Goal: Task Accomplishment & Management: Use online tool/utility

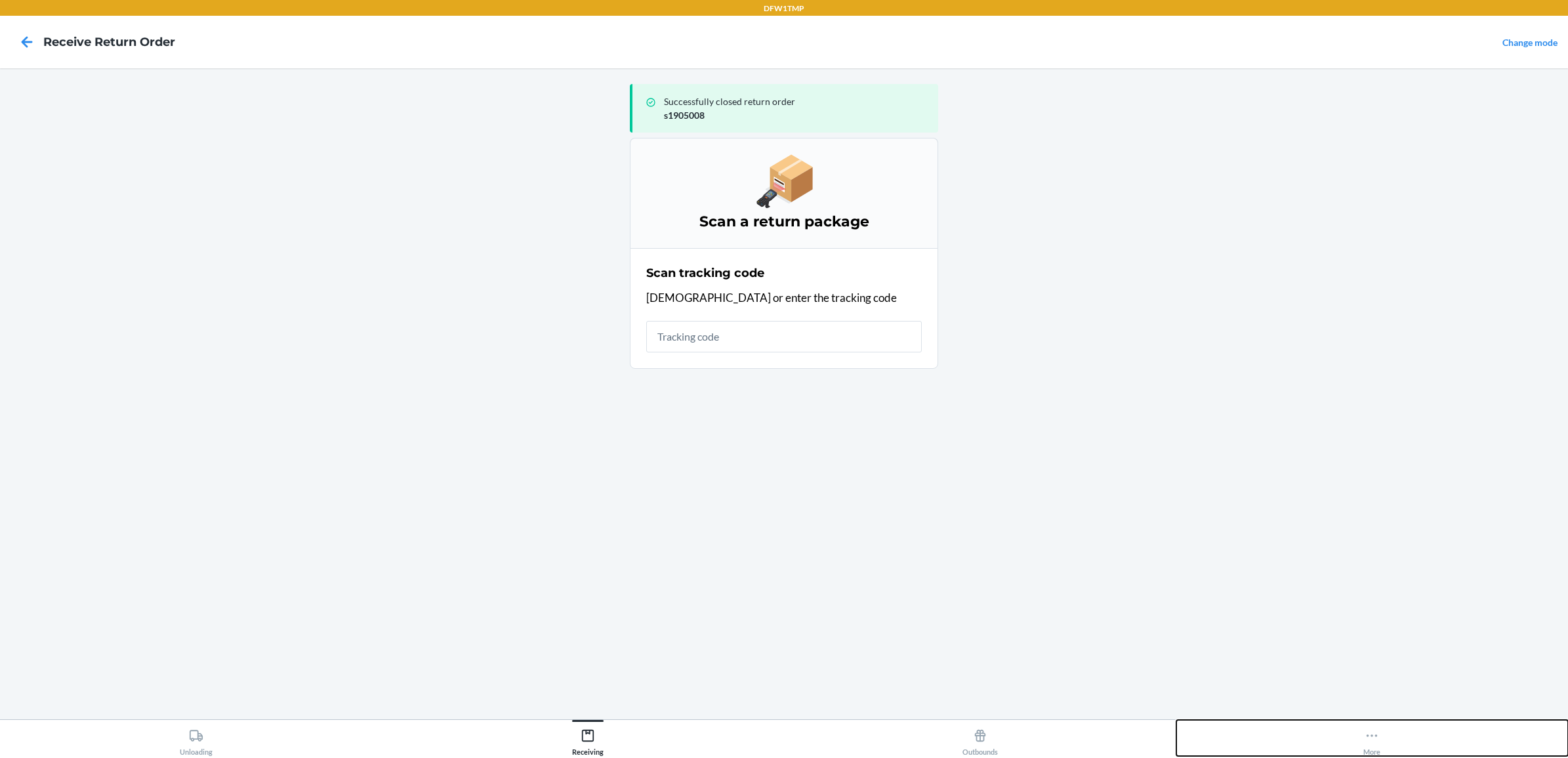
click at [1373, 743] on div "More" at bounding box center [1372, 740] width 17 height 33
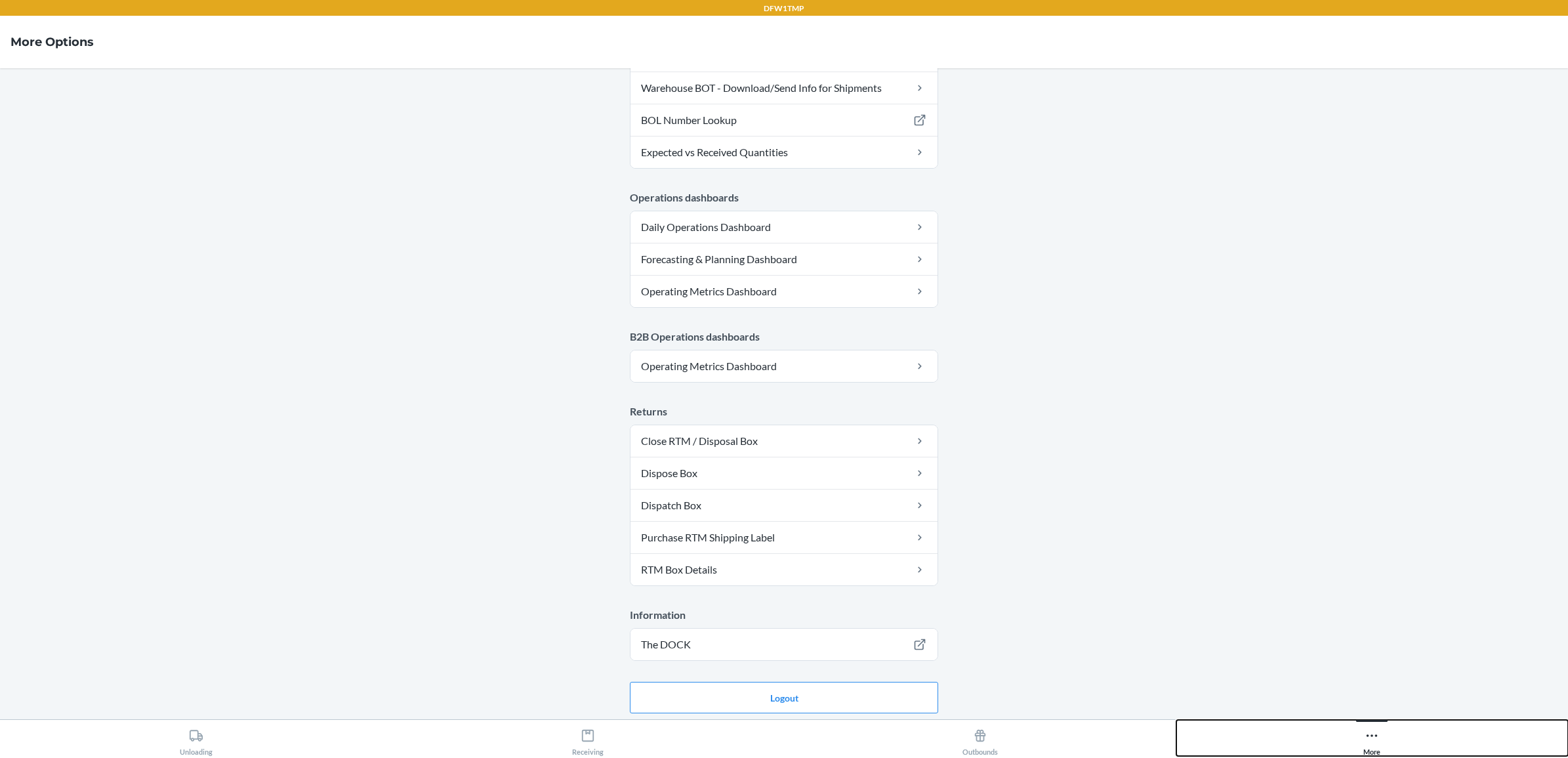
scroll to position [508, 0]
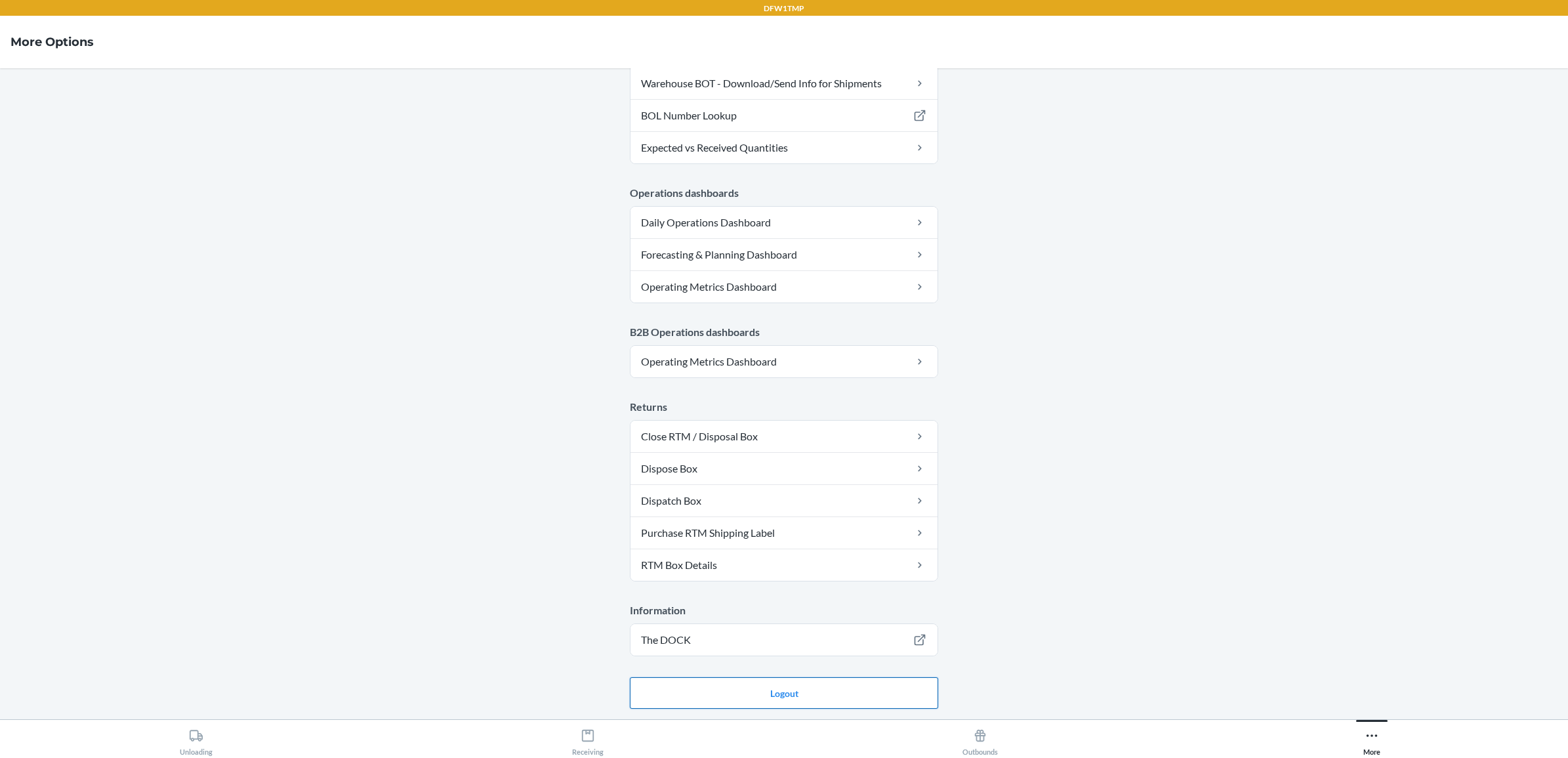
click at [824, 687] on button "Logout" at bounding box center [784, 692] width 308 height 32
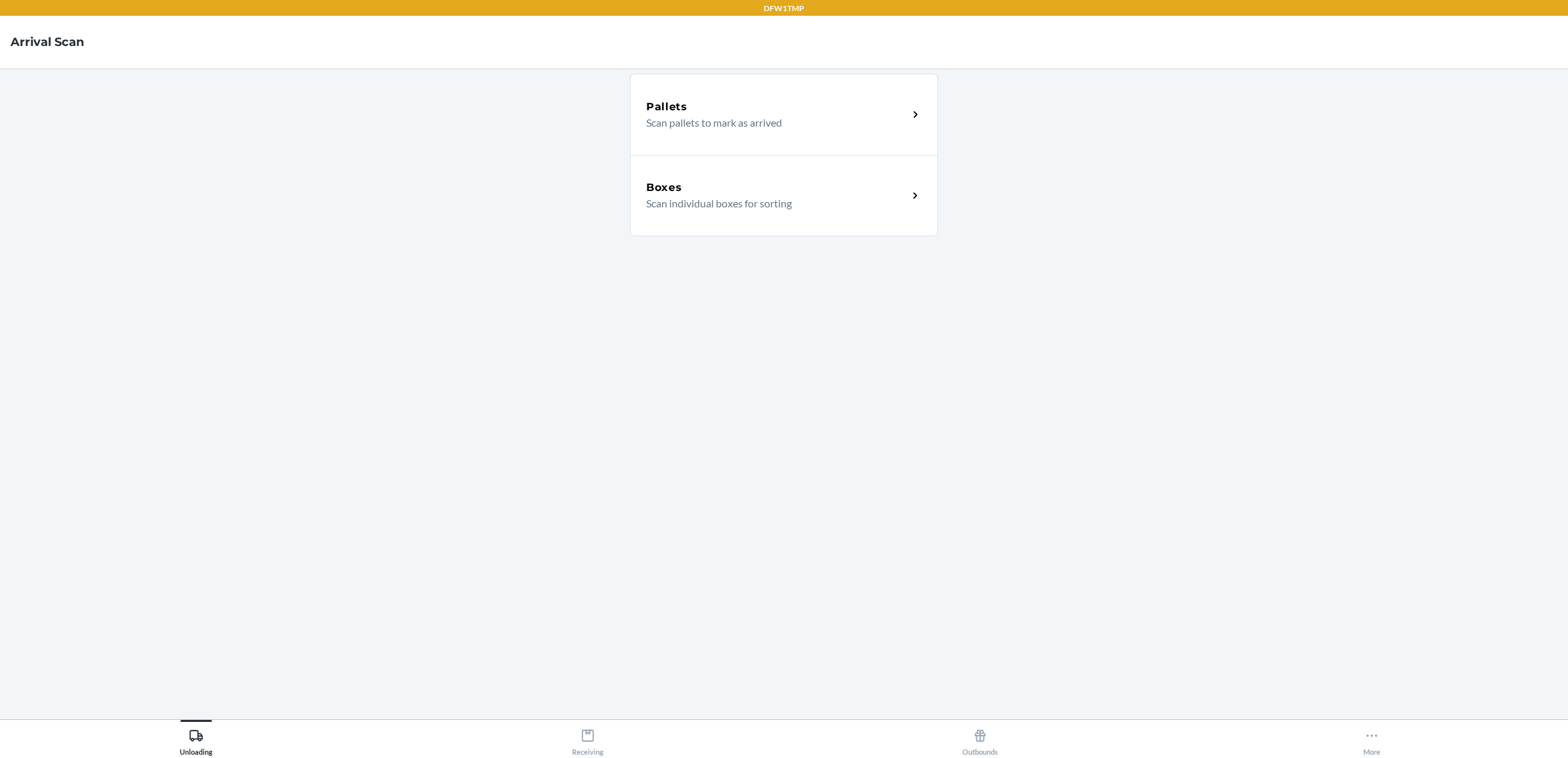
click at [708, 168] on div "Boxes Scan individual boxes for sorting" at bounding box center [784, 195] width 308 height 81
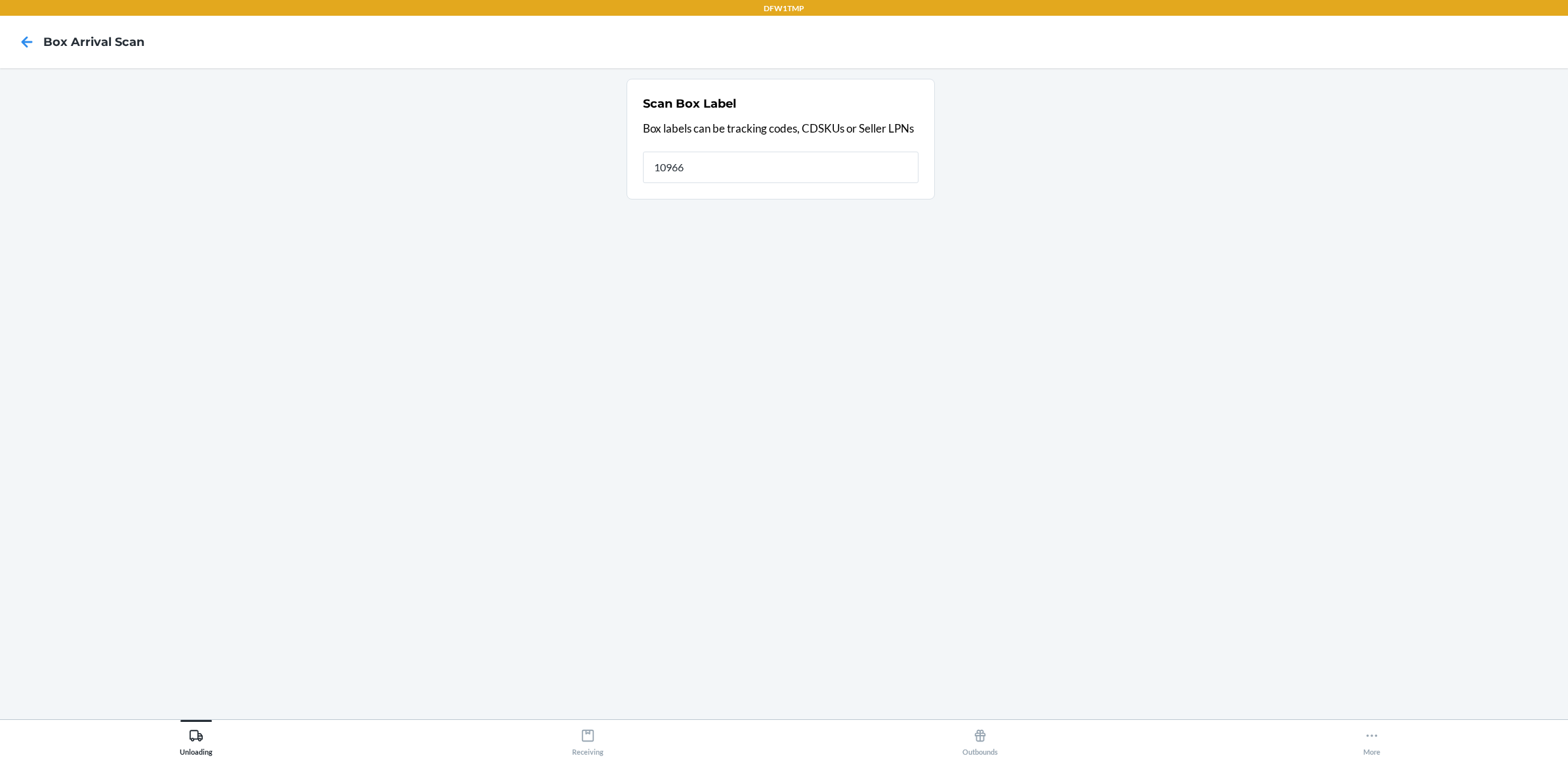
type input "109668"
click at [707, 166] on input "109668 is a PO #. Scan a tracking code or CDSKU on the box." at bounding box center [780, 167] width 276 height 32
type input "797587221641"
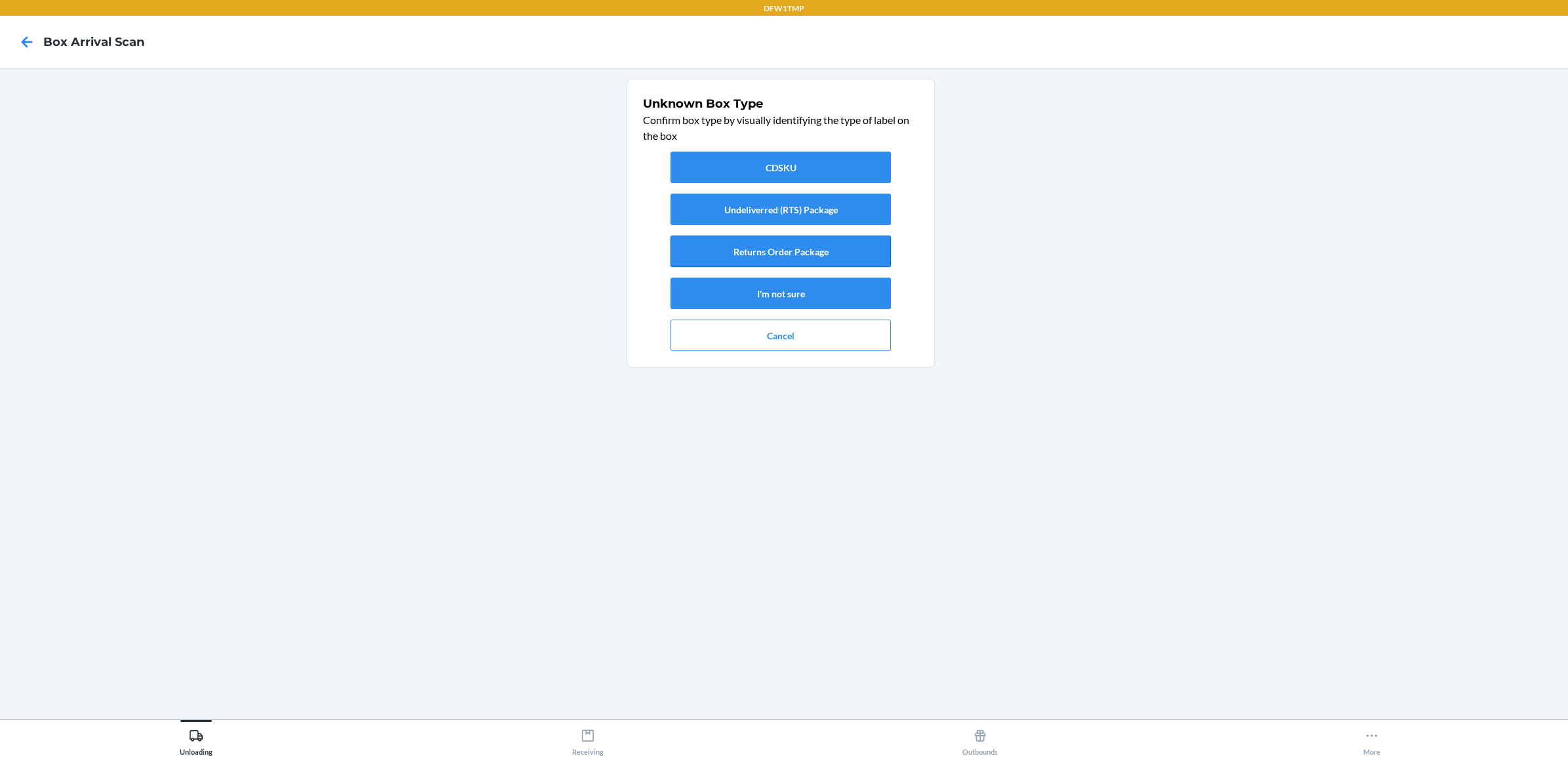
click at [794, 247] on button "Returns Order Package" at bounding box center [781, 251] width 220 height 32
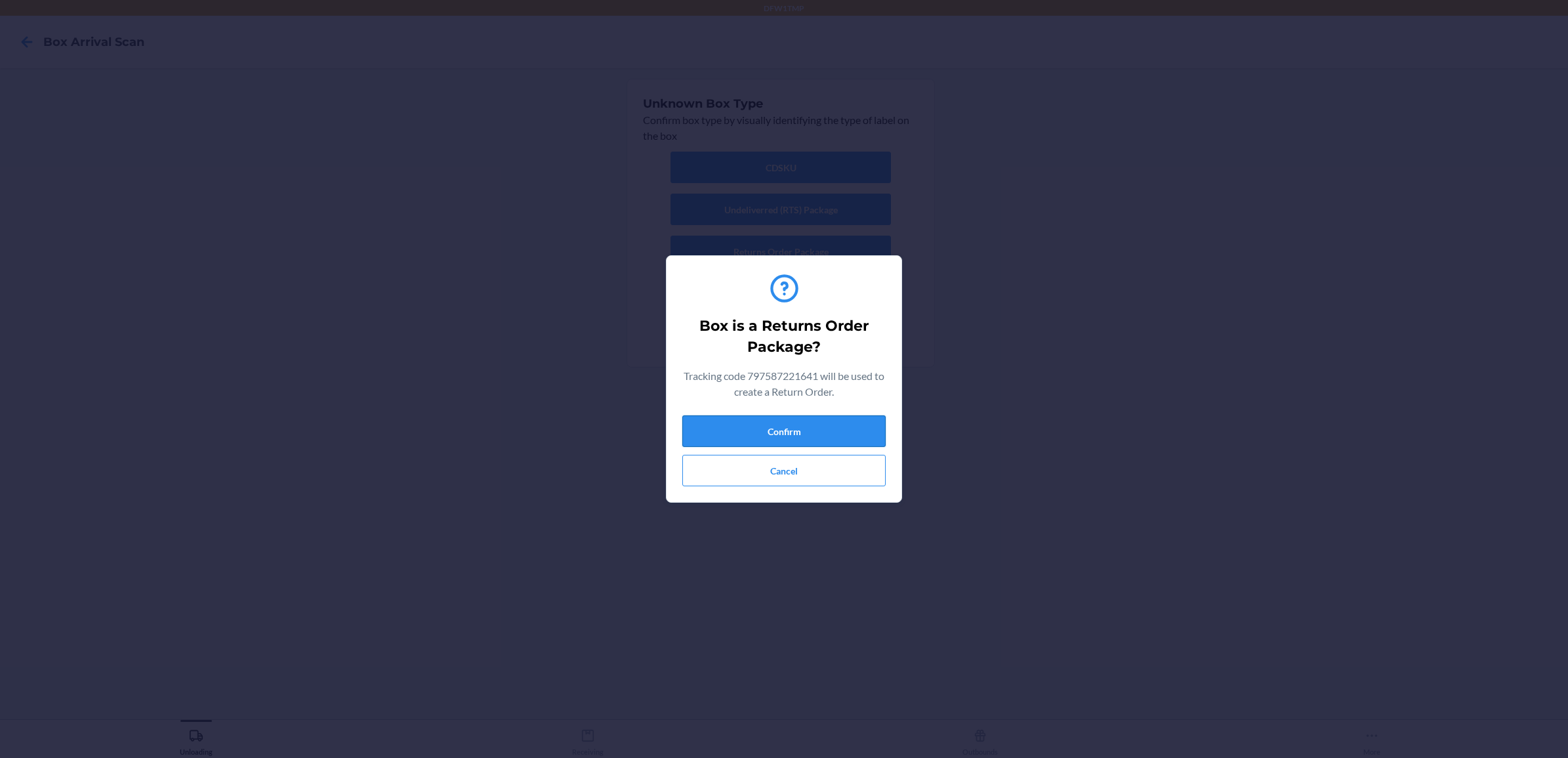
click at [795, 426] on button "Confirm" at bounding box center [784, 431] width 203 height 32
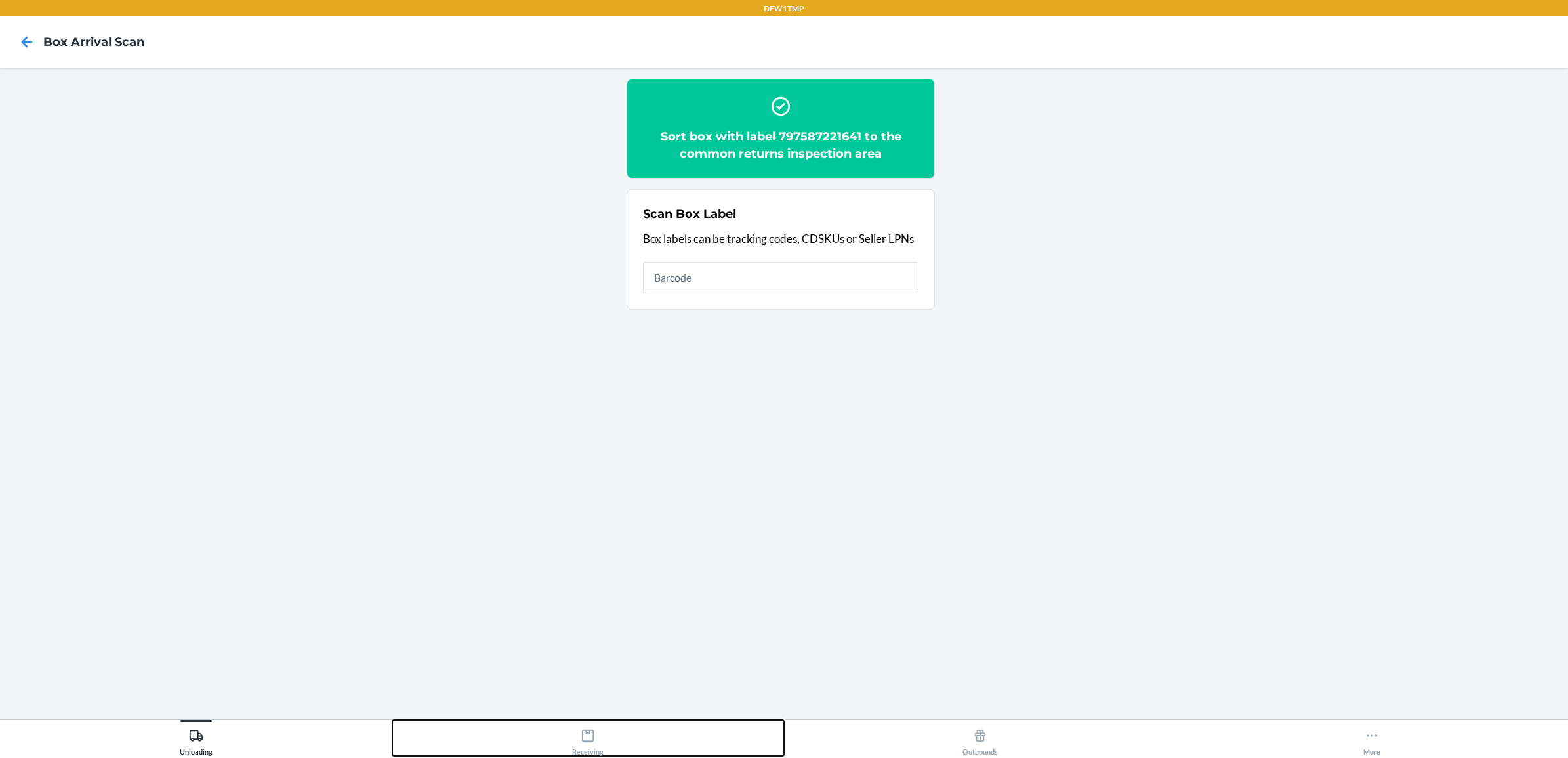
click at [589, 729] on icon at bounding box center [588, 735] width 15 height 15
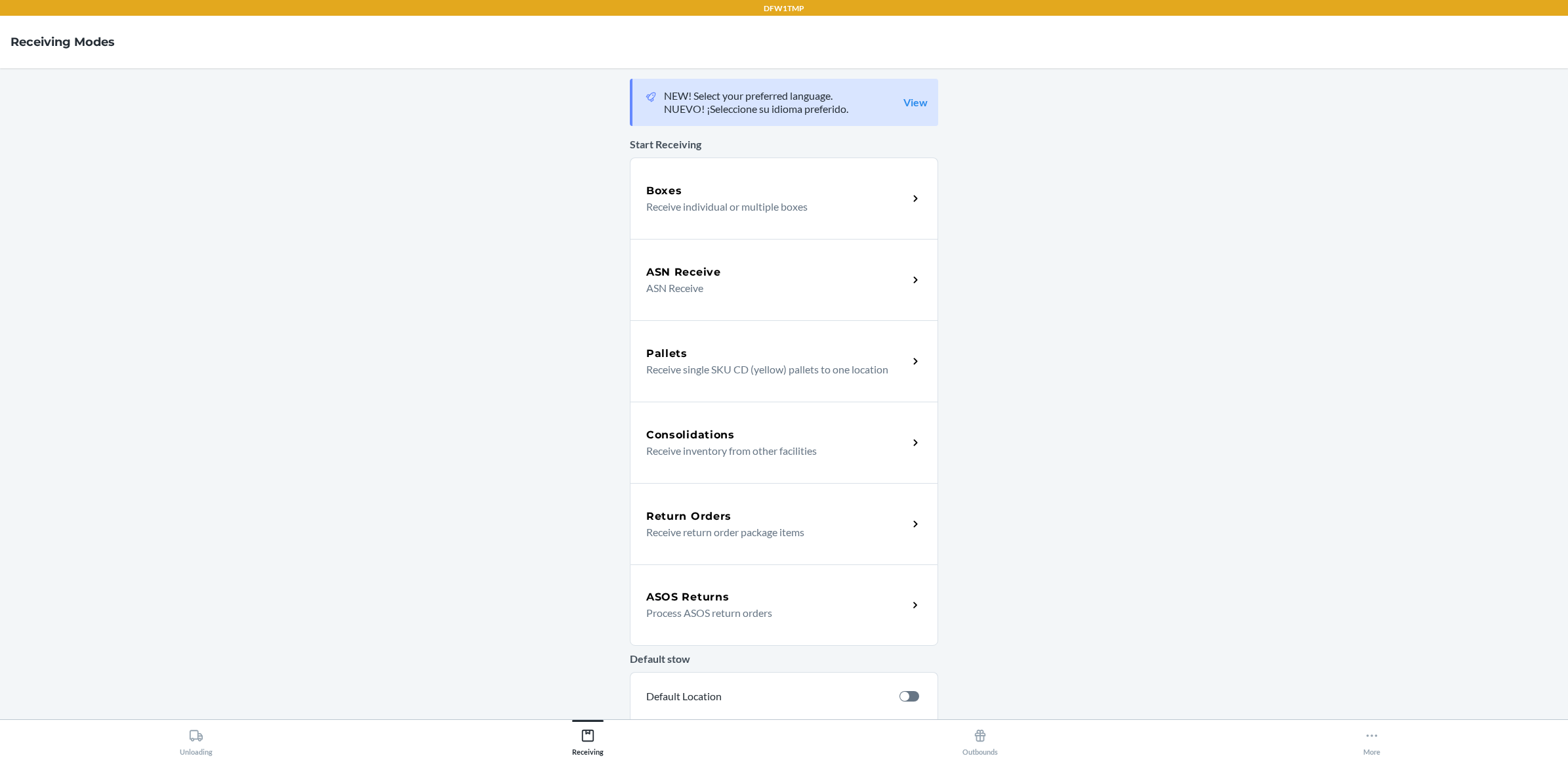
click at [671, 522] on h5 "Return Orders" at bounding box center [689, 516] width 85 height 15
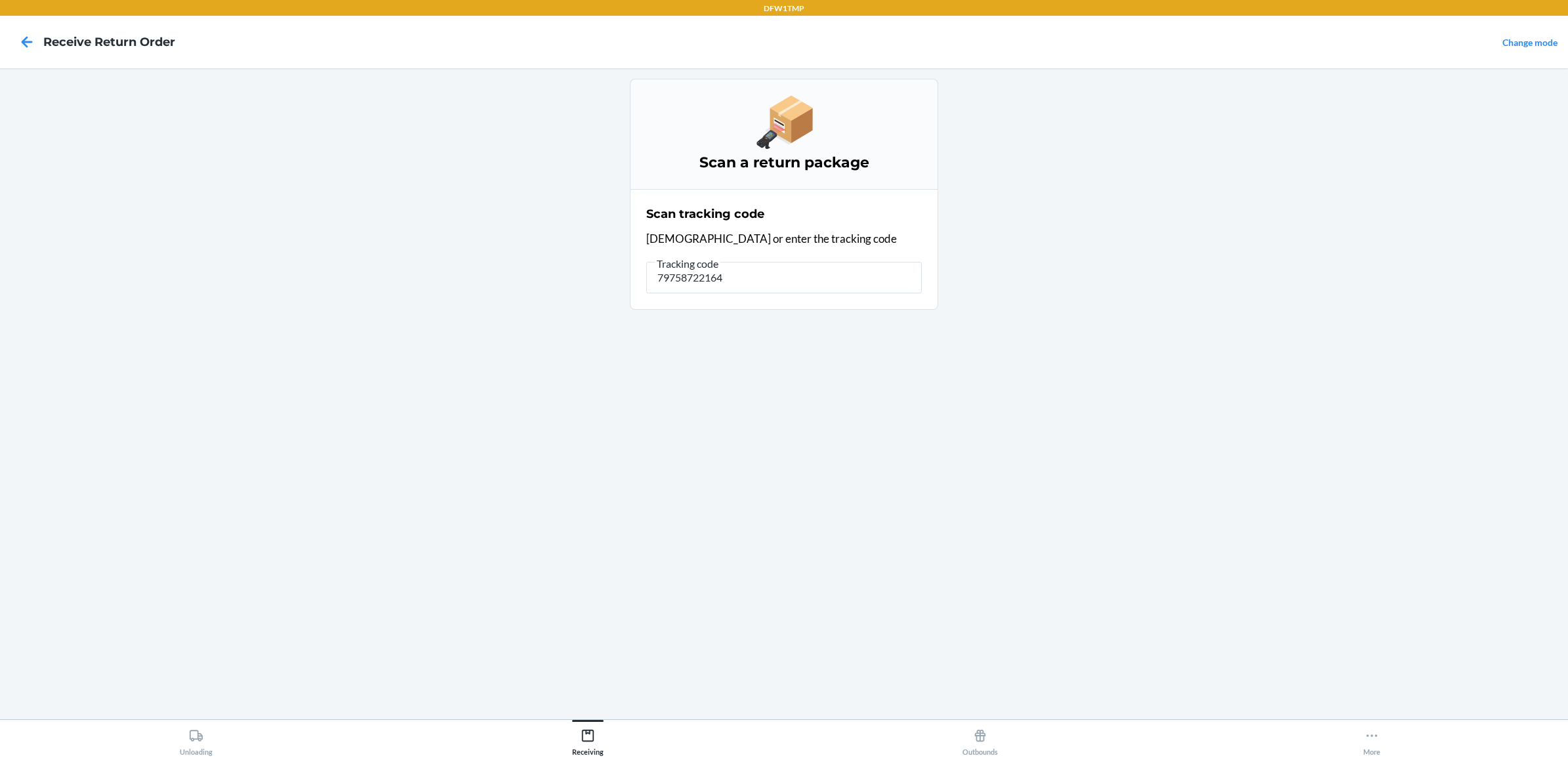
type input "797587221641"
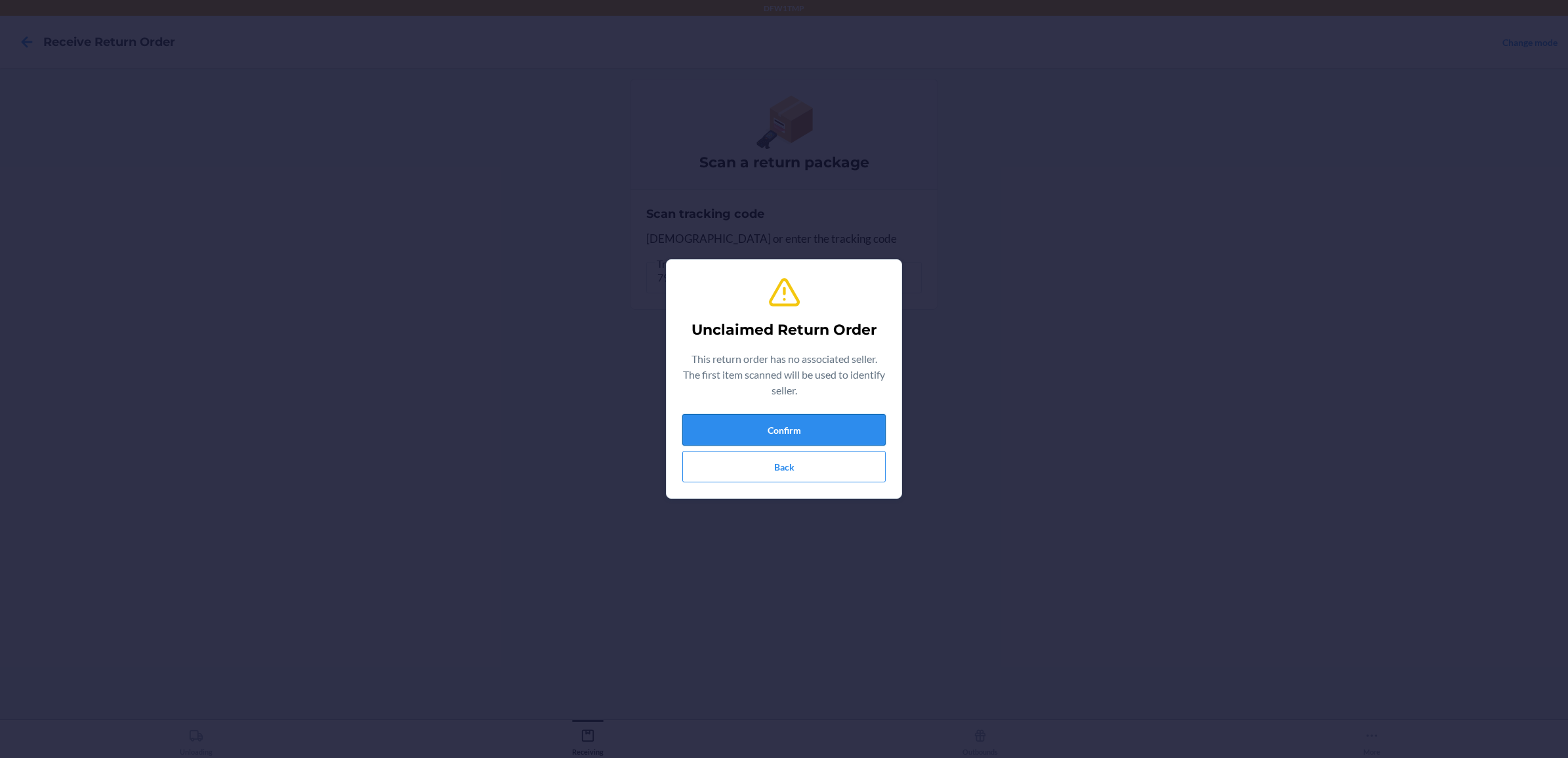
click at [799, 443] on button "Confirm" at bounding box center [784, 429] width 203 height 32
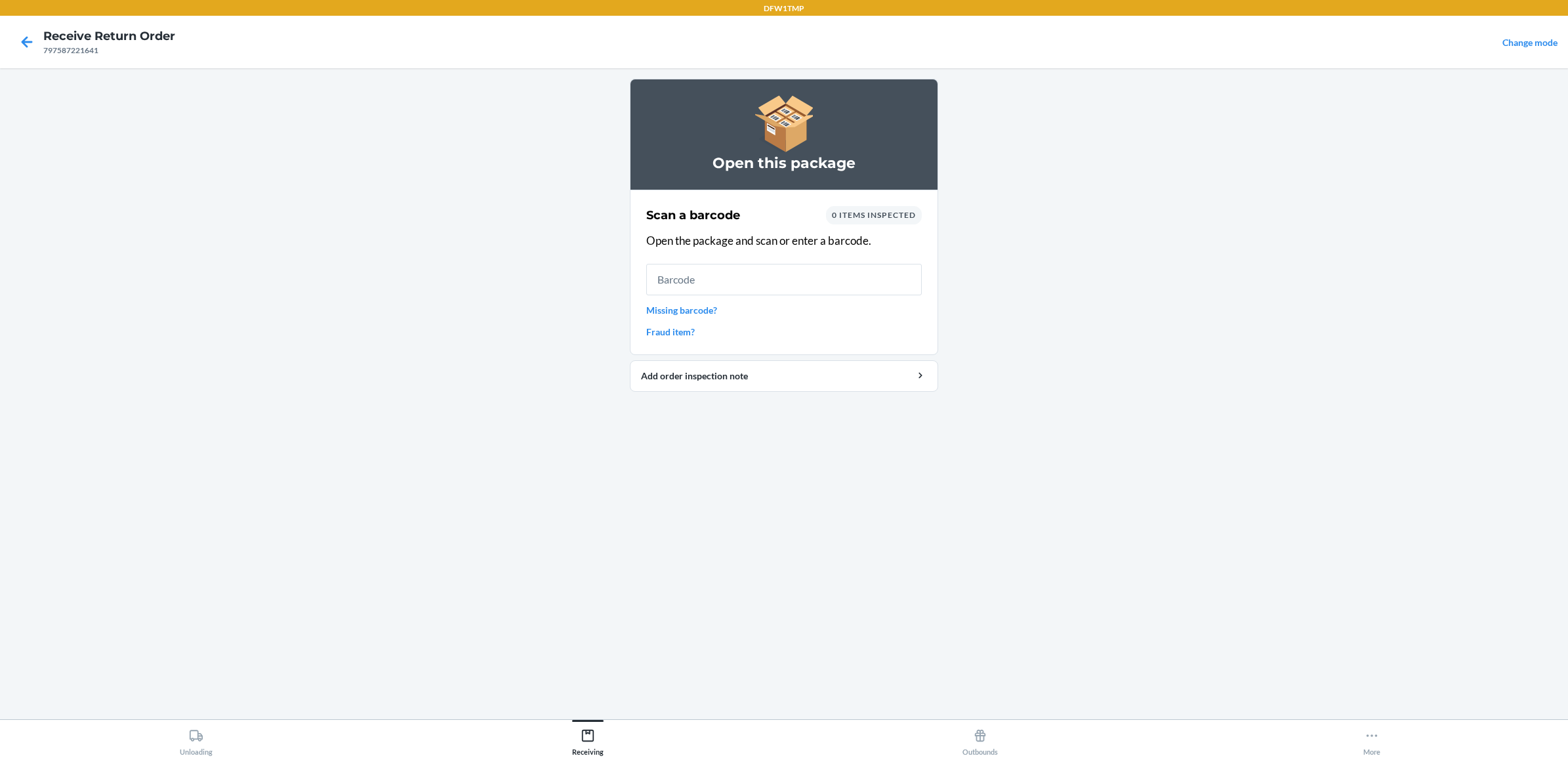
click at [48, 26] on nav "Receive Return Order 797587221641 Change mode" at bounding box center [784, 42] width 1568 height 52
click at [28, 31] on icon at bounding box center [26, 42] width 22 height 22
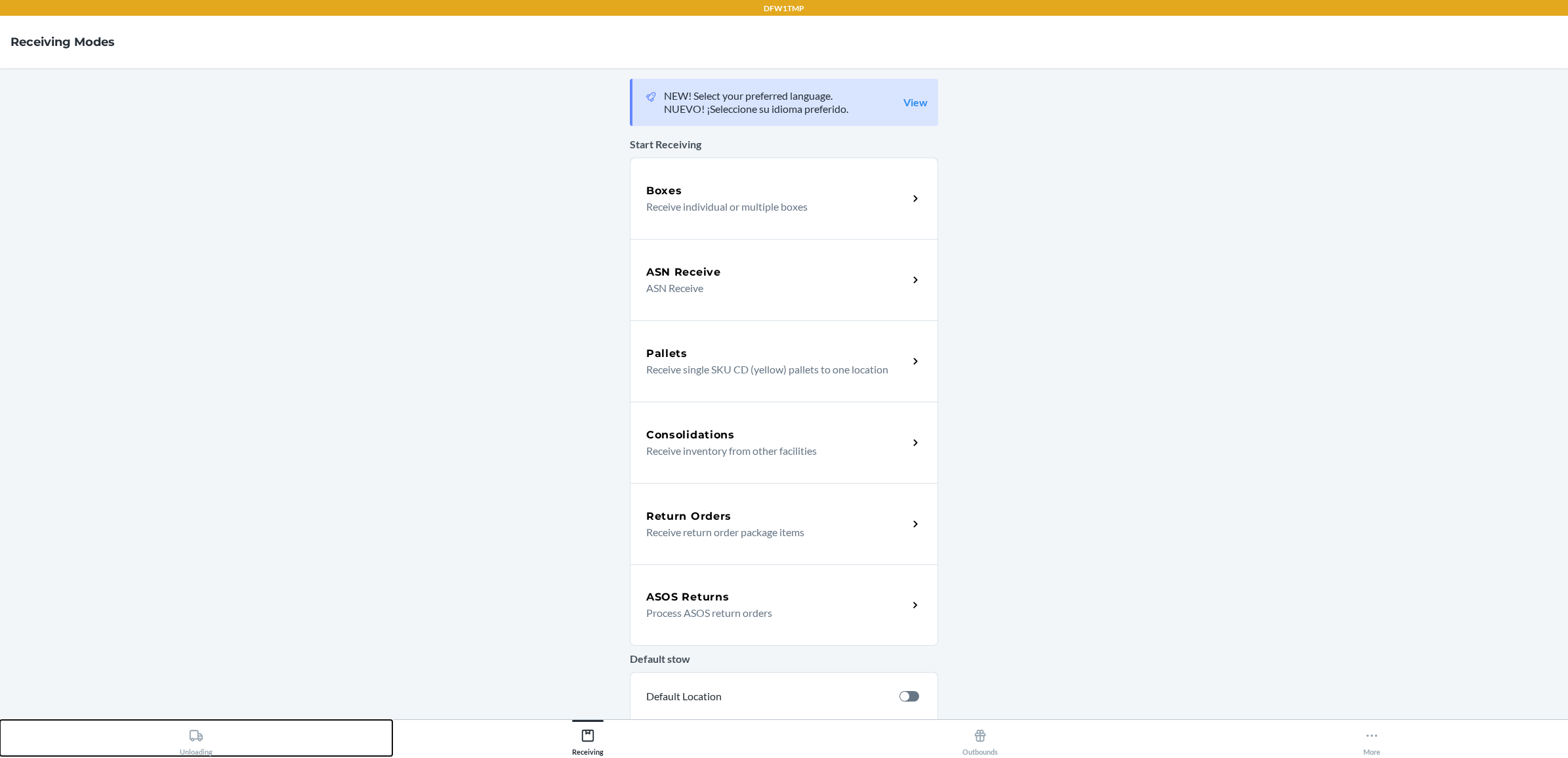
click at [238, 743] on button "Unloading" at bounding box center [196, 738] width 392 height 36
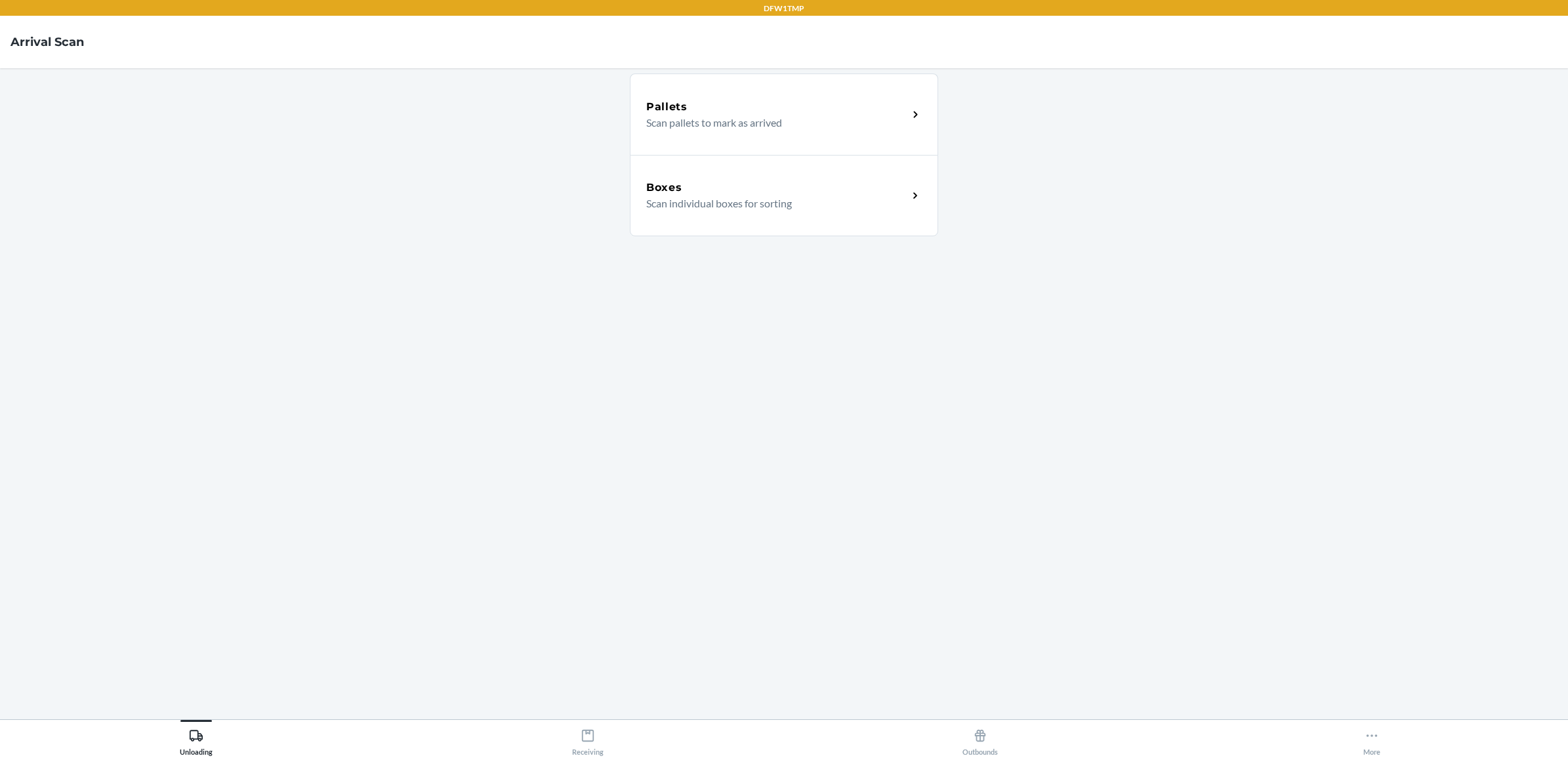
click at [836, 197] on p "Scan individual boxes for sorting" at bounding box center [772, 203] width 251 height 15
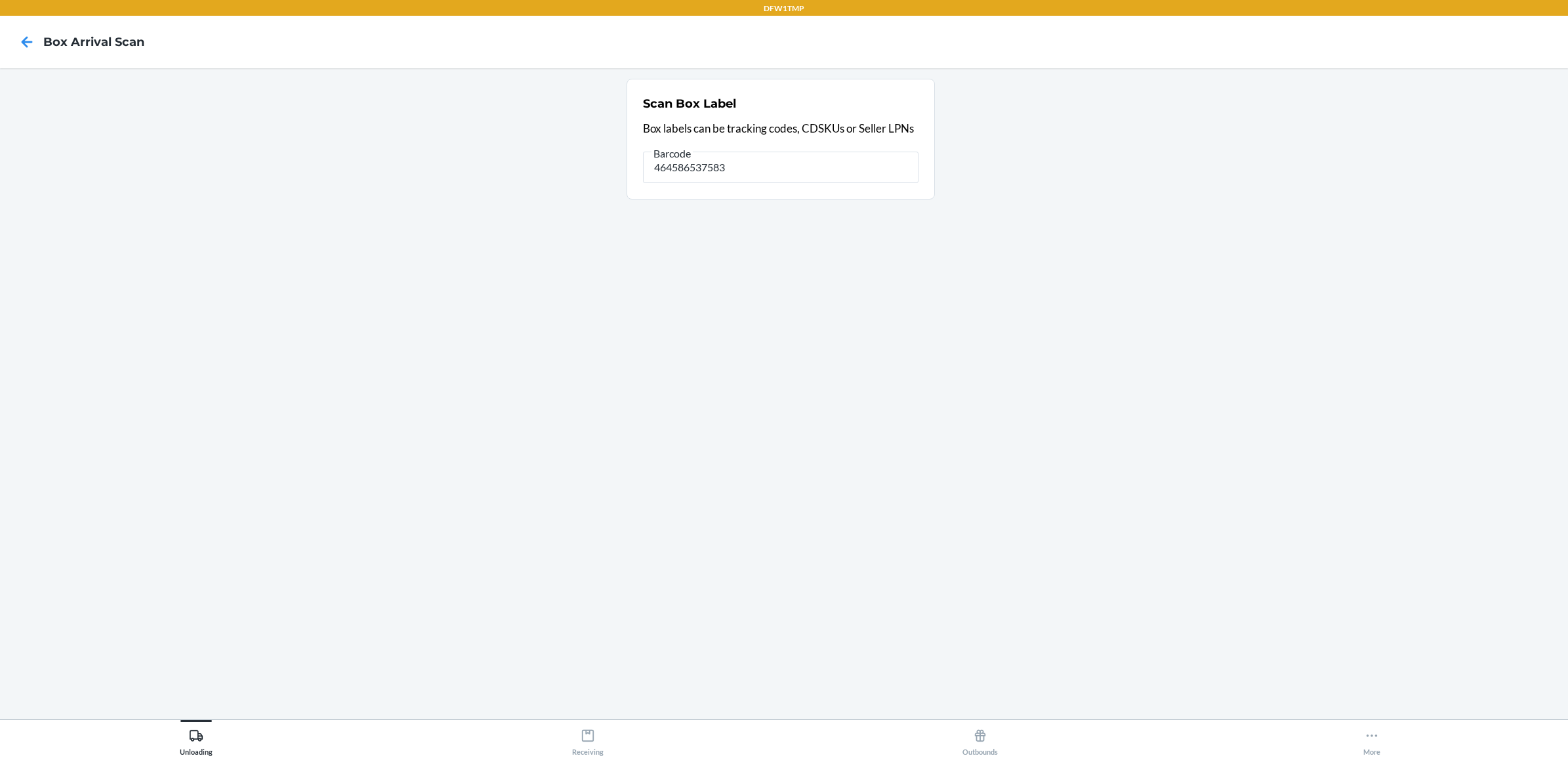
type input "464586537583"
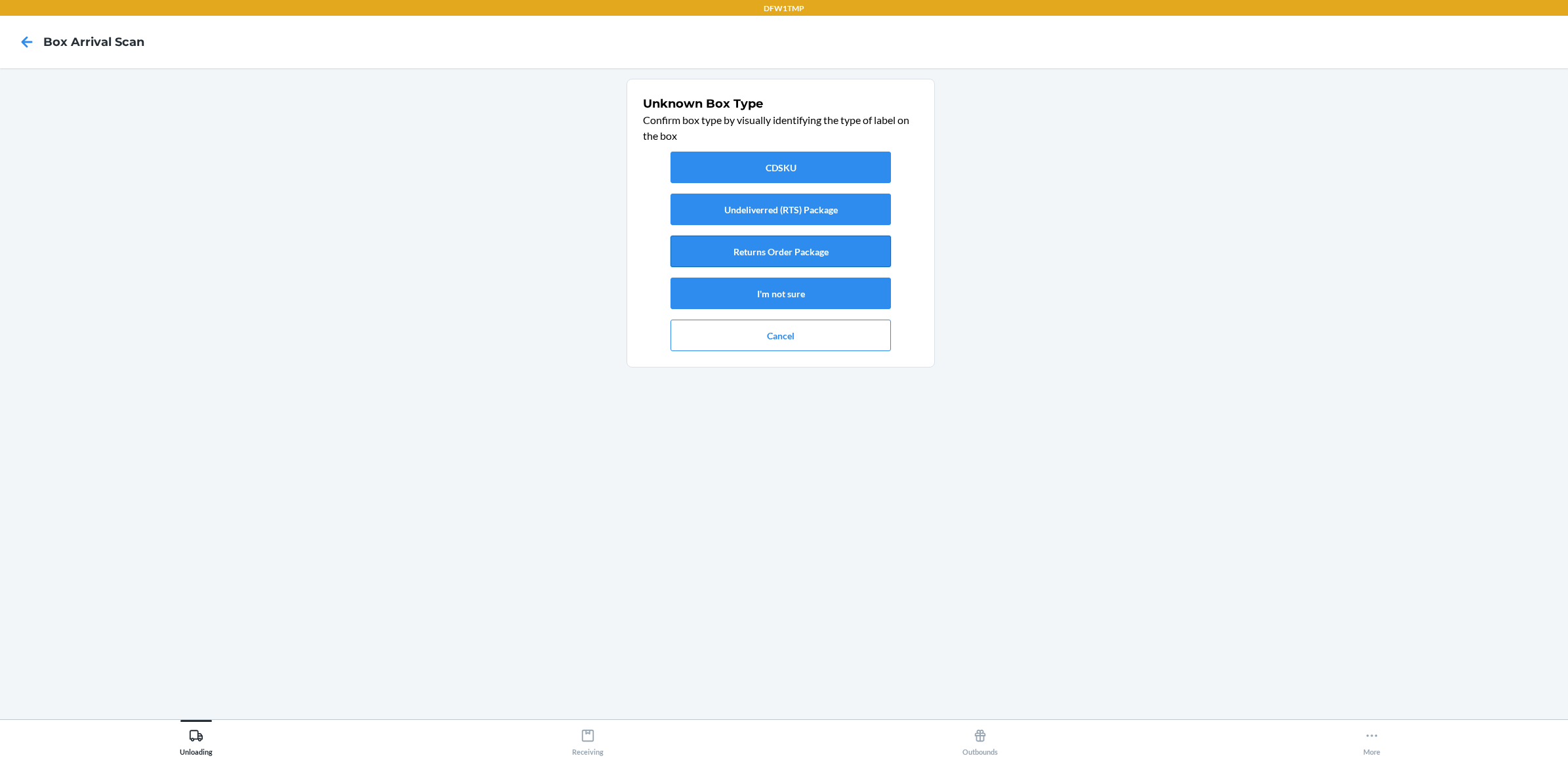
click at [837, 245] on button "Returns Order Package" at bounding box center [781, 251] width 220 height 32
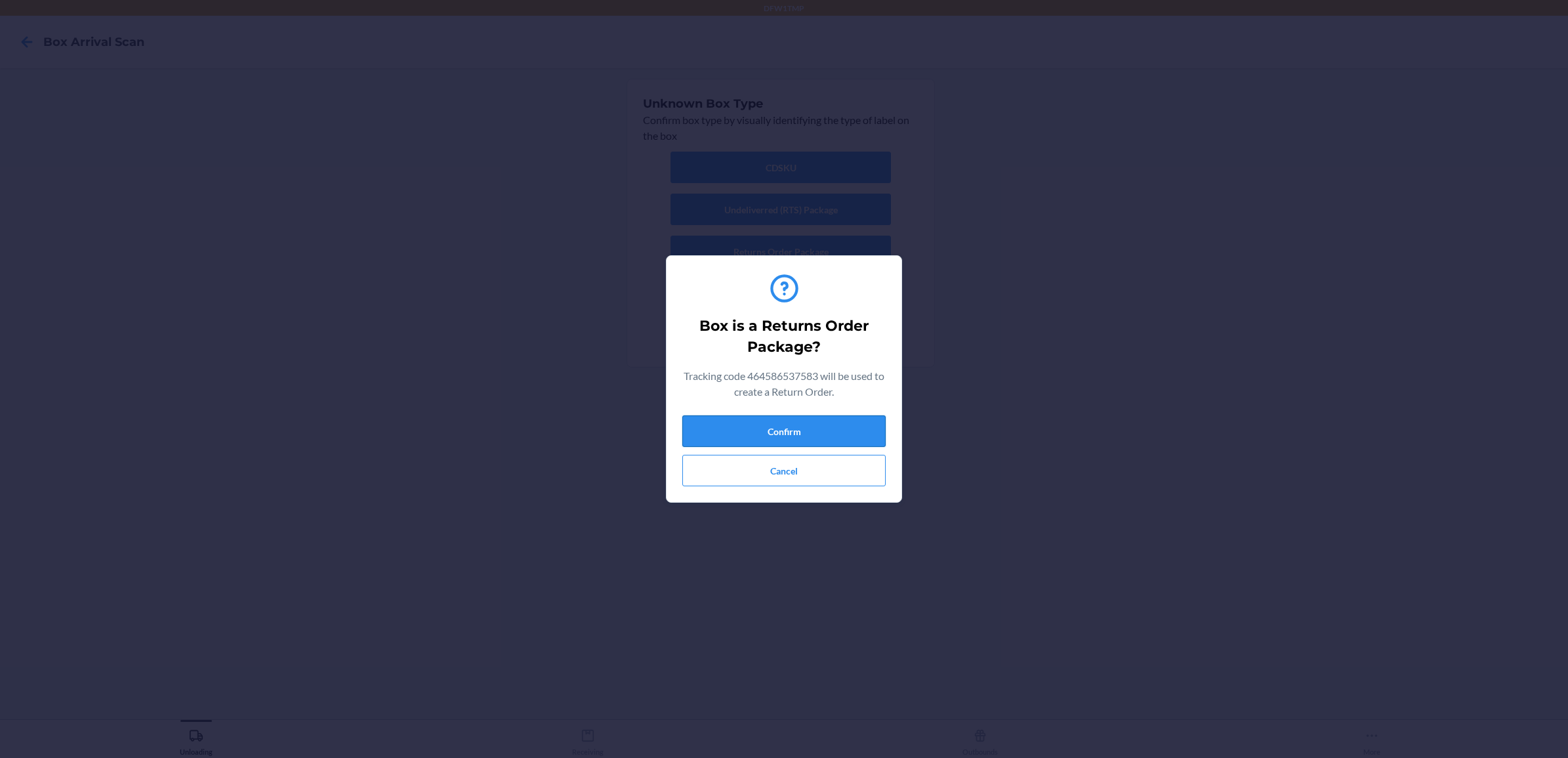
drag, startPoint x: 779, startPoint y: 438, endPoint x: 781, endPoint y: 427, distance: 11.2
click at [781, 427] on button "Confirm" at bounding box center [784, 431] width 203 height 32
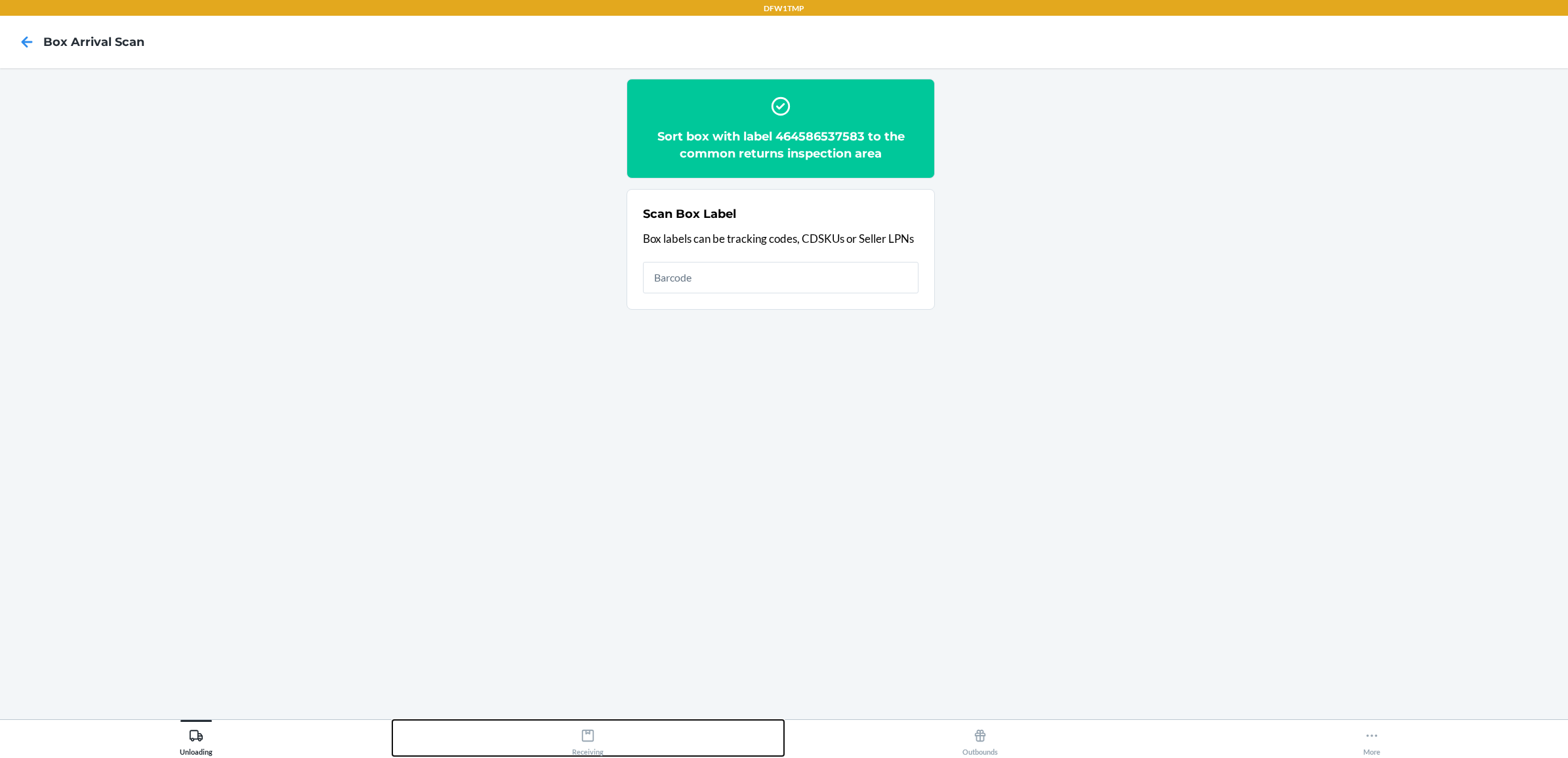
click at [593, 735] on icon at bounding box center [588, 736] width 12 height 12
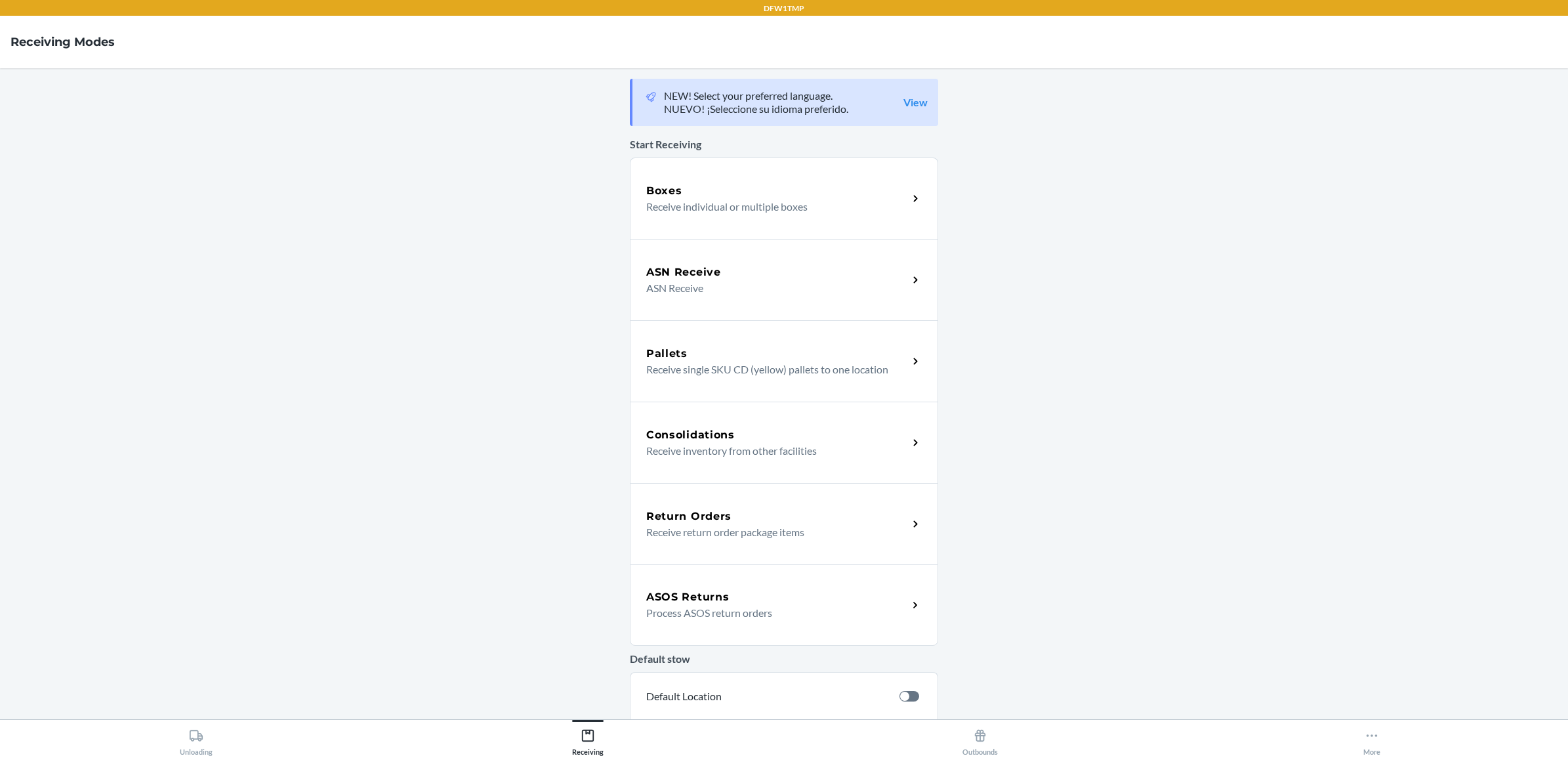
drag, startPoint x: 733, startPoint y: 526, endPoint x: 727, endPoint y: 518, distance: 10.0
click at [733, 526] on p "Receive return order package items" at bounding box center [772, 532] width 251 height 15
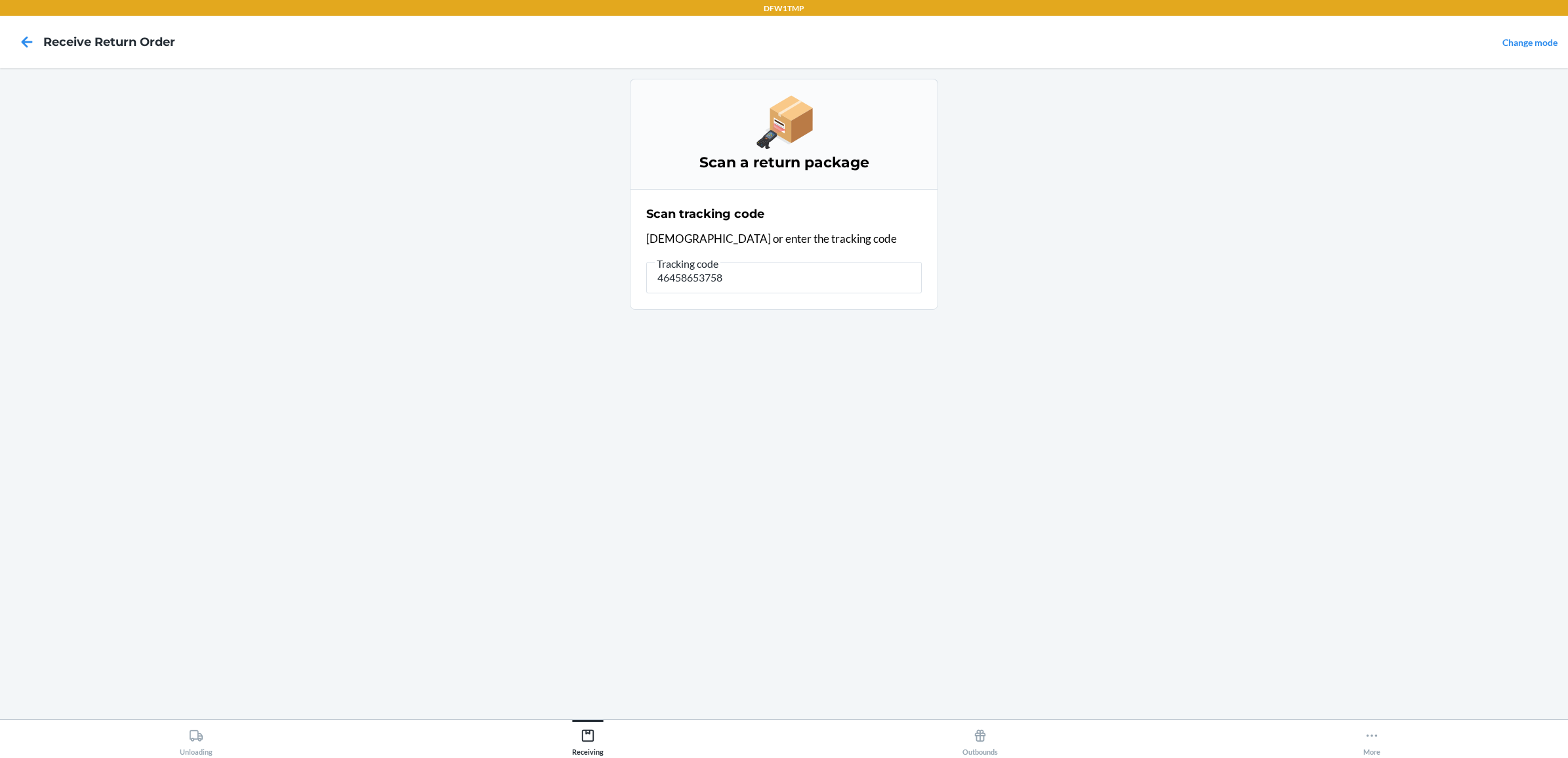
type input "464586537583"
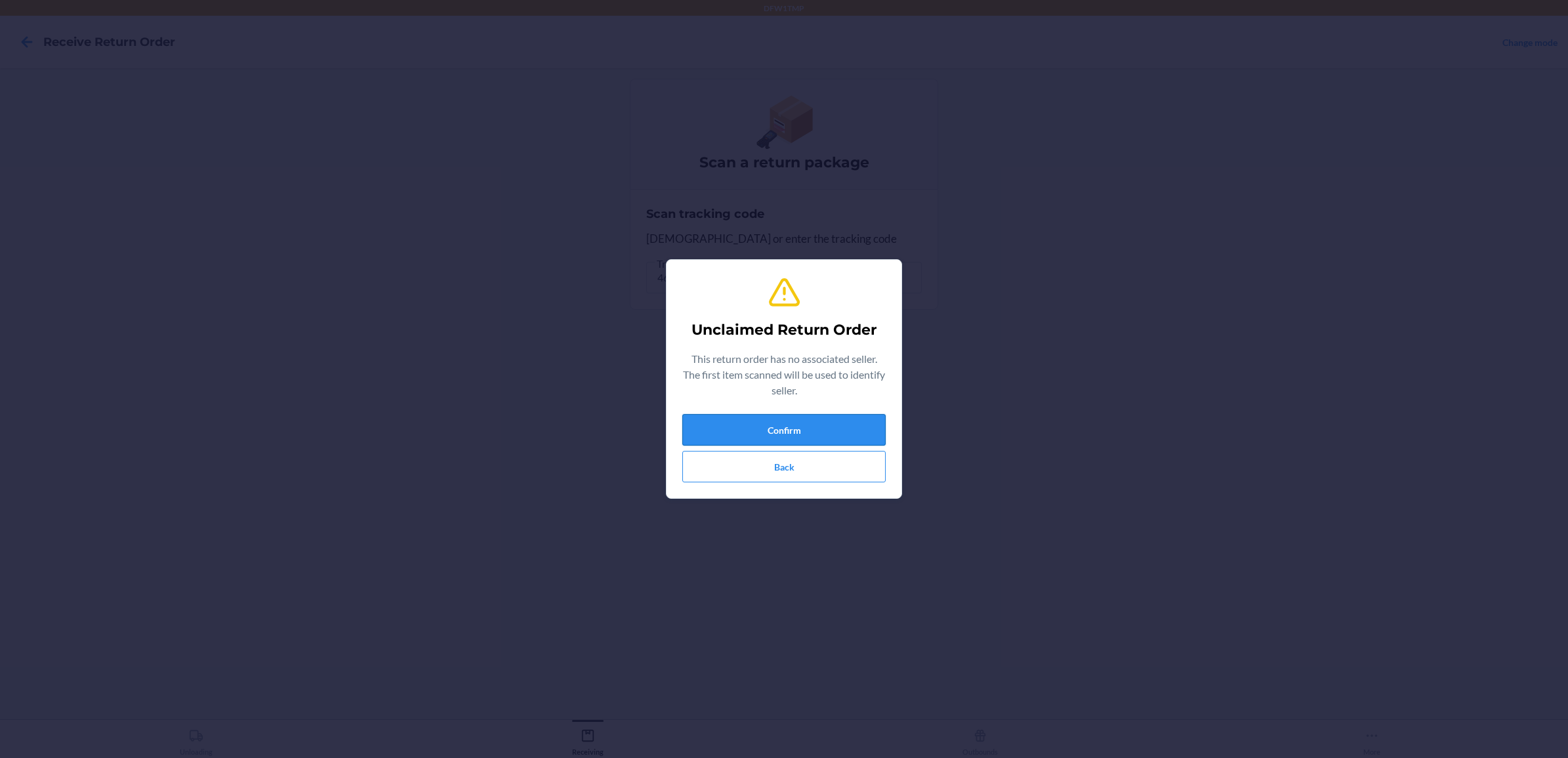
click at [710, 433] on button "Confirm" at bounding box center [784, 429] width 203 height 32
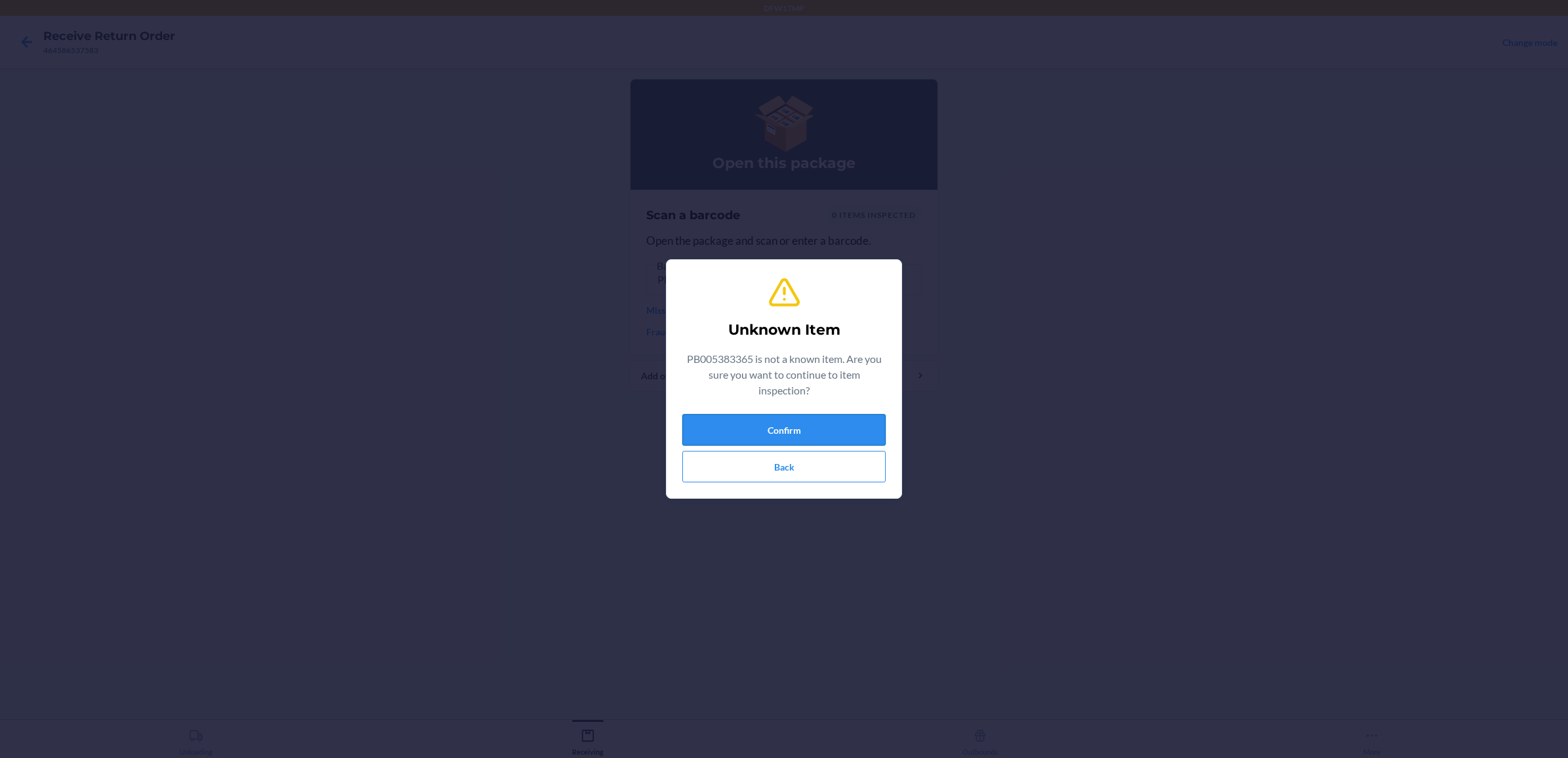
click at [769, 430] on button "Confirm" at bounding box center [784, 429] width 203 height 32
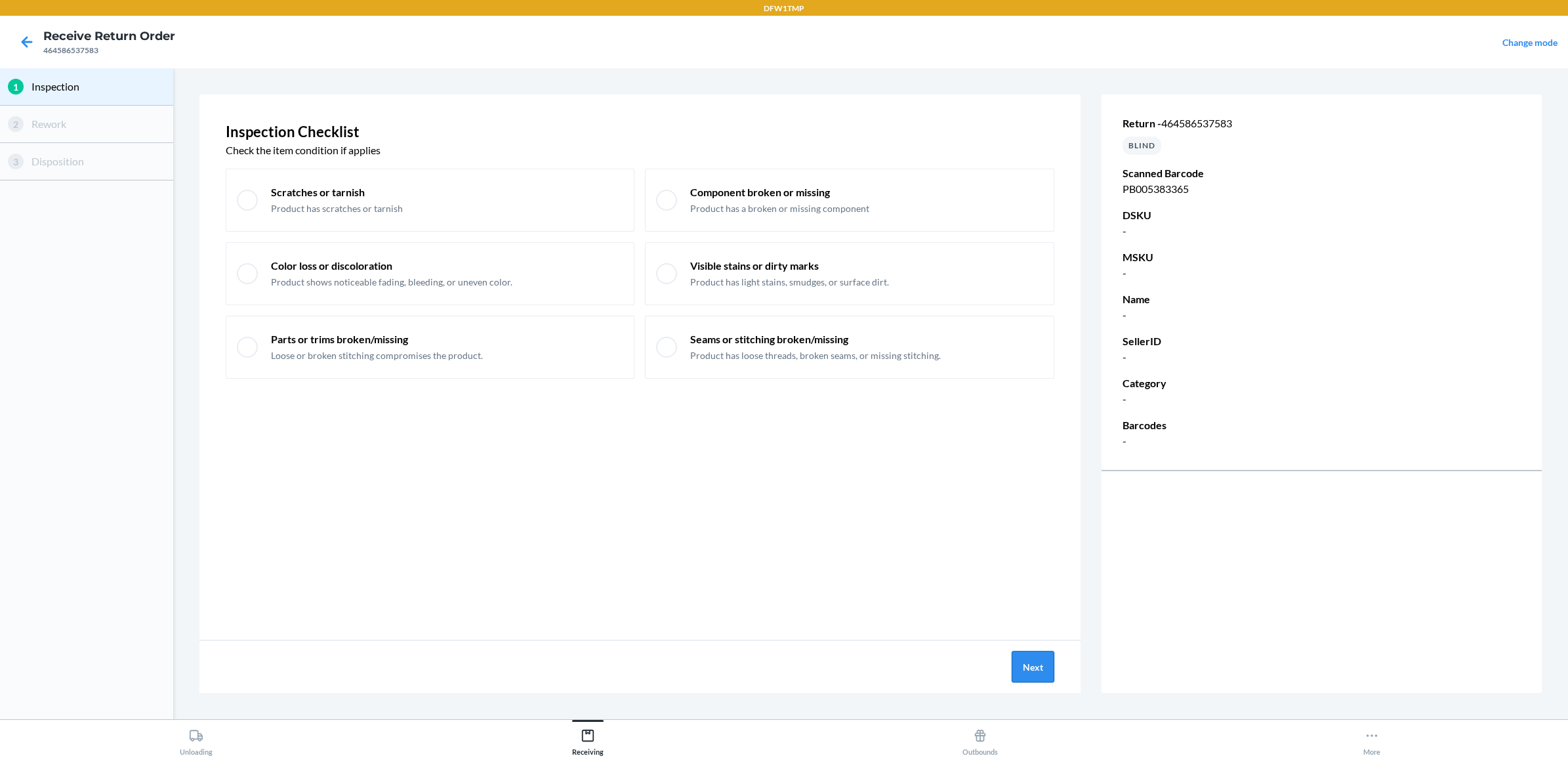
click at [1035, 658] on button "Next" at bounding box center [1033, 666] width 43 height 32
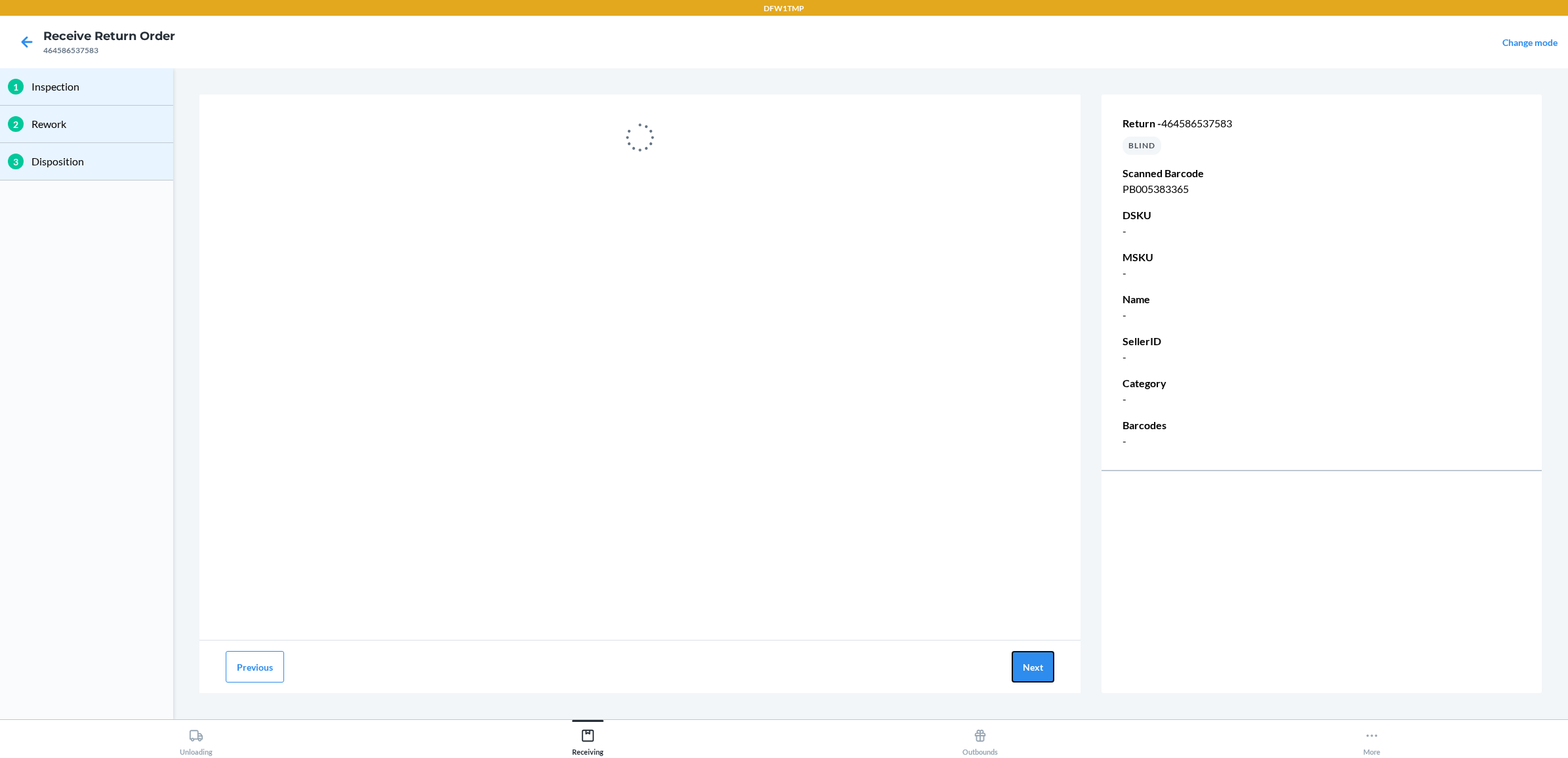
drag, startPoint x: 1016, startPoint y: 664, endPoint x: 1008, endPoint y: 664, distance: 8.0
click at [1008, 664] on div "Previous Next" at bounding box center [640, 666] width 882 height 52
click at [1029, 664] on button "Next" at bounding box center [1033, 666] width 43 height 32
drag, startPoint x: 199, startPoint y: 740, endPoint x: 138, endPoint y: 704, distance: 70.8
click at [105, 717] on div "DFW1TMP Receive Return Order 464586537583 Change mode 1 Inspection 2 Rework 3 D…" at bounding box center [784, 379] width 1568 height 758
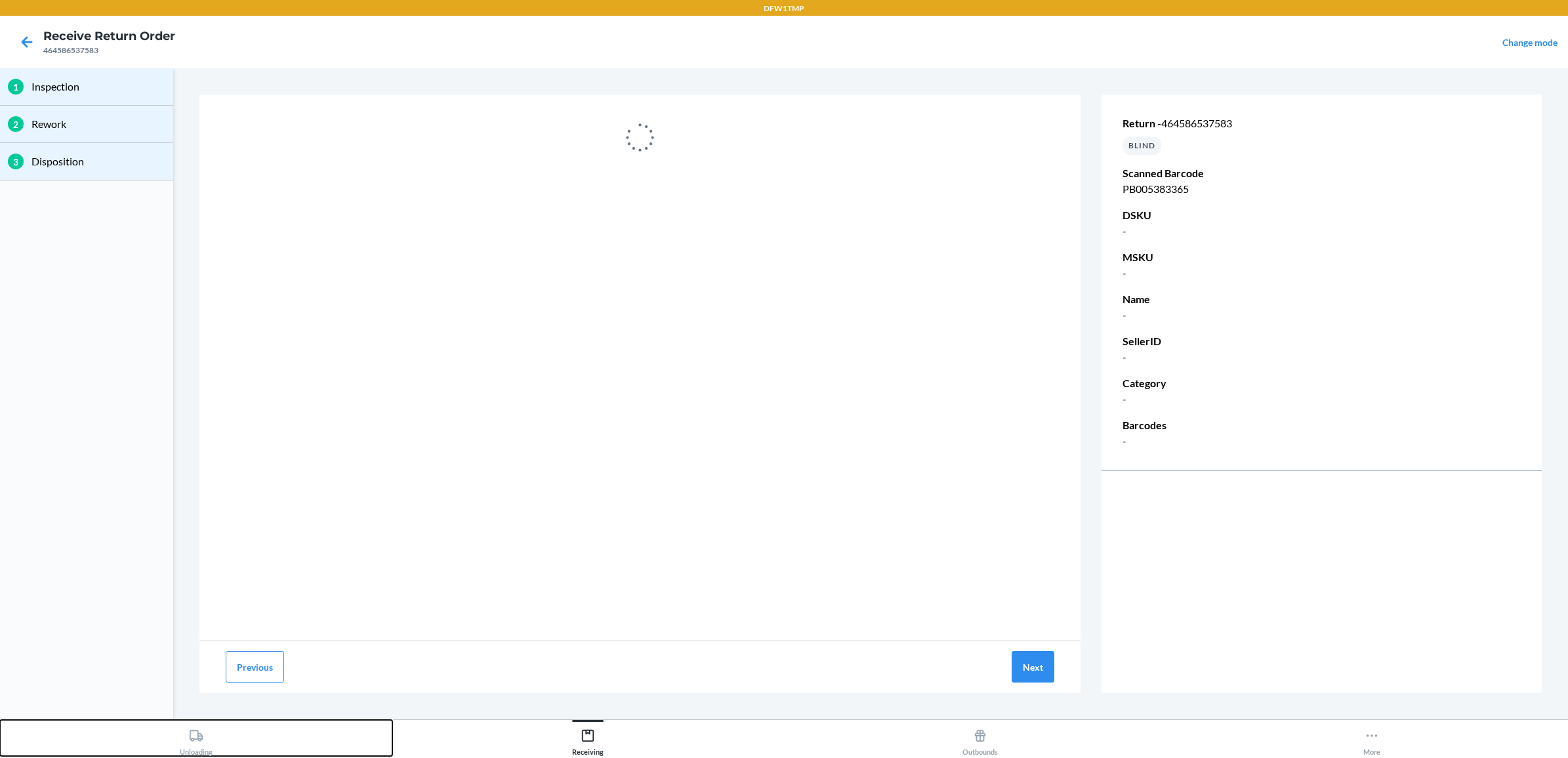
click at [153, 728] on button "Unloading" at bounding box center [196, 738] width 392 height 36
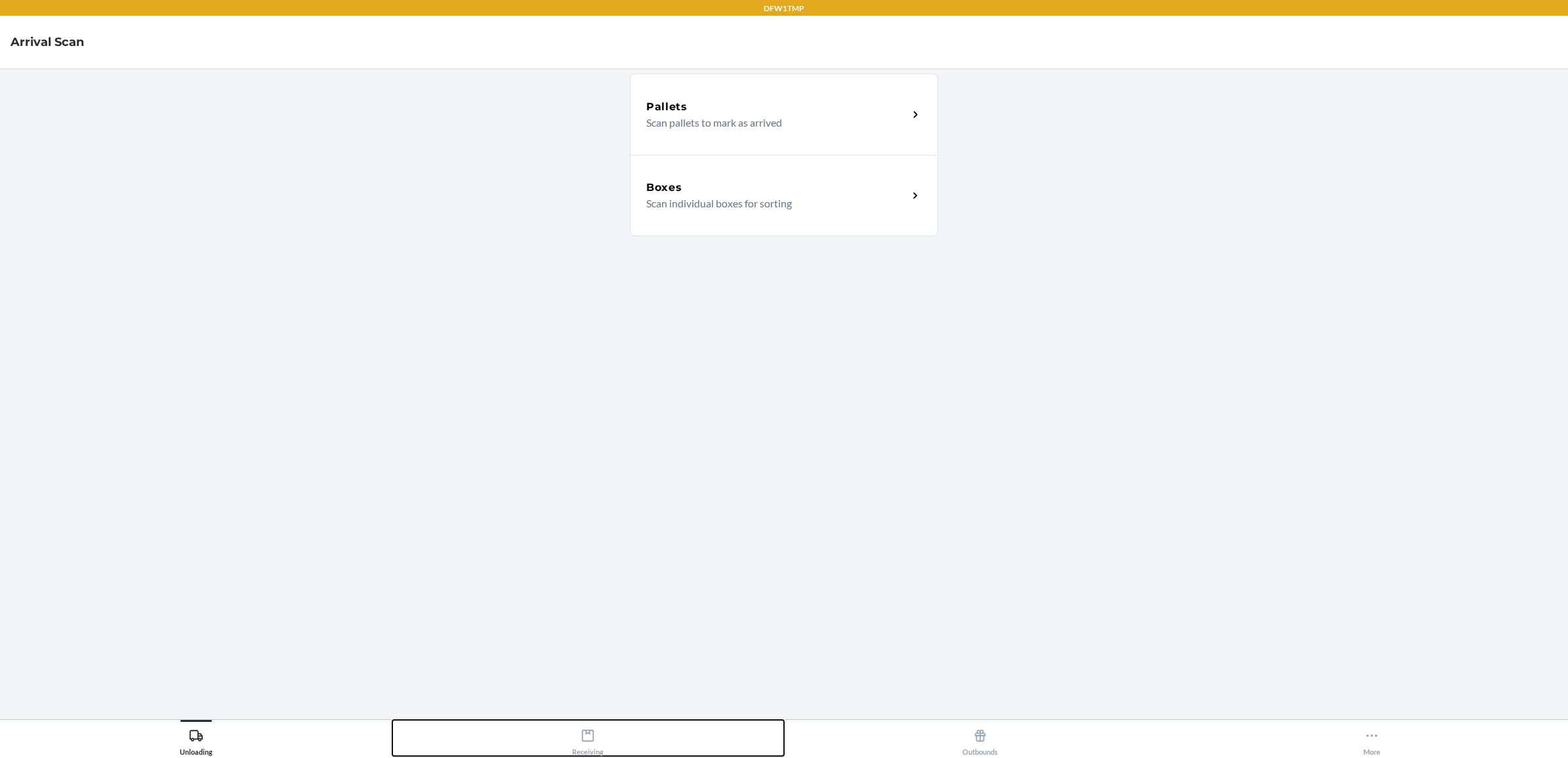
click at [602, 722] on button "Receiving" at bounding box center [589, 738] width 392 height 36
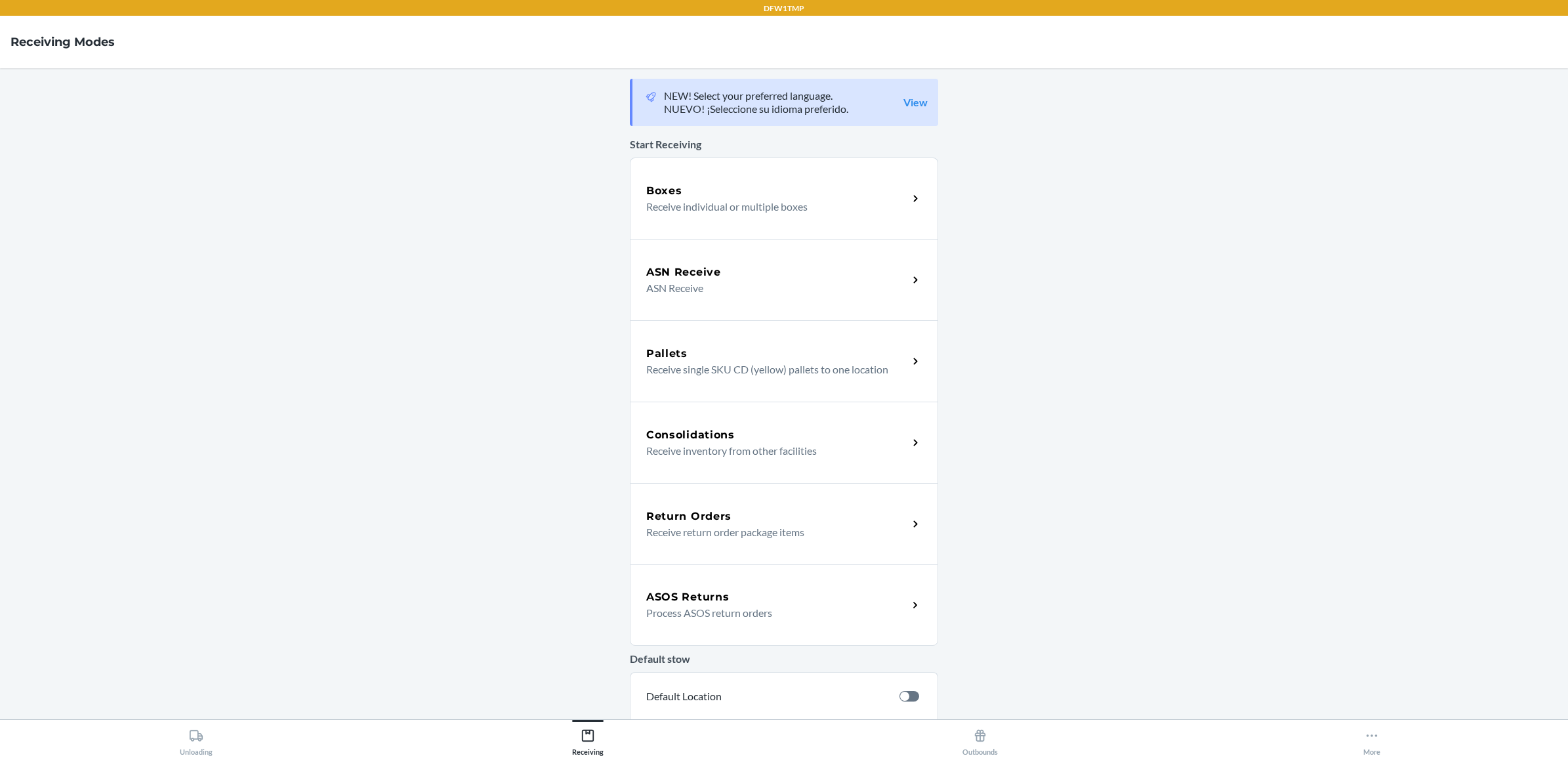
click at [746, 528] on p "Receive return order package items" at bounding box center [772, 532] width 251 height 15
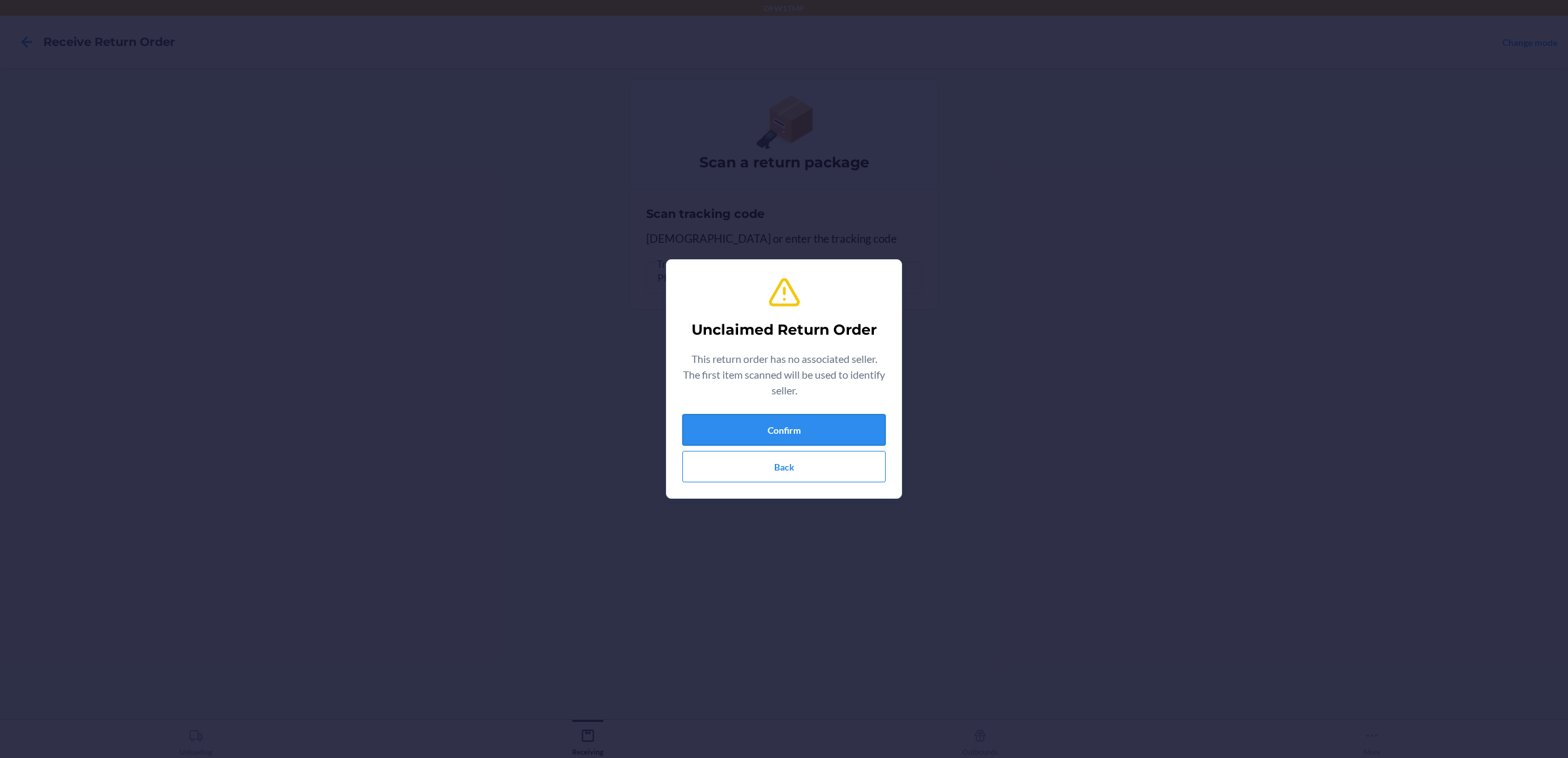
click at [884, 426] on button "Confirm" at bounding box center [784, 429] width 203 height 32
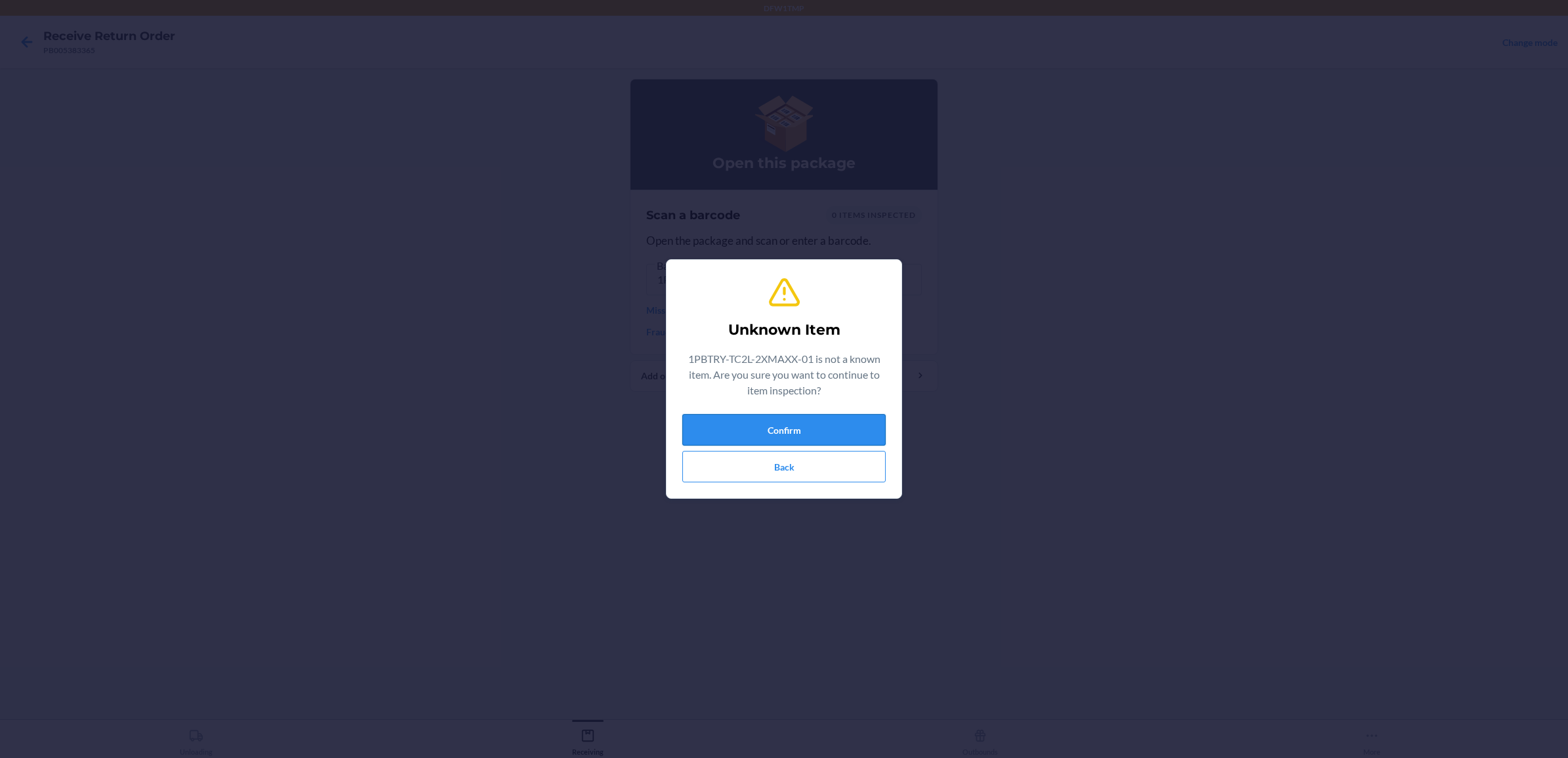
click at [788, 419] on button "Confirm" at bounding box center [784, 429] width 203 height 32
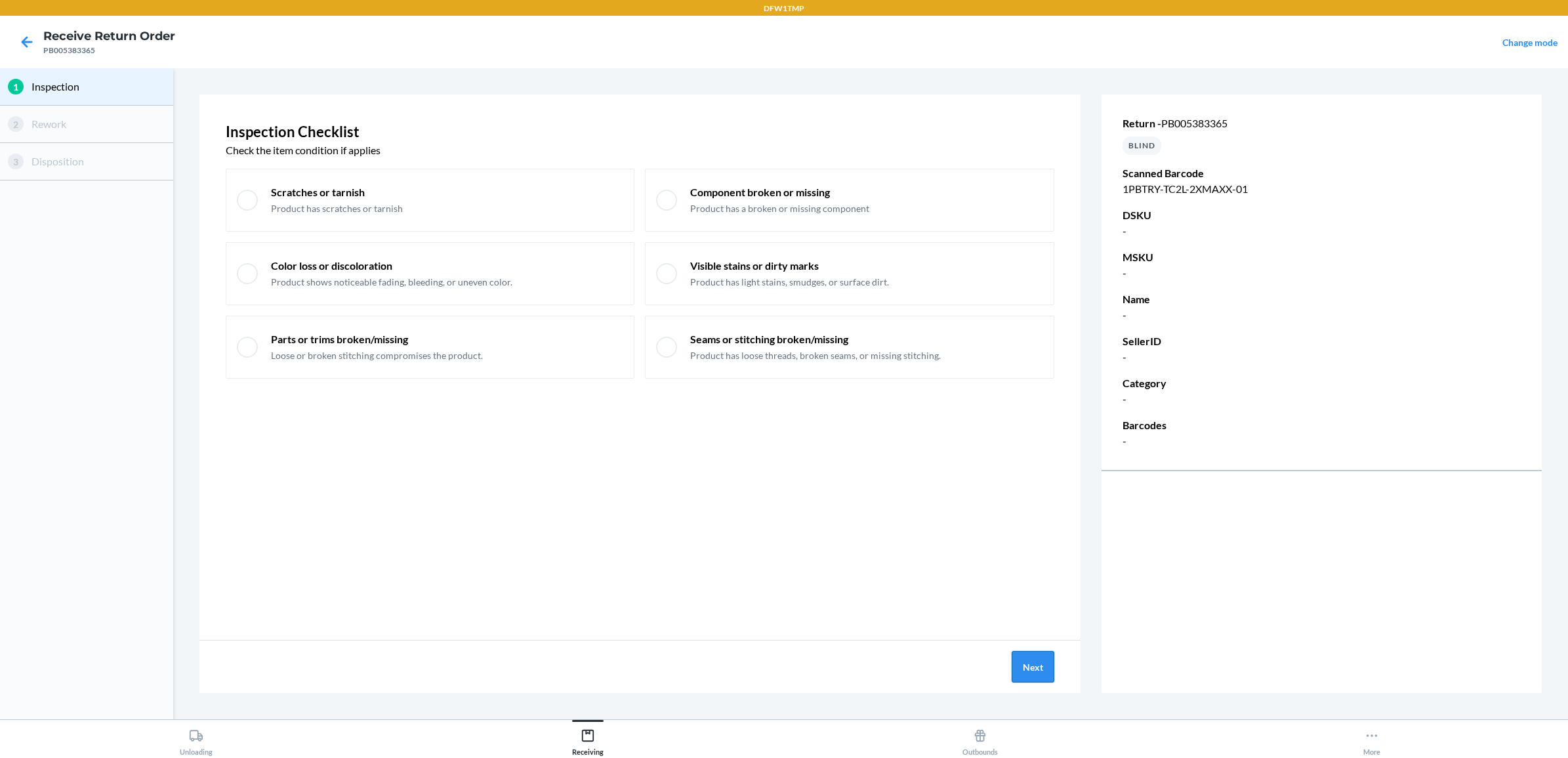
click at [1034, 666] on button "Next" at bounding box center [1033, 666] width 43 height 32
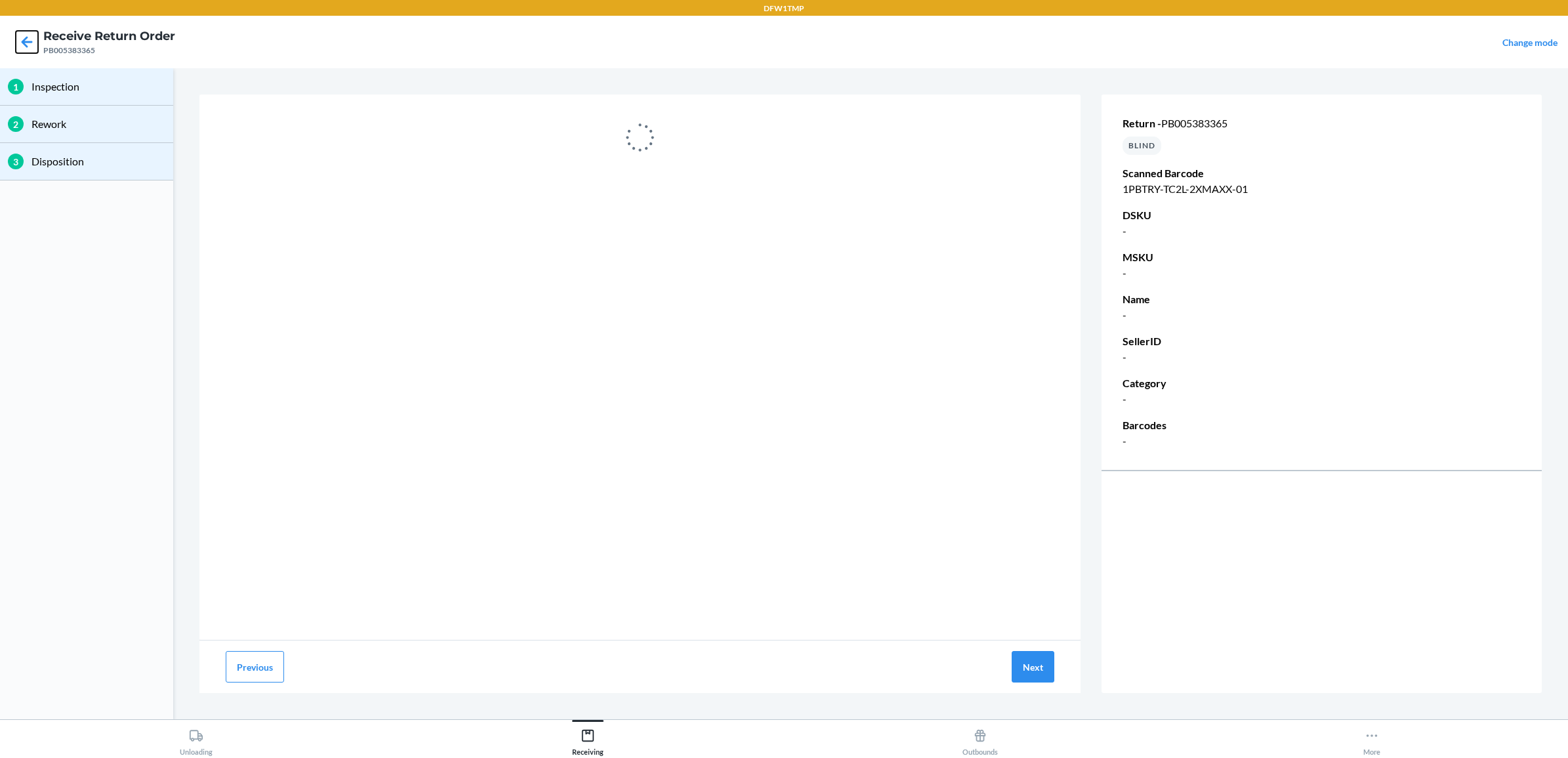
click at [24, 50] on icon at bounding box center [26, 42] width 22 height 22
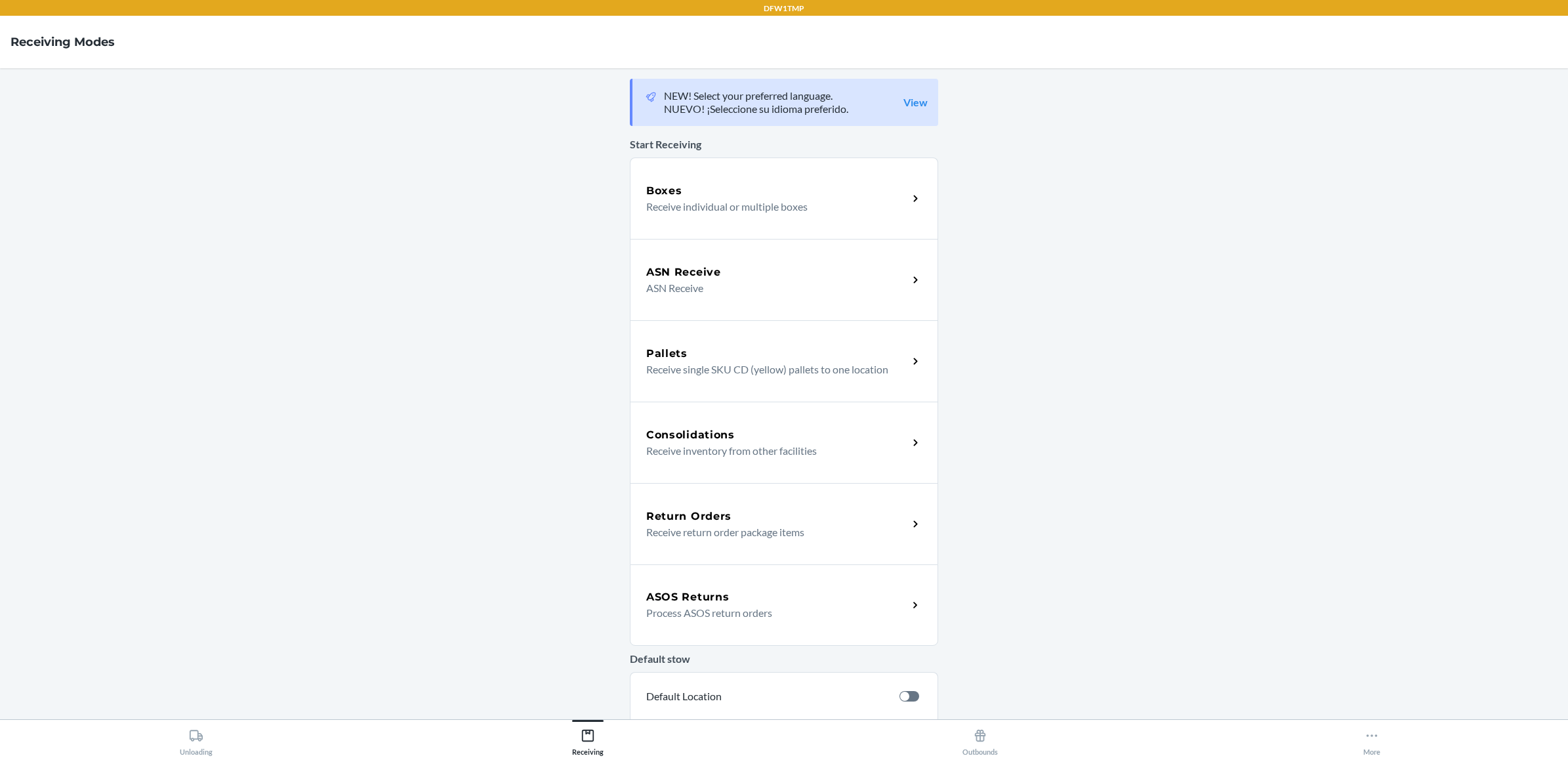
click at [755, 515] on div "Return Orders" at bounding box center [777, 516] width 262 height 15
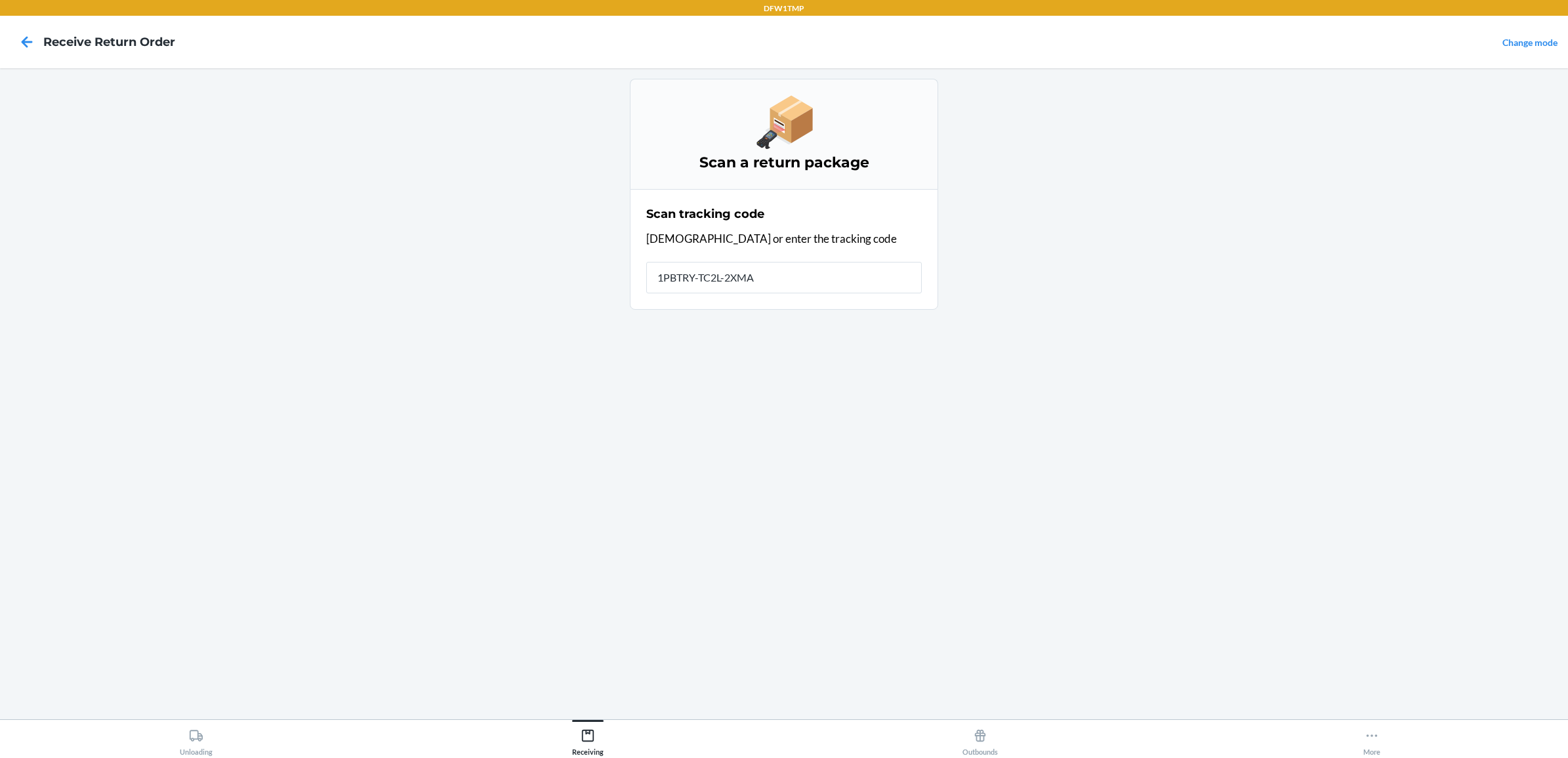
type input "1PBTRY-TC2L-2XMAX"
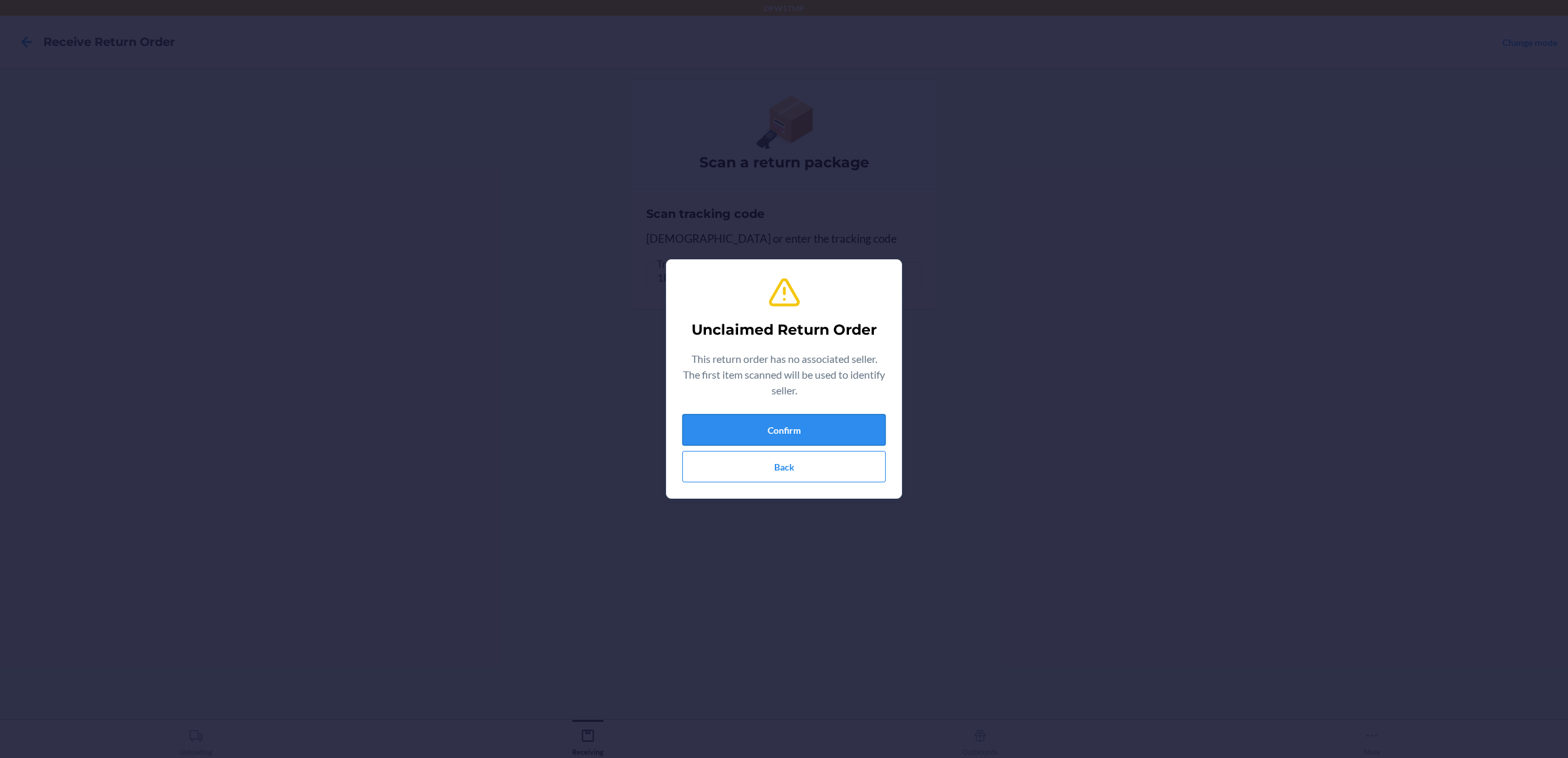
click at [819, 424] on button "Confirm" at bounding box center [784, 429] width 203 height 32
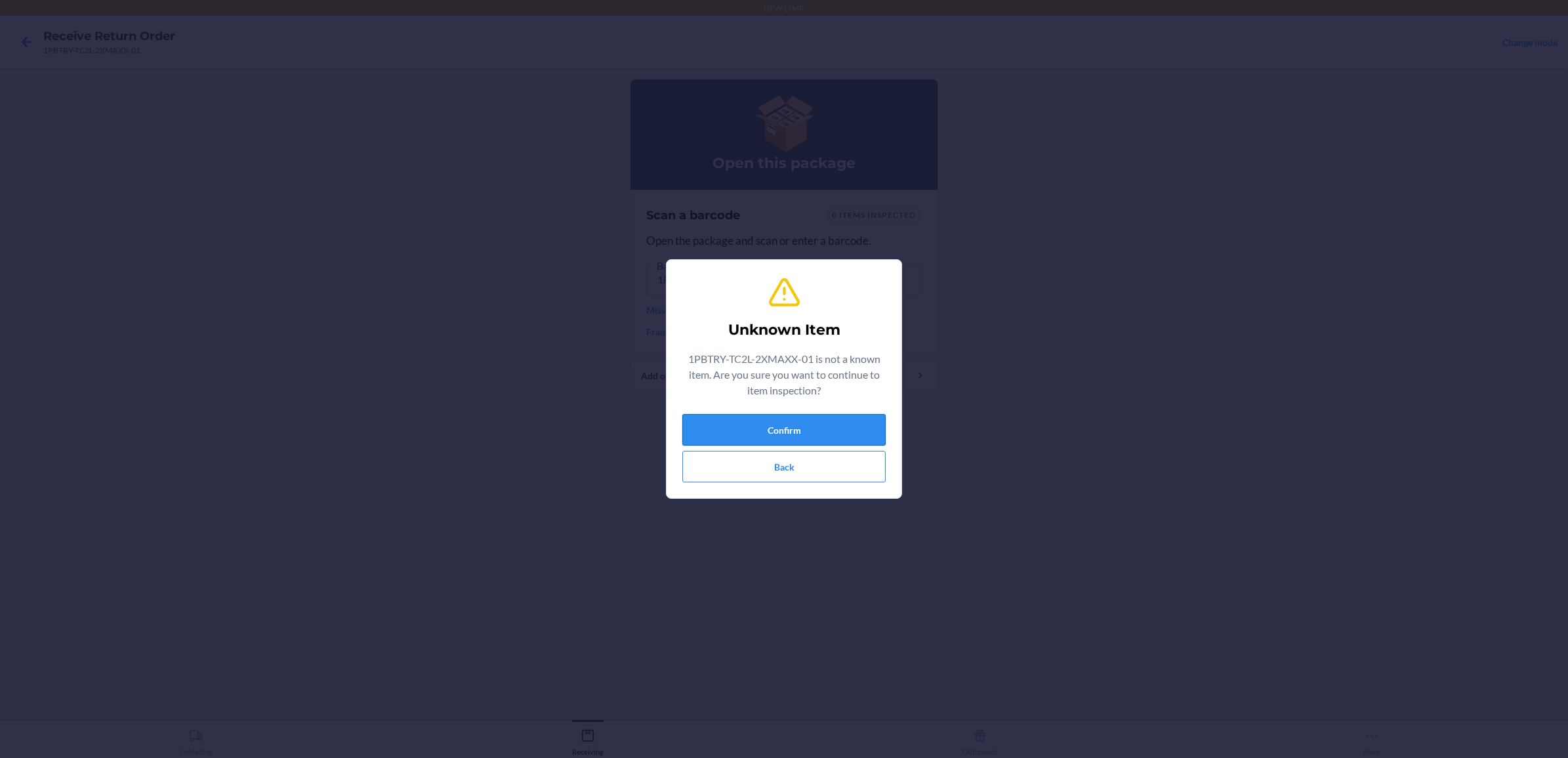
click at [874, 419] on button "Confirm" at bounding box center [784, 429] width 203 height 32
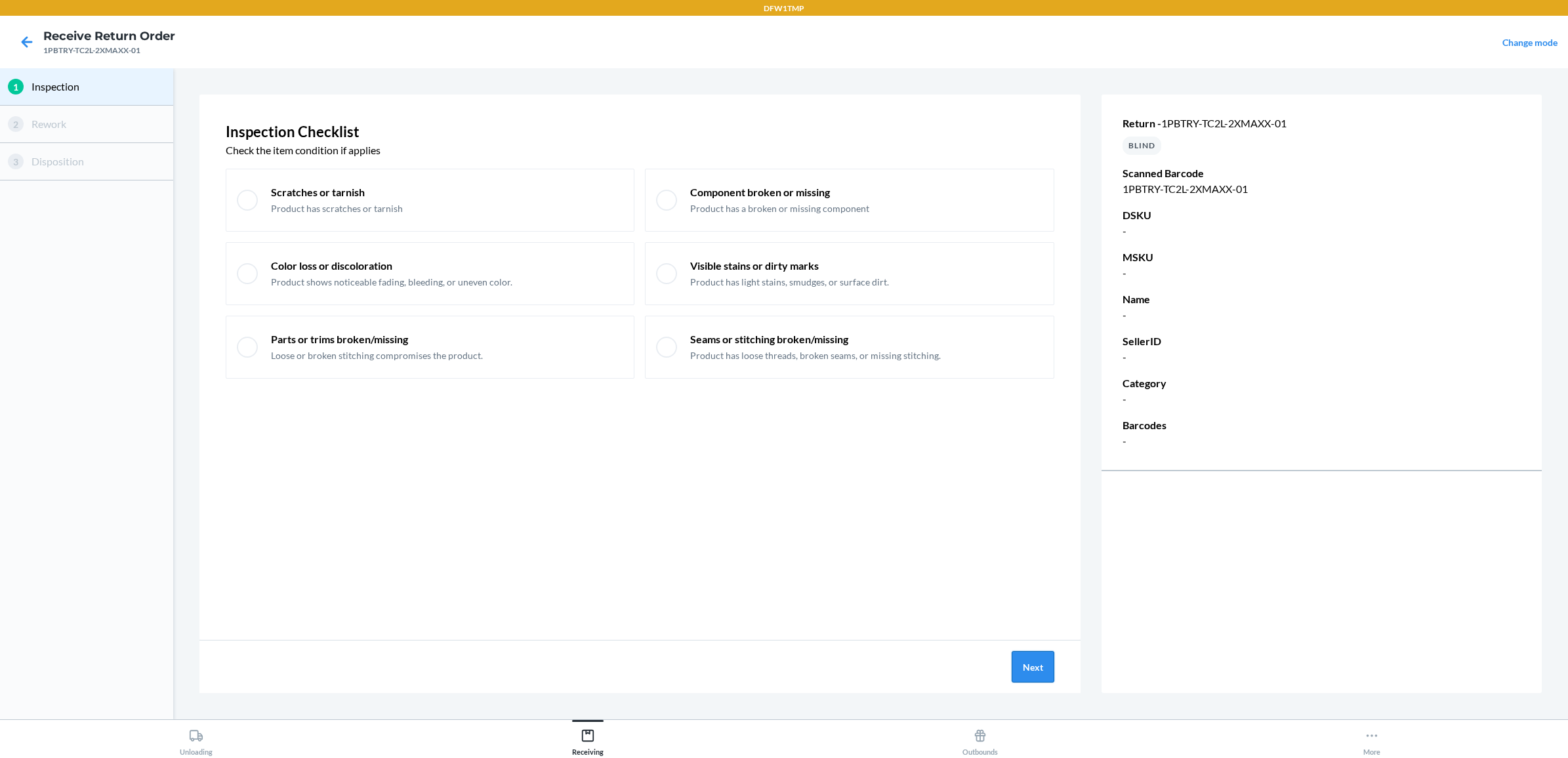
click at [1054, 670] on button "Next" at bounding box center [1033, 666] width 43 height 32
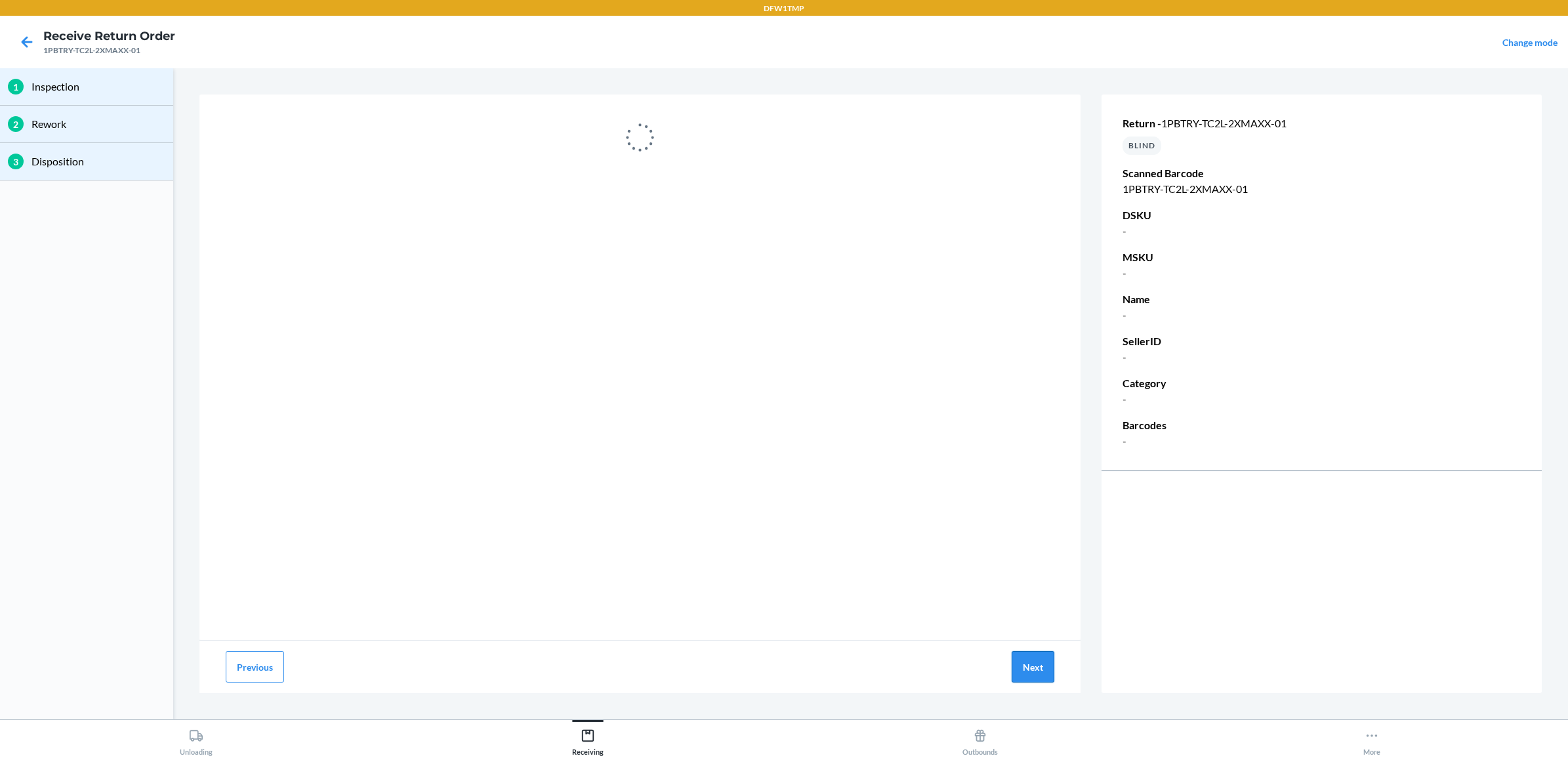
click at [1047, 655] on button "Next" at bounding box center [1033, 666] width 43 height 32
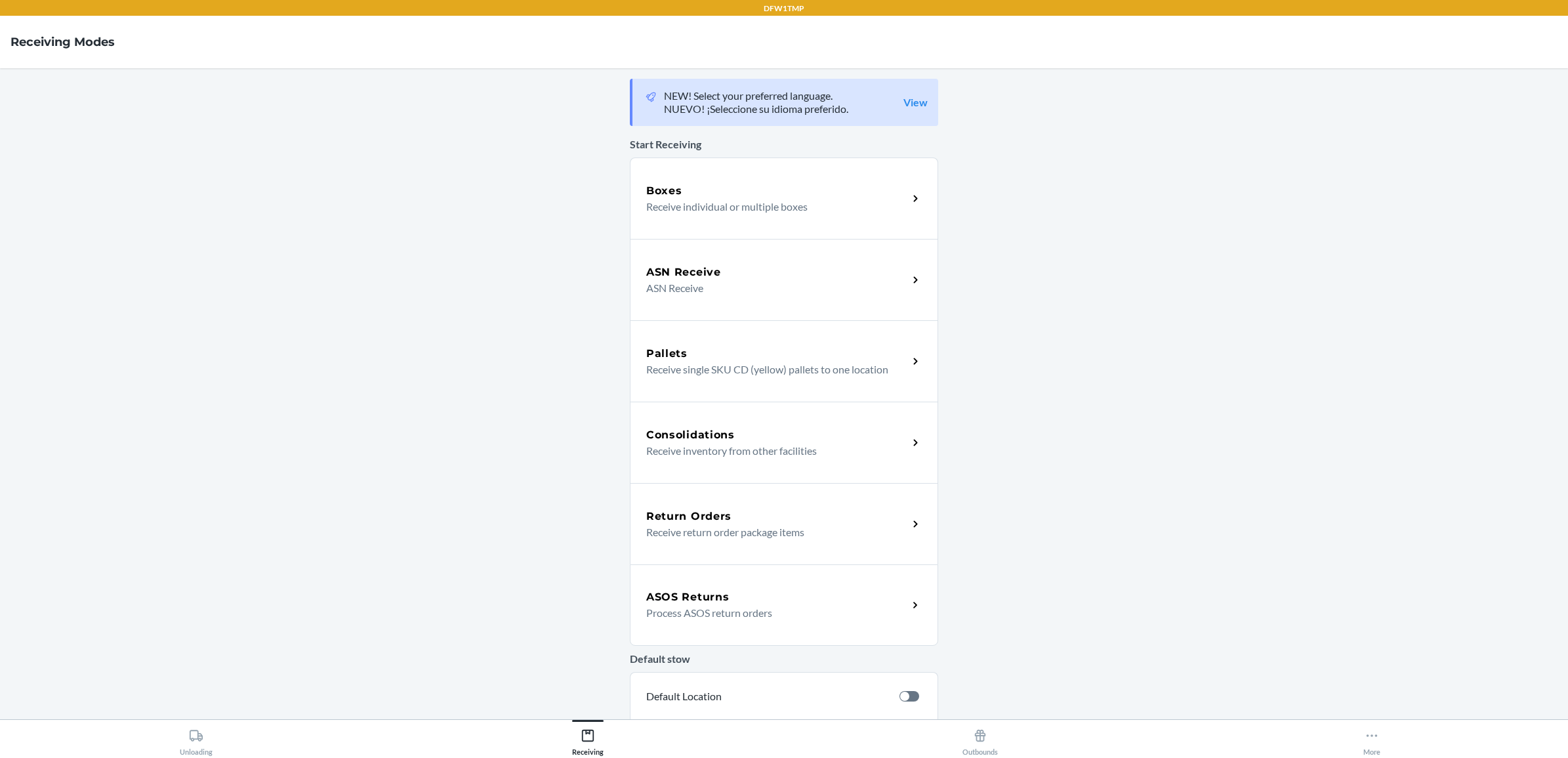
click at [789, 511] on div "Return Orders" at bounding box center [777, 516] width 262 height 15
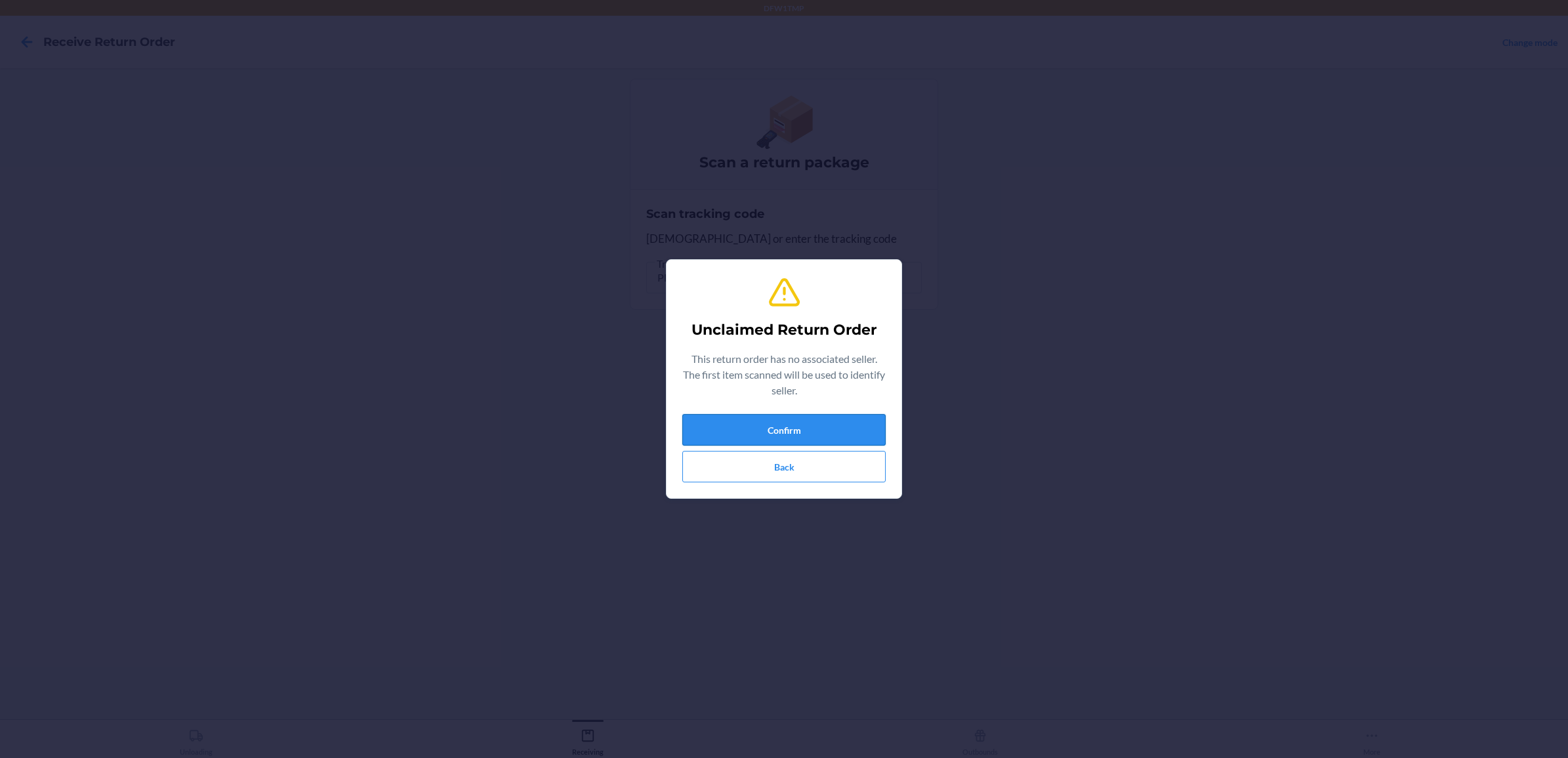
click at [805, 442] on button "Confirm" at bounding box center [784, 429] width 203 height 32
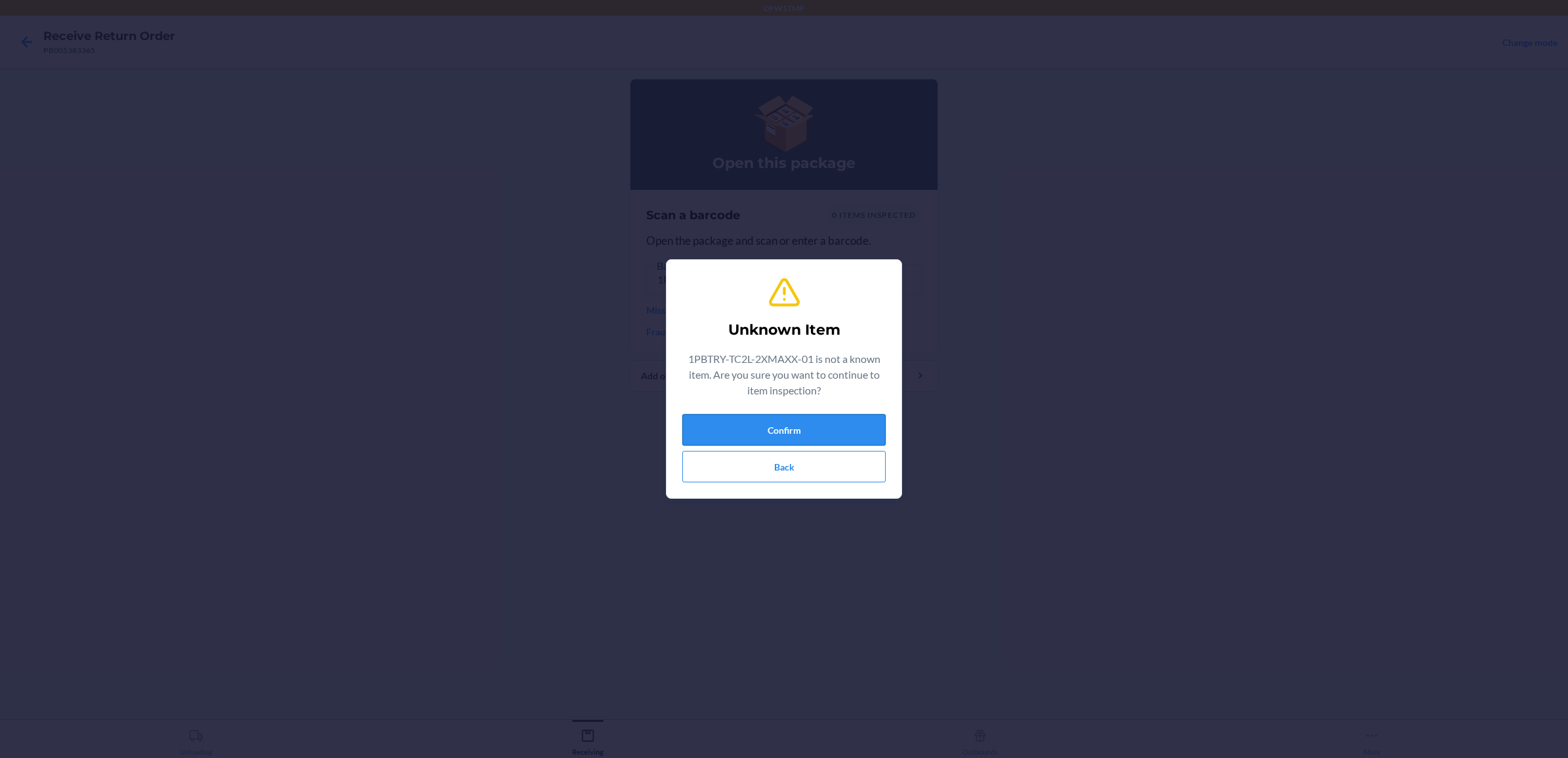
click at [805, 430] on button "Confirm" at bounding box center [784, 429] width 203 height 32
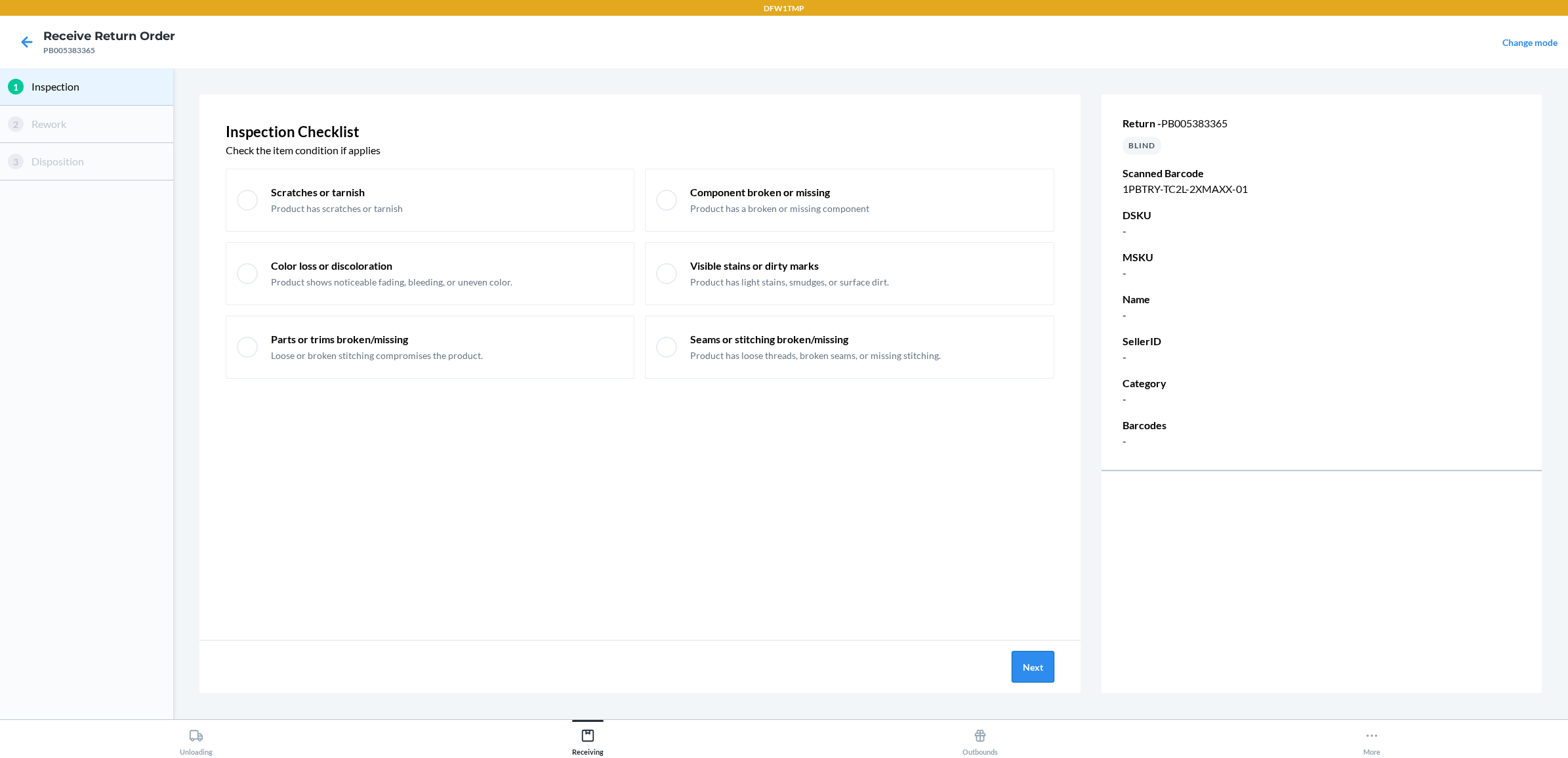
click at [1022, 663] on button "Next" at bounding box center [1033, 666] width 43 height 32
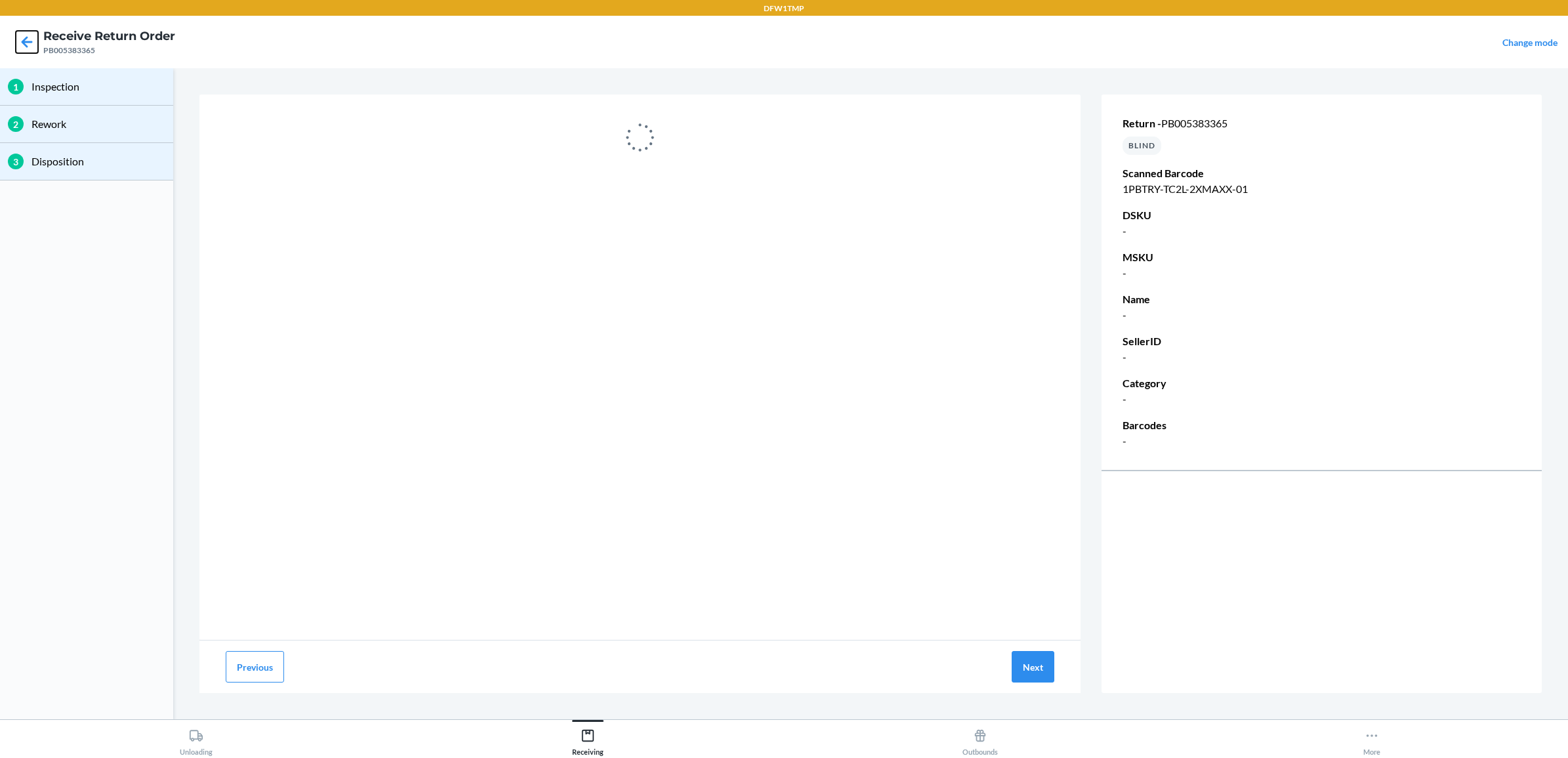
click at [34, 38] on icon at bounding box center [26, 42] width 22 height 22
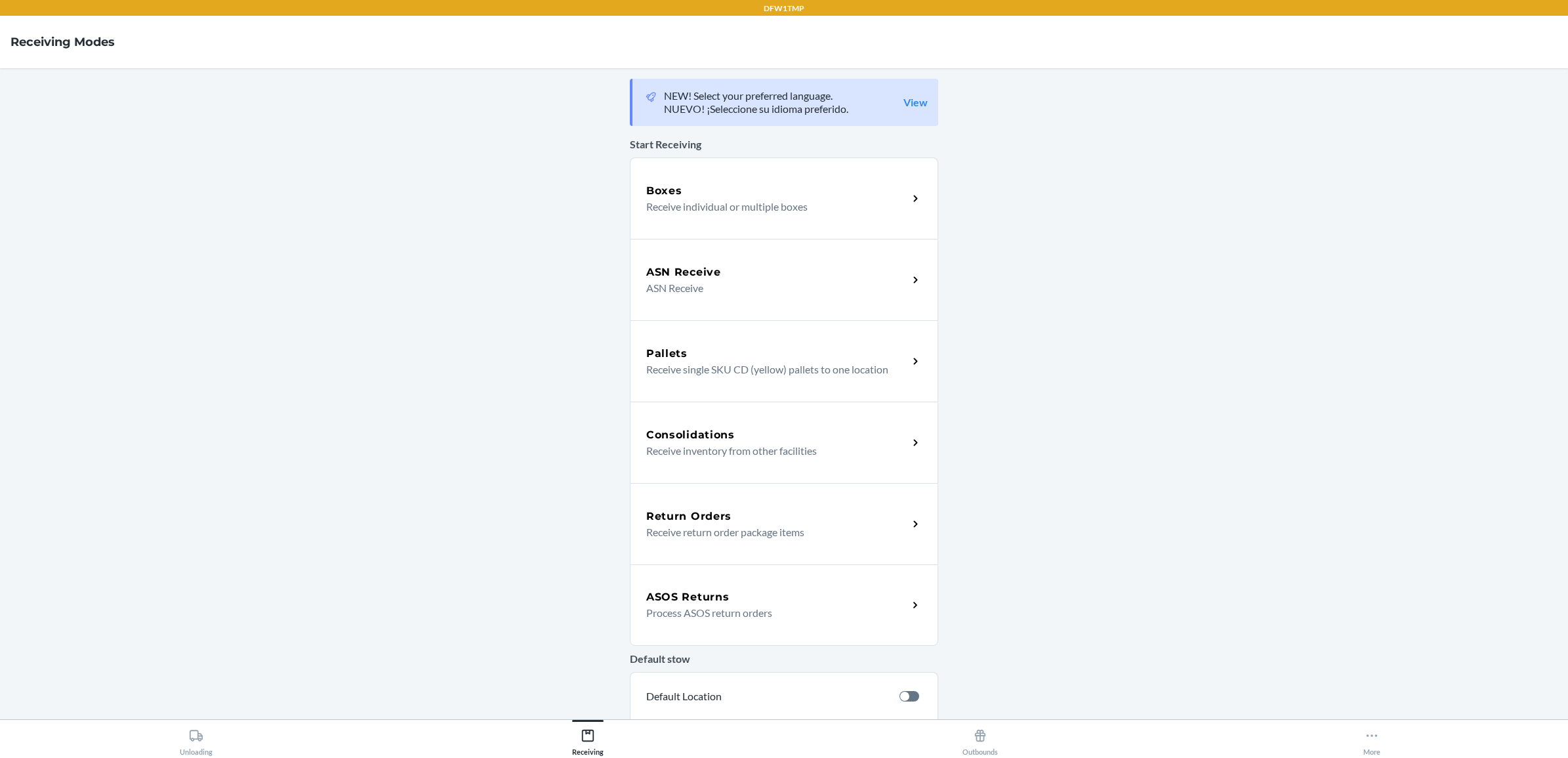
click at [717, 512] on h5 "Return Orders" at bounding box center [689, 516] width 85 height 15
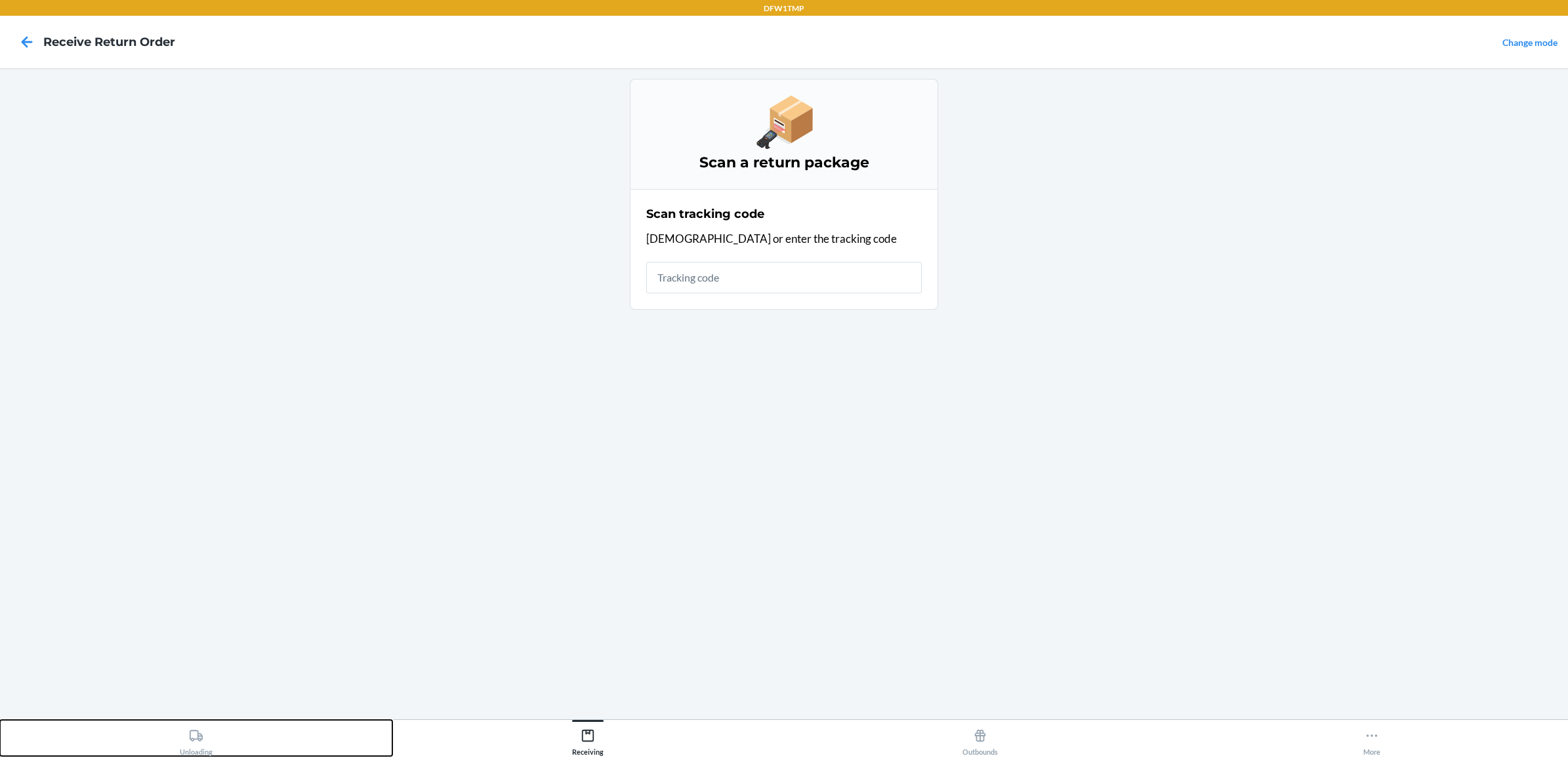
click at [208, 744] on div "Unloading" at bounding box center [196, 740] width 33 height 33
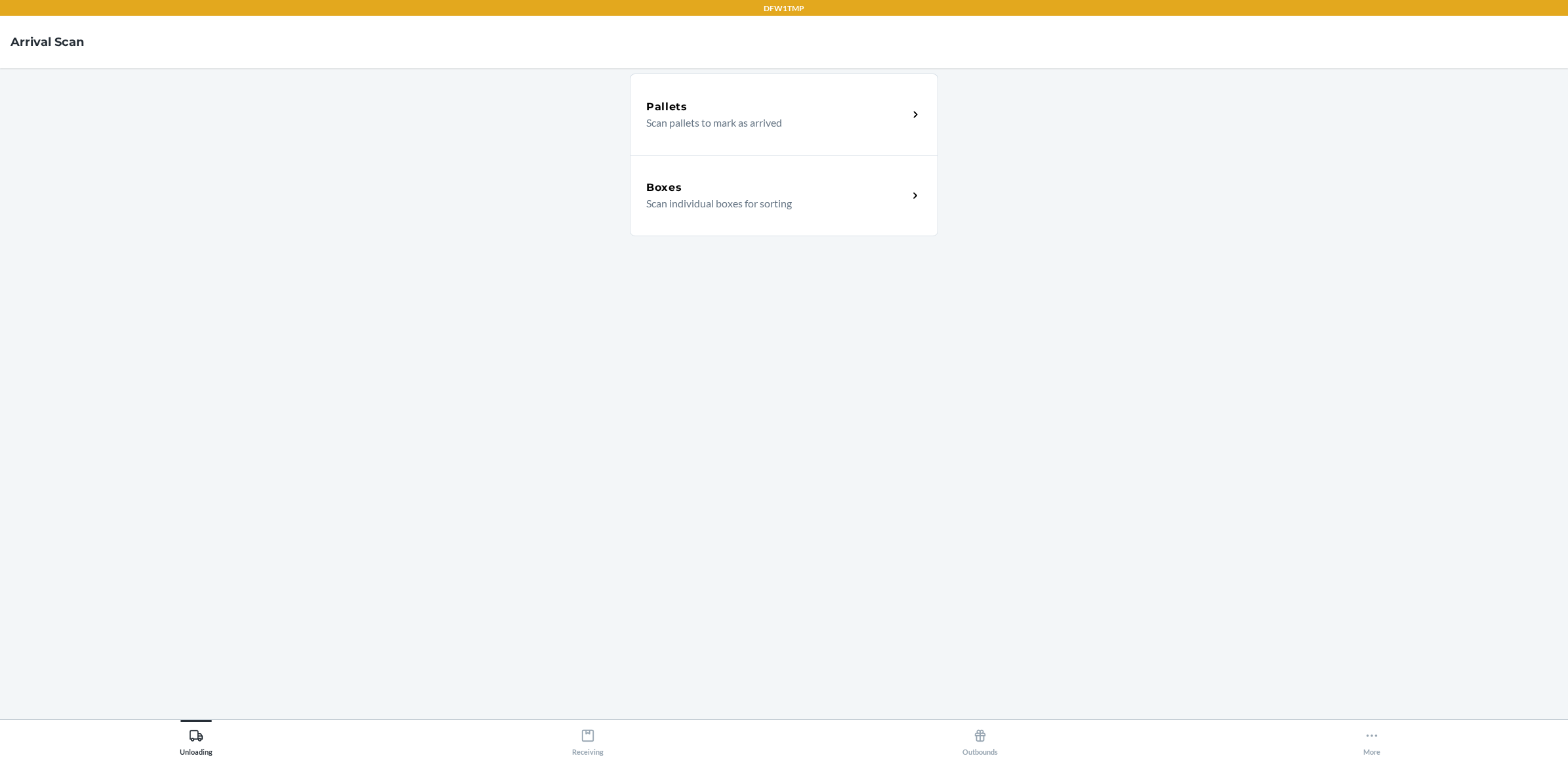
click at [808, 185] on div "Boxes" at bounding box center [777, 188] width 262 height 15
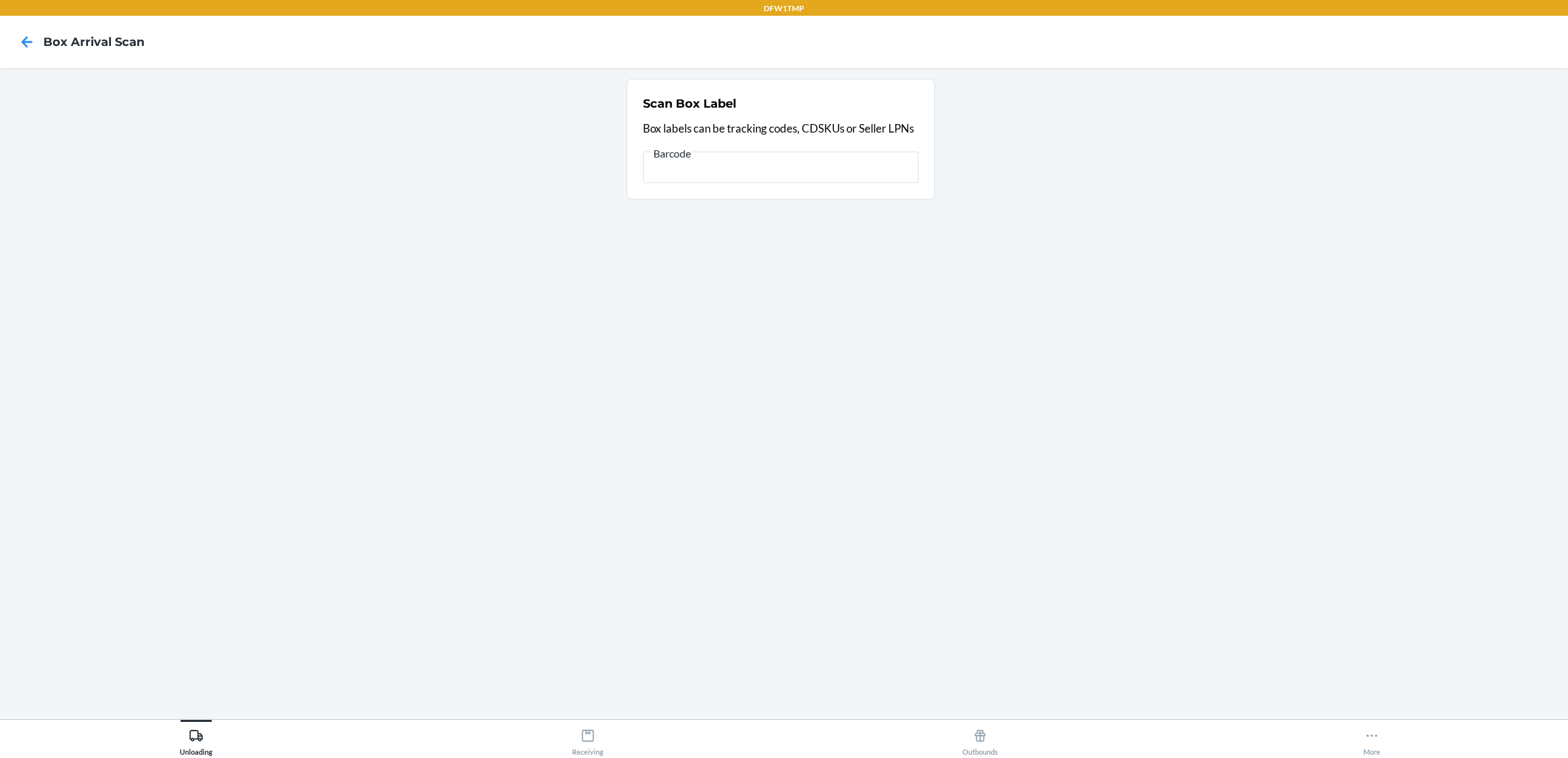
scroll to position [0, 818]
type input "[)>010275067840137797594493328FDEG2054602742471/110.31LBN2900SValleyPkwy#100Lew…"
type input "["
type input "9632013760205460274500797594493328"
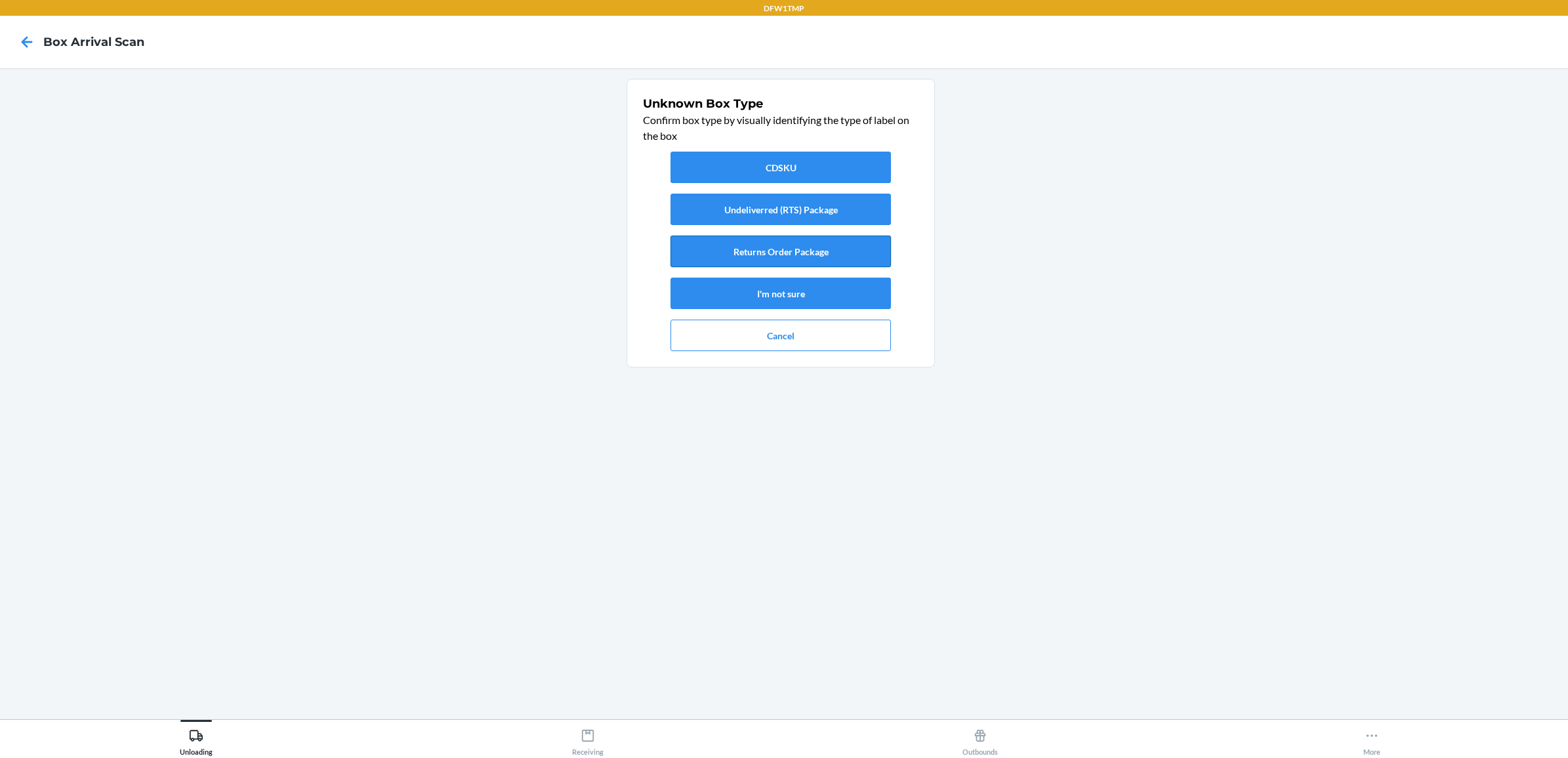
click at [709, 254] on button "Returns Order Package" at bounding box center [781, 251] width 220 height 32
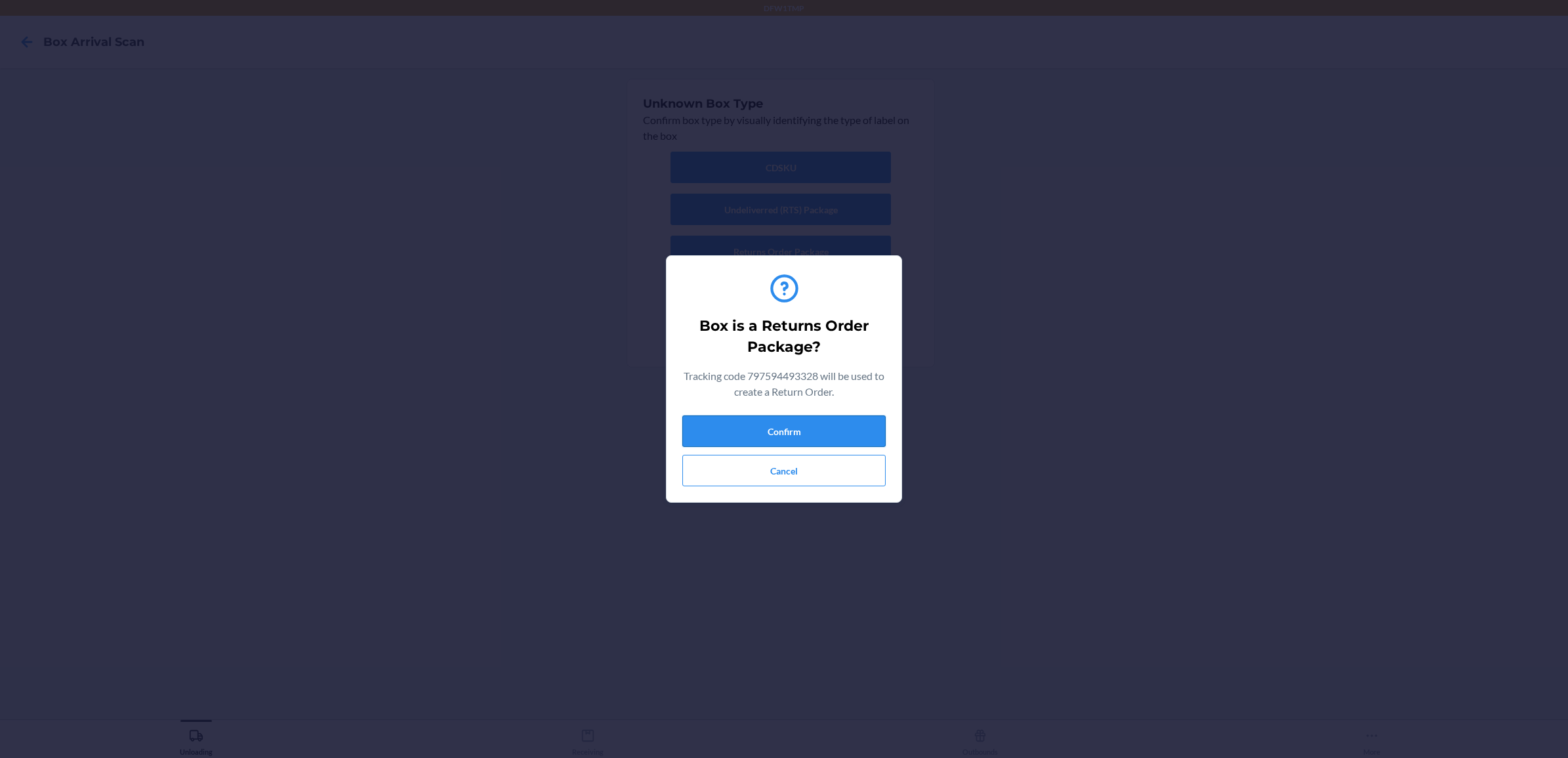
click at [769, 432] on button "Confirm" at bounding box center [784, 431] width 203 height 32
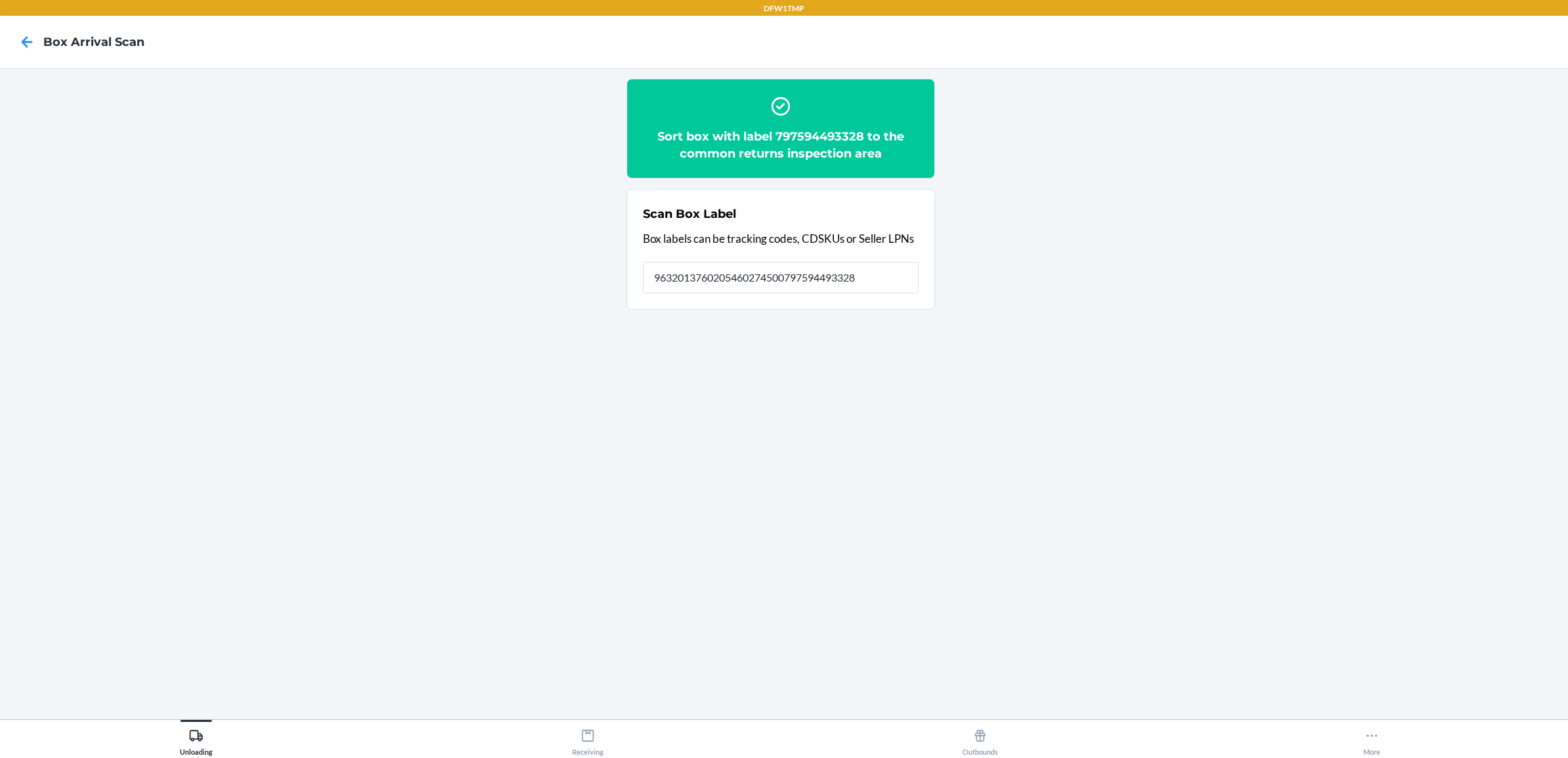
type input "9632013760205460274500797594493328"
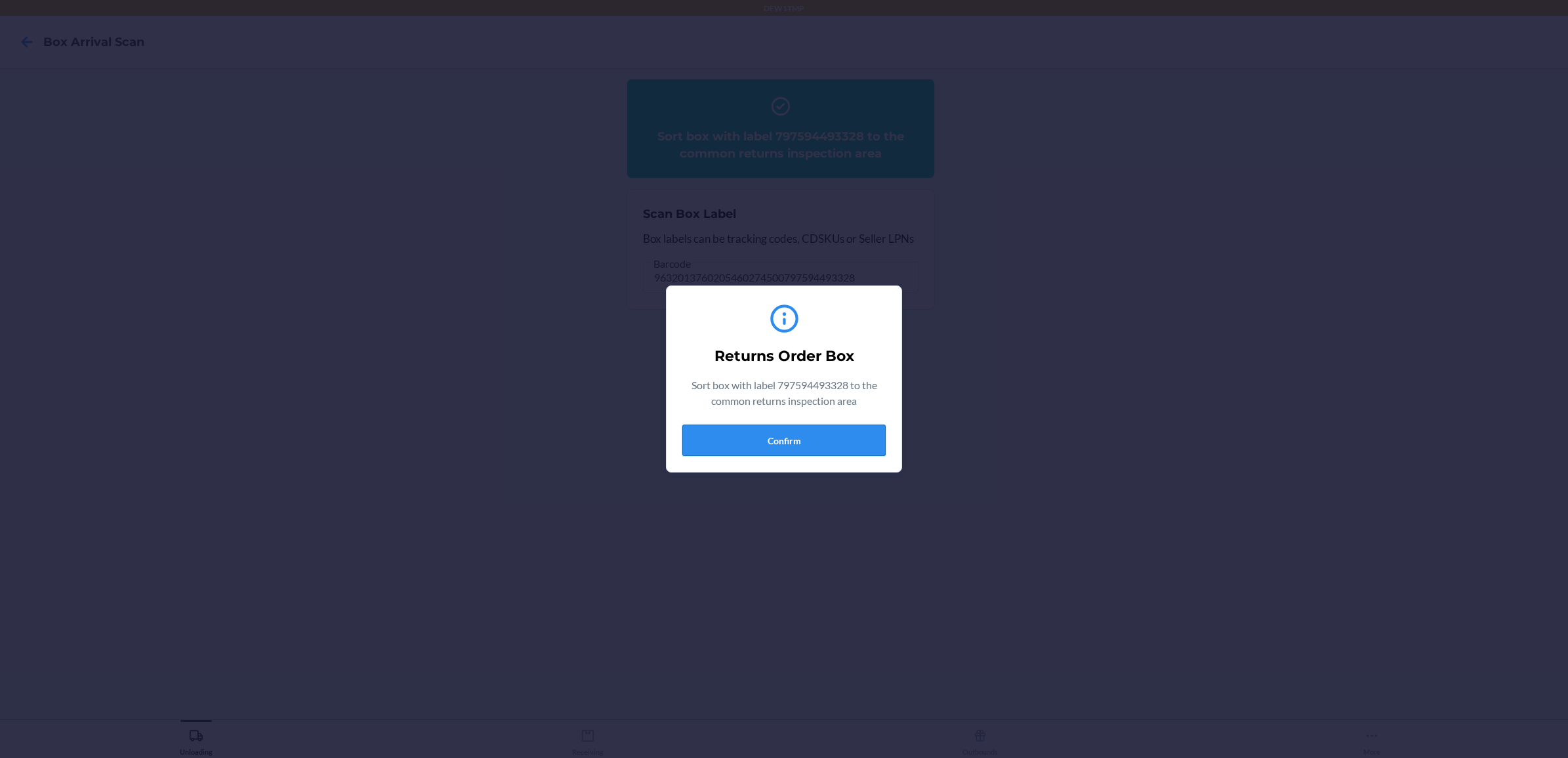
click at [765, 436] on button "Confirm" at bounding box center [784, 440] width 203 height 32
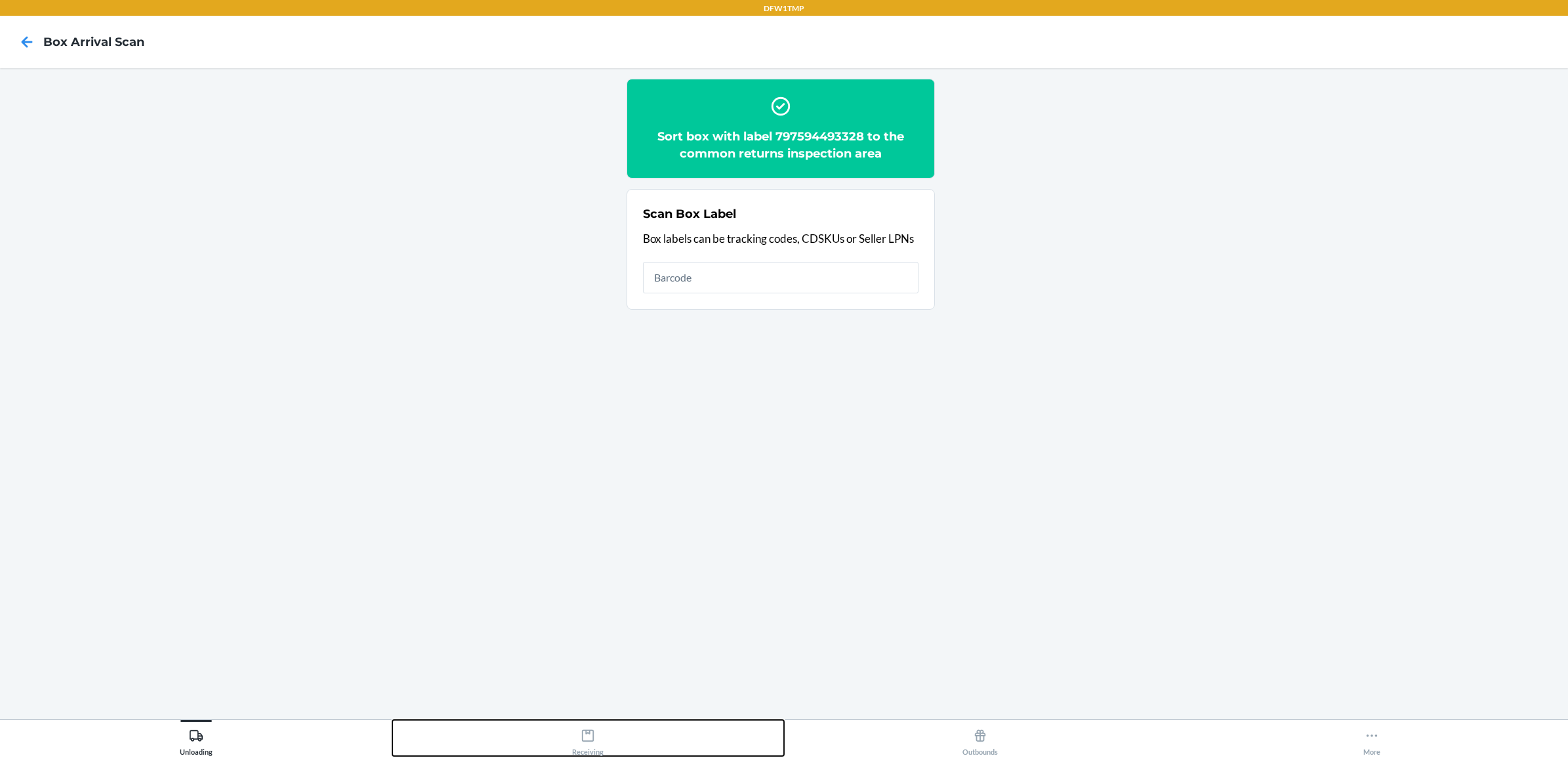
click at [586, 740] on icon at bounding box center [588, 735] width 15 height 15
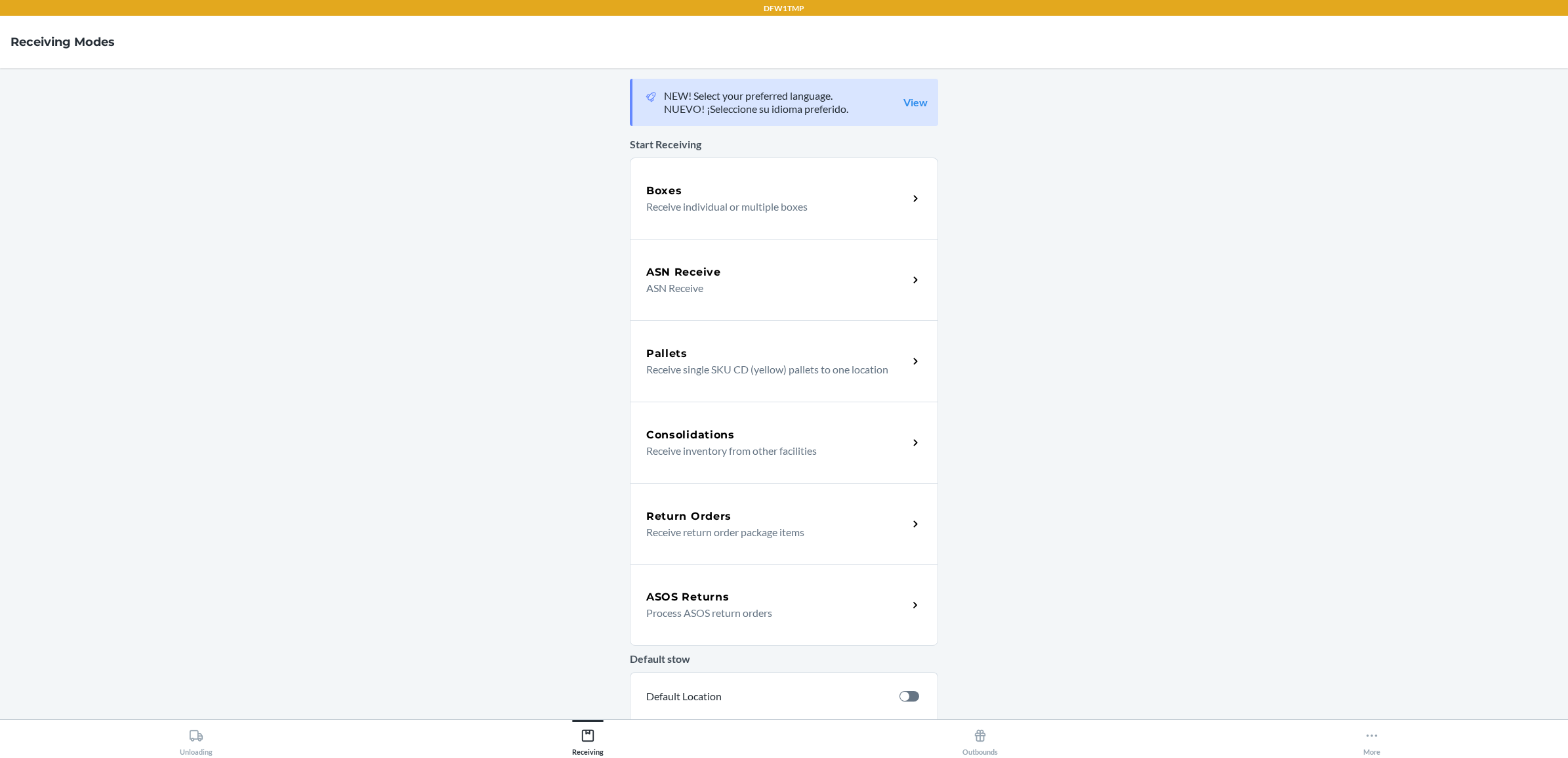
click at [663, 522] on h5 "Return Orders" at bounding box center [689, 516] width 85 height 15
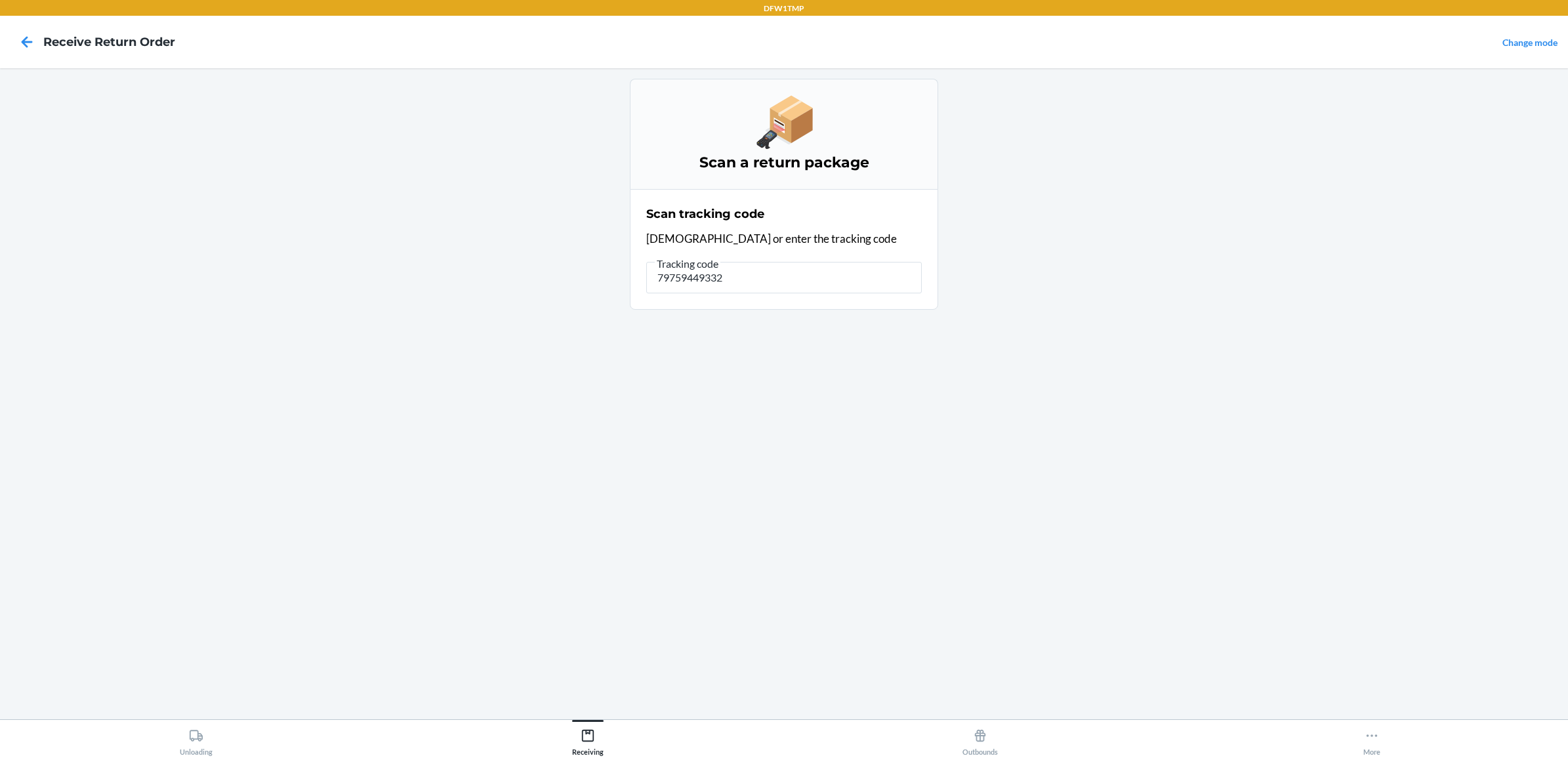
type input "797594493328"
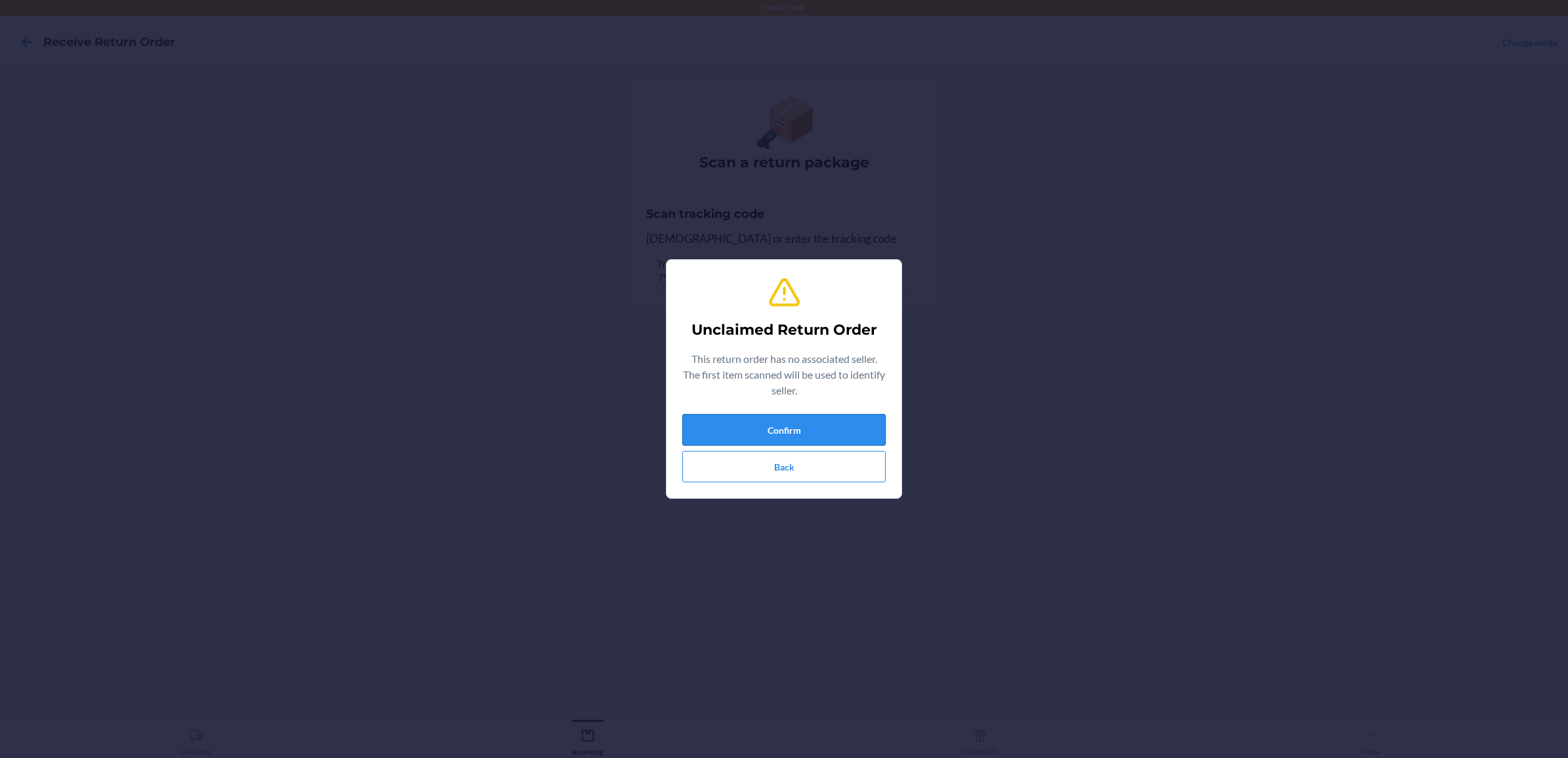
click at [842, 418] on button "Confirm" at bounding box center [784, 429] width 203 height 32
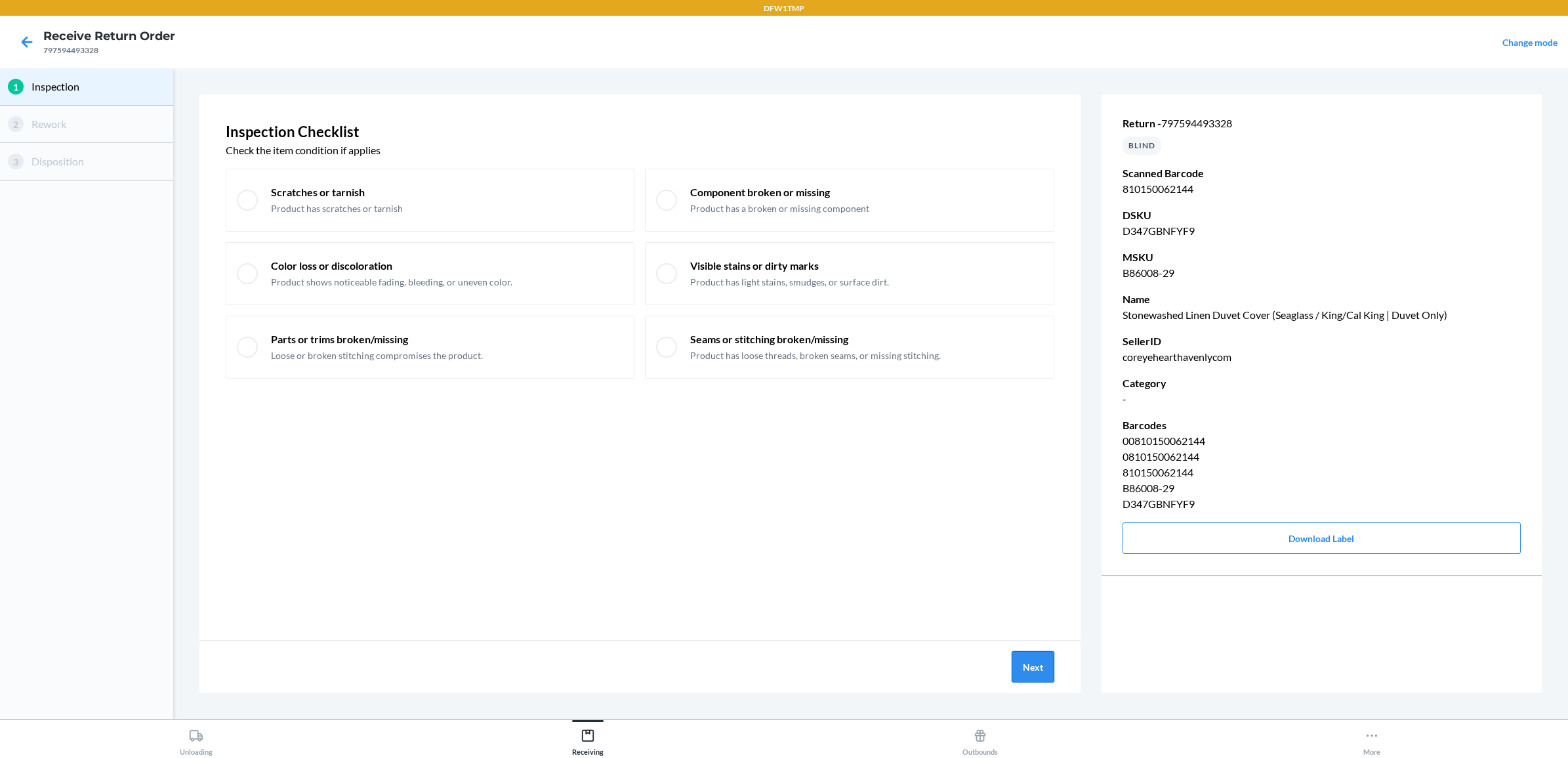
click at [1027, 661] on button "Next" at bounding box center [1033, 666] width 43 height 32
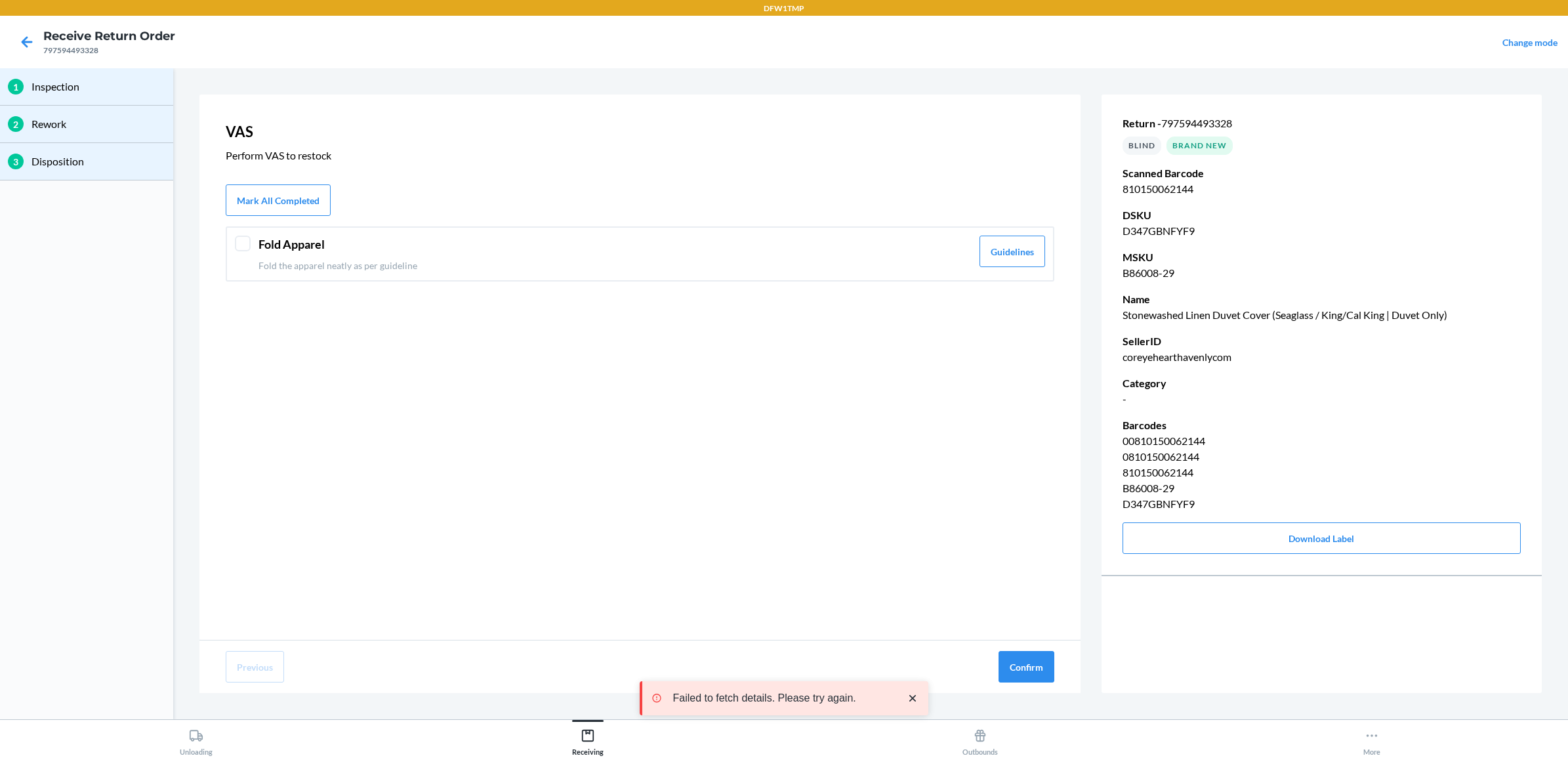
click at [247, 238] on div at bounding box center [243, 244] width 15 height 15
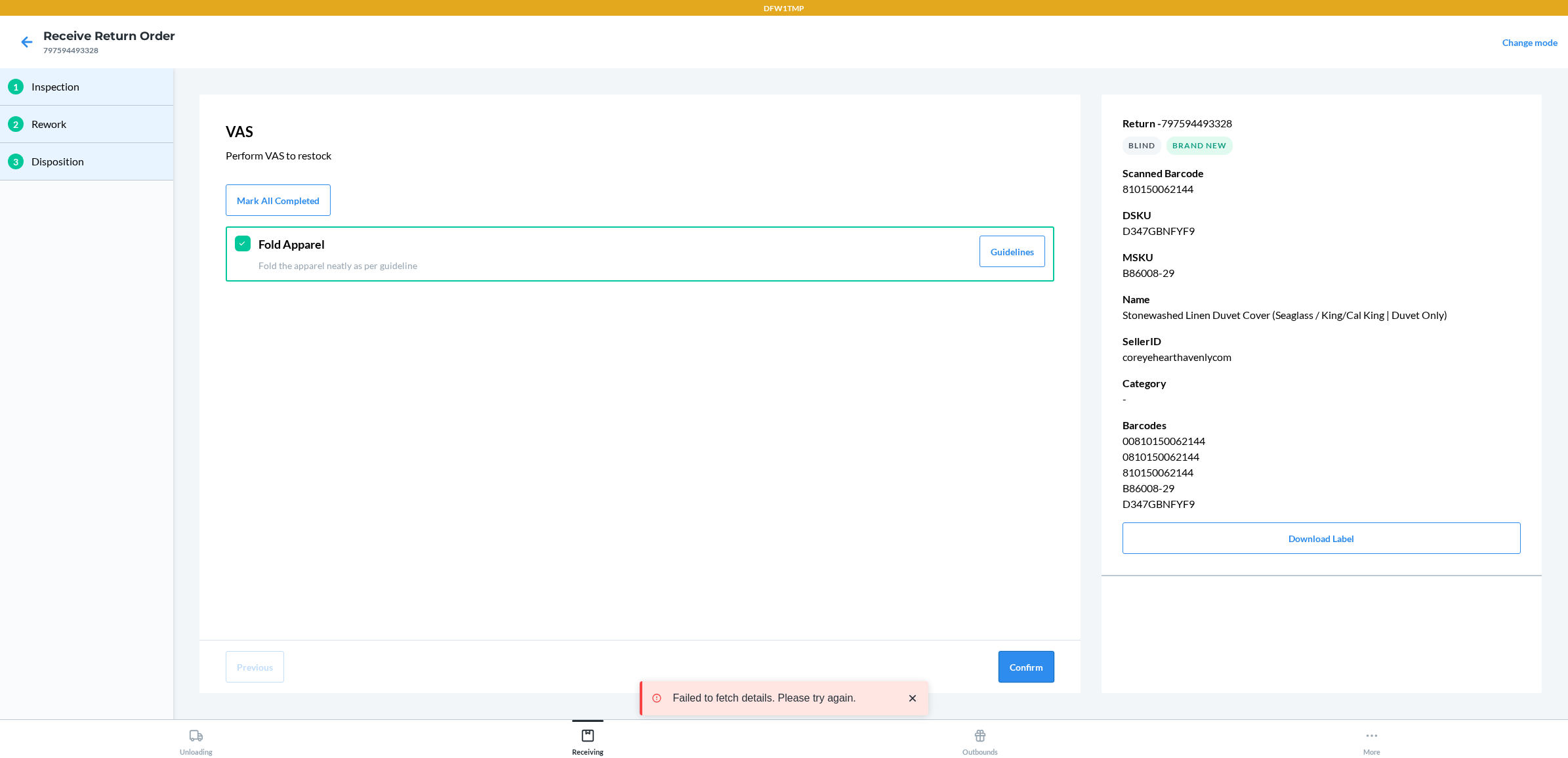
click at [1028, 671] on button "Confirm" at bounding box center [1027, 666] width 56 height 32
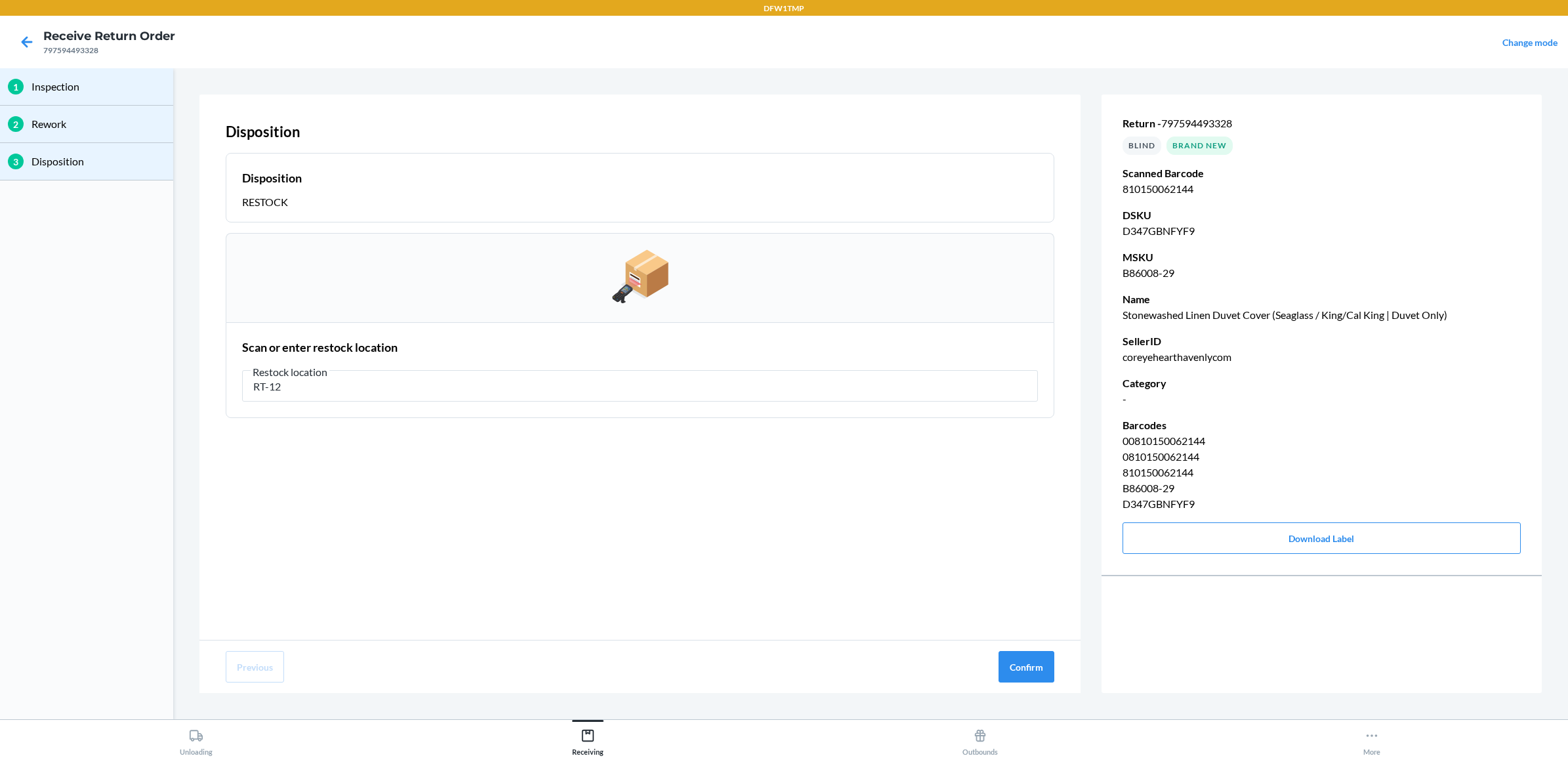
type input "RT-12"
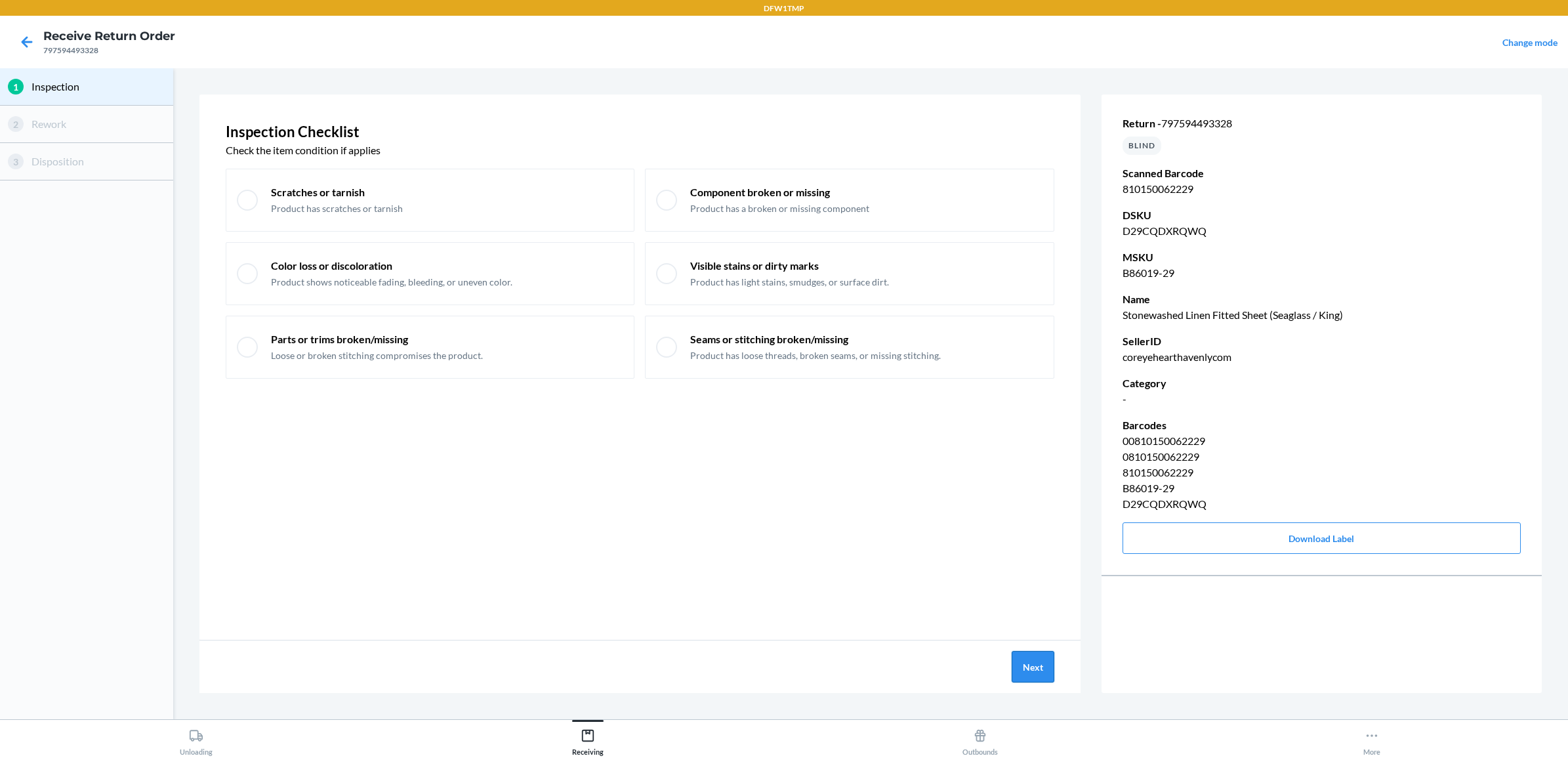
click at [1021, 671] on button "Next" at bounding box center [1033, 666] width 43 height 32
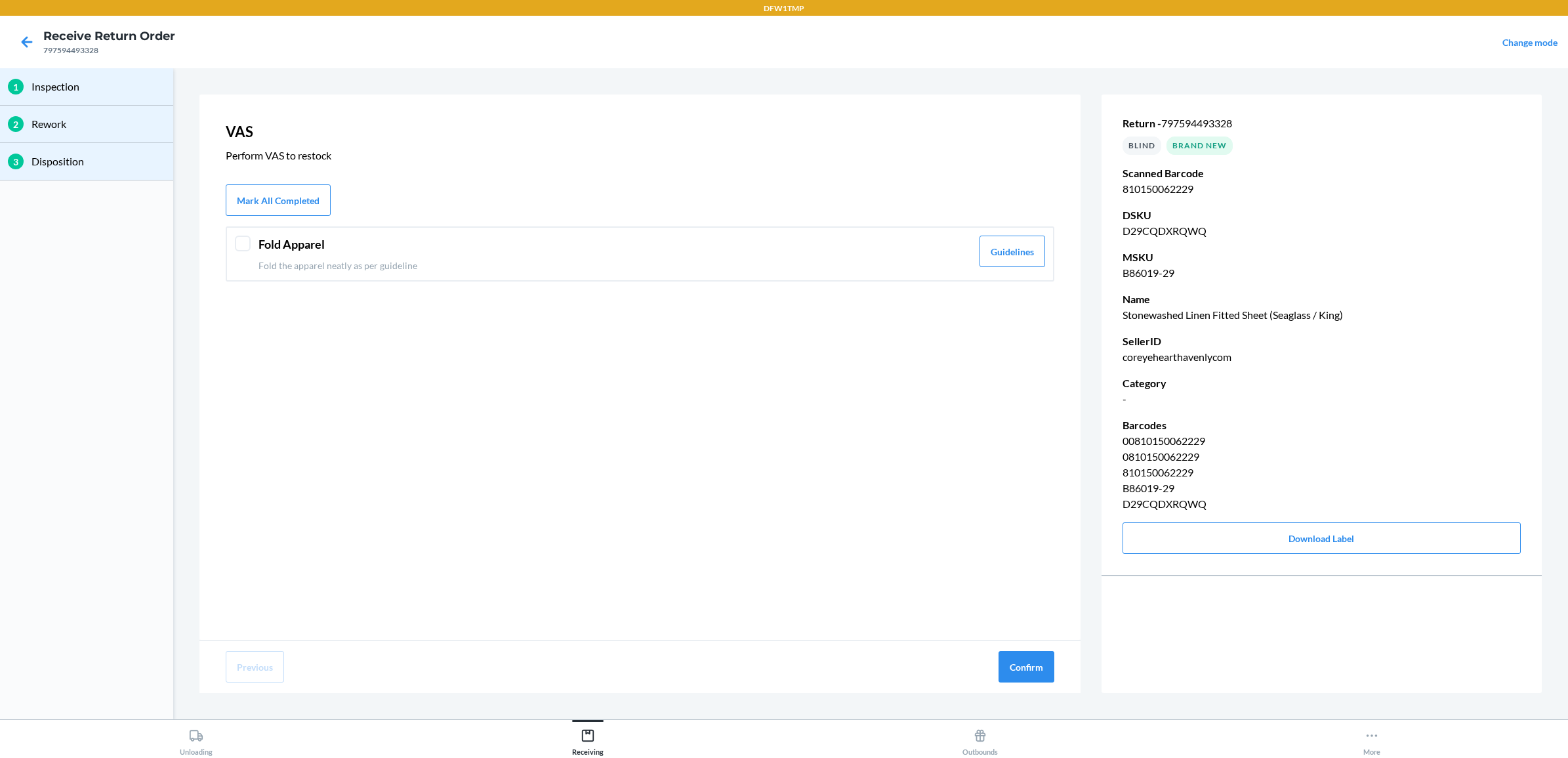
click at [625, 263] on p "Fold the apparel neatly as per guideline" at bounding box center [615, 265] width 713 height 14
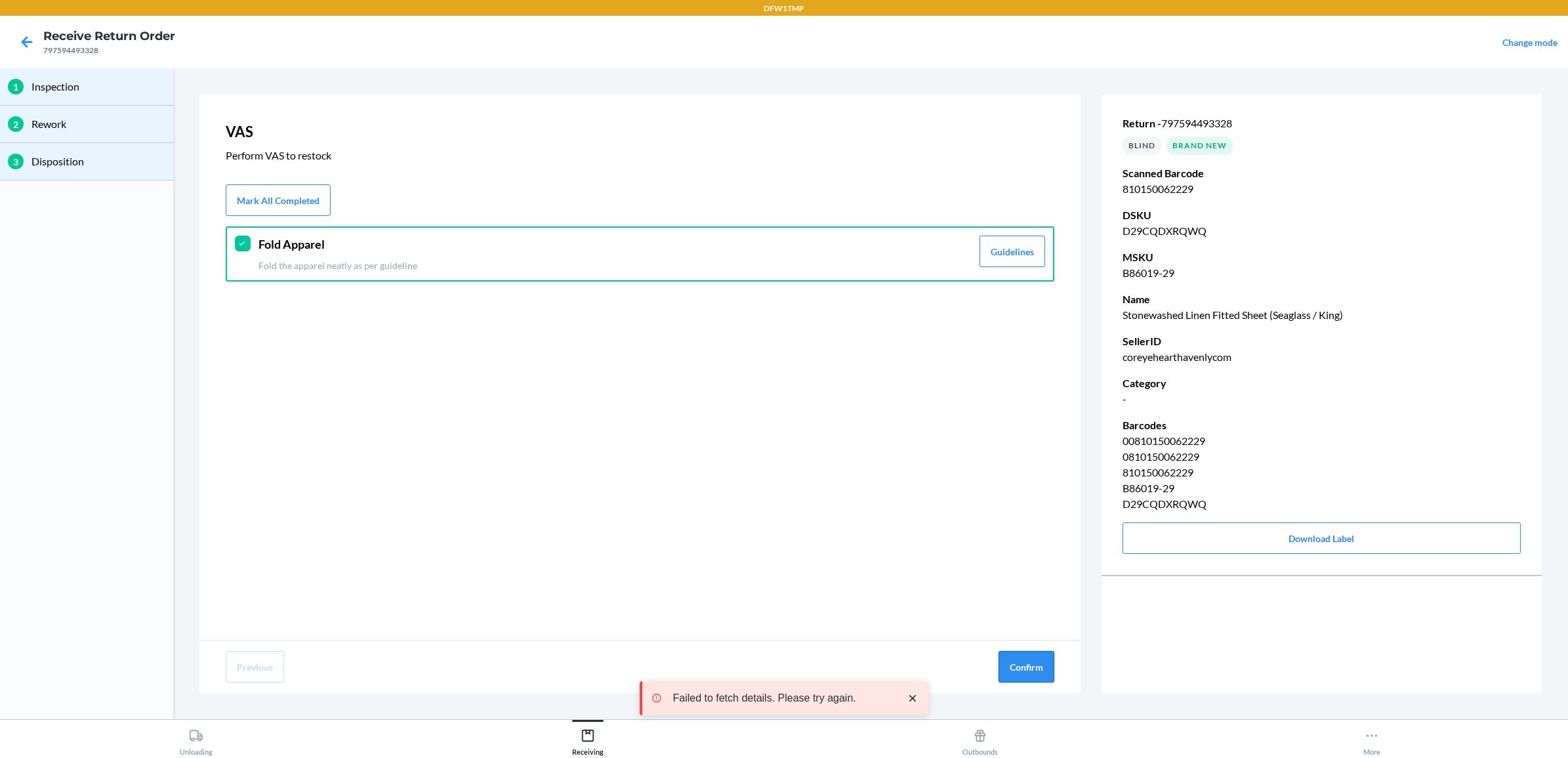
click at [1051, 675] on button "Confirm" at bounding box center [1027, 666] width 56 height 32
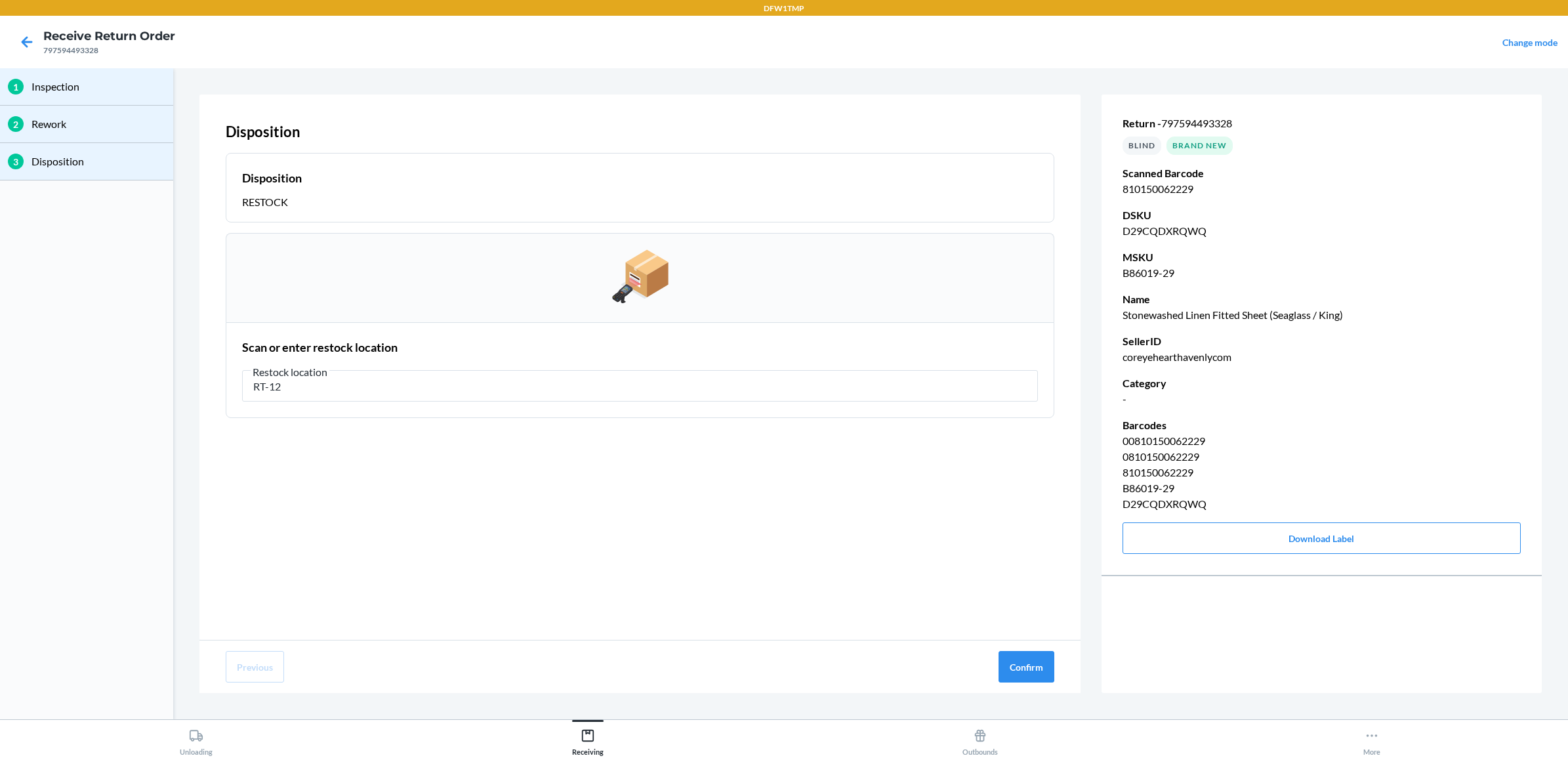
type input "RT-12"
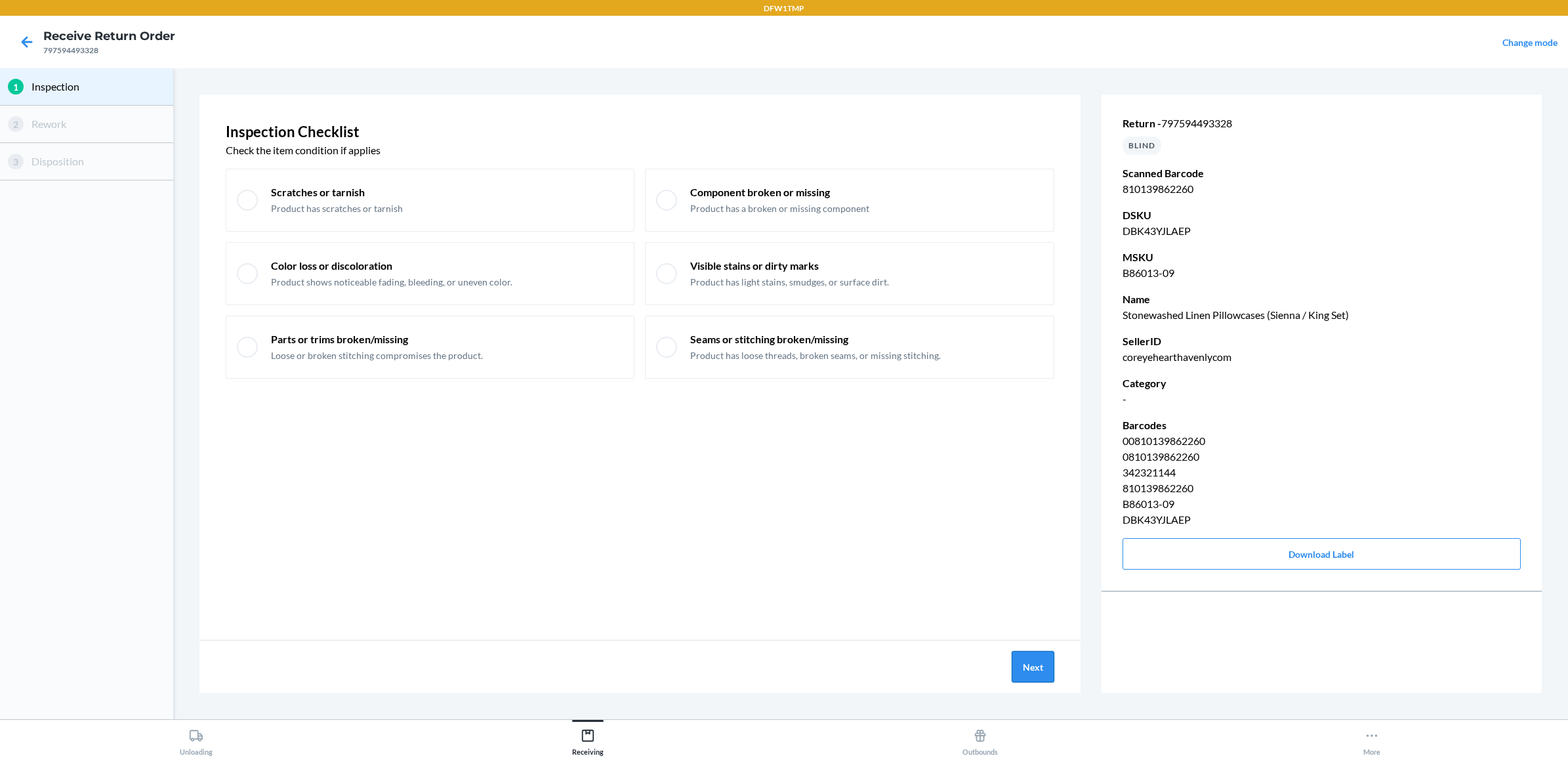
click at [1017, 663] on button "Next" at bounding box center [1033, 666] width 43 height 32
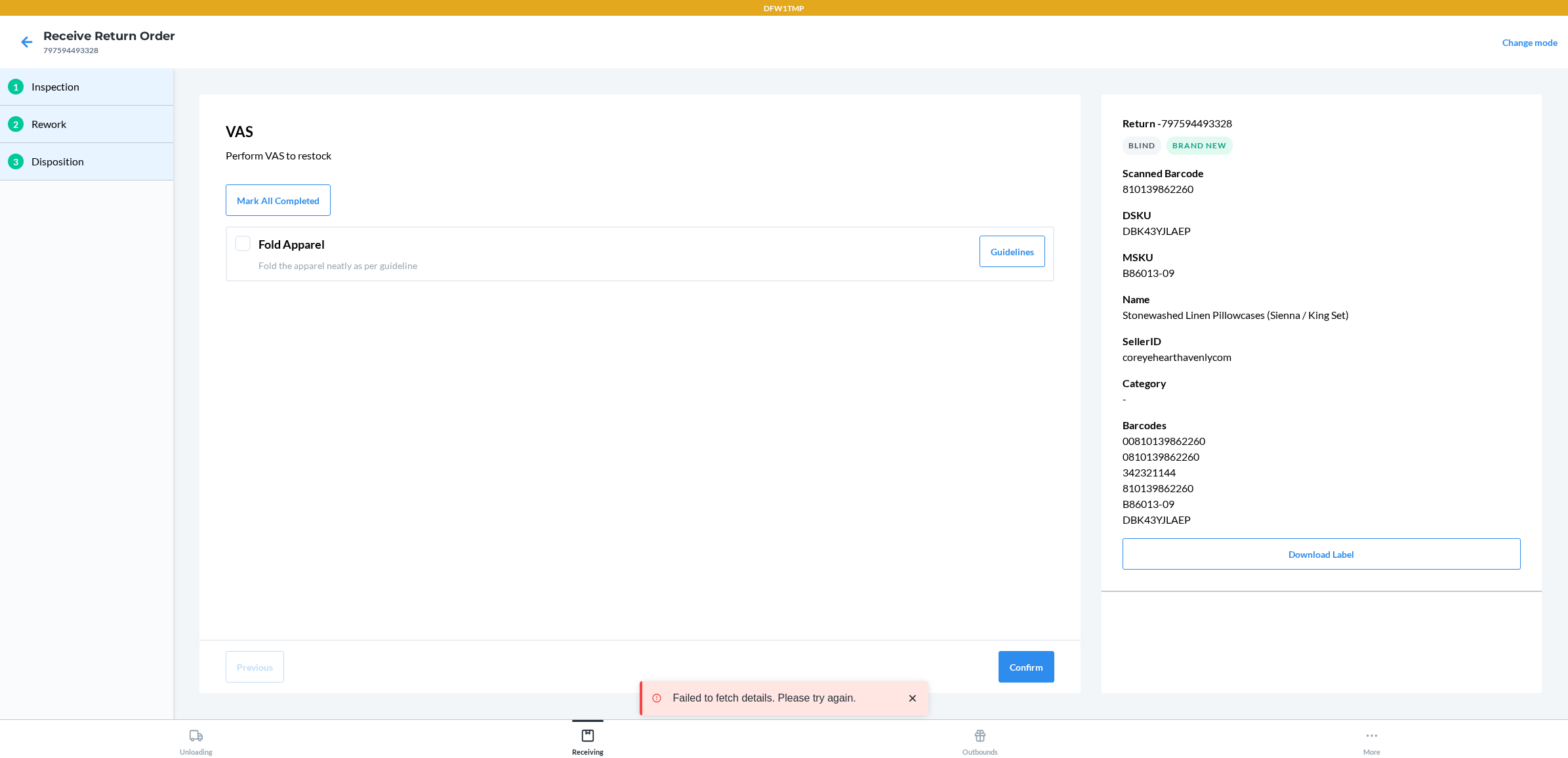
click at [436, 237] on header "Fold Apparel" at bounding box center [615, 245] width 713 height 17
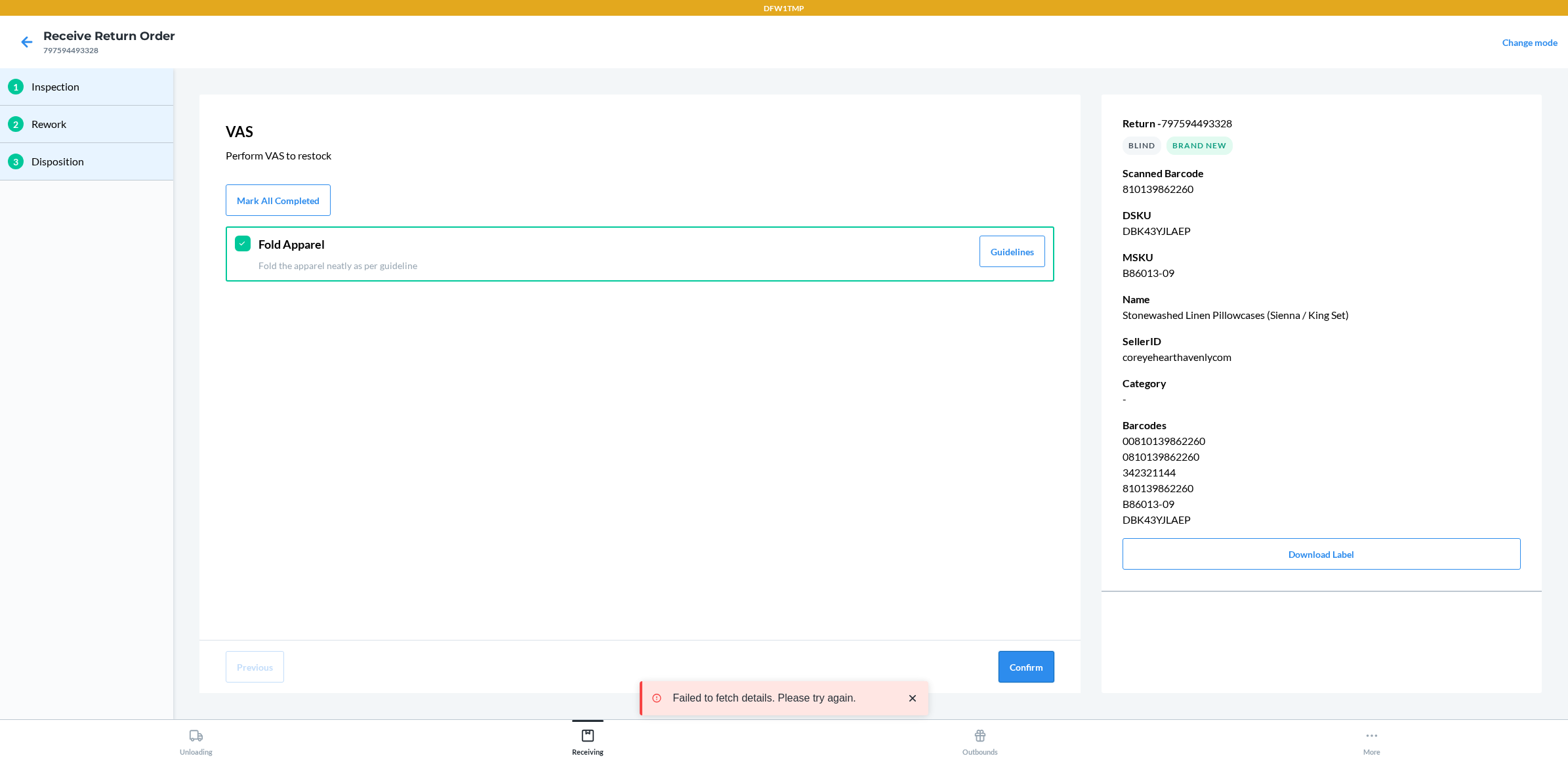
click at [1029, 655] on button "Confirm" at bounding box center [1027, 666] width 56 height 32
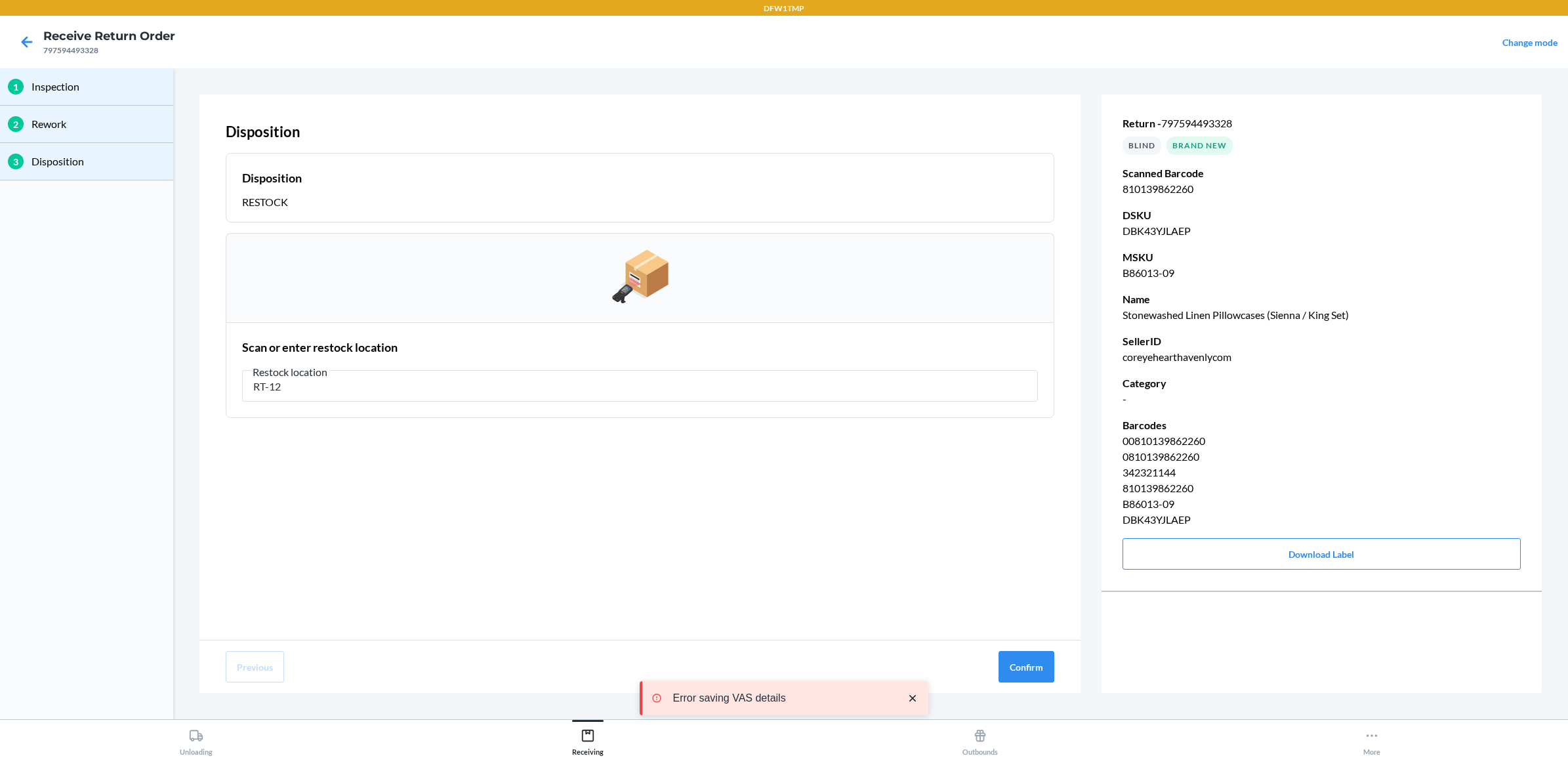
type input "RT-12"
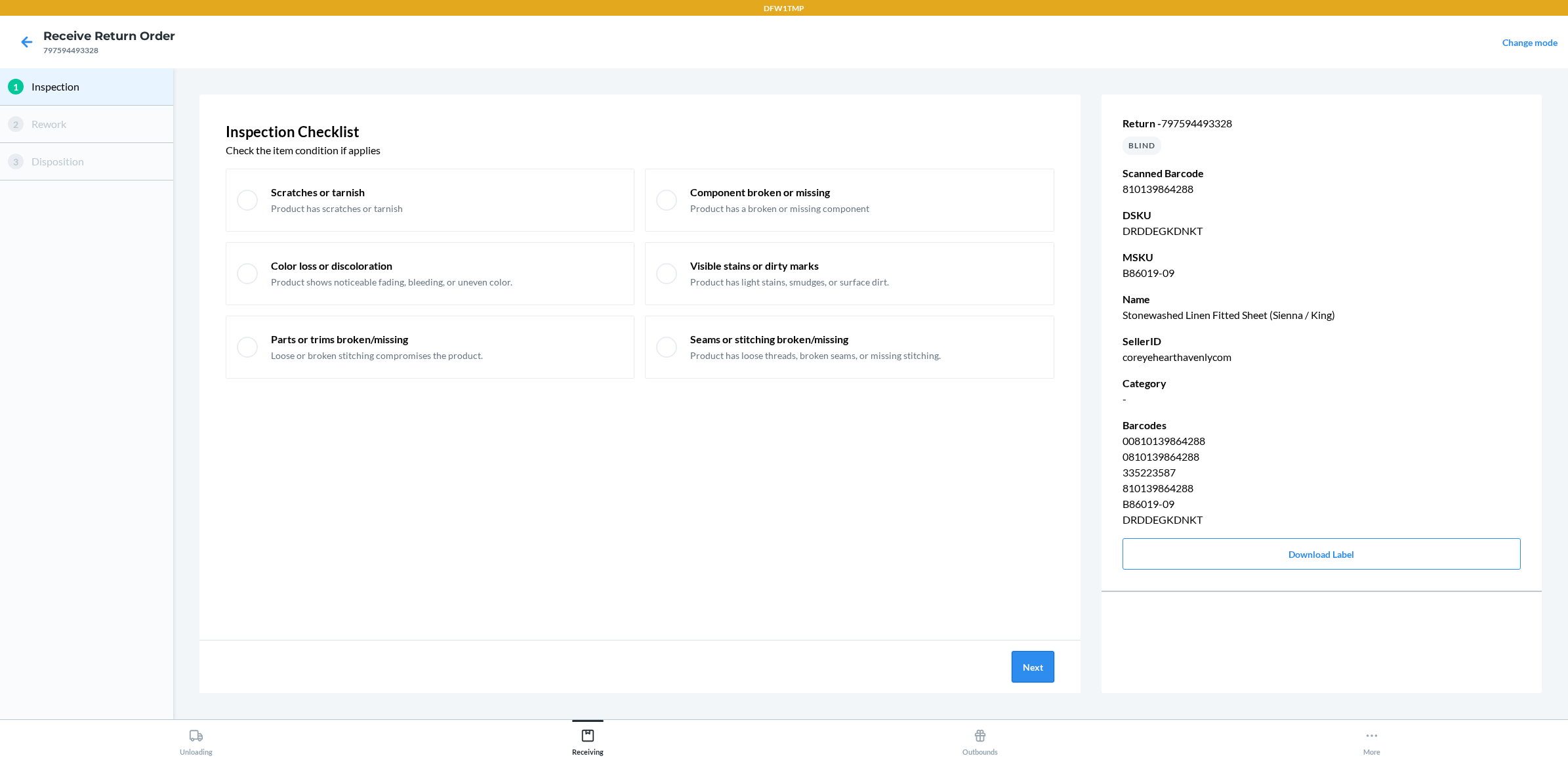
click at [1045, 670] on button "Next" at bounding box center [1033, 666] width 43 height 32
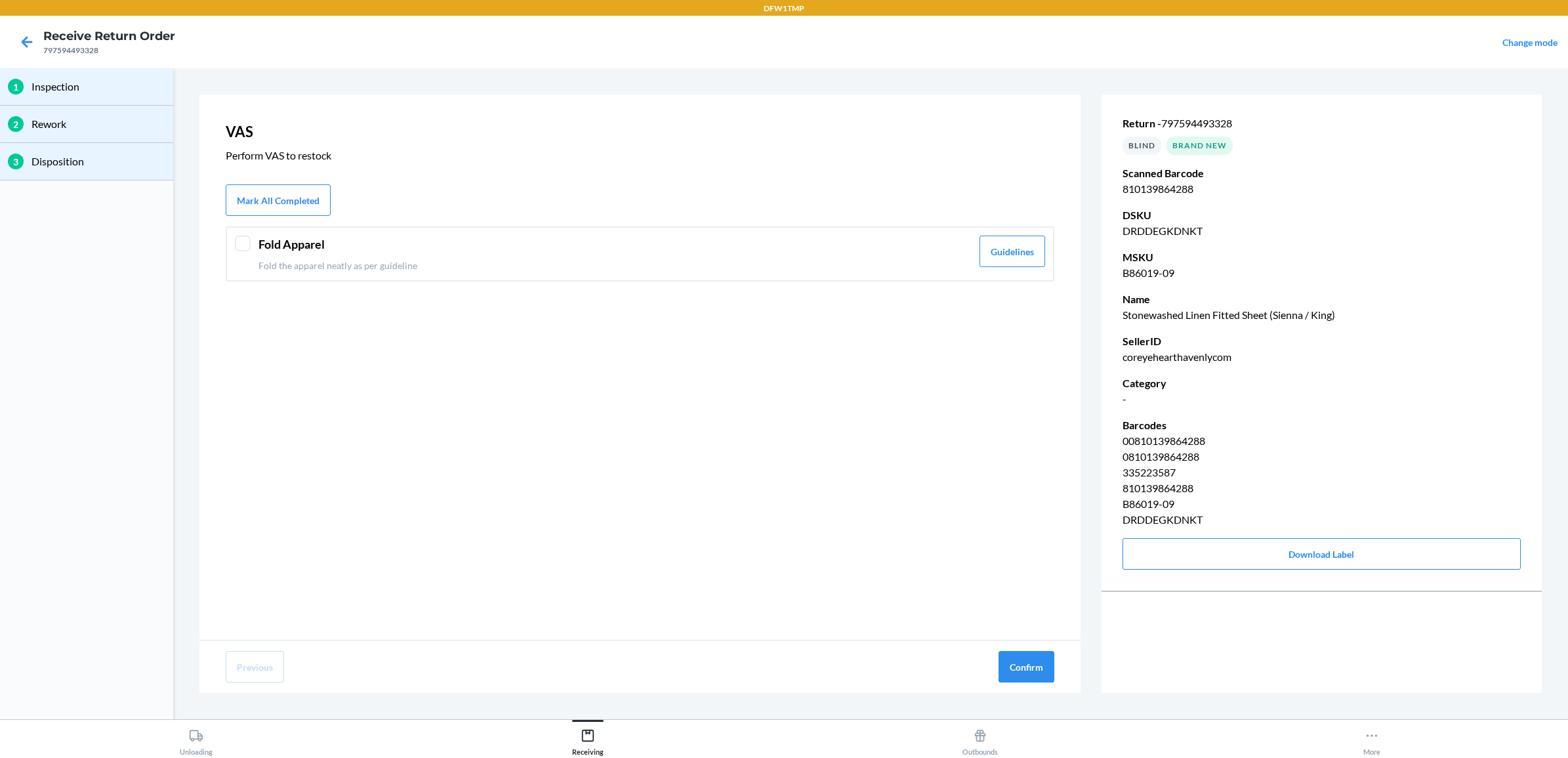
click at [860, 242] on header "Fold Apparel" at bounding box center [615, 245] width 713 height 17
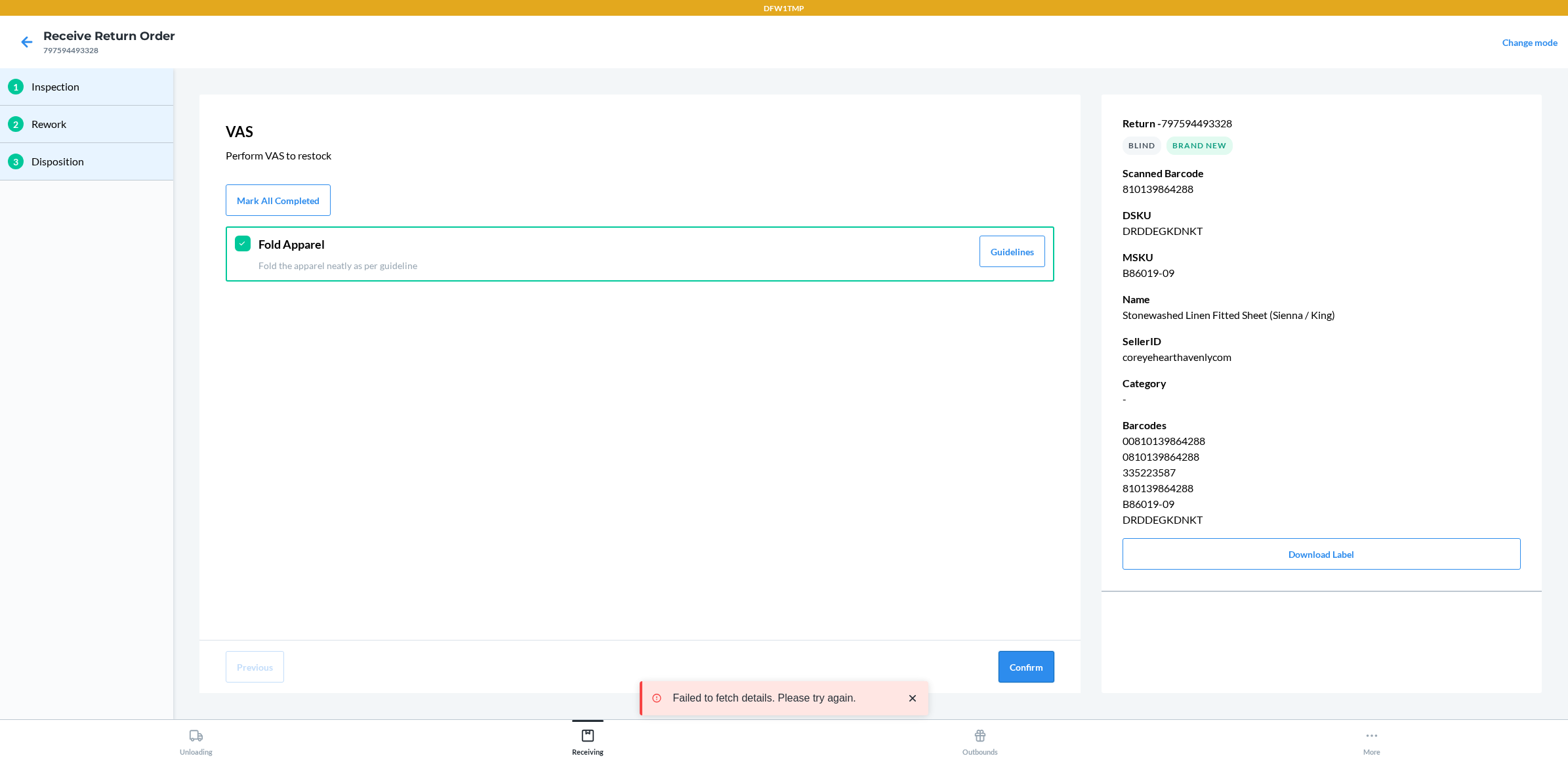
click at [1024, 671] on button "Confirm" at bounding box center [1027, 666] width 56 height 32
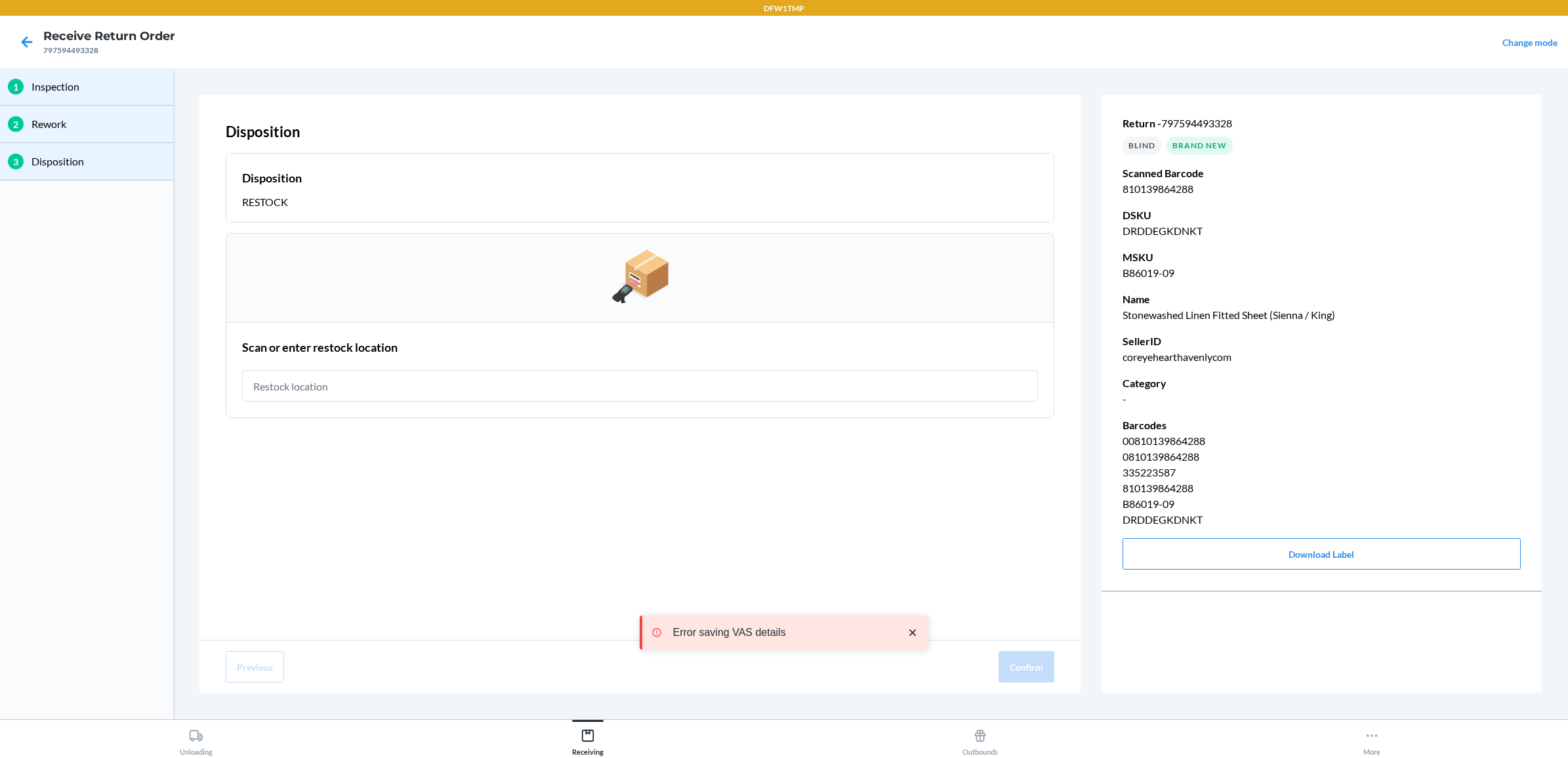
click at [871, 385] on input "text" at bounding box center [639, 386] width 796 height 32
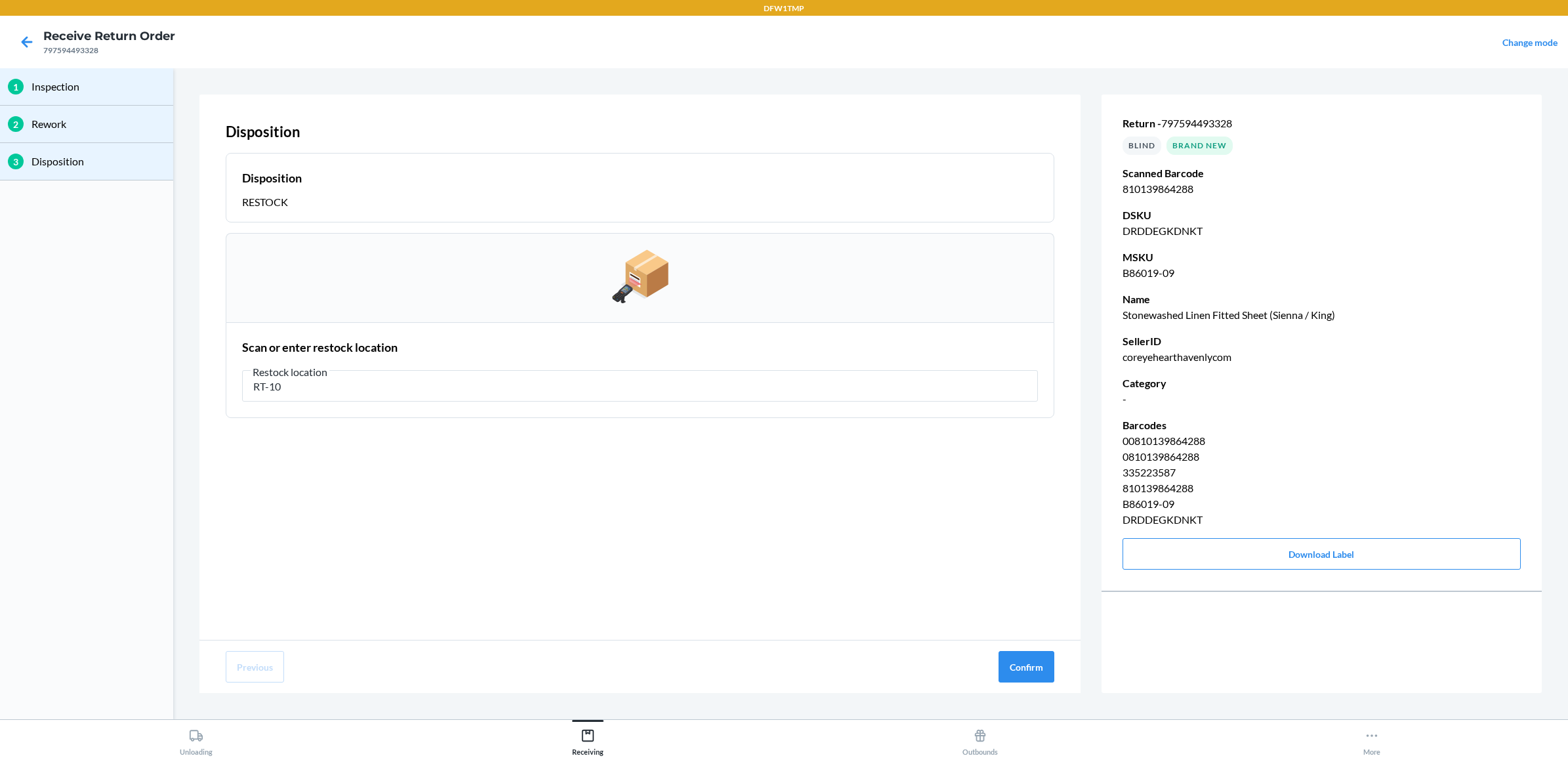
type input "RT-10"
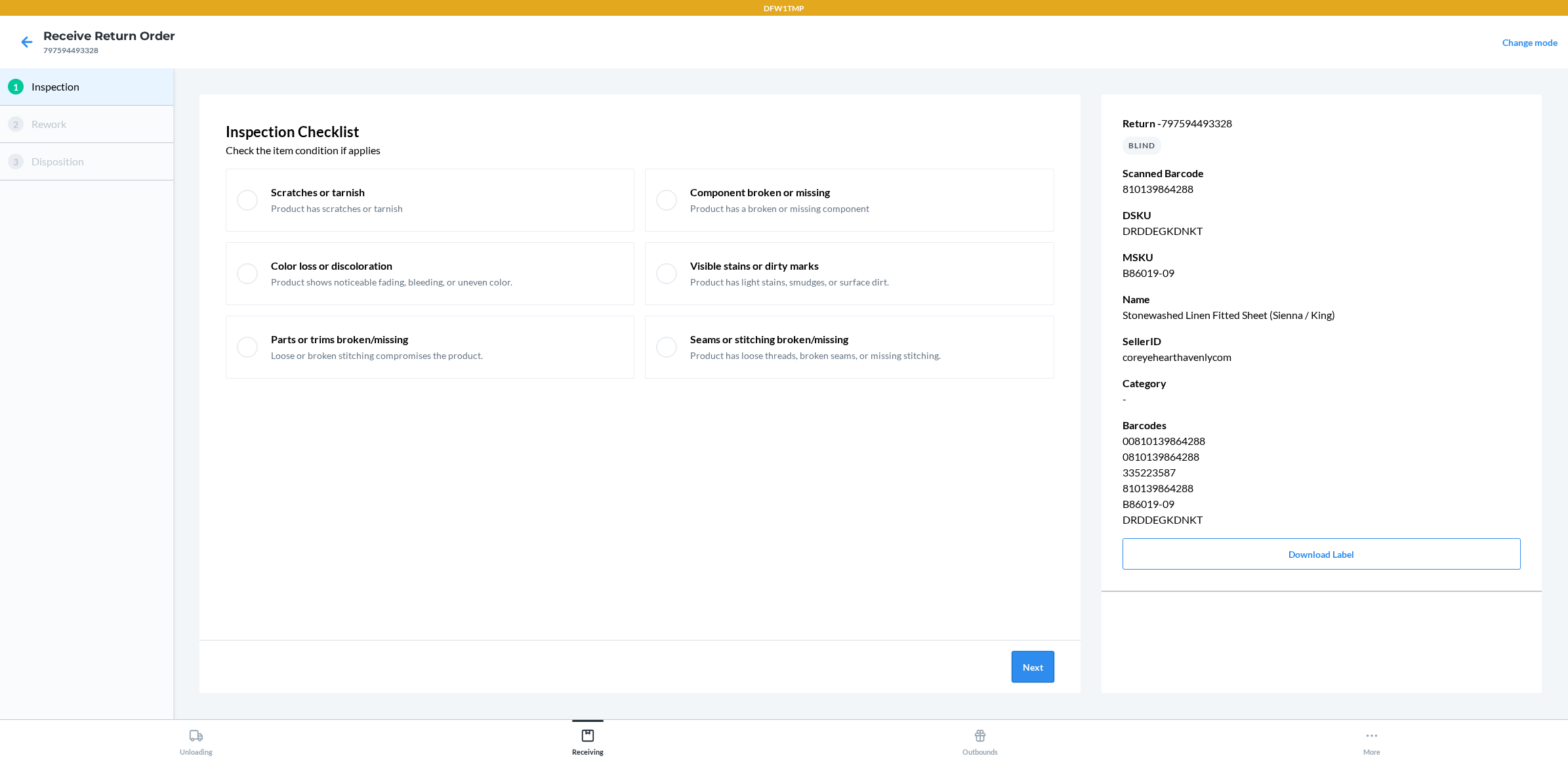
click at [1034, 656] on button "Next" at bounding box center [1033, 666] width 43 height 32
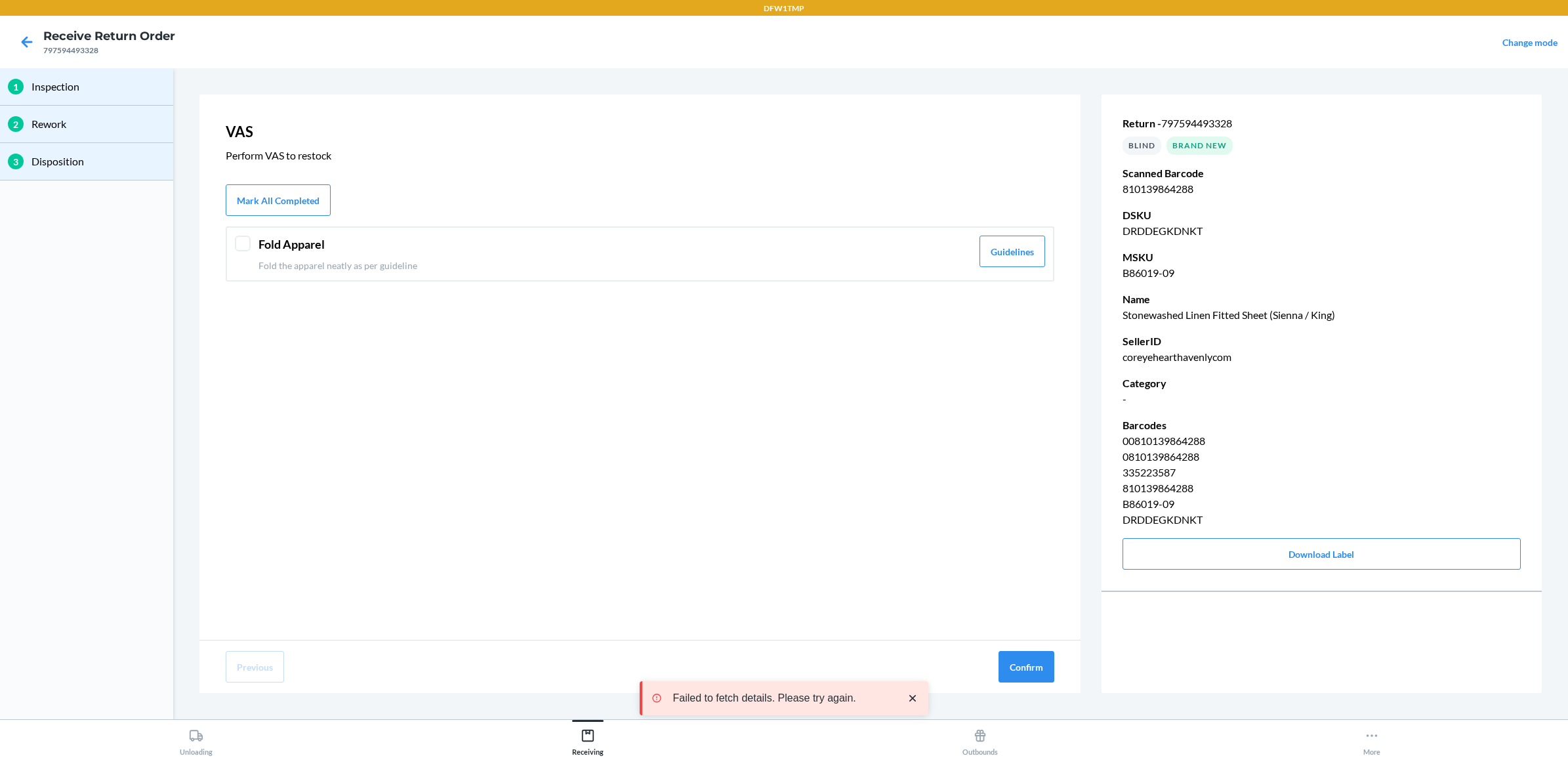
drag, startPoint x: 861, startPoint y: 259, endPoint x: 1031, endPoint y: 509, distance: 302.3
click at [878, 343] on div "VAS Perform VAS to restock Mark All Completed Fold Apparel Fold the apparel nea…" at bounding box center [640, 367] width 882 height 545
click at [835, 253] on div "Fold Apparel Fold the apparel neatly as per guideline" at bounding box center [615, 254] width 713 height 37
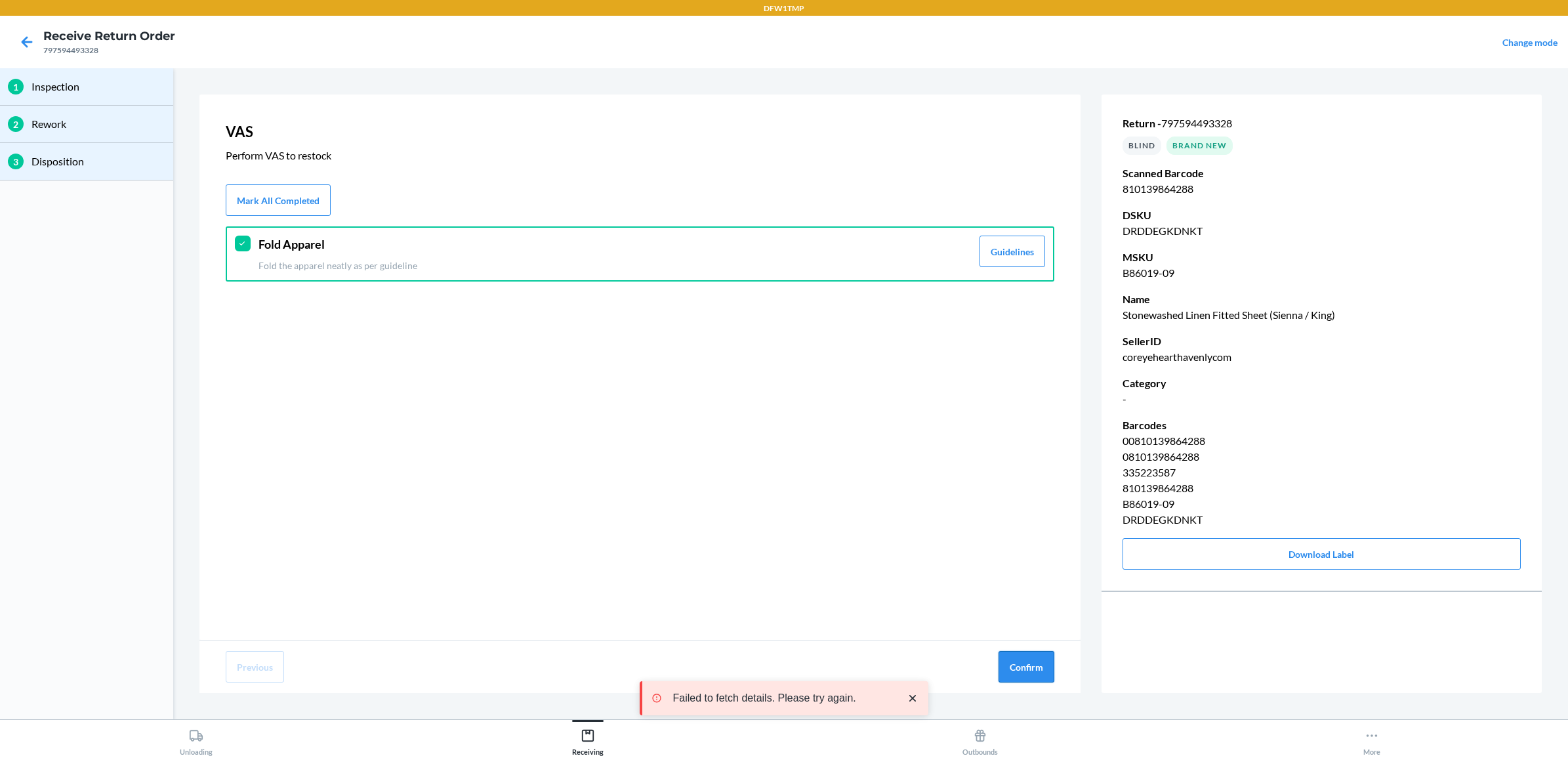
click at [1043, 659] on button "Confirm" at bounding box center [1027, 666] width 56 height 32
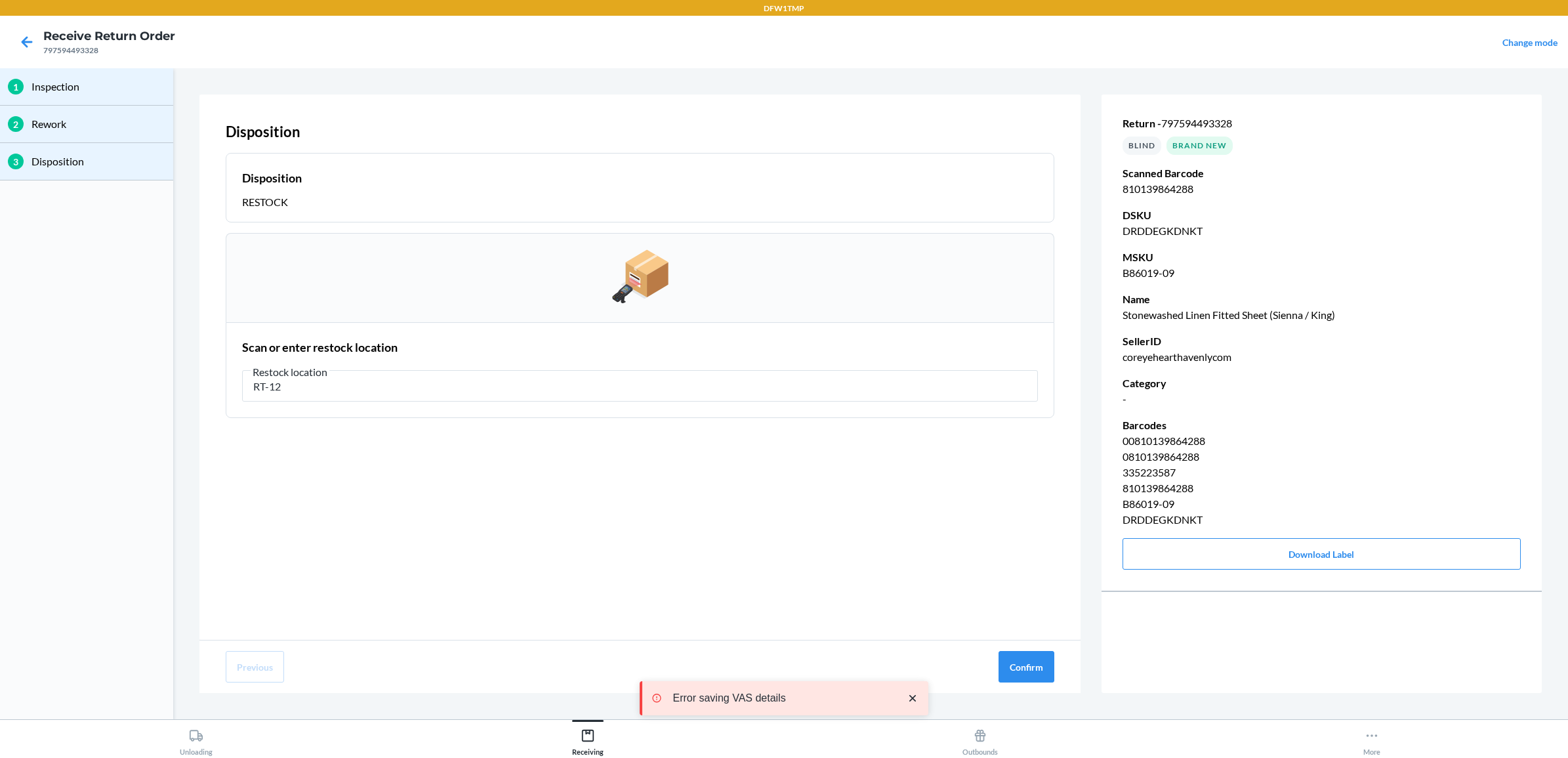
type input "RT-12"
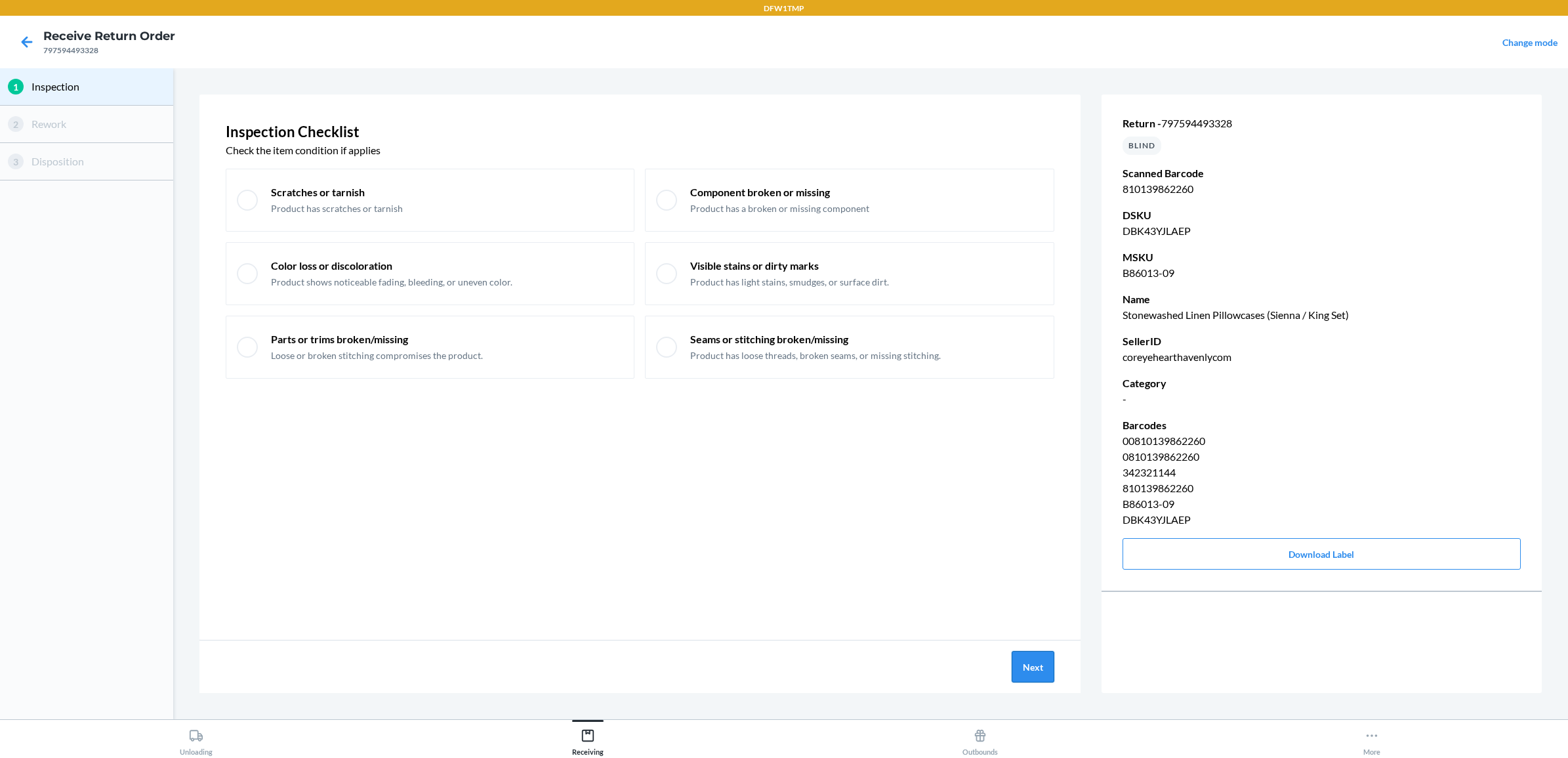
click at [1033, 661] on button "Next" at bounding box center [1033, 666] width 43 height 32
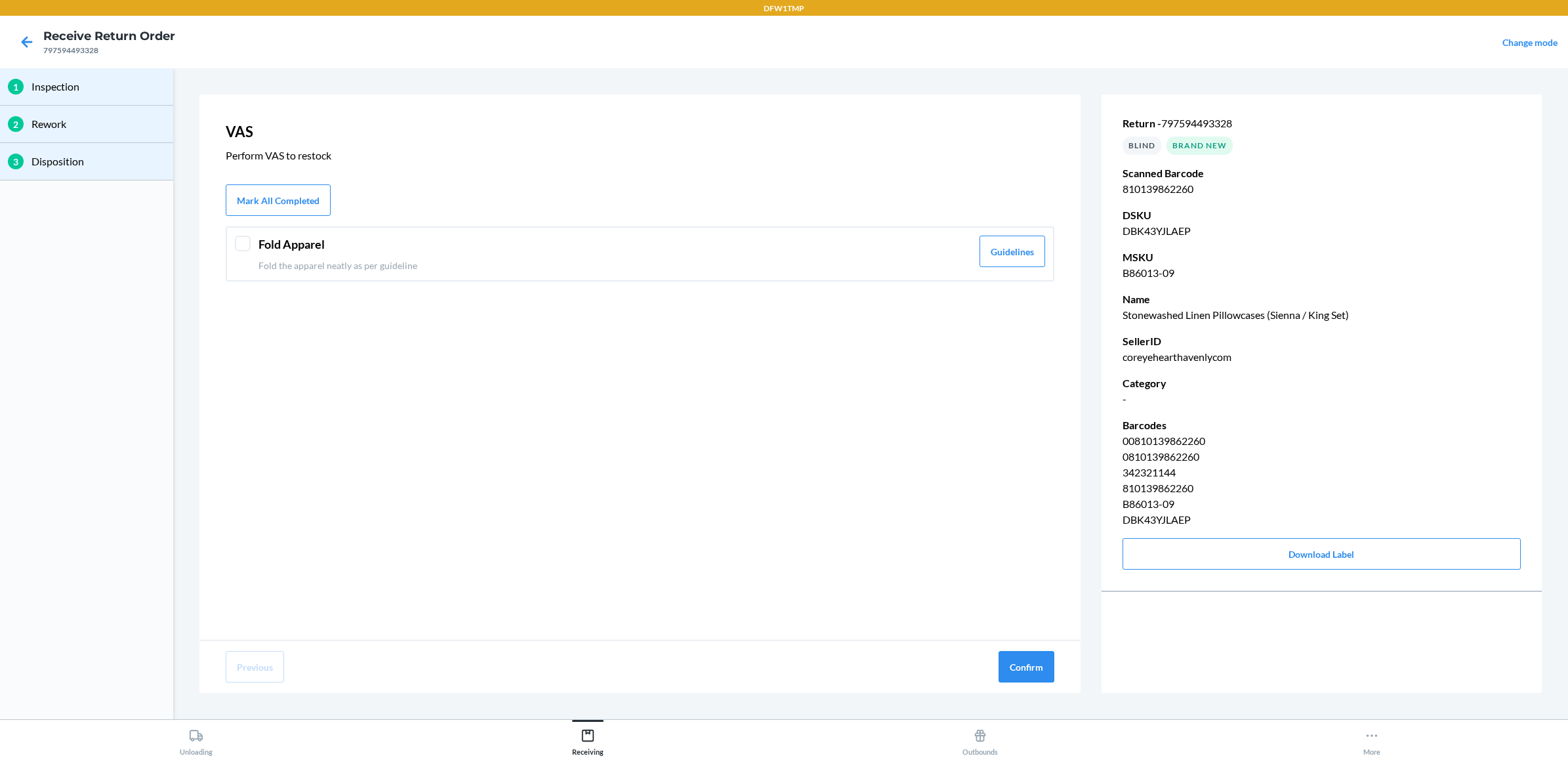
click at [906, 244] on header "Fold Apparel" at bounding box center [615, 245] width 713 height 17
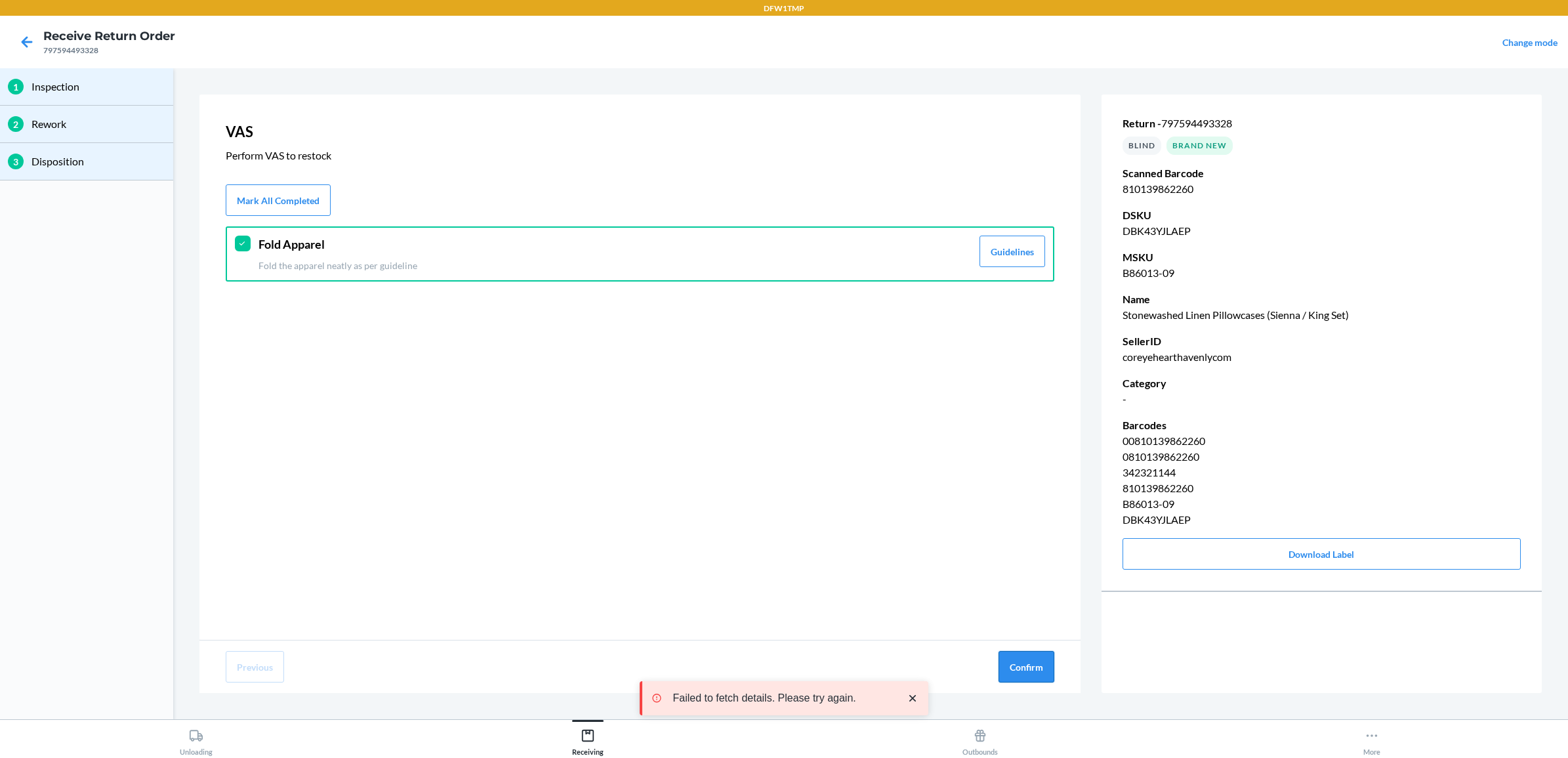
click at [1047, 673] on button "Confirm" at bounding box center [1027, 666] width 56 height 32
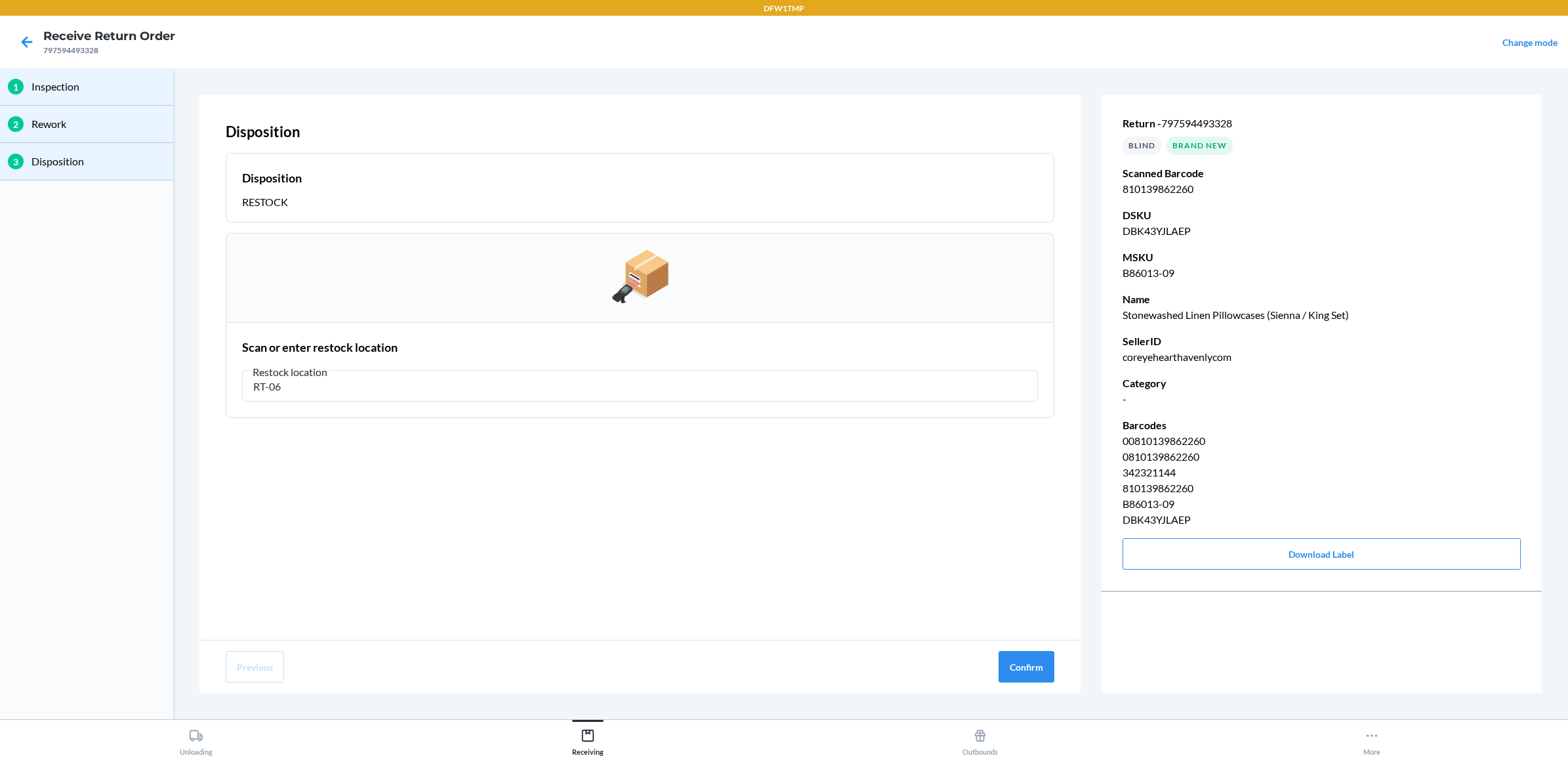
type input "RT-06"
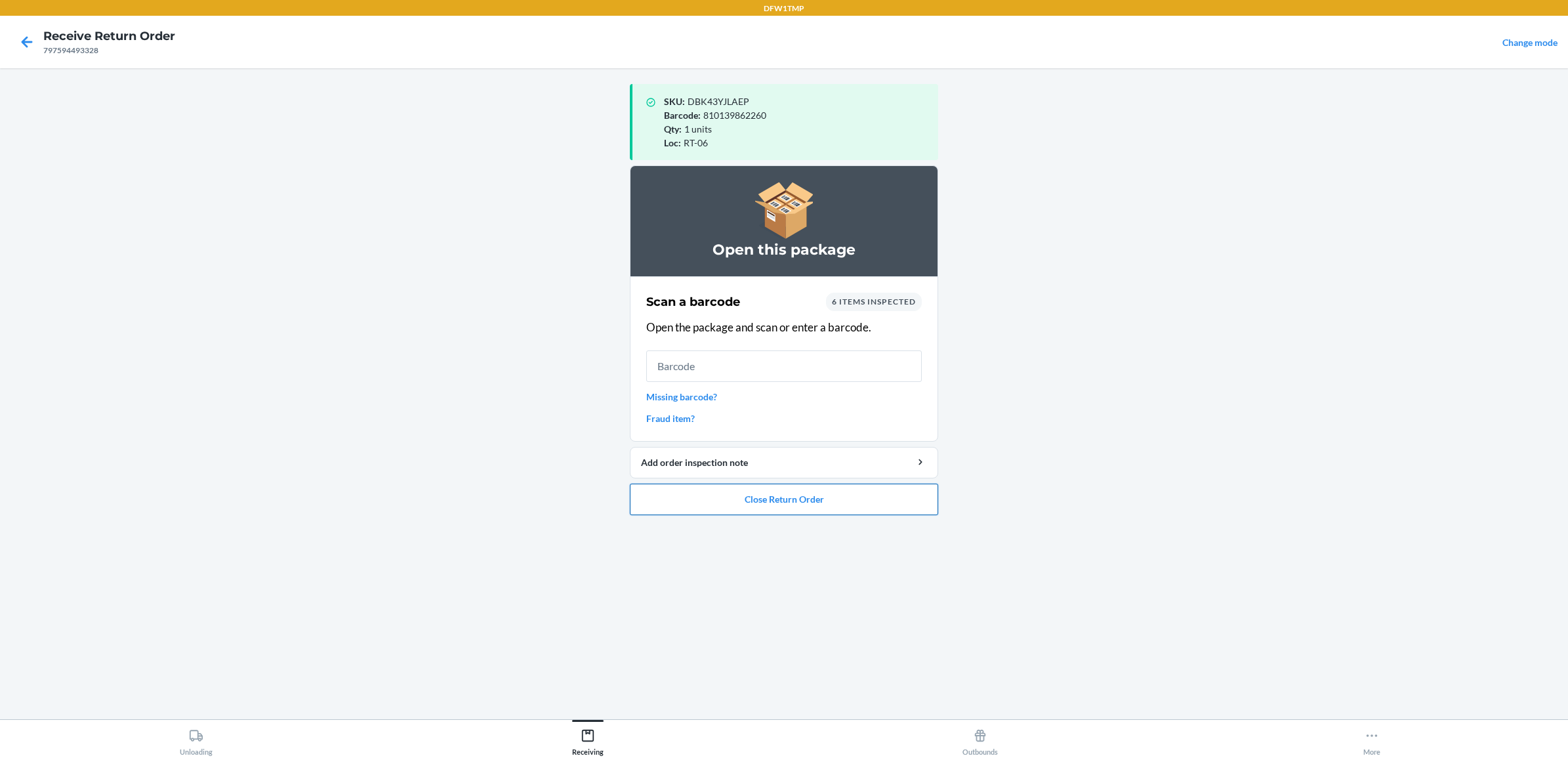
click at [906, 510] on button "Close Return Order" at bounding box center [784, 499] width 308 height 32
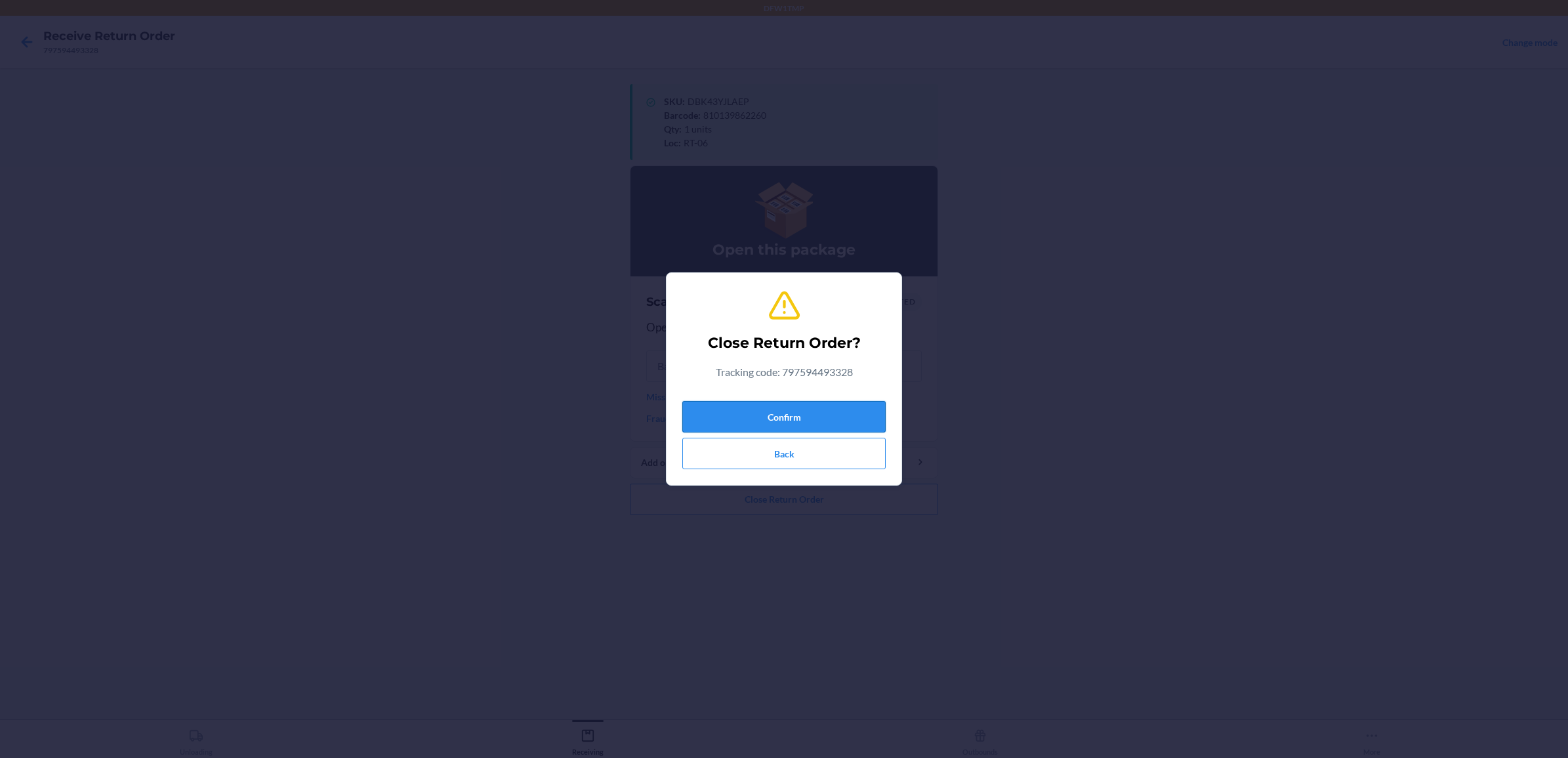
click at [796, 414] on button "Confirm" at bounding box center [784, 417] width 203 height 32
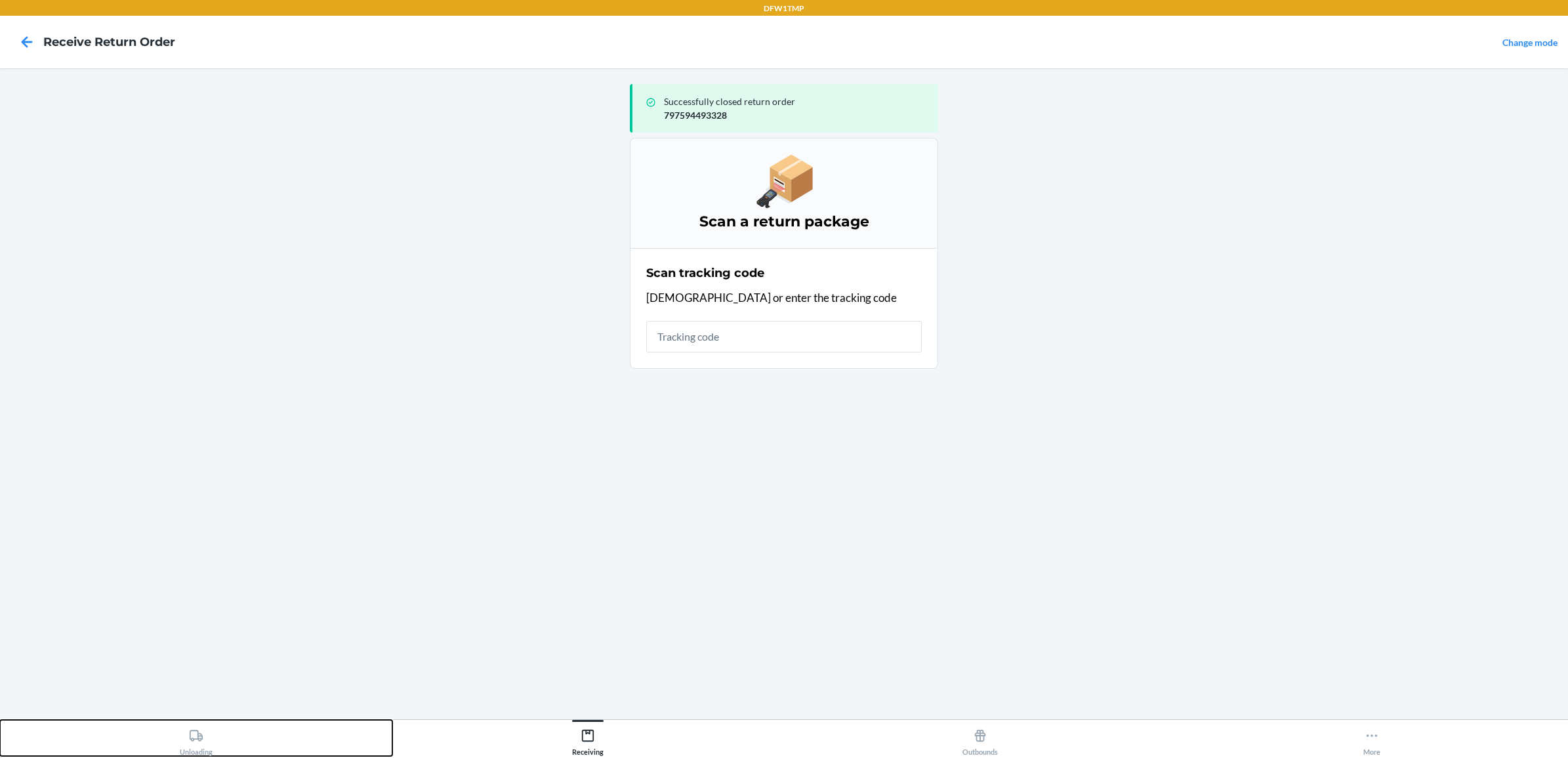
click at [164, 728] on button "Unloading" at bounding box center [196, 738] width 392 height 36
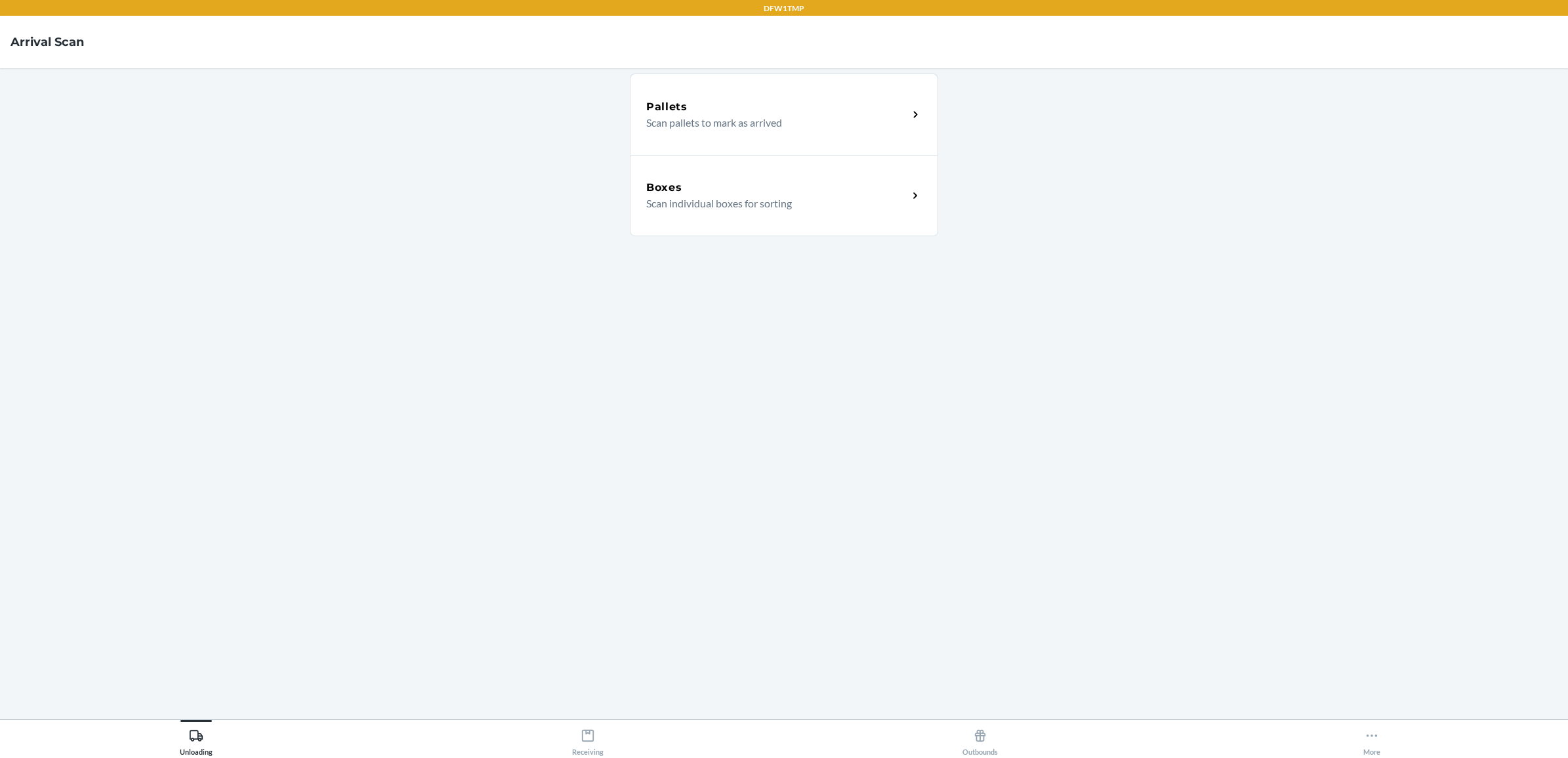
click at [736, 203] on p "Scan individual boxes for sorting" at bounding box center [772, 203] width 251 height 15
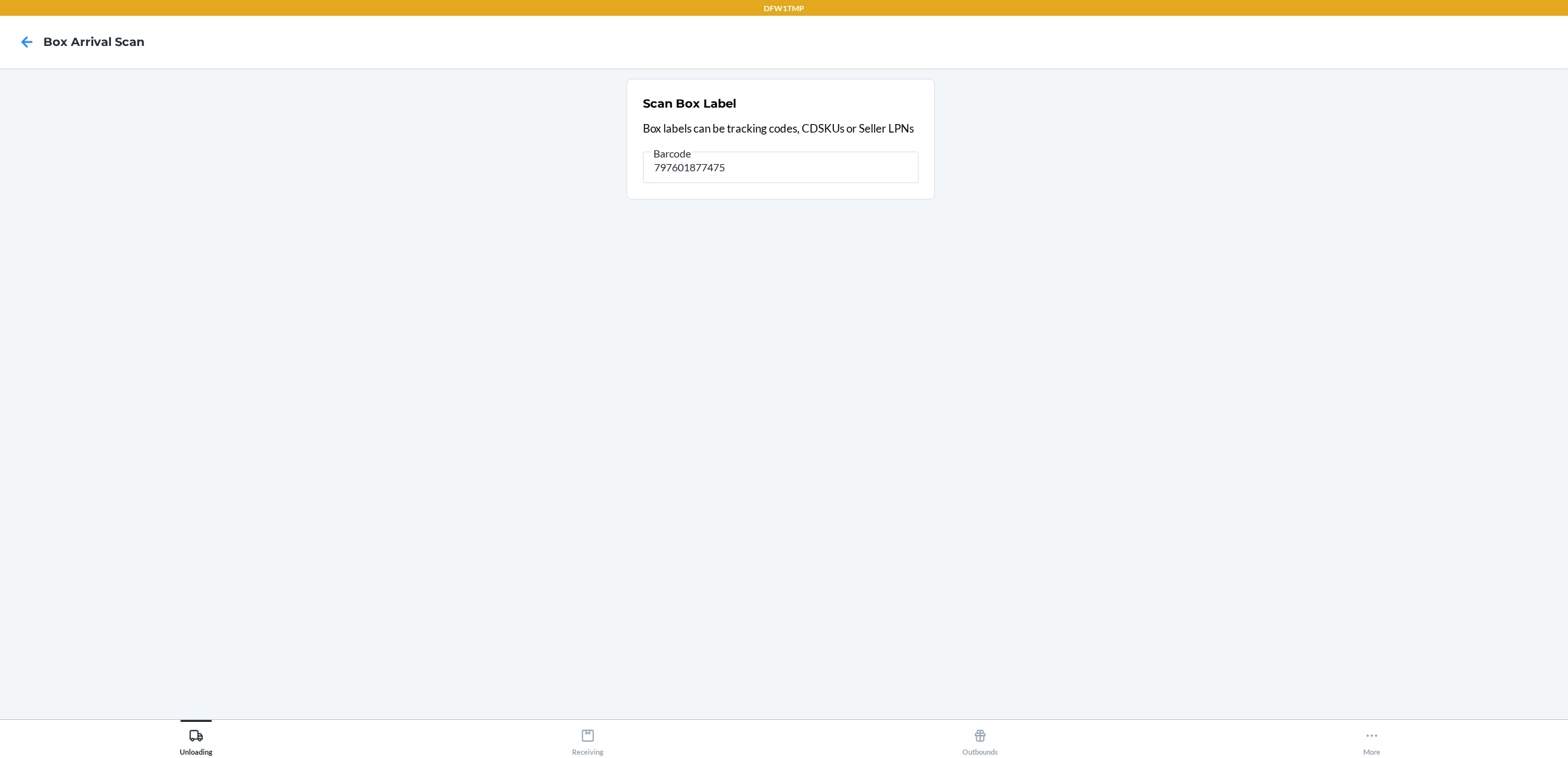
type input "797601877475"
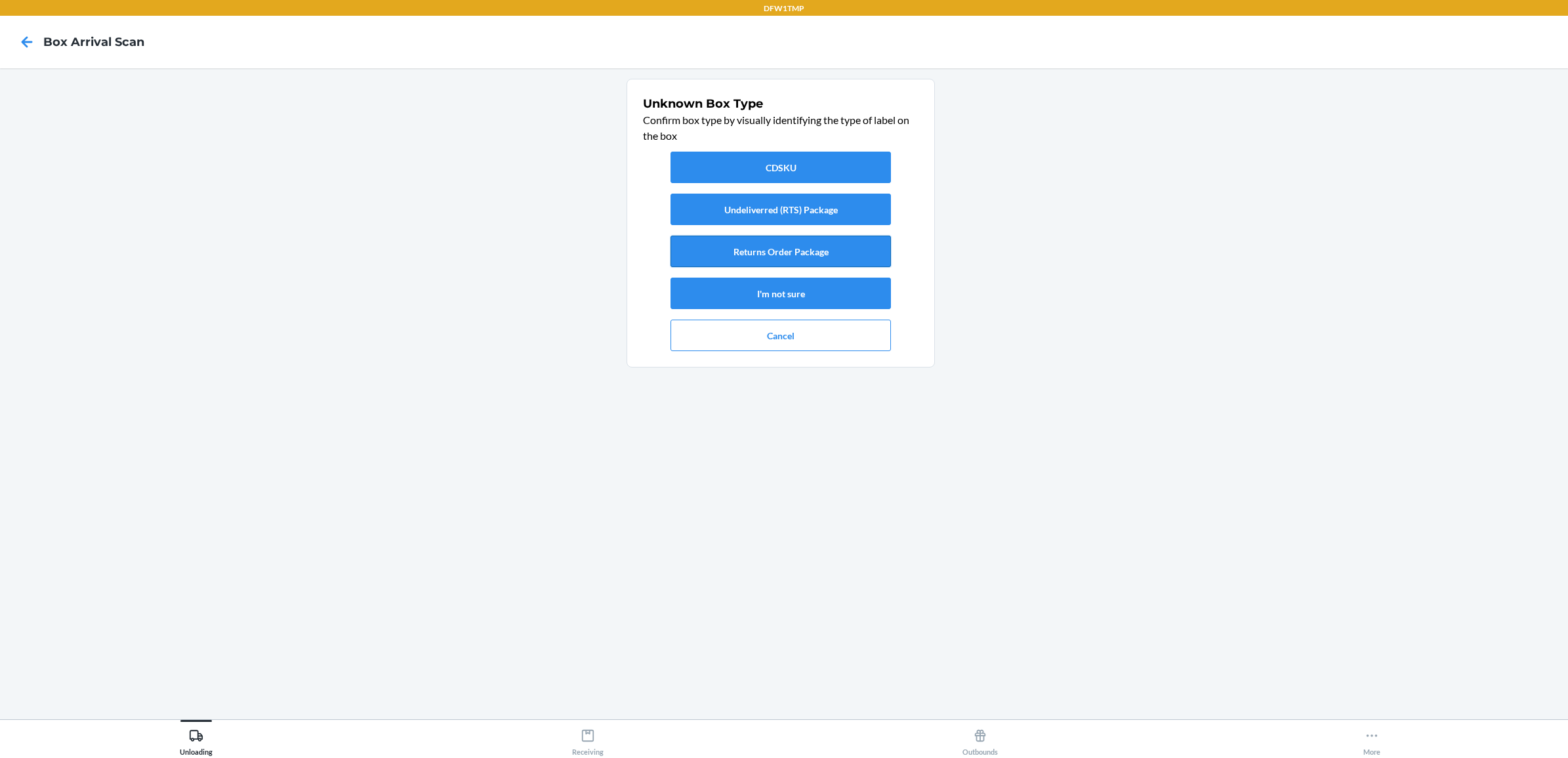
click at [837, 247] on button "Returns Order Package" at bounding box center [781, 251] width 220 height 32
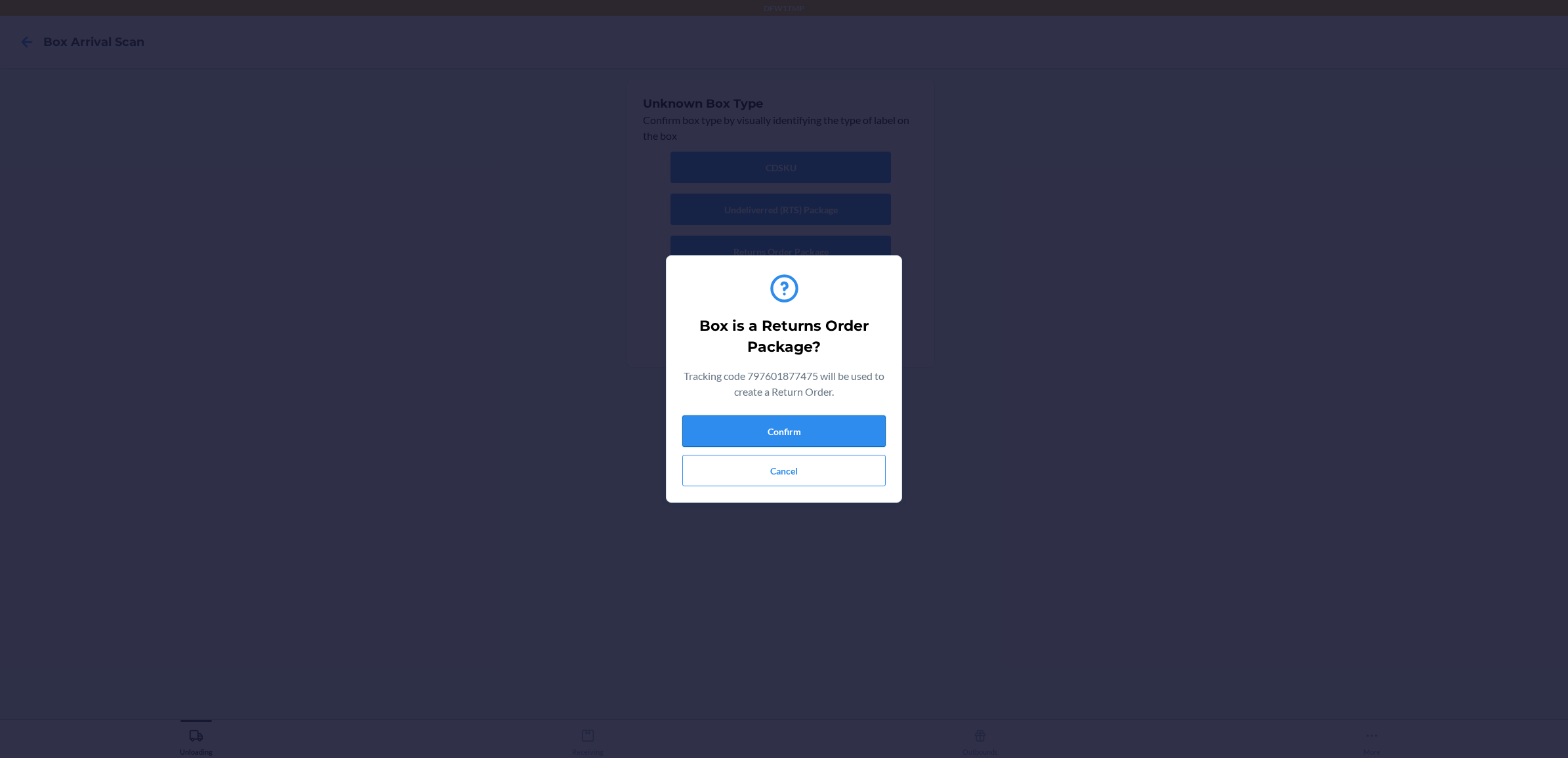
click at [811, 422] on button "Confirm" at bounding box center [784, 431] width 203 height 32
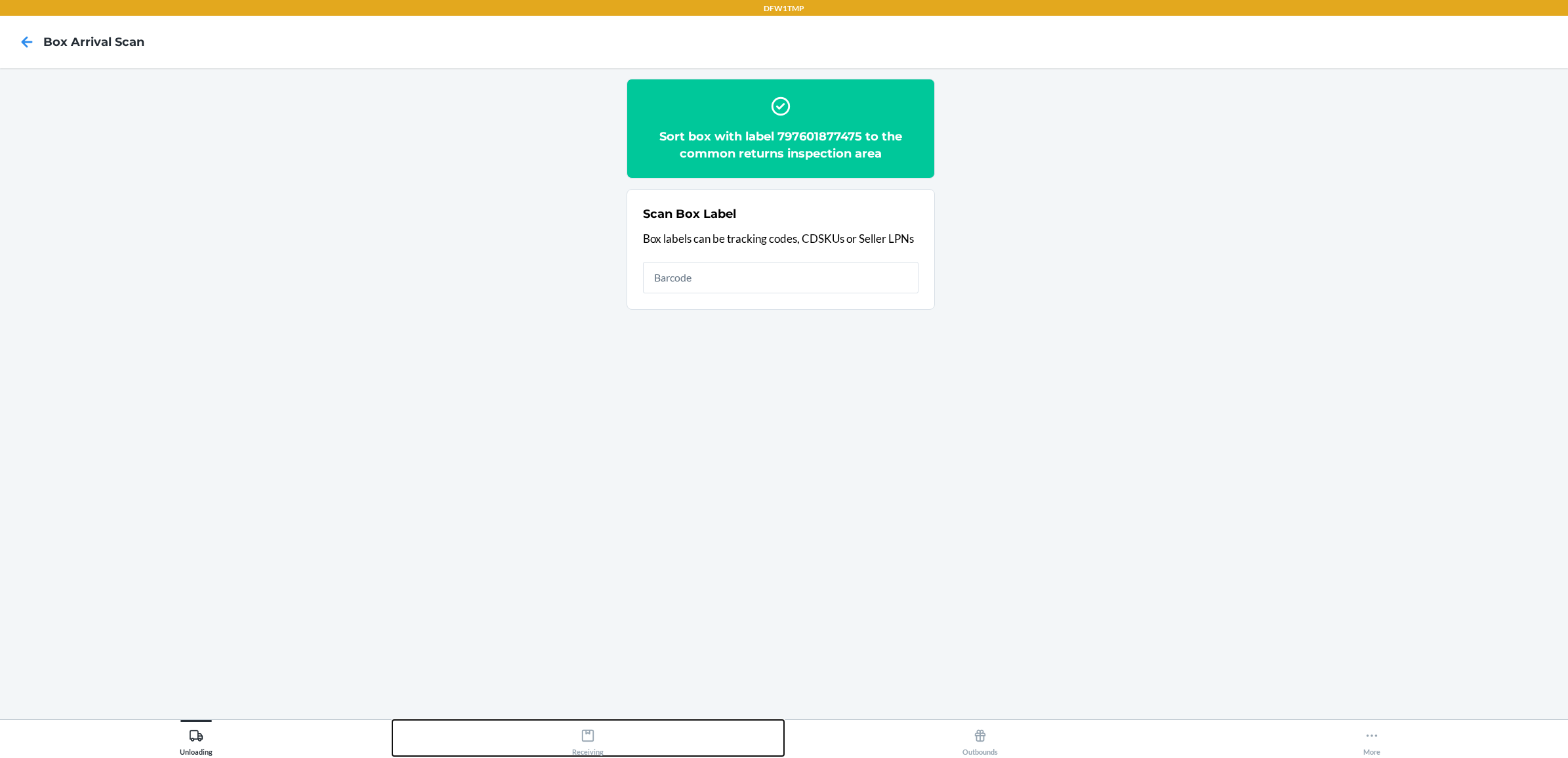
click at [574, 725] on div "Receiving" at bounding box center [588, 740] width 32 height 33
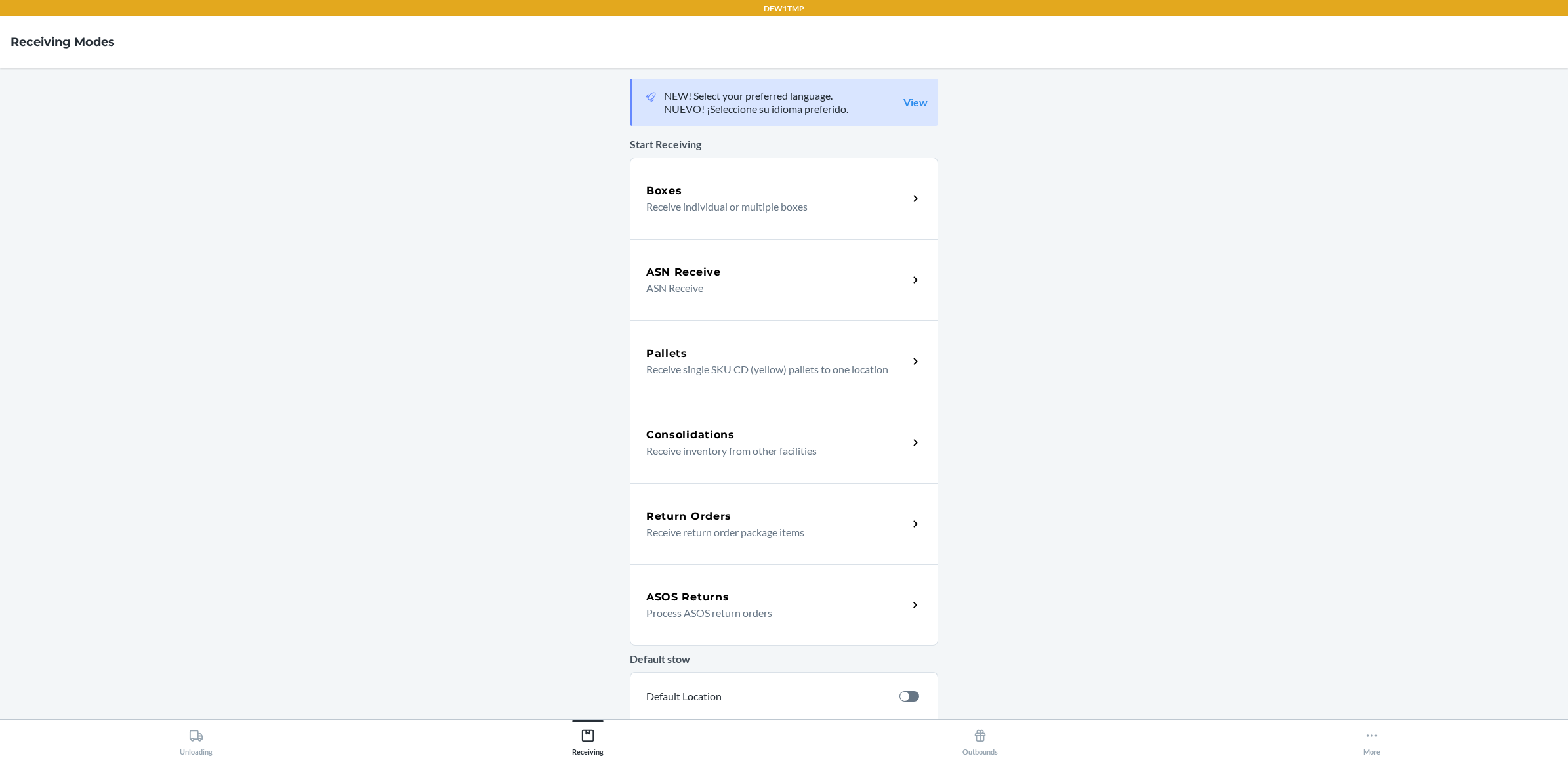
click at [701, 500] on div "Return Orders Receive return order package items" at bounding box center [784, 524] width 308 height 81
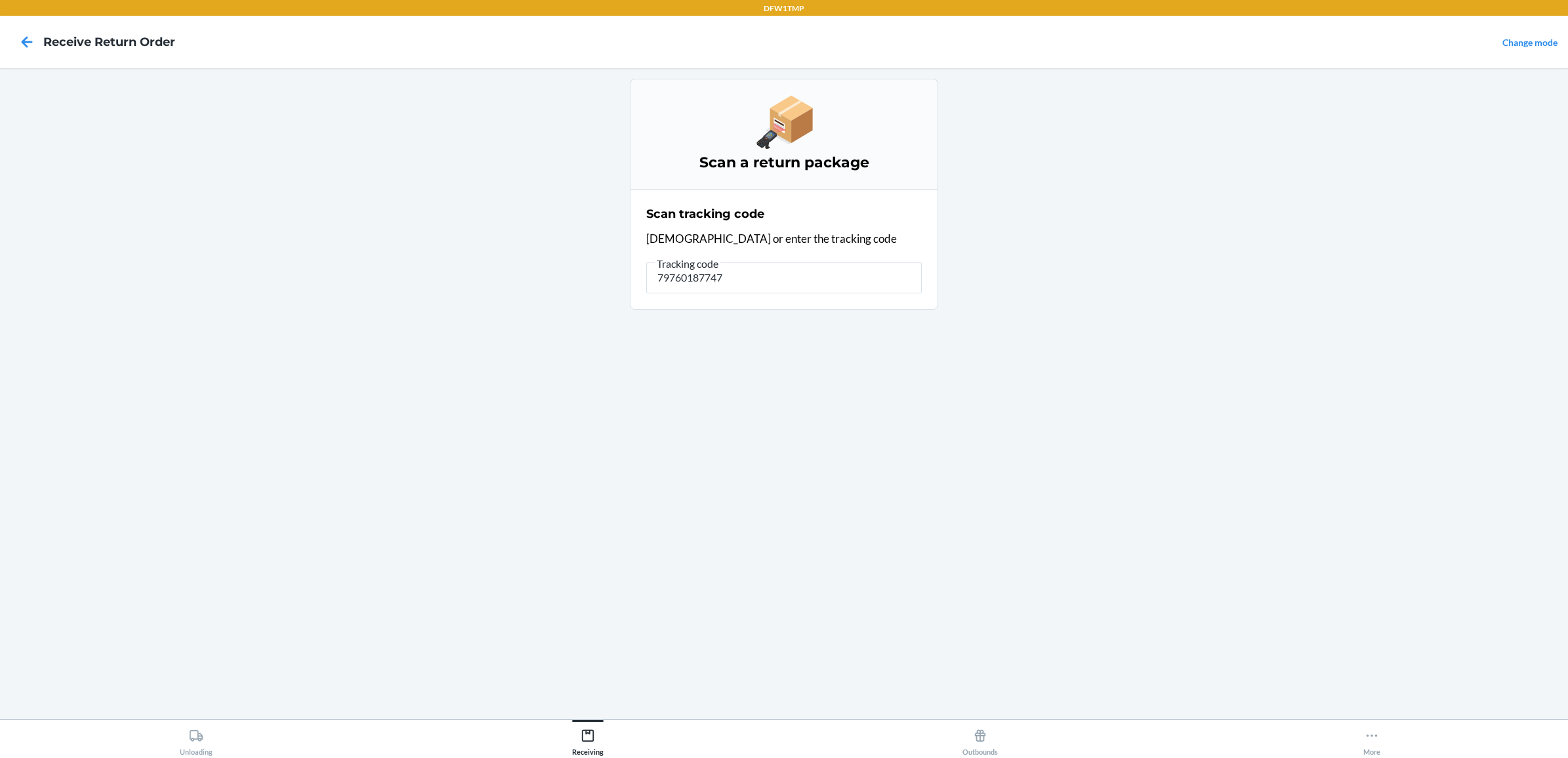
type input "797601877475"
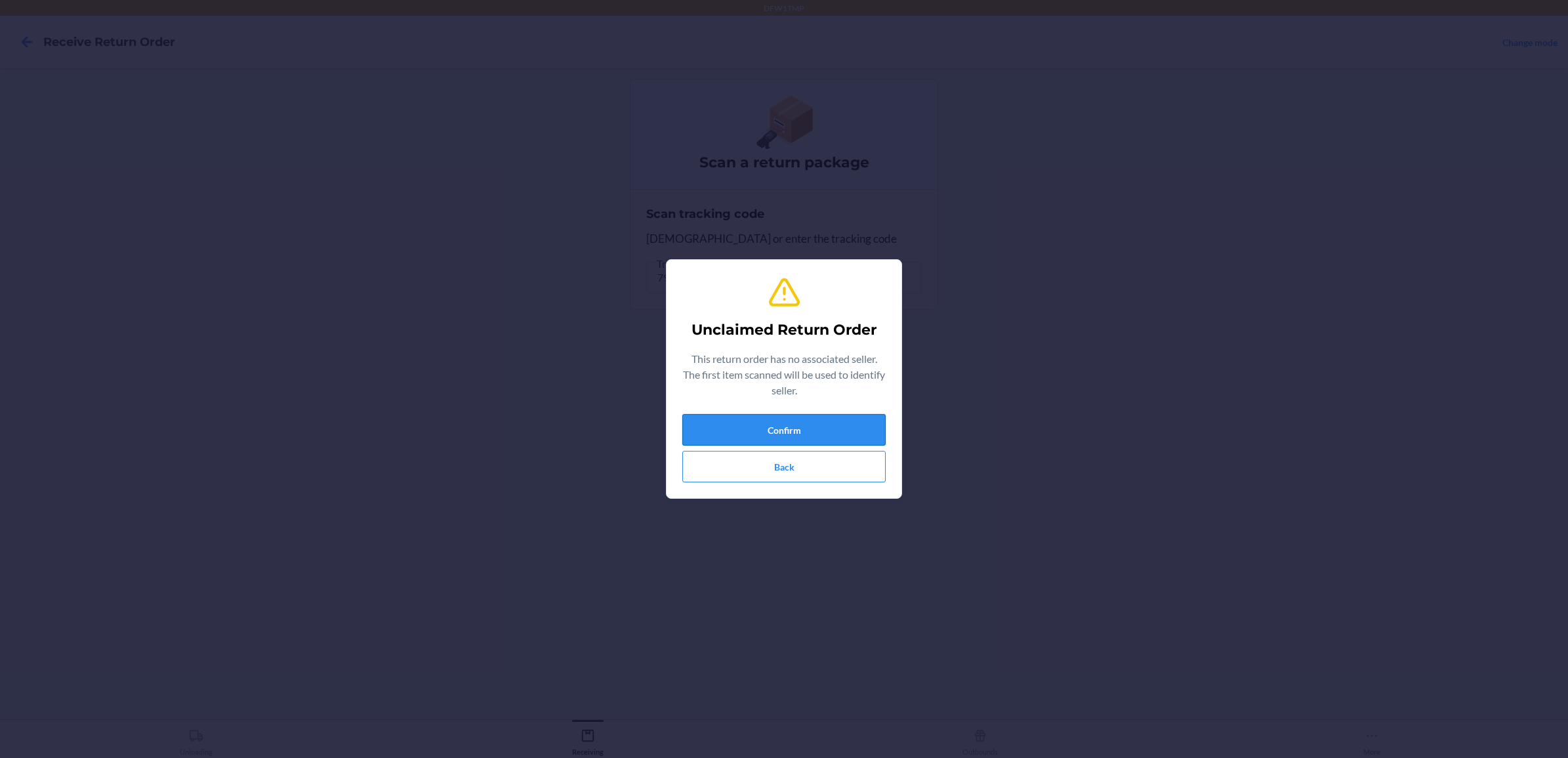
click at [791, 425] on button "Confirm" at bounding box center [784, 429] width 203 height 32
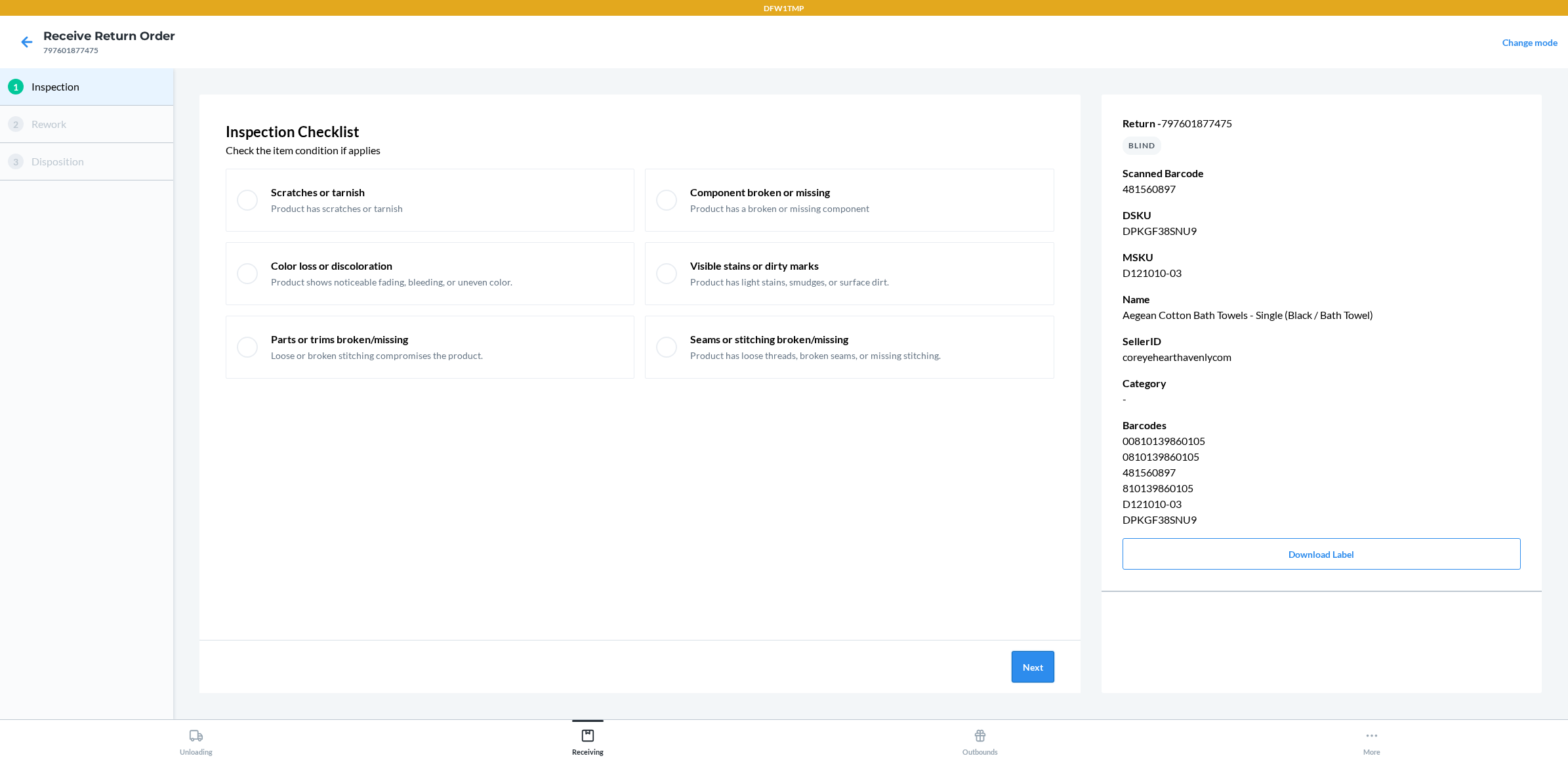
click at [1026, 673] on button "Next" at bounding box center [1033, 666] width 43 height 32
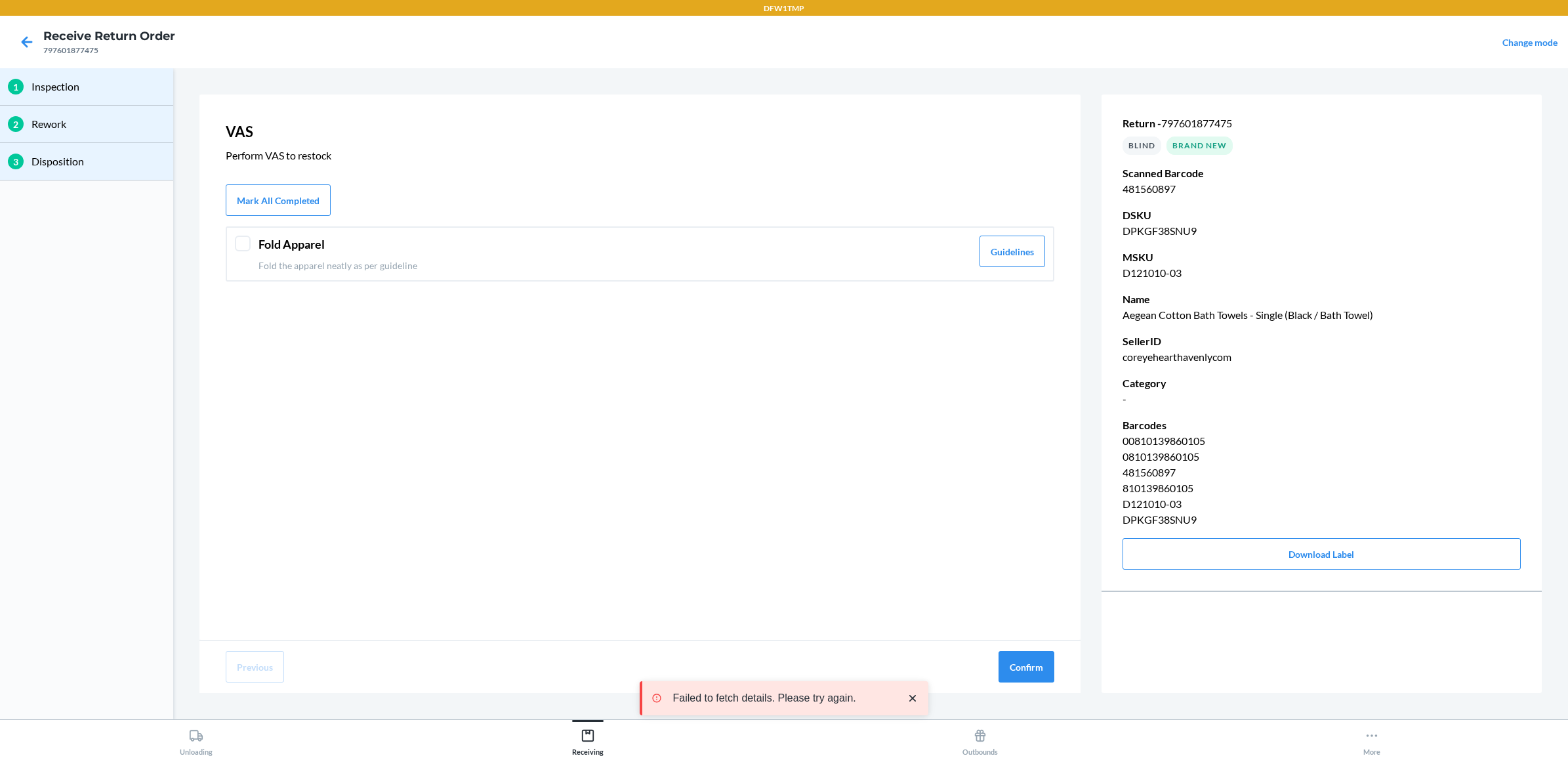
click at [334, 236] on header "Fold Apparel" at bounding box center [615, 245] width 713 height 17
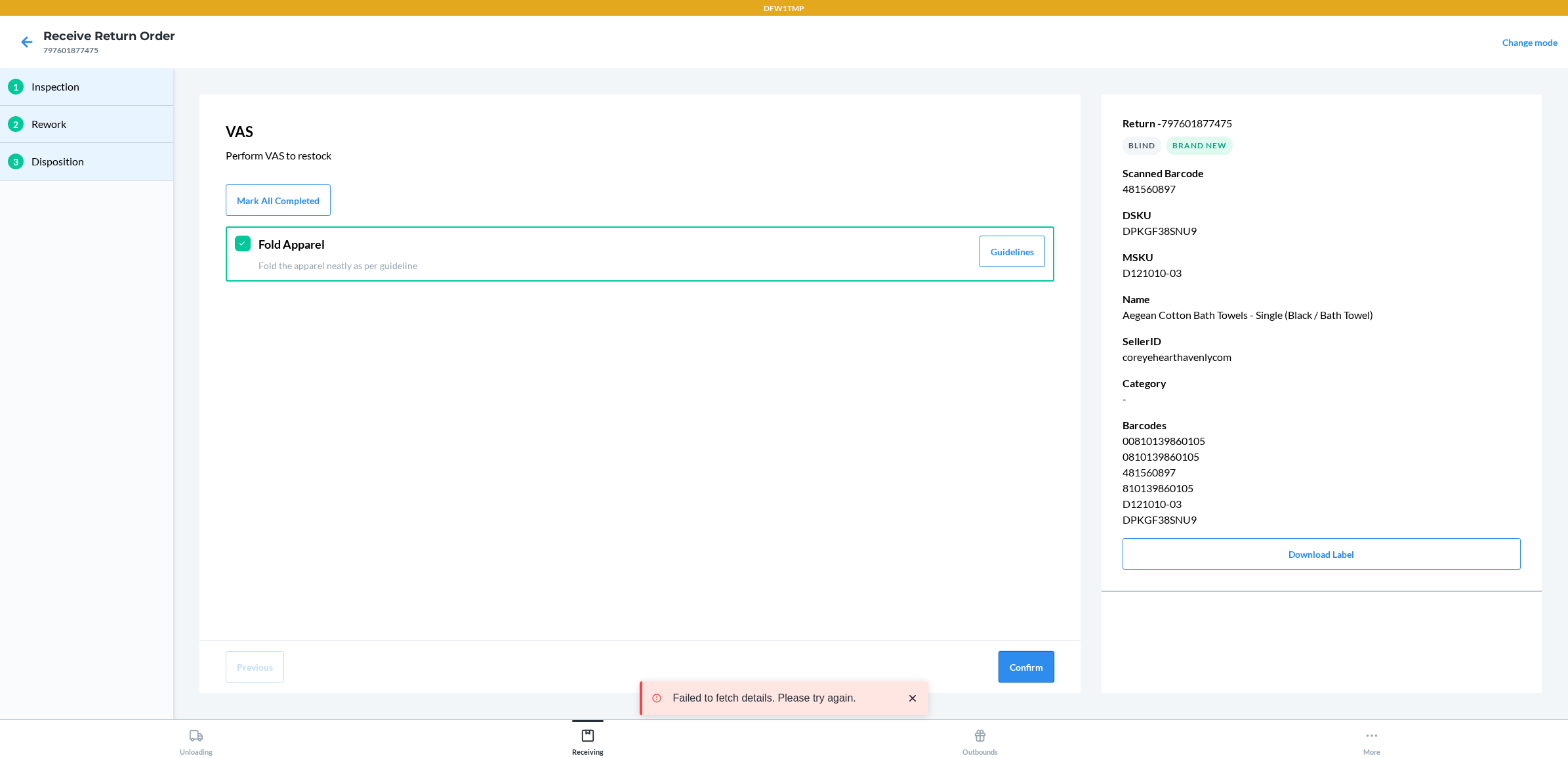
click at [1009, 654] on button "Confirm" at bounding box center [1027, 666] width 56 height 32
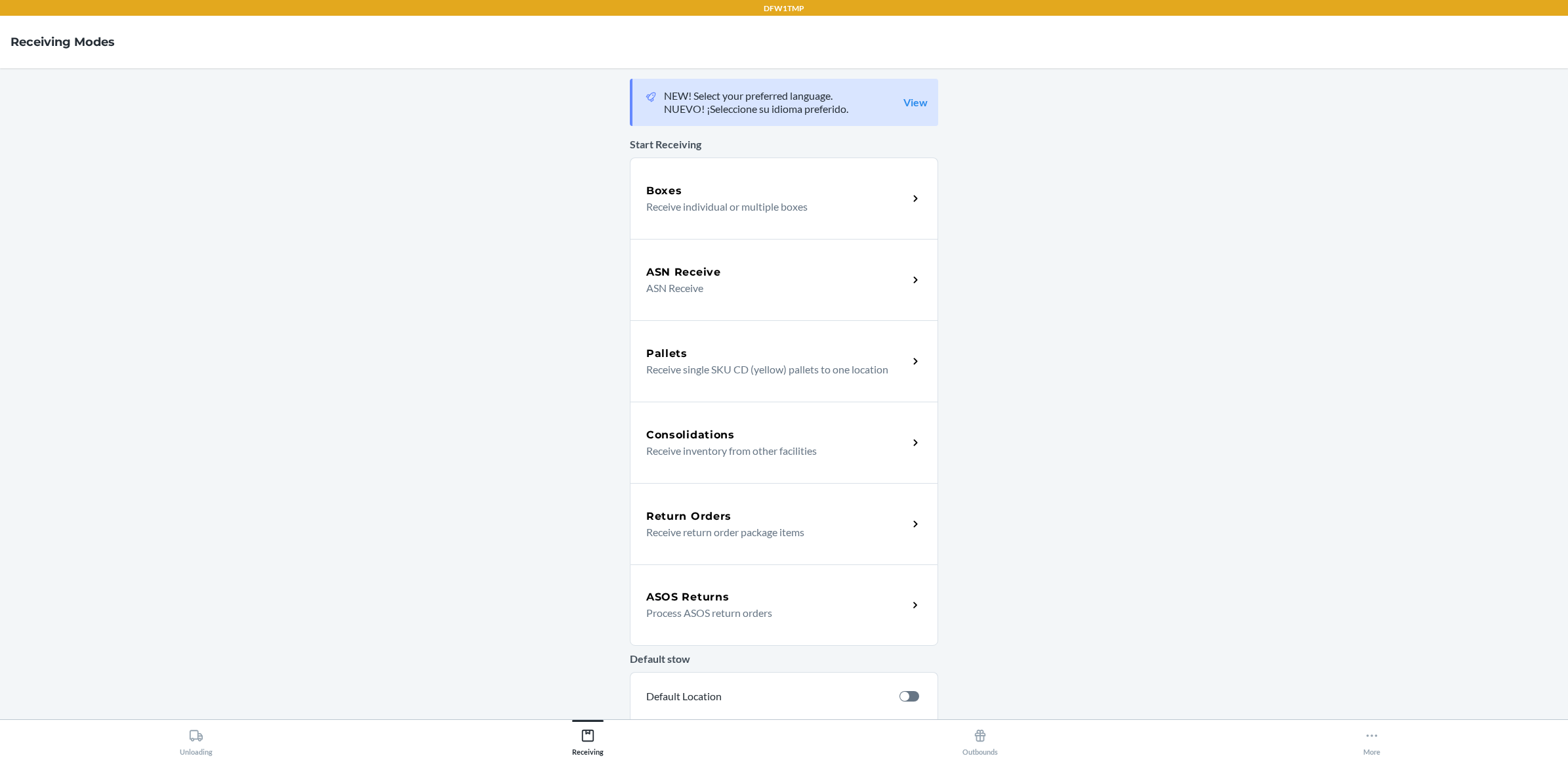
drag, startPoint x: 0, startPoint y: 0, endPoint x: 293, endPoint y: 625, distance: 690.3
drag, startPoint x: 293, startPoint y: 625, endPoint x: 807, endPoint y: 533, distance: 522.2
click at [808, 539] on p "Receive return order package items" at bounding box center [772, 532] width 251 height 15
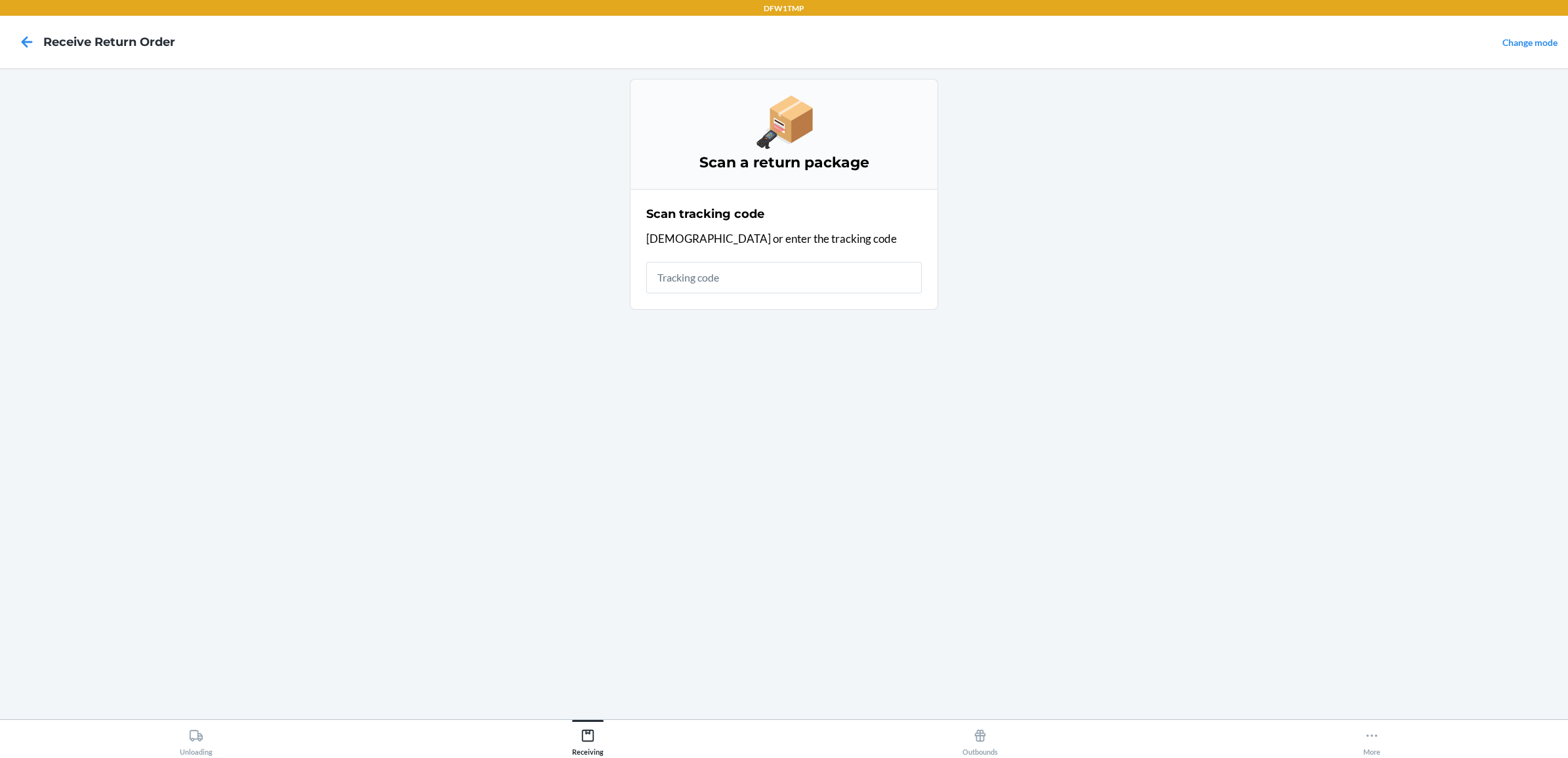
drag, startPoint x: 221, startPoint y: 712, endPoint x: 221, endPoint y: 723, distance: 11.0
click at [221, 723] on div "DFW1TMP Receive Return Order Change mode Scan a return package Scan tracking co…" at bounding box center [784, 379] width 1568 height 758
click at [223, 723] on button "Unloading" at bounding box center [196, 738] width 392 height 36
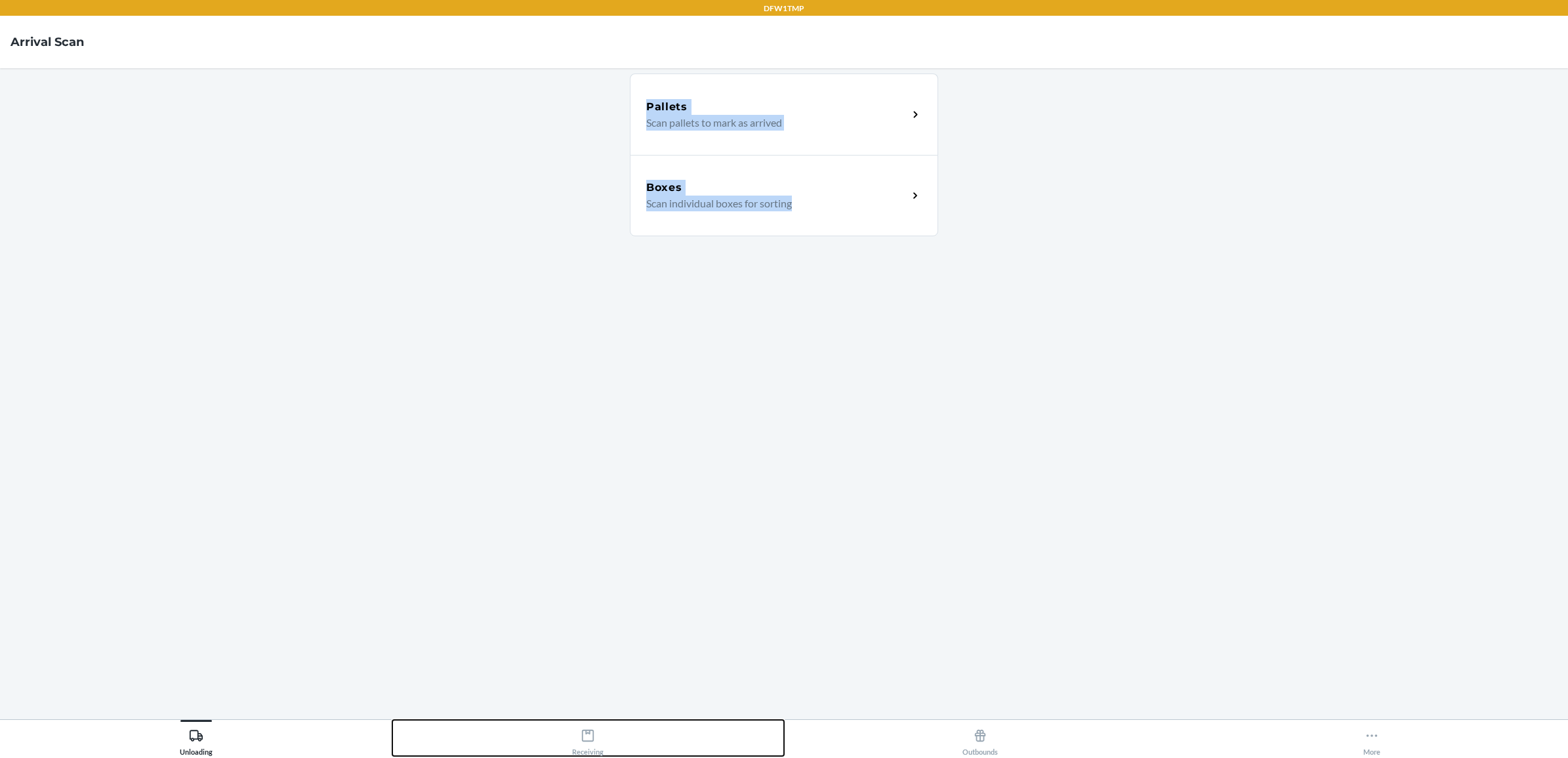
click at [600, 739] on div "Receiving" at bounding box center [588, 740] width 32 height 33
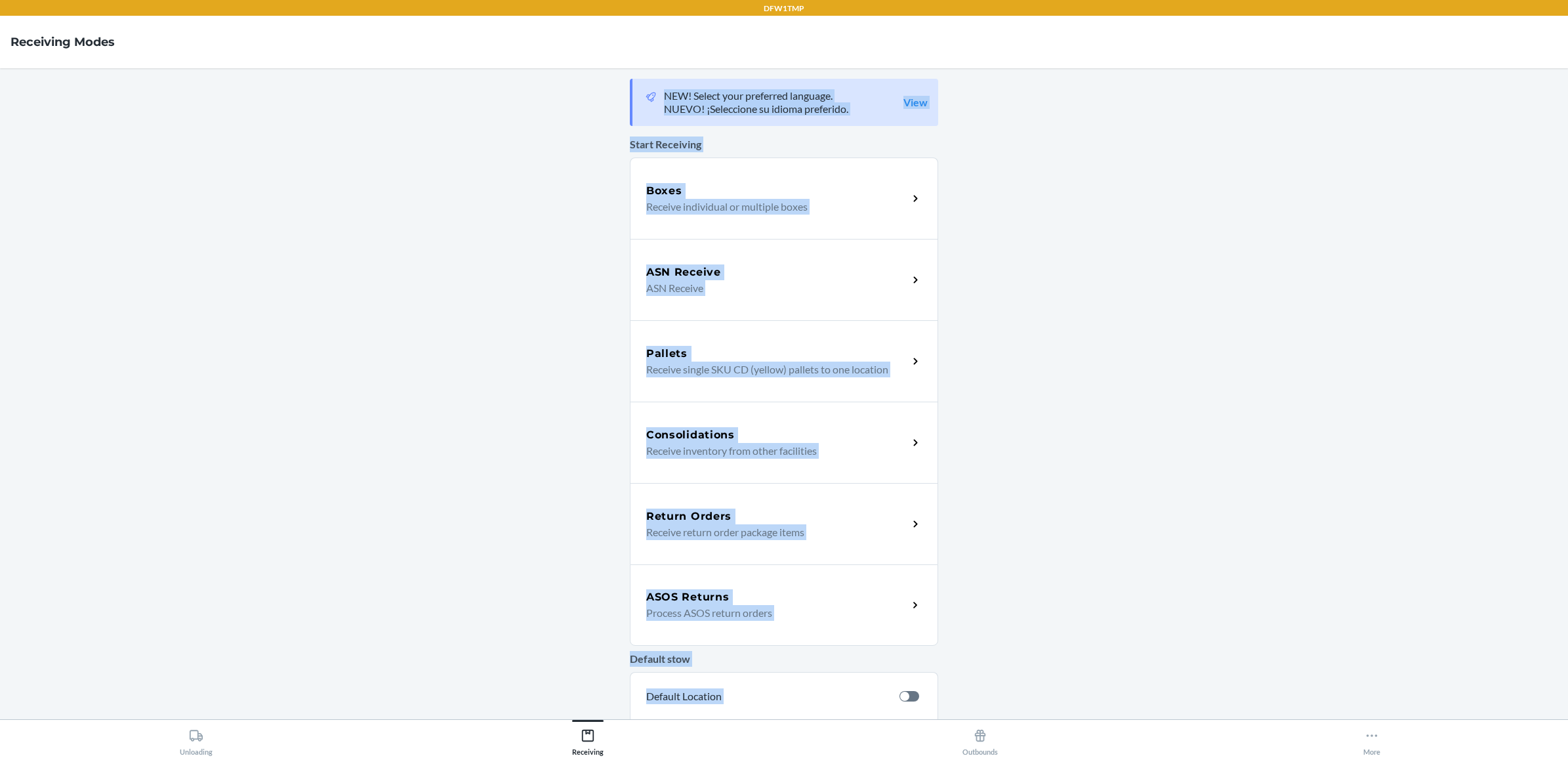
click at [722, 503] on div "Return Orders Receive return order package items" at bounding box center [784, 524] width 308 height 81
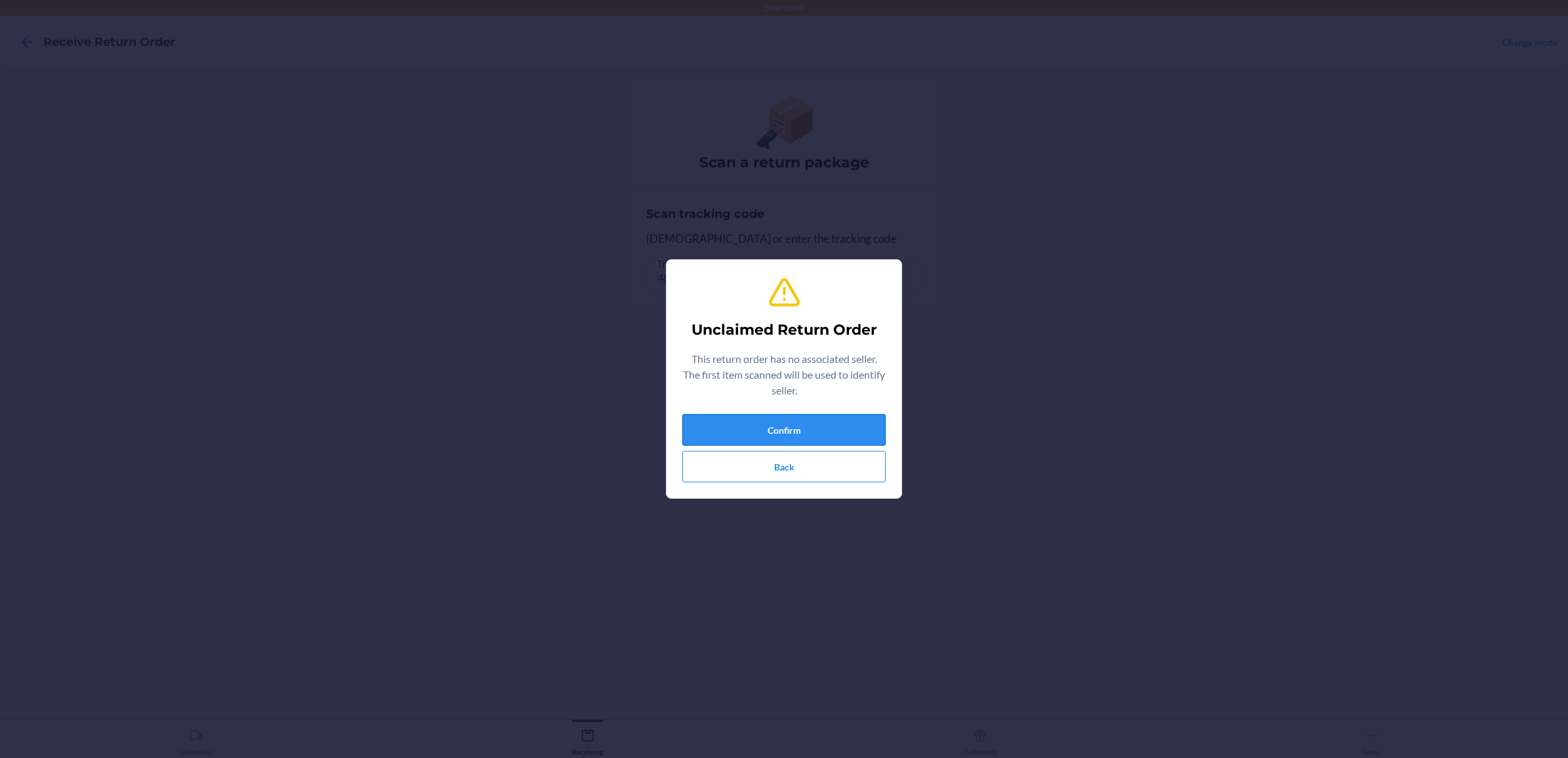
click at [710, 435] on button "Confirm" at bounding box center [784, 429] width 203 height 32
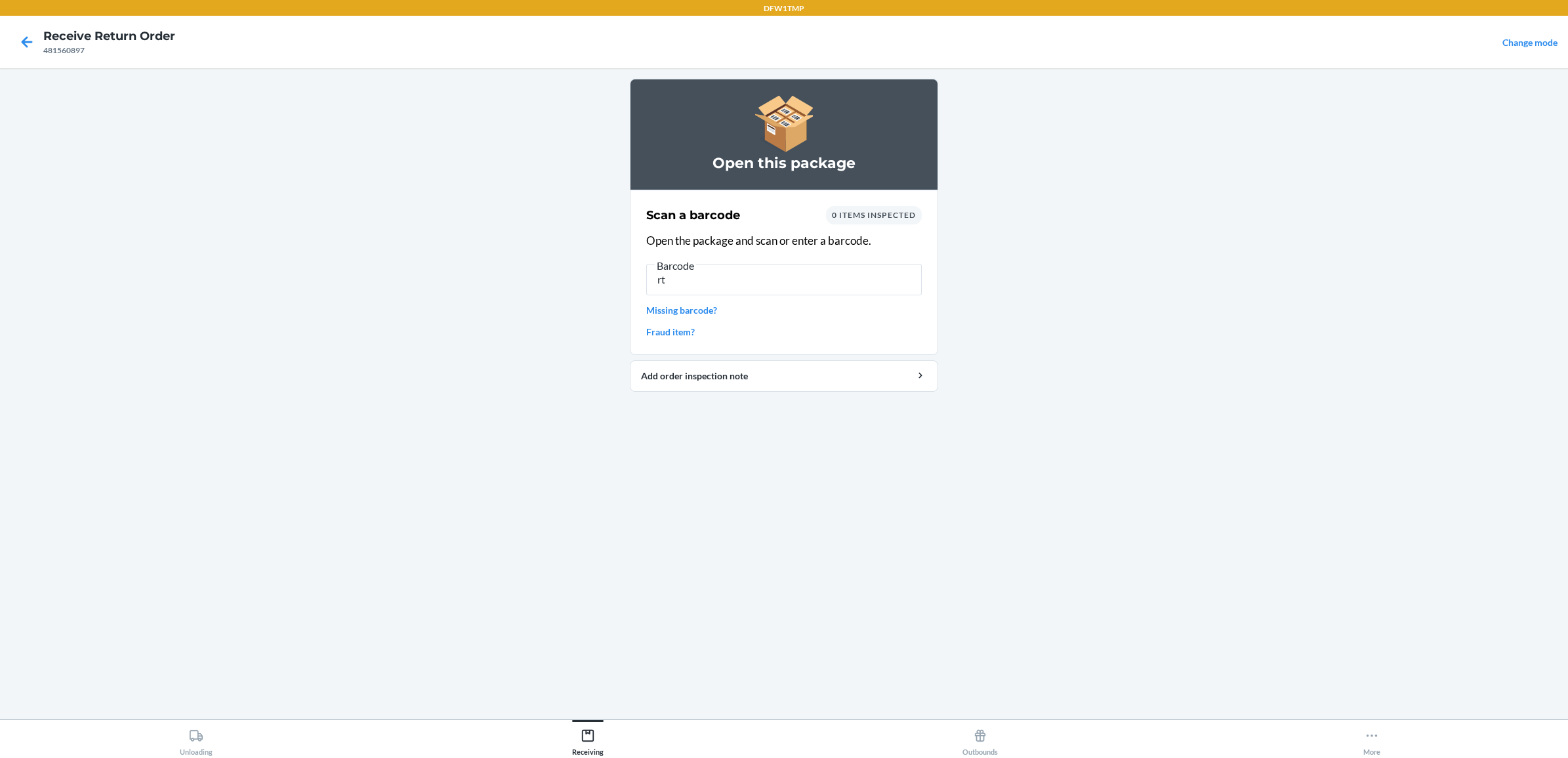
type input "r"
type input "RT-12"
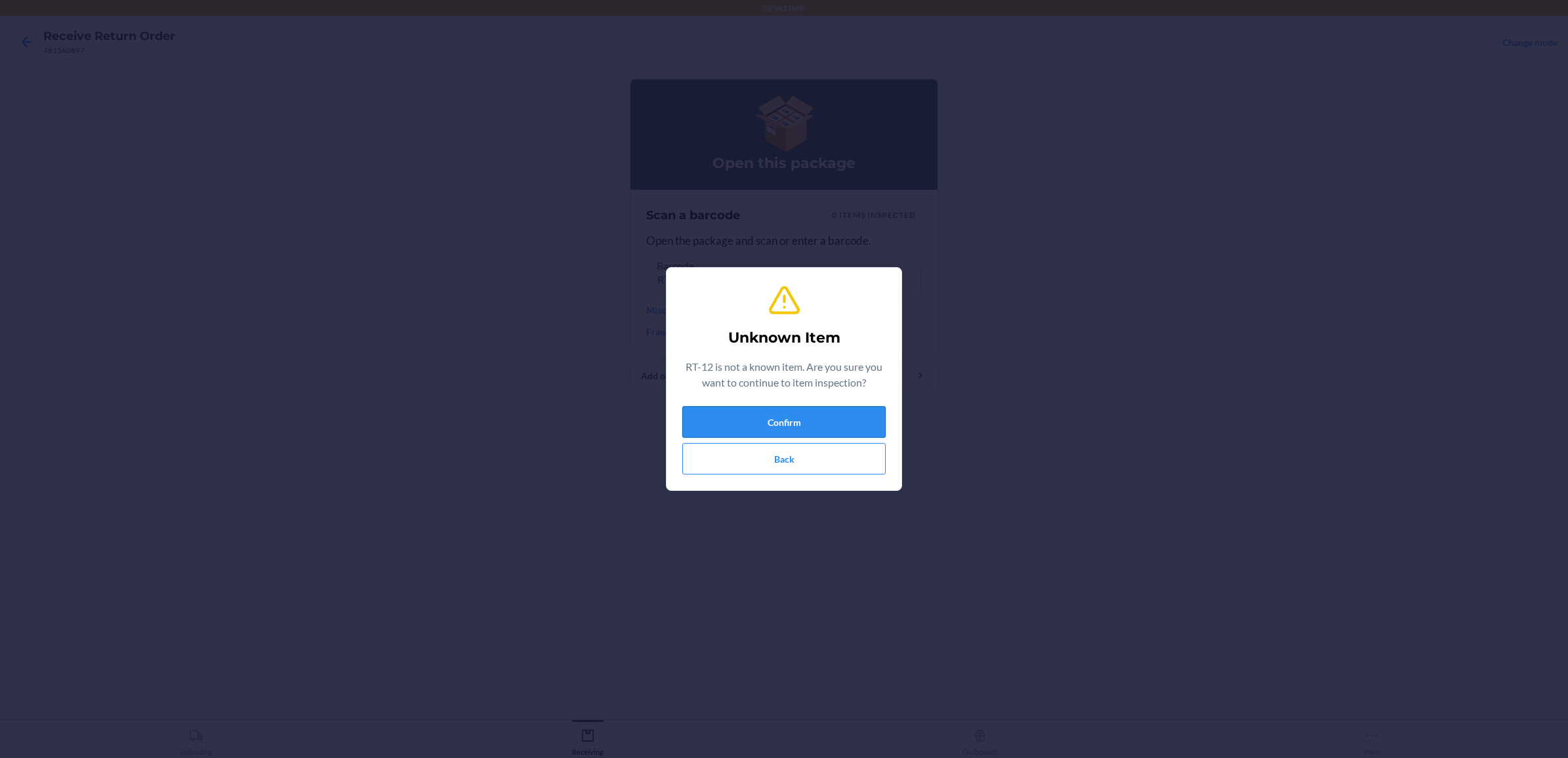
click at [724, 407] on button "Confirm" at bounding box center [784, 422] width 203 height 32
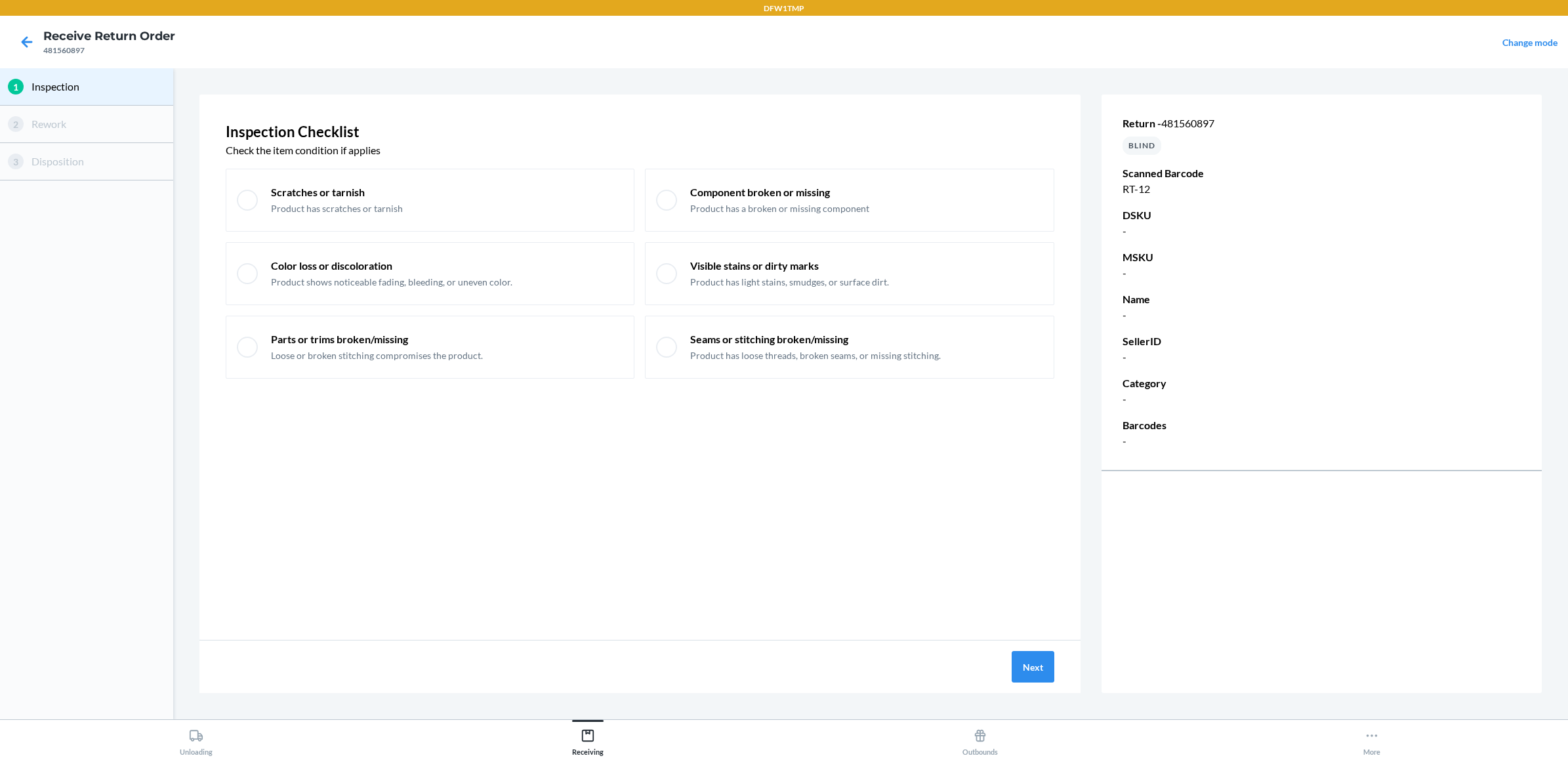
click at [1016, 687] on div "Next" at bounding box center [640, 666] width 882 height 52
click at [1016, 677] on button "Next" at bounding box center [1033, 666] width 43 height 32
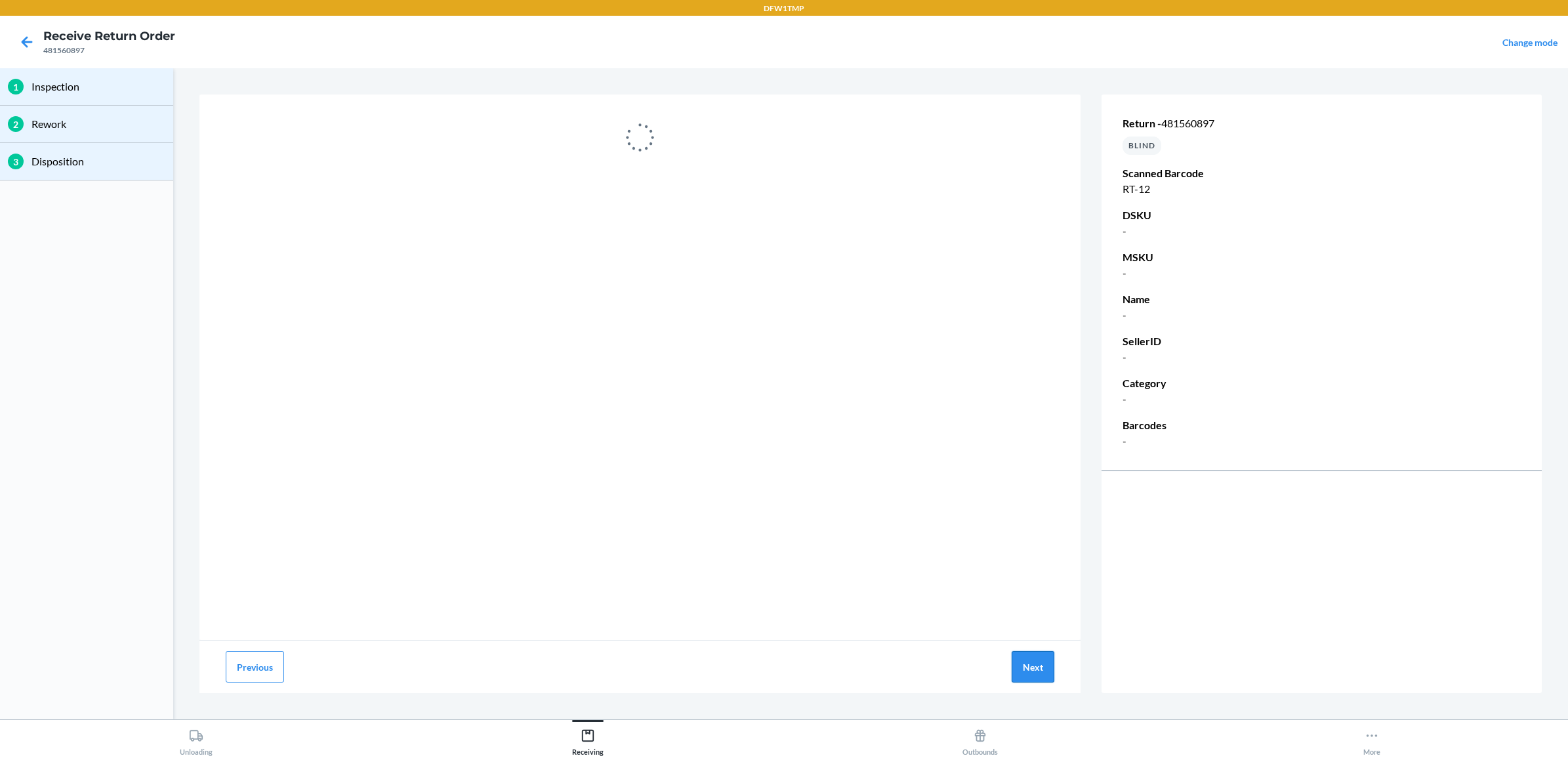
click at [1036, 671] on button "Next" at bounding box center [1033, 666] width 43 height 32
click at [15, 38] on div at bounding box center [27, 42] width 33 height 33
click at [30, 40] on icon at bounding box center [26, 42] width 22 height 22
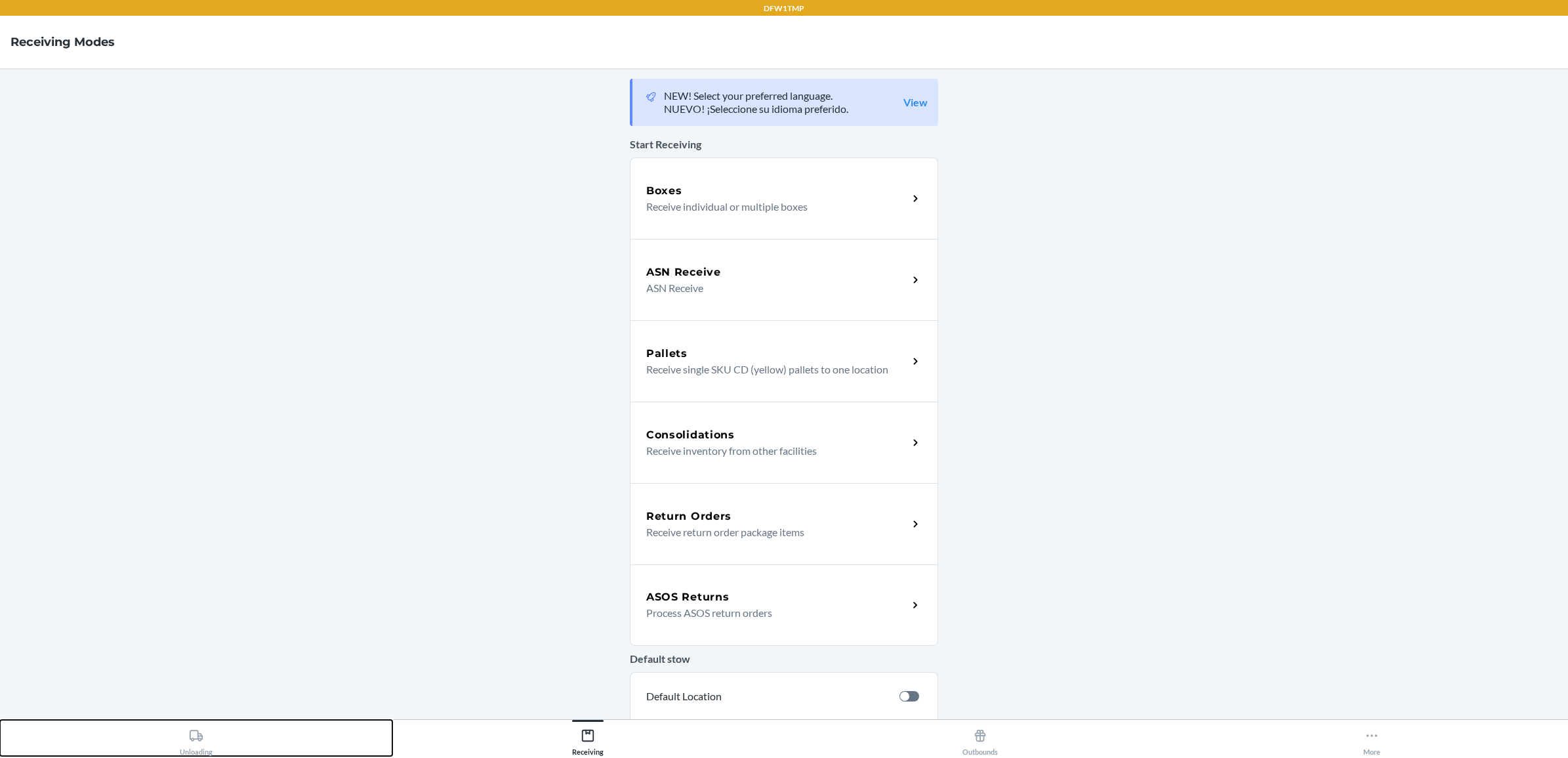
click at [195, 732] on icon at bounding box center [195, 735] width 15 height 15
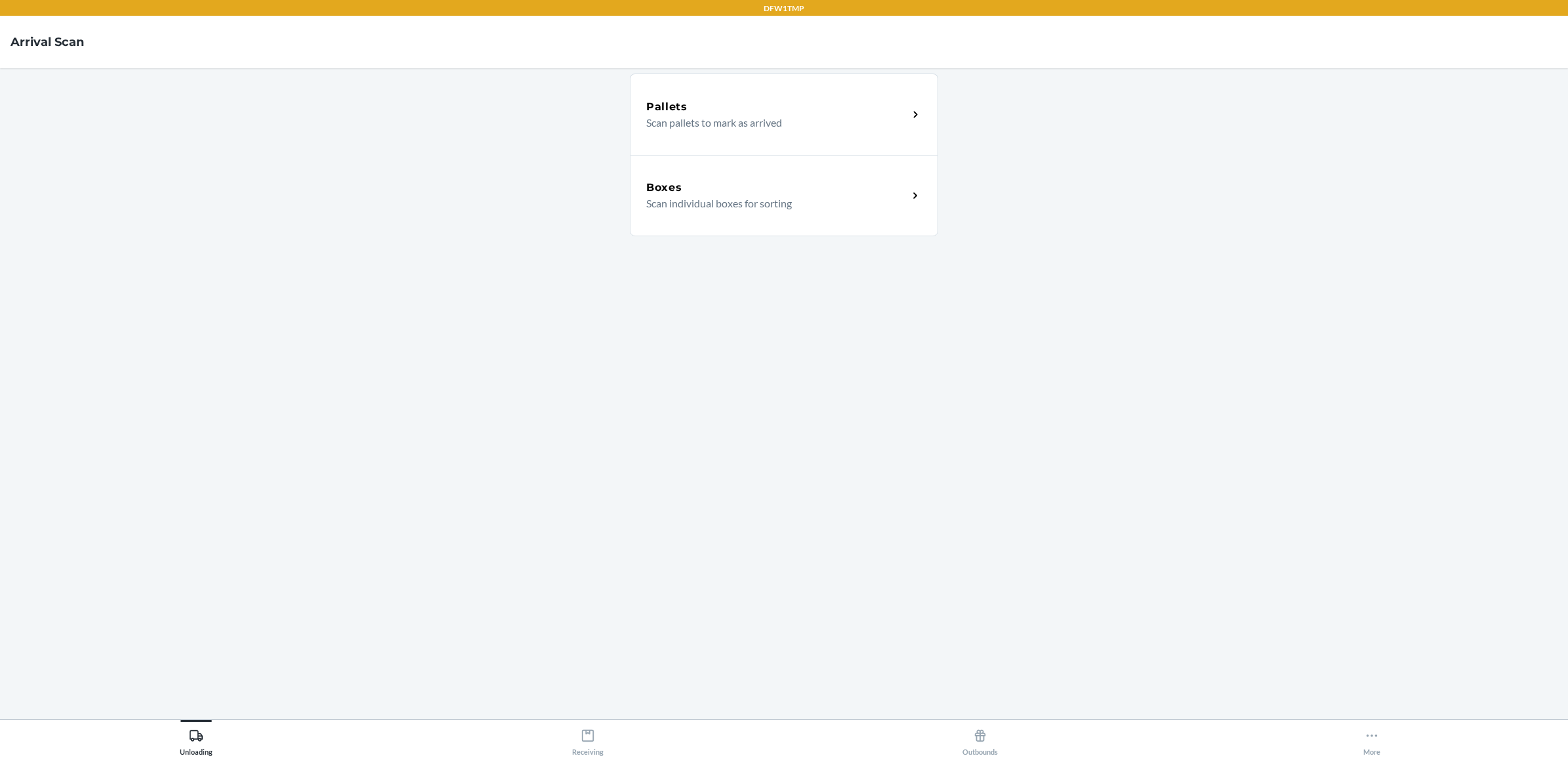
click at [651, 195] on p "Scan individual boxes for sorting" at bounding box center [772, 203] width 251 height 15
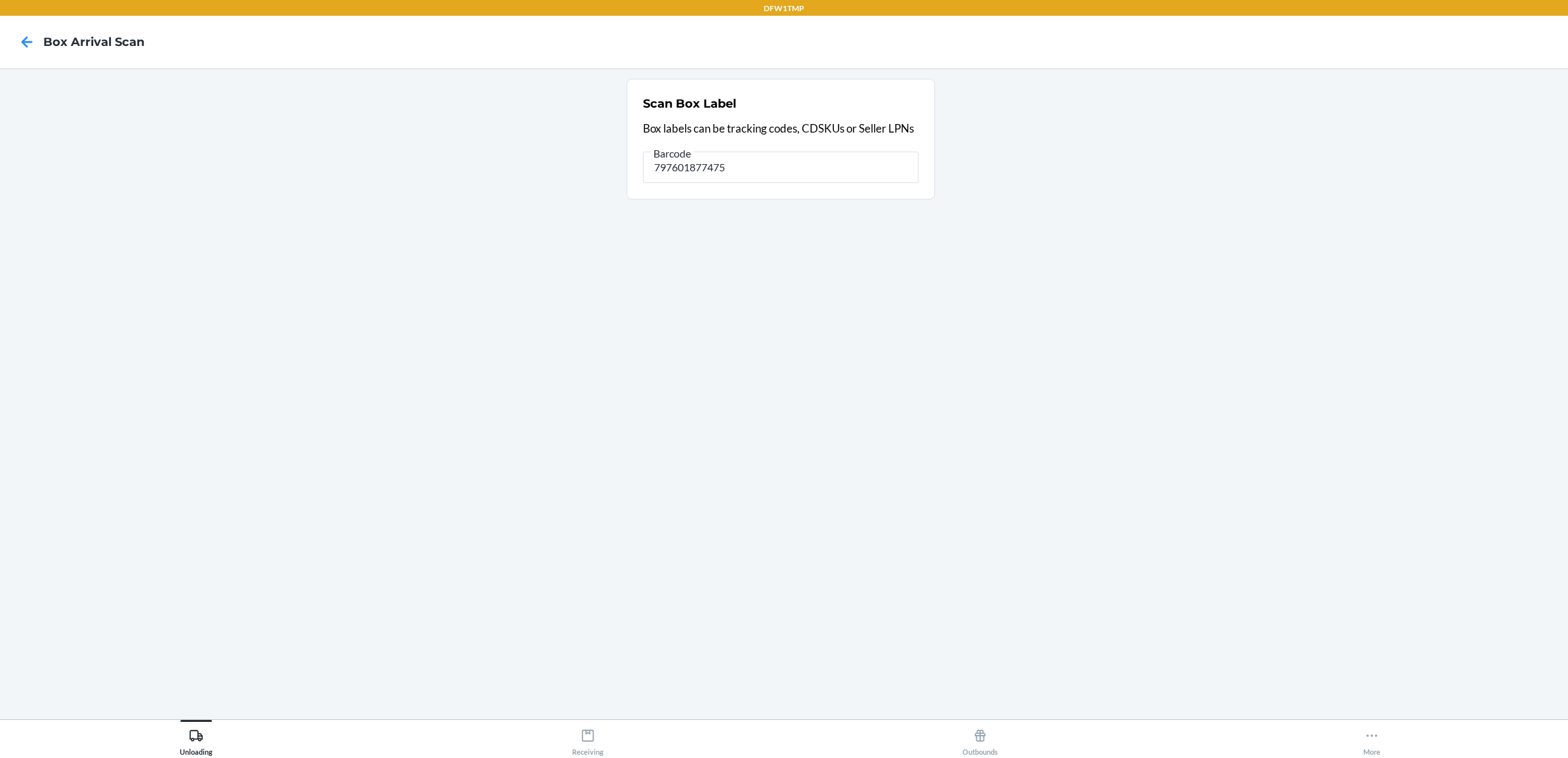
type input "797601877475"
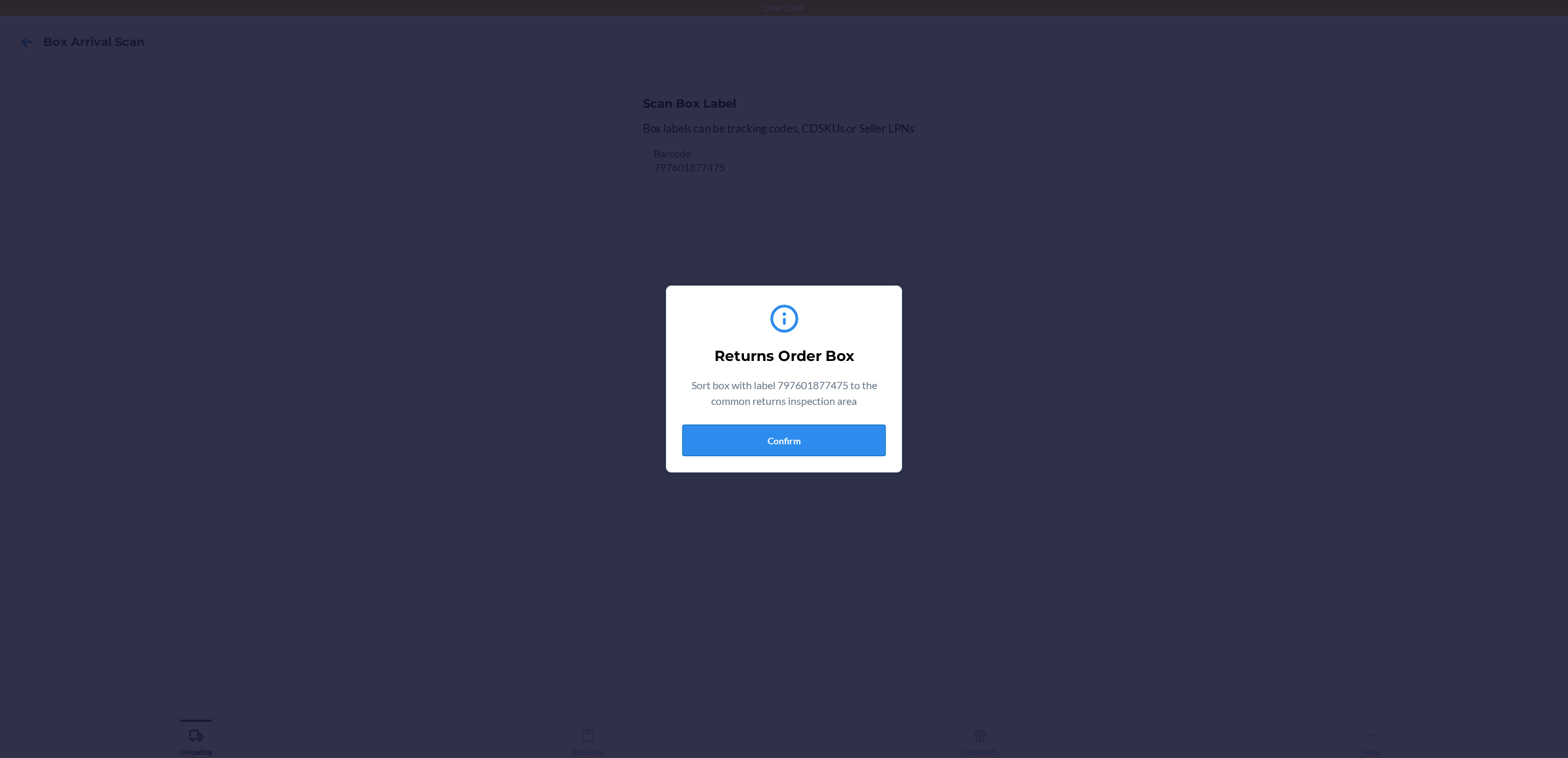
click at [776, 434] on button "Confirm" at bounding box center [784, 440] width 203 height 32
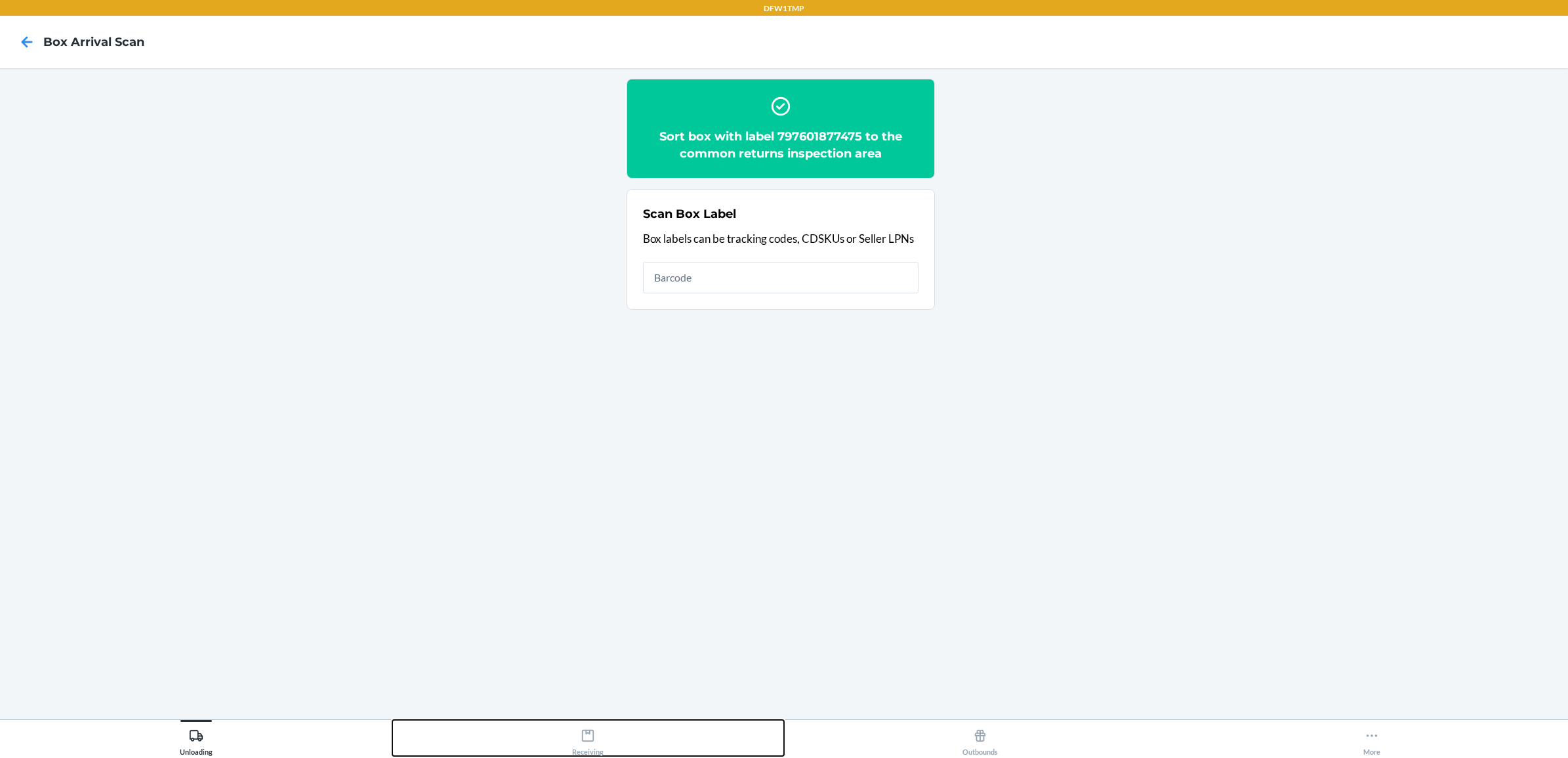
click at [615, 743] on button "Receiving" at bounding box center [589, 738] width 392 height 36
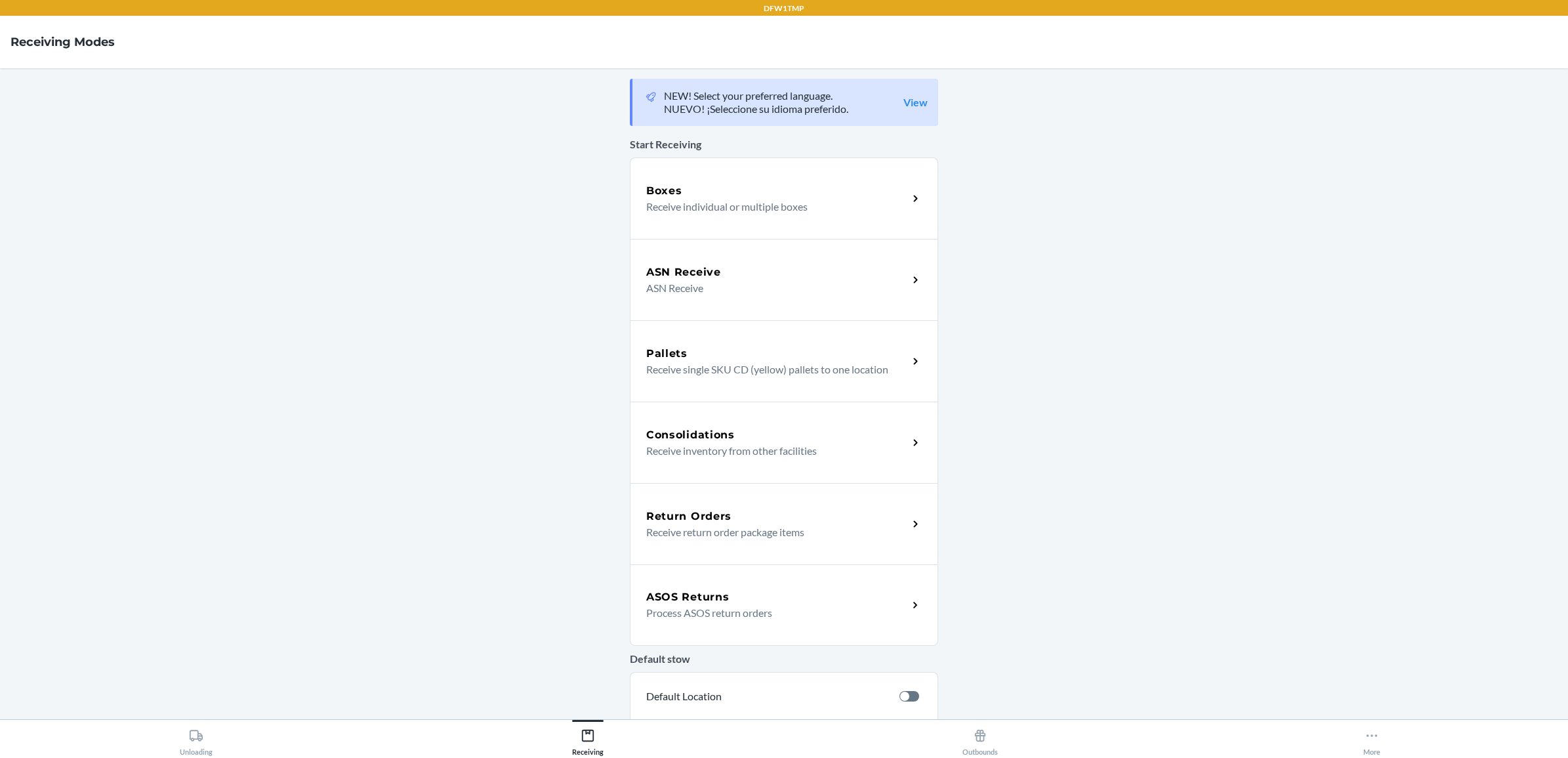
click at [796, 529] on p "Receive return order package items" at bounding box center [772, 532] width 251 height 15
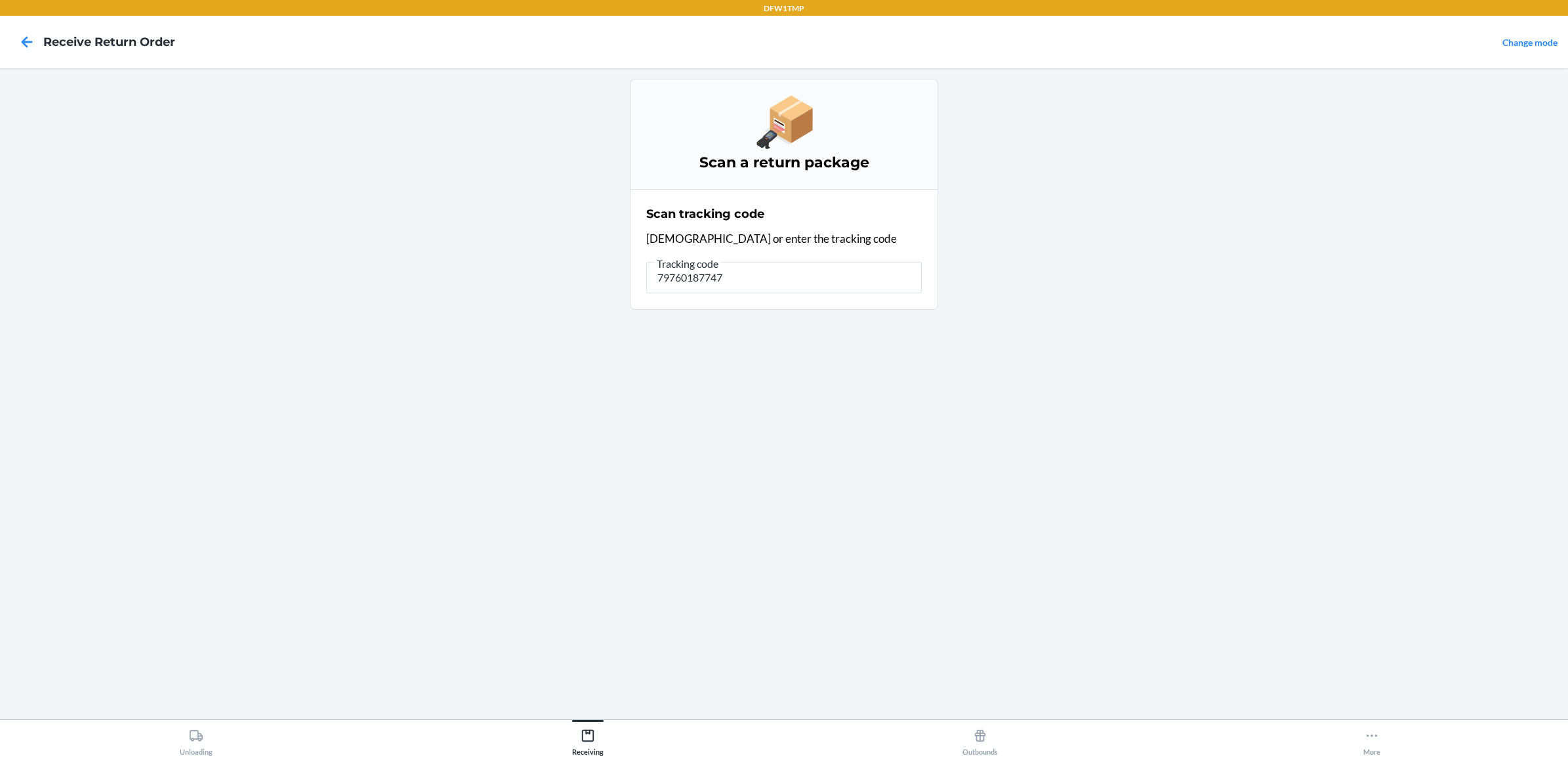
type input "797601877475"
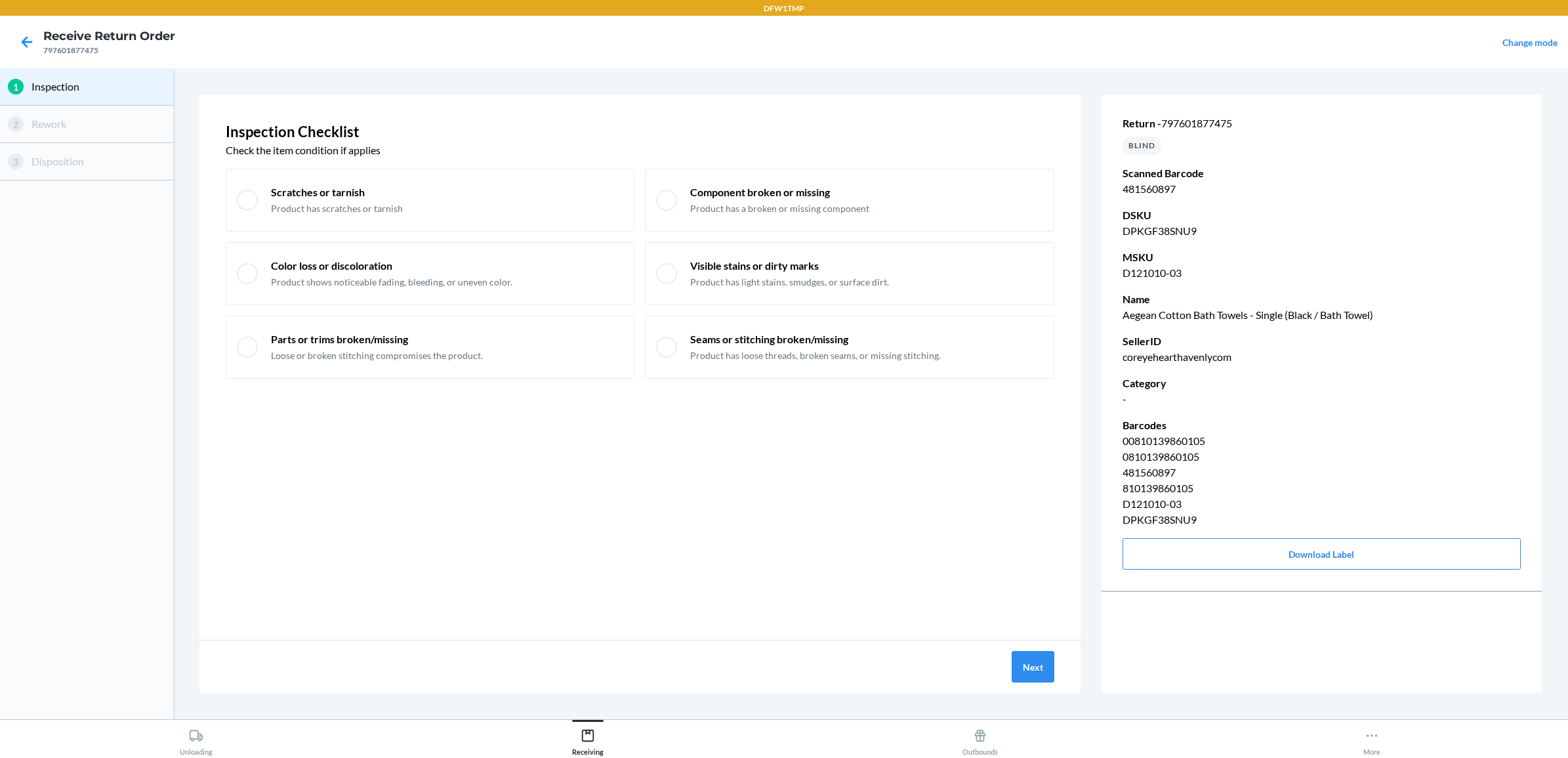
click at [1000, 654] on div "Next" at bounding box center [640, 666] width 882 height 52
click at [1010, 658] on div "Next" at bounding box center [640, 666] width 882 height 52
click at [1029, 661] on button "Next" at bounding box center [1033, 666] width 43 height 32
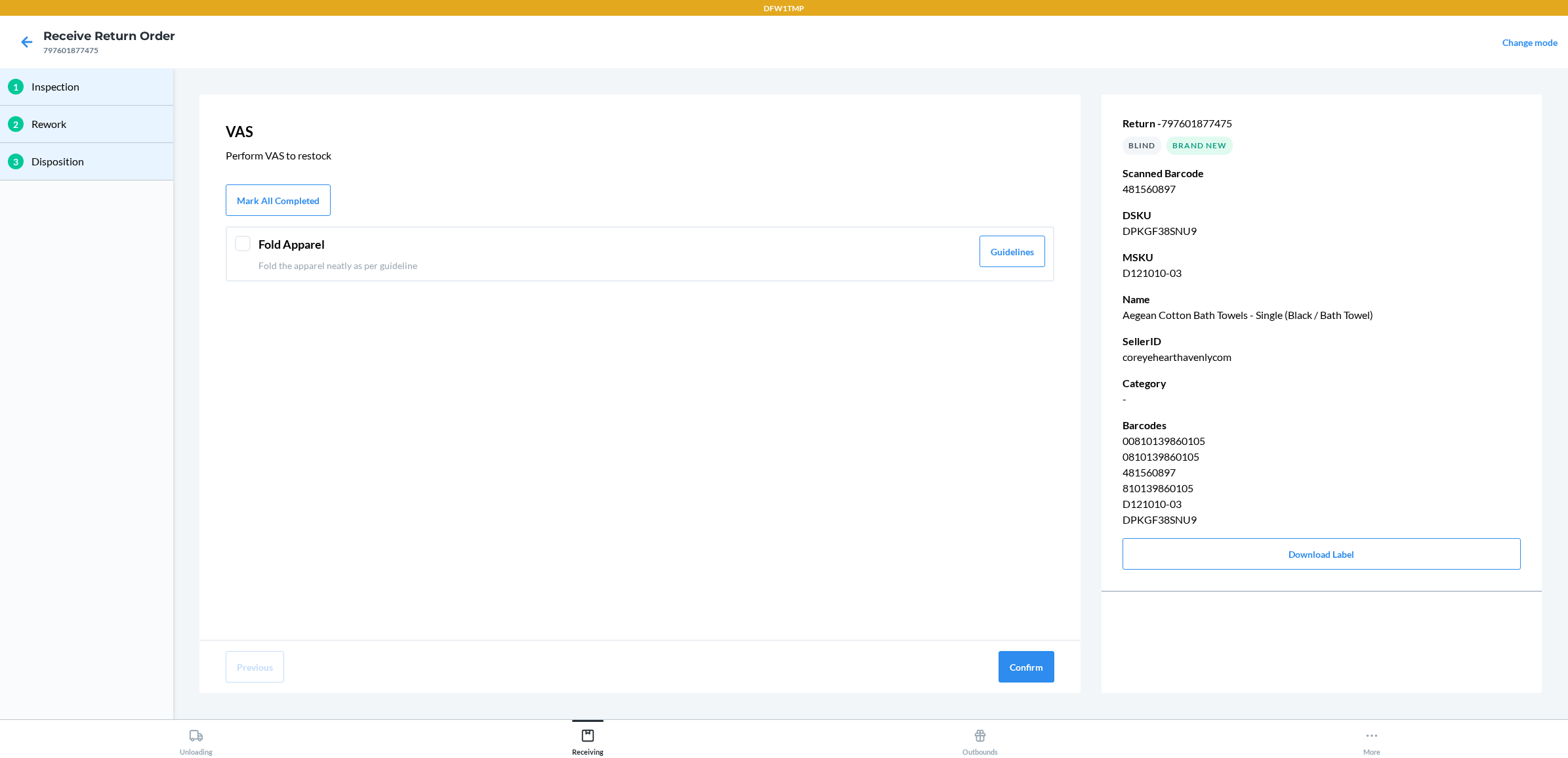
click at [858, 271] on p "Fold the apparel neatly as per guideline" at bounding box center [615, 265] width 713 height 14
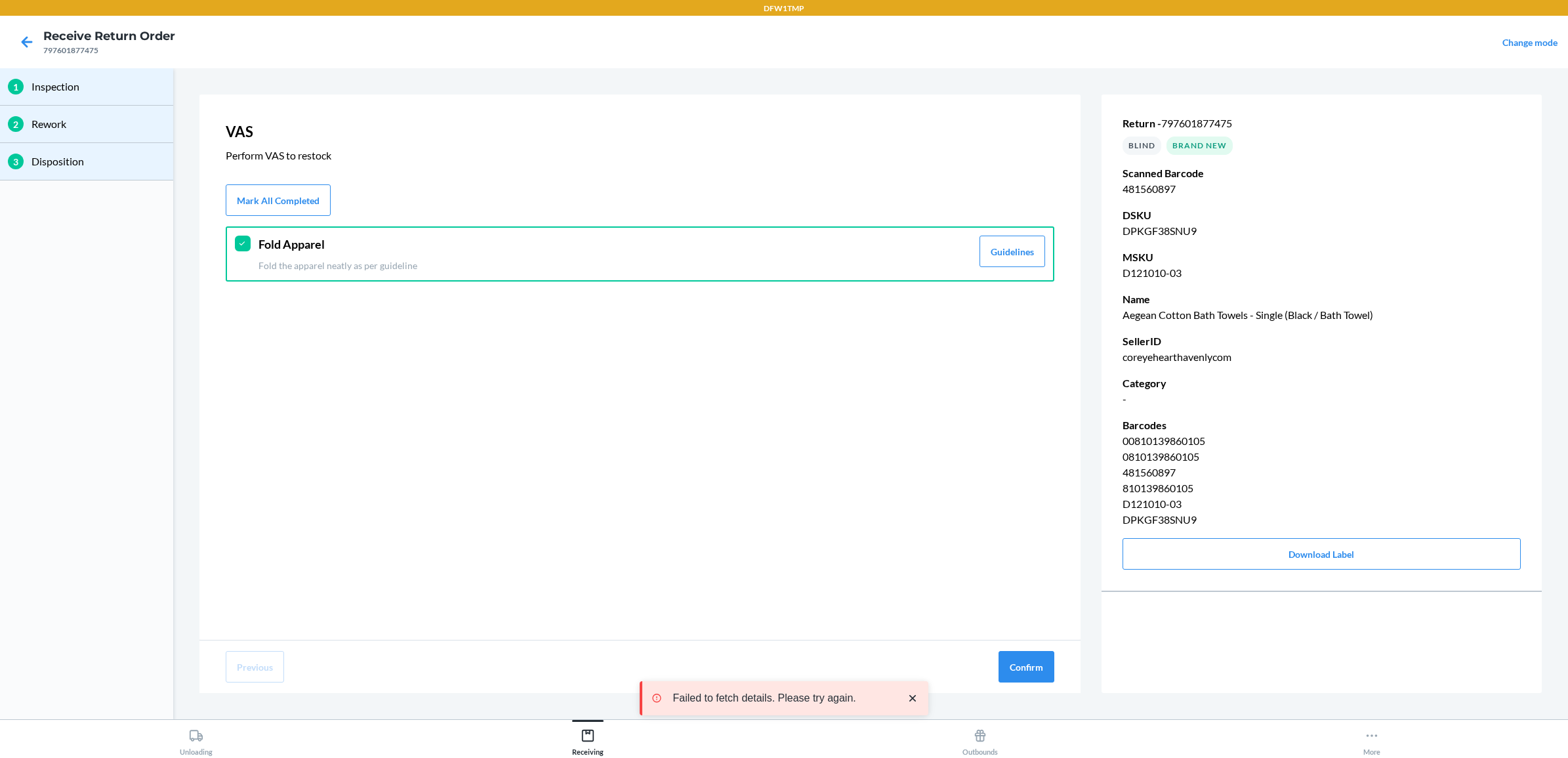
click at [990, 660] on div "Previous Confirm" at bounding box center [640, 666] width 882 height 52
click at [1014, 663] on button "Confirm" at bounding box center [1027, 666] width 56 height 32
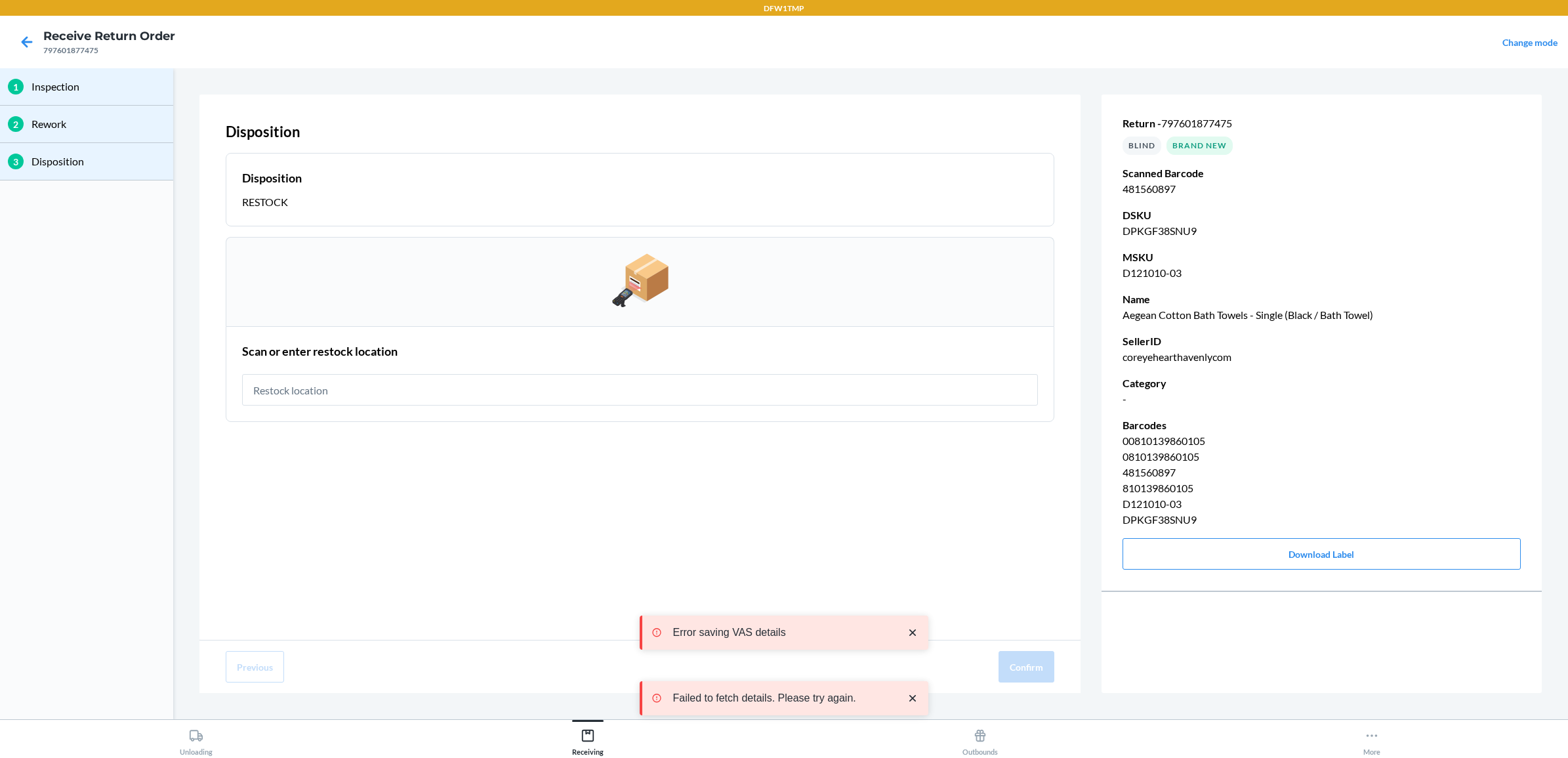
type input "r"
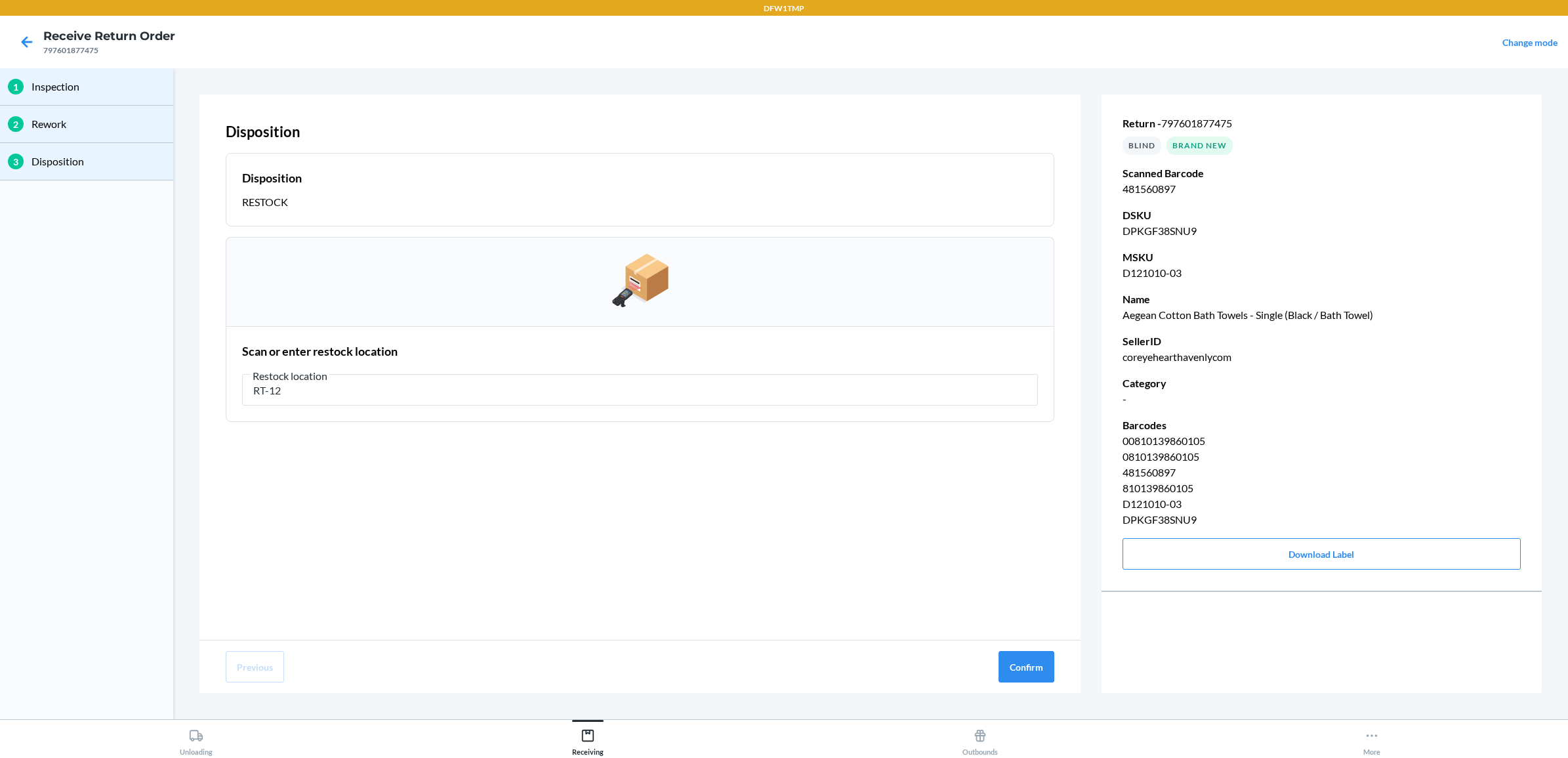
type input "RT-12"
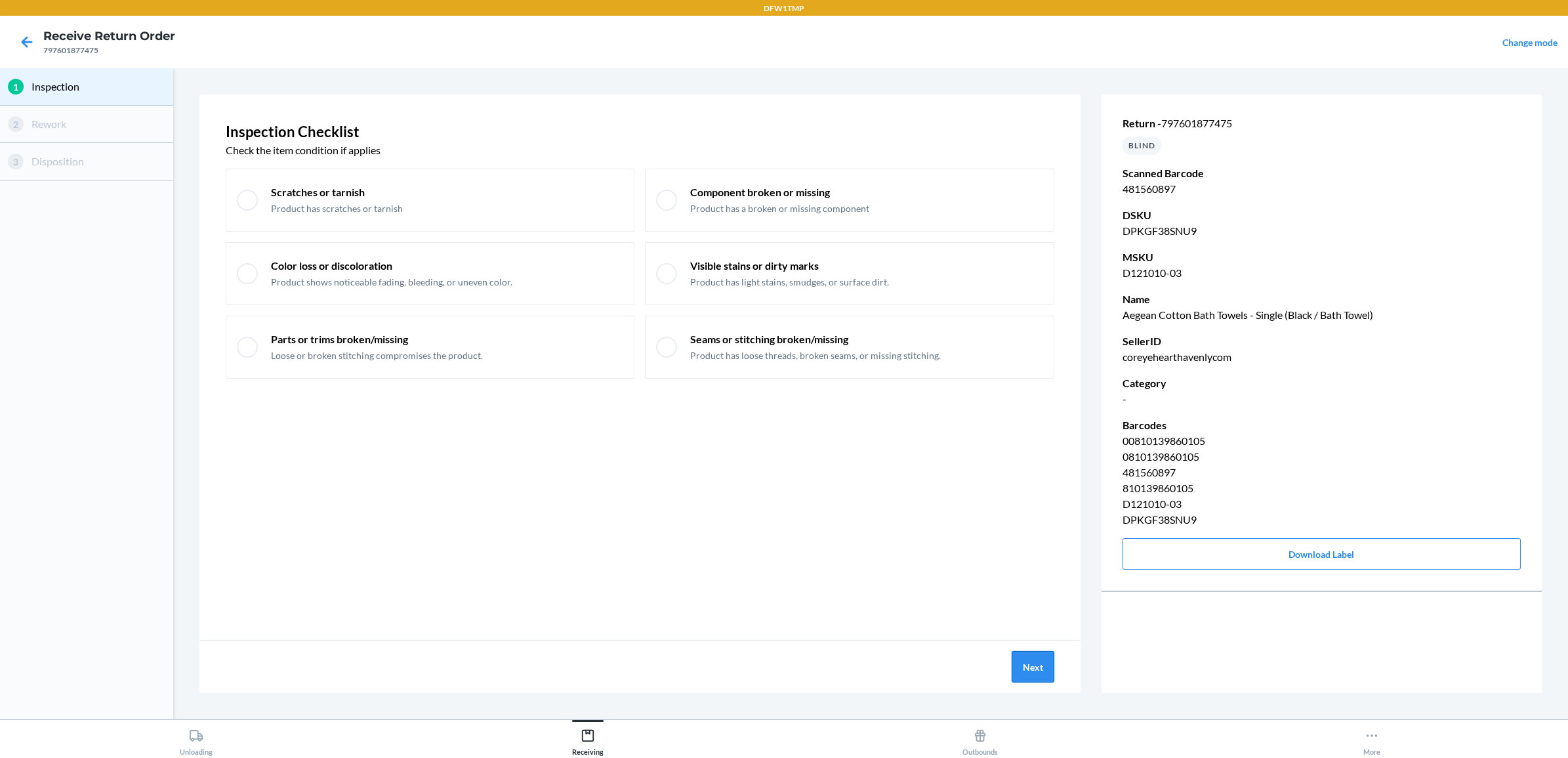
click at [1029, 663] on button "Next" at bounding box center [1033, 666] width 43 height 32
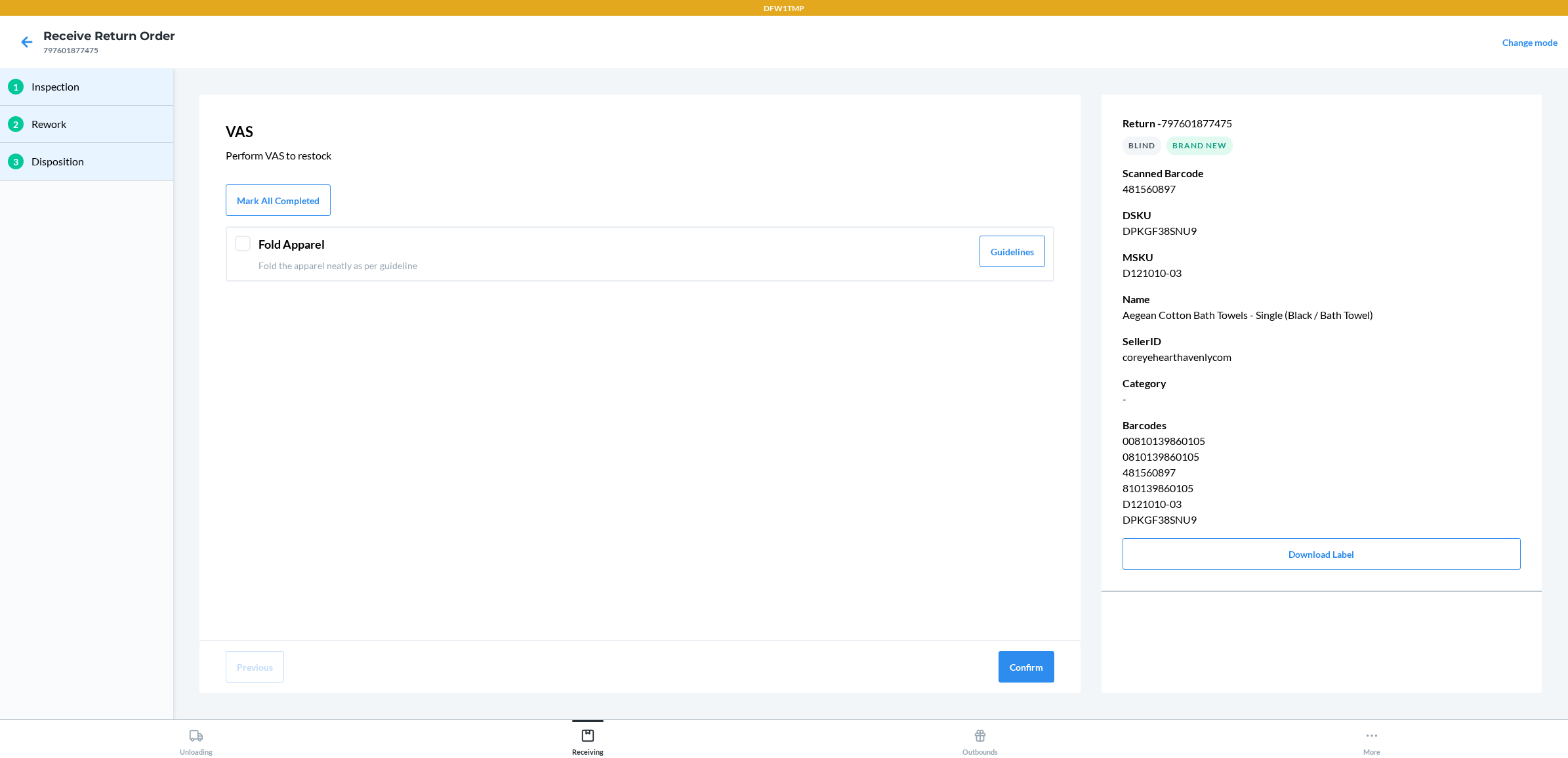
drag, startPoint x: 513, startPoint y: 233, endPoint x: 540, endPoint y: 251, distance: 32.4
click at [515, 232] on div "Fold Apparel Fold the apparel neatly as per guideline Guidelines" at bounding box center [639, 253] width 828 height 55
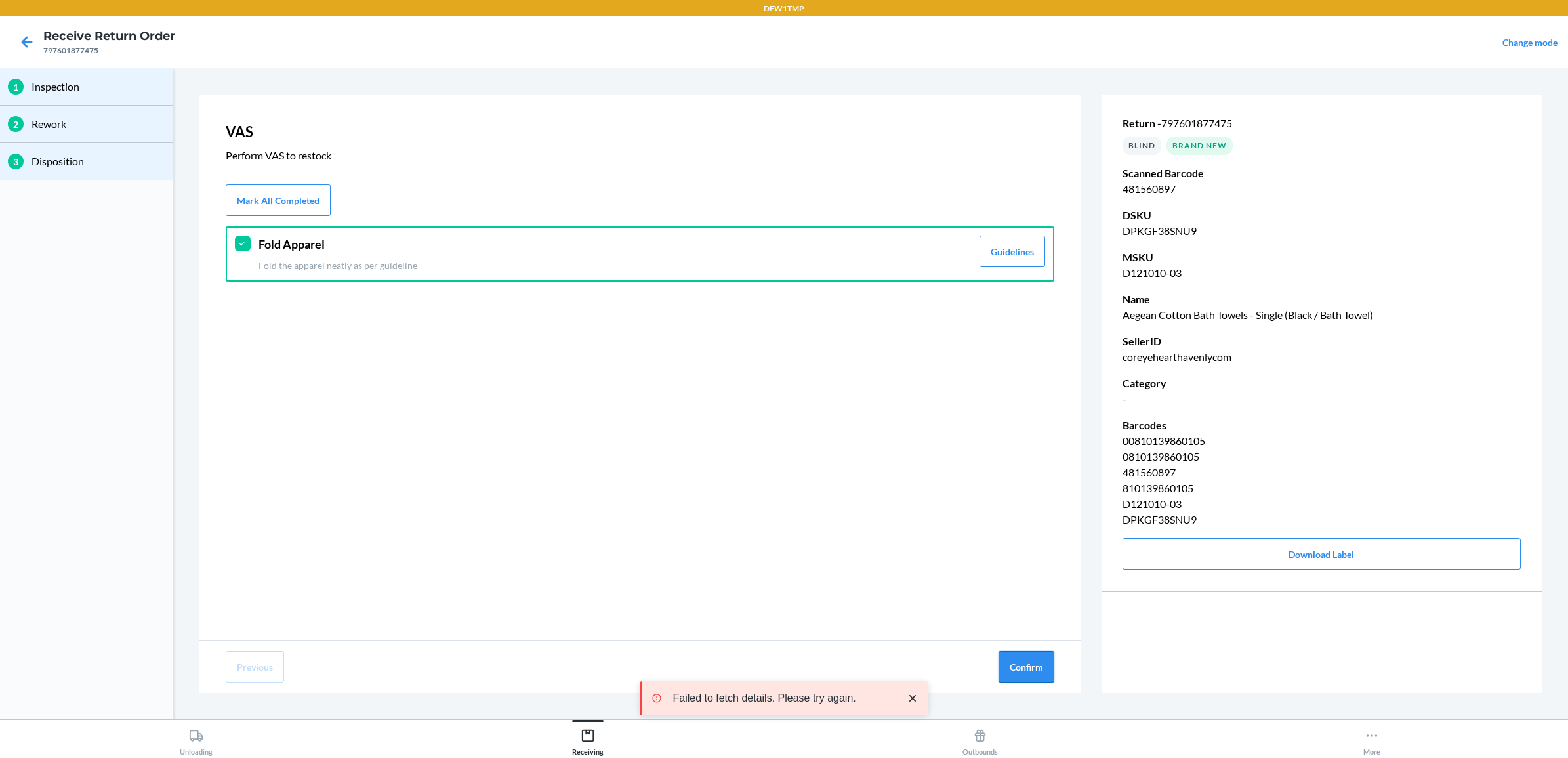
click at [1027, 655] on button "Confirm" at bounding box center [1027, 666] width 56 height 32
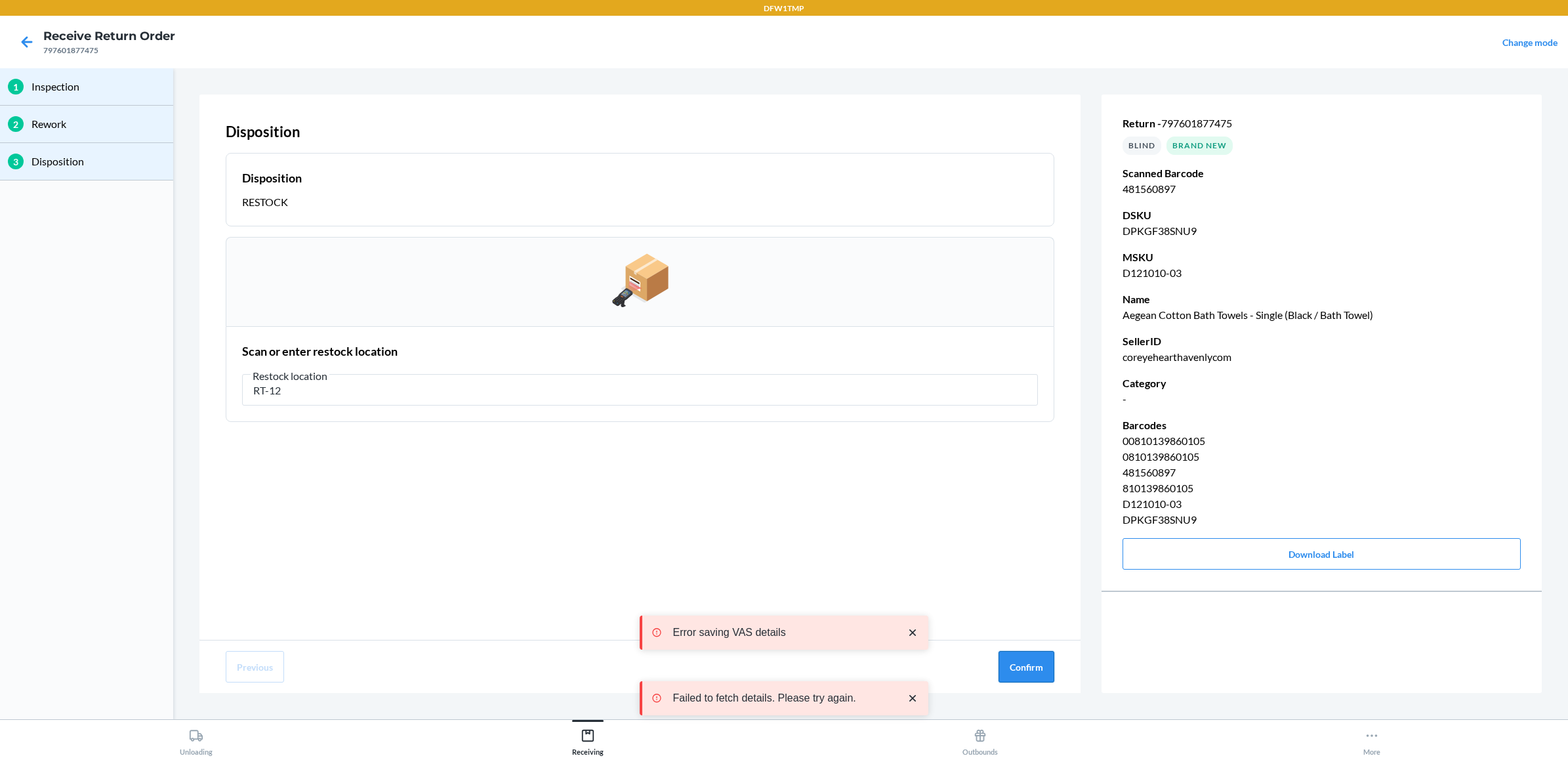
type input "RT-12"
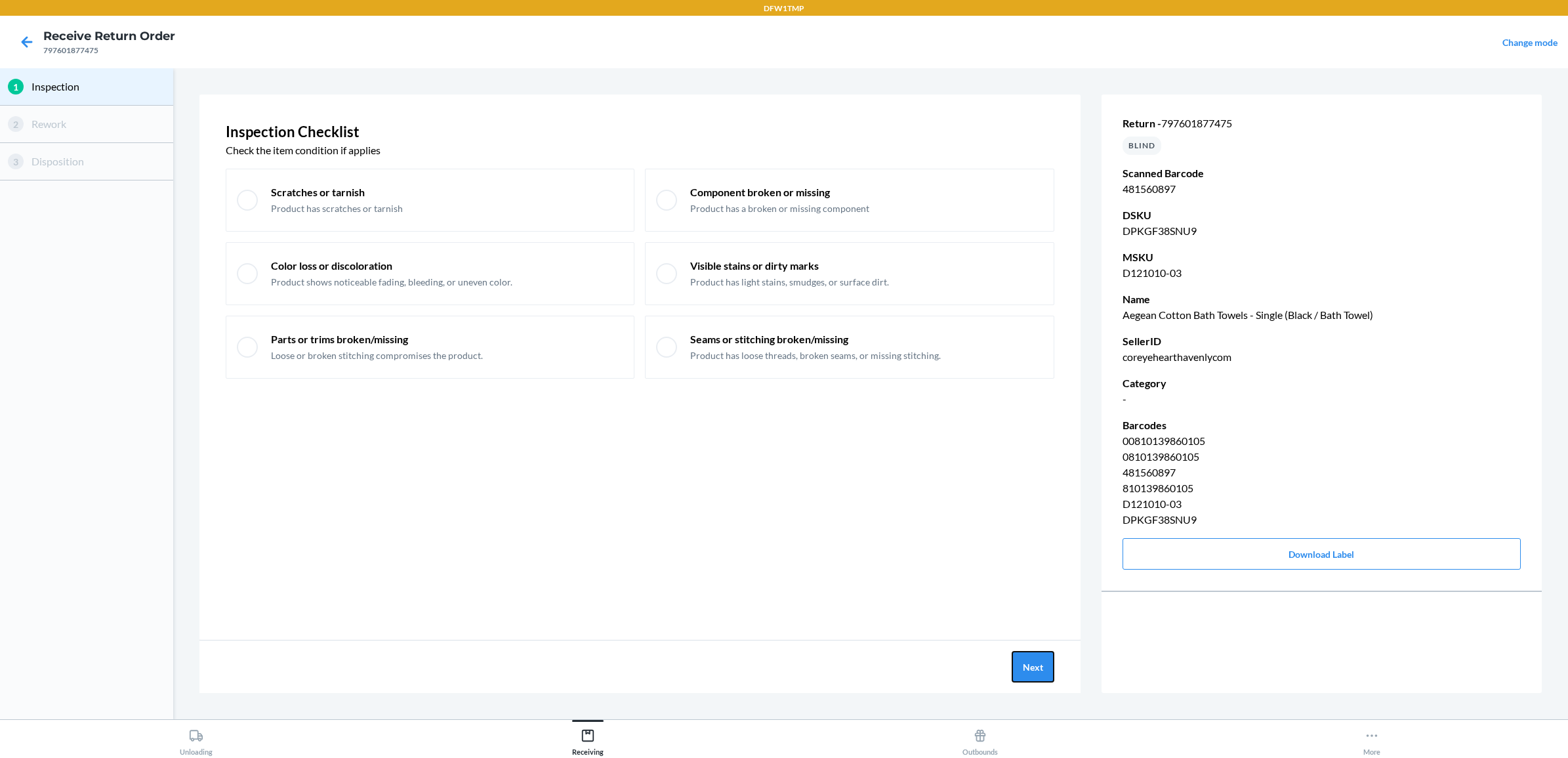
click at [1027, 655] on button "Next" at bounding box center [1033, 666] width 43 height 32
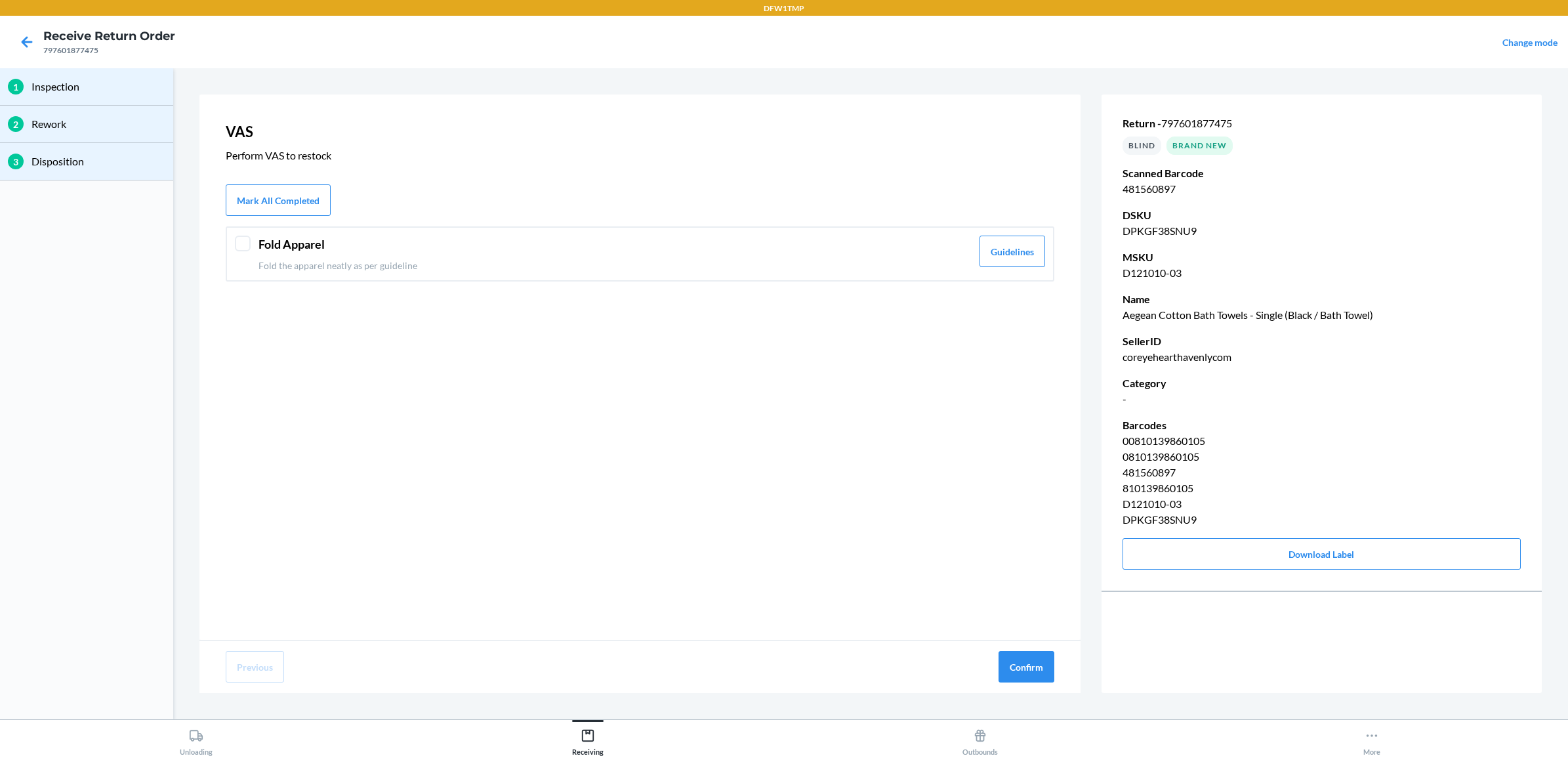
click at [674, 280] on div "VAS Perform VAS to restock Mark All Completed Fold Apparel Fold the apparel nea…" at bounding box center [640, 367] width 882 height 545
click at [667, 259] on p "Fold the apparel neatly as per guideline" at bounding box center [615, 265] width 713 height 14
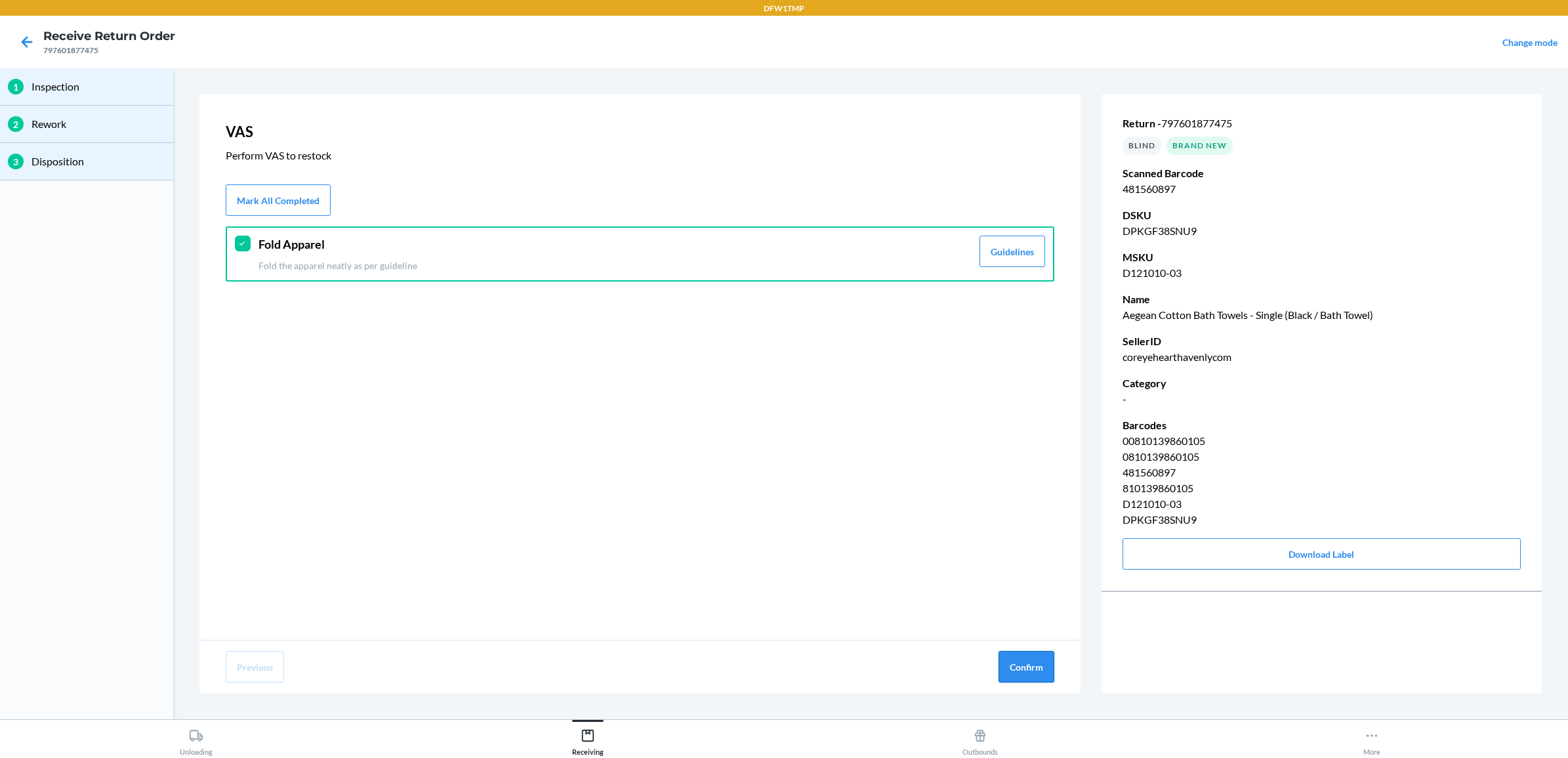
drag, startPoint x: 1018, startPoint y: 655, endPoint x: 1010, endPoint y: 658, distance: 8.5
click at [1011, 658] on button "Confirm" at bounding box center [1027, 666] width 56 height 32
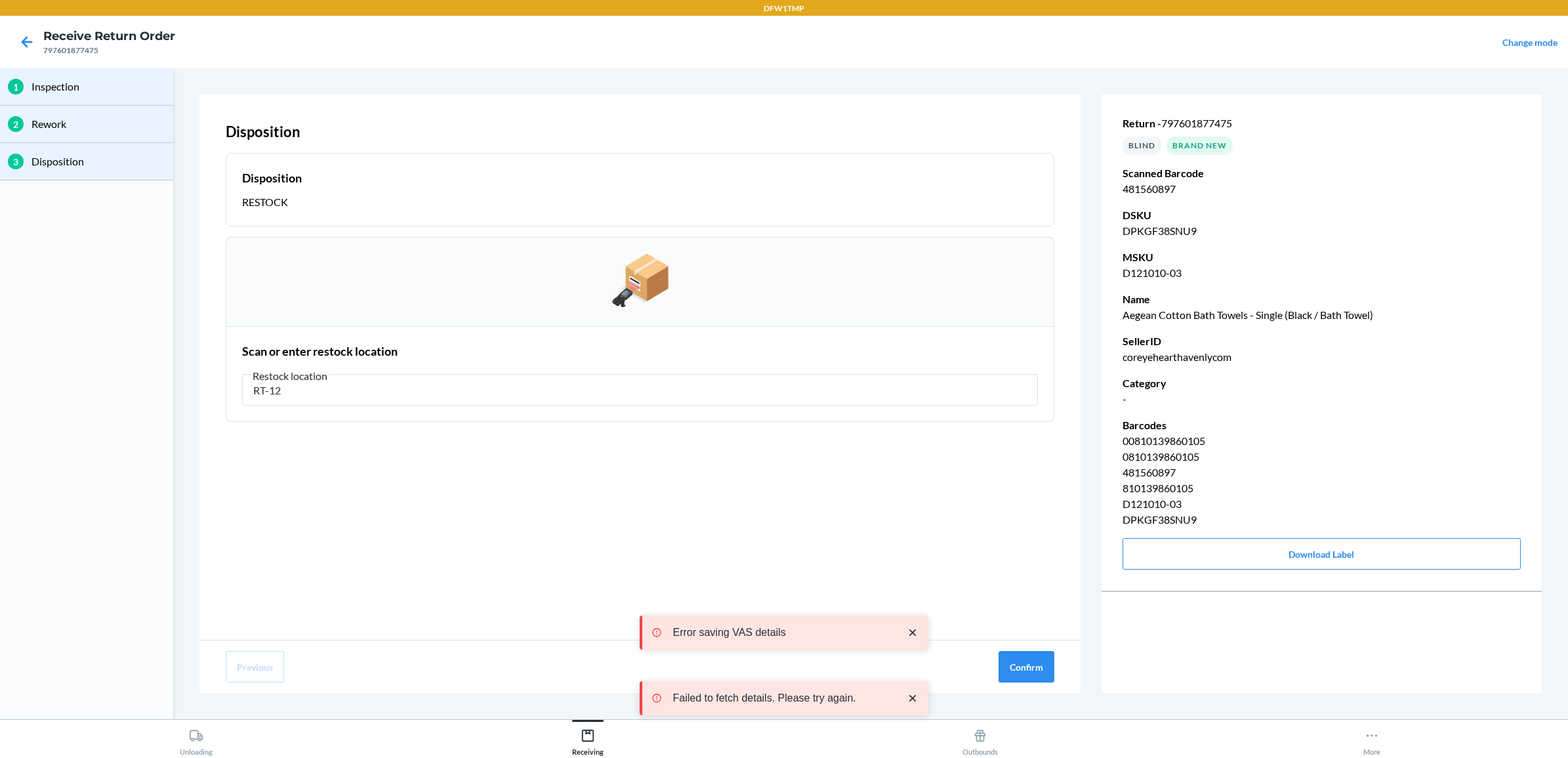
type input "RT-12"
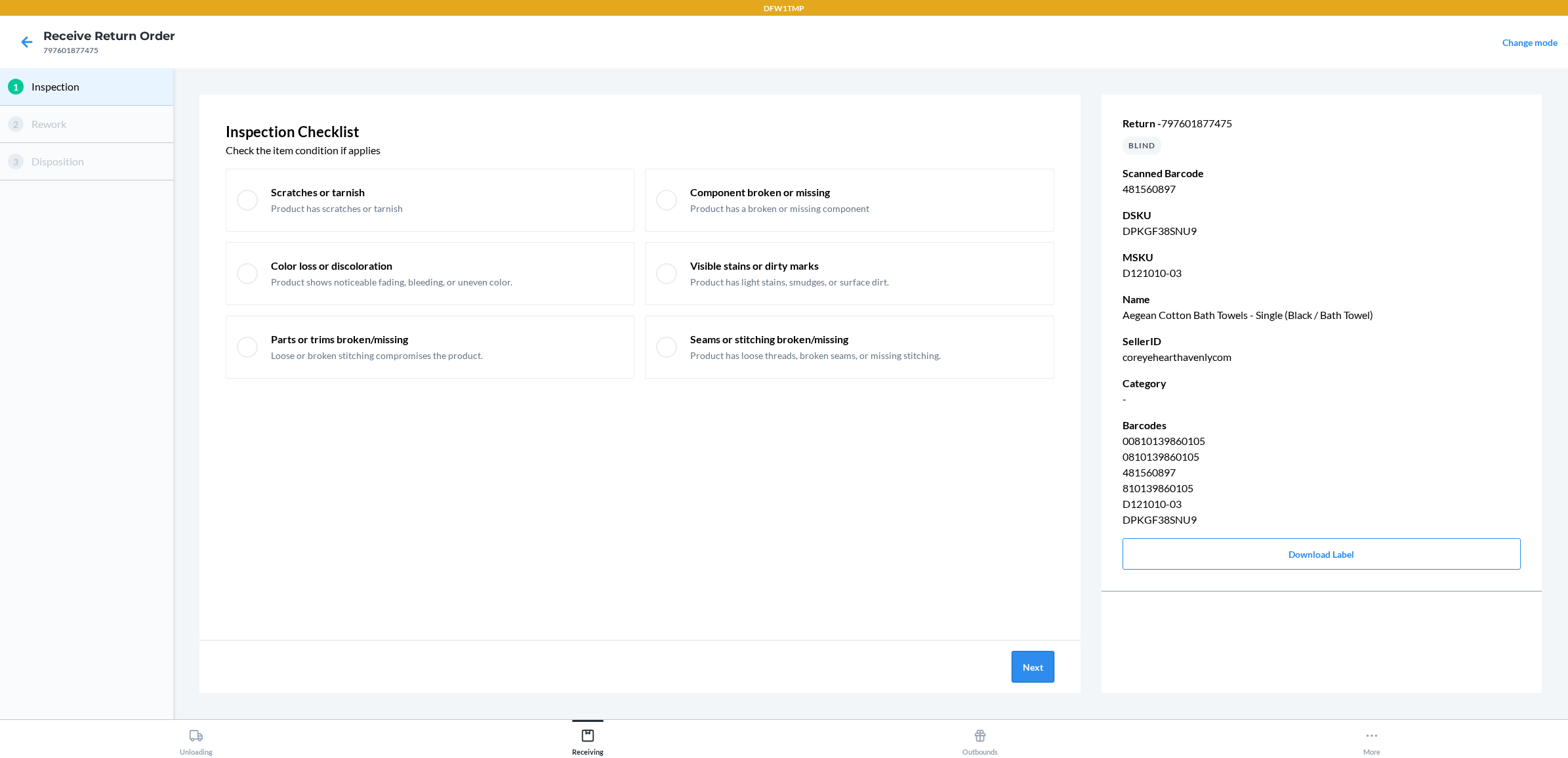
click at [1028, 656] on button "Next" at bounding box center [1033, 666] width 43 height 32
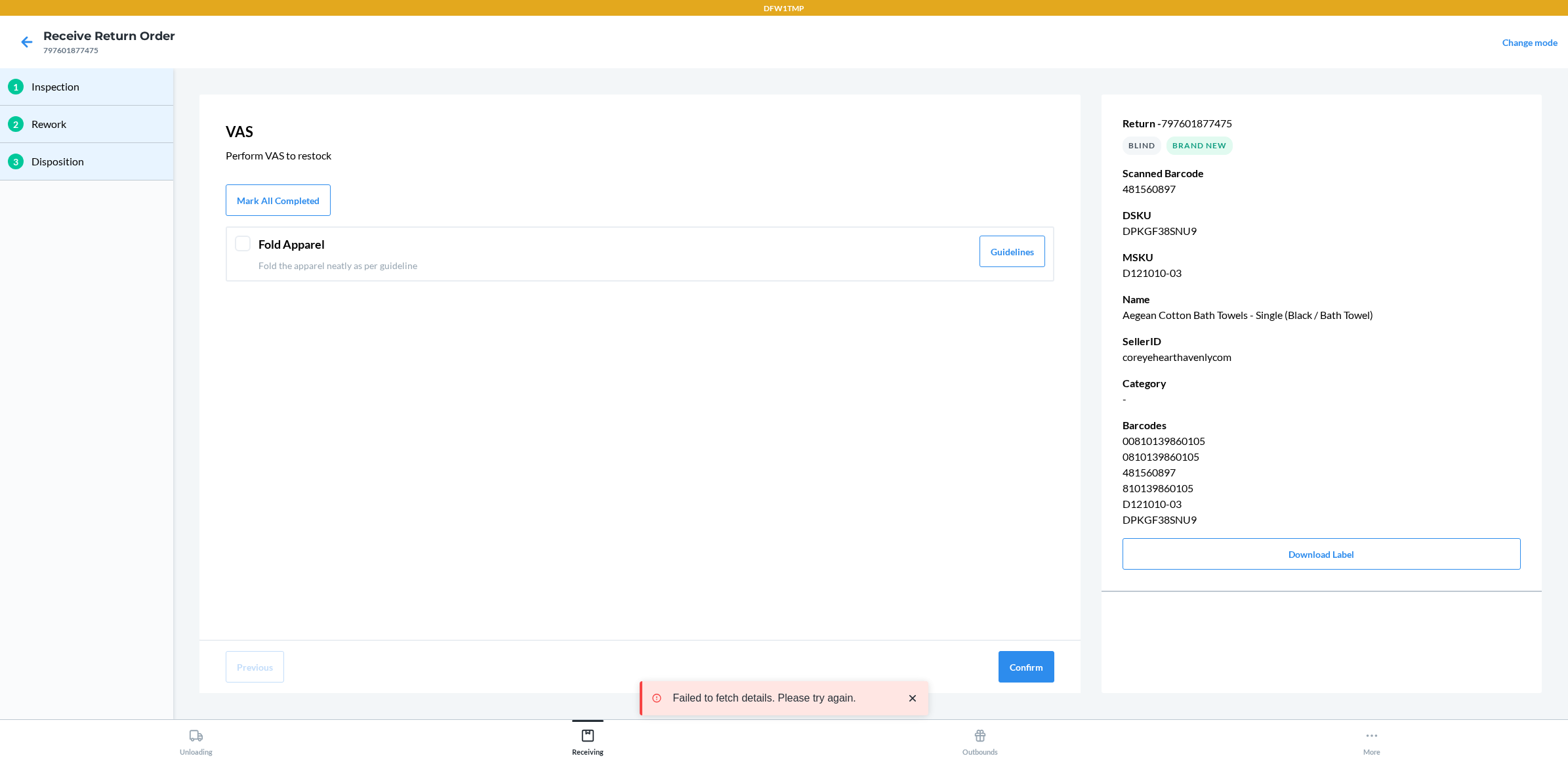
click at [767, 240] on header "Fold Apparel" at bounding box center [615, 245] width 713 height 17
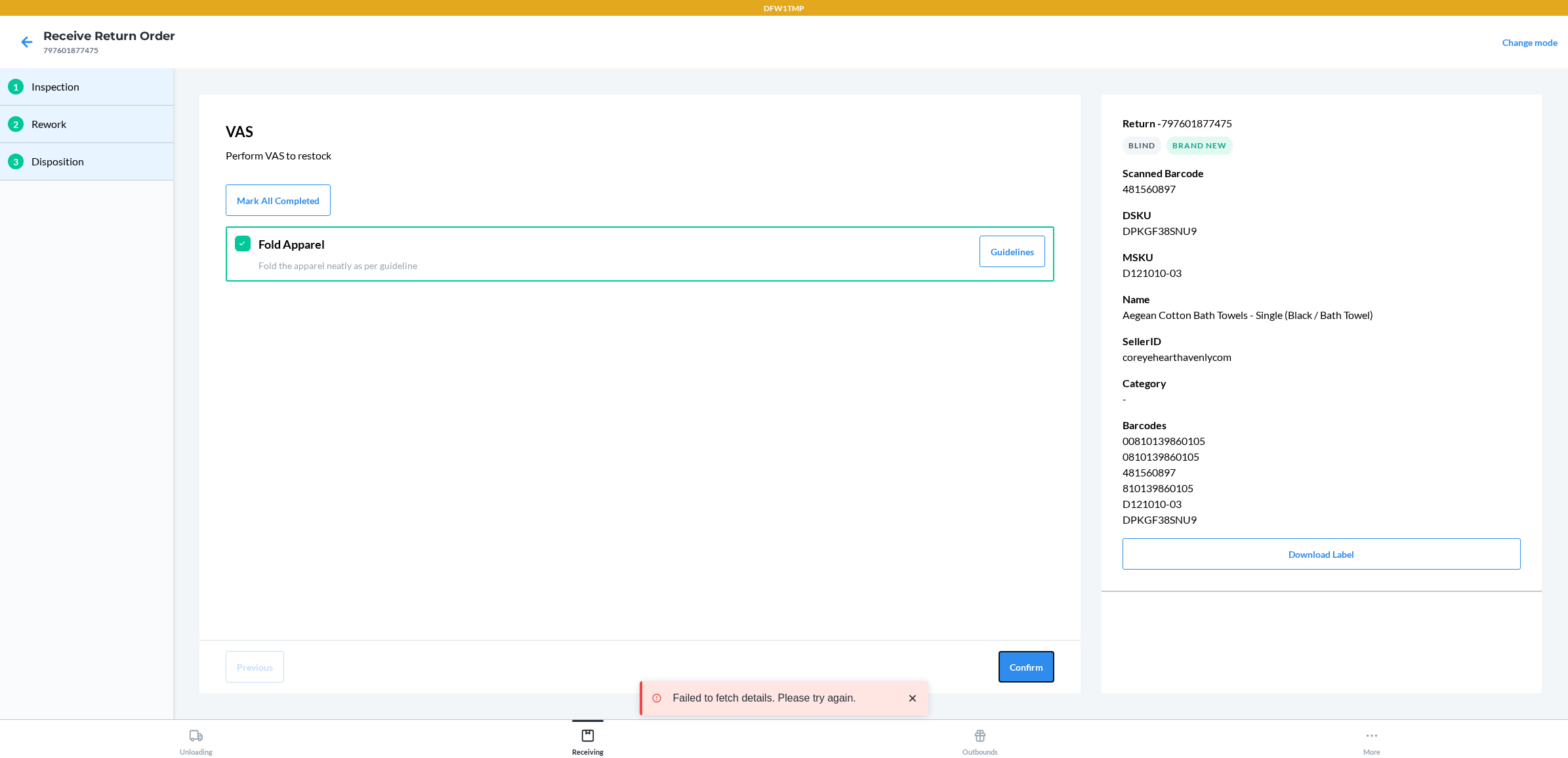
drag, startPoint x: 1031, startPoint y: 671, endPoint x: 1014, endPoint y: 628, distance: 46.2
click at [1029, 673] on button "Confirm" at bounding box center [1027, 666] width 56 height 32
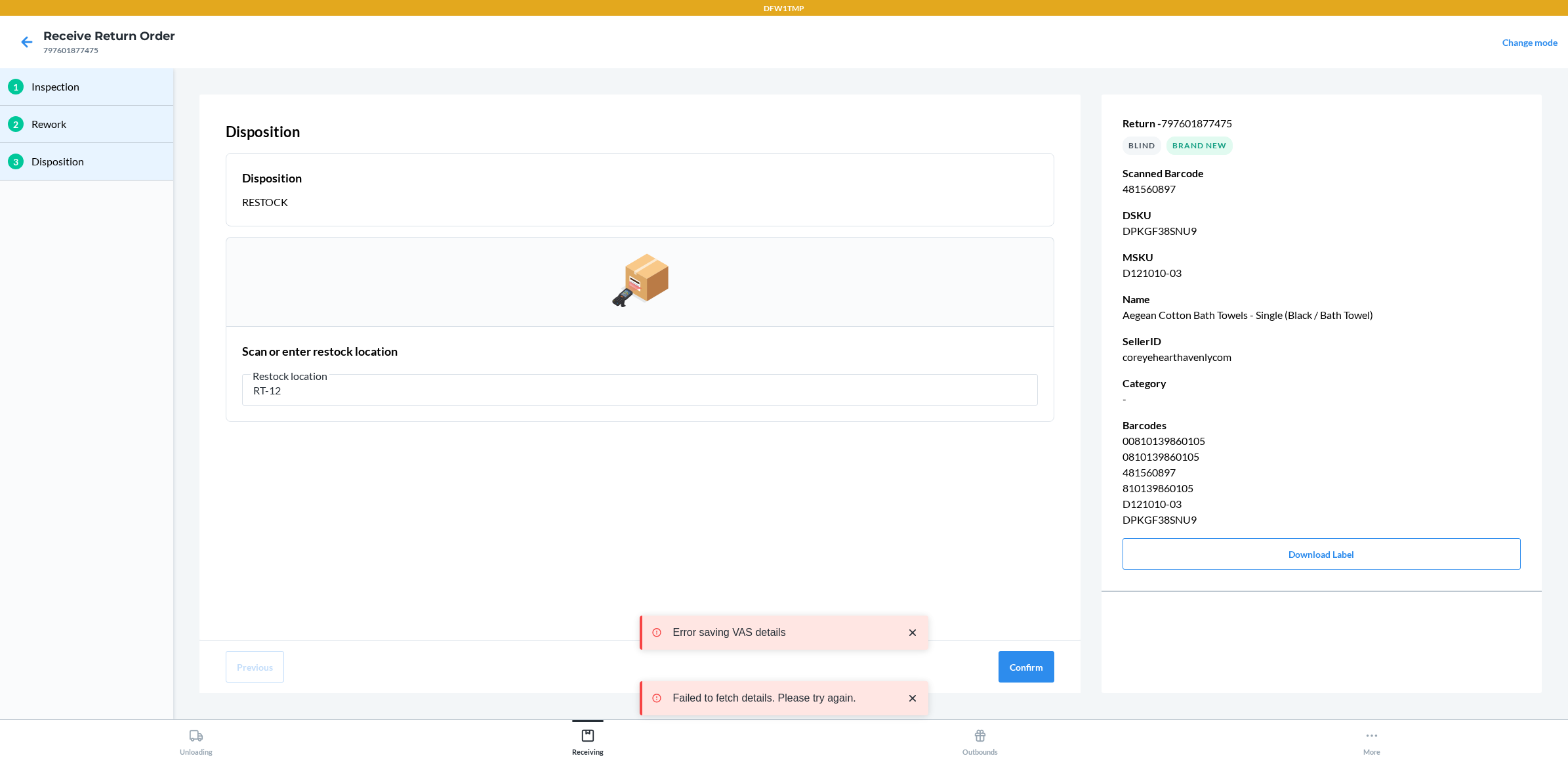
type input "RT-12"
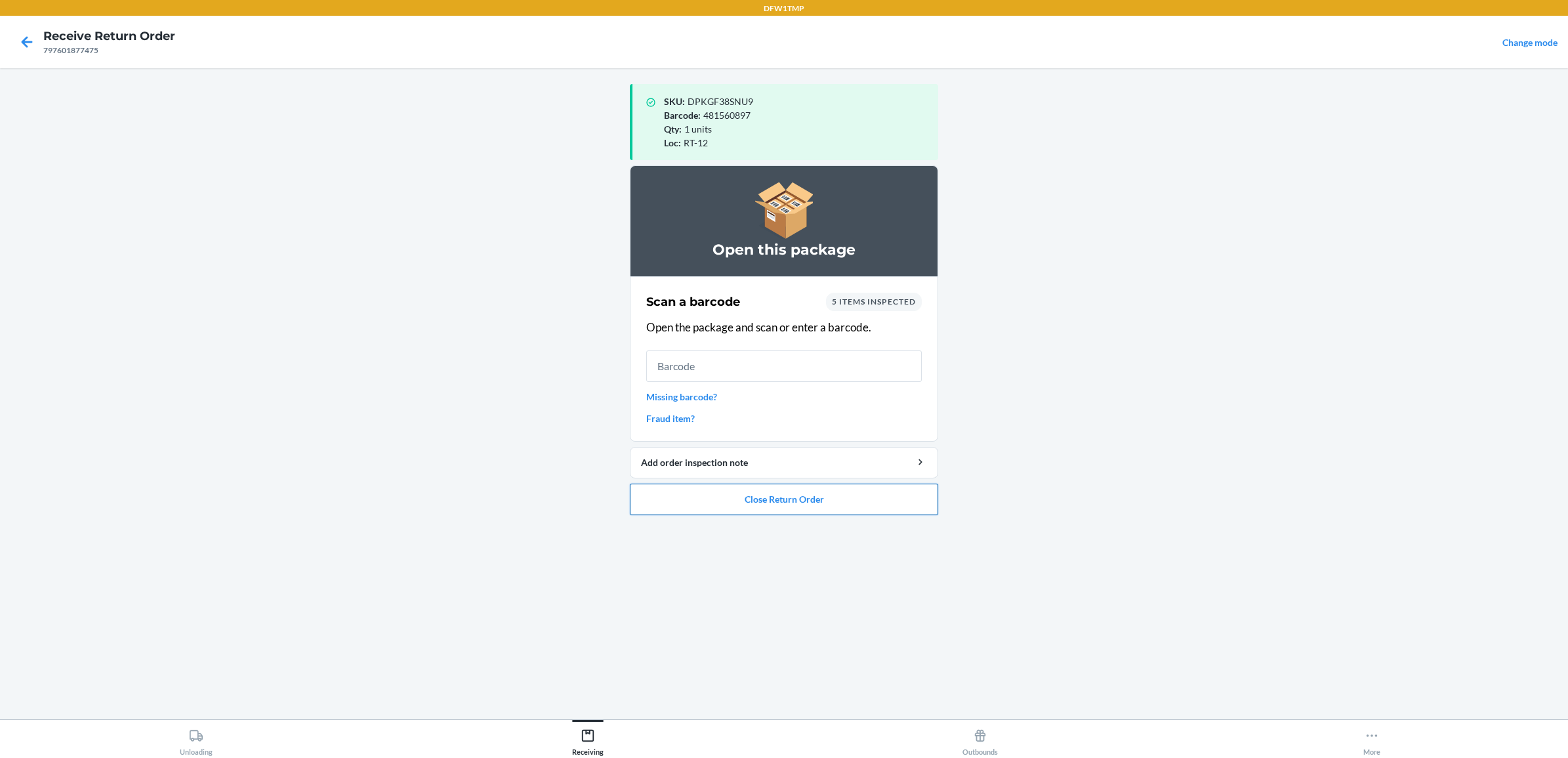
click at [877, 495] on button "Close Return Order" at bounding box center [784, 499] width 308 height 32
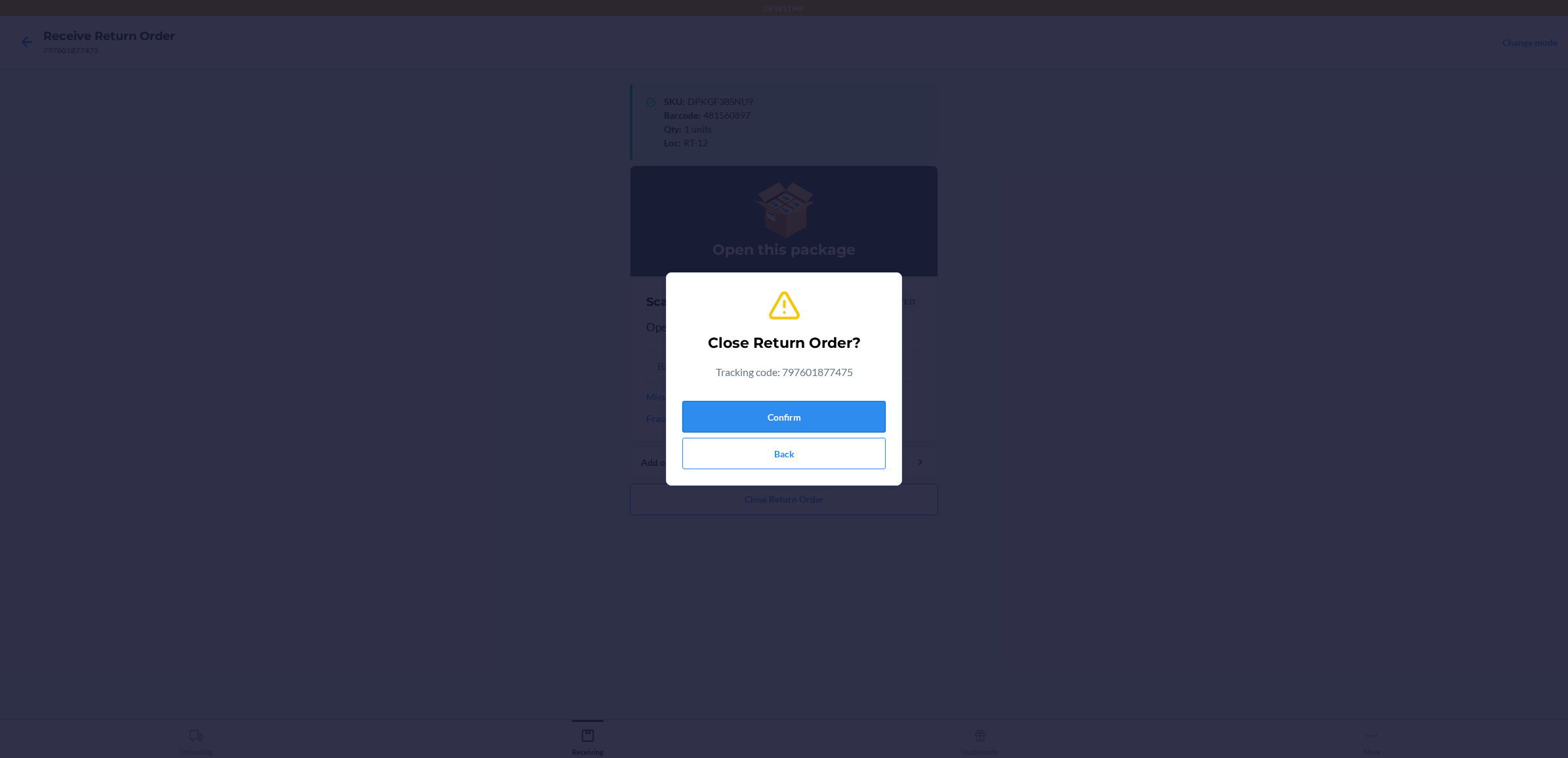
click at [845, 404] on button "Confirm" at bounding box center [784, 417] width 203 height 32
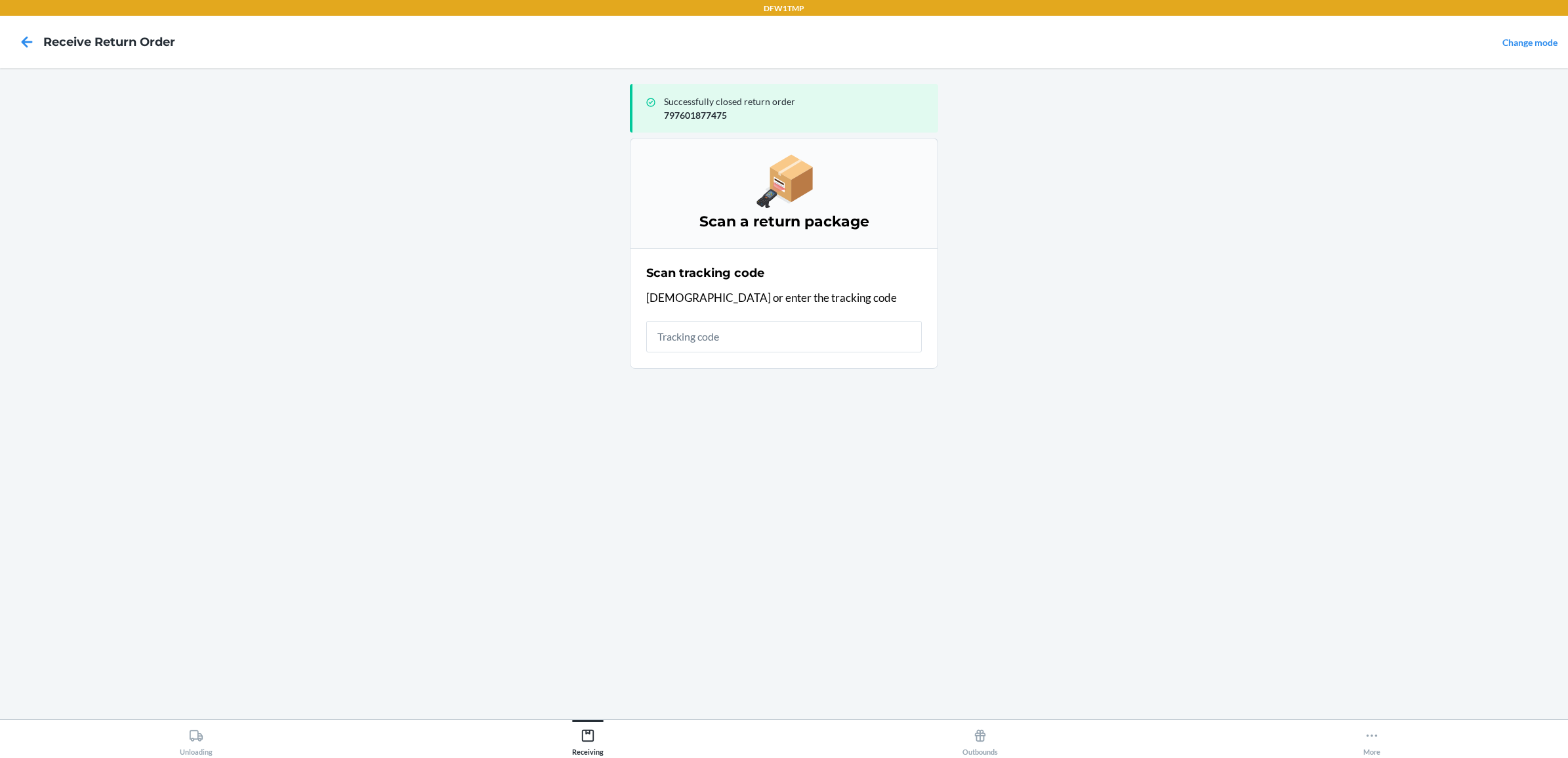
click at [181, 715] on main "Successfully closed return order 797601877475 Scan a return package Scan tracki…" at bounding box center [784, 394] width 1568 height 651
click at [175, 722] on button "Unloading" at bounding box center [196, 738] width 392 height 36
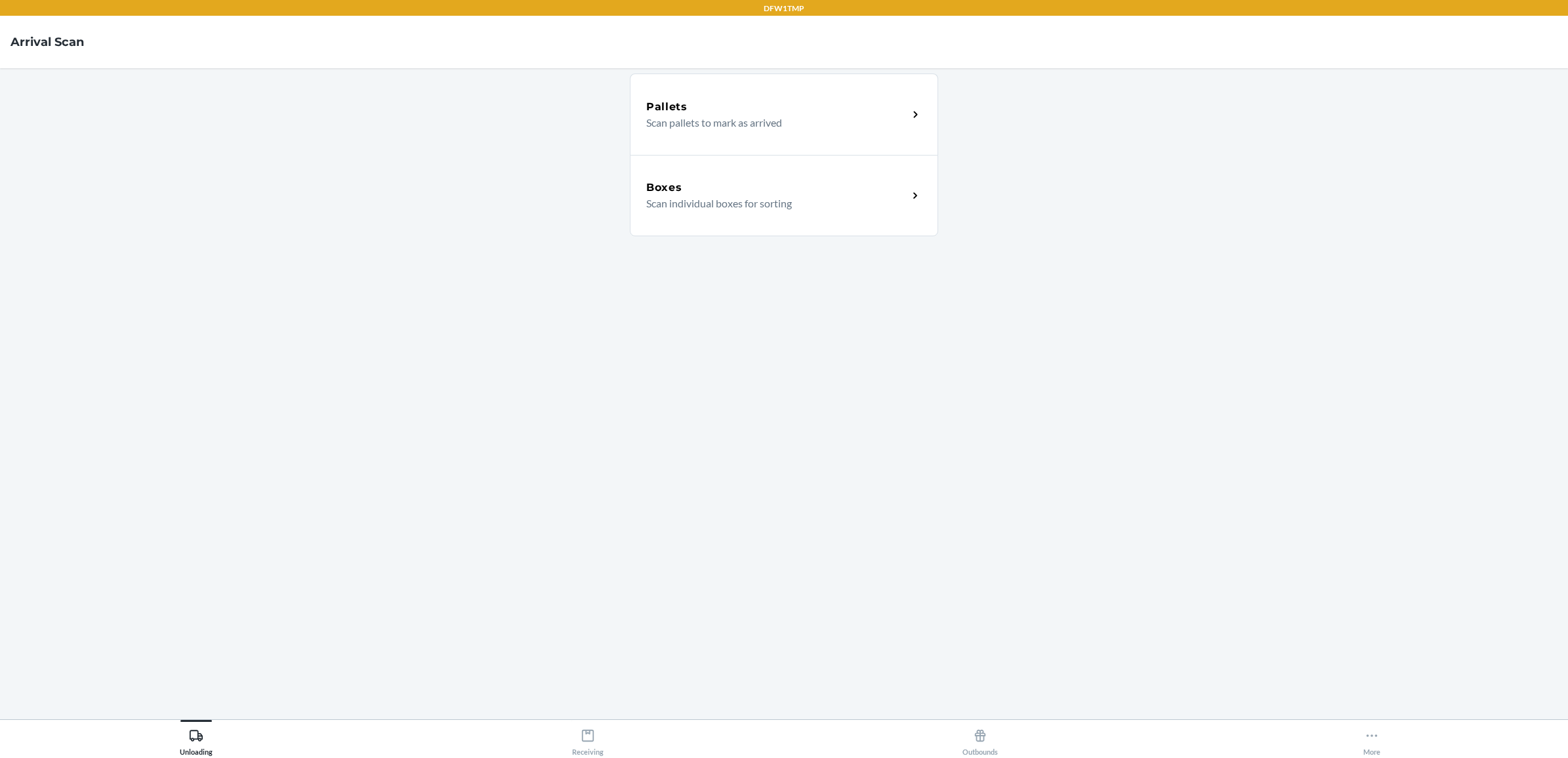
click at [786, 191] on div "Boxes" at bounding box center [777, 188] width 262 height 15
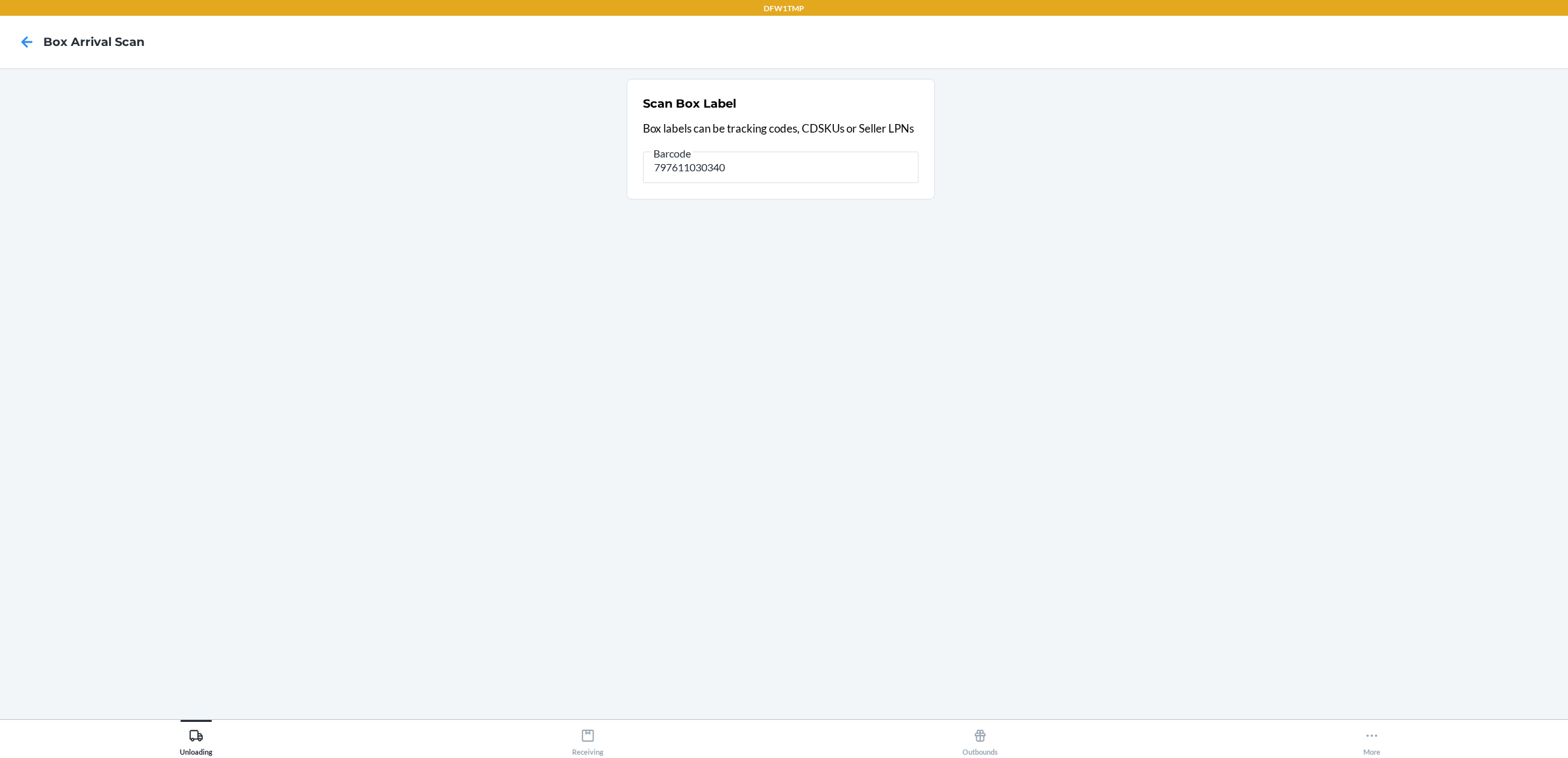
type input "797611030340"
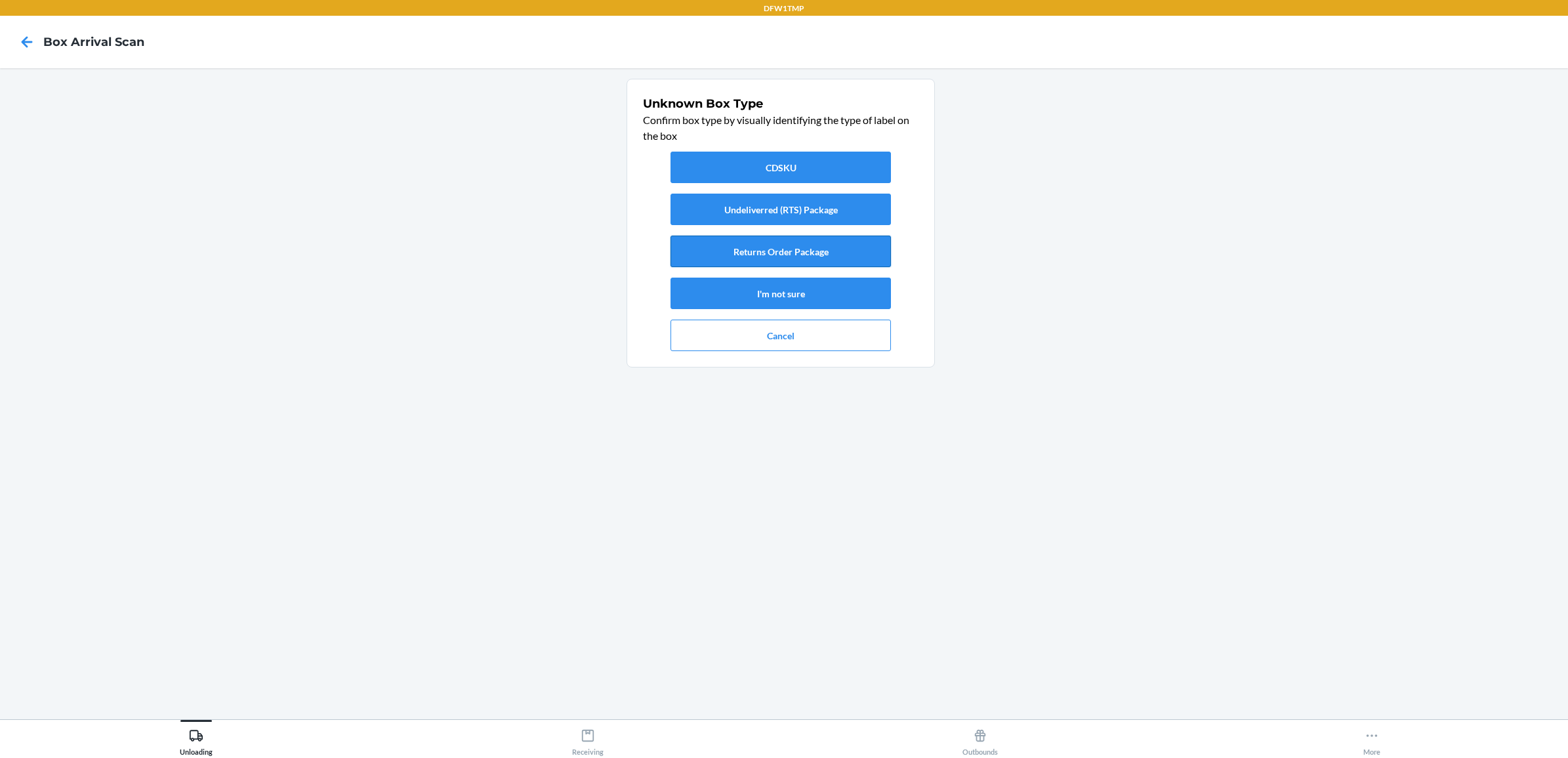
click at [833, 254] on button "Returns Order Package" at bounding box center [781, 251] width 220 height 32
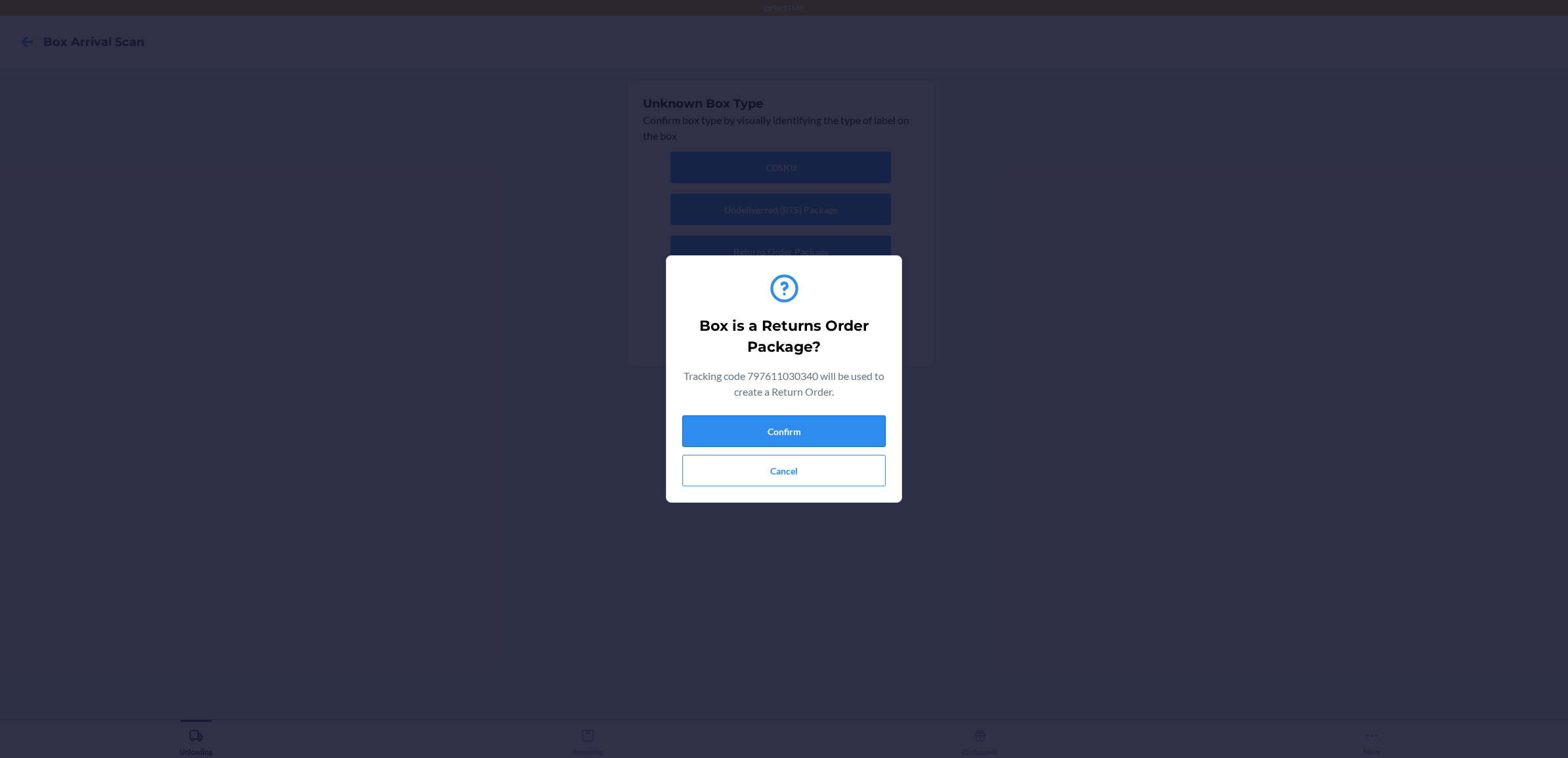
click at [785, 422] on button "Confirm" at bounding box center [784, 431] width 203 height 32
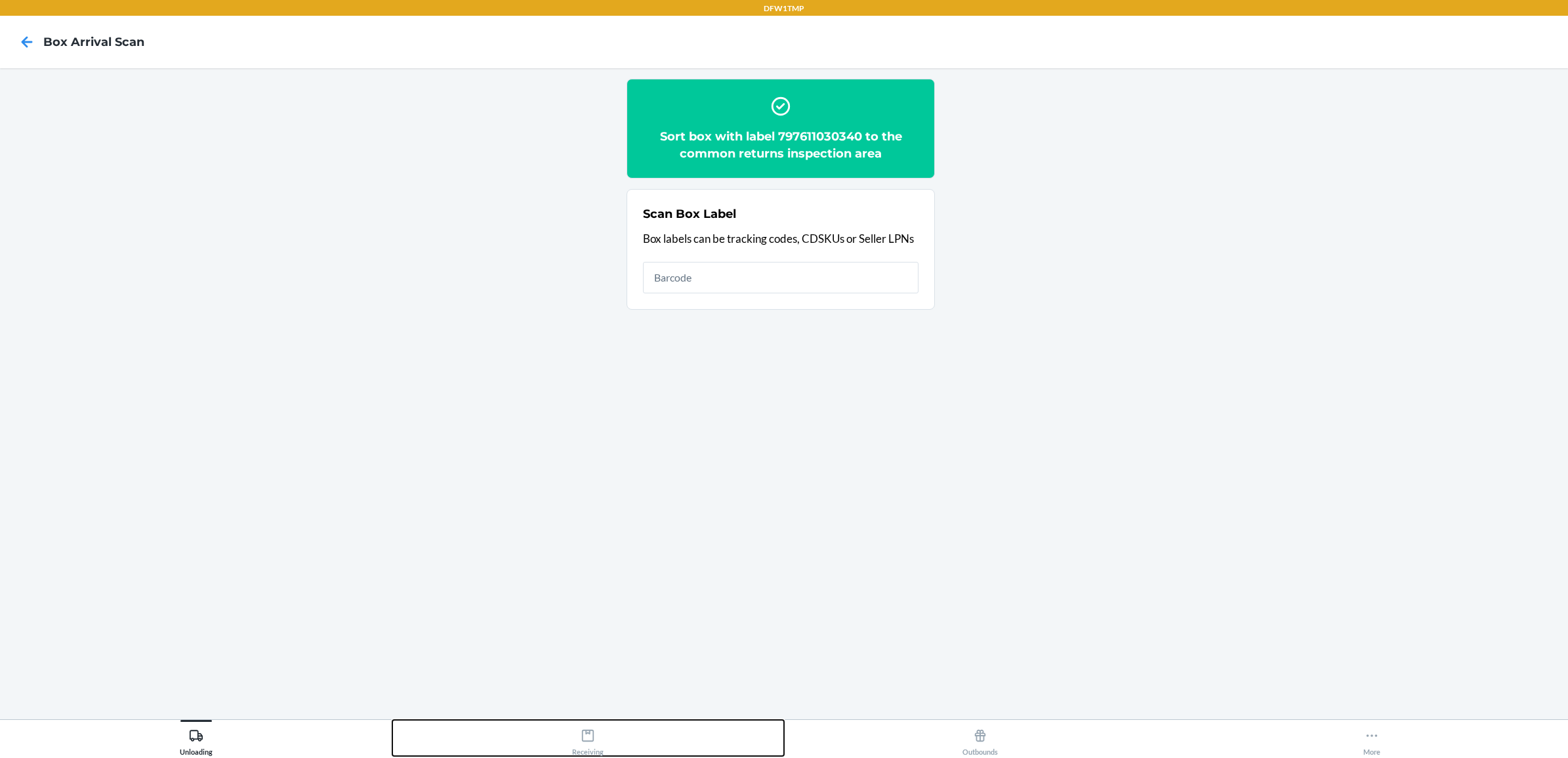
click at [603, 729] on button "Receiving" at bounding box center [589, 738] width 392 height 36
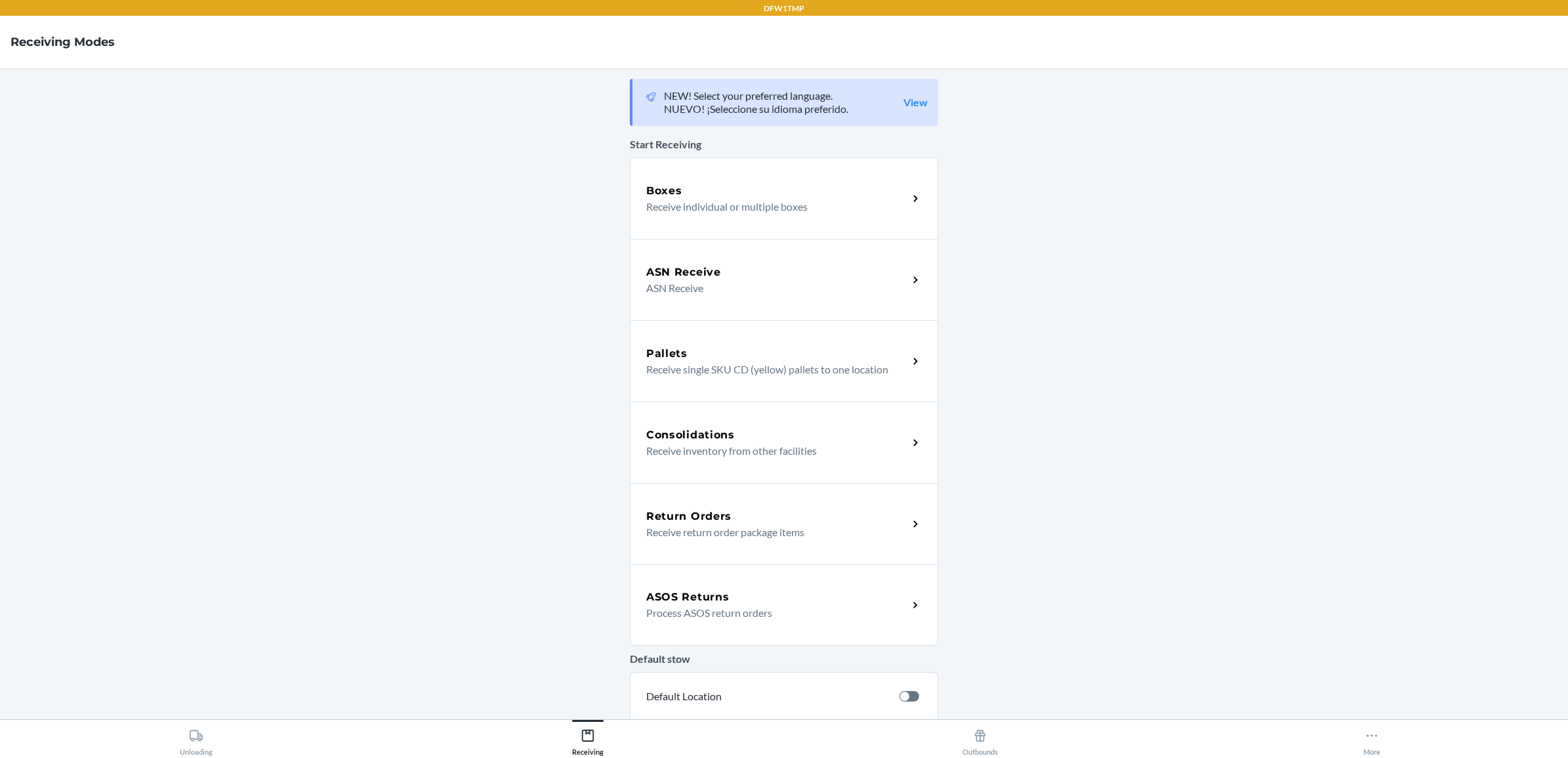
click at [736, 599] on div "ASOS Returns" at bounding box center [777, 597] width 262 height 15
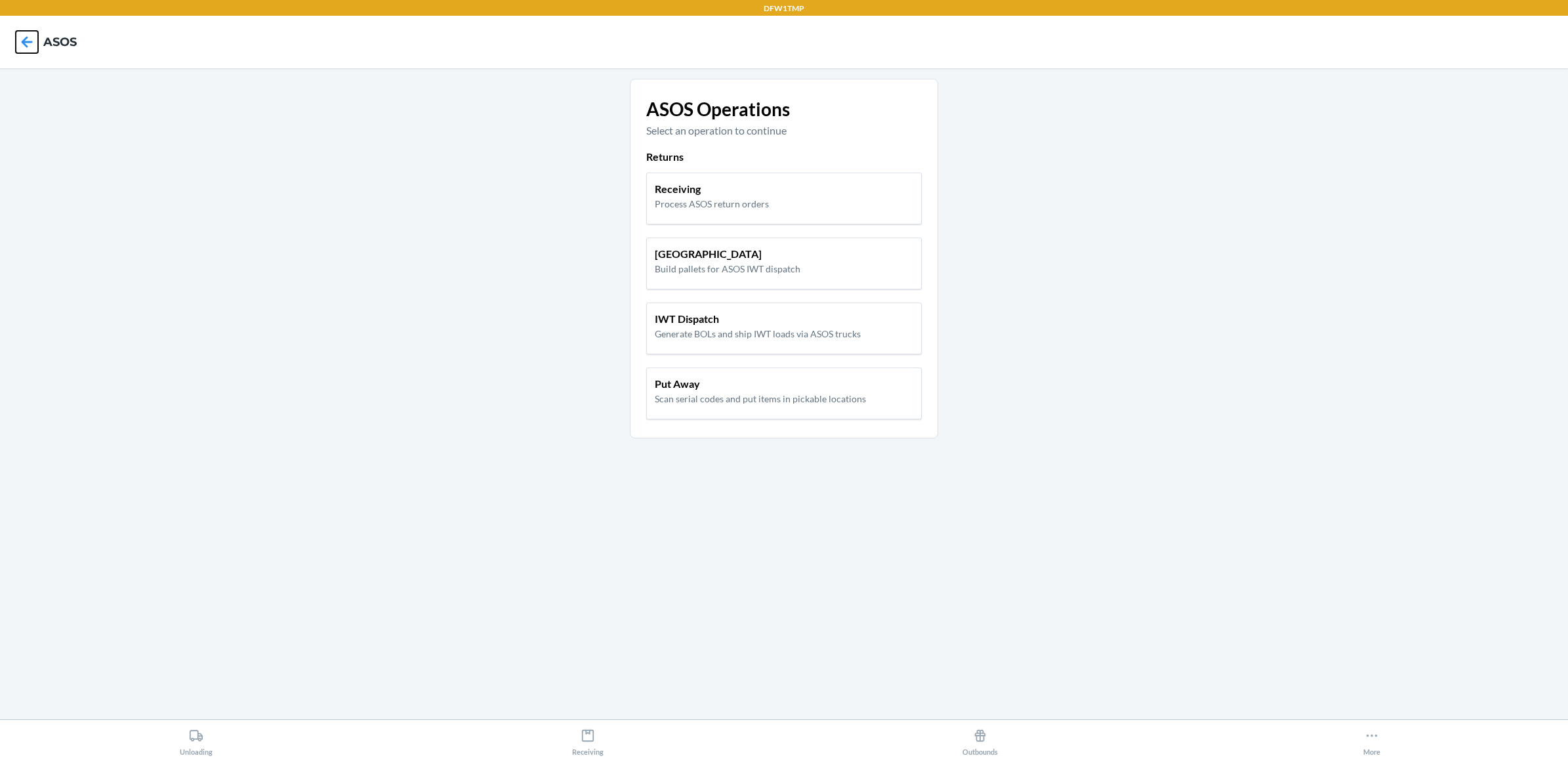
click at [16, 37] on icon at bounding box center [26, 42] width 22 height 22
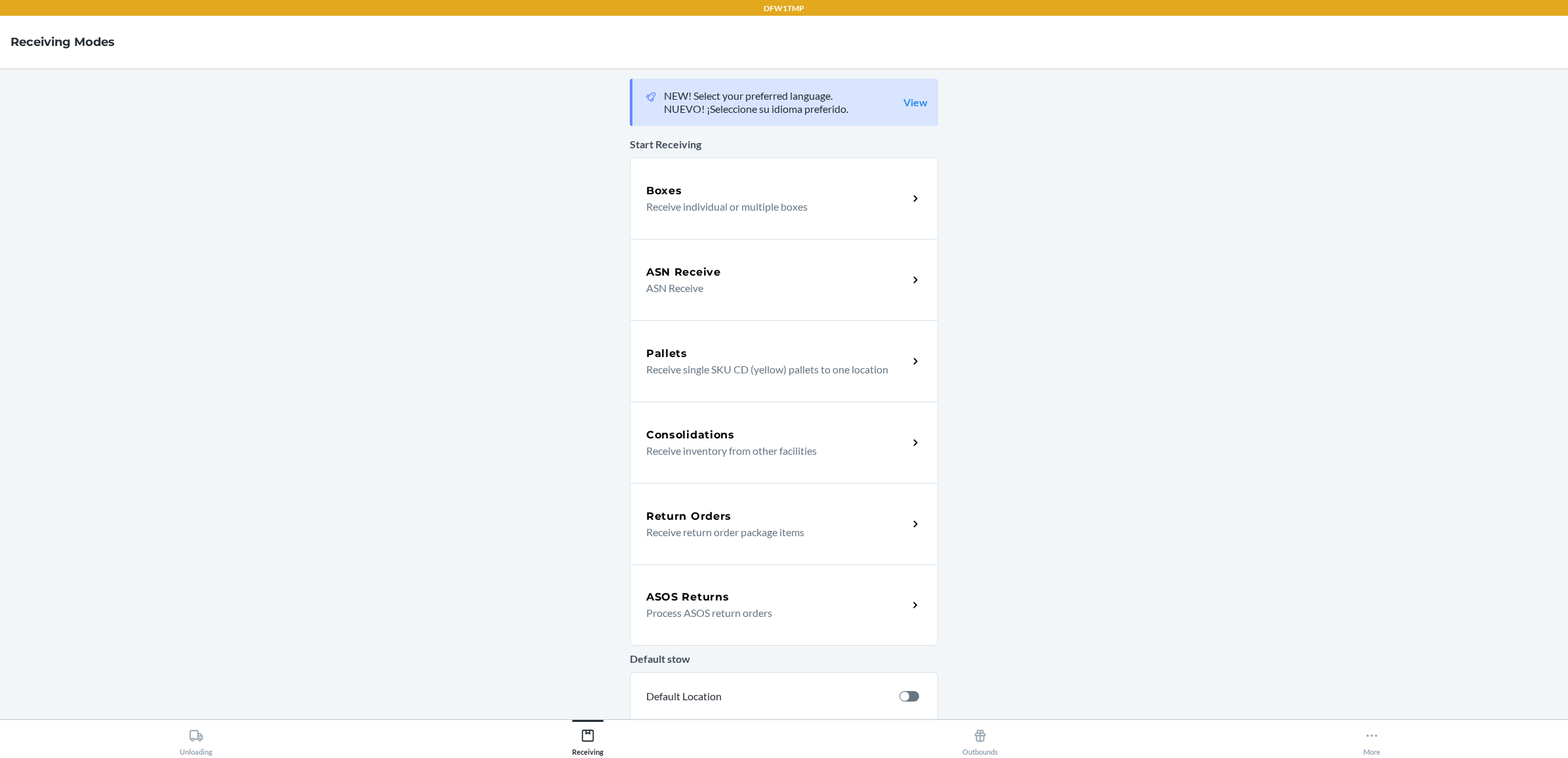
click at [835, 500] on div "Return Orders Receive return order package items" at bounding box center [784, 524] width 308 height 81
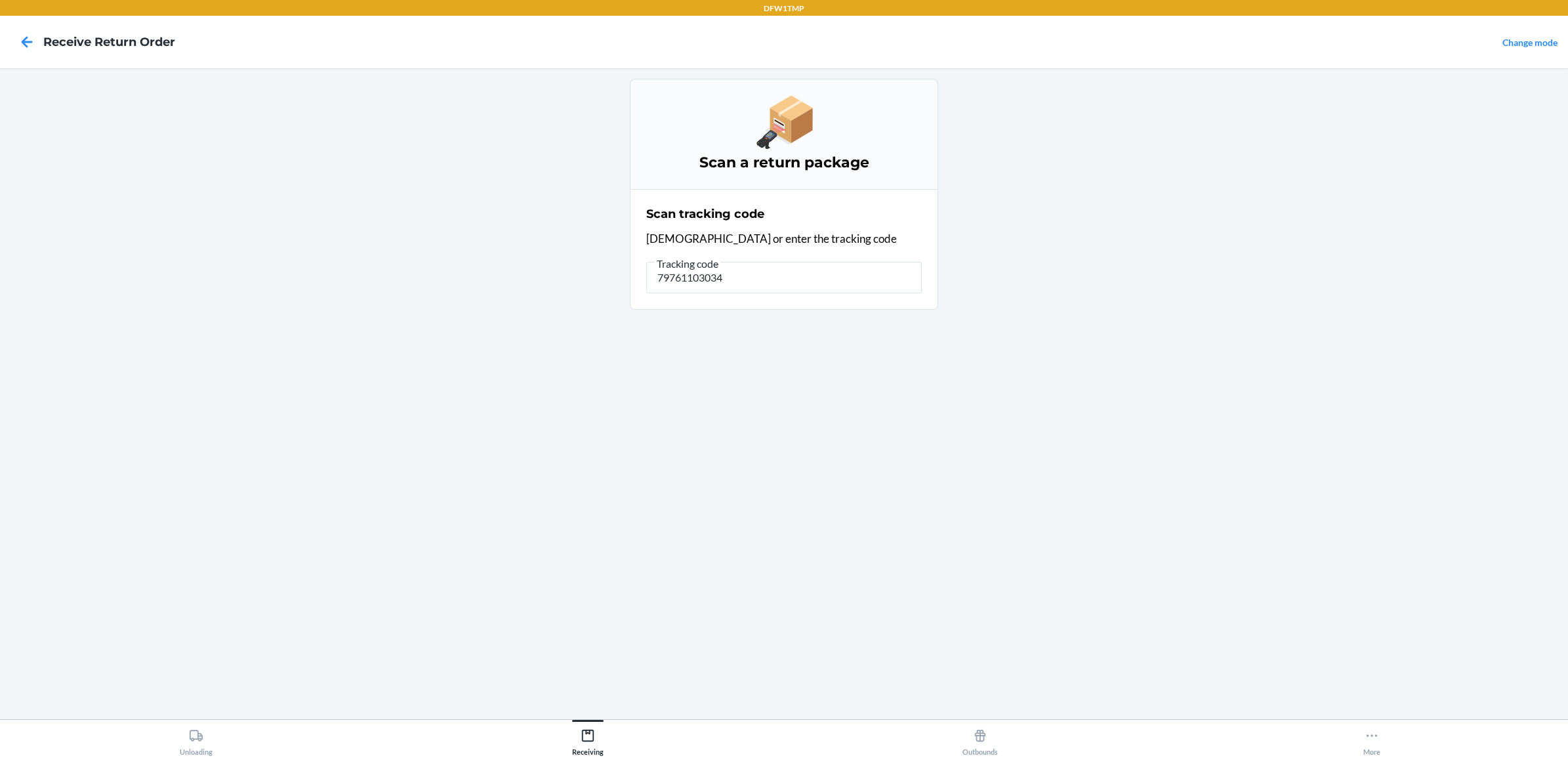
type input "797611030340"
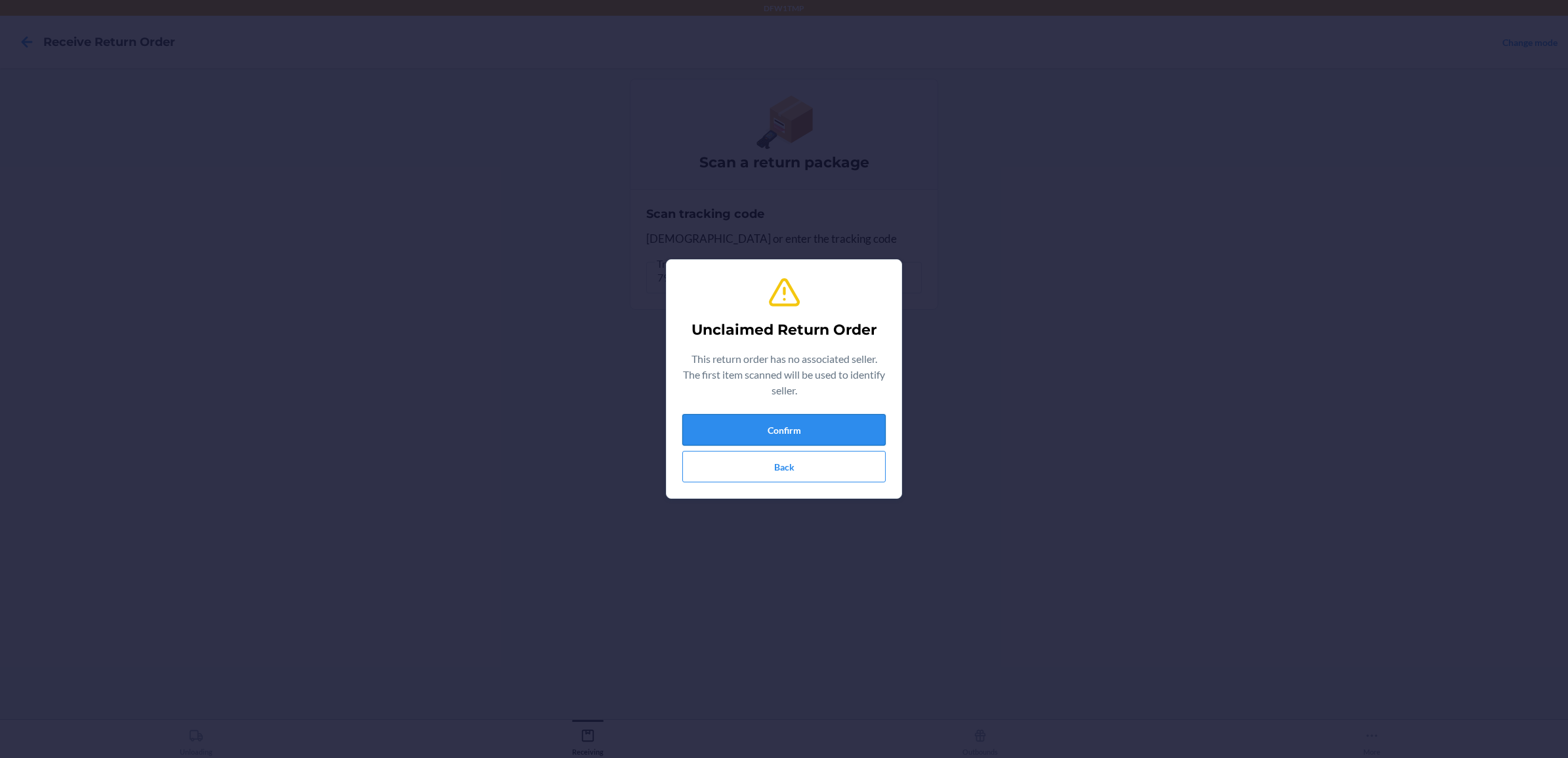
click at [838, 434] on button "Confirm" at bounding box center [784, 429] width 203 height 32
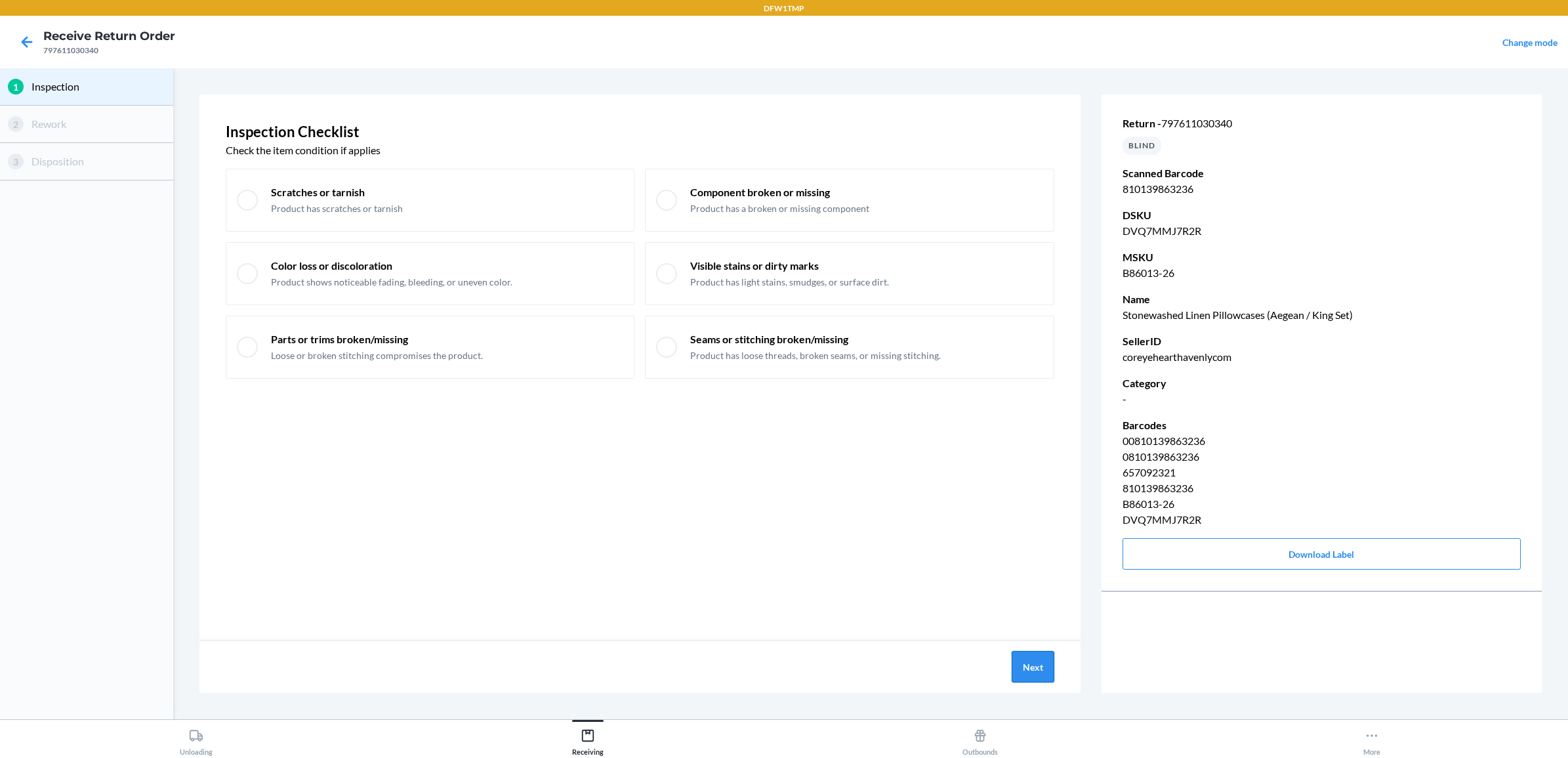
click at [1042, 670] on button "Next" at bounding box center [1033, 666] width 43 height 32
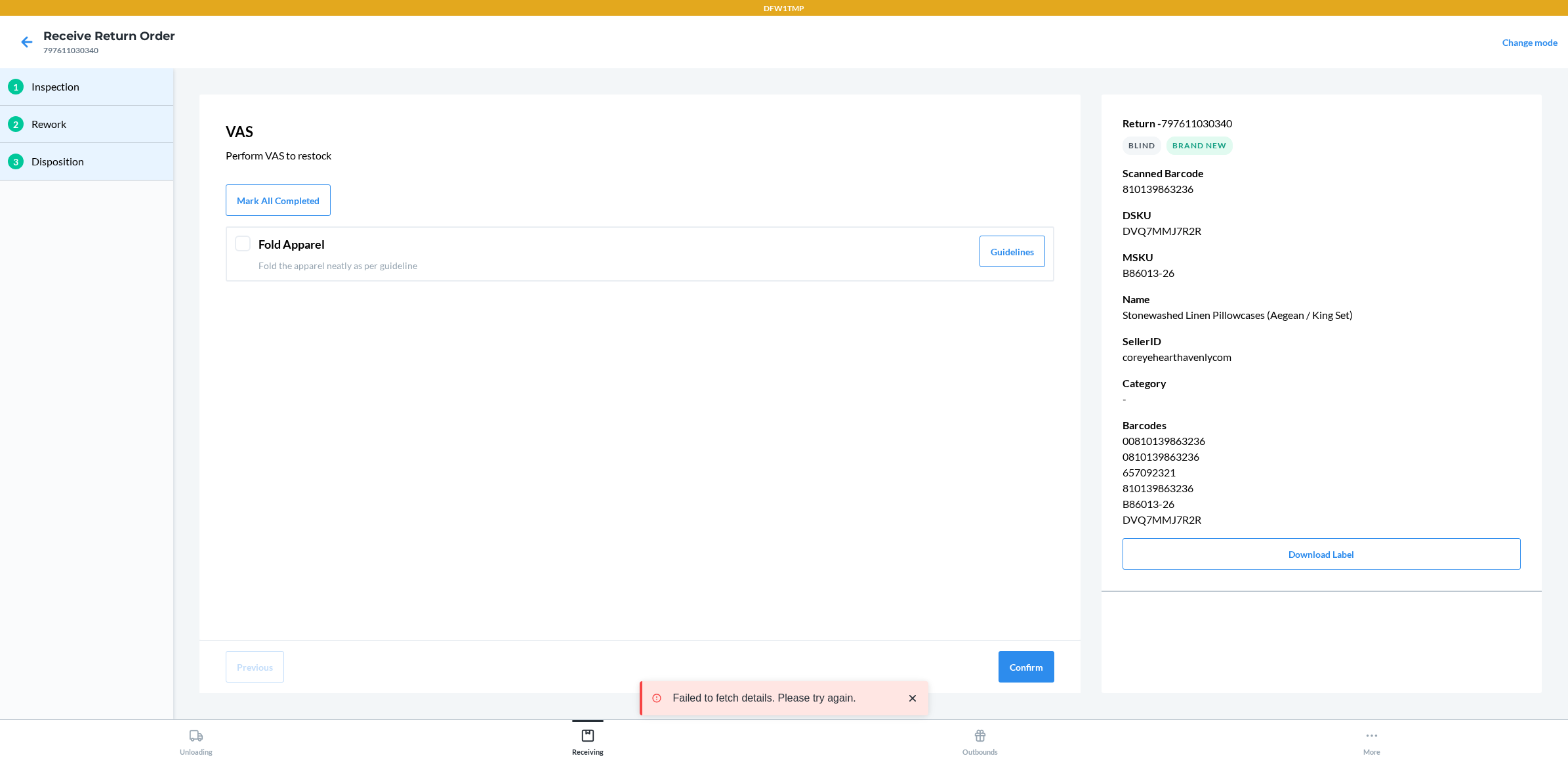
click at [656, 244] on header "Fold Apparel" at bounding box center [615, 245] width 713 height 17
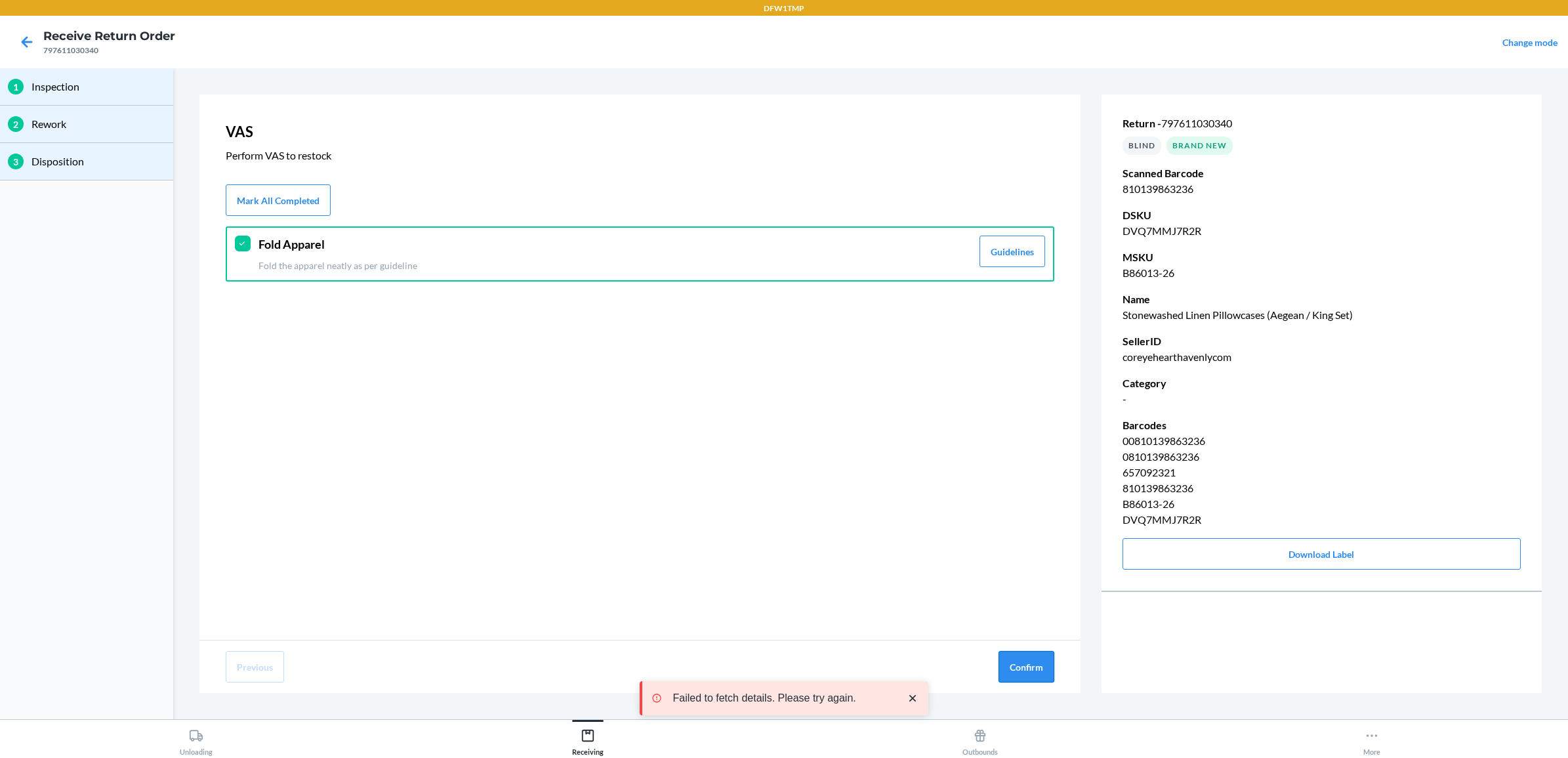
click at [1018, 663] on button "Confirm" at bounding box center [1027, 666] width 56 height 32
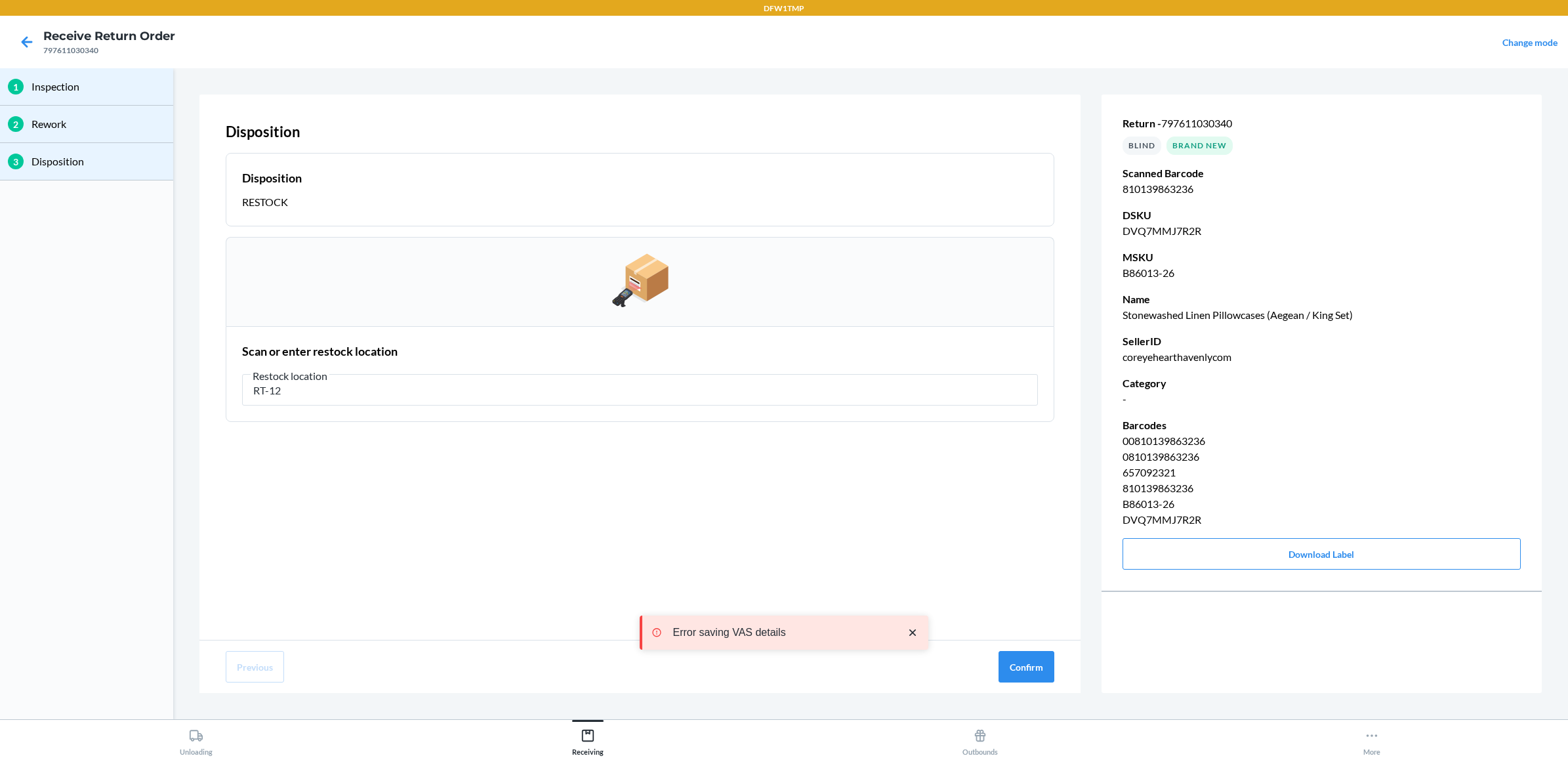
type input "RT-12"
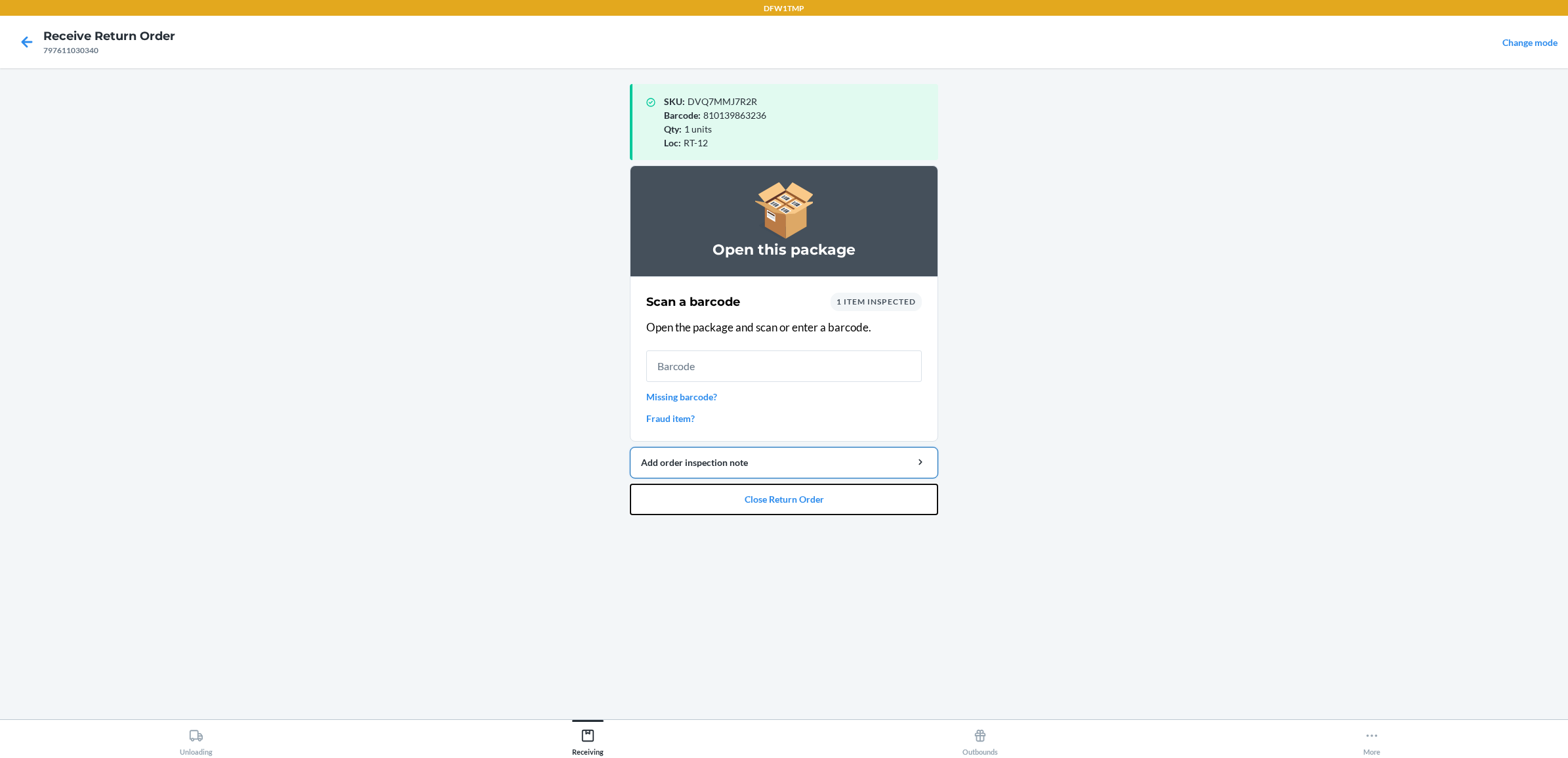
drag, startPoint x: 815, startPoint y: 497, endPoint x: 822, endPoint y: 476, distance: 22.1
click at [822, 476] on li "Open this package Scan a barcode 1 item inspected Open the package and scan or …" at bounding box center [784, 340] width 308 height 350
click at [820, 496] on button "Close Return Order" at bounding box center [784, 499] width 308 height 32
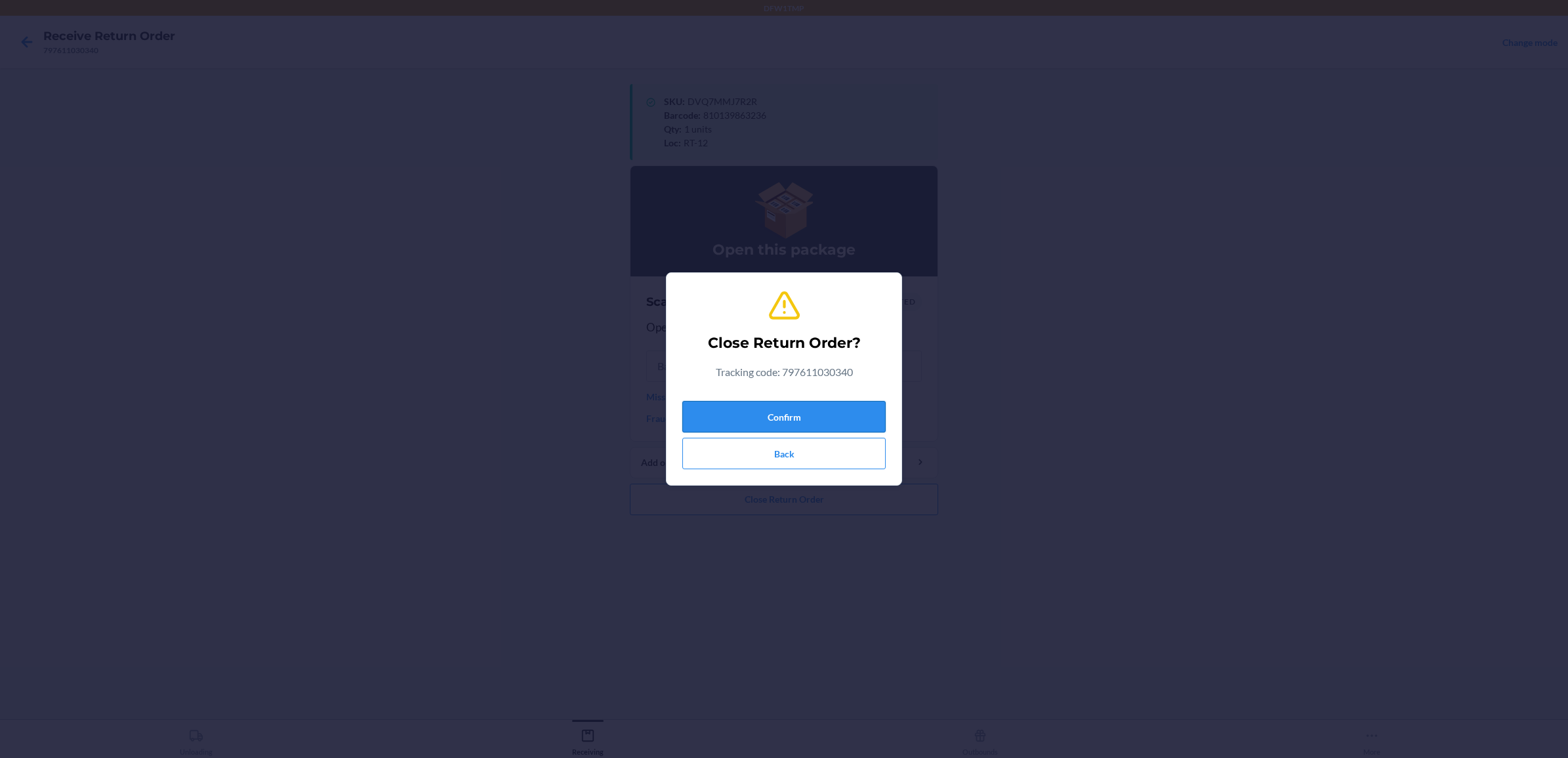
click at [818, 417] on button "Confirm" at bounding box center [784, 417] width 203 height 32
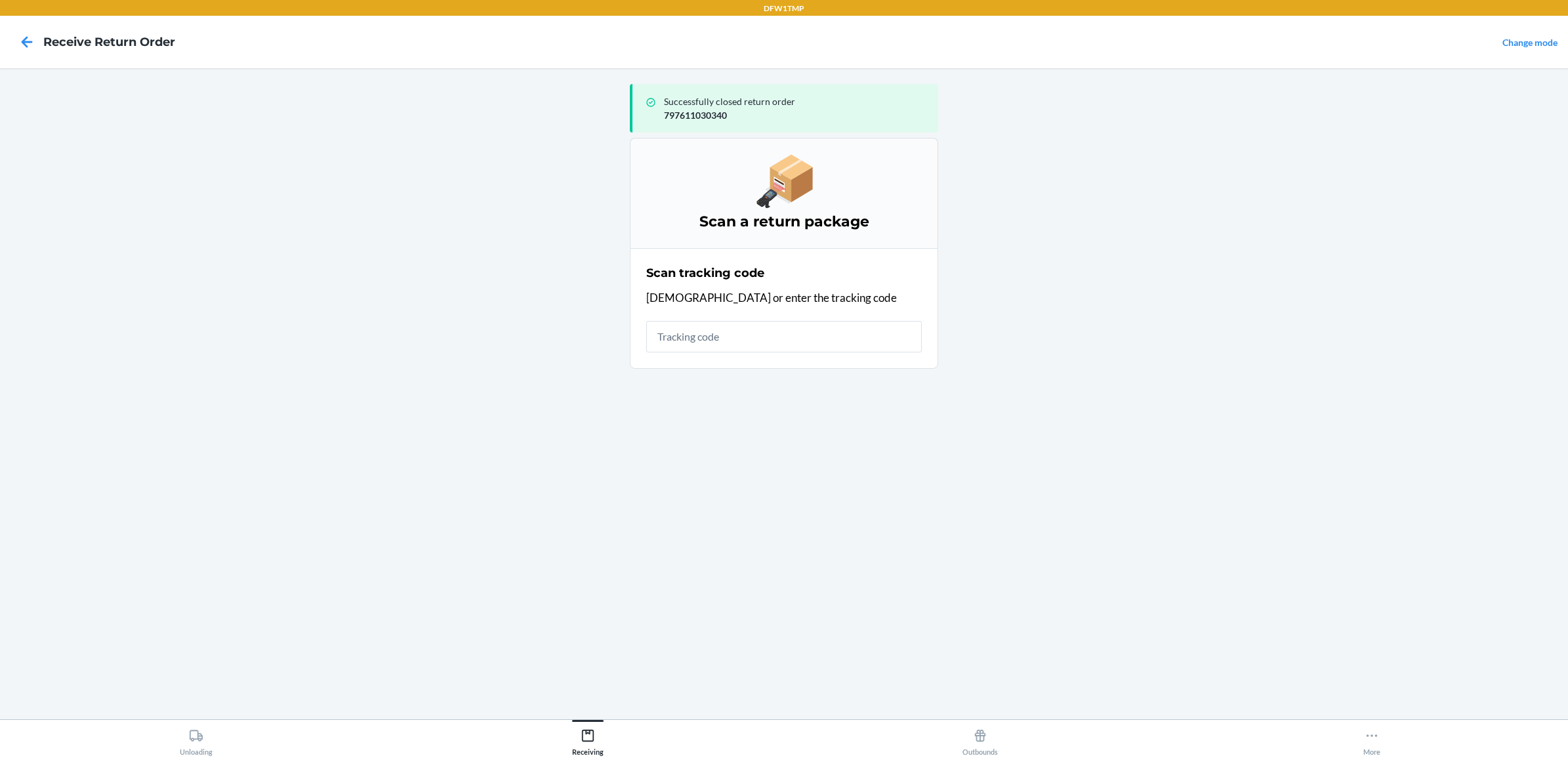
drag, startPoint x: 717, startPoint y: 309, endPoint x: 740, endPoint y: 344, distance: 41.9
drag, startPoint x: 740, startPoint y: 344, endPoint x: 700, endPoint y: 338, distance: 40.4
click at [700, 338] on input "text" at bounding box center [784, 336] width 276 height 32
type input "797591186708"
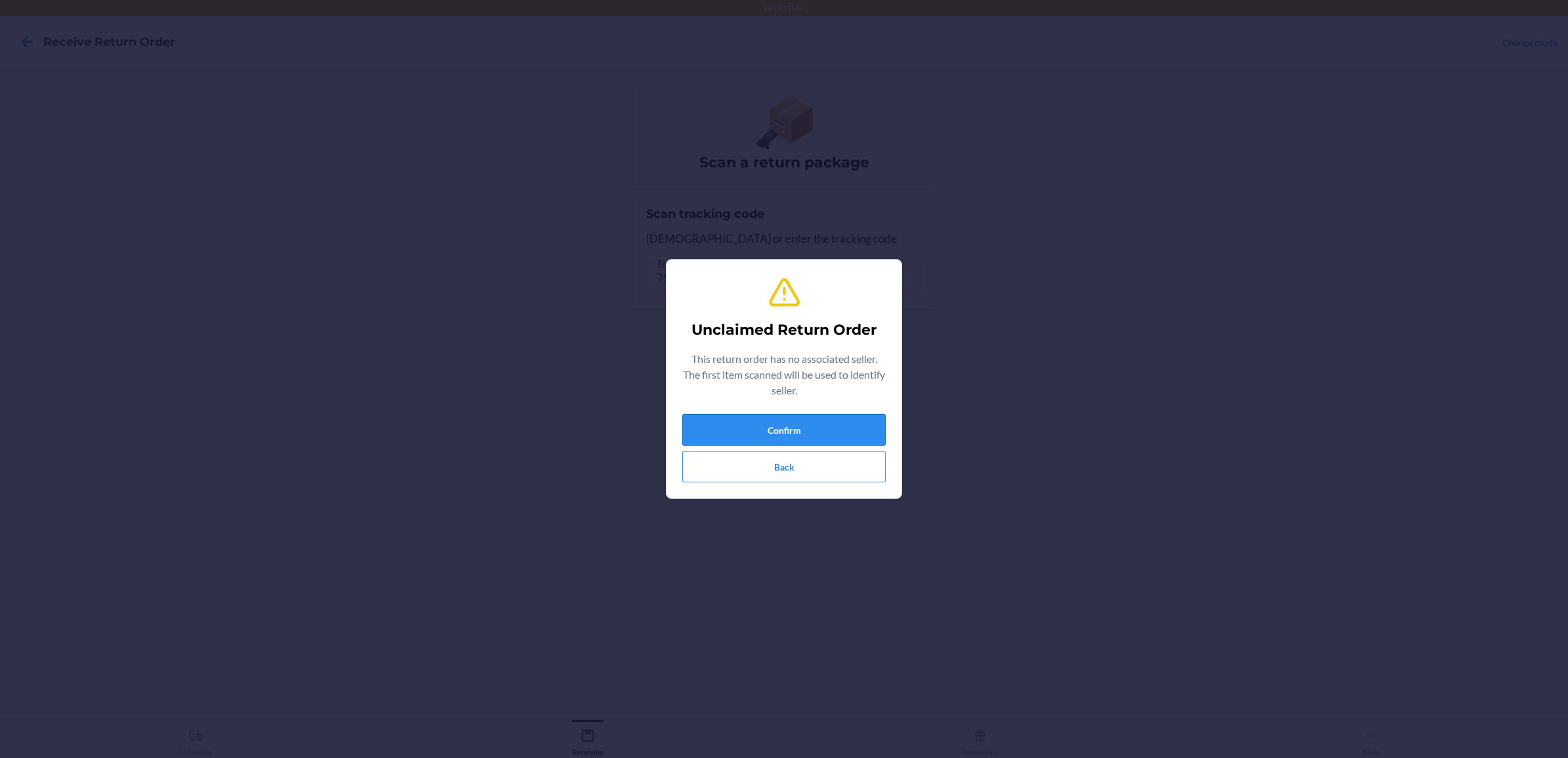
click at [855, 421] on button "Confirm" at bounding box center [784, 429] width 203 height 32
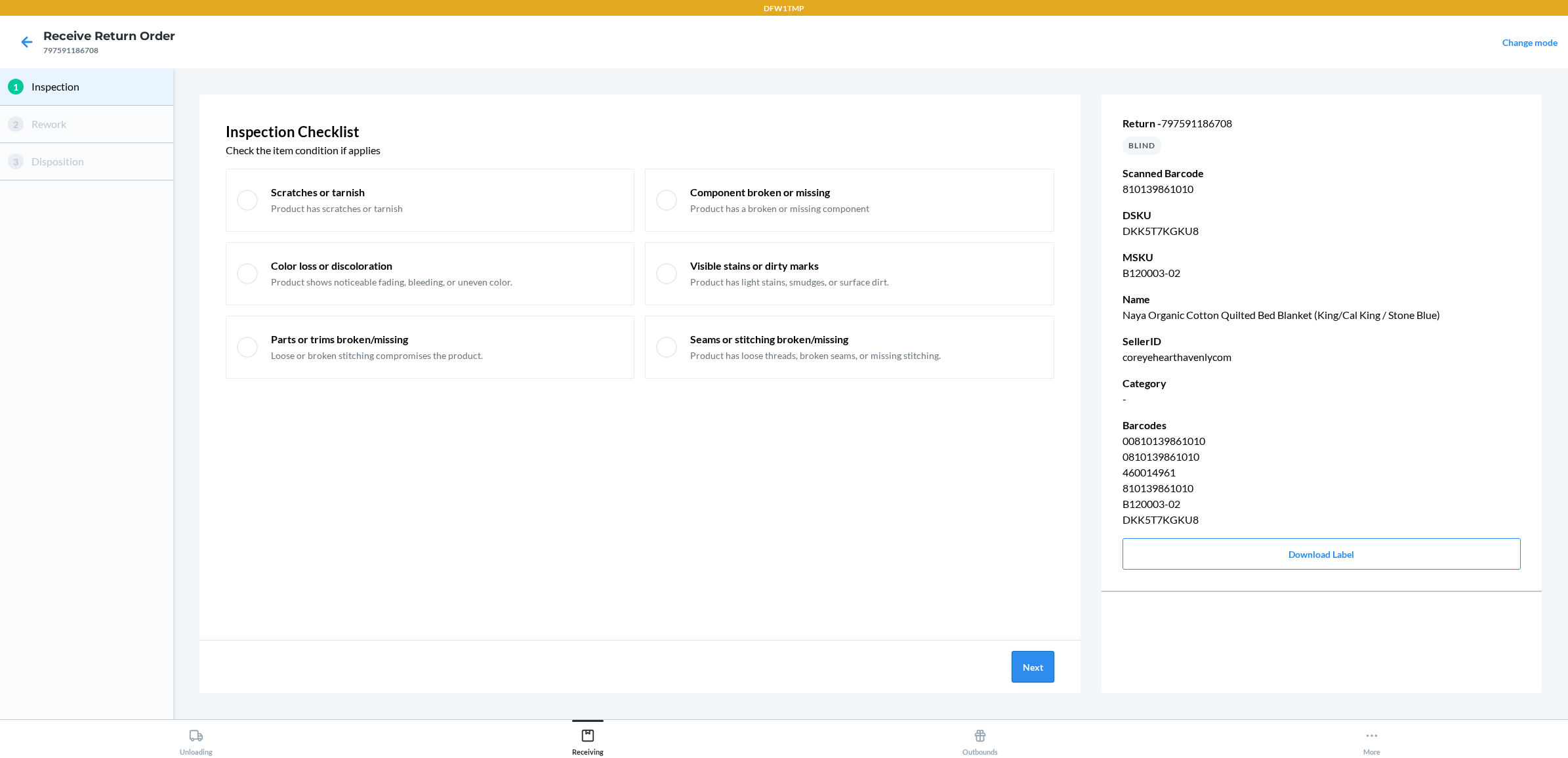
click at [1022, 665] on button "Next" at bounding box center [1033, 666] width 43 height 32
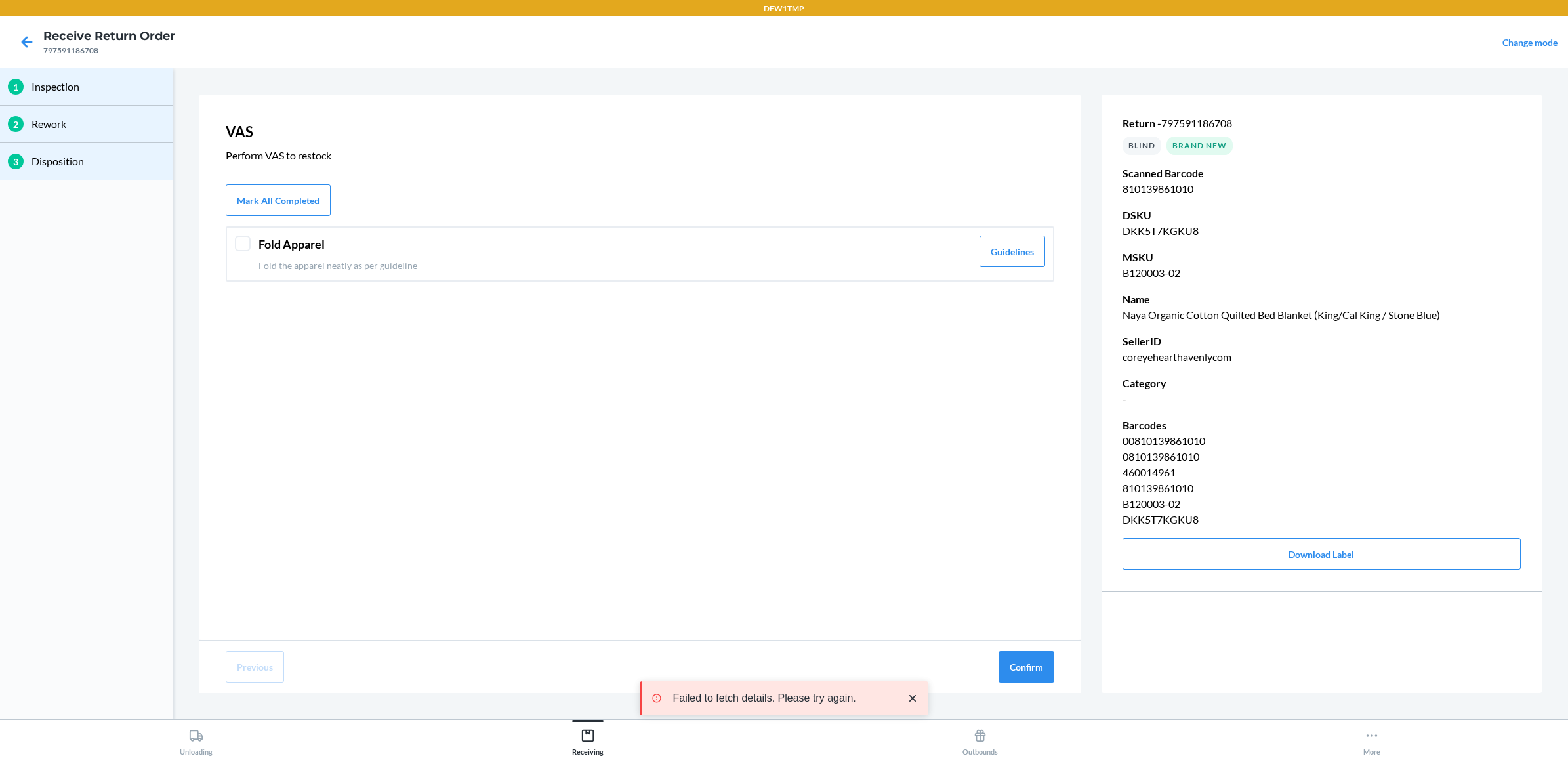
click at [437, 260] on p "Fold the apparel neatly as per guideline" at bounding box center [615, 265] width 713 height 14
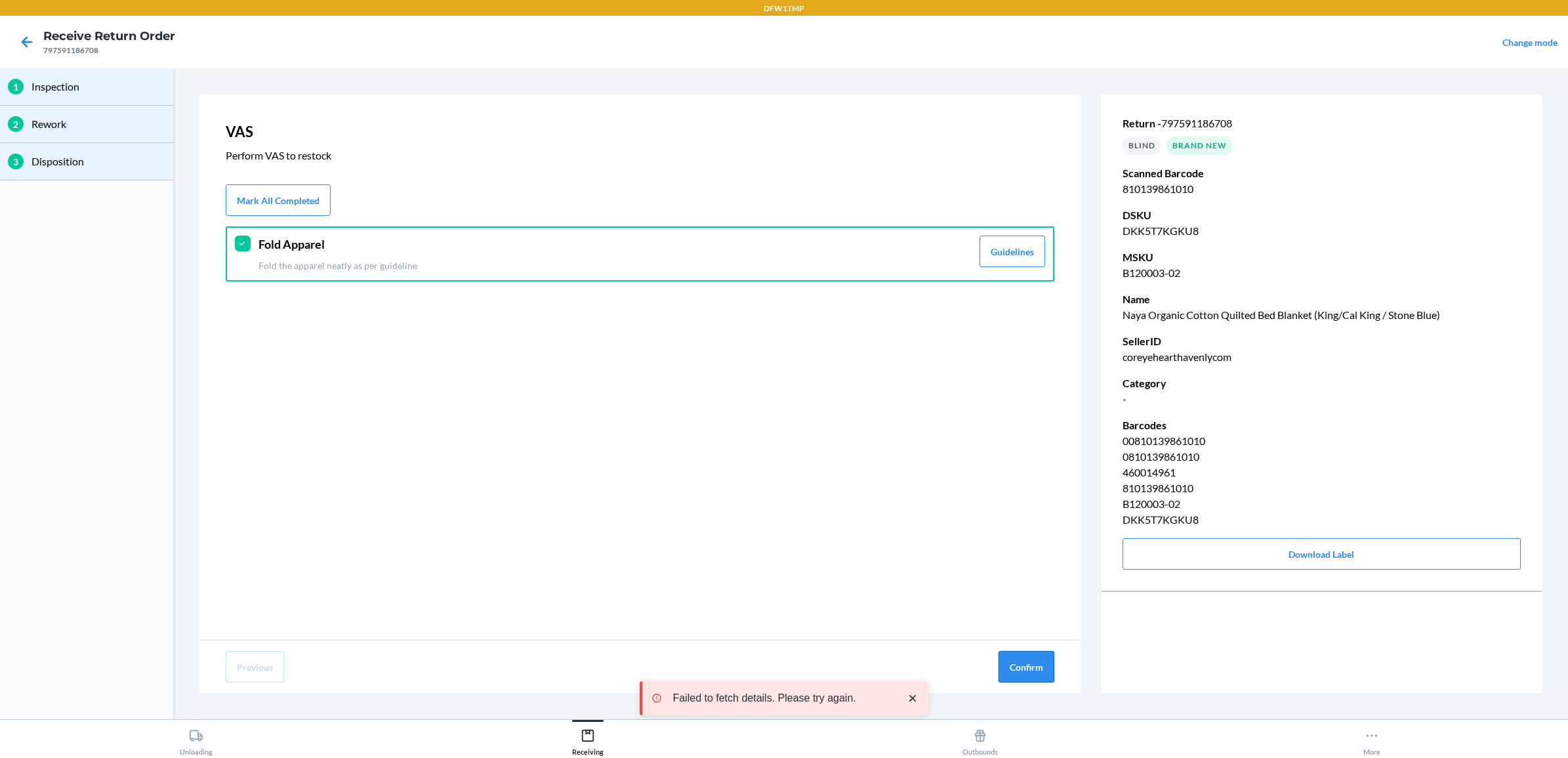
click at [1024, 665] on button "Confirm" at bounding box center [1027, 666] width 56 height 32
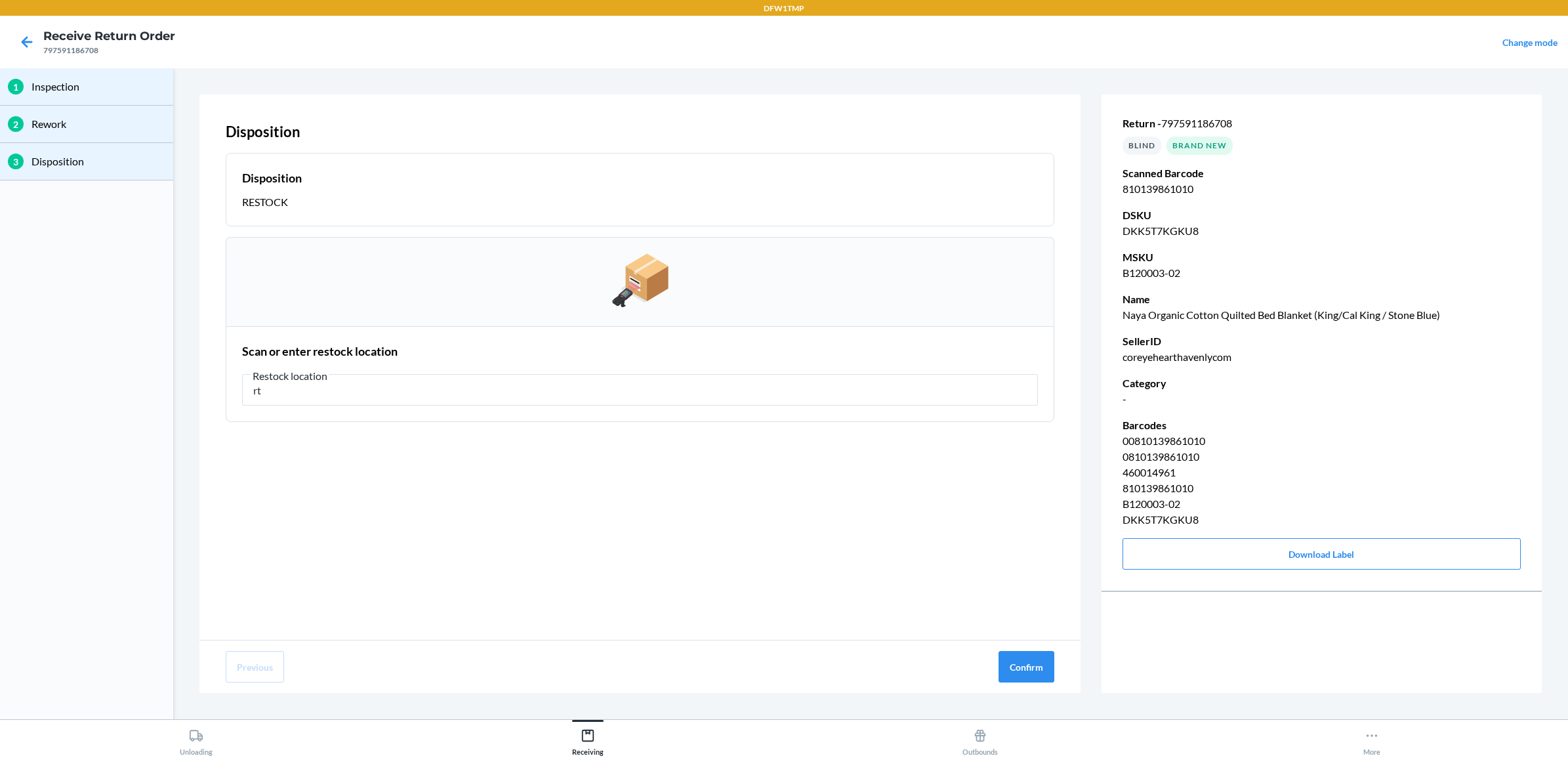
type input "r"
type input "RT-12"
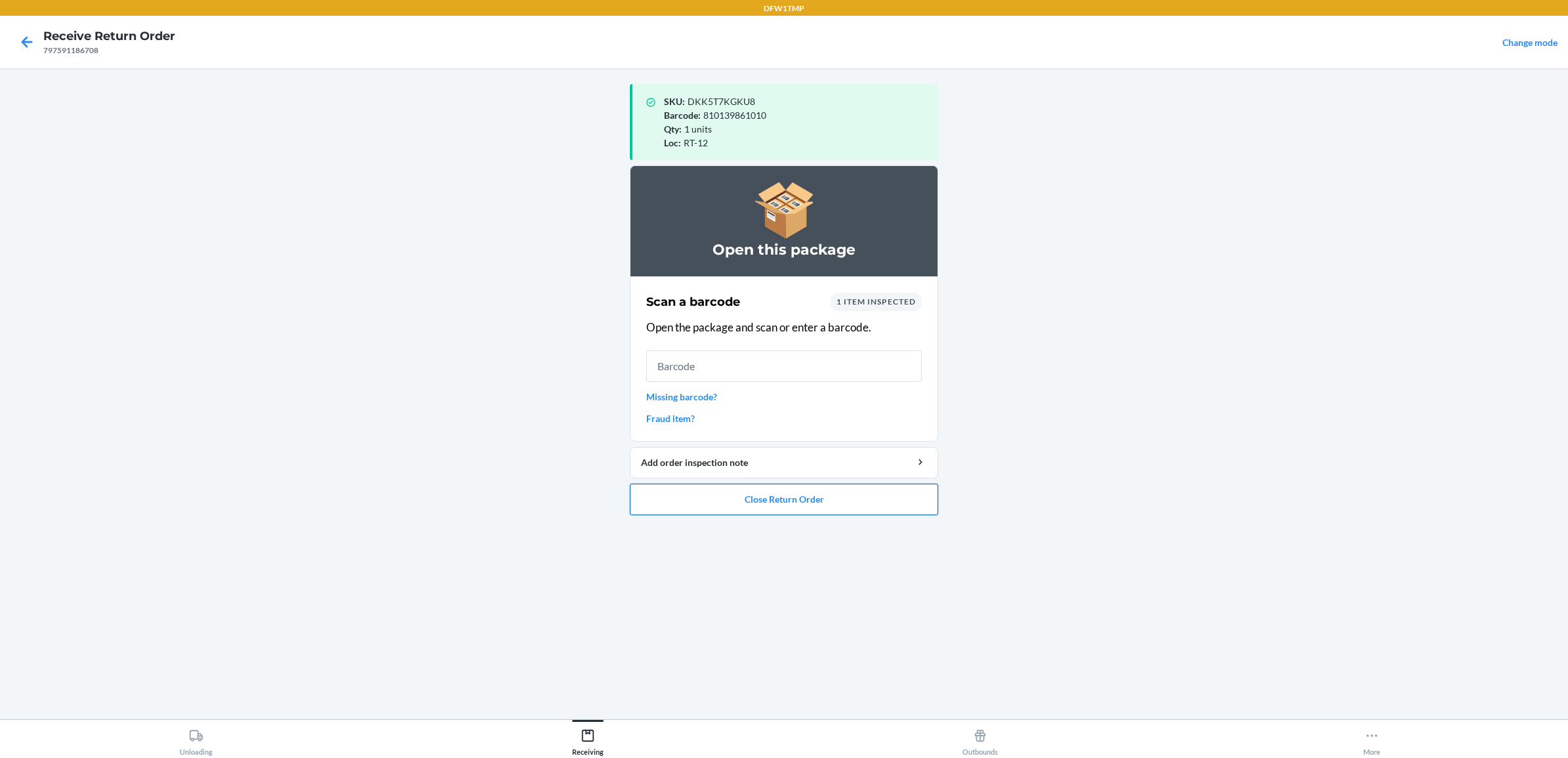
click at [732, 506] on button "Close Return Order" at bounding box center [784, 499] width 308 height 32
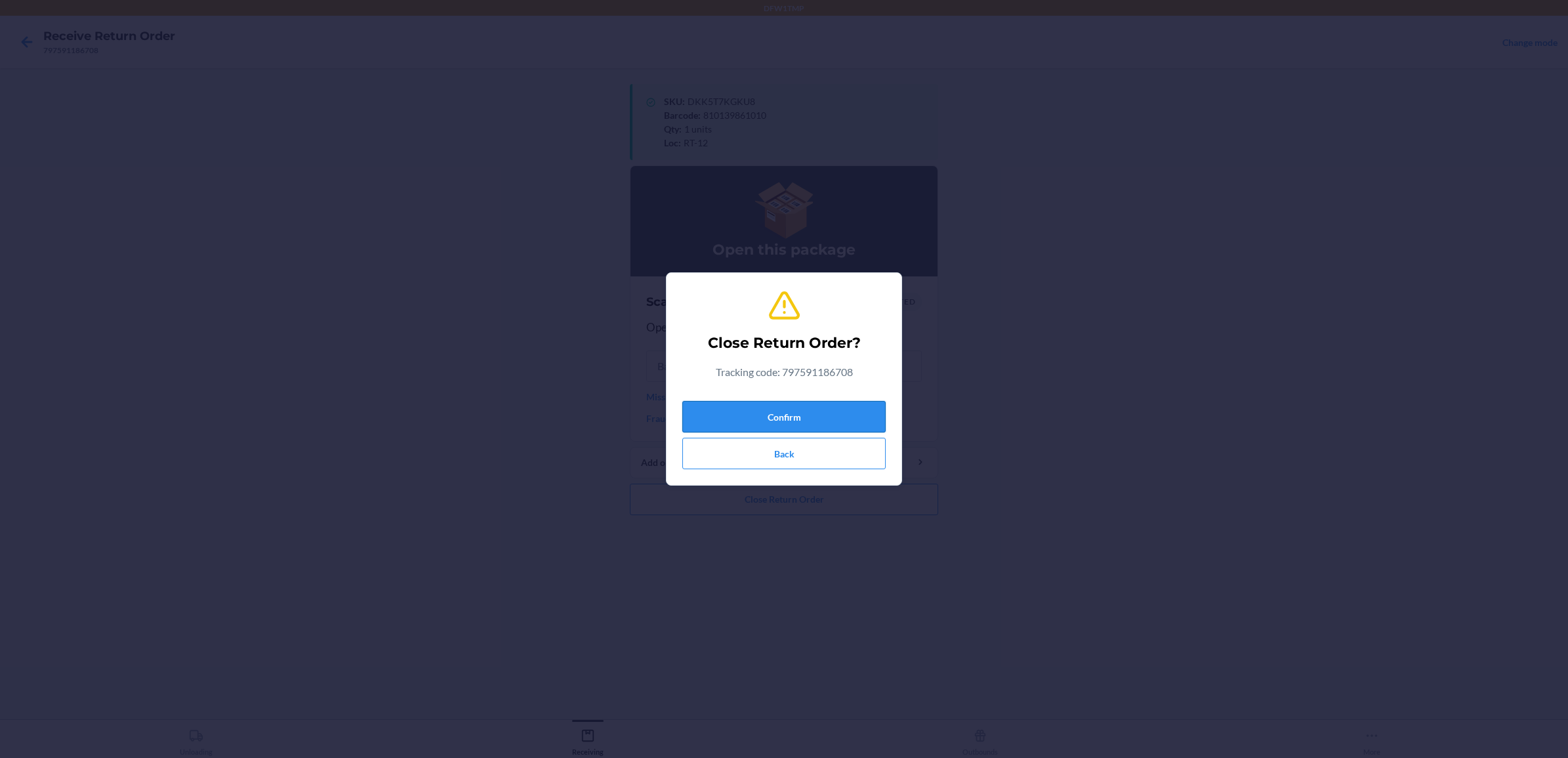
click at [788, 414] on button "Confirm" at bounding box center [784, 417] width 203 height 32
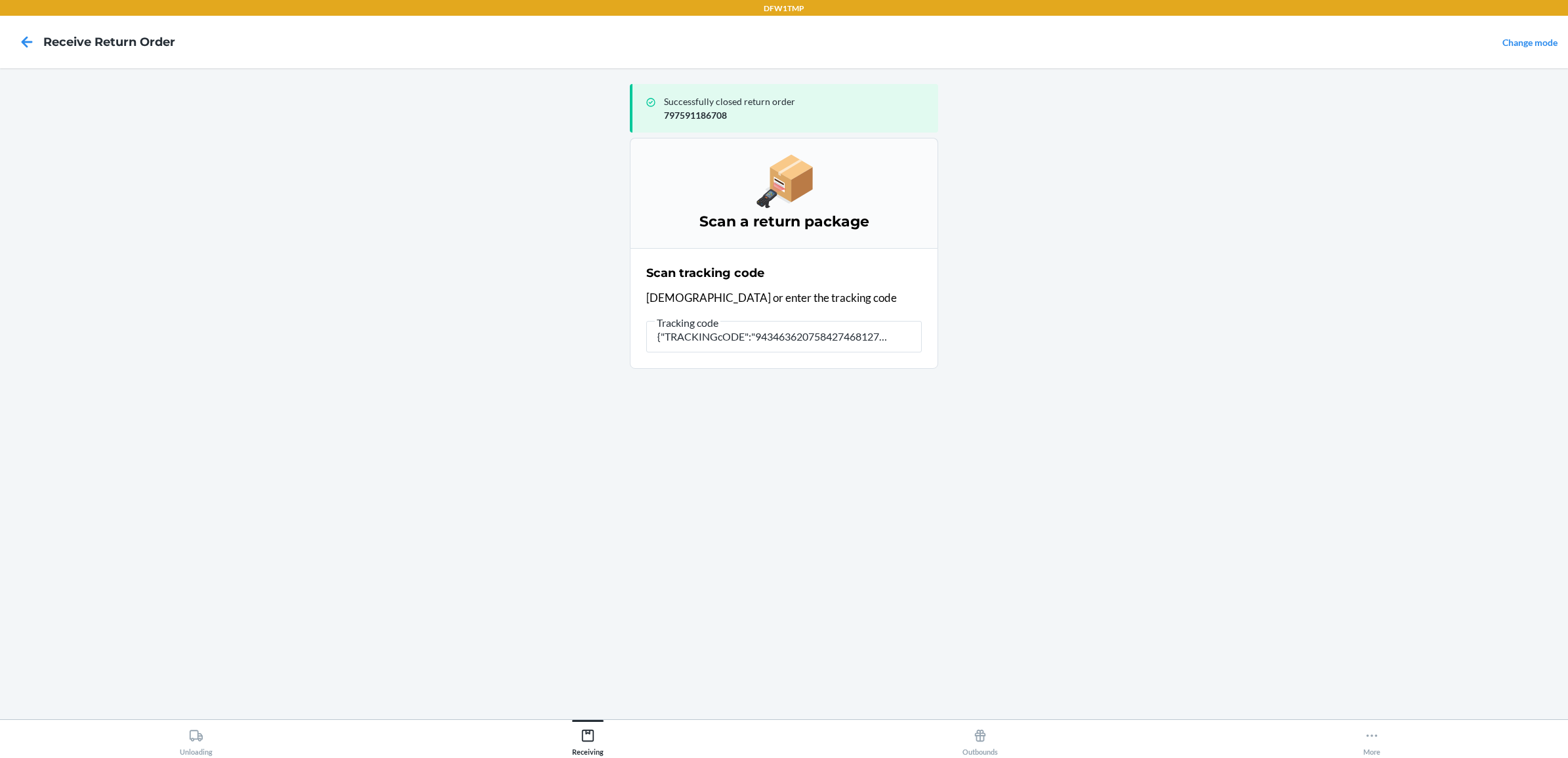
type input "{"TRACKINGcODE":"9434636207584274681274","SORTcODE":"dfw-u1"
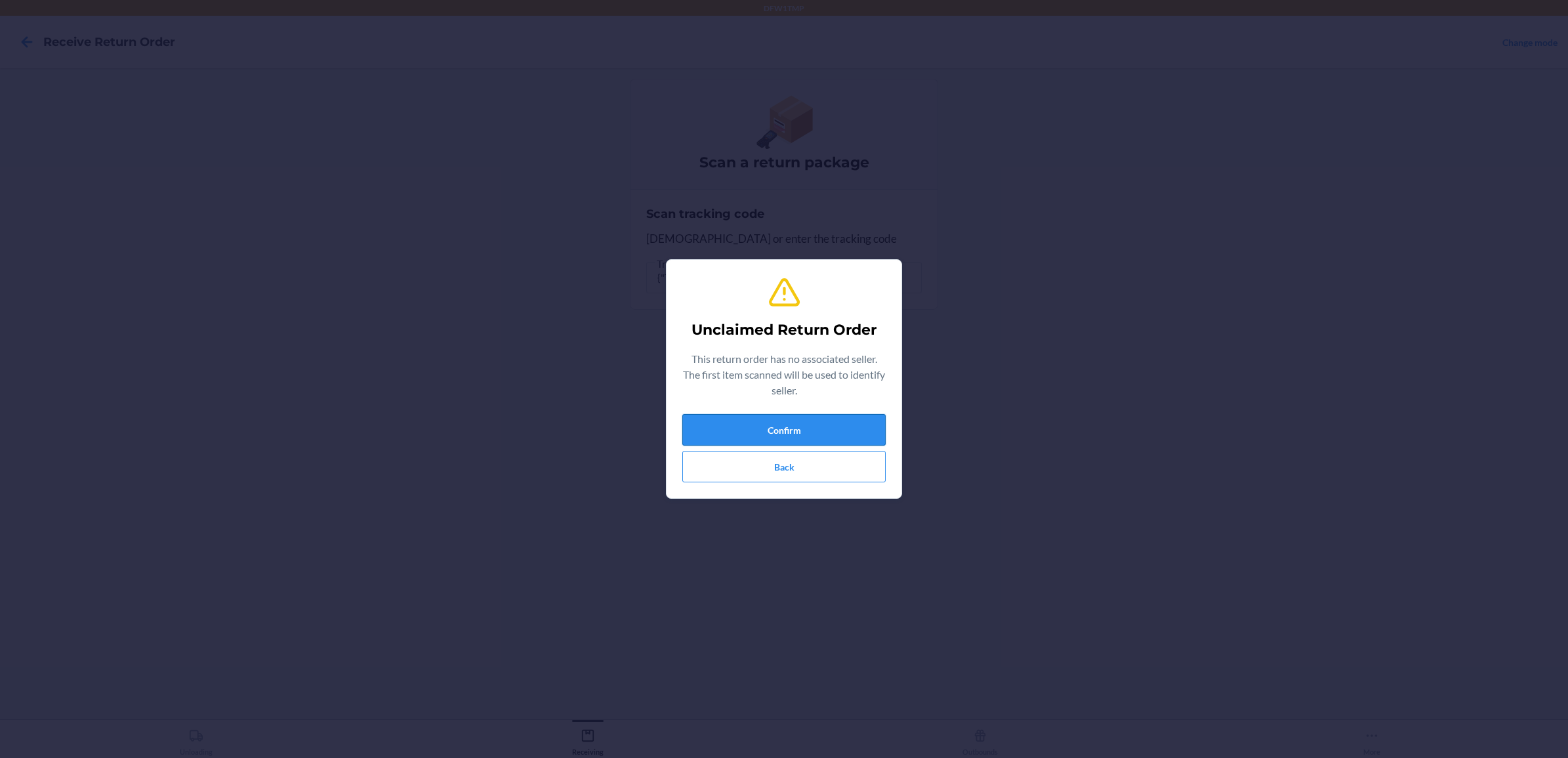
click at [742, 433] on button "Confirm" at bounding box center [784, 429] width 203 height 32
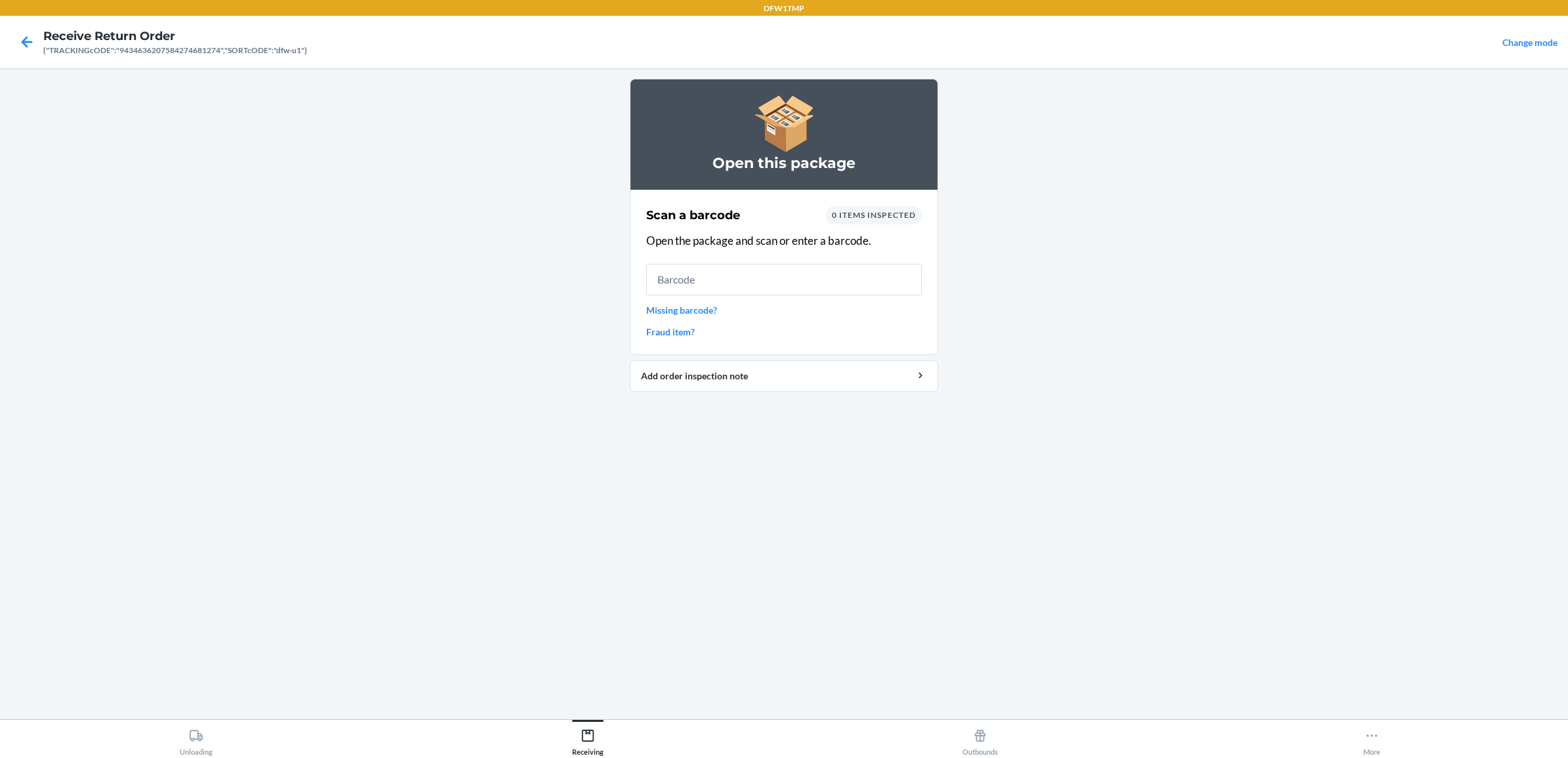
click at [1080, 136] on main "Open this package Scan a barcode 0 items inspected Open the package and scan or…" at bounding box center [784, 394] width 1568 height 651
drag, startPoint x: 915, startPoint y: 271, endPoint x: 882, endPoint y: 238, distance: 46.7
click at [914, 256] on div "Scan a barcode 0 items inspected Open the package and scan or enter a barcode. …" at bounding box center [784, 272] width 276 height 140
type input "V0901L:Ü"+B9z5Qákæz0°p¾,à*_!£?FÞ3…1%WaÒ‹Av?;Uh/—@v—GÍAnÁ^¢¢W¢\_2šÆH×ãî)Ñ{ØD(¾·Ÿ…"
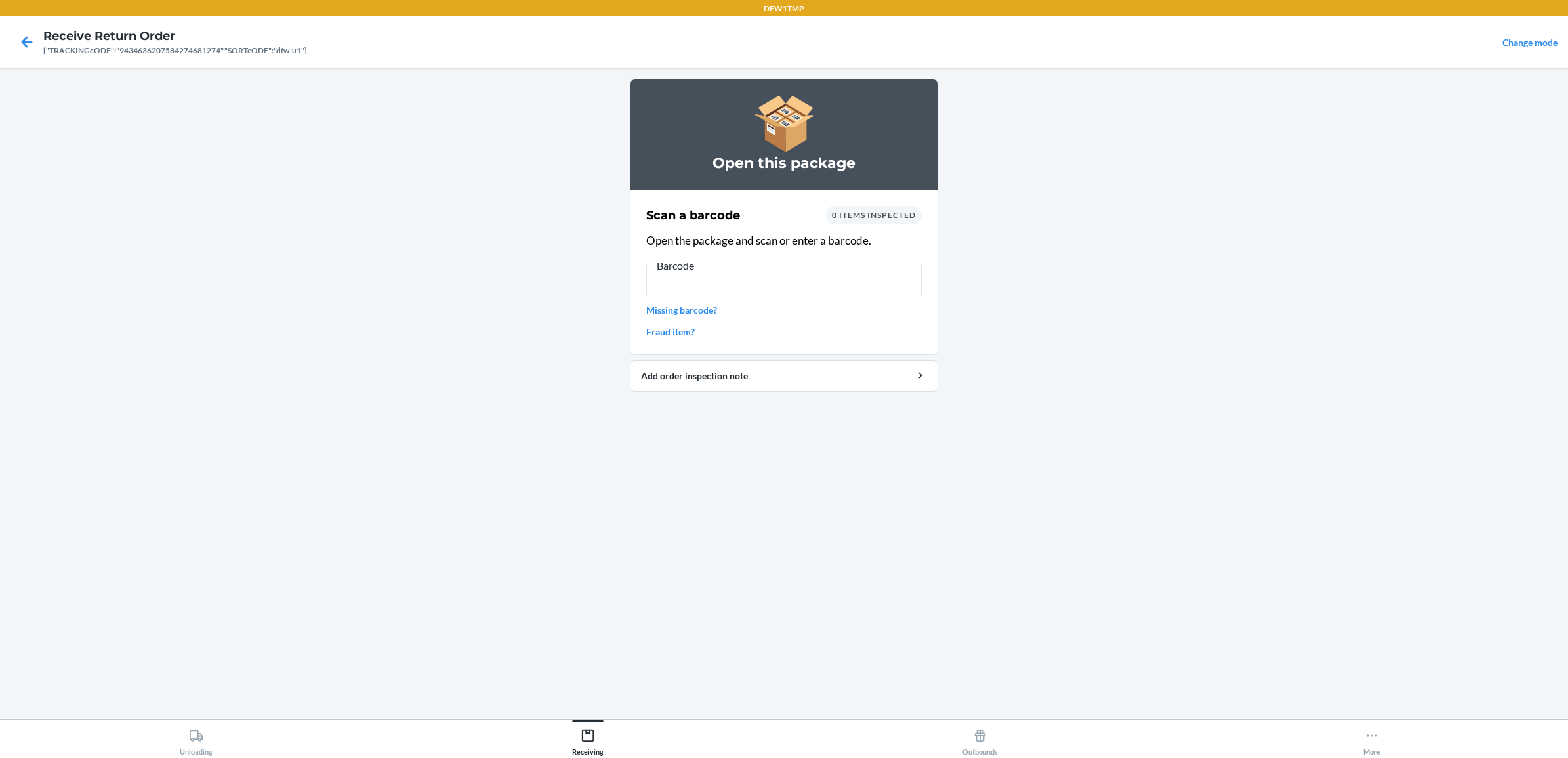
scroll to position [0, 0]
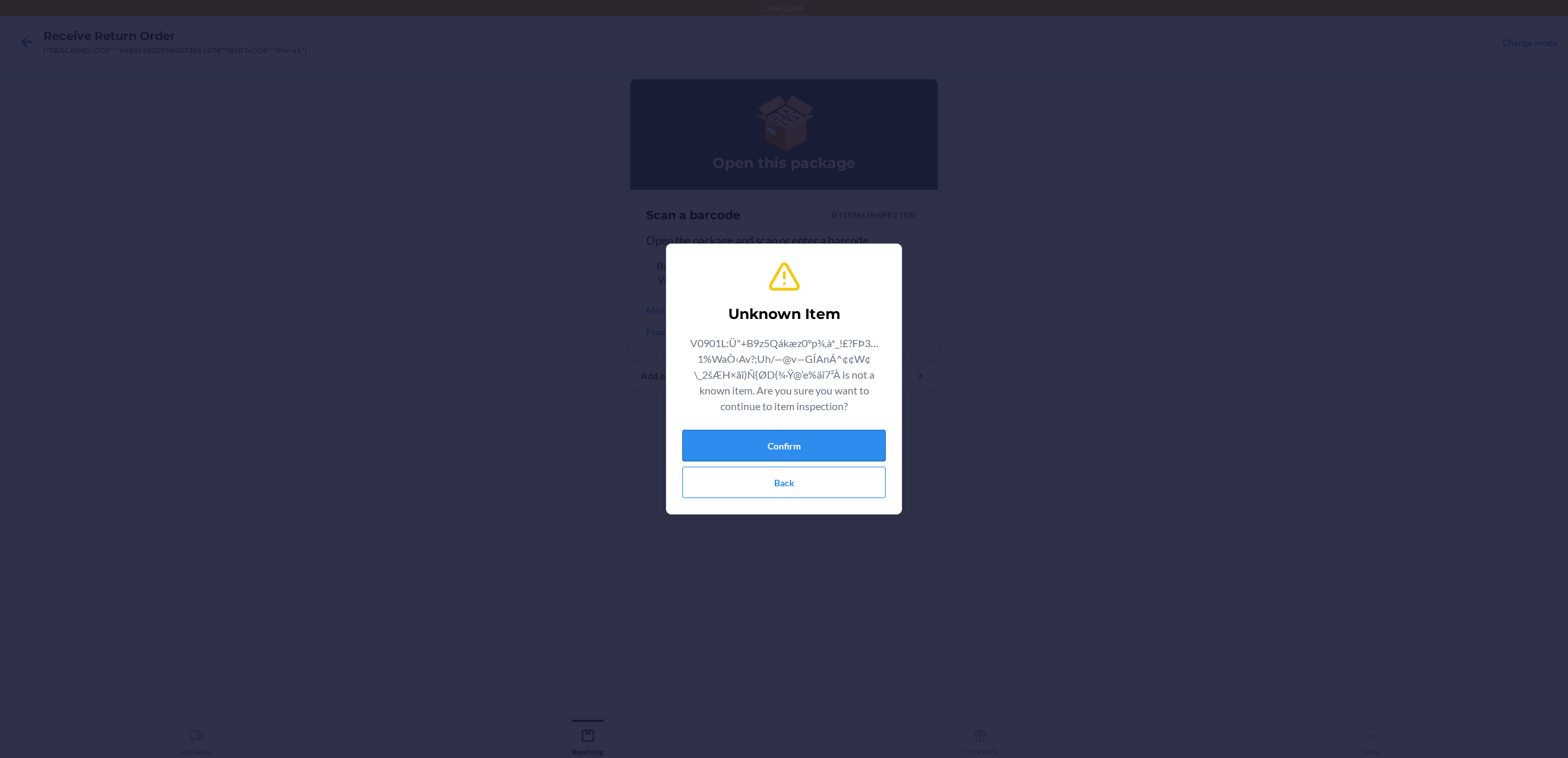
click at [745, 454] on button "Confirm" at bounding box center [784, 446] width 203 height 32
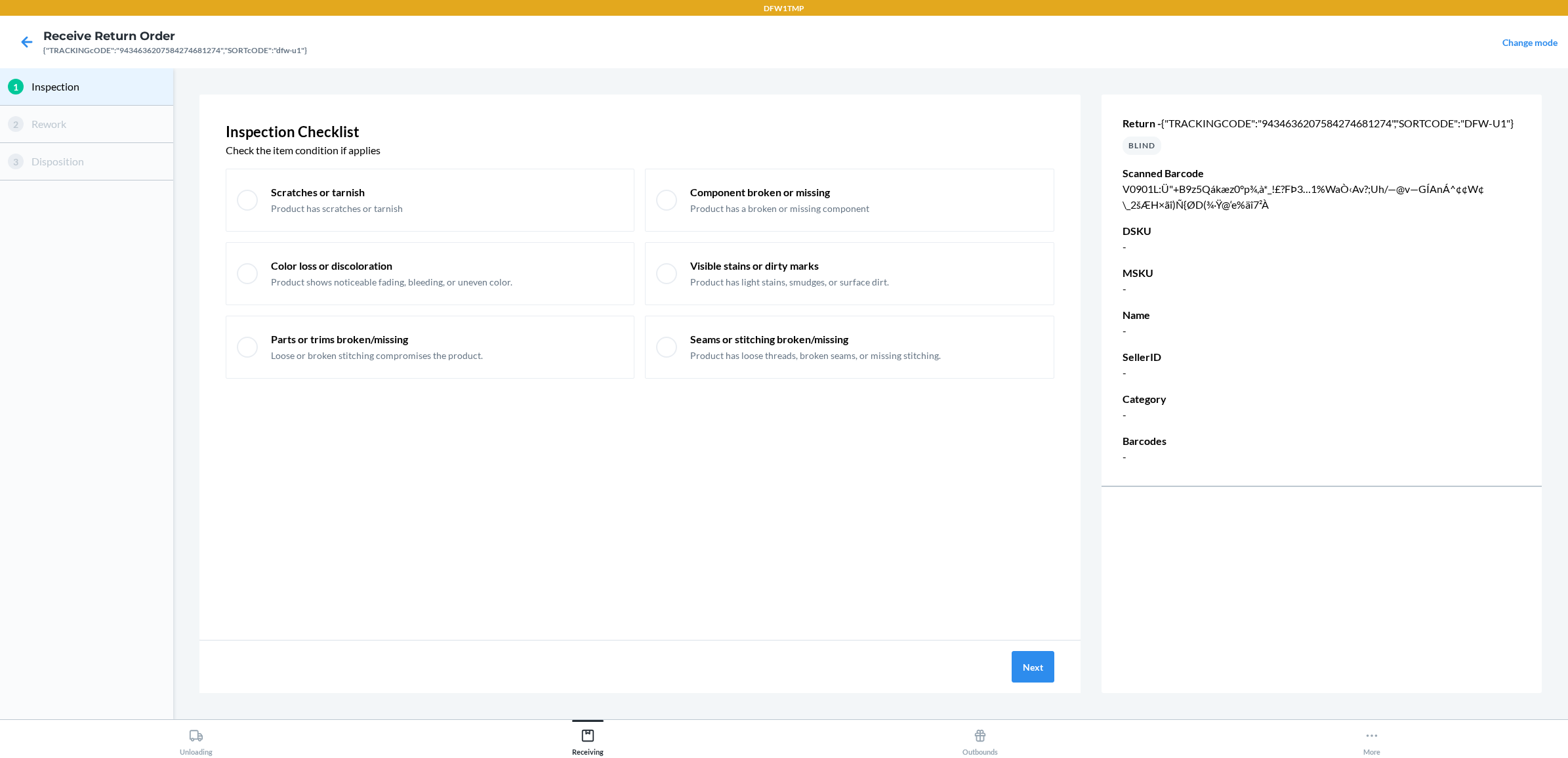
click at [24, 30] on div at bounding box center [27, 42] width 33 height 33
click at [30, 38] on icon at bounding box center [26, 42] width 22 height 22
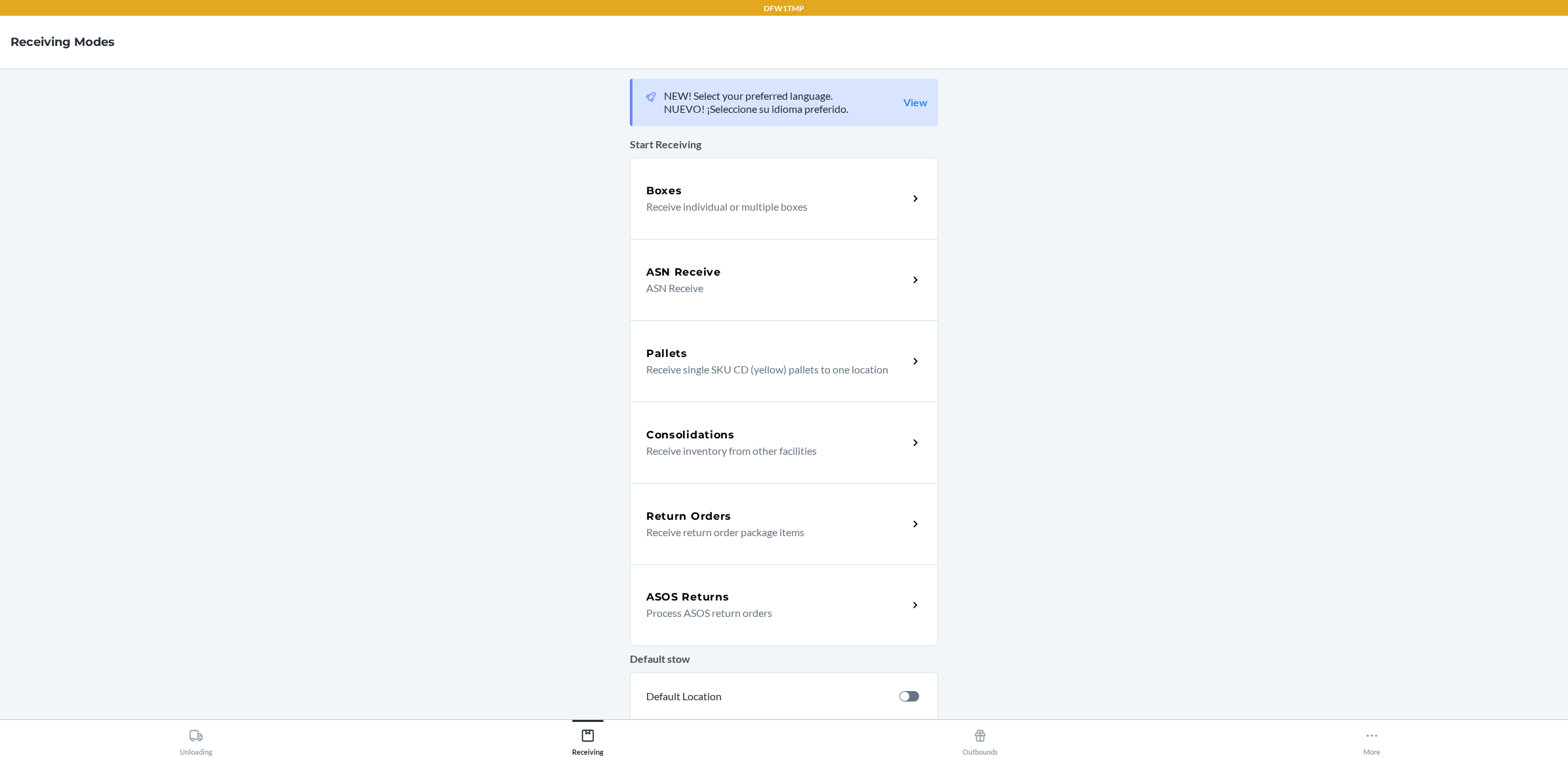
click at [775, 502] on div "Return Orders Receive return order package items" at bounding box center [784, 524] width 308 height 81
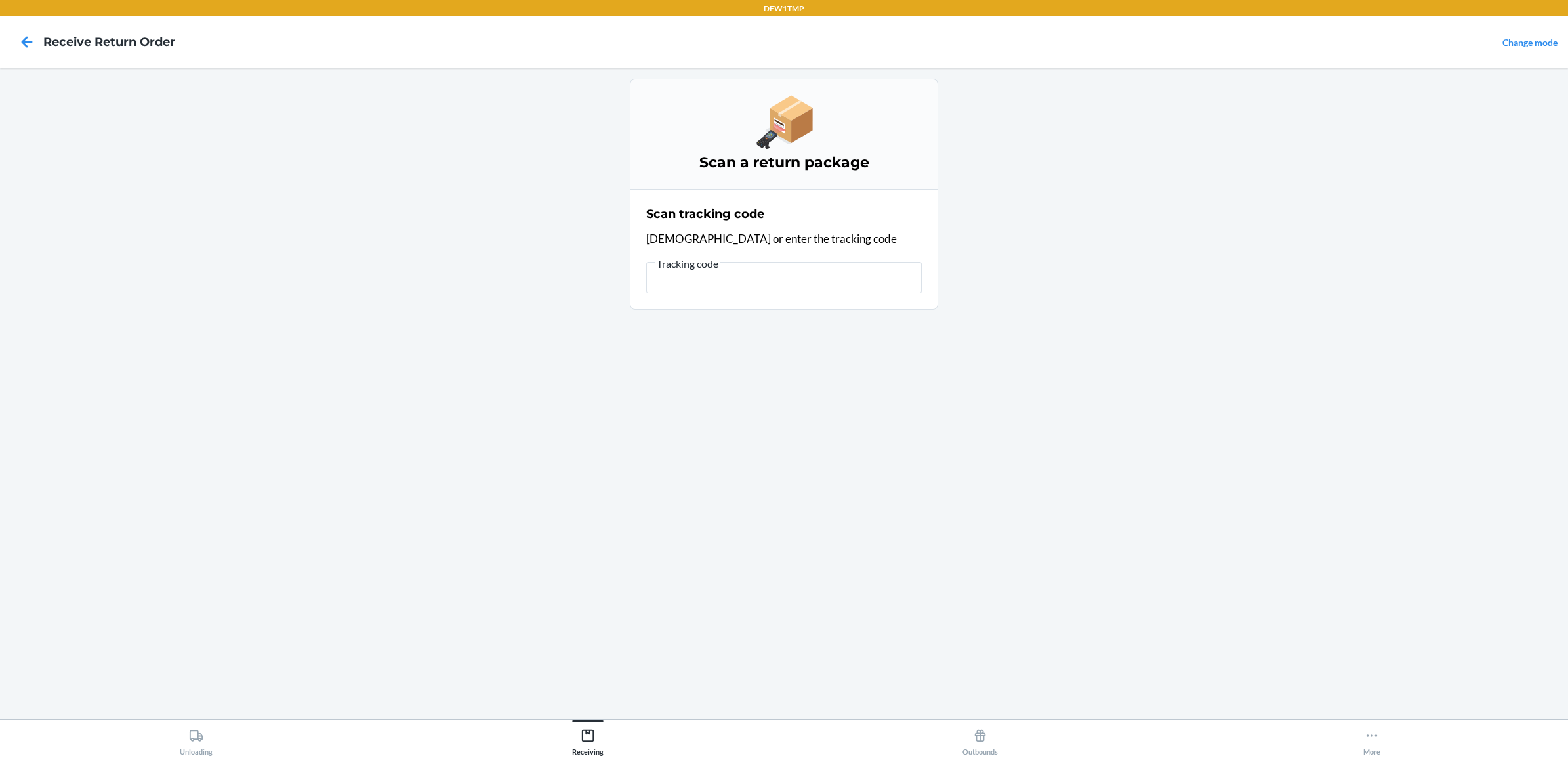
type input "V0901L:Ü"+B9z5Qákæz0°p¾,à*_!£?FÞ3…1%WaÒ‹Av?;Uh/—@v—GÍAnÁ^¢¢W¢\_2šÆH×ãî)Ñ{ØD(¾·Ÿ…"
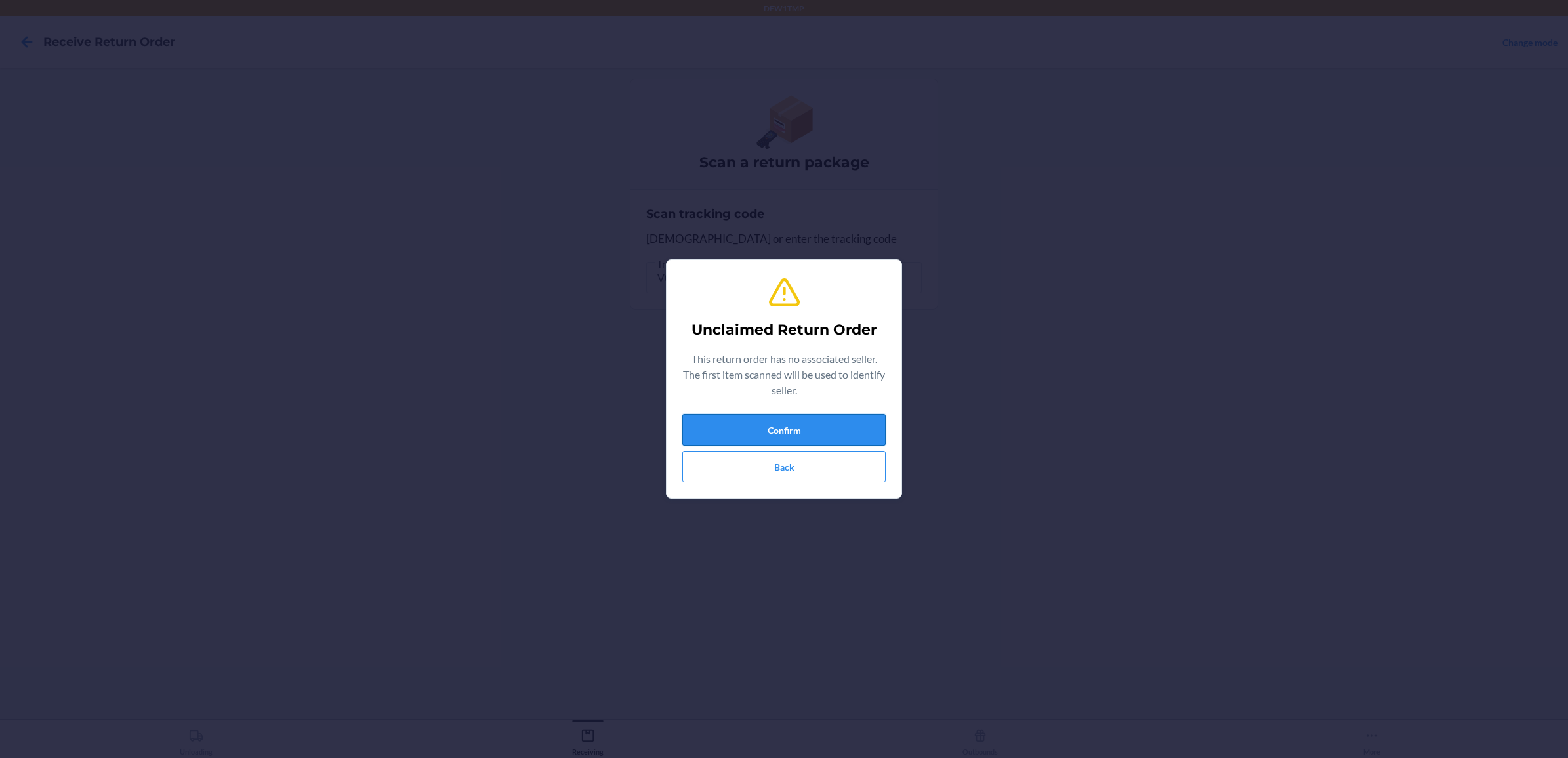
click at [805, 426] on button "Confirm" at bounding box center [784, 429] width 203 height 32
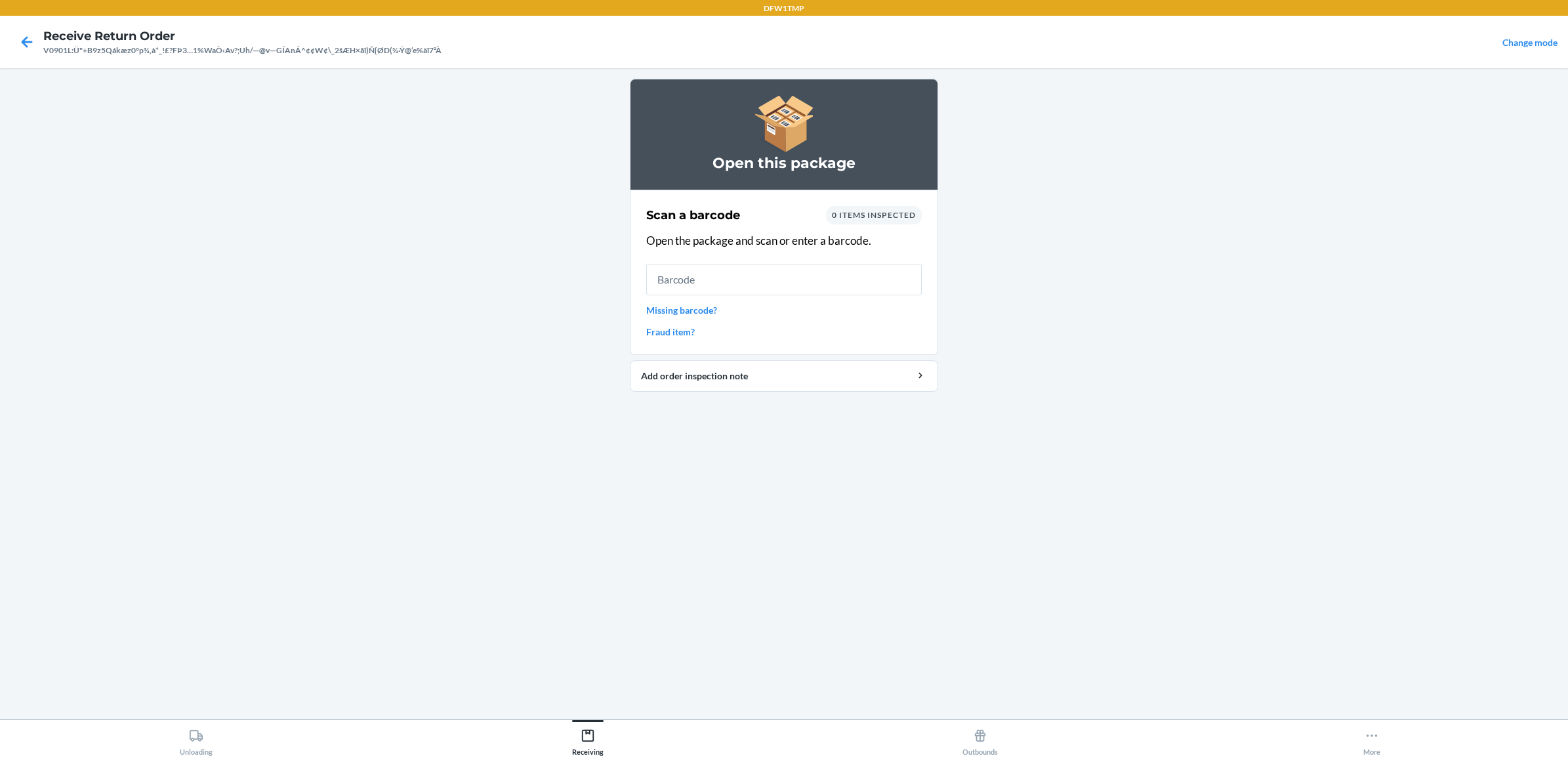
click at [686, 306] on link "Missing barcode?" at bounding box center [784, 310] width 276 height 14
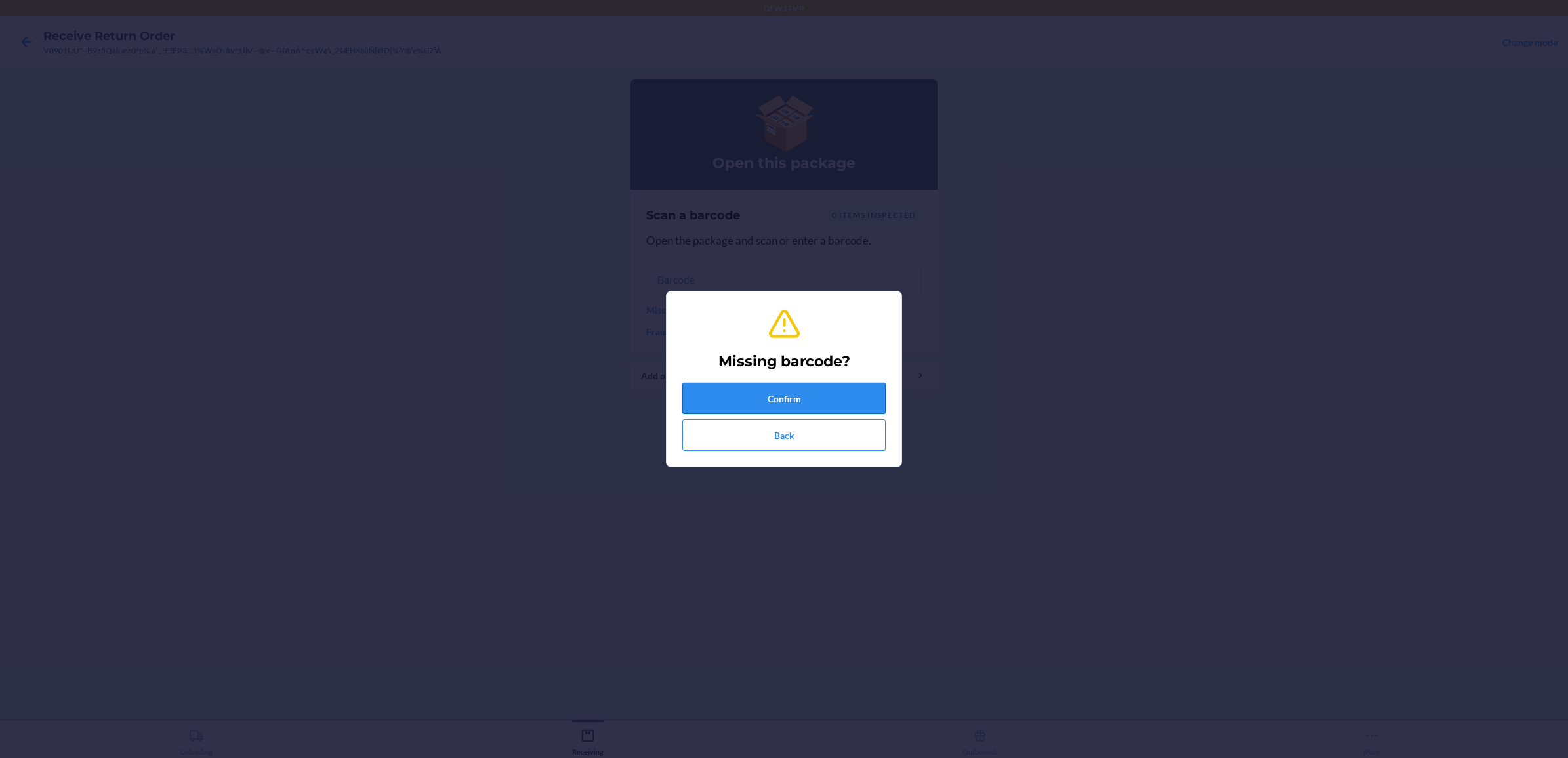
click at [779, 403] on button "Confirm" at bounding box center [784, 398] width 203 height 32
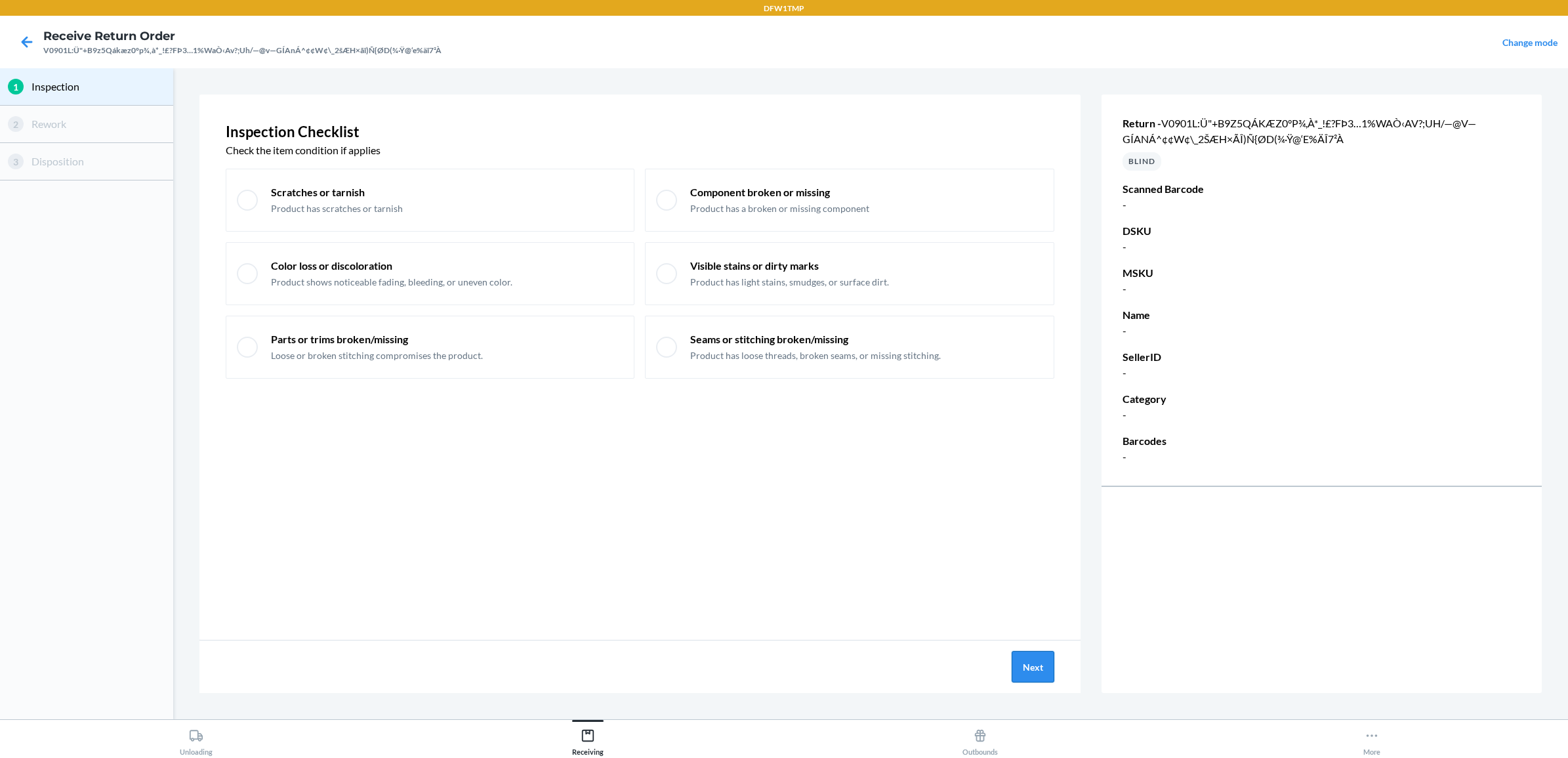
click at [1045, 653] on button "Next" at bounding box center [1033, 666] width 43 height 32
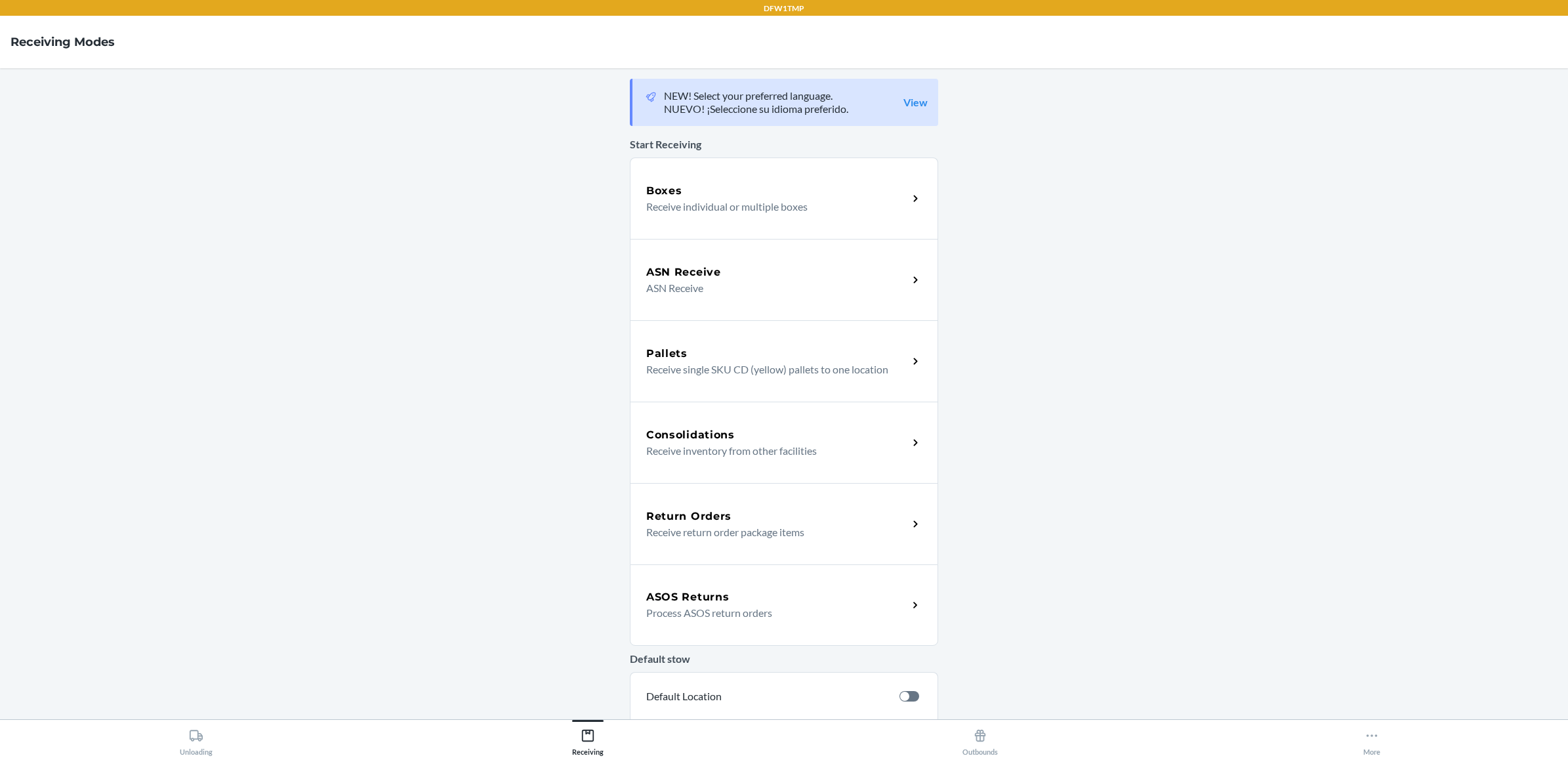
drag, startPoint x: 900, startPoint y: 523, endPoint x: 852, endPoint y: 440, distance: 95.9
click at [900, 520] on div "Return Orders Receive return order package items" at bounding box center [784, 524] width 308 height 81
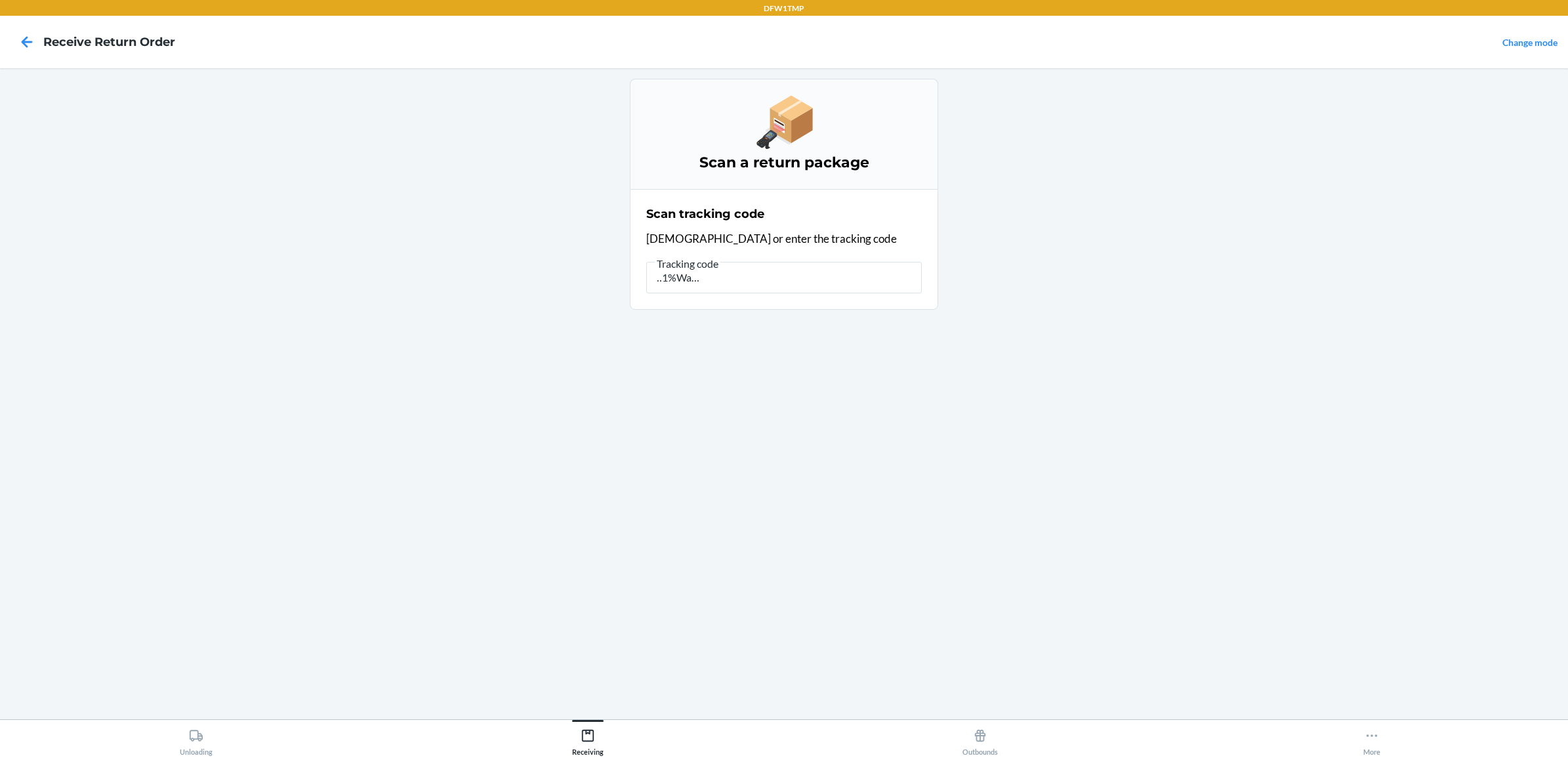
type input "V0901L:Ü"+B9z5Qákæz0°p¾,à*_!£?FÞ3…1%WaÒ‹Av?;Uh/—@v—GÍAnÁ^¢¢W¢\_2šÆH×ãî)Ñ{ØD(¾·Ÿ…"
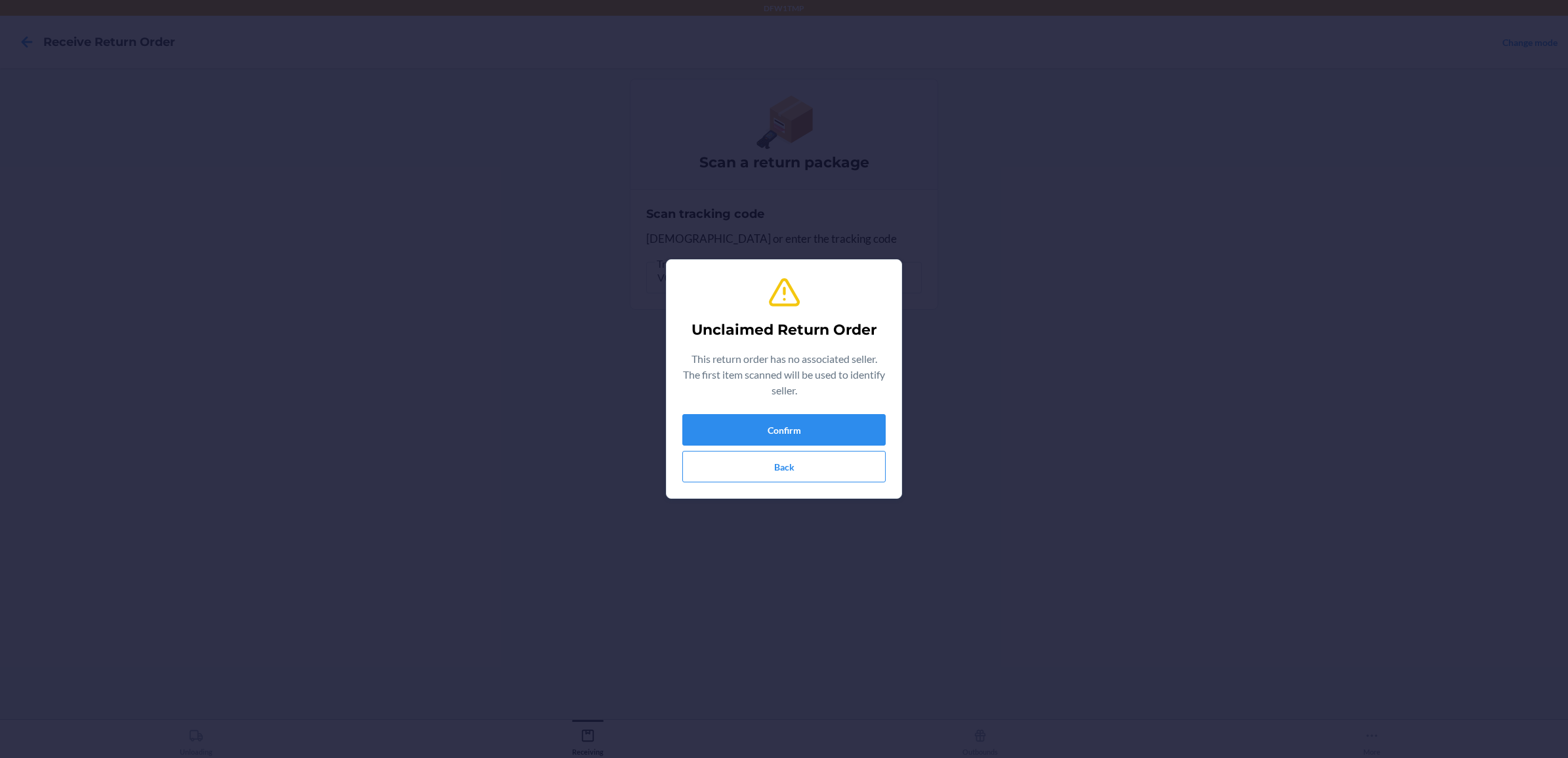
click at [889, 444] on section "Unclaimed Return Order This return order has no associated seller. The first it…" at bounding box center [784, 379] width 236 height 240
click at [876, 440] on button "Confirm" at bounding box center [784, 429] width 203 height 32
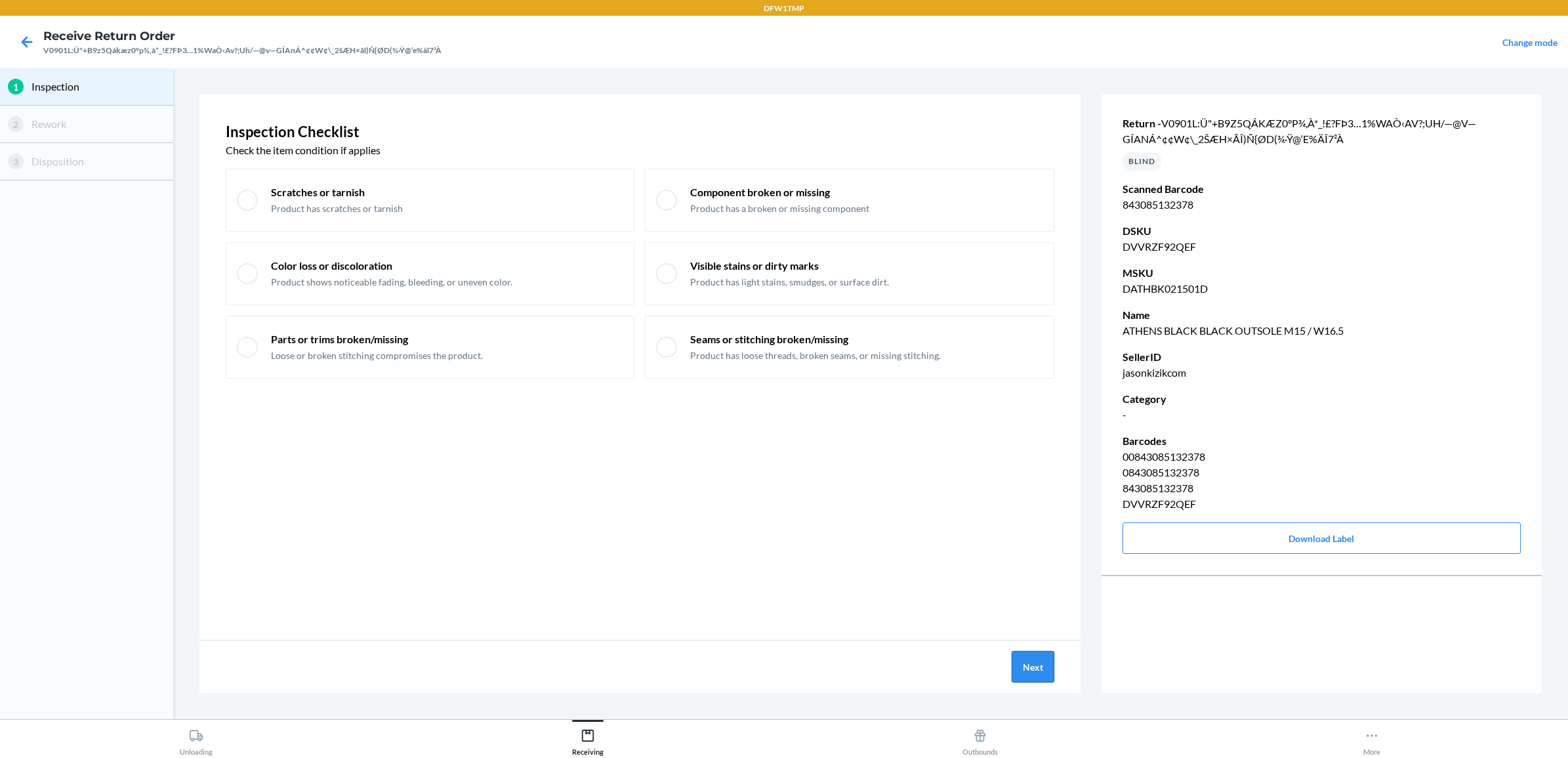
click at [1031, 660] on button "Next" at bounding box center [1033, 666] width 43 height 32
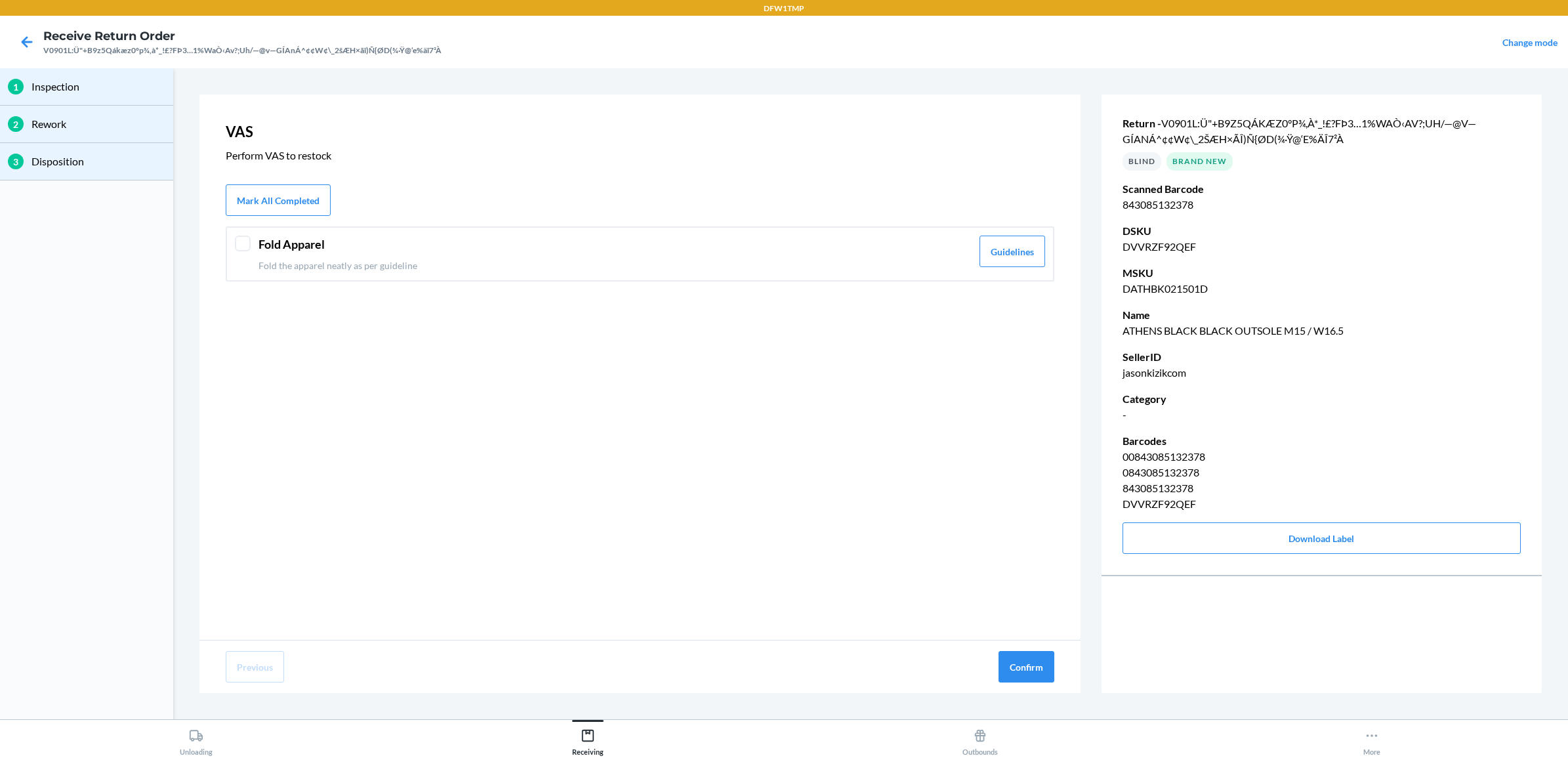
click at [730, 250] on header "Fold Apparel" at bounding box center [615, 245] width 713 height 17
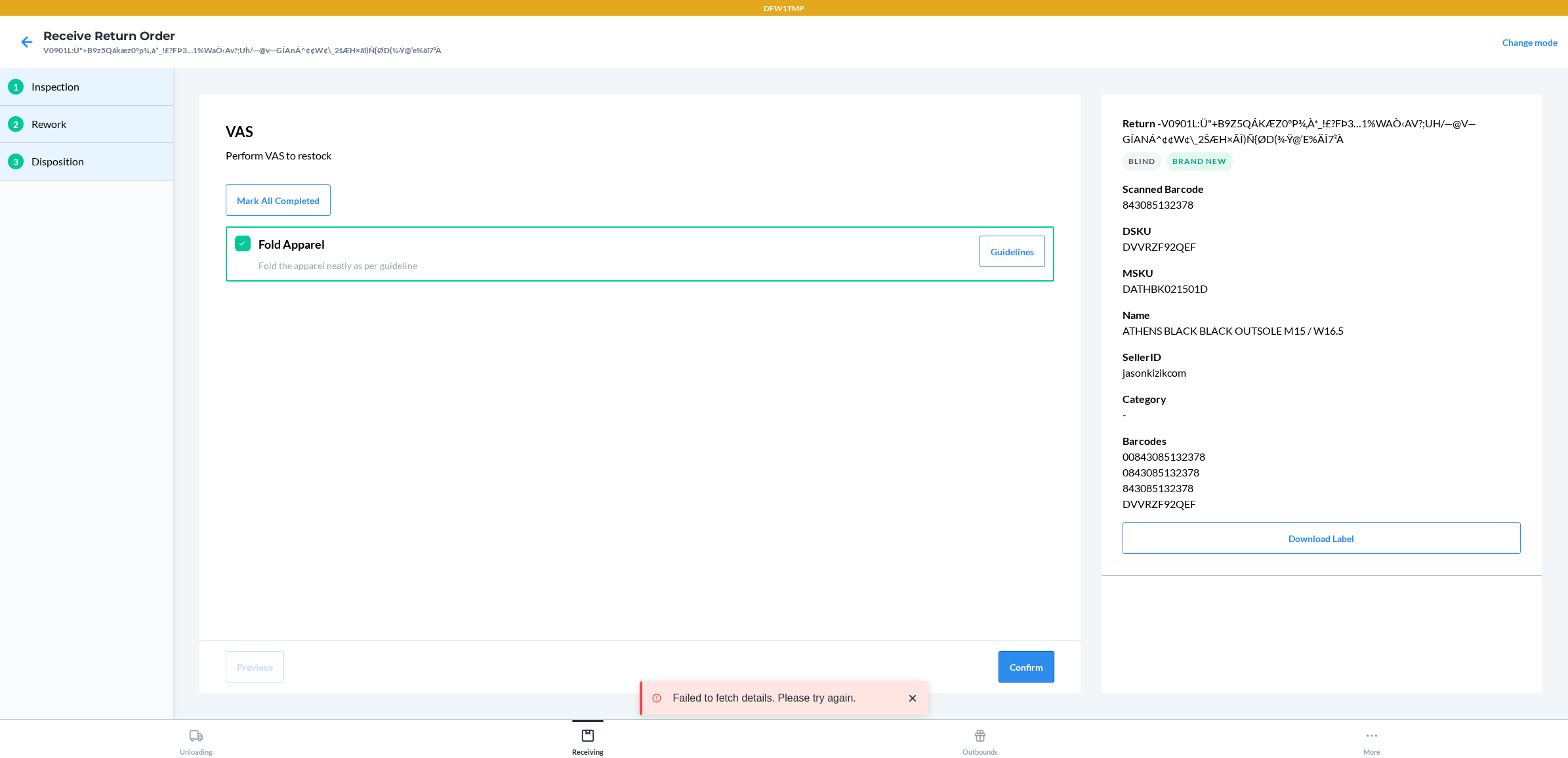
click at [1018, 661] on button "Confirm" at bounding box center [1027, 666] width 56 height 32
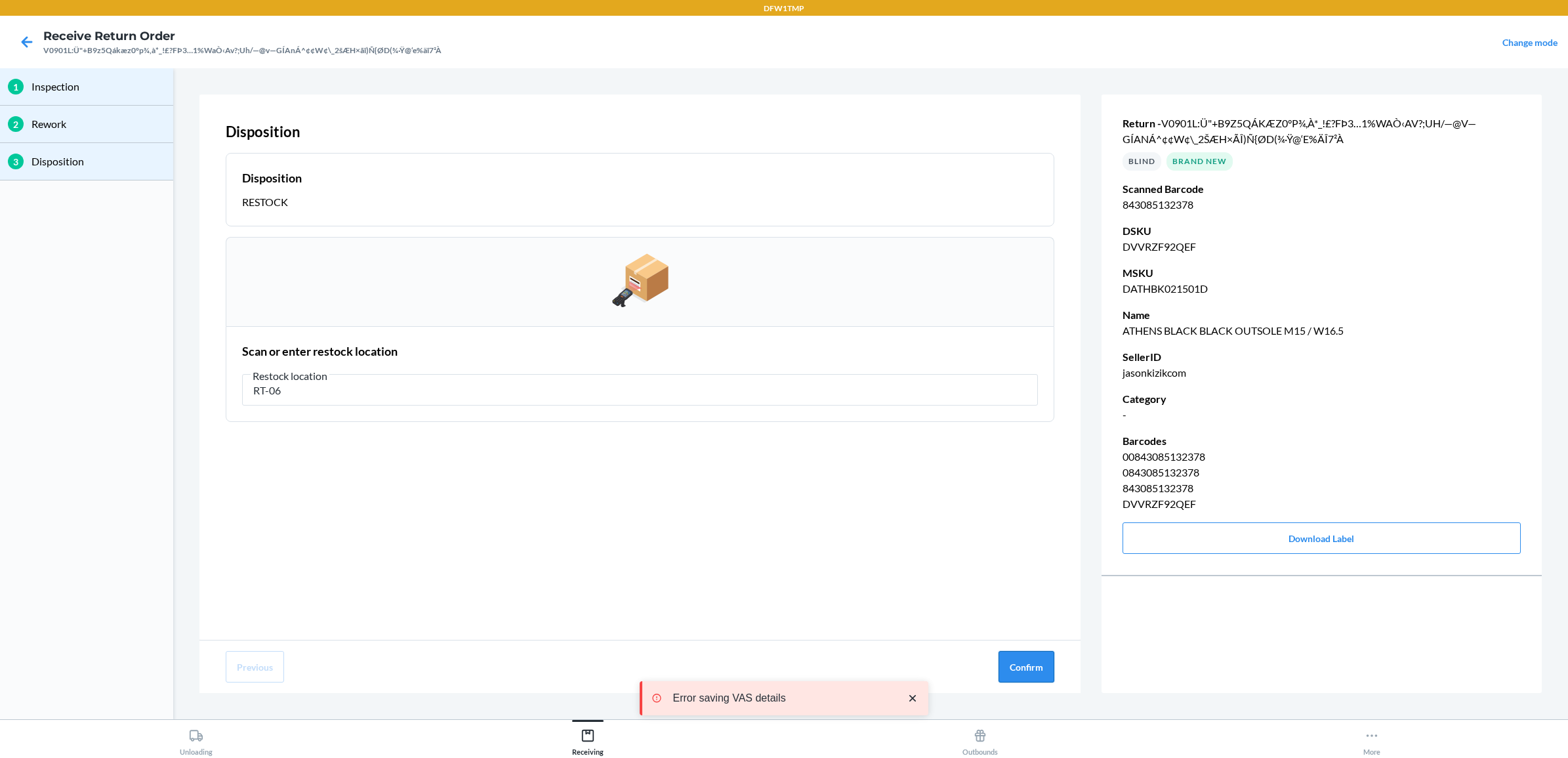
type input "RT-06"
click at [1036, 664] on button "Confirm" at bounding box center [1027, 666] width 56 height 32
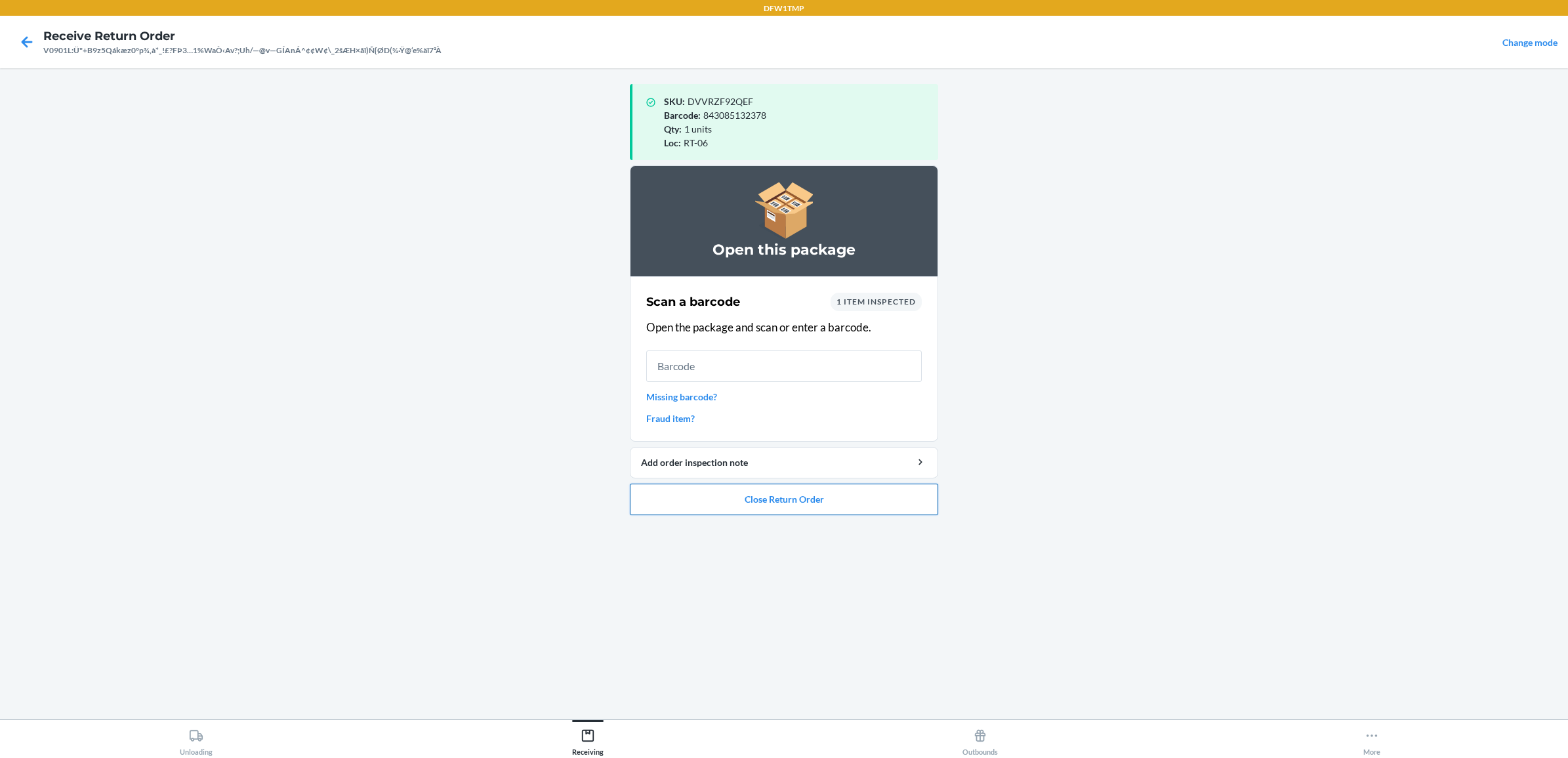
click at [836, 509] on button "Close Return Order" at bounding box center [784, 499] width 308 height 32
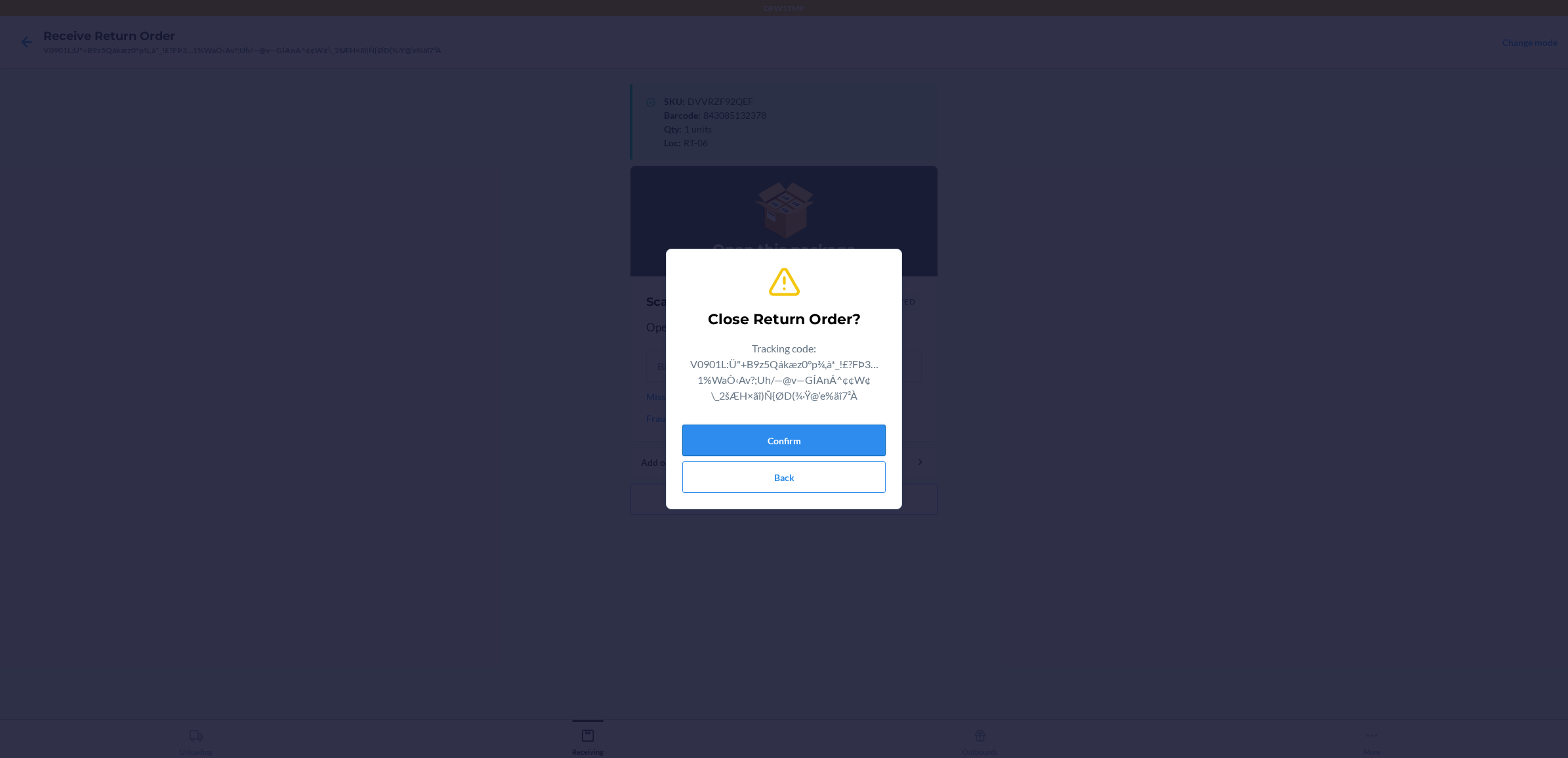
click at [800, 449] on button "Confirm" at bounding box center [784, 440] width 203 height 32
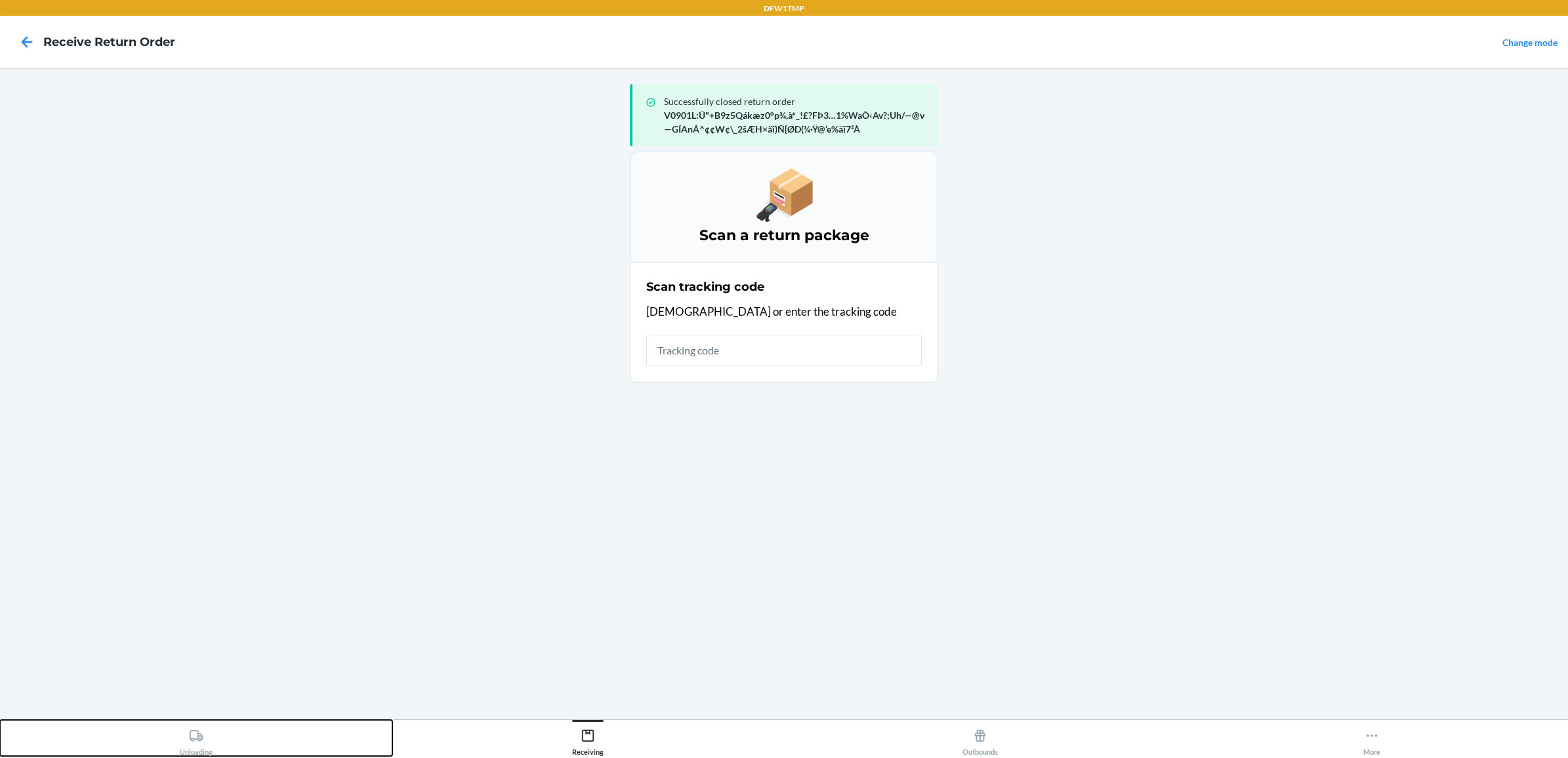
click at [191, 748] on div "Unloading" at bounding box center [196, 740] width 33 height 33
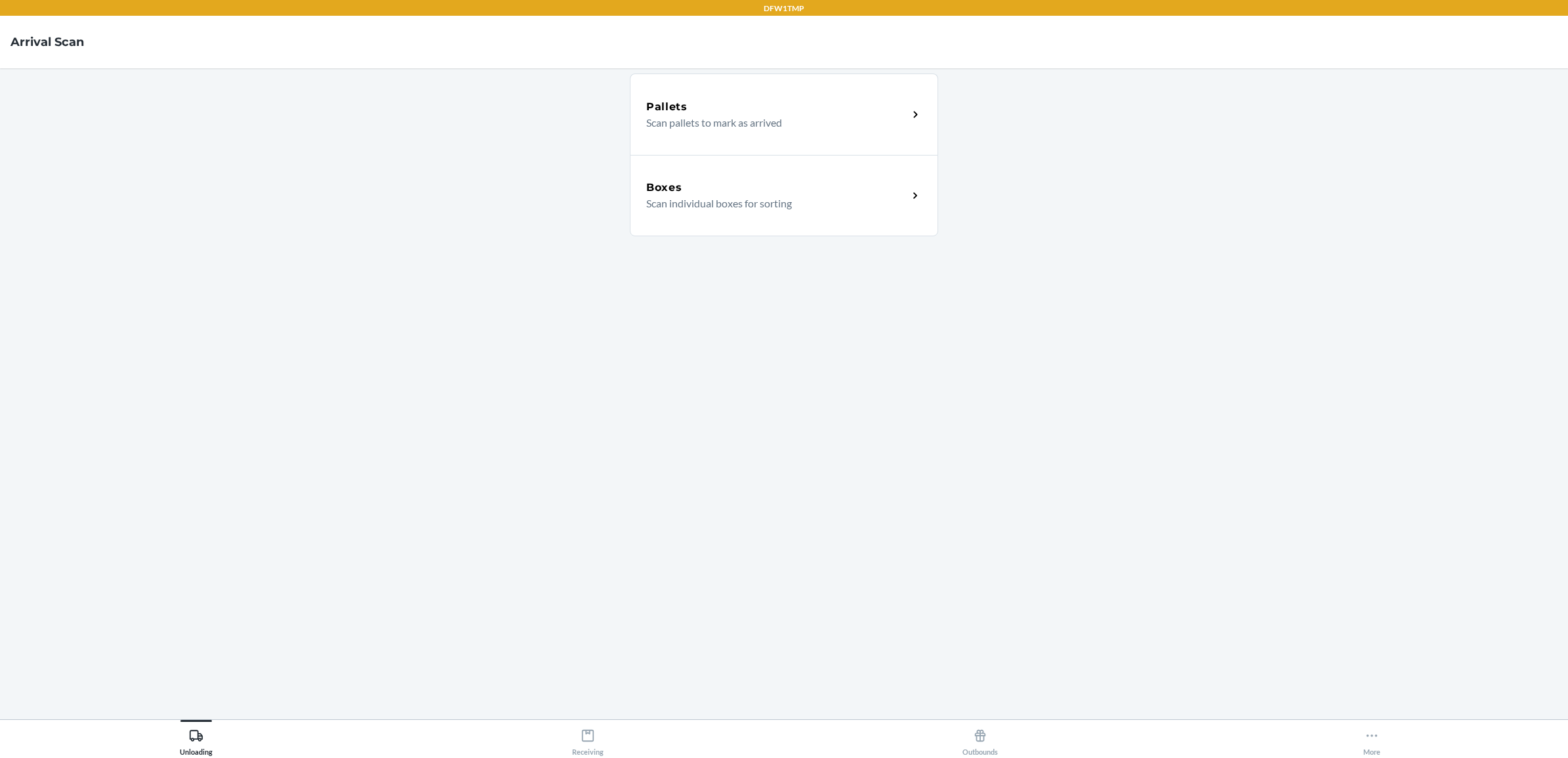
click at [794, 200] on p "Scan individual boxes for sorting" at bounding box center [772, 203] width 251 height 15
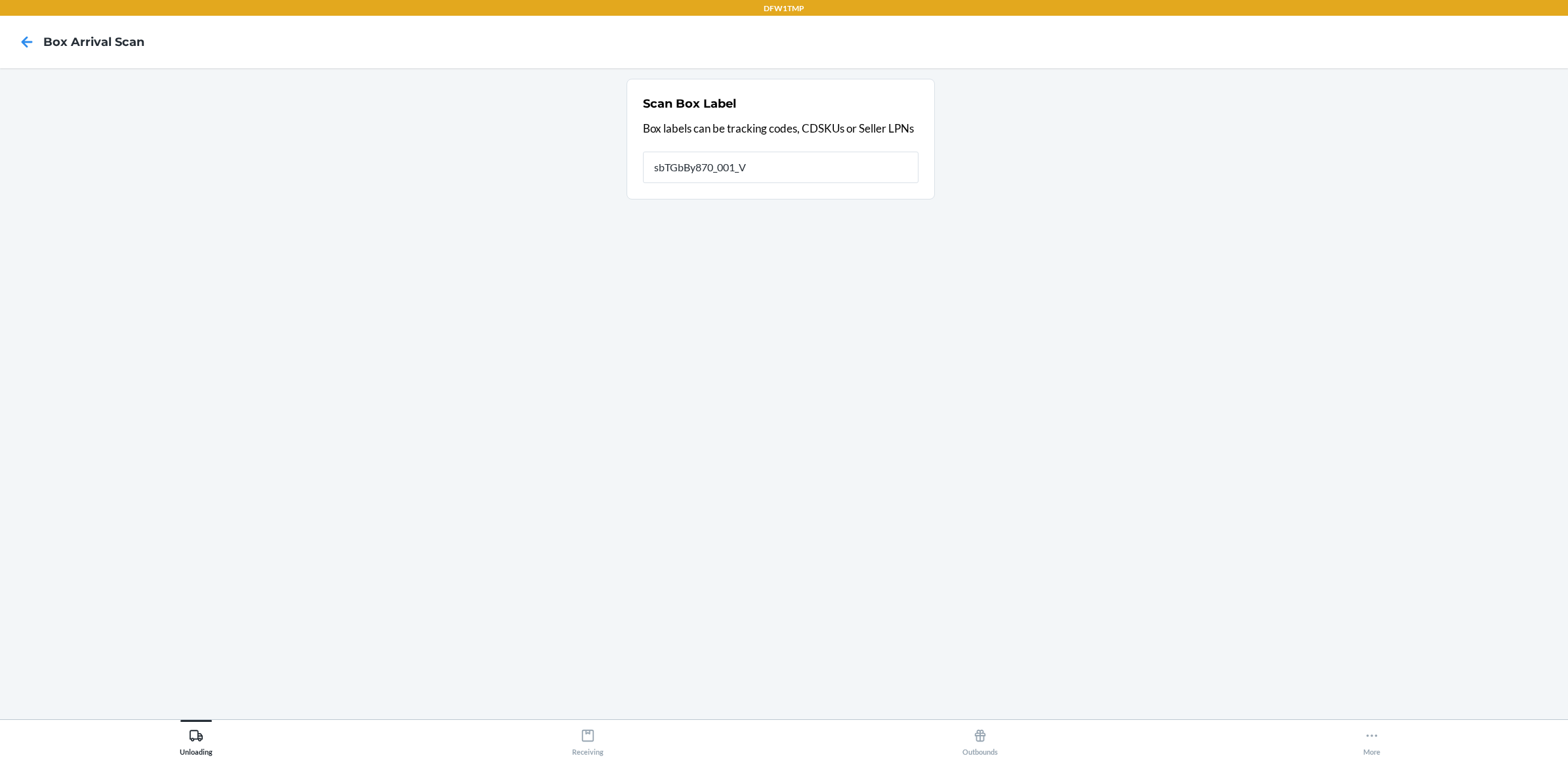
type input "sbTGbBy870_001_V"
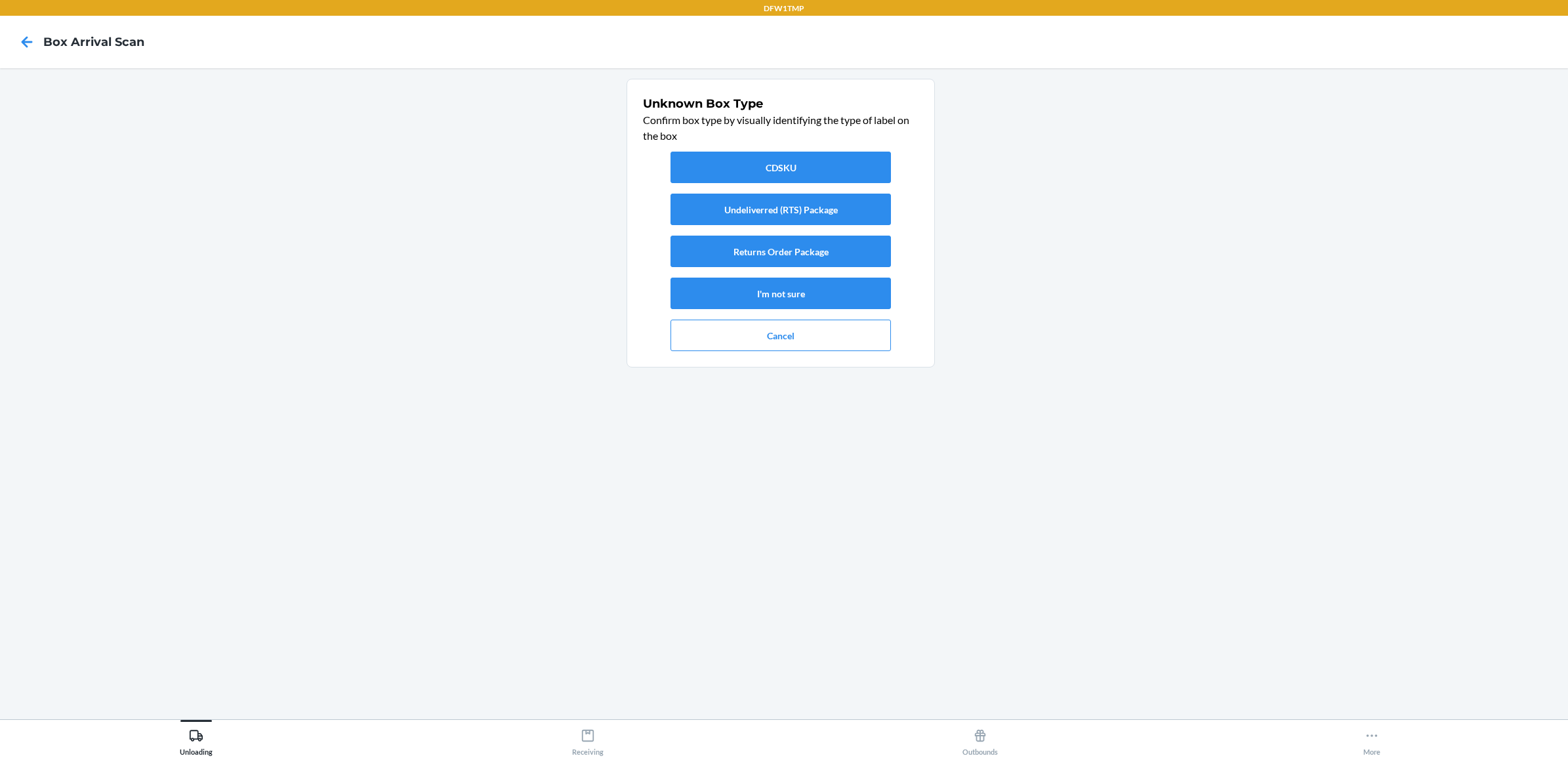
drag, startPoint x: 1153, startPoint y: 340, endPoint x: 1084, endPoint y: 346, distance: 69.3
click at [1155, 340] on section "Unknown Box Type Confirm box type by visually identifying the type of label on …" at bounding box center [784, 394] width 1547 height 630
click at [811, 254] on button "Returns Order Package" at bounding box center [781, 251] width 220 height 32
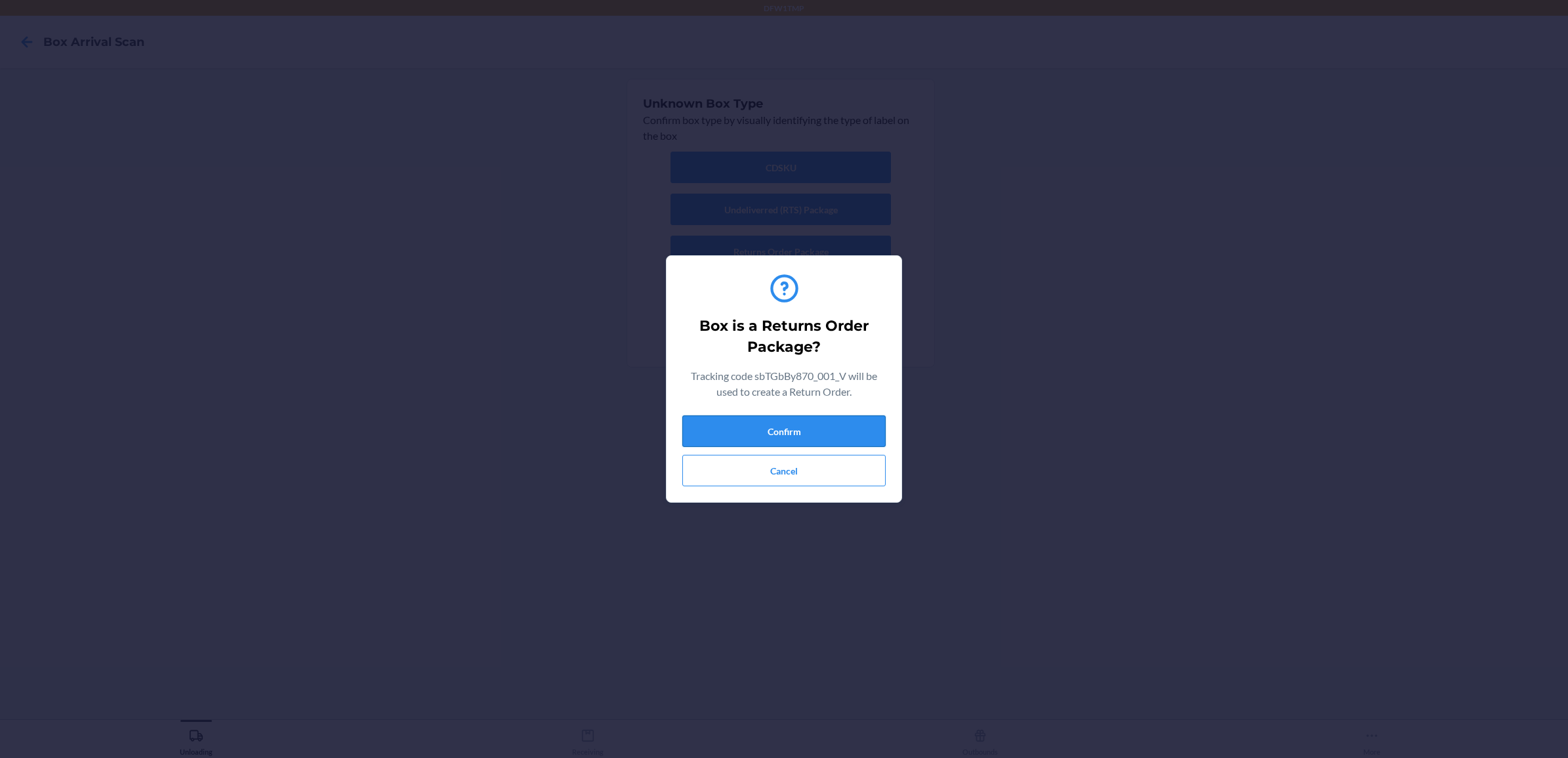
click at [860, 431] on button "Confirm" at bounding box center [784, 431] width 203 height 32
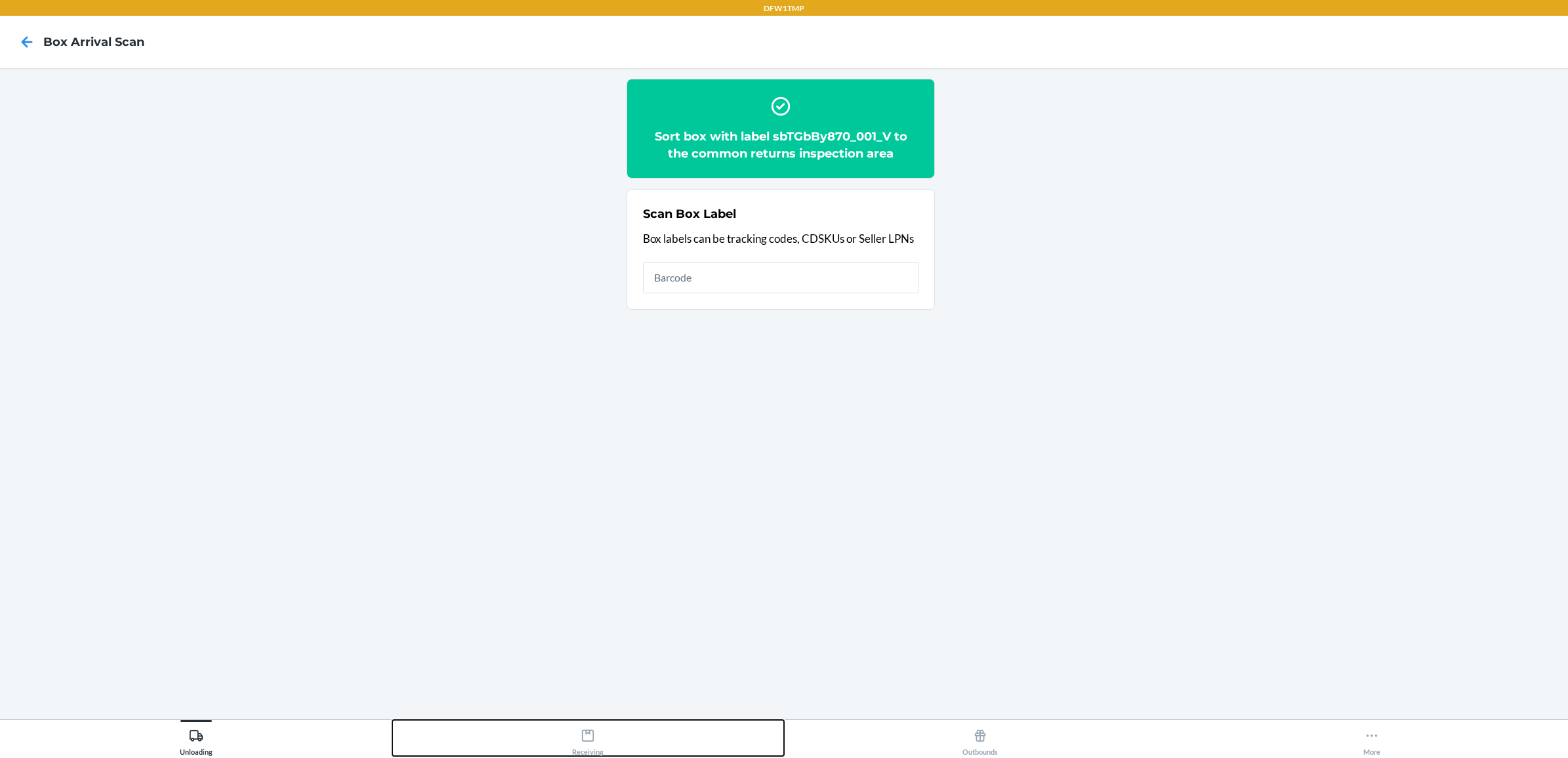
click at [571, 744] on button "Receiving" at bounding box center [589, 738] width 392 height 36
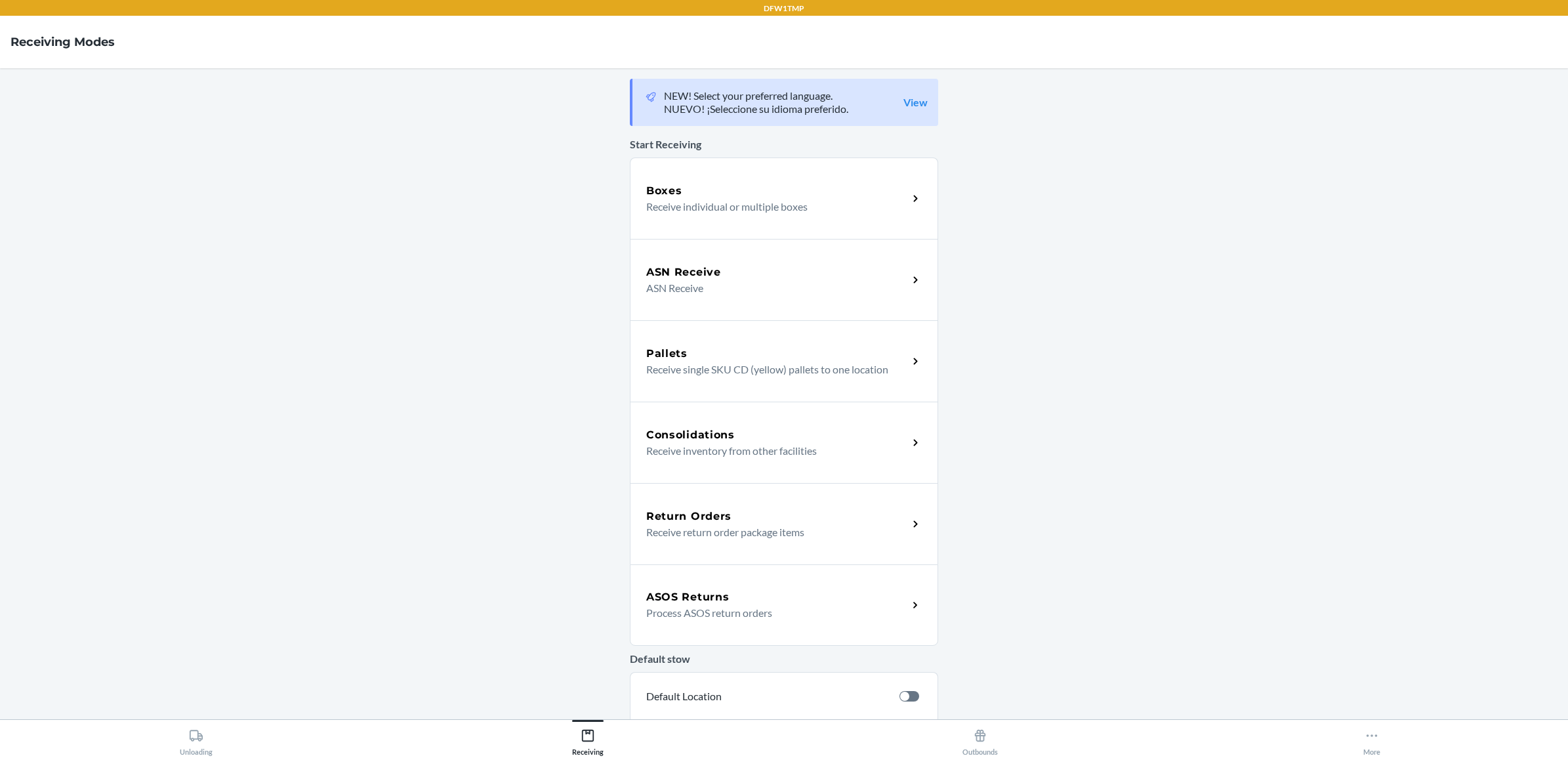
click at [776, 529] on p "Receive return order package items" at bounding box center [772, 532] width 251 height 15
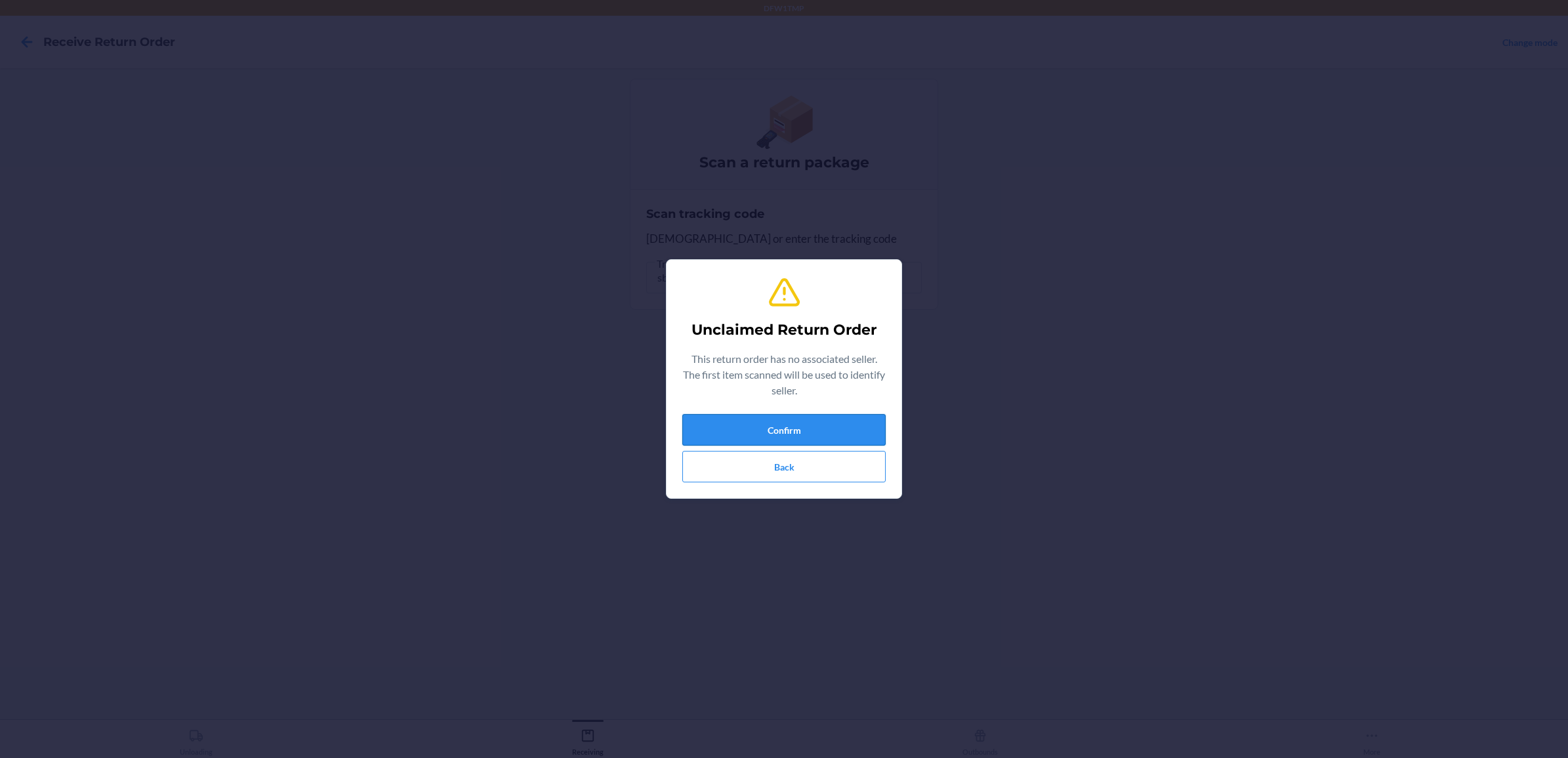
click at [805, 428] on button "Confirm" at bounding box center [784, 429] width 203 height 32
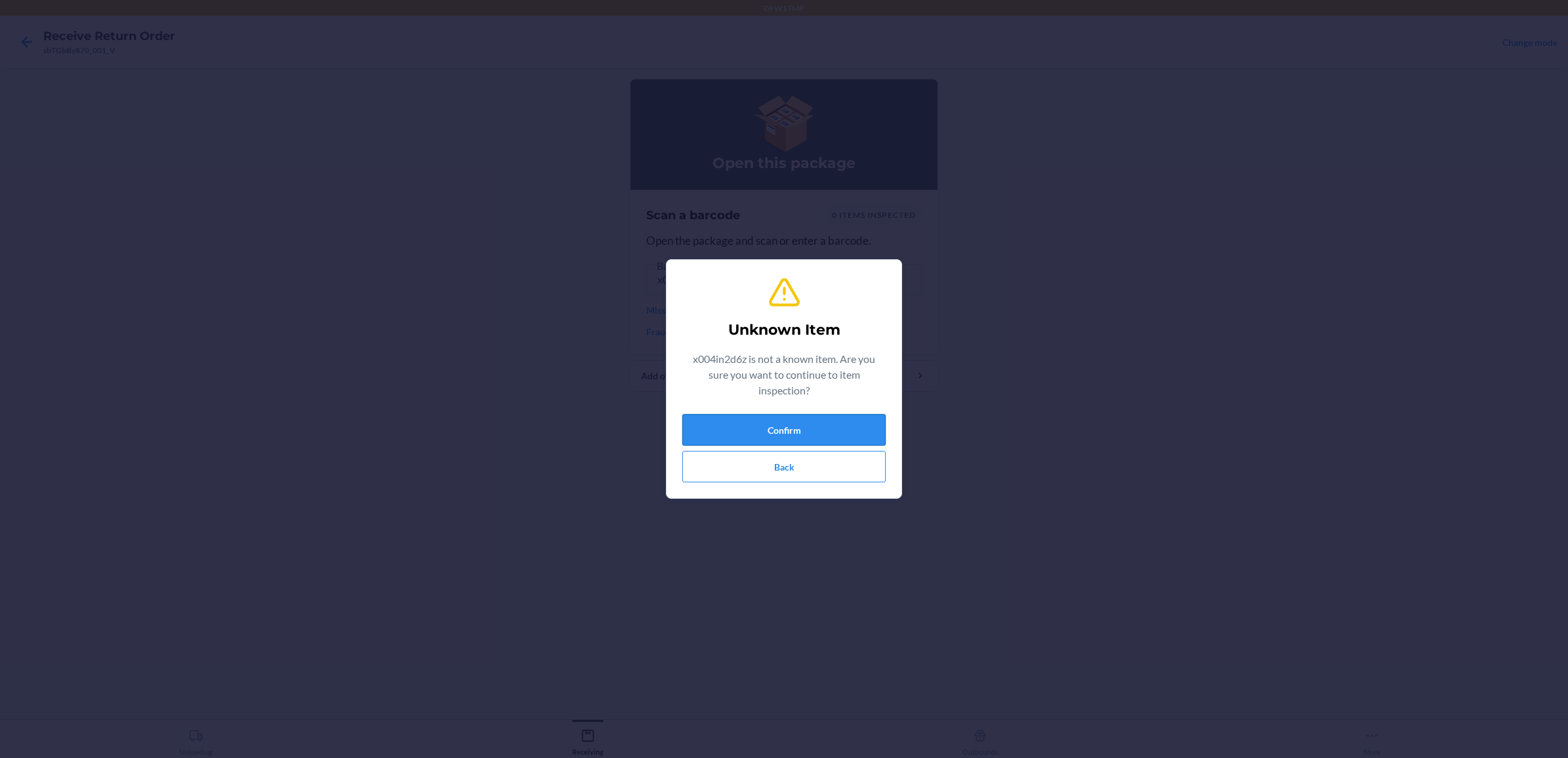
click at [844, 424] on button "Confirm" at bounding box center [784, 429] width 203 height 32
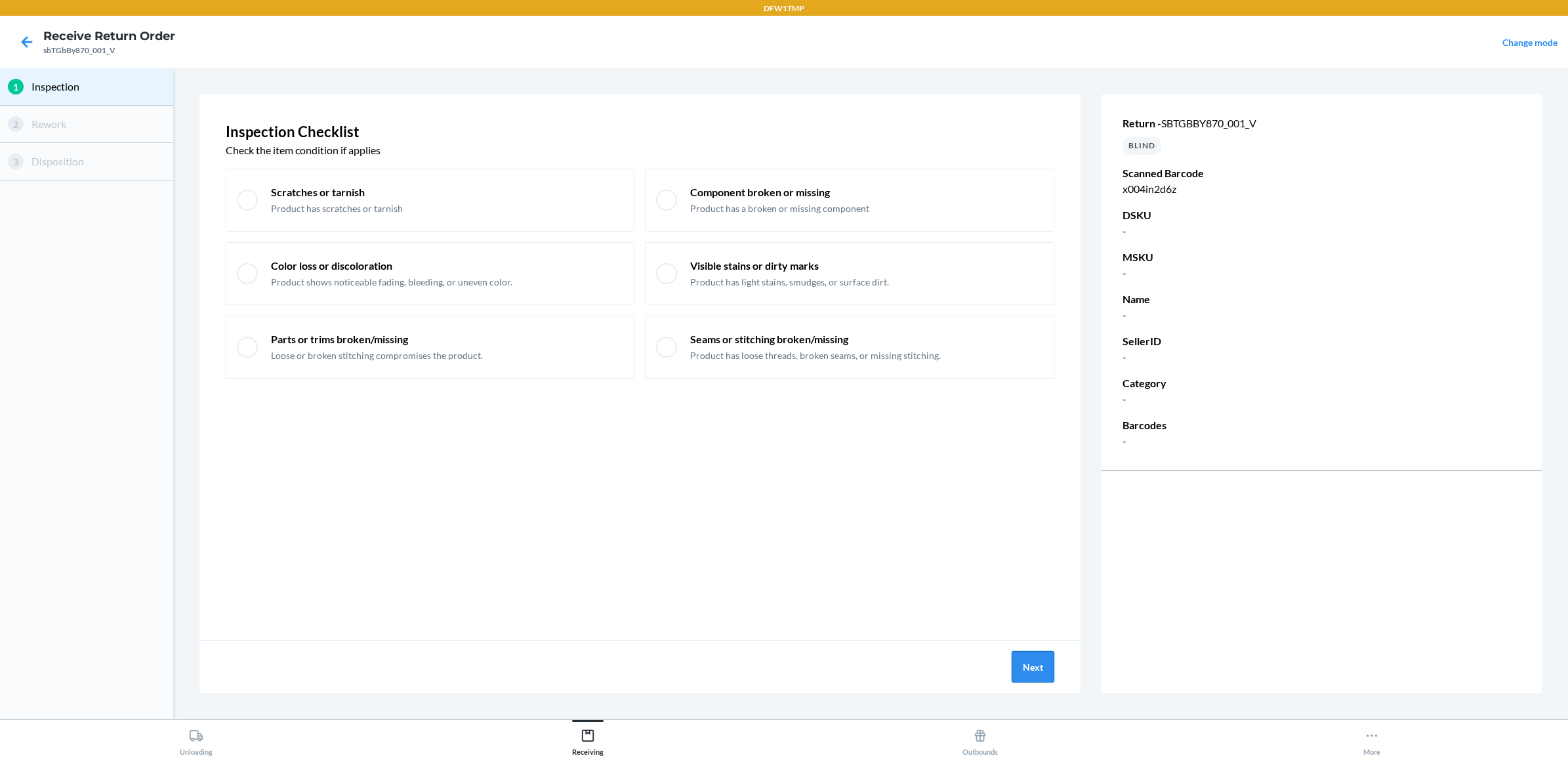
click at [1038, 674] on button "Next" at bounding box center [1033, 666] width 43 height 32
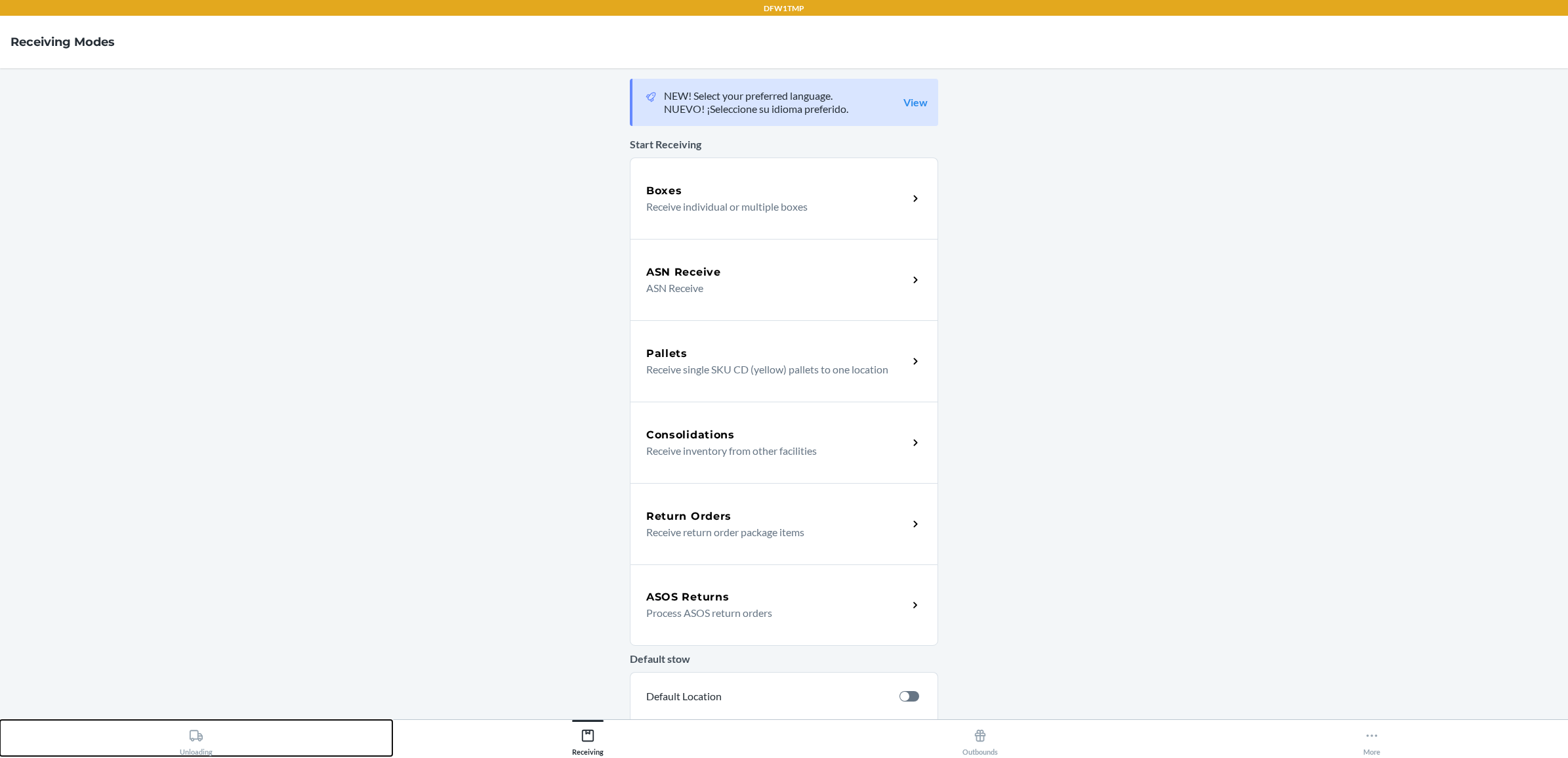
click at [129, 755] on button "Unloading" at bounding box center [196, 738] width 392 height 36
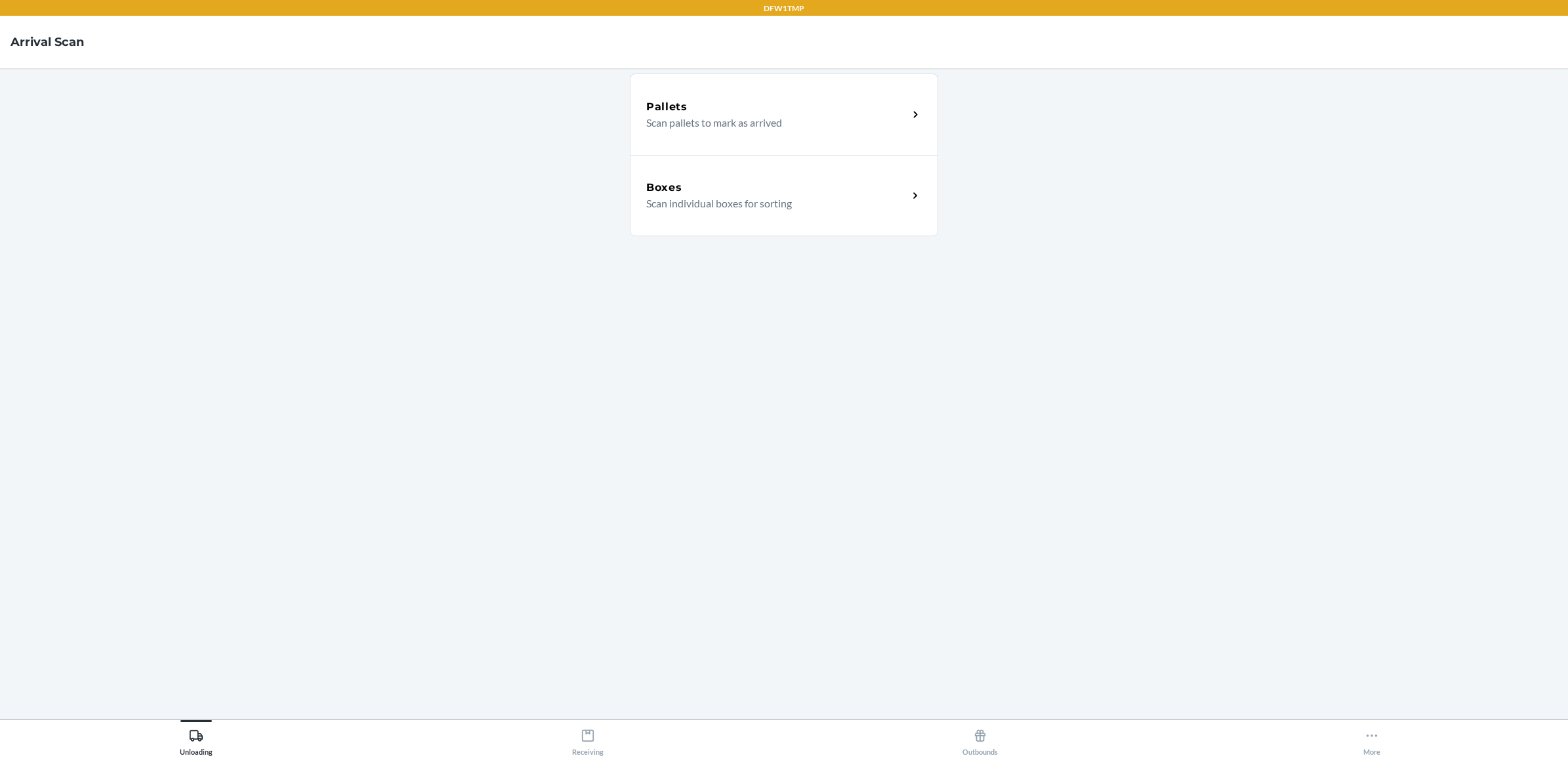
click at [804, 185] on div "Boxes" at bounding box center [777, 188] width 262 height 15
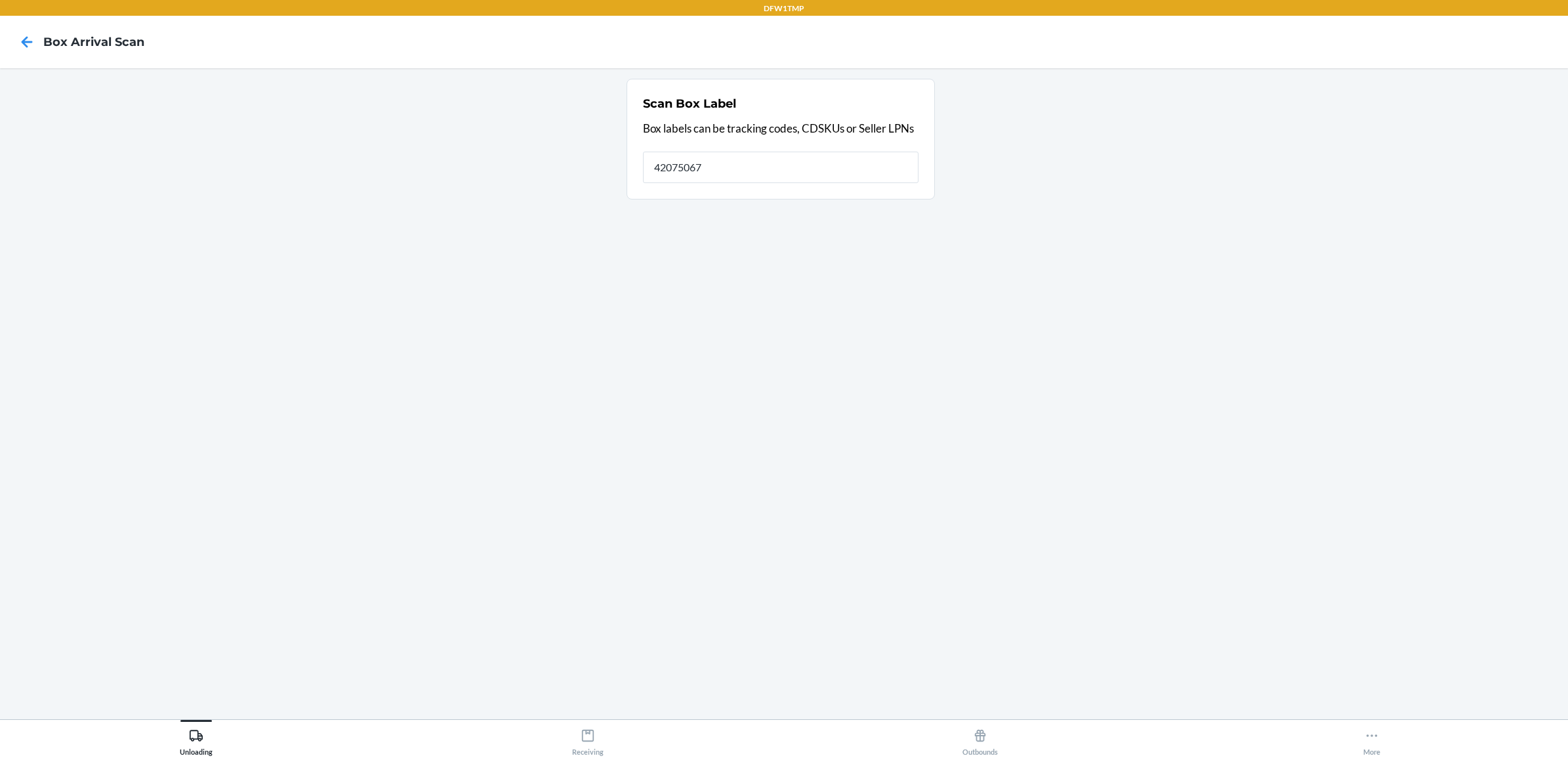
type input "42075067"
type input "4"
drag, startPoint x: 1468, startPoint y: -85, endPoint x: 1490, endPoint y: -85, distance: 22.0
click at [1490, 0] on html "DFW1TMP Box Arrival Scan Scan Box Label Box labels can be tracking codes, CDSKU…" at bounding box center [784, 379] width 1568 height 758
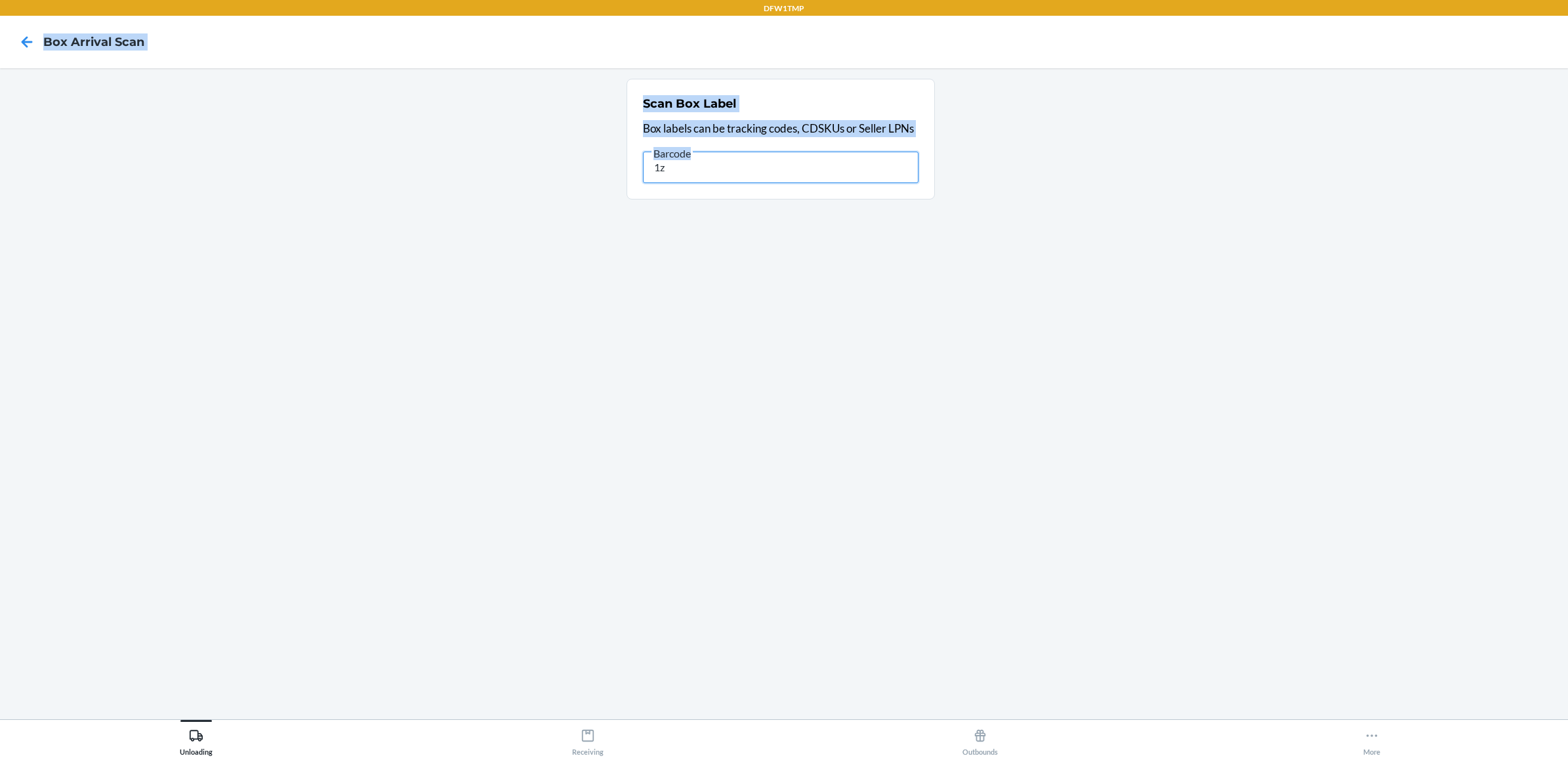
click at [748, 175] on input "1z" at bounding box center [780, 167] width 276 height 32
drag, startPoint x: -3, startPoint y: 800, endPoint x: 756, endPoint y: 168, distance: 987.7
click at [756, 168] on input "1Z" at bounding box center [780, 167] width 276 height 32
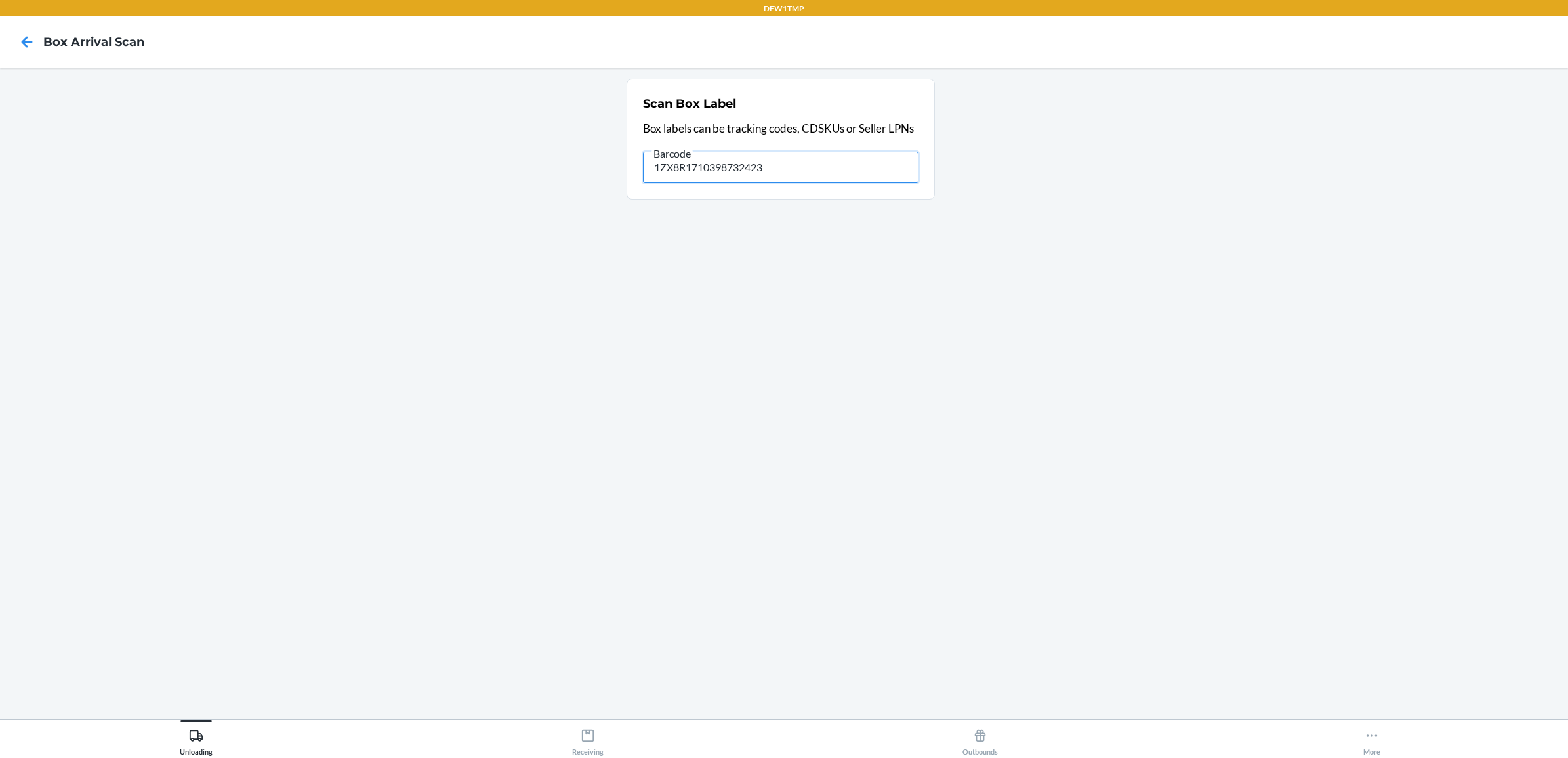
type input "1ZX8R1710398732423"
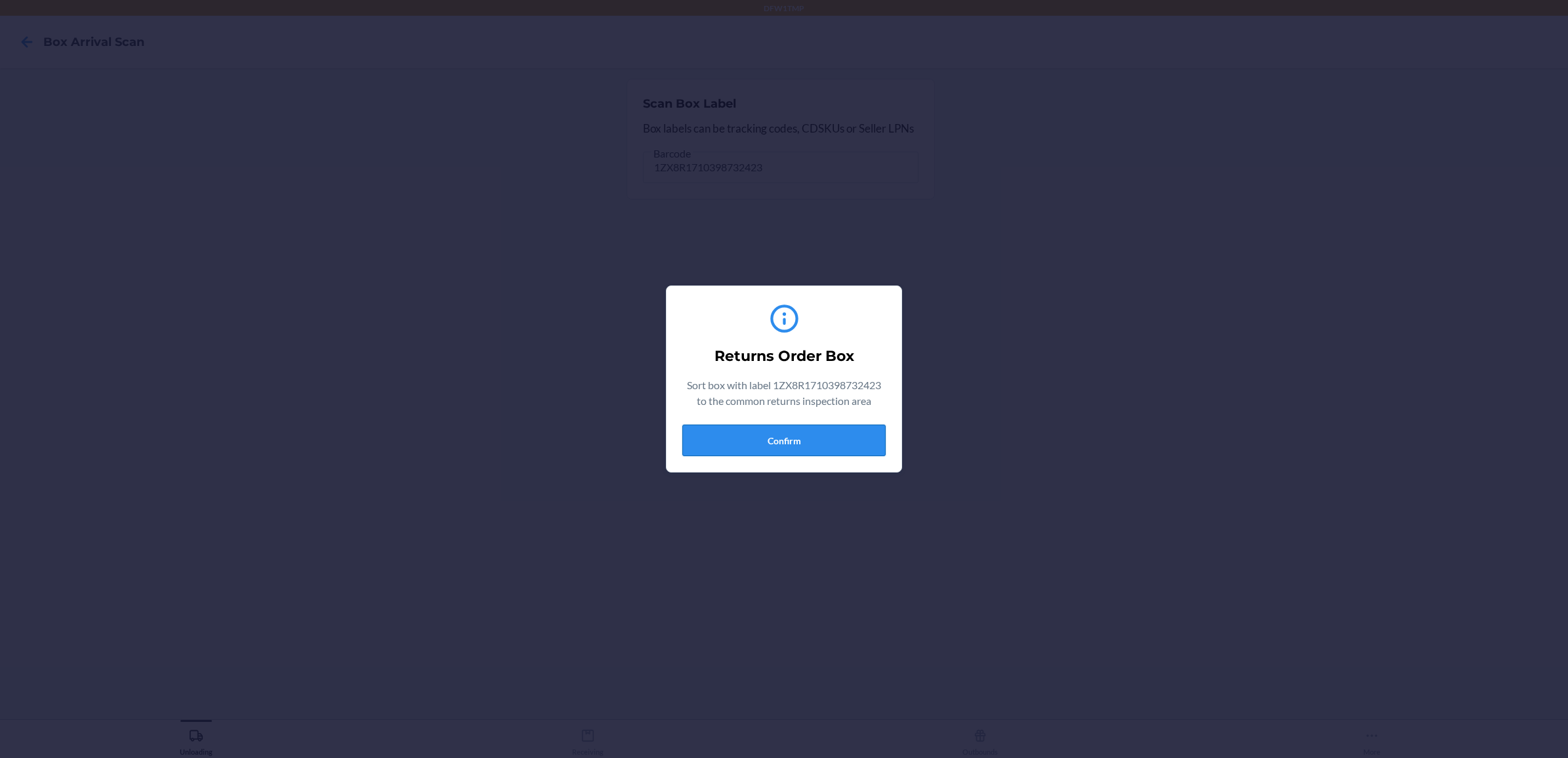
click at [769, 433] on button "Confirm" at bounding box center [784, 440] width 203 height 32
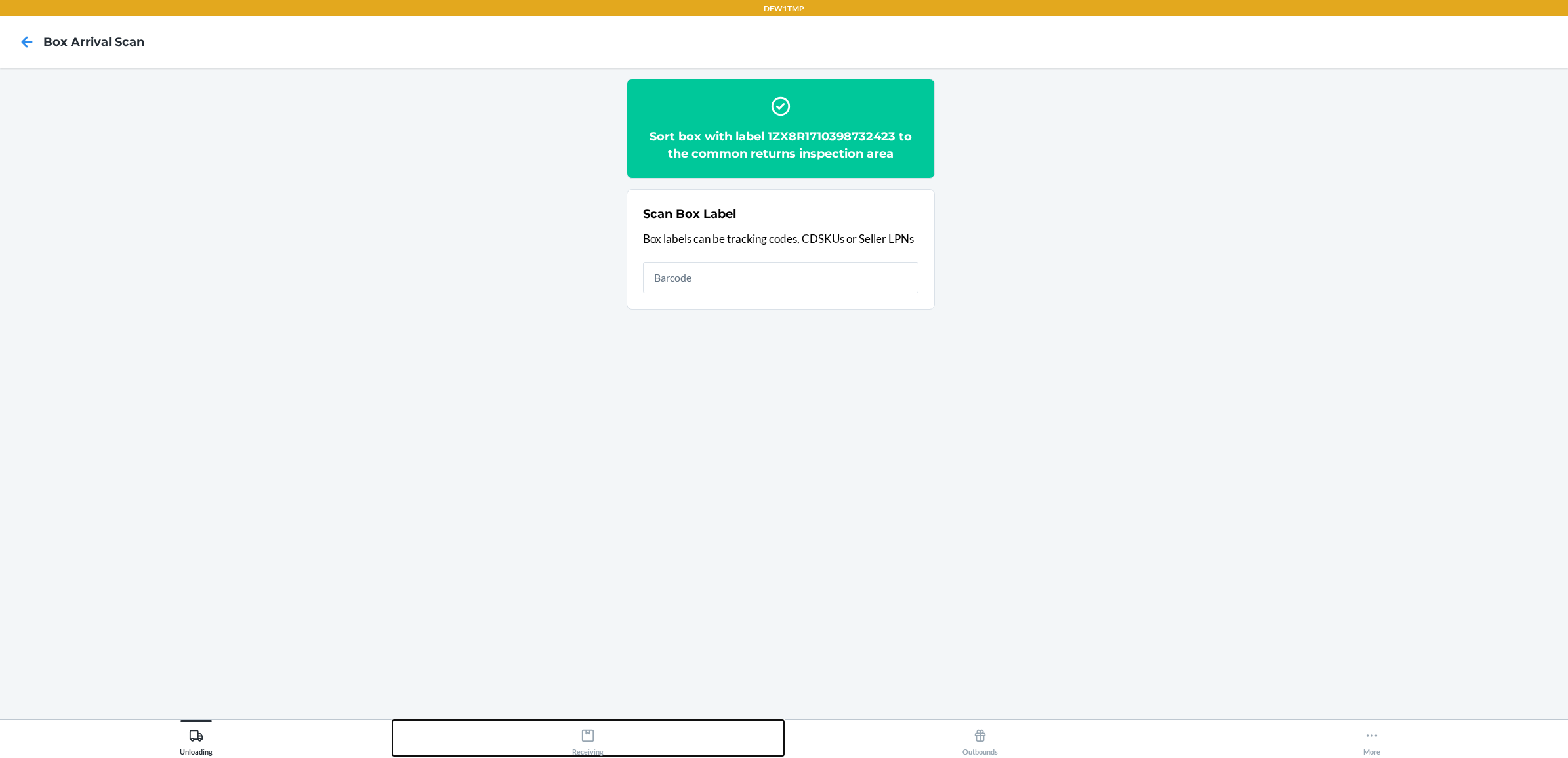
click at [592, 744] on div "Receiving" at bounding box center [588, 740] width 32 height 33
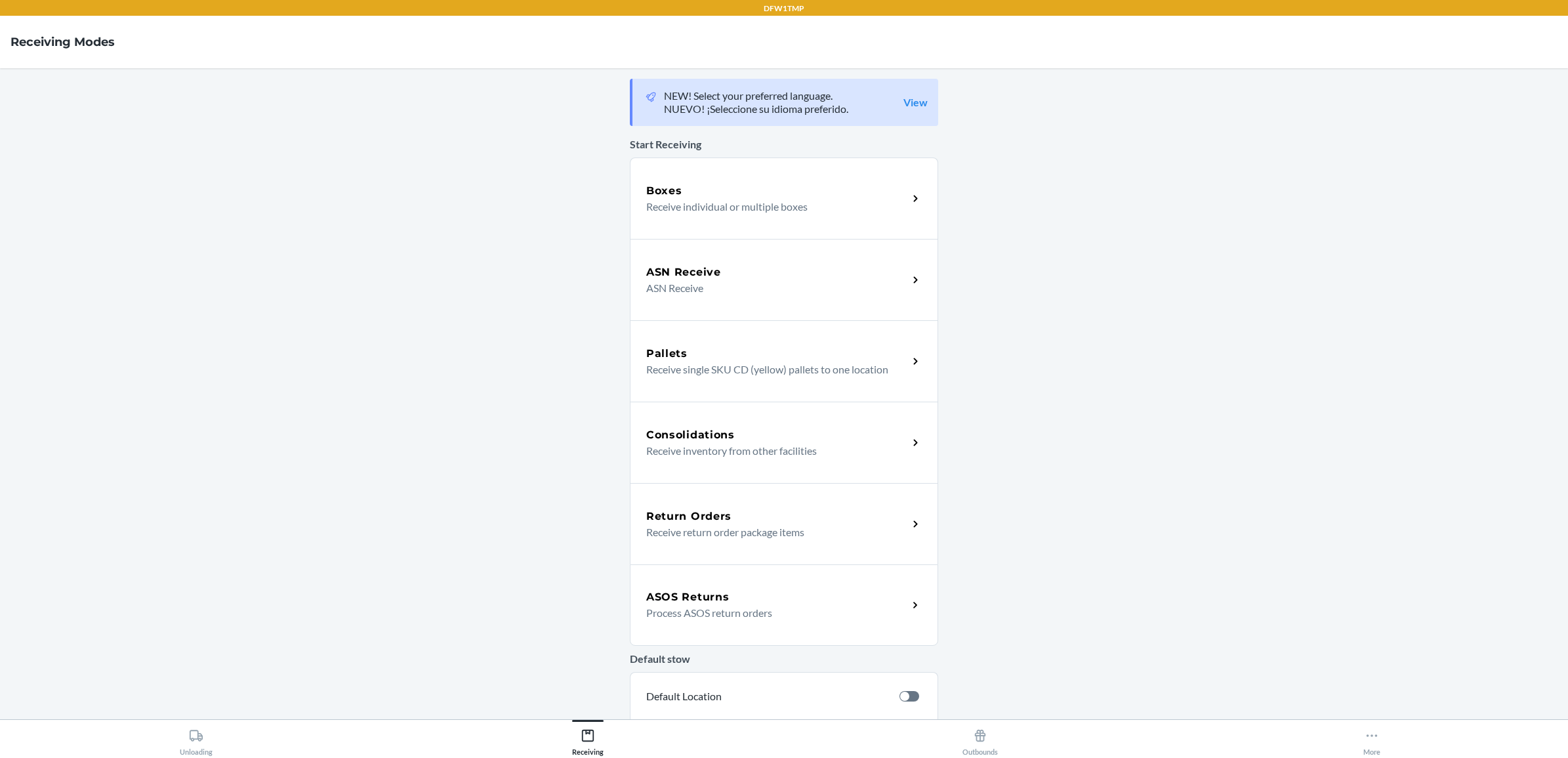
click at [735, 515] on div "Return Orders" at bounding box center [777, 516] width 262 height 15
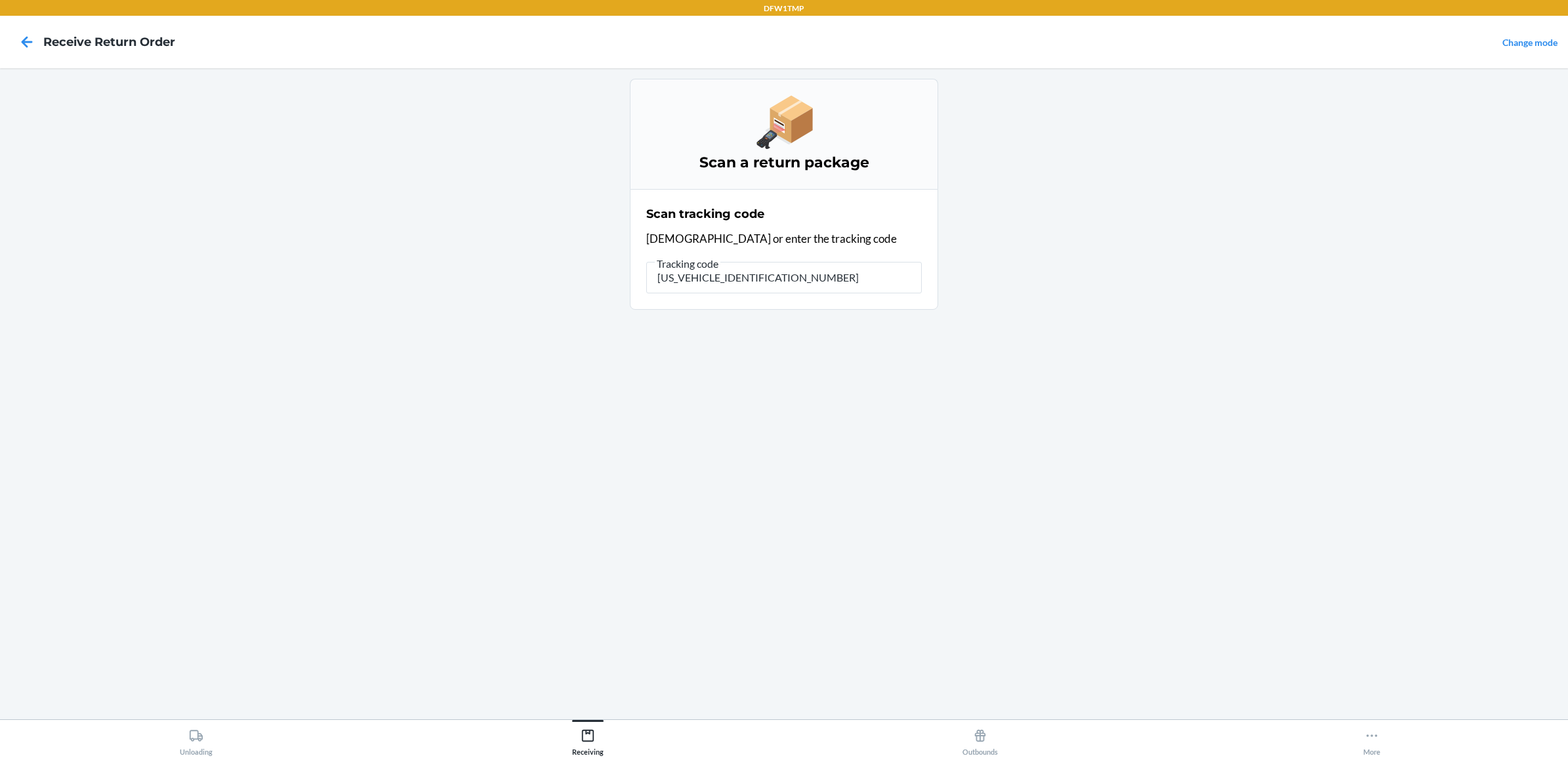
type input "1ZX8R1710398732423"
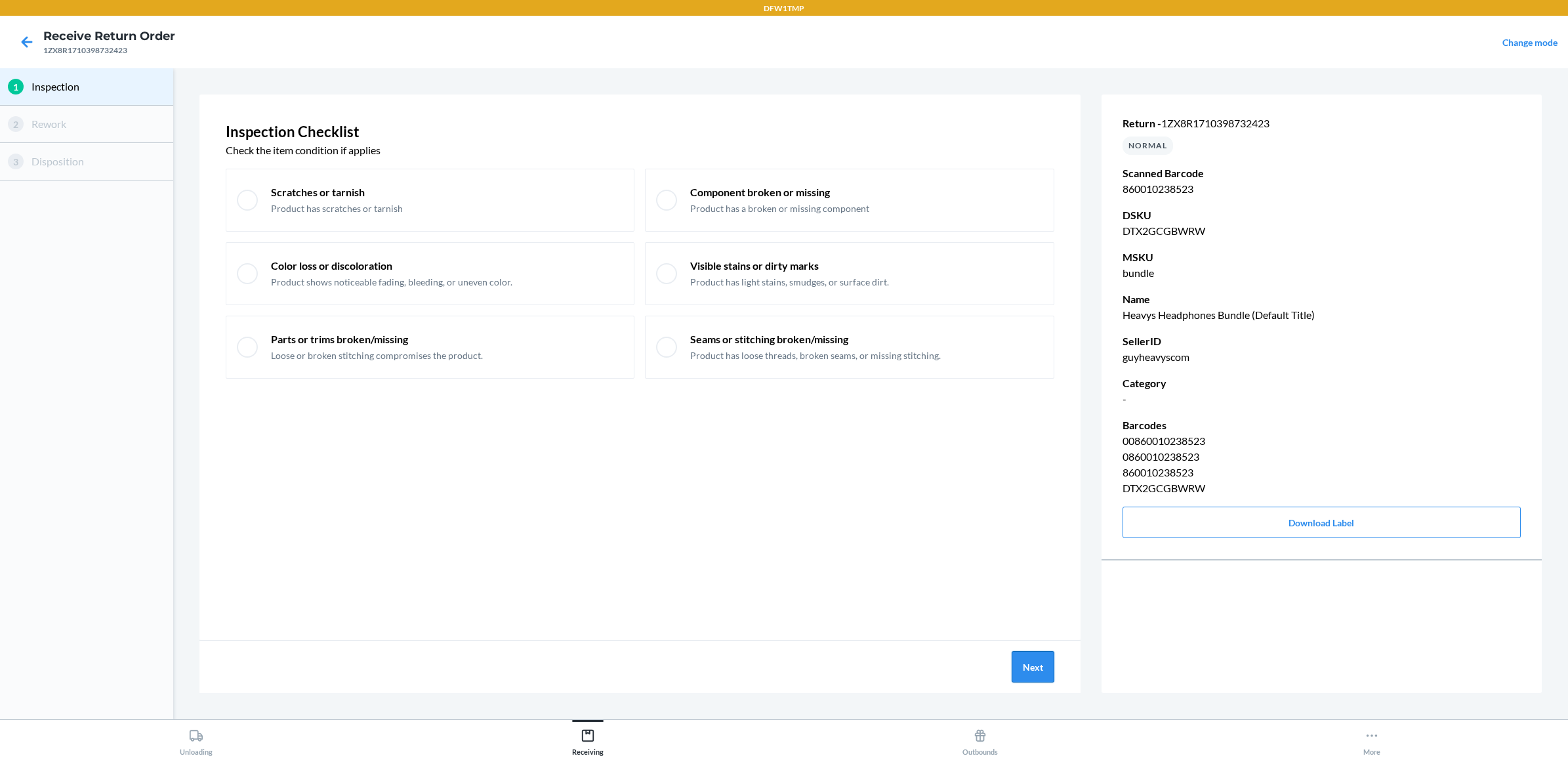
click at [1048, 660] on button "Next" at bounding box center [1033, 666] width 43 height 32
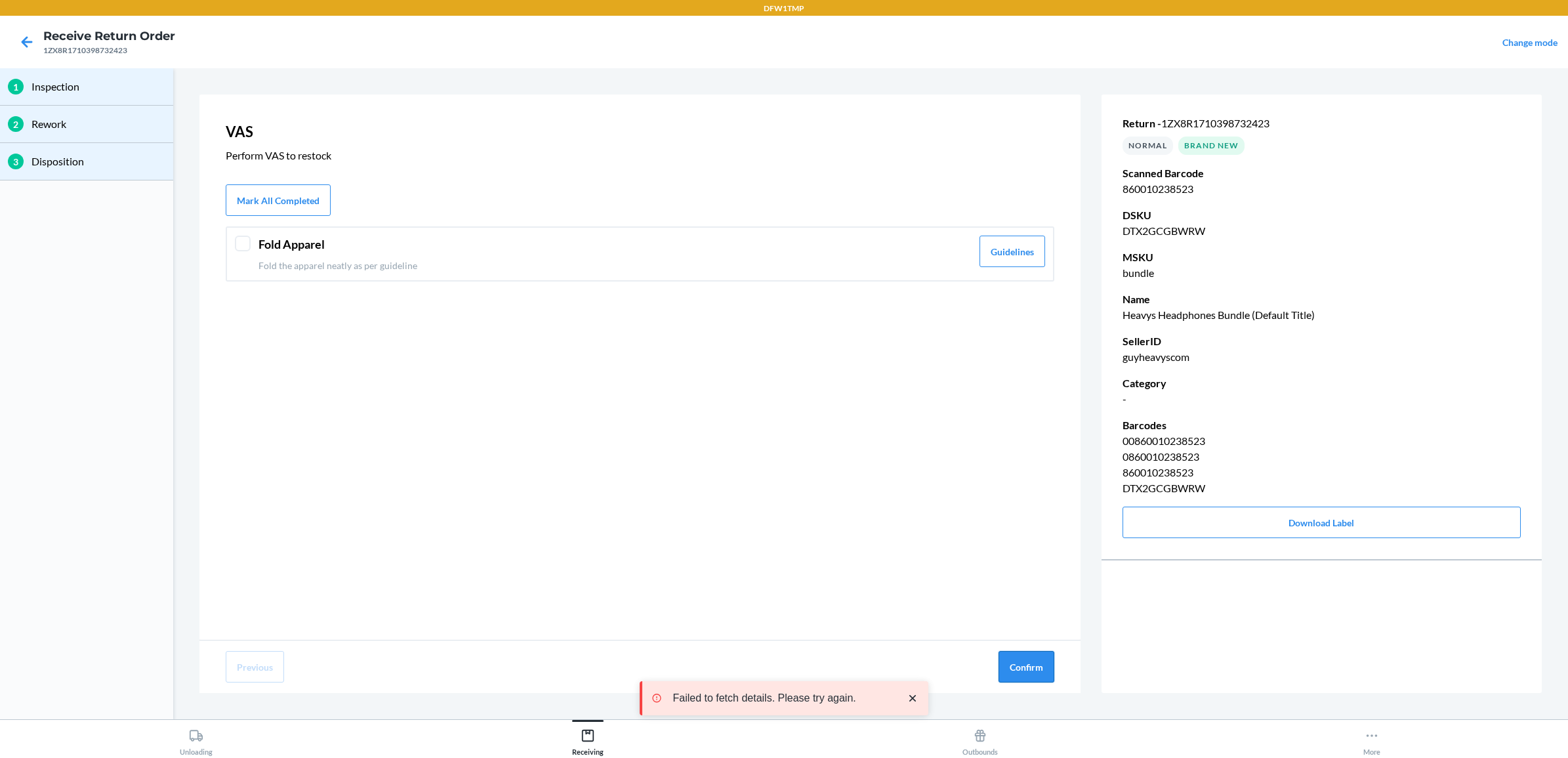
click at [1034, 667] on button "Confirm" at bounding box center [1027, 666] width 56 height 32
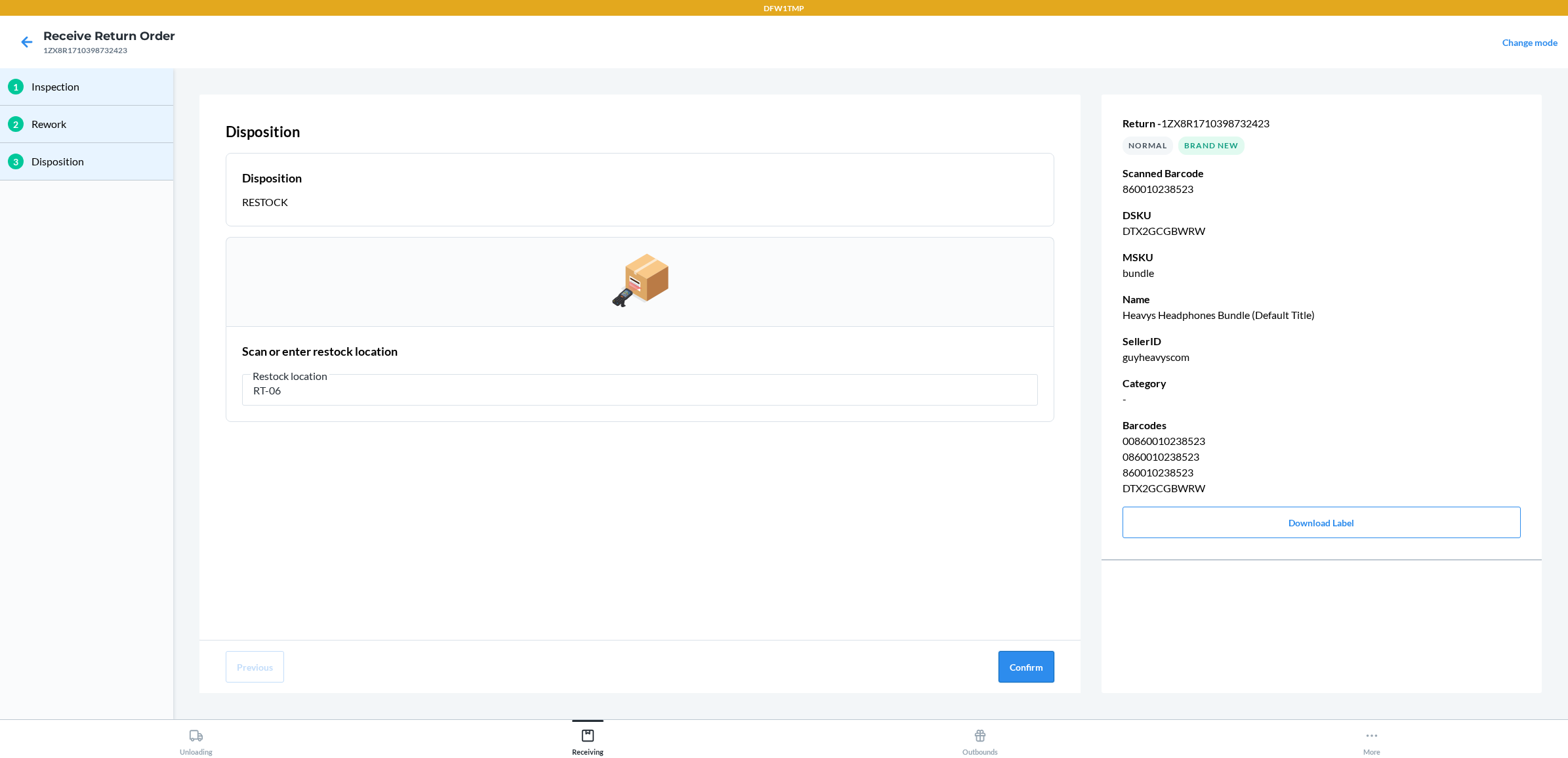
type input "RT-06"
drag, startPoint x: 1018, startPoint y: 671, endPoint x: 1002, endPoint y: 636, distance: 38.5
click at [1016, 660] on button "Confirm" at bounding box center [1027, 666] width 56 height 32
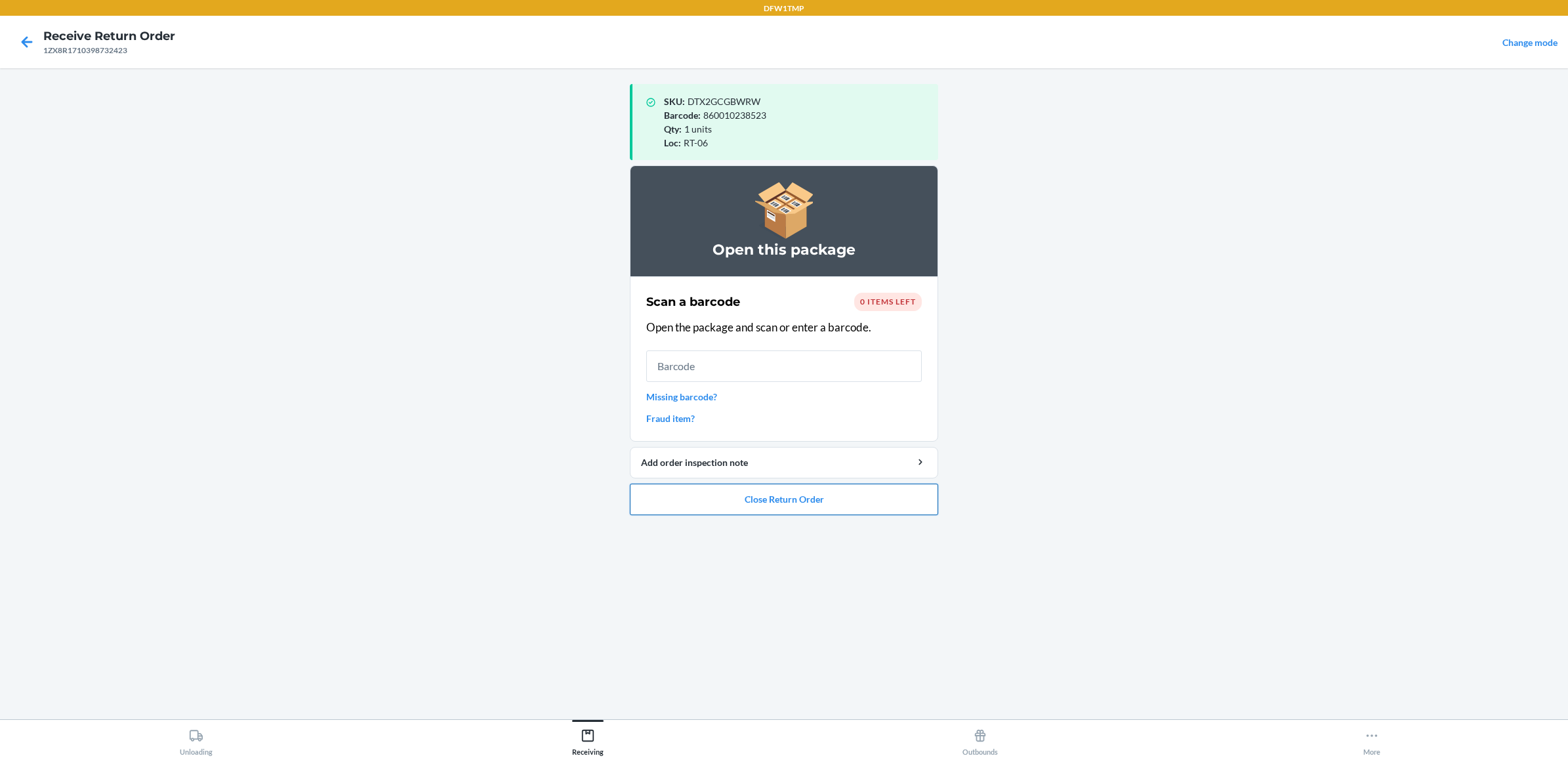
click at [769, 506] on button "Close Return Order" at bounding box center [784, 499] width 308 height 32
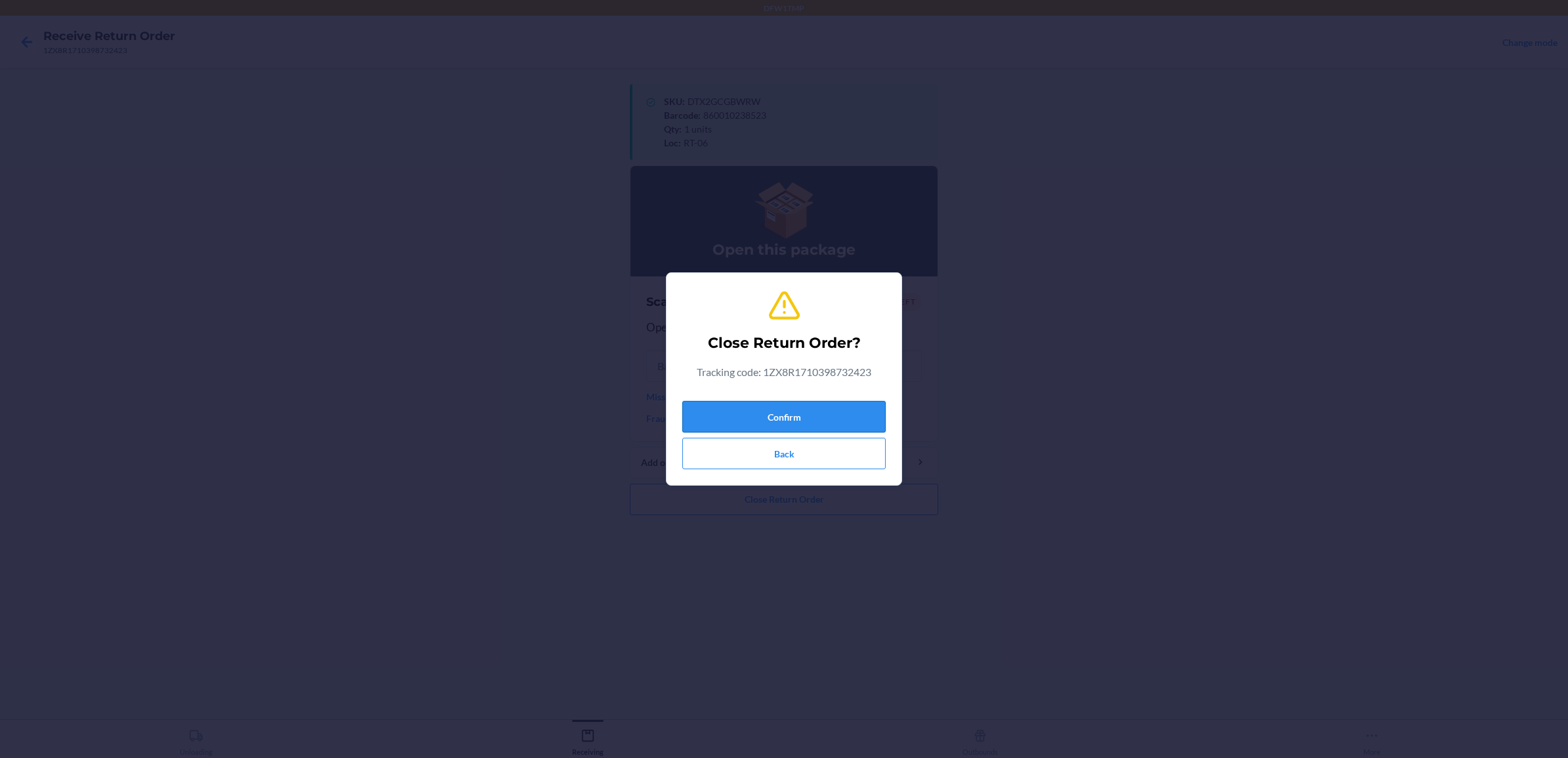
click at [748, 408] on button "Confirm" at bounding box center [784, 417] width 203 height 32
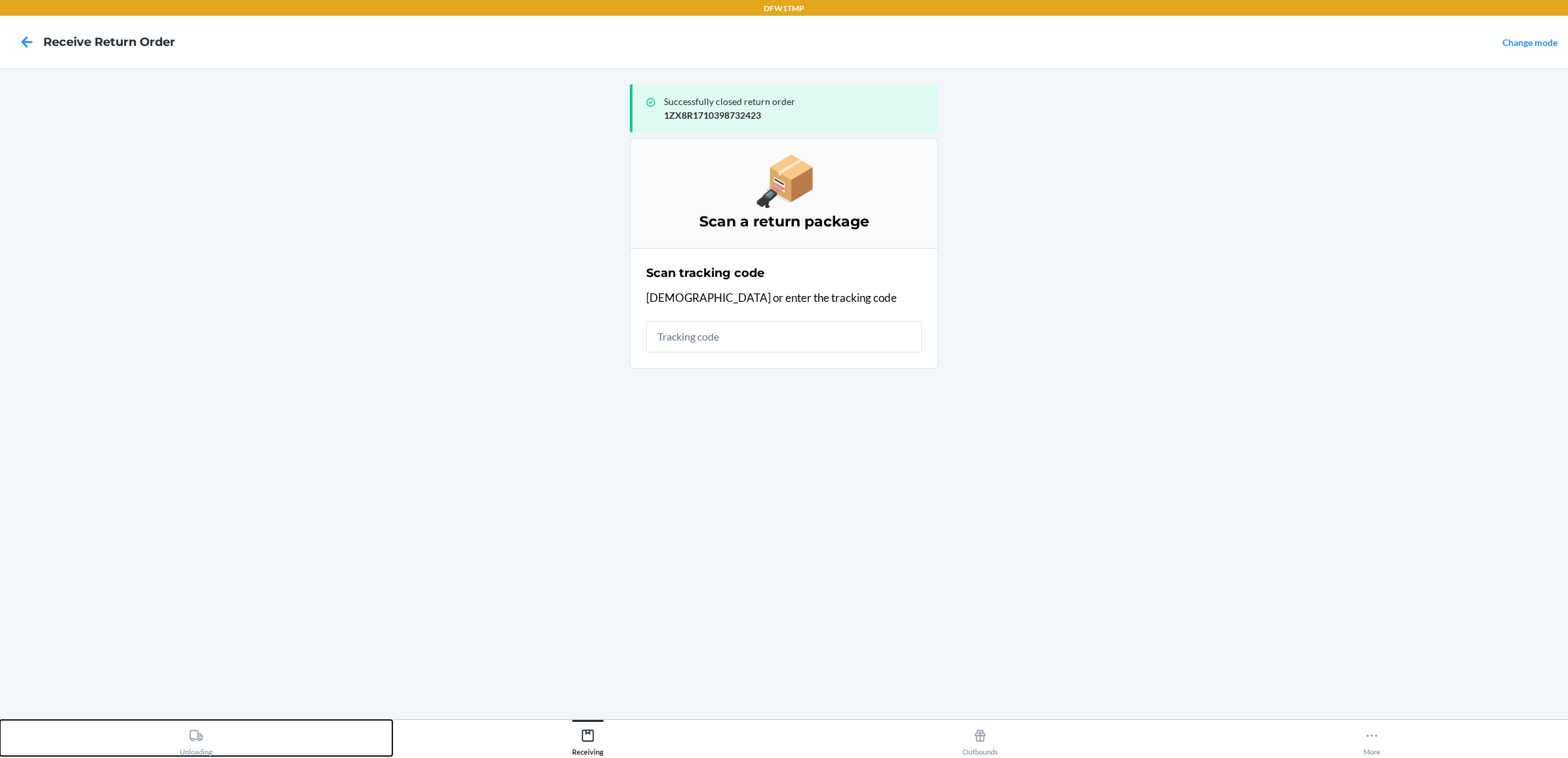
click at [198, 743] on div "Unloading" at bounding box center [196, 740] width 33 height 33
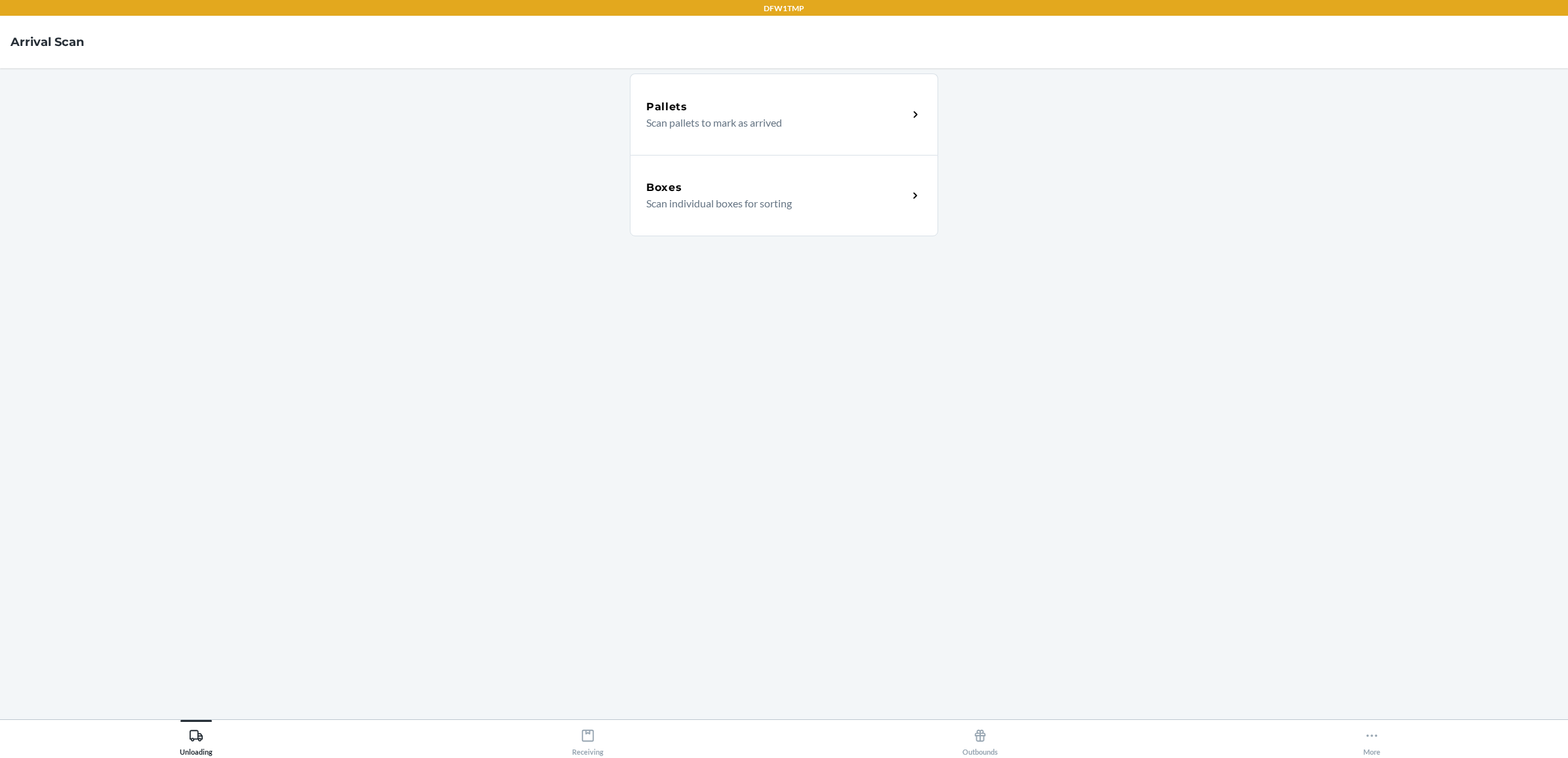
click at [1567, 405] on html "DFW1TMP Arrival Scan Pallets Scan pallets to mark as arrived Boxes Scan individ…" at bounding box center [784, 379] width 1568 height 758
click at [887, 191] on div "Boxes" at bounding box center [777, 188] width 262 height 15
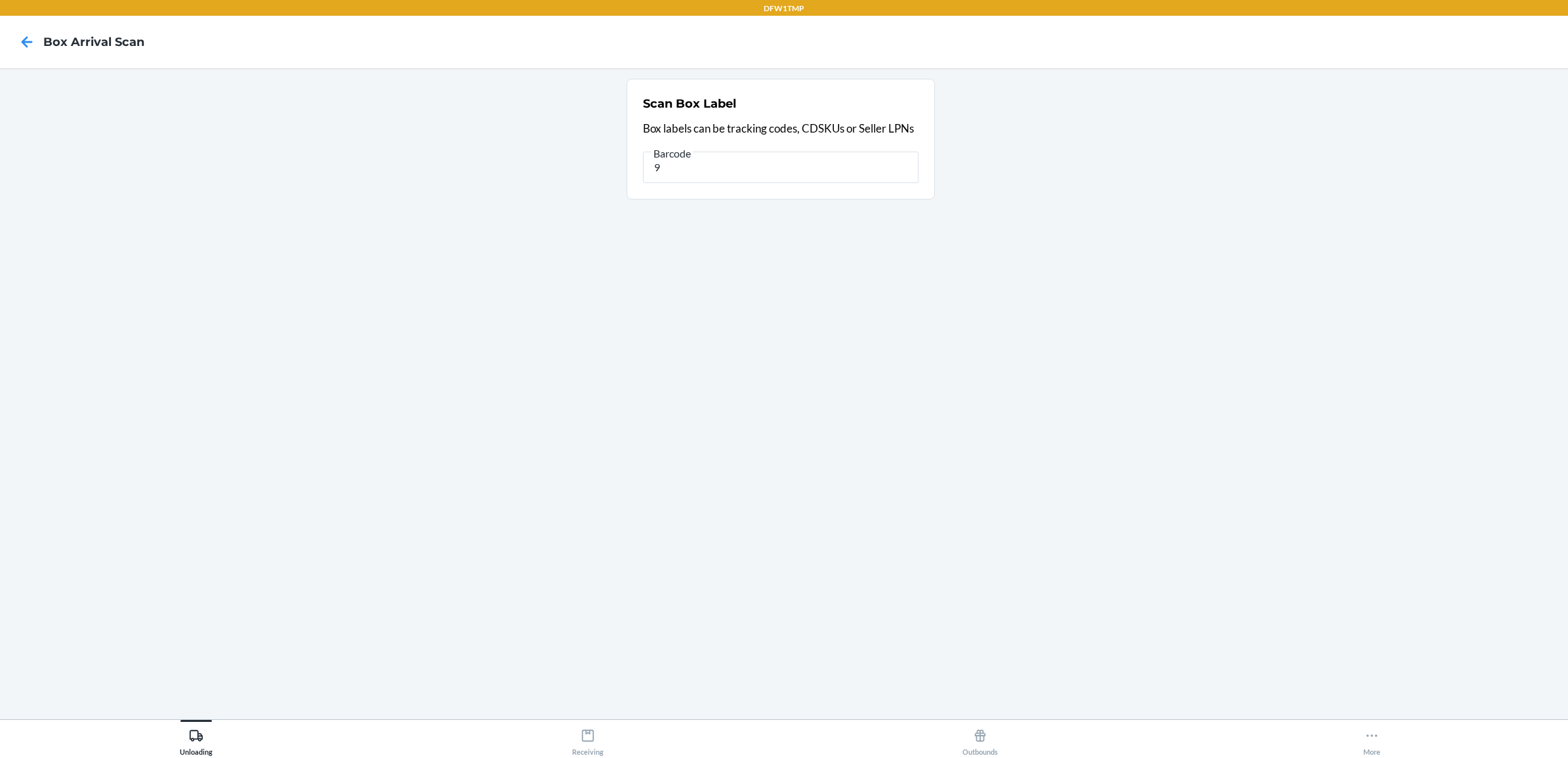
click at [1567, 48] on html "DFW1TMP Box Arrival Scan Scan Box Label Box labels can be tracking codes, CDSKU…" at bounding box center [784, 379] width 1568 height 758
click at [1330, 404] on section "Scan Box Label Box labels can be tracking codes, CDSKUs or Seller LPNs Barcode 9" at bounding box center [784, 394] width 1547 height 630
click at [808, 162] on input "9" at bounding box center [780, 167] width 276 height 32
type input "9202290370692501243422"
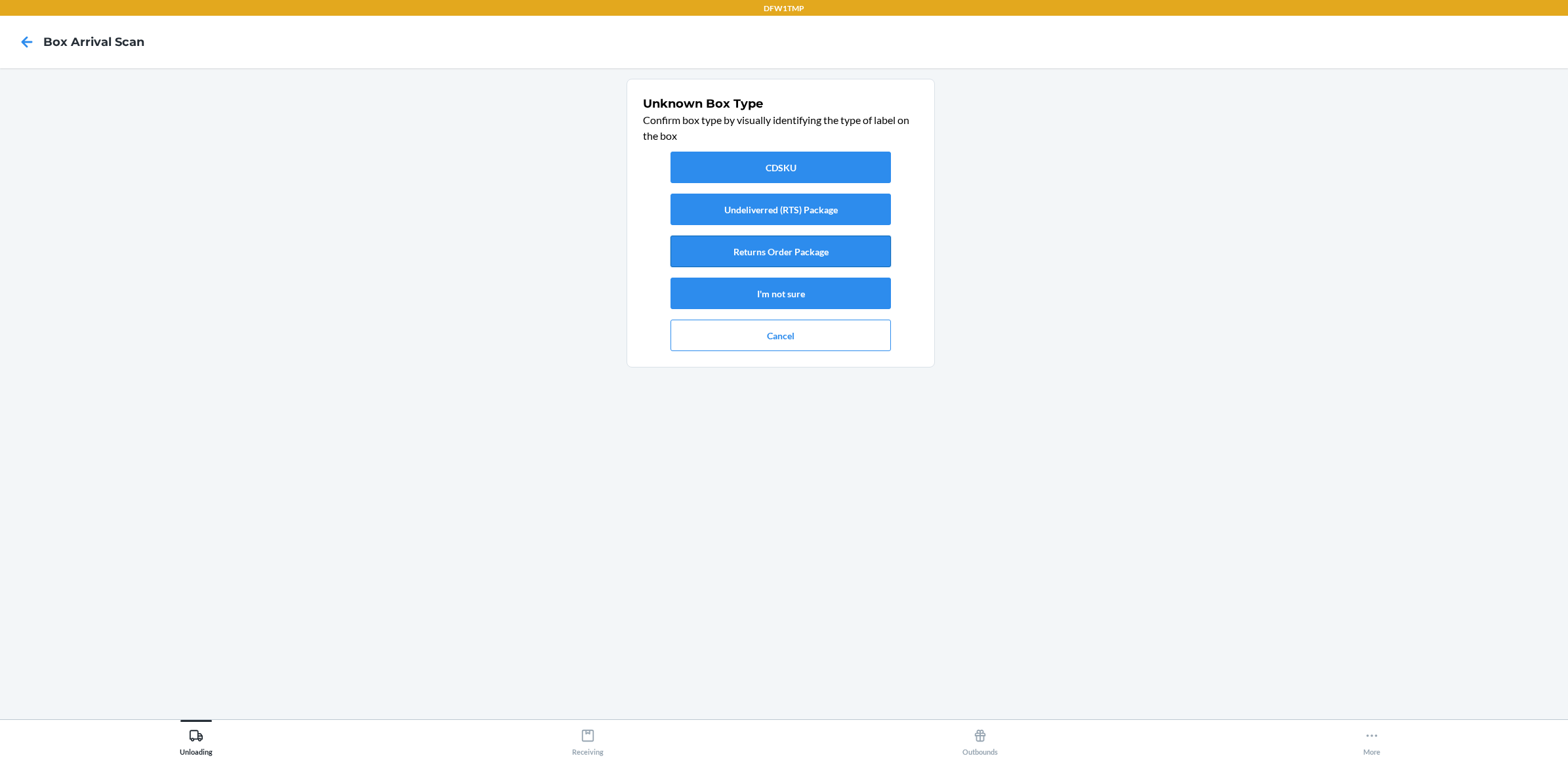
click at [745, 261] on button "Returns Order Package" at bounding box center [781, 251] width 220 height 32
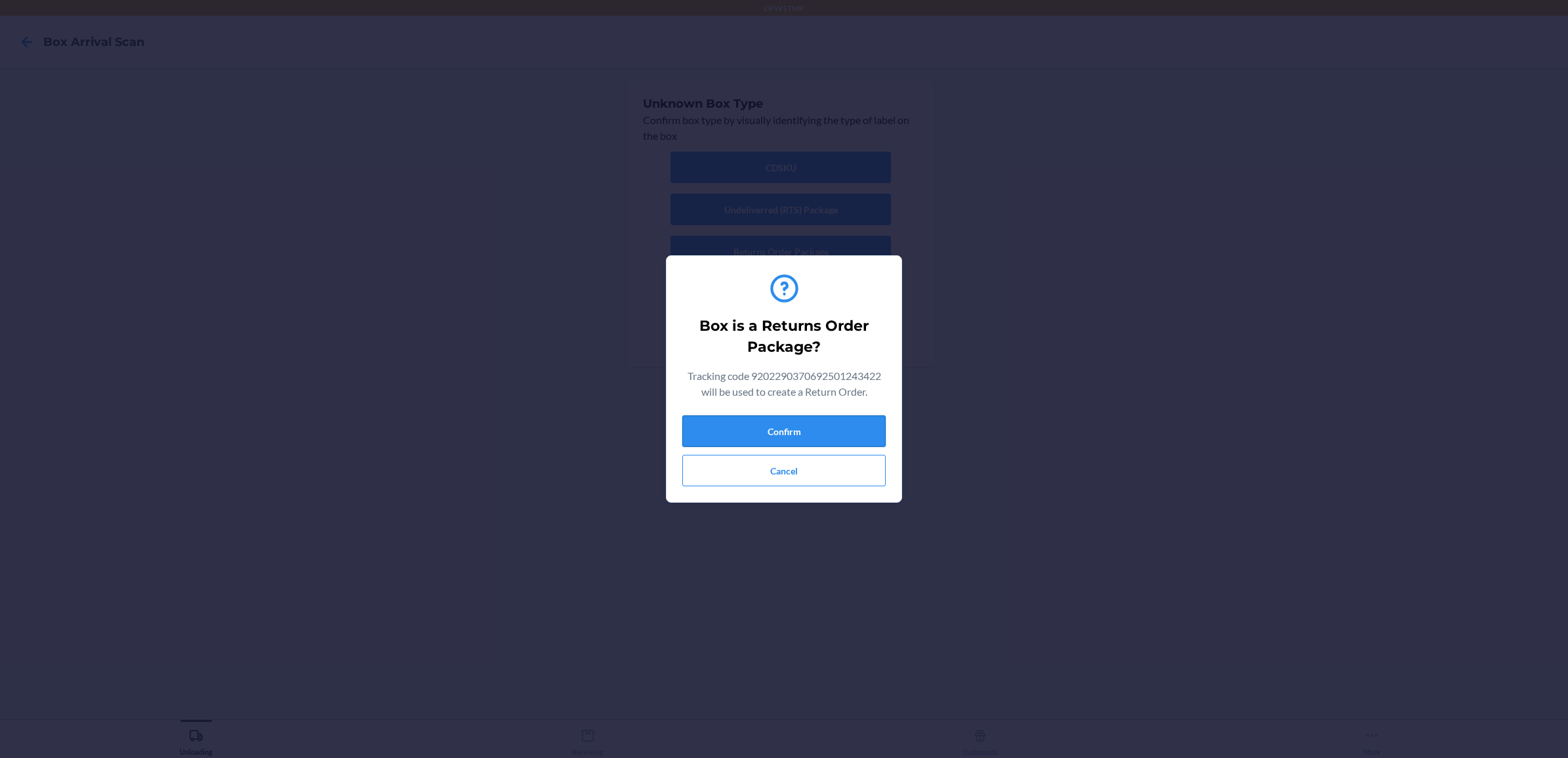
drag, startPoint x: 799, startPoint y: 435, endPoint x: 803, endPoint y: 428, distance: 8.1
click at [799, 435] on button "Confirm" at bounding box center [784, 431] width 203 height 32
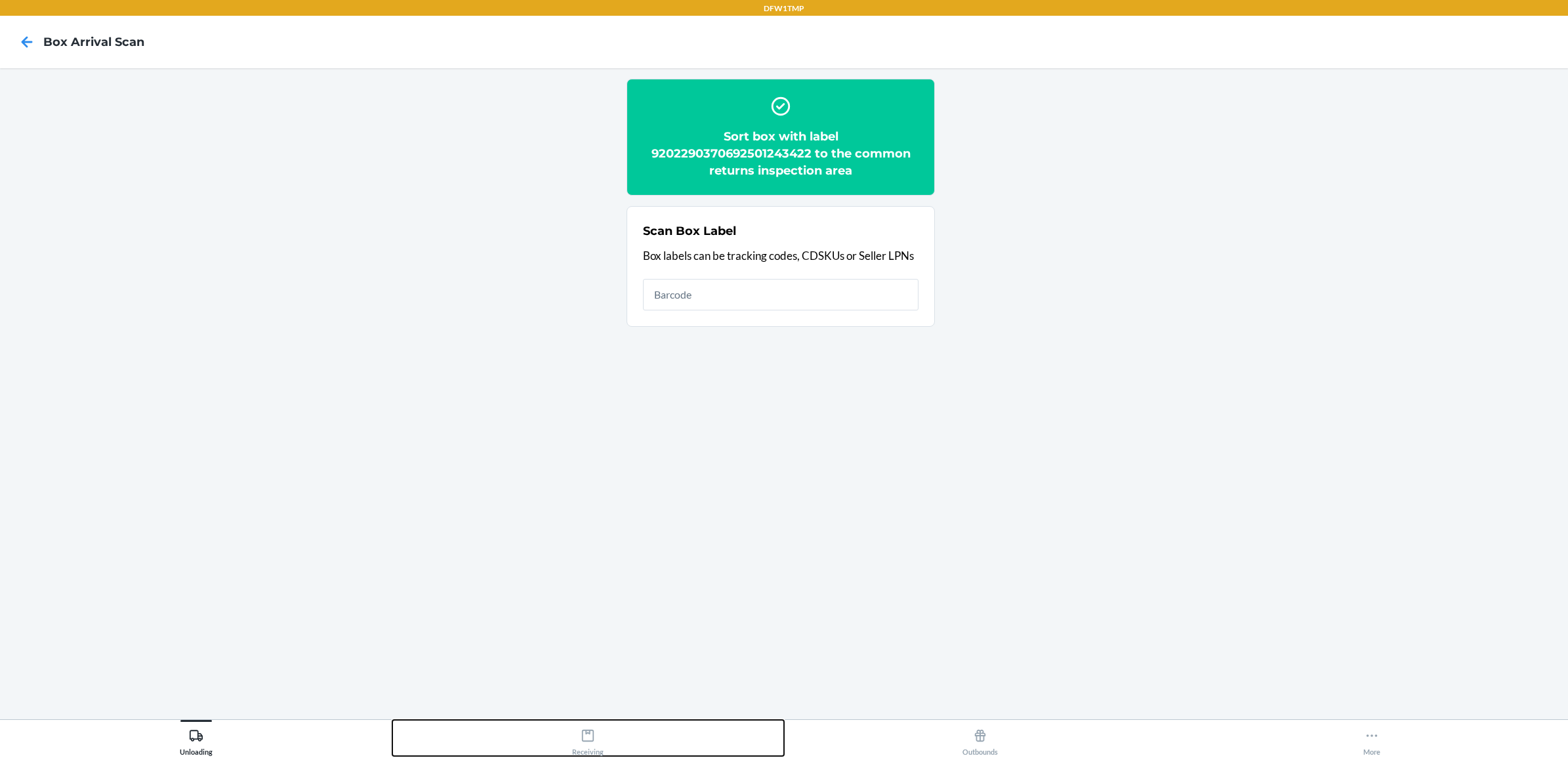
click at [567, 743] on button "Receiving" at bounding box center [589, 738] width 392 height 36
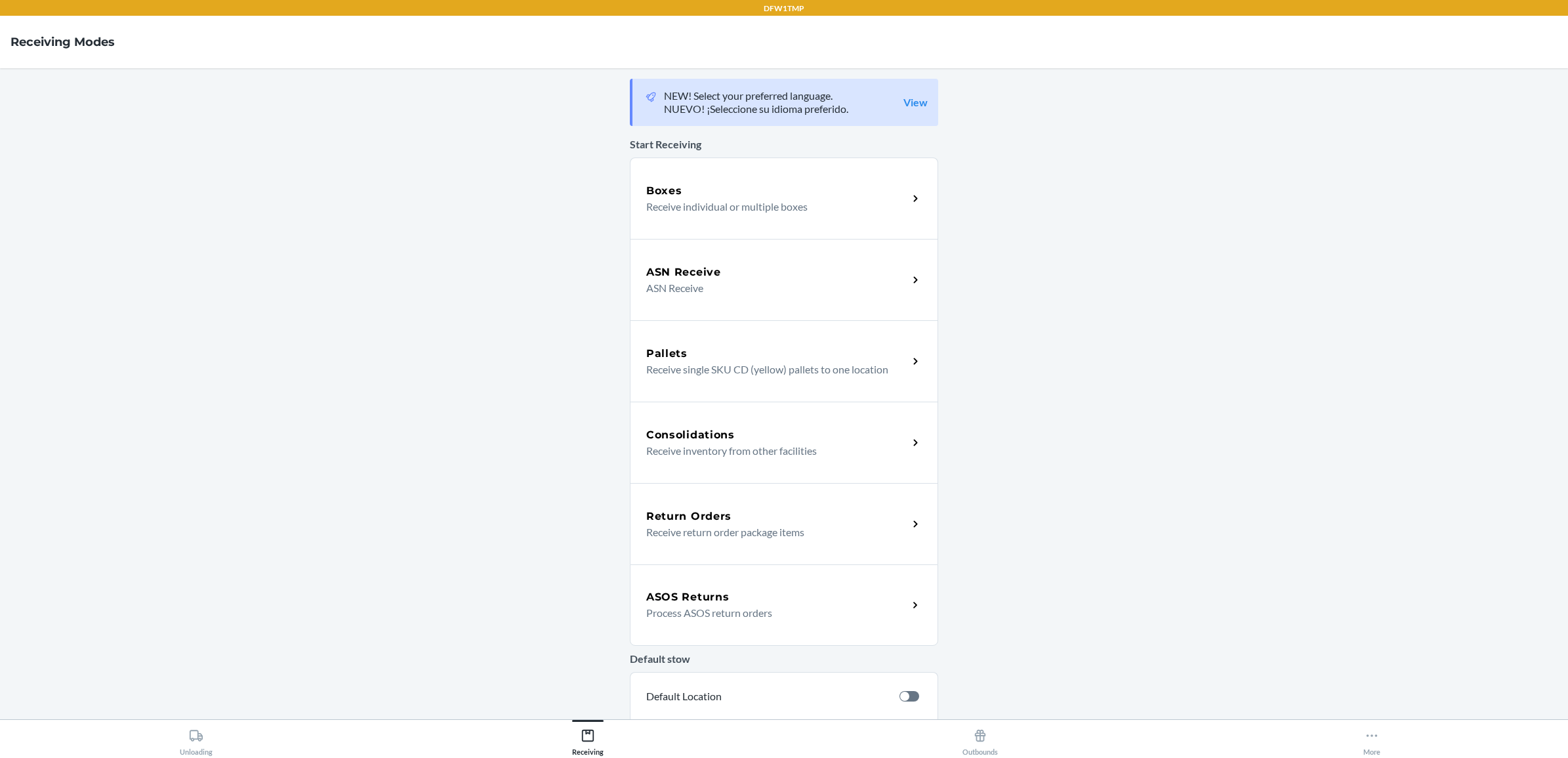
click at [697, 501] on div "Return Orders Receive return order package items" at bounding box center [784, 524] width 308 height 81
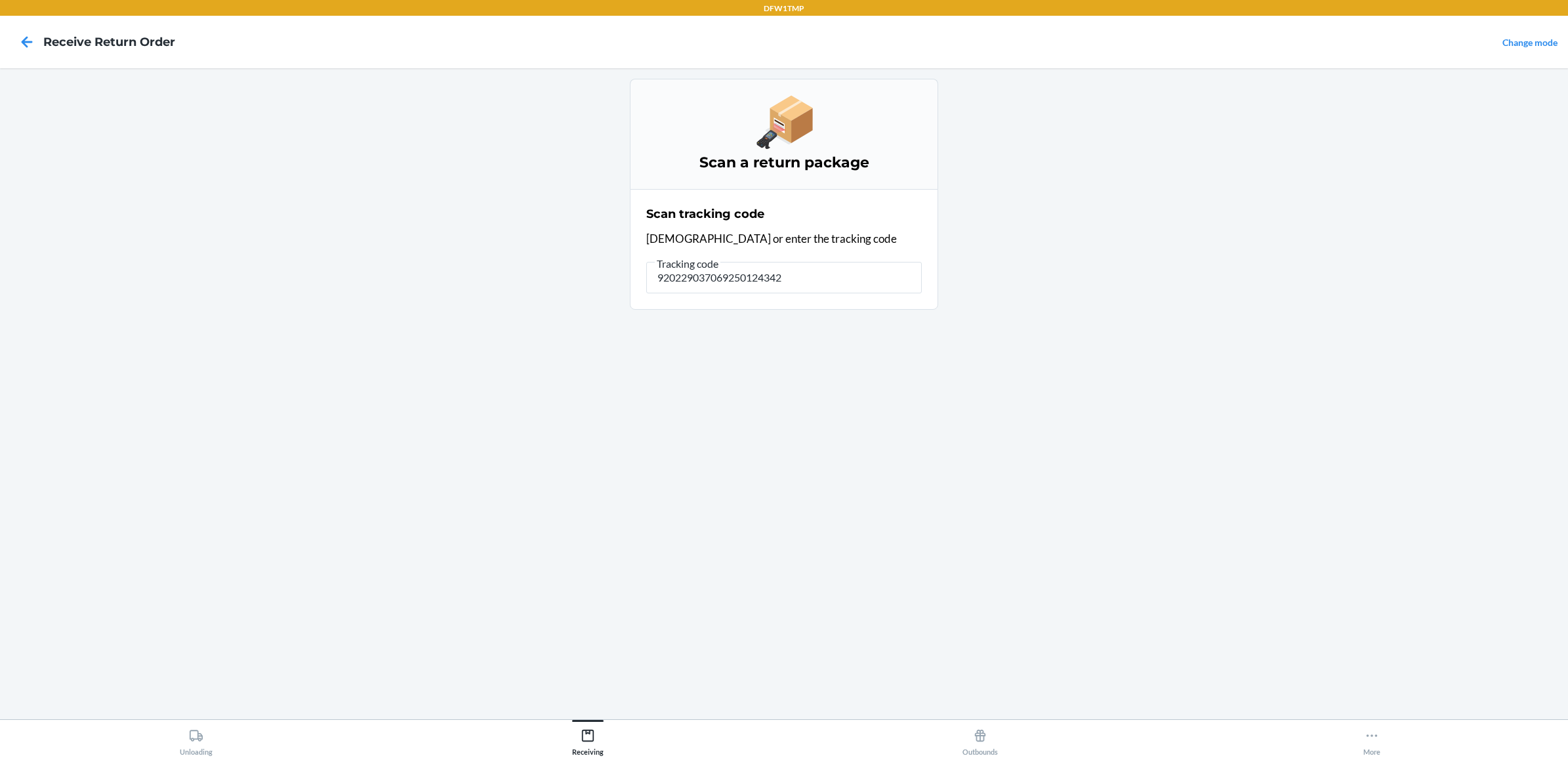
type input "9202290370692501243422"
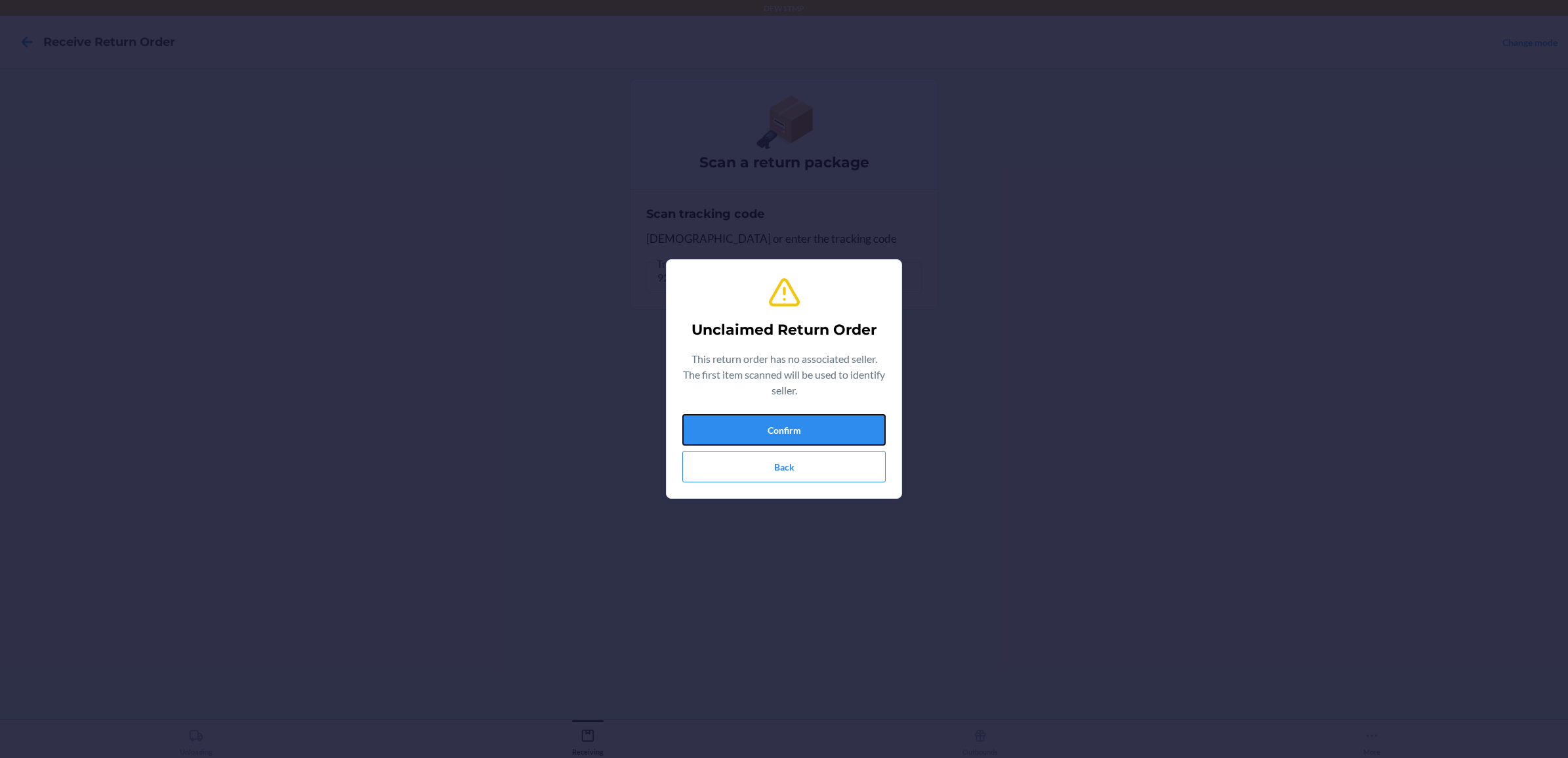
click at [725, 432] on button "Confirm" at bounding box center [784, 429] width 203 height 32
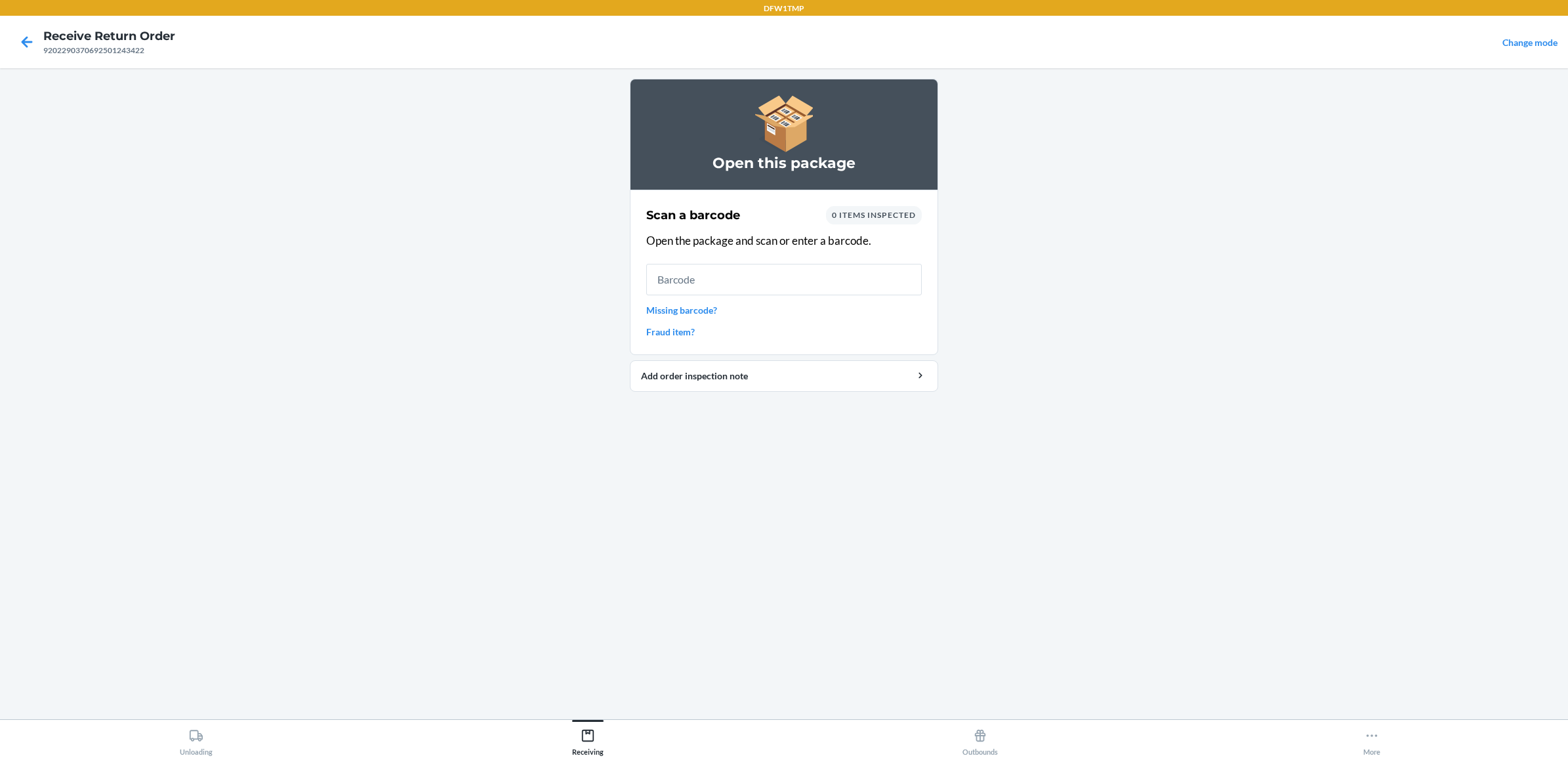
click at [665, 309] on link "Missing barcode?" at bounding box center [784, 310] width 276 height 14
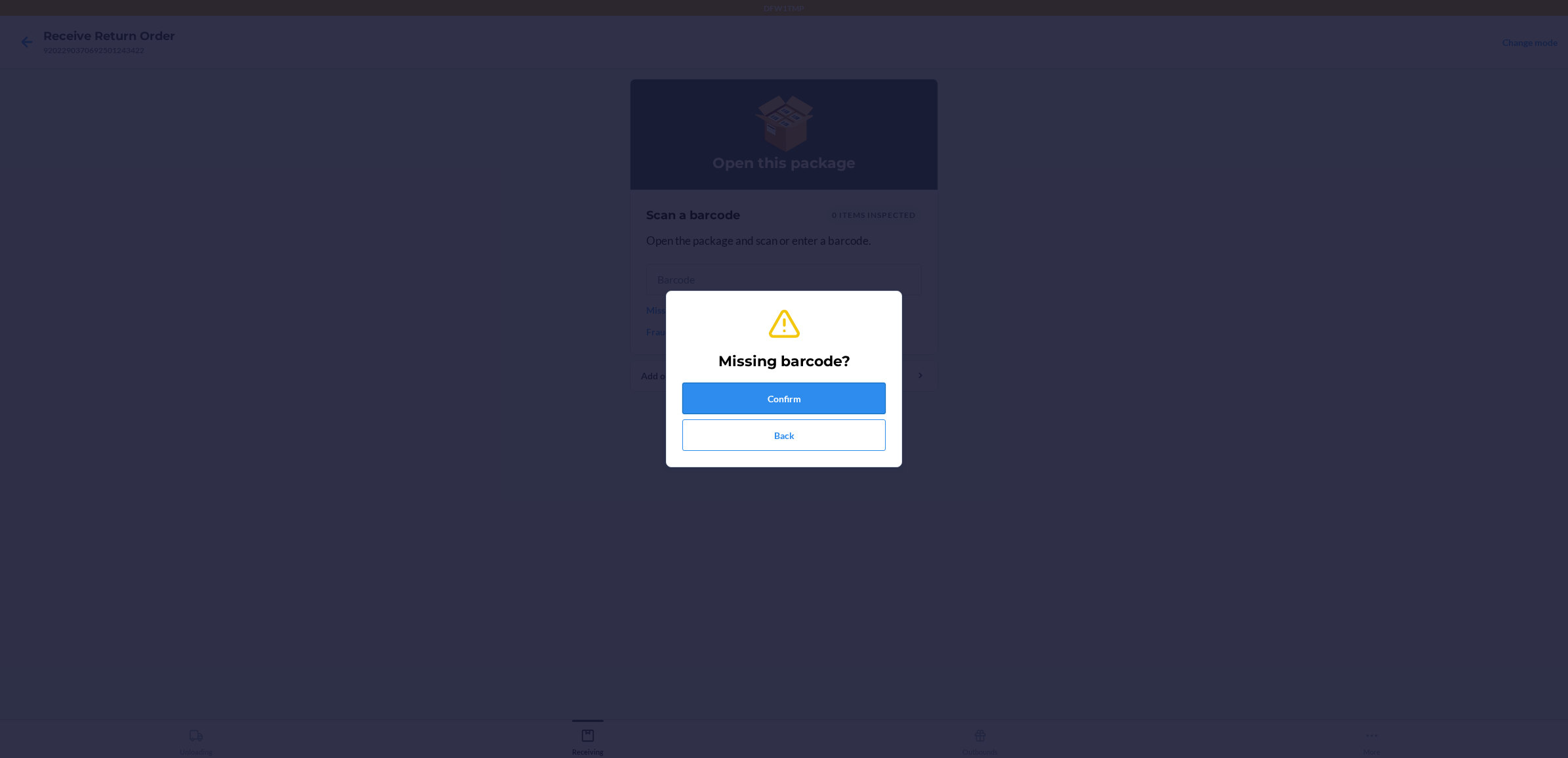
click at [737, 397] on button "Confirm" at bounding box center [784, 398] width 203 height 32
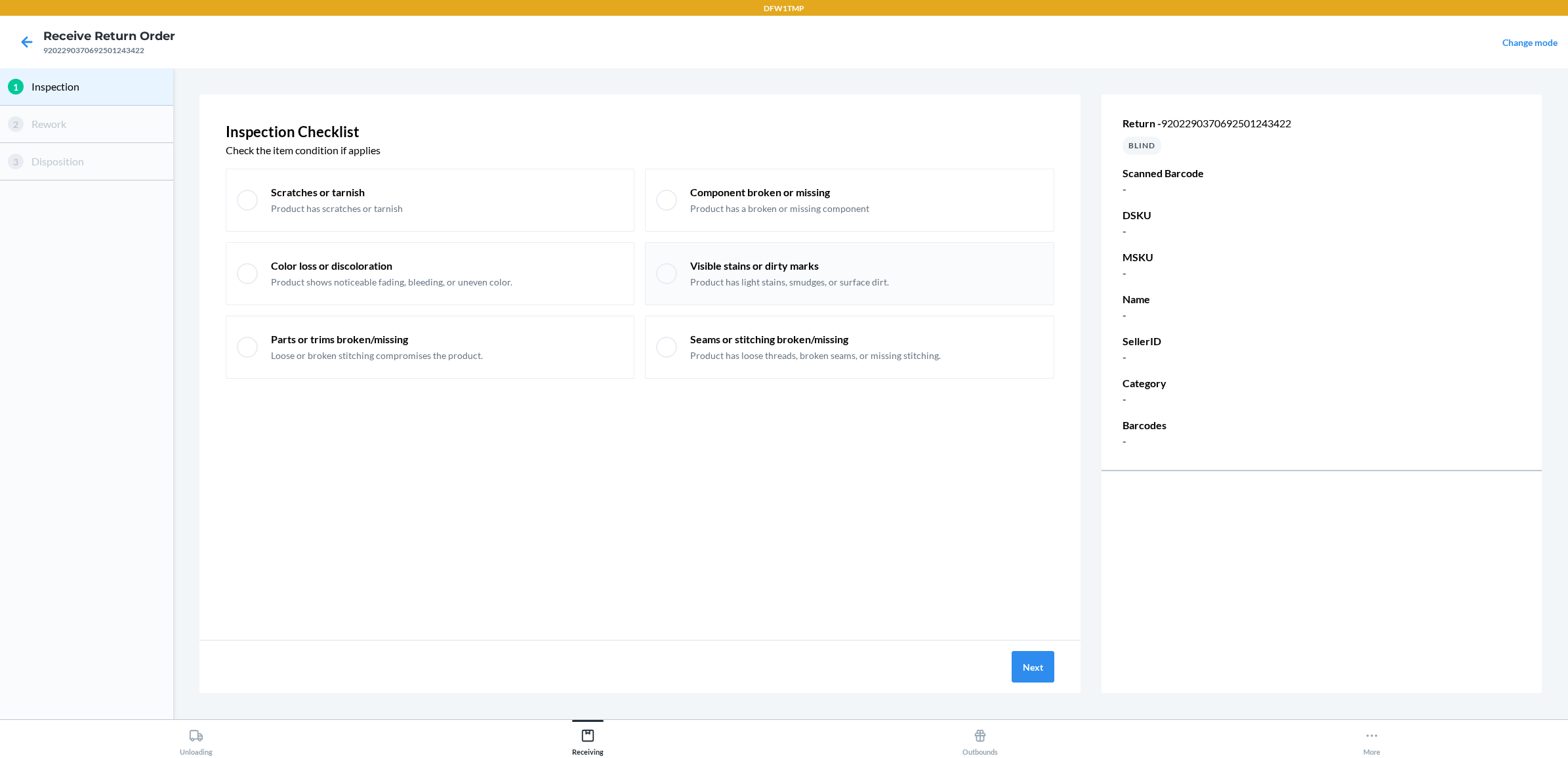
click at [770, 250] on div "Visible stains or dirty marks Product has light stains, smudges, or surface dir…" at bounding box center [849, 273] width 409 height 63
checkbox input "true"
click at [1026, 667] on button "Next" at bounding box center [1033, 666] width 43 height 32
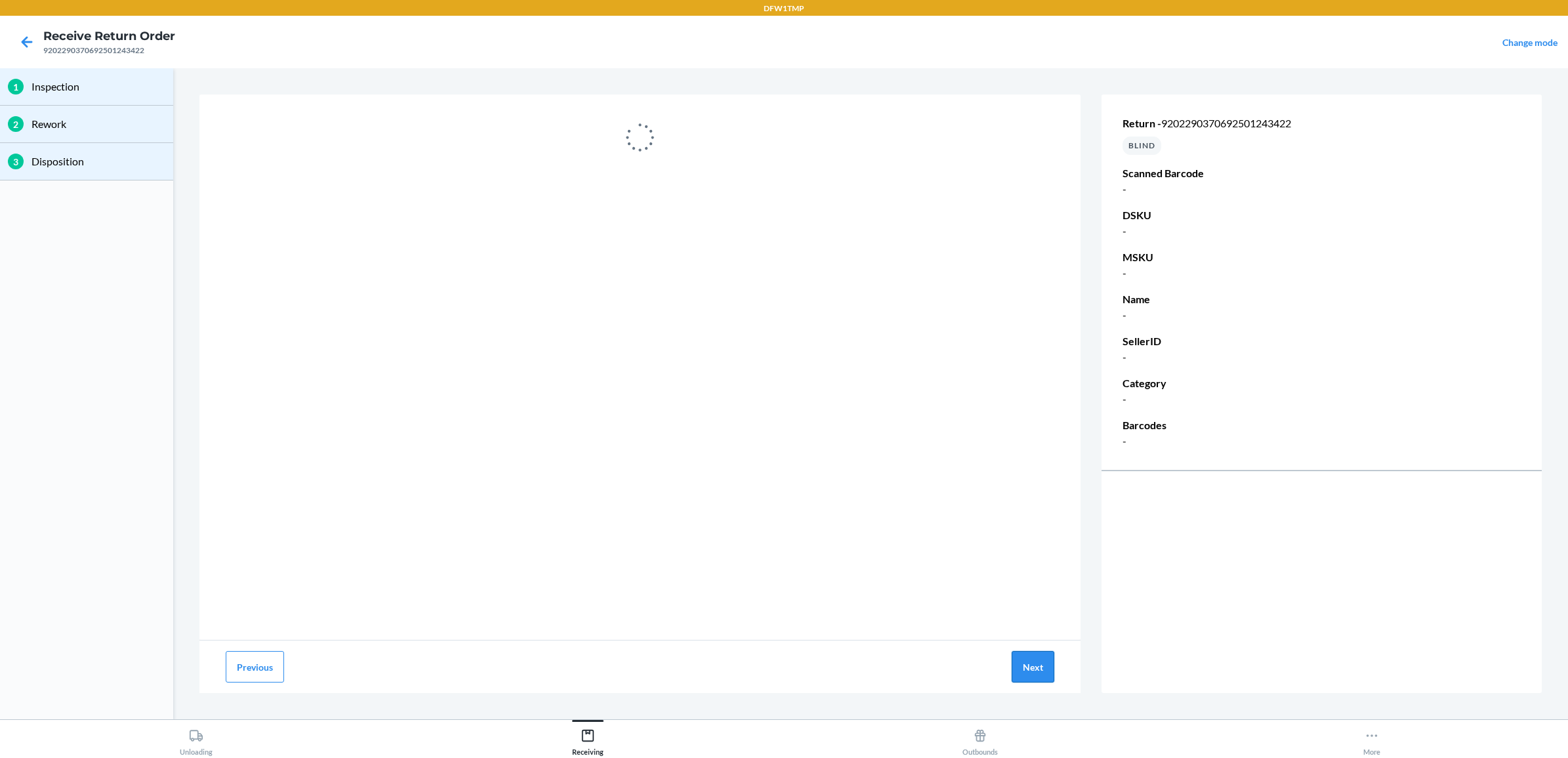
click at [1044, 655] on button "Next" at bounding box center [1033, 666] width 43 height 32
click at [1012, 651] on button "Next" at bounding box center [1033, 666] width 43 height 32
click at [20, 38] on icon at bounding box center [26, 42] width 22 height 22
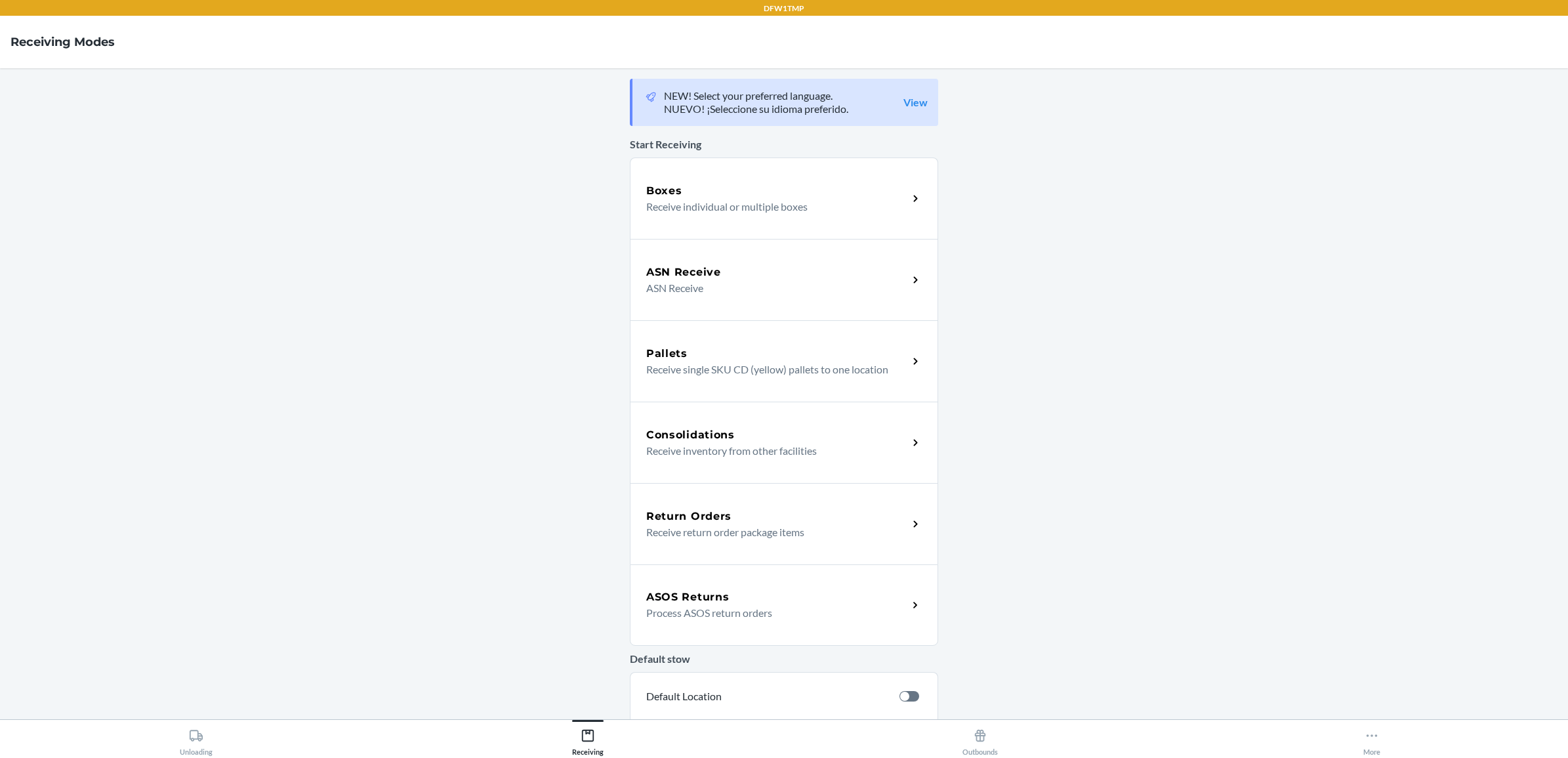
click at [767, 543] on div "Return Orders Receive return order package items" at bounding box center [784, 524] width 308 height 81
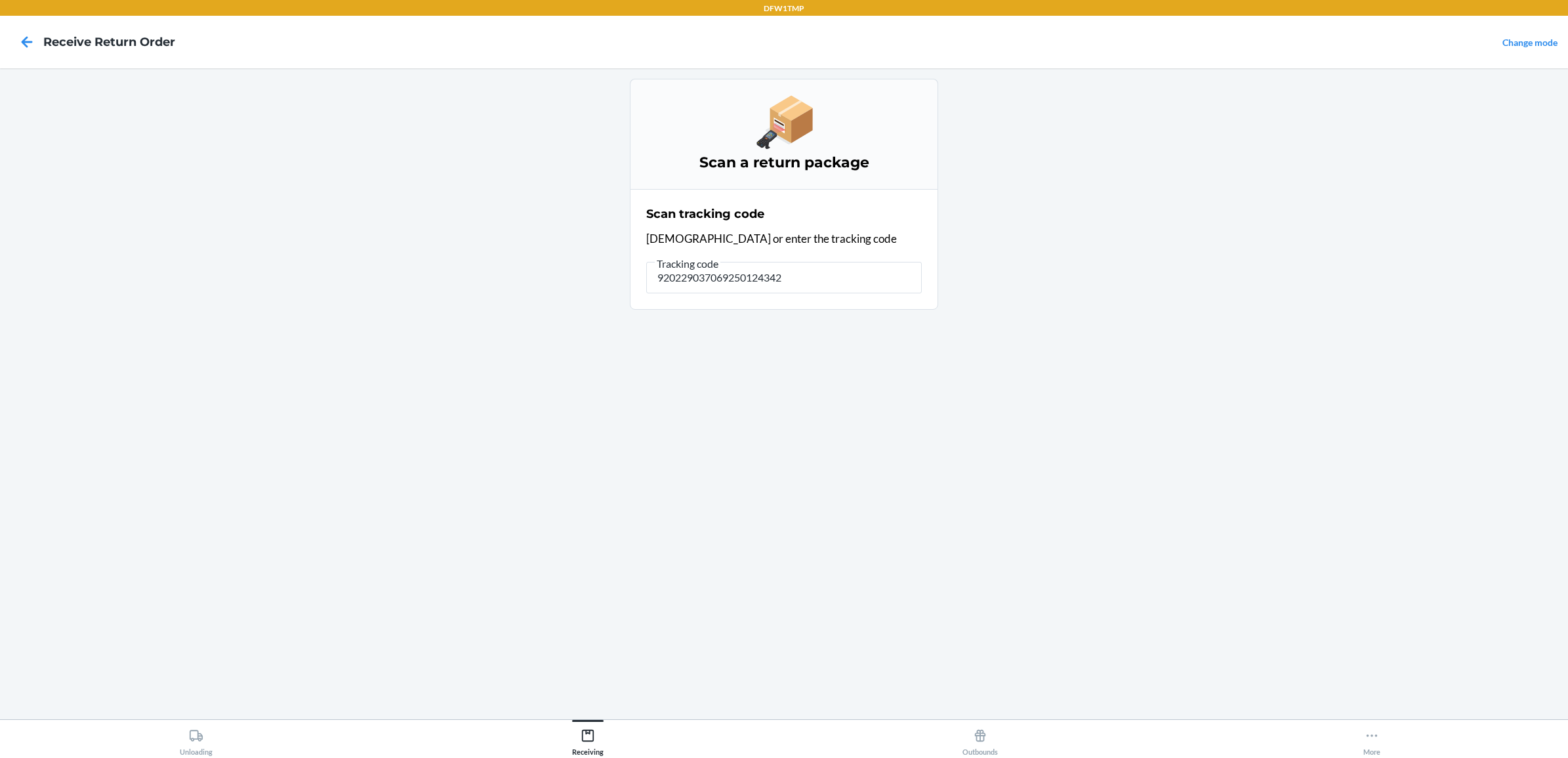
type input "9202290370692501243422"
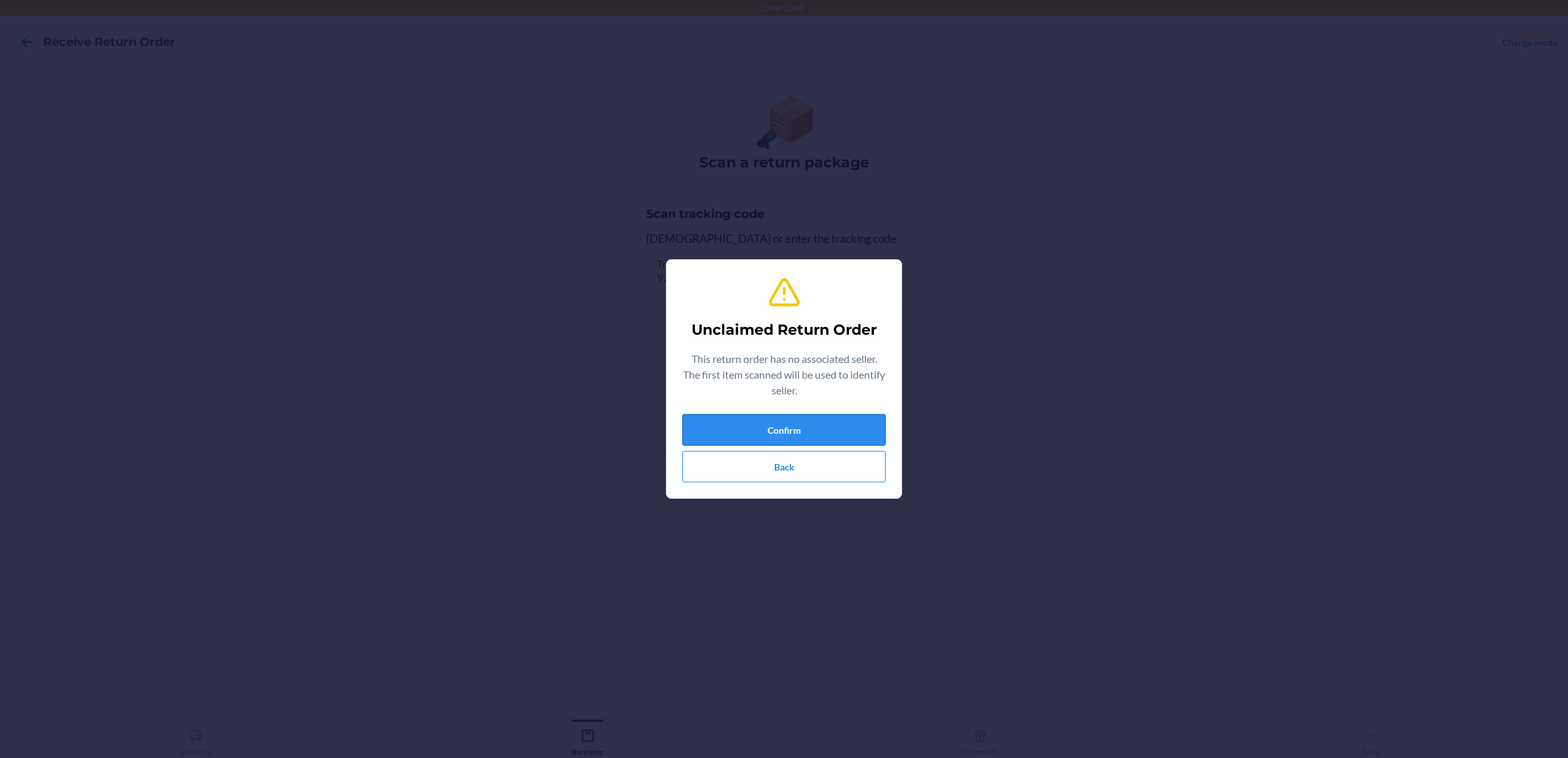
click at [869, 418] on button "Confirm" at bounding box center [784, 429] width 203 height 32
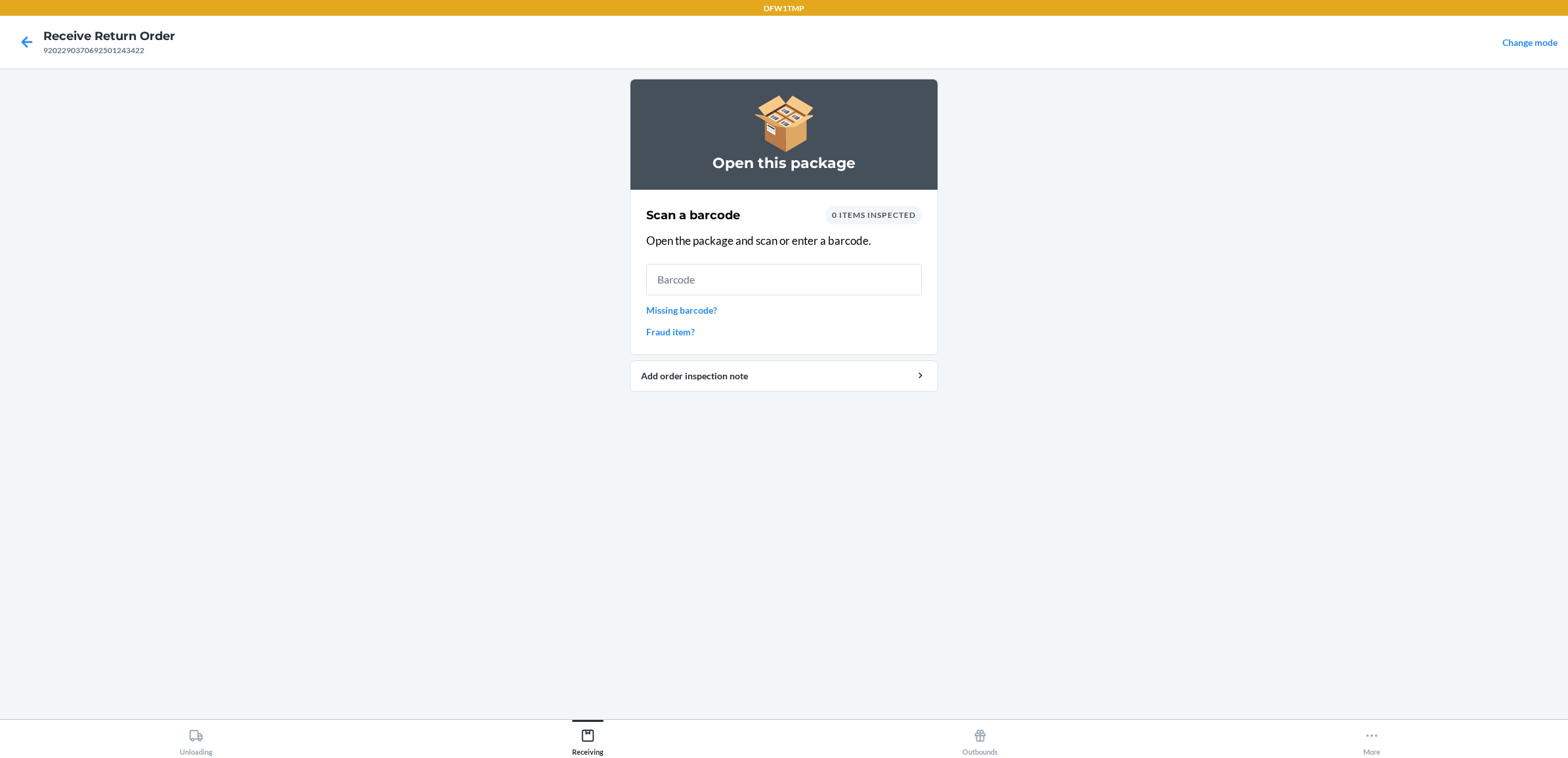
click at [687, 311] on link "Missing barcode?" at bounding box center [784, 310] width 276 height 14
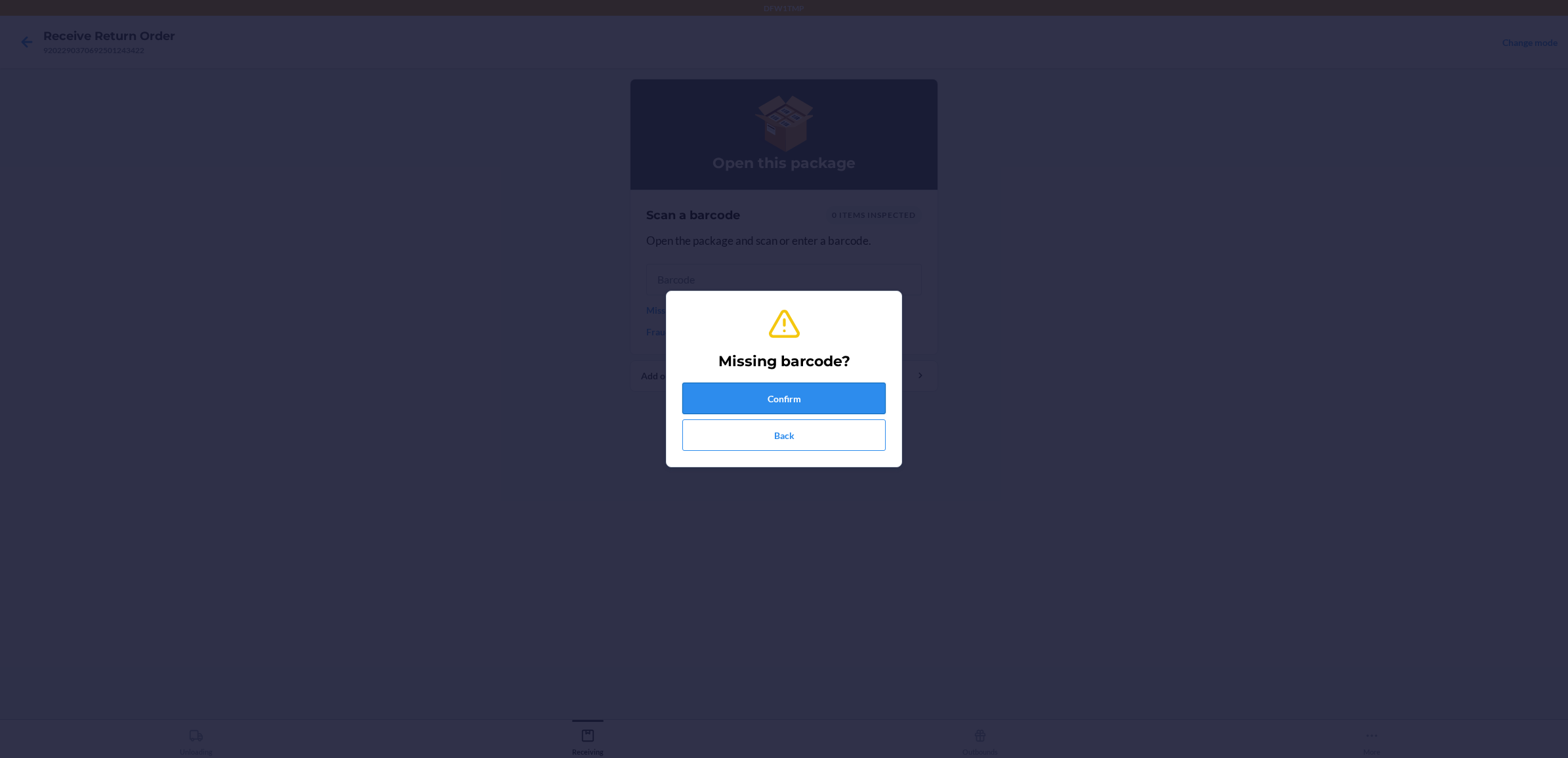
click at [753, 402] on button "Confirm" at bounding box center [784, 398] width 203 height 32
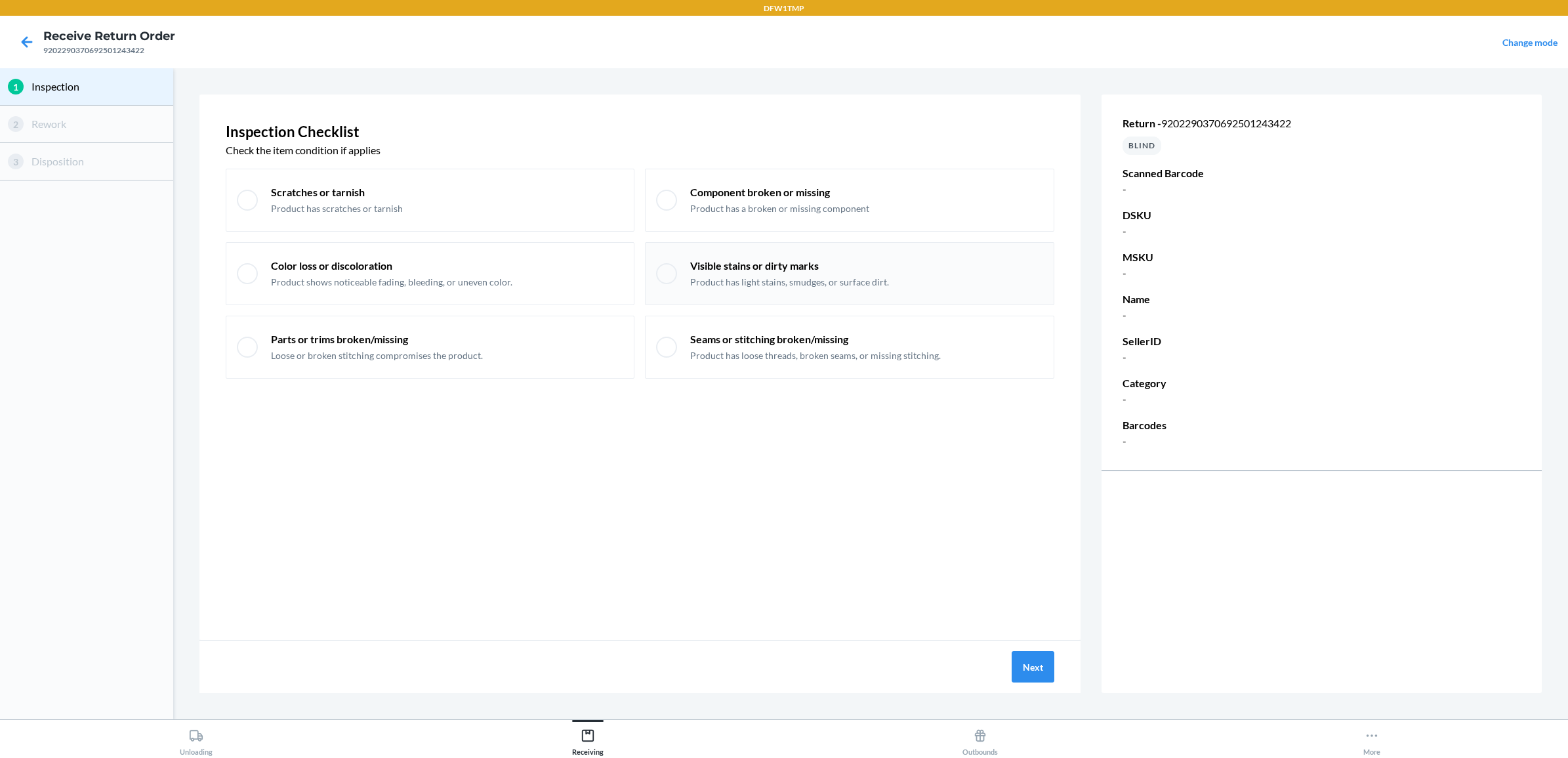
click at [725, 277] on p "Product has light stains, smudges, or surface dirt." at bounding box center [790, 282] width 199 height 14
checkbox input "true"
click at [1040, 668] on button "Next" at bounding box center [1033, 666] width 43 height 32
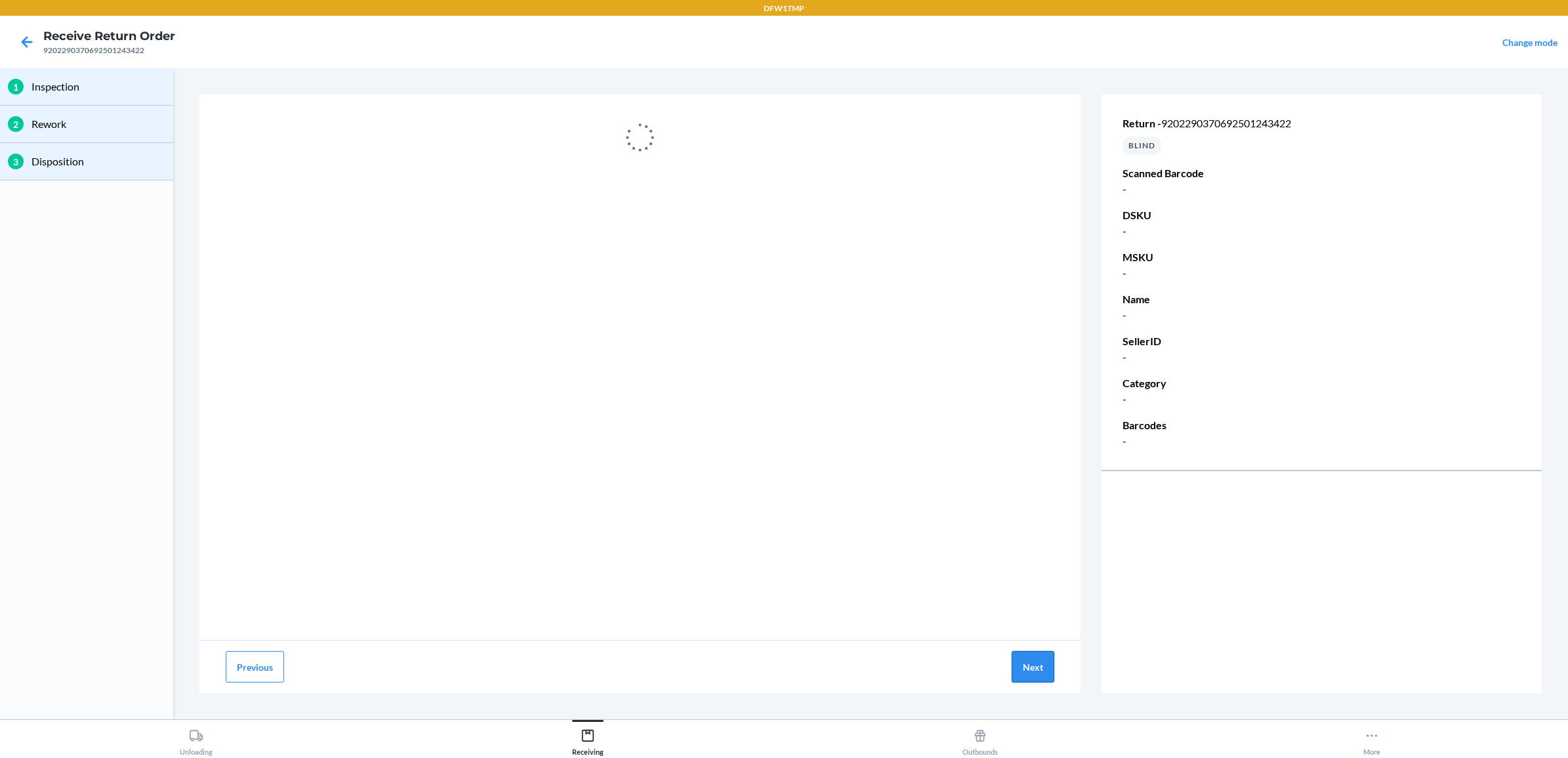
click at [1047, 676] on button "Next" at bounding box center [1033, 666] width 43 height 32
click at [1033, 667] on button "Next" at bounding box center [1033, 666] width 43 height 32
click at [27, 42] on icon at bounding box center [27, 42] width 12 height 12
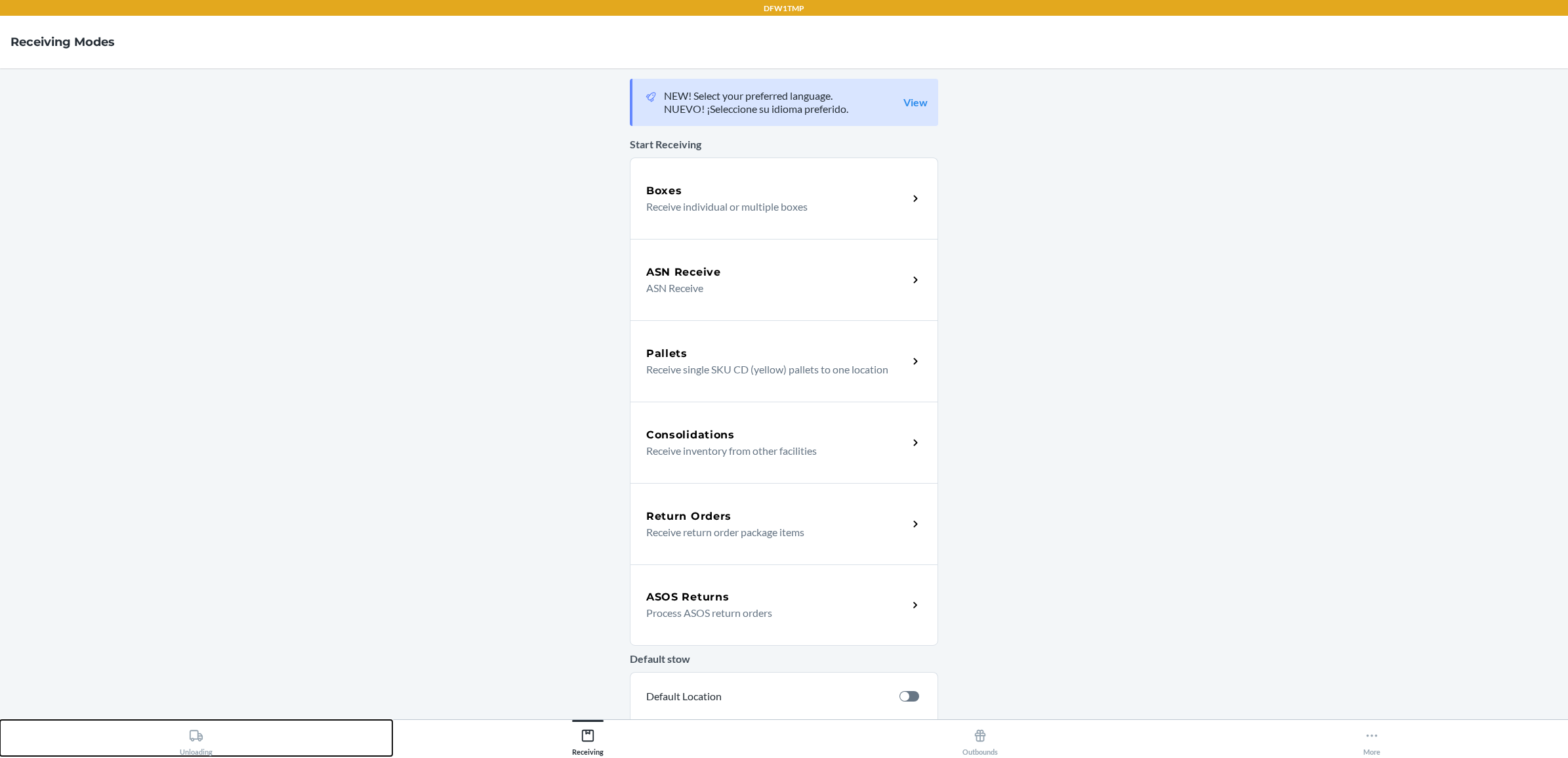
click at [226, 726] on button "Unloading" at bounding box center [196, 738] width 392 height 36
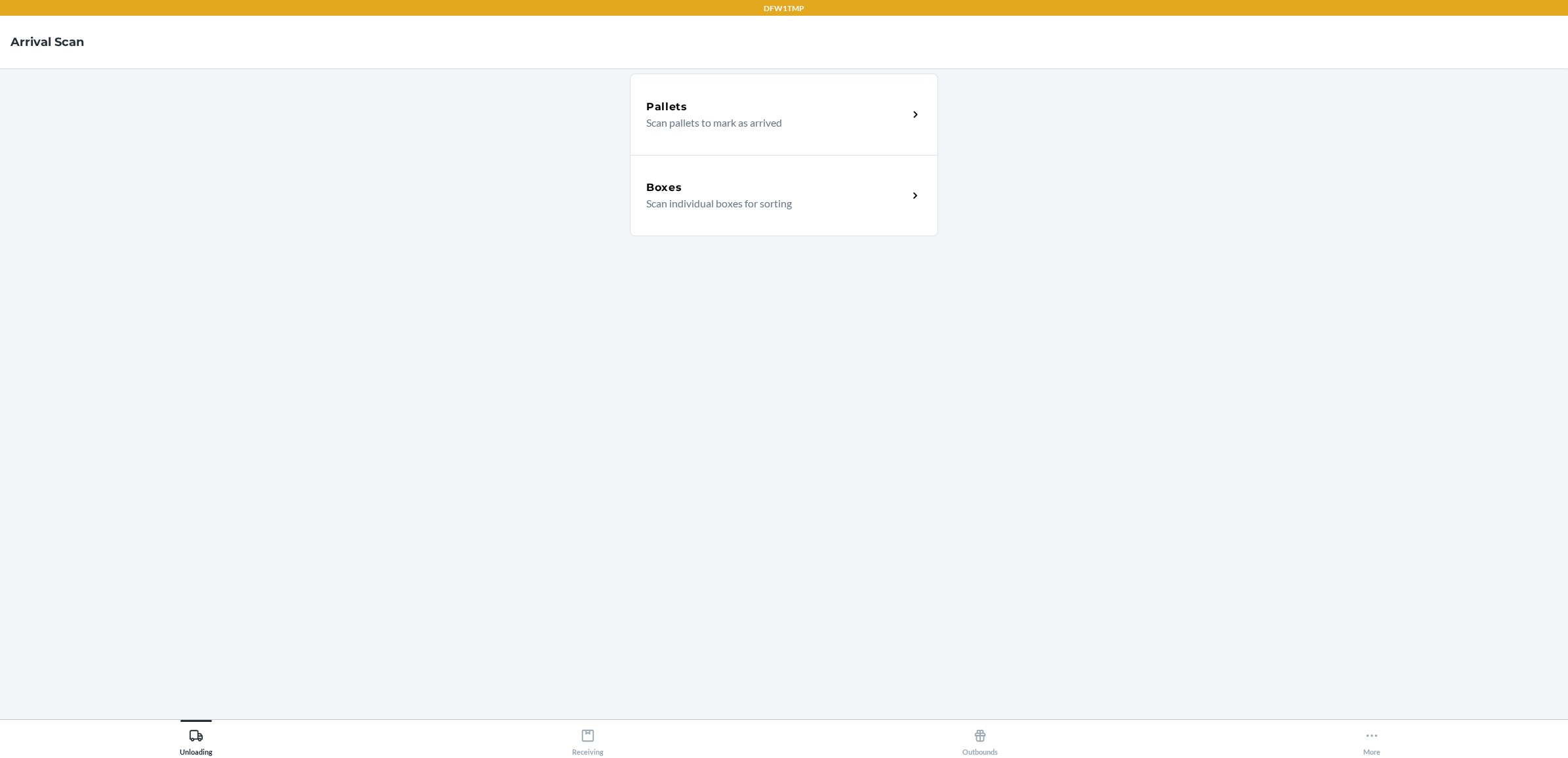
click at [771, 181] on div "Boxes" at bounding box center [777, 188] width 262 height 15
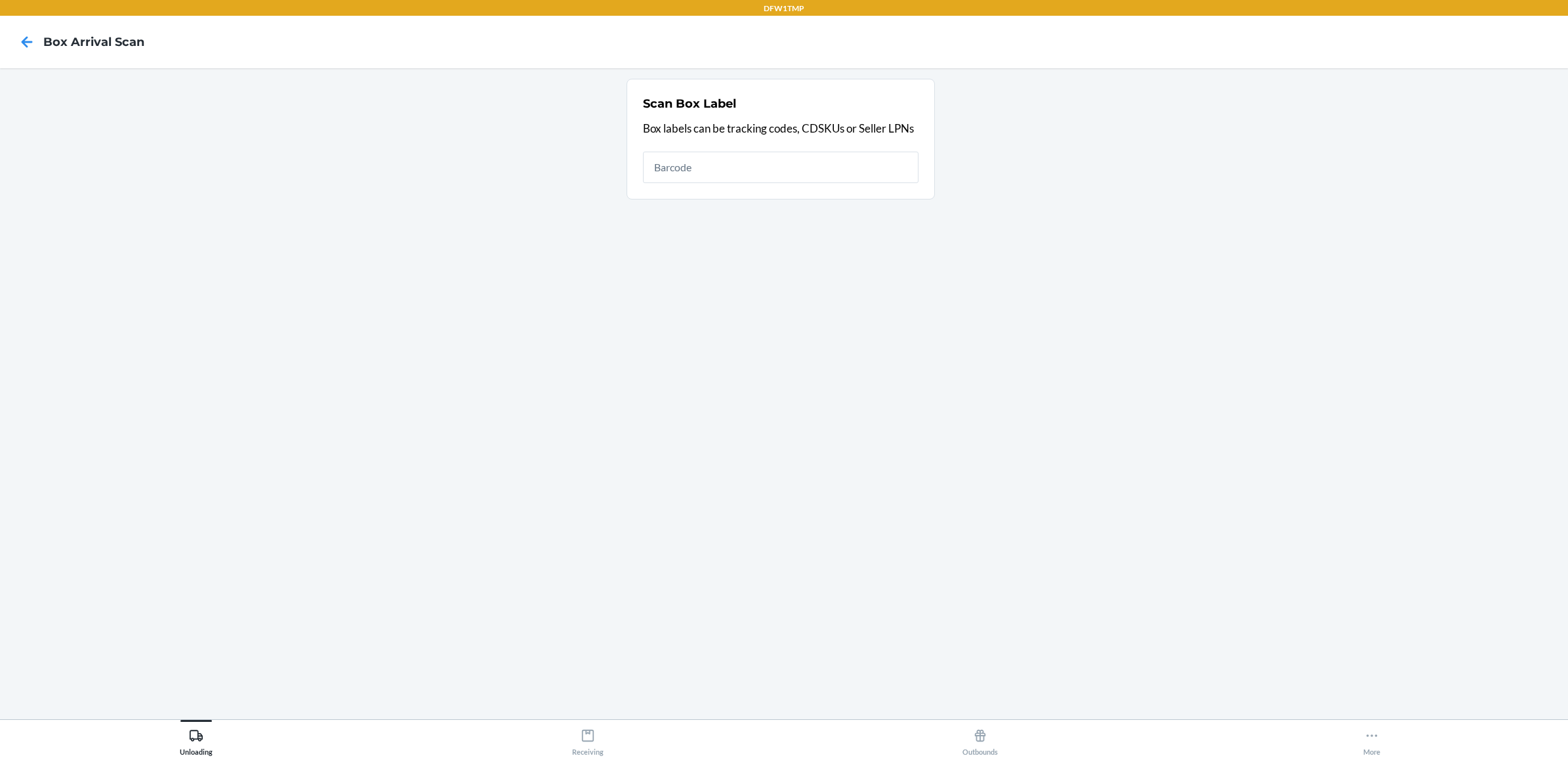
click at [795, 169] on input "text" at bounding box center [780, 167] width 276 height 32
type input "9361289936700497532812"
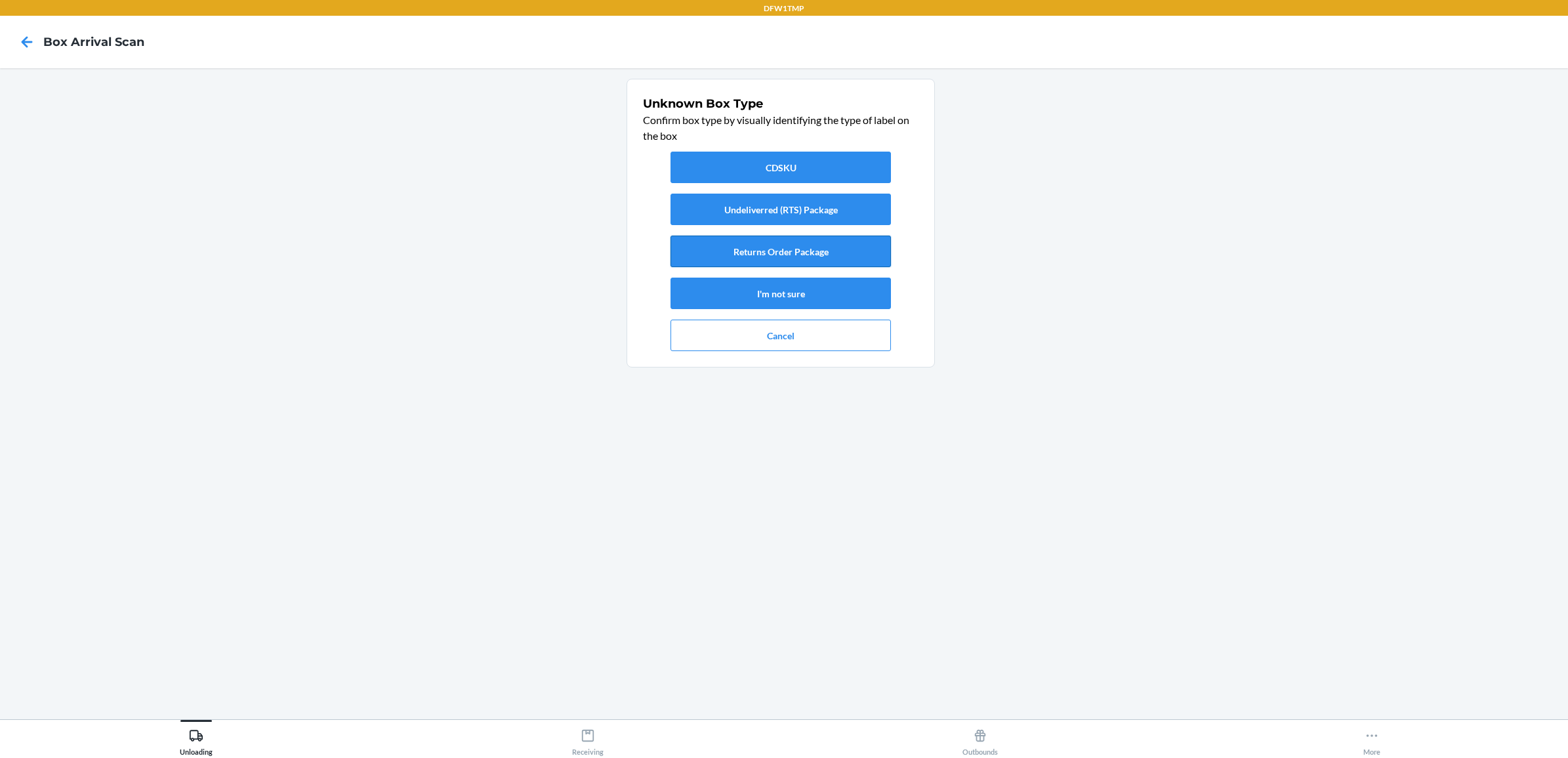
click at [803, 252] on button "Returns Order Package" at bounding box center [781, 251] width 220 height 32
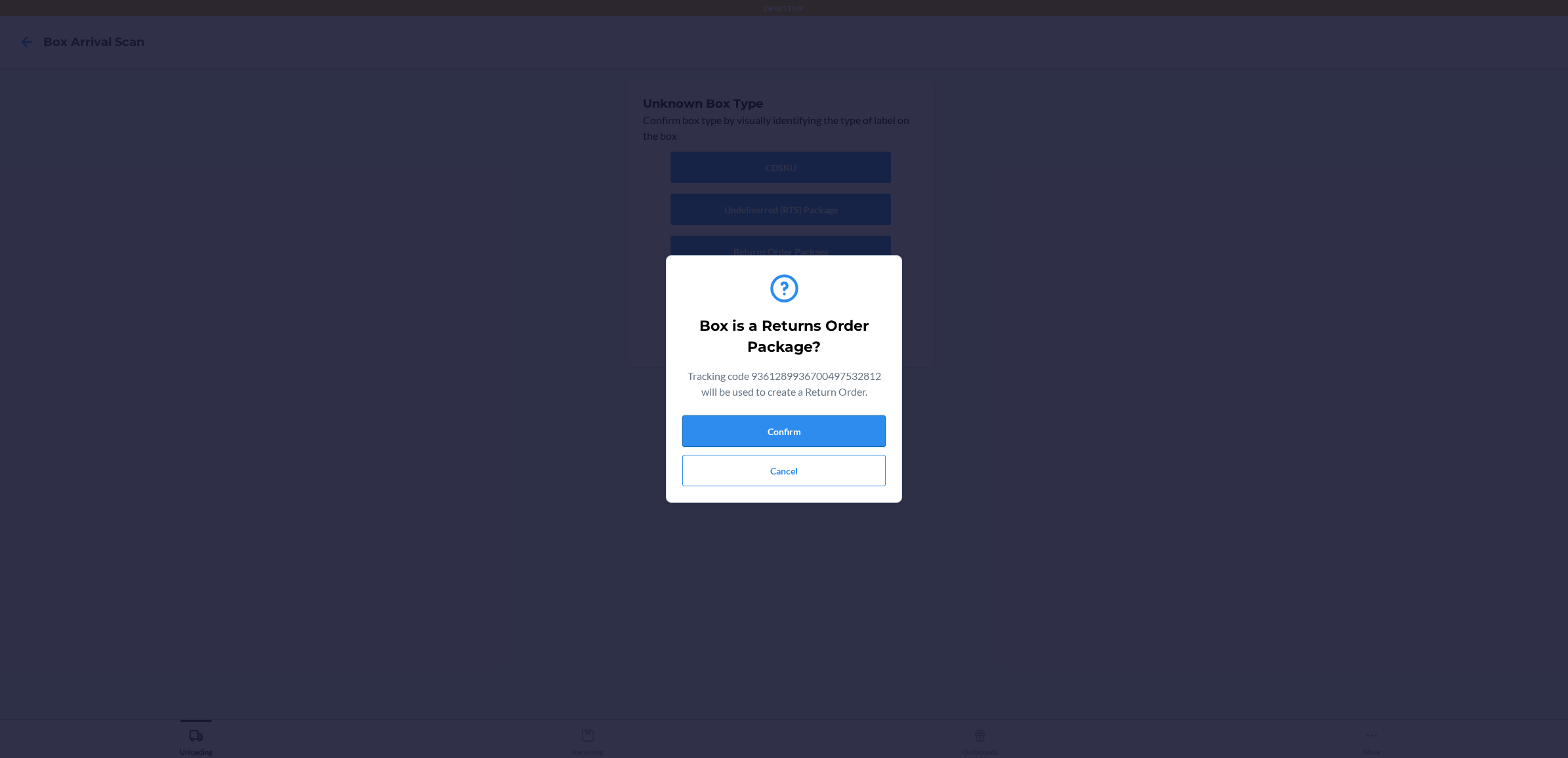
click at [782, 424] on button "Confirm" at bounding box center [784, 431] width 203 height 32
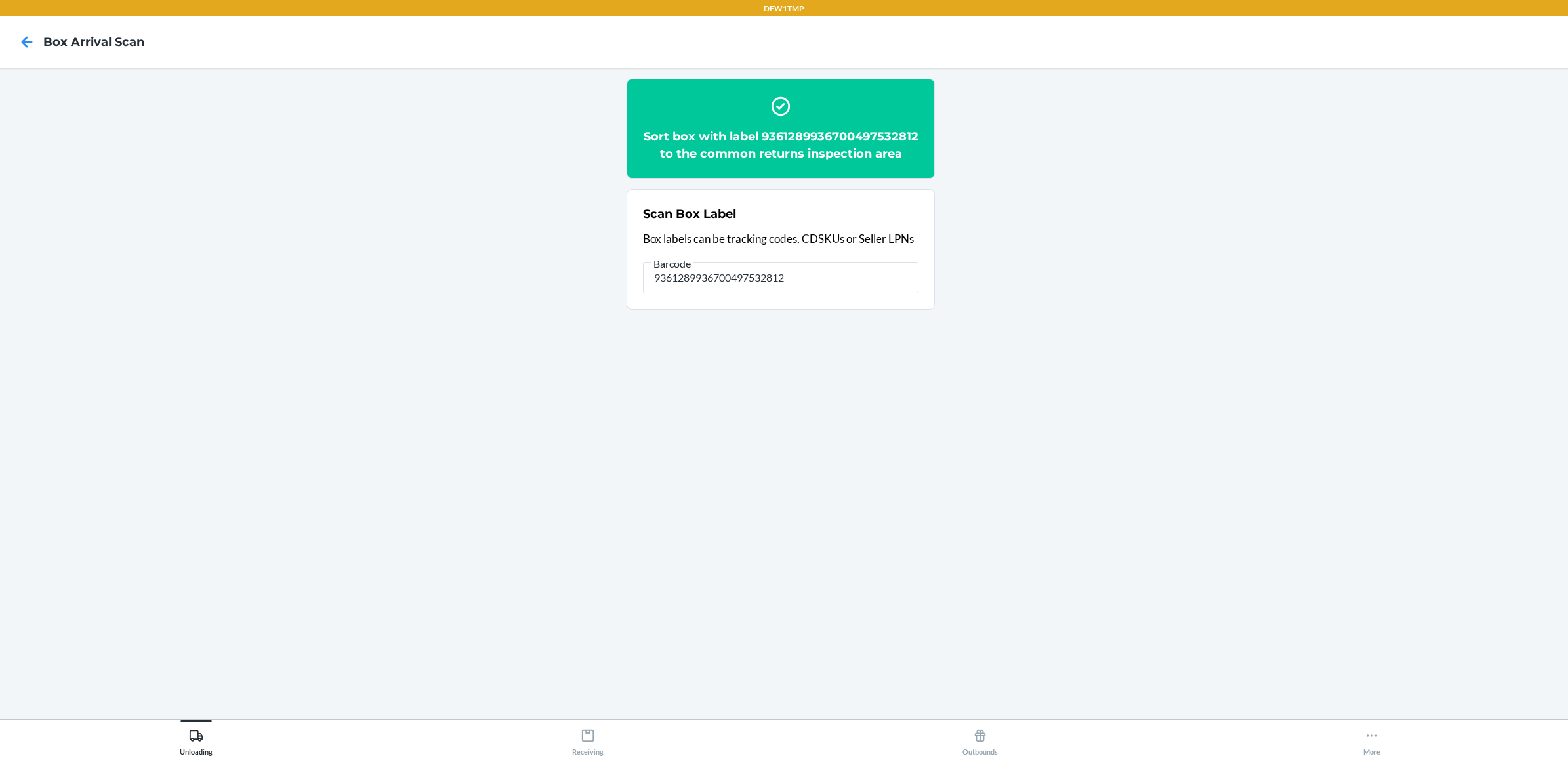
type input "9361289936700497532812"
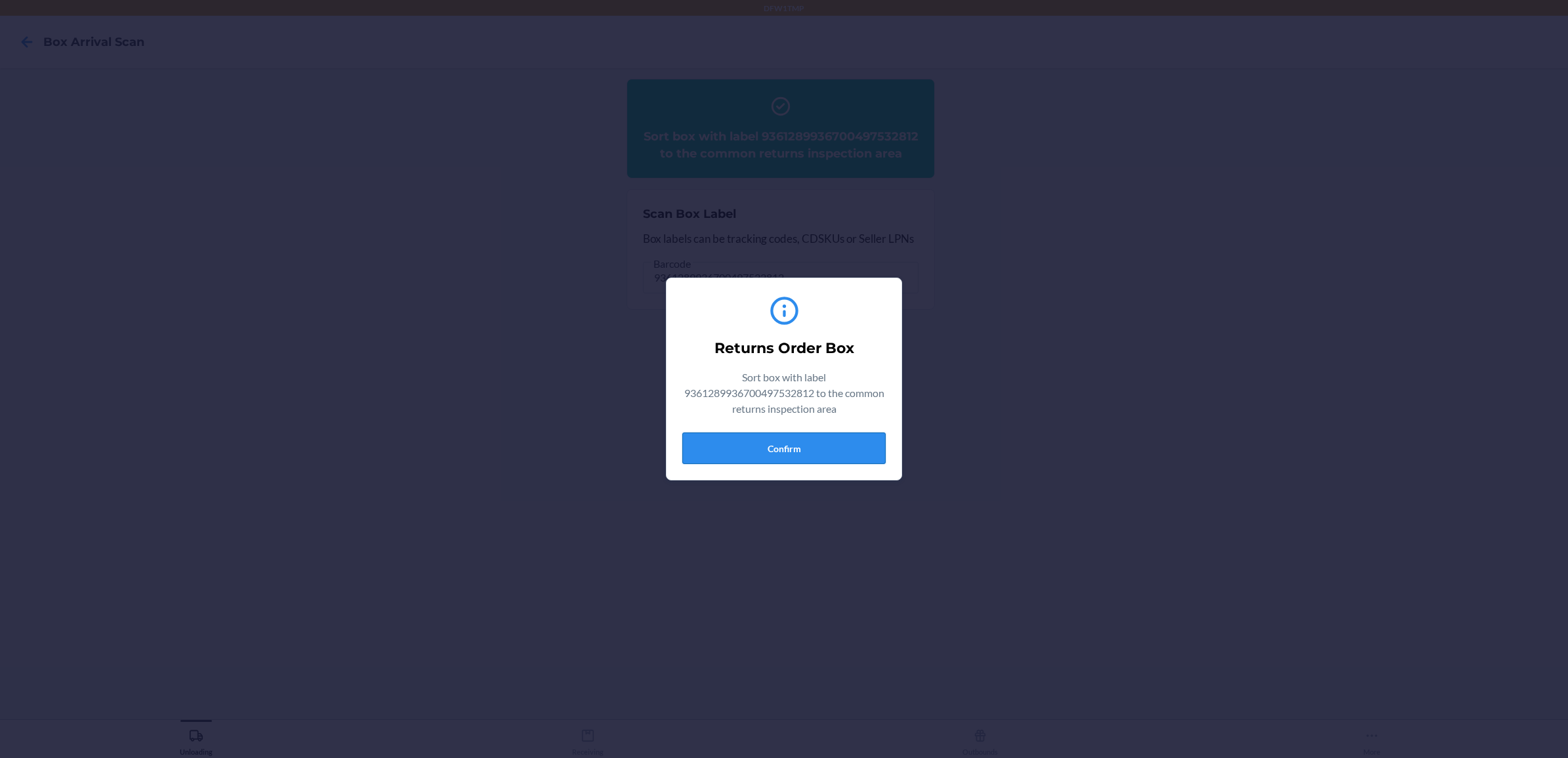
click at [822, 448] on button "Confirm" at bounding box center [784, 448] width 203 height 32
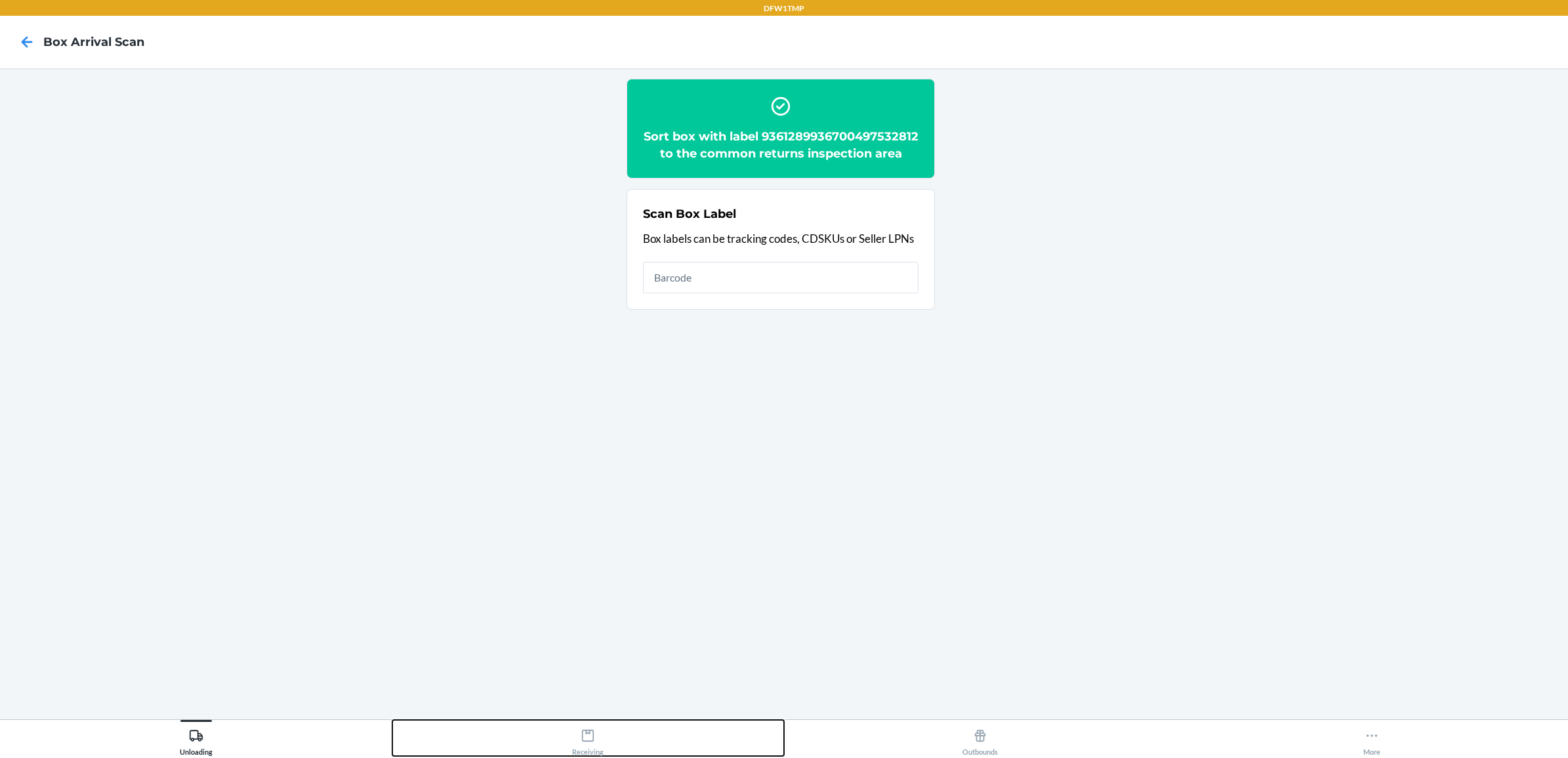
click at [588, 737] on icon at bounding box center [588, 735] width 15 height 15
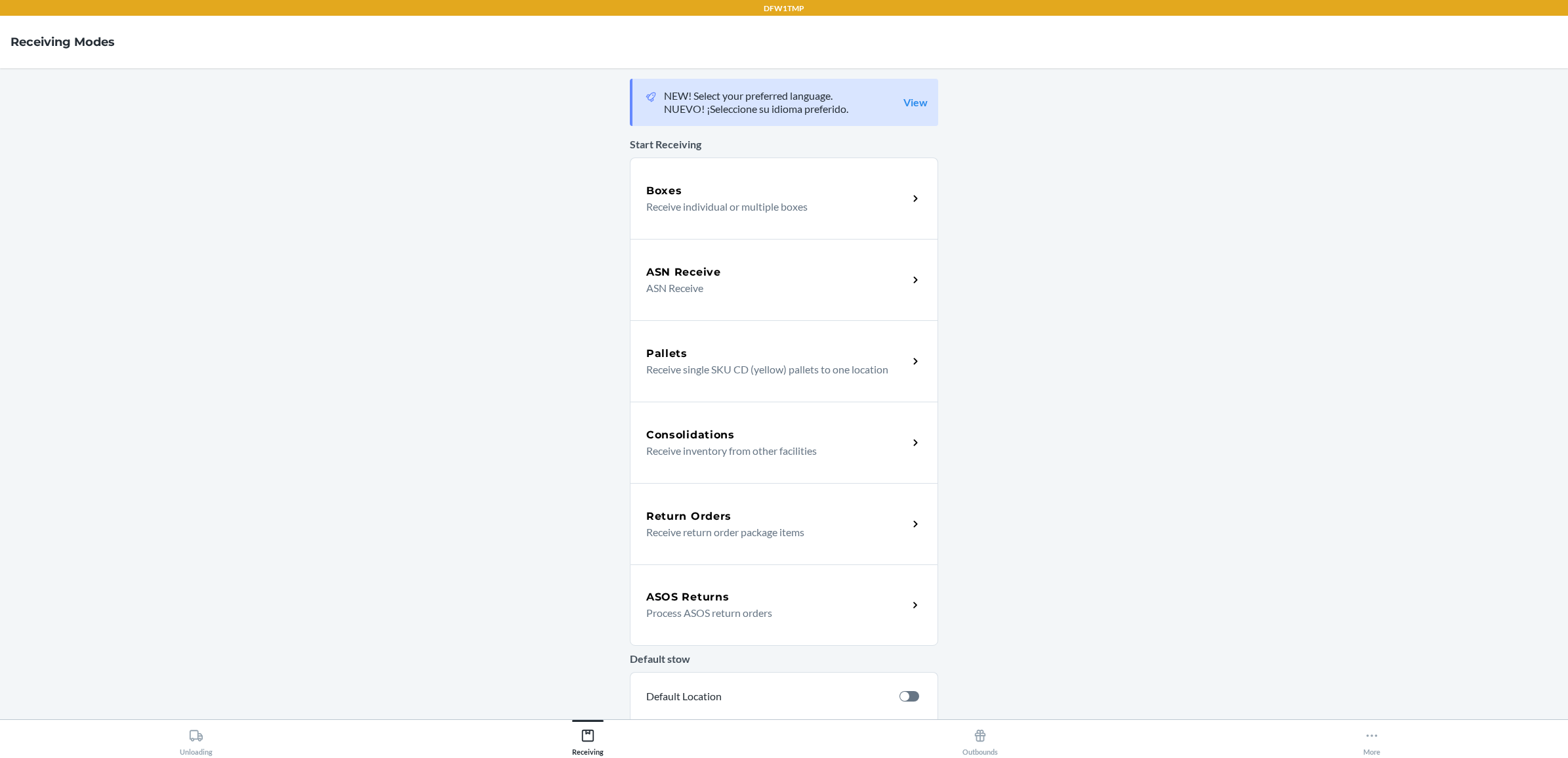
click at [697, 520] on h5 "Return Orders" at bounding box center [689, 516] width 85 height 15
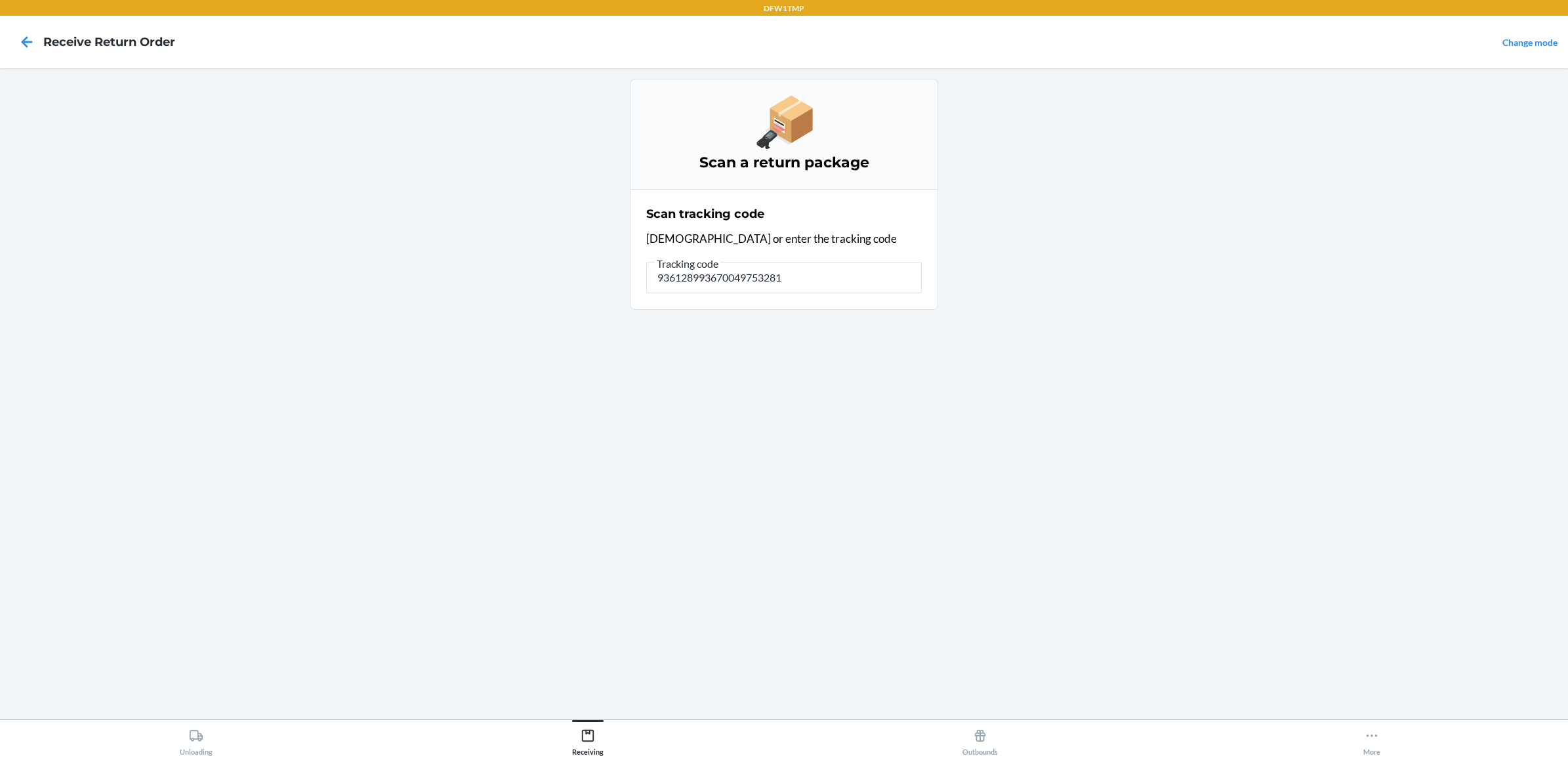
type input "9361289936700497532812"
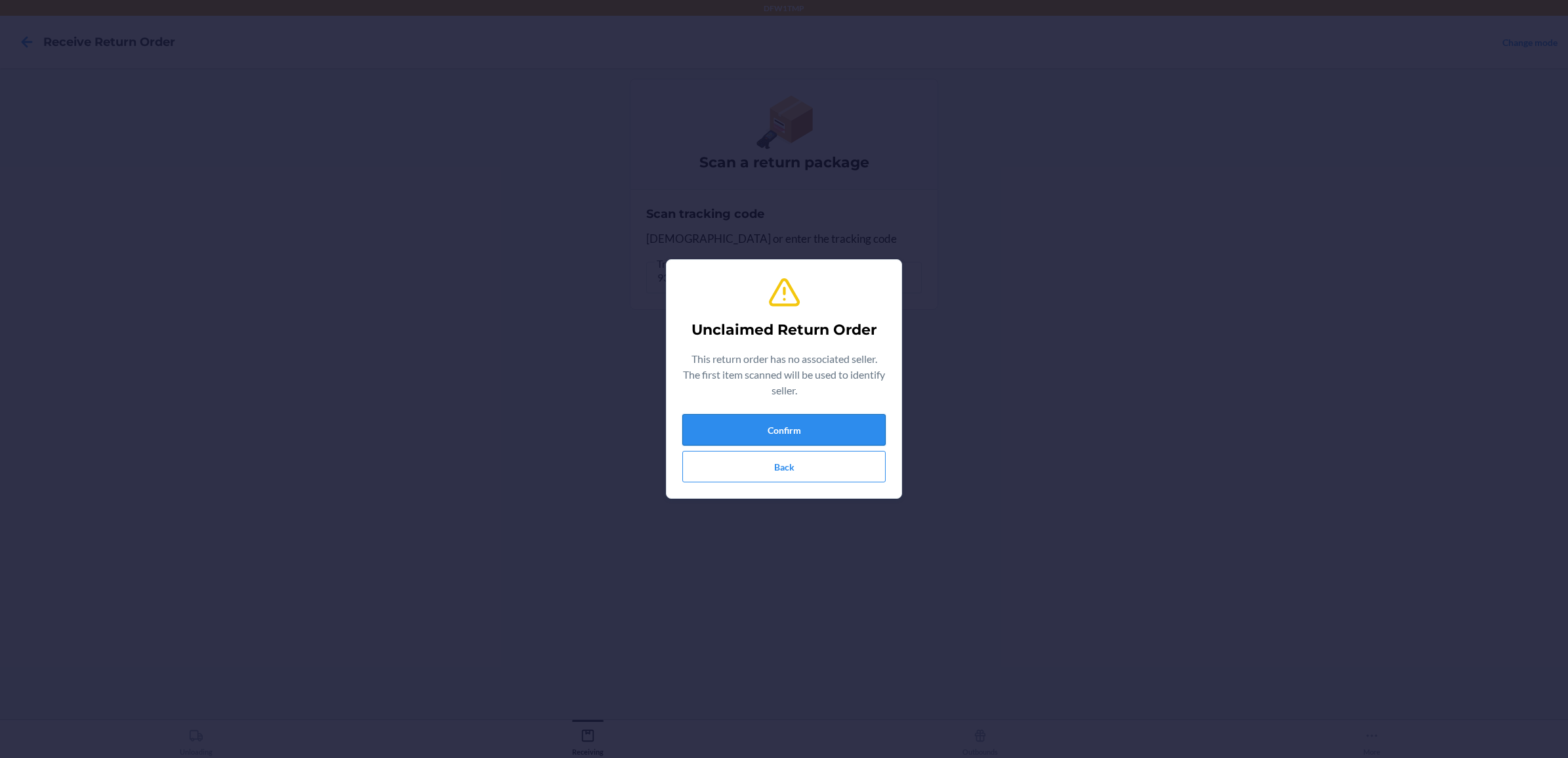
click at [804, 431] on button "Confirm" at bounding box center [784, 429] width 203 height 32
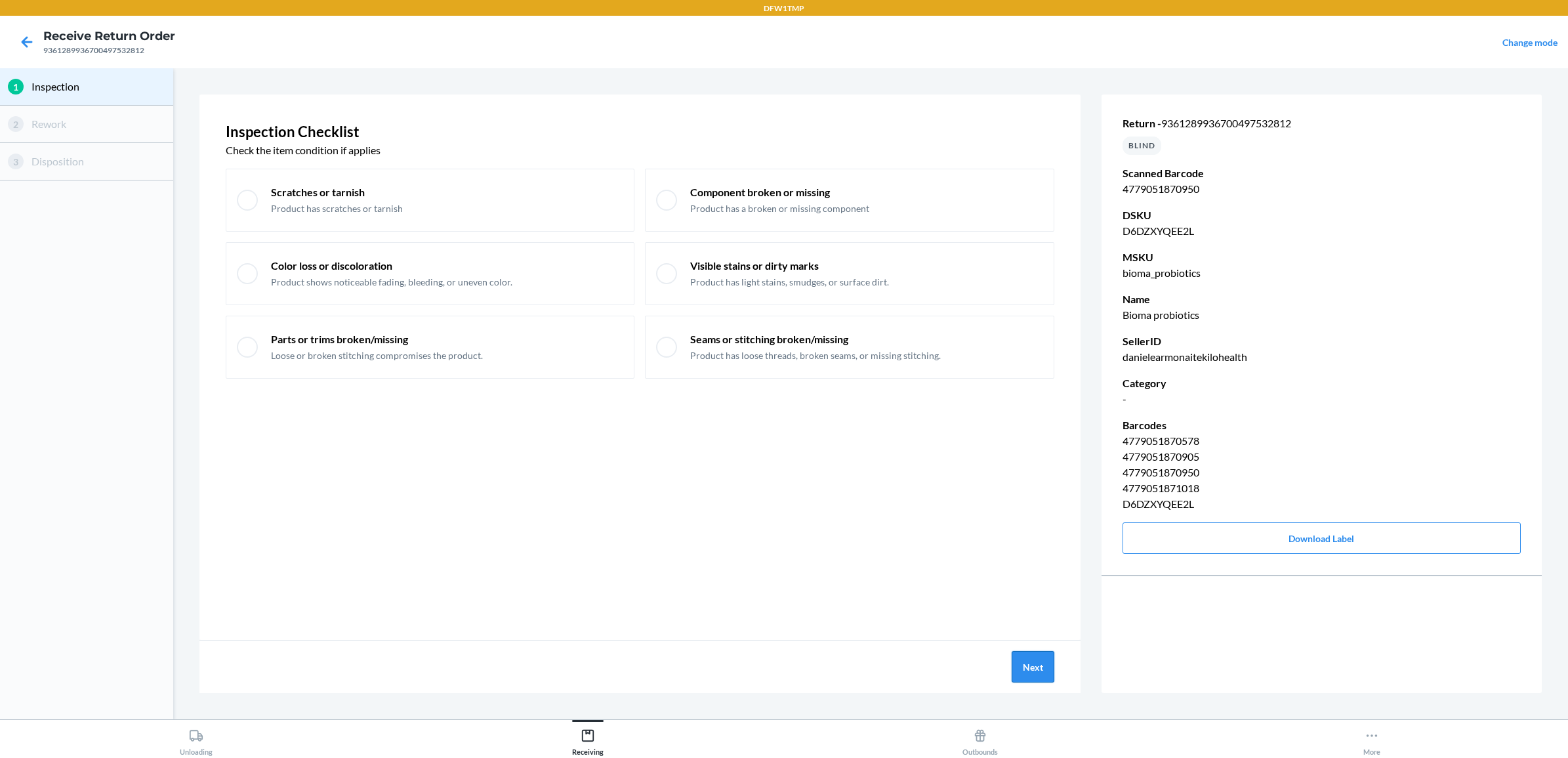
click at [1033, 667] on button "Next" at bounding box center [1033, 666] width 43 height 32
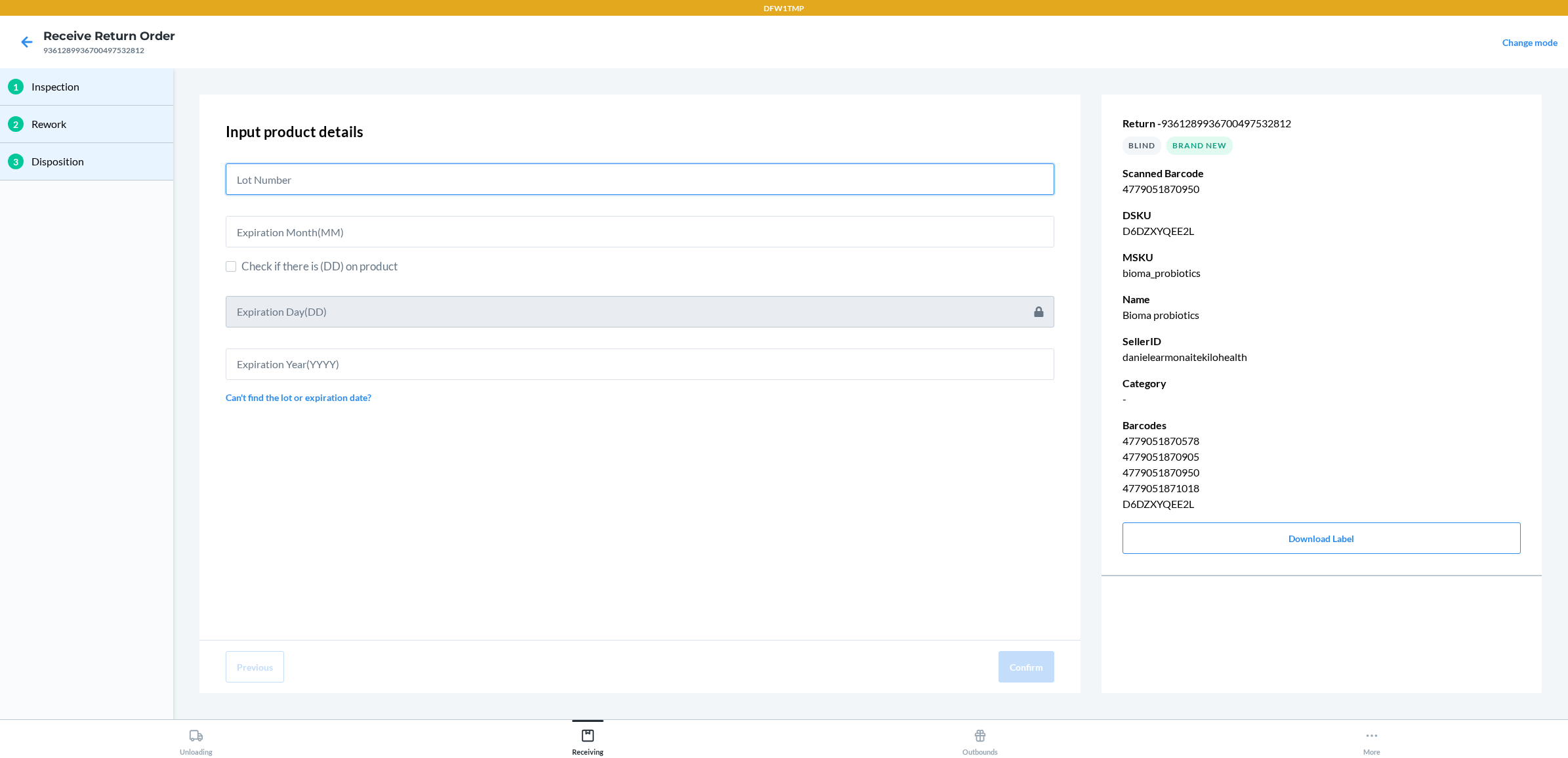
click at [317, 164] on input "text" at bounding box center [639, 179] width 828 height 32
click at [345, 232] on input "text" at bounding box center [639, 231] width 828 height 32
type input "06"
click at [322, 364] on input "text" at bounding box center [639, 360] width 828 height 32
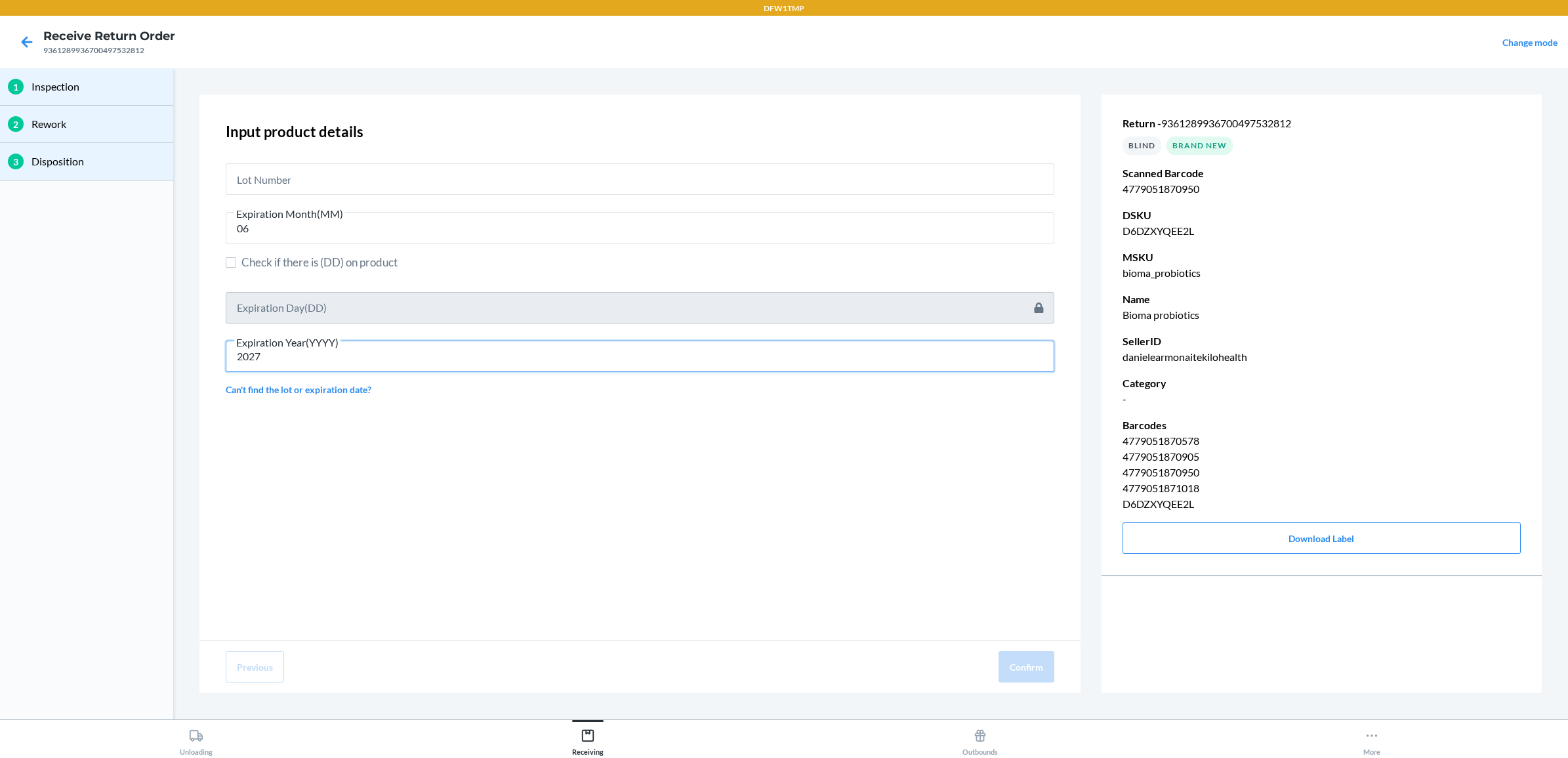
type input "2027"
click at [348, 200] on div "Input product details Expiration Month(MM) 06 Check if there is (DD) on product…" at bounding box center [639, 258] width 828 height 286
click at [342, 175] on input "text" at bounding box center [639, 179] width 828 height 32
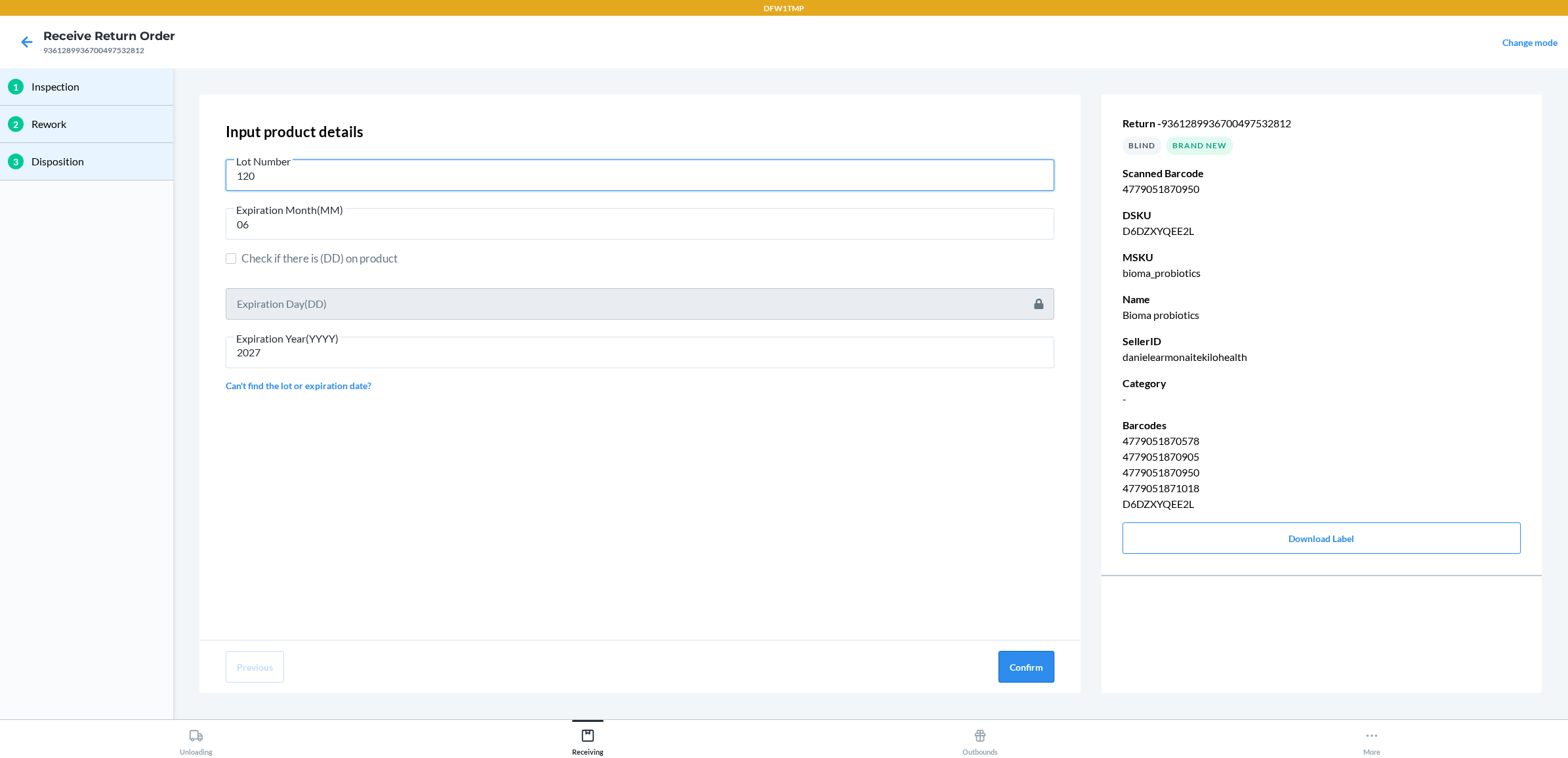
type input "120"
click at [1017, 671] on button "Confirm" at bounding box center [1027, 666] width 56 height 32
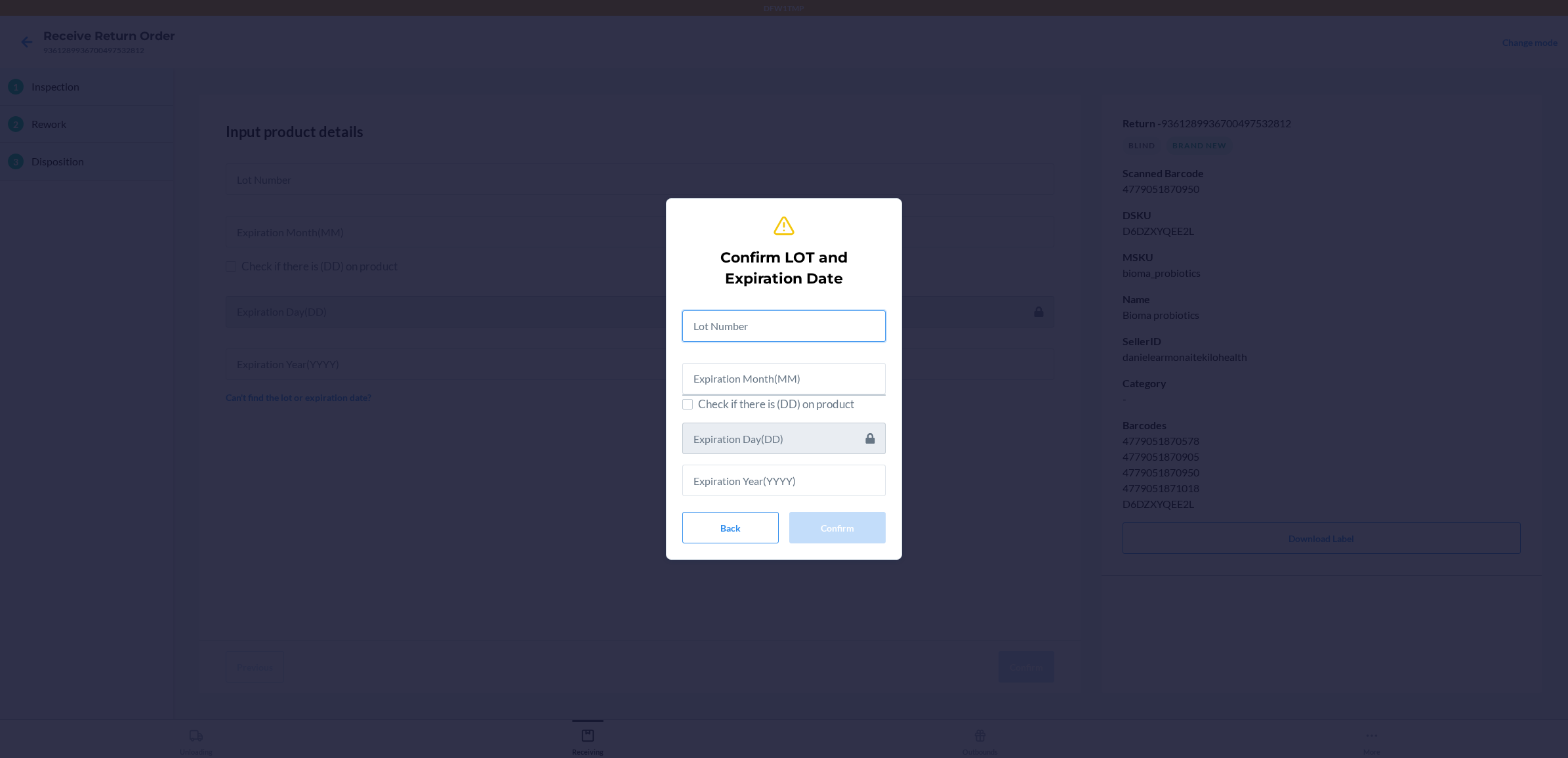
click at [740, 323] on input "text" at bounding box center [784, 326] width 203 height 32
type input "120"
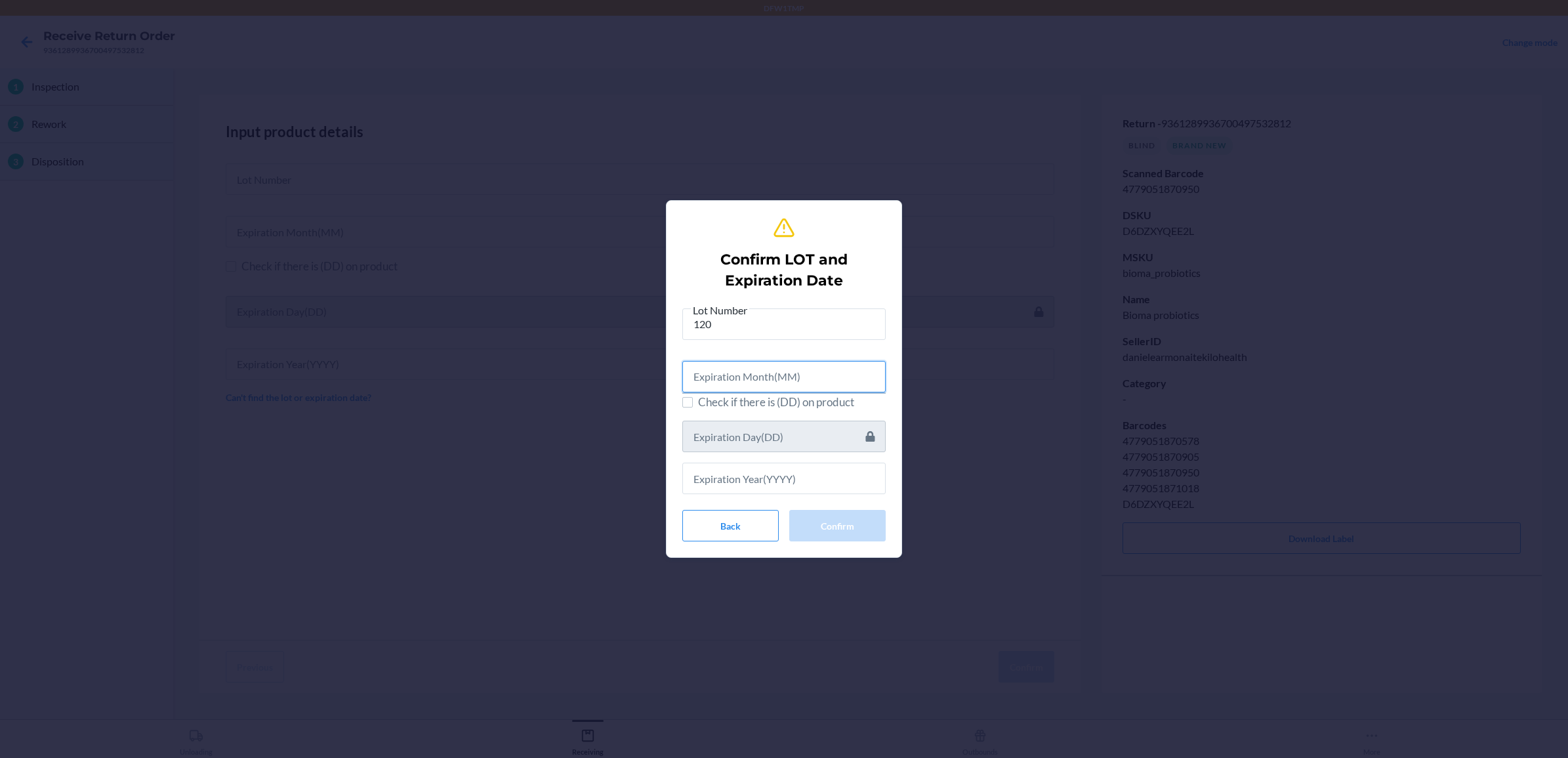
click at [822, 385] on input "text" at bounding box center [784, 376] width 203 height 32
type input "06"
click at [742, 483] on input "text" at bounding box center [784, 476] width 203 height 32
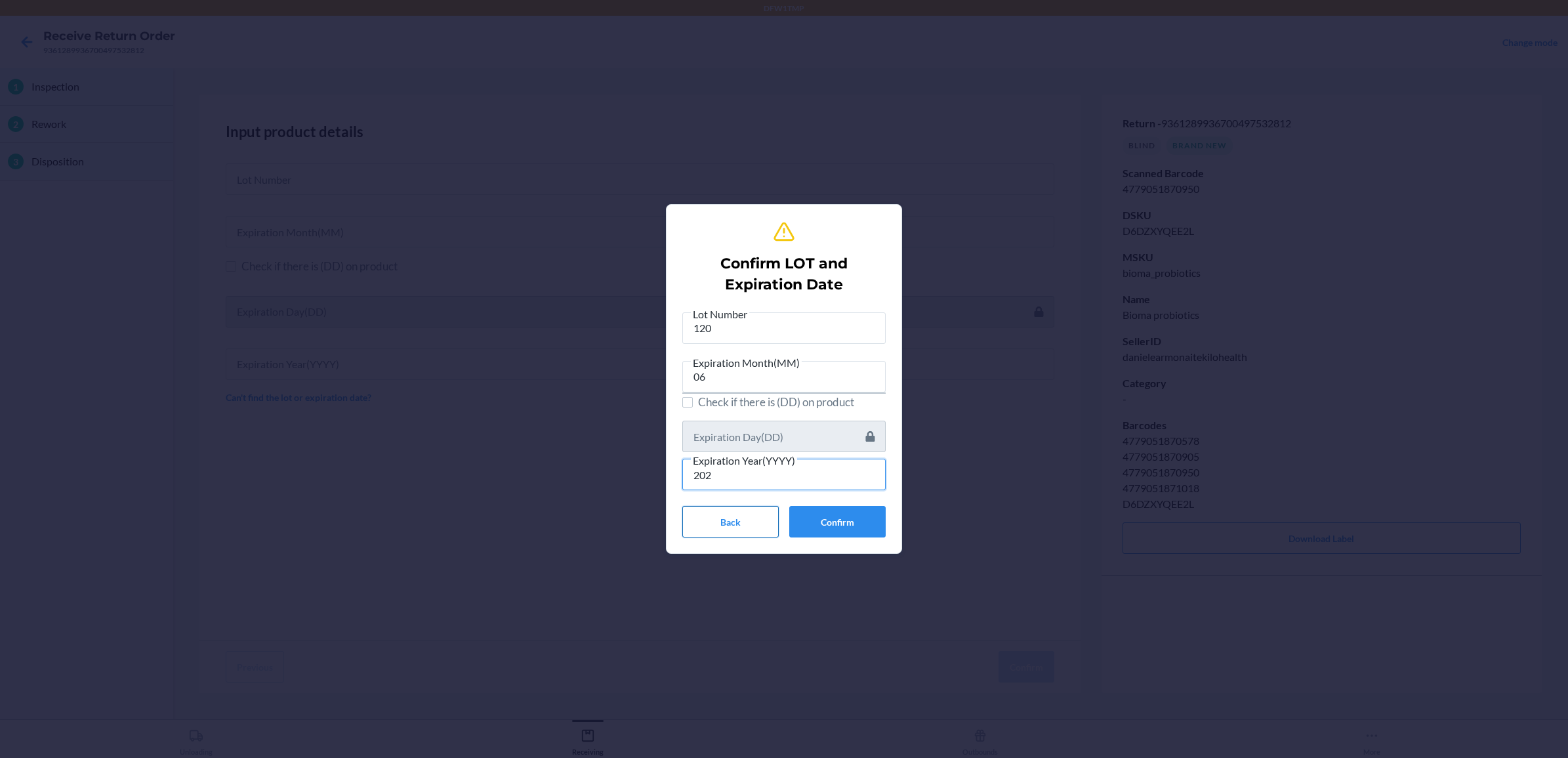
type input "202"
click at [762, 527] on button "Back" at bounding box center [731, 521] width 97 height 32
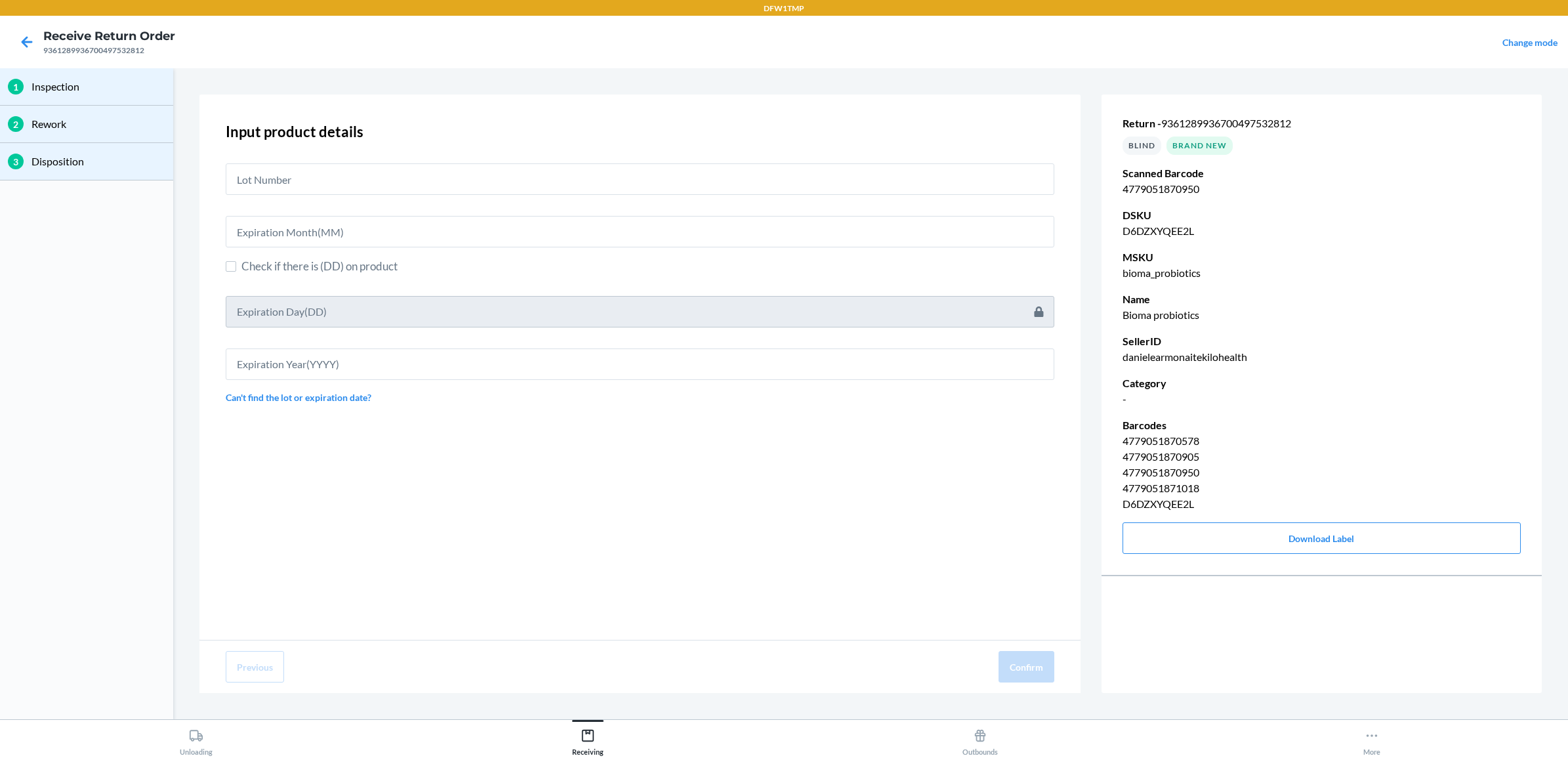
click at [628, 156] on div at bounding box center [639, 173] width 828 height 42
click at [630, 168] on input "text" at bounding box center [639, 179] width 828 height 32
type input "04222576"
drag, startPoint x: 292, startPoint y: 164, endPoint x: 199, endPoint y: 168, distance: 93.1
click at [199, 168] on div "Input product details Lot Number 04222576 Check if there is (DD) on product Can…" at bounding box center [640, 367] width 882 height 545
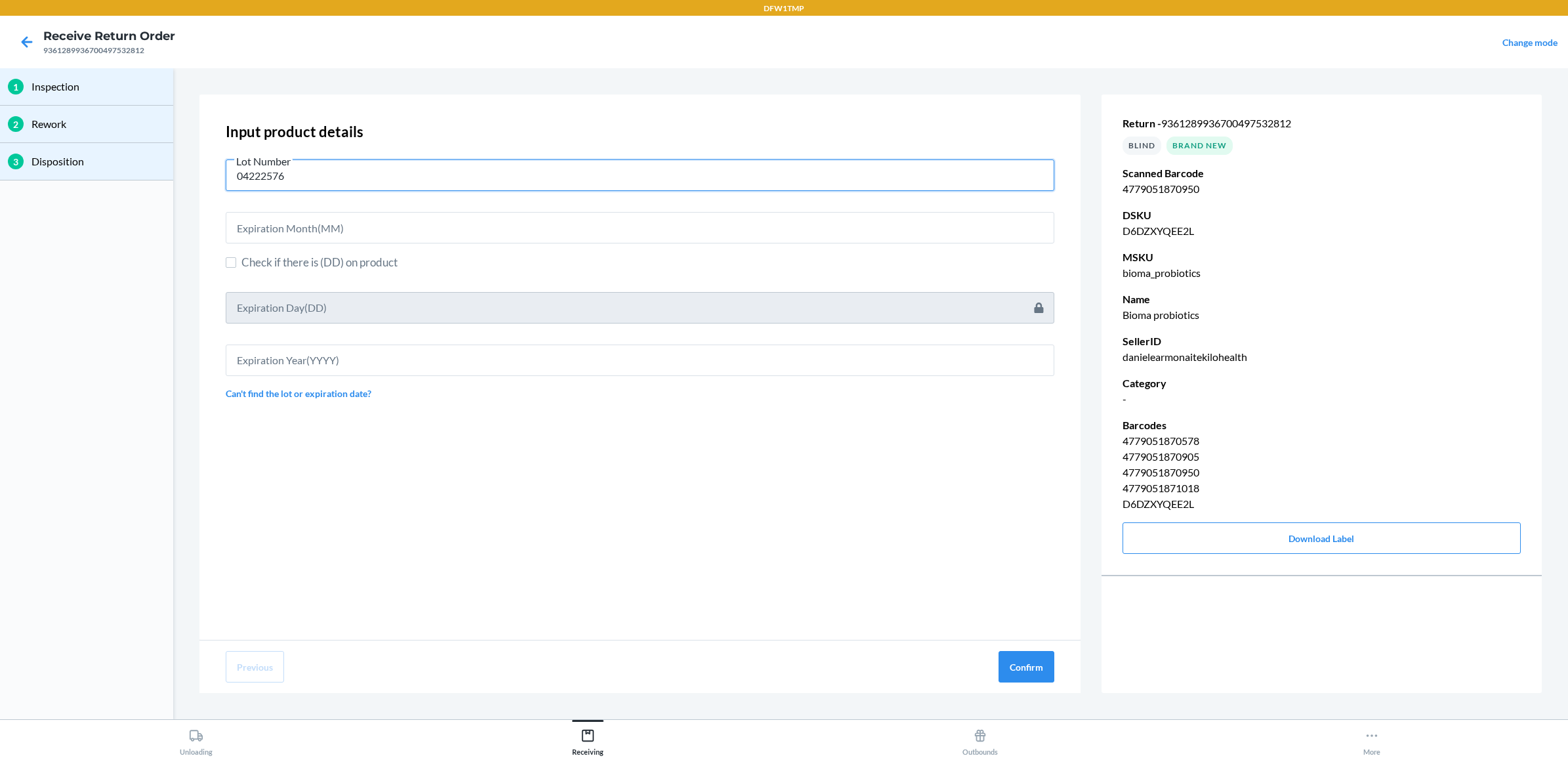
click at [332, 164] on input "04222576" at bounding box center [639, 175] width 828 height 32
drag, startPoint x: 332, startPoint y: 164, endPoint x: 275, endPoint y: 157, distance: 57.4
click at [275, 157] on label "Lot Number 04222576" at bounding box center [639, 171] width 828 height 38
click at [275, 160] on input "04222576" at bounding box center [639, 175] width 828 height 32
click at [318, 232] on input "text" at bounding box center [639, 227] width 828 height 32
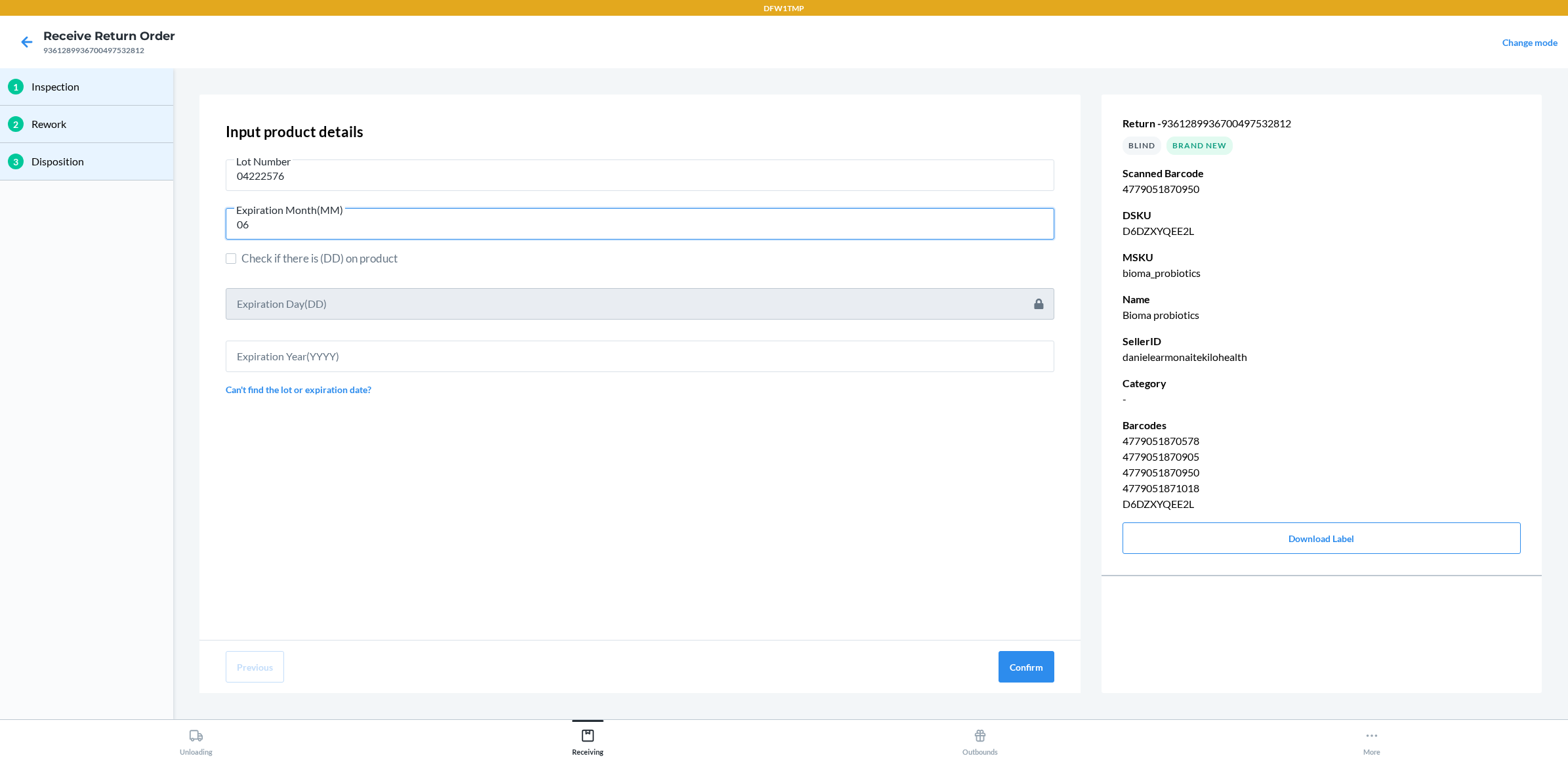
type input "0"
type input "06"
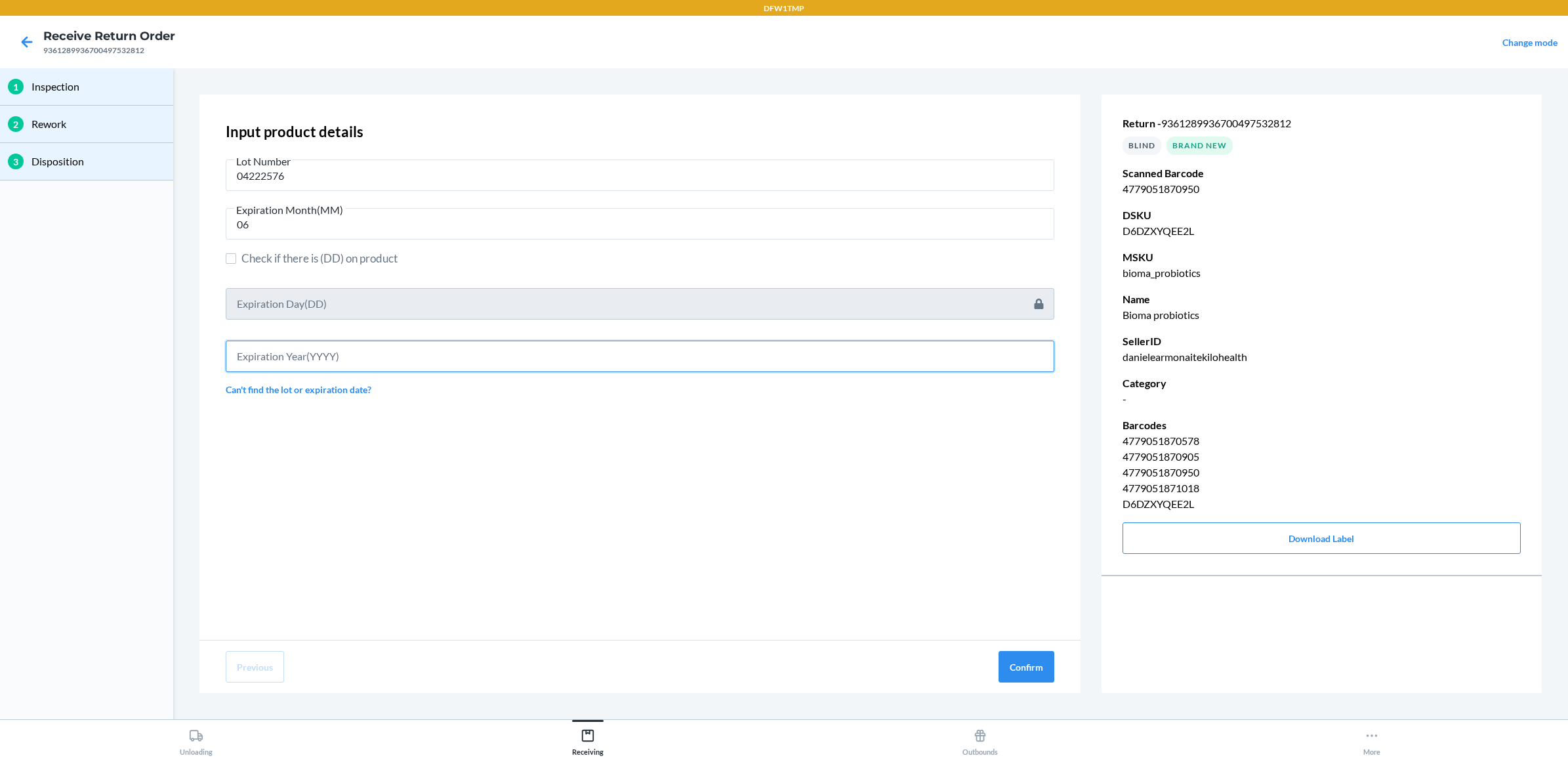
click at [324, 355] on input "text" at bounding box center [639, 356] width 828 height 32
type input "2027"
click at [1008, 678] on button "Confirm" at bounding box center [1027, 666] width 56 height 32
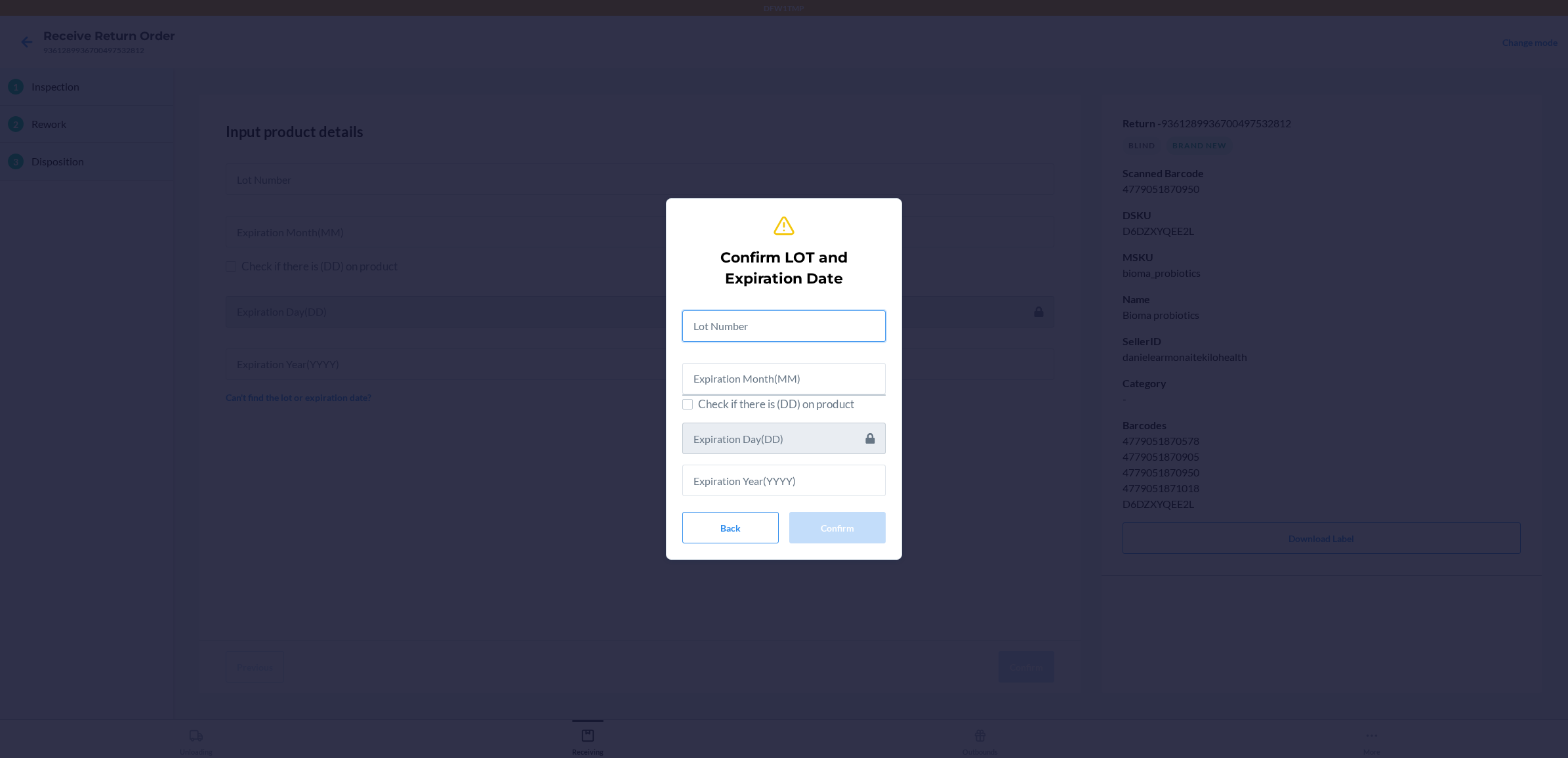
click at [758, 325] on input "text" at bounding box center [784, 326] width 203 height 32
paste input "text"
type input "04222576"
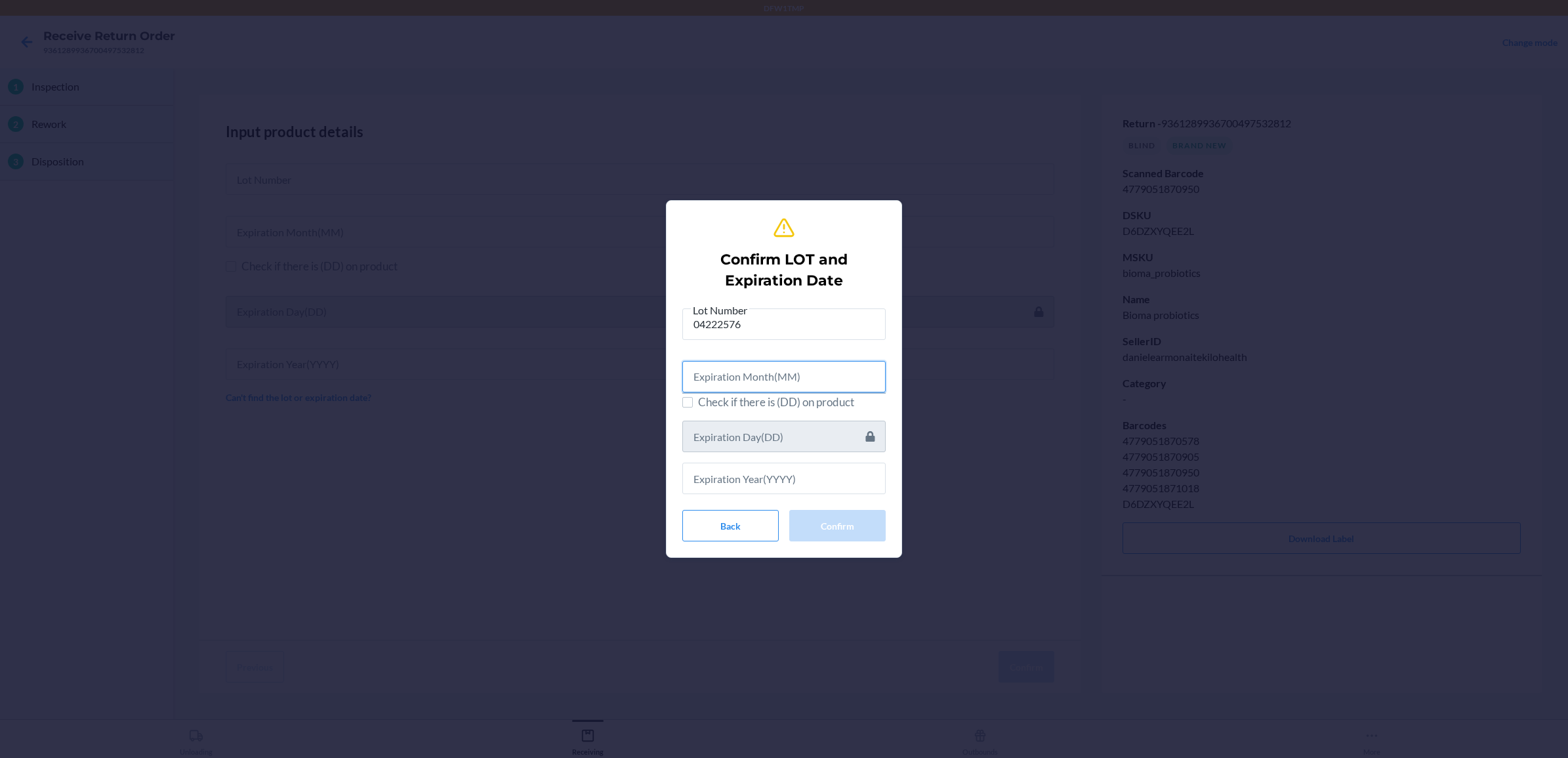
click at [760, 384] on input "text" at bounding box center [784, 376] width 203 height 32
type input "06"
click at [791, 474] on input "text" at bounding box center [784, 476] width 203 height 32
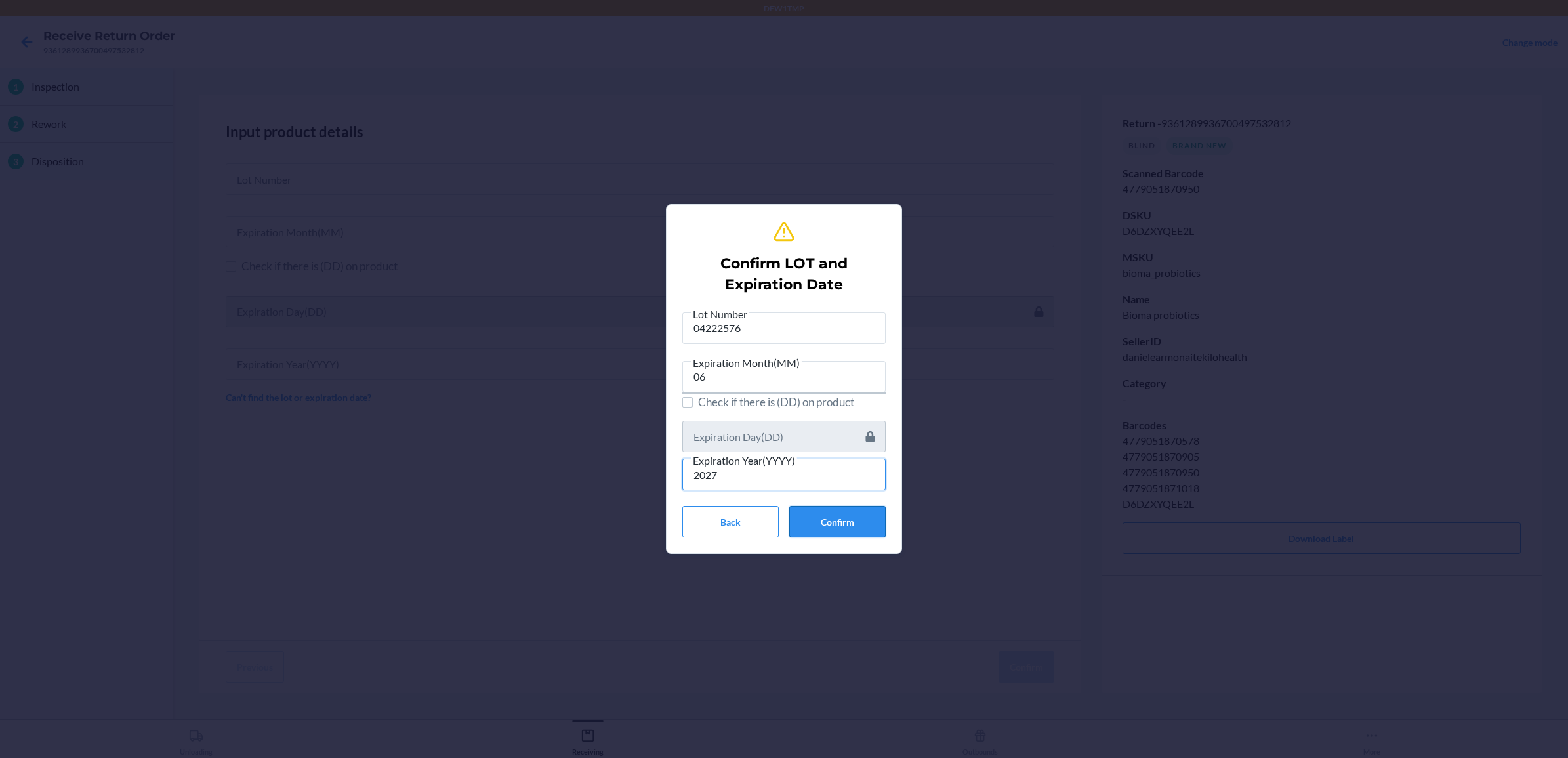
type input "2027"
click at [842, 519] on button "Confirm" at bounding box center [837, 521] width 97 height 32
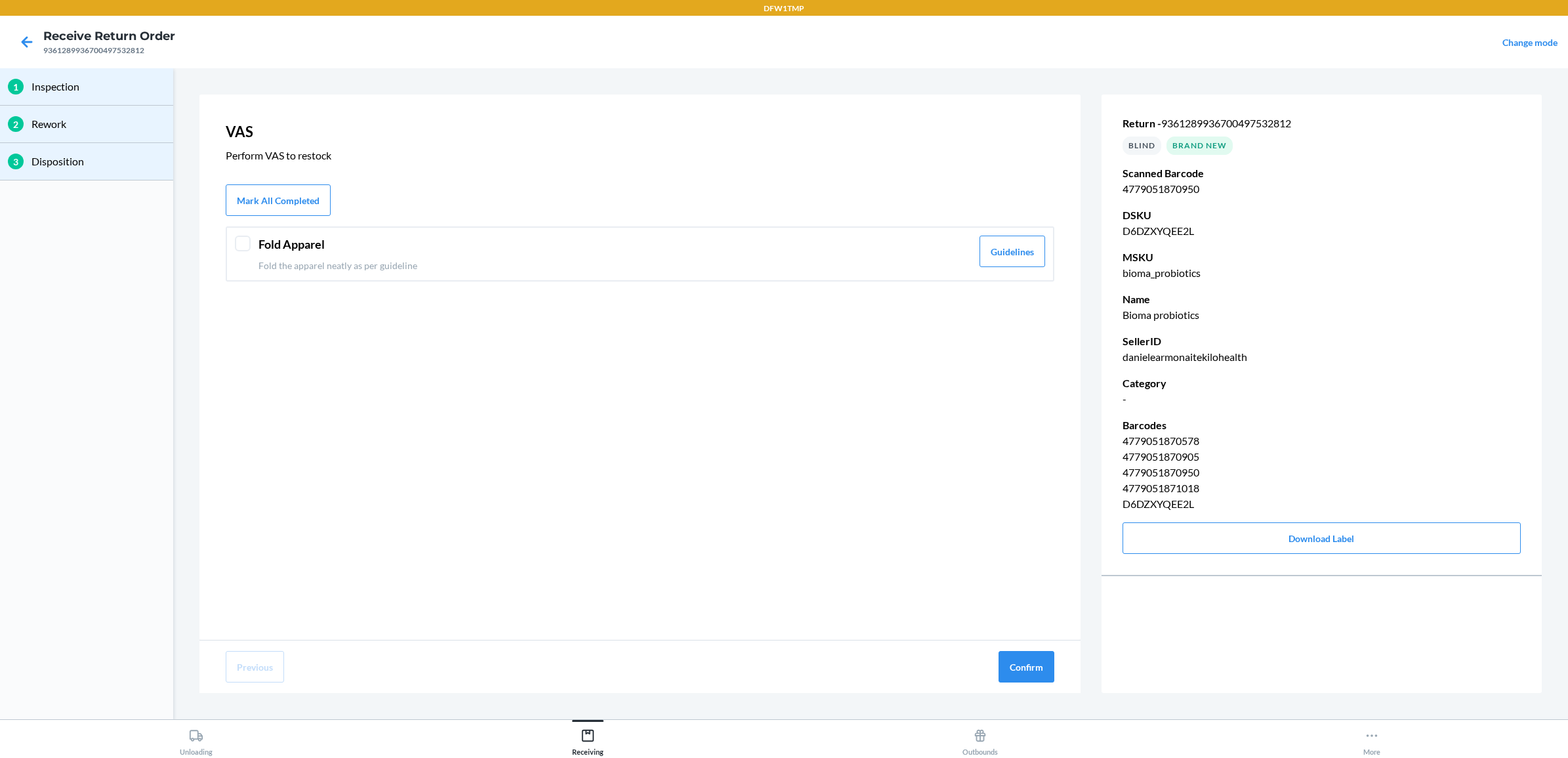
click at [503, 230] on div "Fold Apparel Fold the apparel neatly as per guideline Guidelines" at bounding box center [639, 253] width 828 height 55
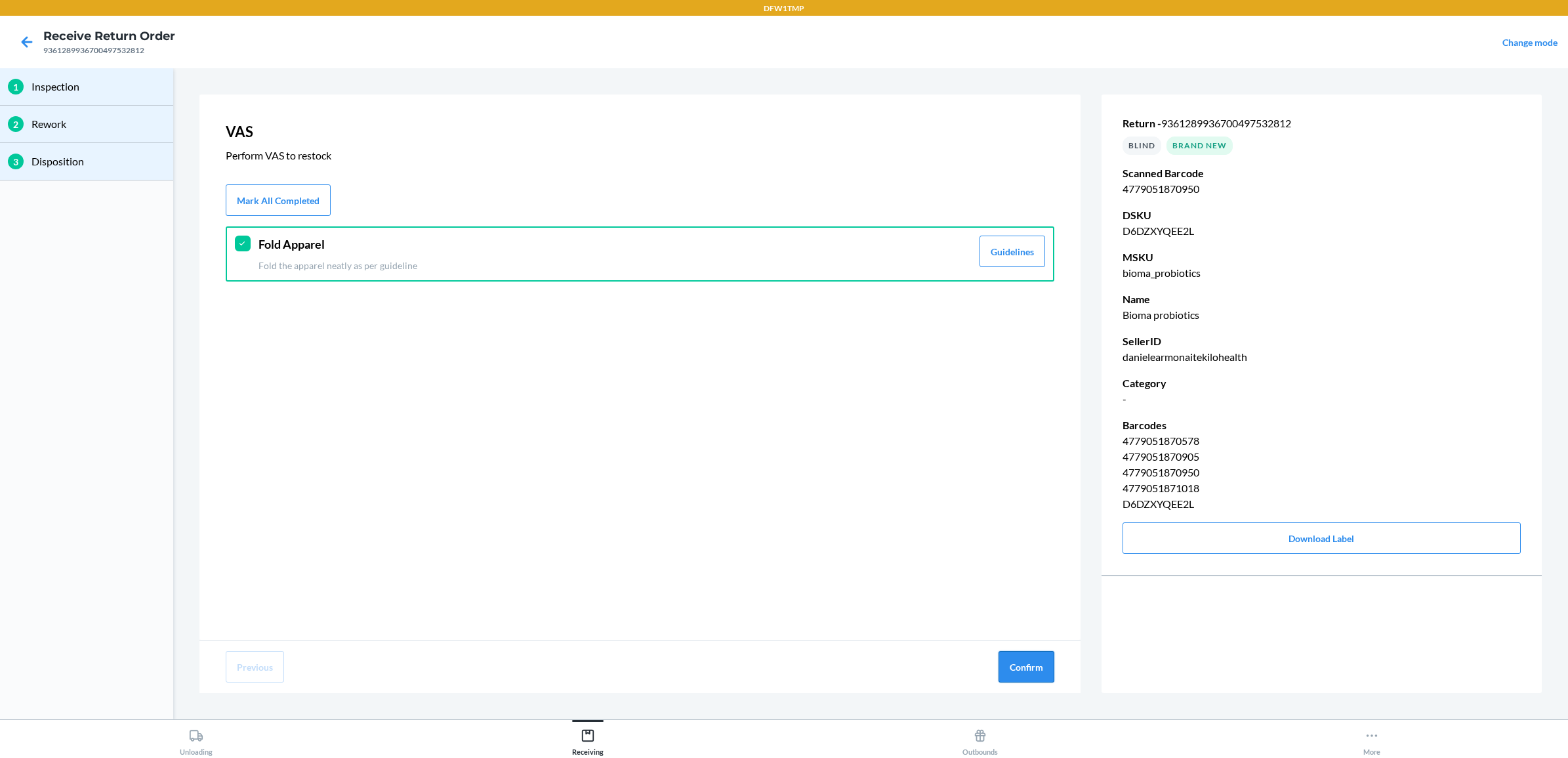
click at [1038, 655] on button "Confirm" at bounding box center [1027, 666] width 56 height 32
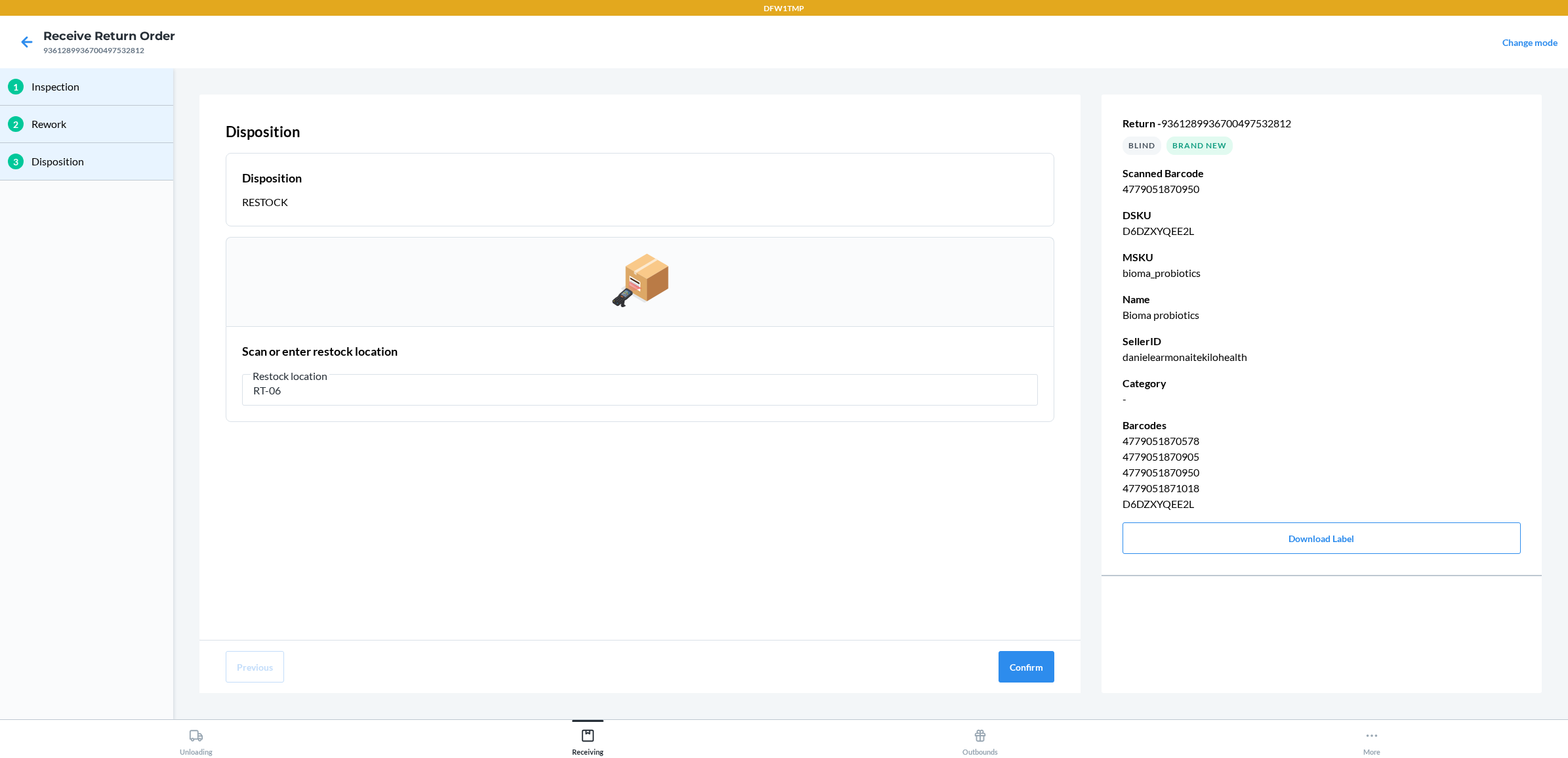
type input "RT-06"
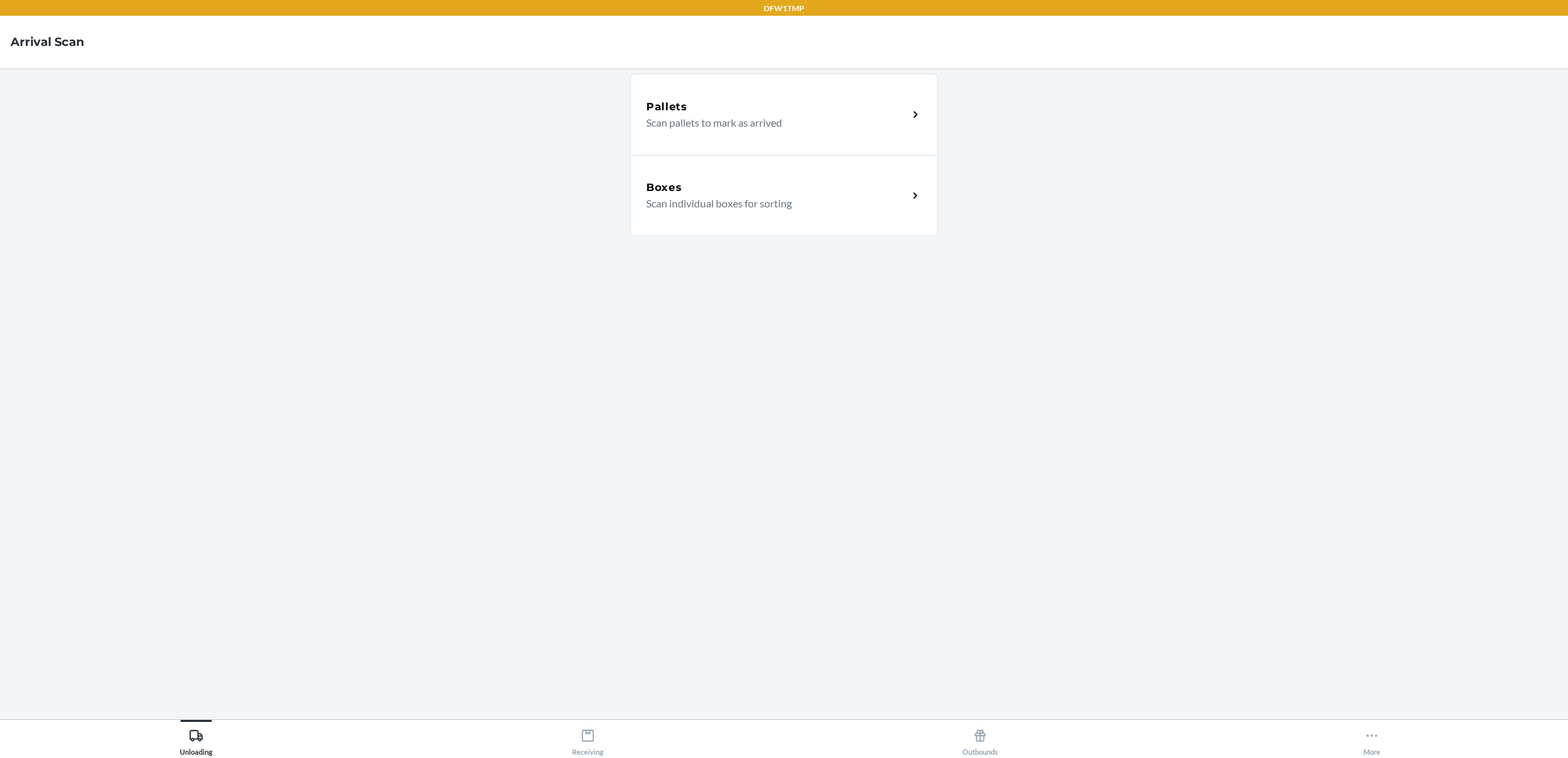
click at [762, 190] on div "Boxes" at bounding box center [777, 188] width 262 height 15
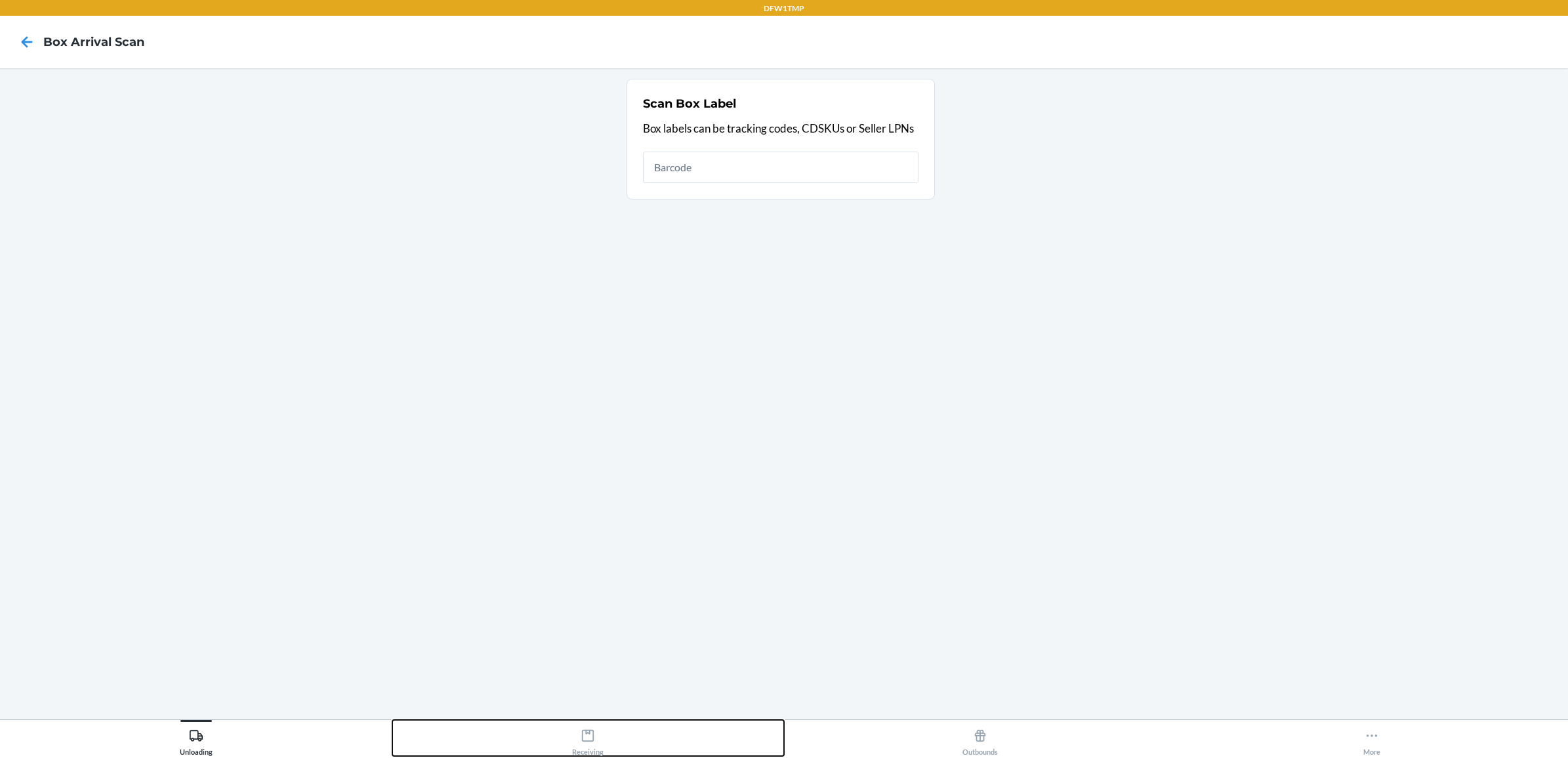
click at [572, 720] on button "Receiving" at bounding box center [589, 738] width 392 height 36
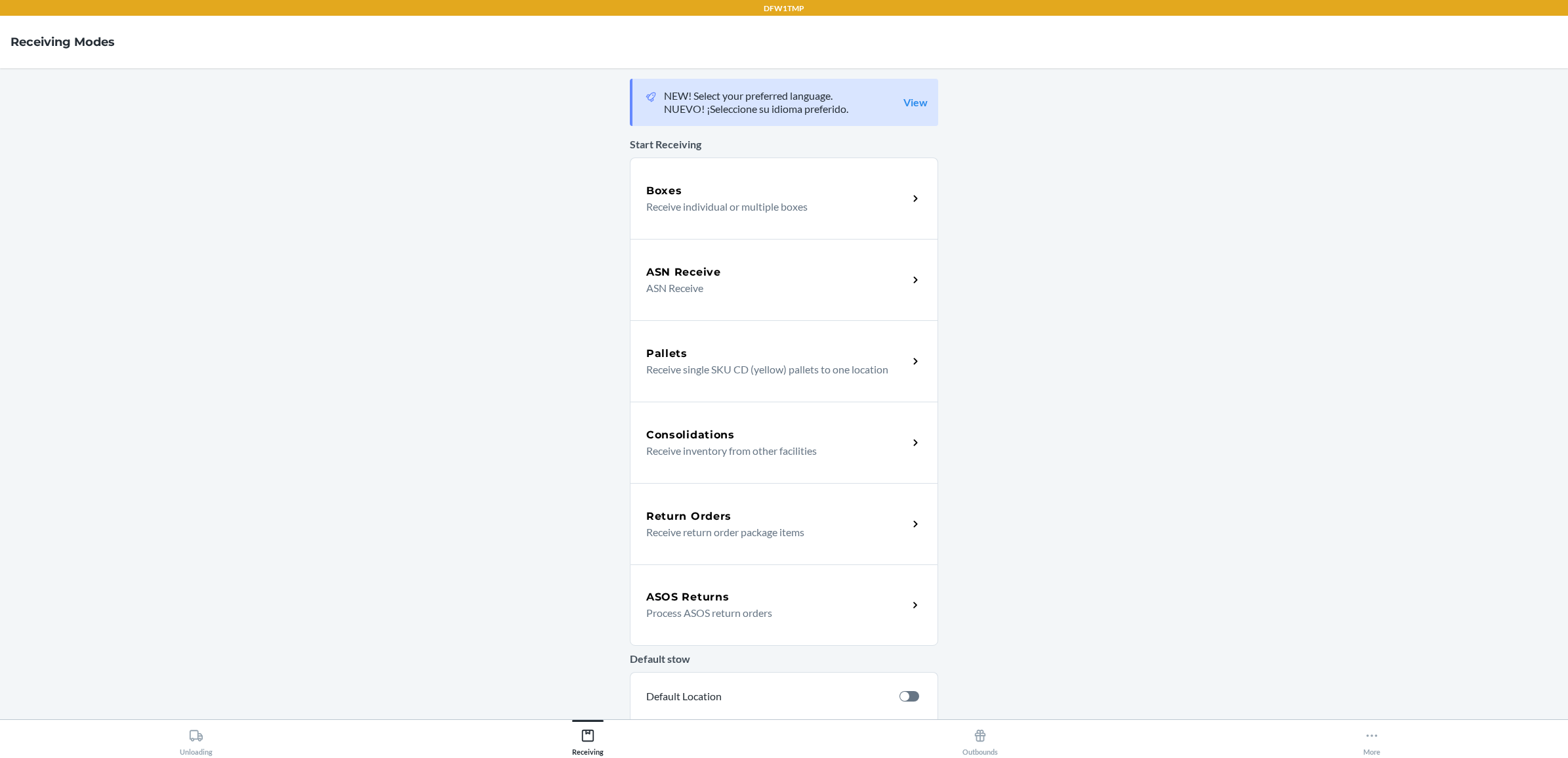
click at [715, 544] on div "Return Orders Receive return order package items" at bounding box center [784, 524] width 308 height 81
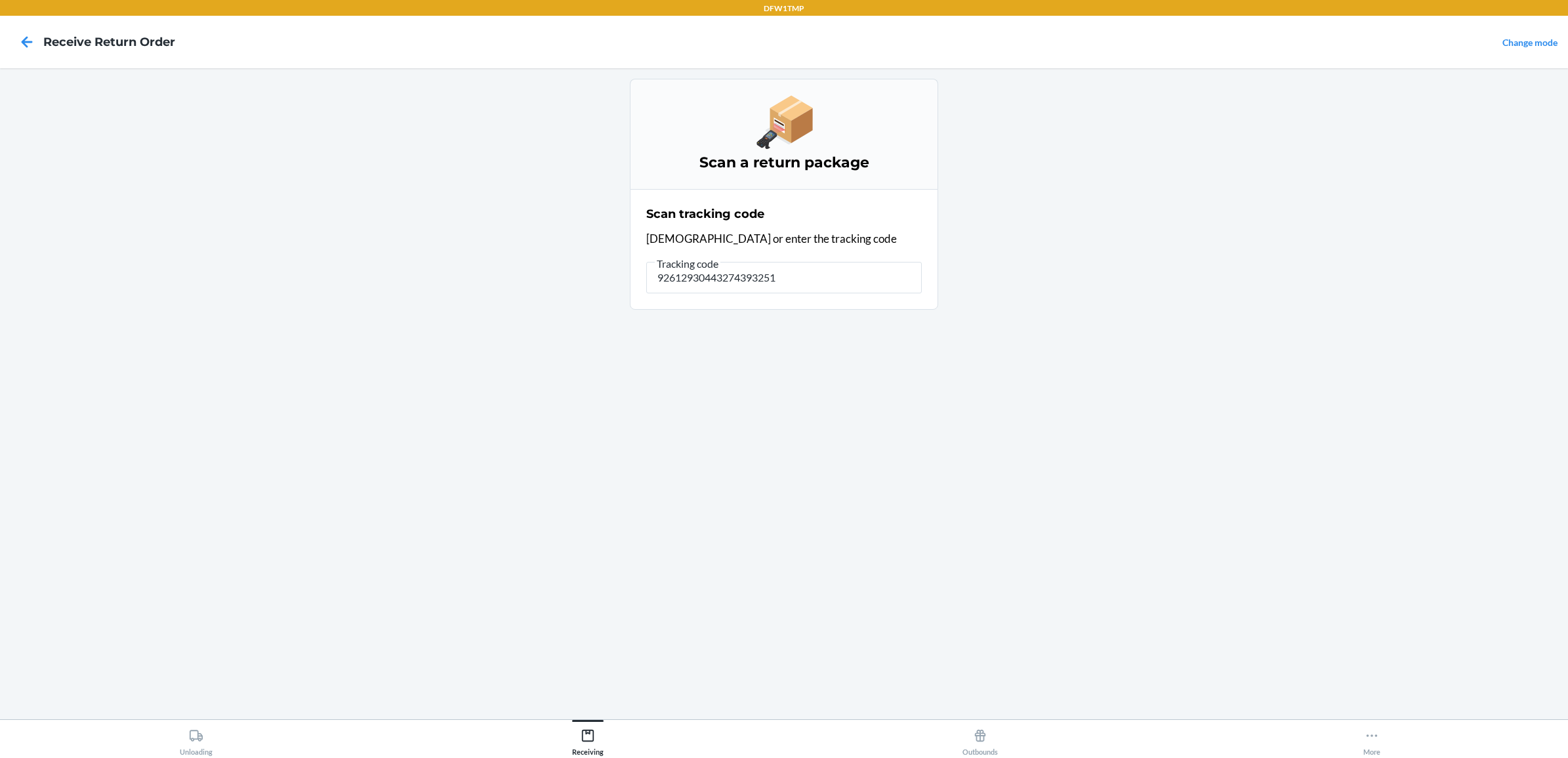
type input "926129304432743932513"
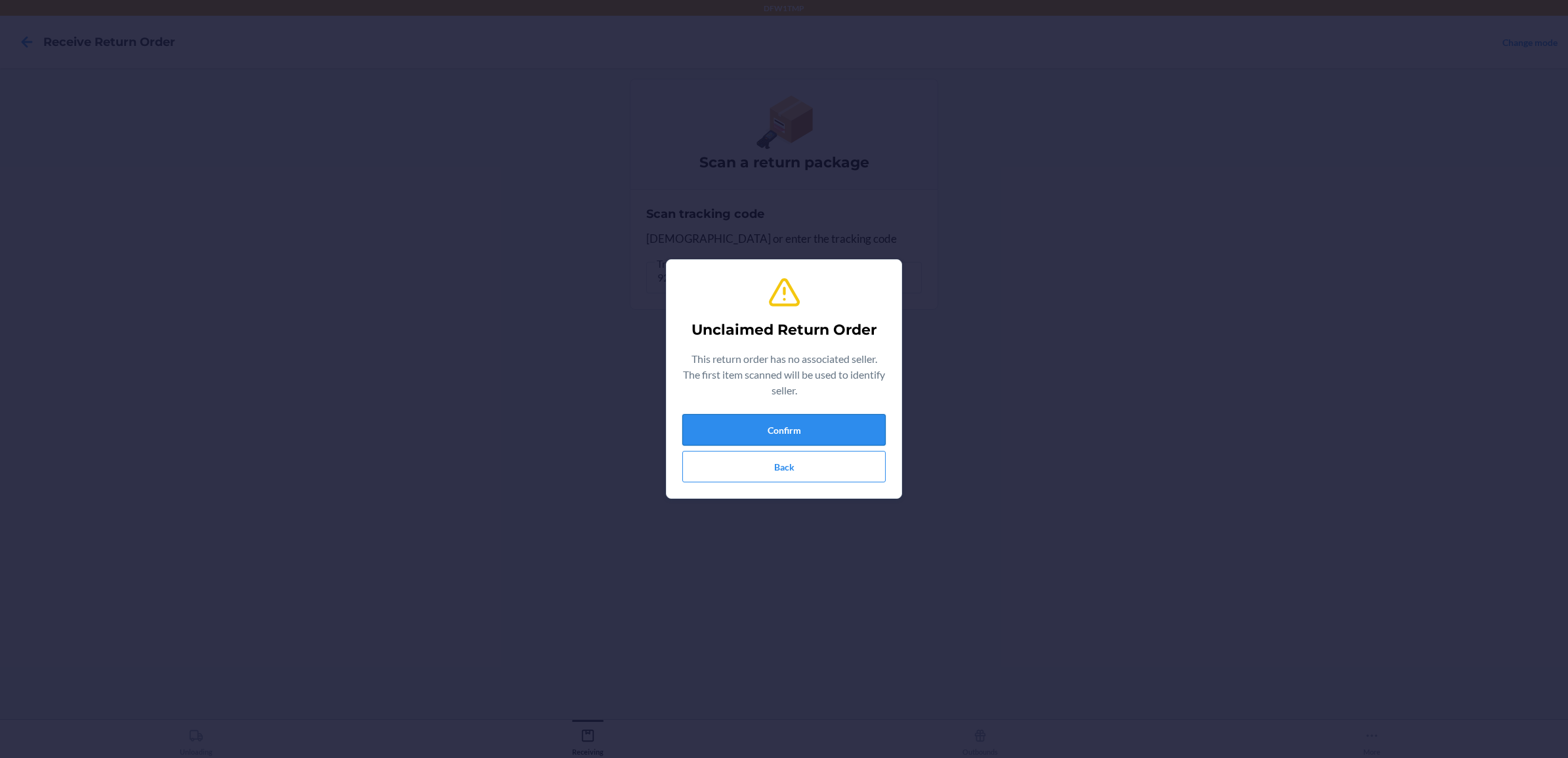
click at [844, 428] on button "Confirm" at bounding box center [784, 429] width 203 height 32
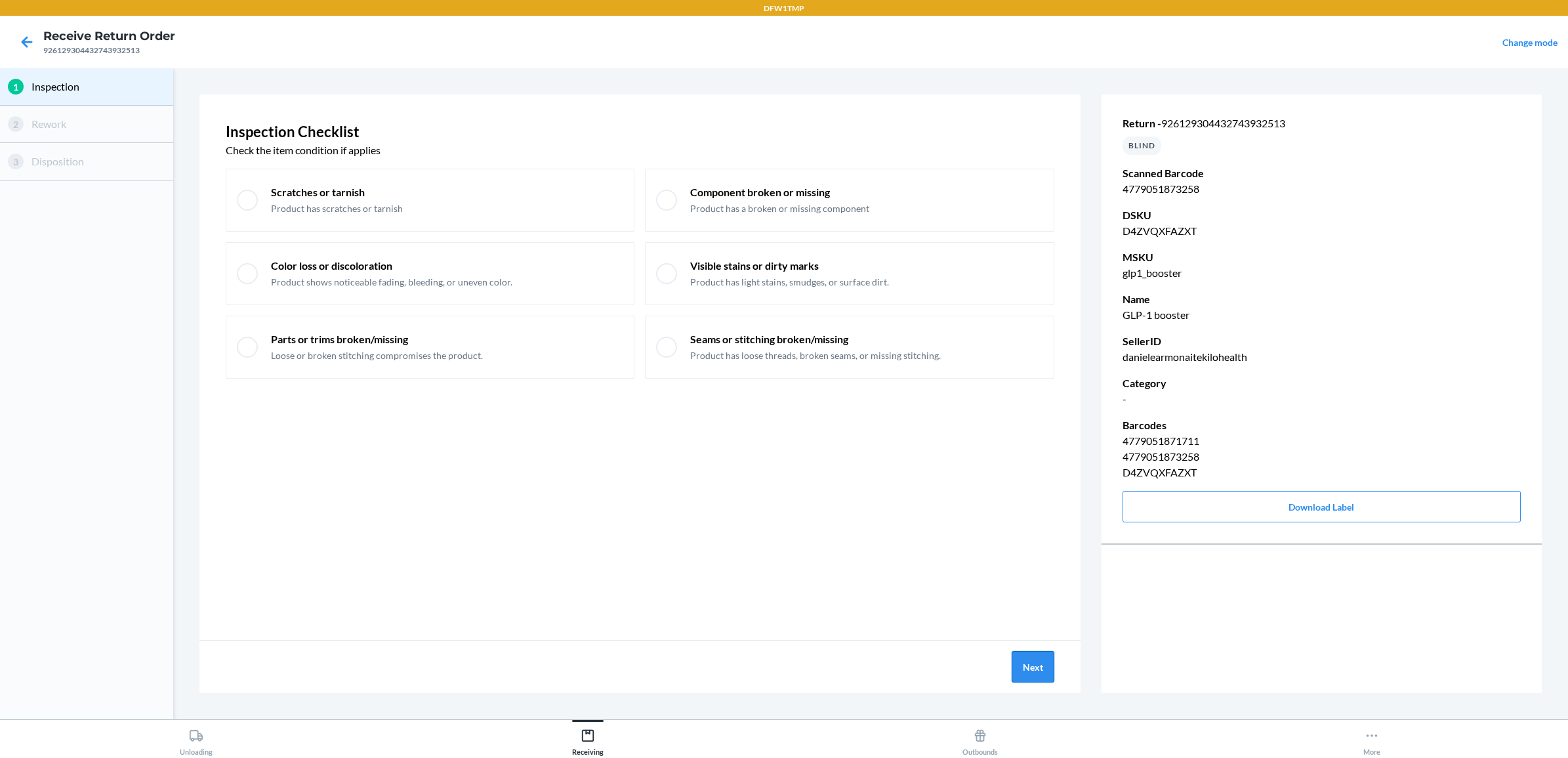
click at [1028, 660] on button "Next" at bounding box center [1033, 666] width 43 height 32
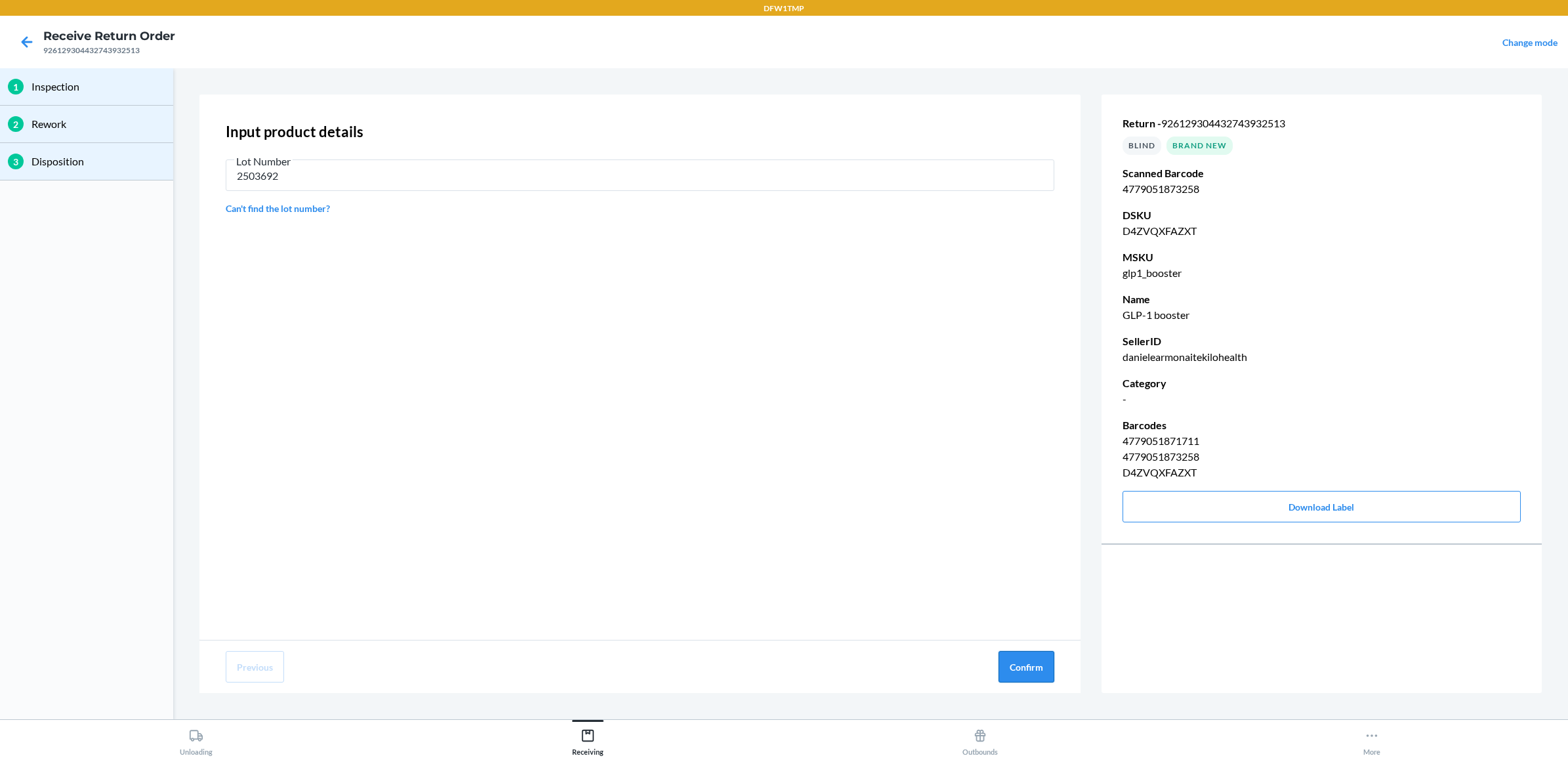
type input "2503692"
click at [1009, 658] on button "Confirm" at bounding box center [1027, 666] width 56 height 32
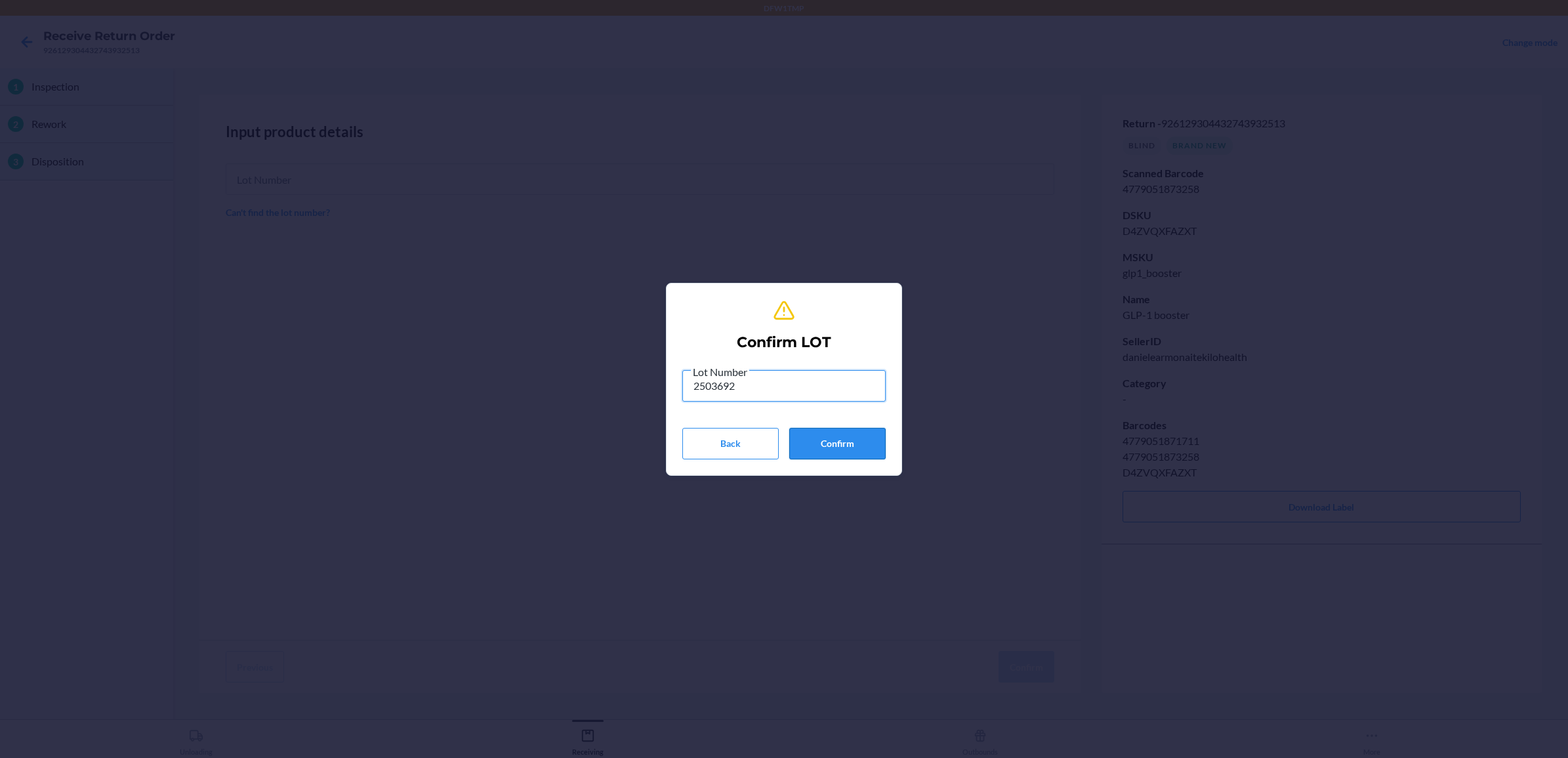
type input "2503692"
click at [851, 450] on button "Confirm" at bounding box center [837, 444] width 97 height 32
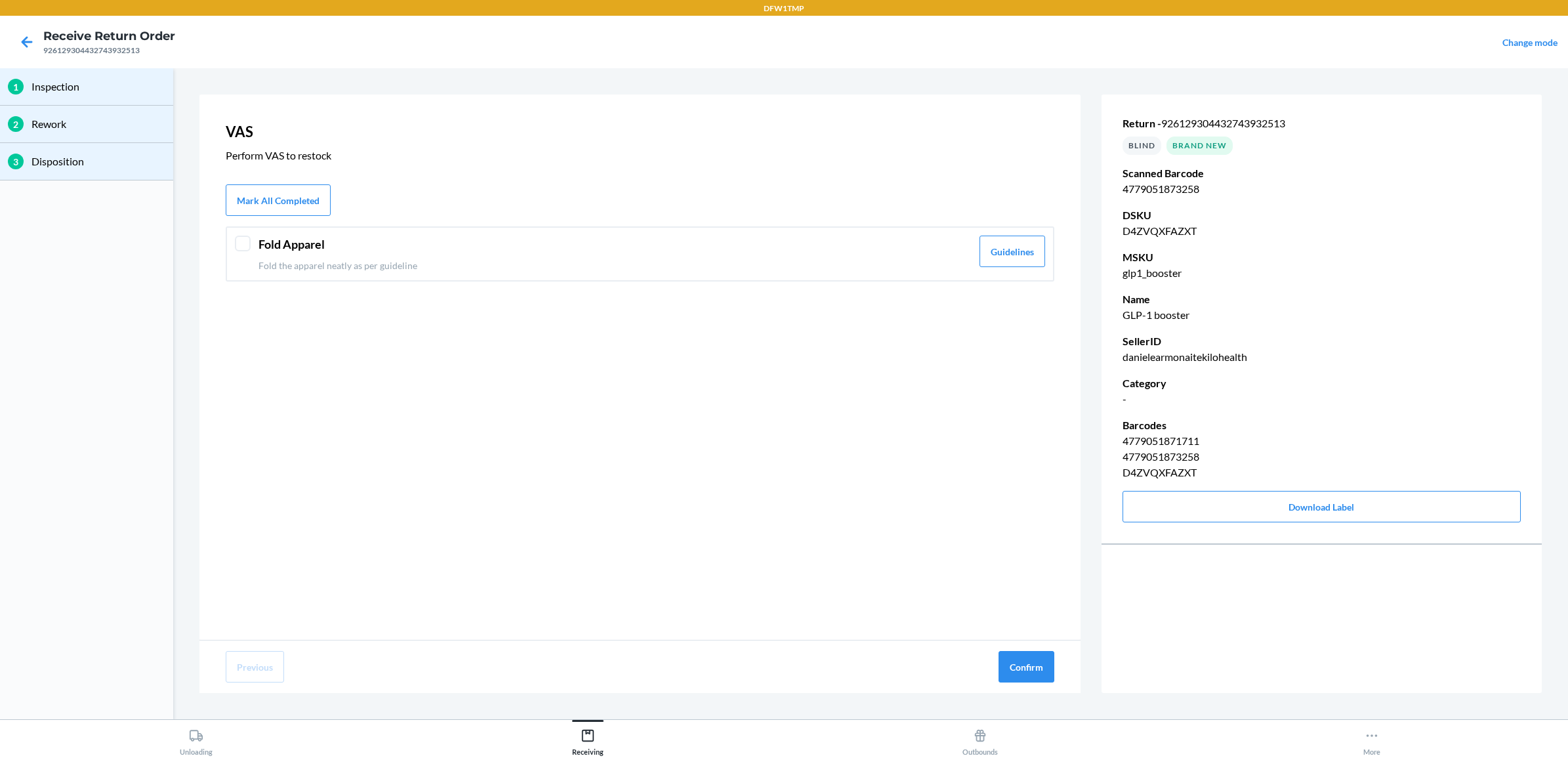
click at [550, 254] on div "Fold Apparel Fold the apparel neatly as per guideline" at bounding box center [615, 254] width 713 height 37
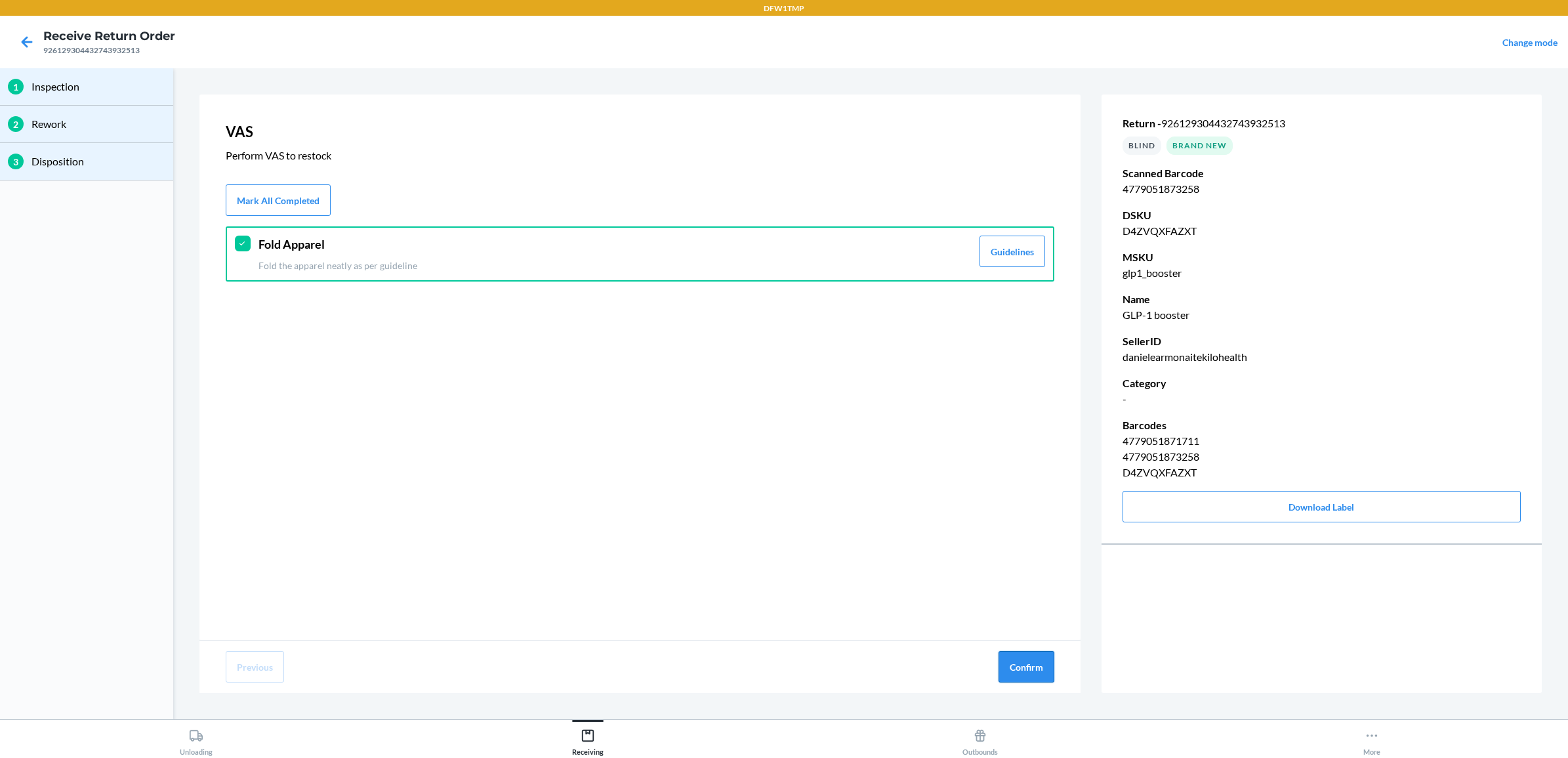
click at [1032, 657] on button "Confirm" at bounding box center [1027, 666] width 56 height 32
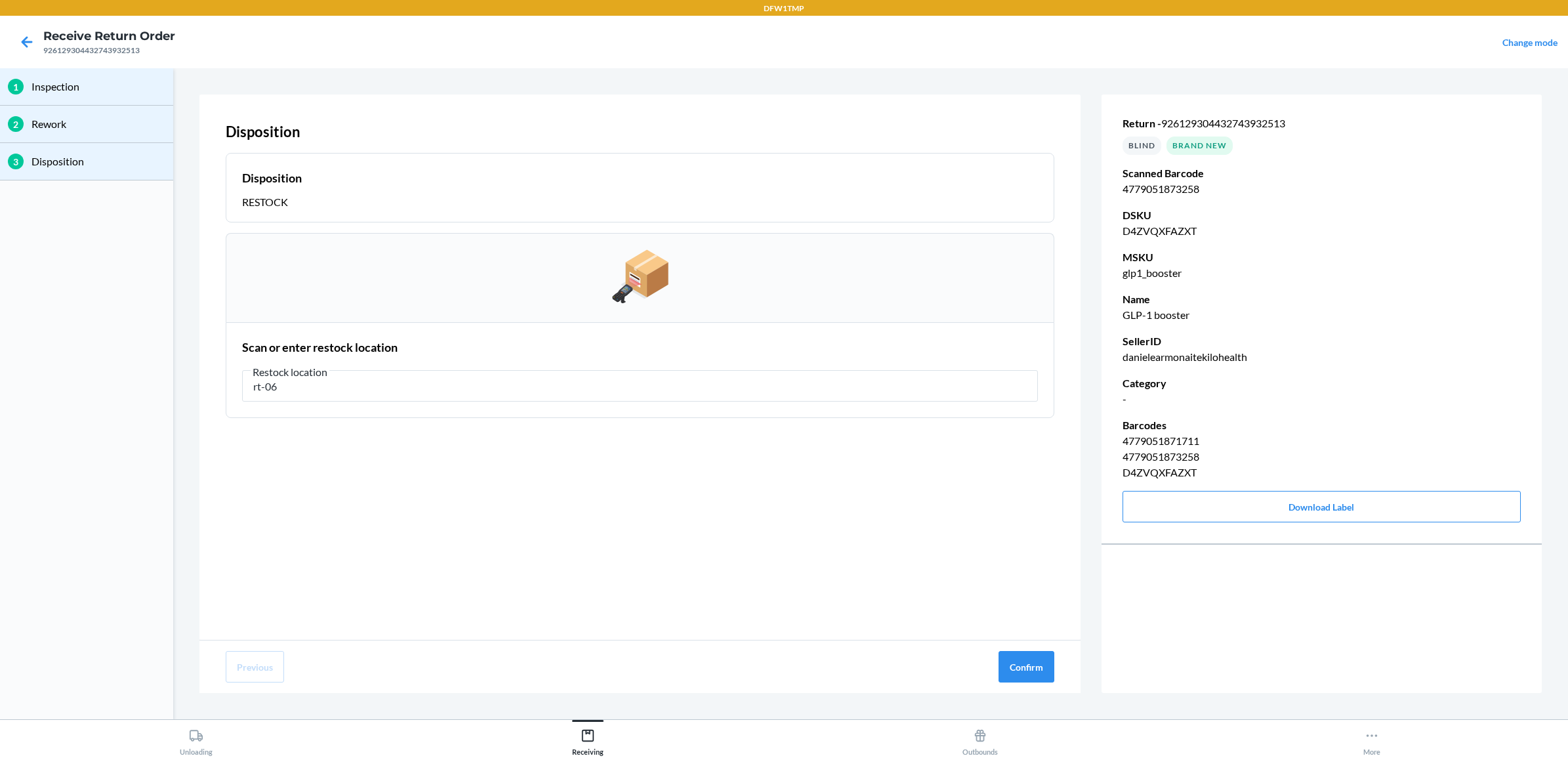
type input "rt-06"
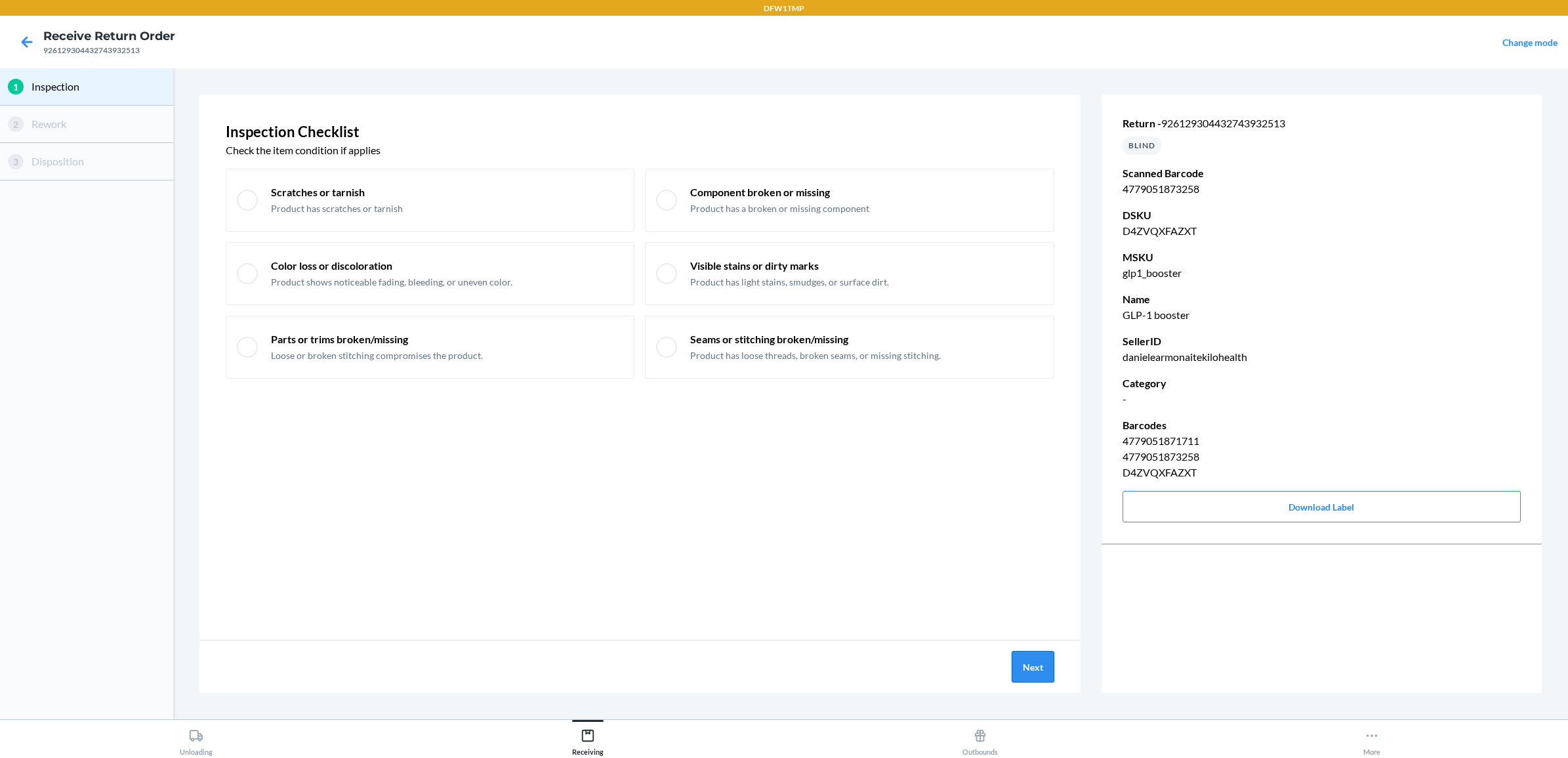
click at [1029, 667] on button "Next" at bounding box center [1033, 666] width 43 height 32
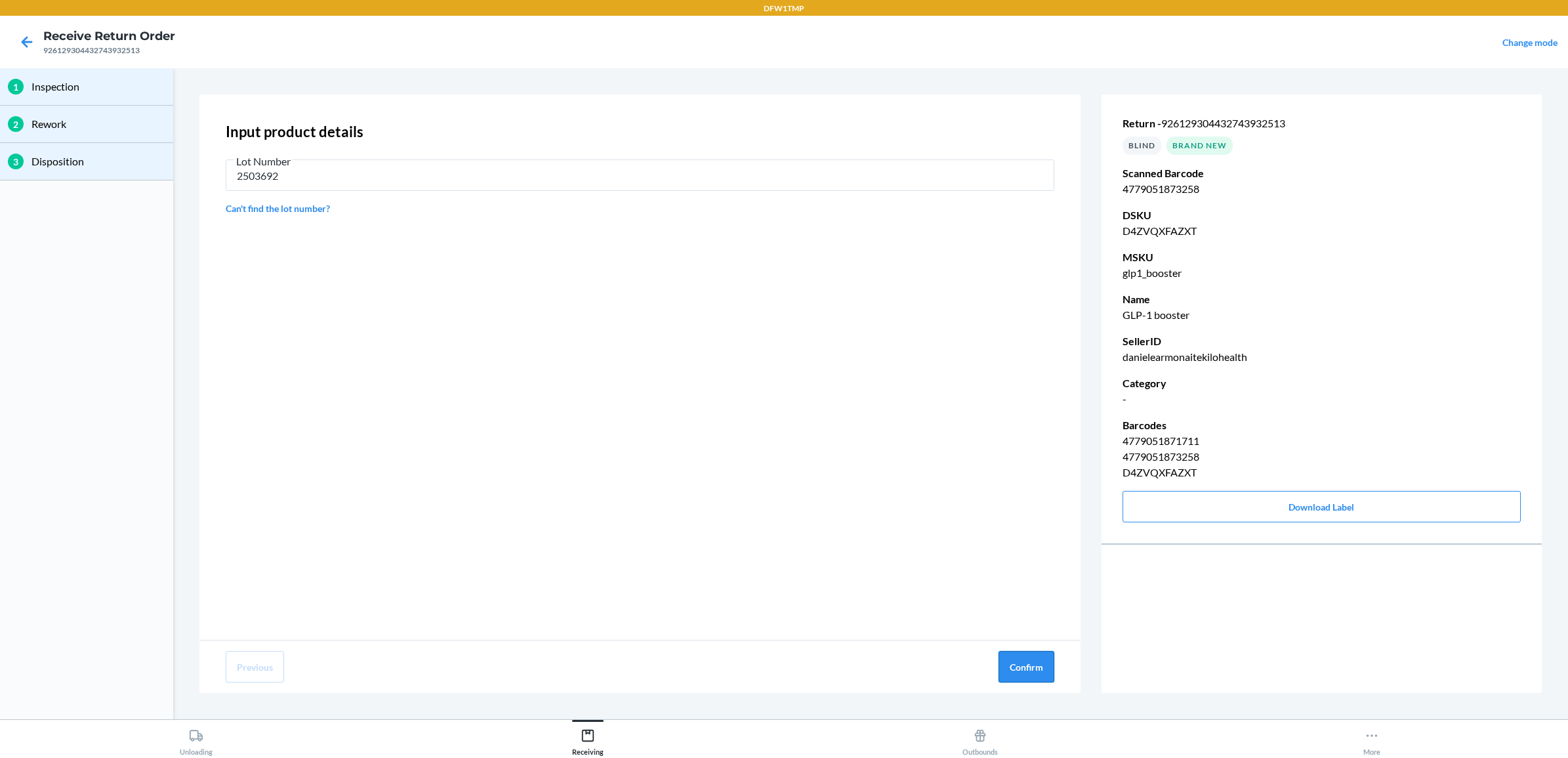
type input "2503692"
click at [1025, 664] on button "Confirm" at bounding box center [1027, 666] width 56 height 32
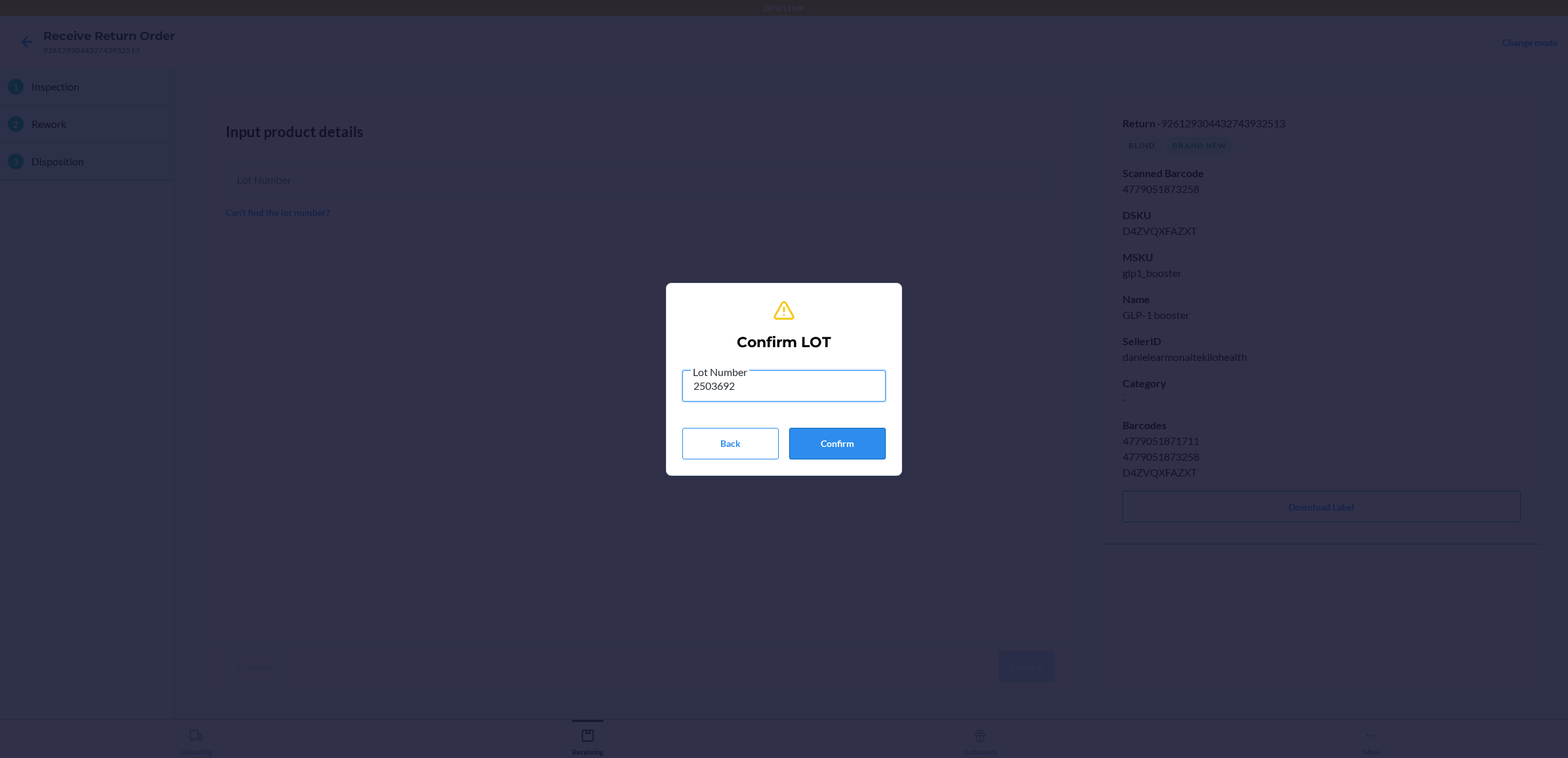
type input "2503692"
click at [811, 443] on button "Confirm" at bounding box center [837, 444] width 97 height 32
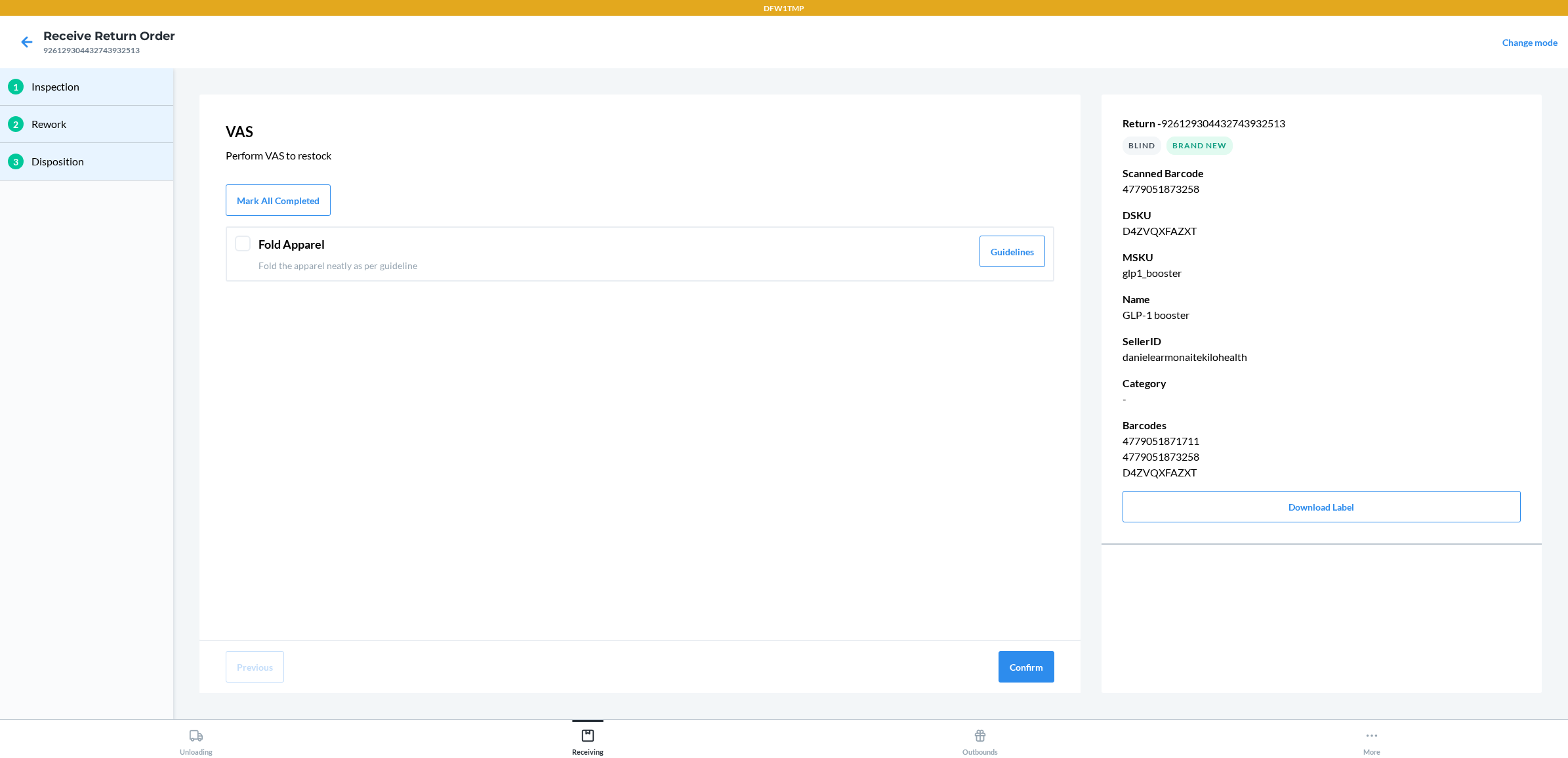
click at [515, 233] on div "Fold Apparel Fold the apparel neatly as per guideline Guidelines" at bounding box center [639, 253] width 828 height 55
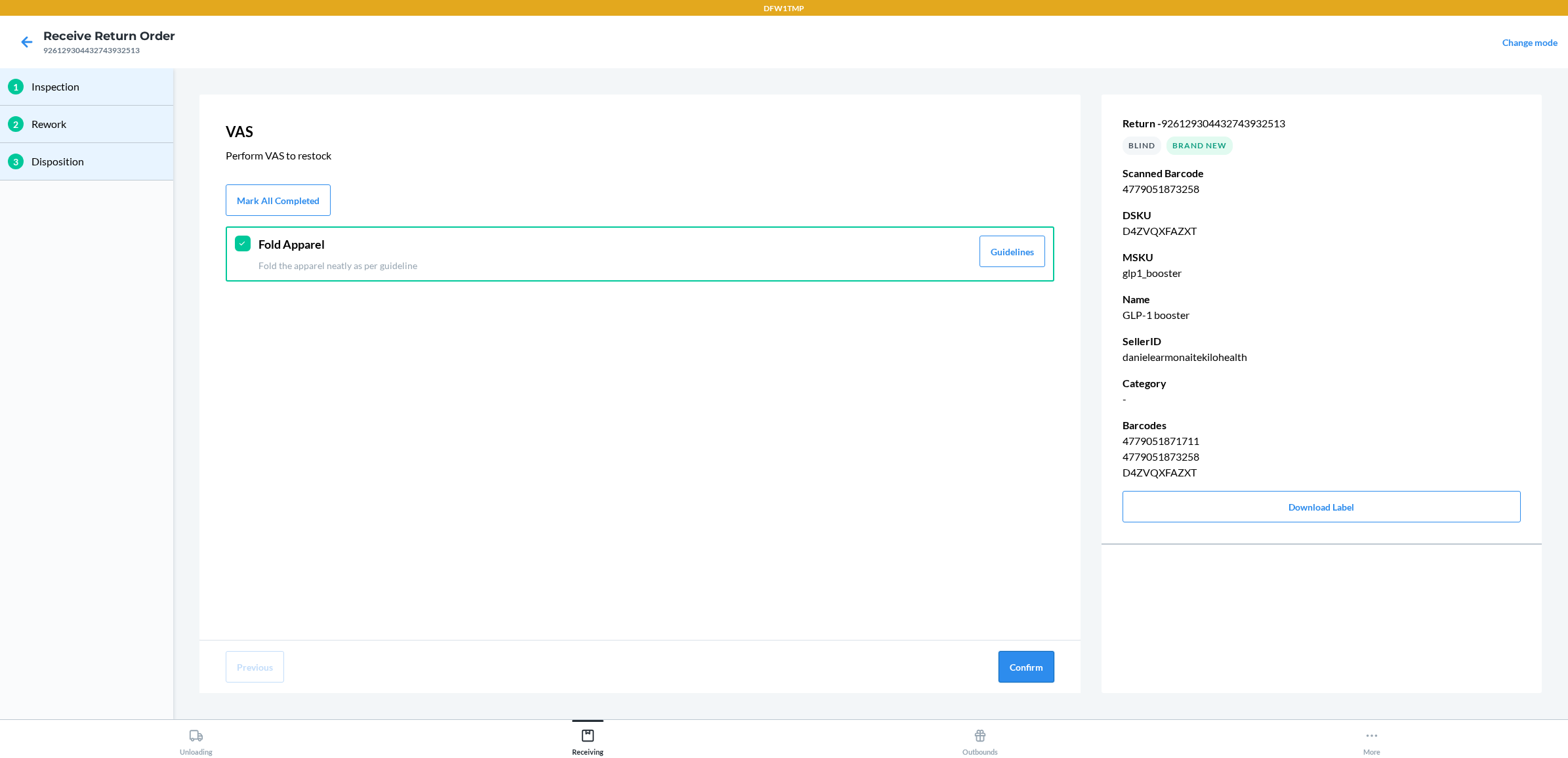
click at [1024, 665] on button "Confirm" at bounding box center [1027, 666] width 56 height 32
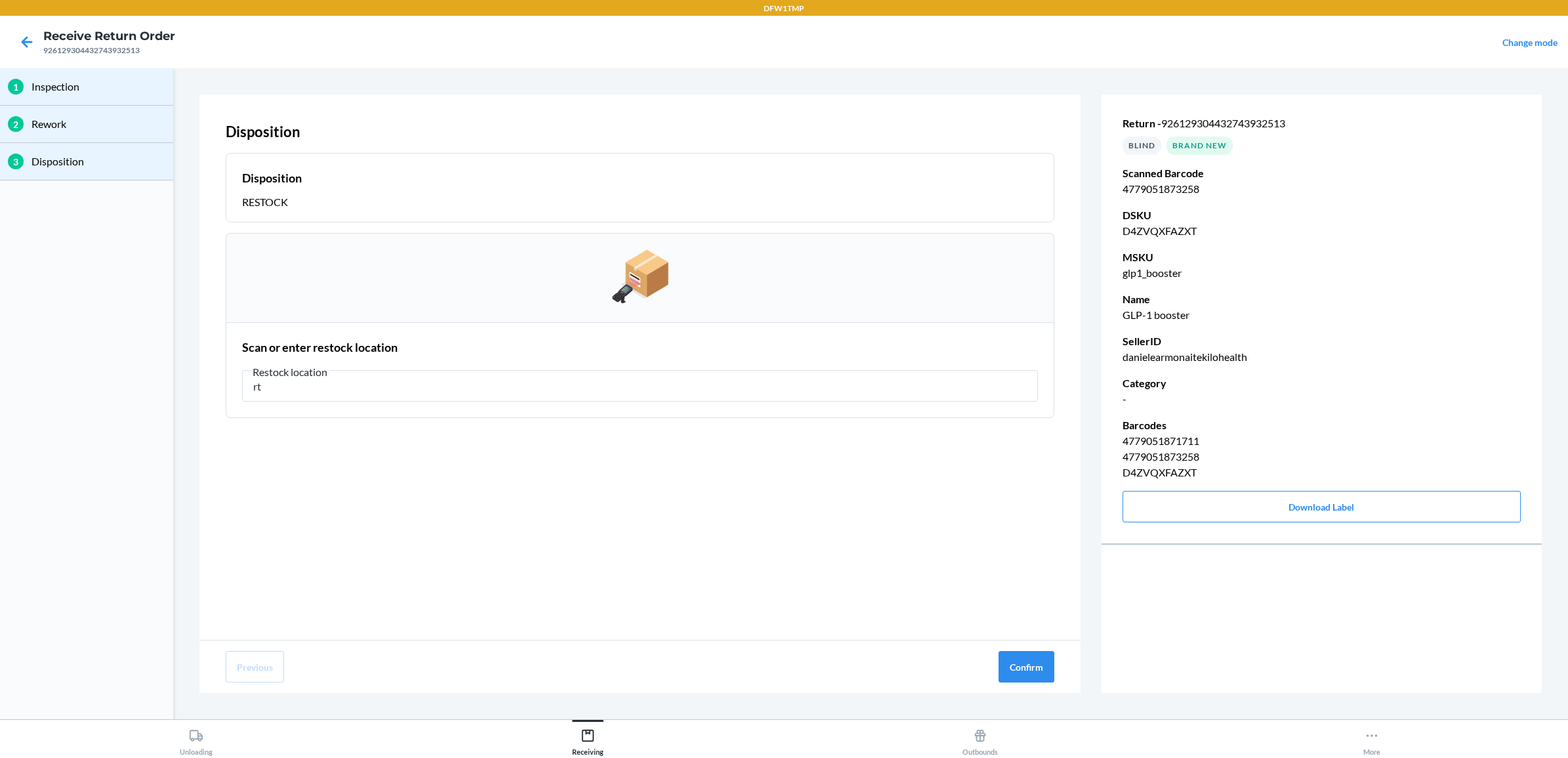
type input "r"
type input "RT-06"
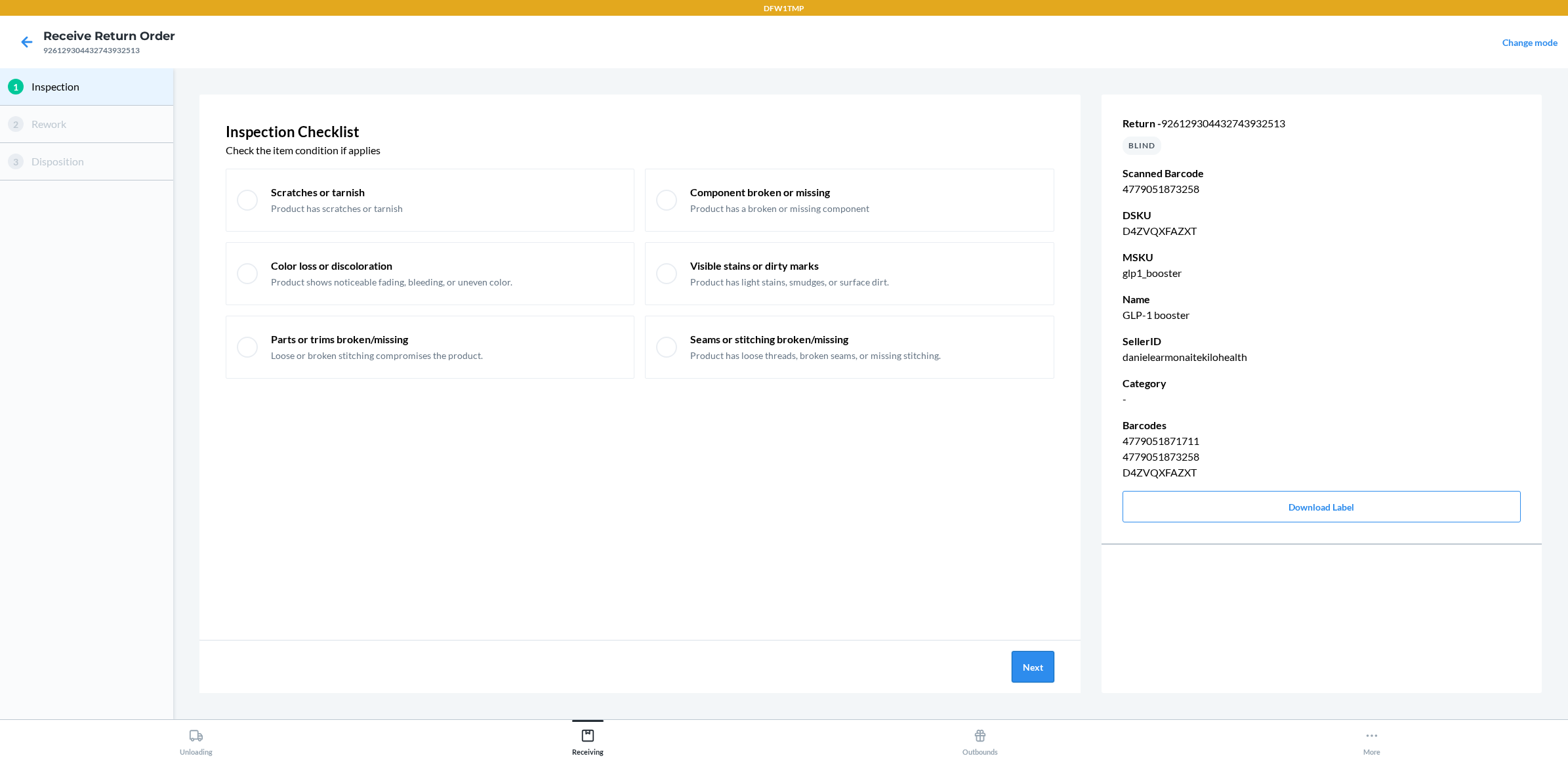
click at [1024, 663] on button "Next" at bounding box center [1033, 666] width 43 height 32
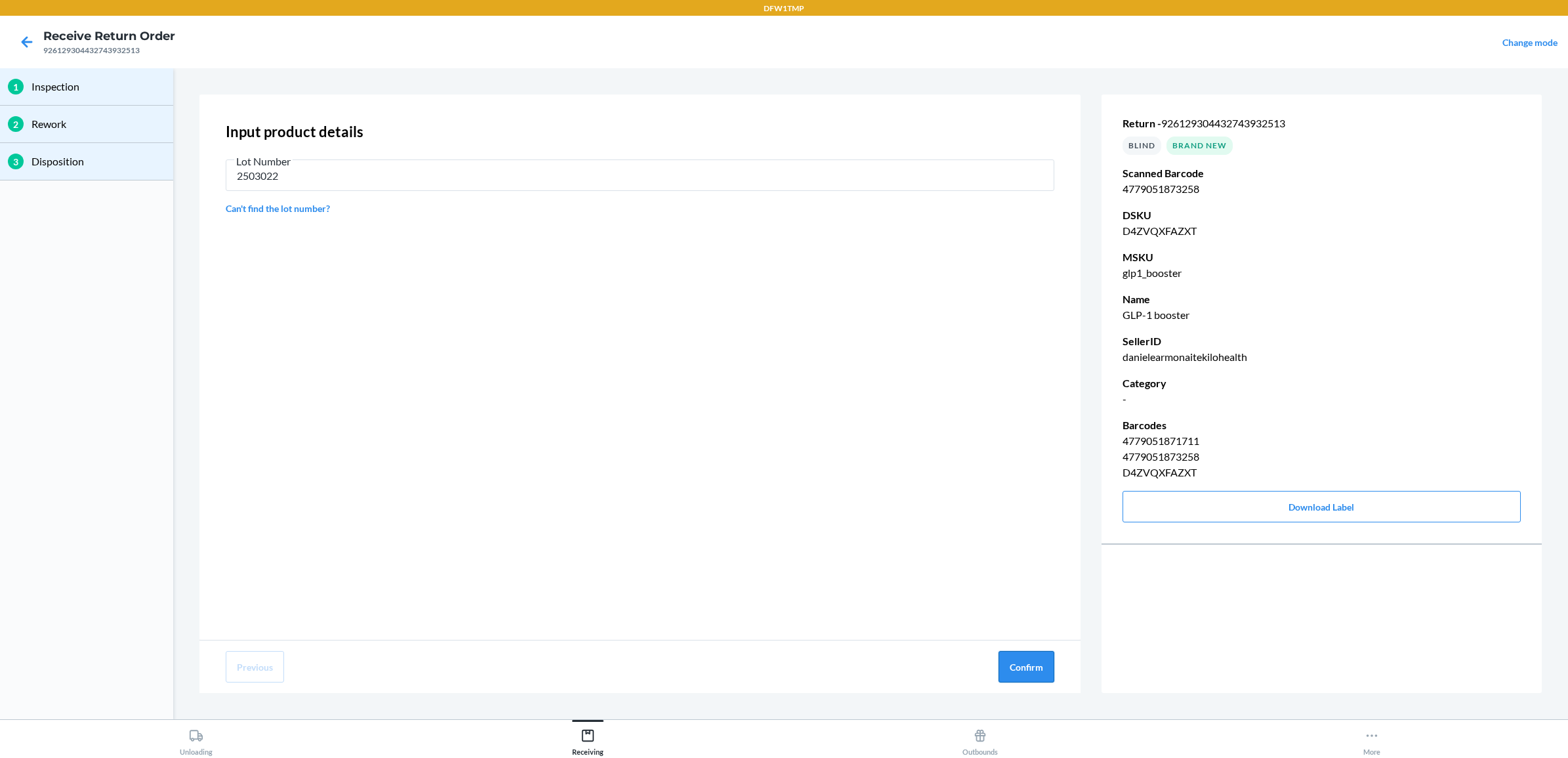
type input "2503022"
click at [1014, 673] on button "Confirm" at bounding box center [1027, 666] width 56 height 32
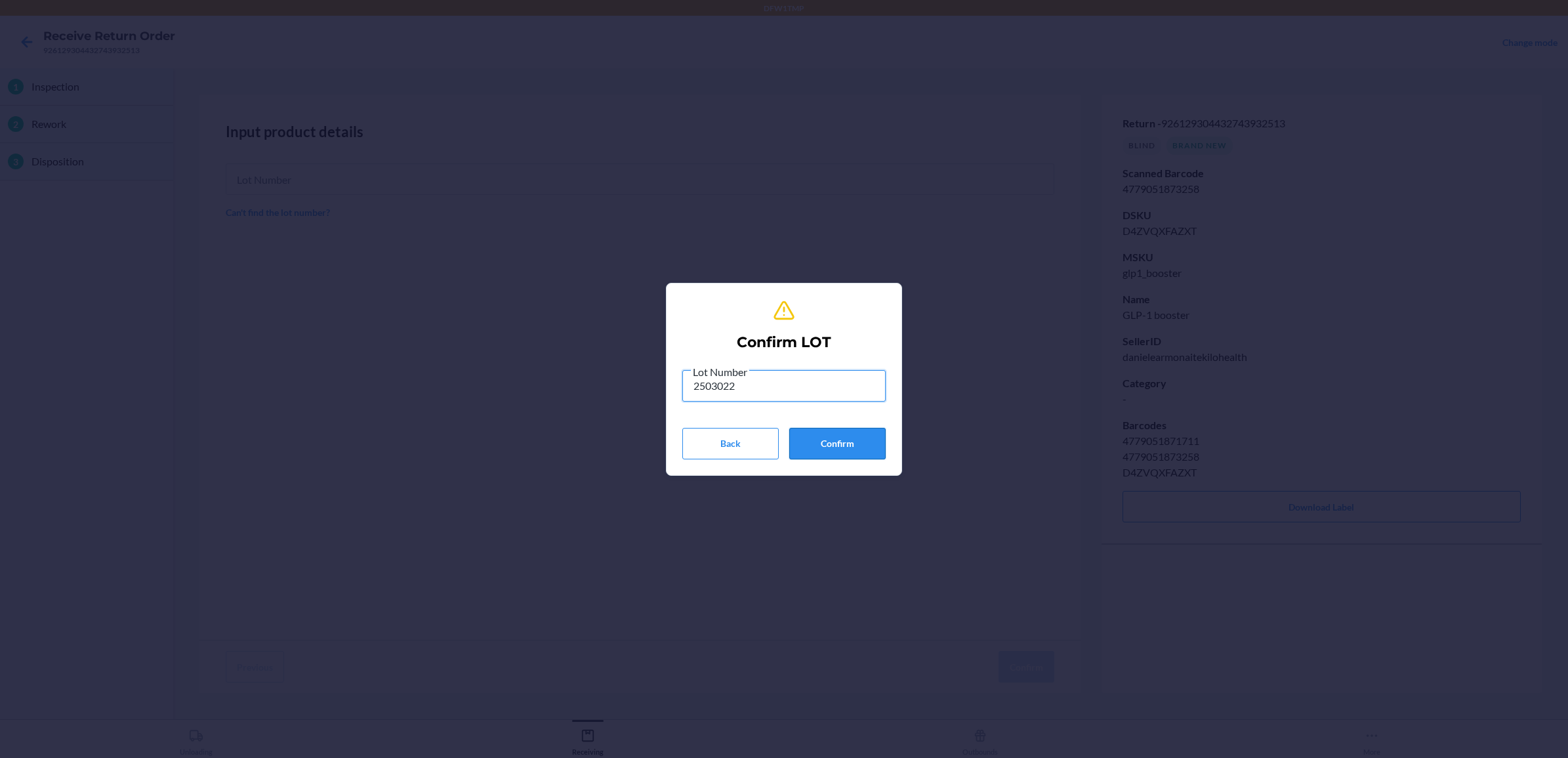
type input "2503022"
click at [827, 441] on button "Confirm" at bounding box center [837, 444] width 97 height 32
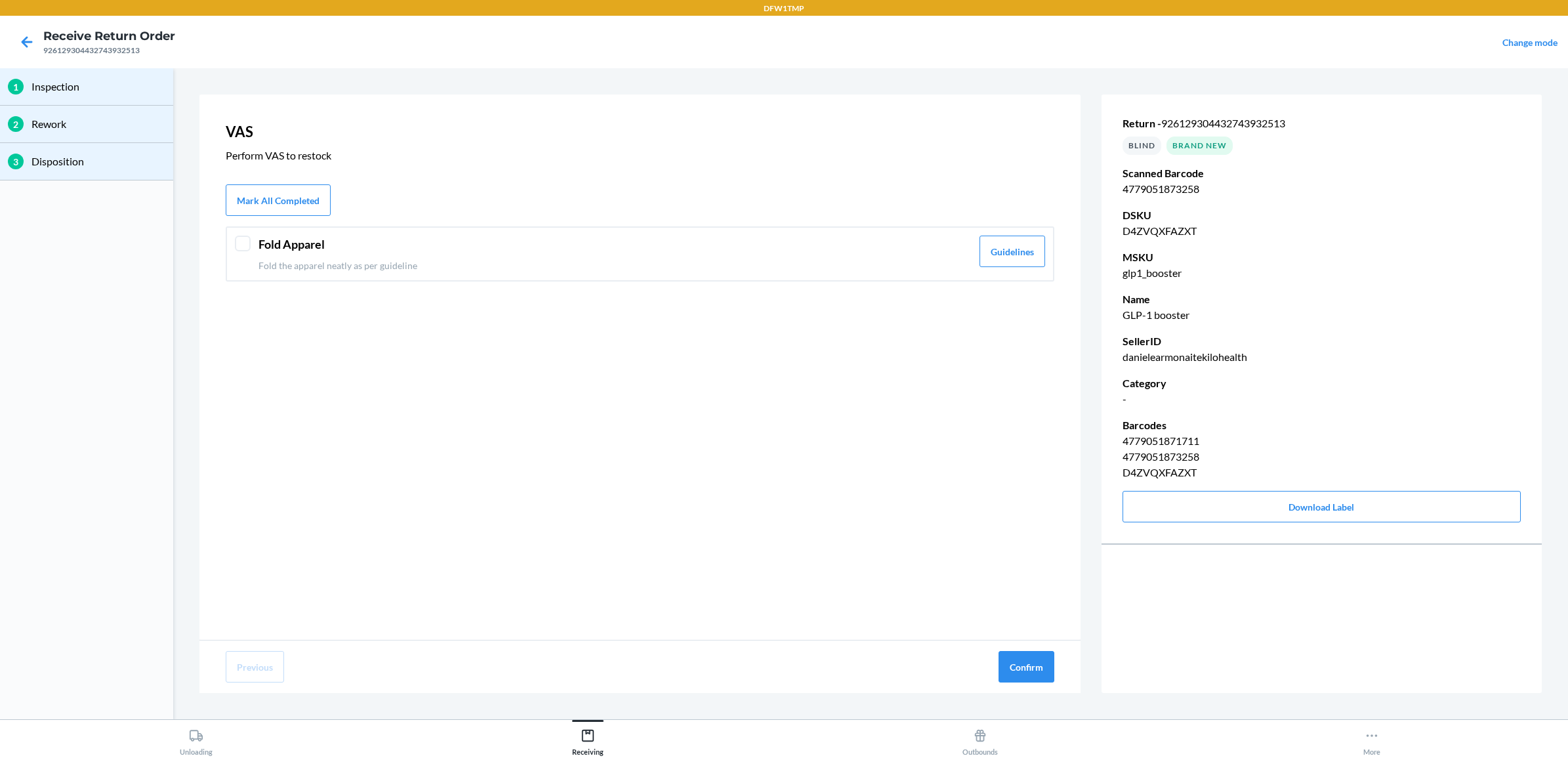
click at [245, 240] on div at bounding box center [243, 244] width 15 height 15
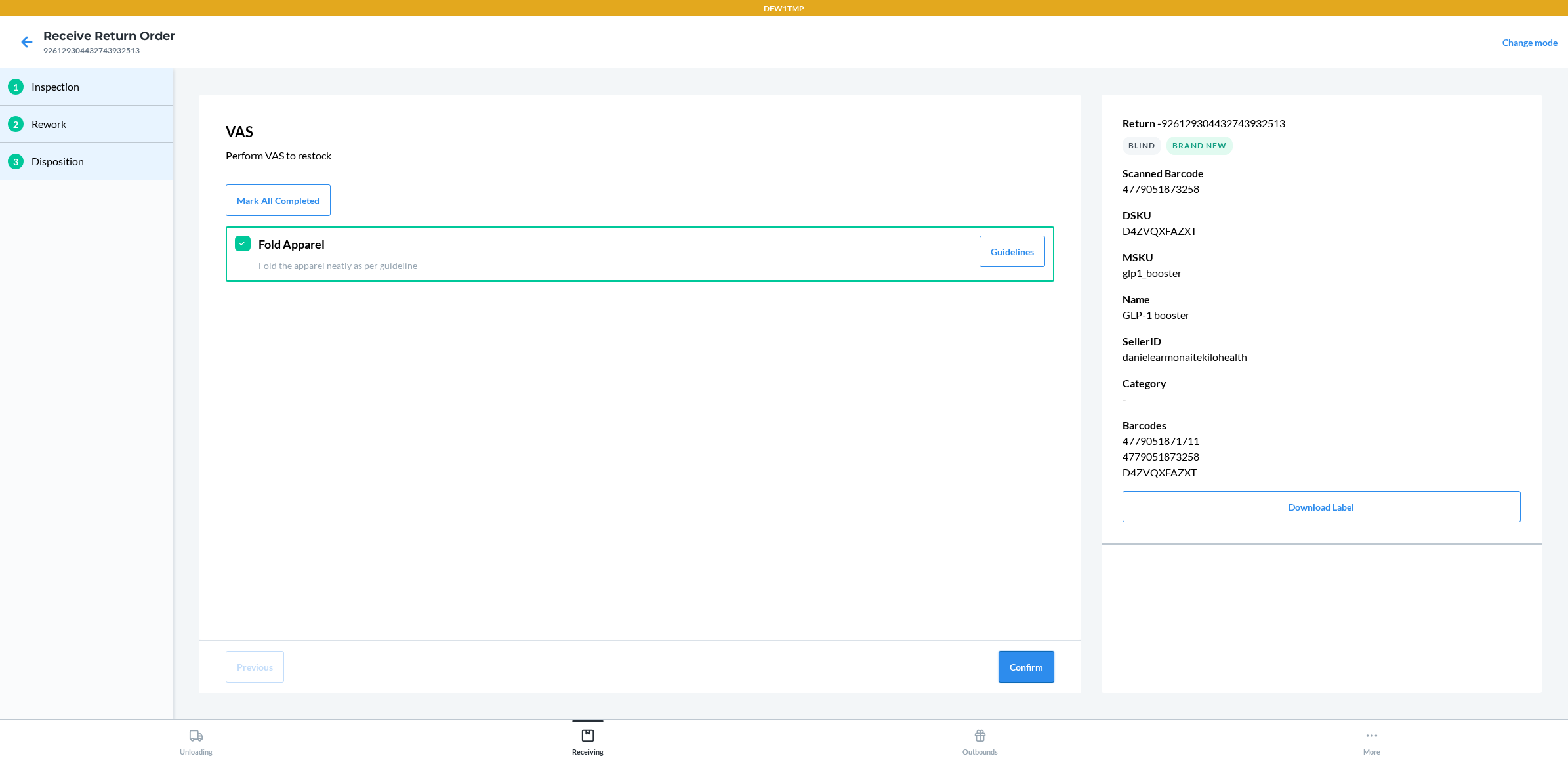
click at [1028, 659] on button "Confirm" at bounding box center [1027, 666] width 56 height 32
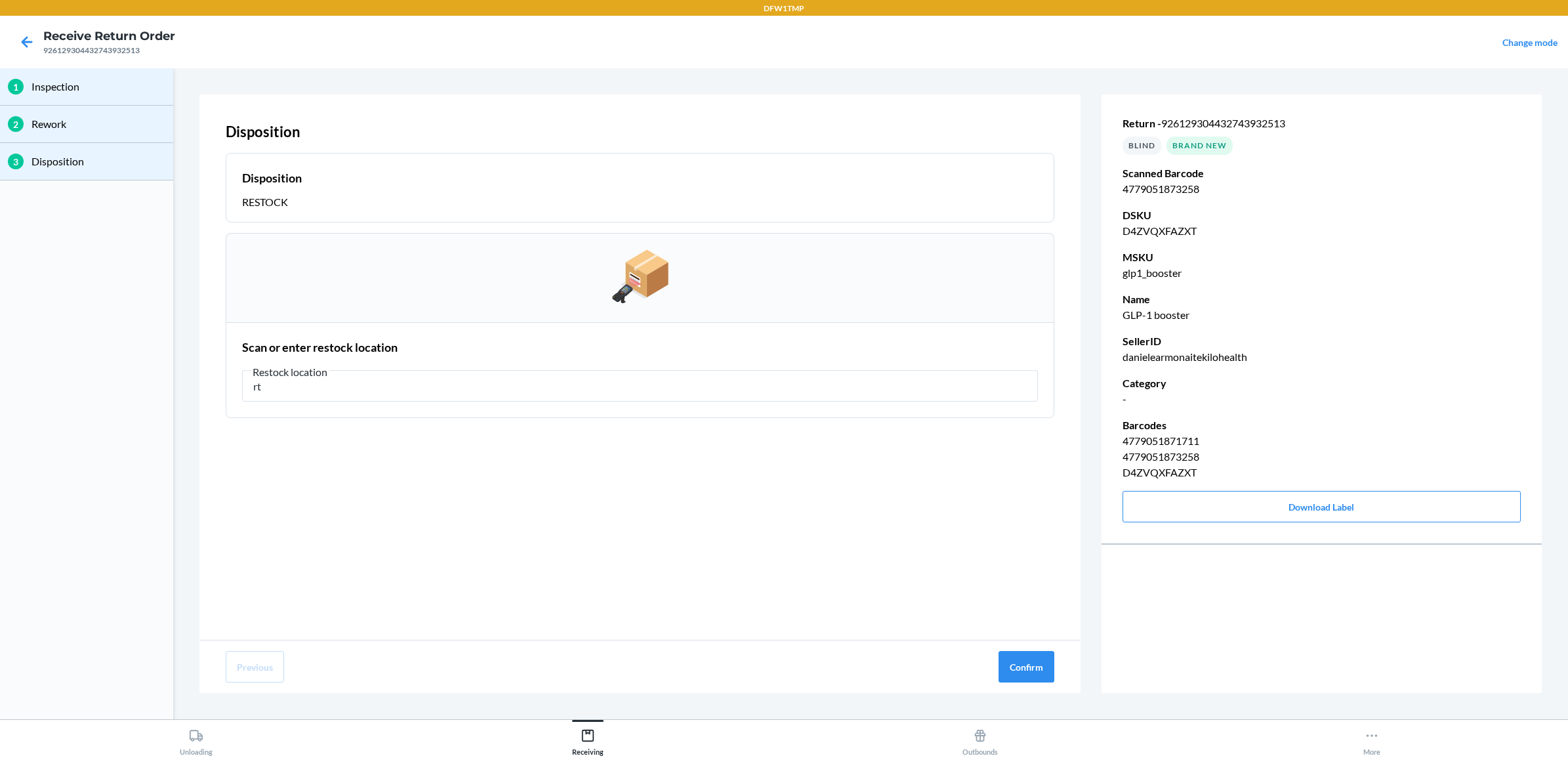
type input "r"
type input "RT-06"
click at [1035, 661] on button "Confirm" at bounding box center [1027, 666] width 56 height 32
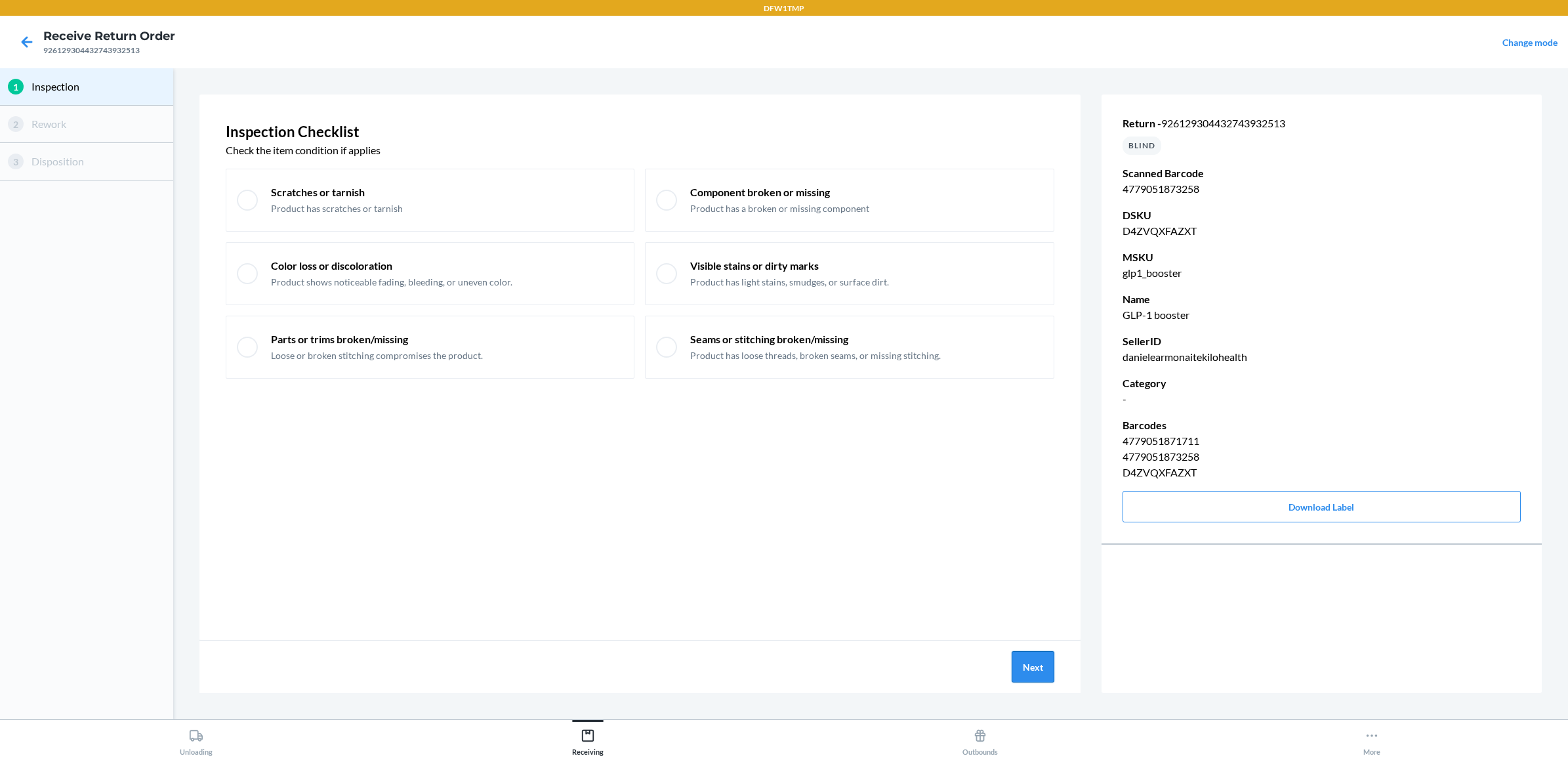
click at [1033, 668] on button "Next" at bounding box center [1033, 666] width 43 height 32
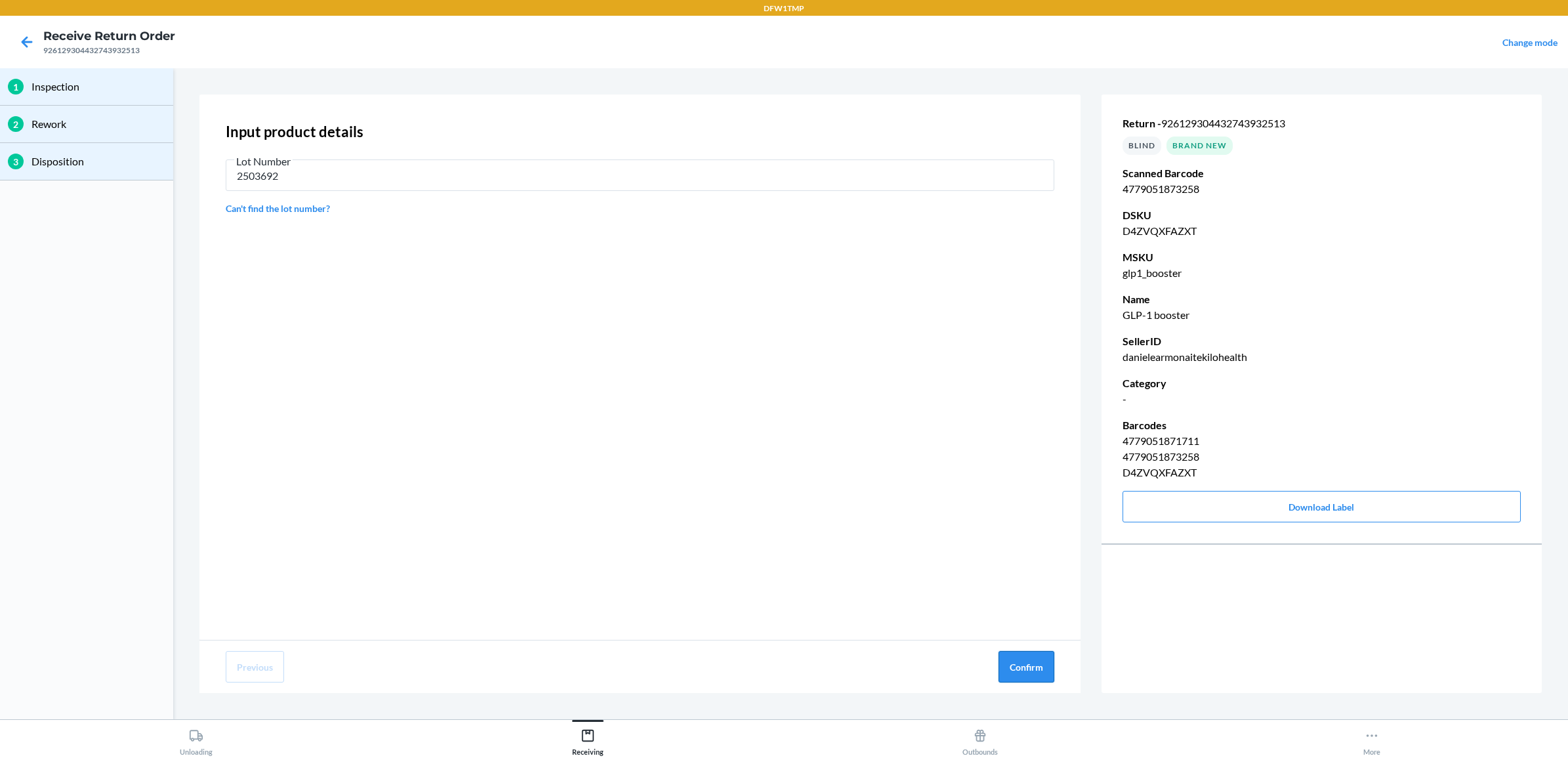
type input "2503692"
click at [1011, 657] on button "Confirm" at bounding box center [1027, 666] width 56 height 32
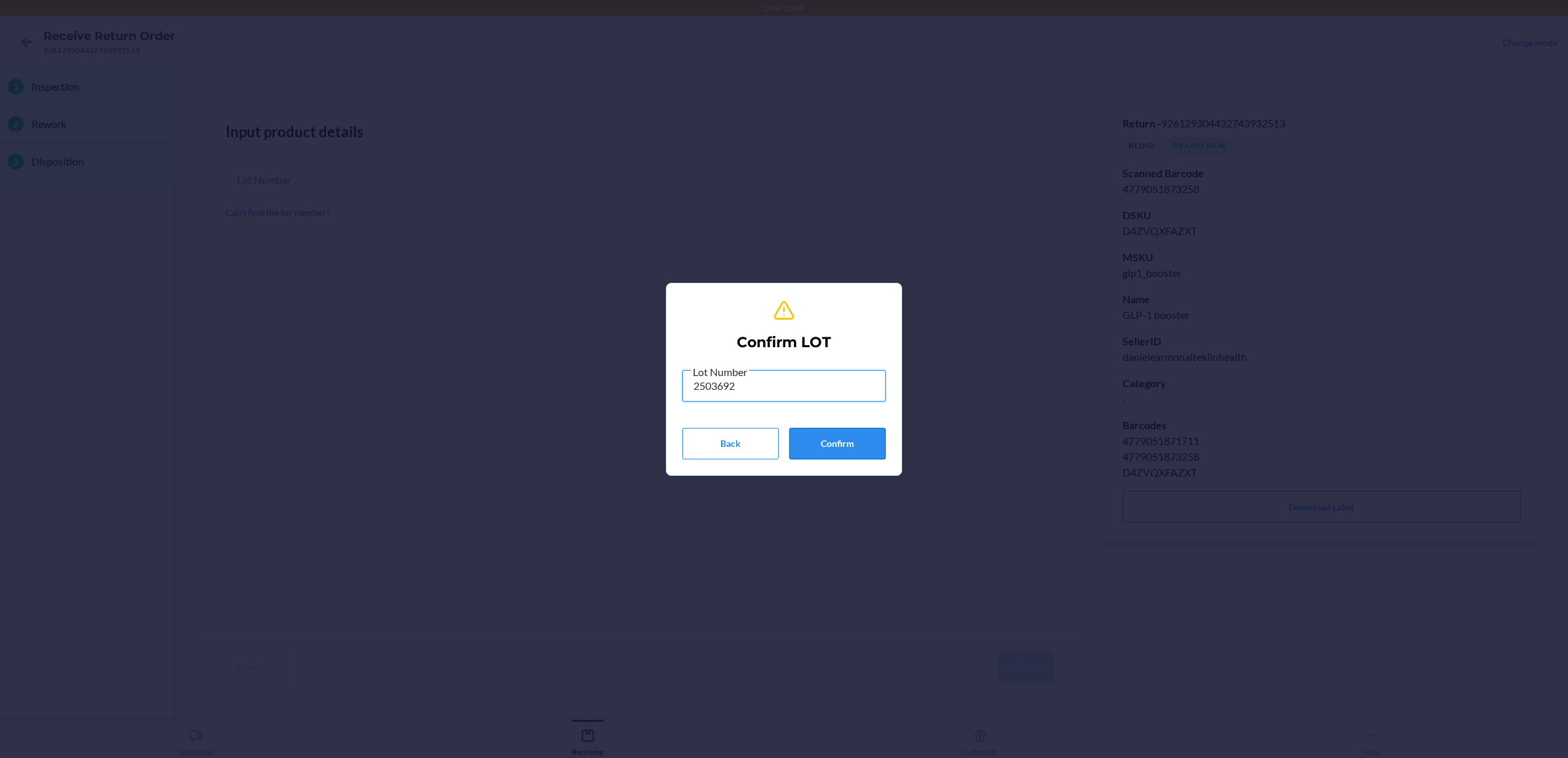
type input "2503692"
click at [831, 438] on button "Confirm" at bounding box center [837, 444] width 97 height 32
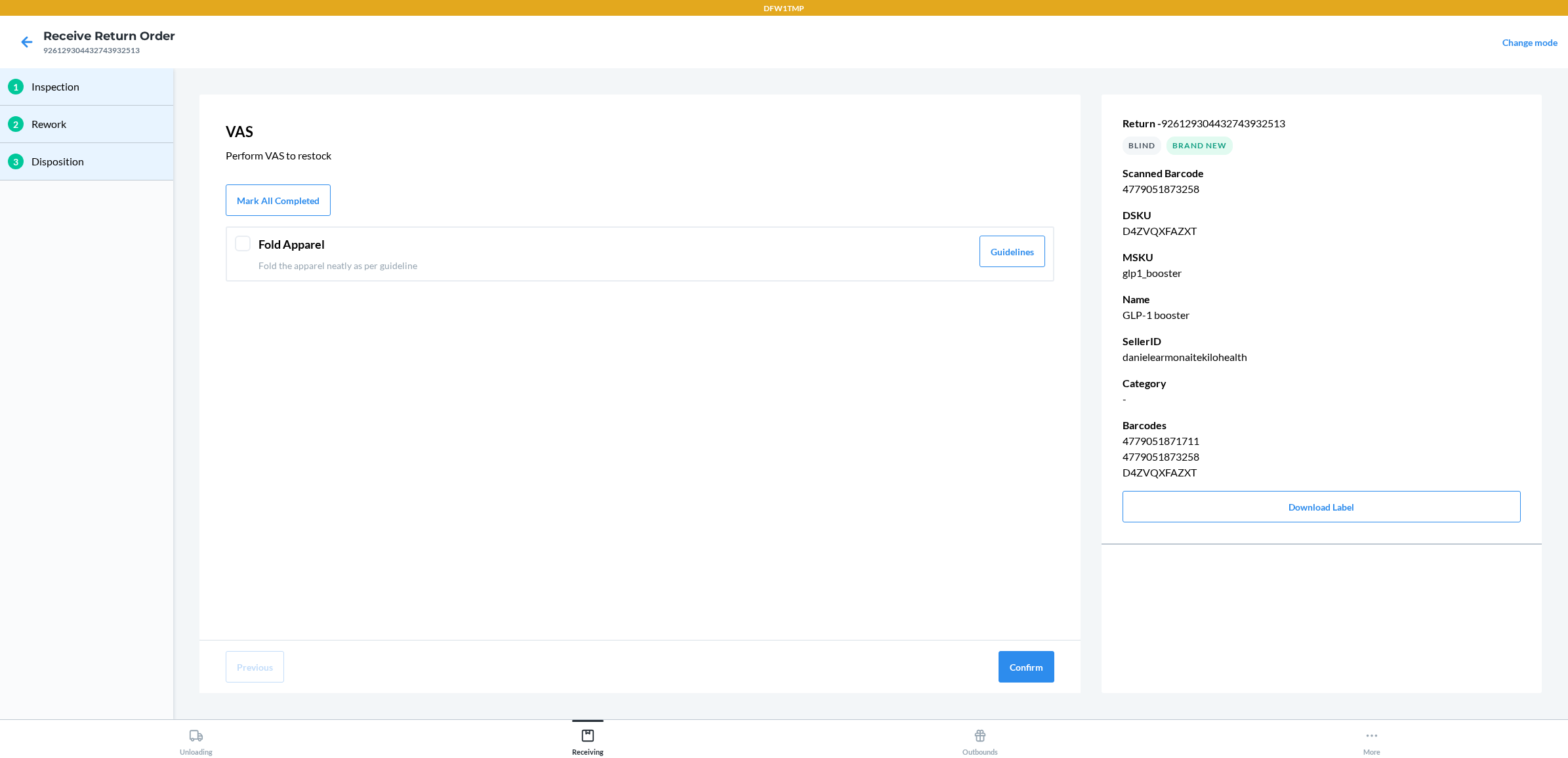
click at [480, 264] on p "Fold the apparel neatly as per guideline" at bounding box center [615, 265] width 713 height 14
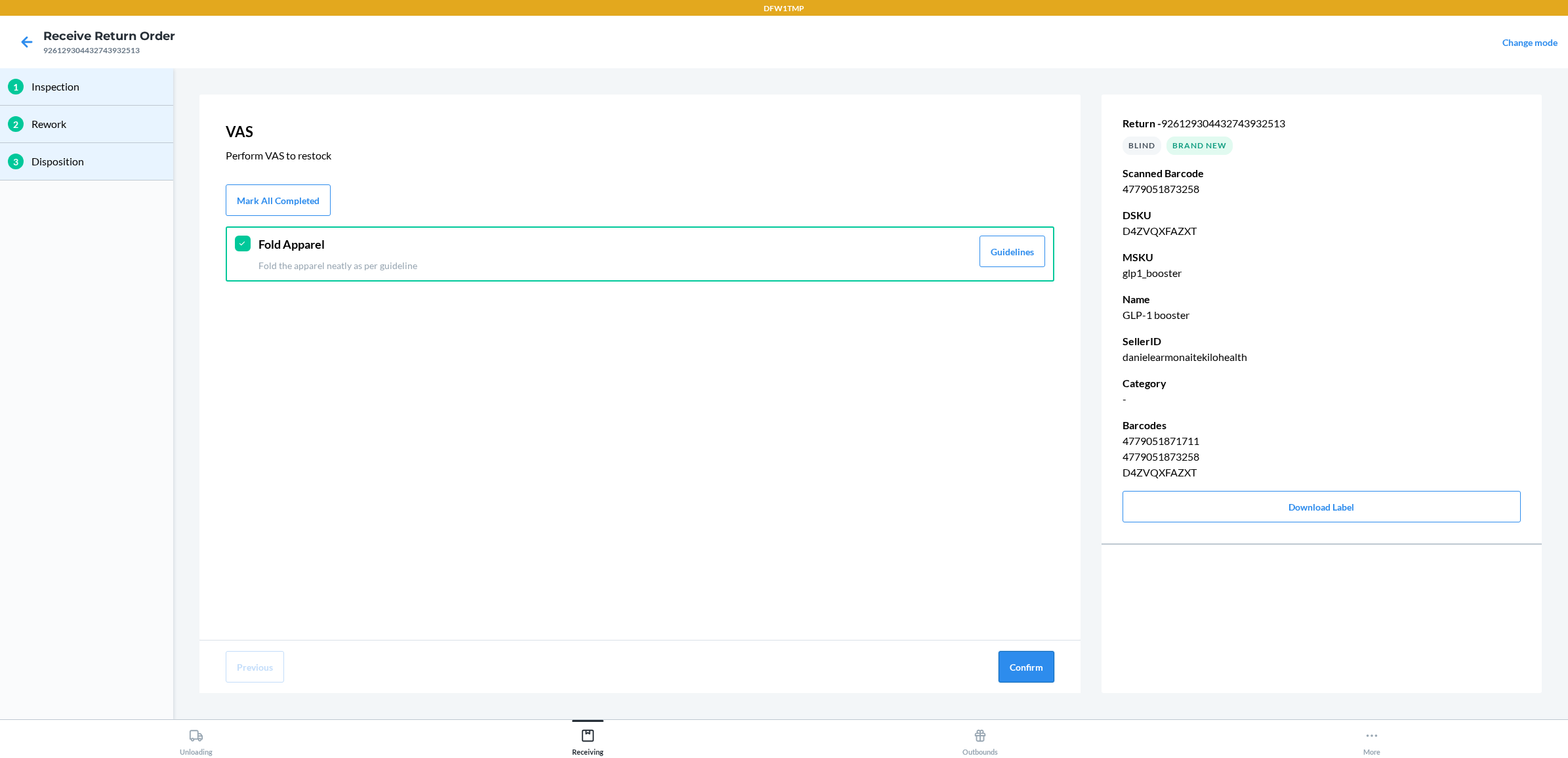
click at [1014, 663] on button "Confirm" at bounding box center [1027, 666] width 56 height 32
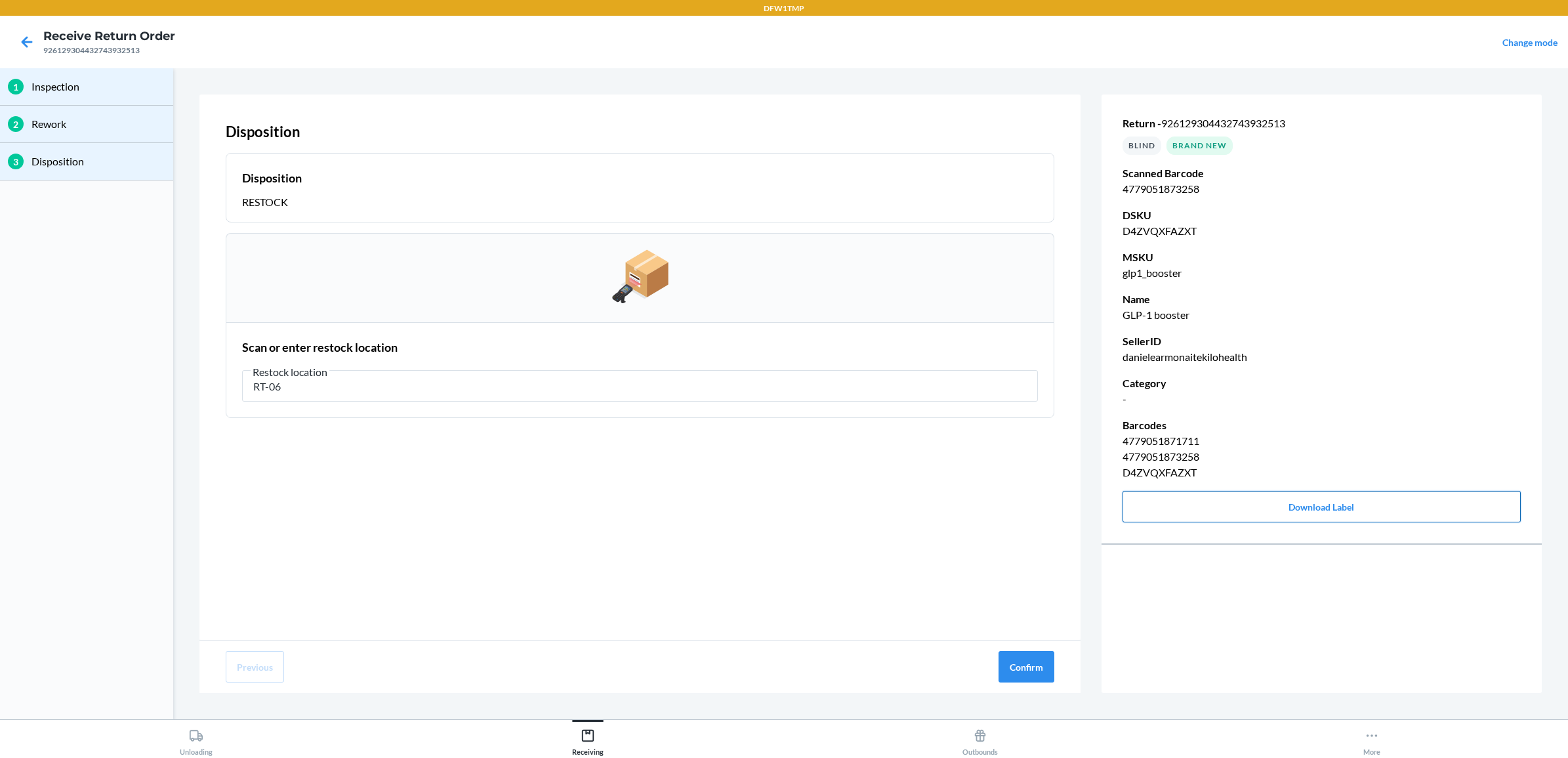
type input "RT-06"
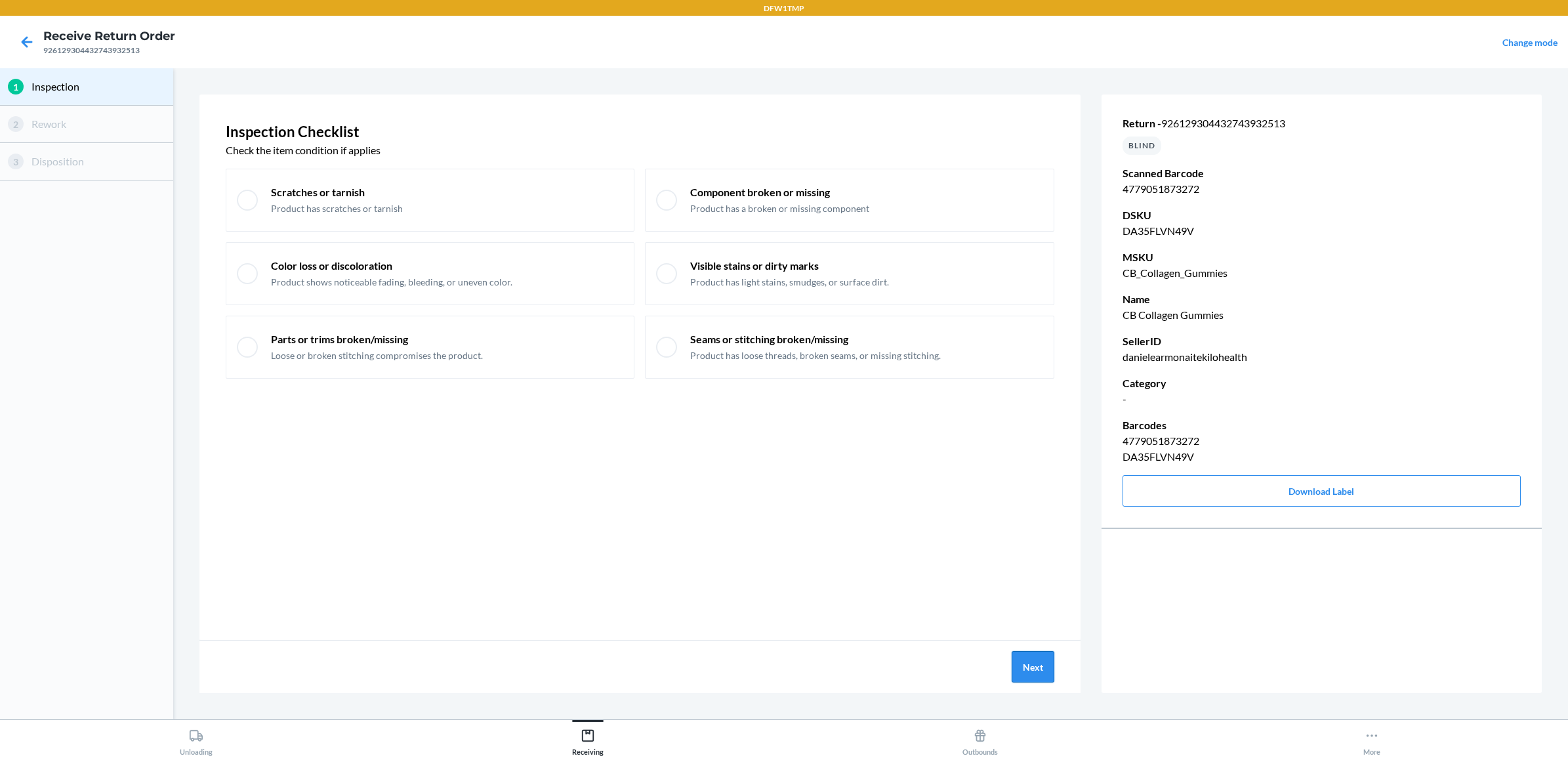
click at [1033, 661] on button "Next" at bounding box center [1033, 666] width 43 height 32
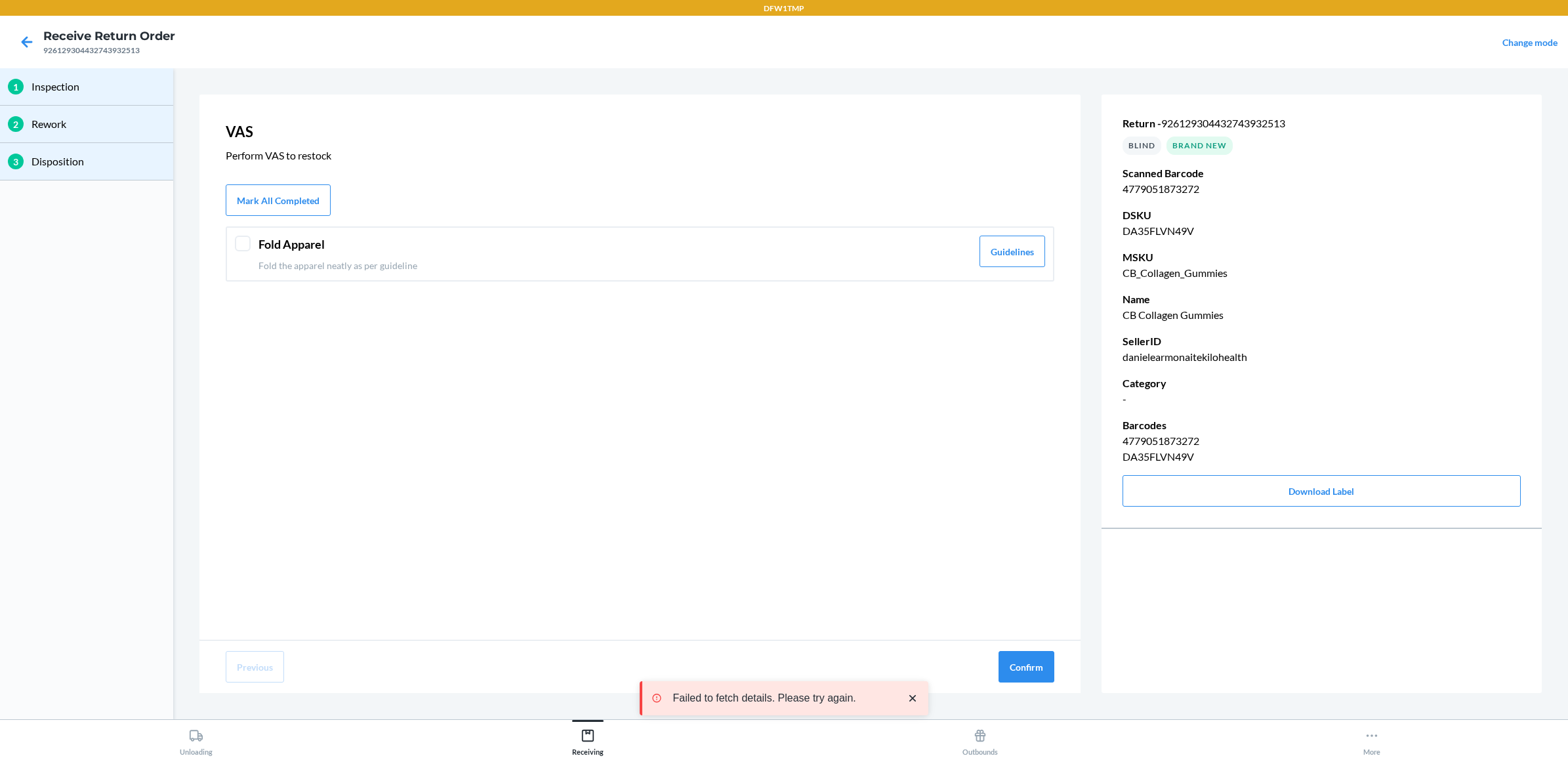
click at [313, 252] on header "Fold Apparel" at bounding box center [615, 245] width 713 height 17
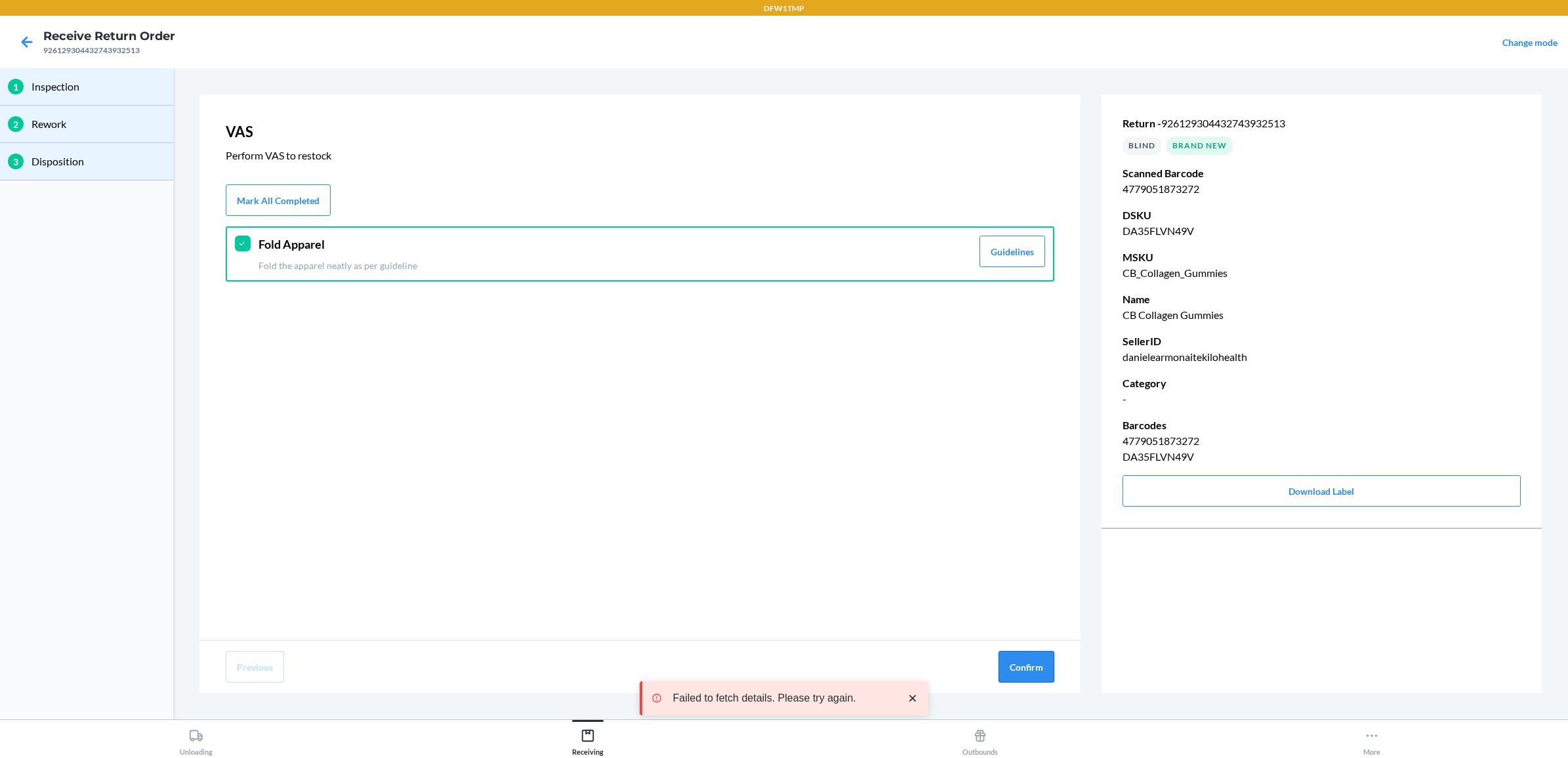
click at [1041, 660] on button "Confirm" at bounding box center [1027, 666] width 56 height 32
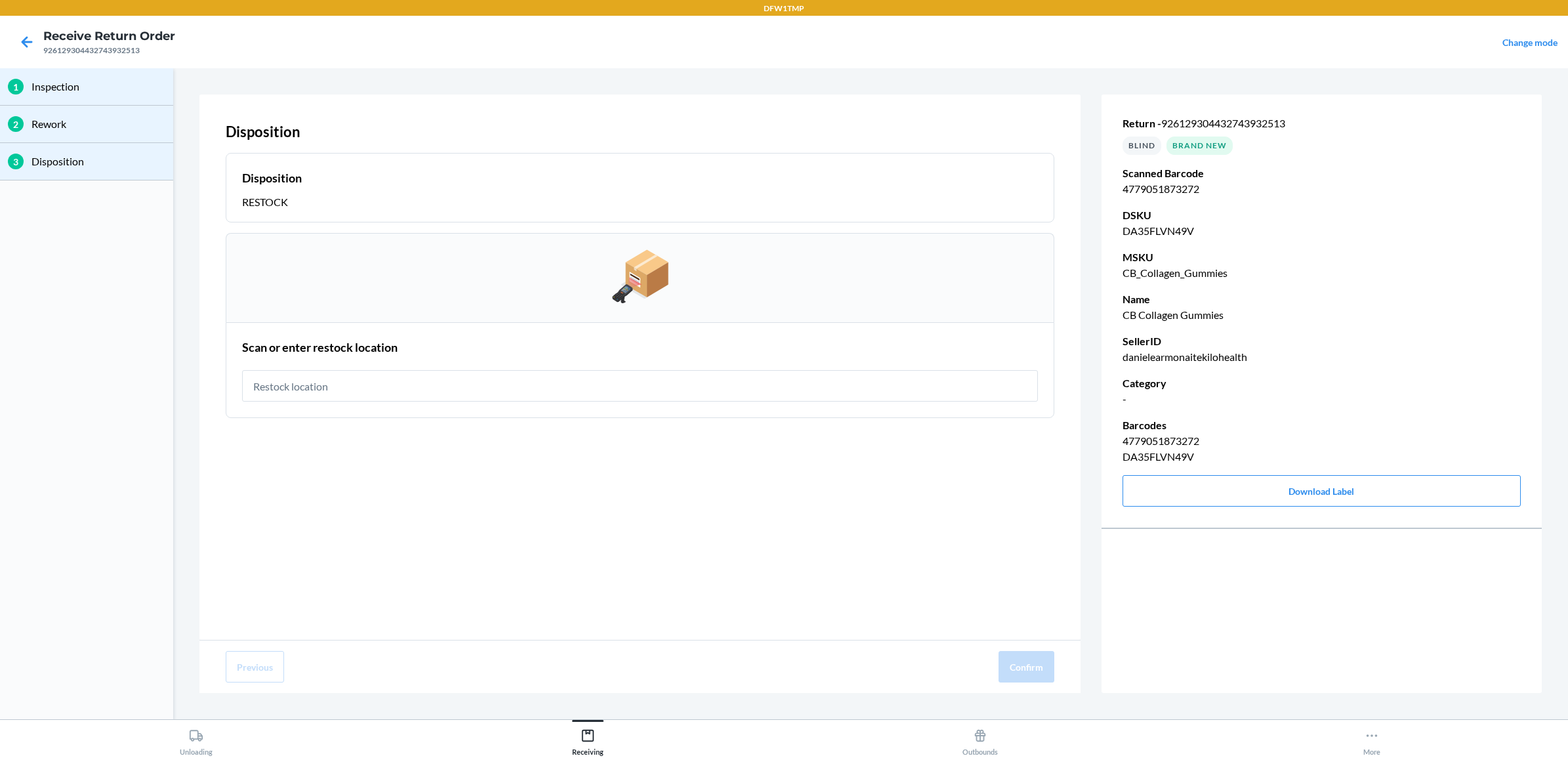
type input "r"
type input "RT-06"
click at [1034, 664] on button "Confirm" at bounding box center [1027, 666] width 56 height 32
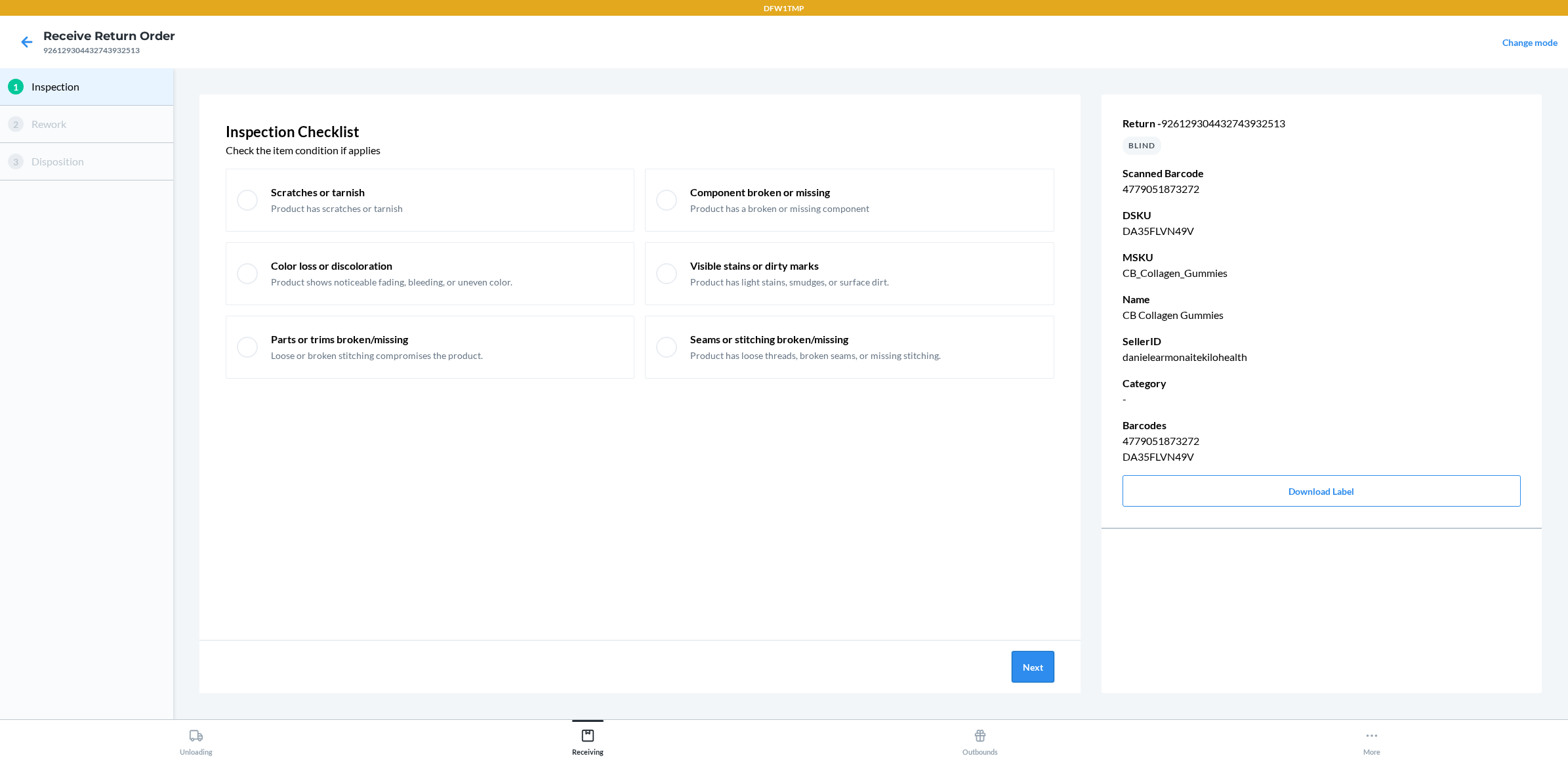
click at [1038, 661] on button "Next" at bounding box center [1033, 666] width 43 height 32
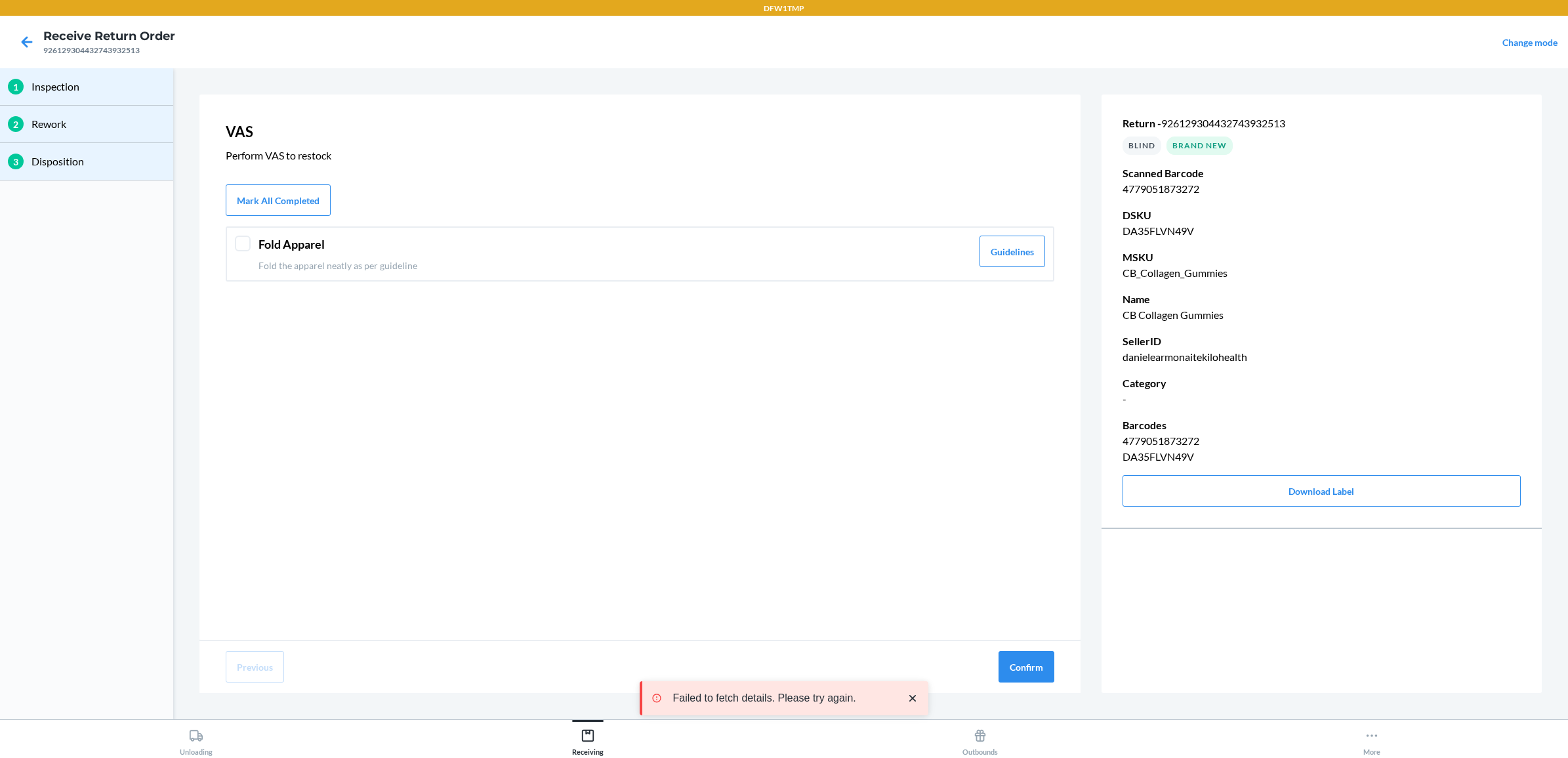
click at [630, 252] on header "Fold Apparel" at bounding box center [615, 245] width 713 height 17
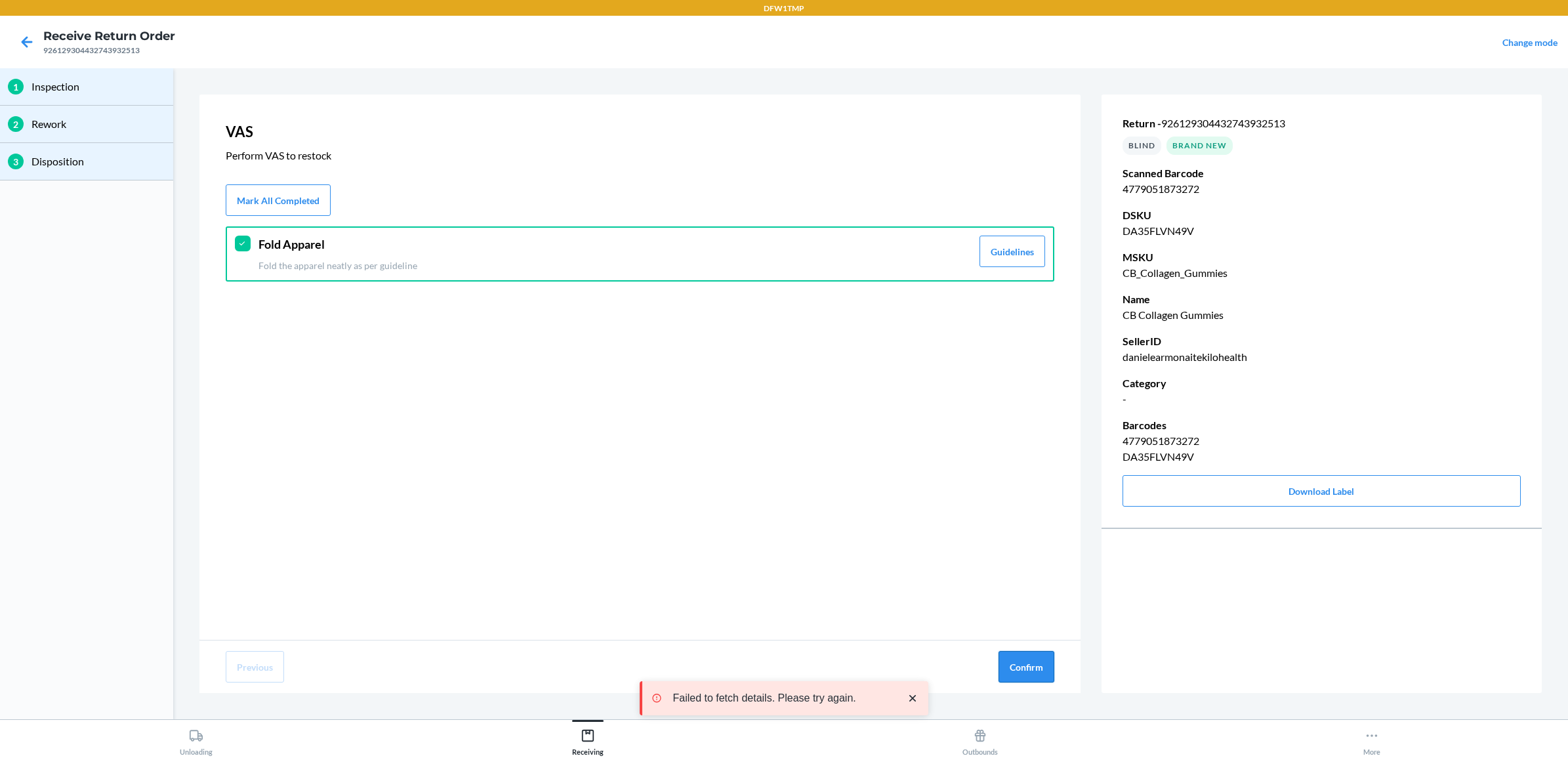
click at [1018, 668] on button "Confirm" at bounding box center [1027, 666] width 56 height 32
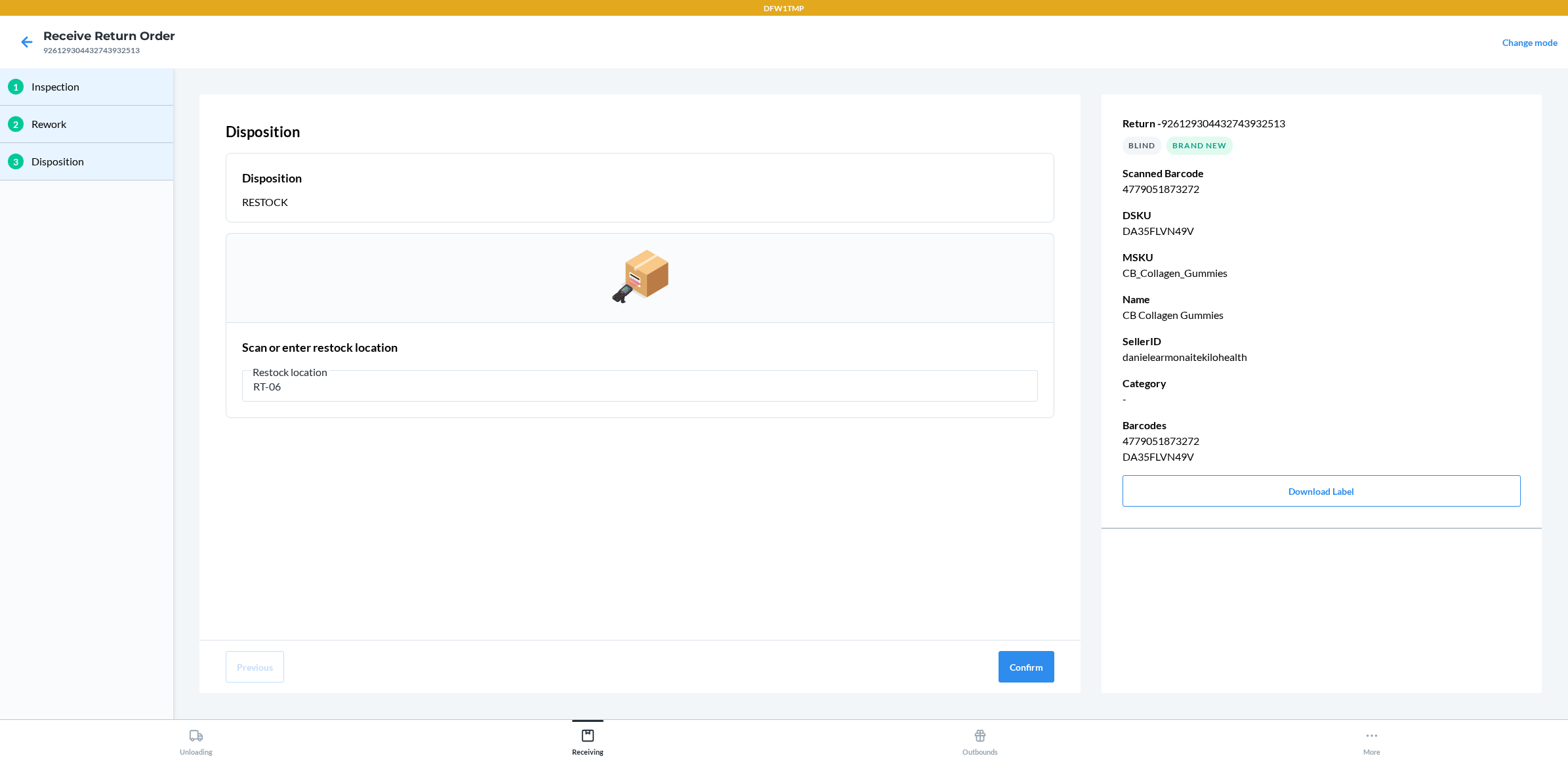
type input "RT-06"
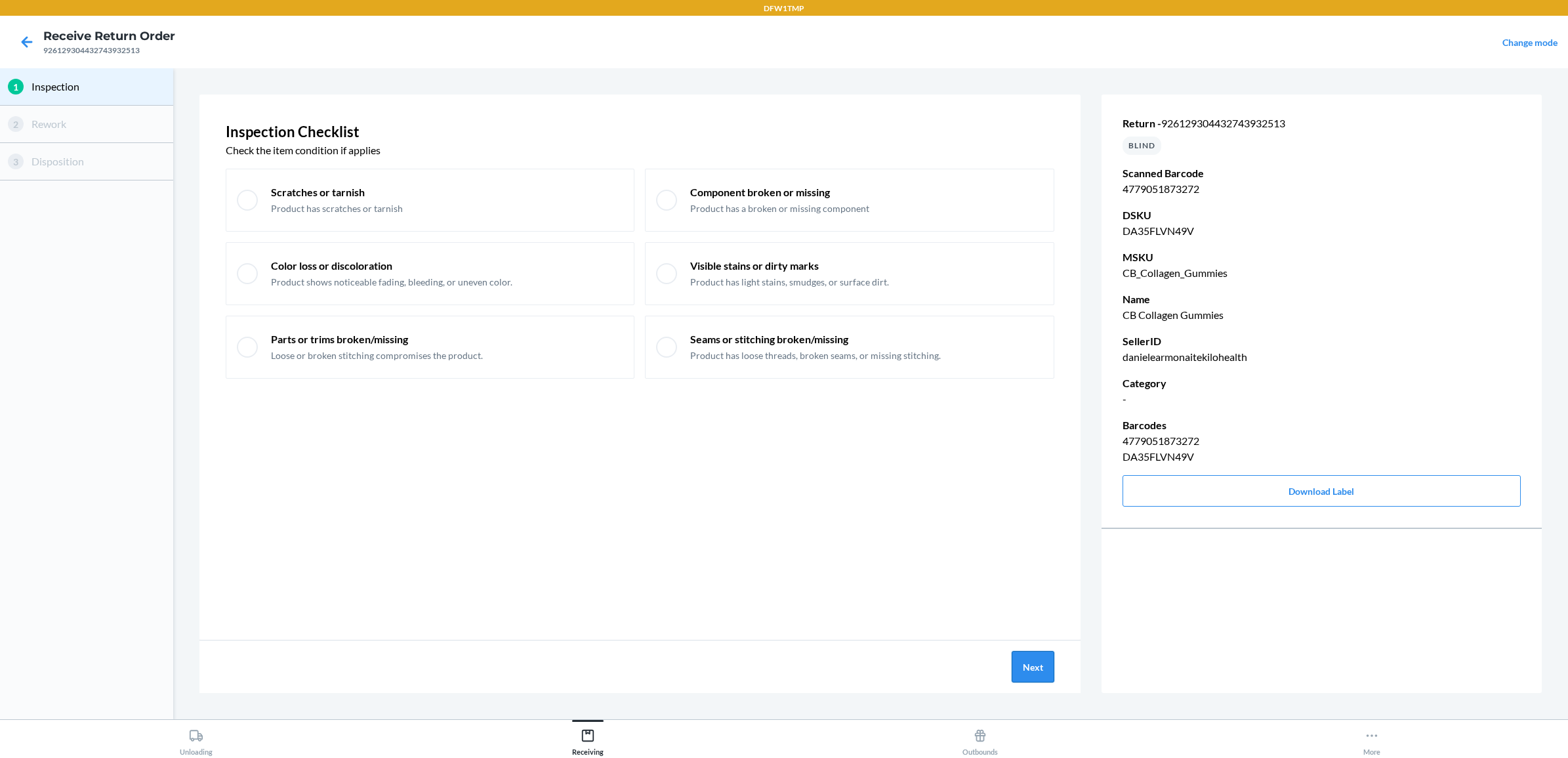
click at [1029, 681] on section "Inspection Checklist Check the item condition if applies Scratches or tarnish P…" at bounding box center [871, 394] width 1384 height 640
click at [1024, 660] on button "Next" at bounding box center [1033, 666] width 43 height 32
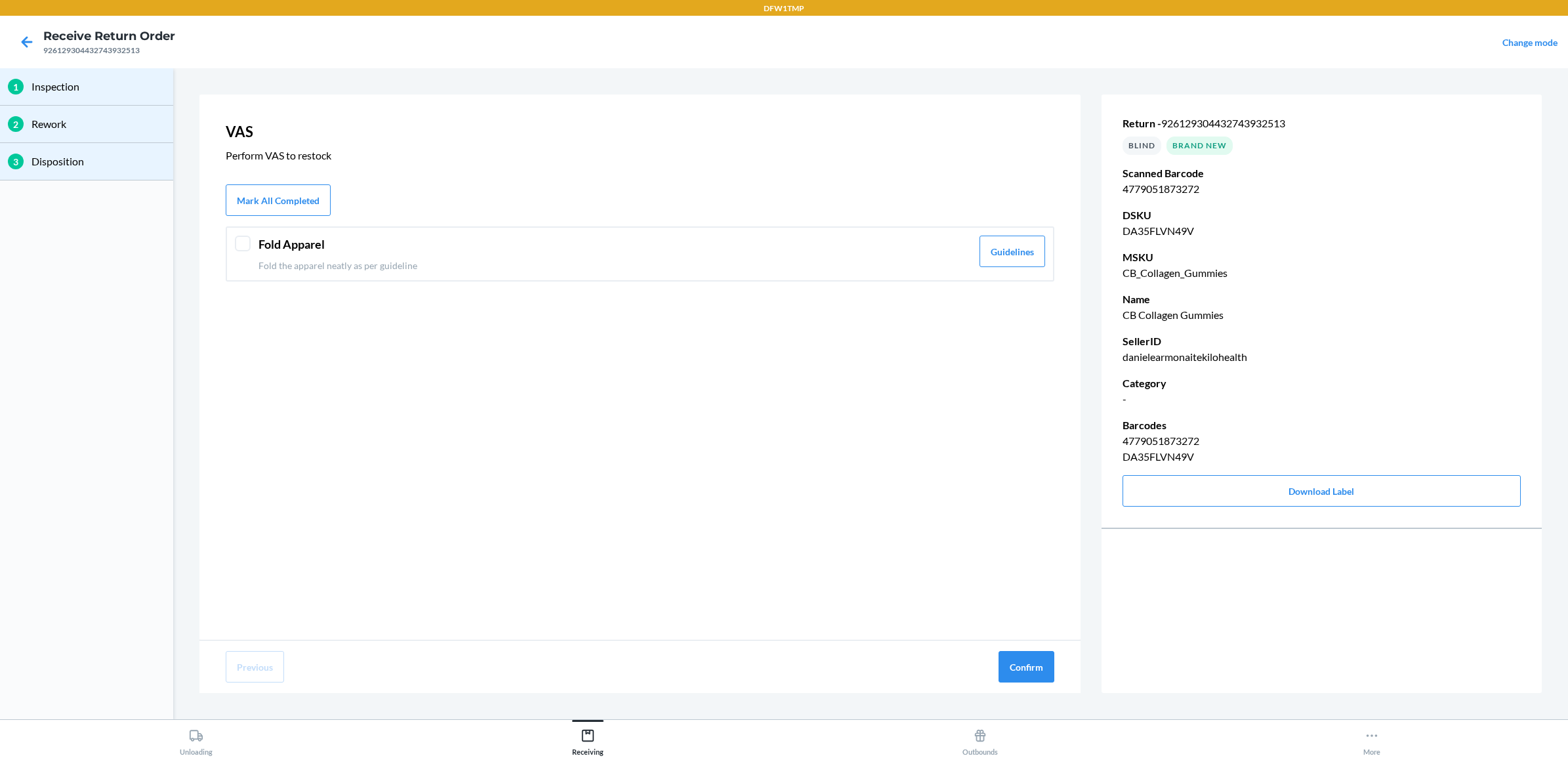
drag, startPoint x: 245, startPoint y: 238, endPoint x: 251, endPoint y: 254, distance: 17.1
click at [244, 238] on div at bounding box center [243, 244] width 15 height 15
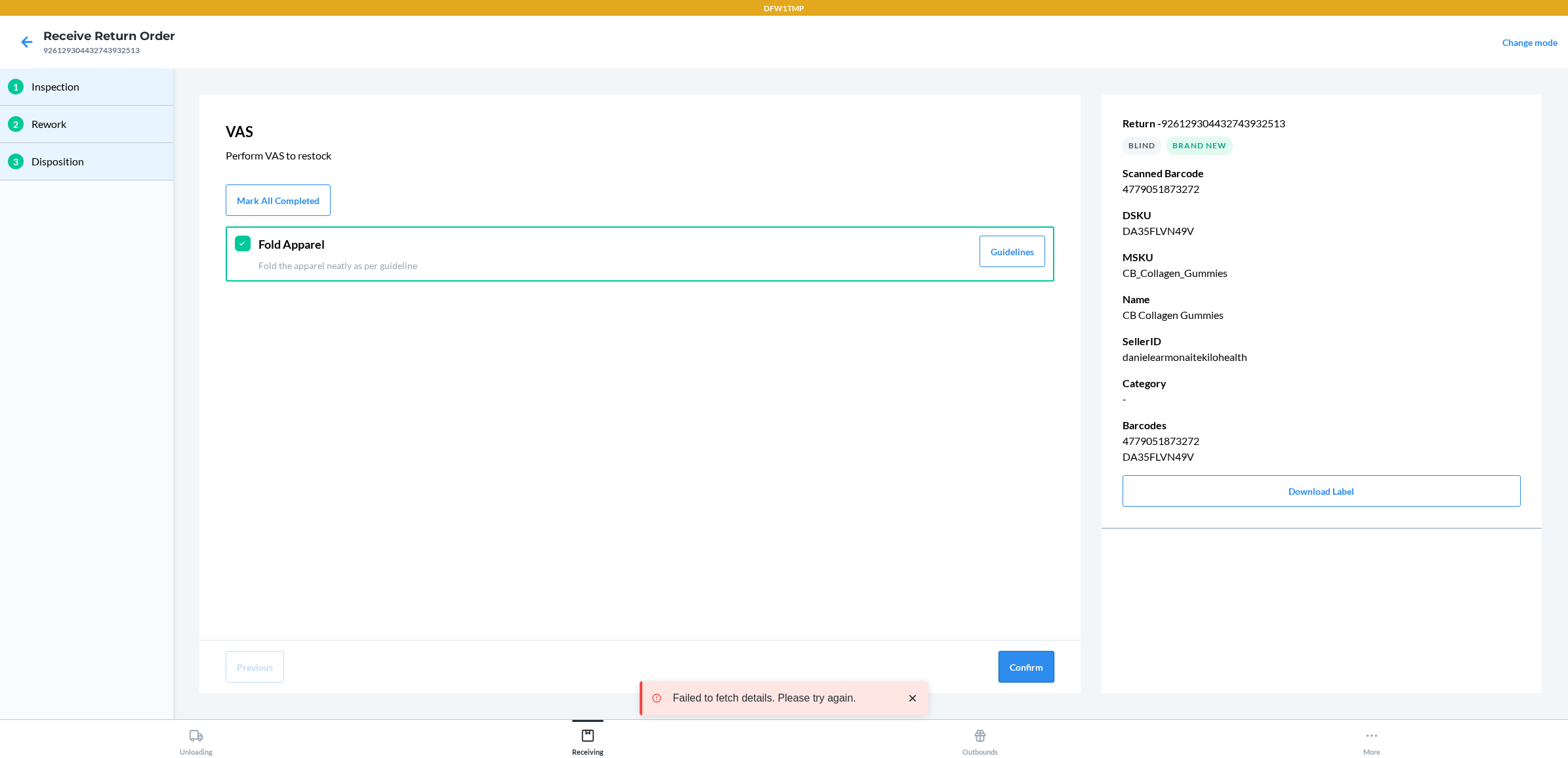
click at [1041, 660] on button "Confirm" at bounding box center [1027, 666] width 56 height 32
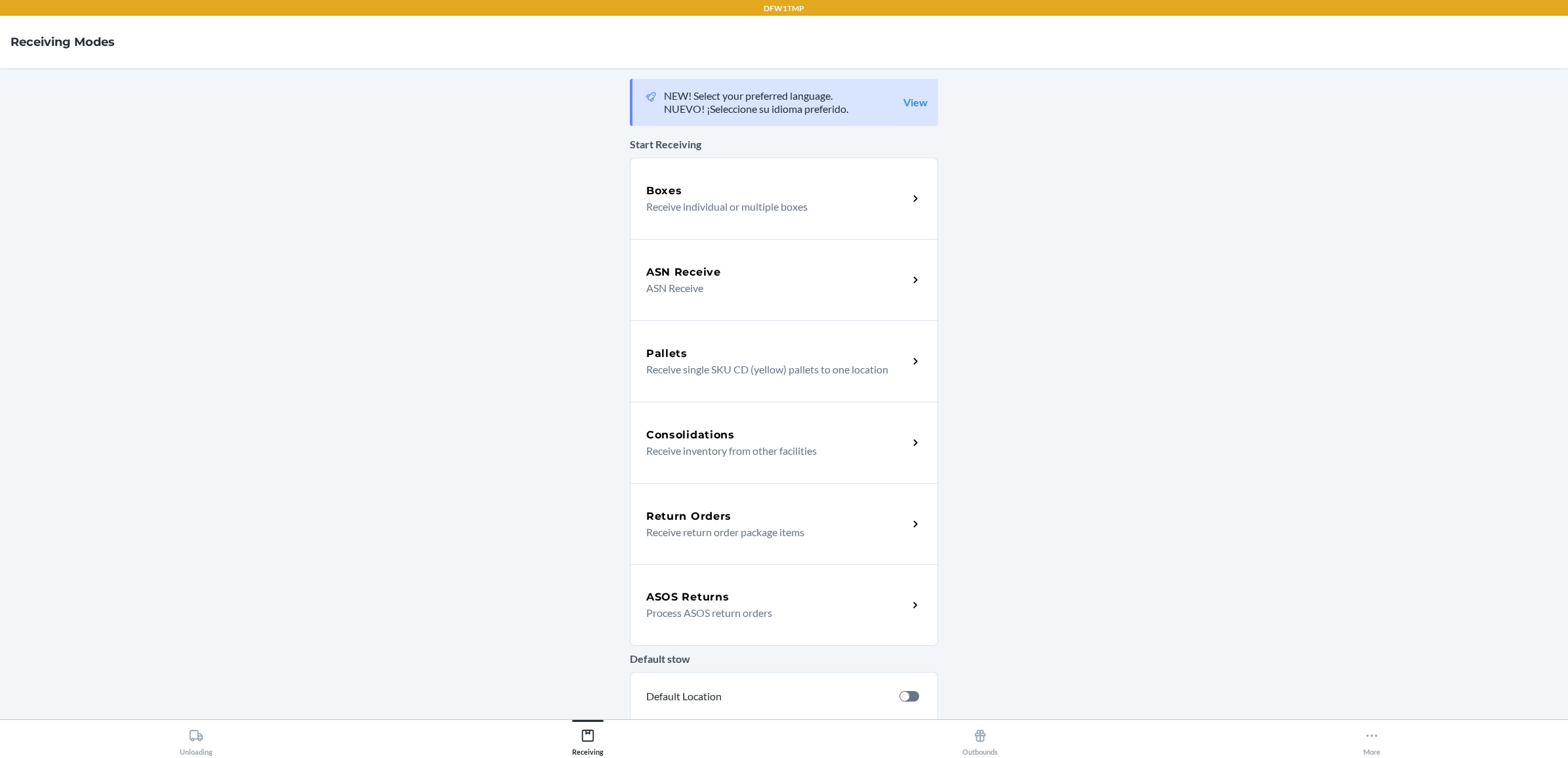
click at [683, 512] on h5 "Return Orders" at bounding box center [689, 516] width 85 height 15
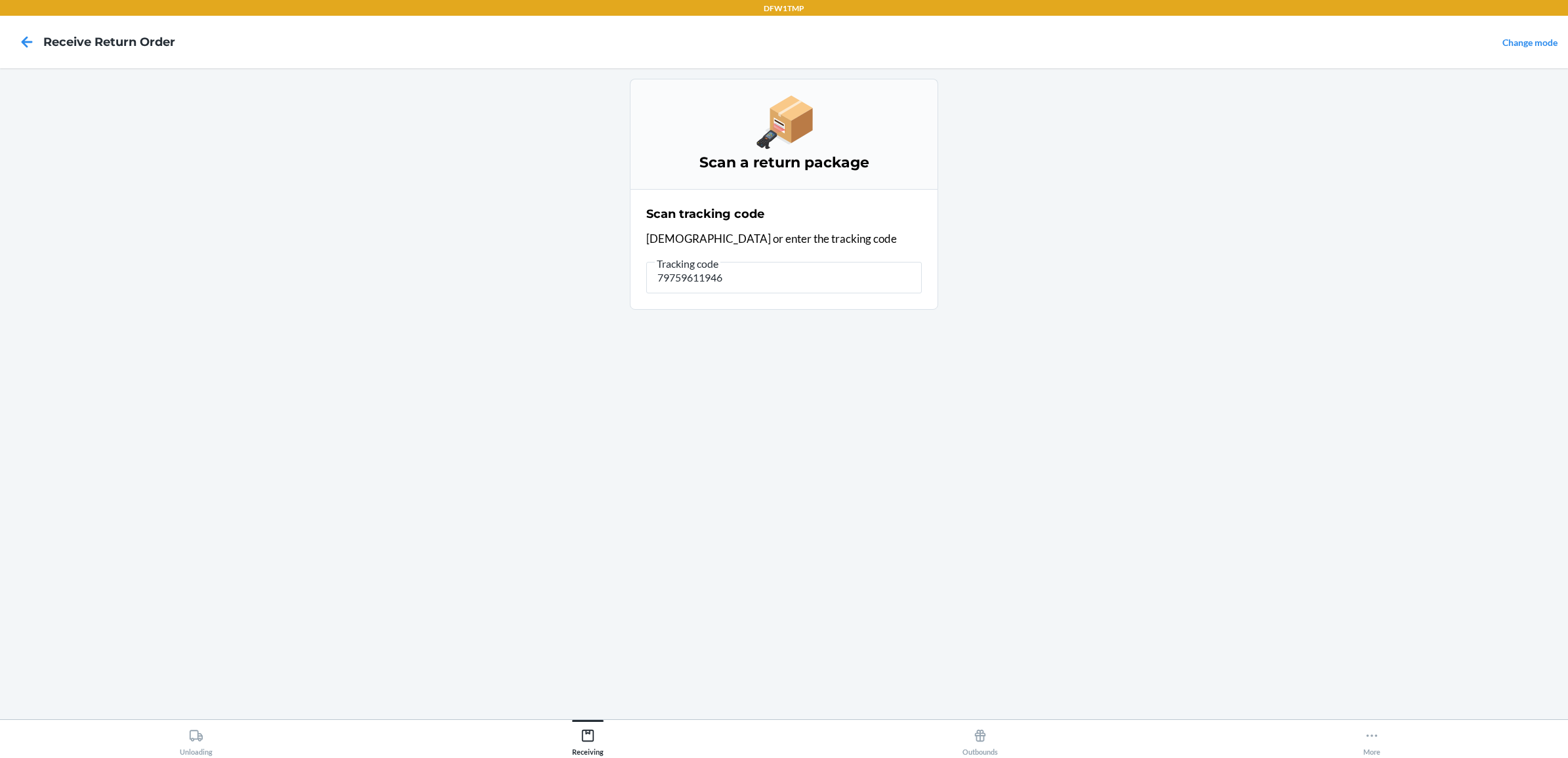
type input "797596119460"
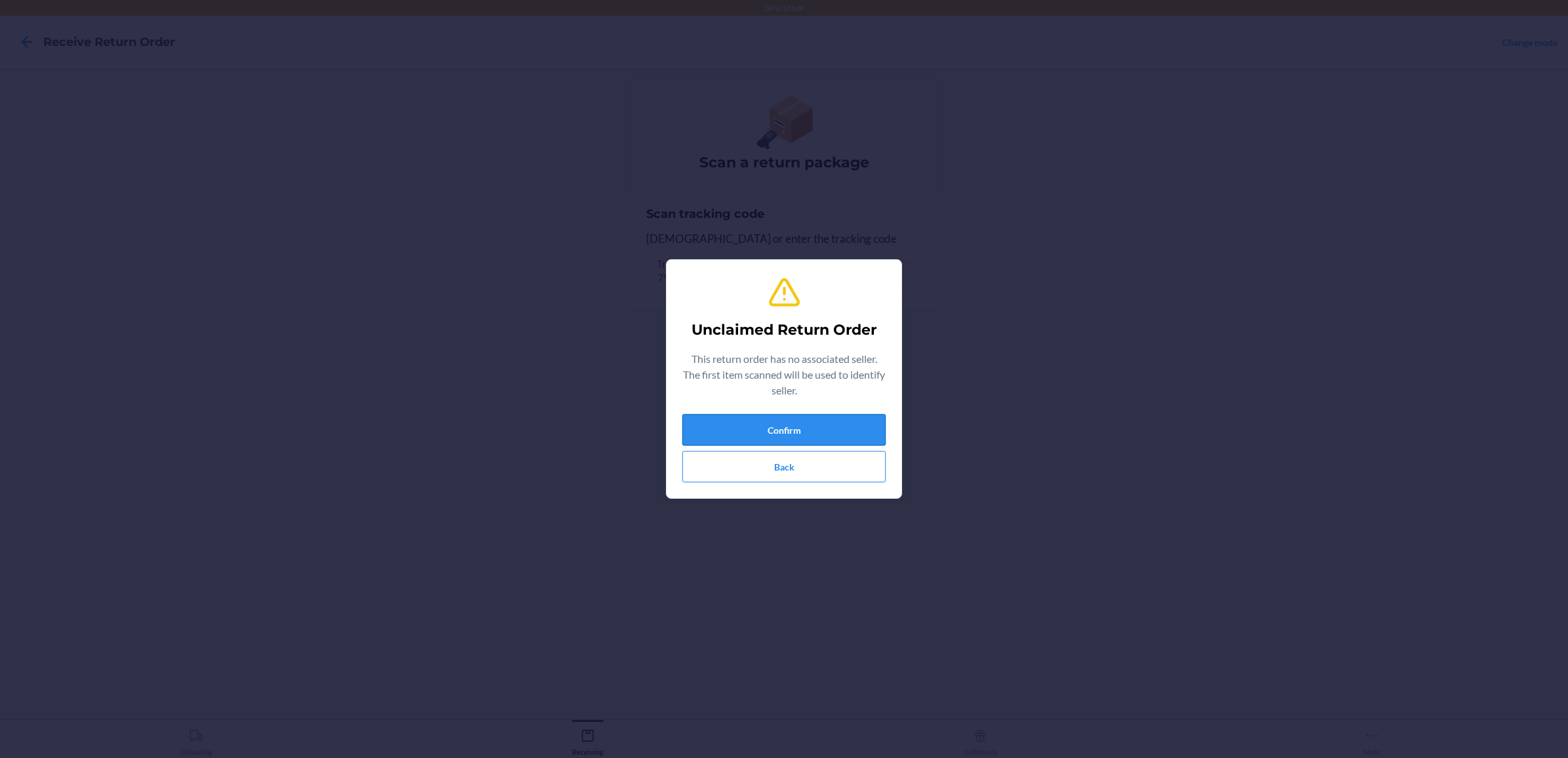
click at [821, 432] on button "Confirm" at bounding box center [784, 429] width 203 height 32
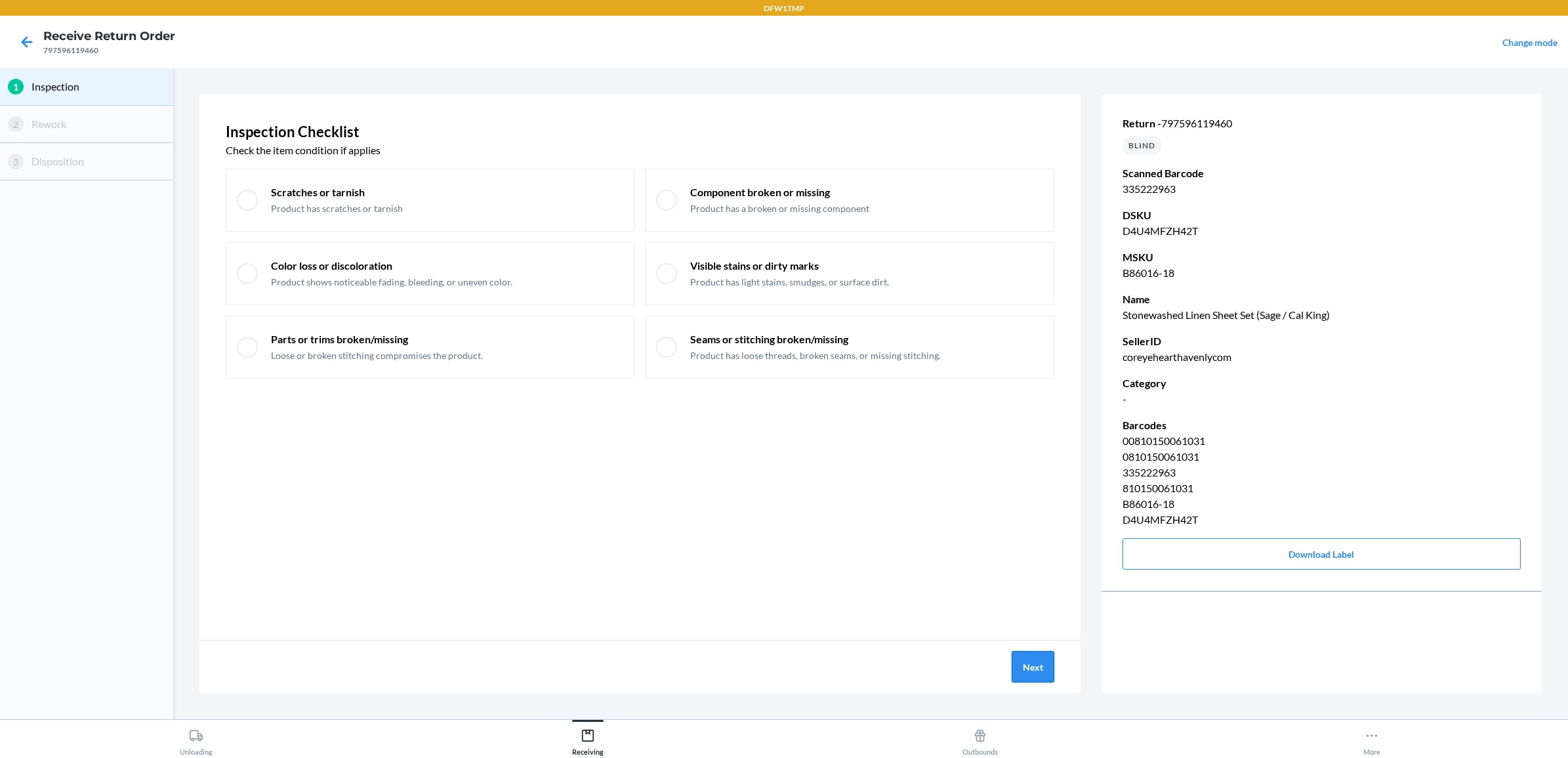
click at [1038, 666] on button "Next" at bounding box center [1033, 666] width 43 height 32
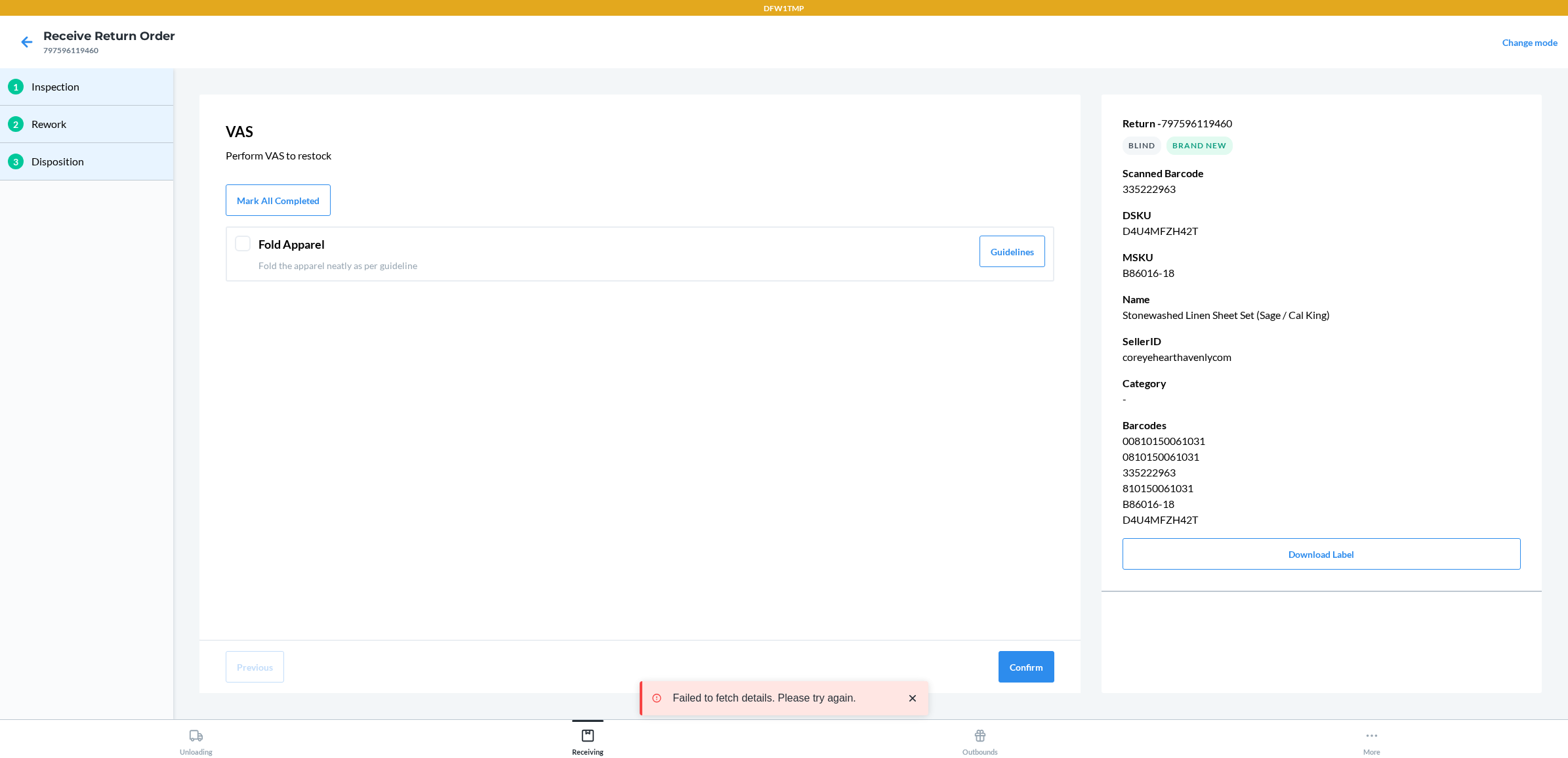
click at [328, 254] on div "Fold Apparel Fold the apparel neatly as per guideline" at bounding box center [615, 254] width 713 height 37
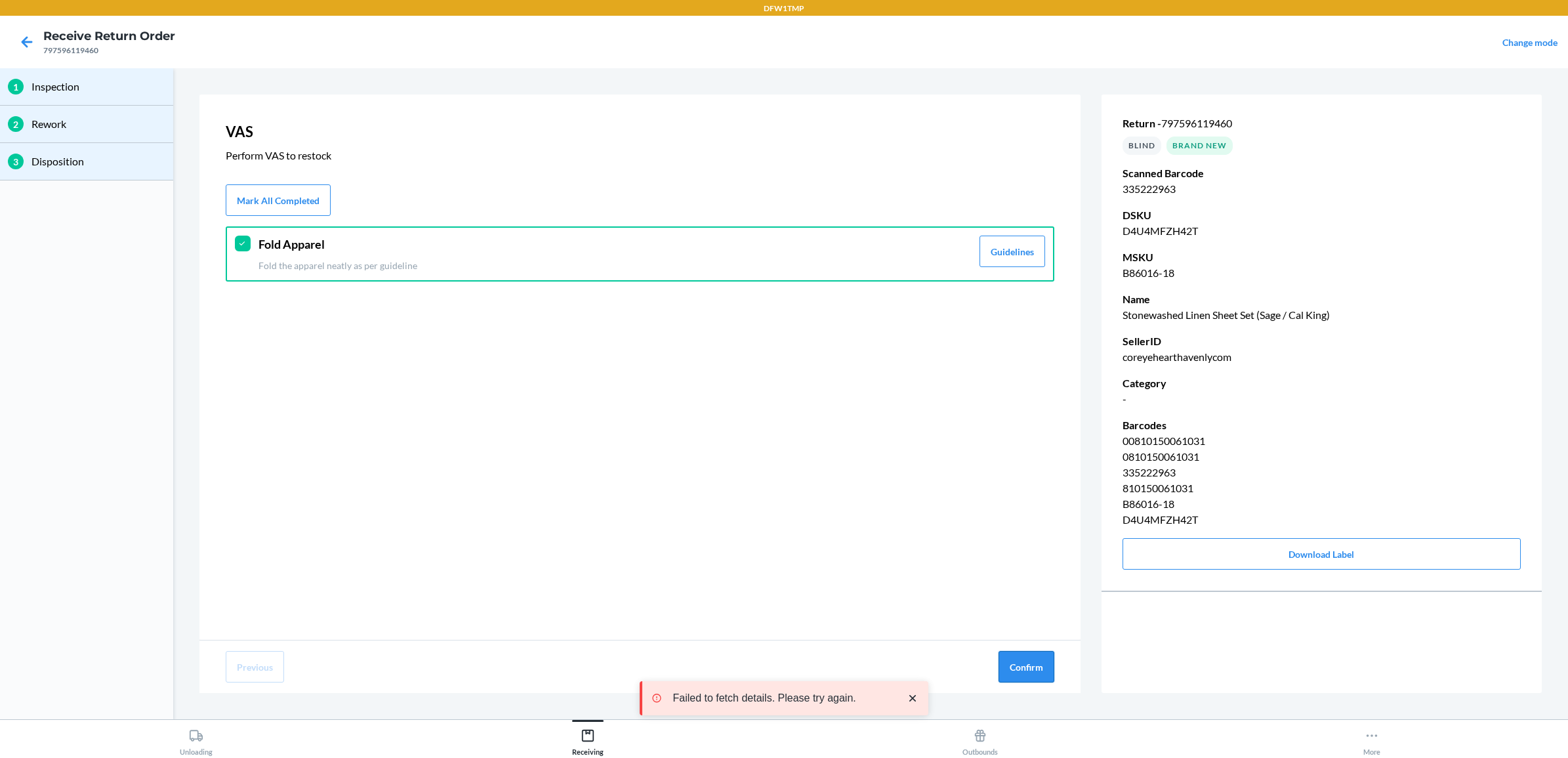
click at [1021, 661] on button "Confirm" at bounding box center [1027, 666] width 56 height 32
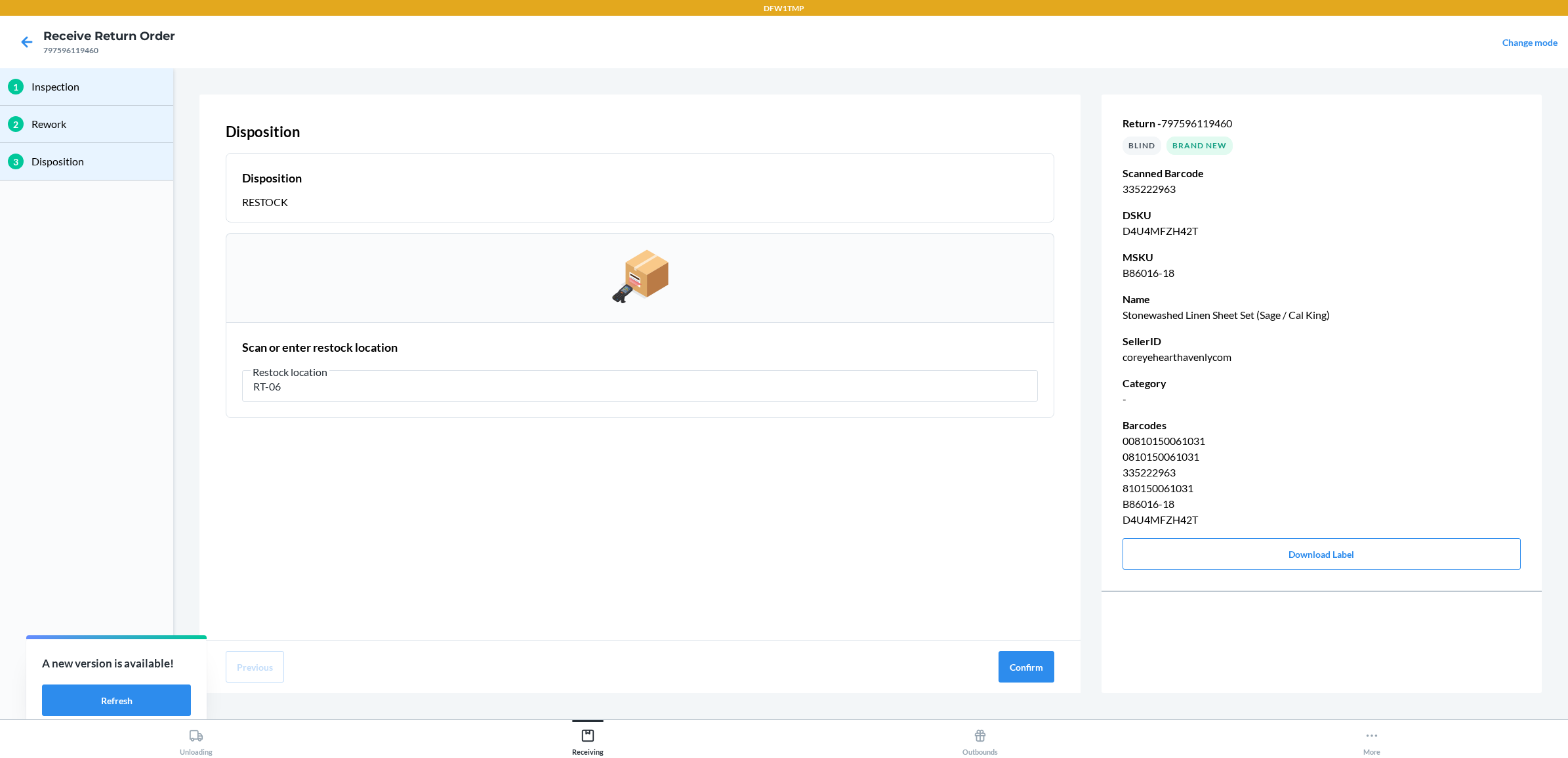
type input "RT-06"
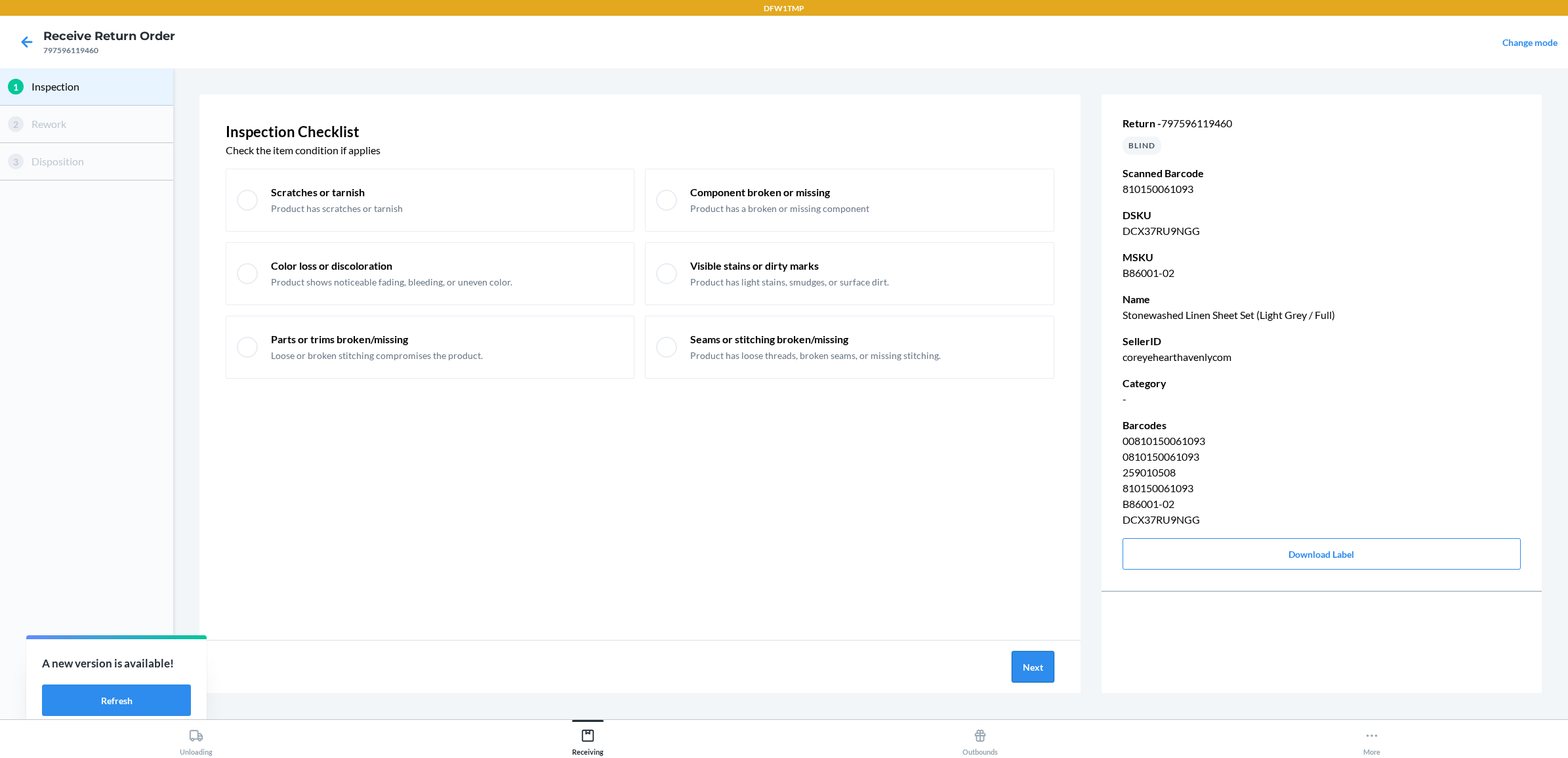
click at [1029, 661] on button "Next" at bounding box center [1033, 666] width 43 height 32
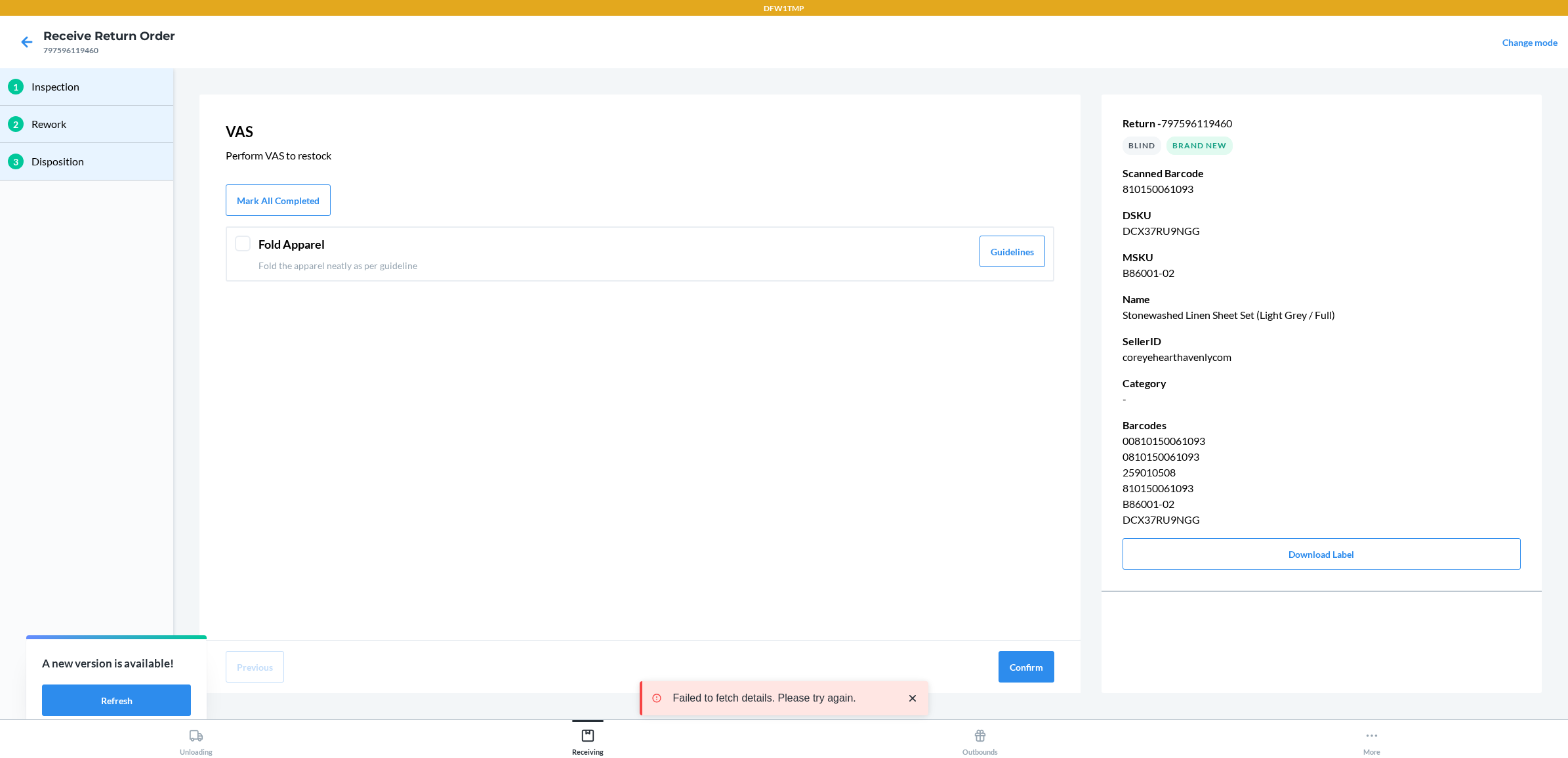
click at [656, 250] on header "Fold Apparel" at bounding box center [615, 245] width 713 height 17
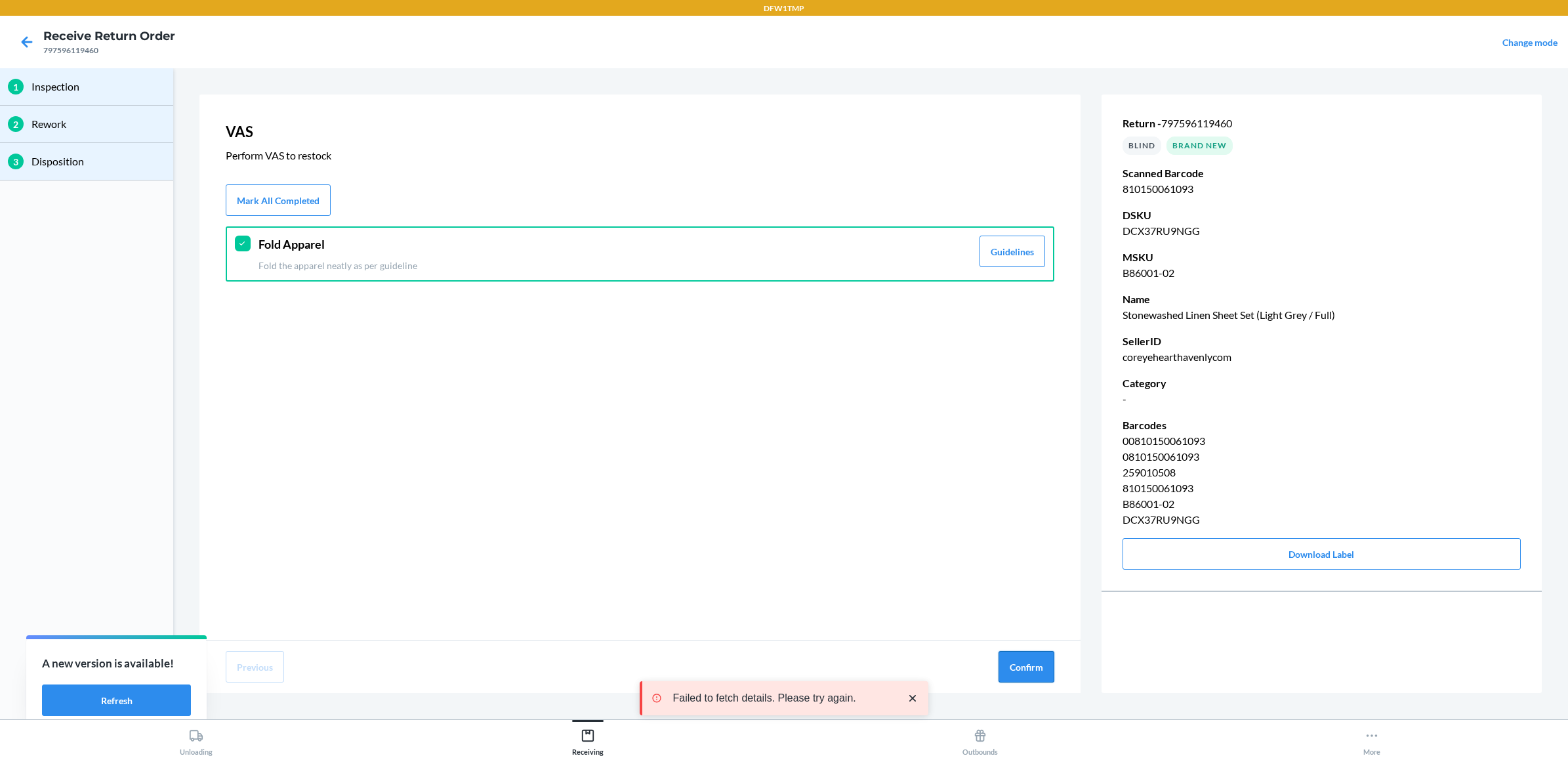
click at [1045, 665] on button "Confirm" at bounding box center [1027, 666] width 56 height 32
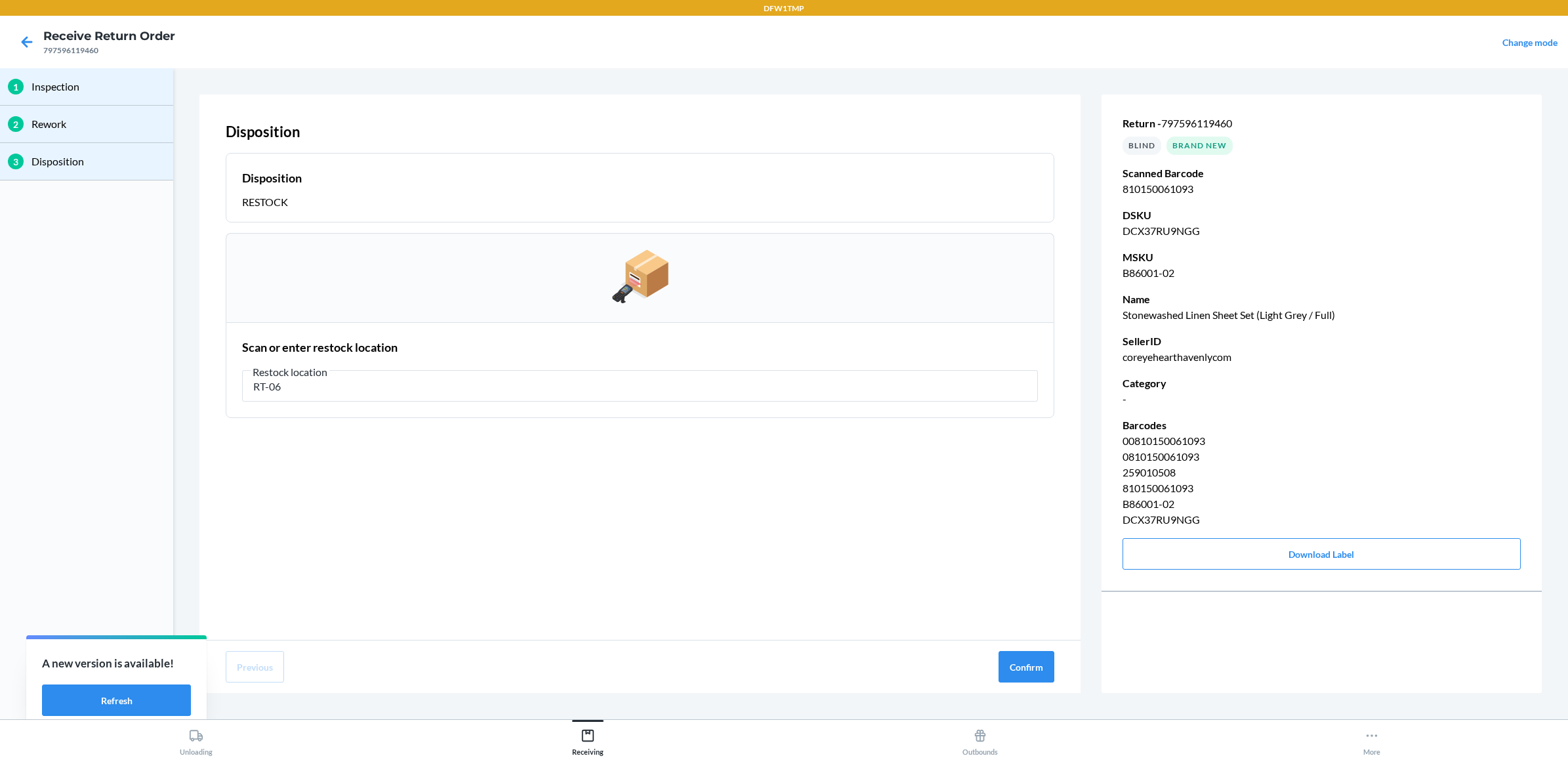
type input "RT-06"
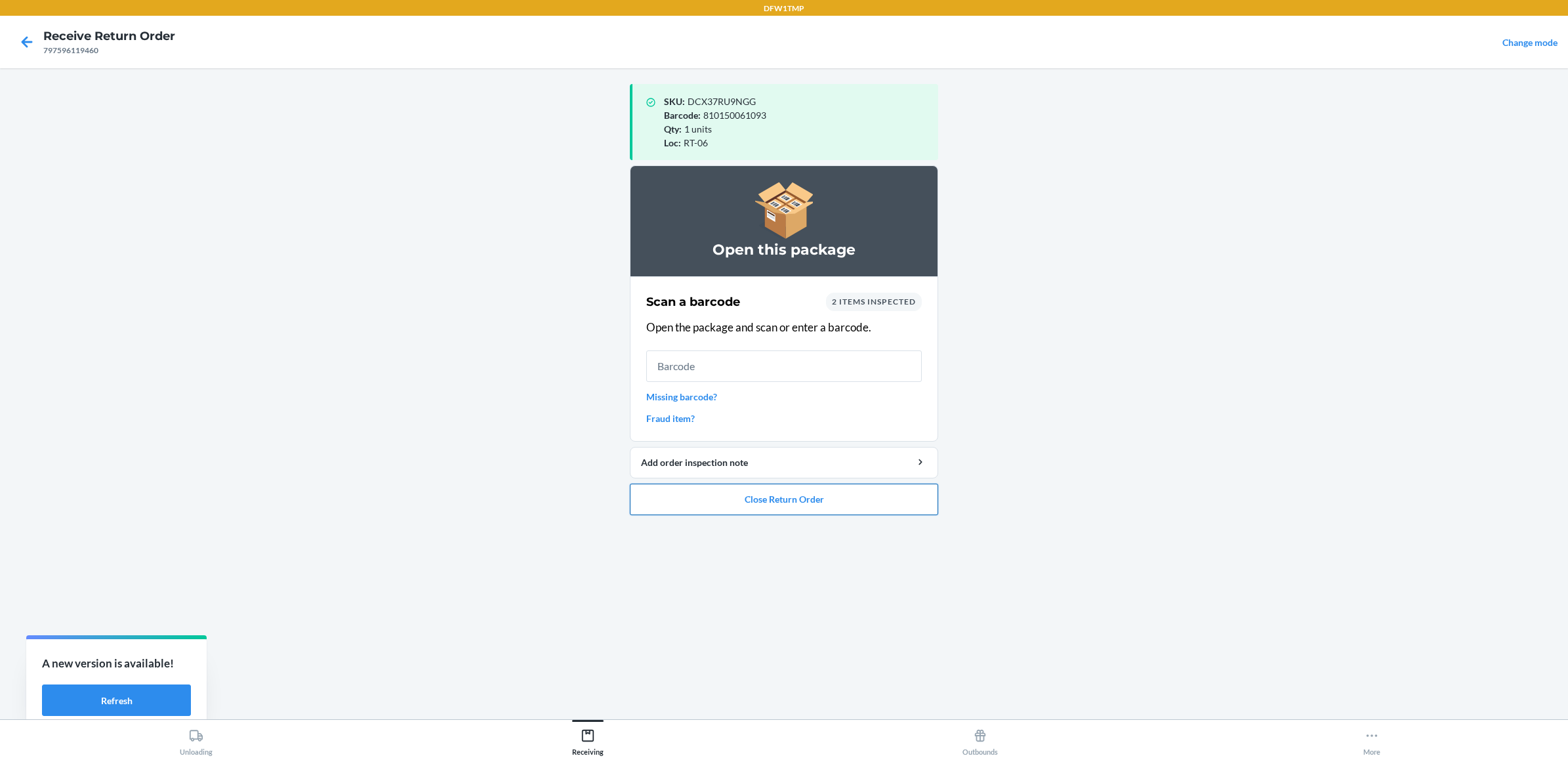
click at [828, 499] on button "Close Return Order" at bounding box center [784, 499] width 308 height 32
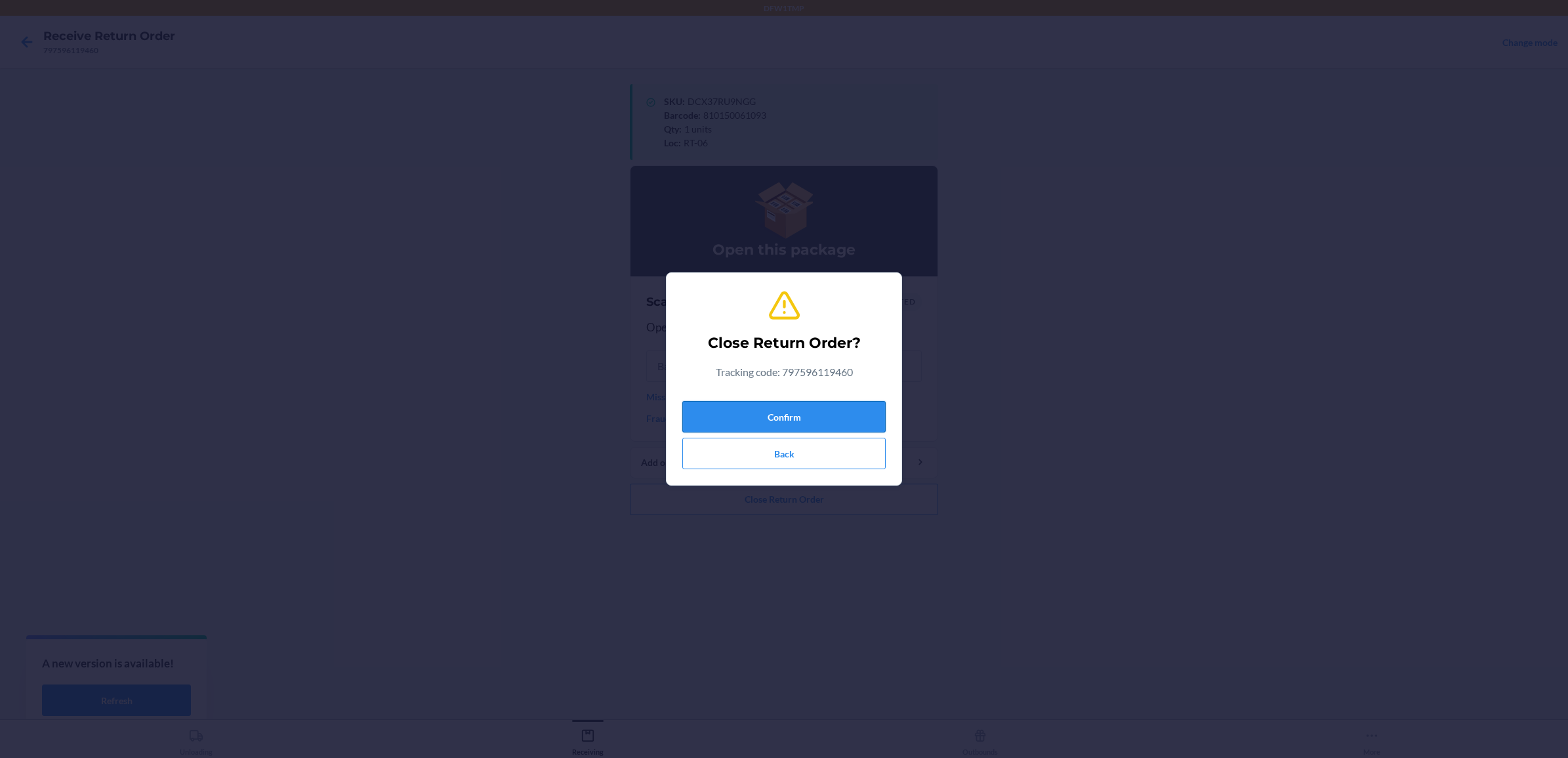
click at [791, 414] on button "Confirm" at bounding box center [784, 417] width 203 height 32
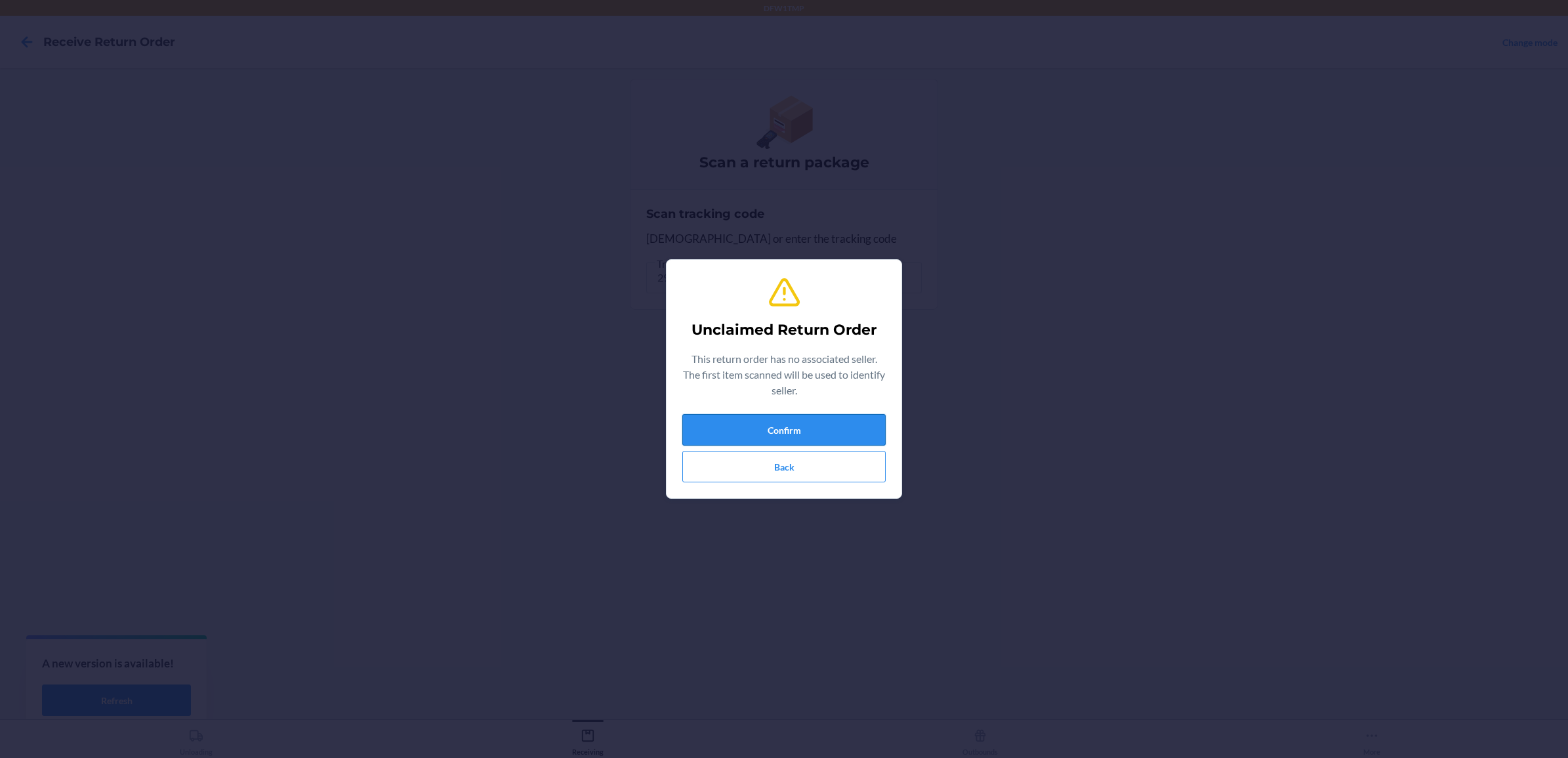
click at [837, 427] on button "Confirm" at bounding box center [784, 429] width 203 height 32
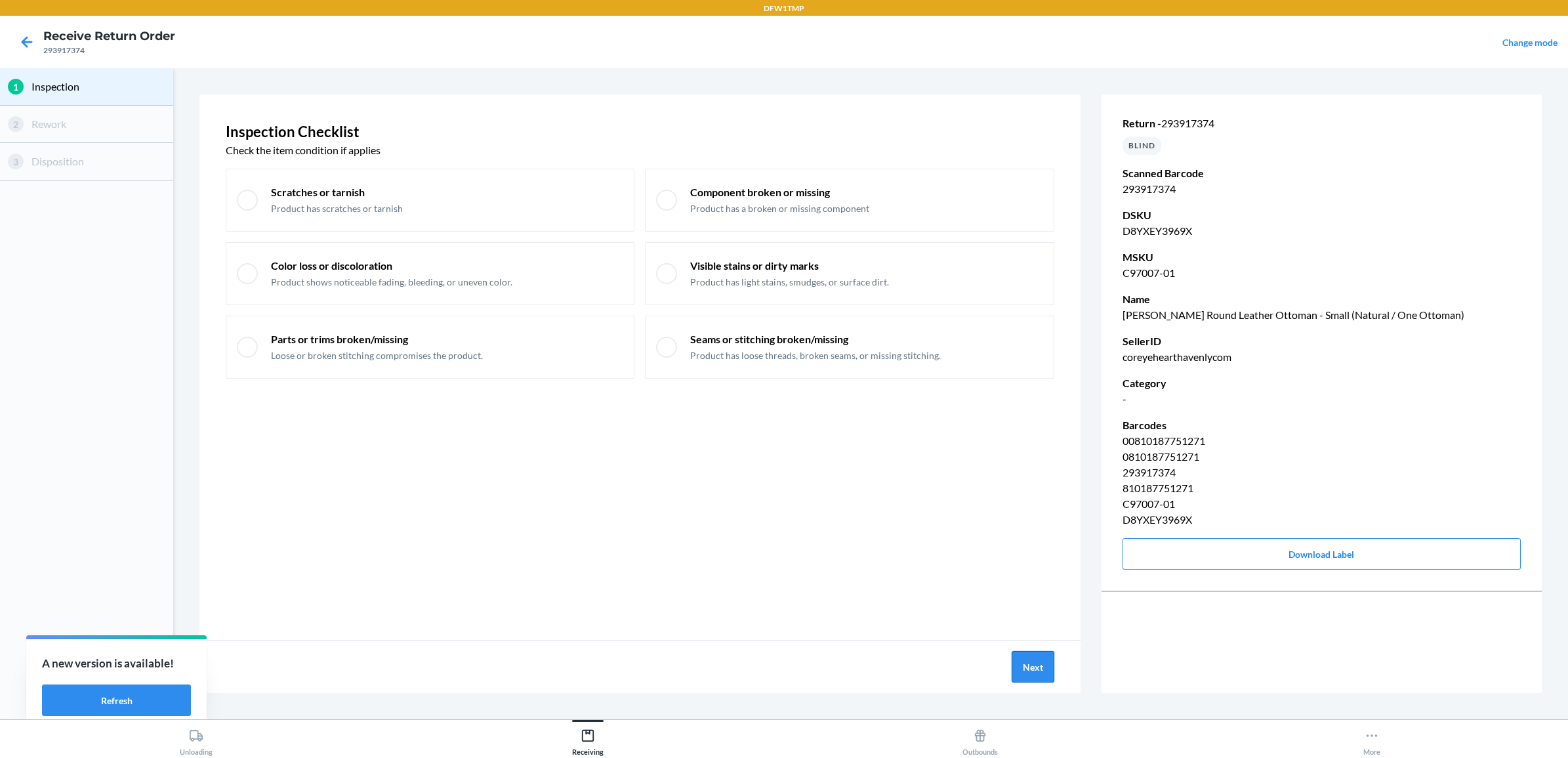
click at [1037, 666] on button "Next" at bounding box center [1033, 666] width 43 height 32
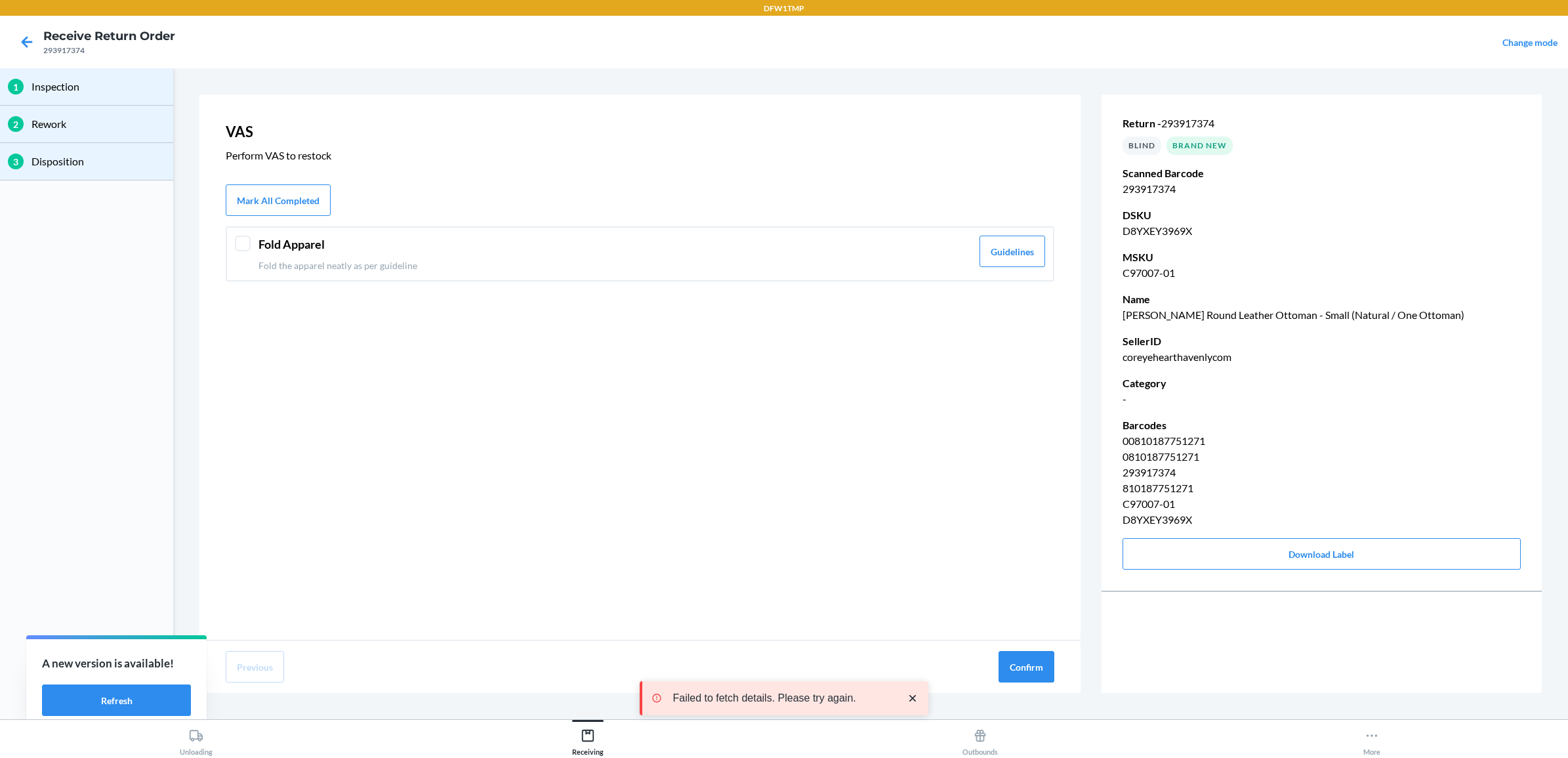
click at [241, 247] on div at bounding box center [243, 244] width 15 height 15
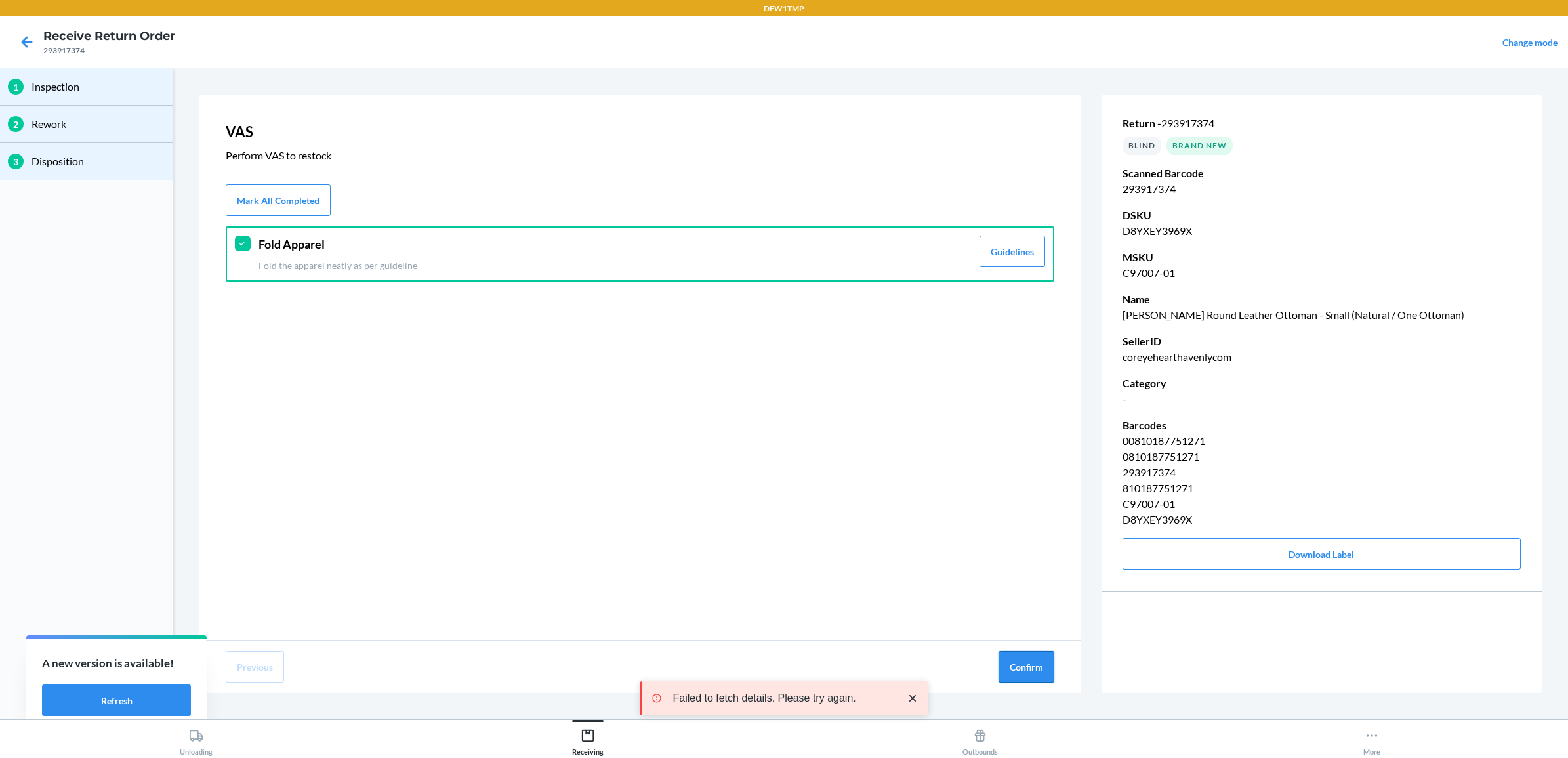
click at [1021, 667] on button "Confirm" at bounding box center [1027, 666] width 56 height 32
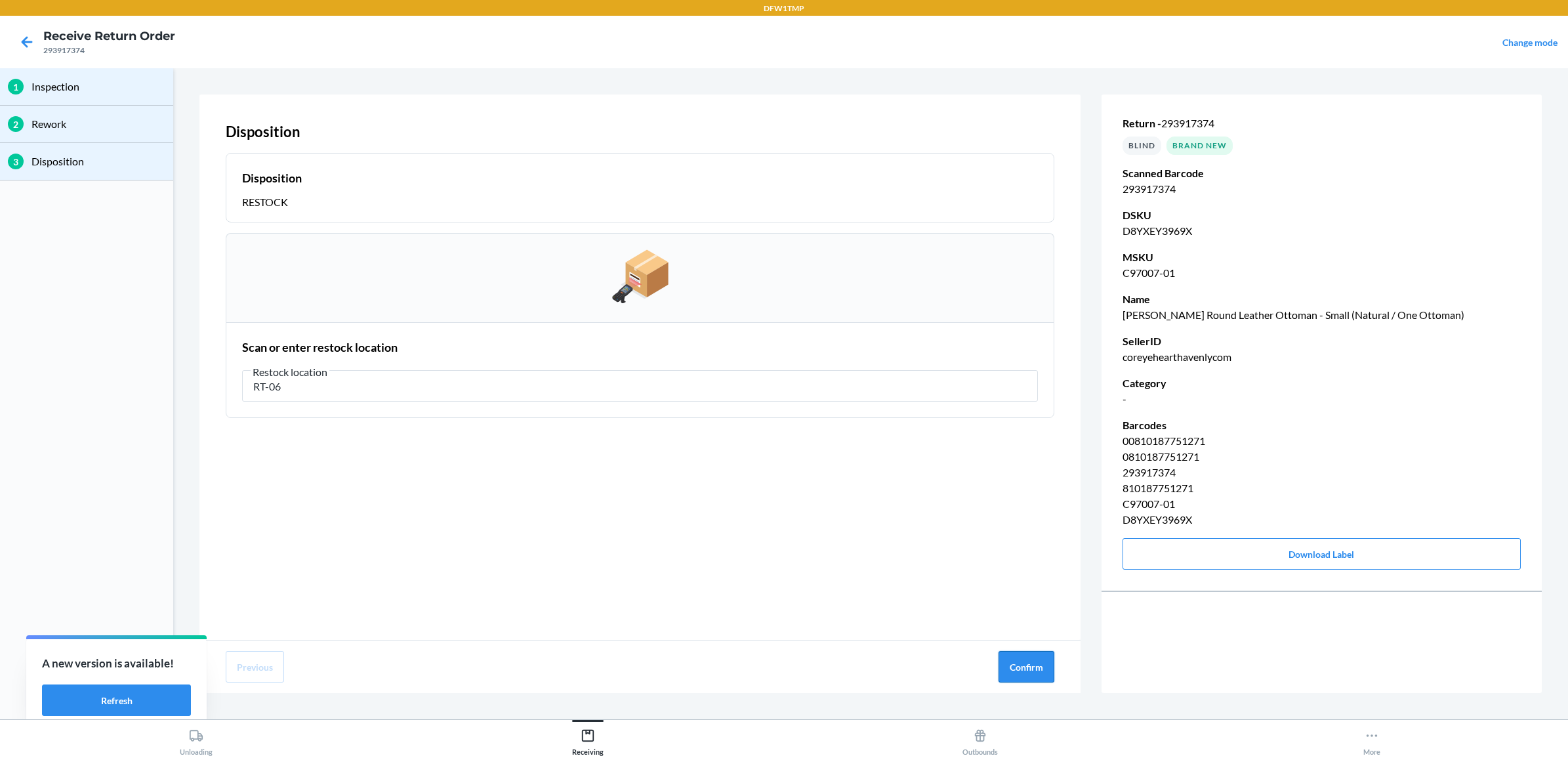
type input "RT-06"
click at [1008, 657] on button "Confirm" at bounding box center [1027, 666] width 56 height 32
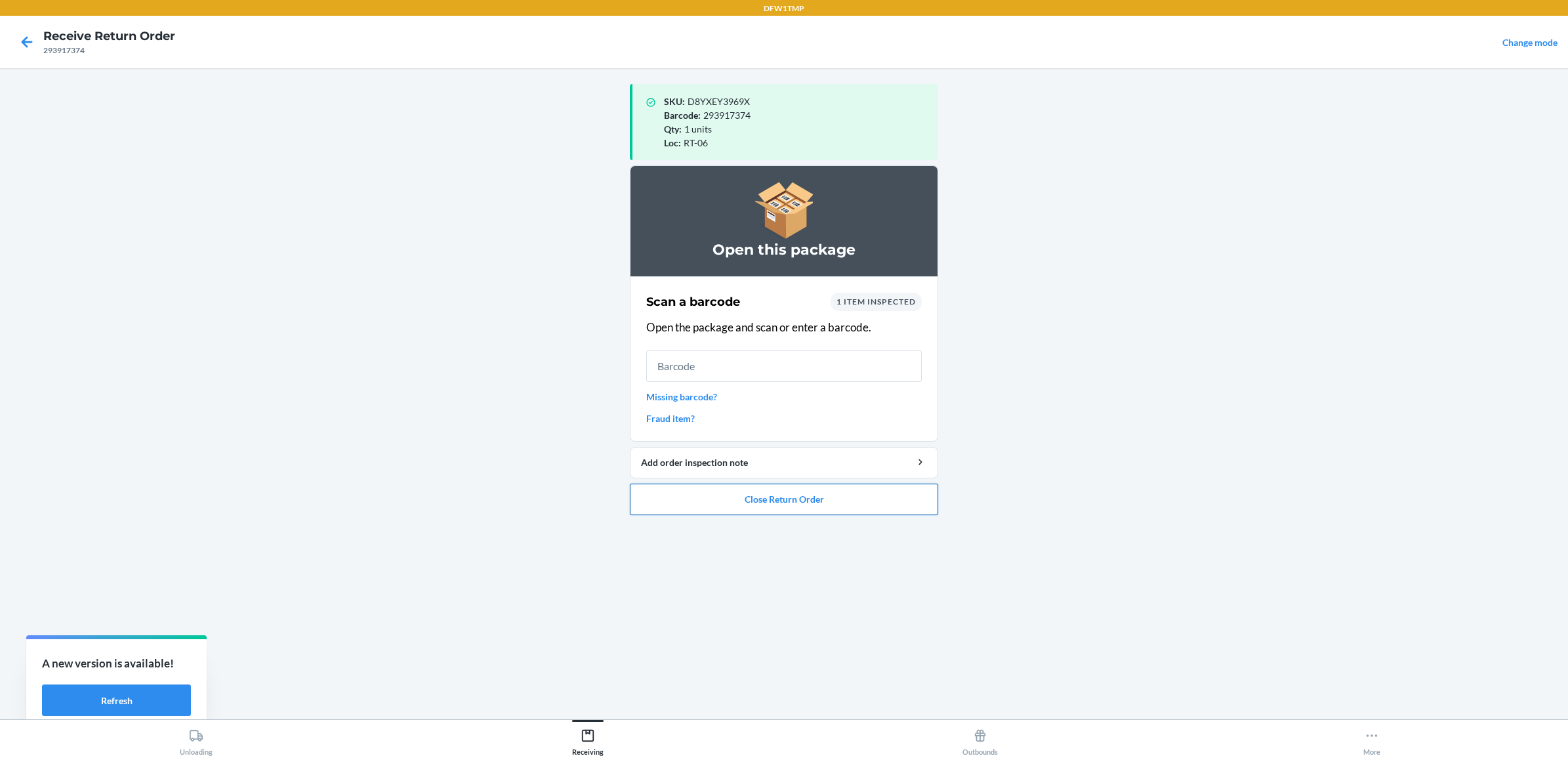
click at [771, 502] on button "Close Return Order" at bounding box center [784, 499] width 308 height 32
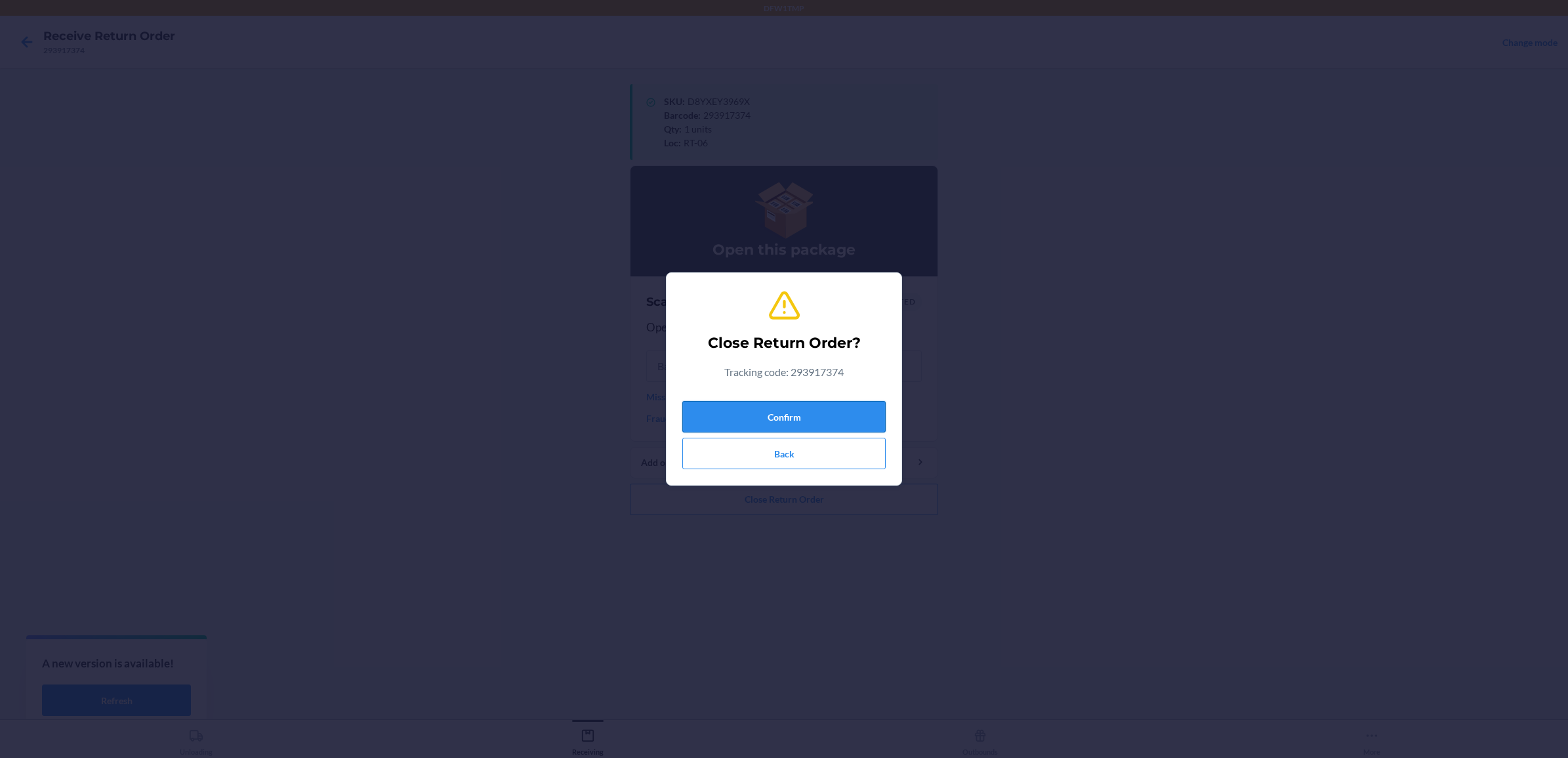
click at [759, 428] on button "Confirm" at bounding box center [784, 417] width 203 height 32
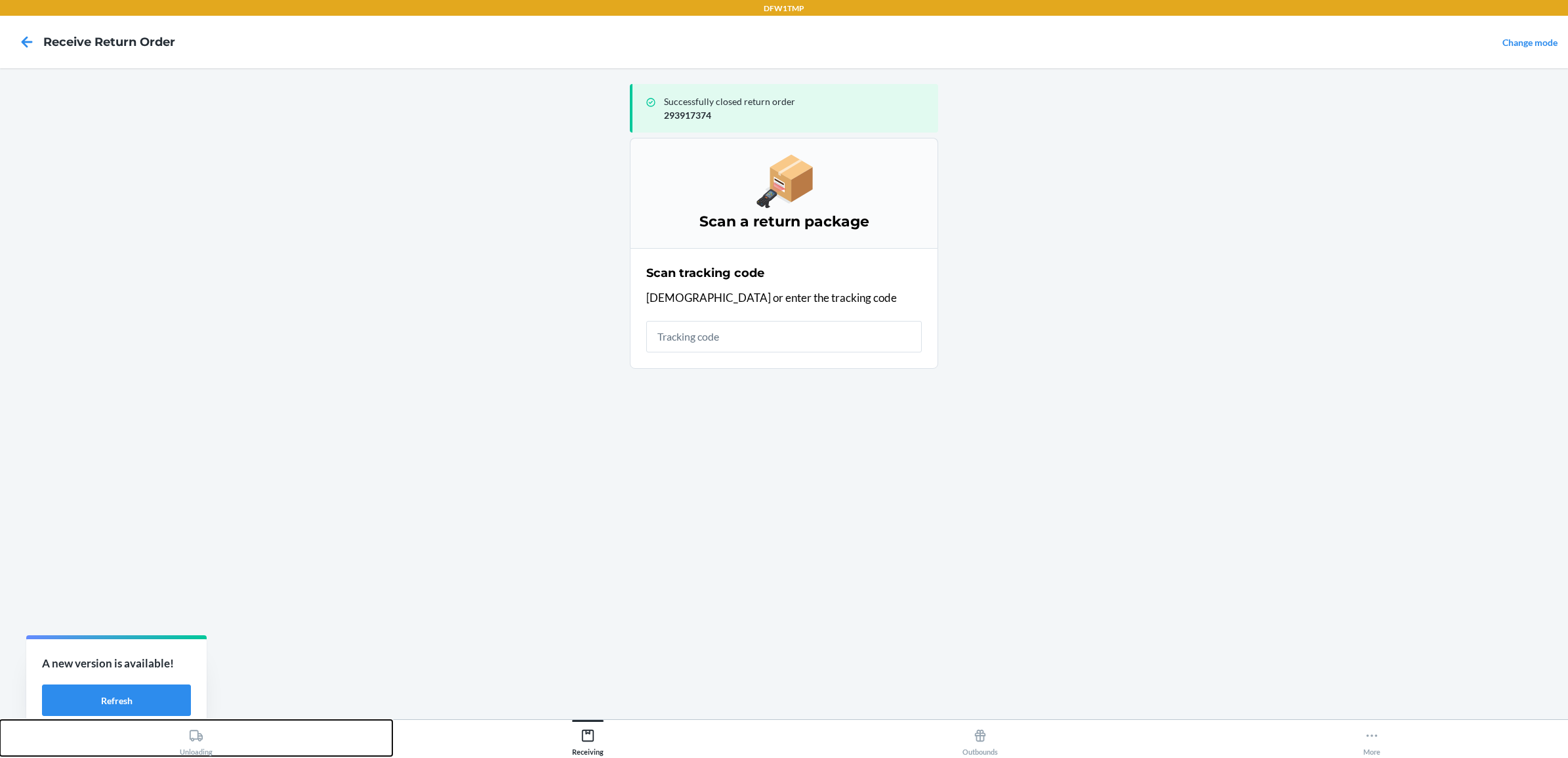
click at [184, 748] on div "Unloading" at bounding box center [196, 740] width 33 height 33
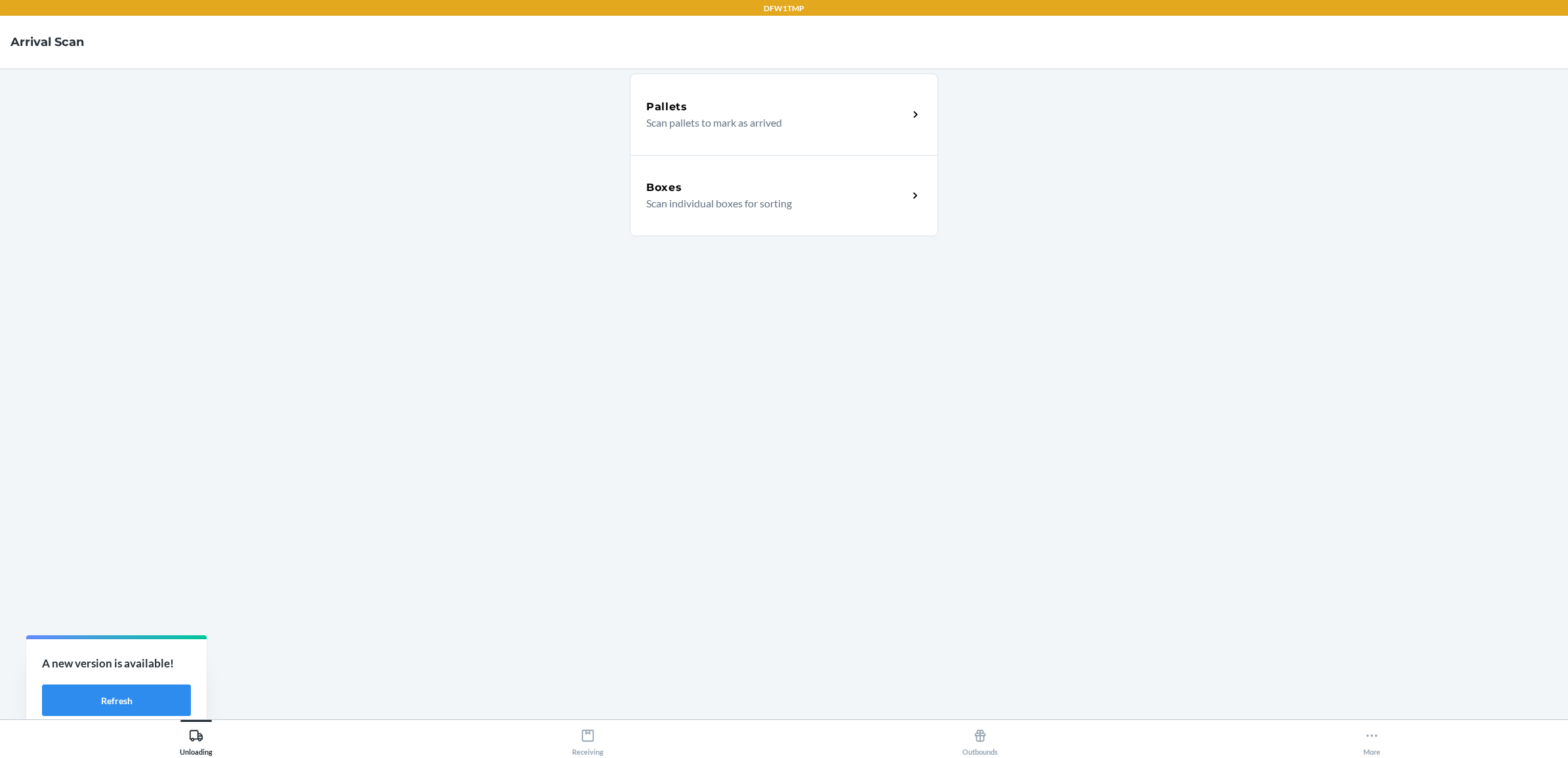
click at [690, 189] on div "Boxes" at bounding box center [777, 188] width 262 height 15
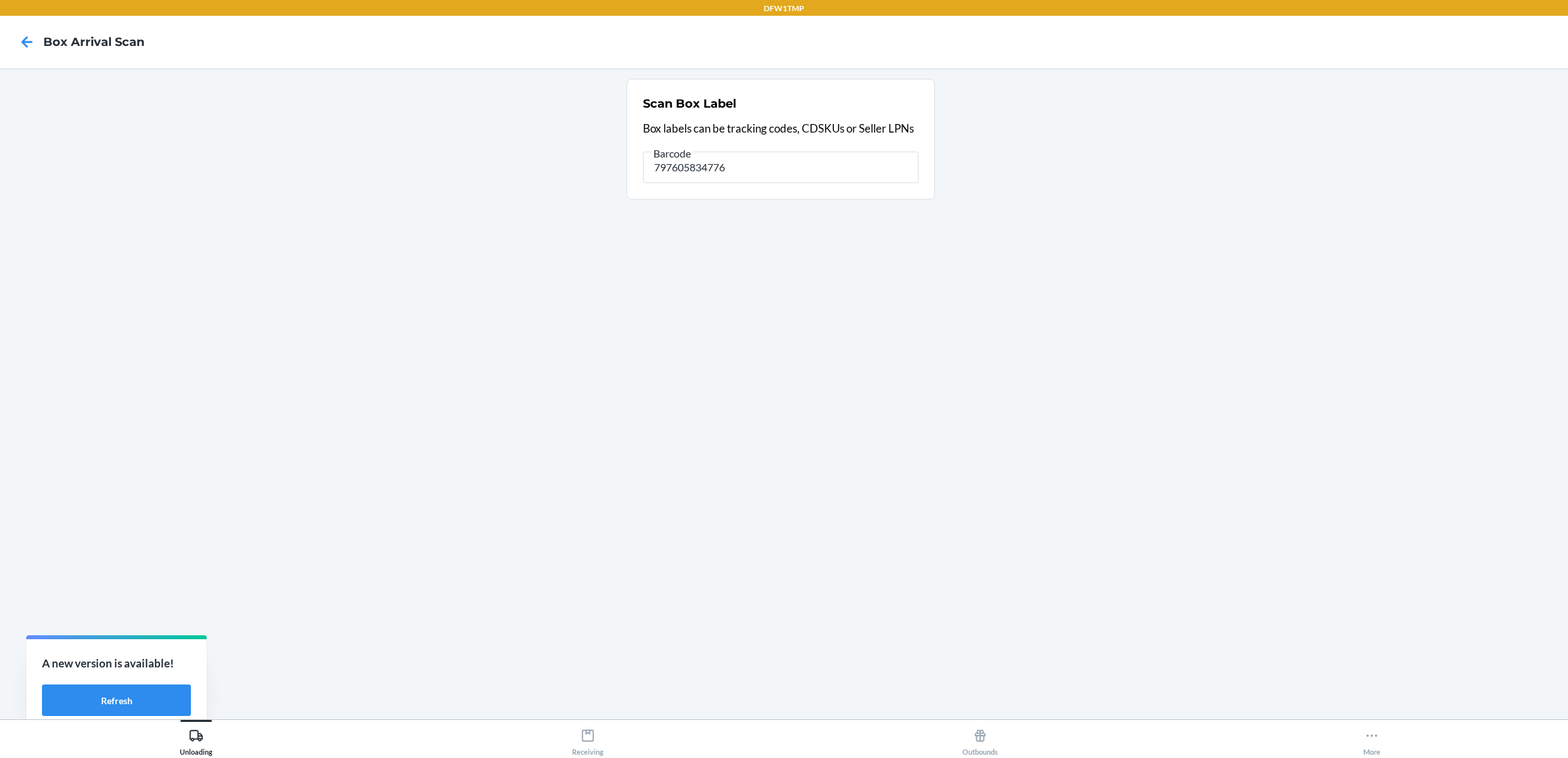
type input "797605834776"
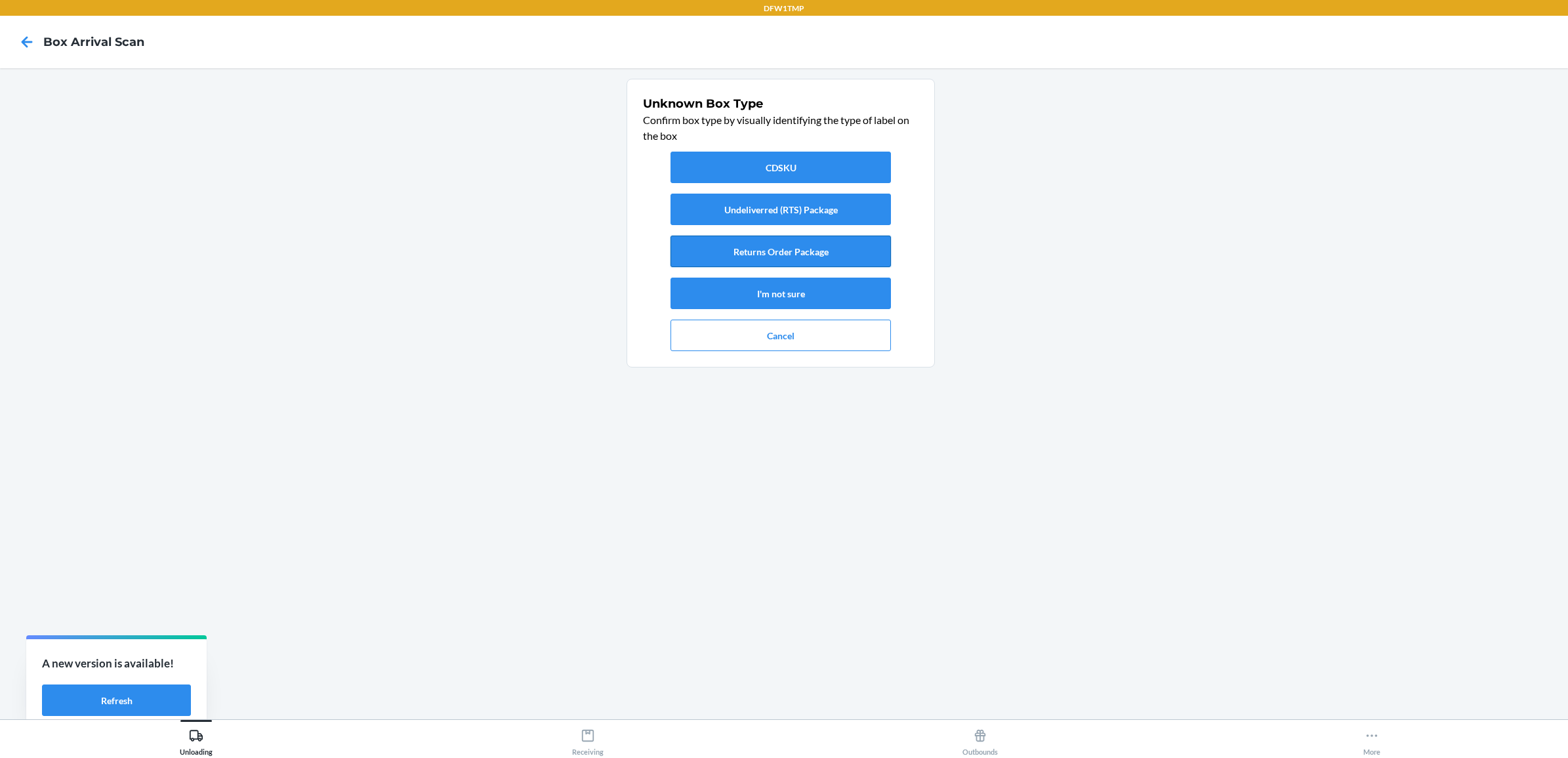
click at [774, 251] on button "Returns Order Package" at bounding box center [781, 251] width 220 height 32
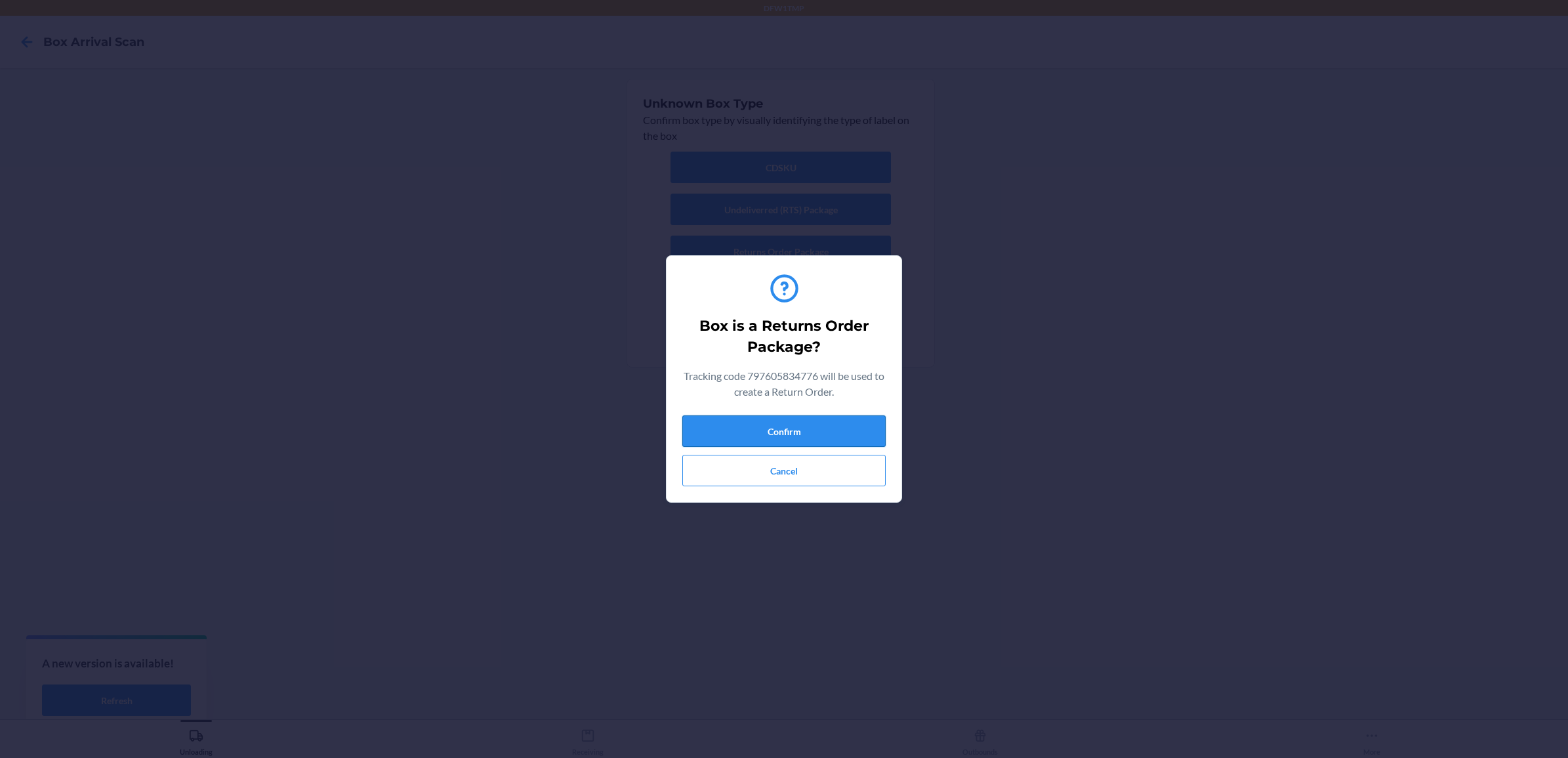
click at [871, 425] on button "Confirm" at bounding box center [784, 431] width 203 height 32
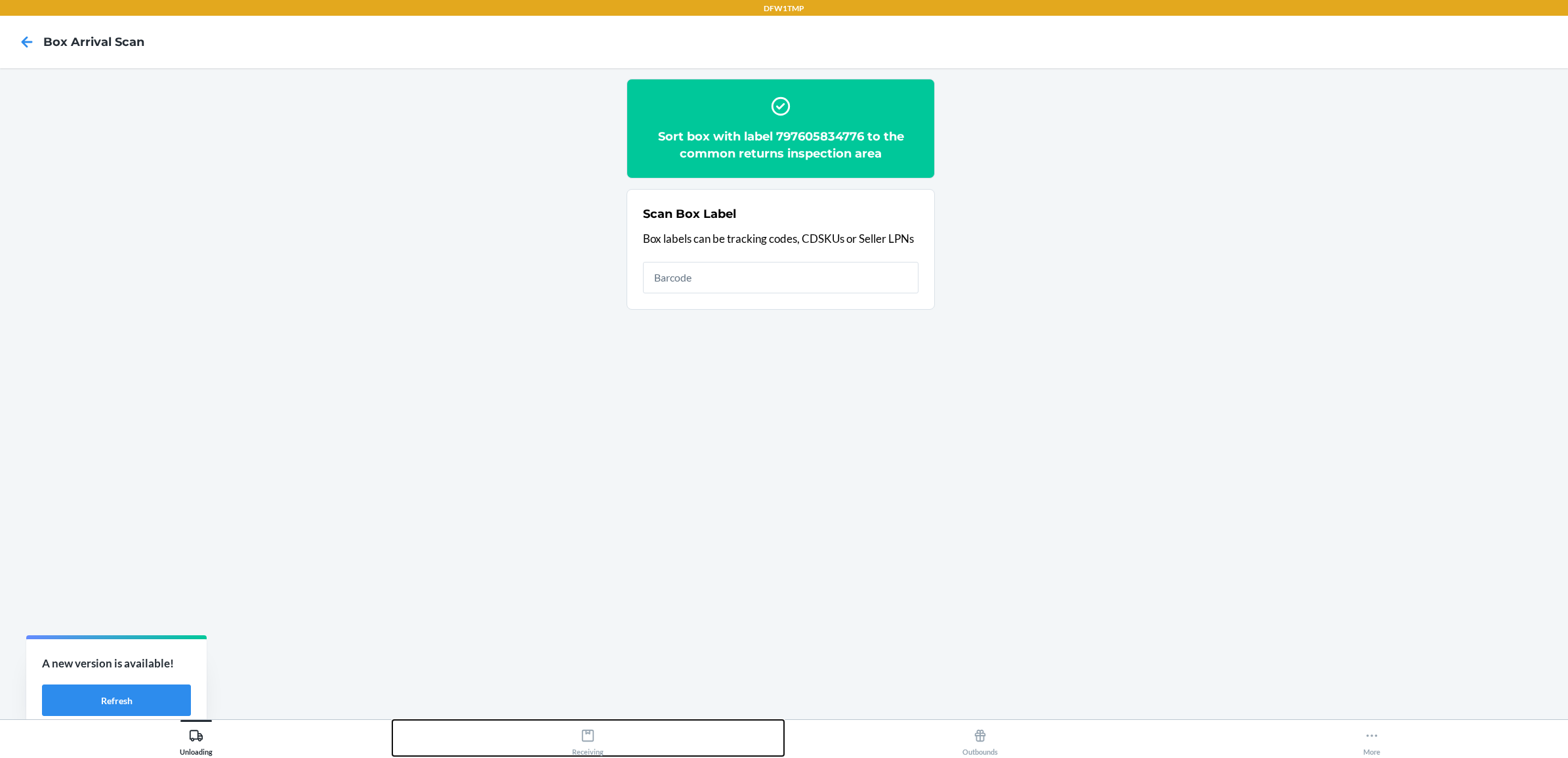
click at [585, 739] on icon at bounding box center [588, 735] width 15 height 15
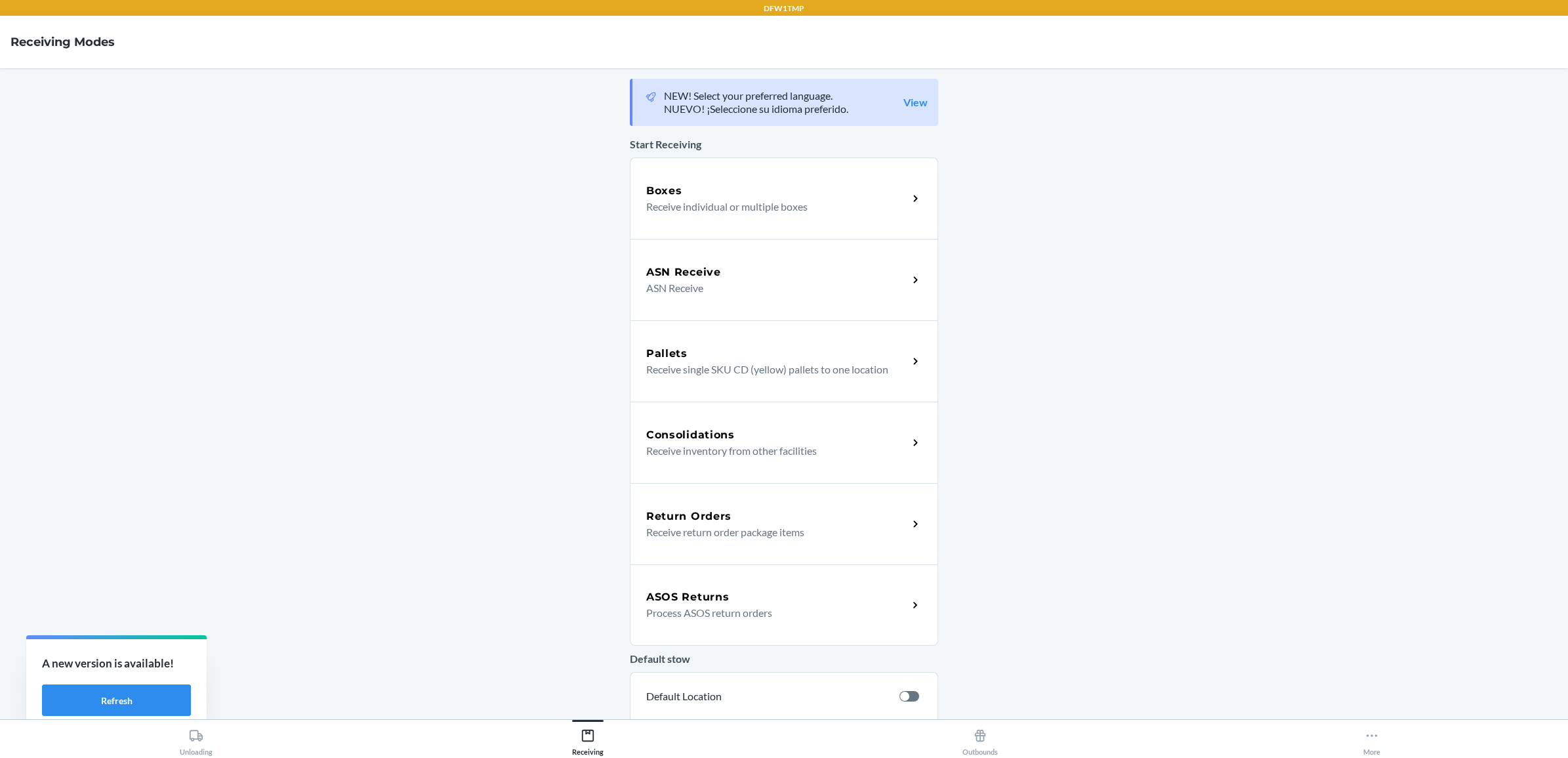
click at [720, 520] on h5 "Return Orders" at bounding box center [689, 516] width 85 height 15
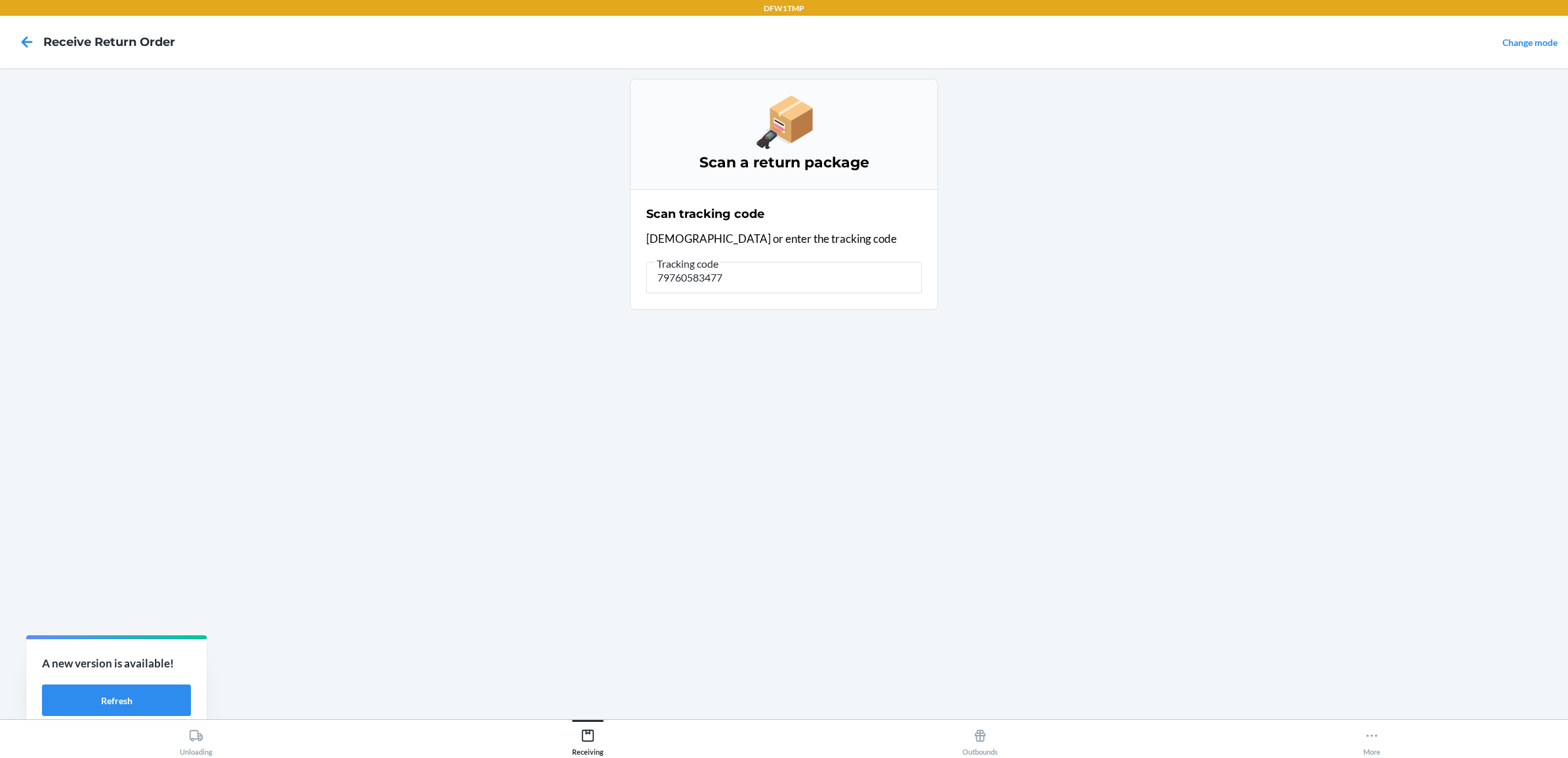
type input "797605834776"
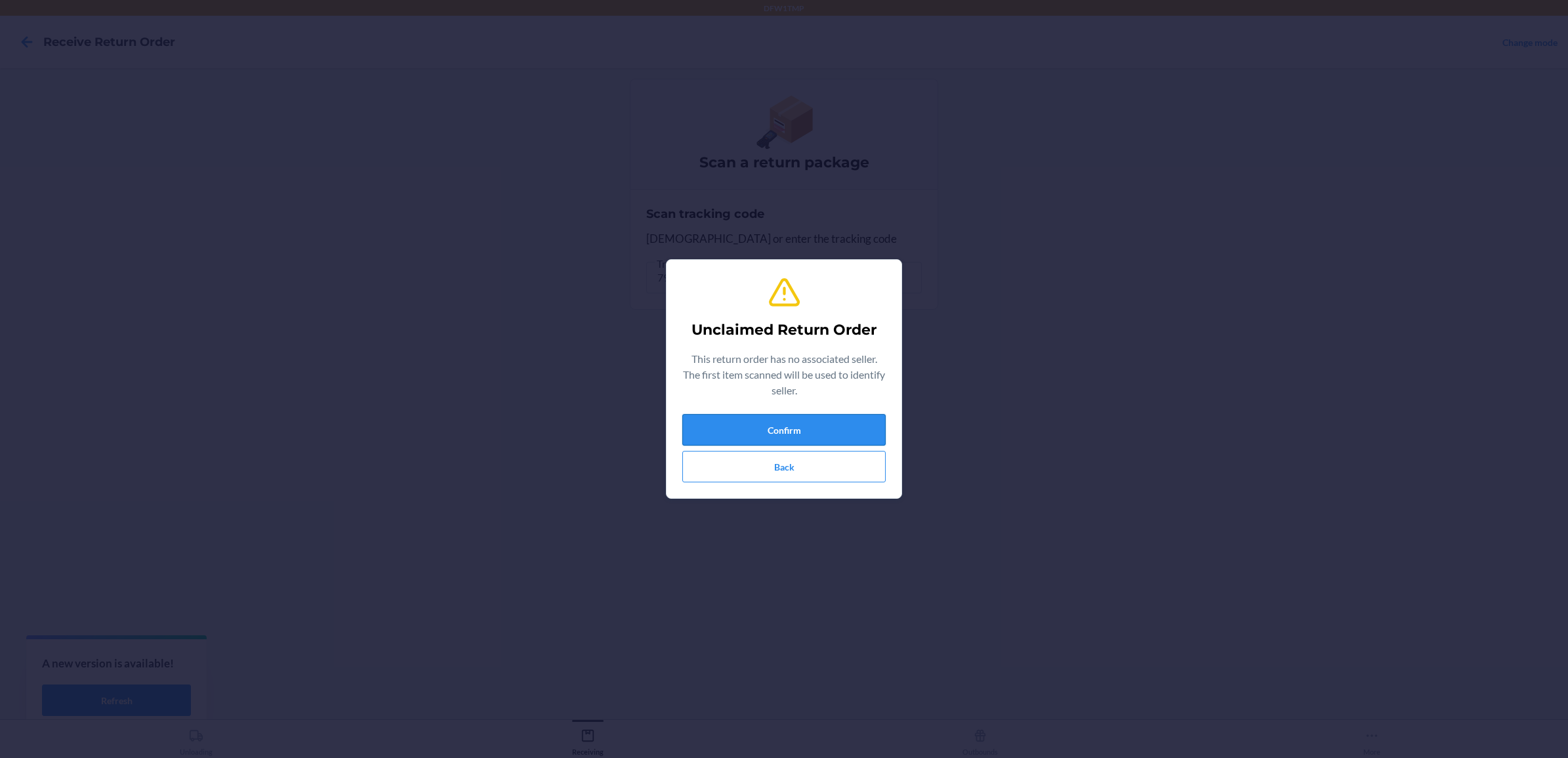
click at [752, 440] on button "Confirm" at bounding box center [784, 429] width 203 height 32
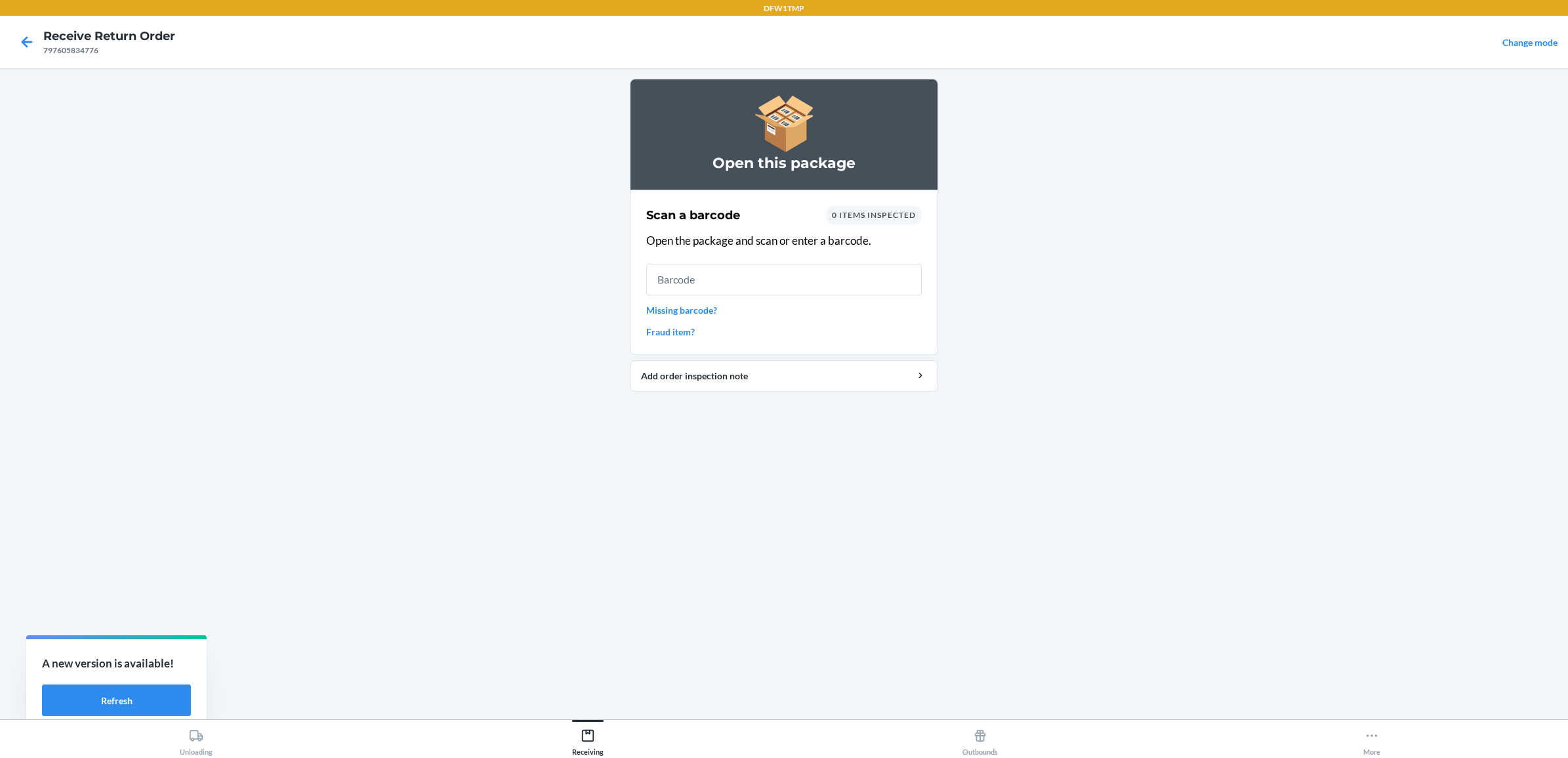
click at [683, 306] on link "Missing barcode?" at bounding box center [784, 310] width 276 height 14
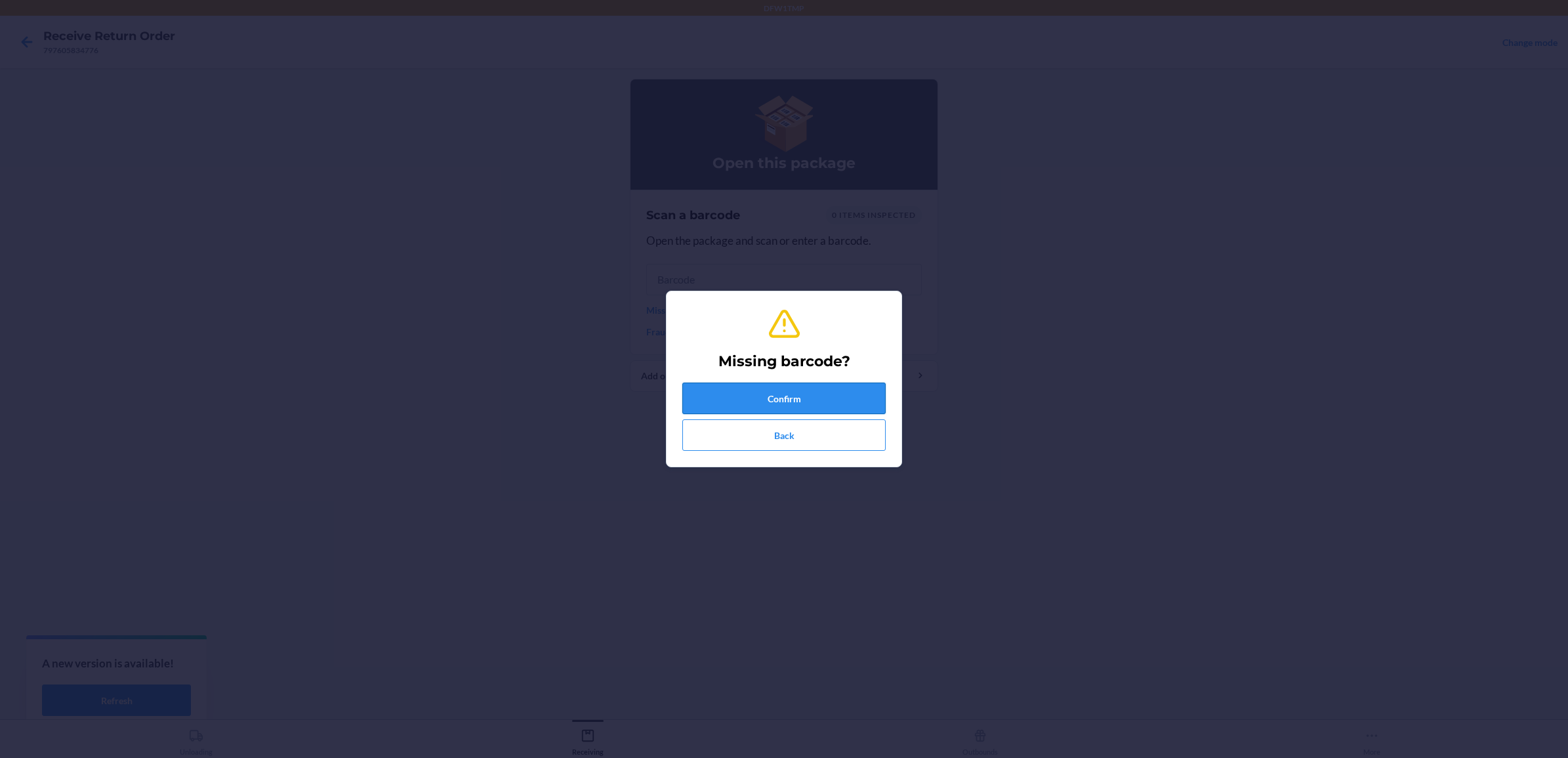
click at [798, 391] on button "Confirm" at bounding box center [784, 398] width 203 height 32
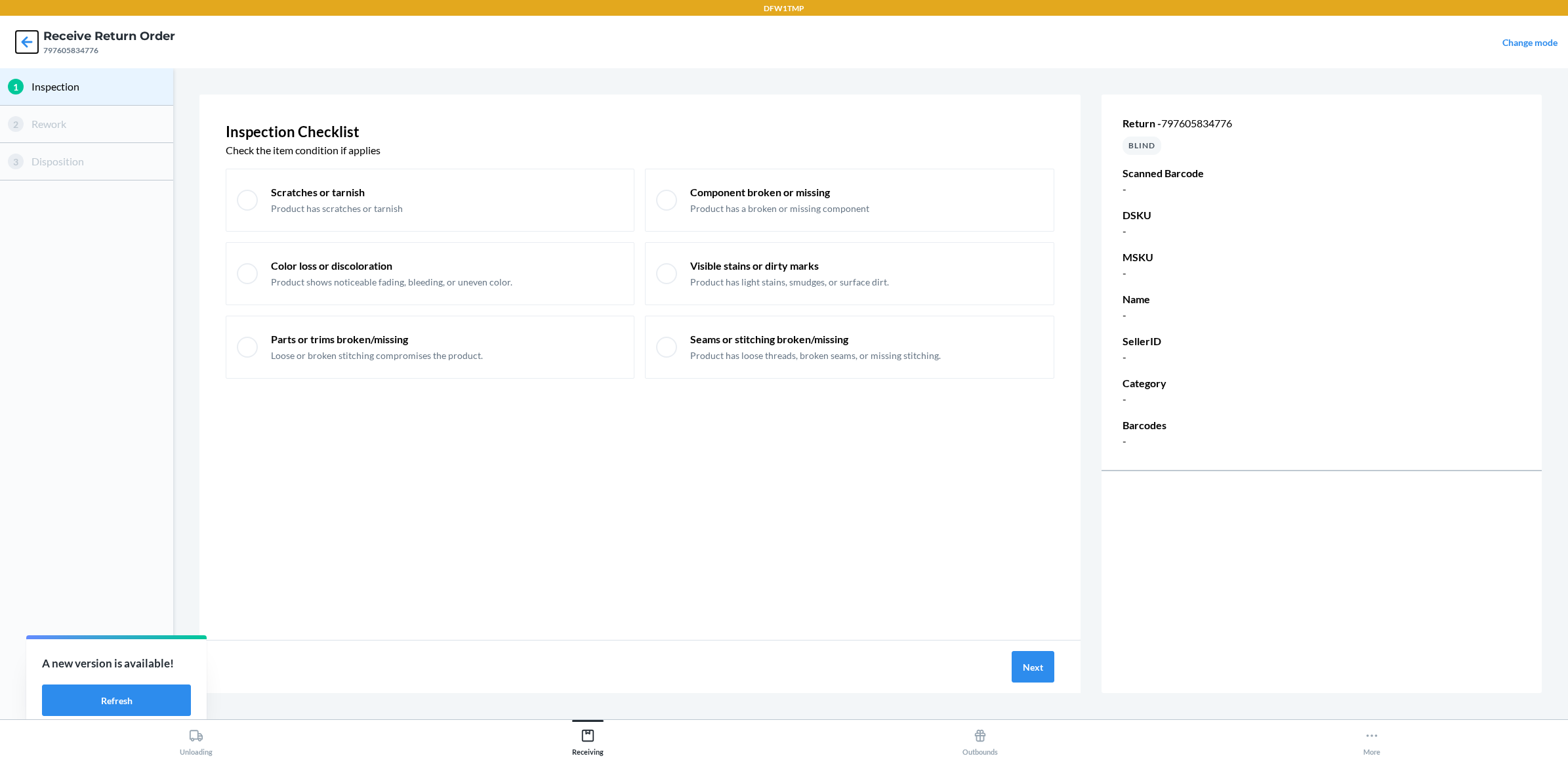
click at [21, 33] on icon at bounding box center [26, 42] width 22 height 22
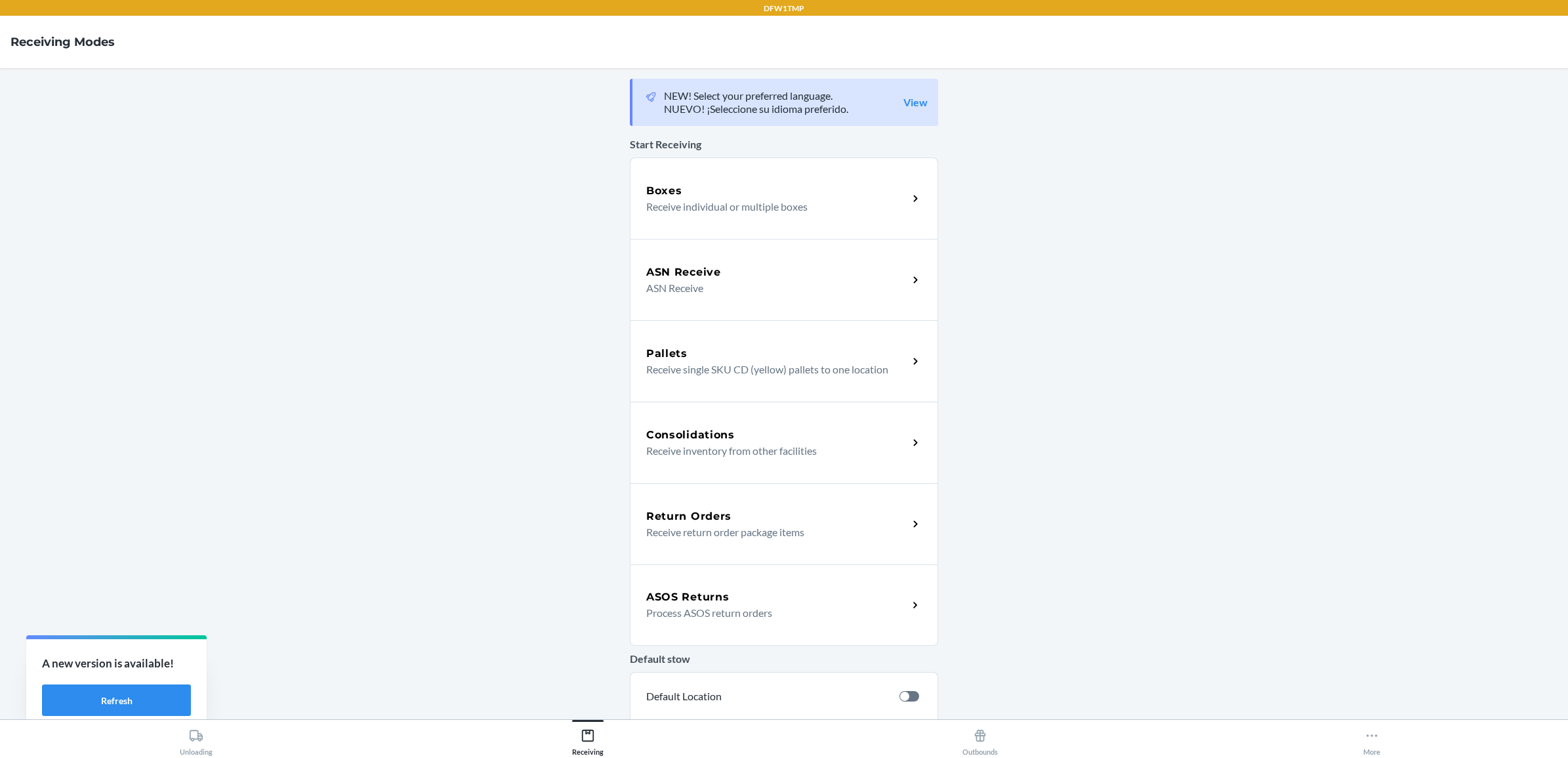
click at [759, 530] on p "Receive return order package items" at bounding box center [772, 532] width 251 height 15
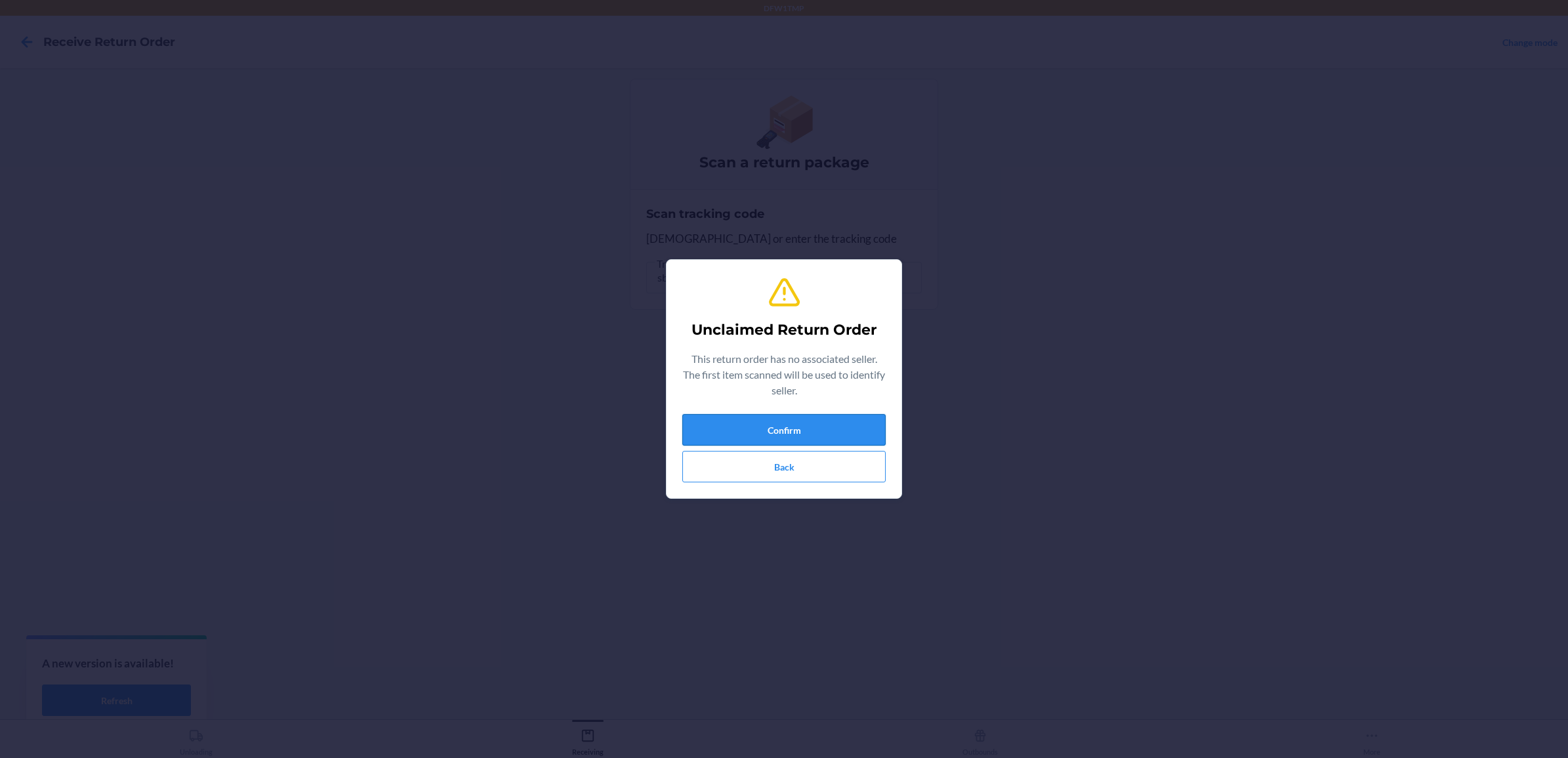
click at [807, 436] on button "Confirm" at bounding box center [784, 429] width 203 height 32
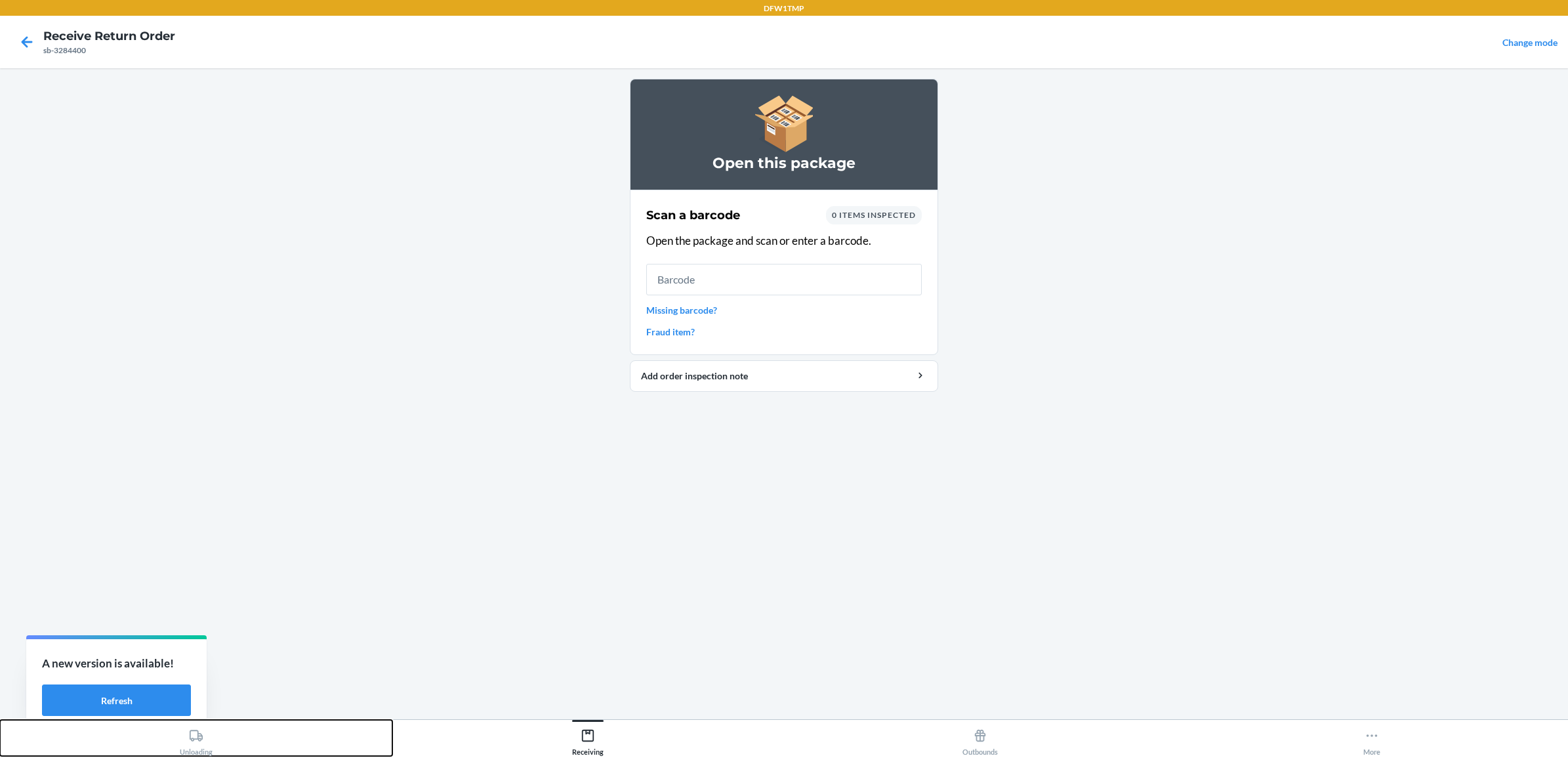
click at [210, 737] on div "Unloading" at bounding box center [196, 740] width 33 height 33
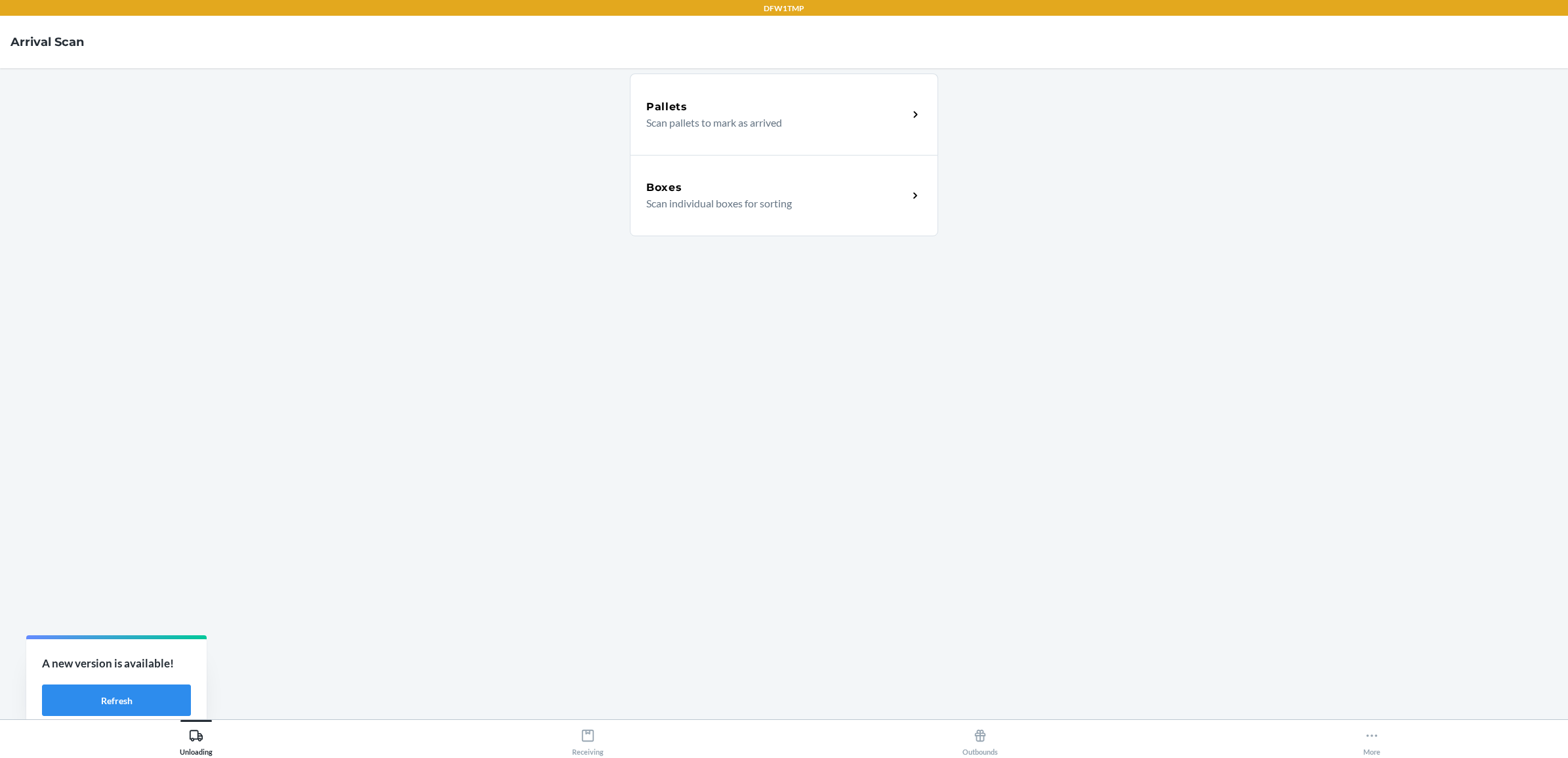
click at [736, 211] on p "Scan individual boxes for sorting" at bounding box center [772, 203] width 251 height 15
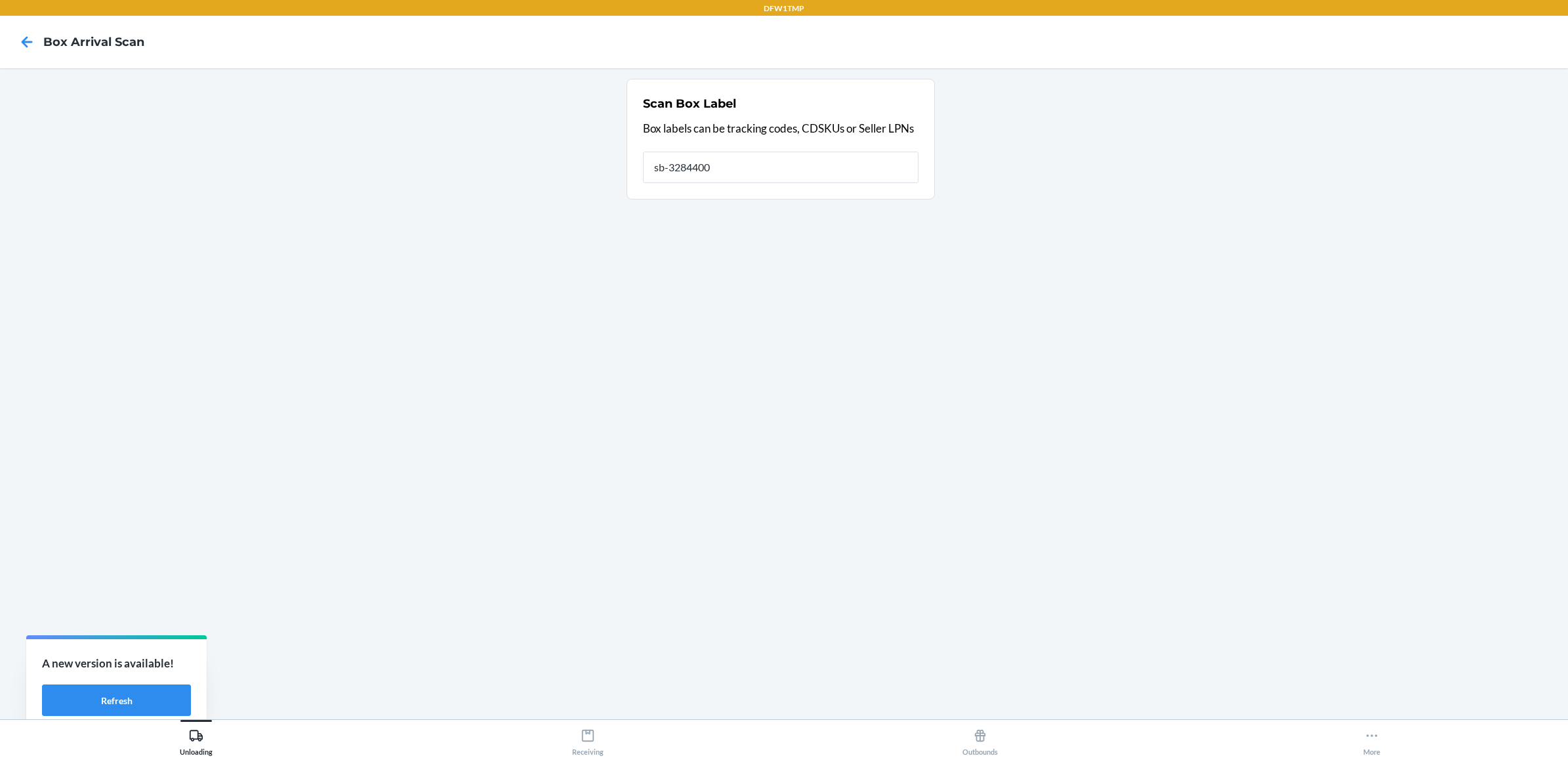
type input "sb-3284400"
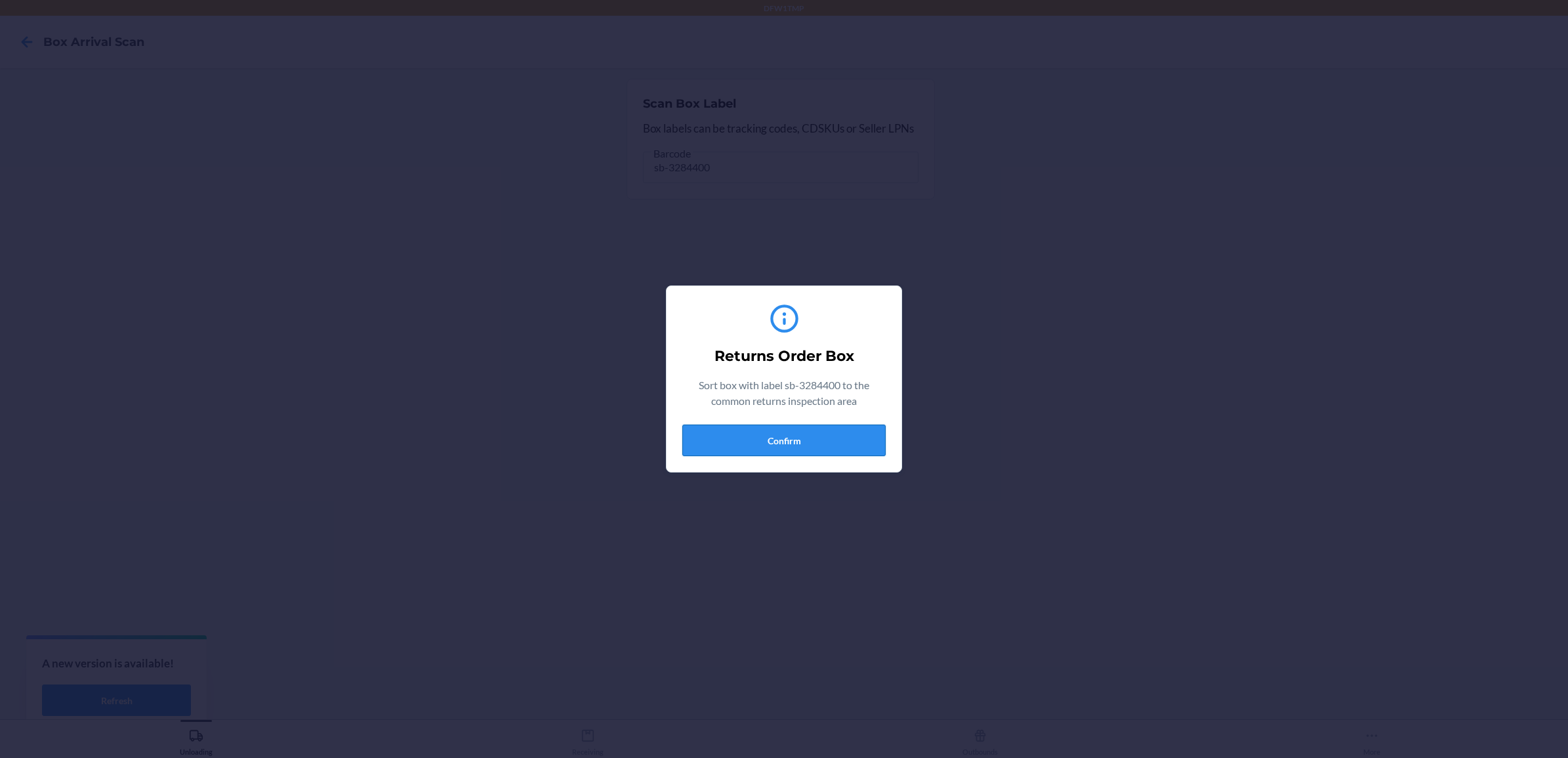
click at [861, 430] on button "Confirm" at bounding box center [784, 440] width 203 height 32
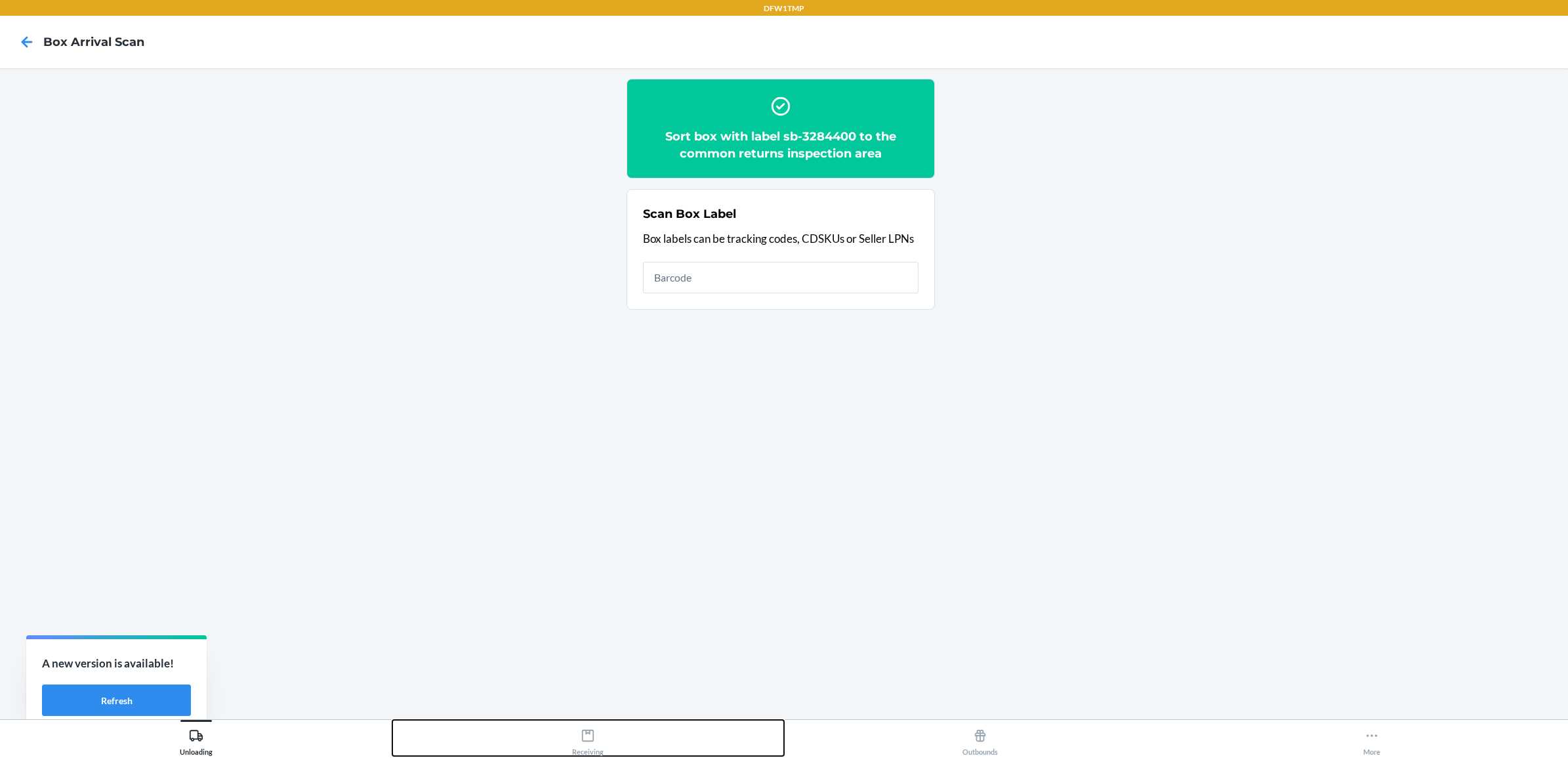
click at [592, 748] on div "Receiving" at bounding box center [588, 740] width 32 height 33
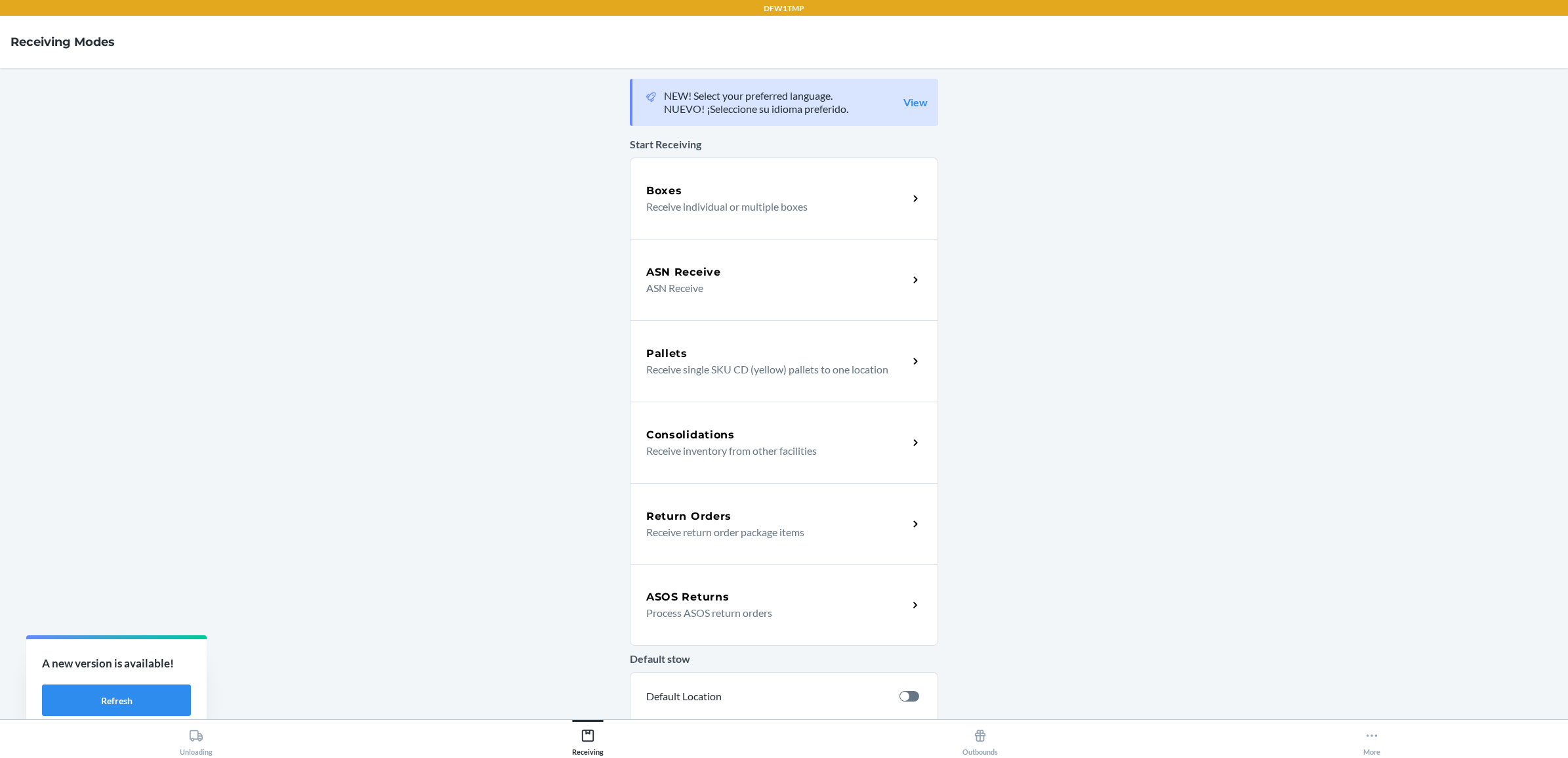
click at [800, 513] on div "Return Orders" at bounding box center [777, 516] width 262 height 15
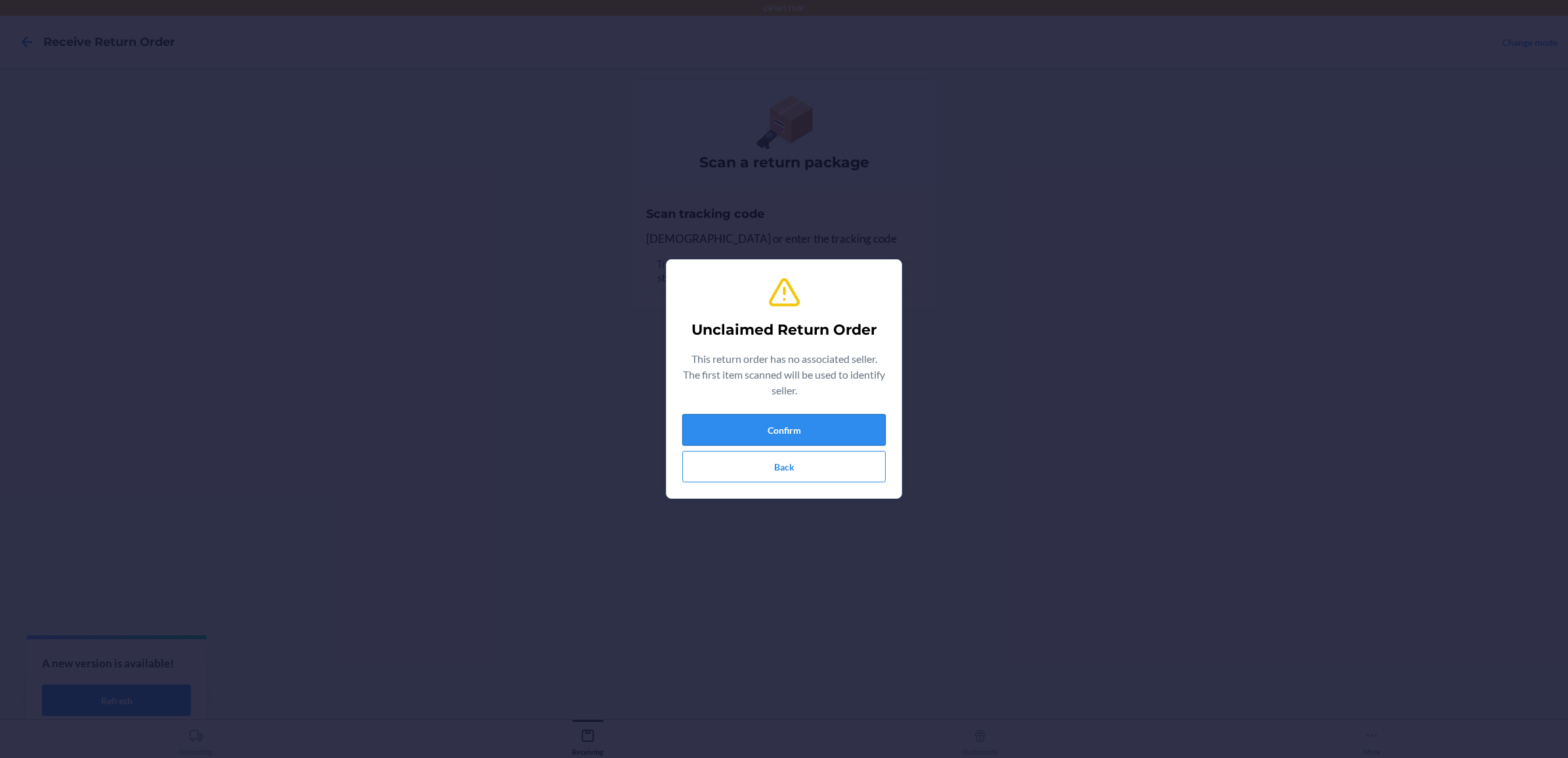
click at [773, 437] on button "Confirm" at bounding box center [784, 429] width 203 height 32
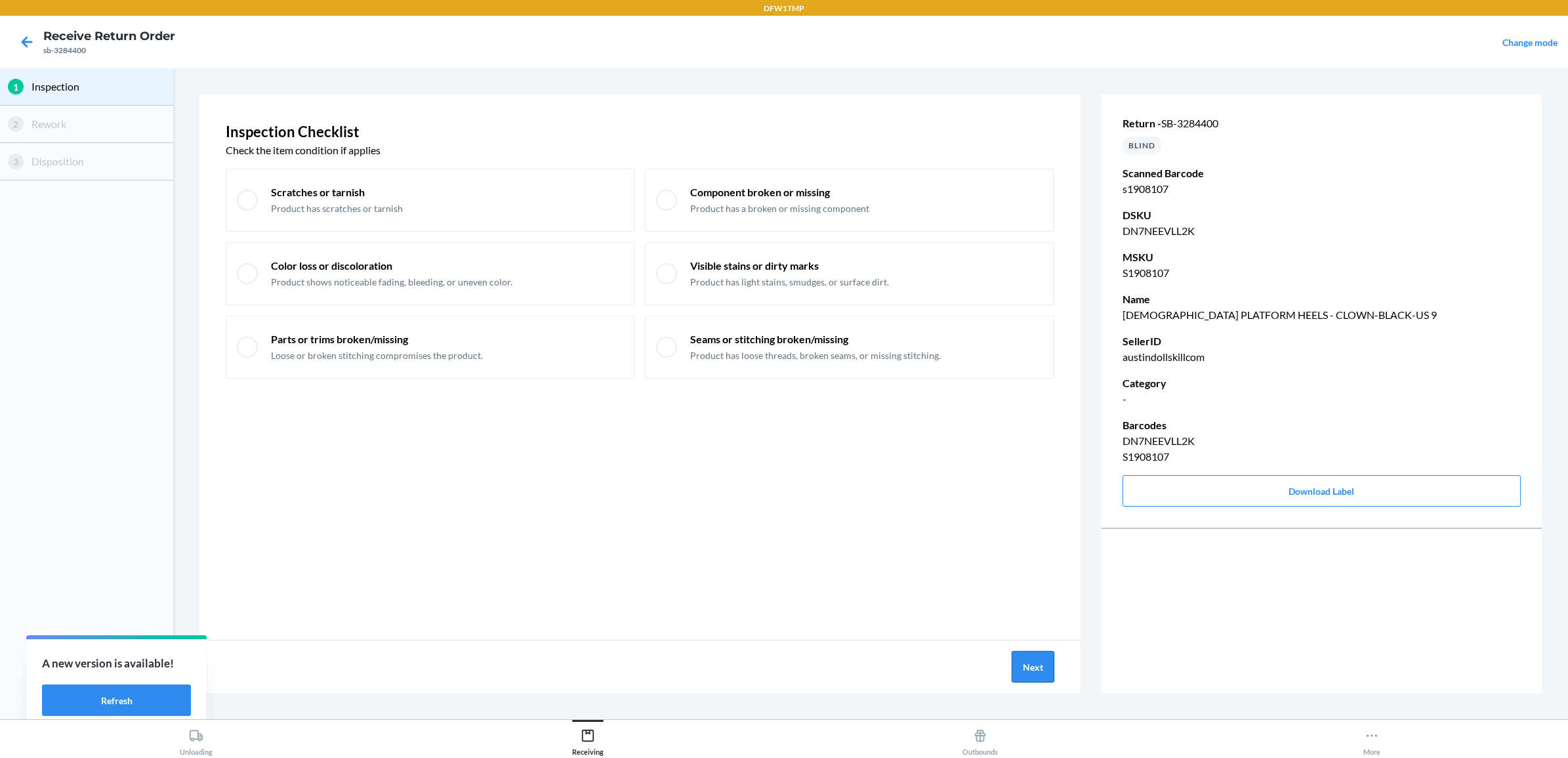
click at [1019, 663] on button "Next" at bounding box center [1033, 666] width 43 height 32
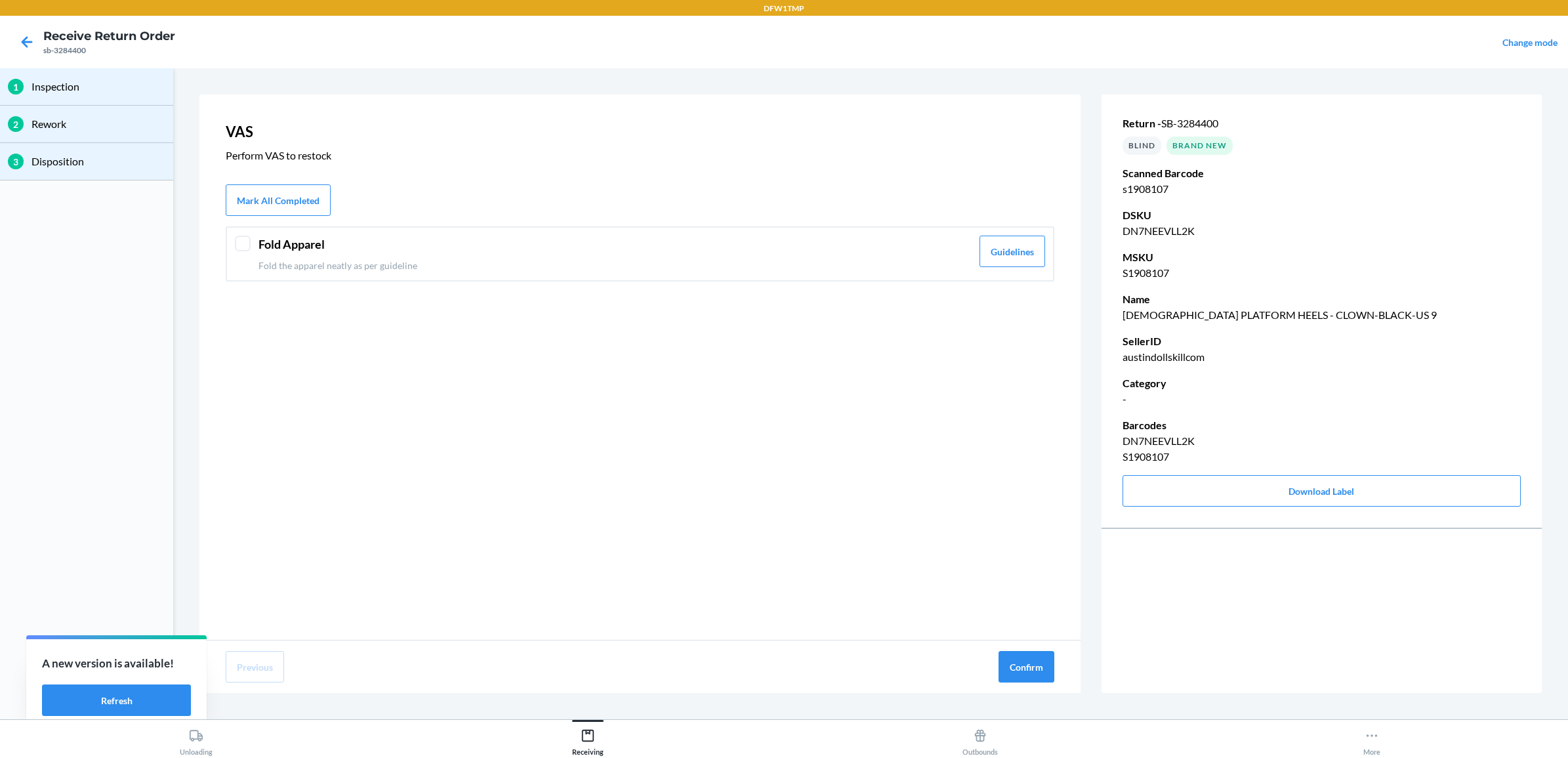
click at [309, 236] on header "Fold Apparel" at bounding box center [615, 245] width 713 height 17
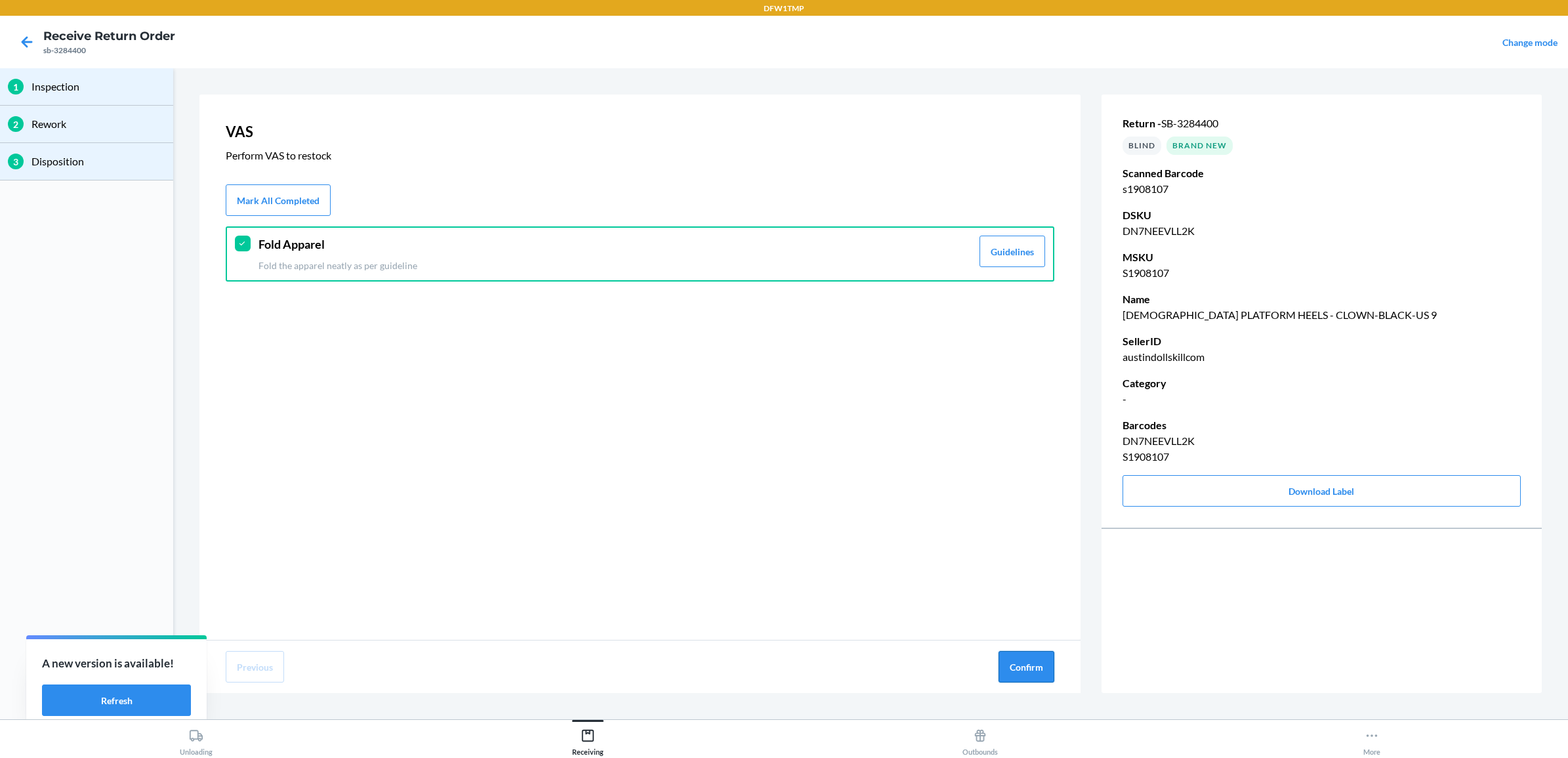
click at [1024, 658] on button "Confirm" at bounding box center [1027, 666] width 56 height 32
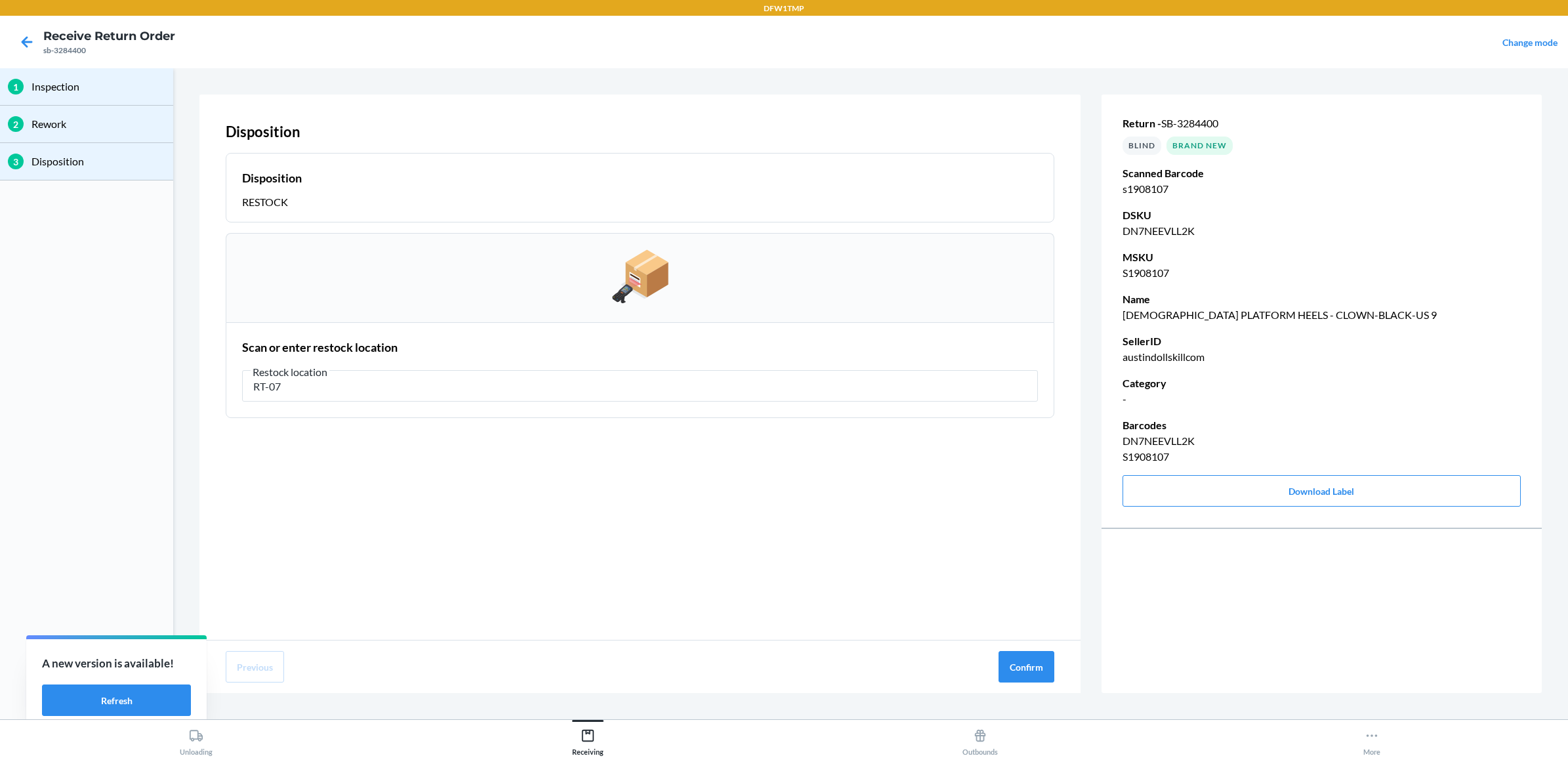
type input "RT-07"
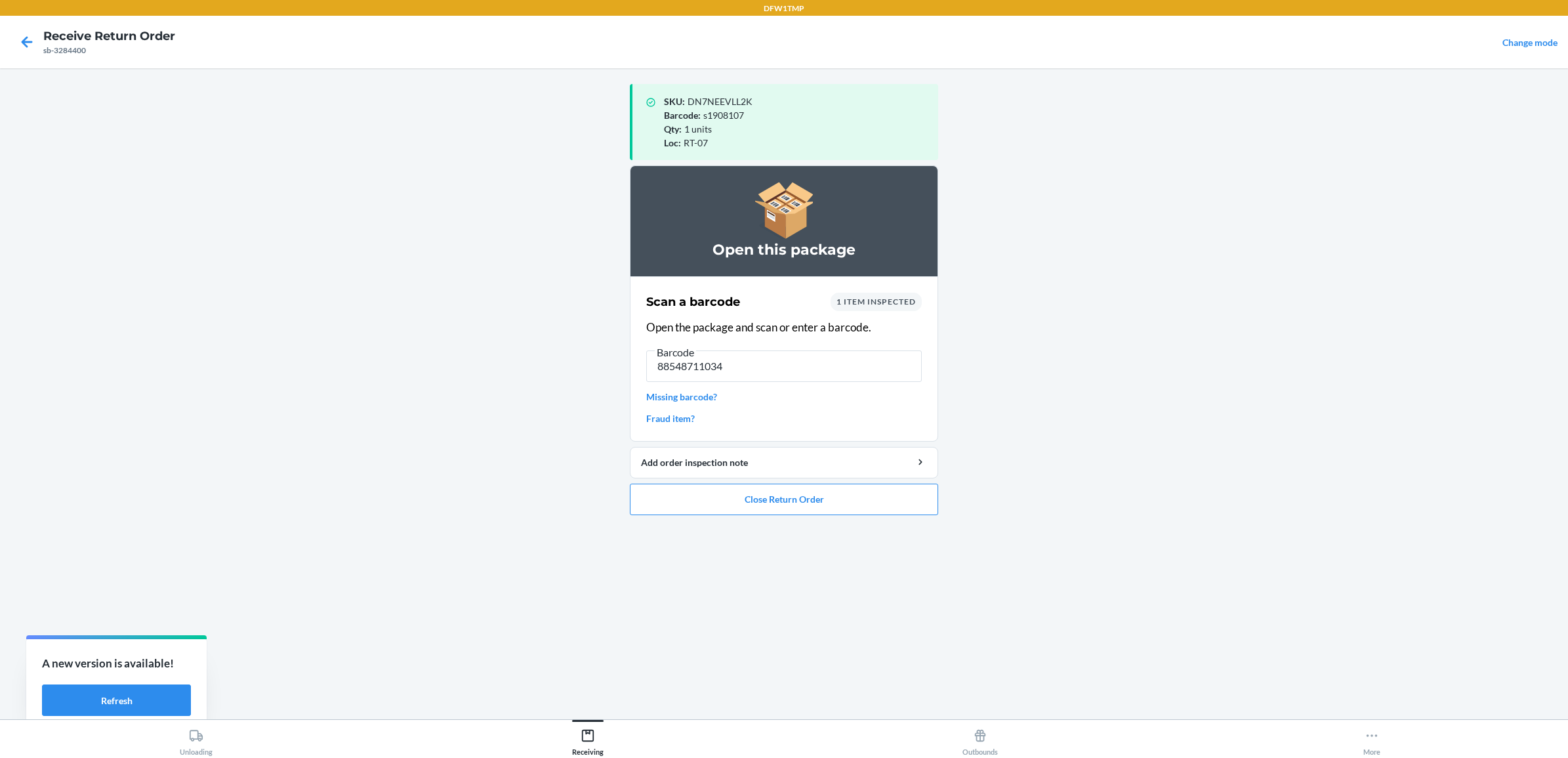
type input "885487110349"
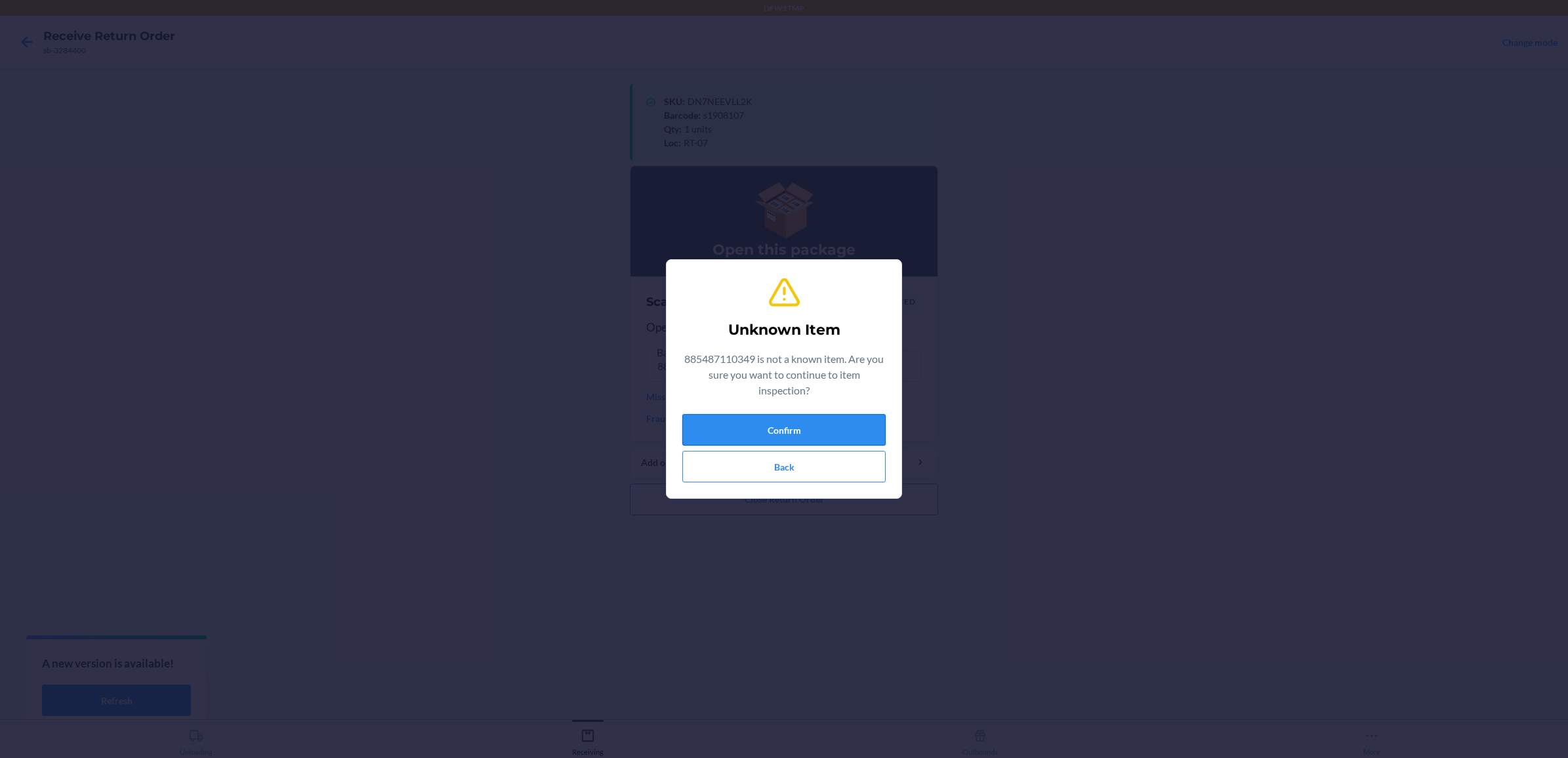
click at [726, 427] on button "Confirm" at bounding box center [784, 429] width 203 height 32
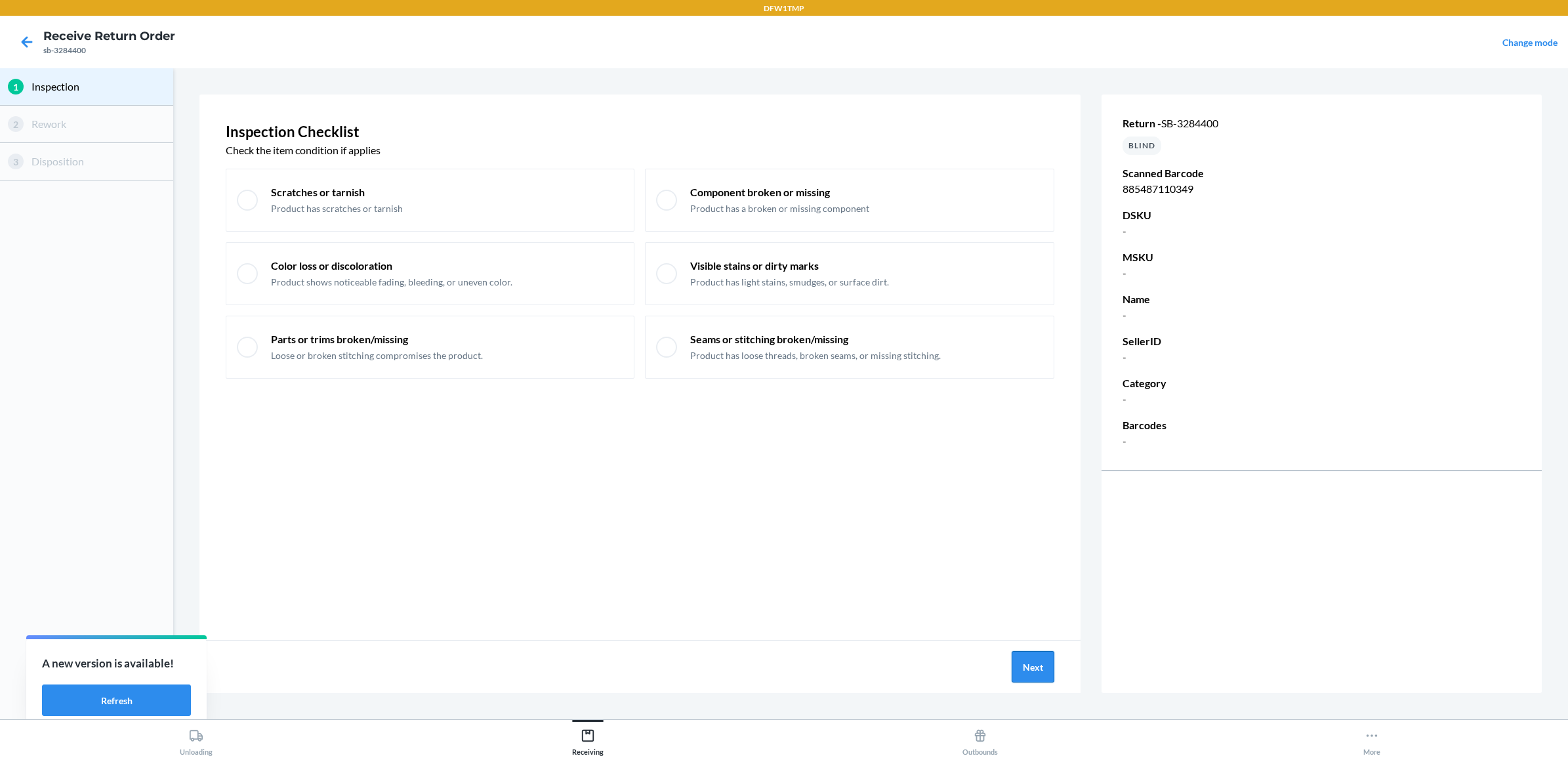
click at [1031, 670] on button "Next" at bounding box center [1033, 666] width 43 height 32
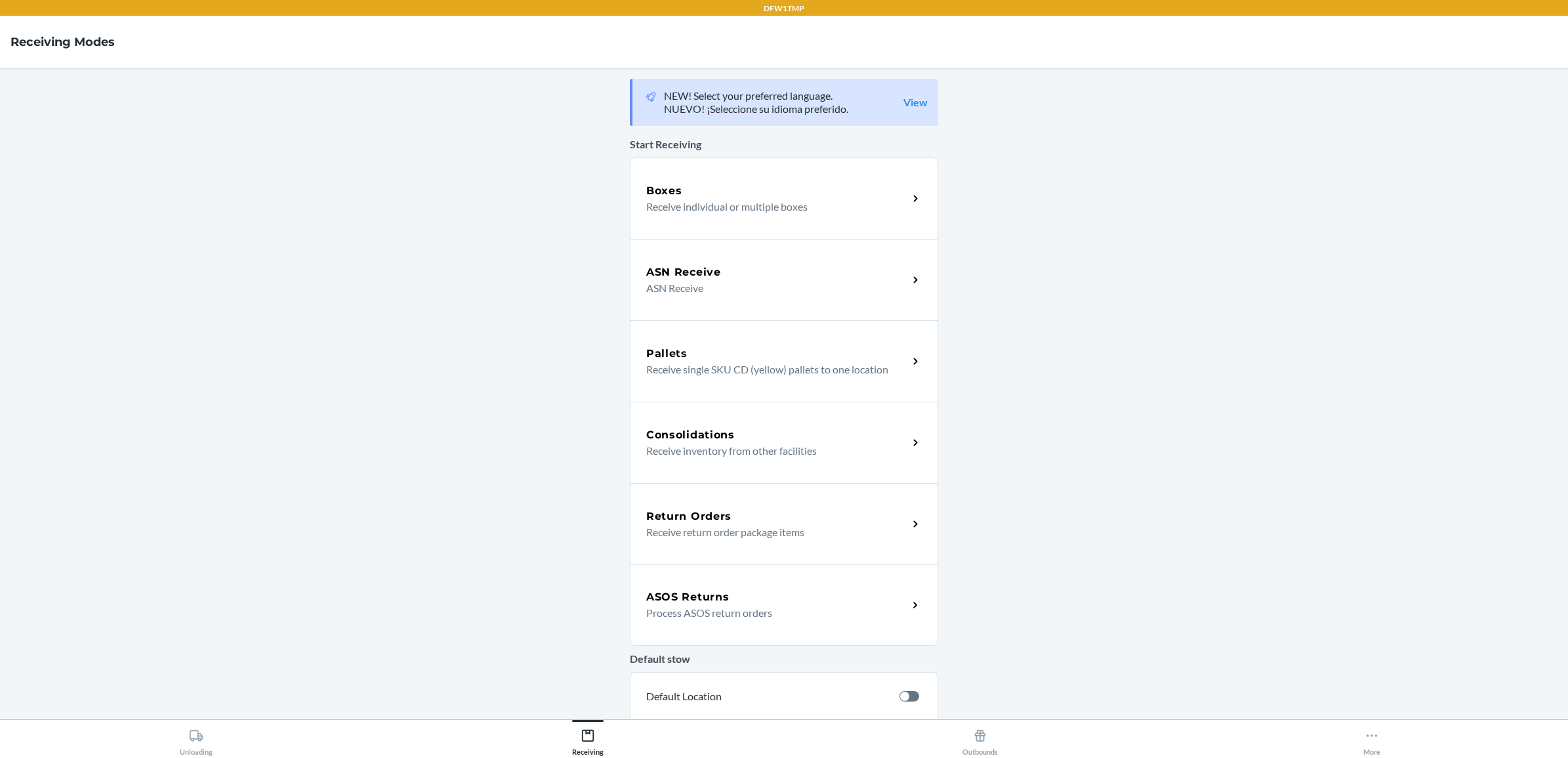
click at [725, 524] on p "Receive return order package items" at bounding box center [772, 532] width 251 height 15
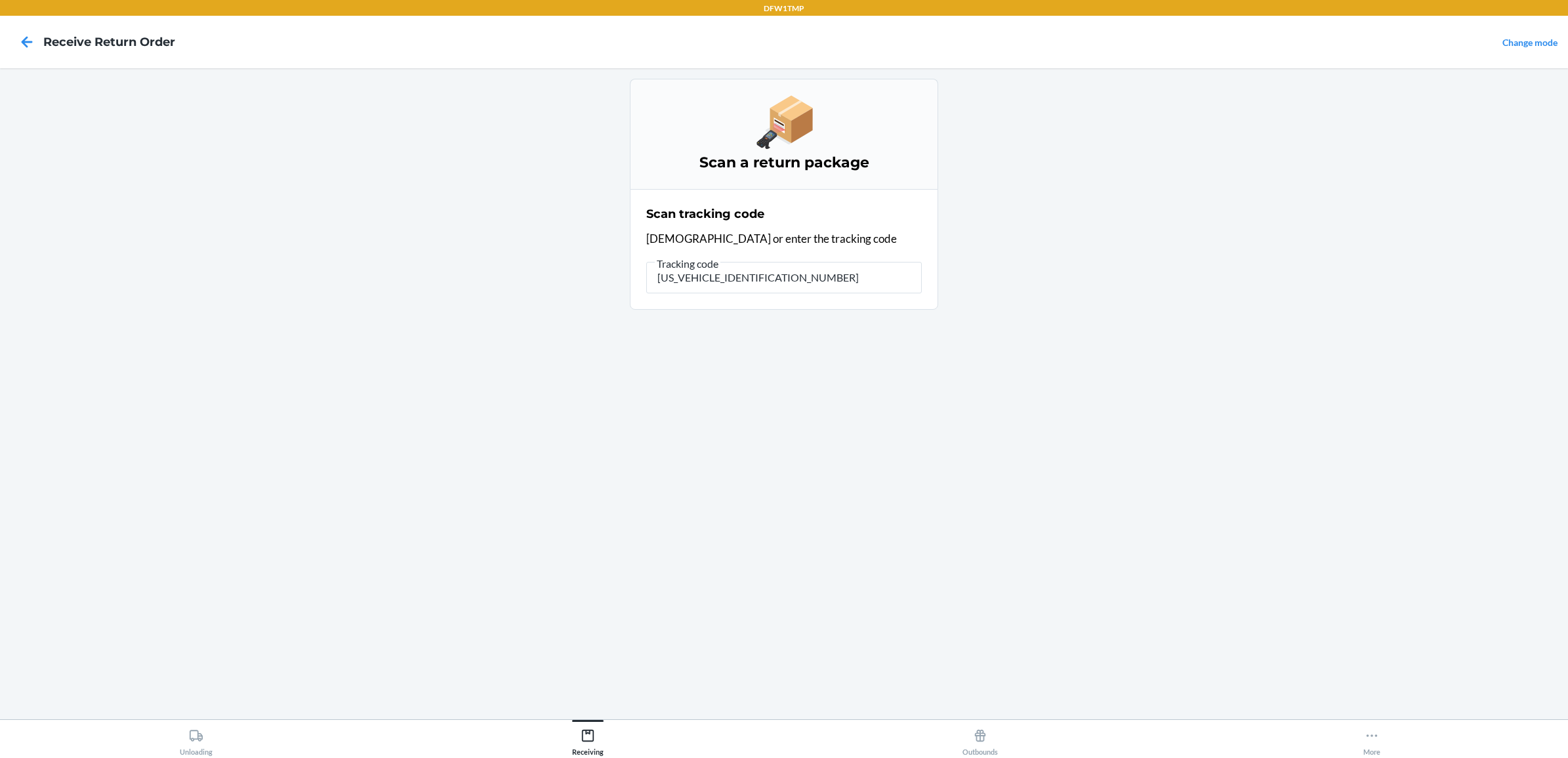
type input "1ZH918369005469982"
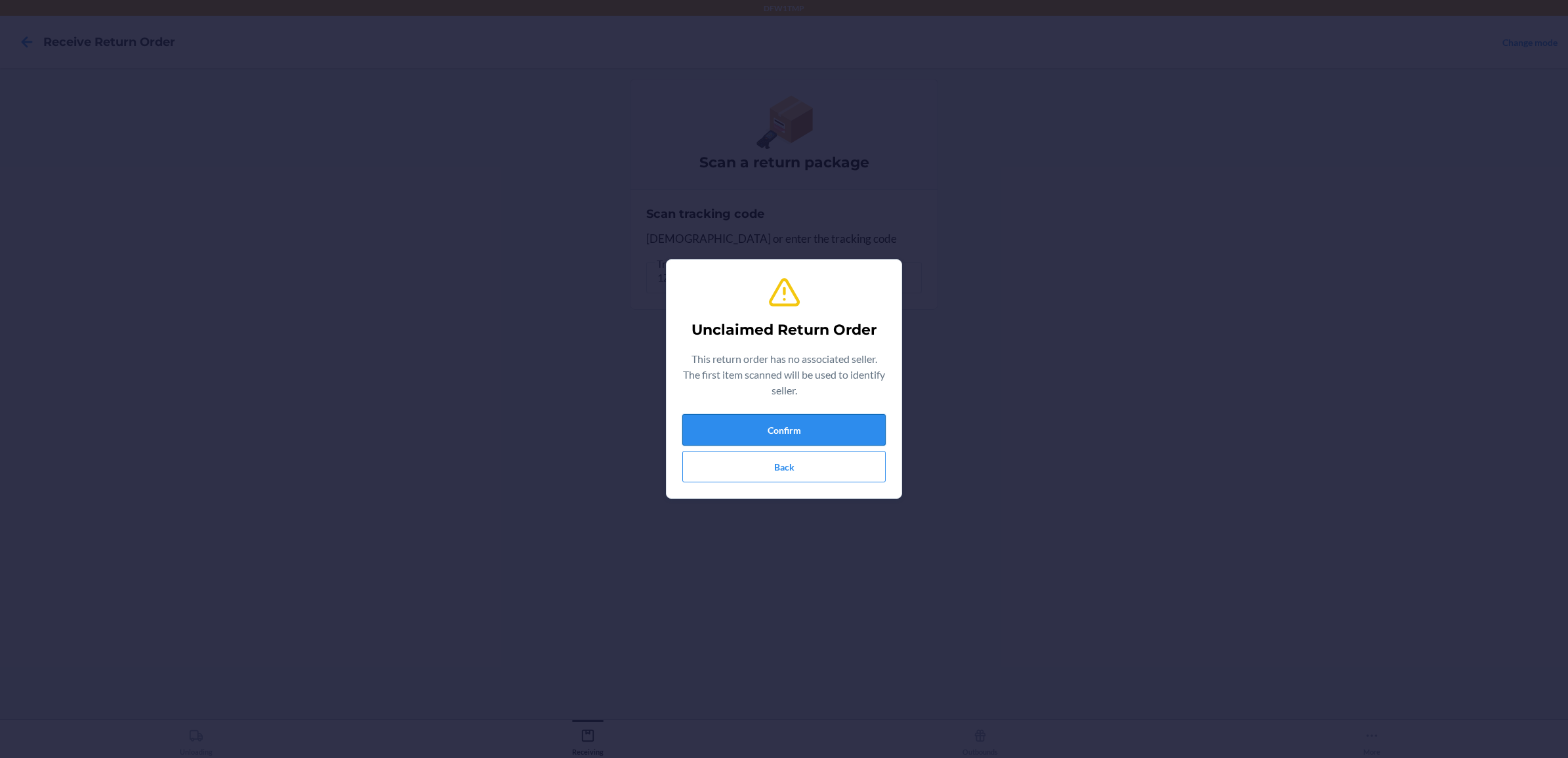
click at [822, 423] on button "Confirm" at bounding box center [784, 429] width 203 height 32
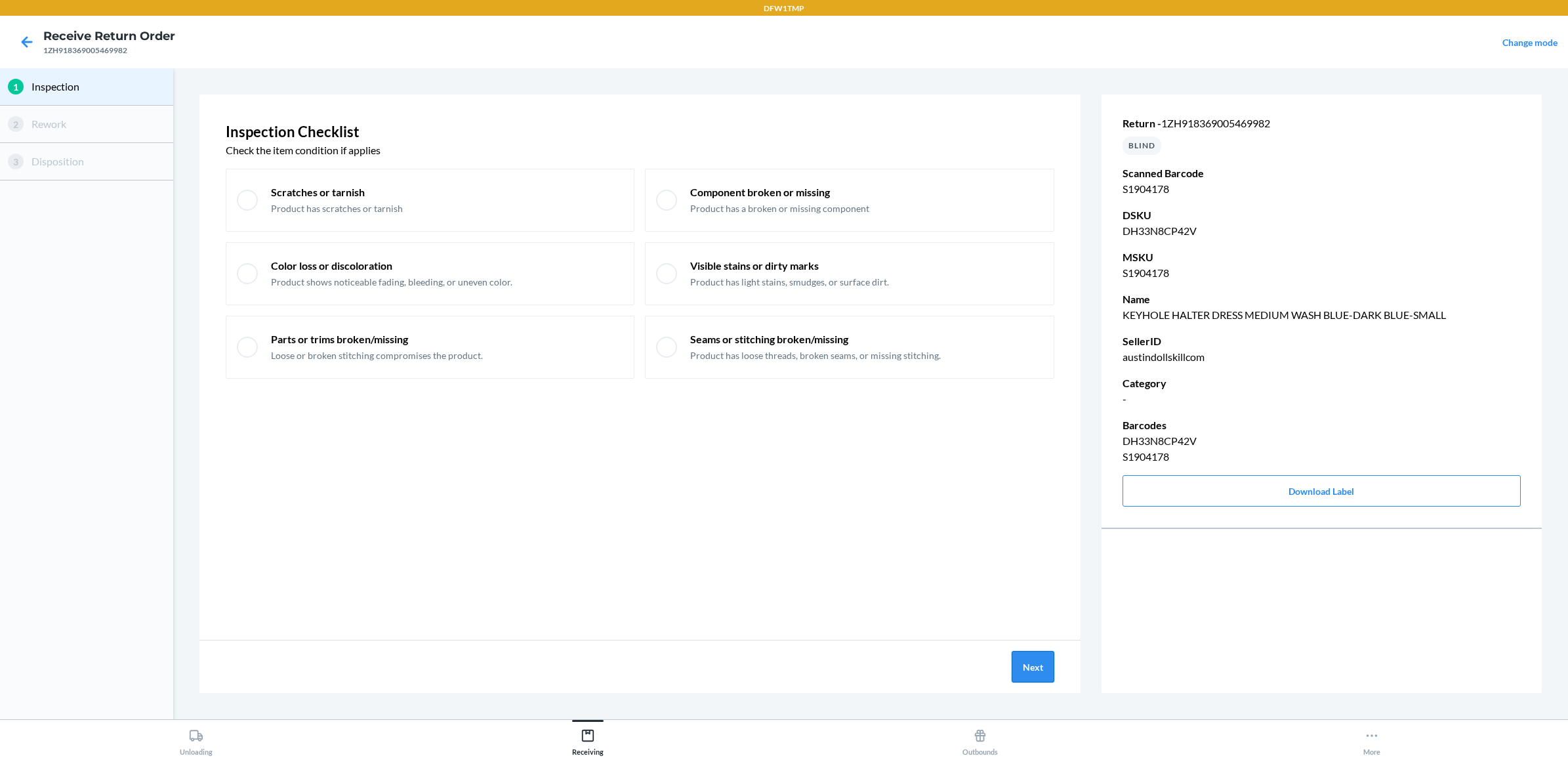
click at [1025, 657] on button "Next" at bounding box center [1033, 666] width 43 height 32
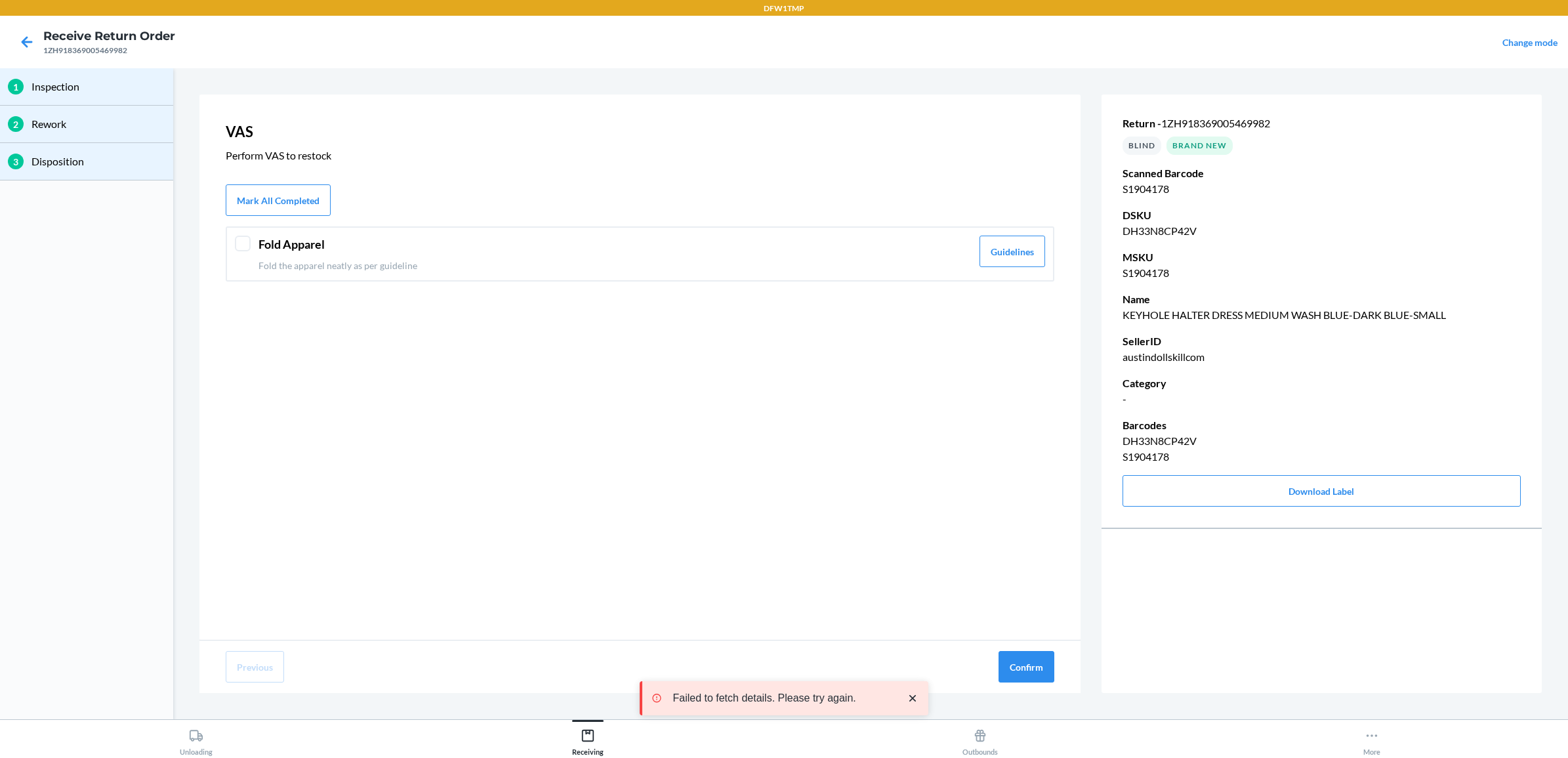
click at [363, 262] on p "Fold the apparel neatly as per guideline" at bounding box center [615, 265] width 713 height 14
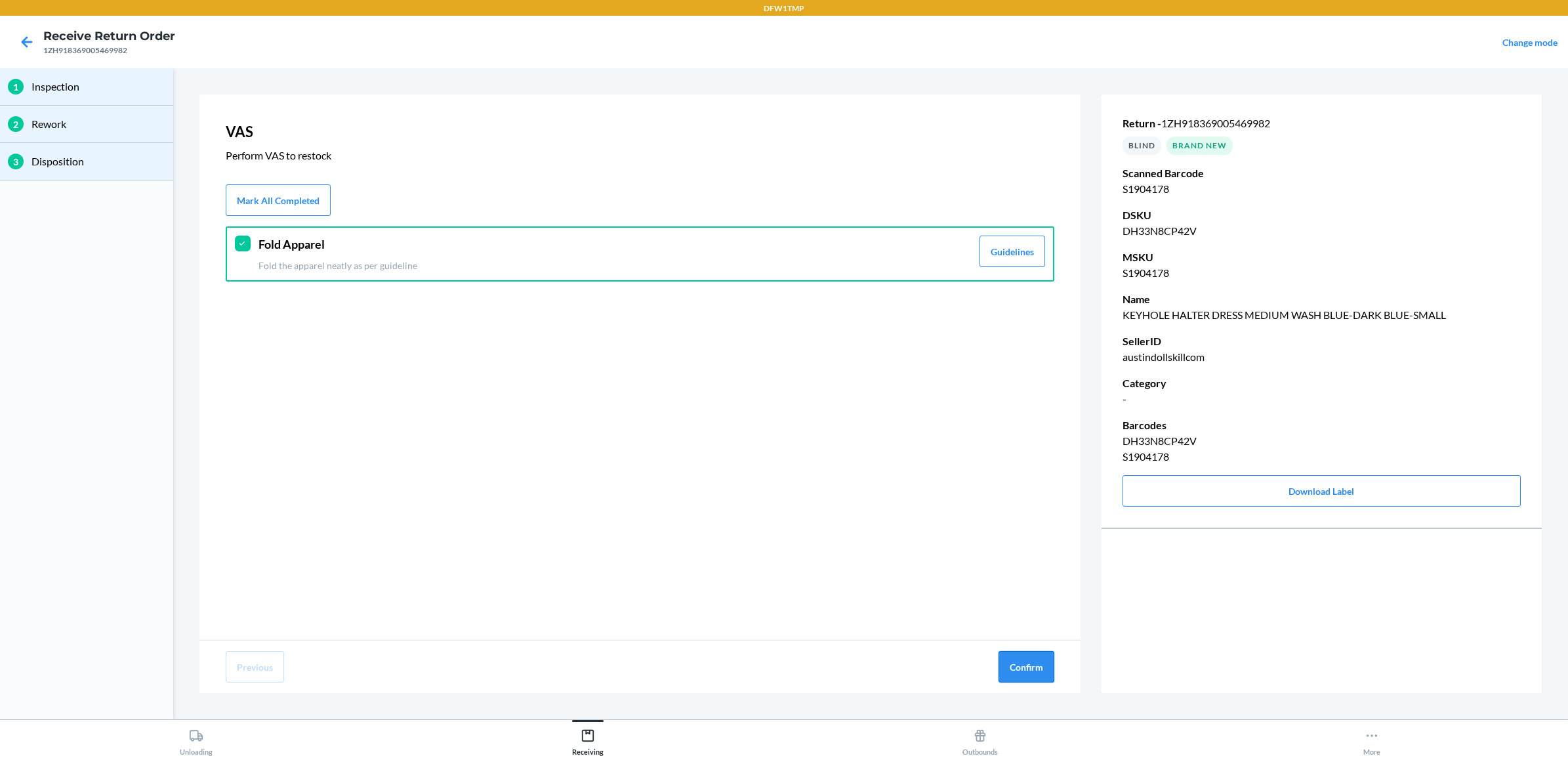
click at [1018, 667] on button "Confirm" at bounding box center [1027, 666] width 56 height 32
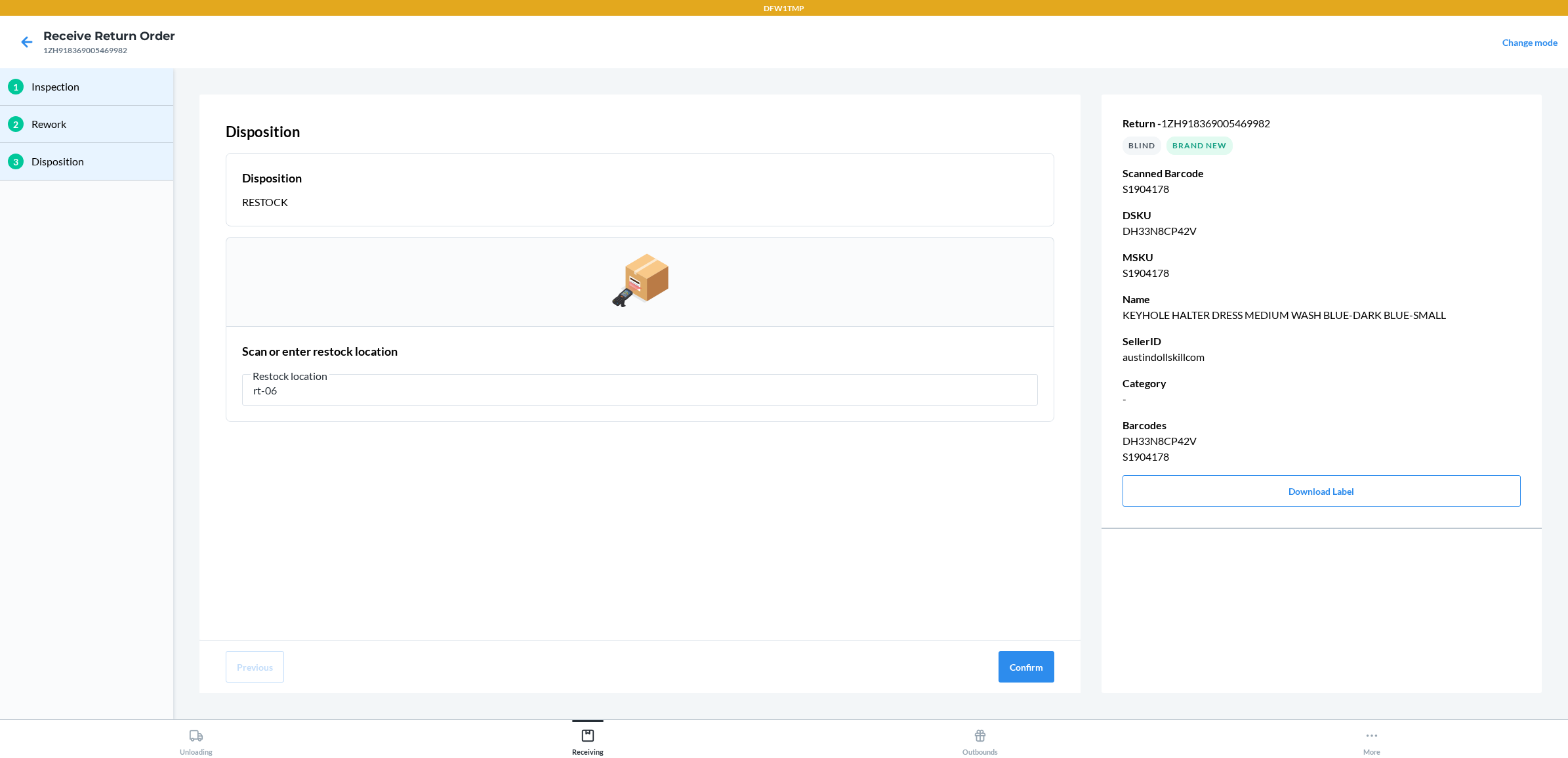
type input "rt-06"
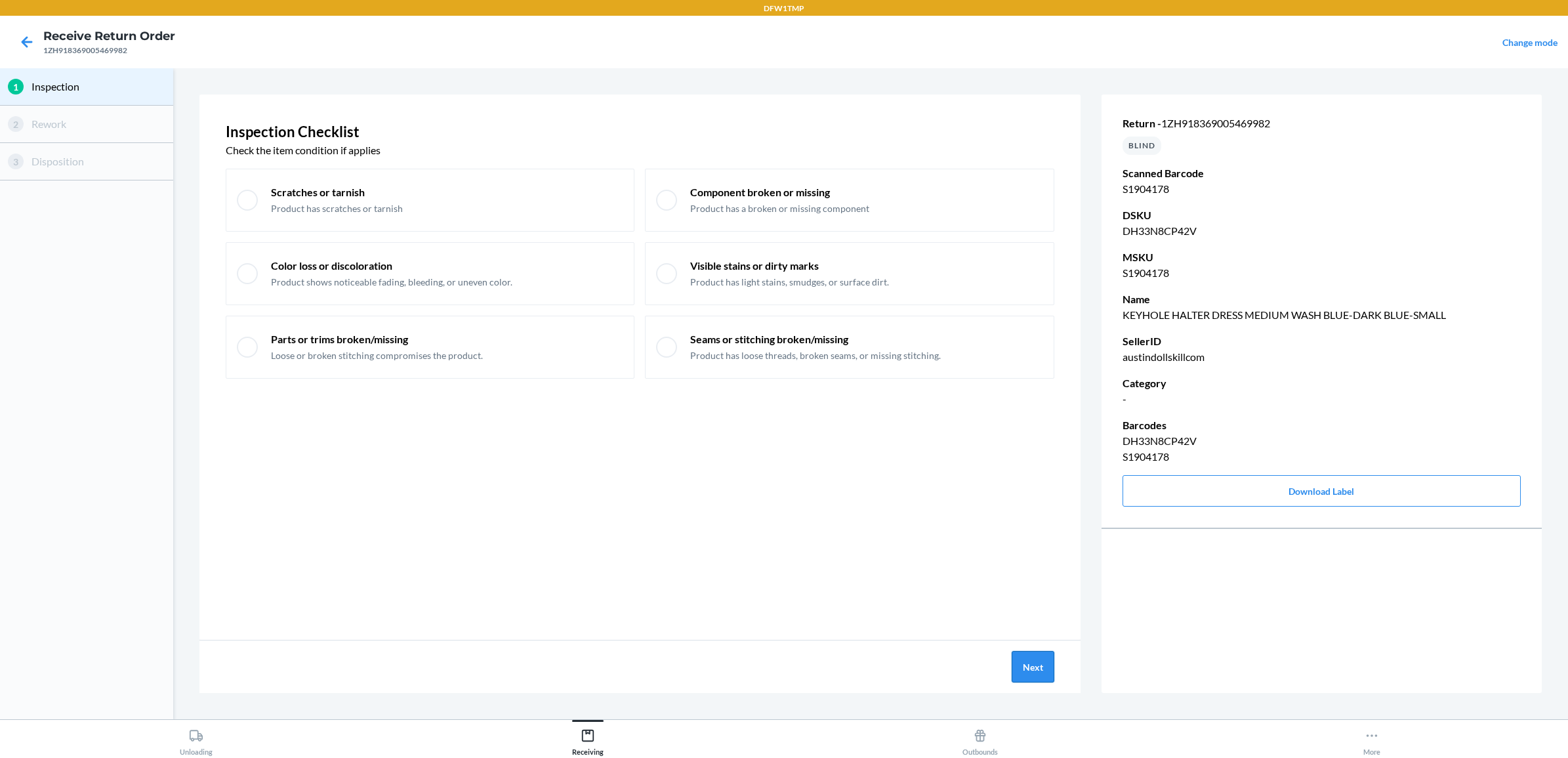
click at [1040, 670] on button "Next" at bounding box center [1033, 666] width 43 height 32
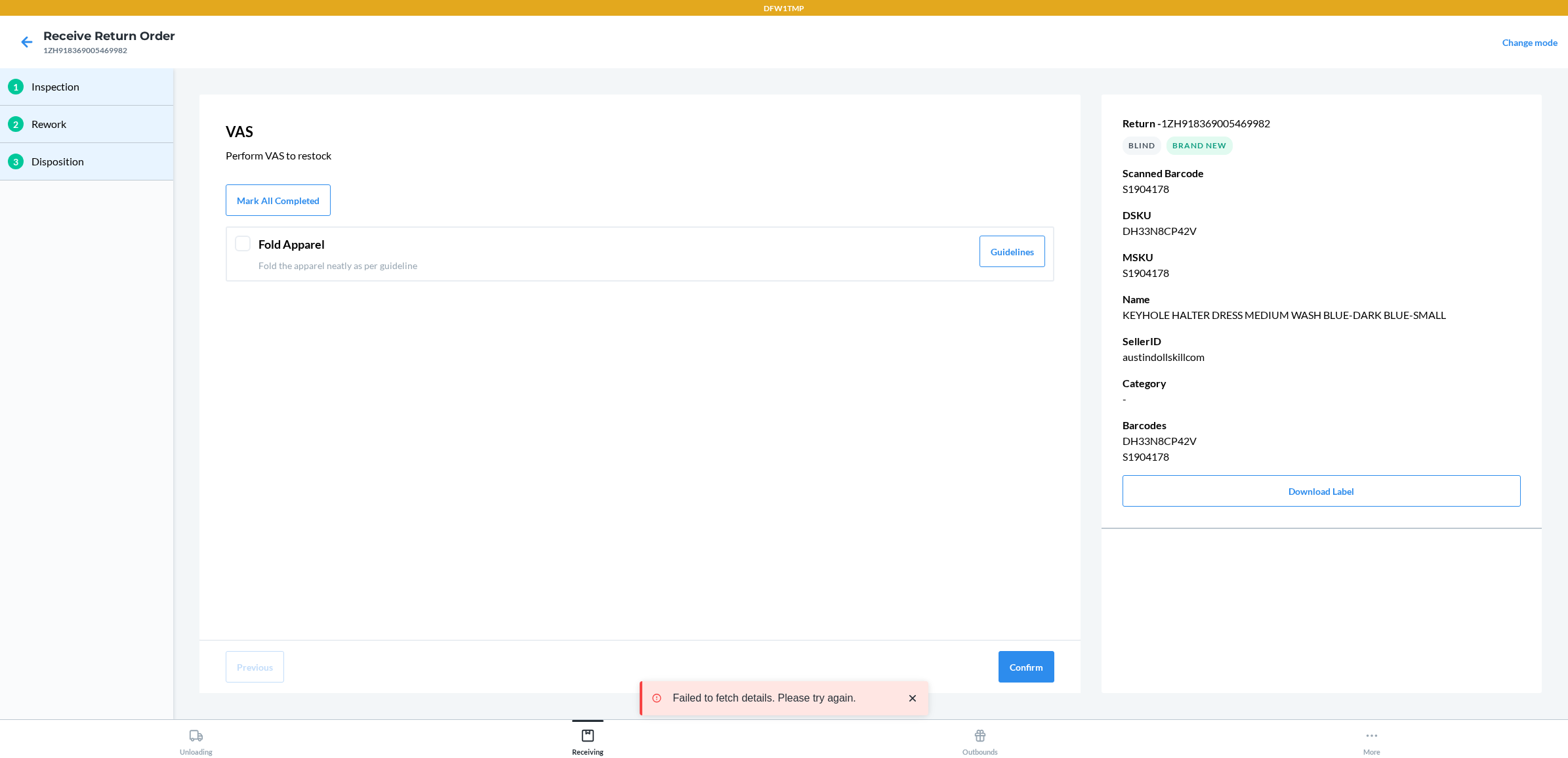
click at [306, 248] on header "Fold Apparel" at bounding box center [615, 245] width 713 height 17
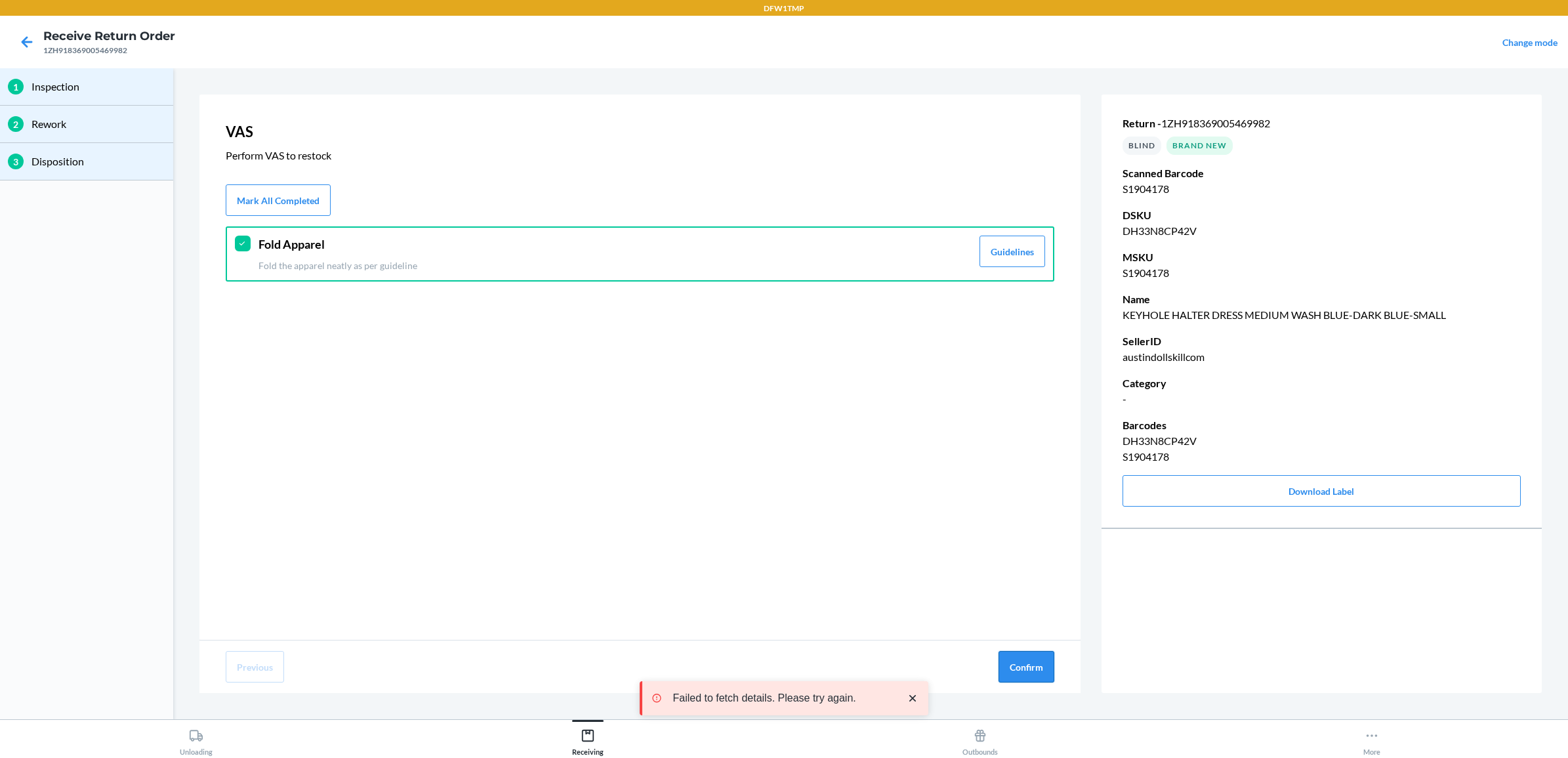
click at [1047, 670] on button "Confirm" at bounding box center [1027, 666] width 56 height 32
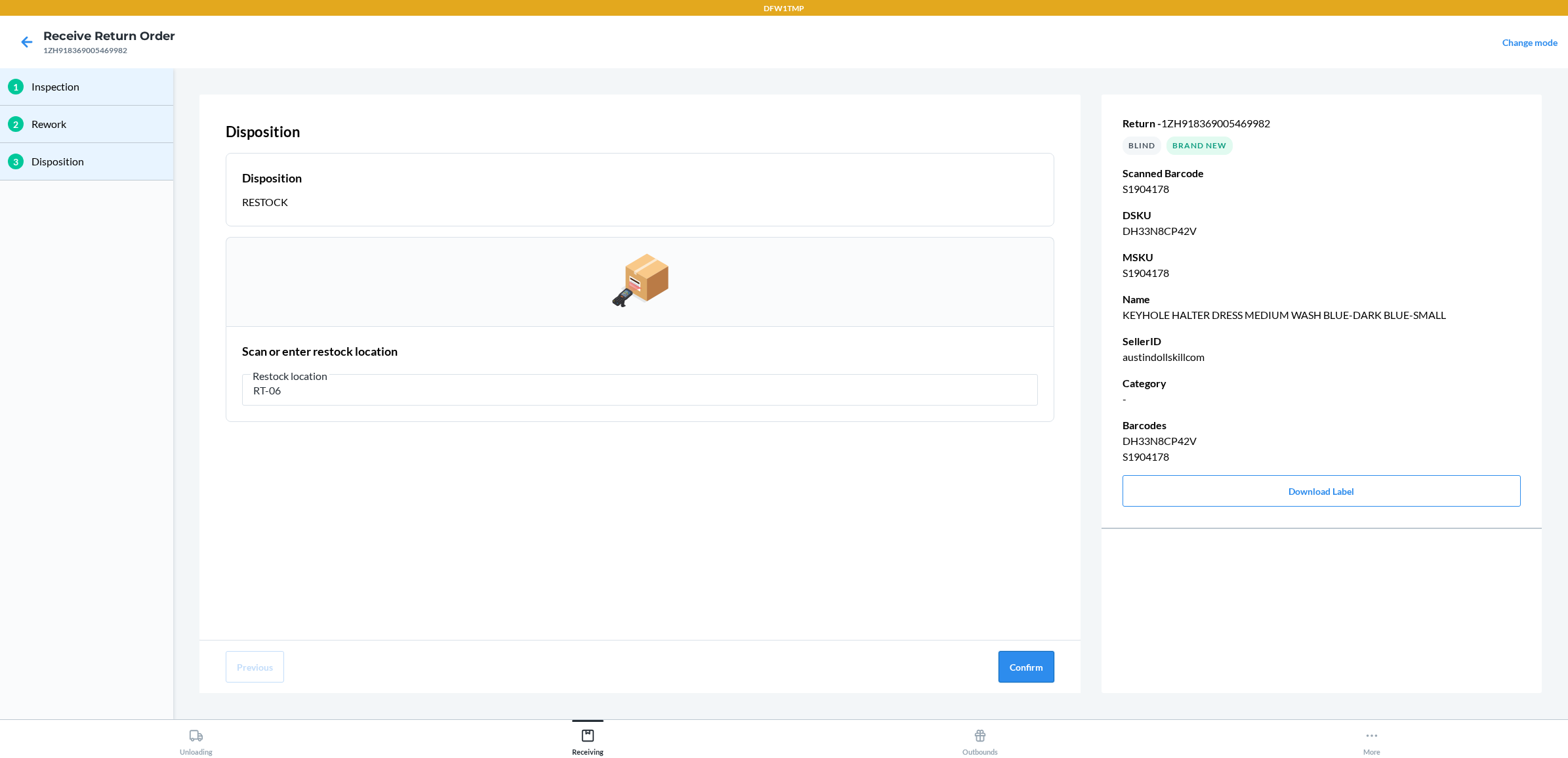
type input "RT-06"
click at [1027, 667] on button "Confirm" at bounding box center [1027, 666] width 56 height 32
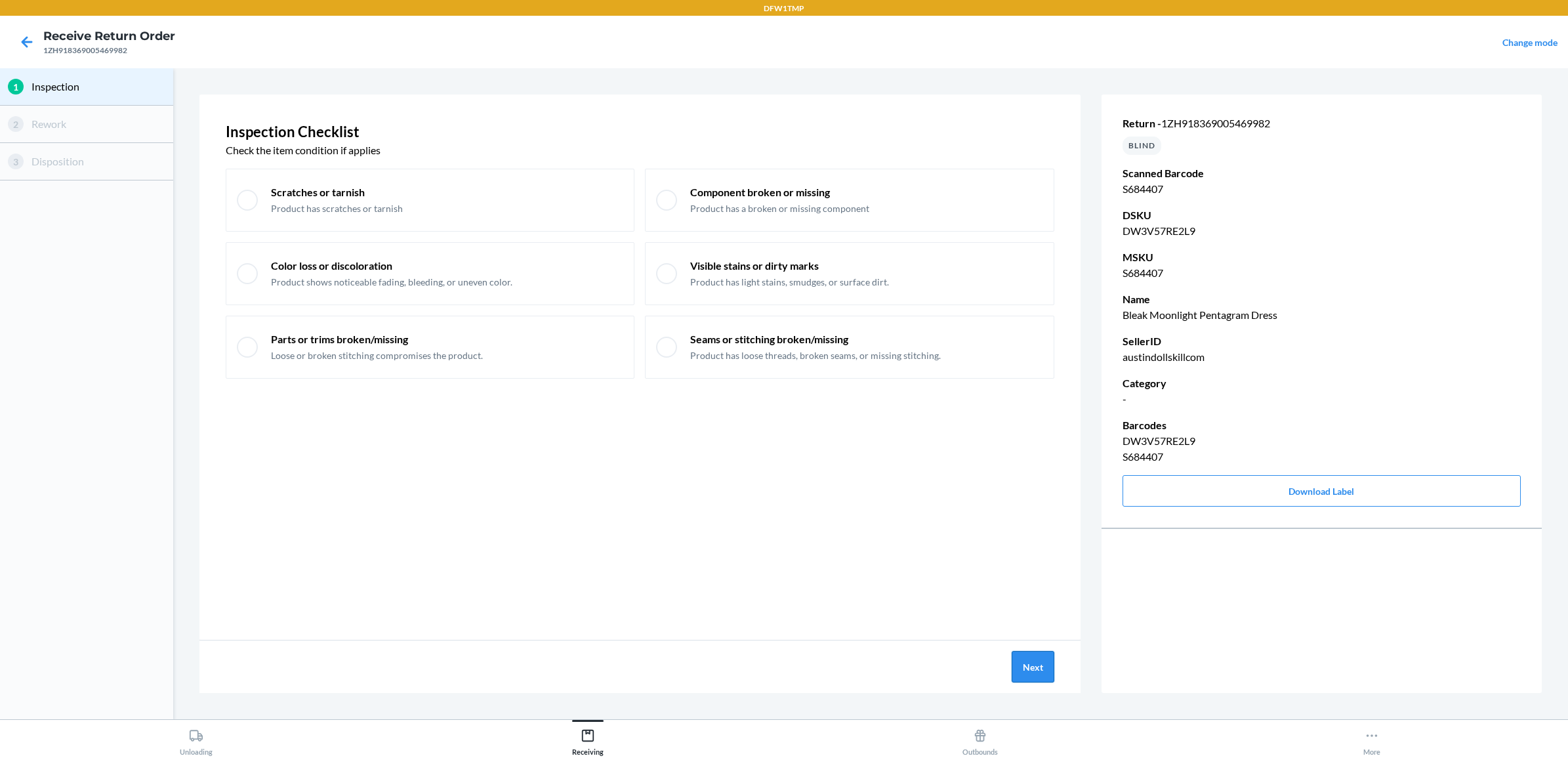
click at [1033, 663] on button "Next" at bounding box center [1033, 666] width 43 height 32
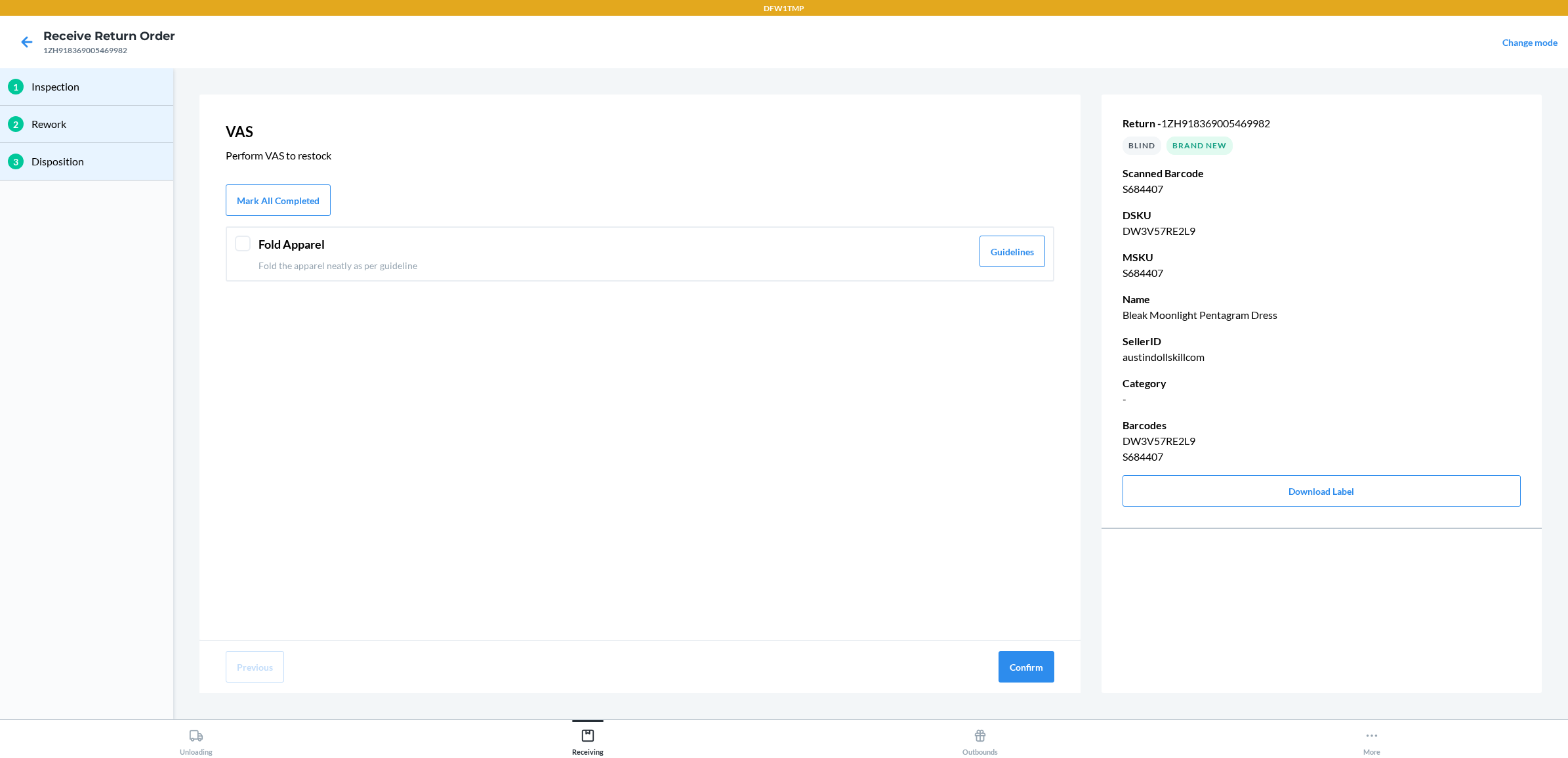
click at [334, 258] on p "Fold the apparel neatly as per guideline" at bounding box center [615, 265] width 713 height 14
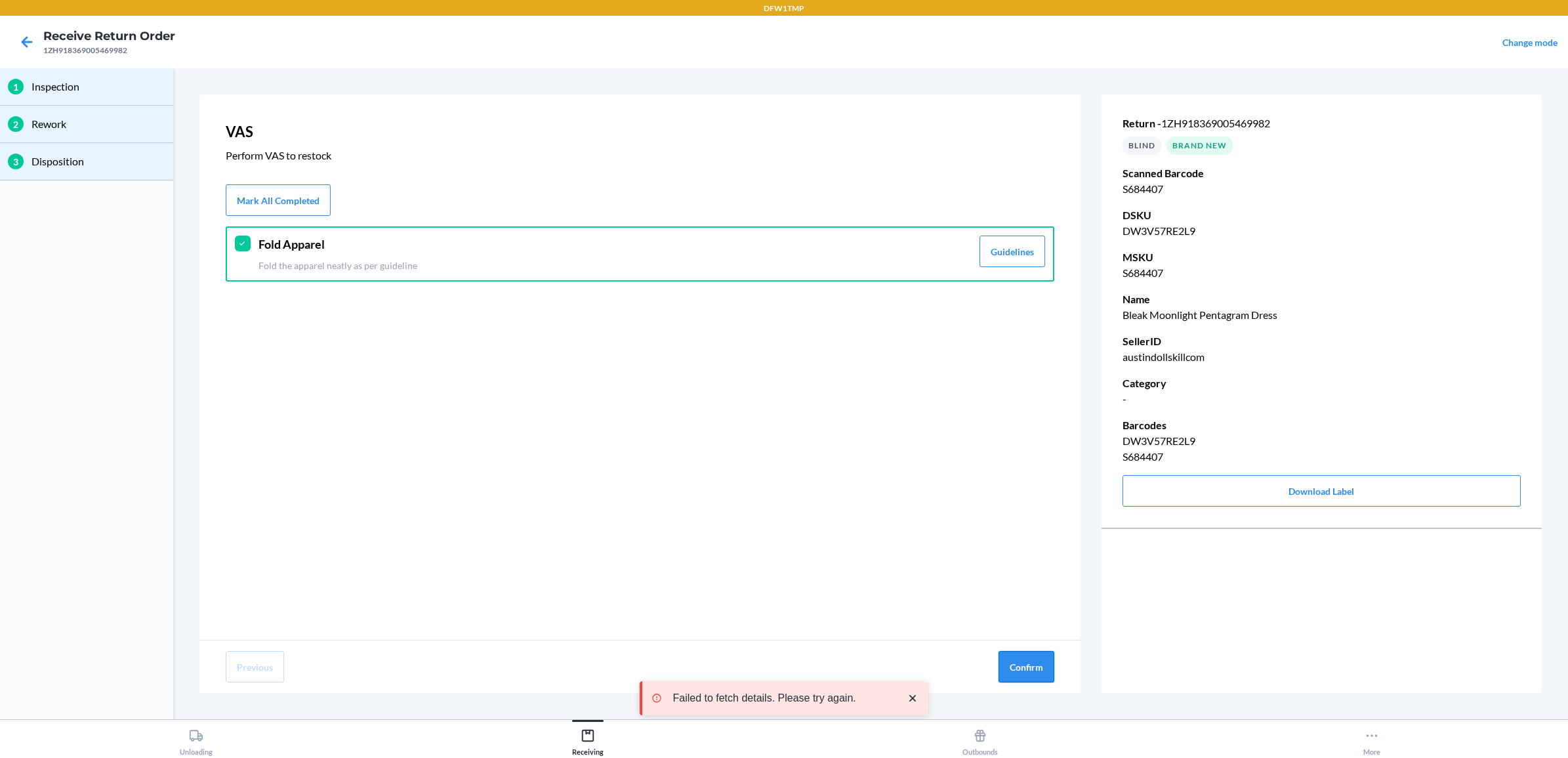
click at [1025, 676] on button "Confirm" at bounding box center [1027, 666] width 56 height 32
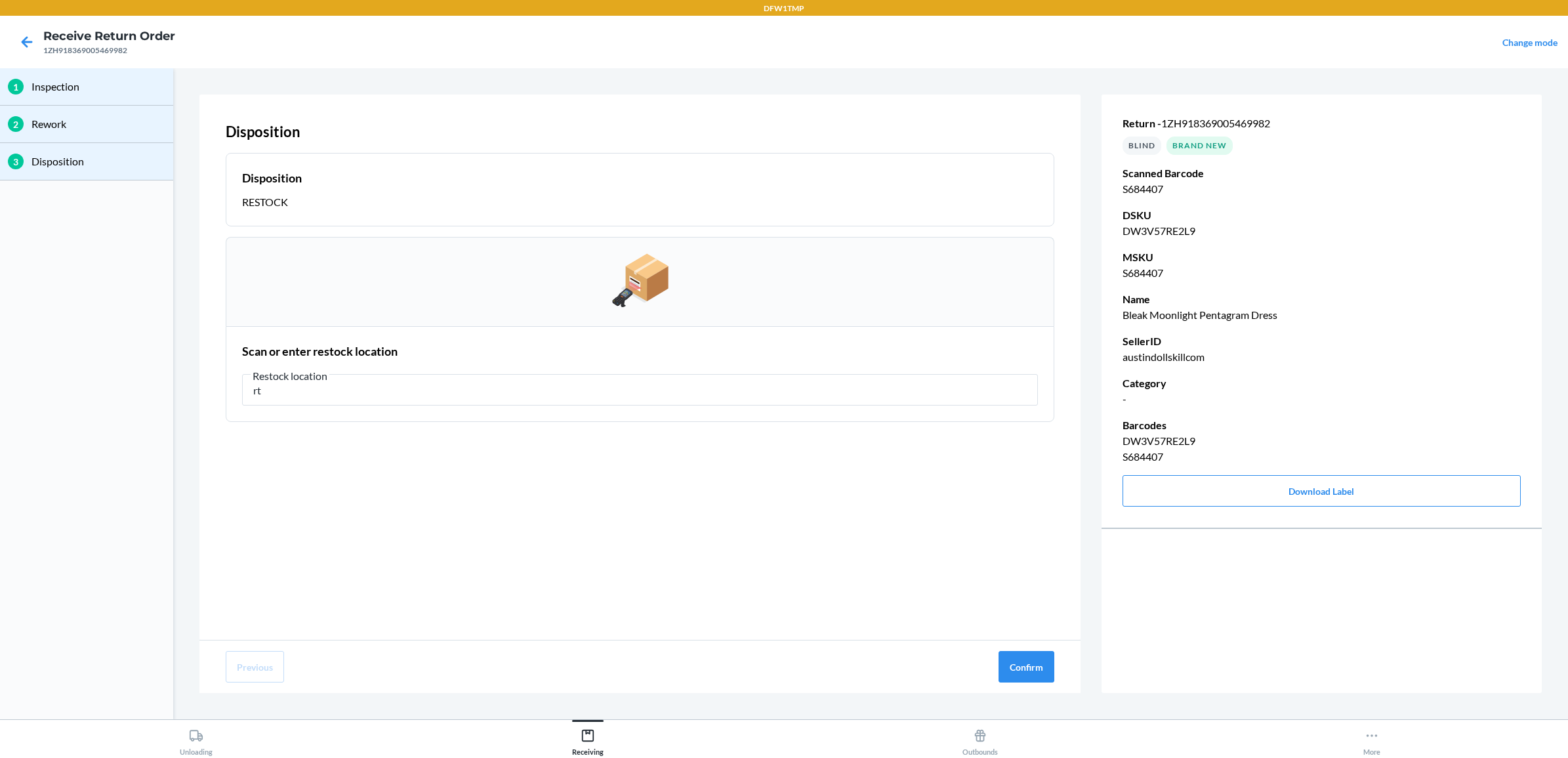
type input "r"
type input "RT-07"
click at [1021, 667] on button "Confirm" at bounding box center [1027, 666] width 56 height 32
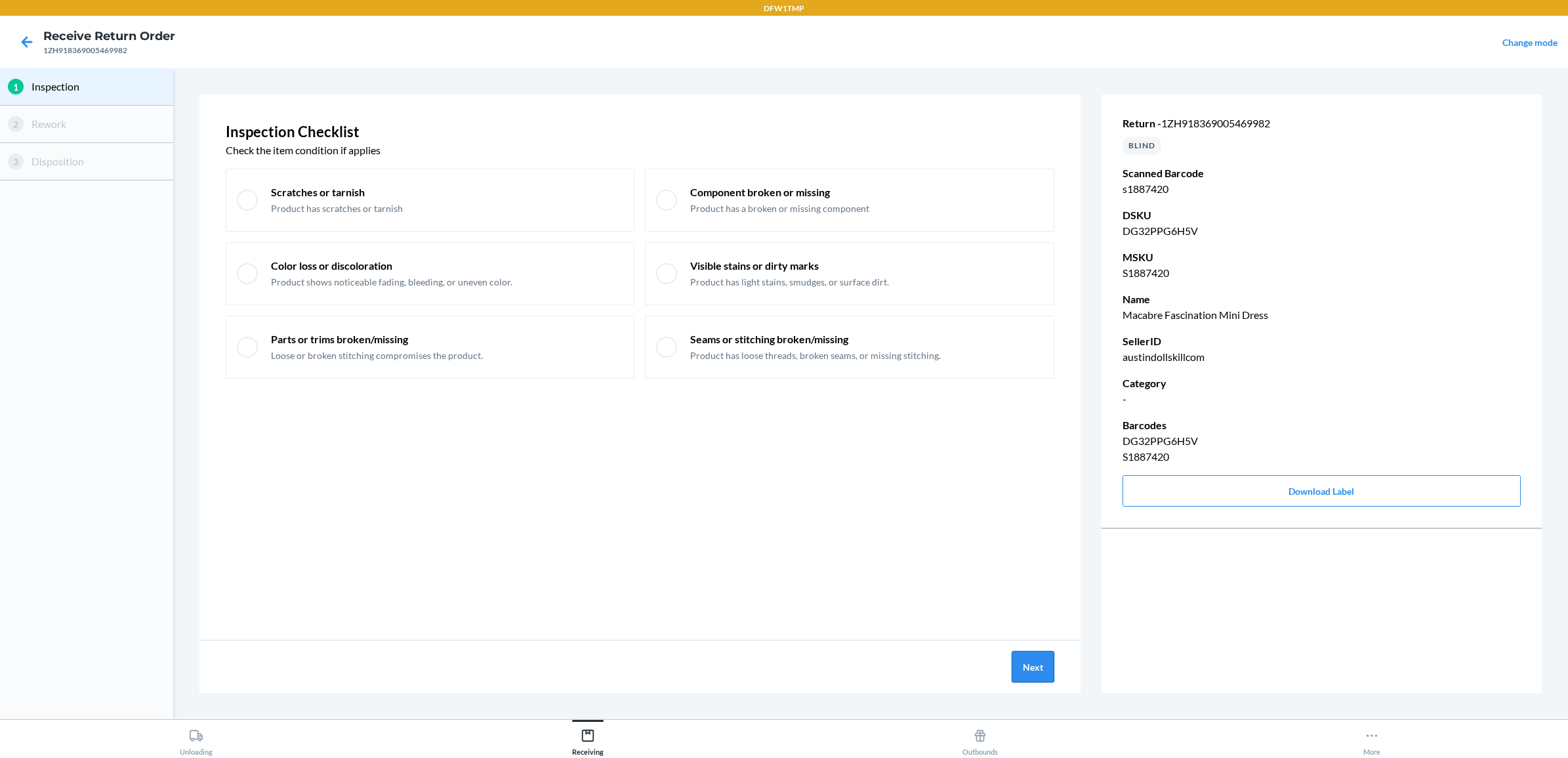
click at [1022, 669] on button "Next" at bounding box center [1033, 666] width 43 height 32
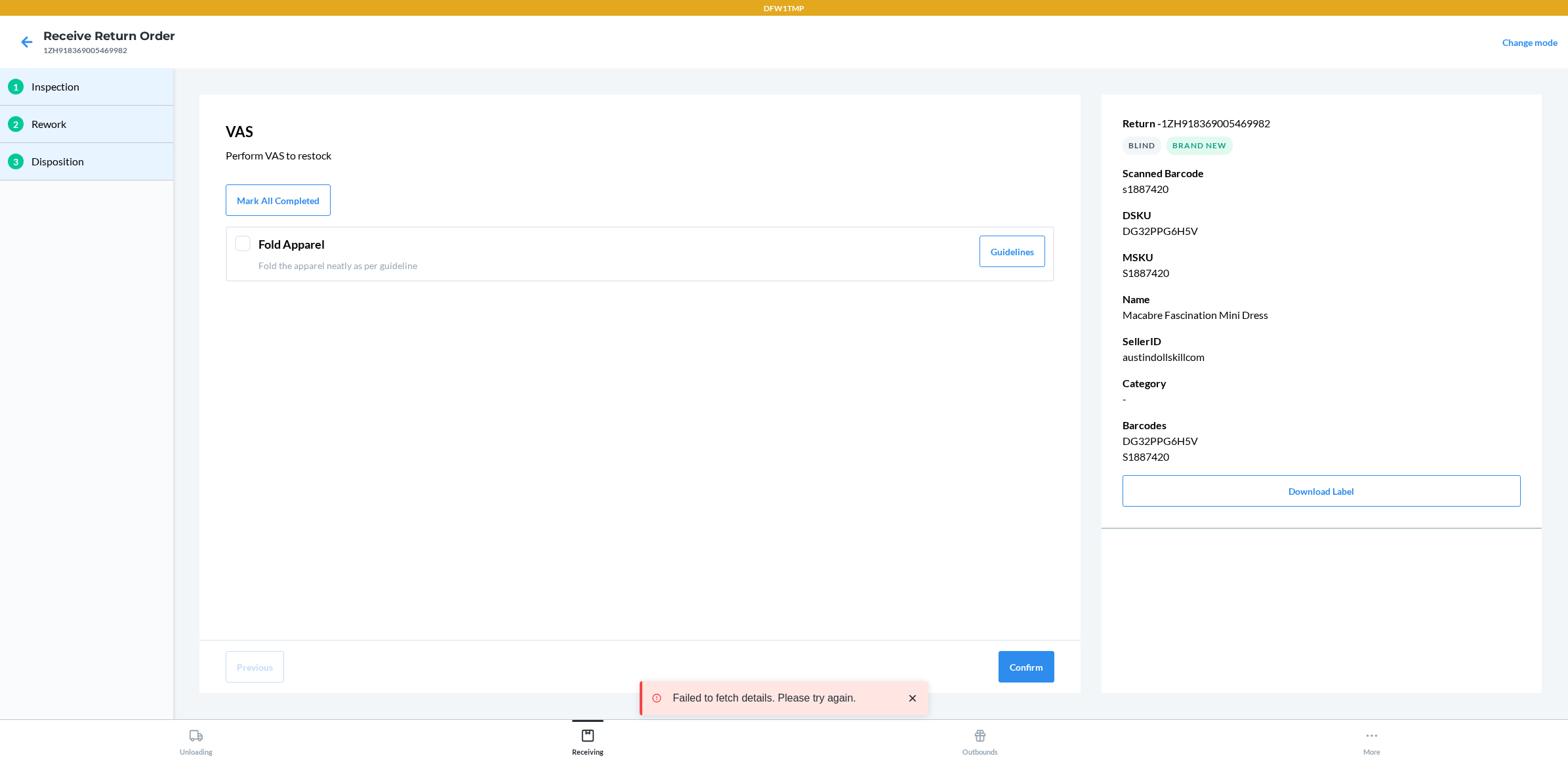
click at [814, 242] on header "Fold Apparel" at bounding box center [615, 245] width 713 height 17
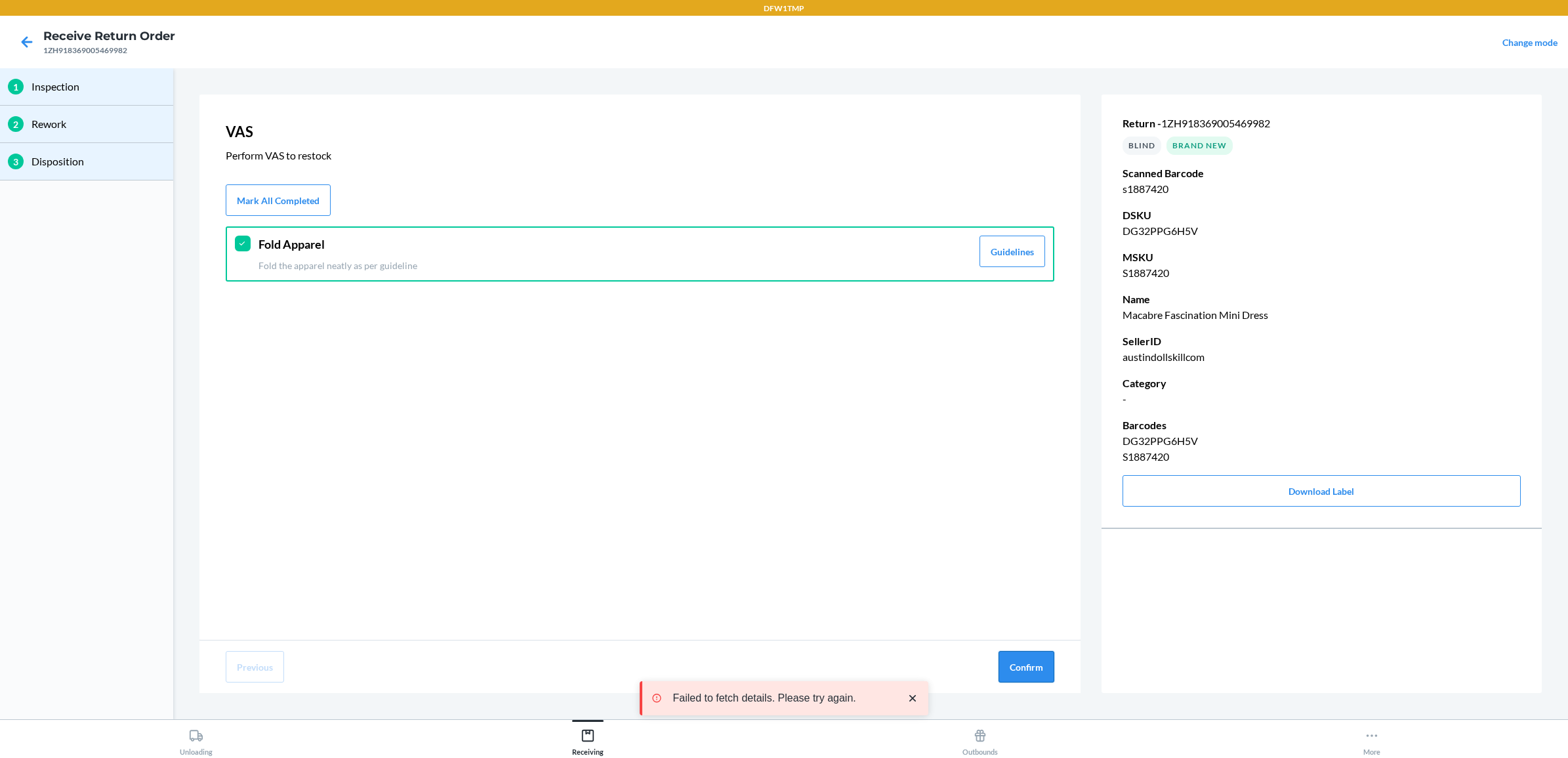
click at [1017, 665] on button "Confirm" at bounding box center [1027, 666] width 56 height 32
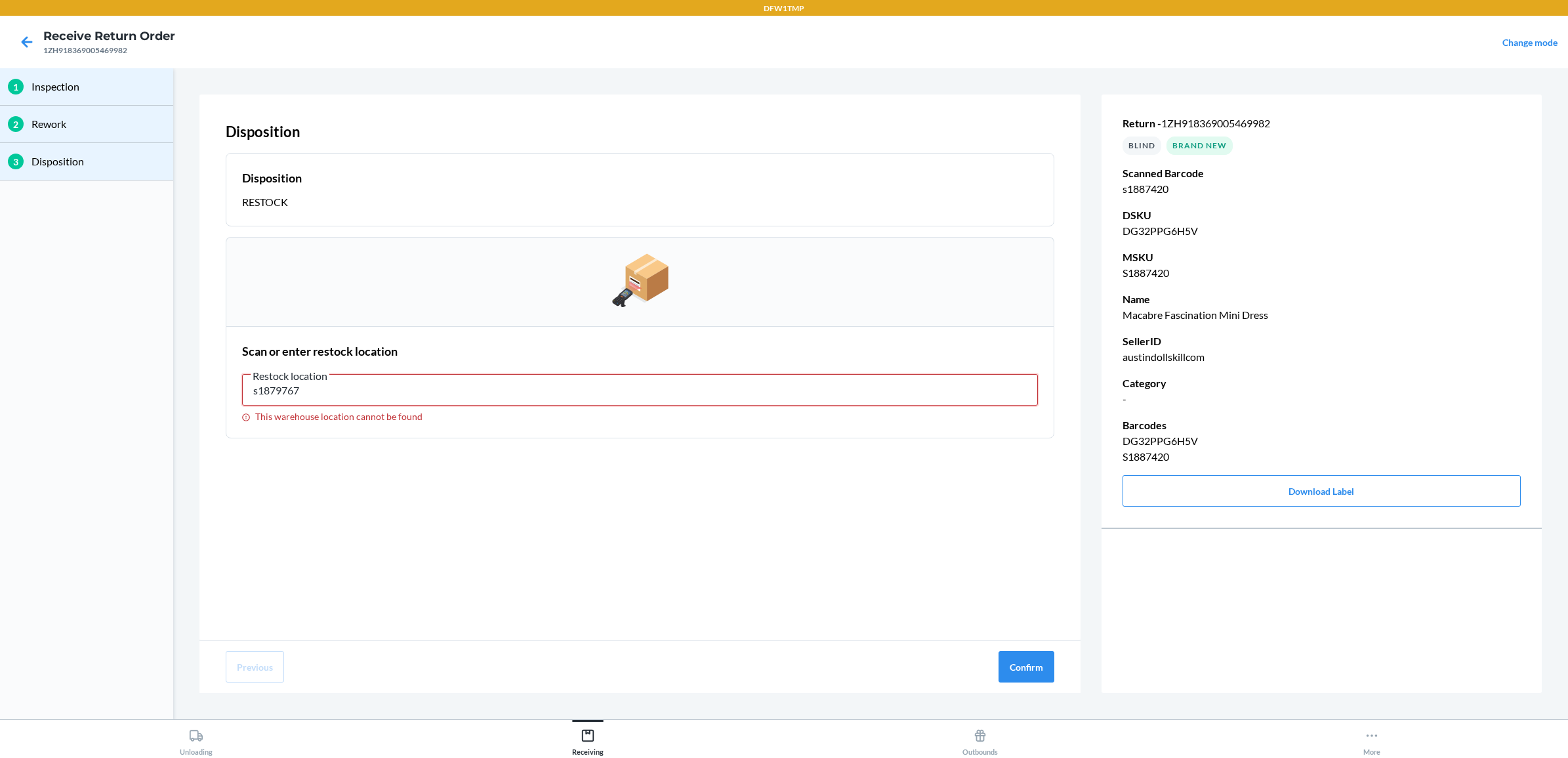
click at [609, 379] on input "s1879767" at bounding box center [639, 390] width 796 height 32
click at [616, 395] on input "s1879767" at bounding box center [639, 390] width 796 height 32
type input "s"
type input "RT-07"
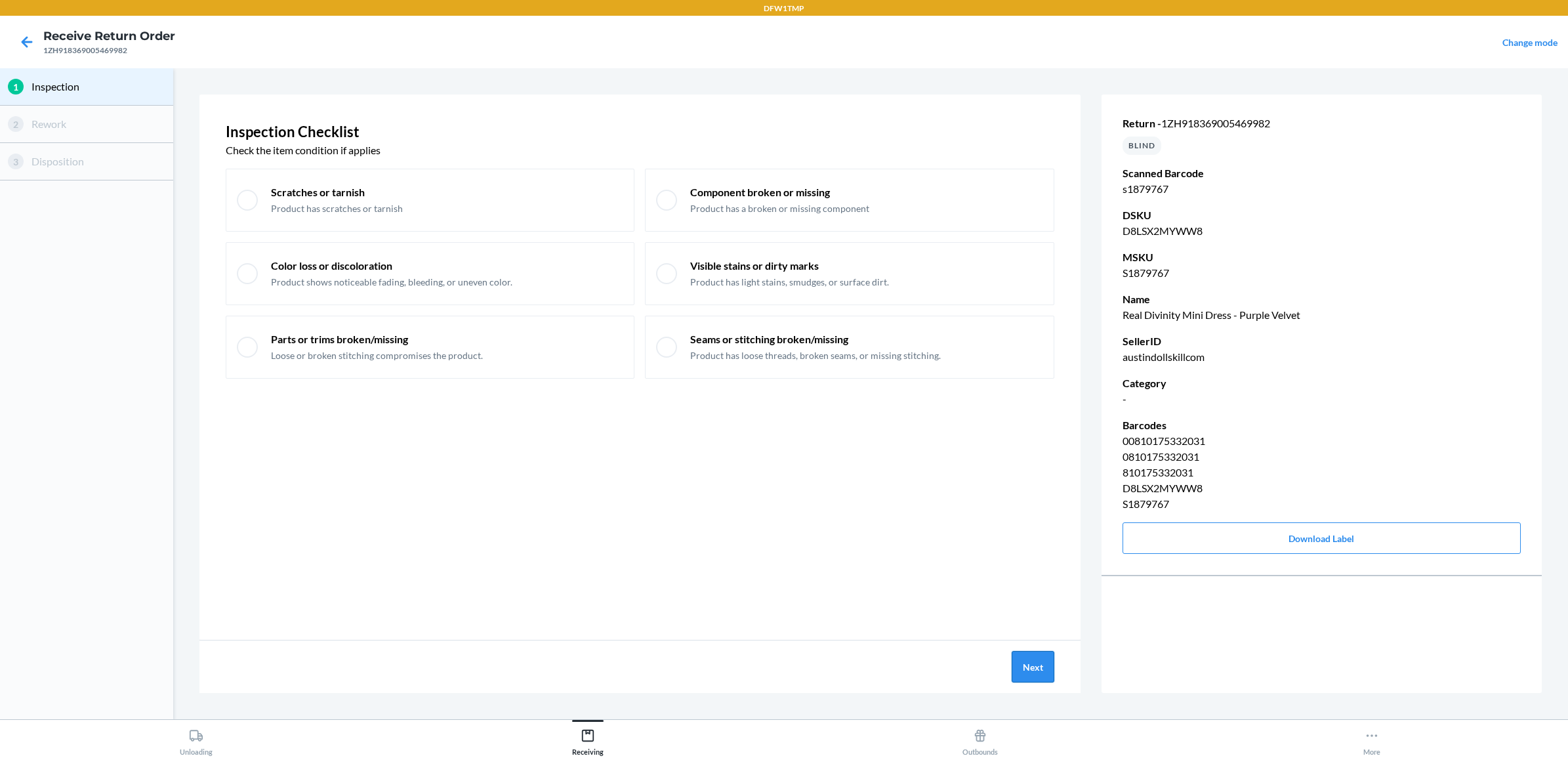
click at [1031, 654] on button "Next" at bounding box center [1033, 666] width 43 height 32
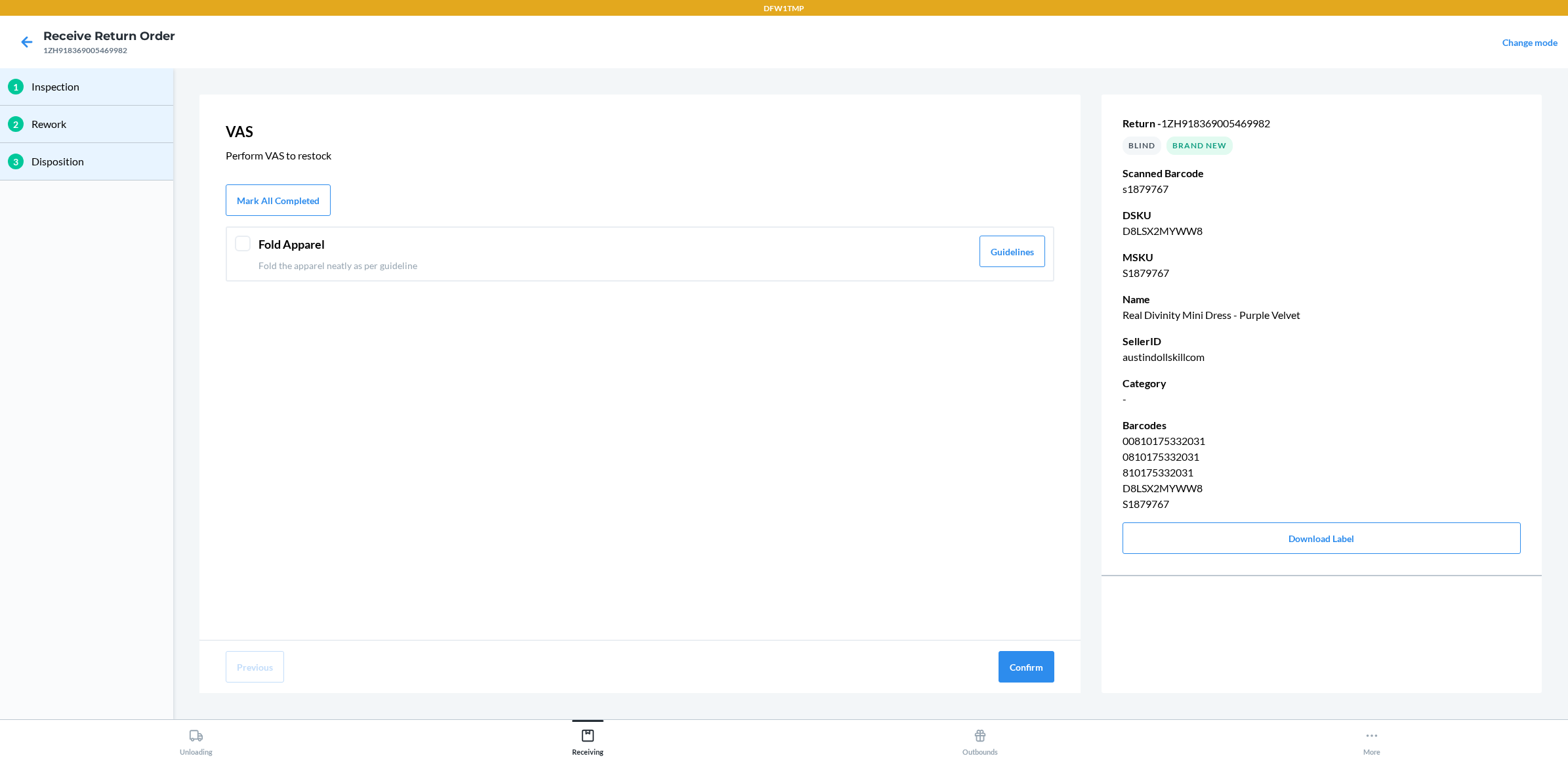
click at [425, 245] on header "Fold Apparel" at bounding box center [615, 245] width 713 height 17
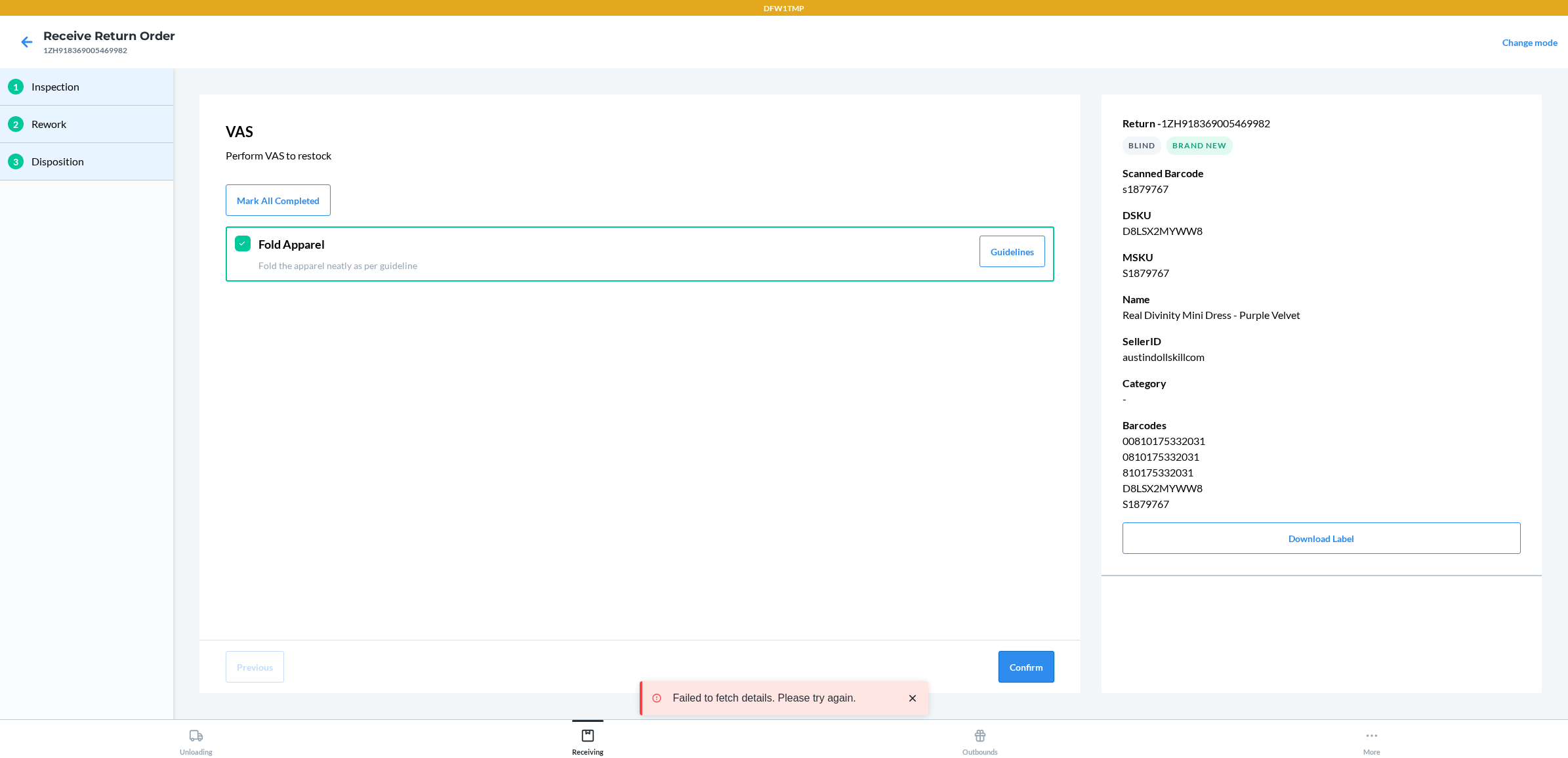
click at [1018, 657] on button "Confirm" at bounding box center [1027, 666] width 56 height 32
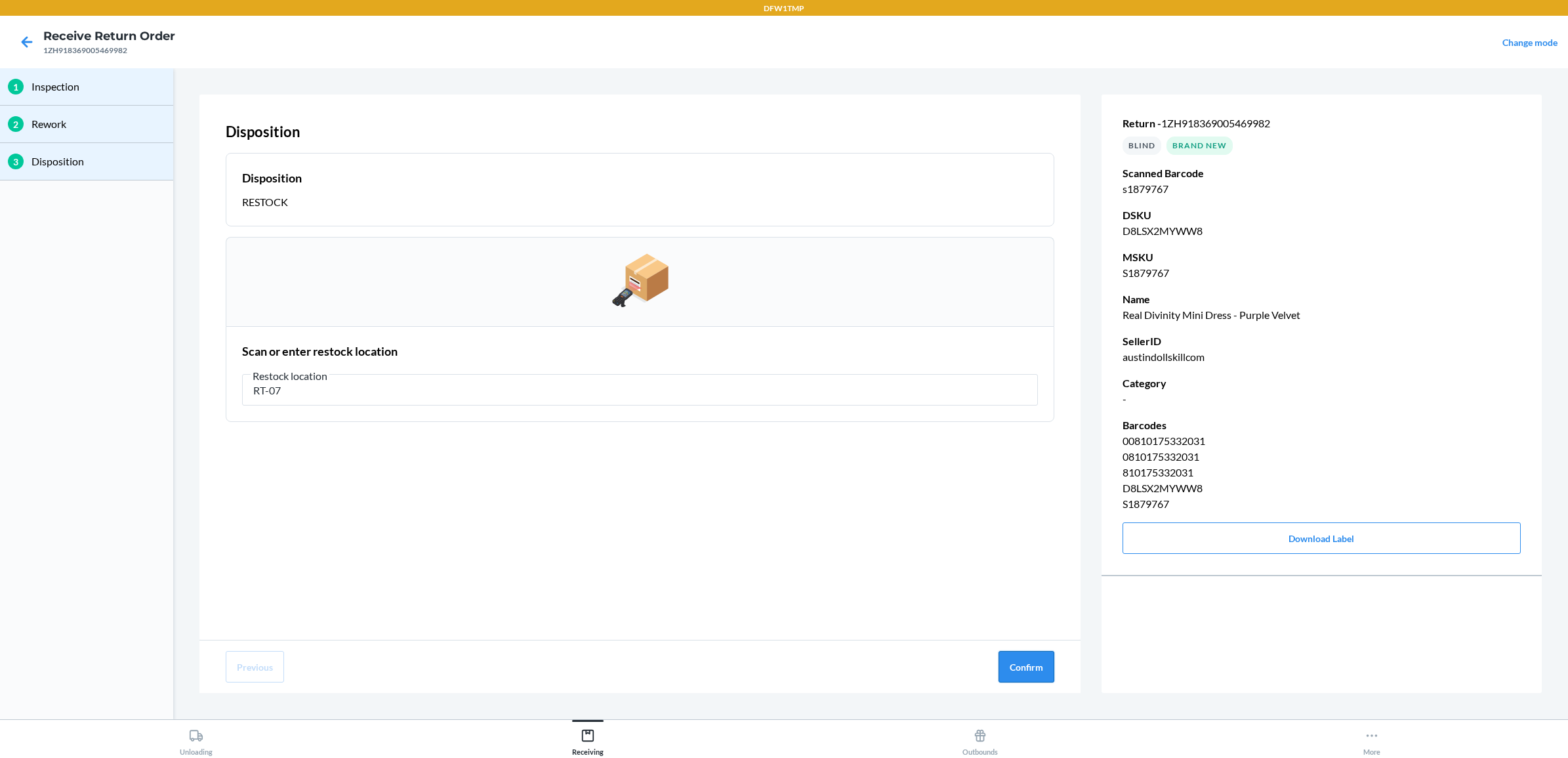
type input "RT-07"
click at [1025, 677] on button "Confirm" at bounding box center [1027, 666] width 56 height 32
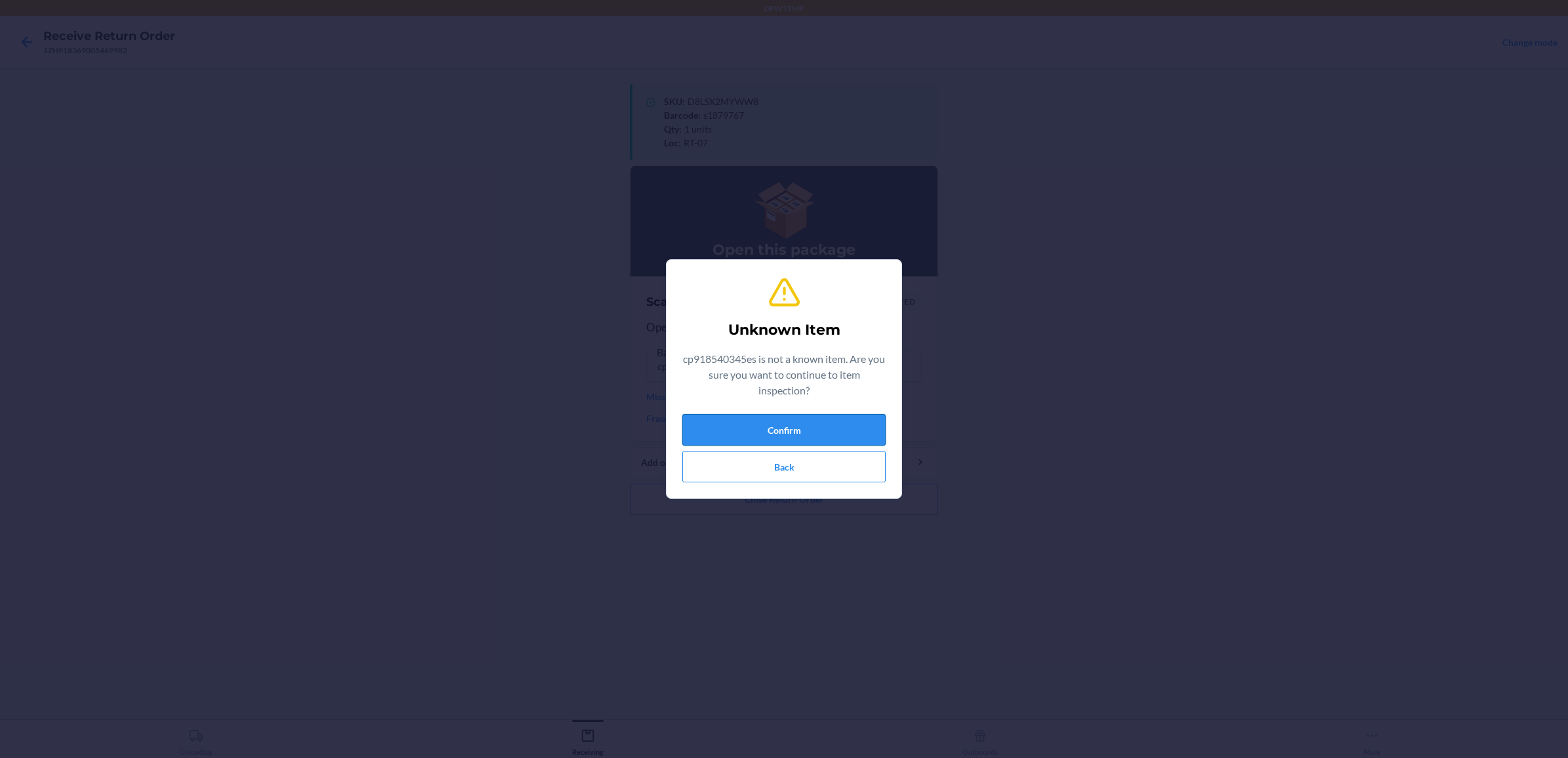
click at [736, 424] on button "Confirm" at bounding box center [784, 429] width 203 height 32
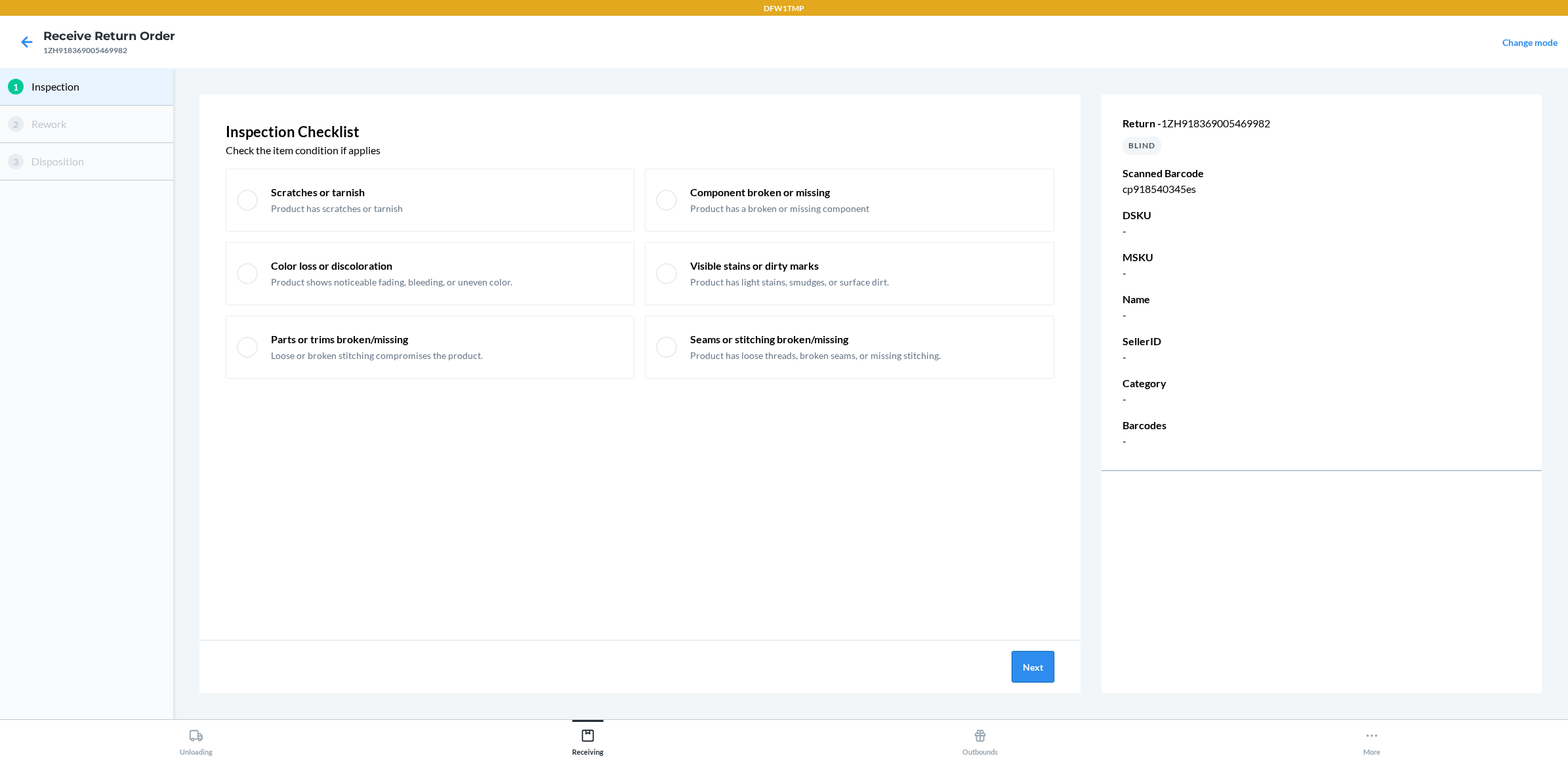
click at [1048, 665] on button "Next" at bounding box center [1033, 666] width 43 height 32
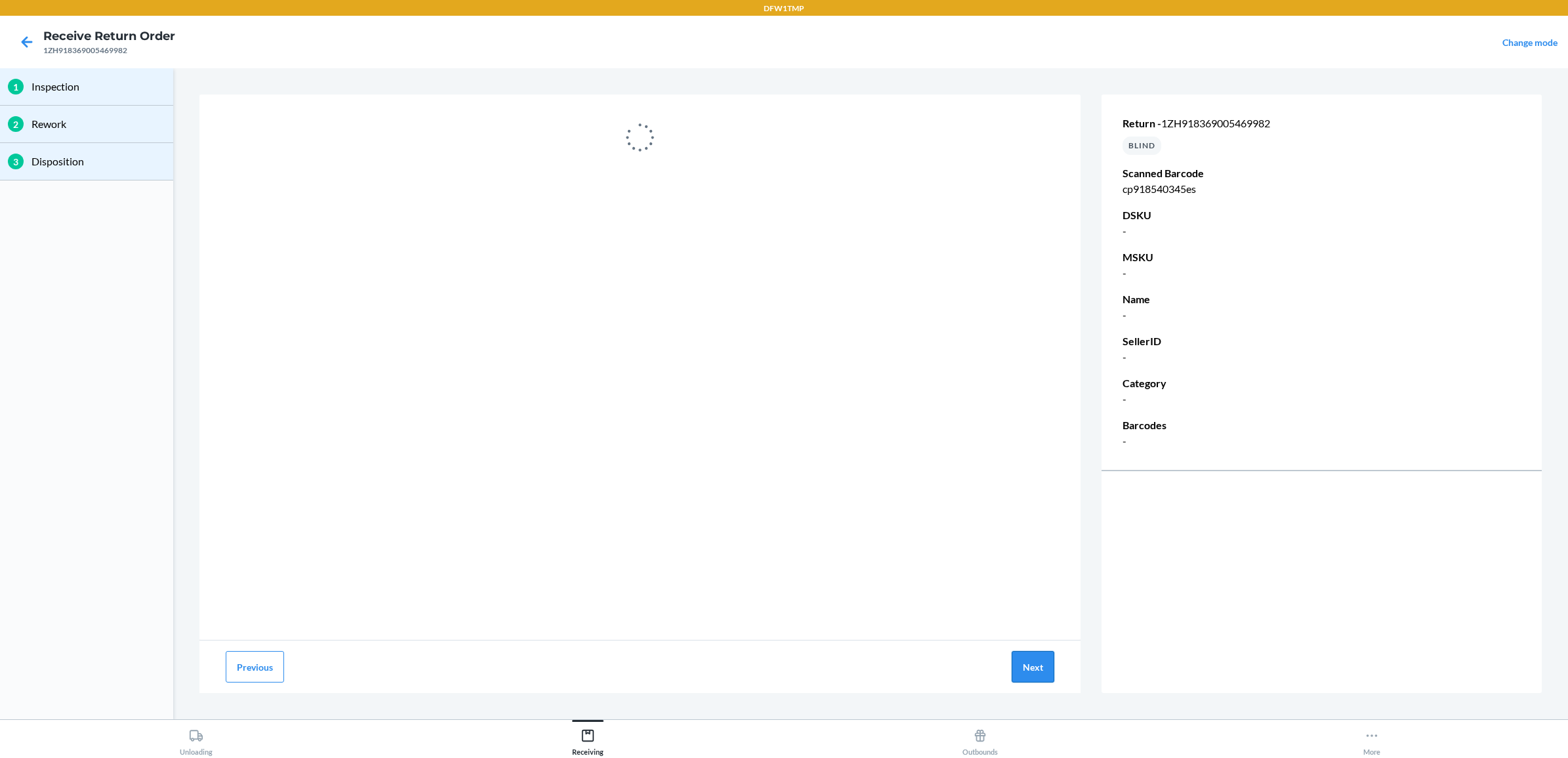
click at [1031, 664] on button "Next" at bounding box center [1033, 666] width 43 height 32
click at [1029, 663] on button "Next" at bounding box center [1033, 666] width 43 height 32
click at [1026, 664] on button "Next" at bounding box center [1033, 666] width 43 height 32
click at [1031, 666] on button "Next" at bounding box center [1033, 666] width 43 height 32
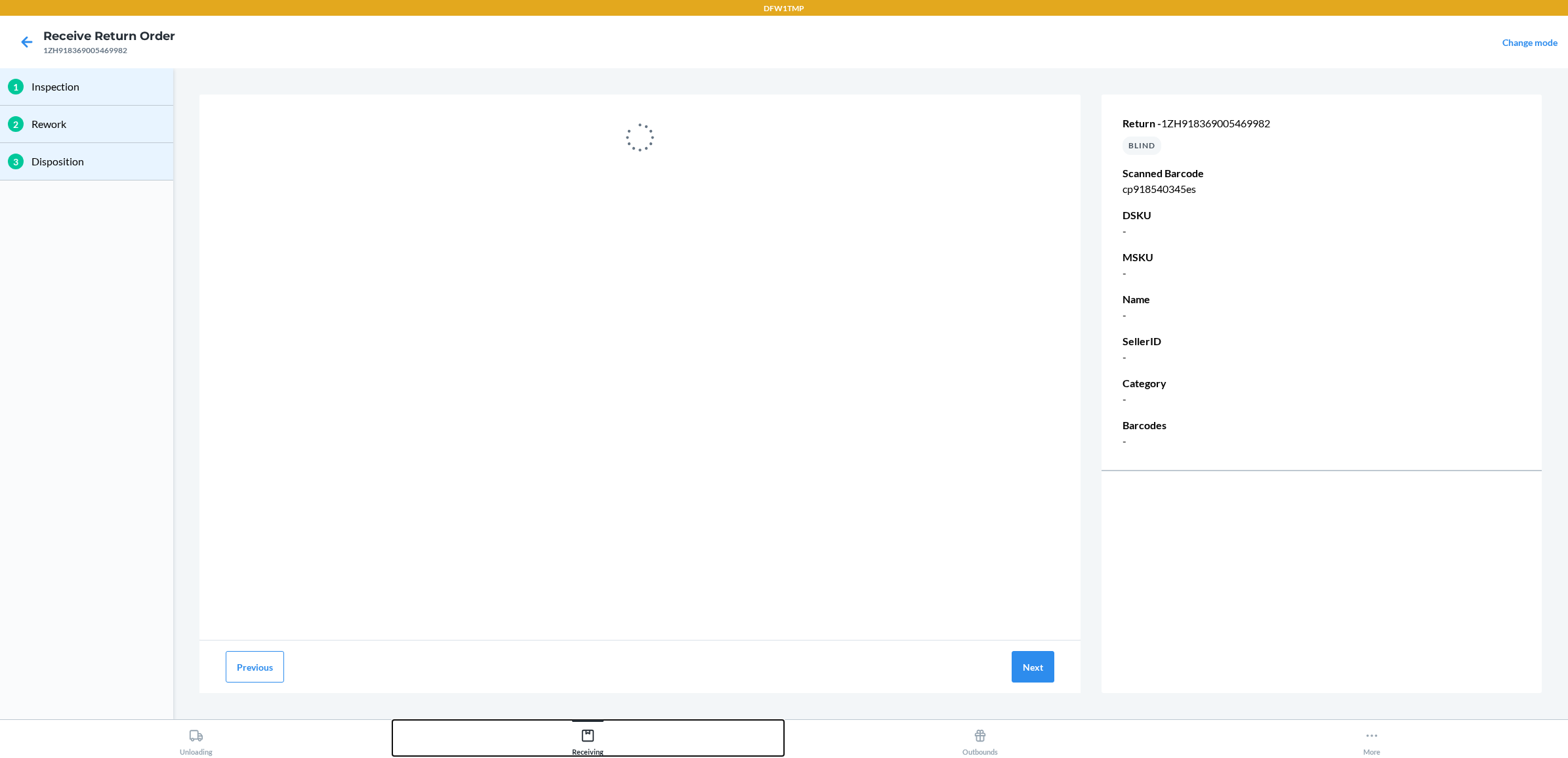
click at [589, 737] on icon at bounding box center [588, 735] width 15 height 15
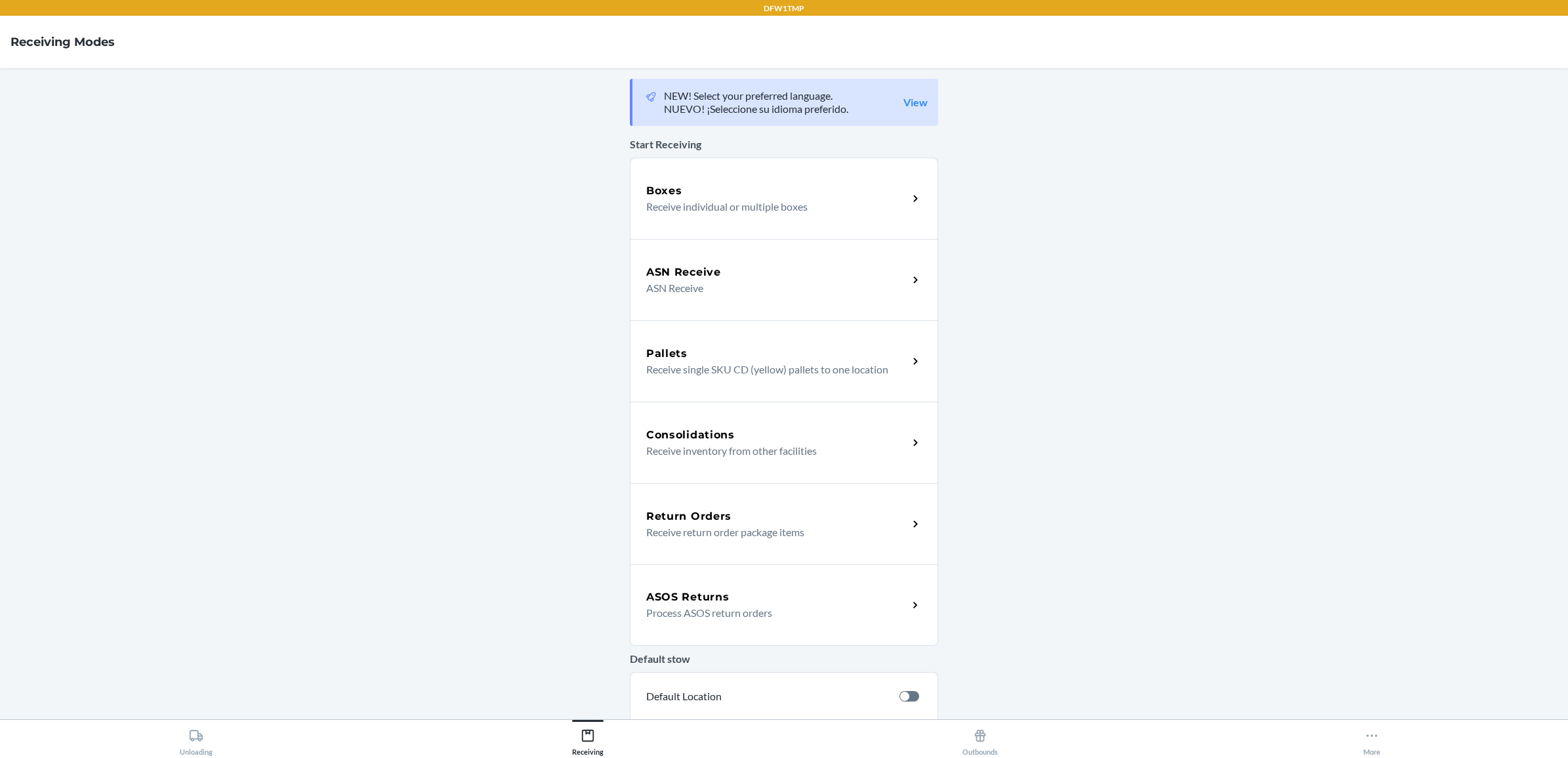
click at [671, 524] on p "Receive return order package items" at bounding box center [772, 532] width 251 height 15
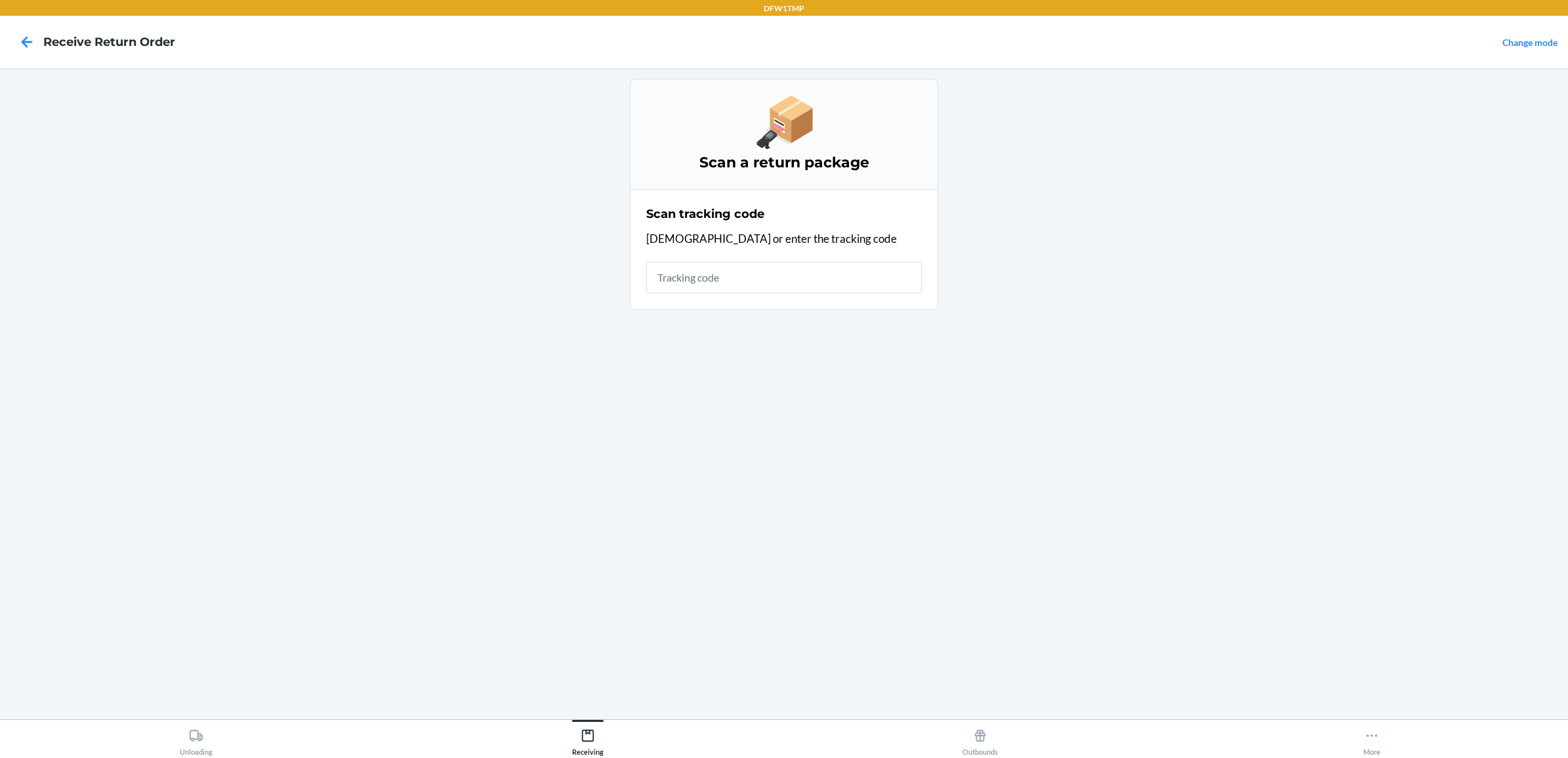
click at [437, 438] on main "Scan a return package Scan tracking code Scan or enter the tracking code" at bounding box center [784, 394] width 1568 height 651
click at [777, 273] on input "text" at bounding box center [784, 277] width 276 height 32
type input "1zH918269005469982"
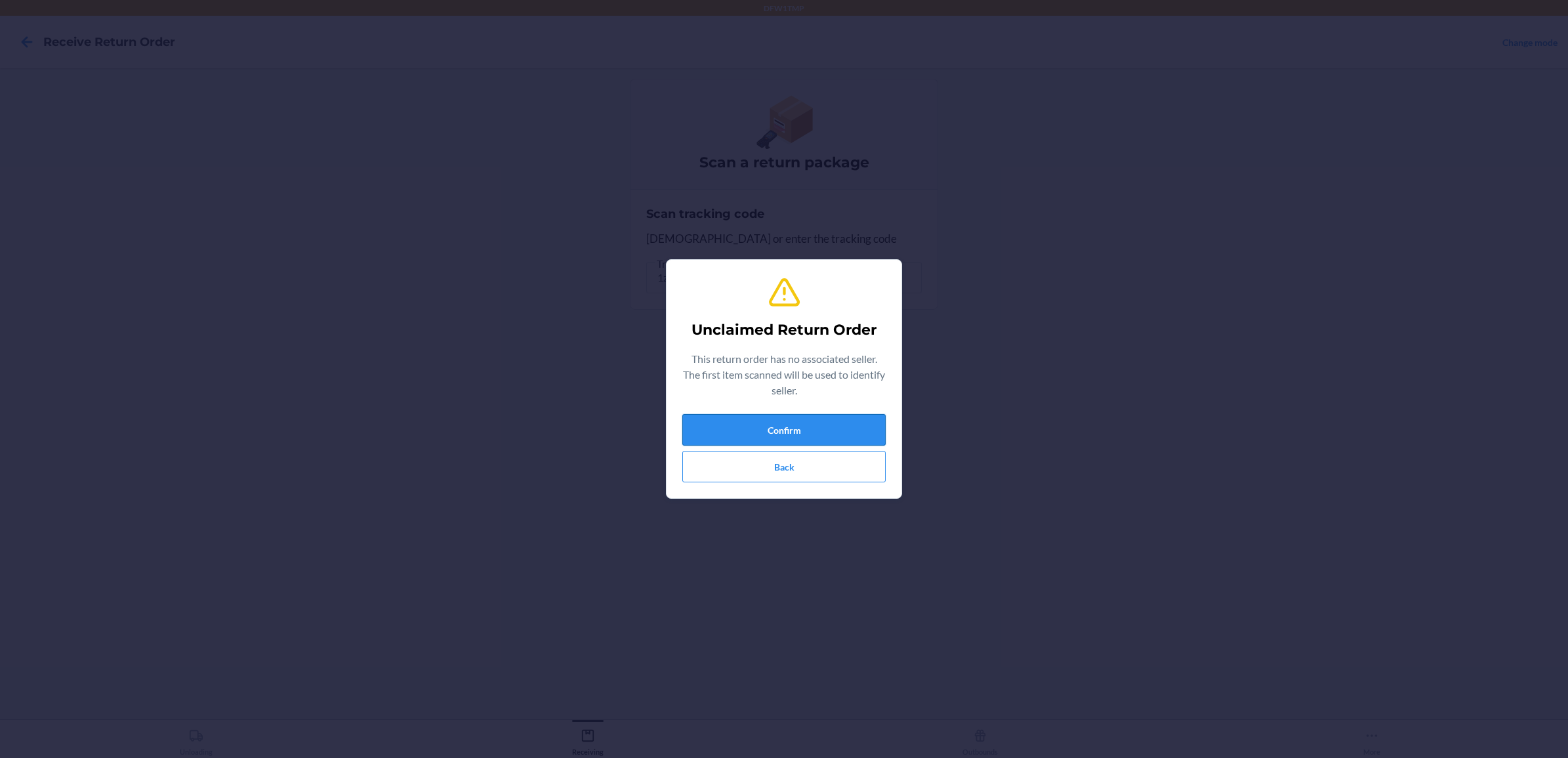
click at [822, 433] on button "Confirm" at bounding box center [784, 429] width 203 height 32
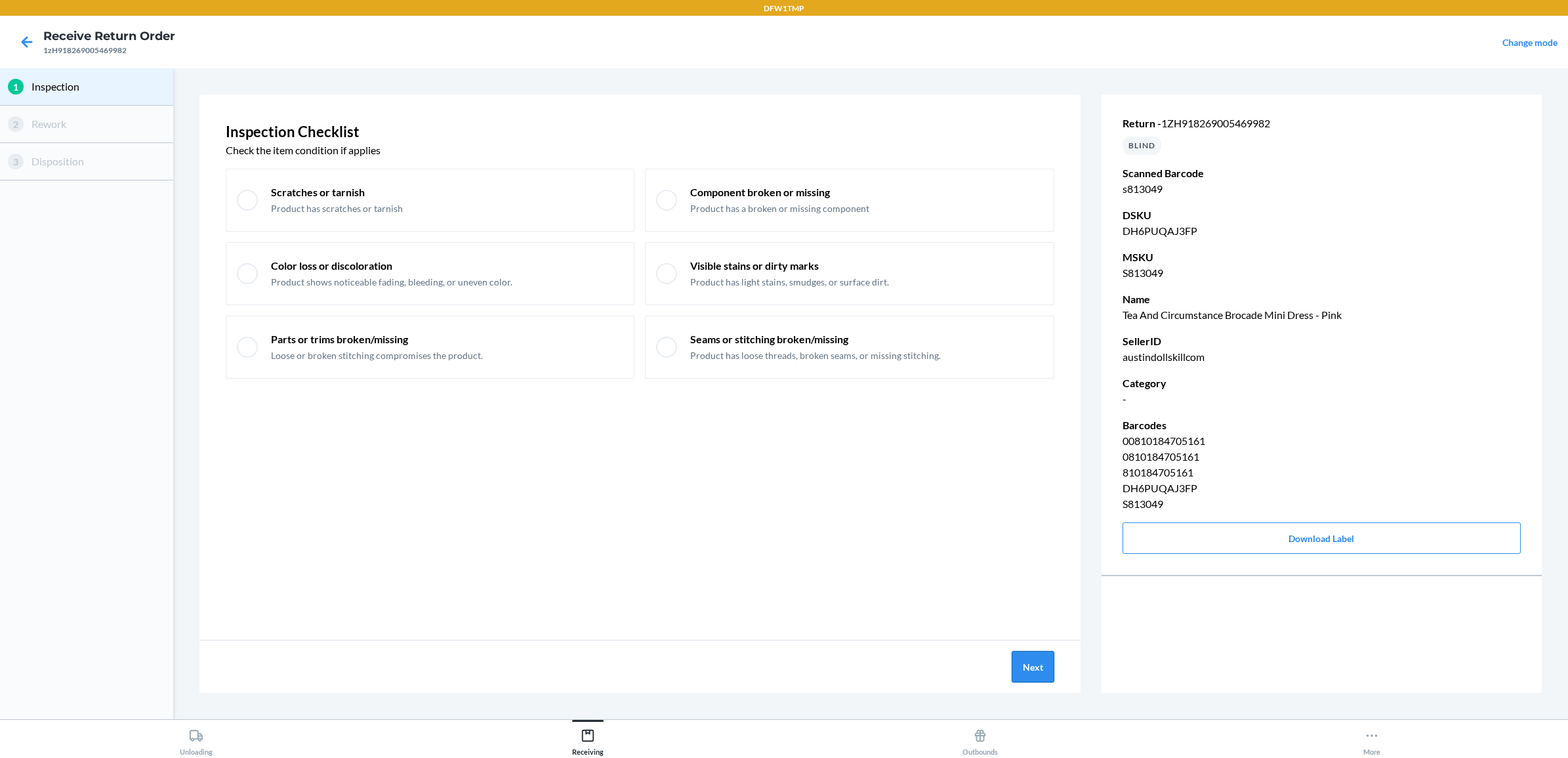
click at [1028, 666] on button "Next" at bounding box center [1033, 666] width 43 height 32
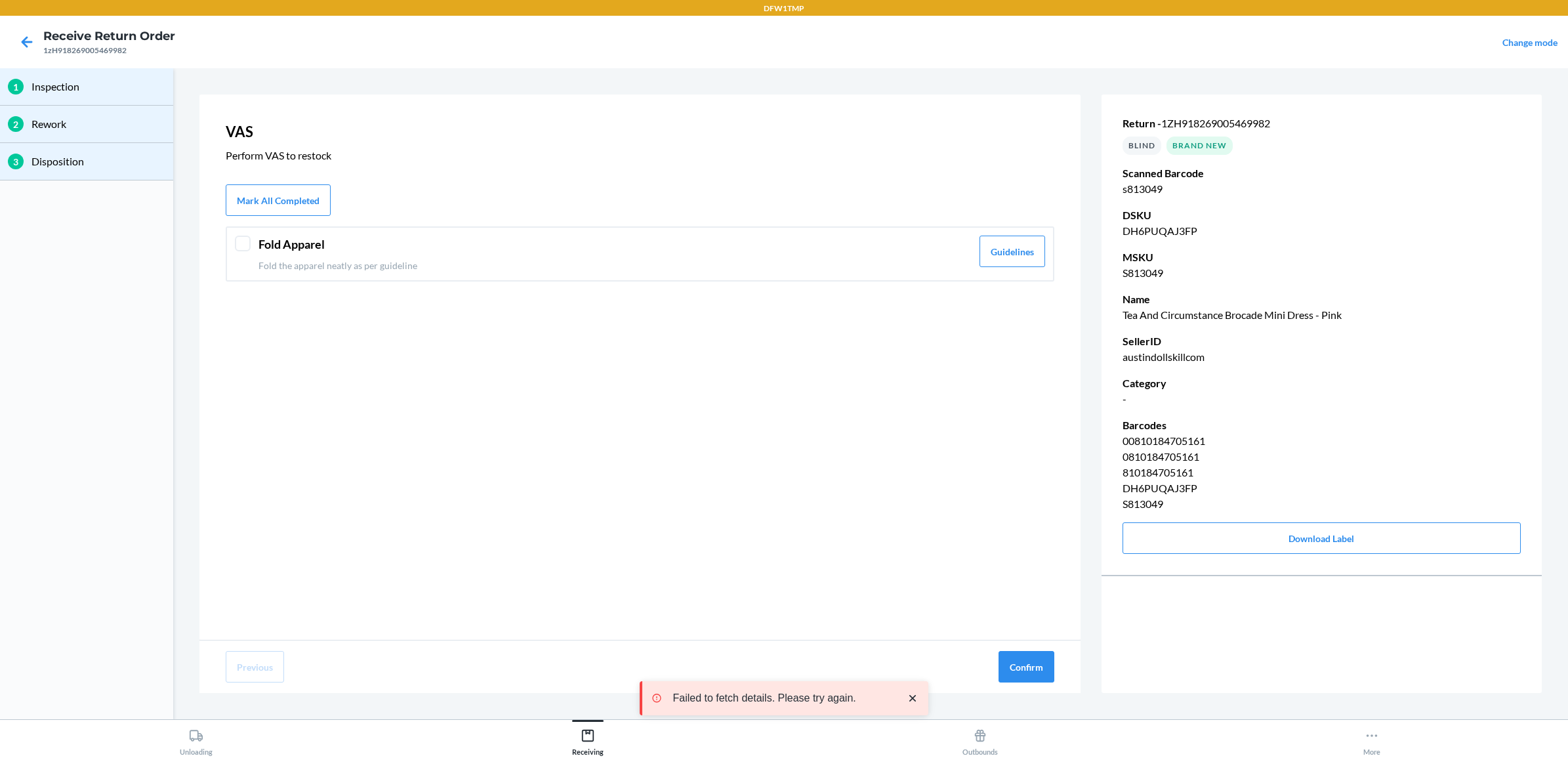
click at [263, 251] on header "Fold Apparel" at bounding box center [615, 245] width 713 height 17
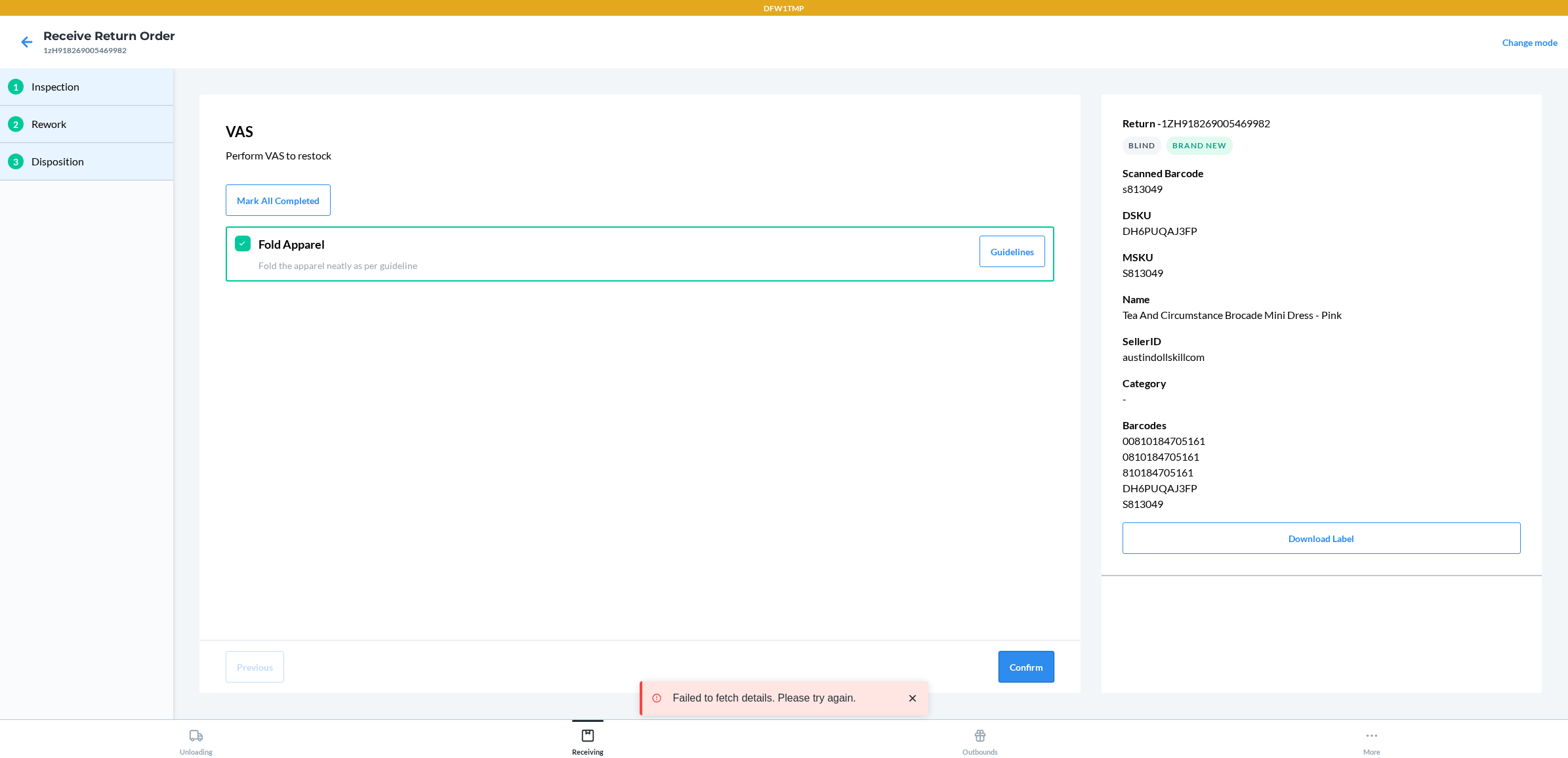
click at [1026, 664] on button "Confirm" at bounding box center [1027, 666] width 56 height 32
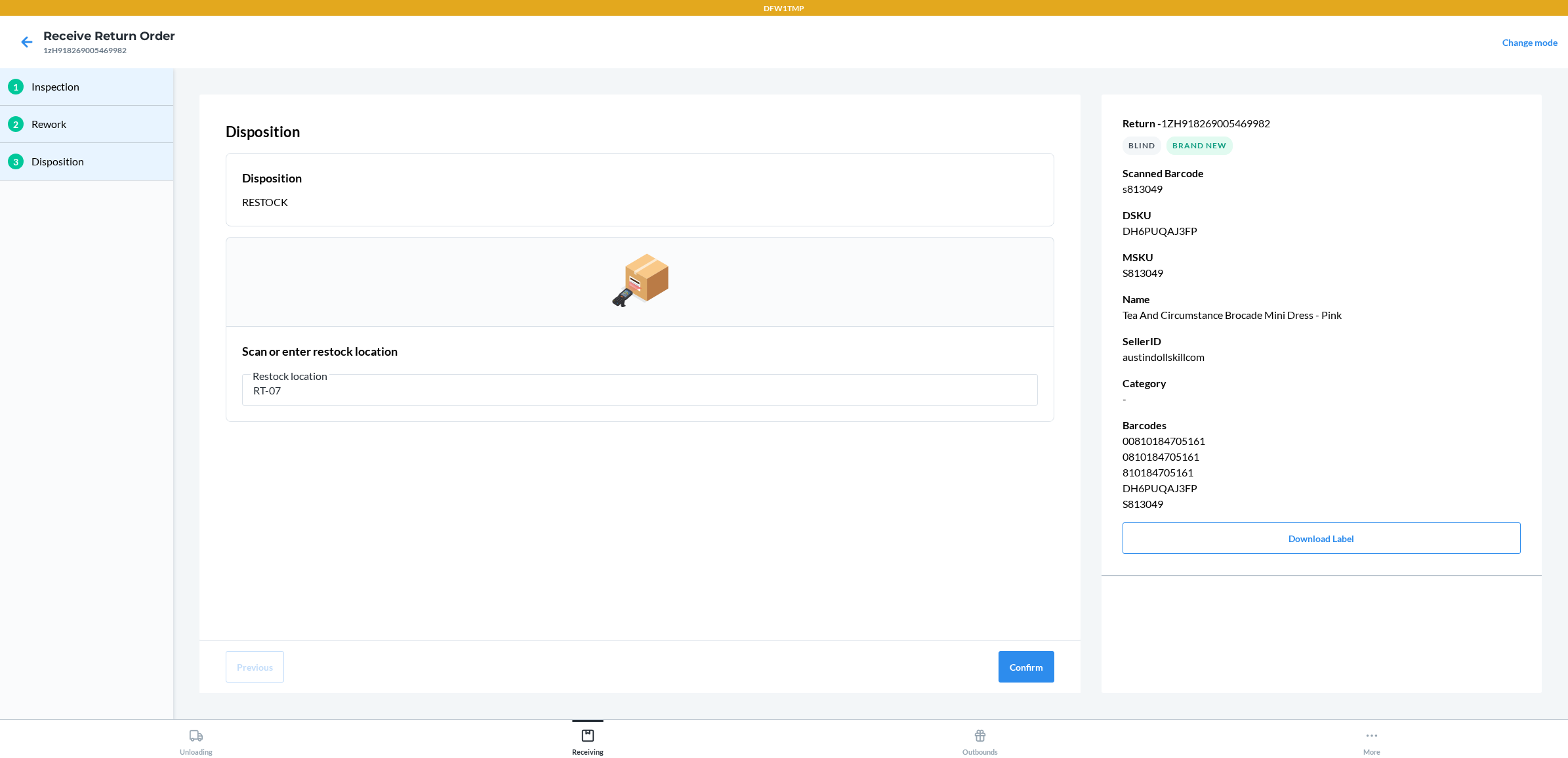
type input "RT-07"
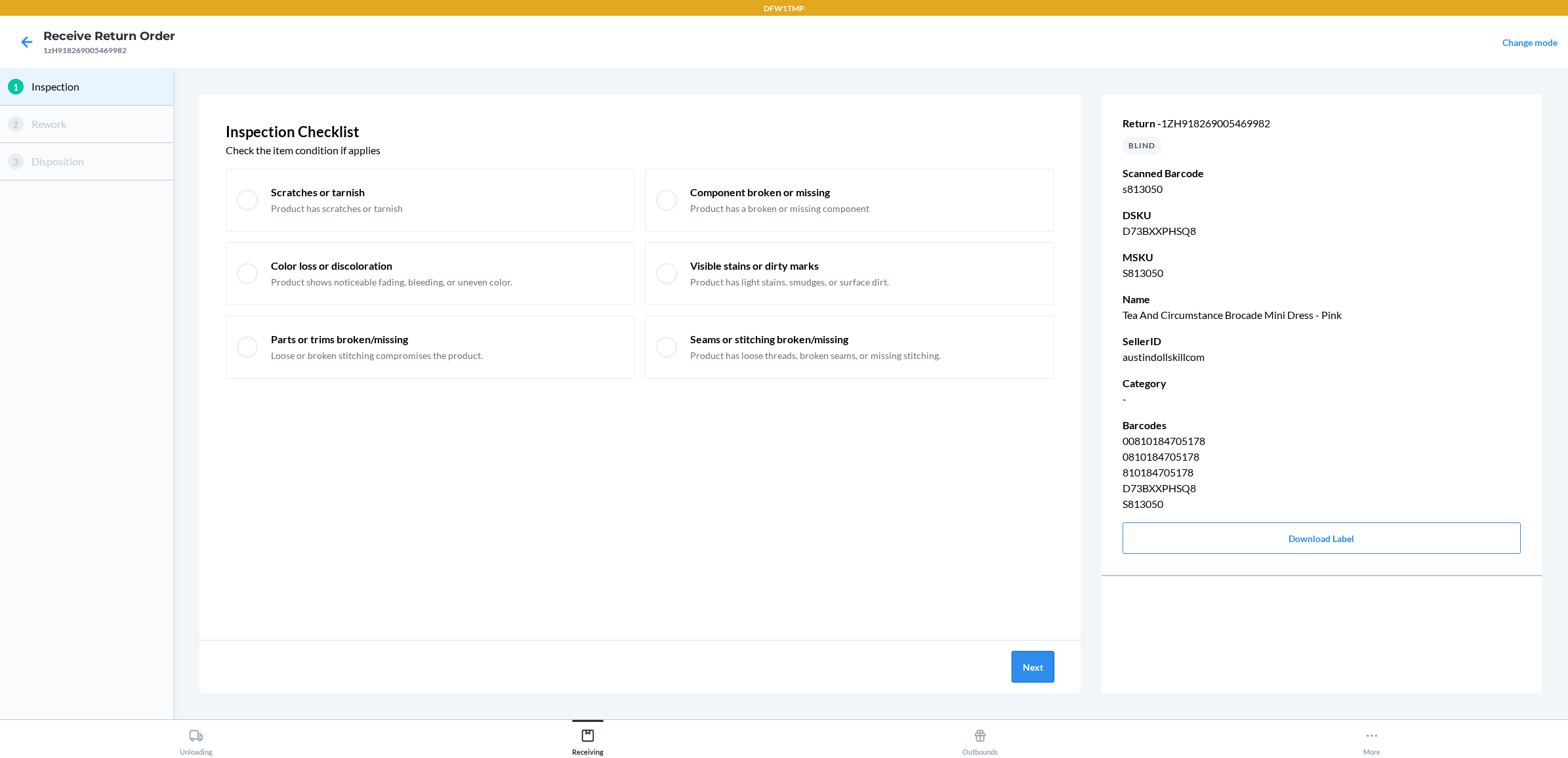
click at [1031, 671] on button "Next" at bounding box center [1033, 666] width 43 height 32
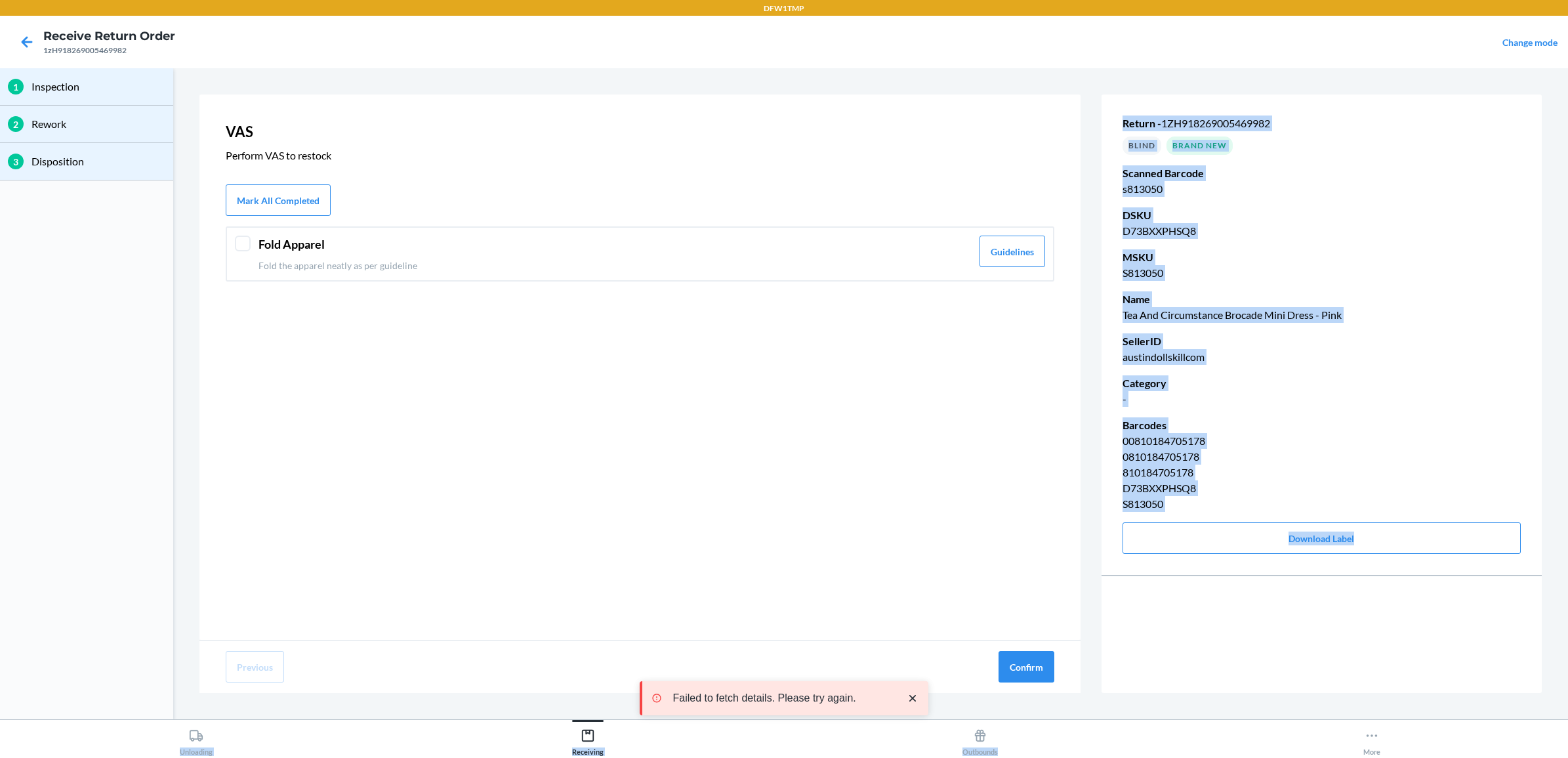
click at [1567, 757] on html "DFW1TMP Receive Return Order 1zH918269005469982 Change mode 1 Inspection 2 Rewo…" at bounding box center [784, 379] width 1568 height 758
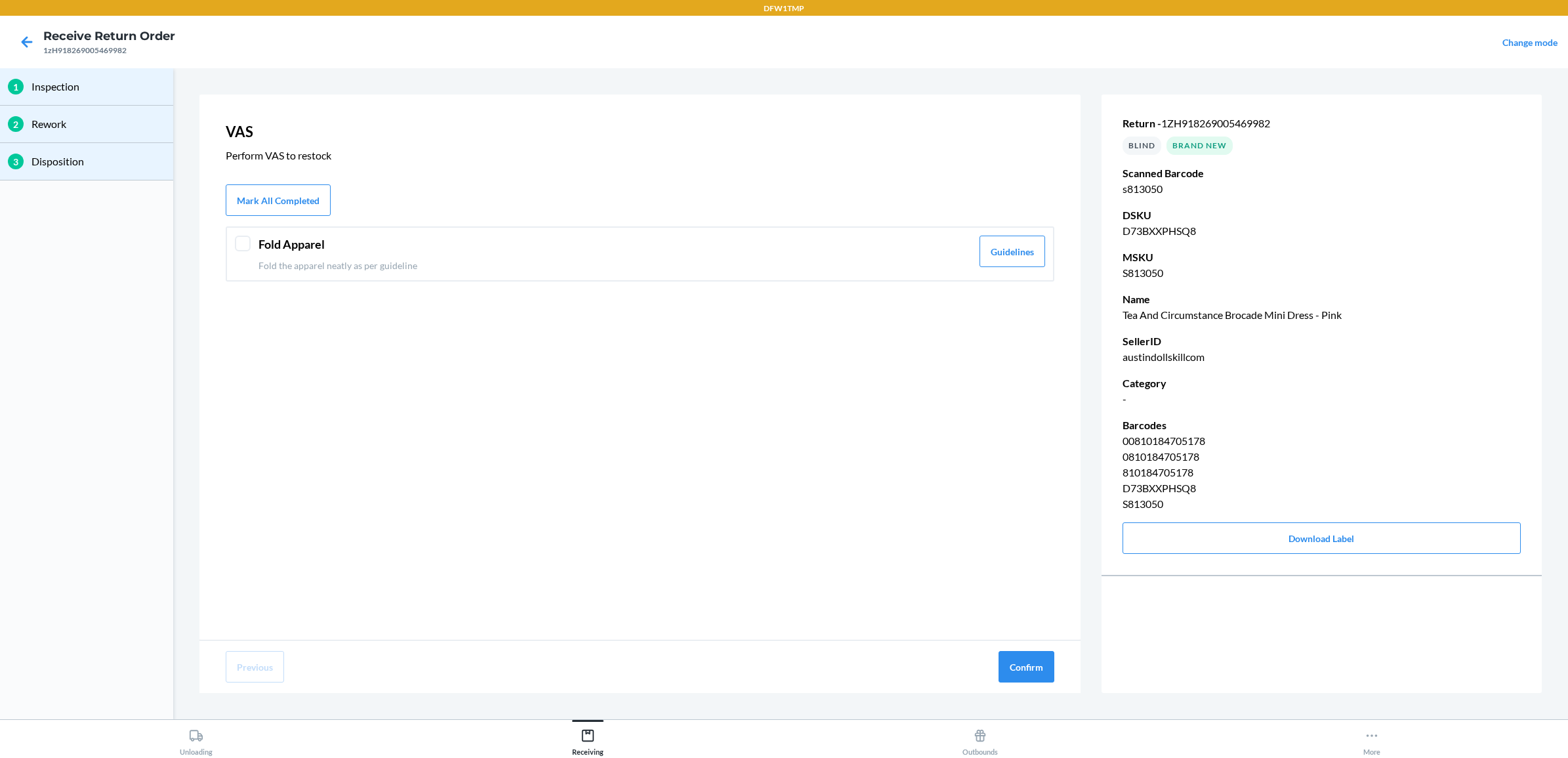
click at [654, 240] on header "Fold Apparel" at bounding box center [615, 245] width 713 height 17
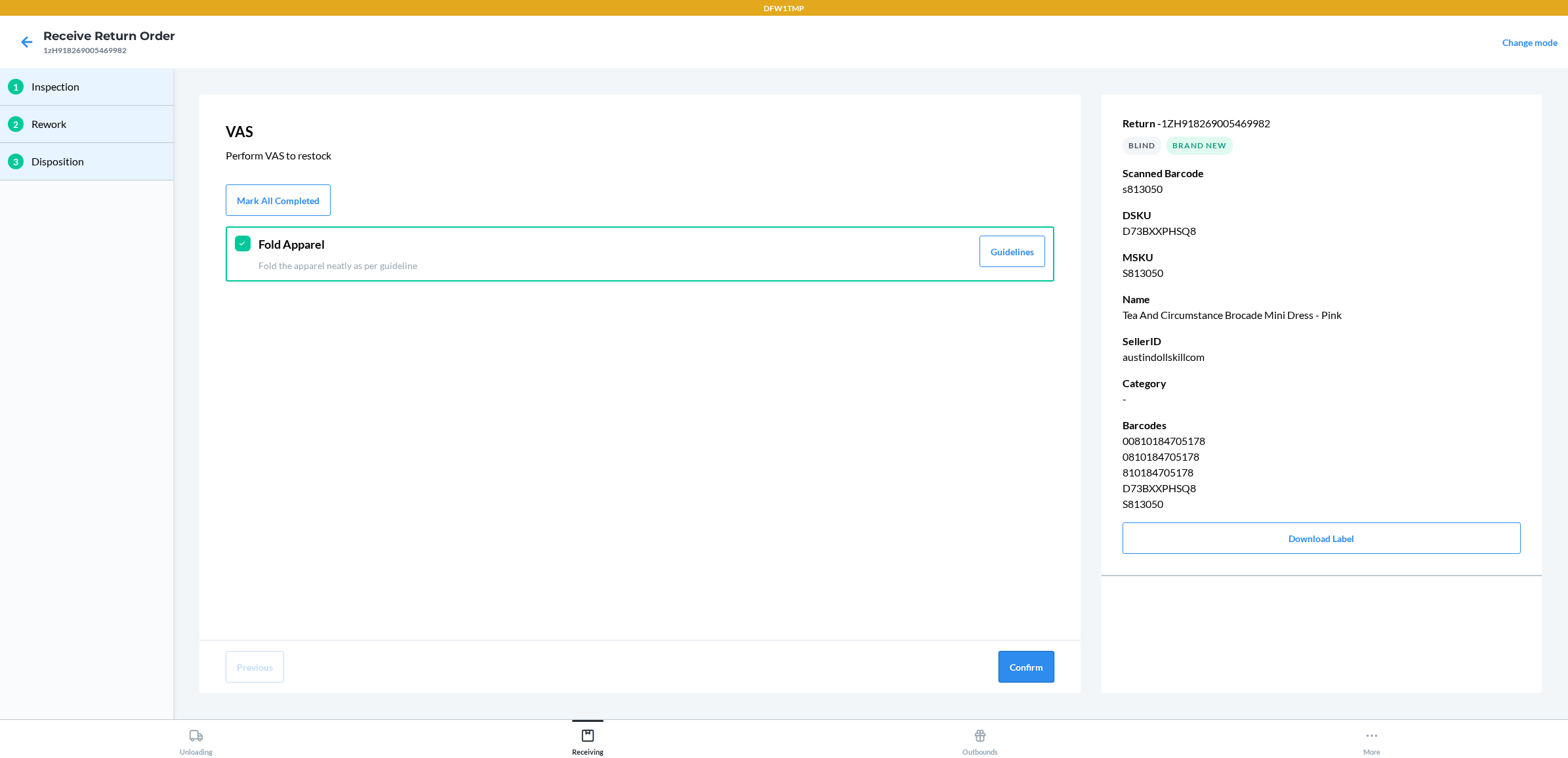
click at [1029, 661] on button "Confirm" at bounding box center [1027, 666] width 56 height 32
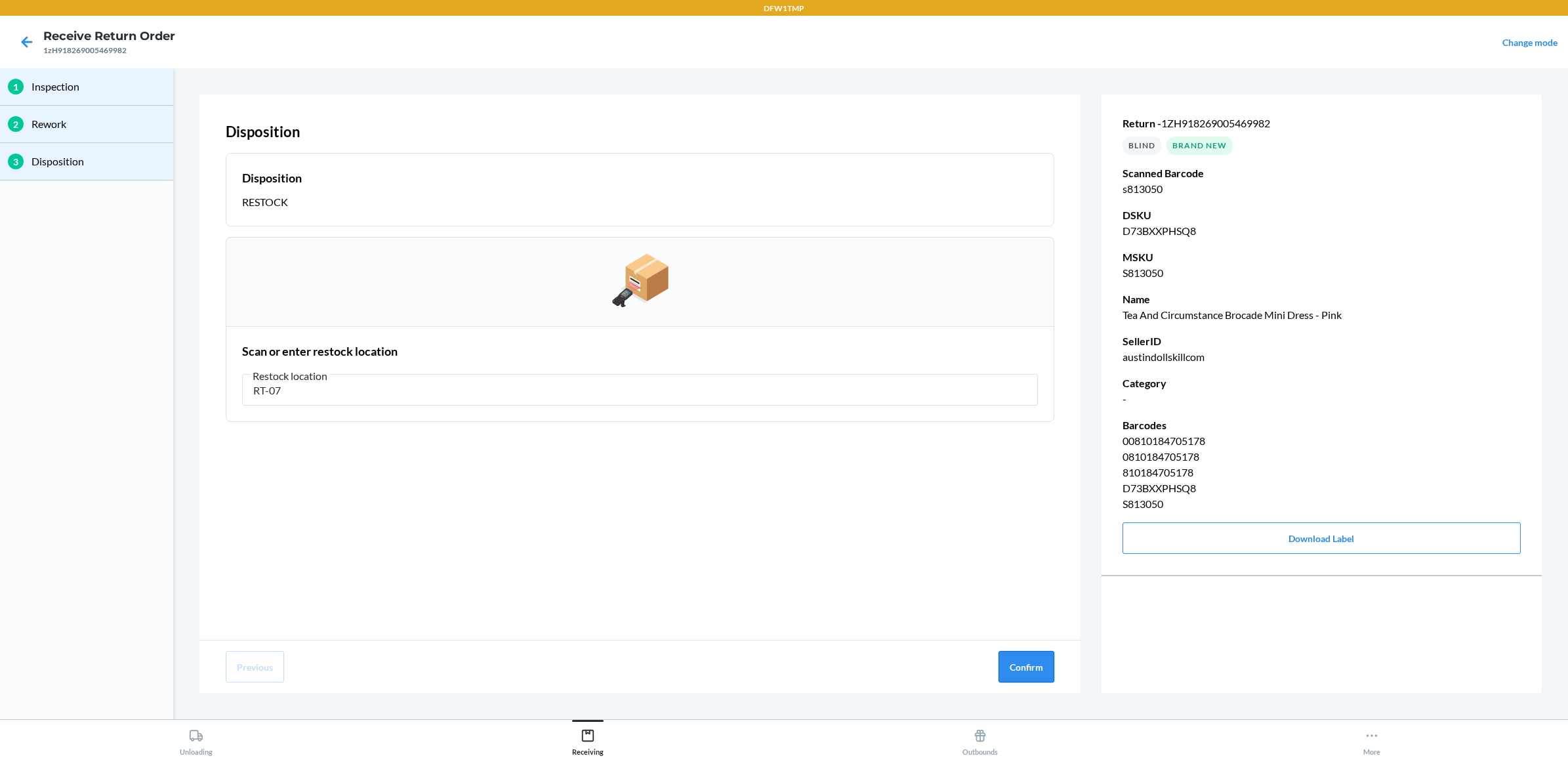
type input "RT-07"
click at [1027, 668] on button "Confirm" at bounding box center [1027, 666] width 56 height 32
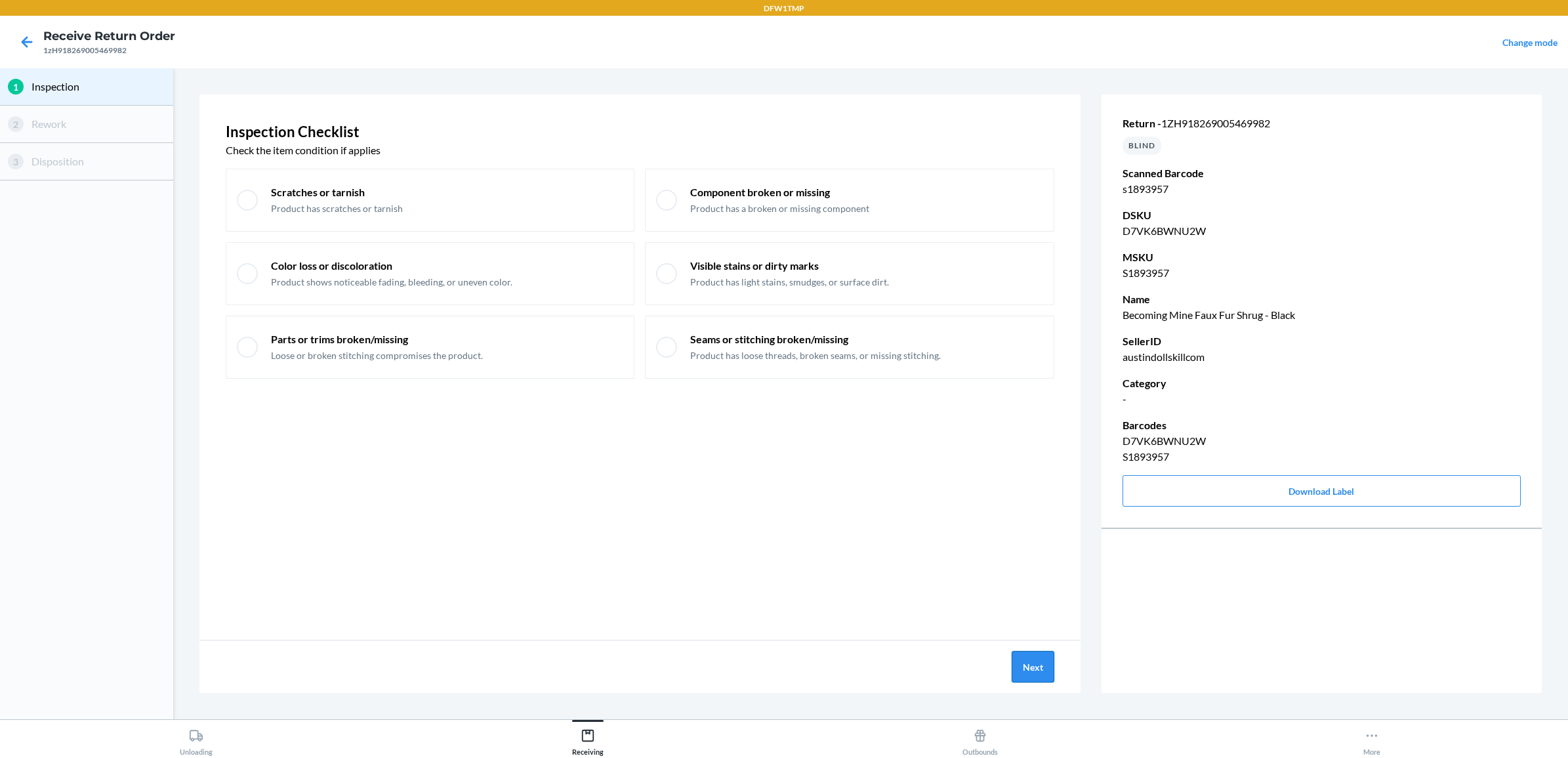
click at [1029, 658] on button "Next" at bounding box center [1033, 666] width 43 height 32
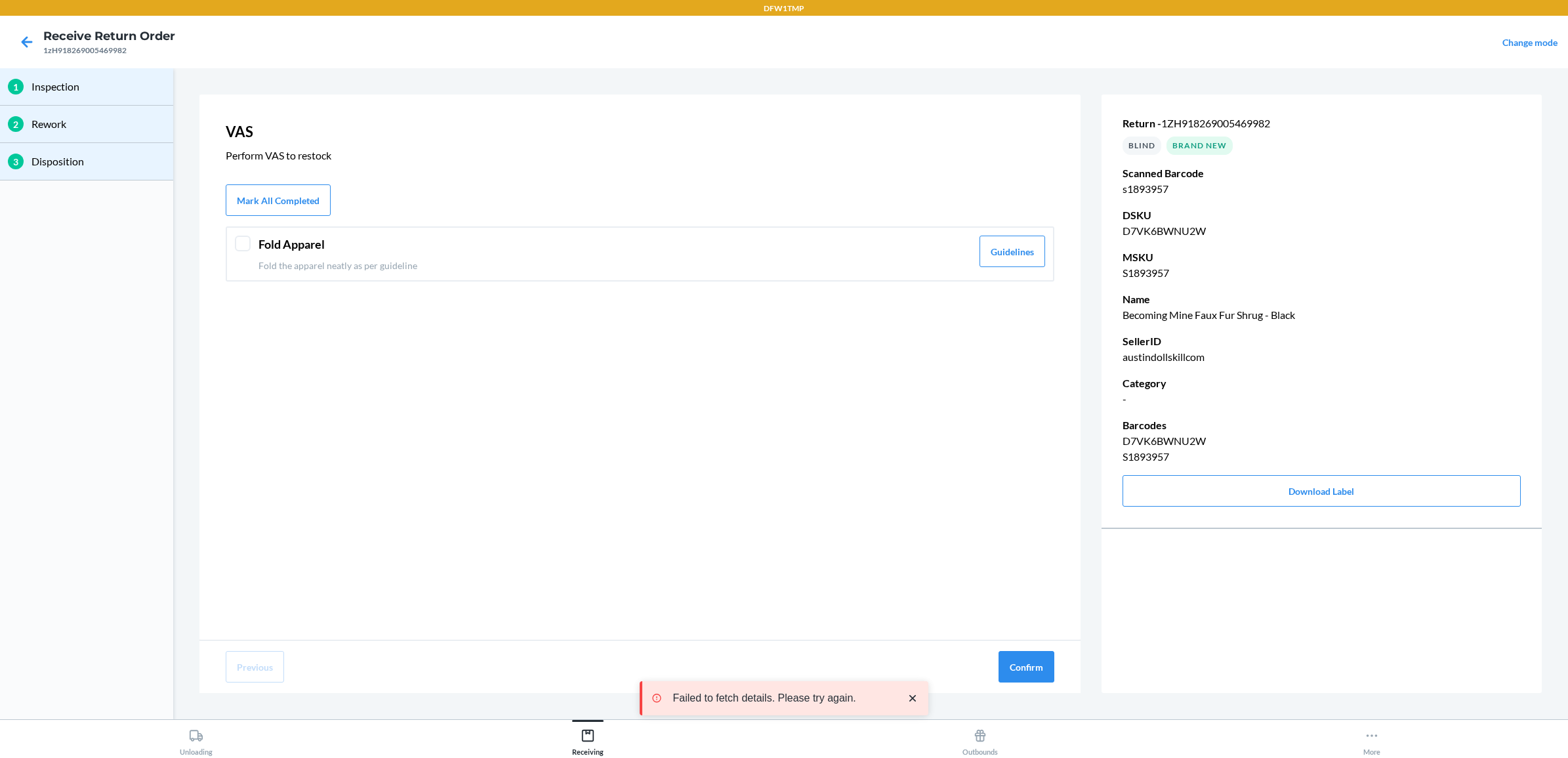
drag, startPoint x: 425, startPoint y: 253, endPoint x: 435, endPoint y: 253, distance: 10.0
click at [428, 252] on div "Fold Apparel Fold the apparel neatly as per guideline" at bounding box center [615, 254] width 713 height 37
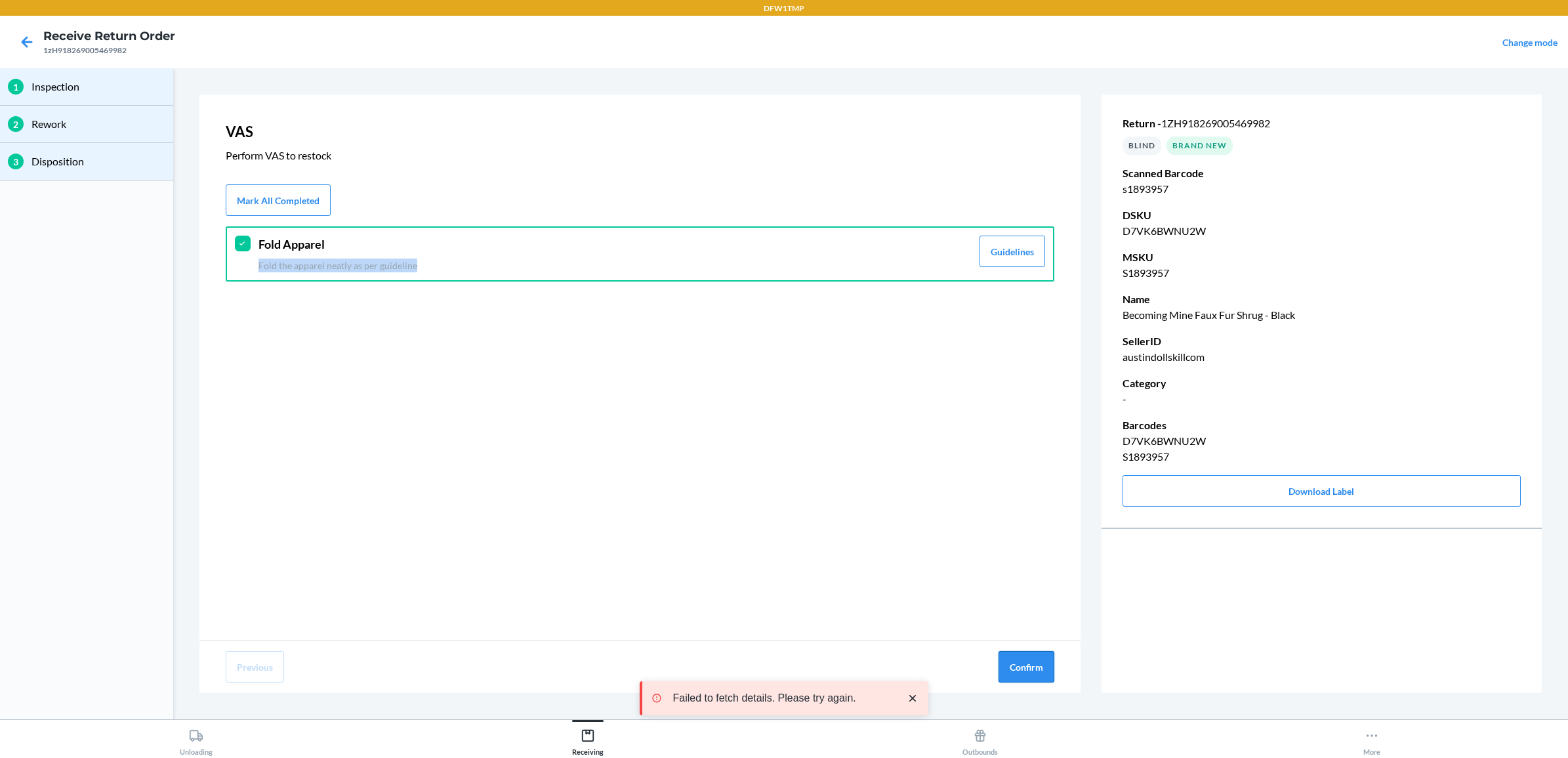
click at [1027, 663] on button "Confirm" at bounding box center [1027, 666] width 56 height 32
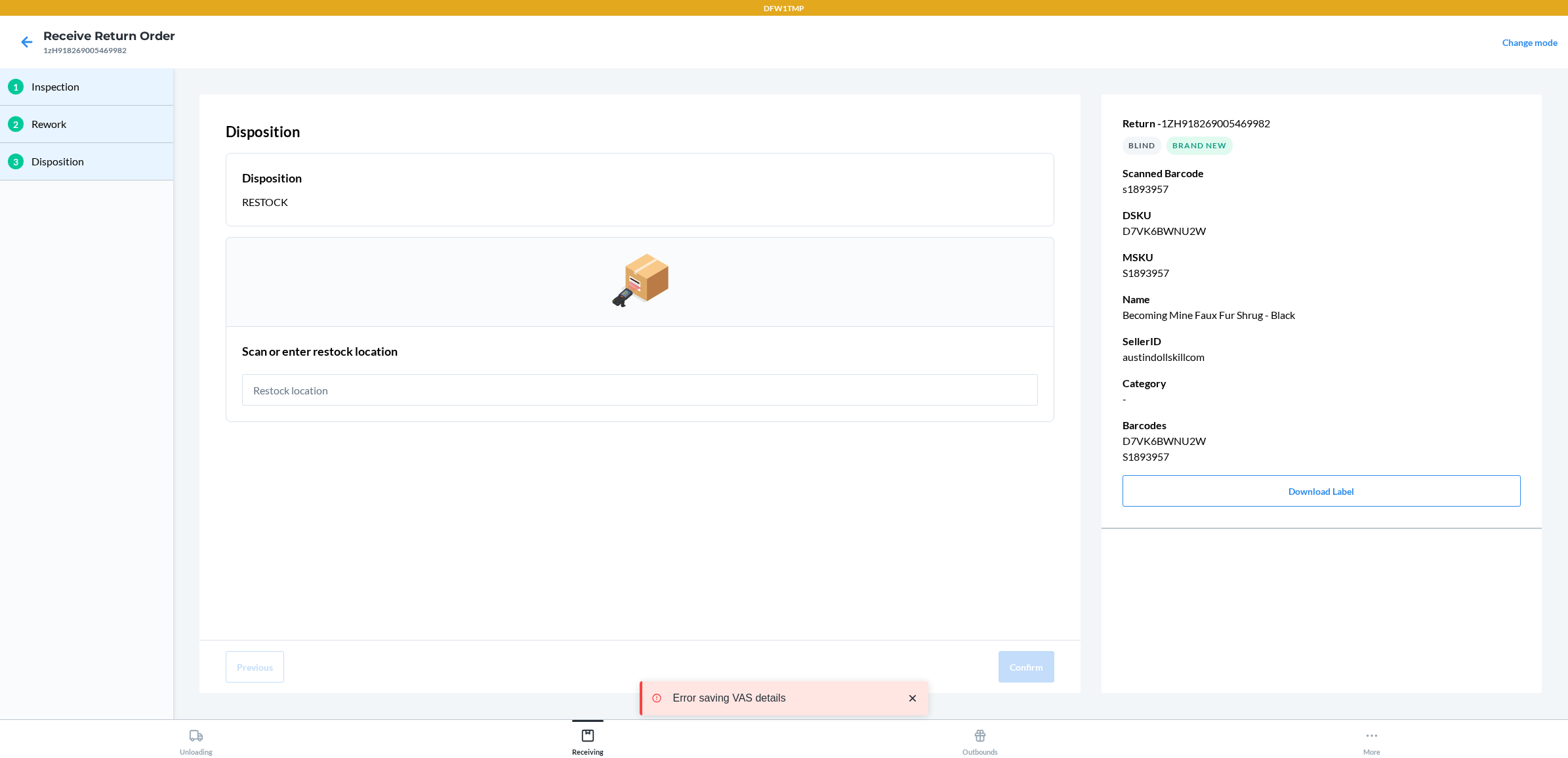
click at [660, 391] on input "text" at bounding box center [639, 390] width 796 height 32
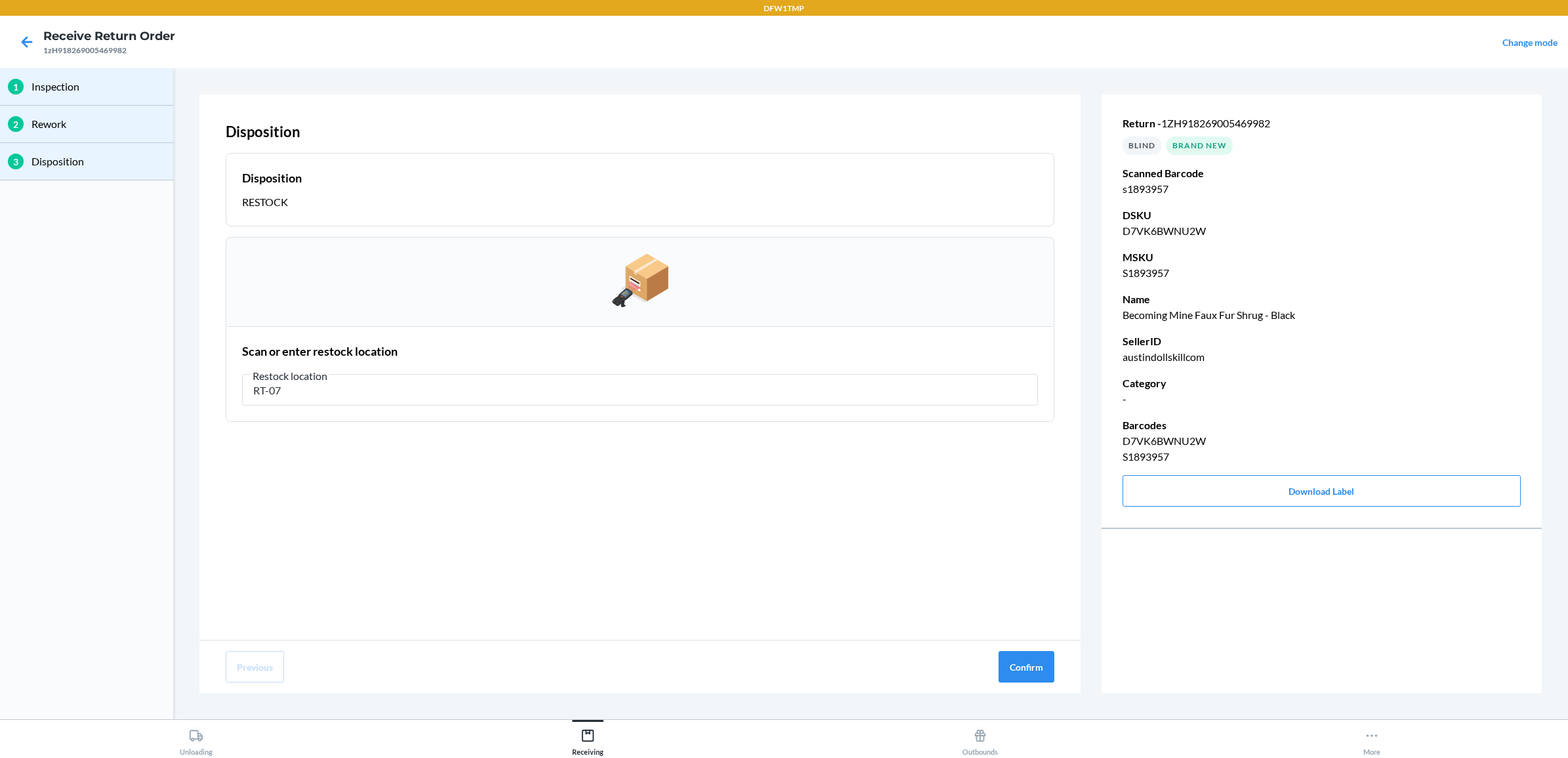
type input "RT-07"
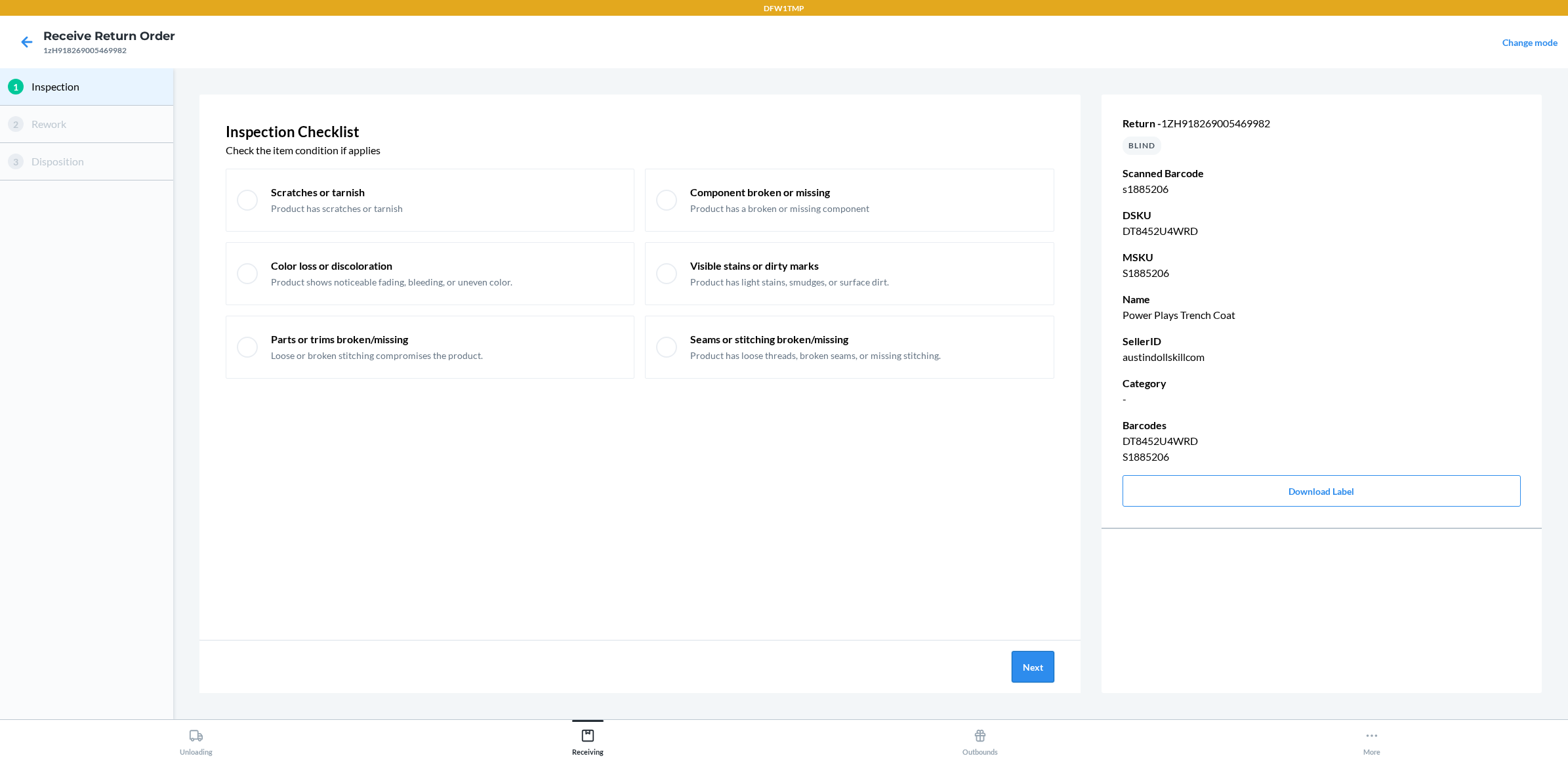
click at [1019, 667] on button "Next" at bounding box center [1033, 666] width 43 height 32
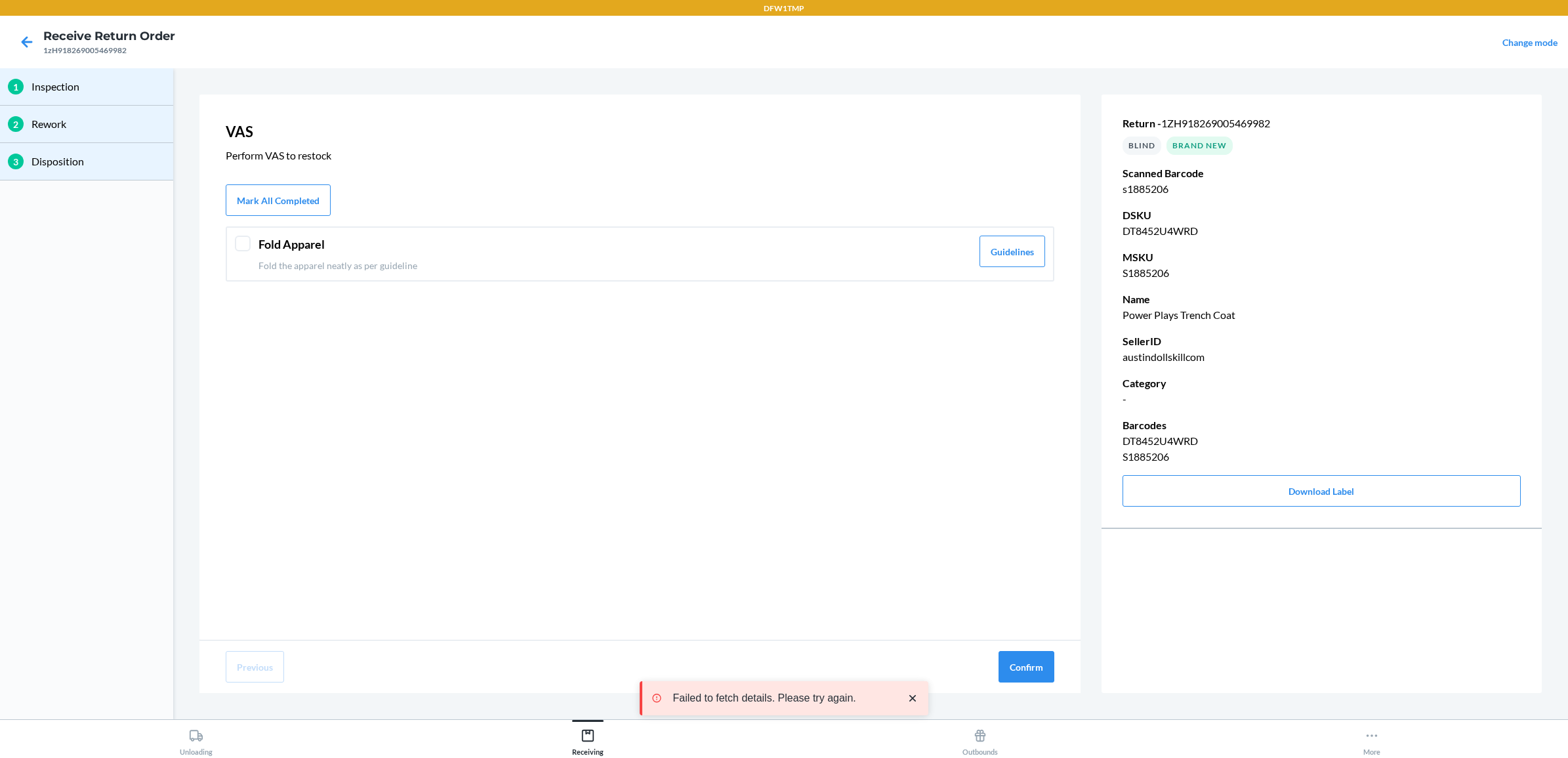
drag, startPoint x: 589, startPoint y: 242, endPoint x: 591, endPoint y: 249, distance: 7.3
click at [589, 243] on header "Fold Apparel" at bounding box center [615, 245] width 713 height 17
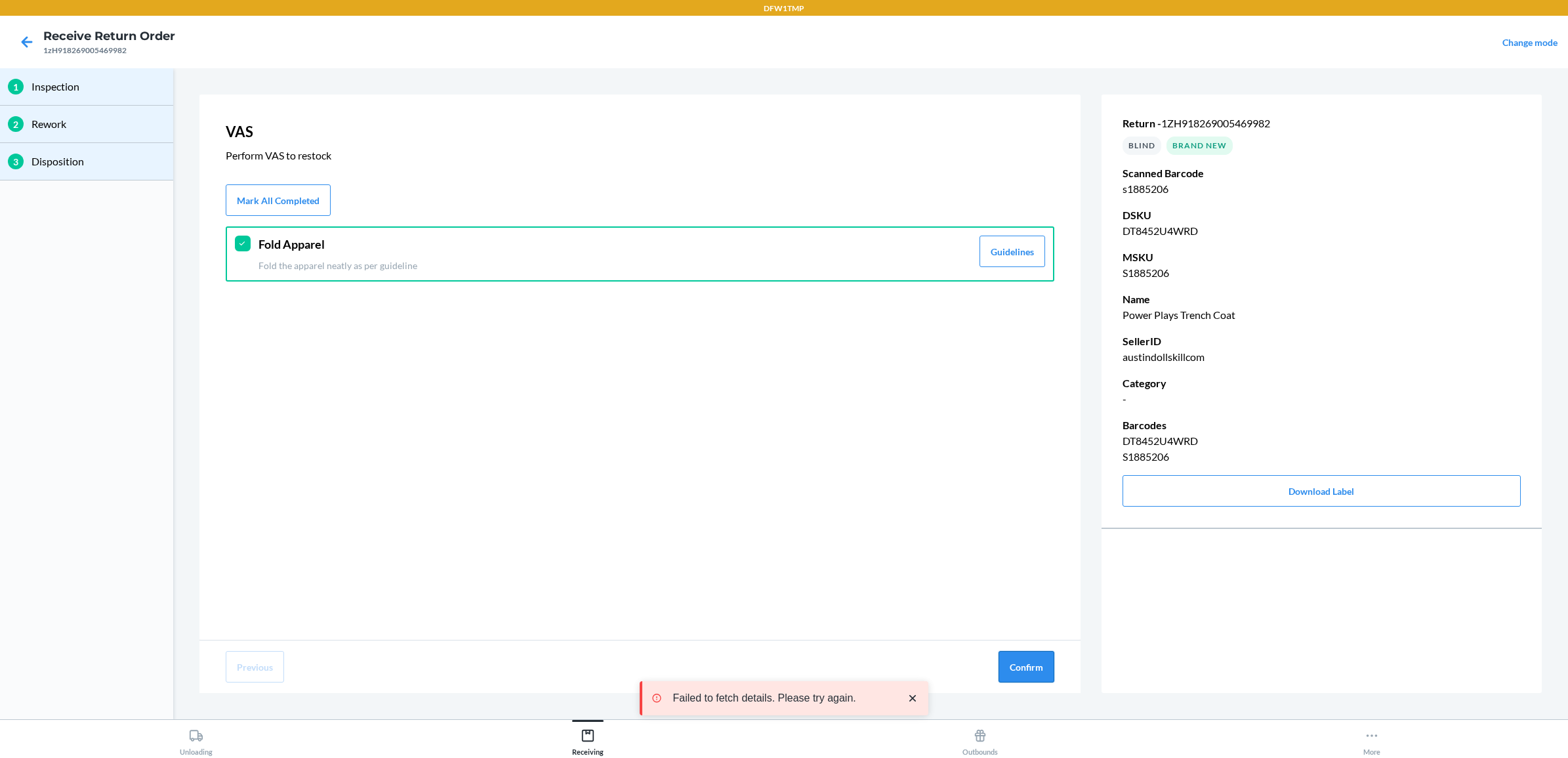
click at [1021, 668] on button "Confirm" at bounding box center [1027, 666] width 56 height 32
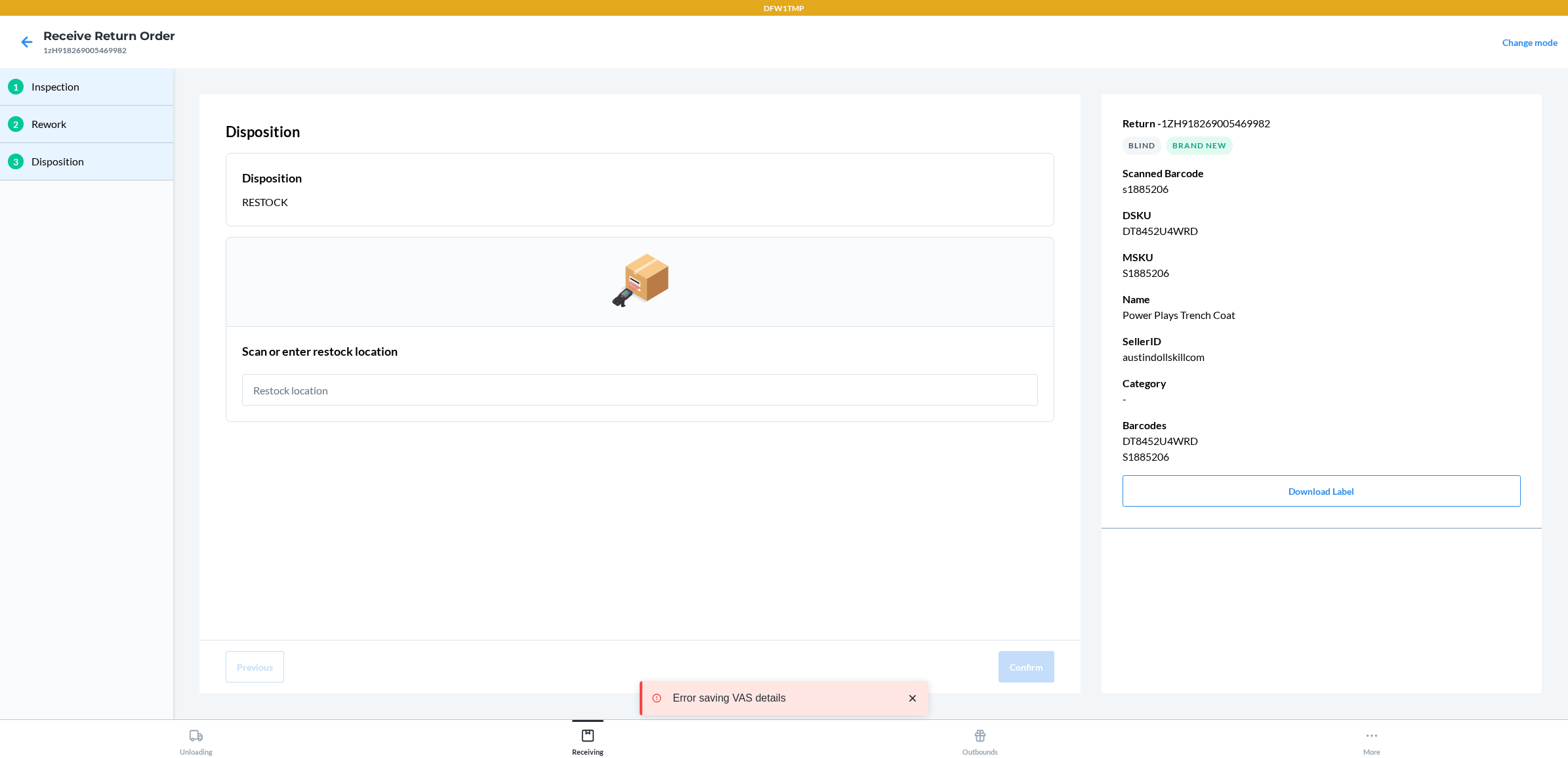
click at [553, 389] on input "text" at bounding box center [639, 390] width 796 height 32
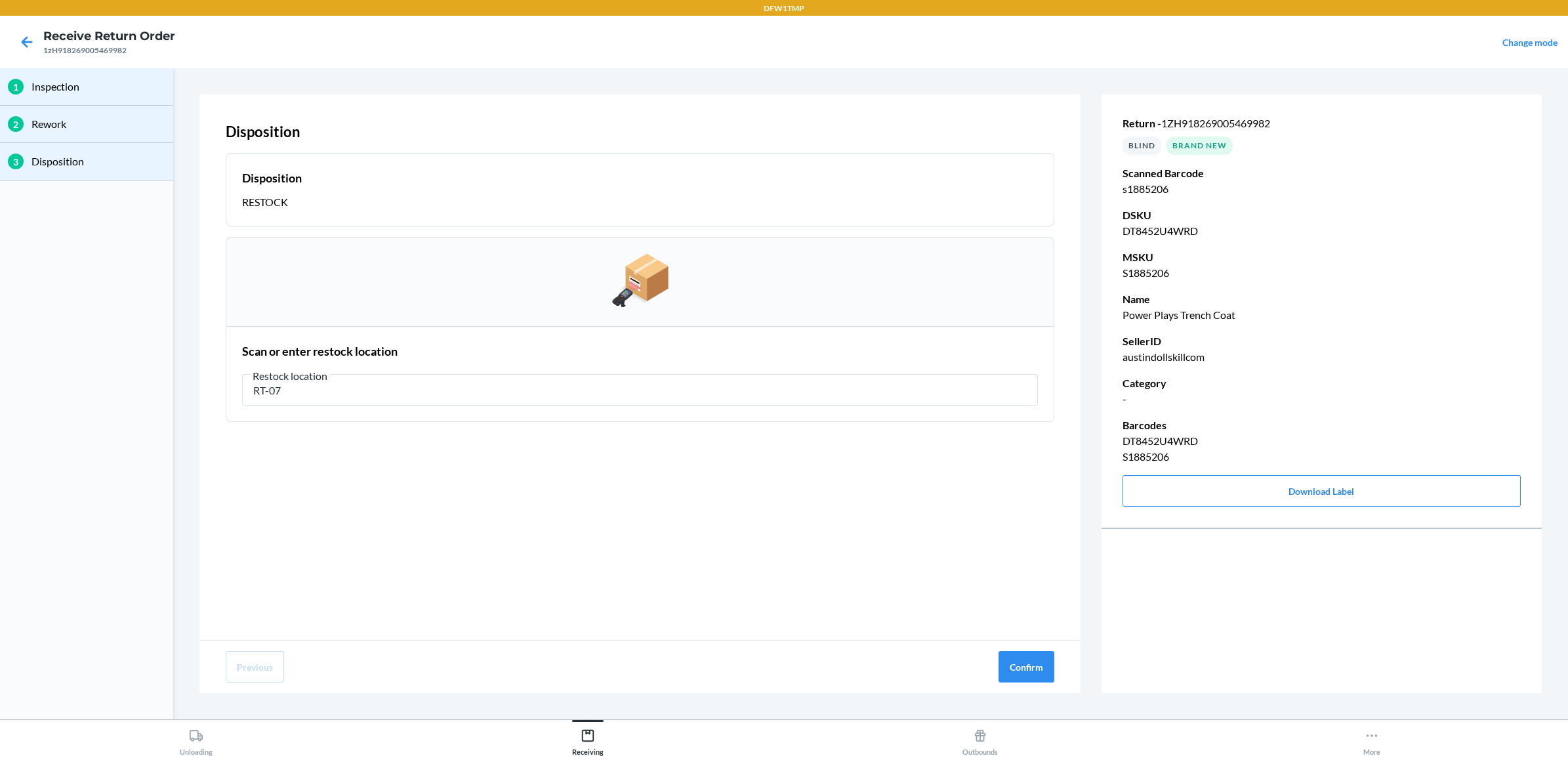
type input "RT-07"
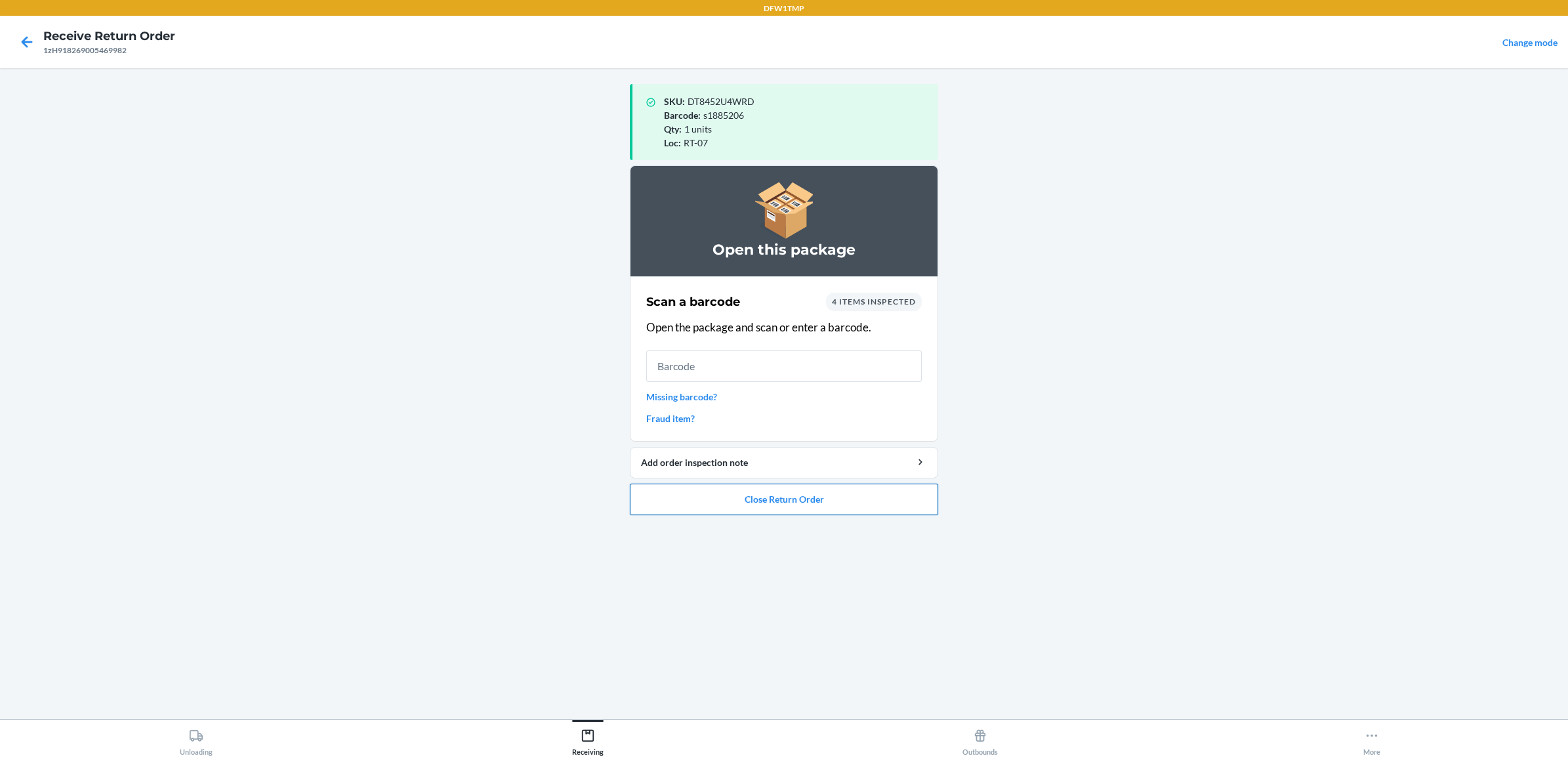
drag, startPoint x: 744, startPoint y: 502, endPoint x: 744, endPoint y: 493, distance: 9.0
click at [744, 494] on button "Close Return Order" at bounding box center [784, 499] width 308 height 32
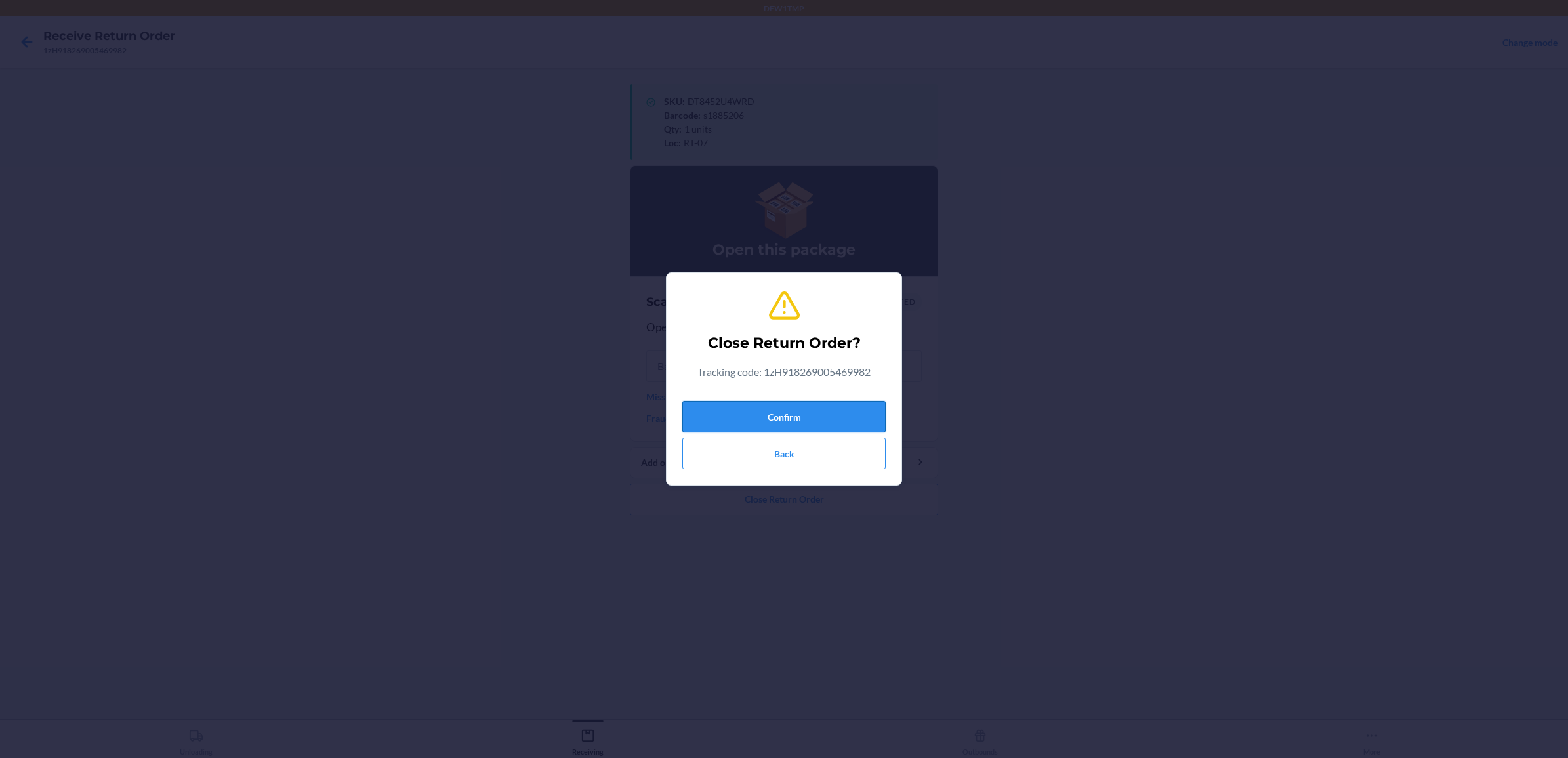
click at [814, 422] on button "Confirm" at bounding box center [784, 417] width 203 height 32
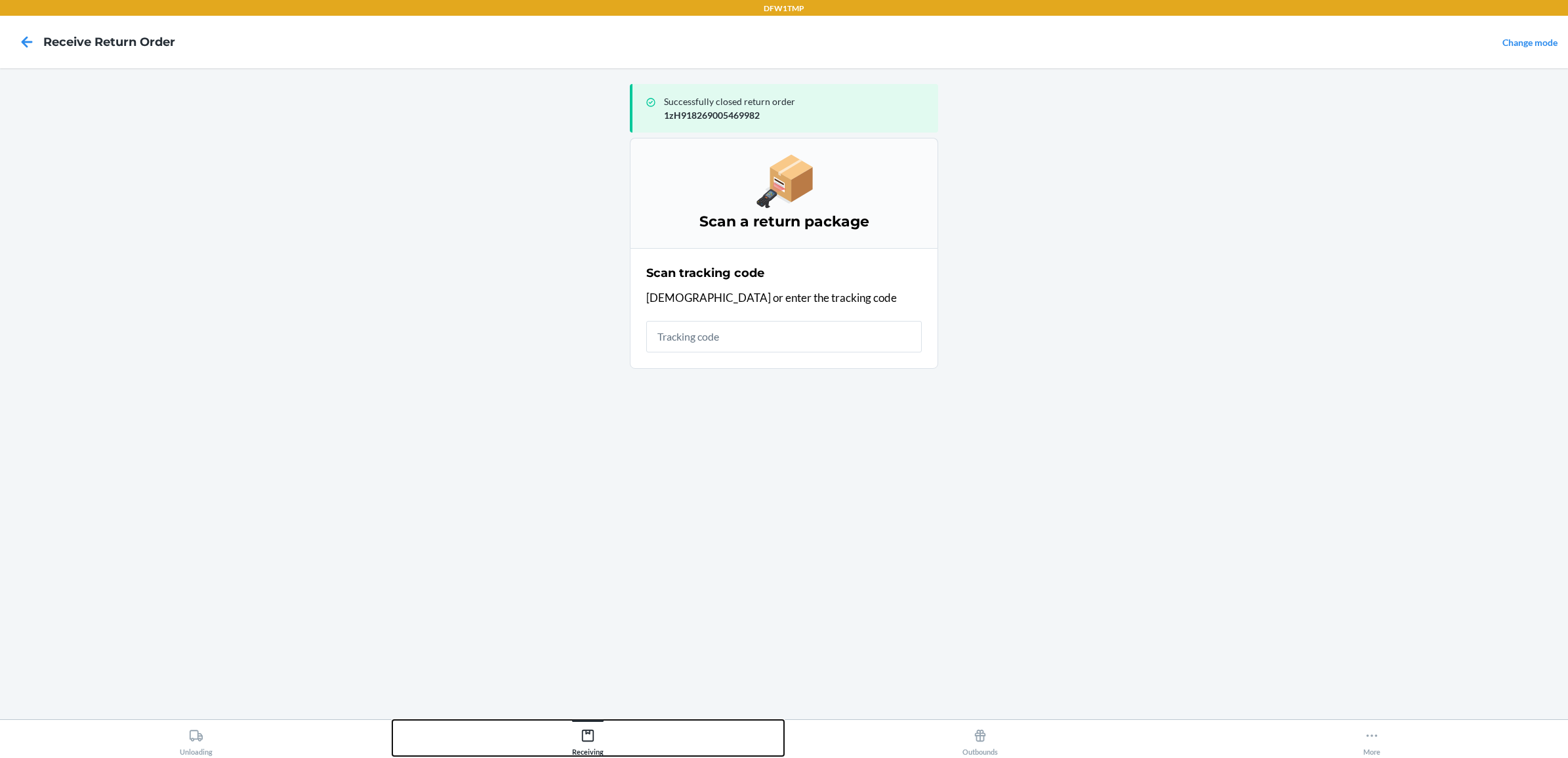
click at [587, 730] on icon at bounding box center [588, 735] width 15 height 15
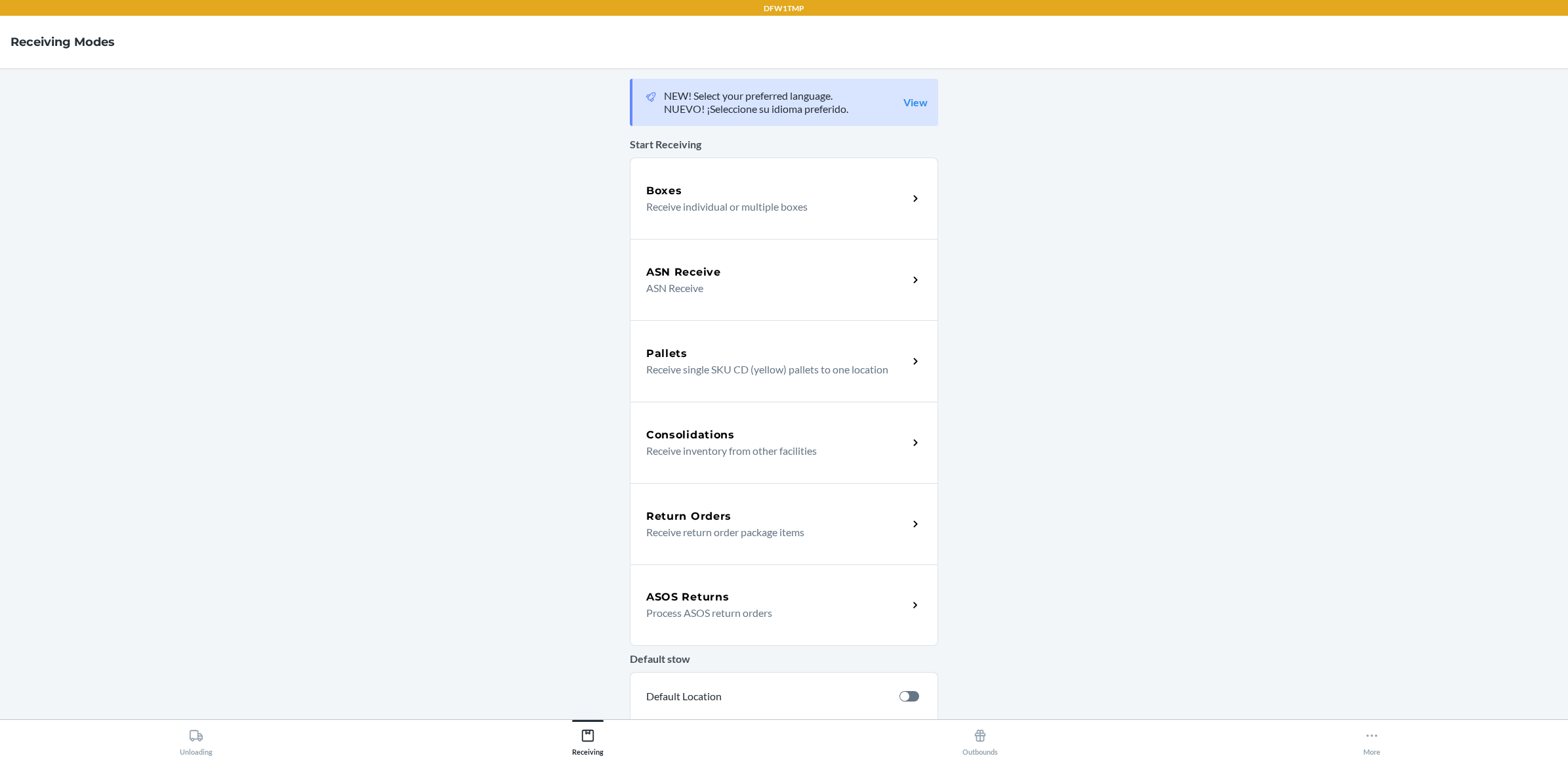
click at [750, 512] on div "Return Orders" at bounding box center [777, 516] width 262 height 15
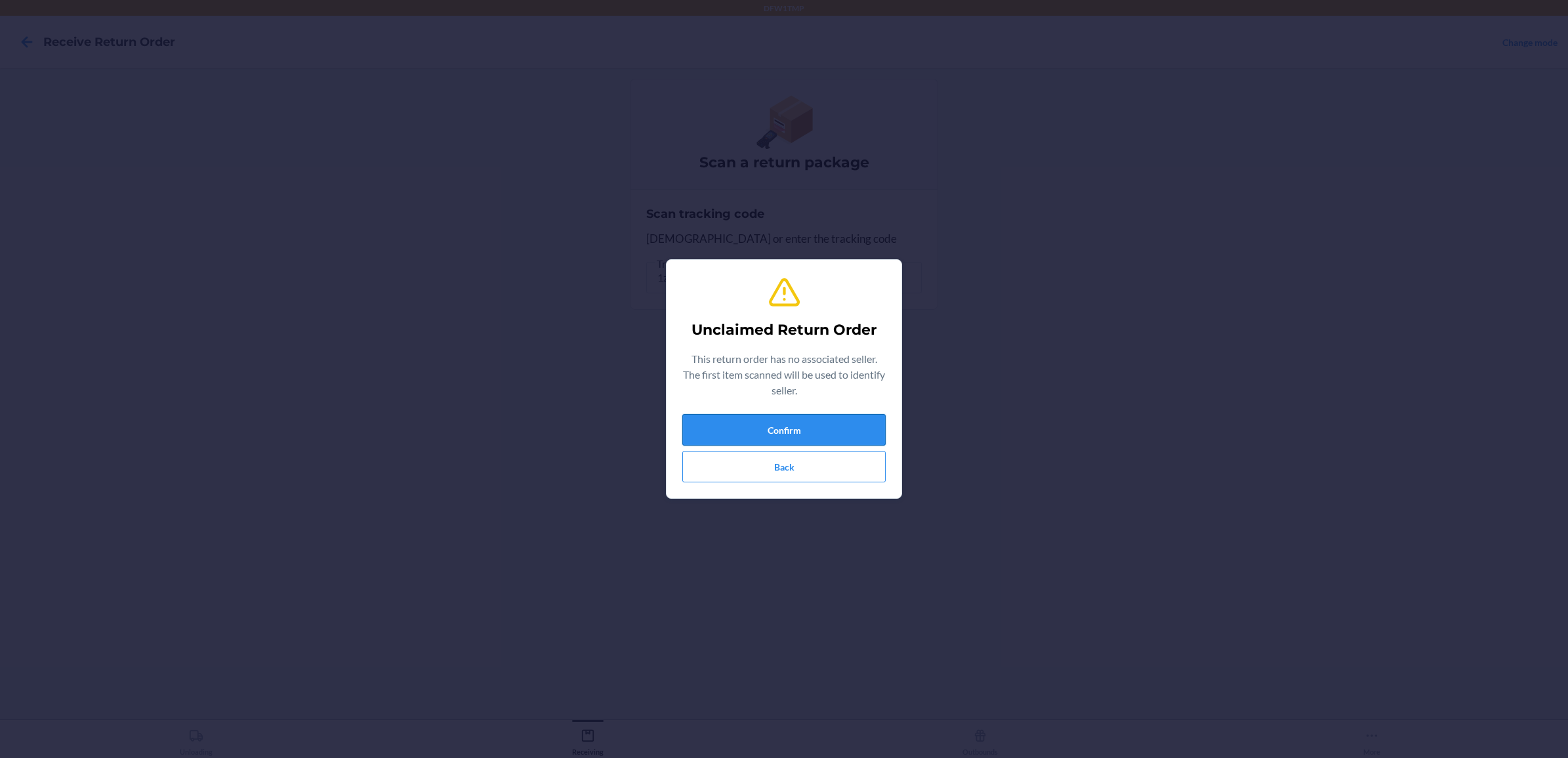
click at [755, 431] on button "Confirm" at bounding box center [784, 429] width 203 height 32
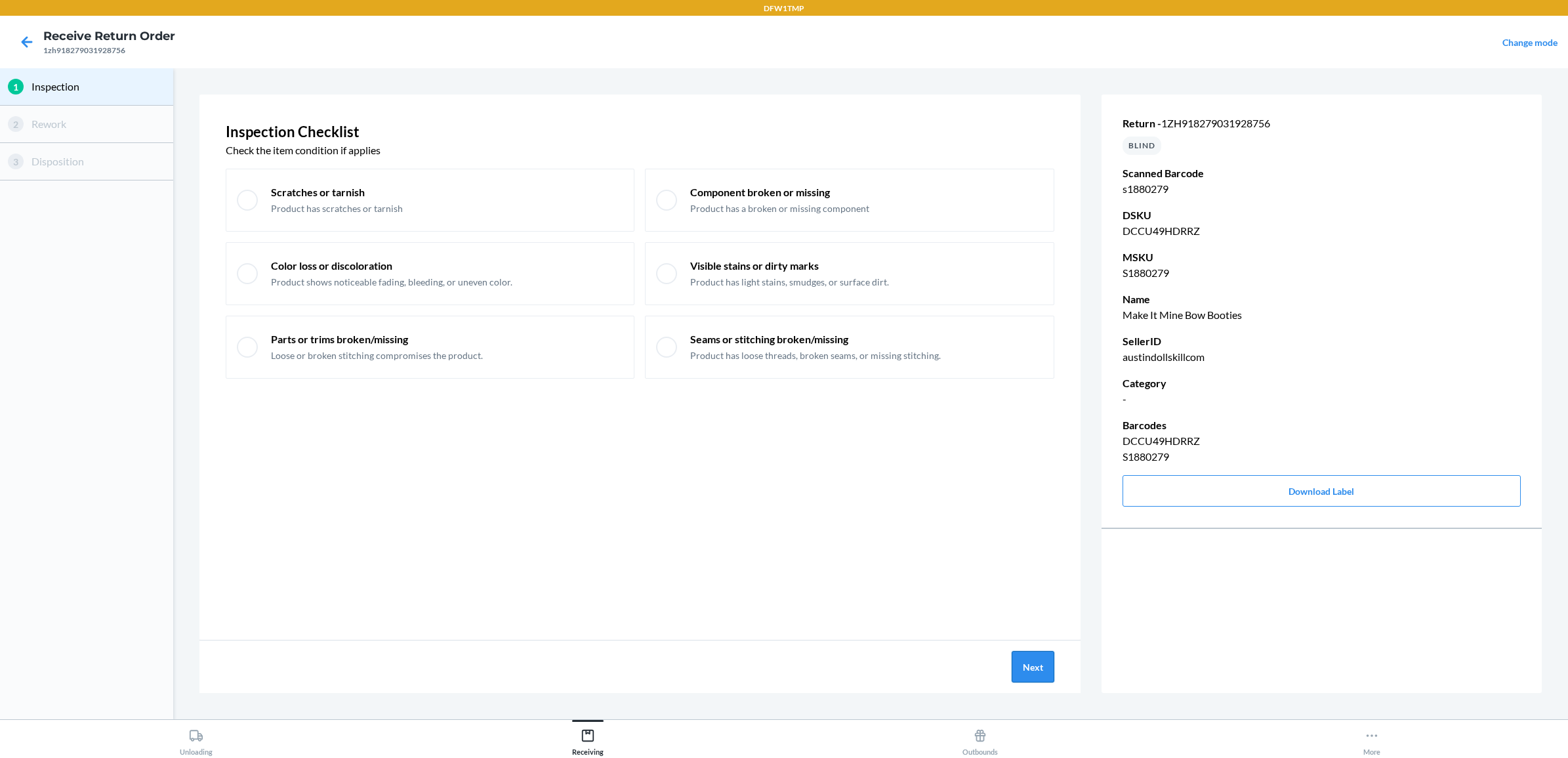
click at [1027, 667] on button "Next" at bounding box center [1033, 666] width 43 height 32
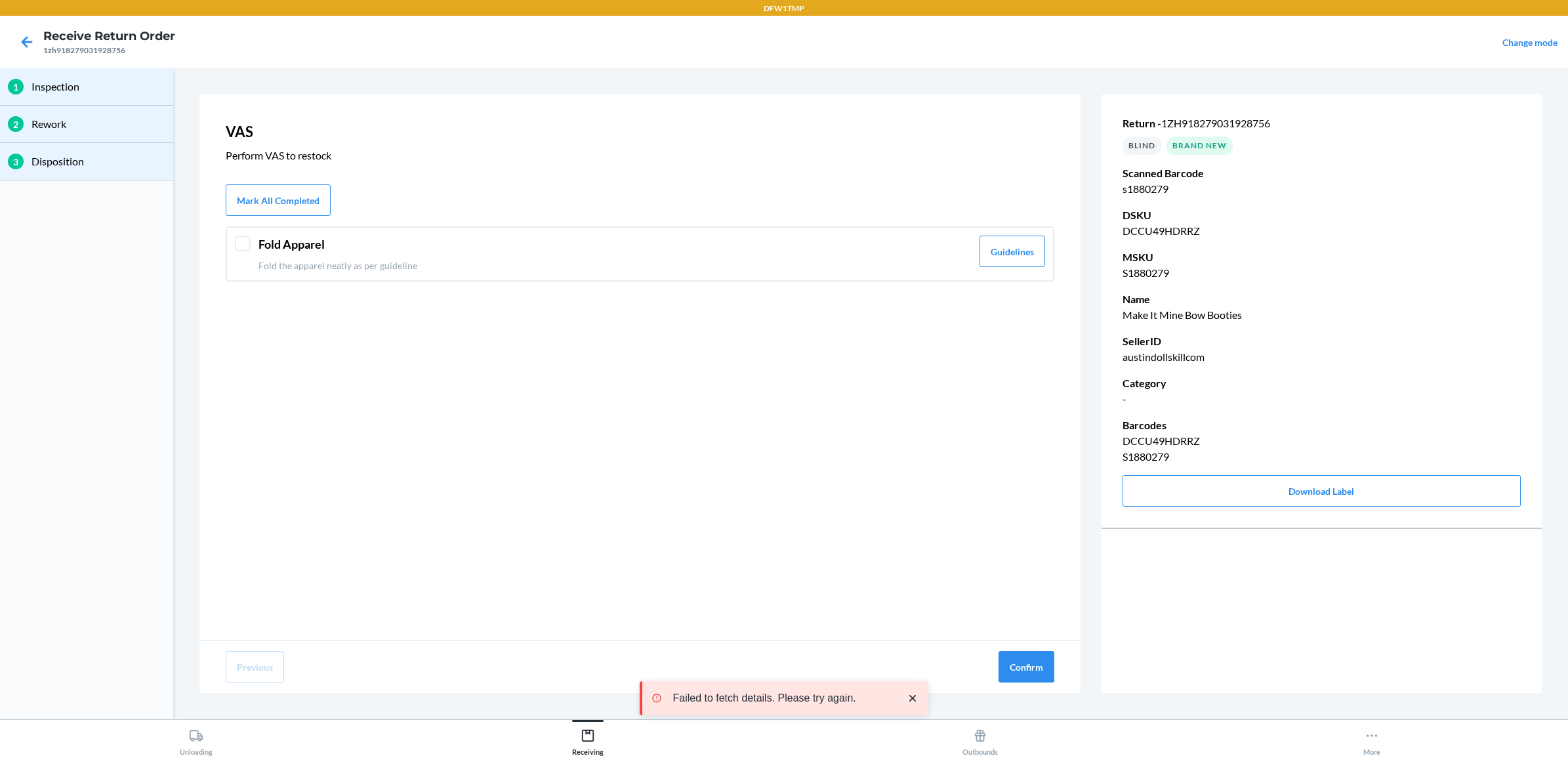
click at [273, 254] on div "Fold Apparel Fold the apparel neatly as per guideline" at bounding box center [615, 254] width 713 height 37
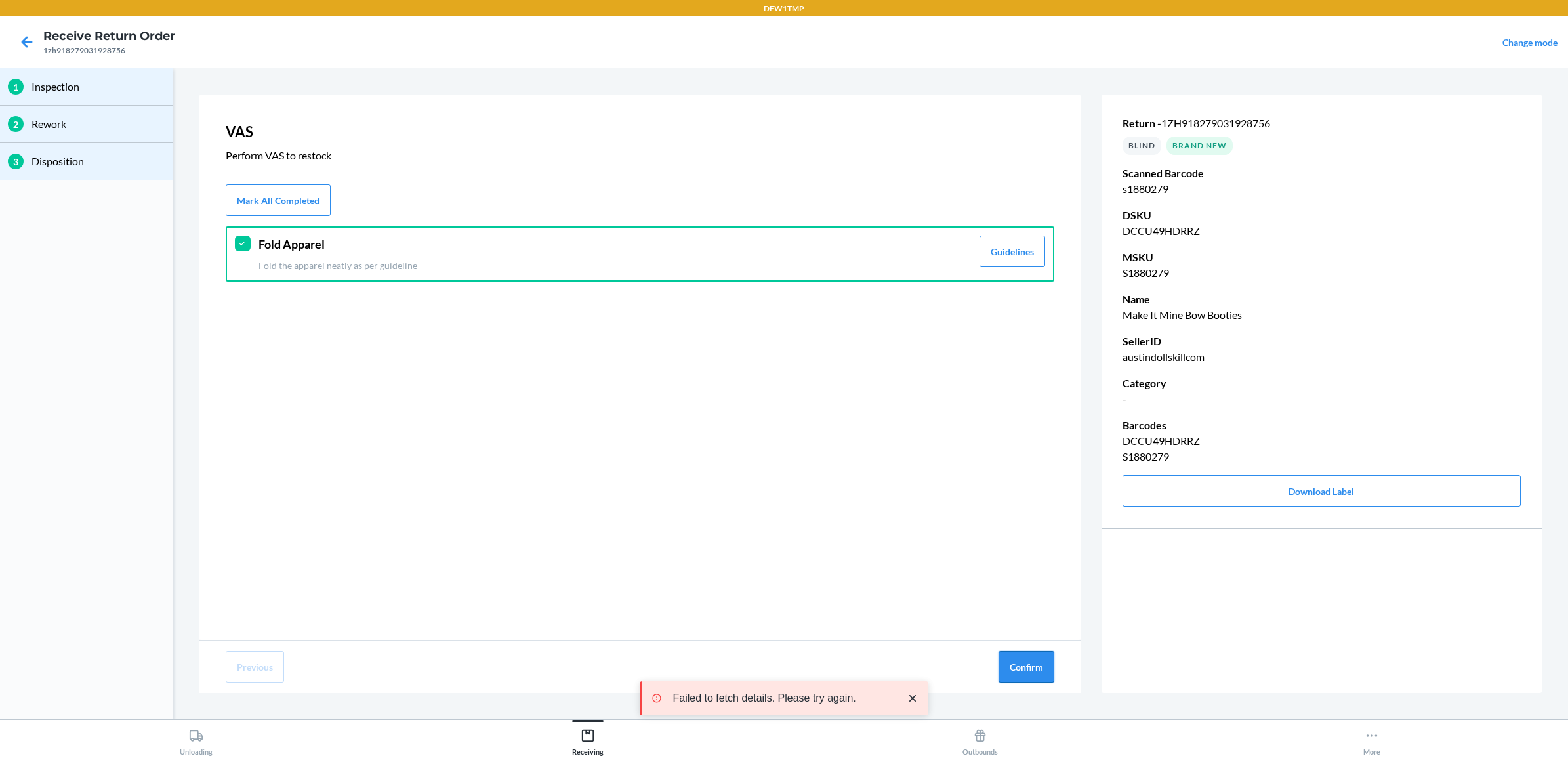
click at [1005, 674] on button "Confirm" at bounding box center [1027, 666] width 56 height 32
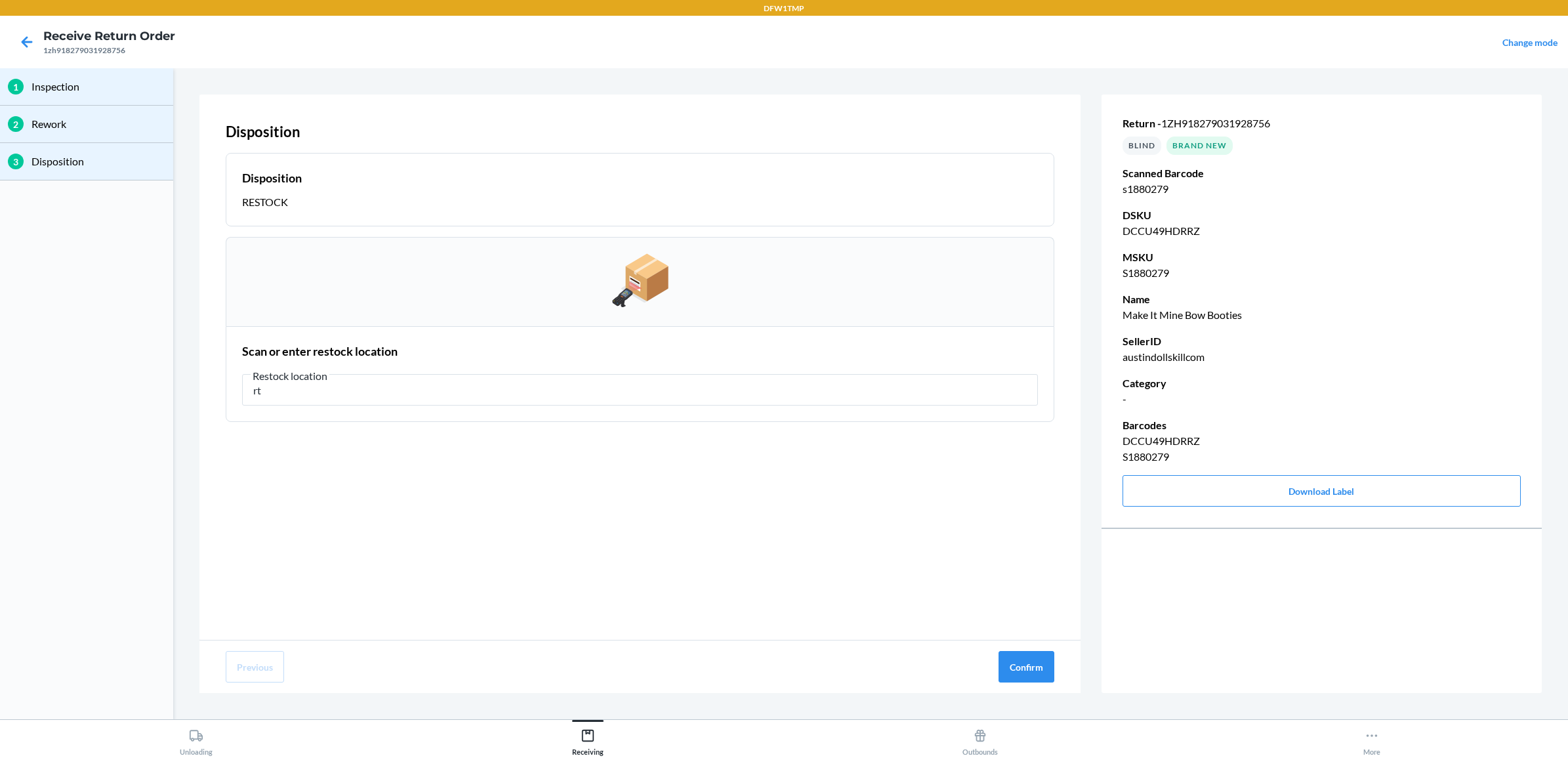
type input "r"
type input "RT-07"
click at [1038, 674] on button "Confirm" at bounding box center [1027, 666] width 56 height 32
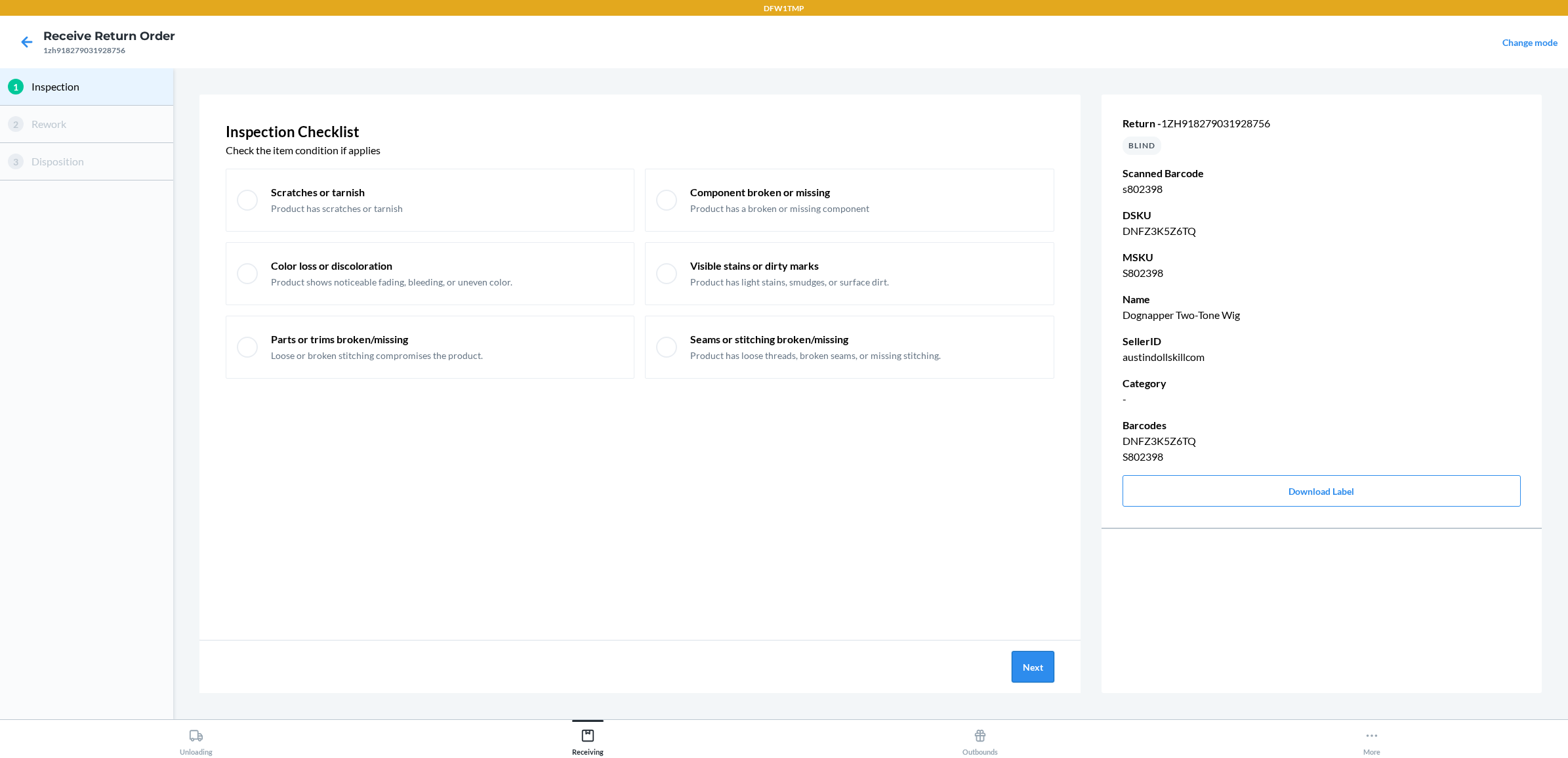
click at [1024, 661] on button "Next" at bounding box center [1033, 666] width 43 height 32
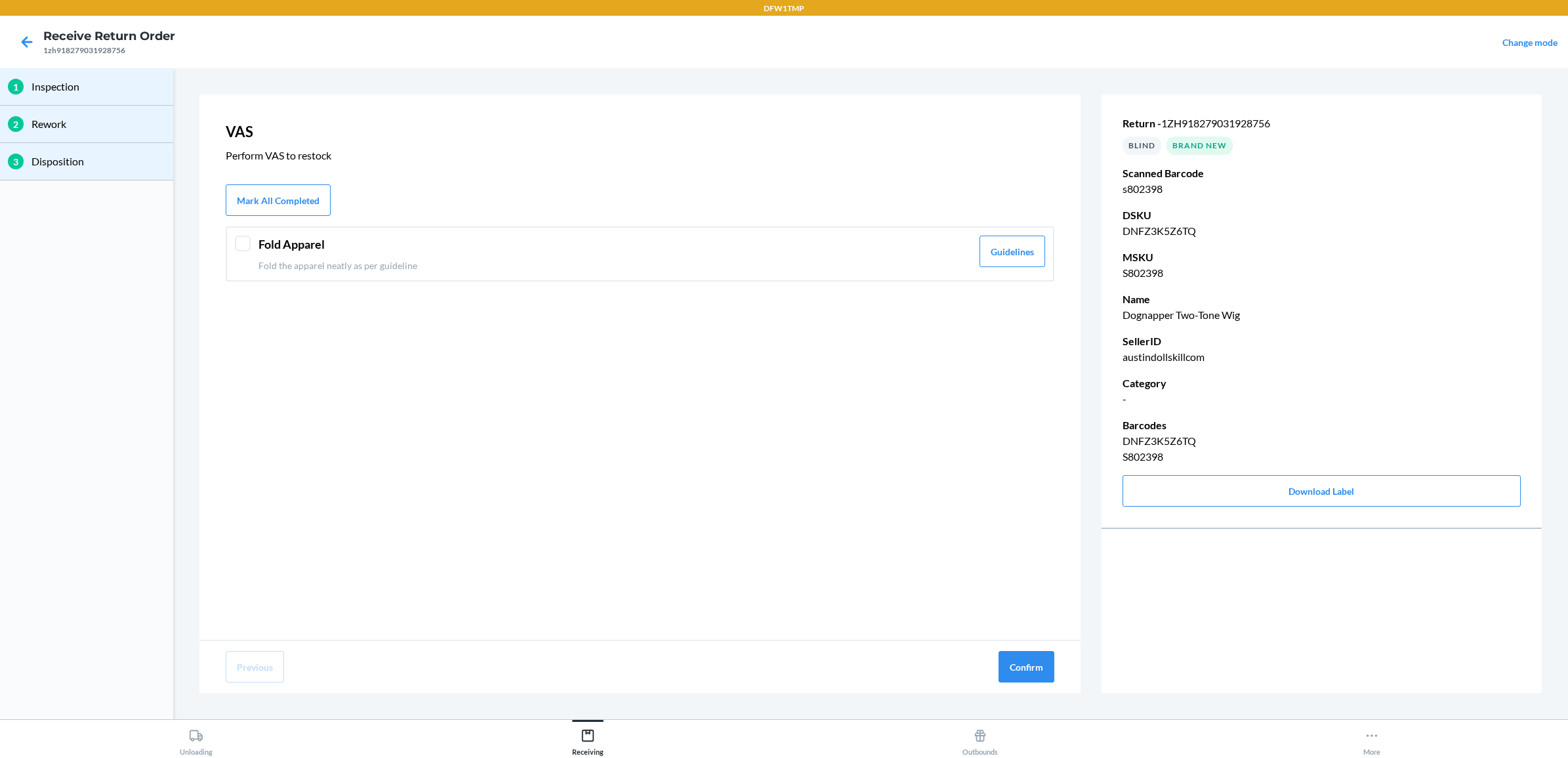
click at [260, 256] on div "Fold Apparel Fold the apparel neatly as per guideline" at bounding box center [615, 254] width 713 height 37
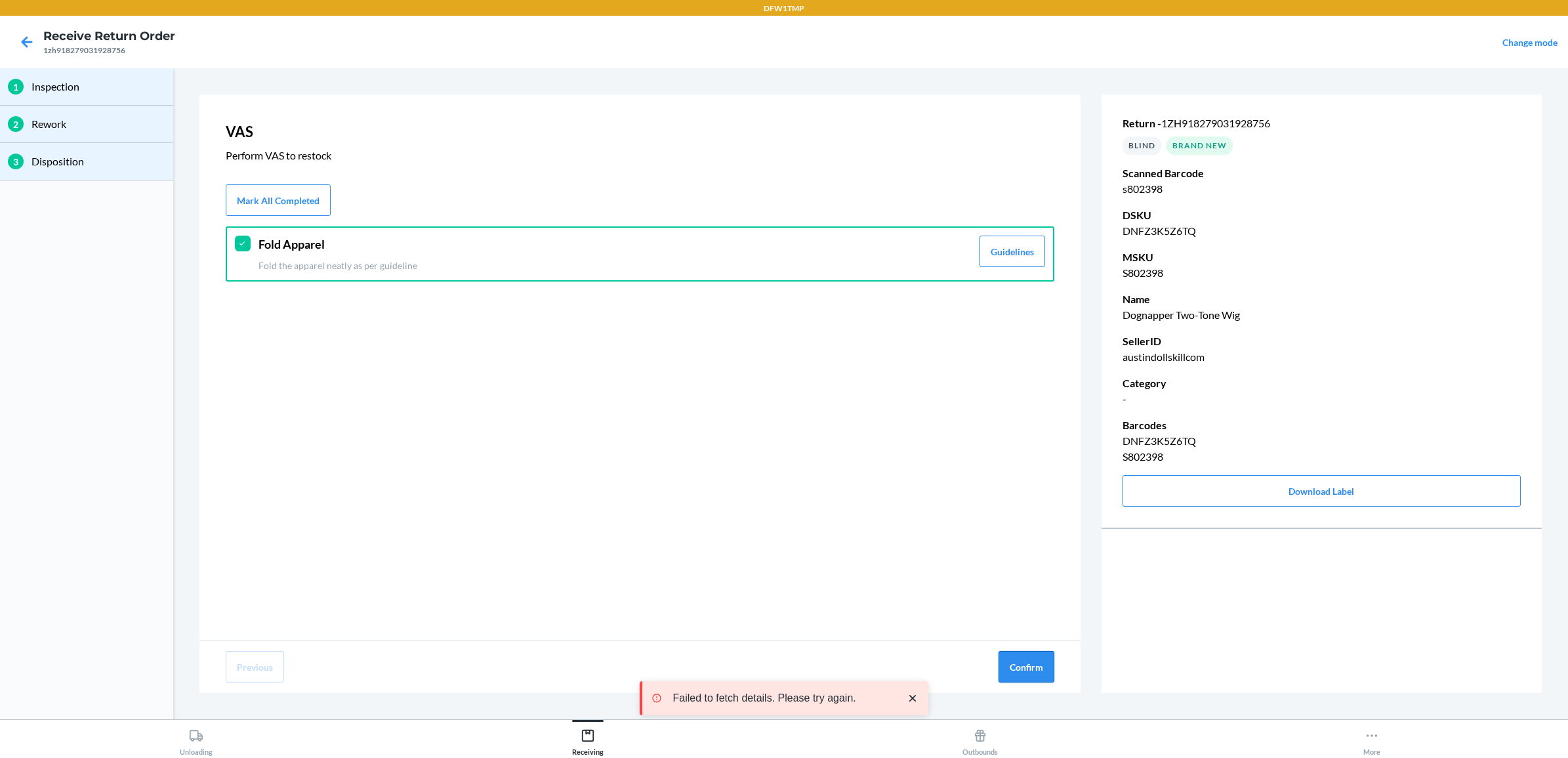
click at [1033, 655] on button "Confirm" at bounding box center [1027, 666] width 56 height 32
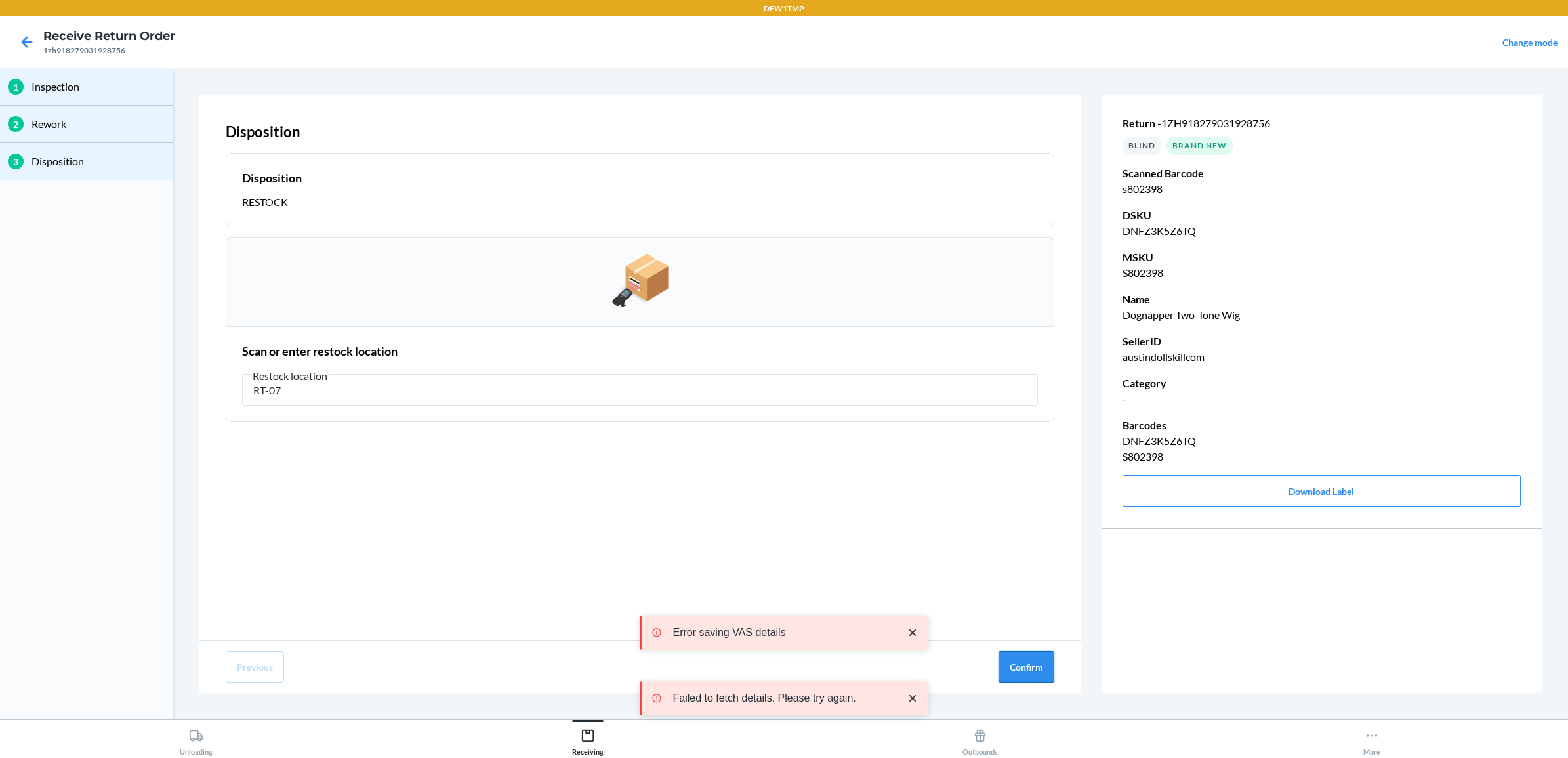
type input "RT-07"
click at [1035, 670] on button "Confirm" at bounding box center [1027, 666] width 56 height 32
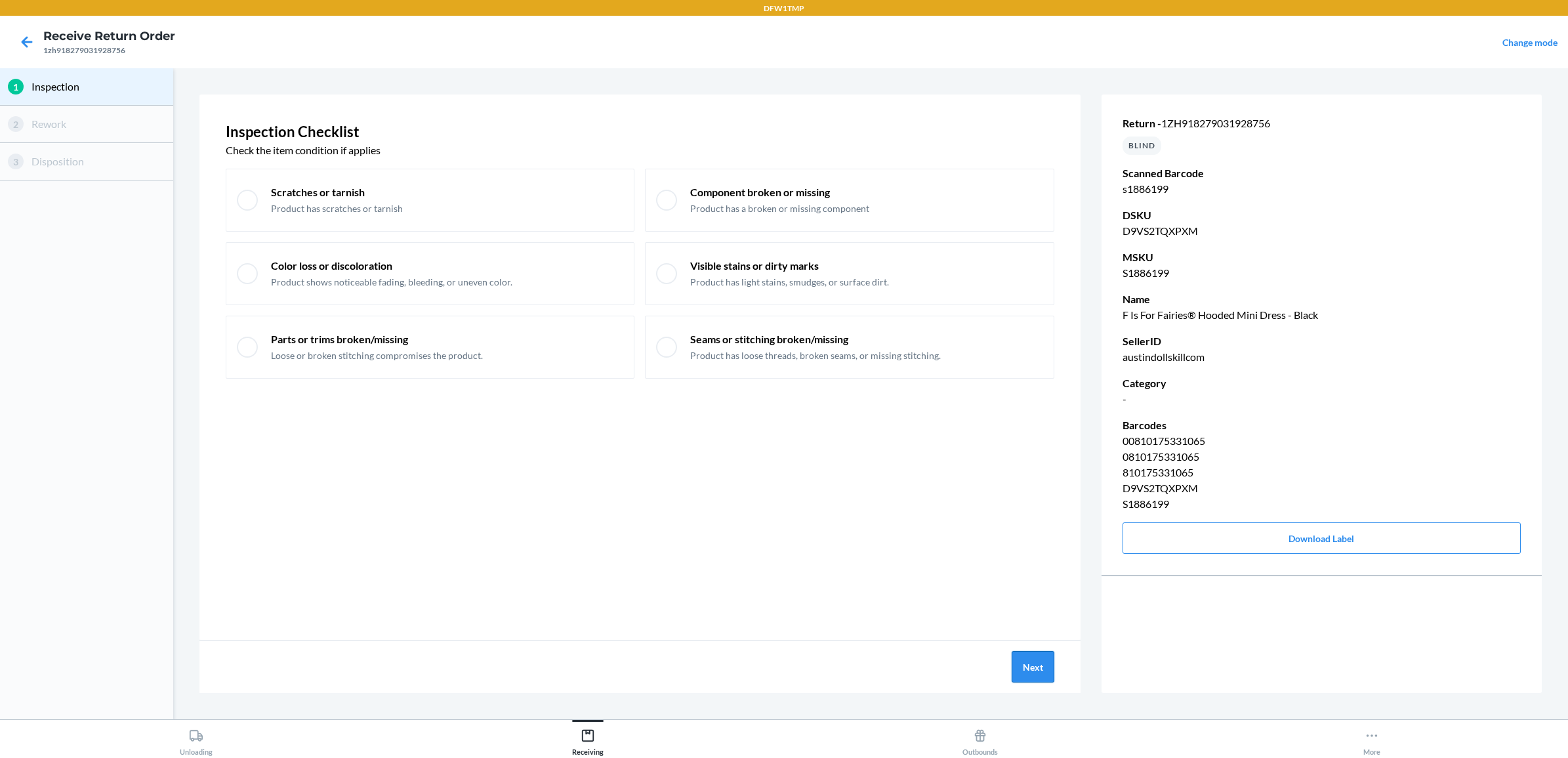
click at [1031, 664] on button "Next" at bounding box center [1033, 666] width 43 height 32
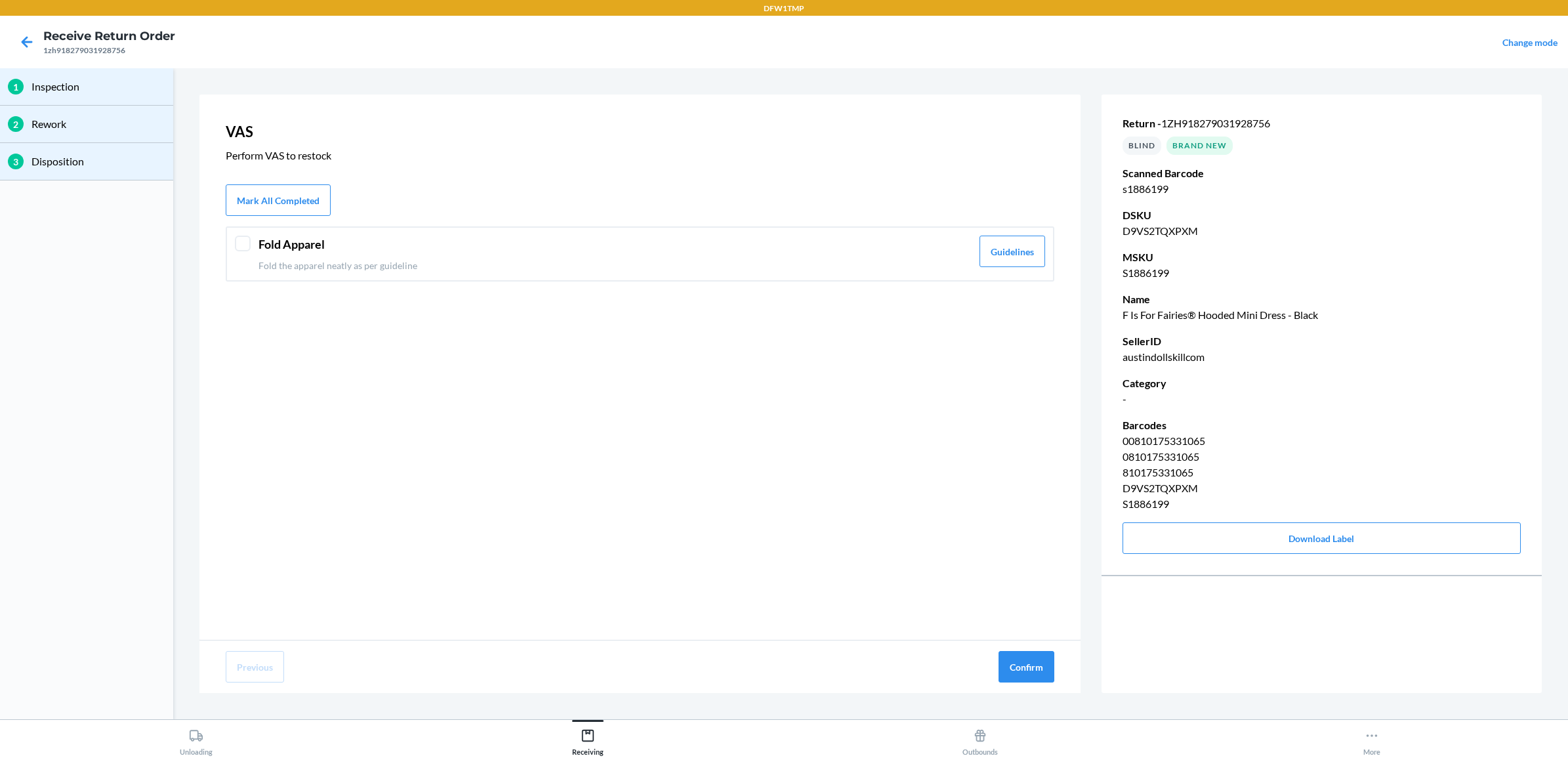
click at [369, 248] on header "Fold Apparel" at bounding box center [615, 245] width 713 height 17
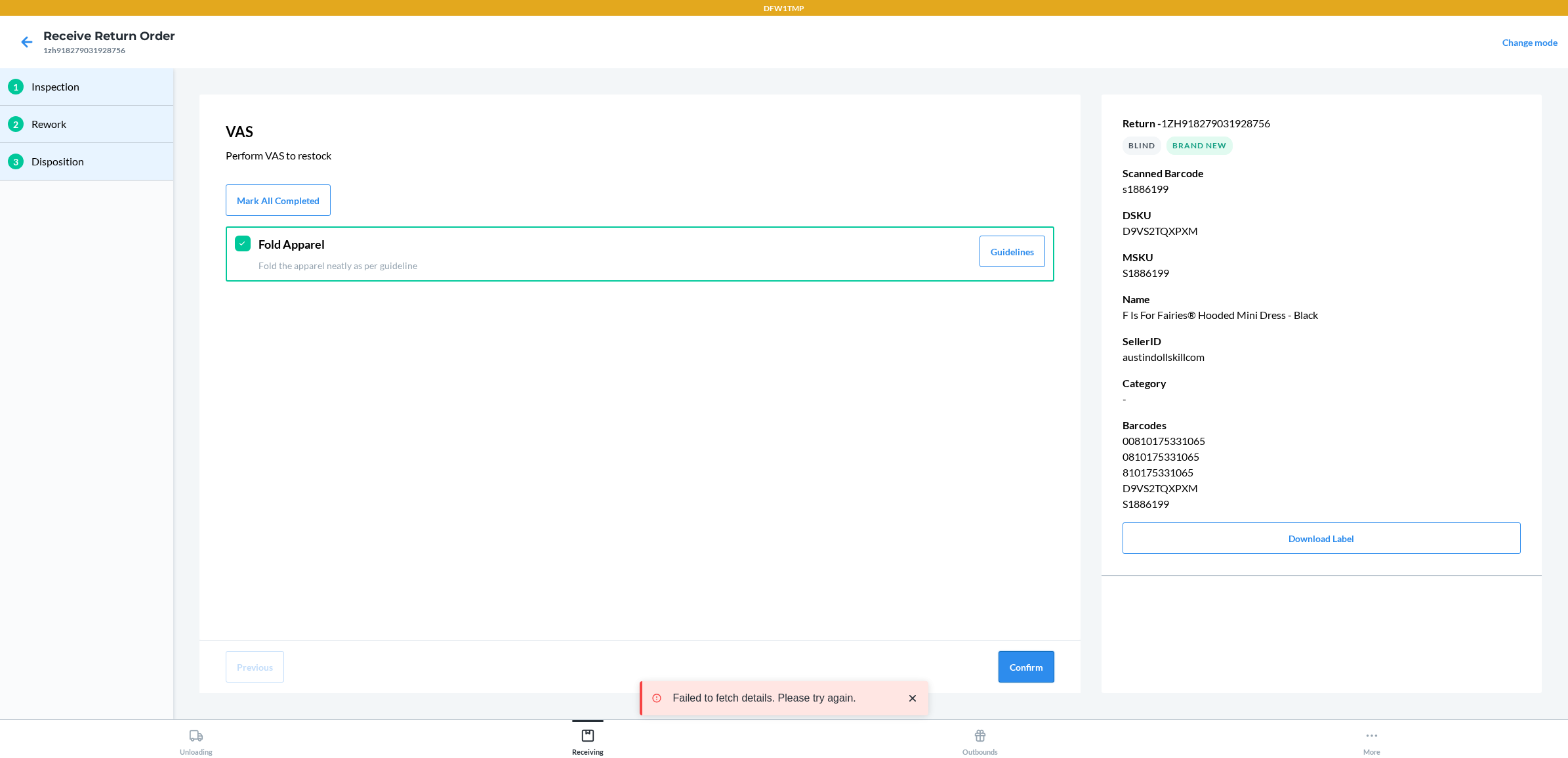
click at [1024, 660] on button "Confirm" at bounding box center [1027, 666] width 56 height 32
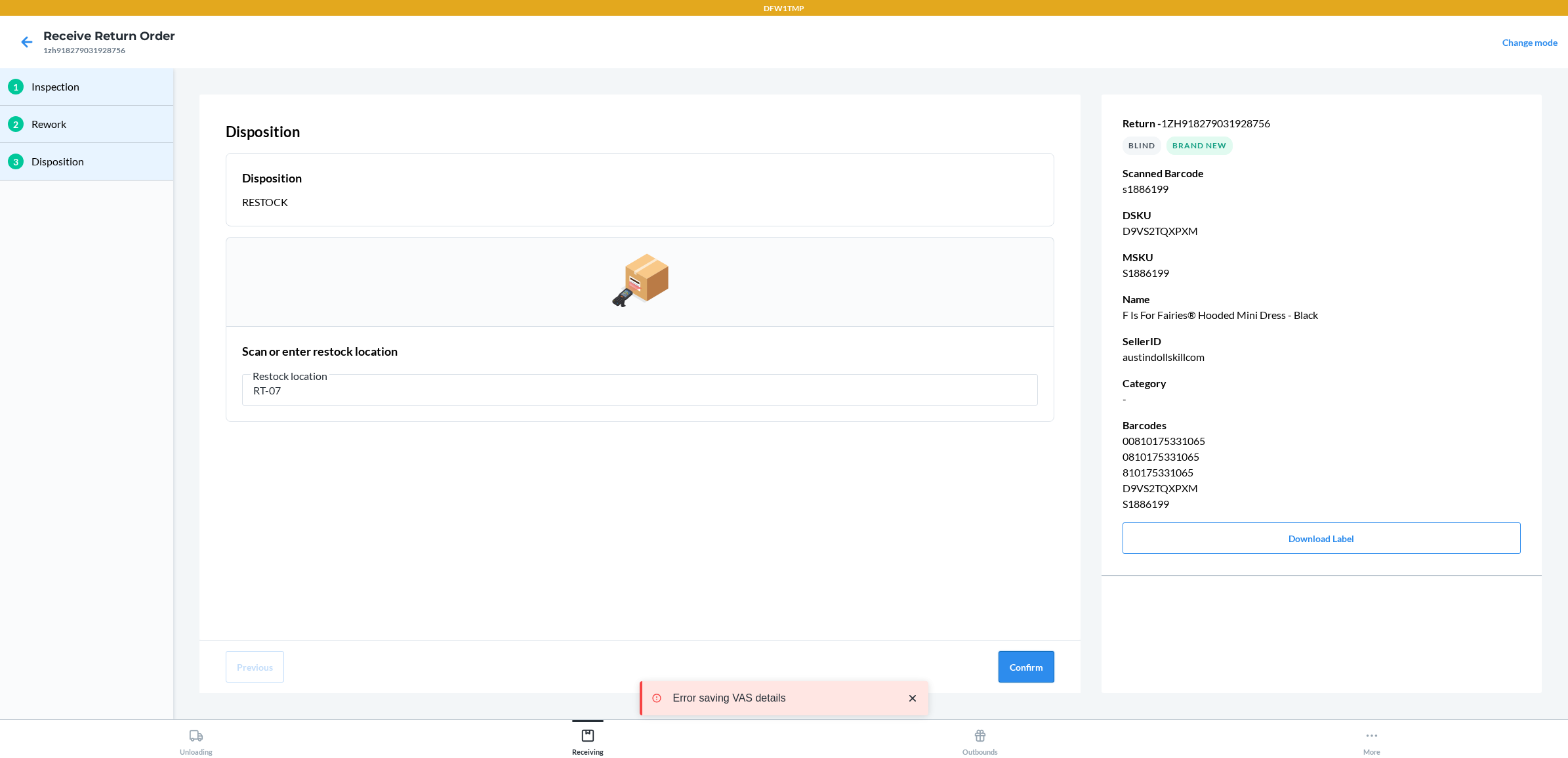
type input "RT-07"
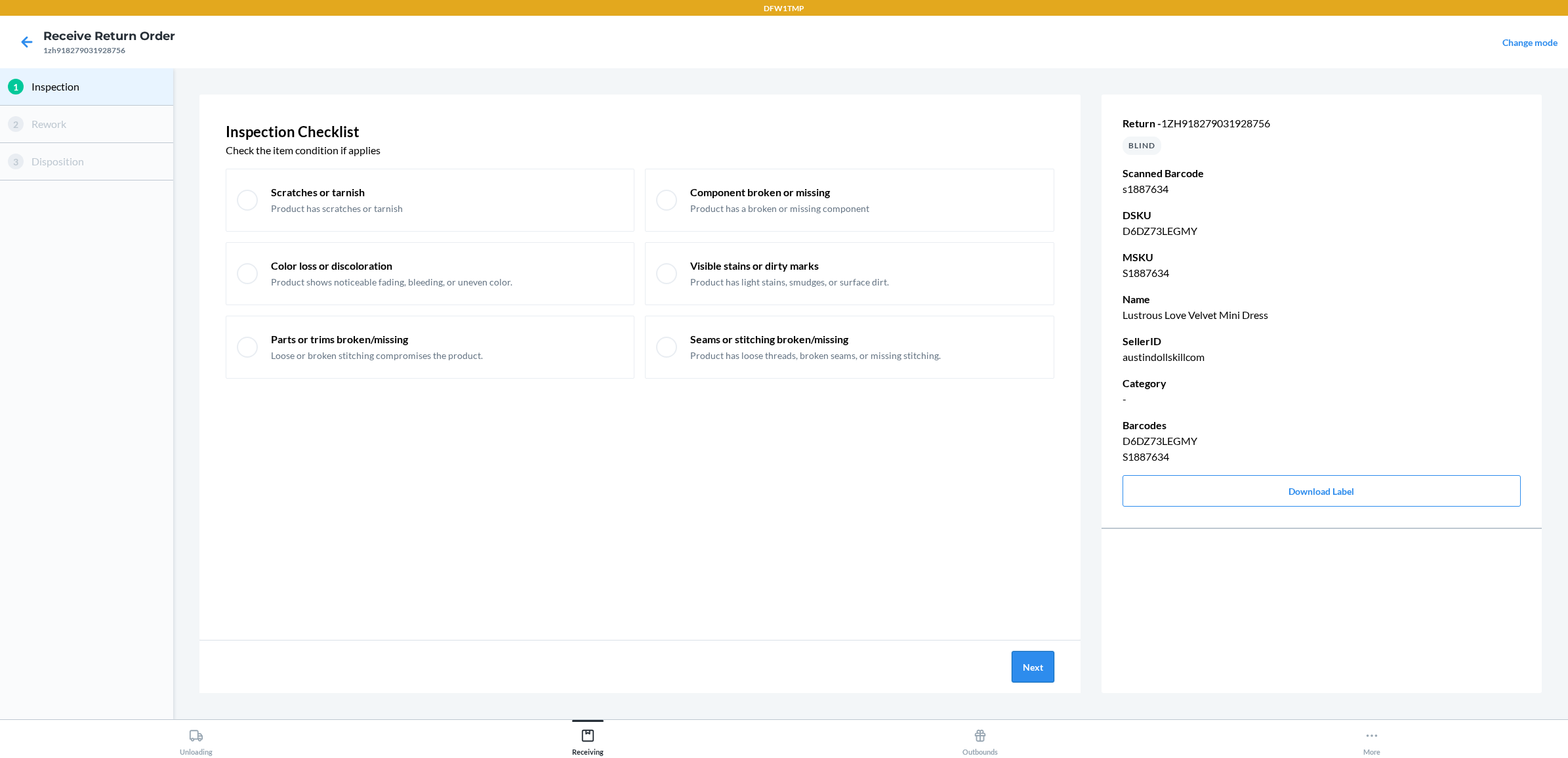
click at [1042, 657] on button "Next" at bounding box center [1033, 666] width 43 height 32
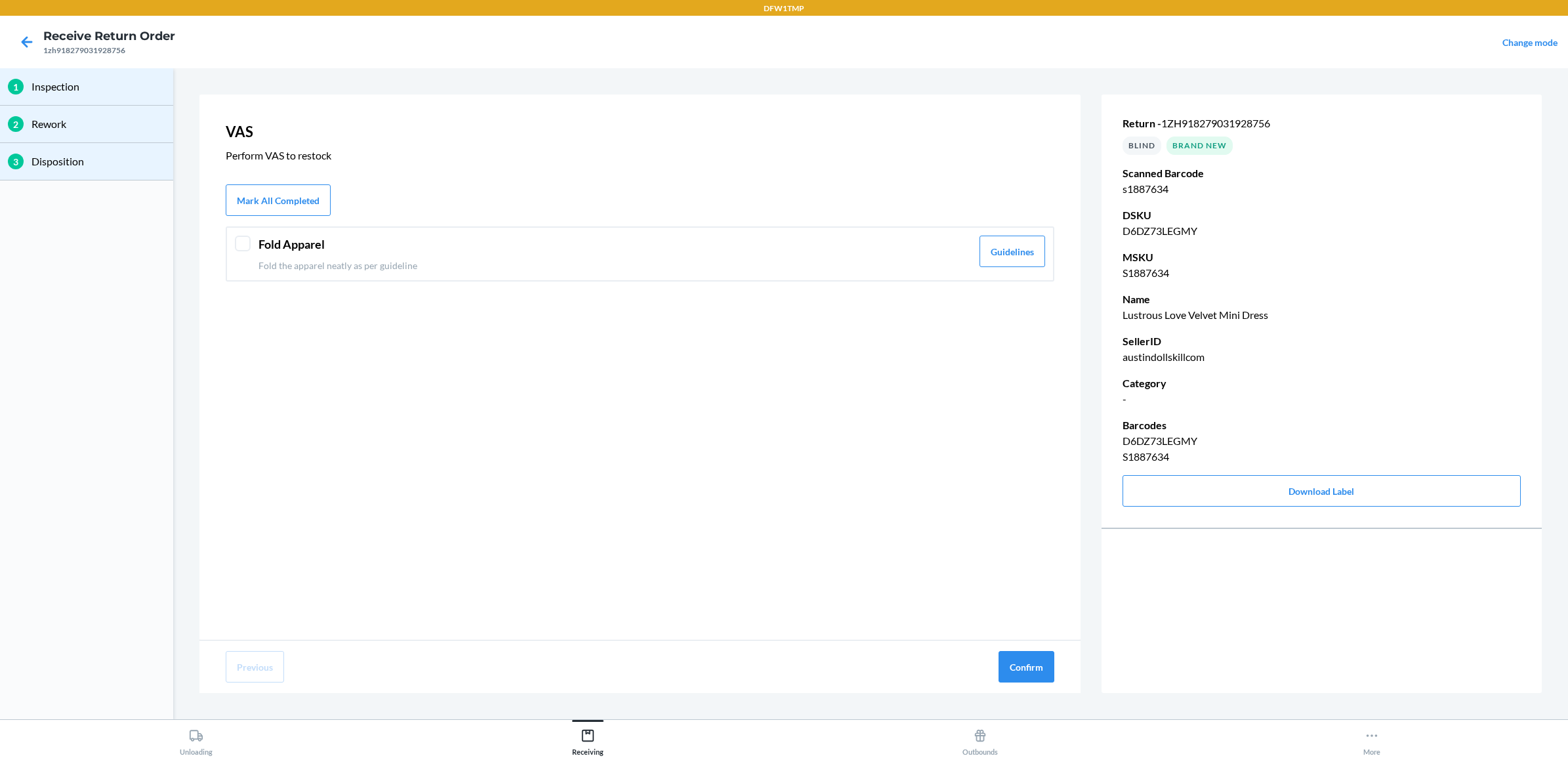
click at [256, 240] on div "Fold Apparel Fold the apparel neatly as per guideline Guidelines" at bounding box center [639, 253] width 828 height 55
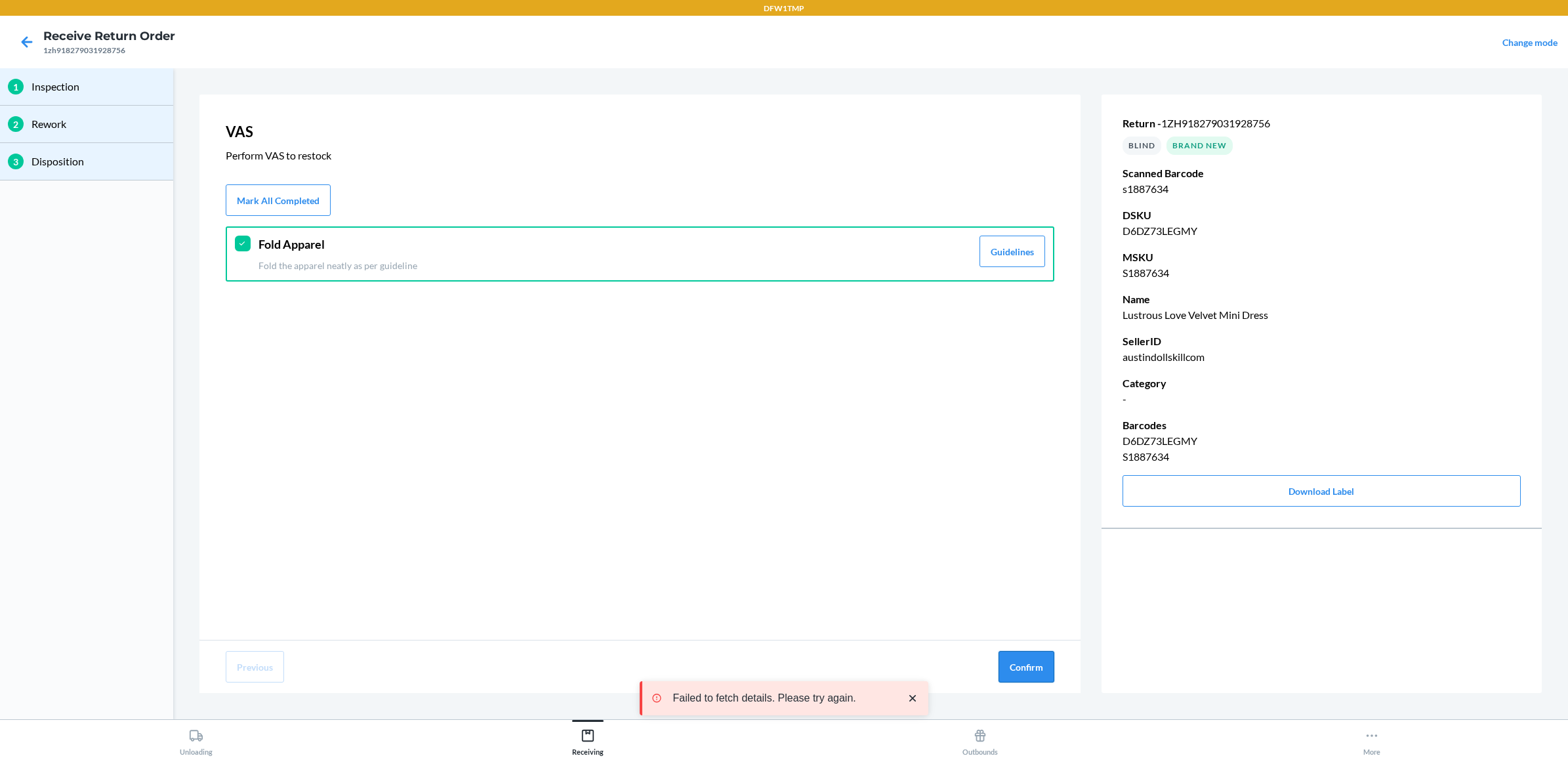
click at [1051, 667] on button "Confirm" at bounding box center [1027, 666] width 56 height 32
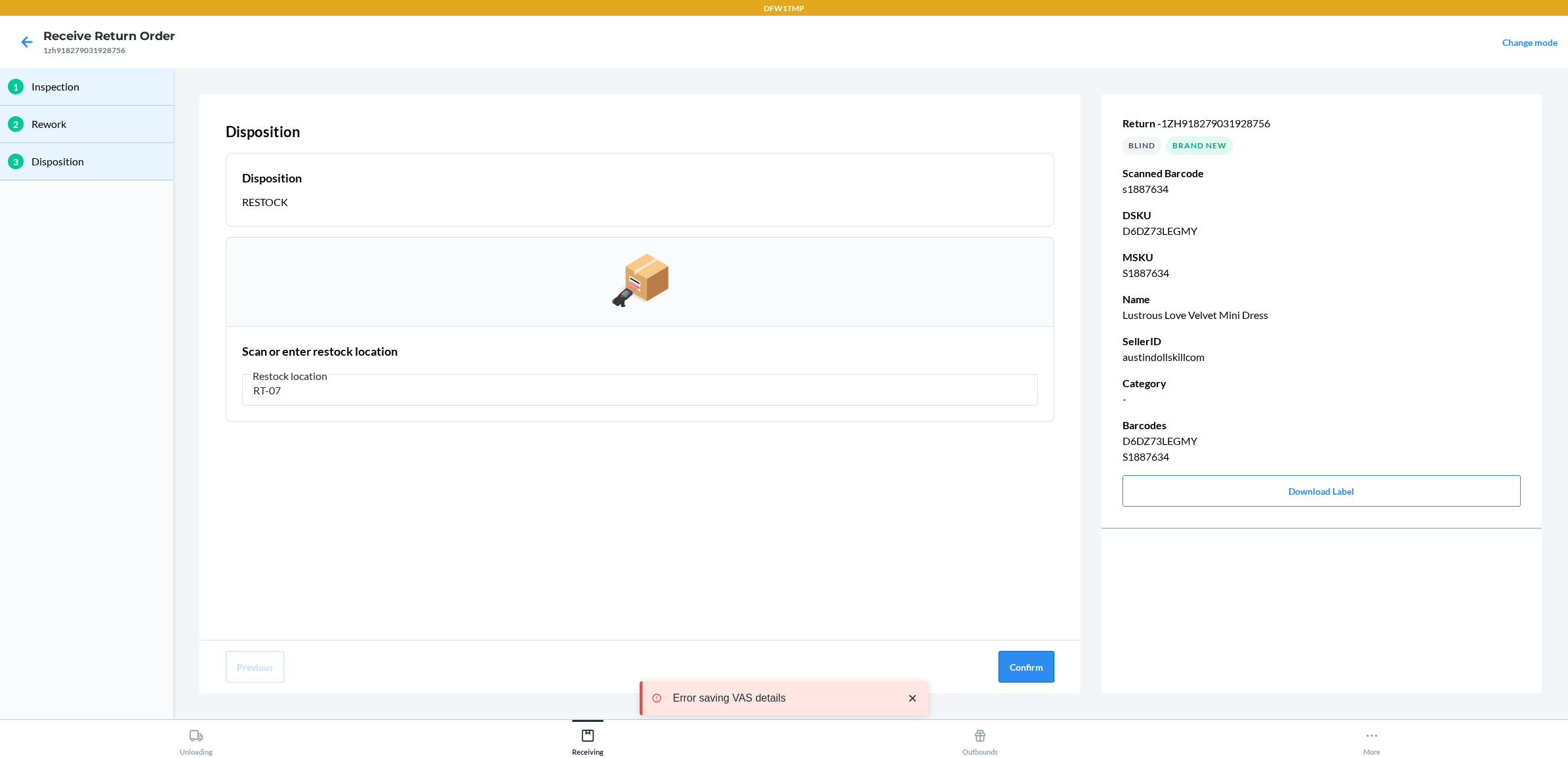
type input "RT-07"
click at [1024, 667] on button "Confirm" at bounding box center [1027, 666] width 56 height 32
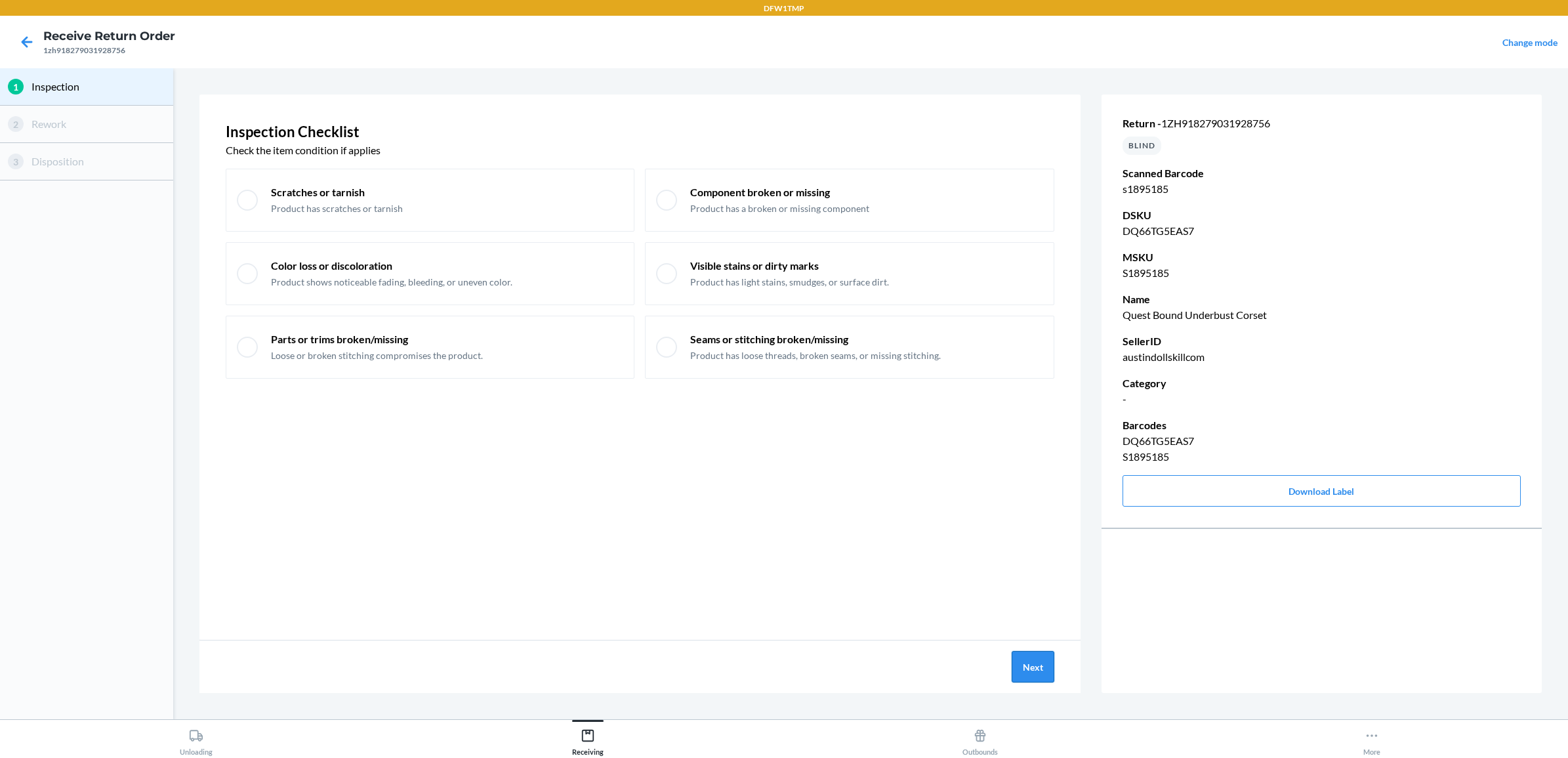
click at [1022, 665] on button "Next" at bounding box center [1033, 666] width 43 height 32
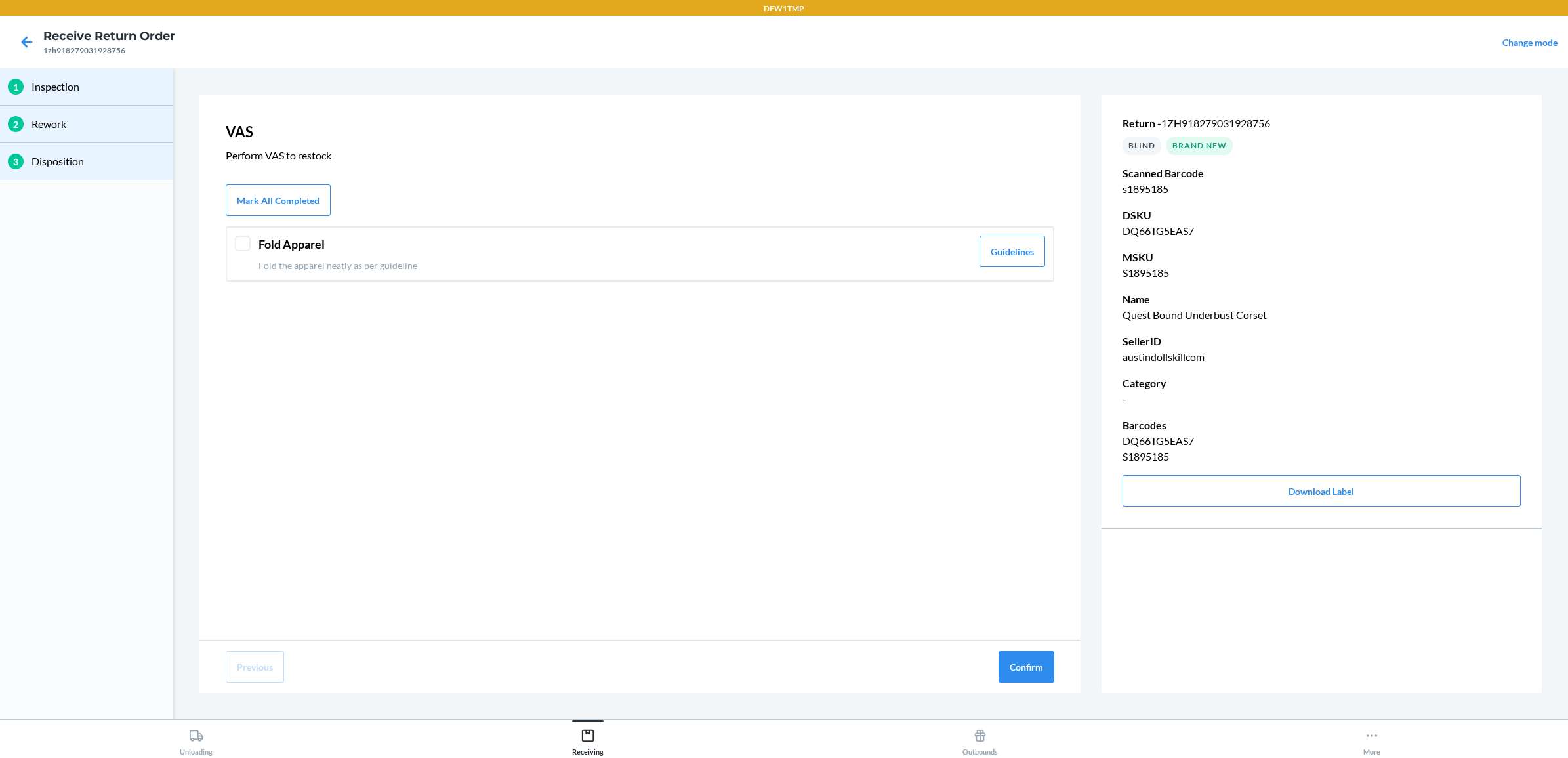
click at [258, 264] on p "Fold the apparel neatly as per guideline" at bounding box center [615, 265] width 713 height 14
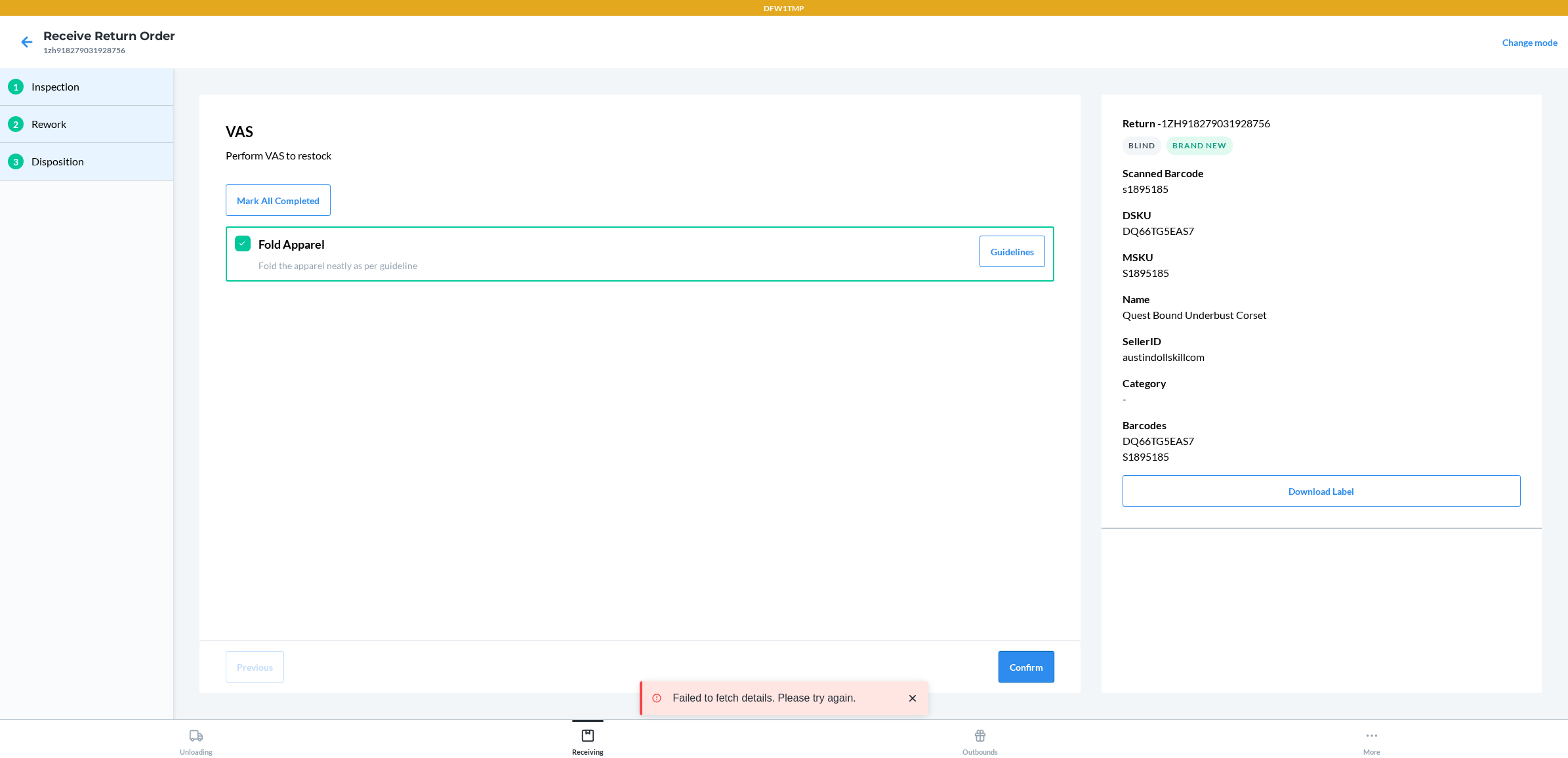
click at [1031, 663] on button "Confirm" at bounding box center [1027, 666] width 56 height 32
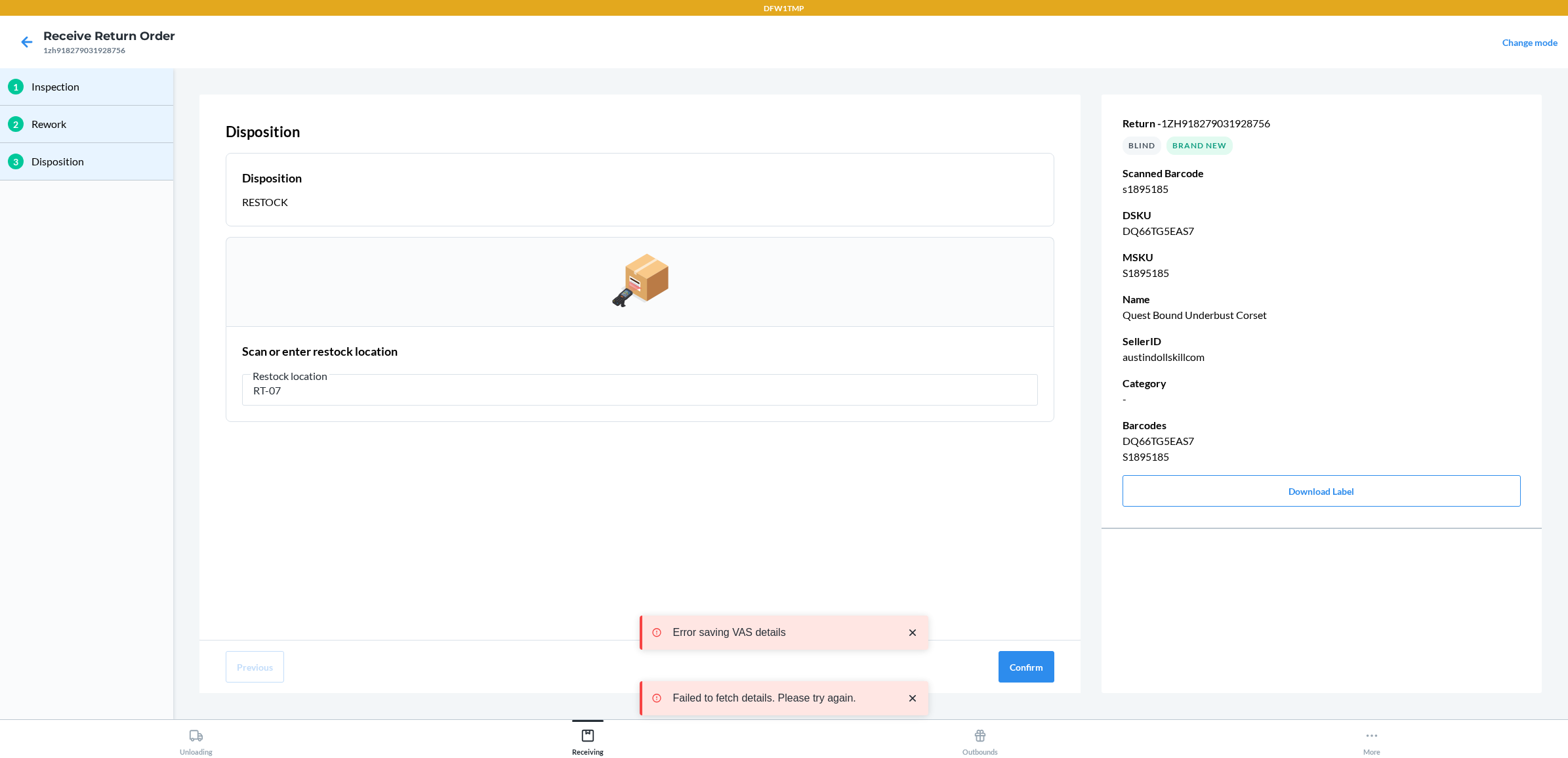
type input "RT-07"
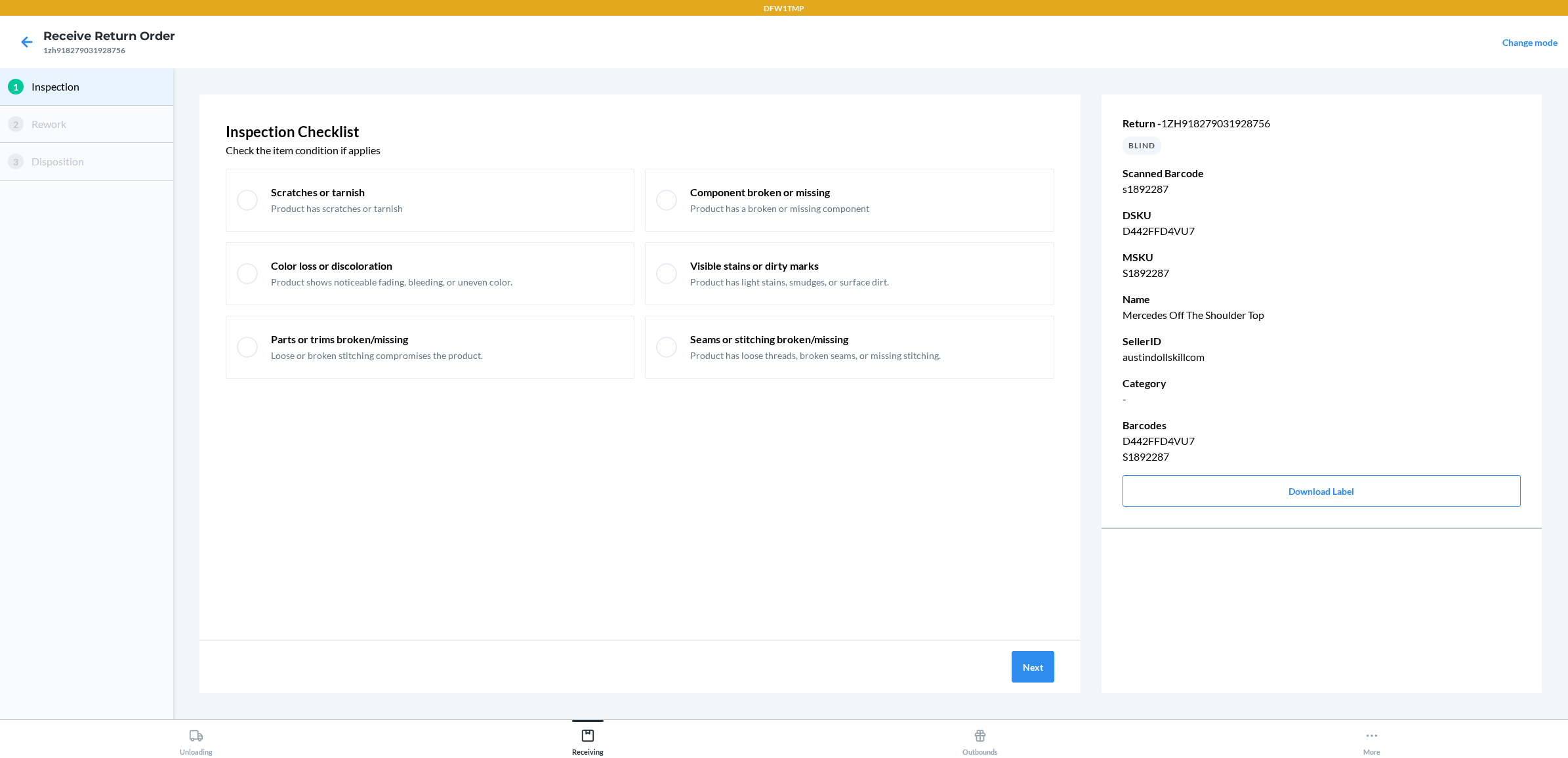
drag, startPoint x: 397, startPoint y: 291, endPoint x: 348, endPoint y: 615, distance: 327.7
drag, startPoint x: 348, startPoint y: 615, endPoint x: 1012, endPoint y: 657, distance: 665.3
click at [1012, 657] on button "Next" at bounding box center [1033, 666] width 43 height 32
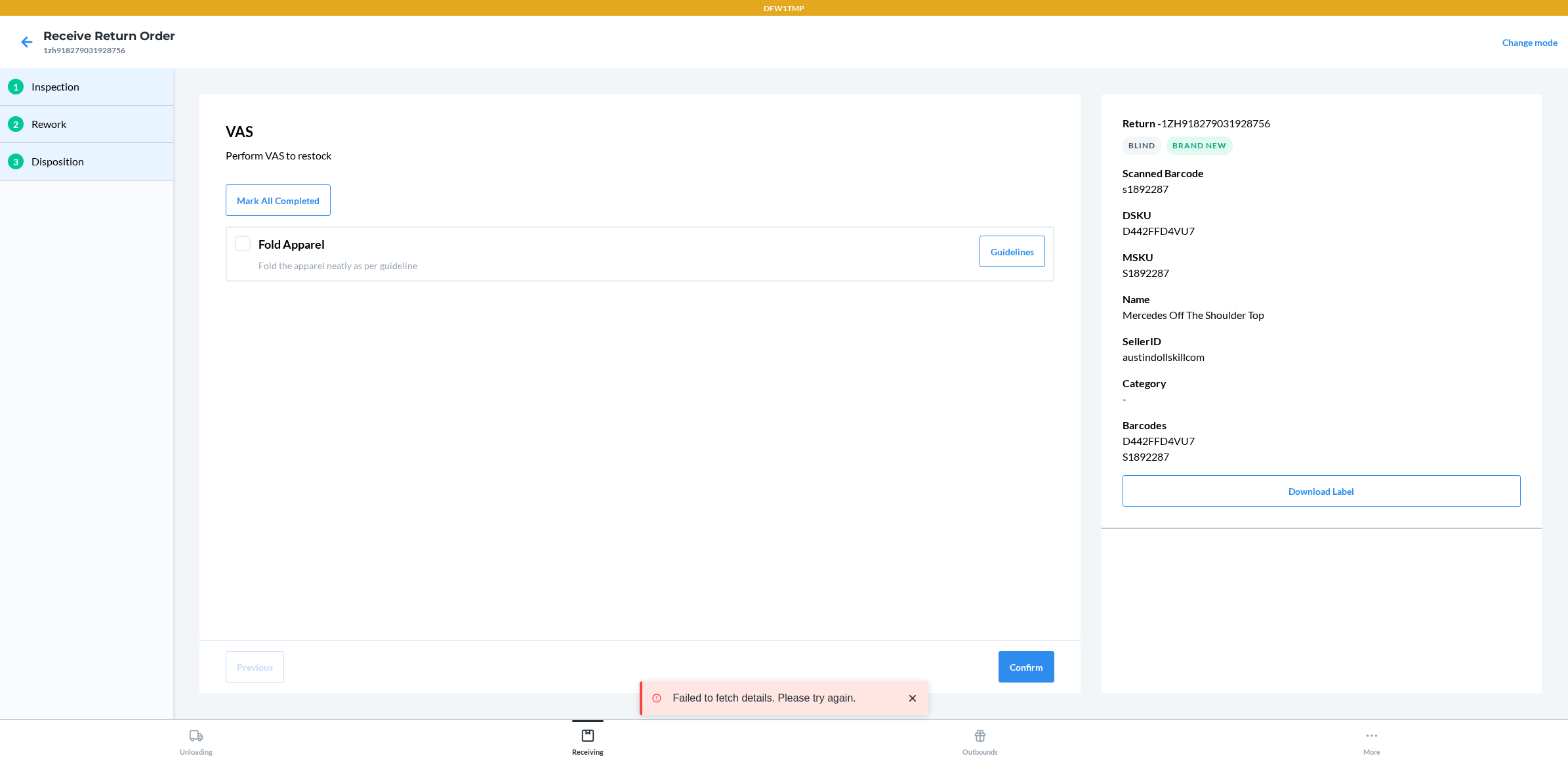
click at [287, 249] on header "Fold Apparel" at bounding box center [615, 245] width 713 height 17
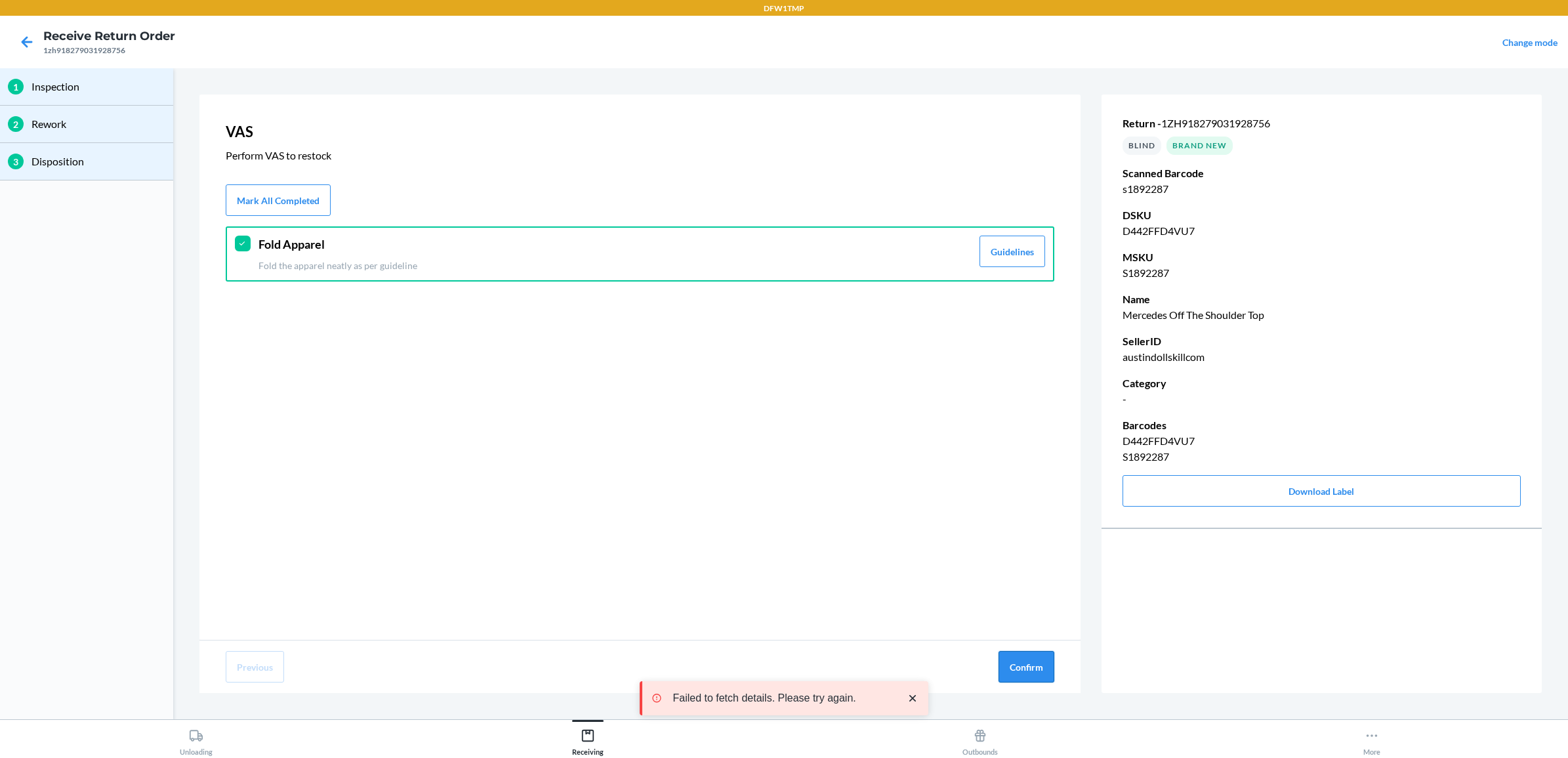
click at [1019, 663] on button "Confirm" at bounding box center [1027, 666] width 56 height 32
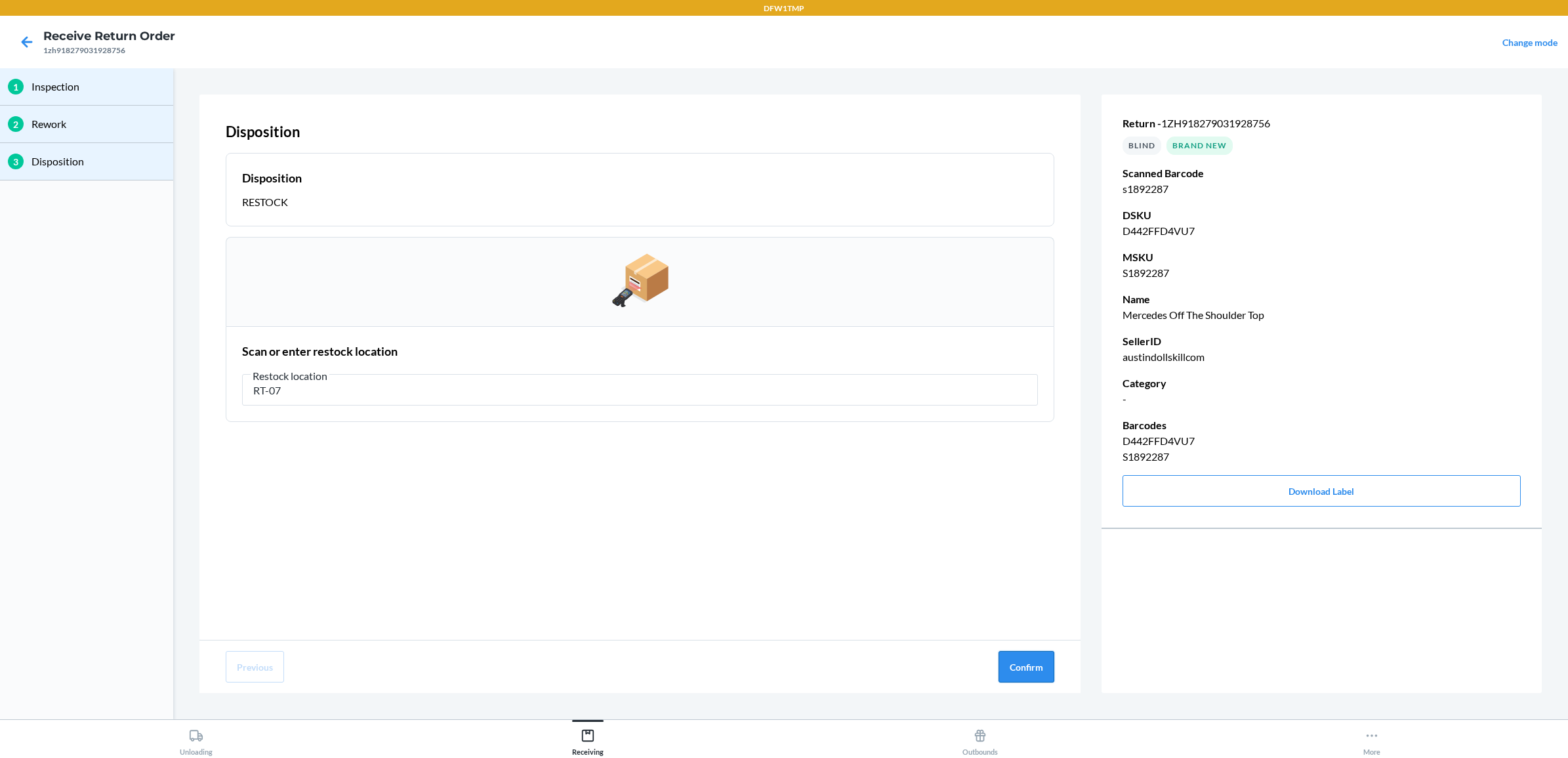
type input "RT-07"
click at [1027, 663] on button "Confirm" at bounding box center [1027, 666] width 56 height 32
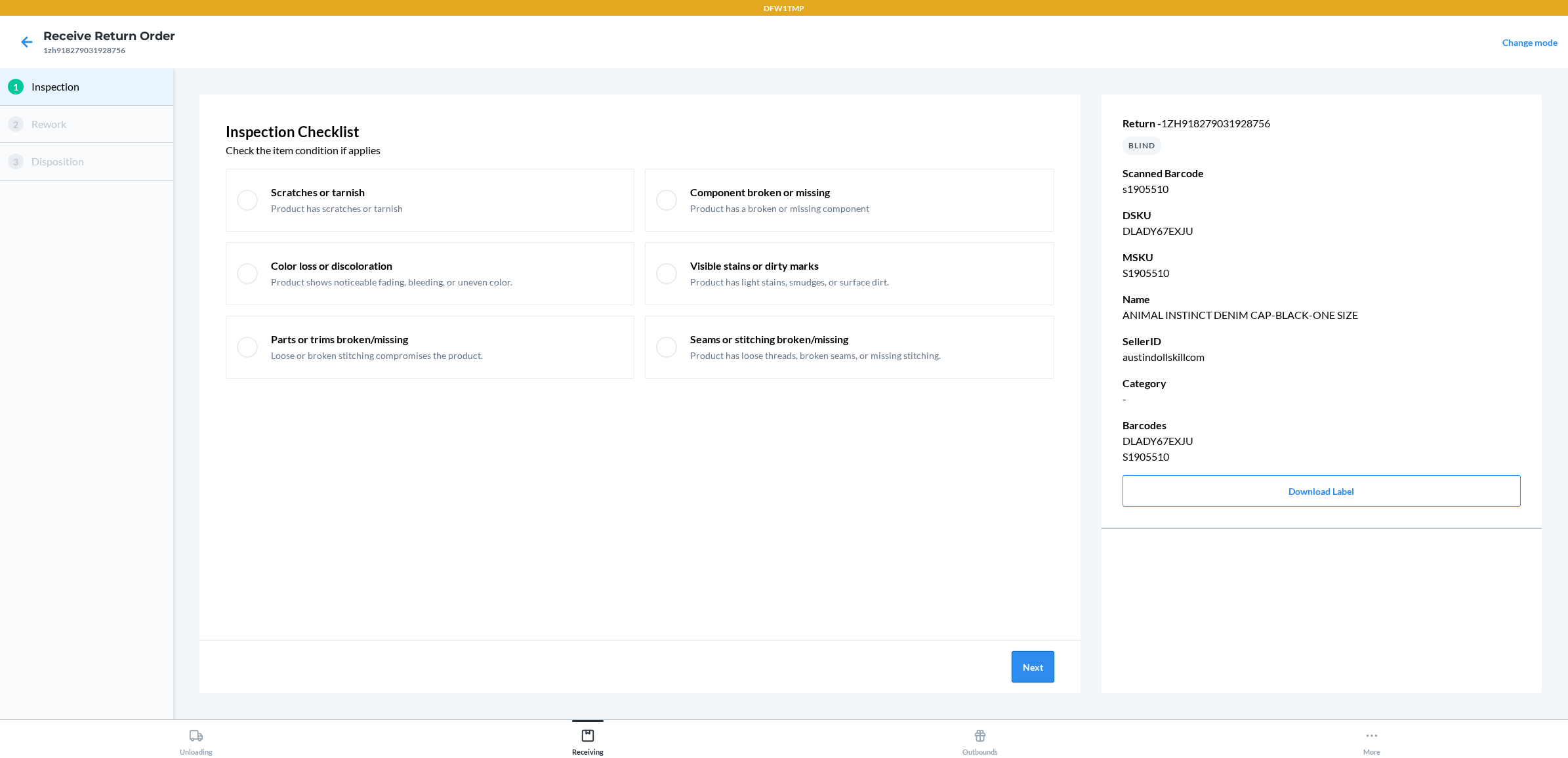
click at [1034, 663] on button "Next" at bounding box center [1033, 666] width 43 height 32
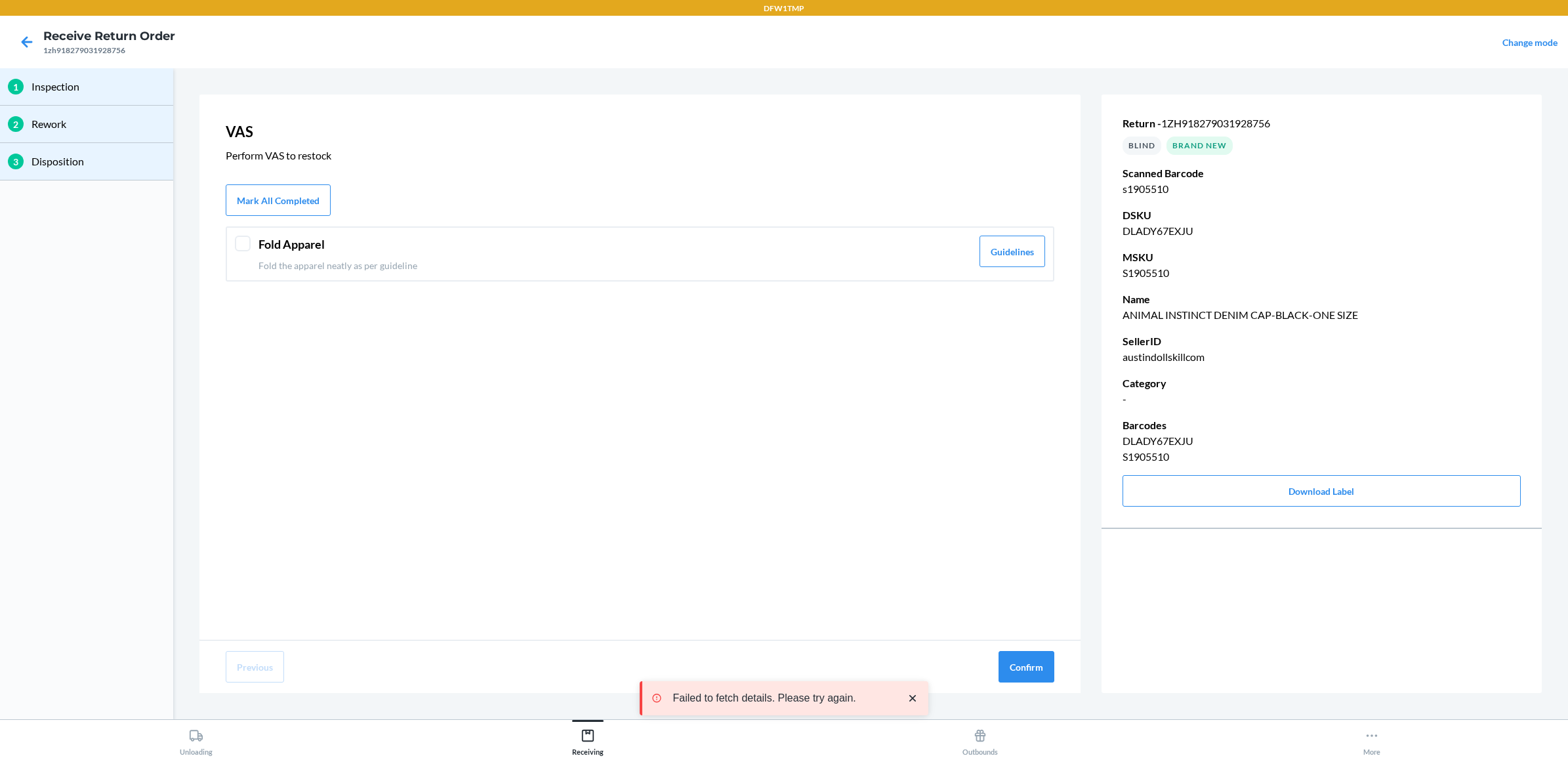
click at [299, 247] on header "Fold Apparel" at bounding box center [615, 245] width 713 height 17
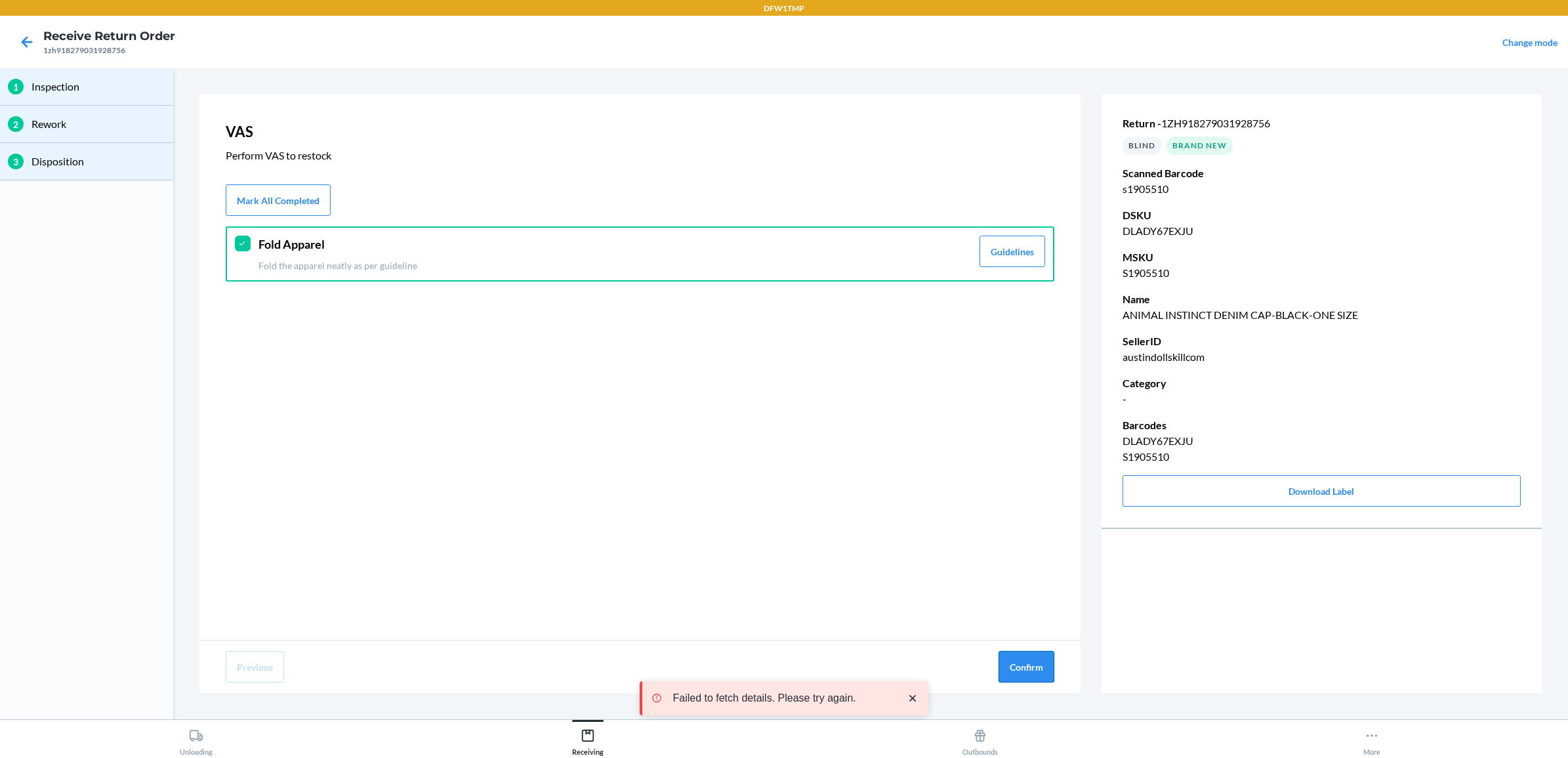
click at [1005, 665] on button "Confirm" at bounding box center [1027, 666] width 56 height 32
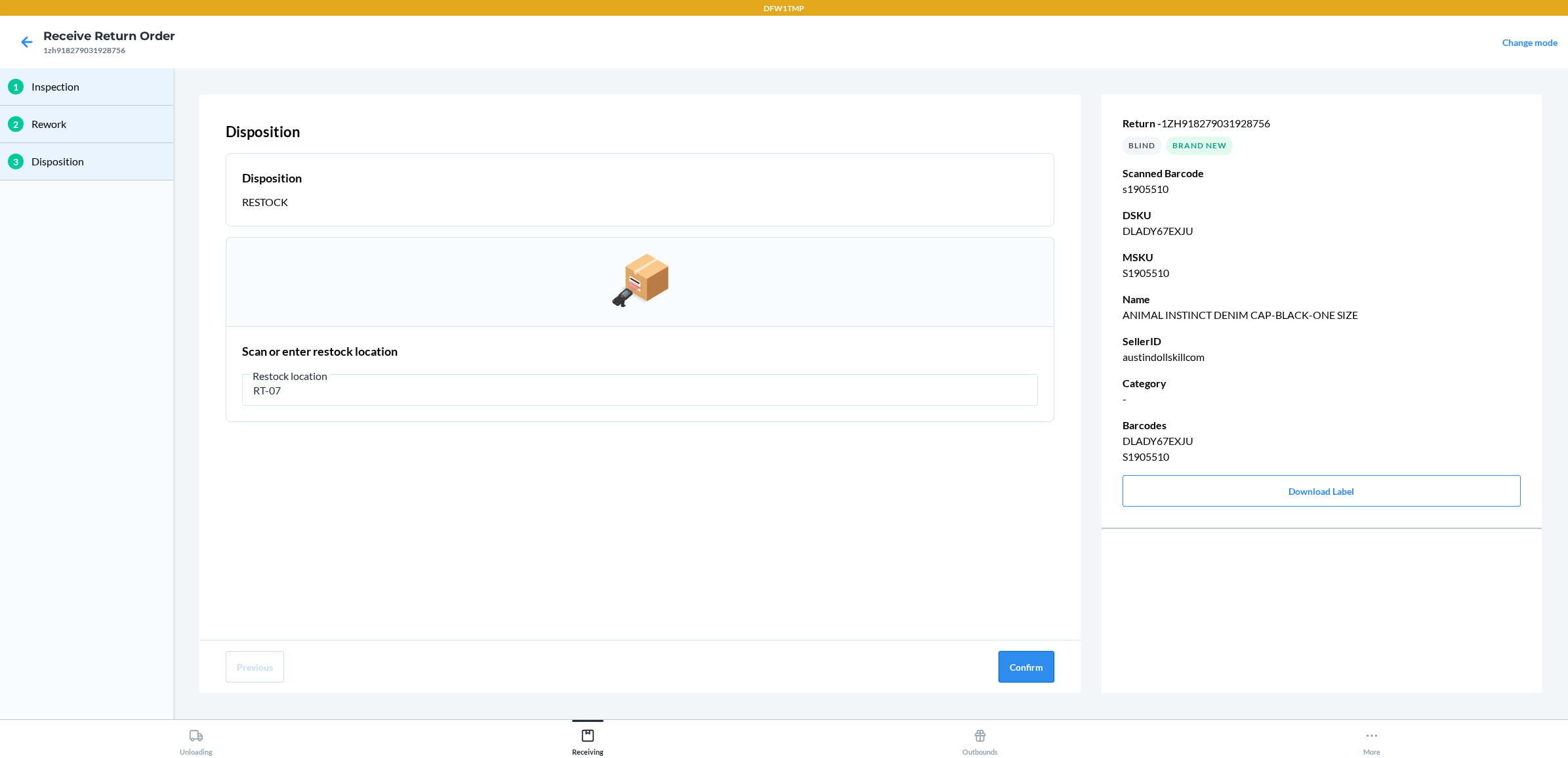
type input "RT-07"
click at [1021, 663] on button "Confirm" at bounding box center [1027, 666] width 56 height 32
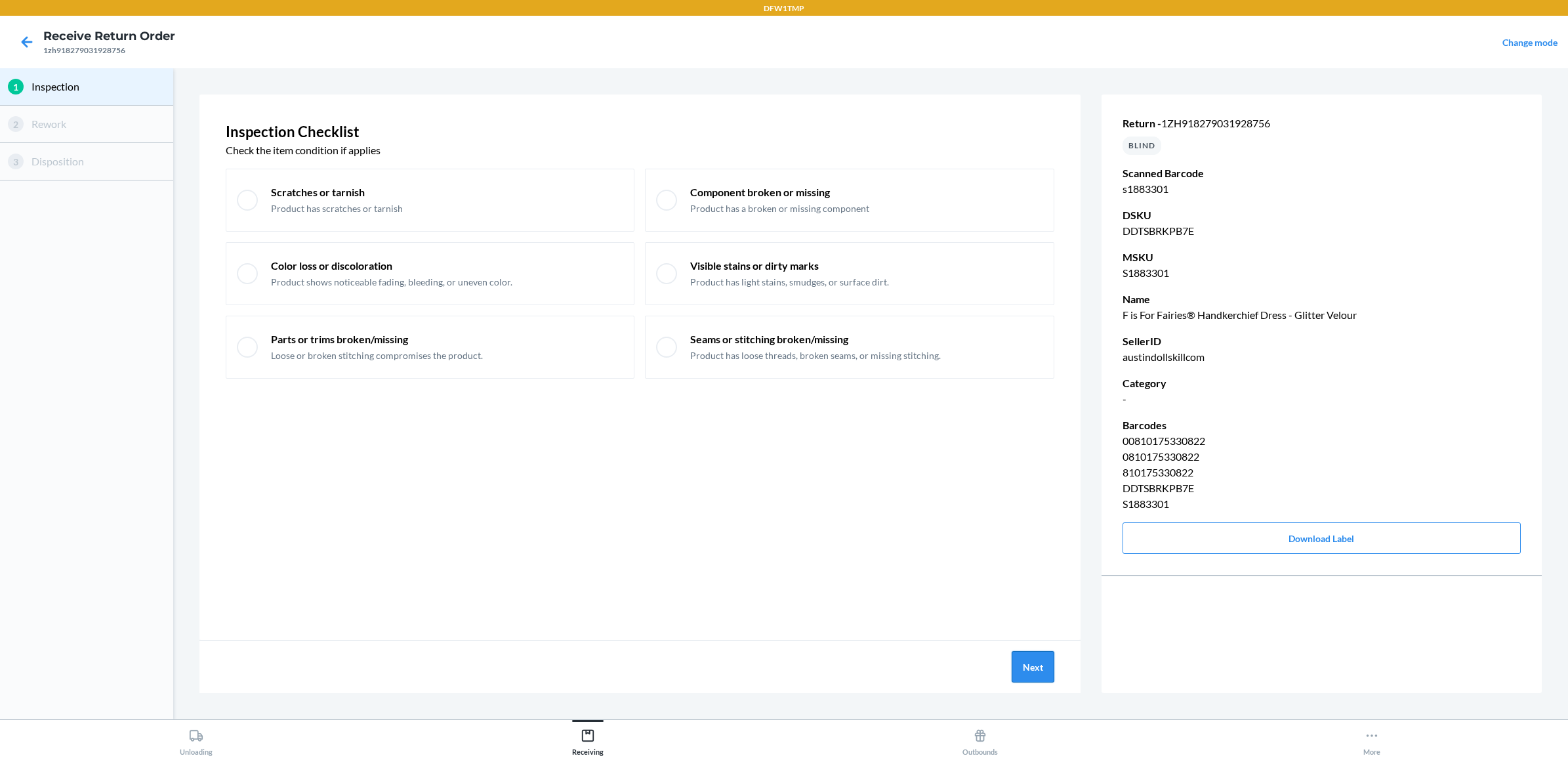
click at [1040, 671] on button "Next" at bounding box center [1033, 666] width 43 height 32
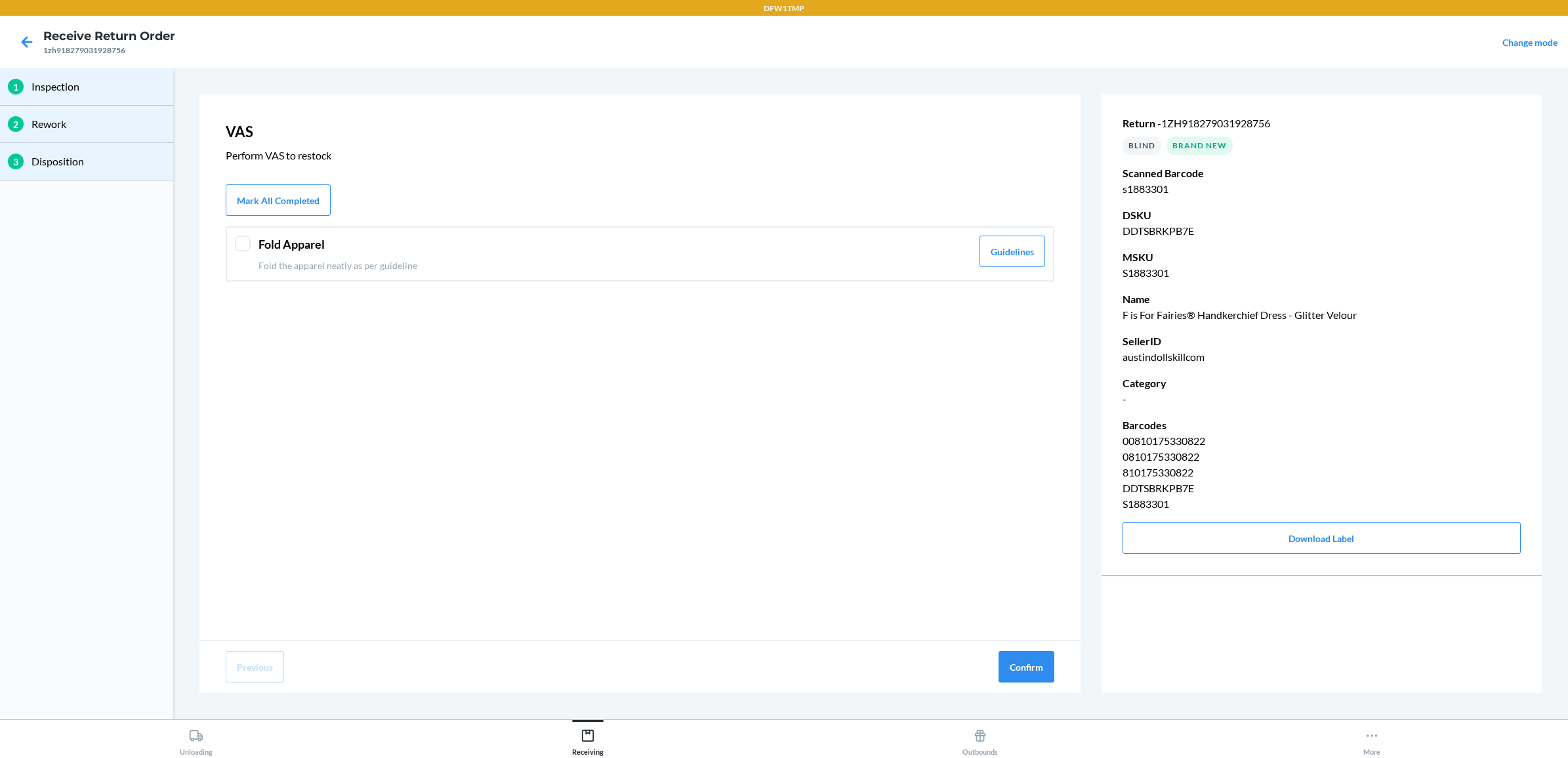
click at [295, 241] on header "Fold Apparel" at bounding box center [615, 245] width 713 height 17
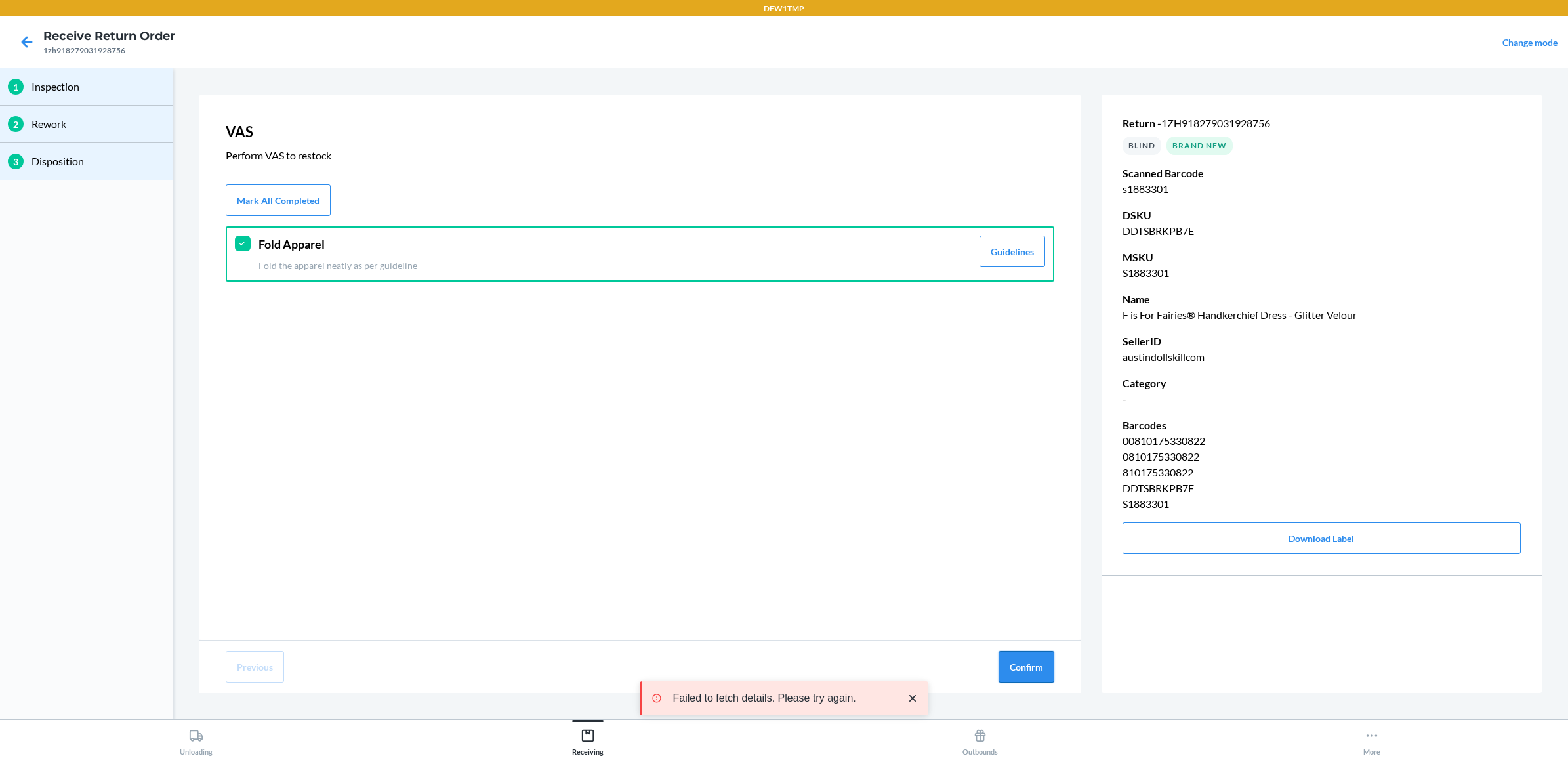
click at [1029, 667] on button "Confirm" at bounding box center [1027, 666] width 56 height 32
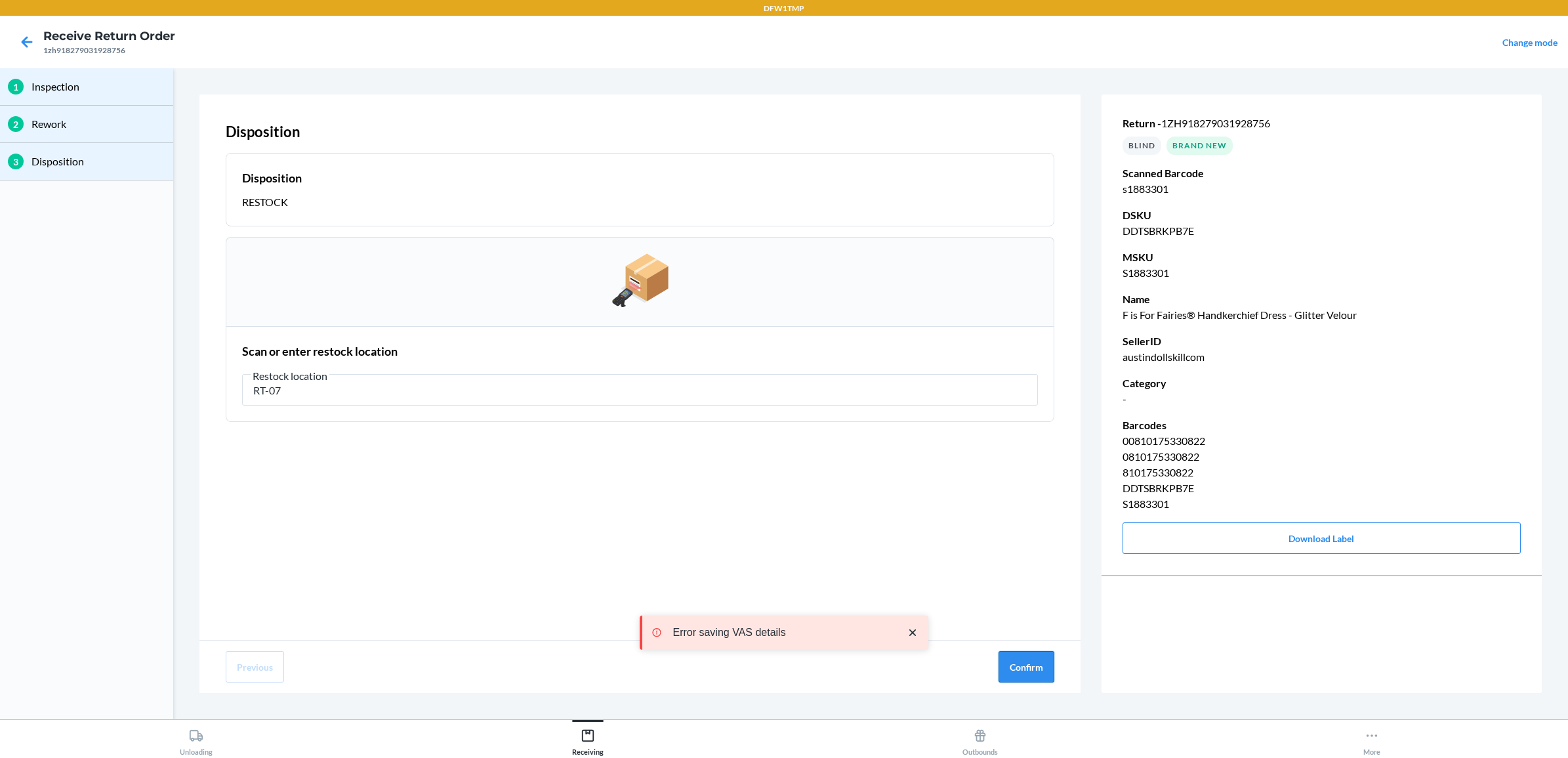
type input "RT-07"
click at [1038, 674] on button "Confirm" at bounding box center [1027, 666] width 56 height 32
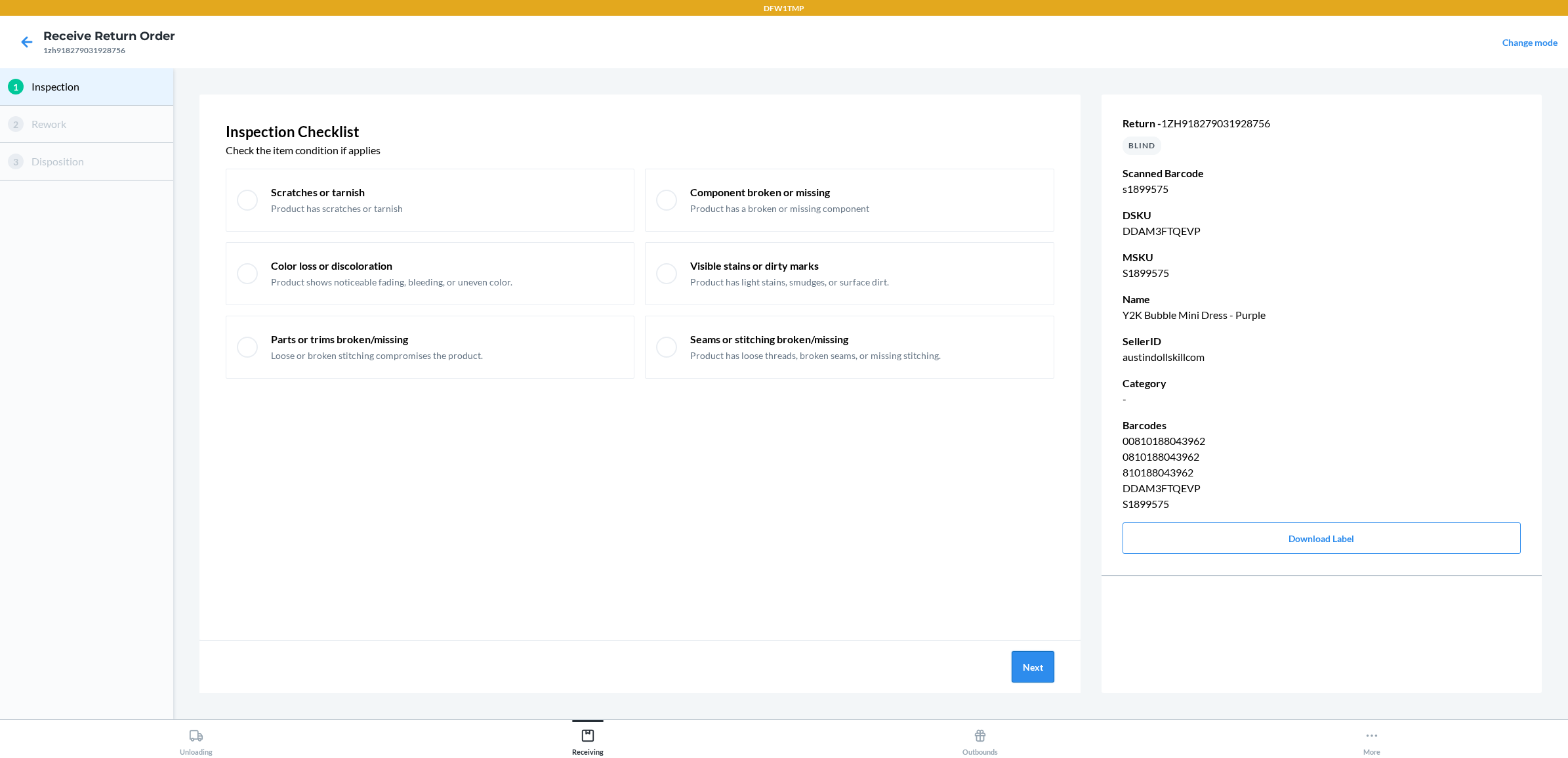
click at [1021, 677] on button "Next" at bounding box center [1033, 666] width 43 height 32
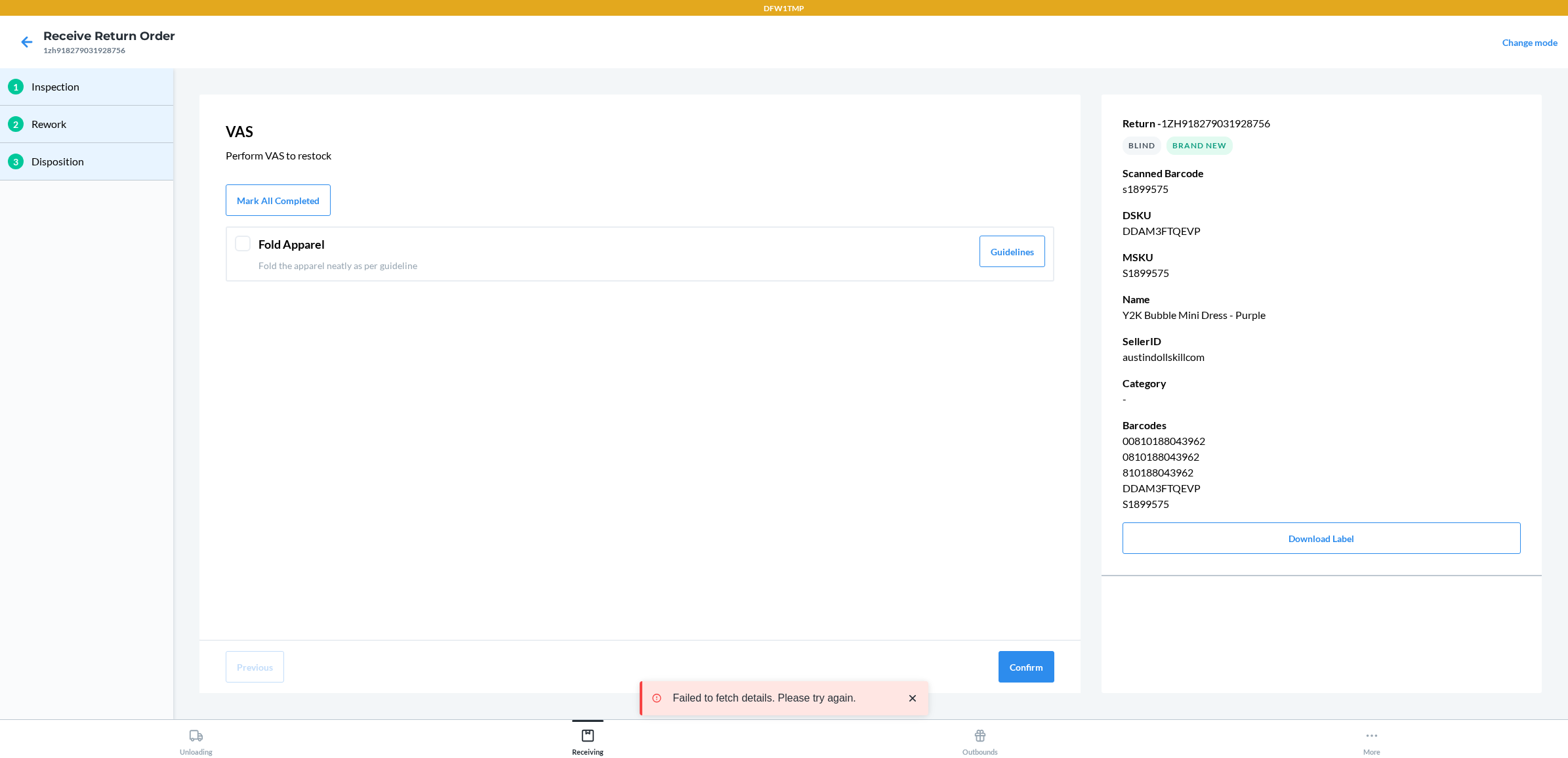
click at [258, 247] on header "Fold Apparel" at bounding box center [615, 245] width 713 height 17
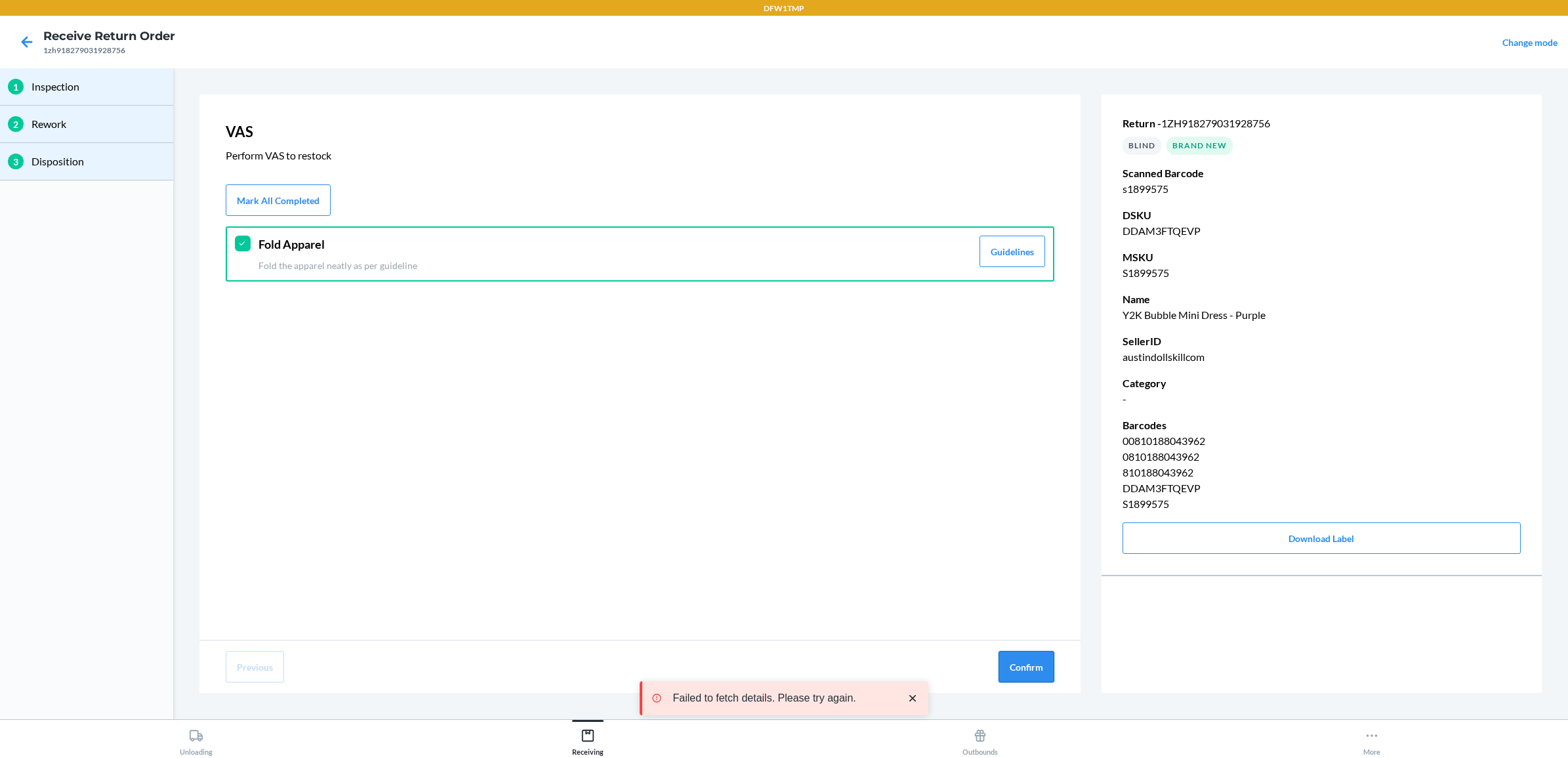
click at [1037, 666] on button "Confirm" at bounding box center [1027, 666] width 56 height 32
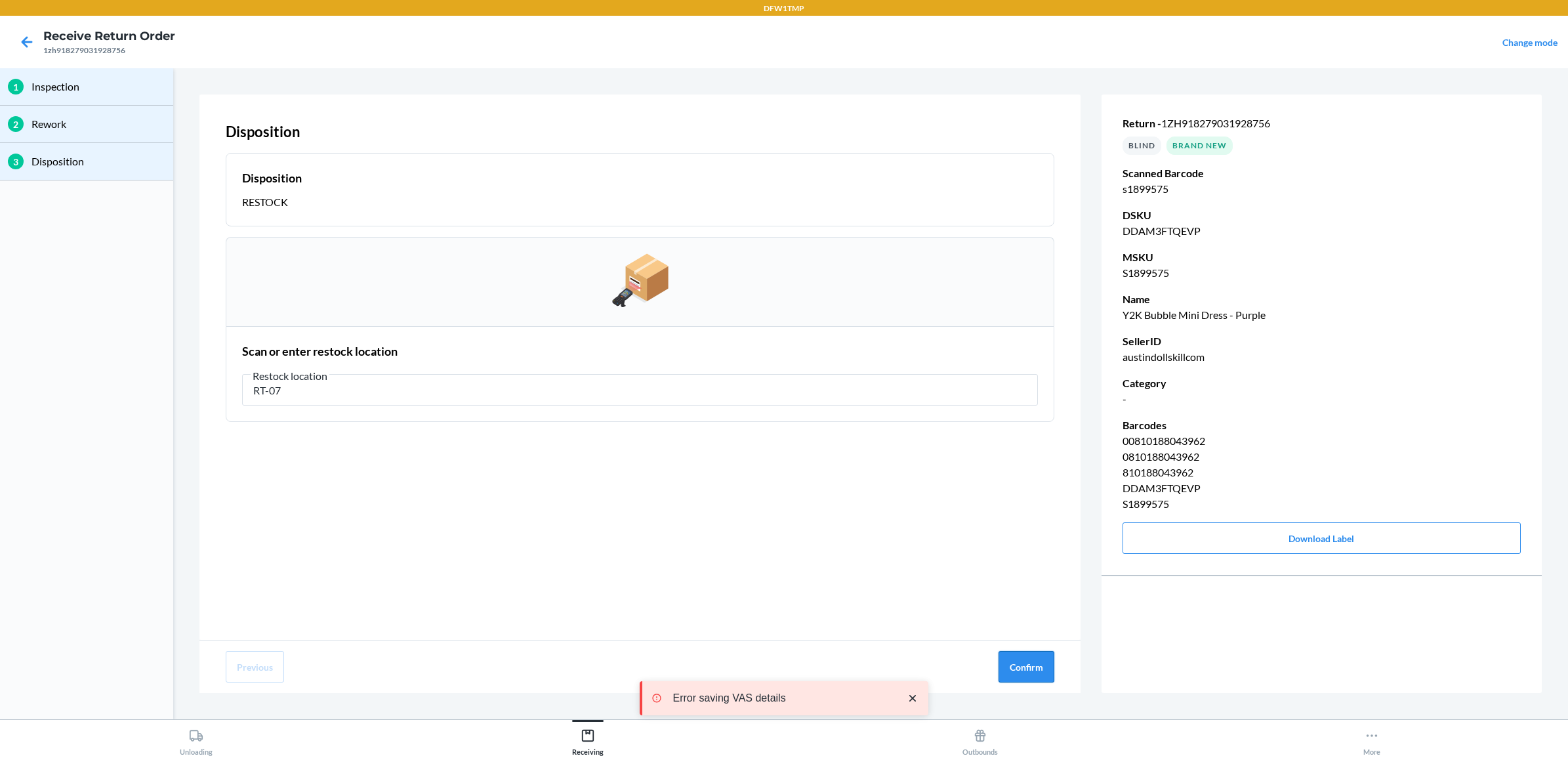
type input "RT-07"
click at [1017, 669] on button "Confirm" at bounding box center [1027, 666] width 56 height 32
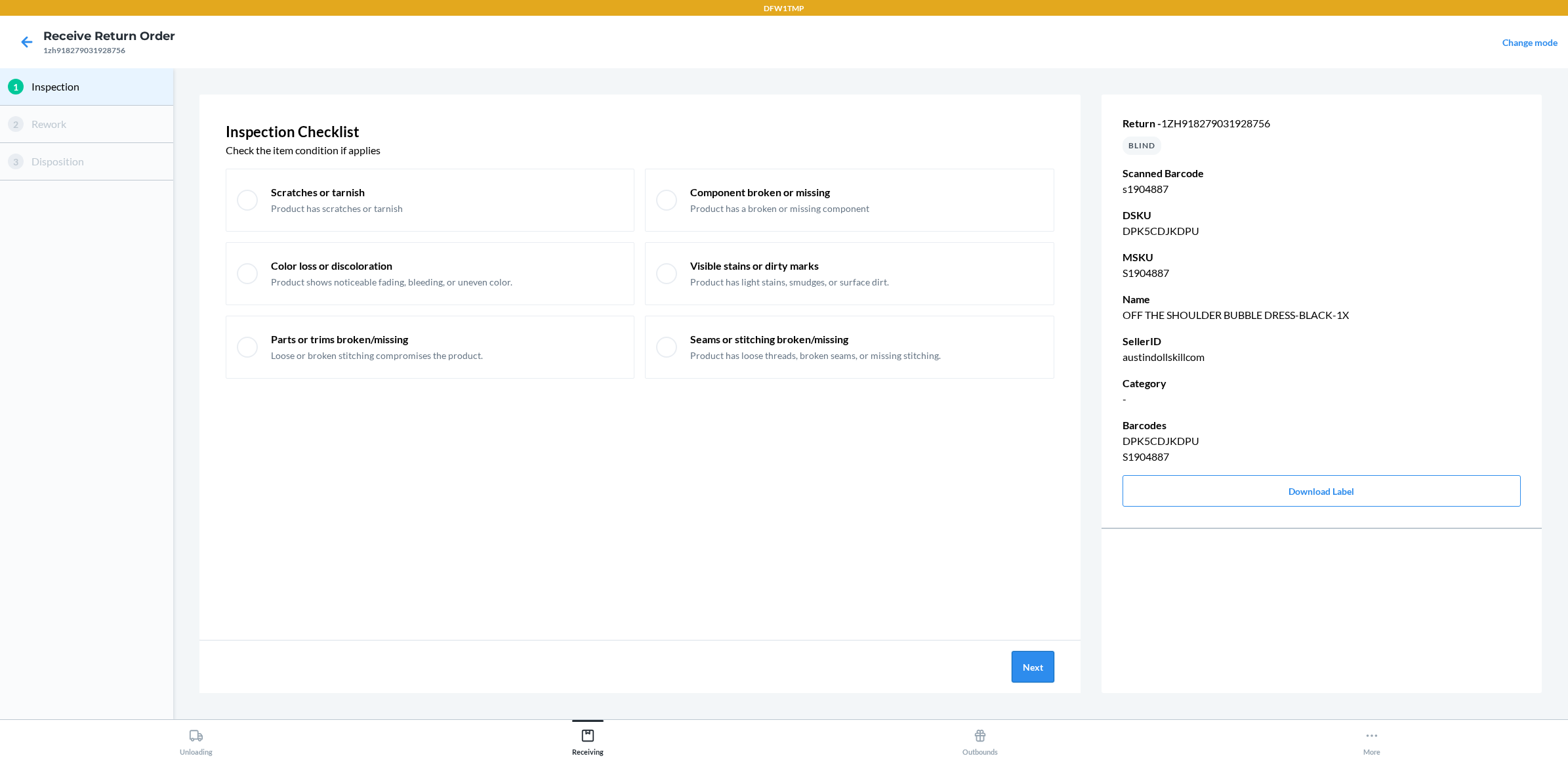
click at [1036, 677] on button "Next" at bounding box center [1033, 666] width 43 height 32
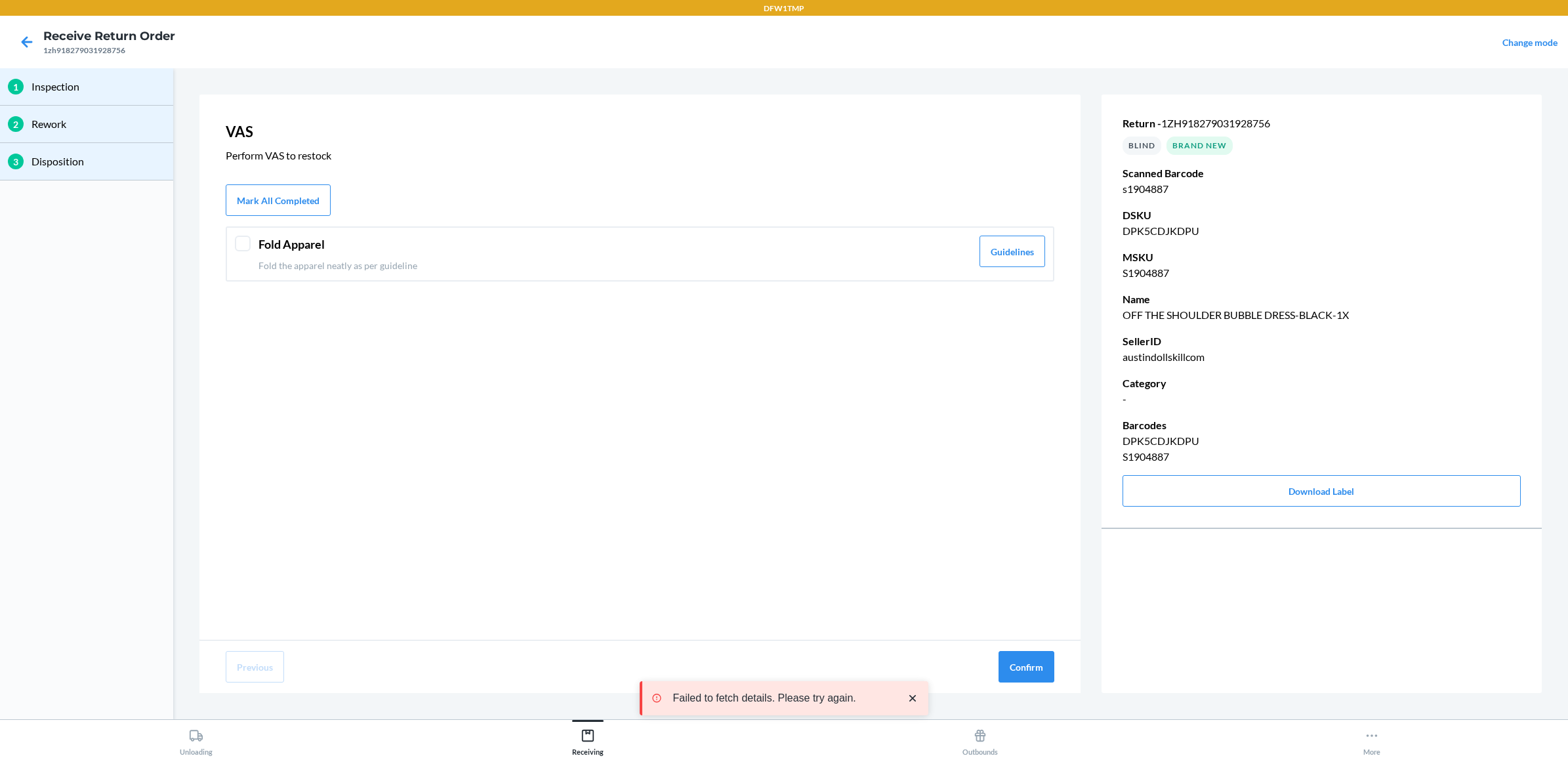
click at [249, 247] on div at bounding box center [243, 244] width 15 height 15
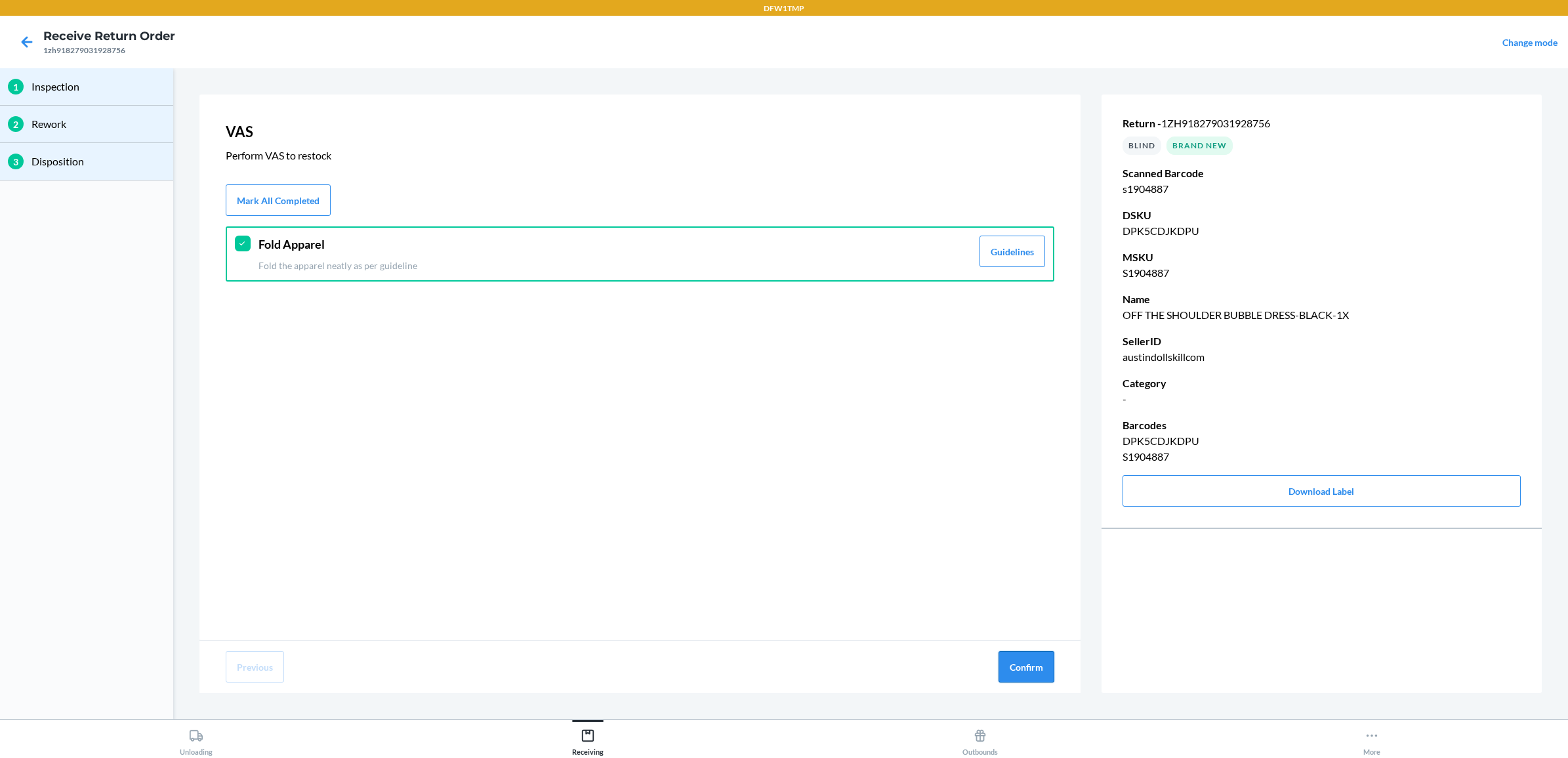
click at [1034, 667] on button "Confirm" at bounding box center [1027, 666] width 56 height 32
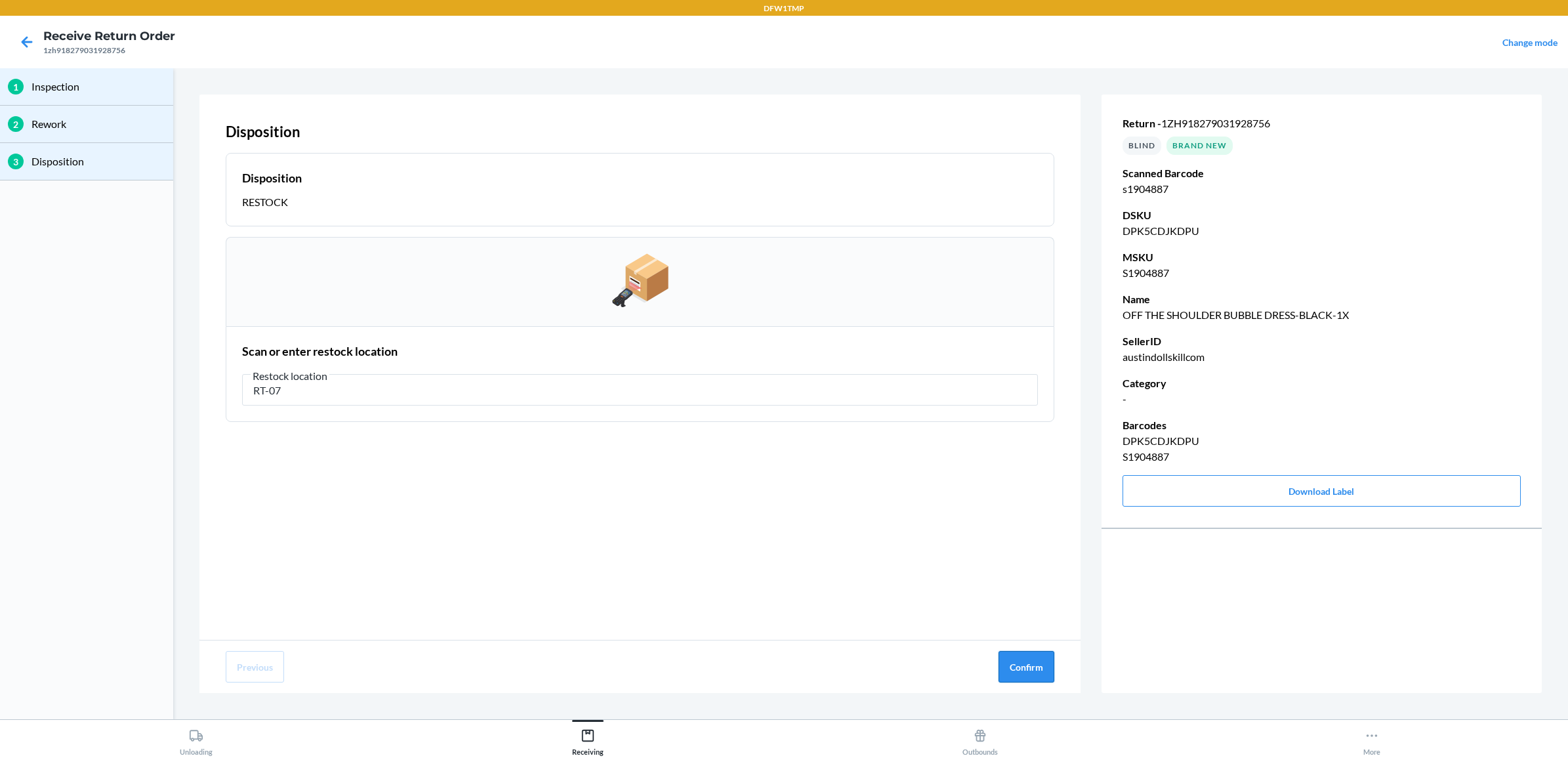
type input "RT-07"
click at [1024, 665] on button "Confirm" at bounding box center [1027, 666] width 56 height 32
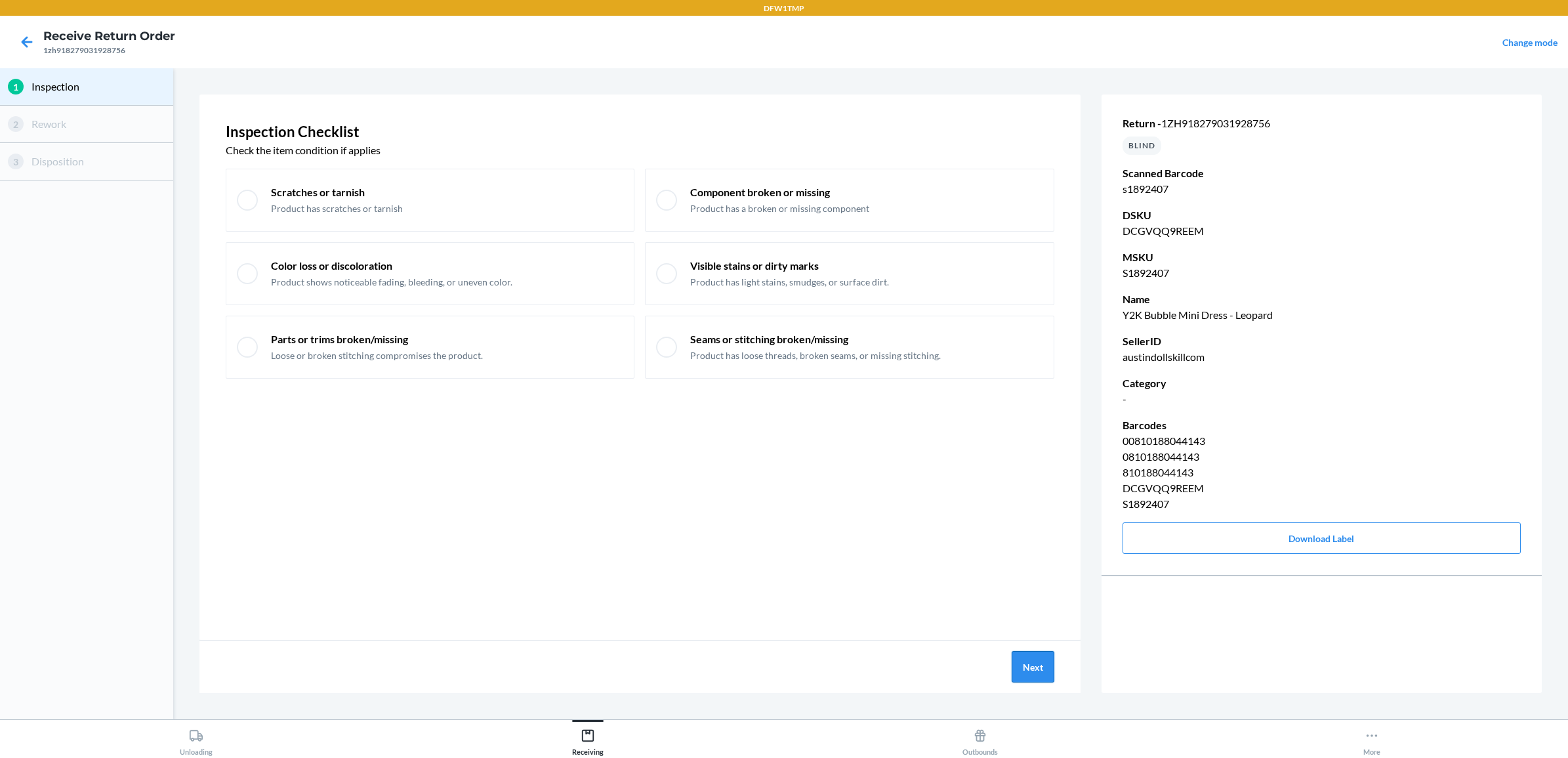
click at [1037, 677] on button "Next" at bounding box center [1033, 666] width 43 height 32
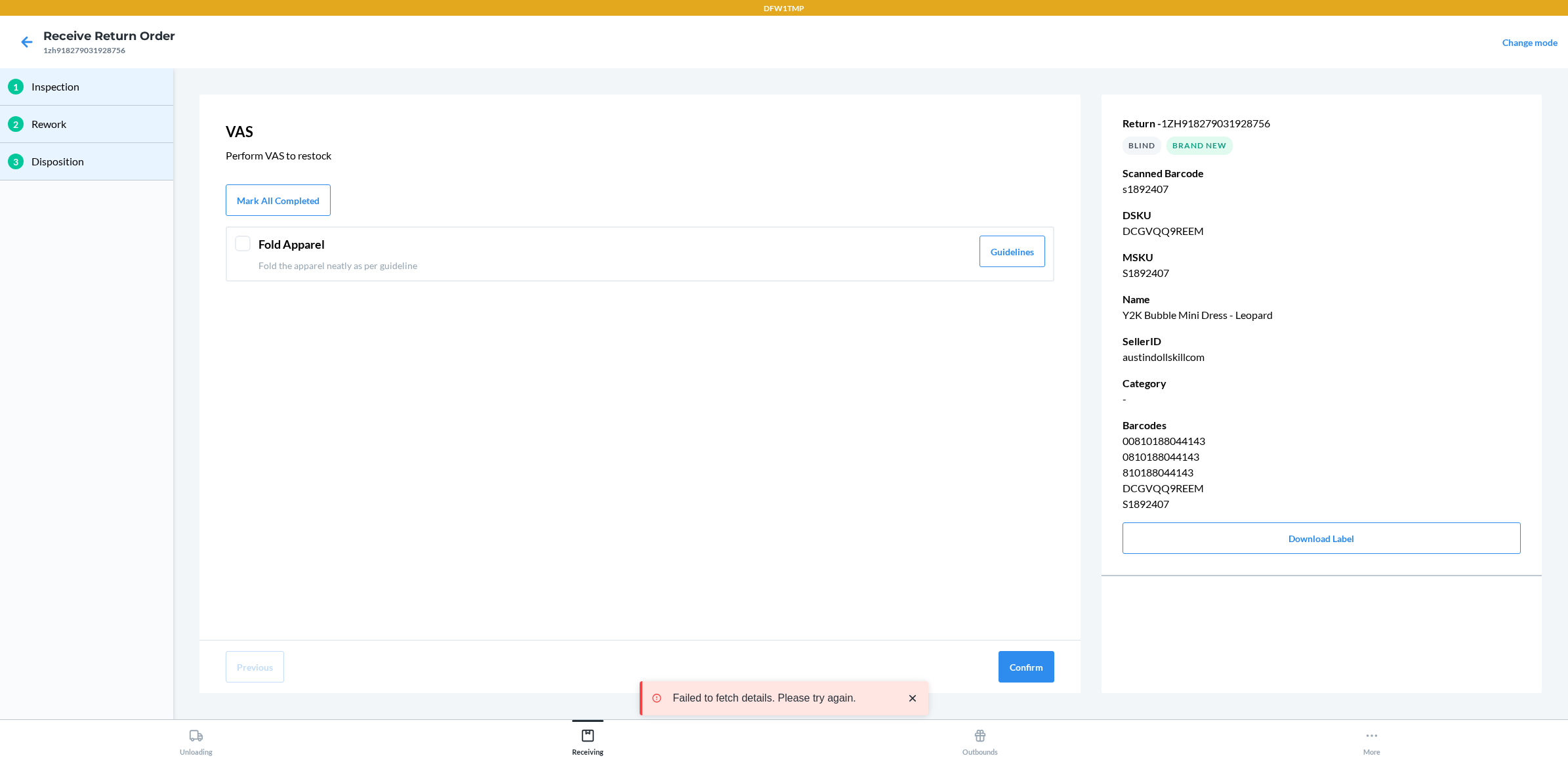
click at [477, 264] on p "Fold the apparel neatly as per guideline" at bounding box center [615, 265] width 713 height 14
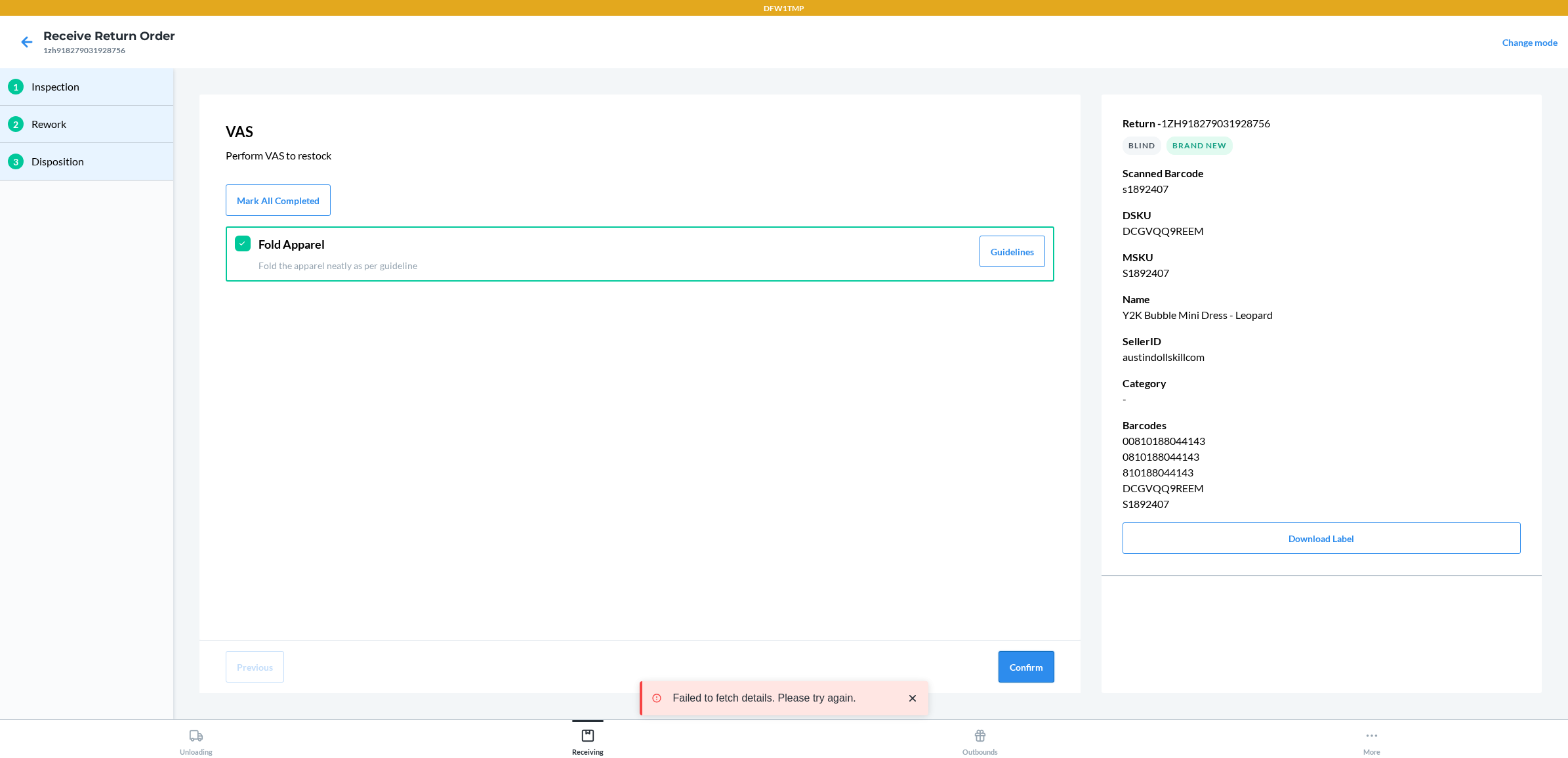
click at [1016, 677] on button "Confirm" at bounding box center [1027, 666] width 56 height 32
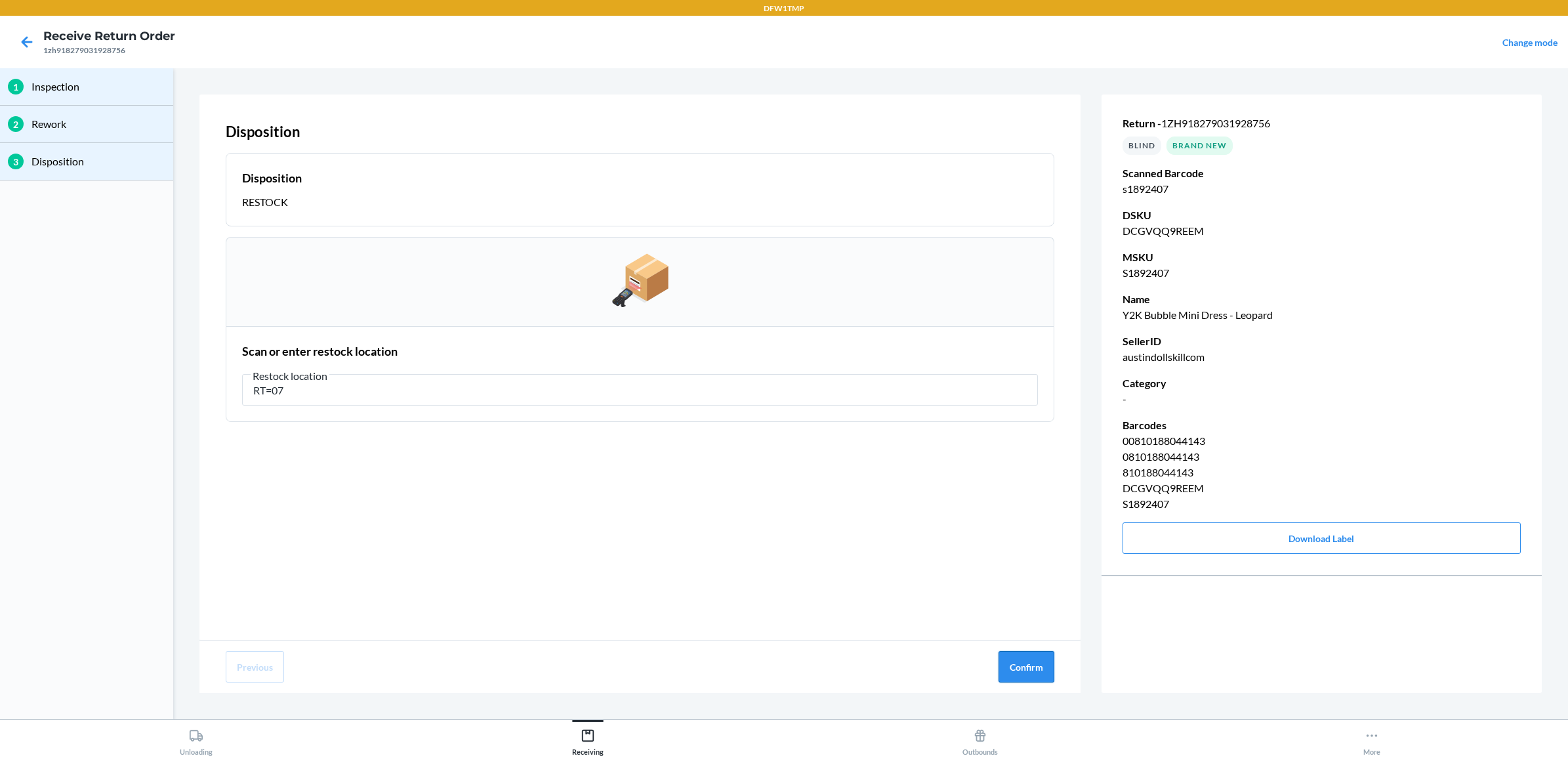
click at [1017, 659] on button "Confirm" at bounding box center [1027, 666] width 56 height 32
click at [268, 392] on input "RT=07" at bounding box center [639, 390] width 796 height 32
click at [287, 393] on input "RT=07" at bounding box center [639, 390] width 796 height 32
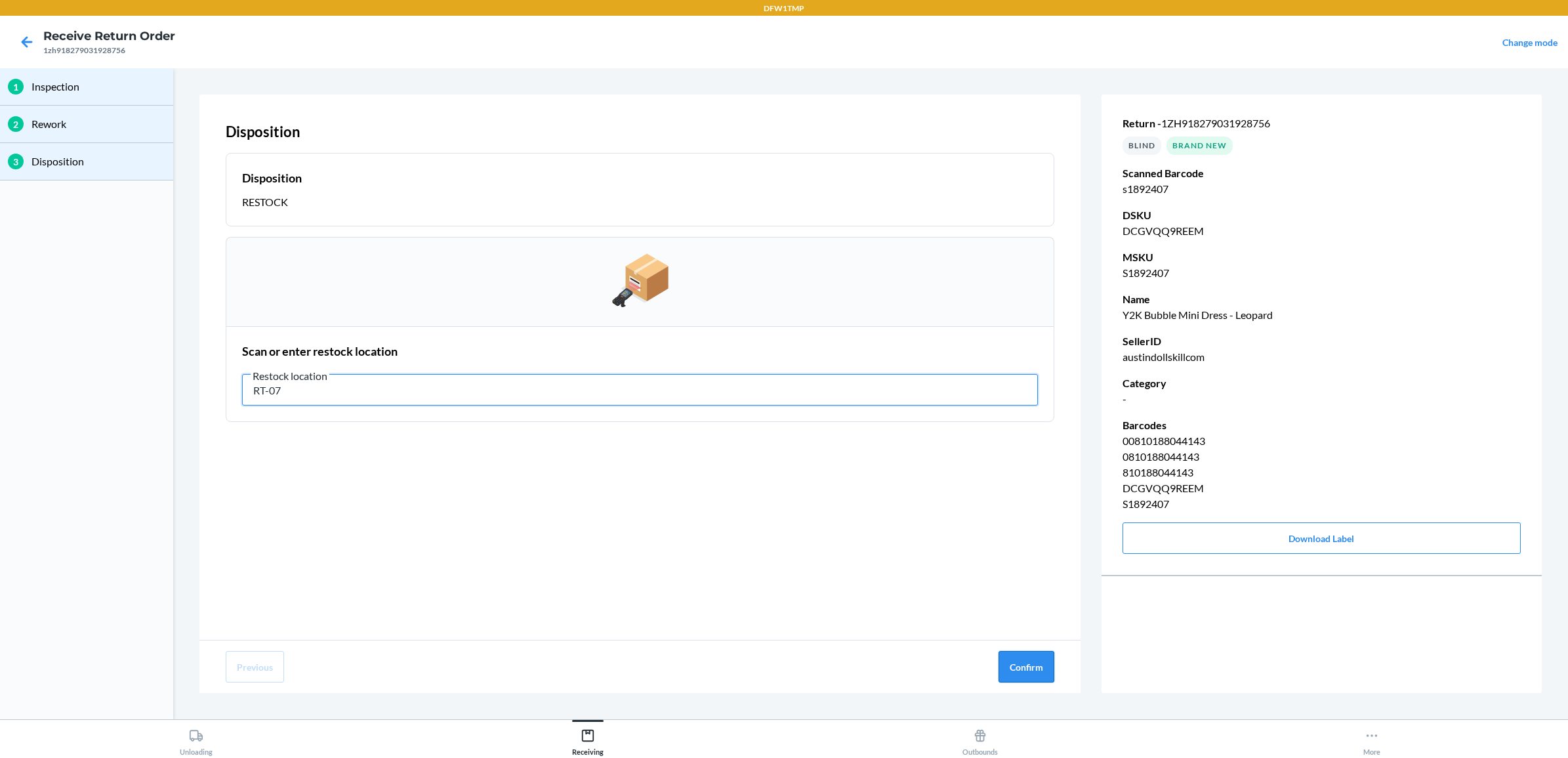
type input "RT-07"
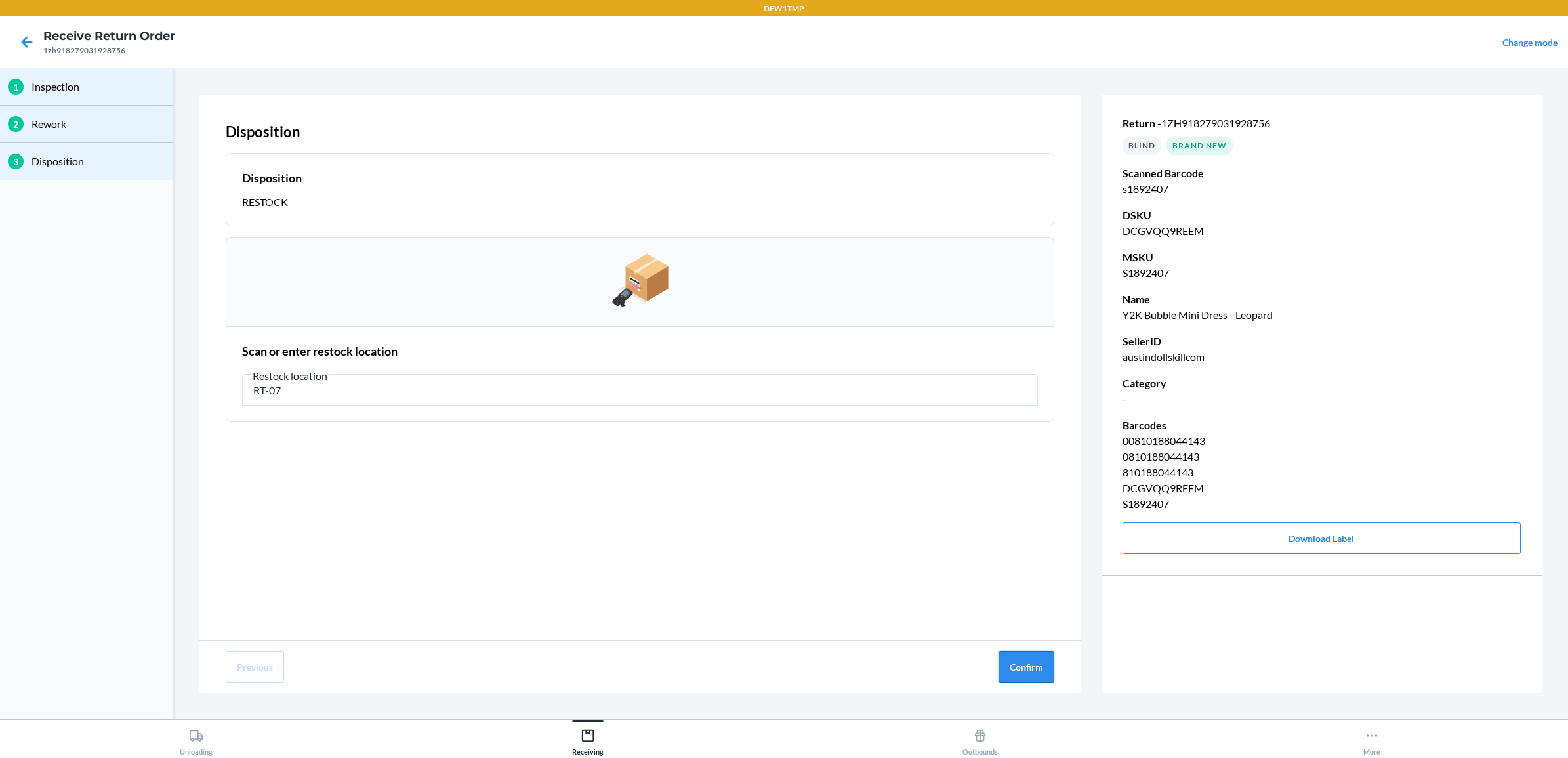
click at [1047, 669] on button "Confirm" at bounding box center [1027, 666] width 56 height 32
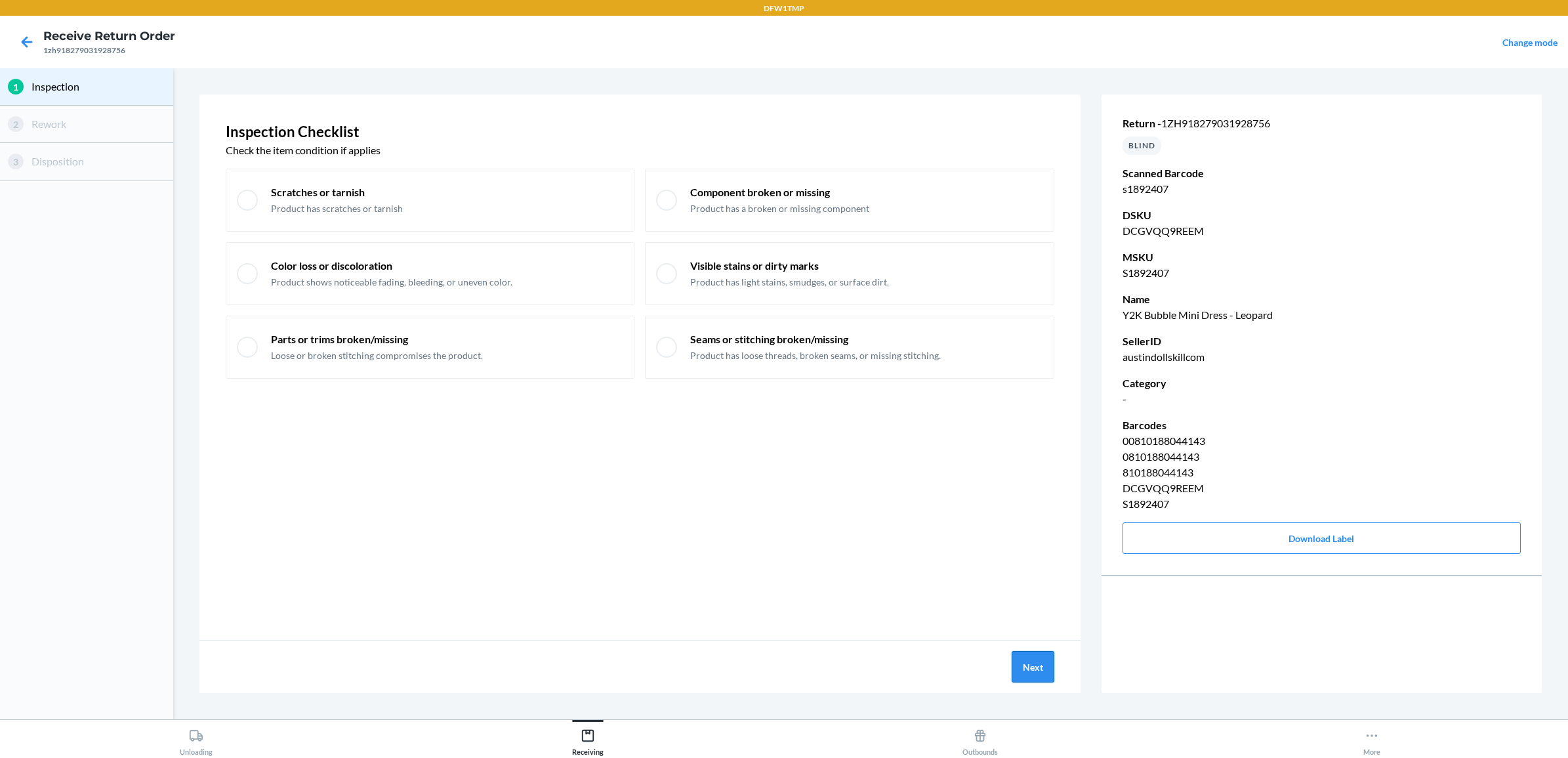
click at [1040, 676] on button "Next" at bounding box center [1033, 666] width 43 height 32
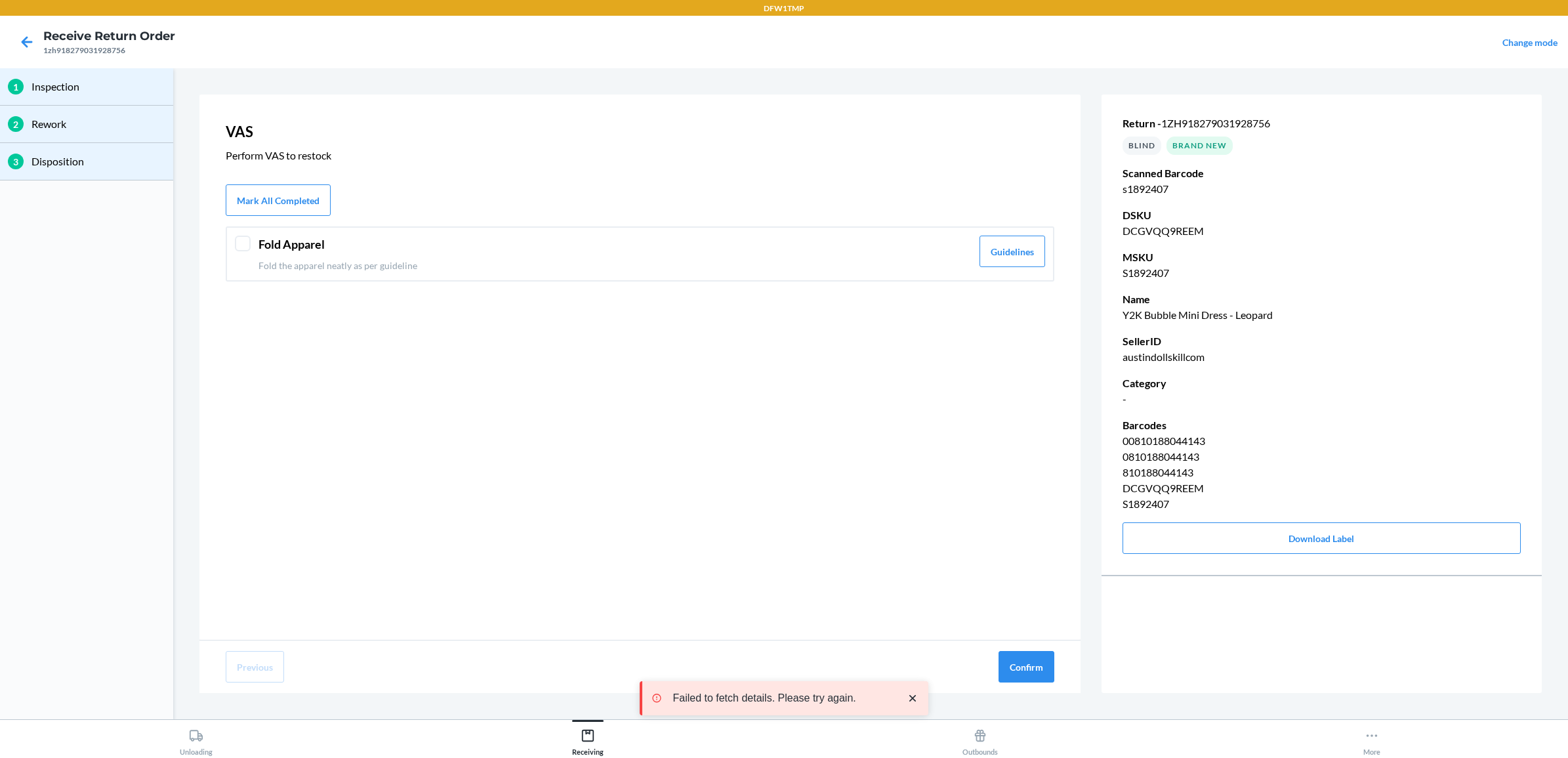
click at [238, 247] on div at bounding box center [243, 244] width 15 height 15
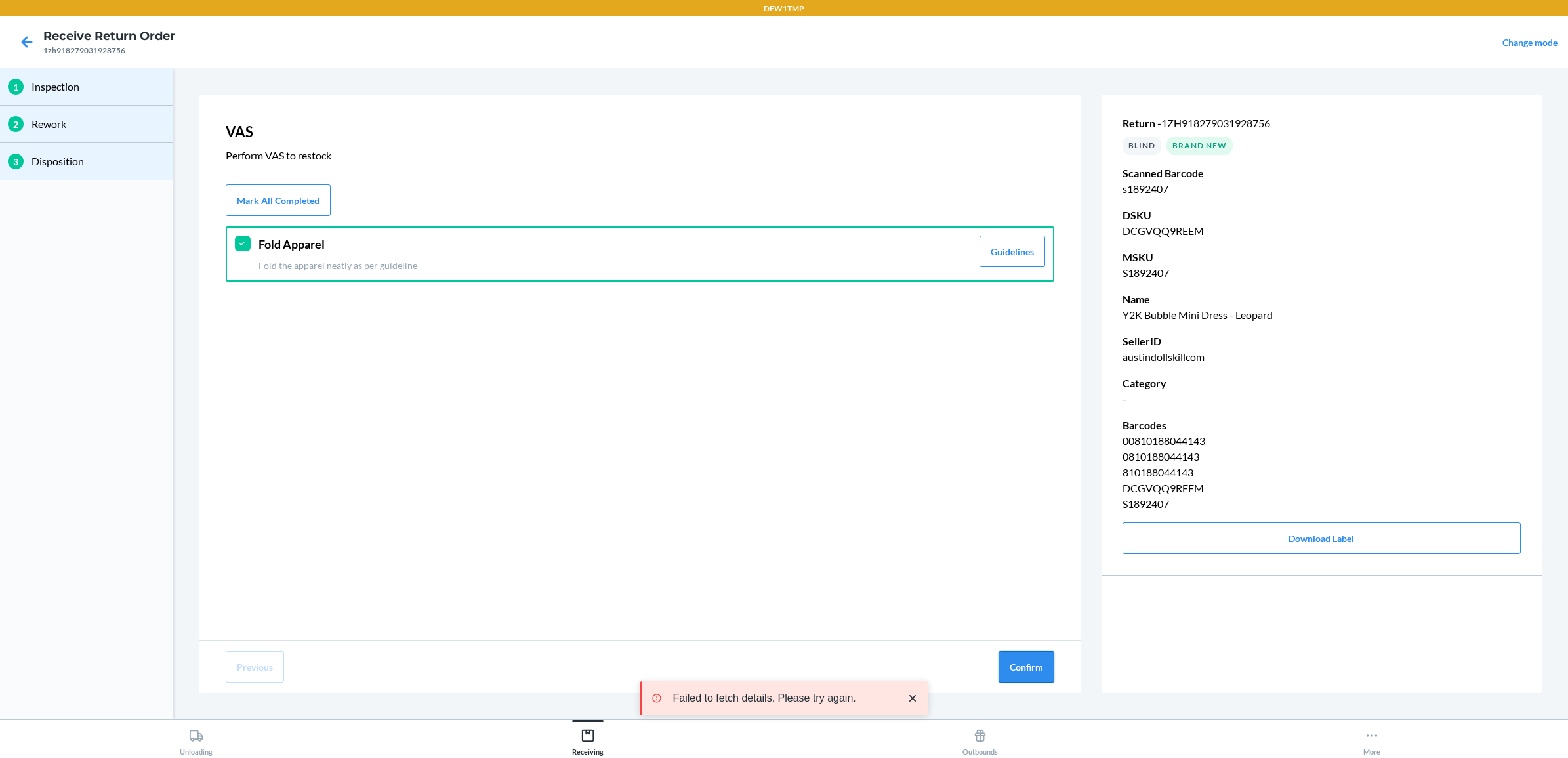
click at [1025, 658] on button "Confirm" at bounding box center [1027, 666] width 56 height 32
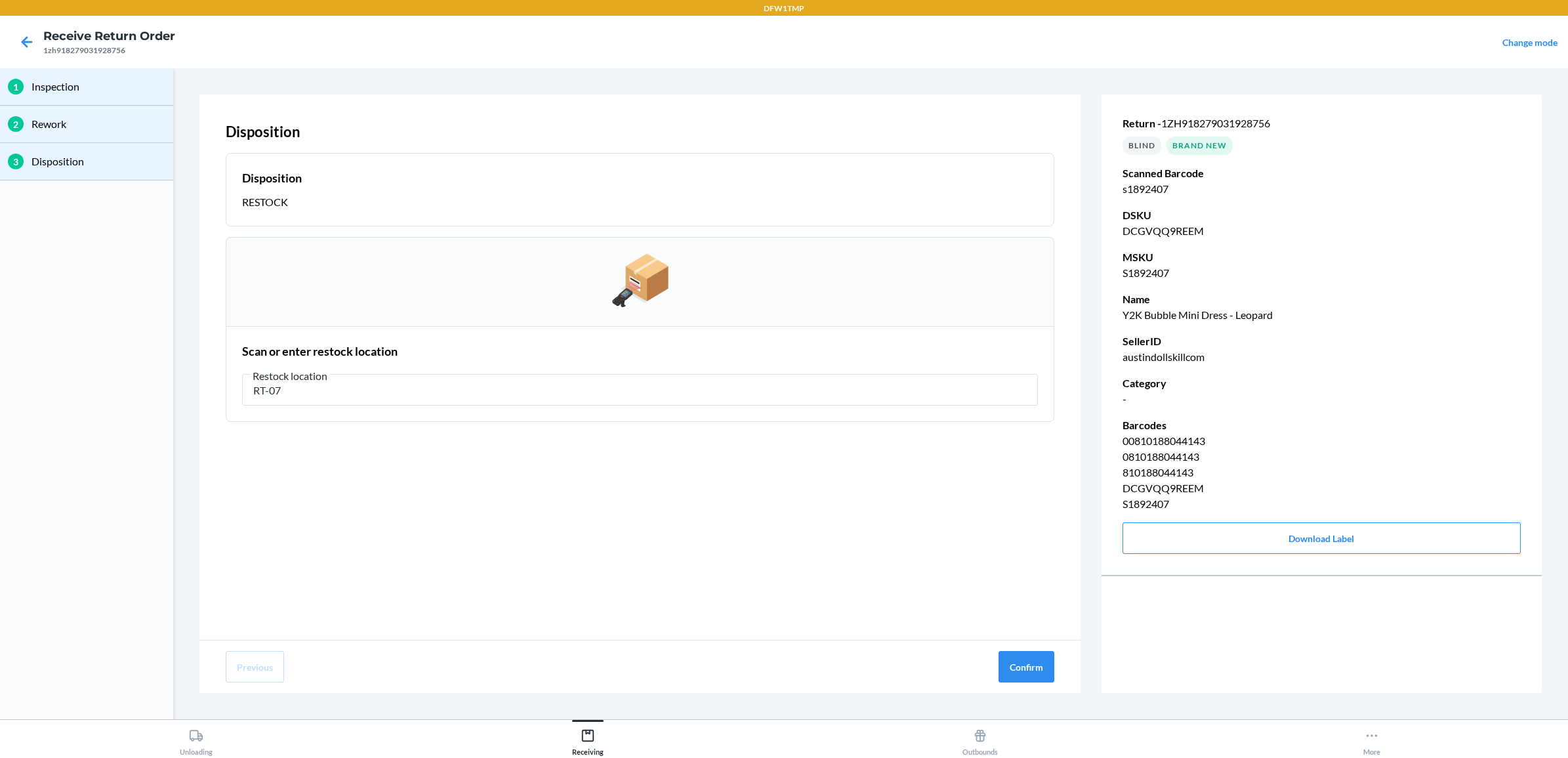
type input "RT-07"
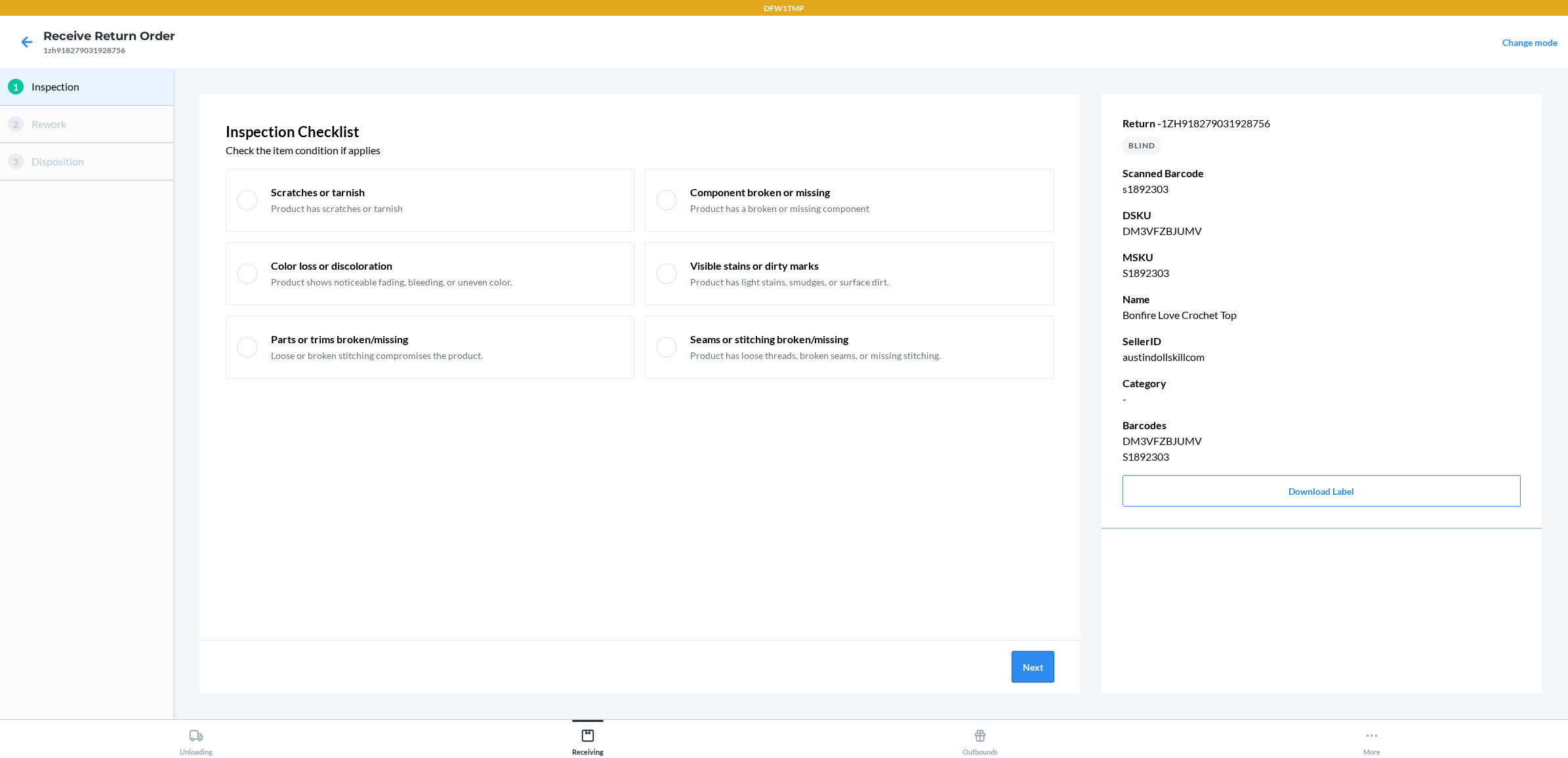
click at [1031, 677] on button "Next" at bounding box center [1033, 666] width 43 height 32
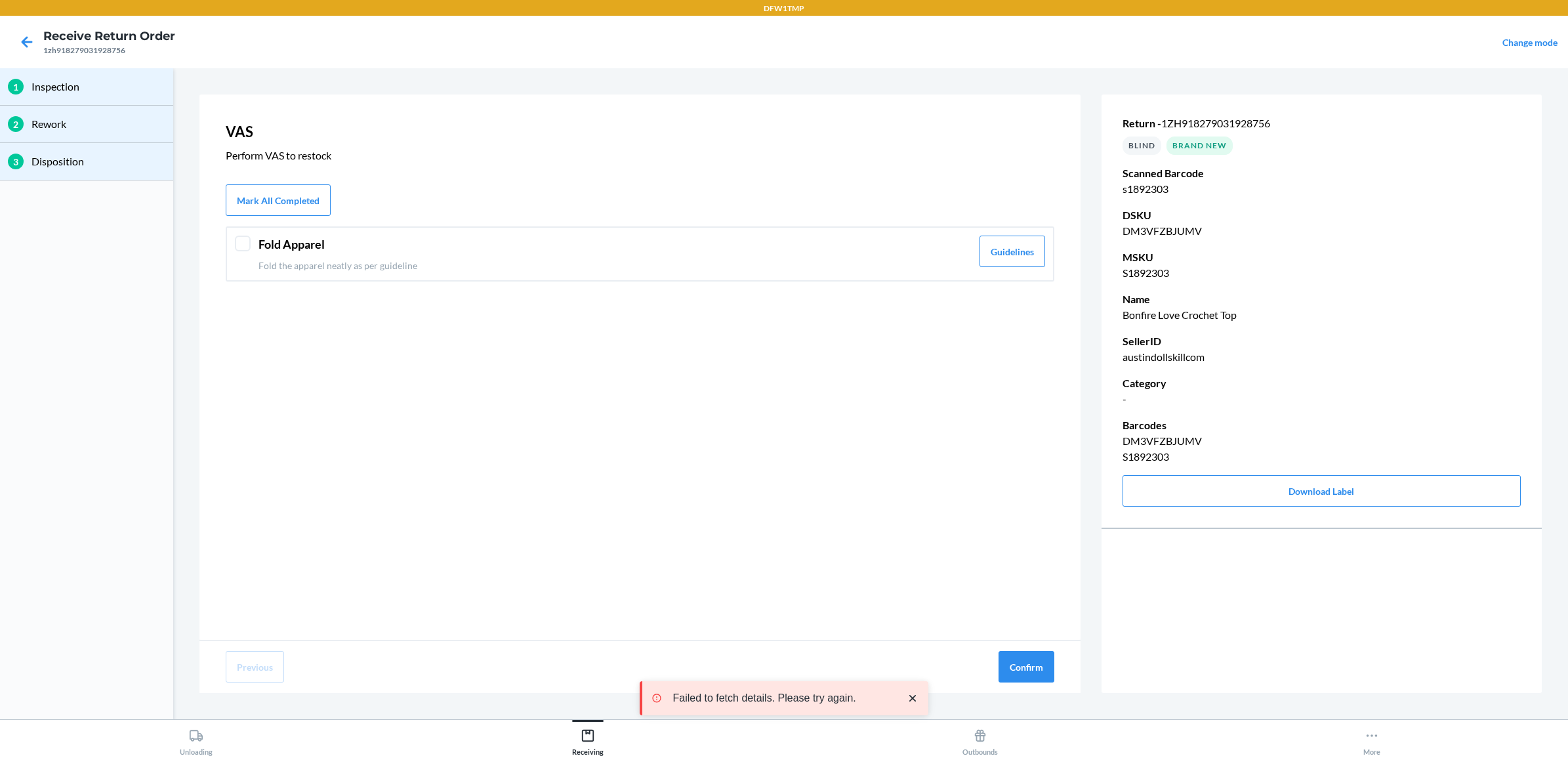
click at [273, 259] on p "Fold the apparel neatly as per guideline" at bounding box center [615, 265] width 713 height 14
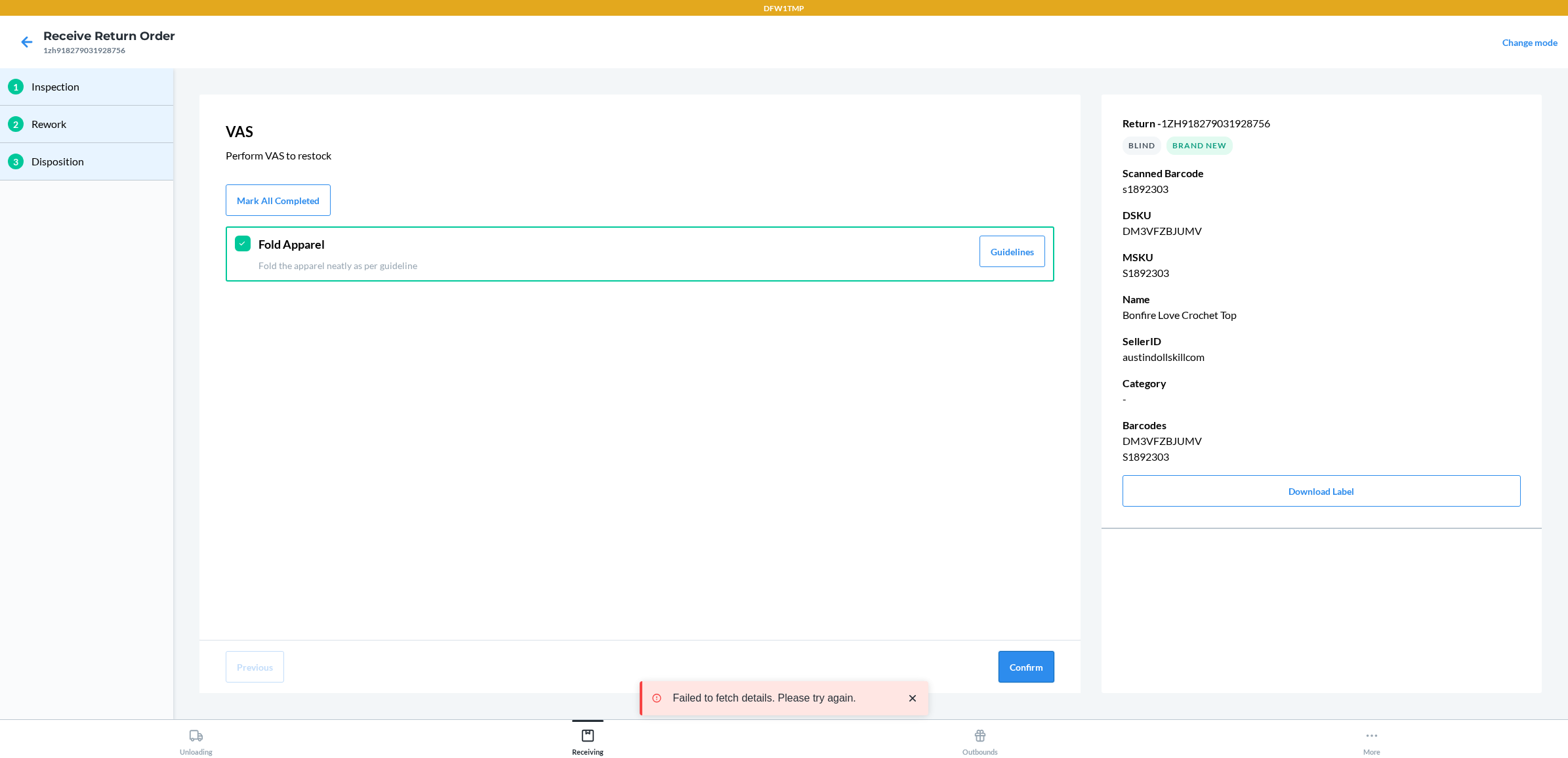
click at [1026, 664] on button "Confirm" at bounding box center [1027, 666] width 56 height 32
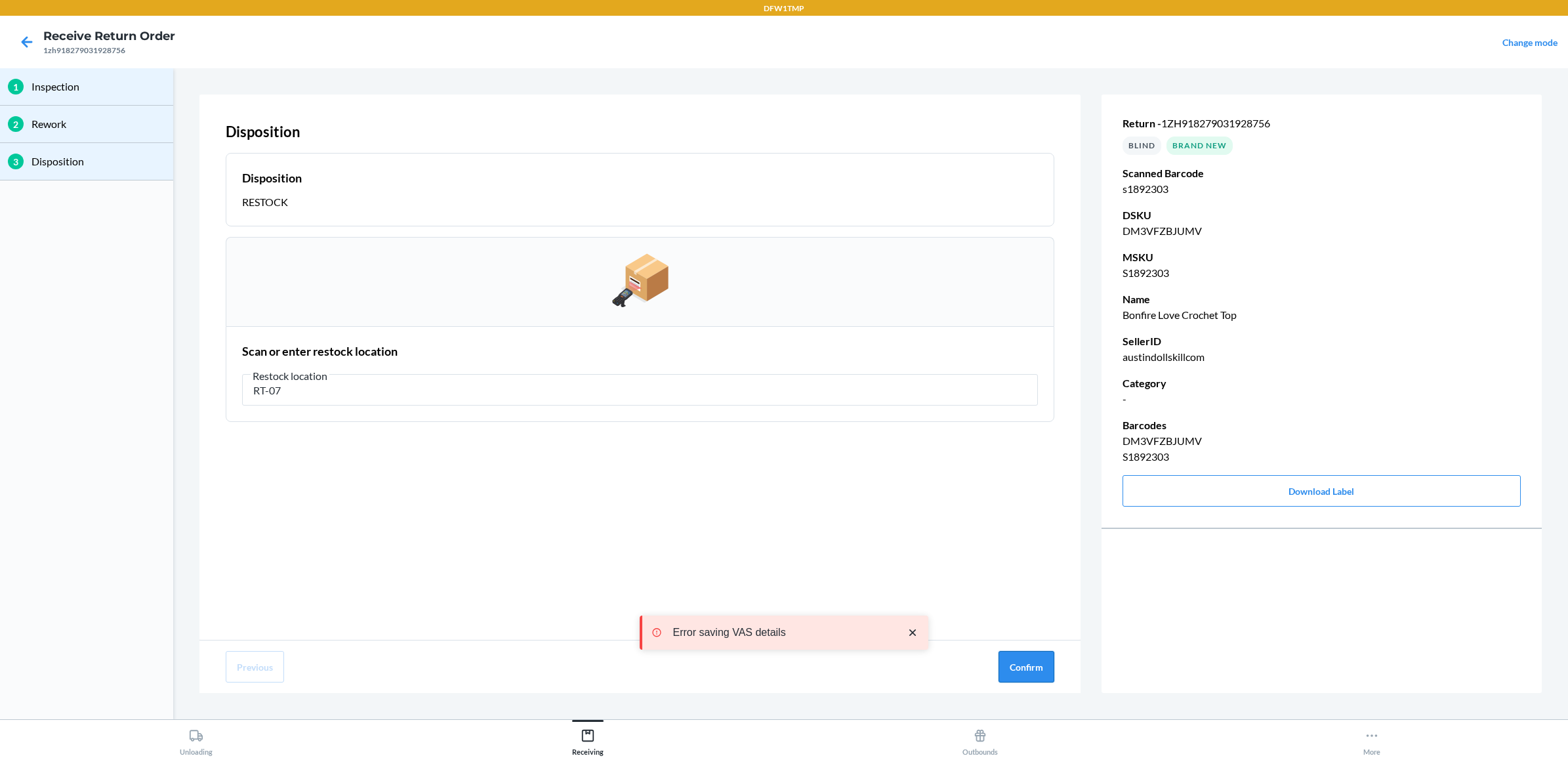
type input "RT-07"
click at [1044, 670] on button "Confirm" at bounding box center [1027, 666] width 56 height 32
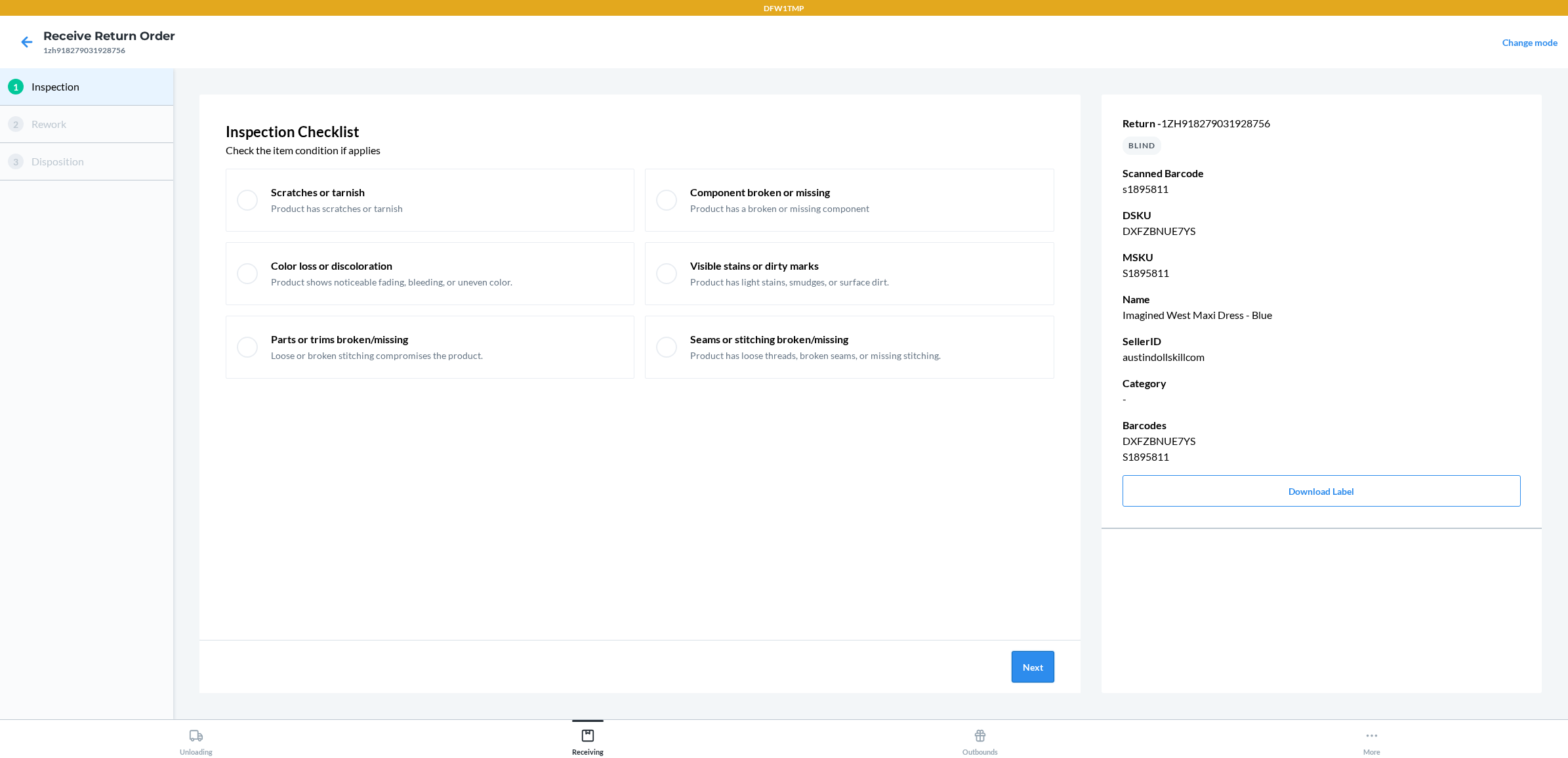
click at [1031, 661] on button "Next" at bounding box center [1033, 666] width 43 height 32
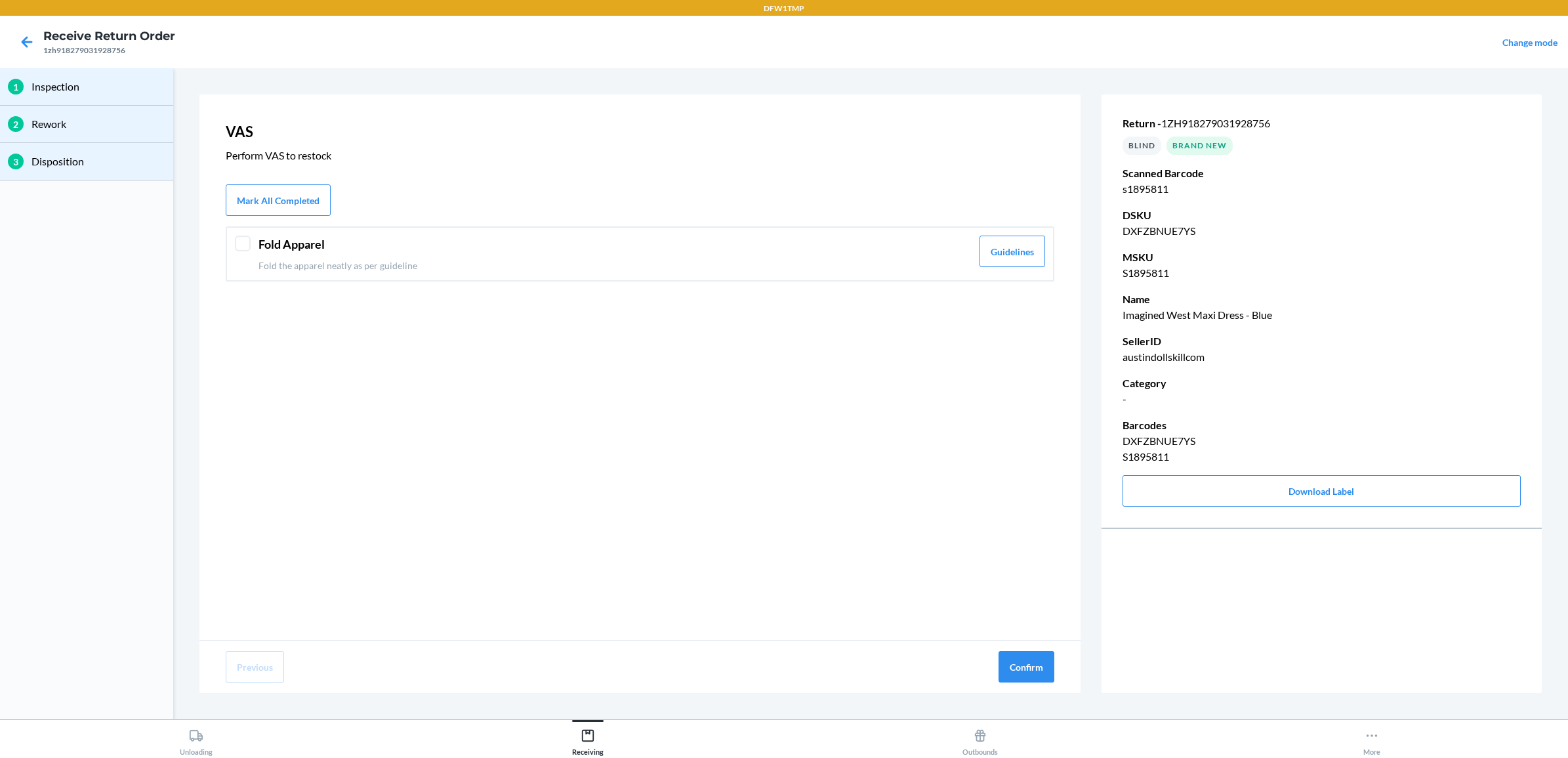
click at [253, 249] on div "Fold Apparel Fold the apparel neatly as per guideline Guidelines" at bounding box center [639, 253] width 828 height 55
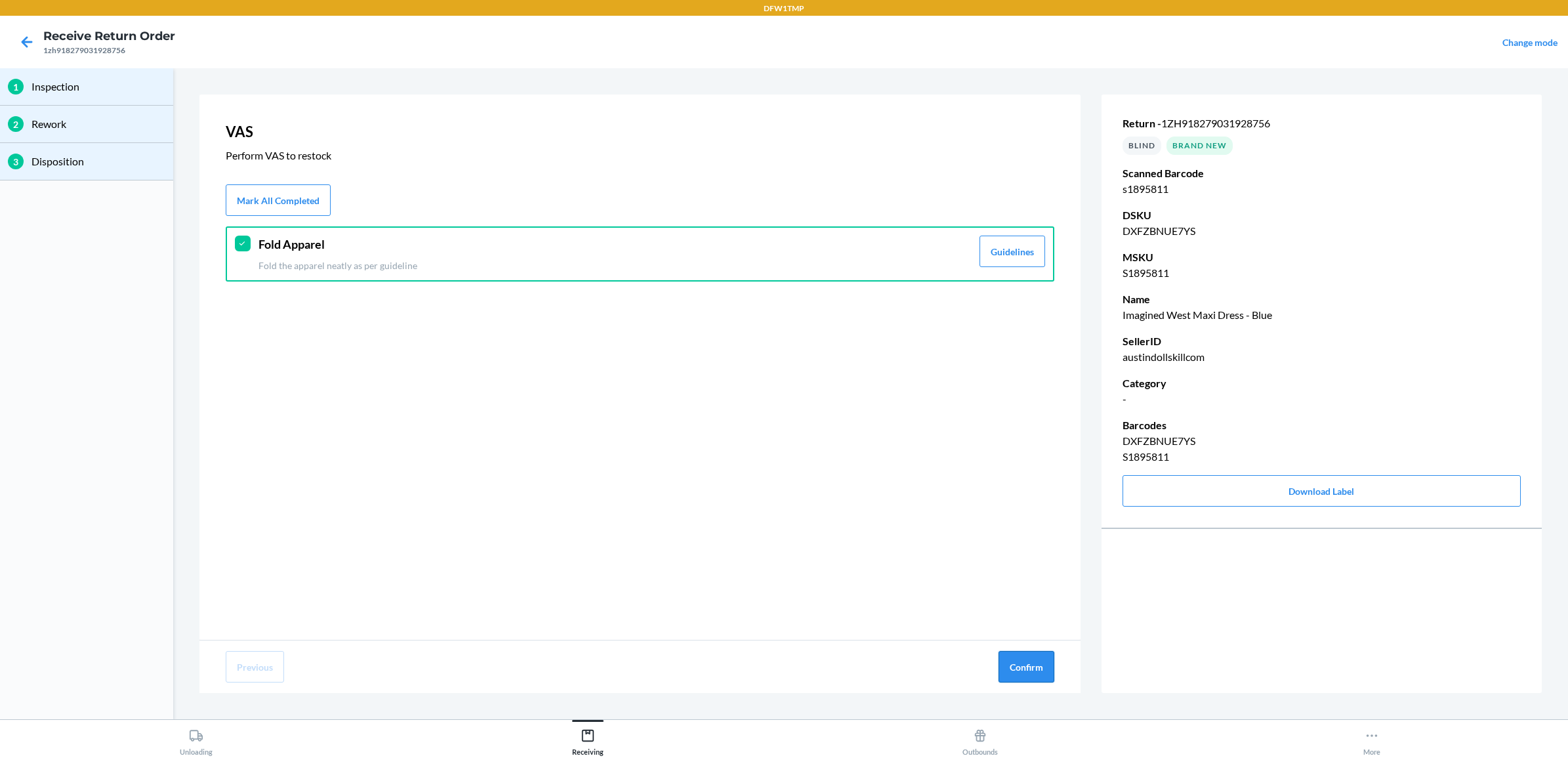
click at [1011, 657] on button "Confirm" at bounding box center [1027, 666] width 56 height 32
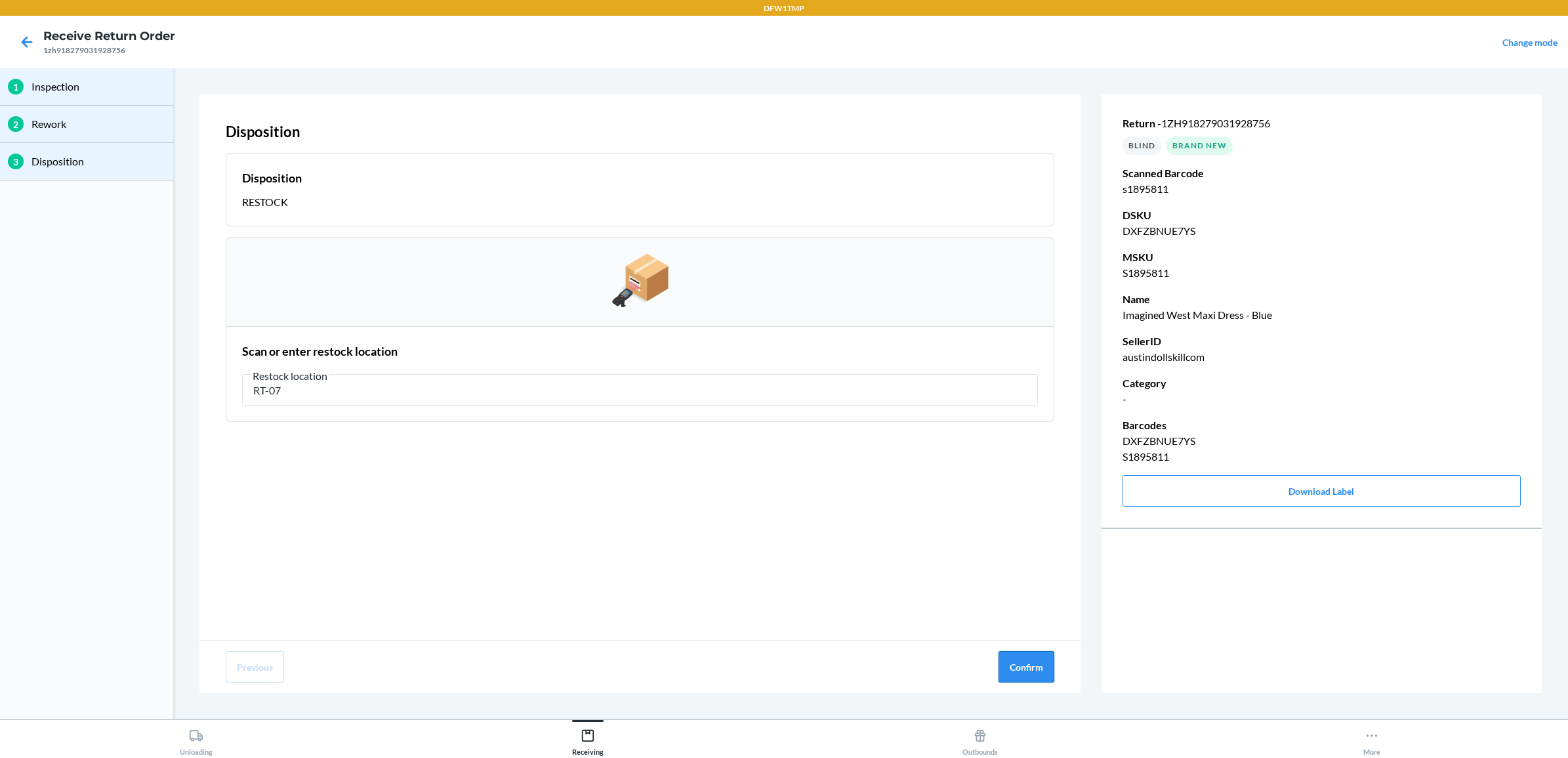
type input "RT-07"
click at [1047, 664] on button "Confirm" at bounding box center [1027, 666] width 56 height 32
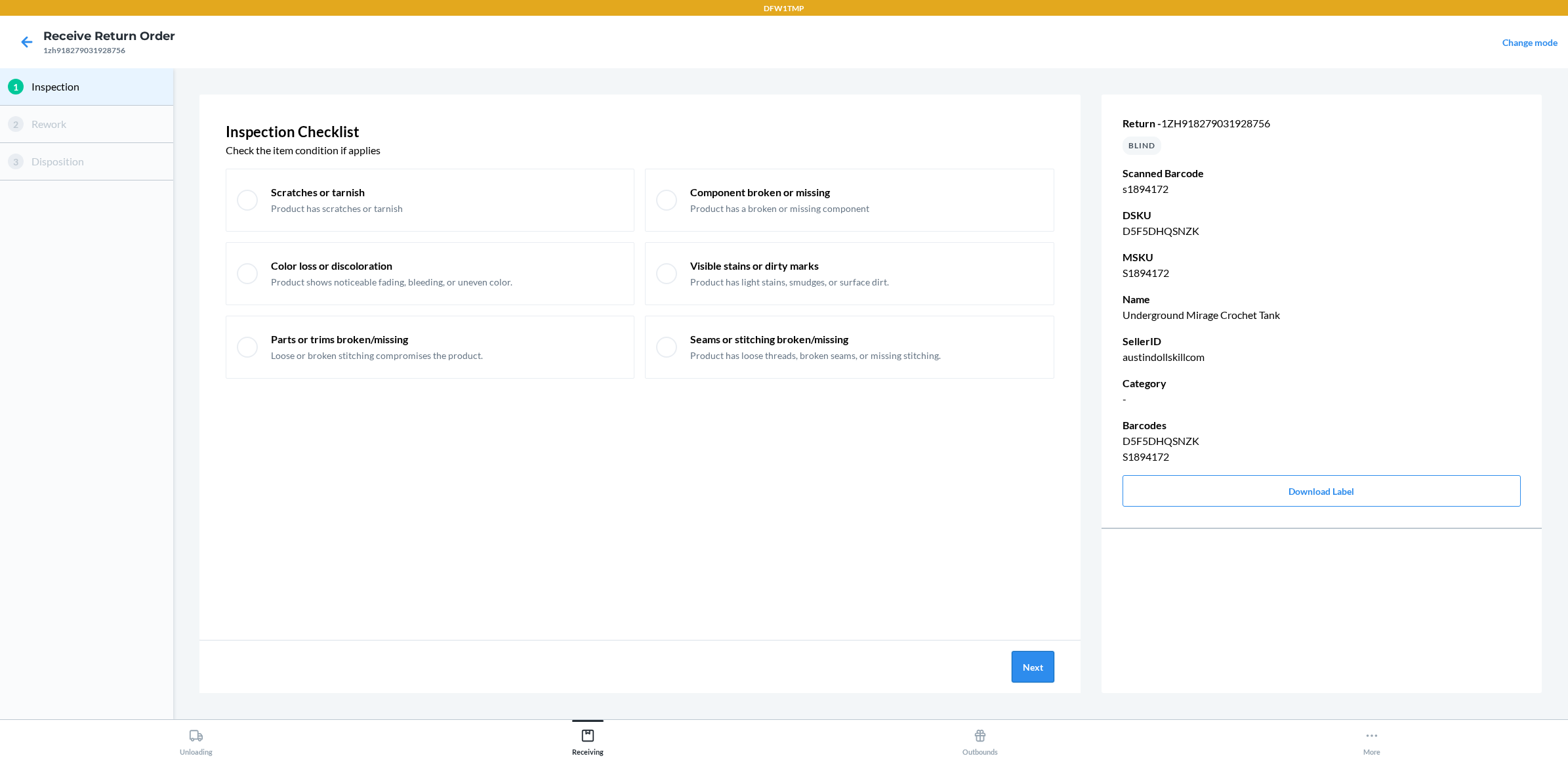
click at [1026, 656] on button "Next" at bounding box center [1033, 666] width 43 height 32
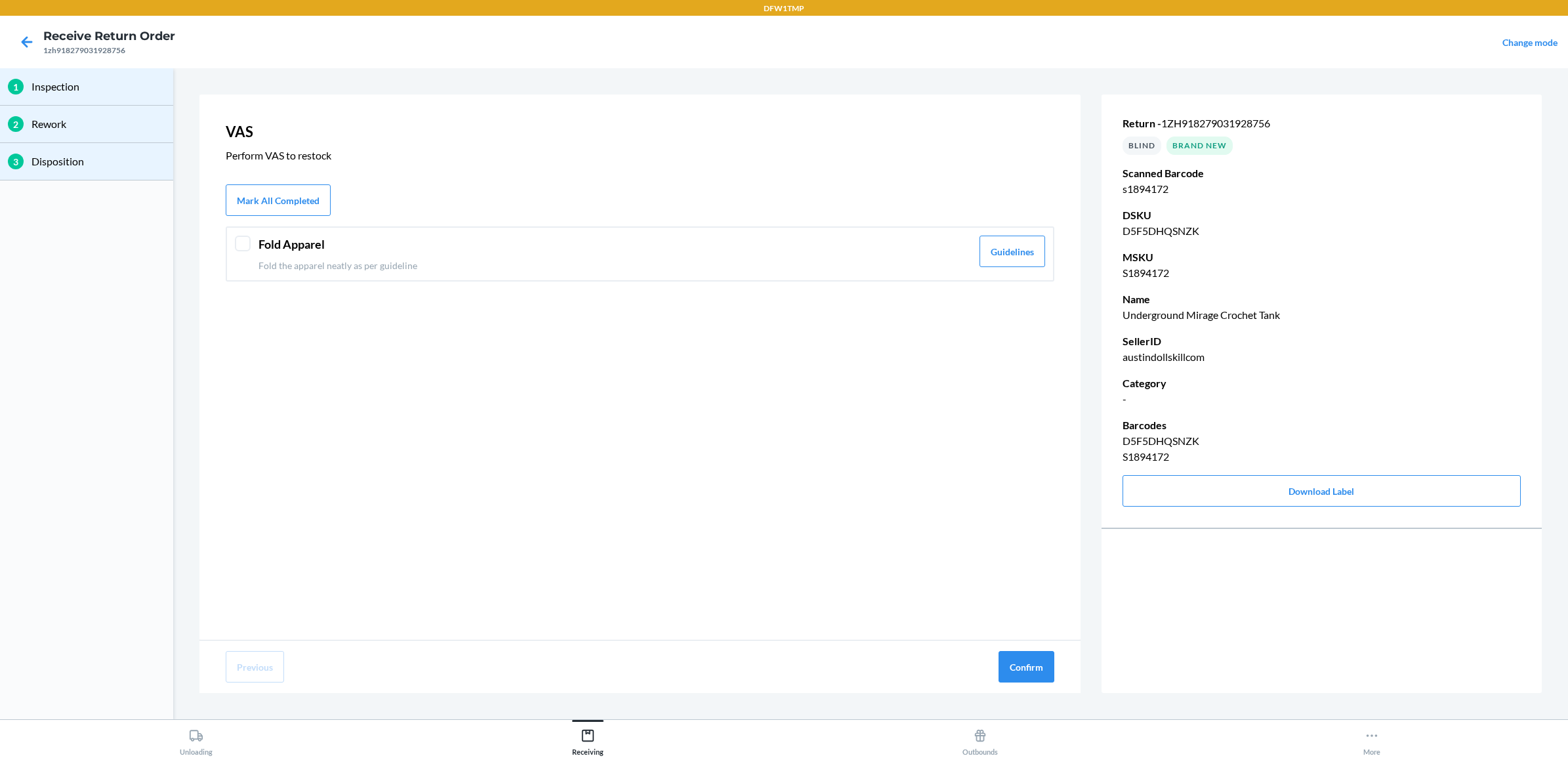
click at [322, 258] on p "Fold the apparel neatly as per guideline" at bounding box center [615, 265] width 713 height 14
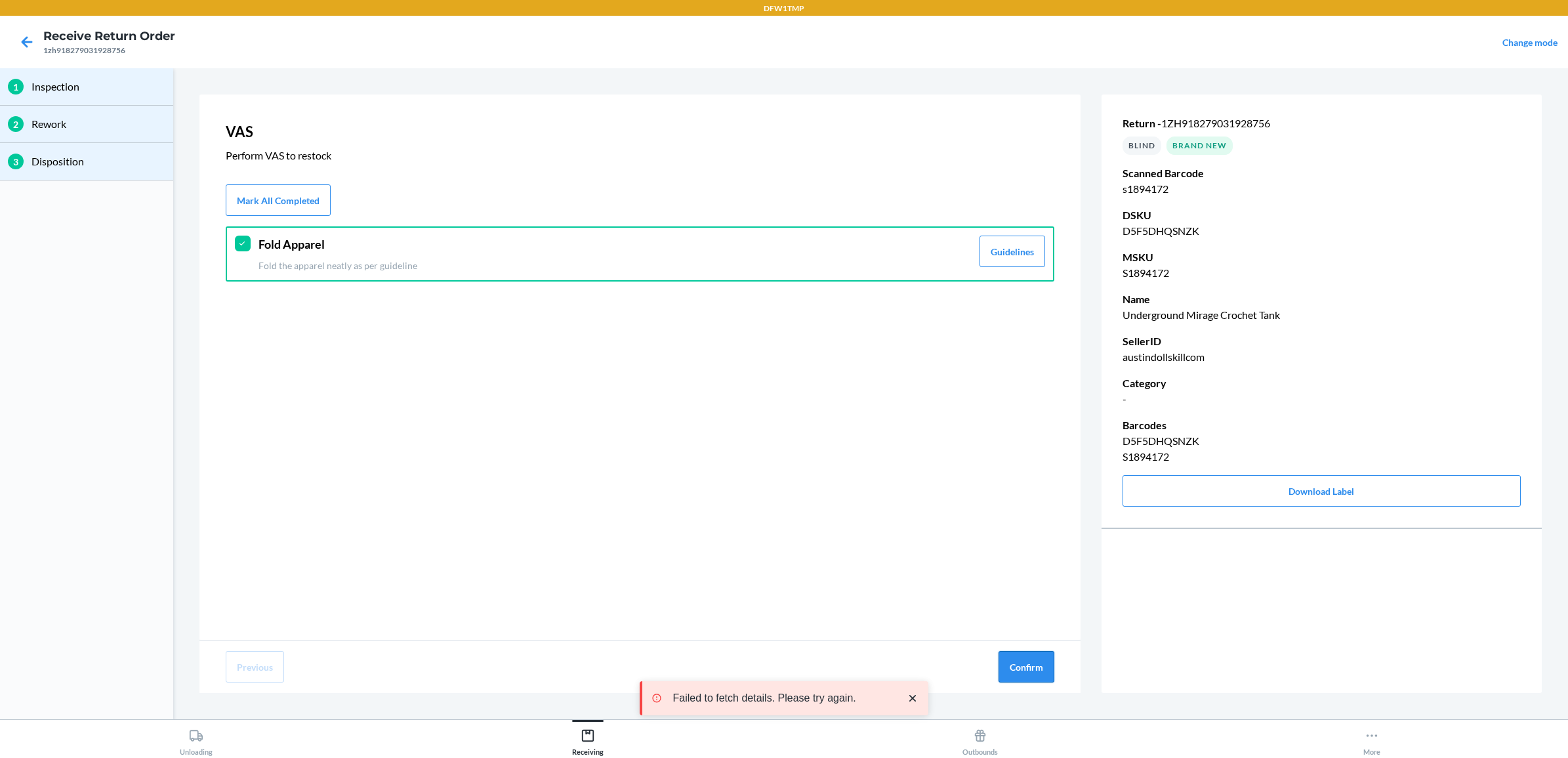
click at [1017, 671] on button "Confirm" at bounding box center [1027, 666] width 56 height 32
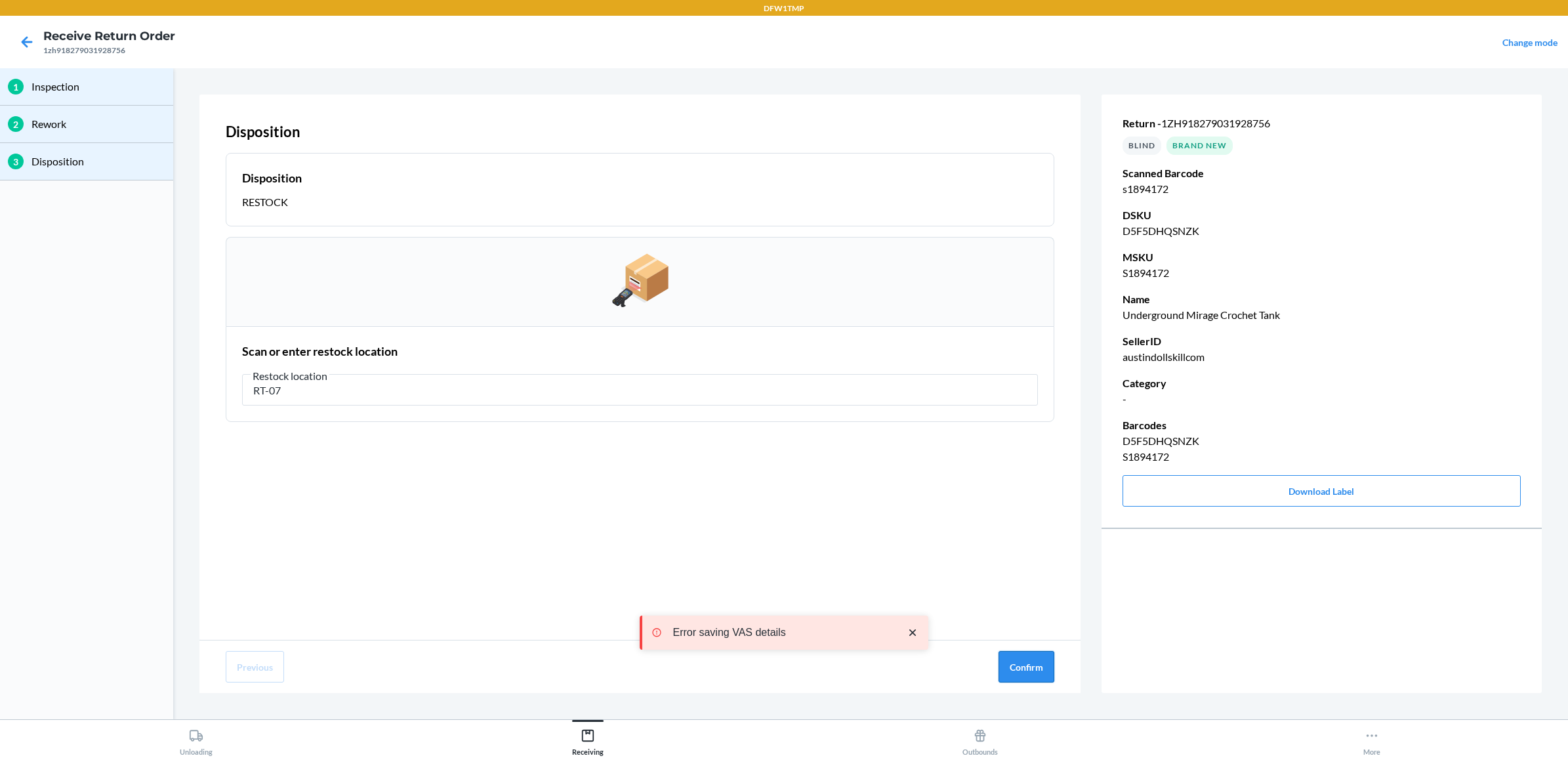
type input "RT-07"
click at [1025, 660] on button "Confirm" at bounding box center [1027, 666] width 56 height 32
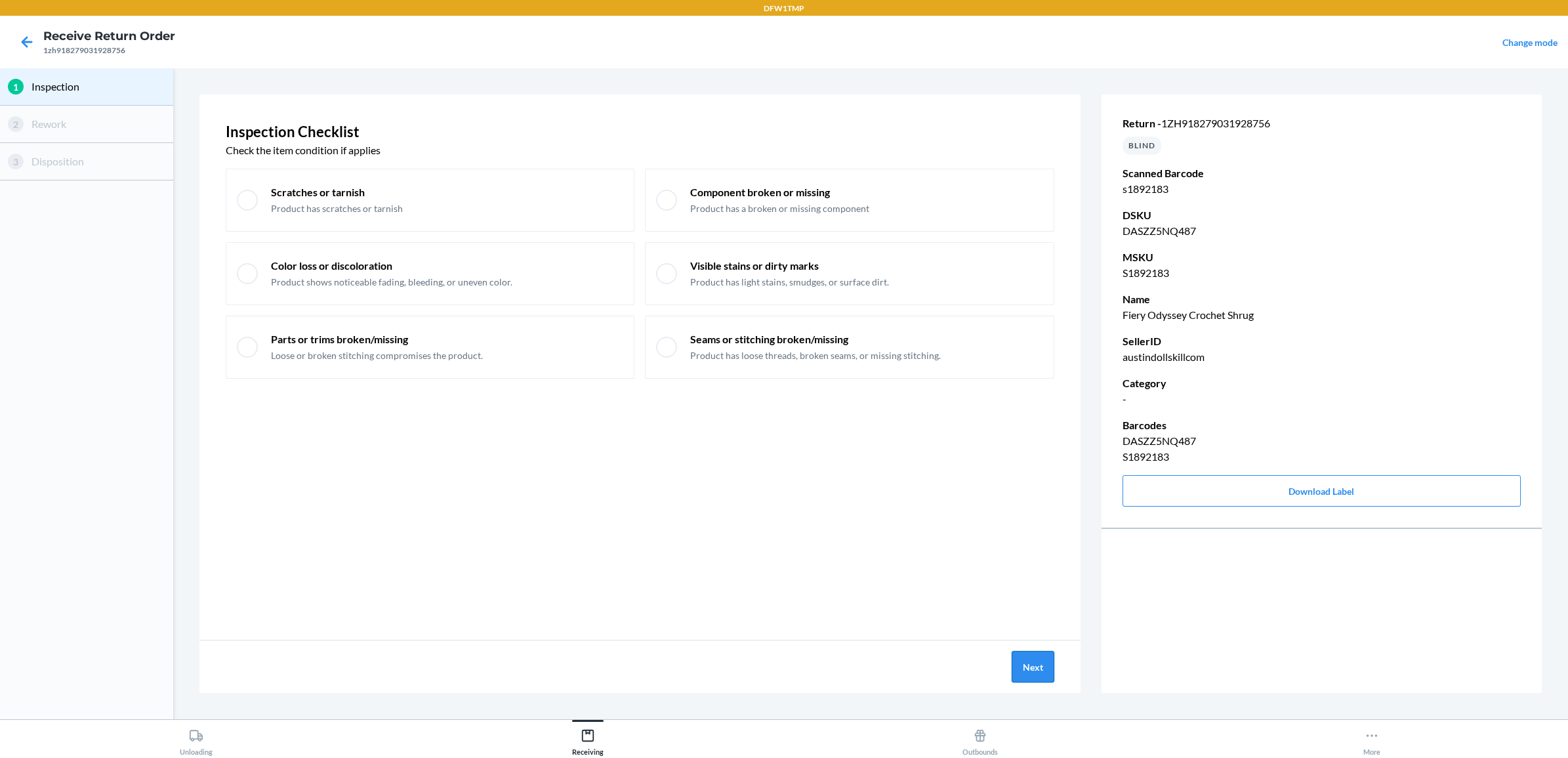
click at [1034, 660] on button "Next" at bounding box center [1033, 666] width 43 height 32
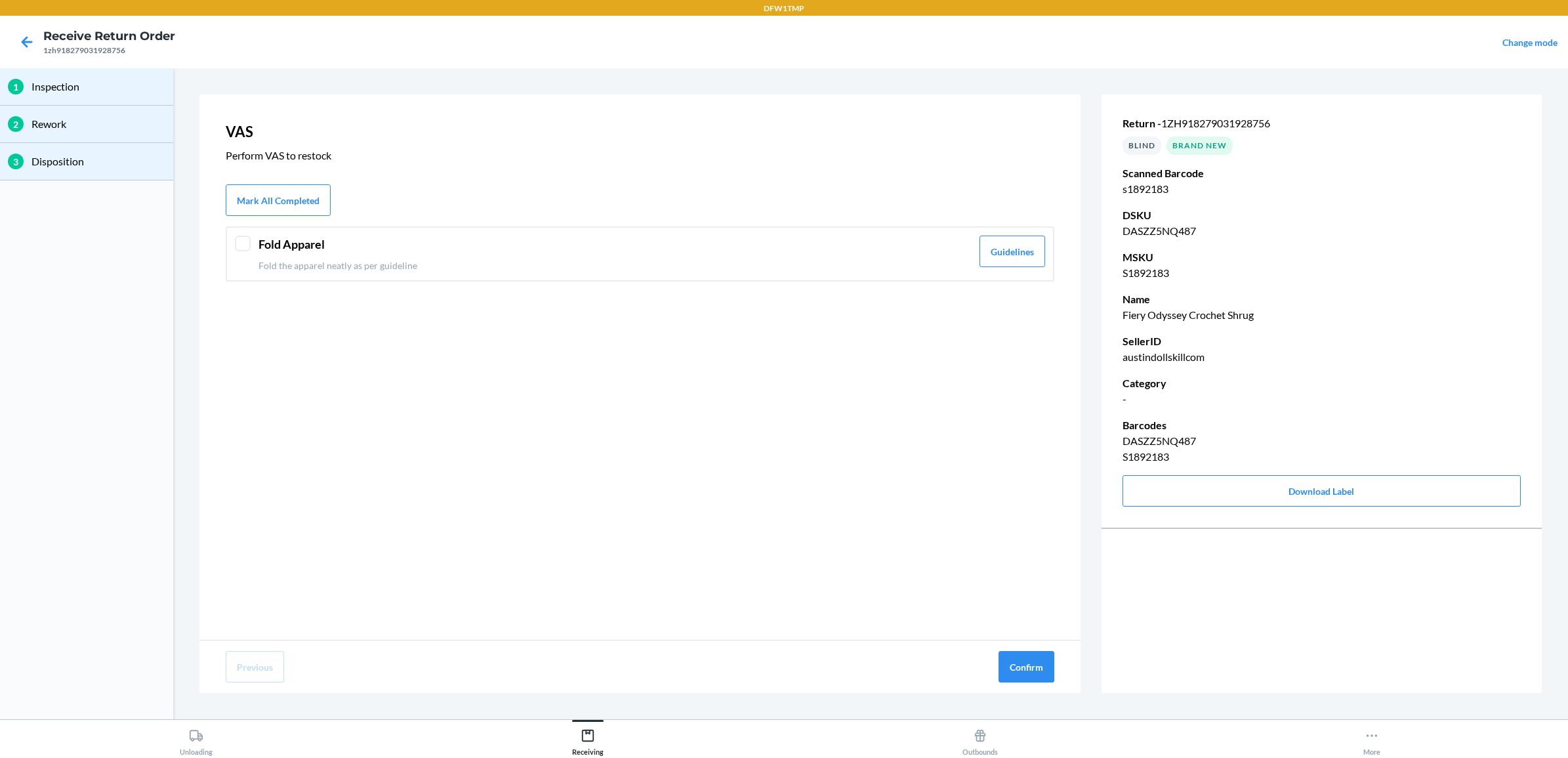
click at [249, 236] on div at bounding box center [243, 244] width 15 height 15
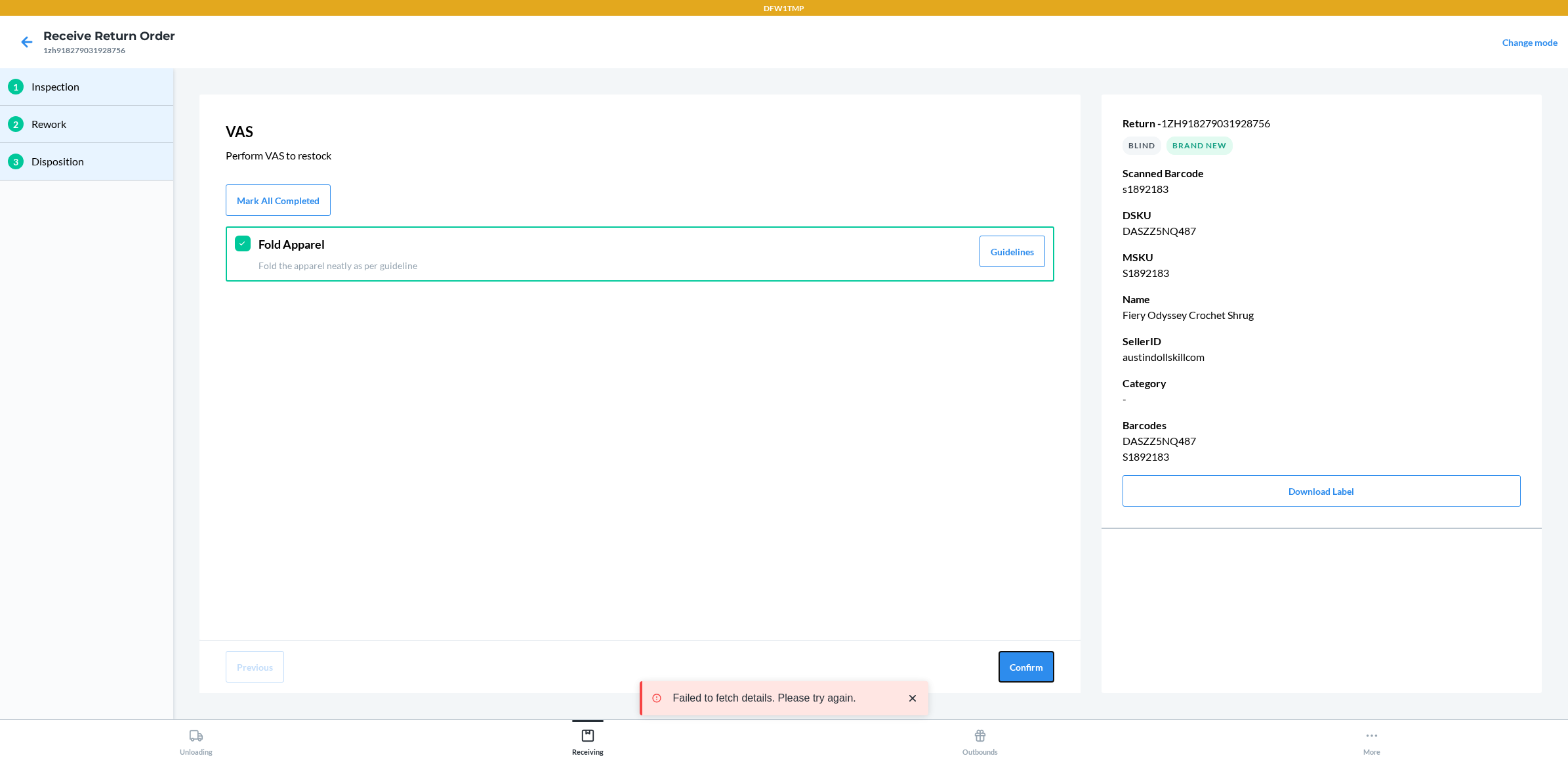
drag, startPoint x: 1024, startPoint y: 660, endPoint x: 1026, endPoint y: 628, distance: 32.1
click at [1024, 660] on button "Confirm" at bounding box center [1027, 666] width 56 height 32
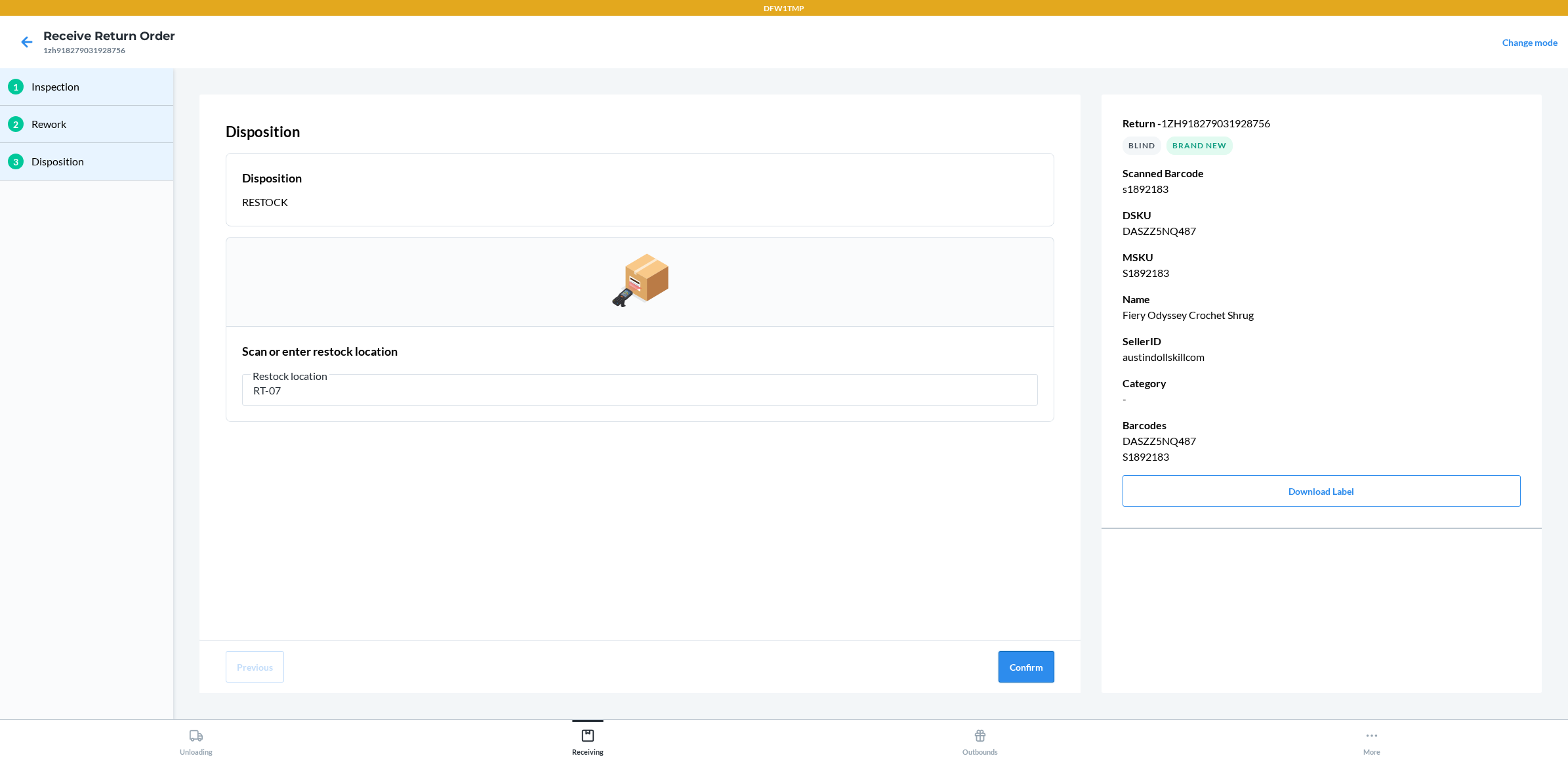
type input "RT-07"
click at [1024, 673] on button "Confirm" at bounding box center [1027, 666] width 56 height 32
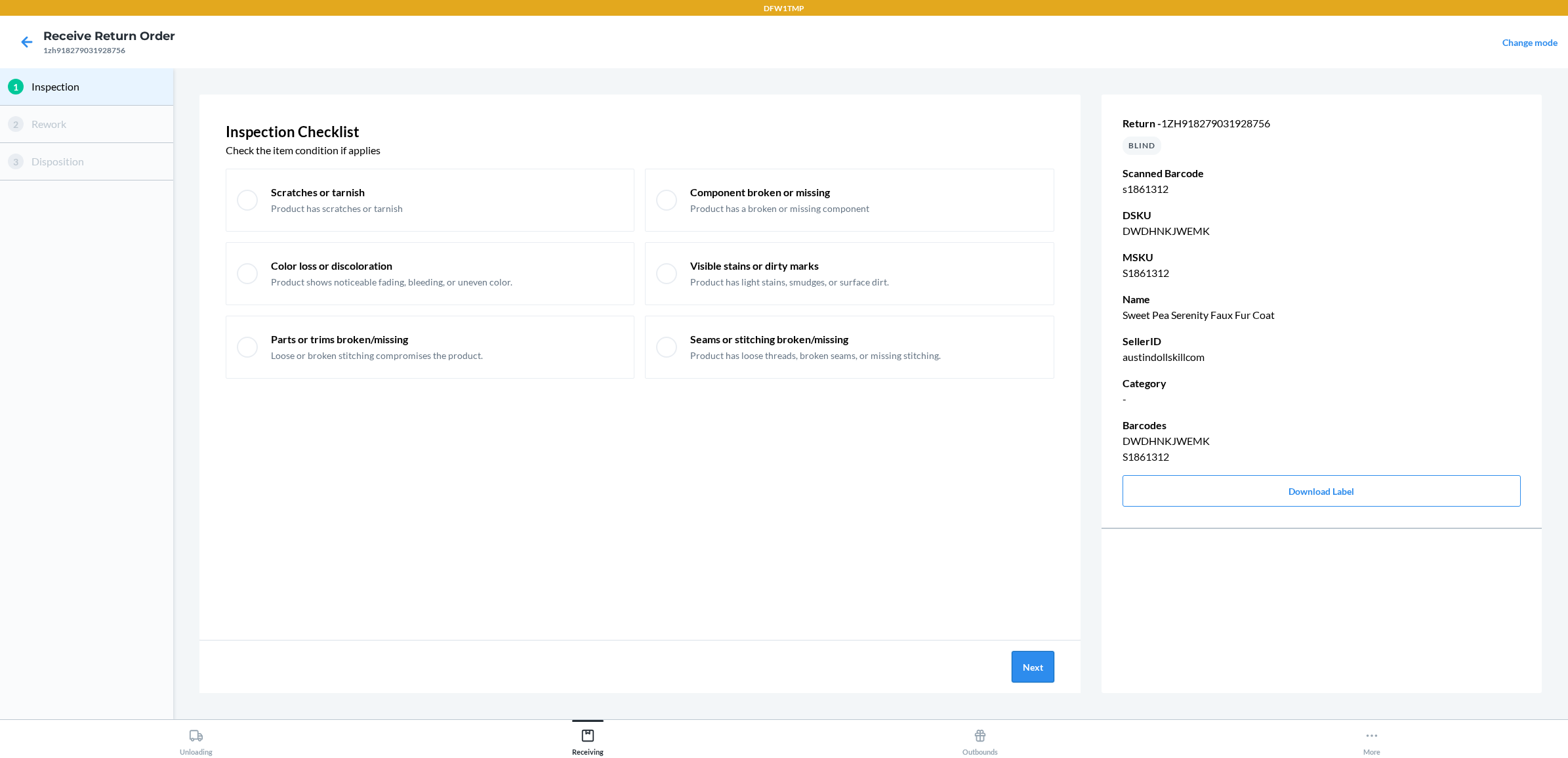
click at [1031, 670] on button "Next" at bounding box center [1033, 666] width 43 height 32
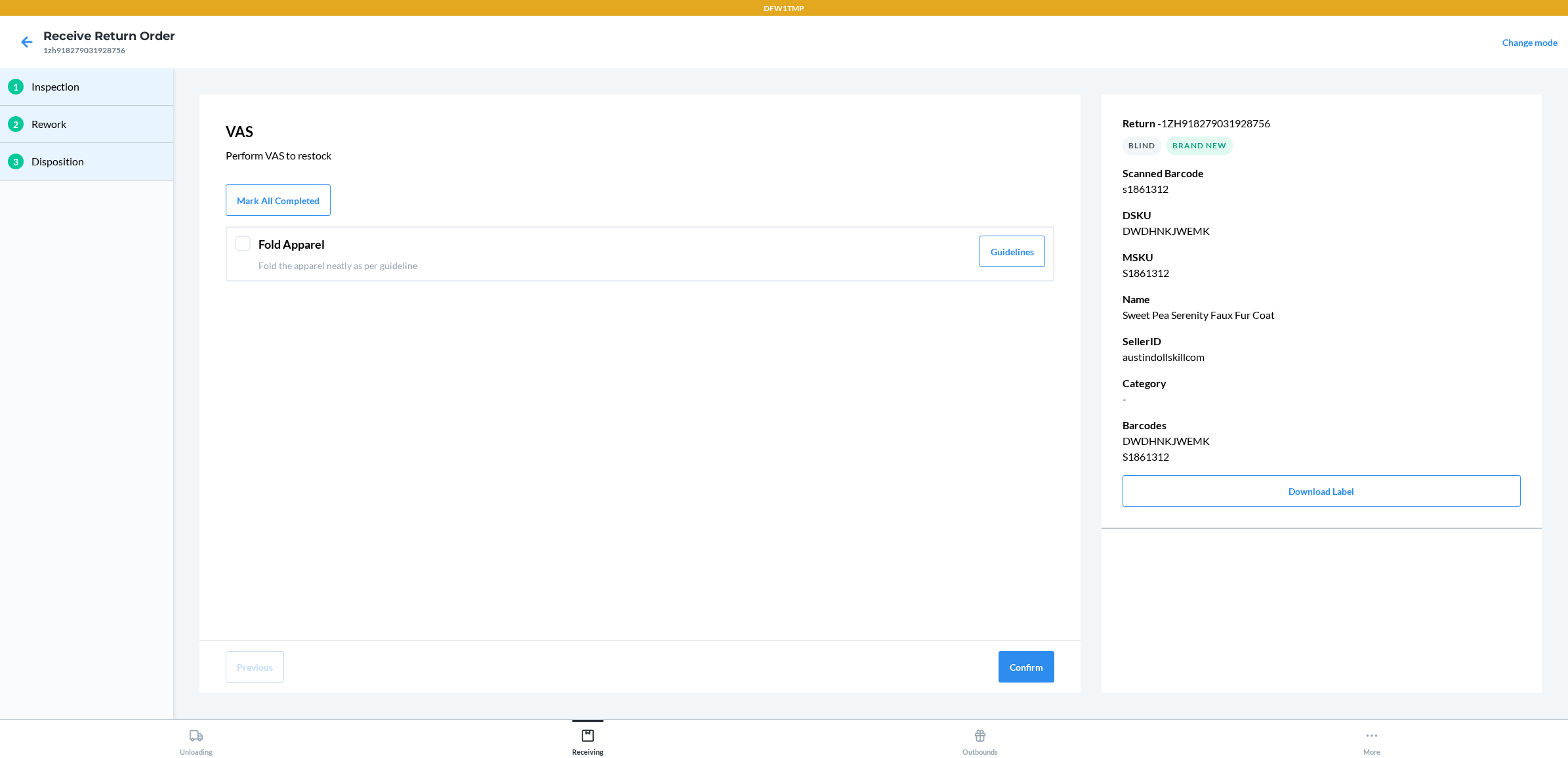
click at [283, 236] on header "Fold Apparel" at bounding box center [615, 245] width 713 height 17
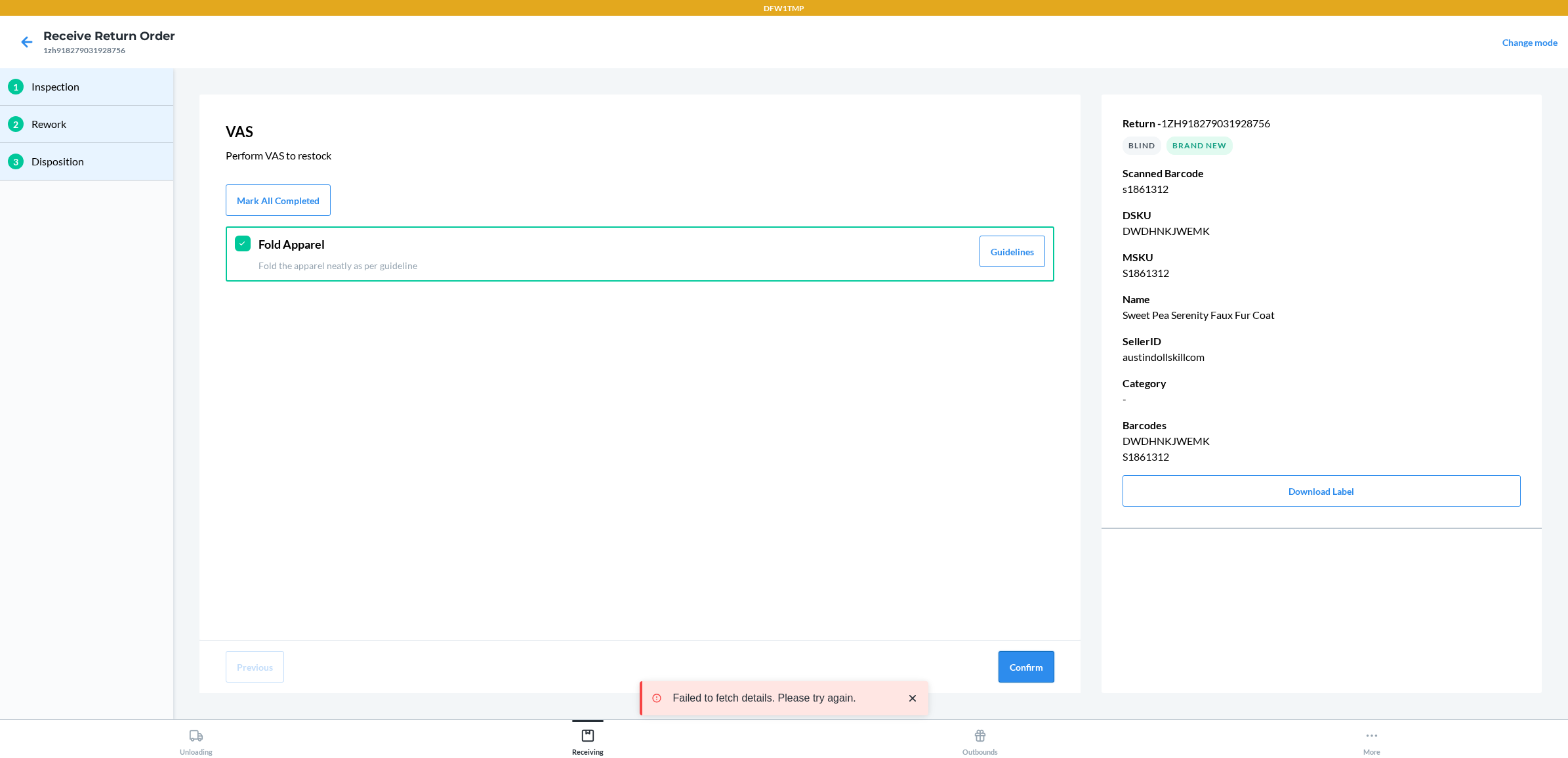
click at [1033, 673] on button "Confirm" at bounding box center [1027, 666] width 56 height 32
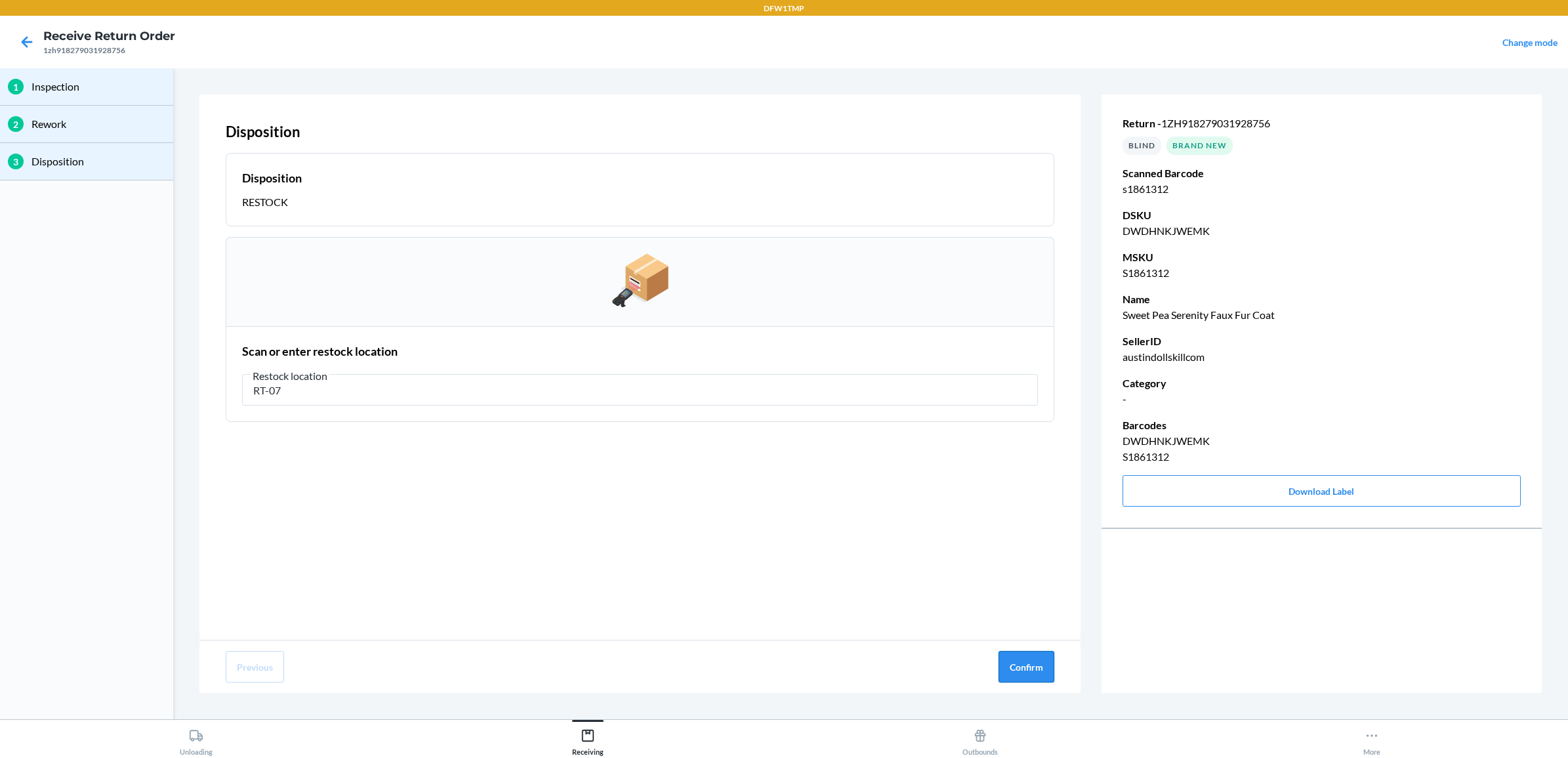
type input "RT-07"
click at [1027, 671] on button "Confirm" at bounding box center [1027, 666] width 56 height 32
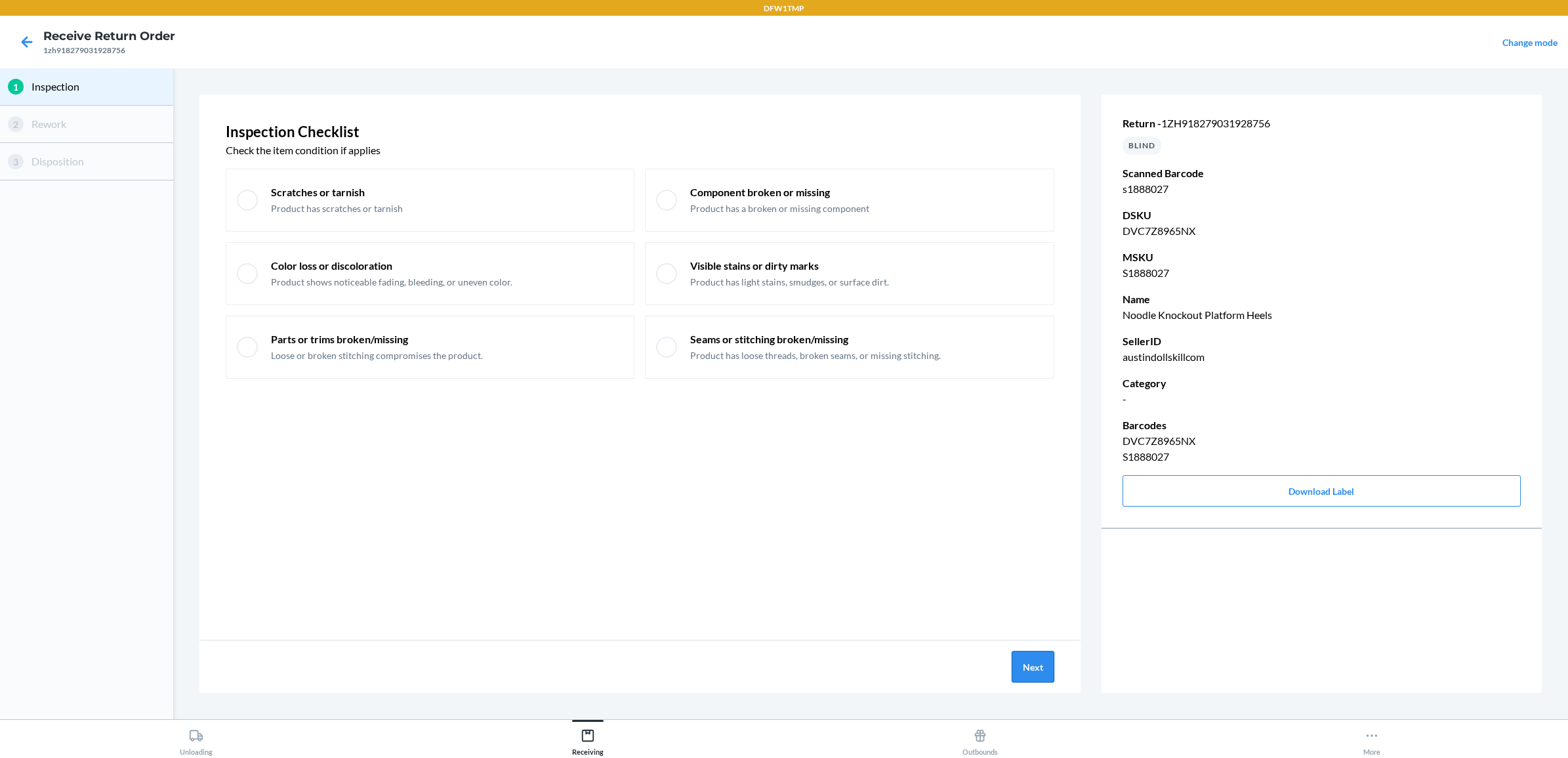
click at [1026, 673] on button "Next" at bounding box center [1033, 666] width 43 height 32
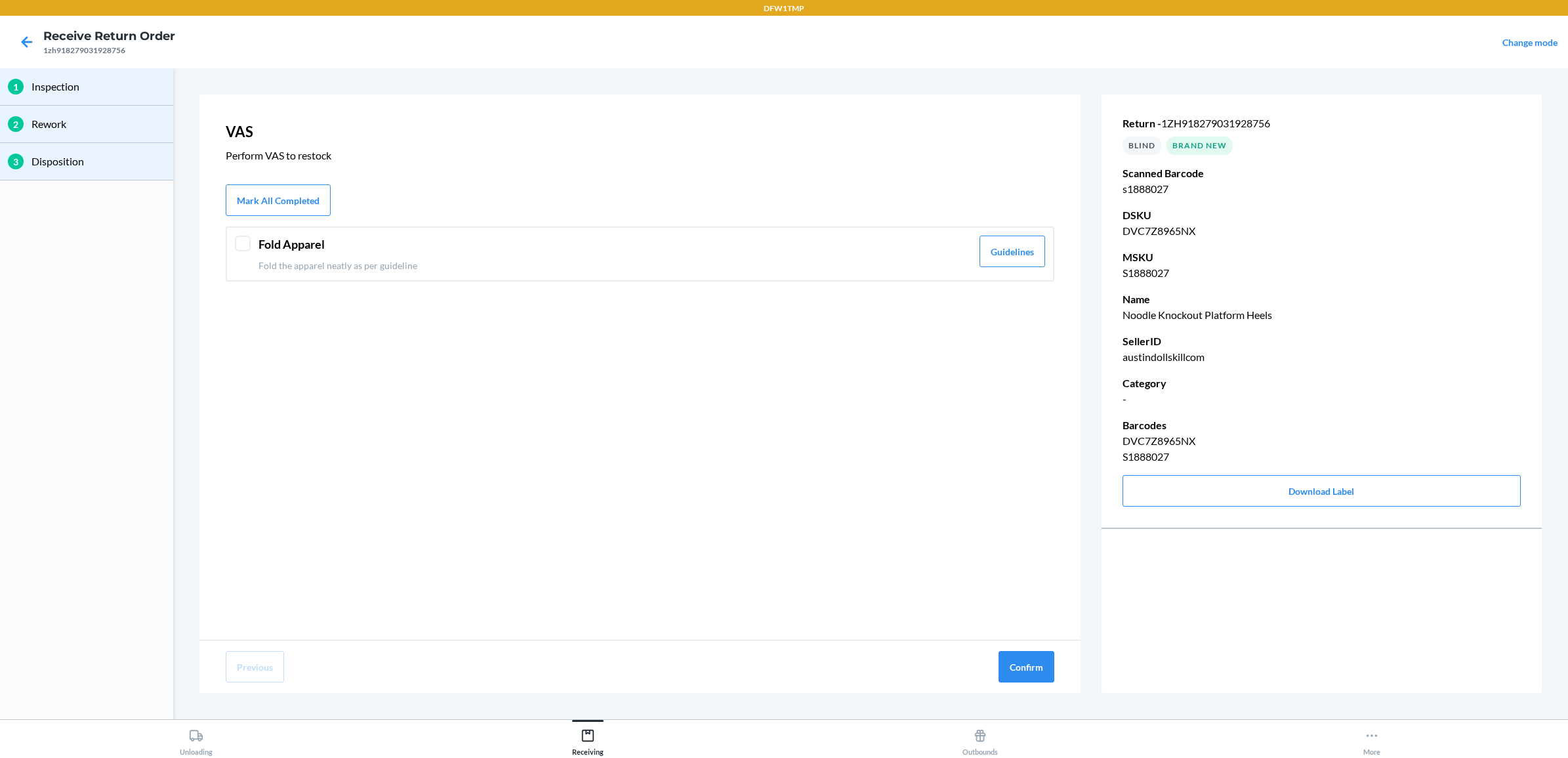
click at [451, 258] on p "Fold the apparel neatly as per guideline" at bounding box center [615, 265] width 713 height 14
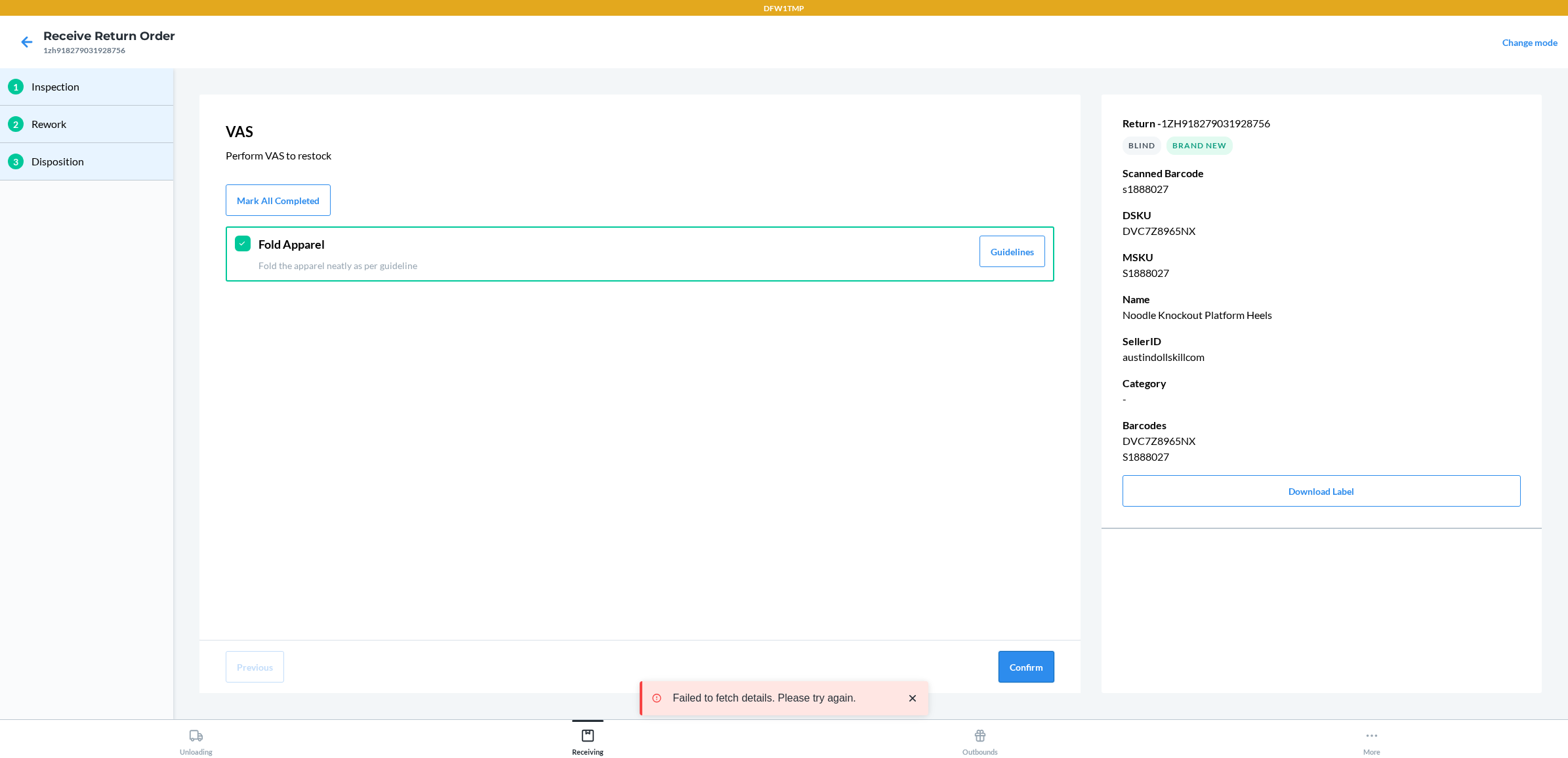
click at [1029, 667] on button "Confirm" at bounding box center [1027, 666] width 56 height 32
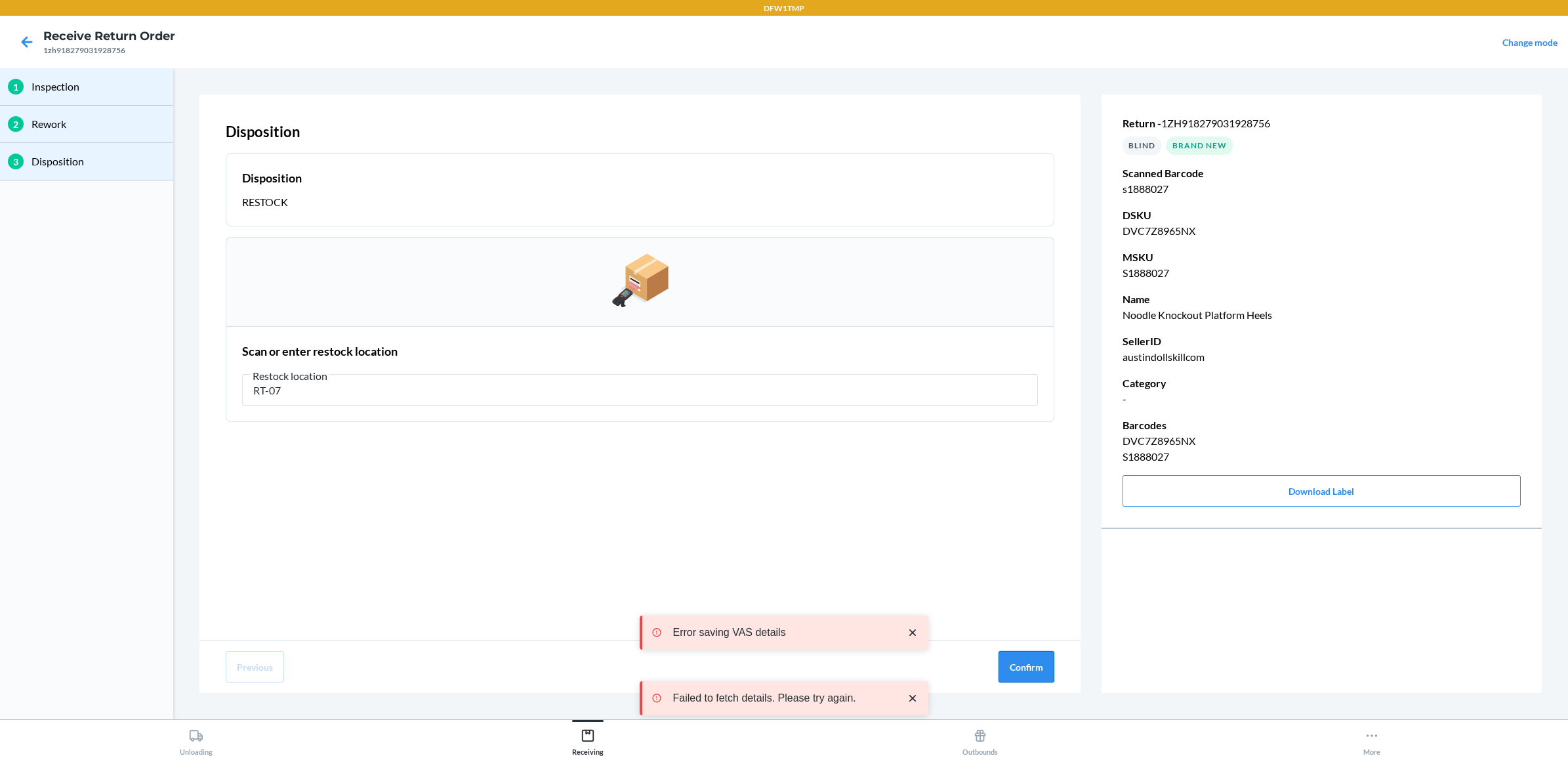
type input "RT-07"
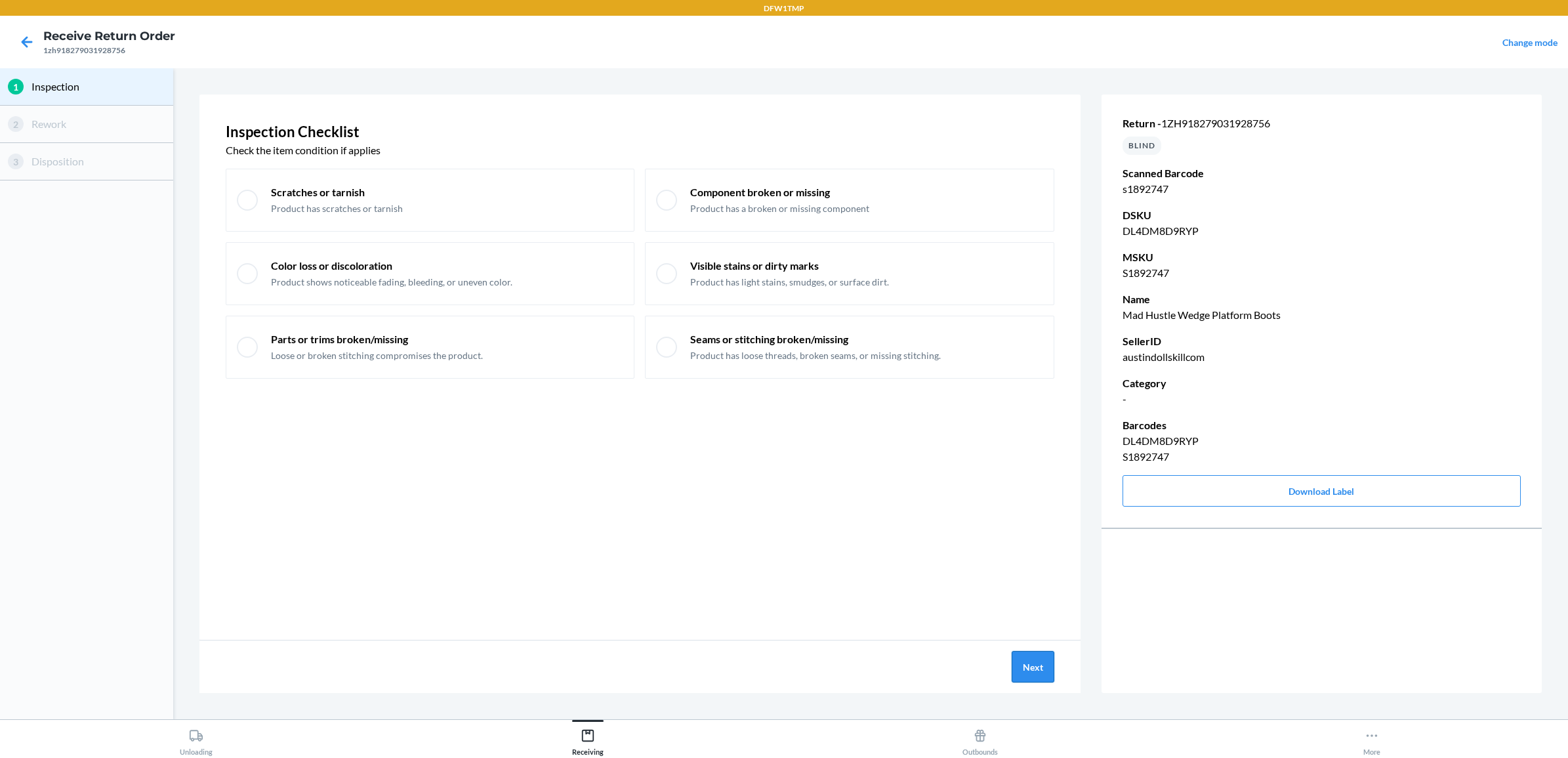
click at [1034, 668] on button "Next" at bounding box center [1033, 666] width 43 height 32
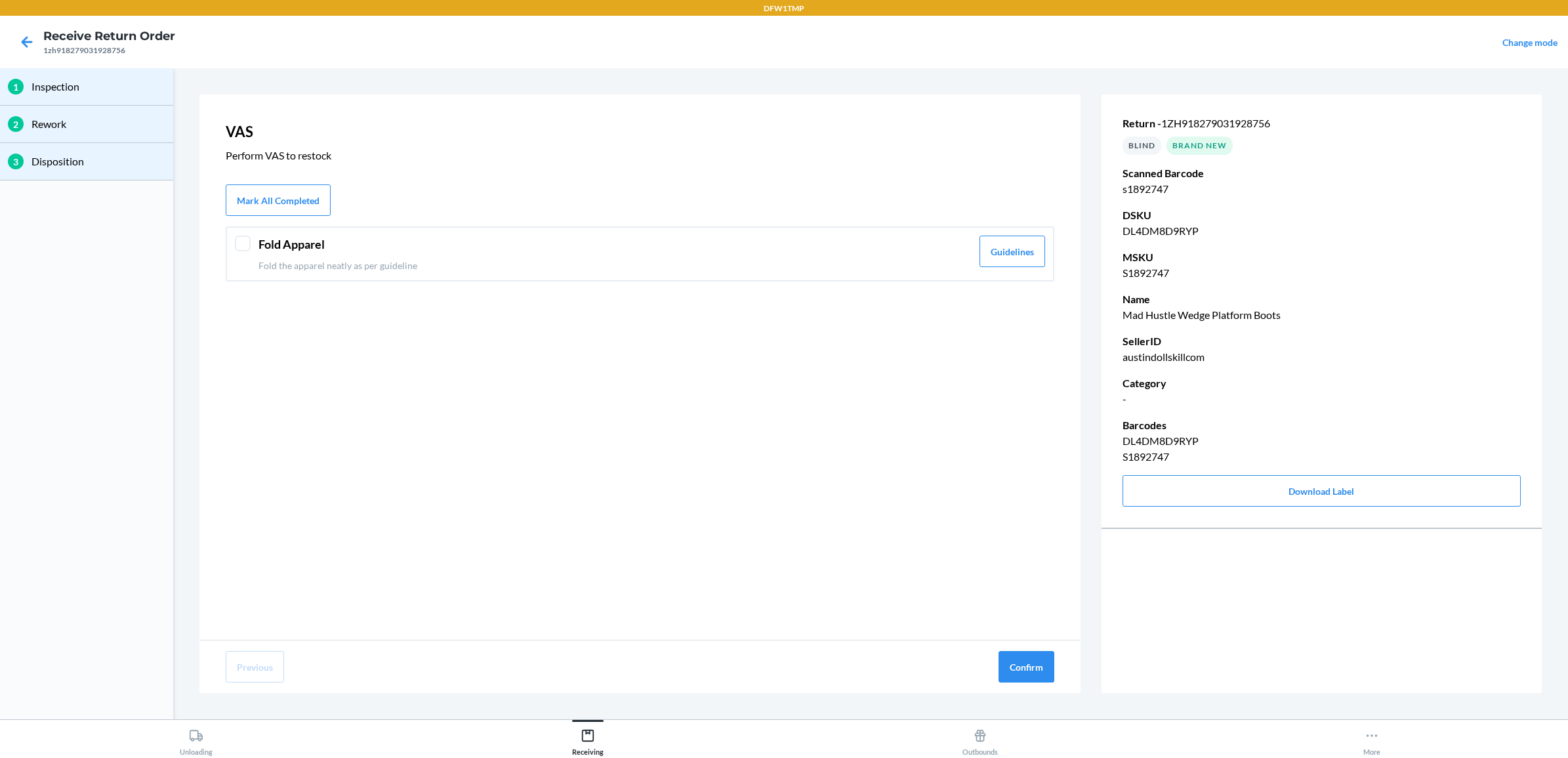
click at [282, 238] on header "Fold Apparel" at bounding box center [615, 245] width 713 height 17
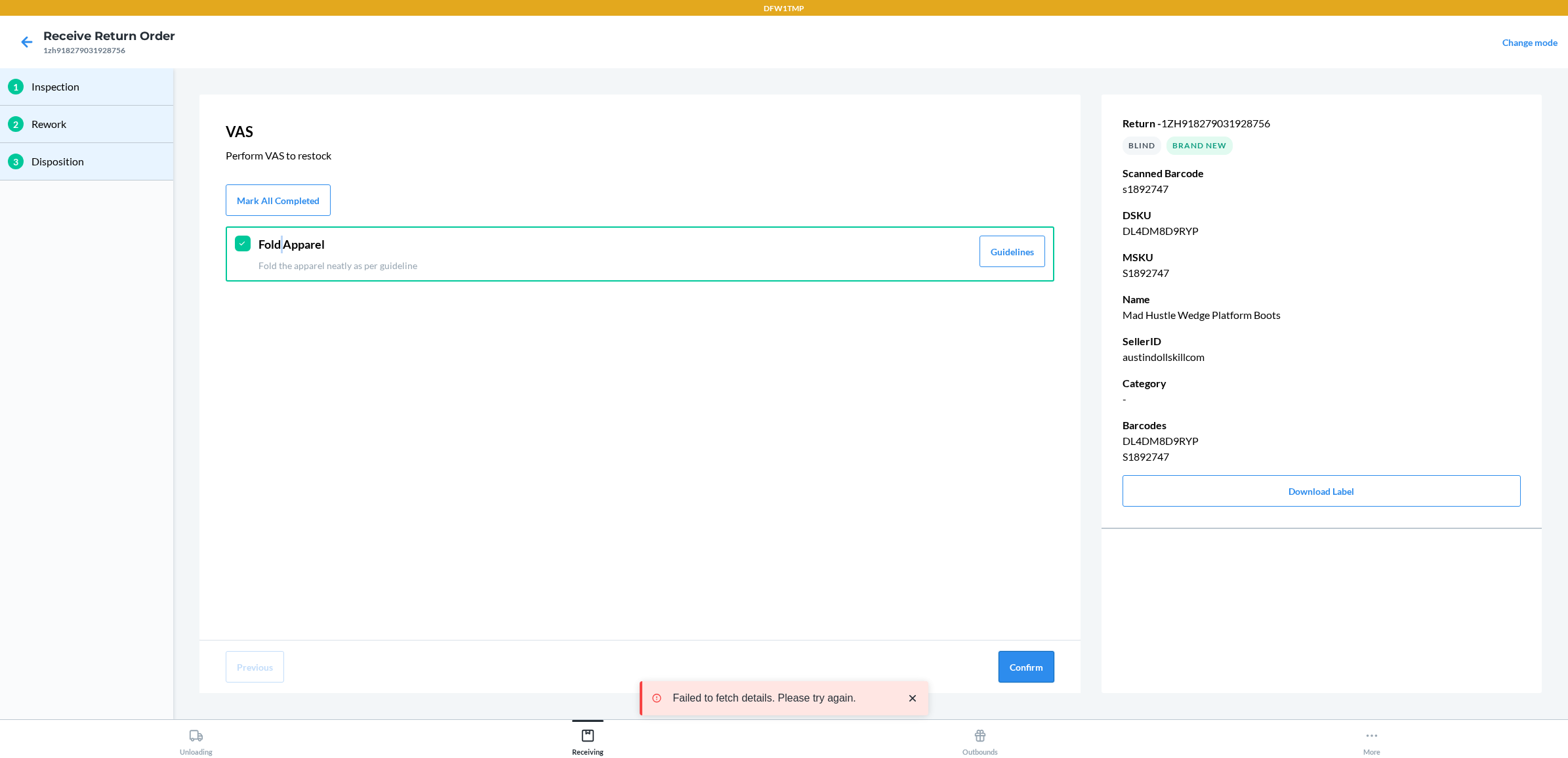
click at [1031, 663] on button "Confirm" at bounding box center [1027, 666] width 56 height 32
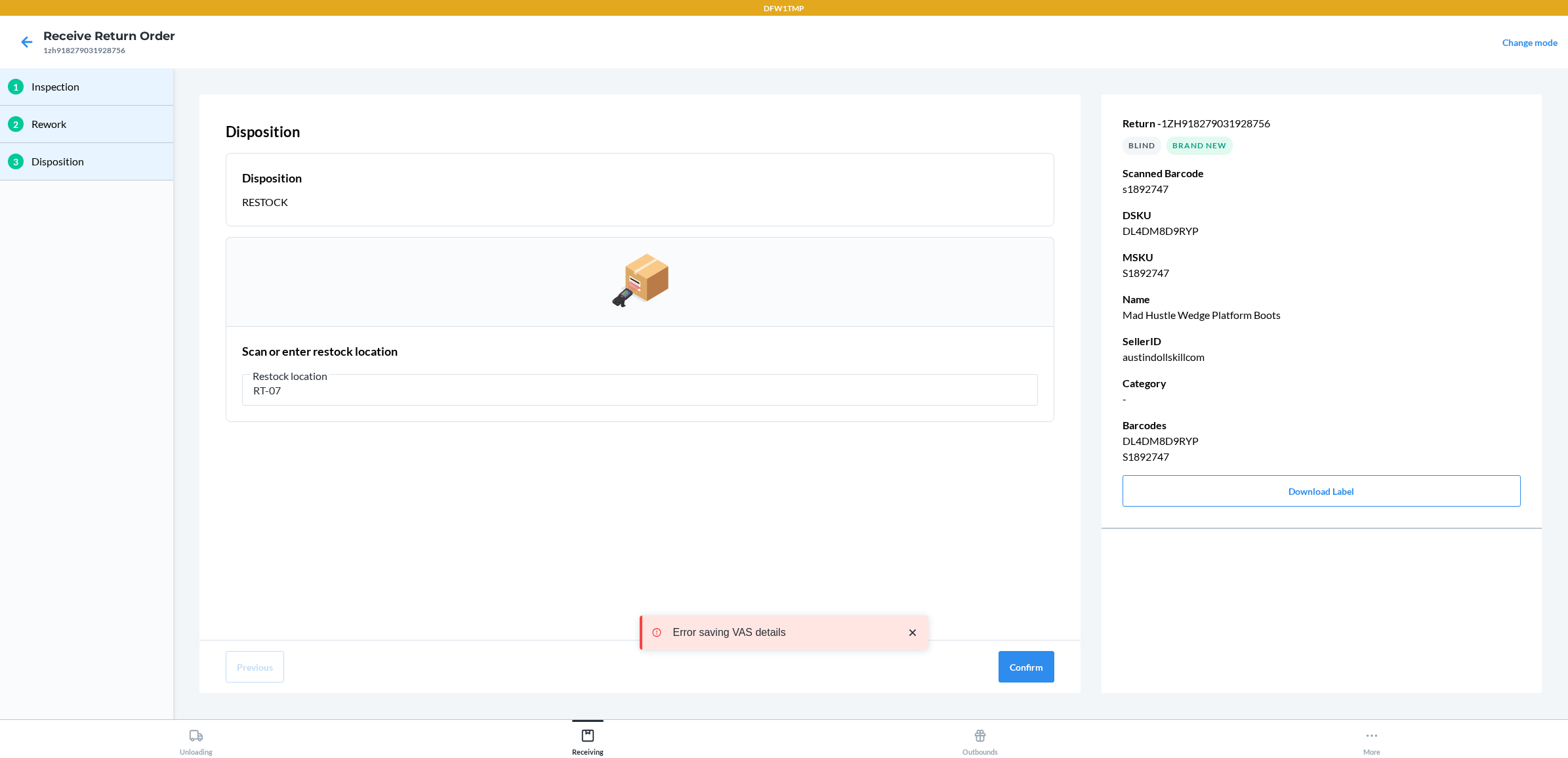
type input "RT-07"
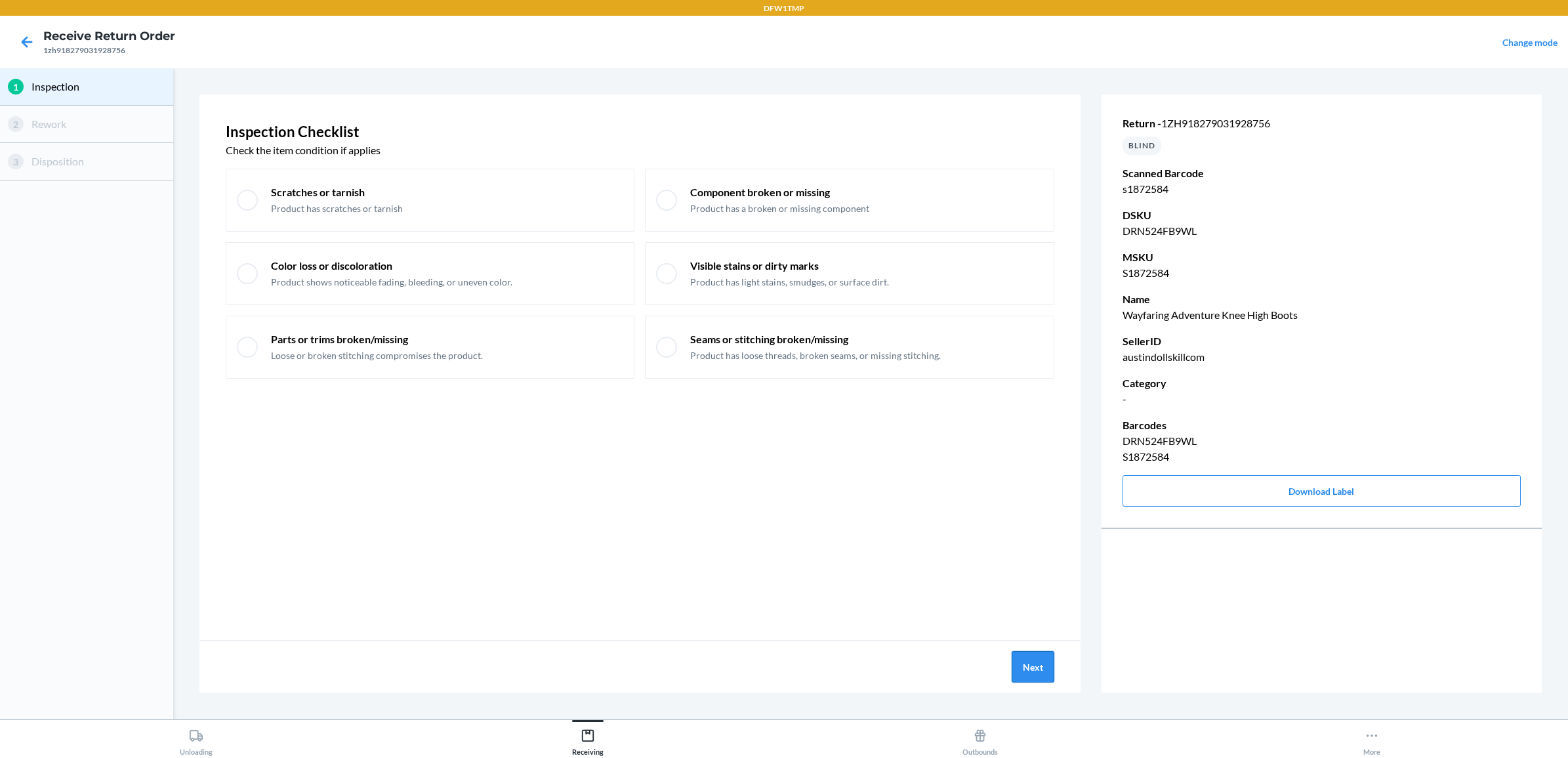
click at [1049, 667] on button "Next" at bounding box center [1033, 666] width 43 height 32
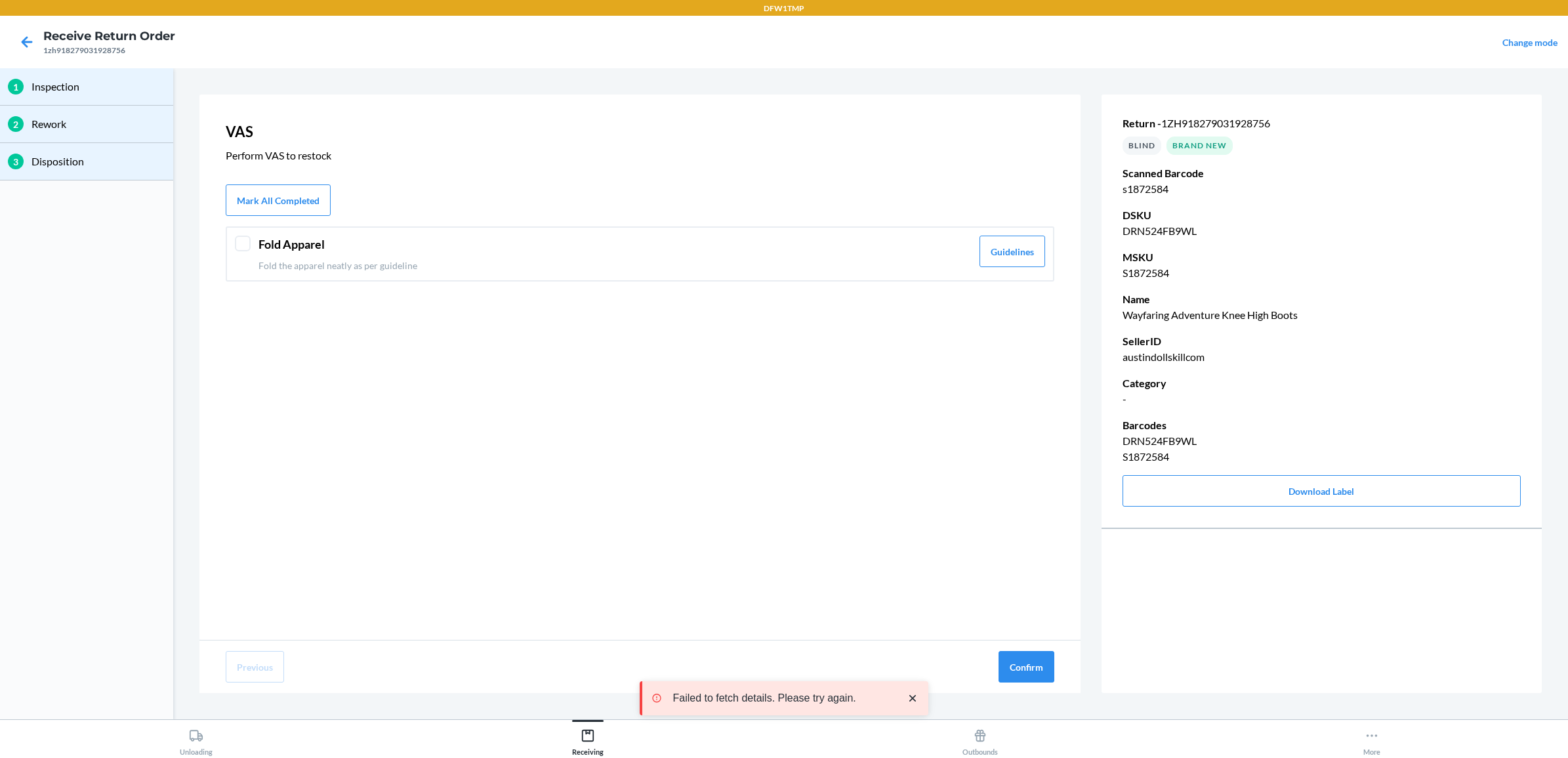
drag, startPoint x: 451, startPoint y: 264, endPoint x: 565, endPoint y: 348, distance: 141.6
click at [451, 263] on p "Fold the apparel neatly as per guideline" at bounding box center [615, 265] width 713 height 14
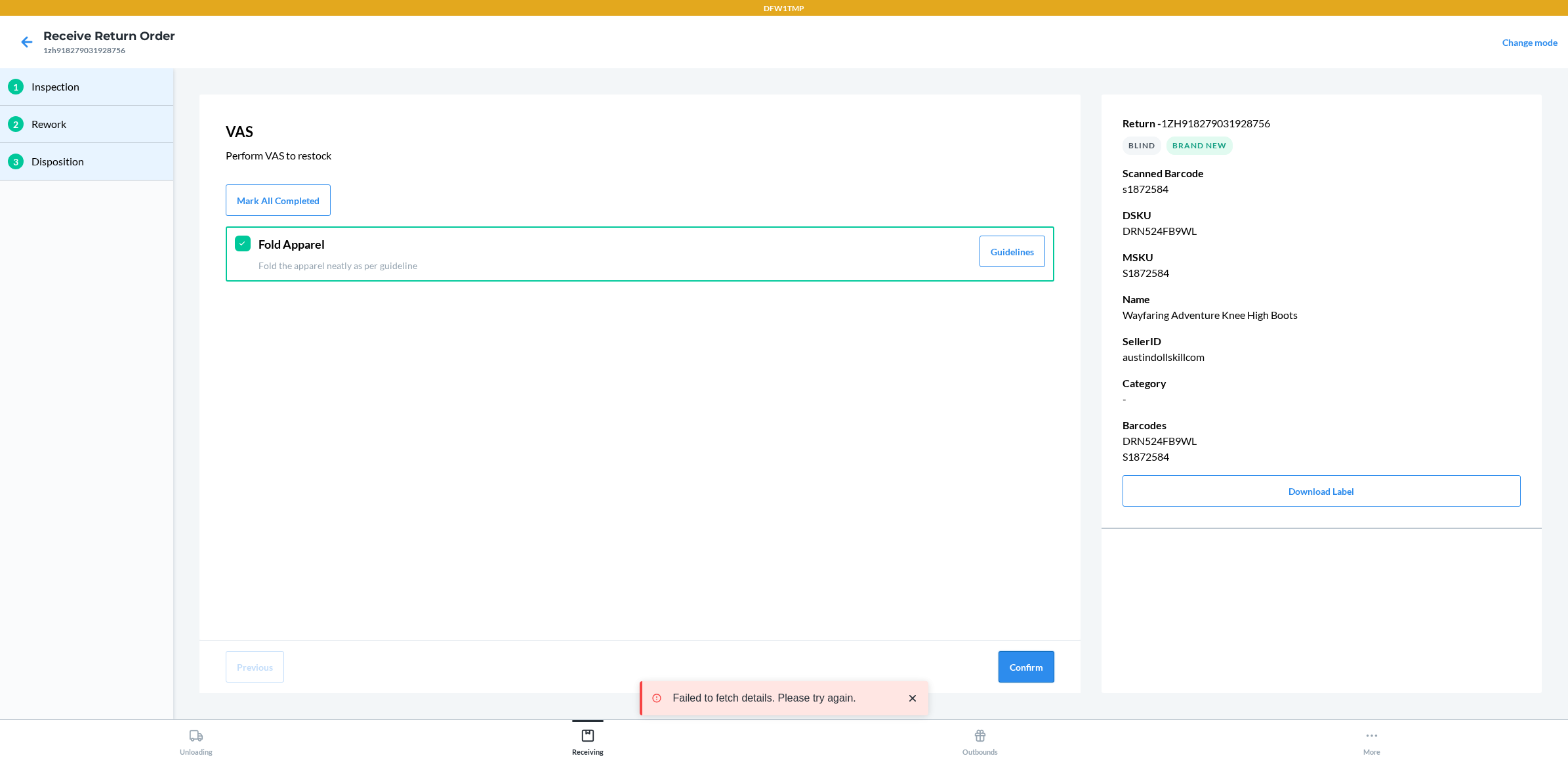
click at [1022, 667] on button "Confirm" at bounding box center [1027, 666] width 56 height 32
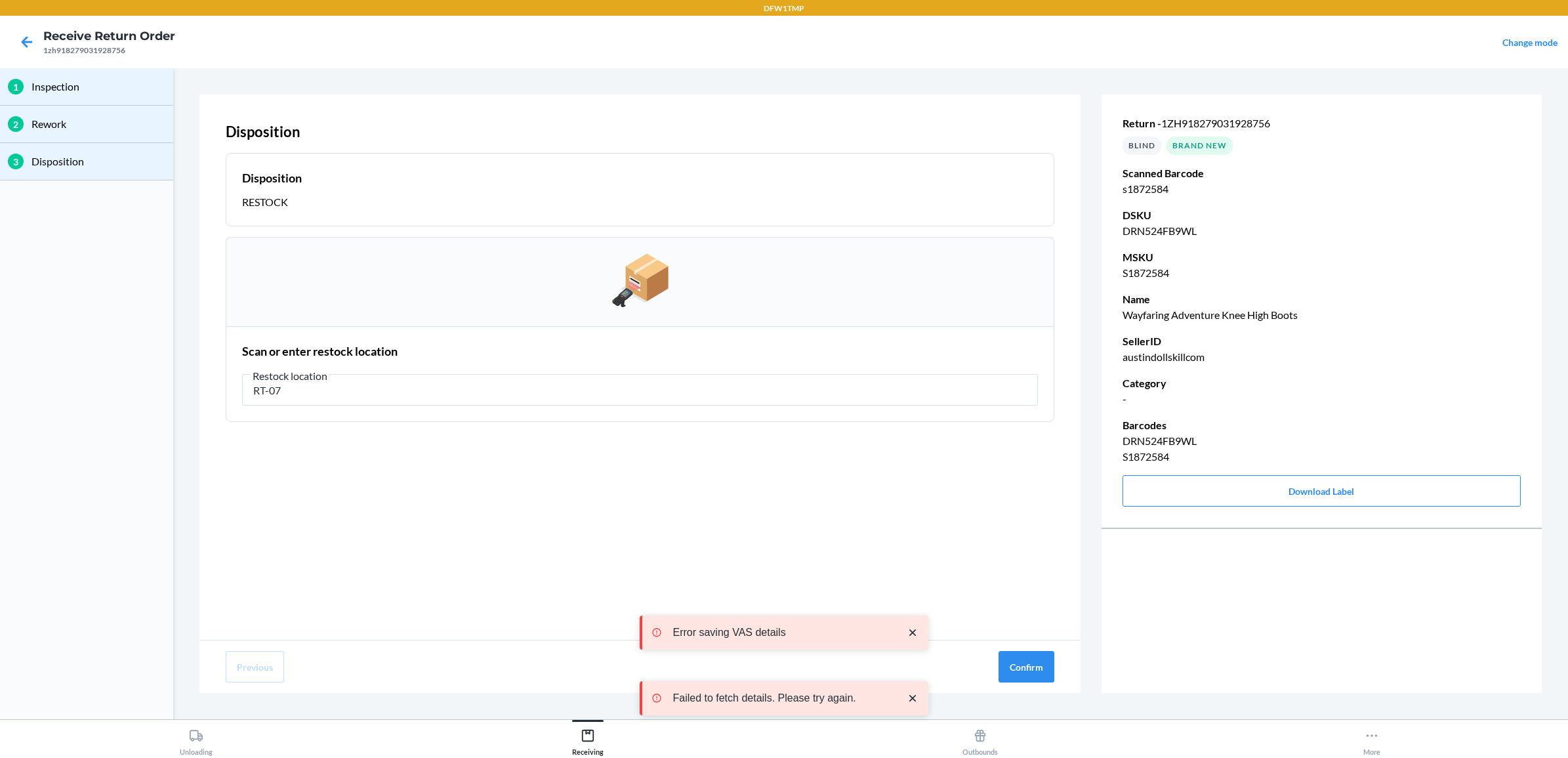
type input "RT-07"
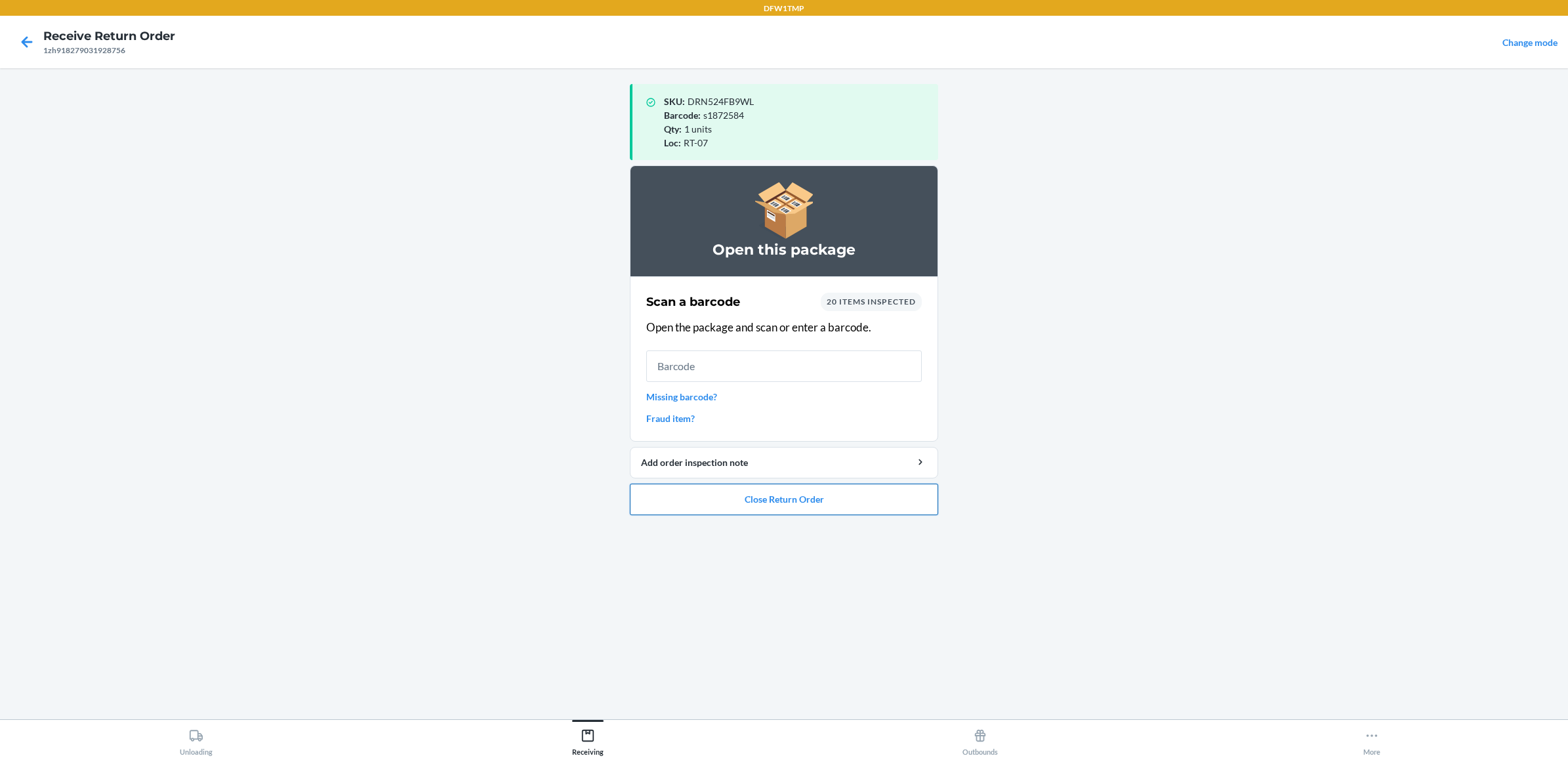
click at [667, 506] on button "Close Return Order" at bounding box center [784, 499] width 308 height 32
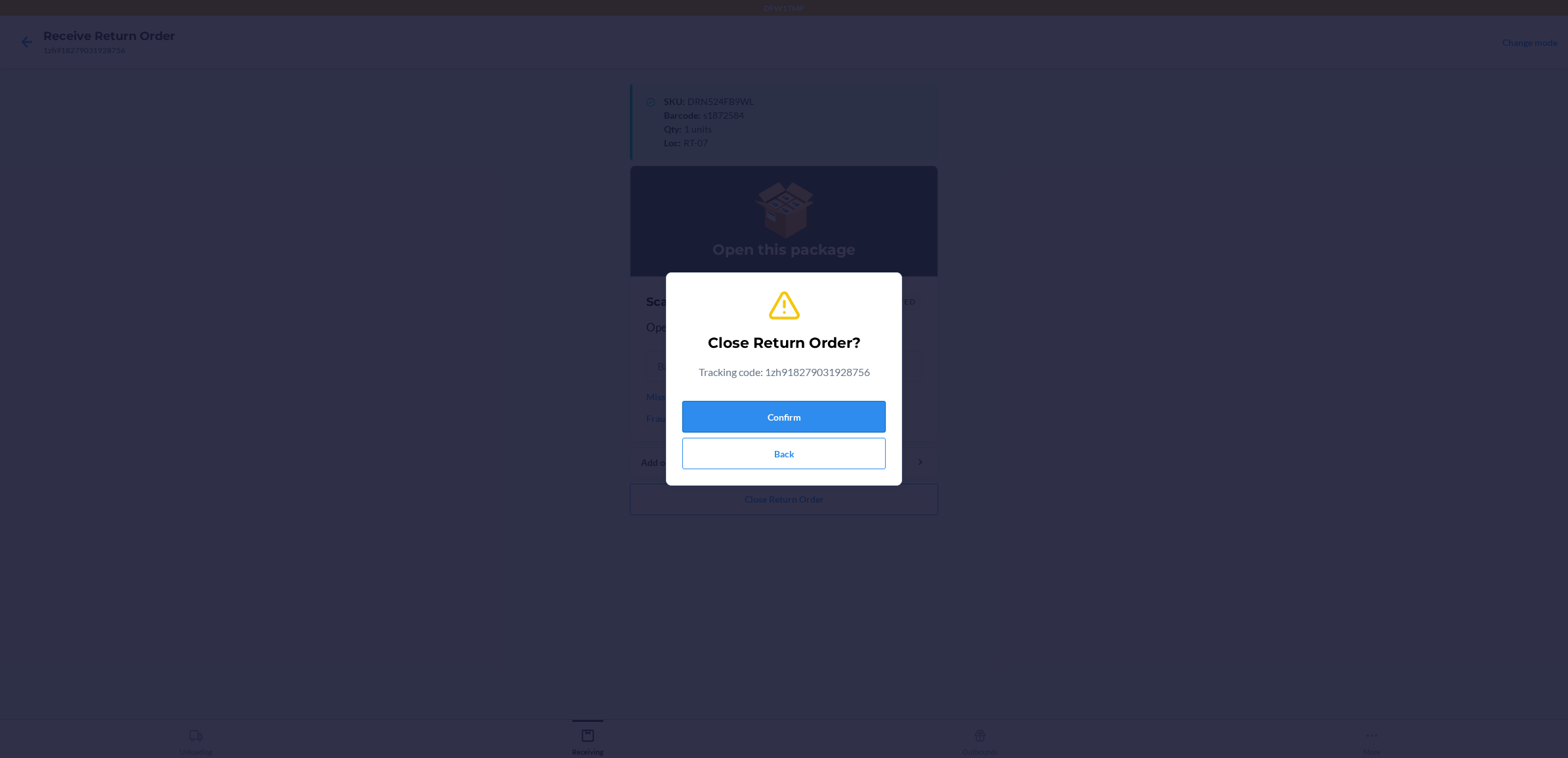
click at [771, 422] on button "Confirm" at bounding box center [784, 417] width 203 height 32
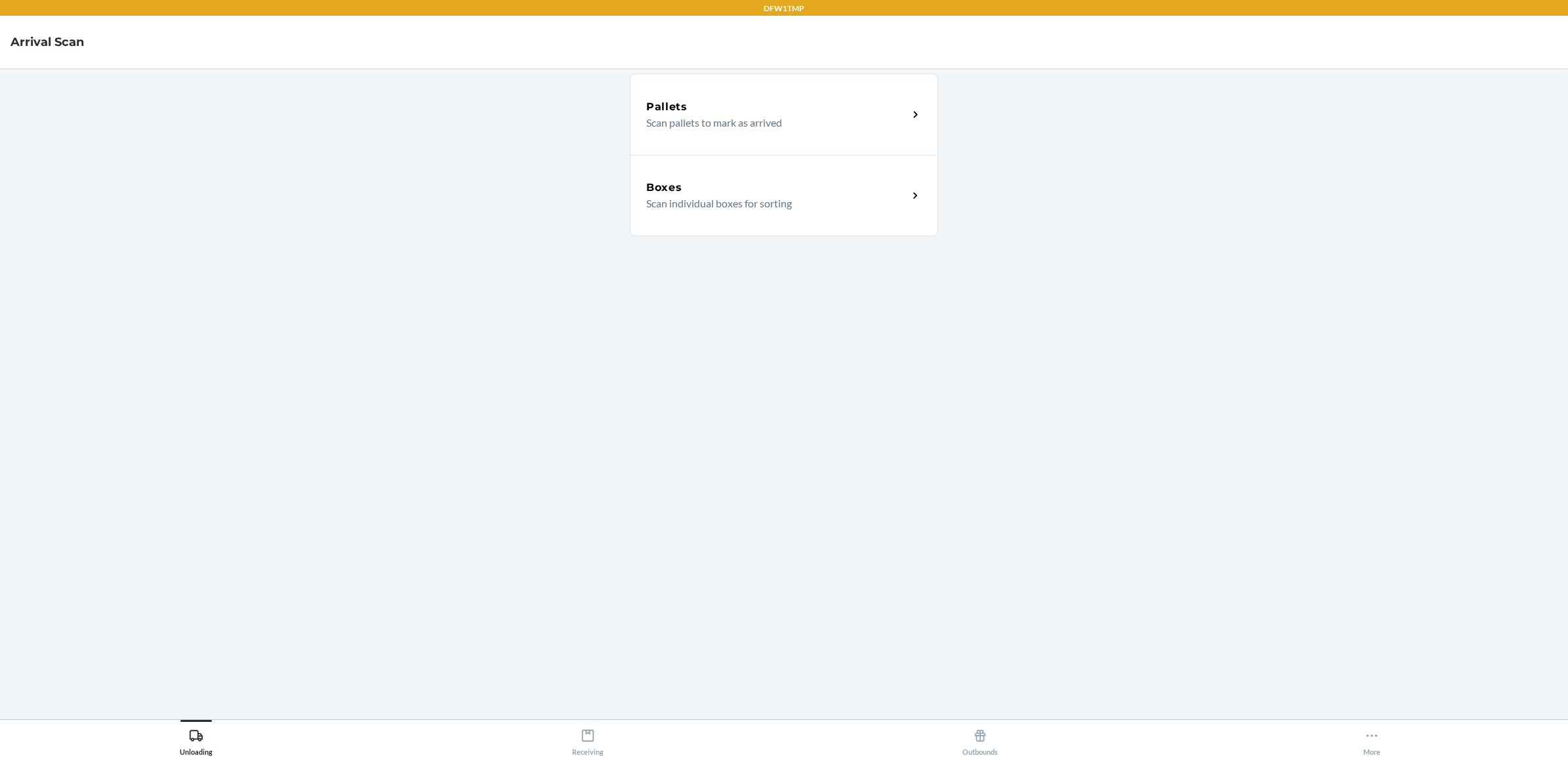
click at [720, 201] on p "Scan individual boxes for sorting" at bounding box center [772, 203] width 251 height 15
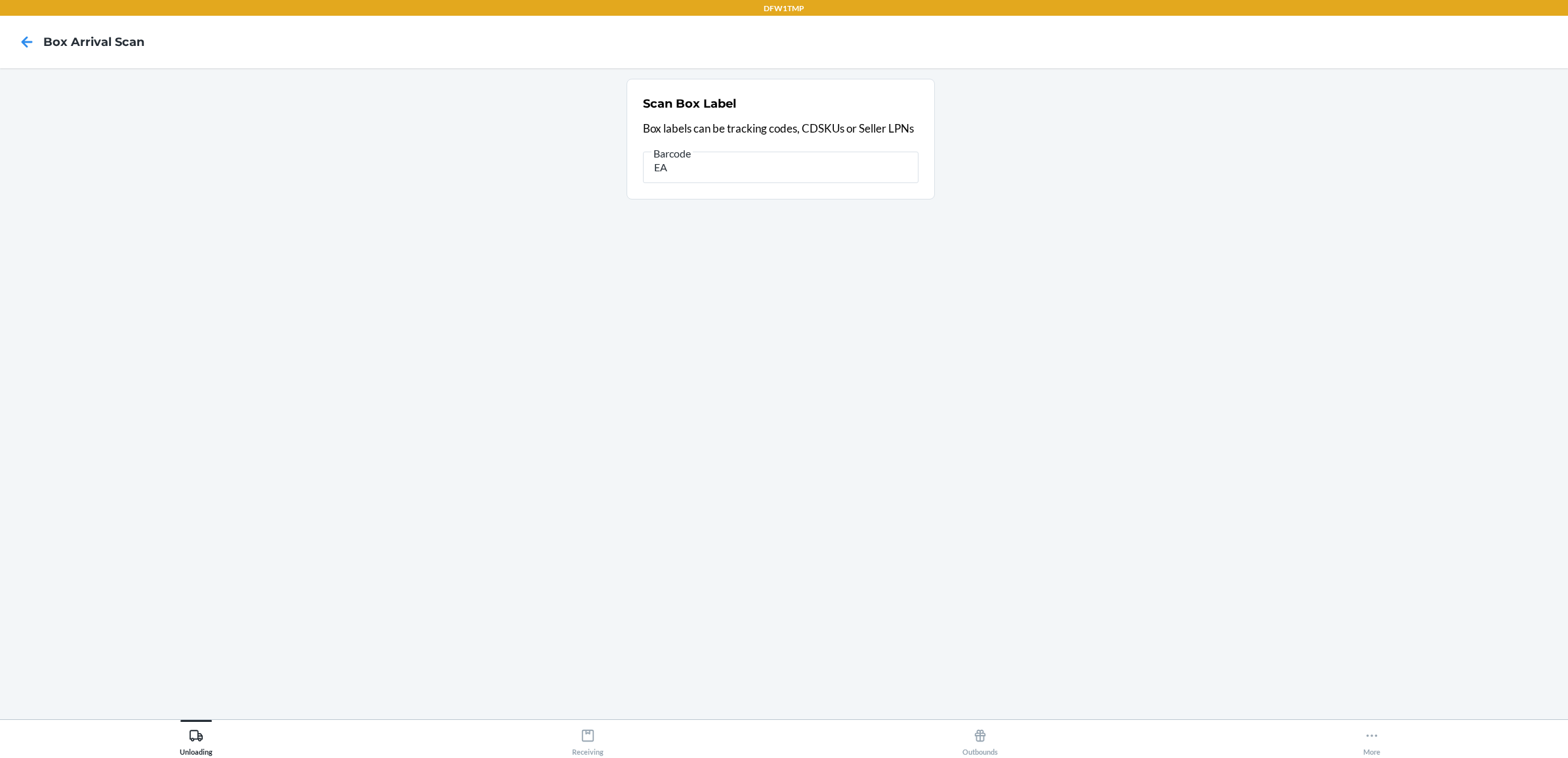
type input "E"
type input "[EMAIL_ADDRESS][DOMAIN_NAME]"
type input "e"
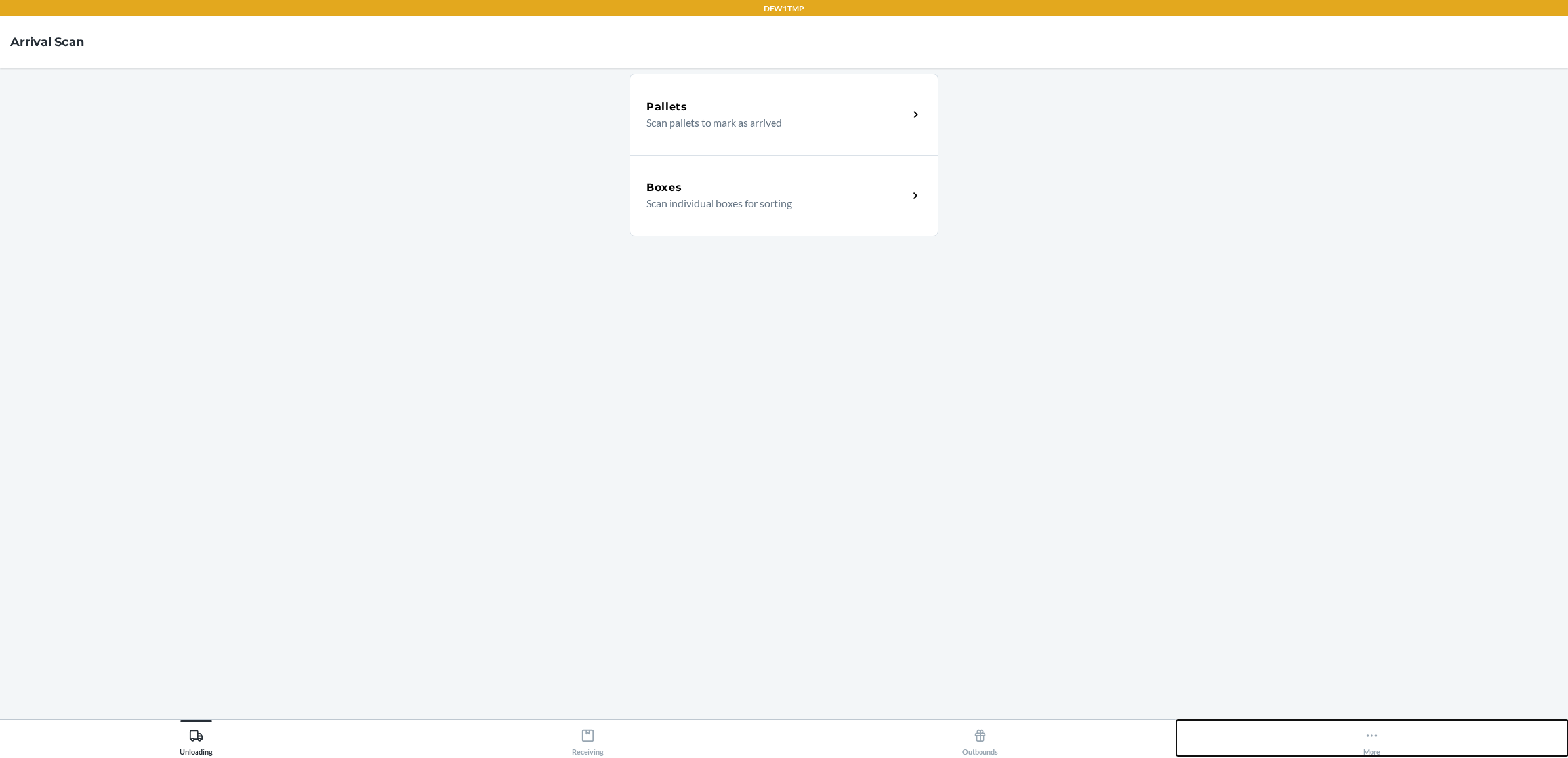
click at [1375, 730] on icon at bounding box center [1372, 735] width 15 height 15
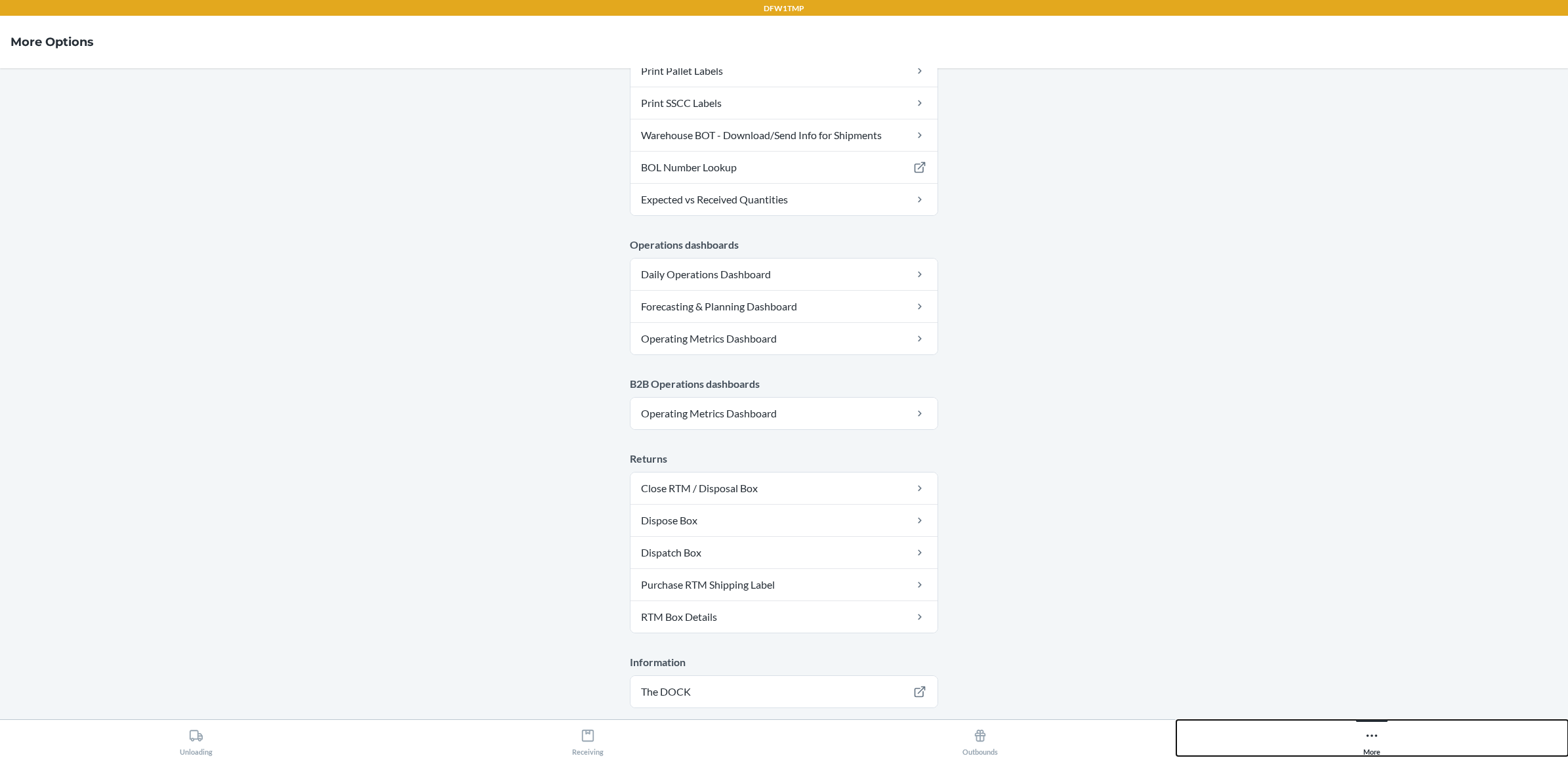
scroll to position [508, 0]
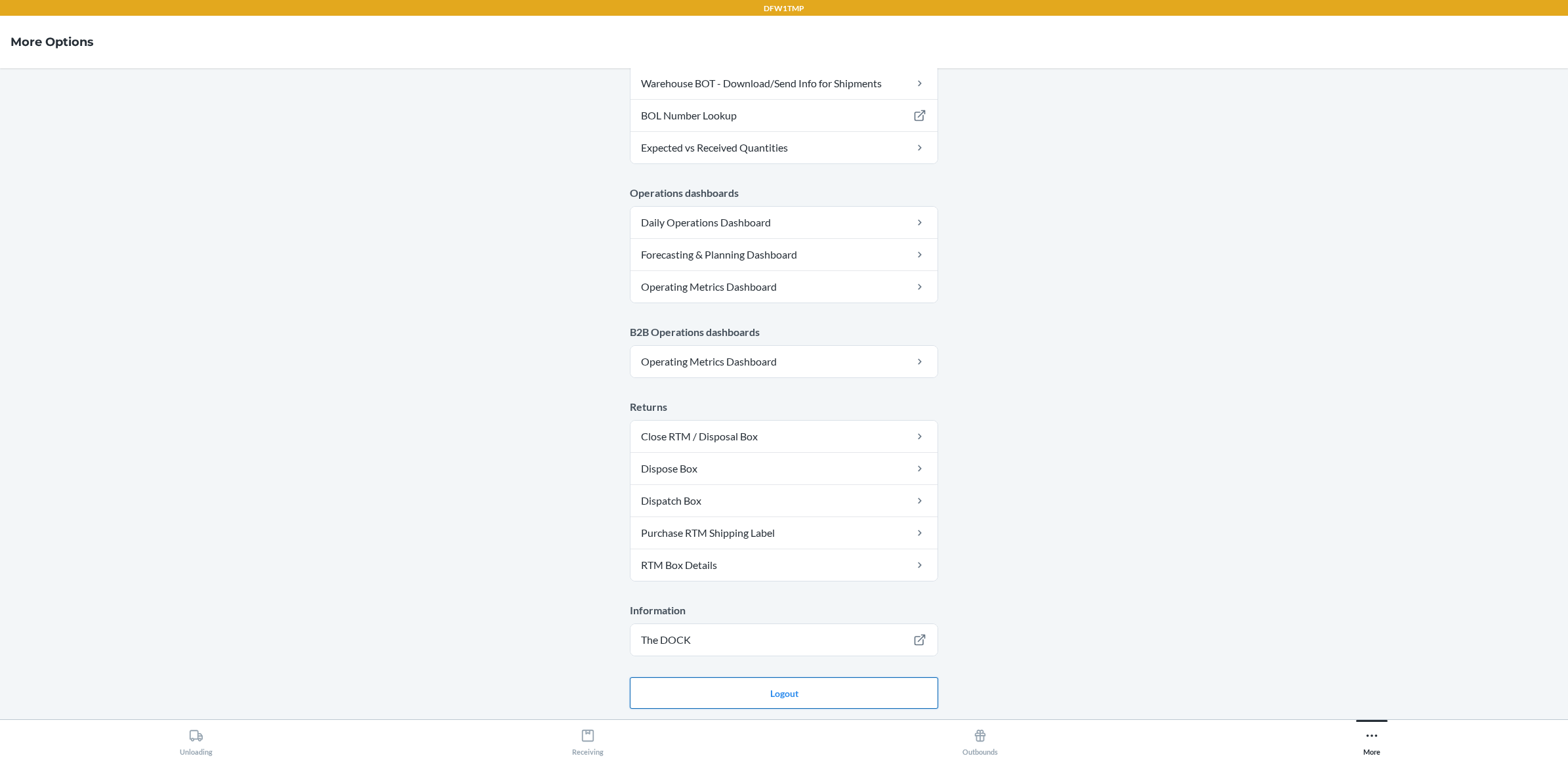
click at [863, 681] on button "Logout" at bounding box center [784, 692] width 308 height 32
